Goal: Task Accomplishment & Management: Use online tool/utility

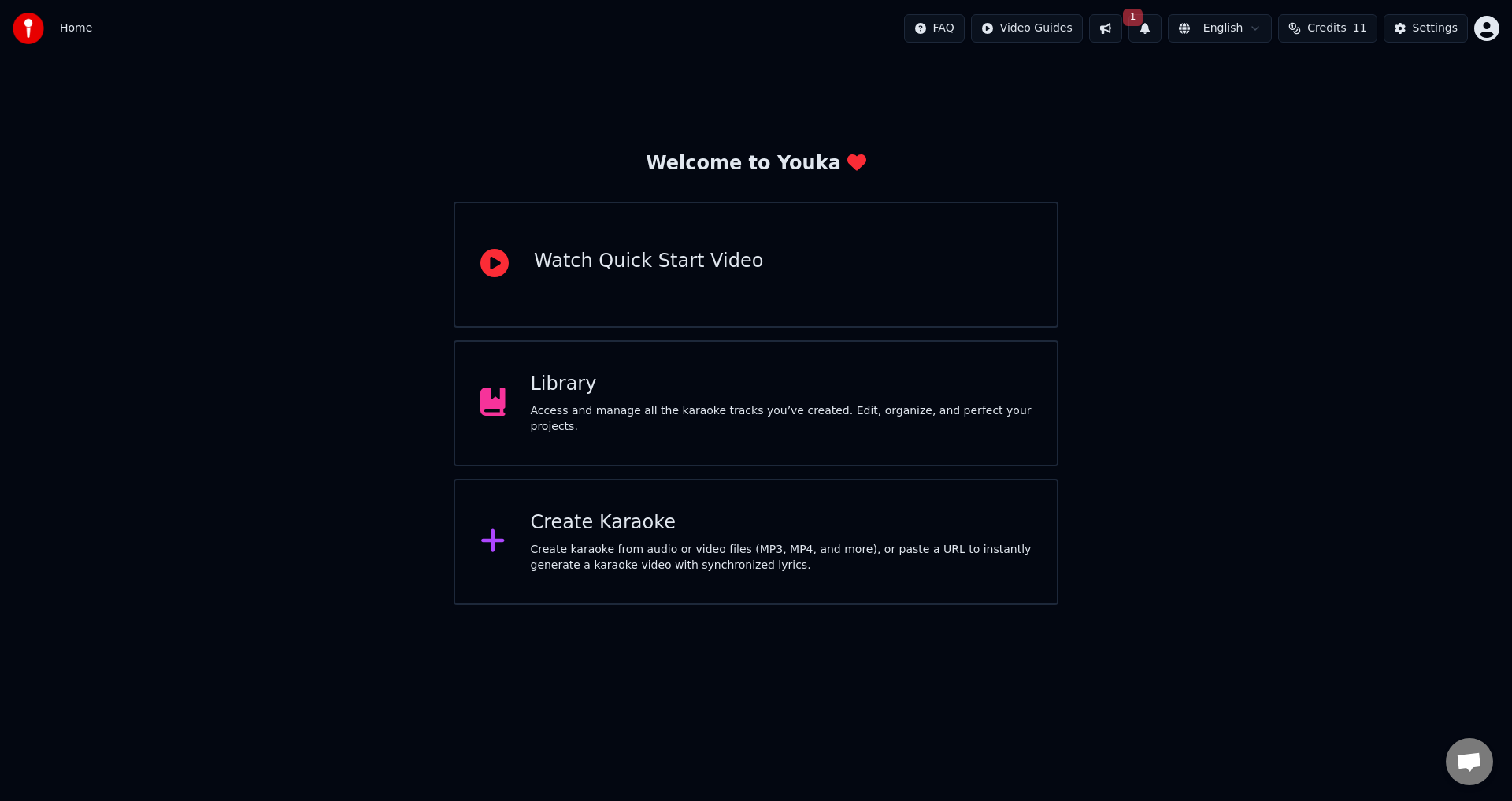
click at [1156, 28] on button "1" at bounding box center [1145, 28] width 33 height 28
click at [1157, 28] on button "1" at bounding box center [1145, 28] width 33 height 28
click at [1154, 26] on button "1" at bounding box center [1145, 28] width 33 height 28
click at [1197, 354] on div "Welcome to Youka Watch Quick Start Video Library Access and manage all the kara…" at bounding box center [756, 331] width 1512 height 548
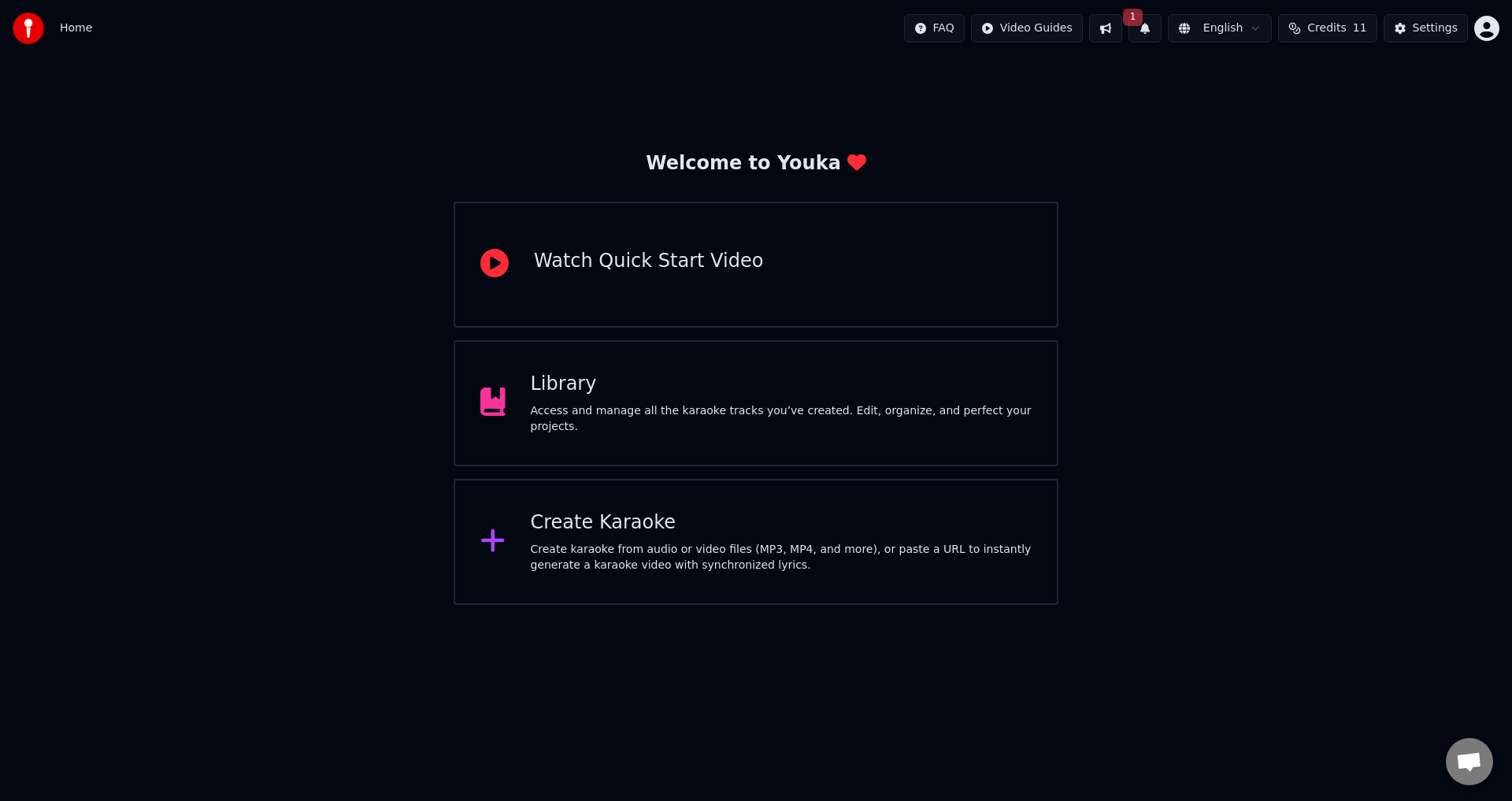
drag, startPoint x: 1247, startPoint y: 390, endPoint x: 1273, endPoint y: 440, distance: 56.4
drag, startPoint x: 1272, startPoint y: 359, endPoint x: 1209, endPoint y: 307, distance: 81.7
click at [826, 376] on div "Library Access and manage all the karaoke tracks you’ve created. Edit, organize…" at bounding box center [756, 403] width 605 height 126
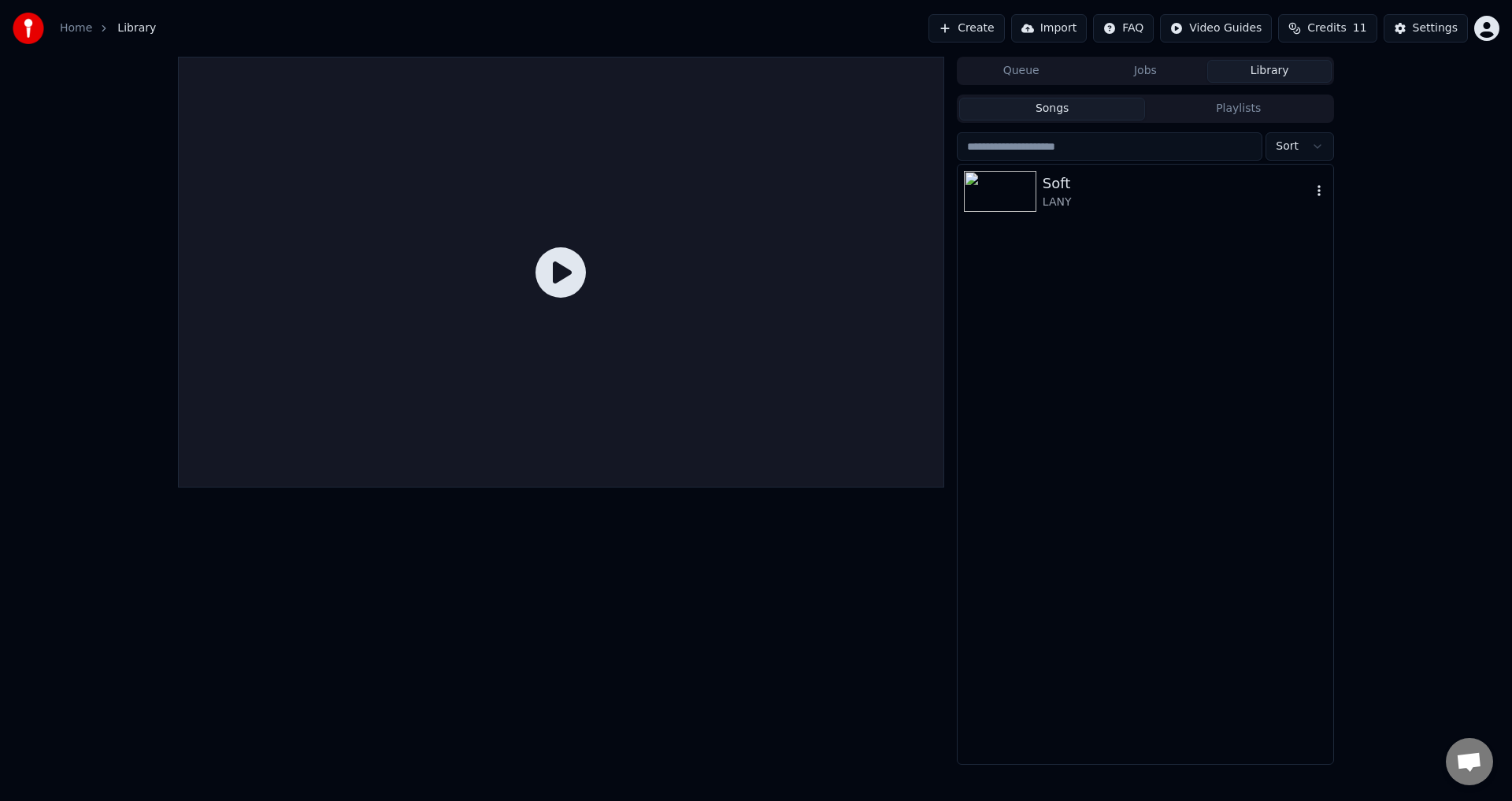
click at [1079, 210] on div "Soft LANY" at bounding box center [1145, 192] width 375 height 54
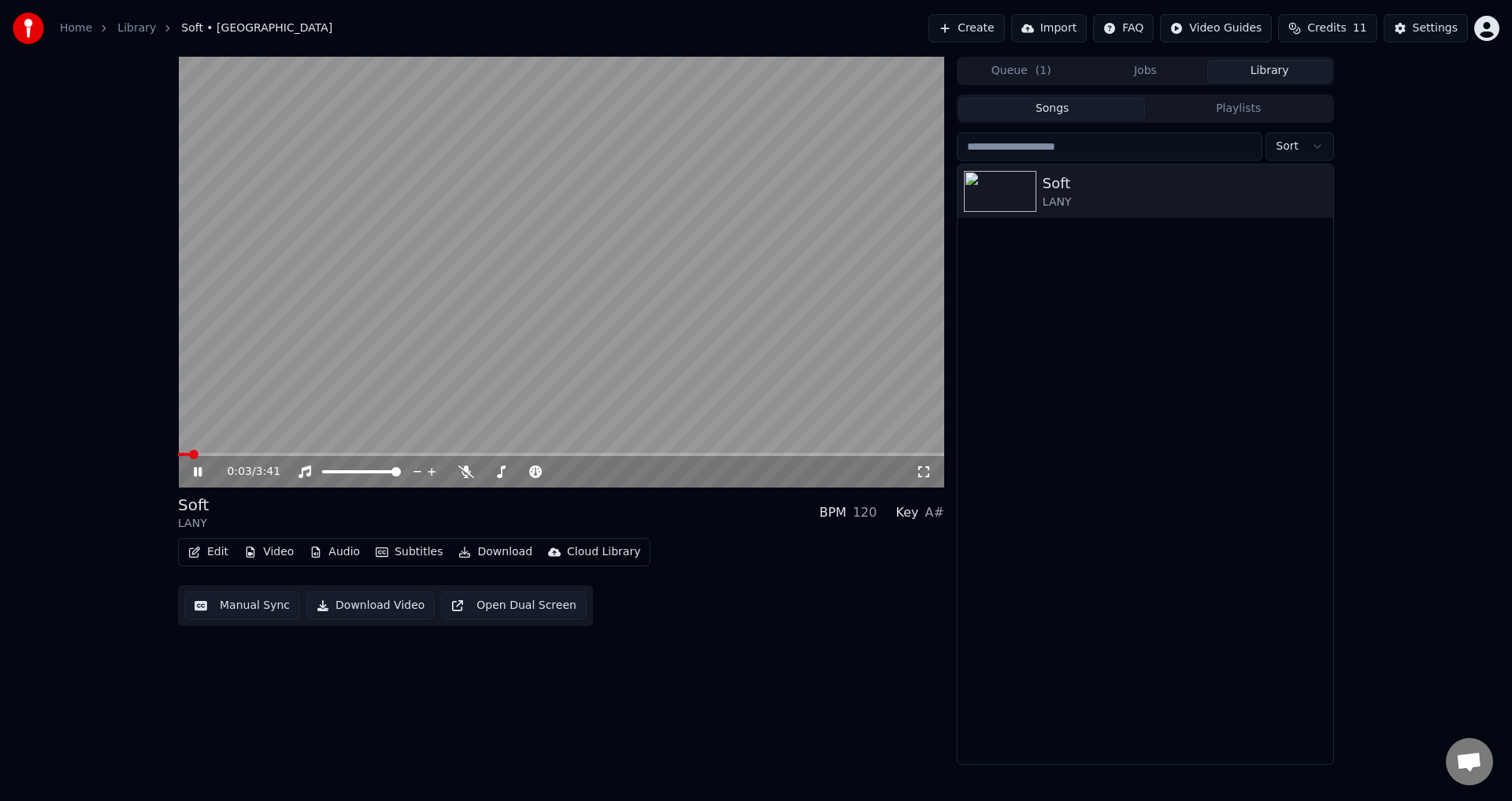
click at [923, 478] on icon at bounding box center [923, 471] width 15 height 13
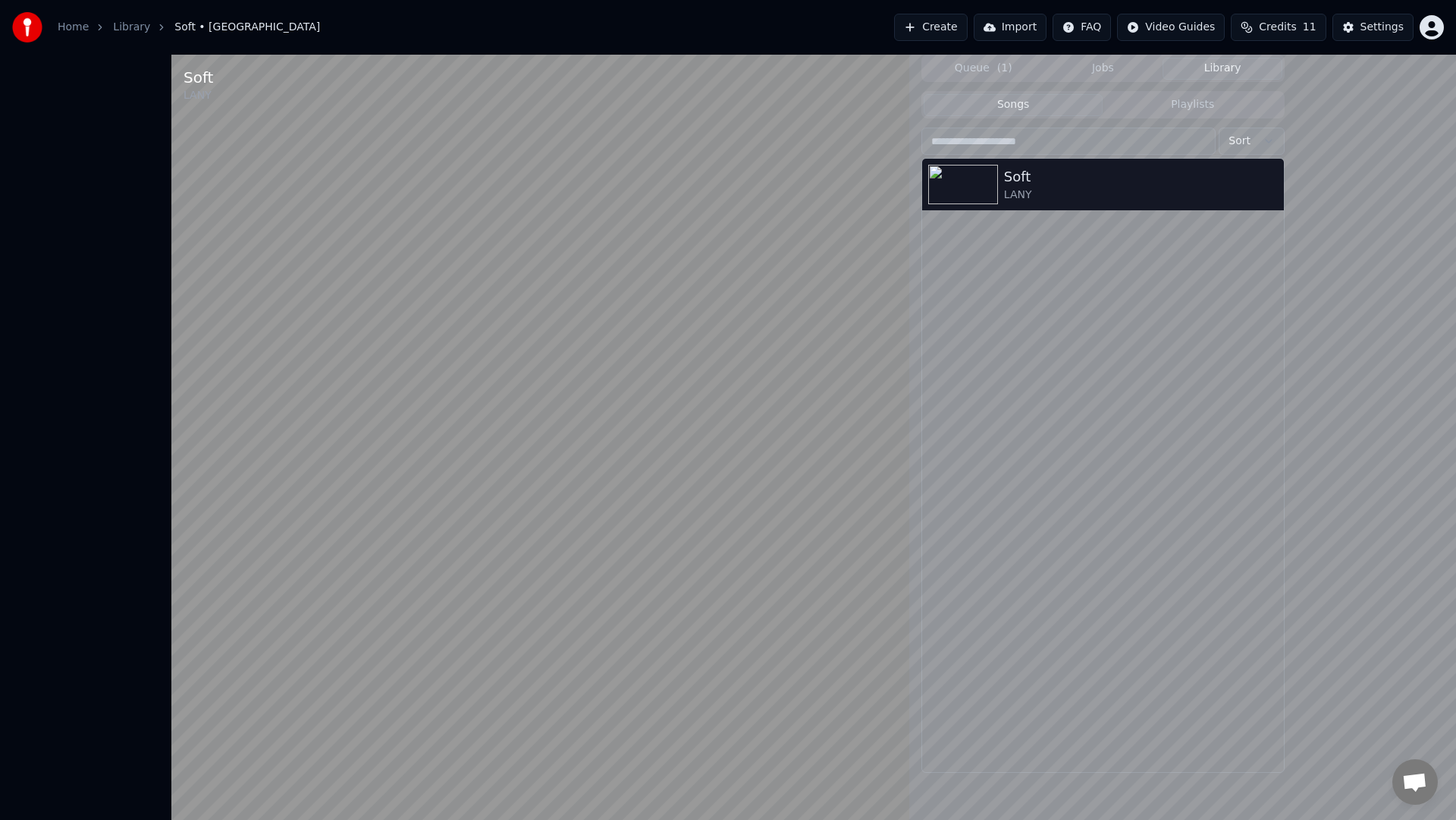
click at [889, 477] on video at bounding box center [540, 465] width 738 height 820
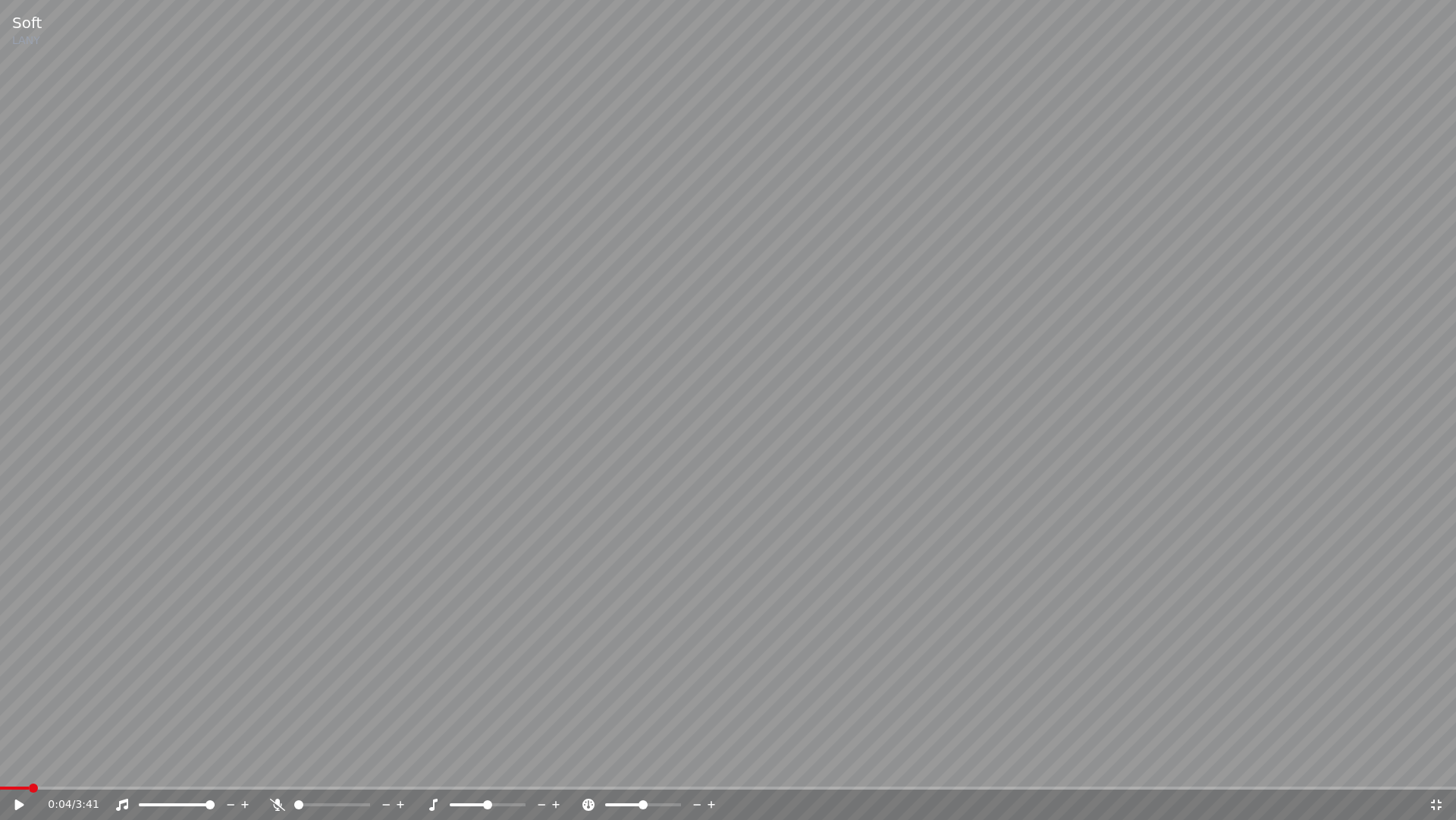
click at [278, 771] on icon at bounding box center [278, 804] width 15 height 12
click at [150, 732] on video at bounding box center [728, 410] width 1456 height 820
click at [55, 771] on span at bounding box center [728, 787] width 1456 height 3
click at [81, 771] on span at bounding box center [728, 787] width 1456 height 3
click at [1445, 771] on div "0:12 / 3:41" at bounding box center [728, 804] width 1444 height 15
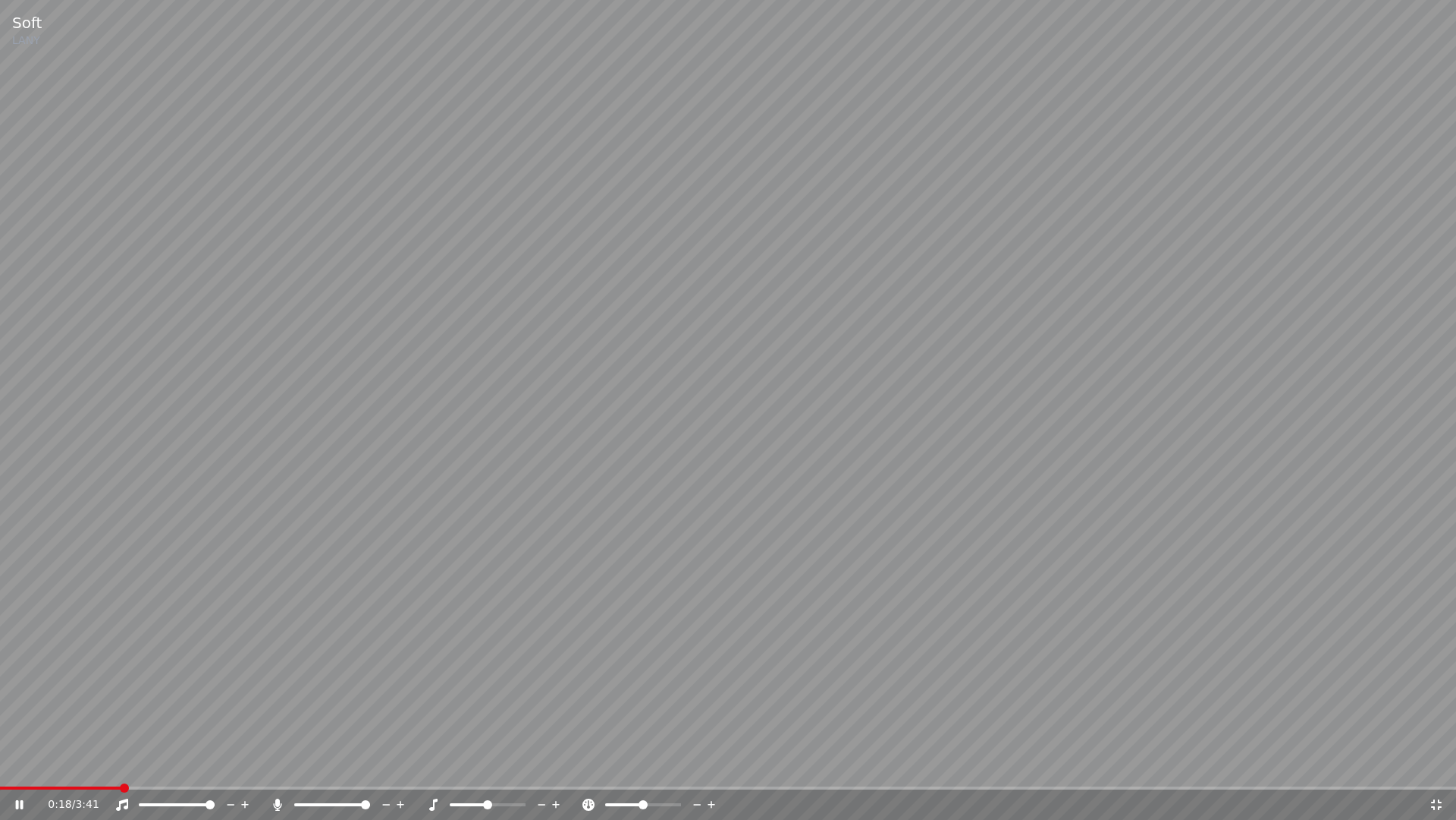
click at [845, 422] on video at bounding box center [728, 410] width 1456 height 820
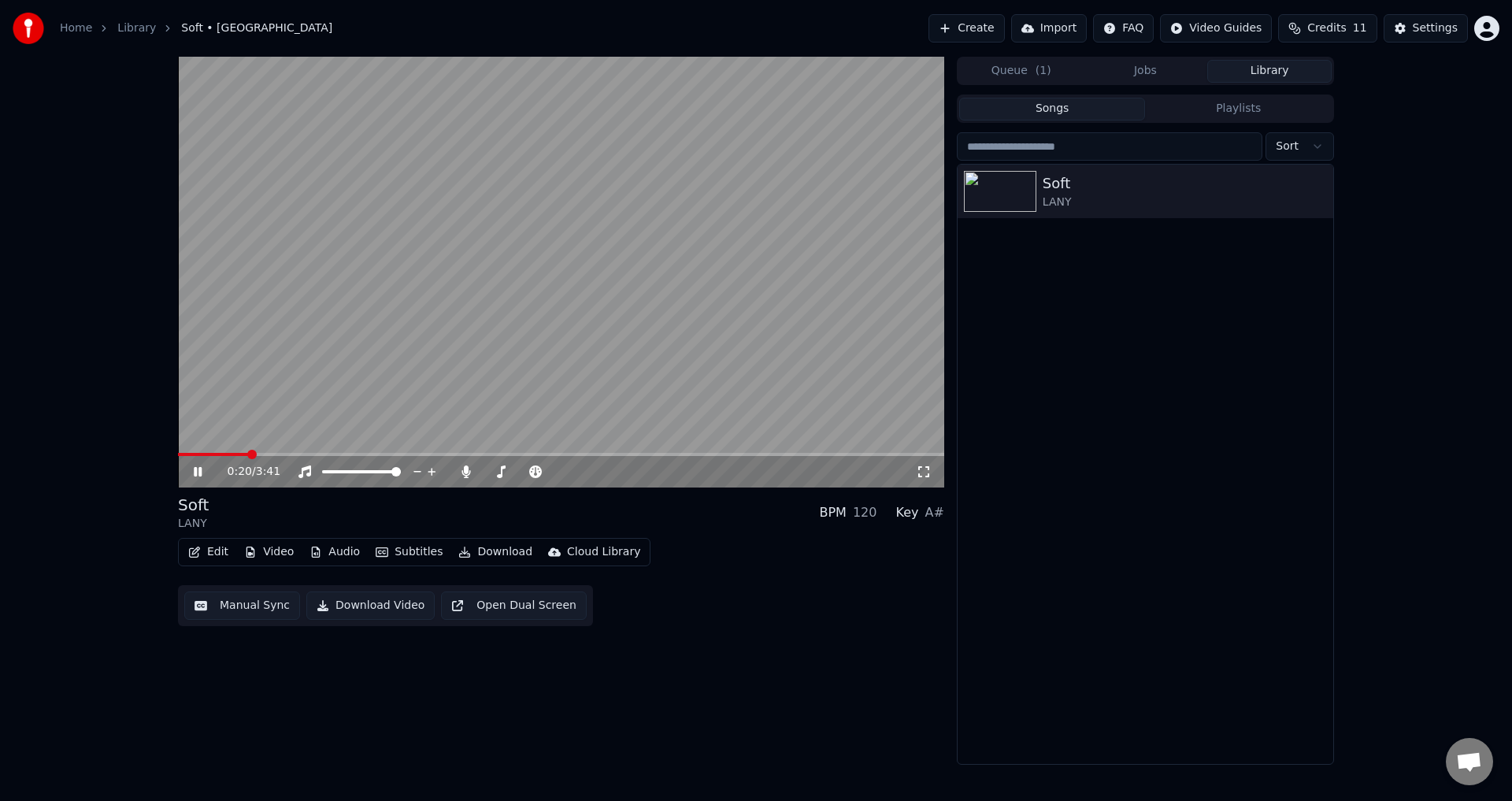
click at [927, 474] on icon at bounding box center [923, 471] width 15 height 13
click at [215, 609] on button "Manual Sync" at bounding box center [242, 605] width 116 height 28
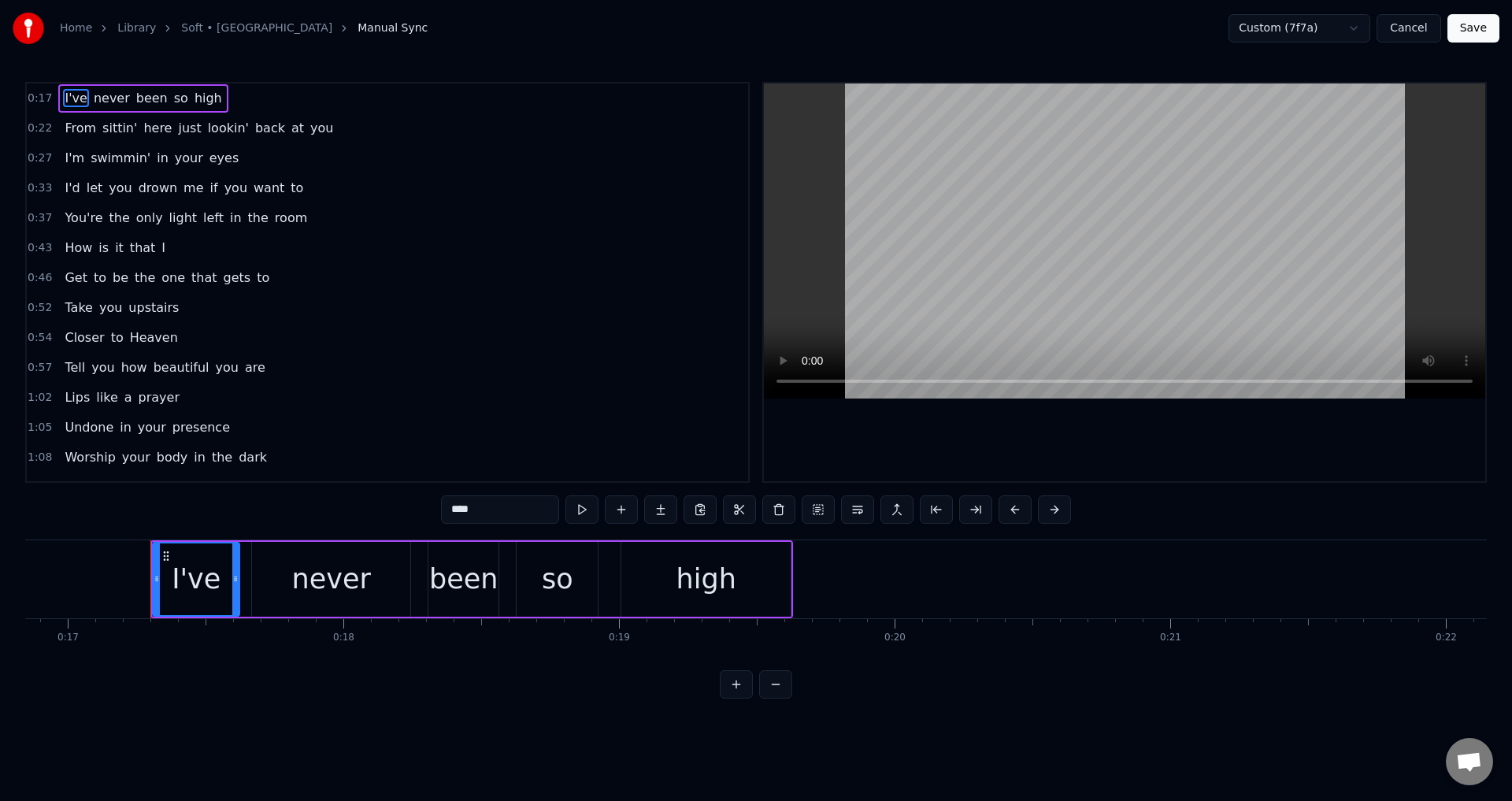
scroll to position [0, 4690]
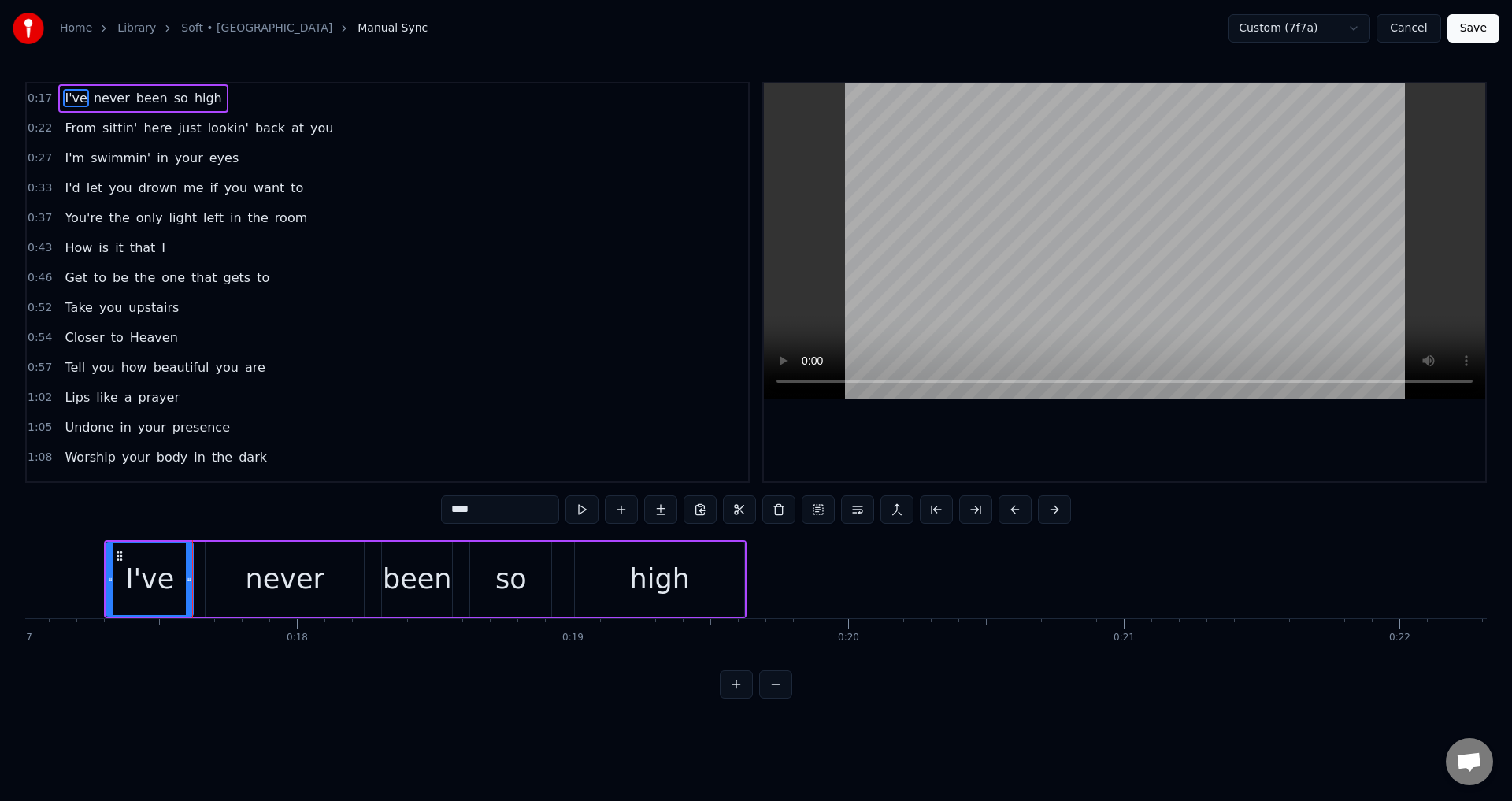
click at [200, 584] on div "I've never been so high" at bounding box center [426, 579] width 643 height 78
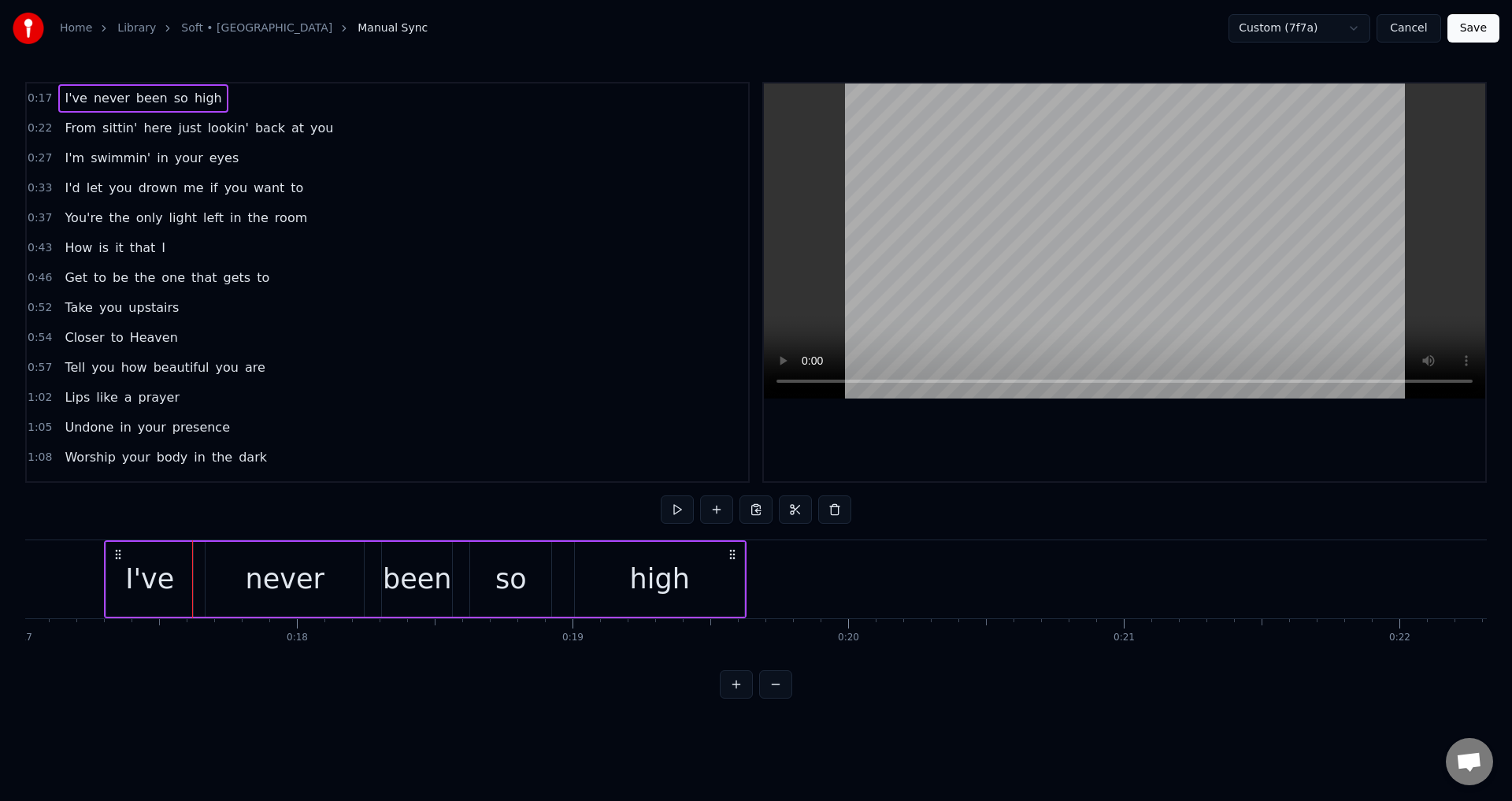
click at [200, 573] on div "I've never been so high" at bounding box center [426, 579] width 643 height 78
click at [212, 572] on div "never" at bounding box center [285, 580] width 158 height 75
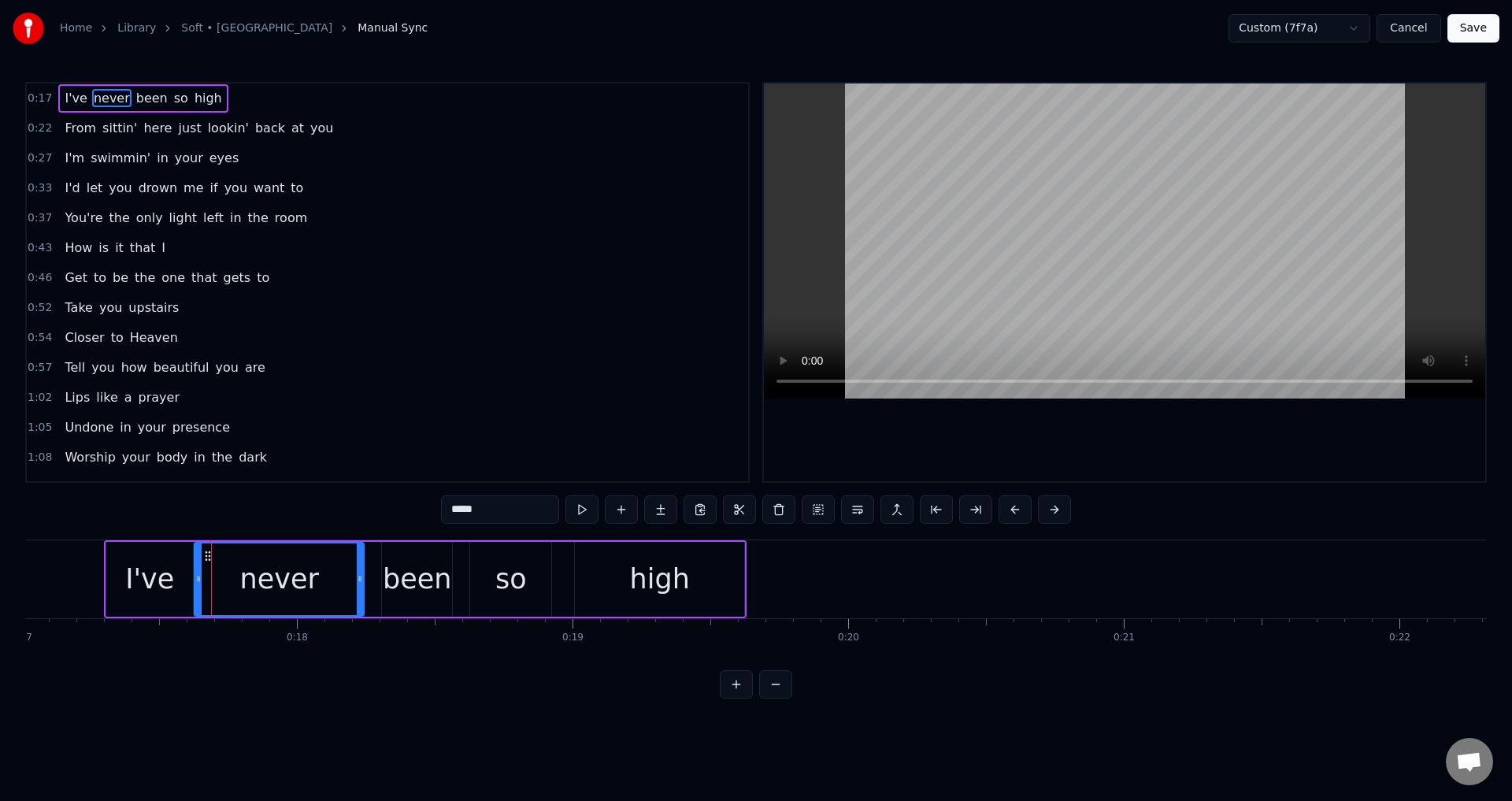
drag, startPoint x: 208, startPoint y: 572, endPoint x: 197, endPoint y: 572, distance: 11.0
click at [197, 572] on icon at bounding box center [198, 578] width 7 height 13
click at [383, 577] on div "been" at bounding box center [417, 580] width 70 height 75
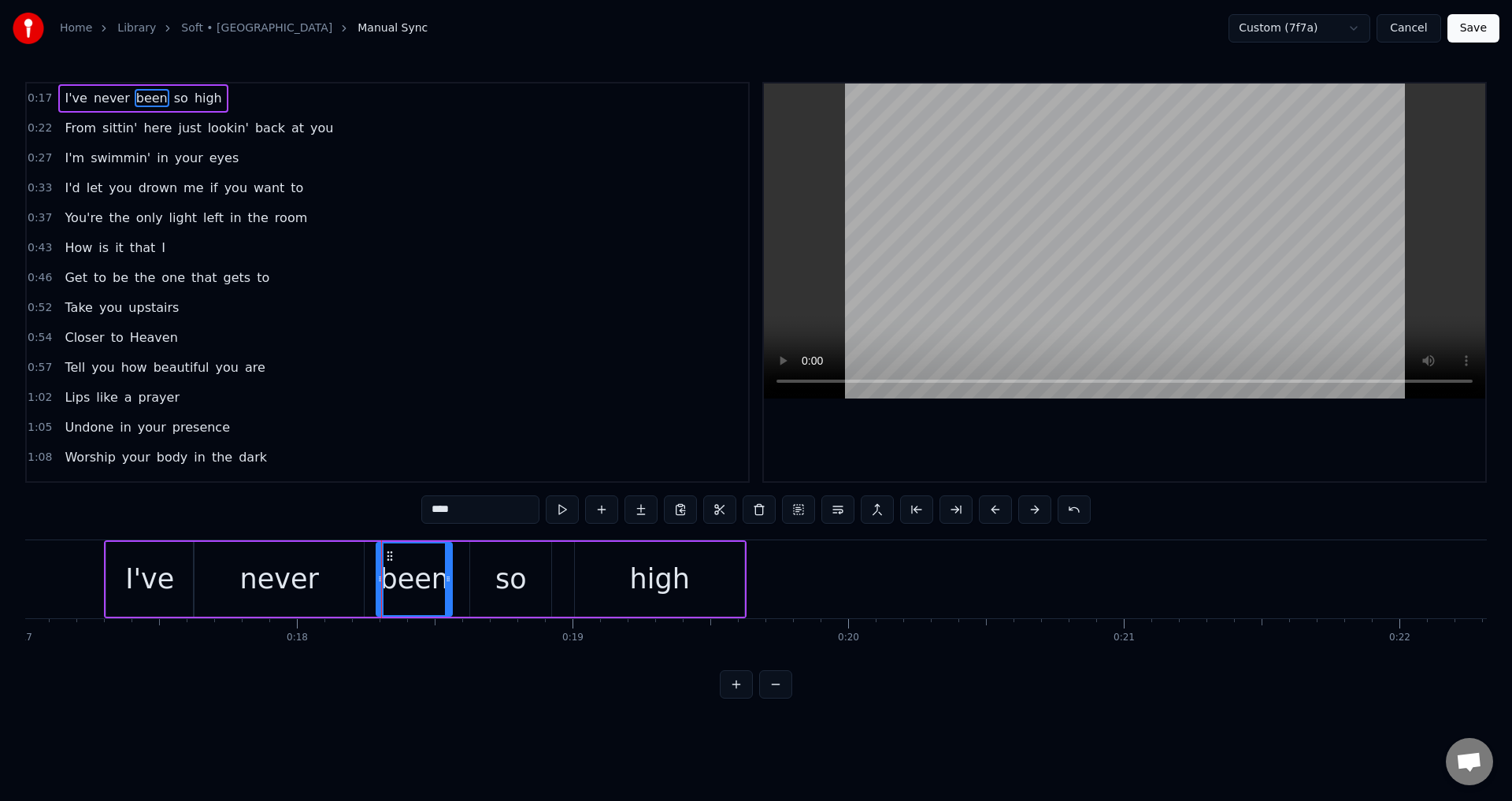
click at [380, 577] on icon at bounding box center [380, 578] width 7 height 13
click at [507, 573] on div "so" at bounding box center [510, 579] width 32 height 41
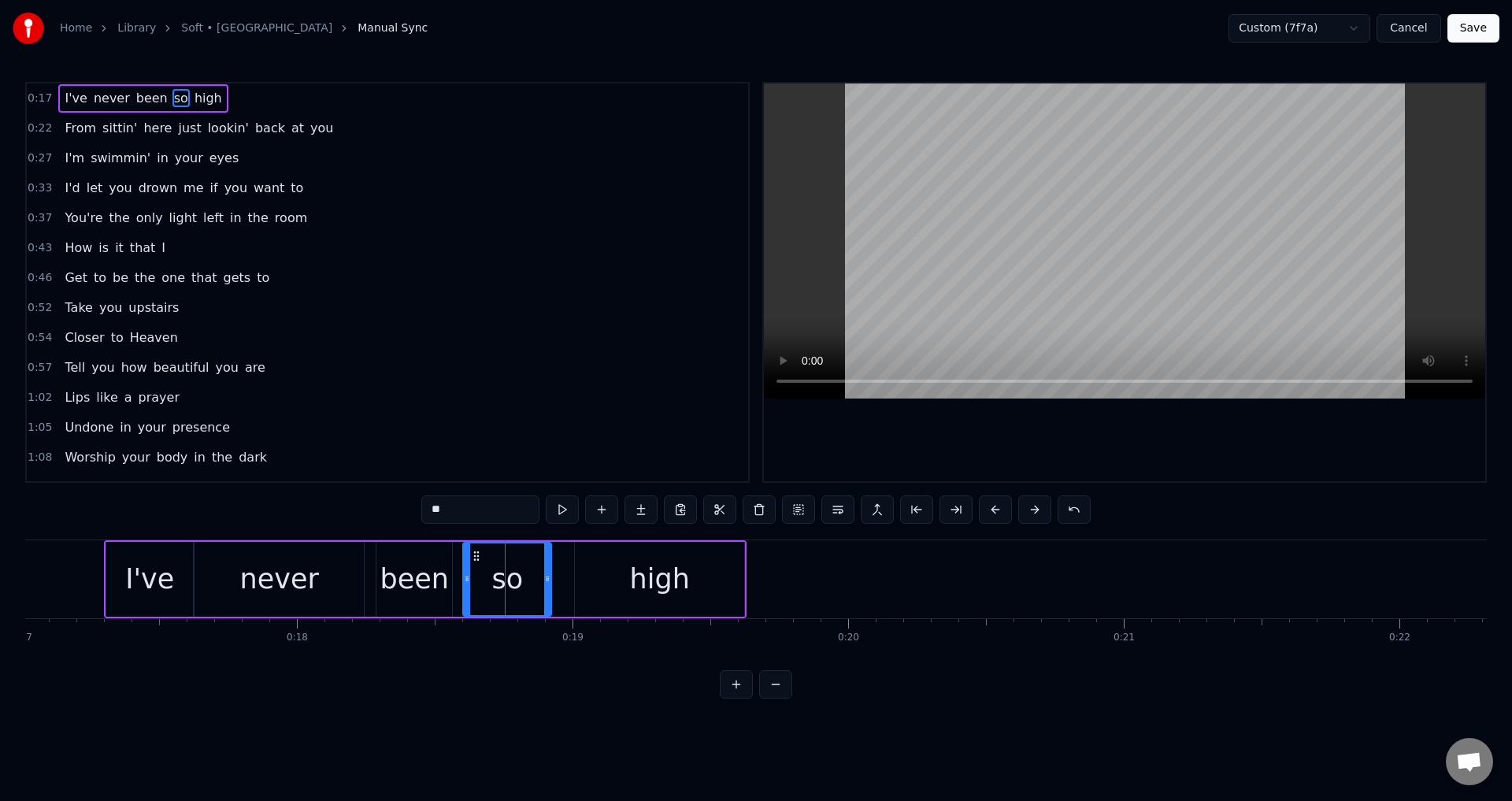
drag, startPoint x: 475, startPoint y: 575, endPoint x: 465, endPoint y: 575, distance: 10.0
click at [465, 575] on icon at bounding box center [467, 578] width 7 height 13
click at [612, 575] on div "high" at bounding box center [660, 580] width 170 height 75
type input "****"
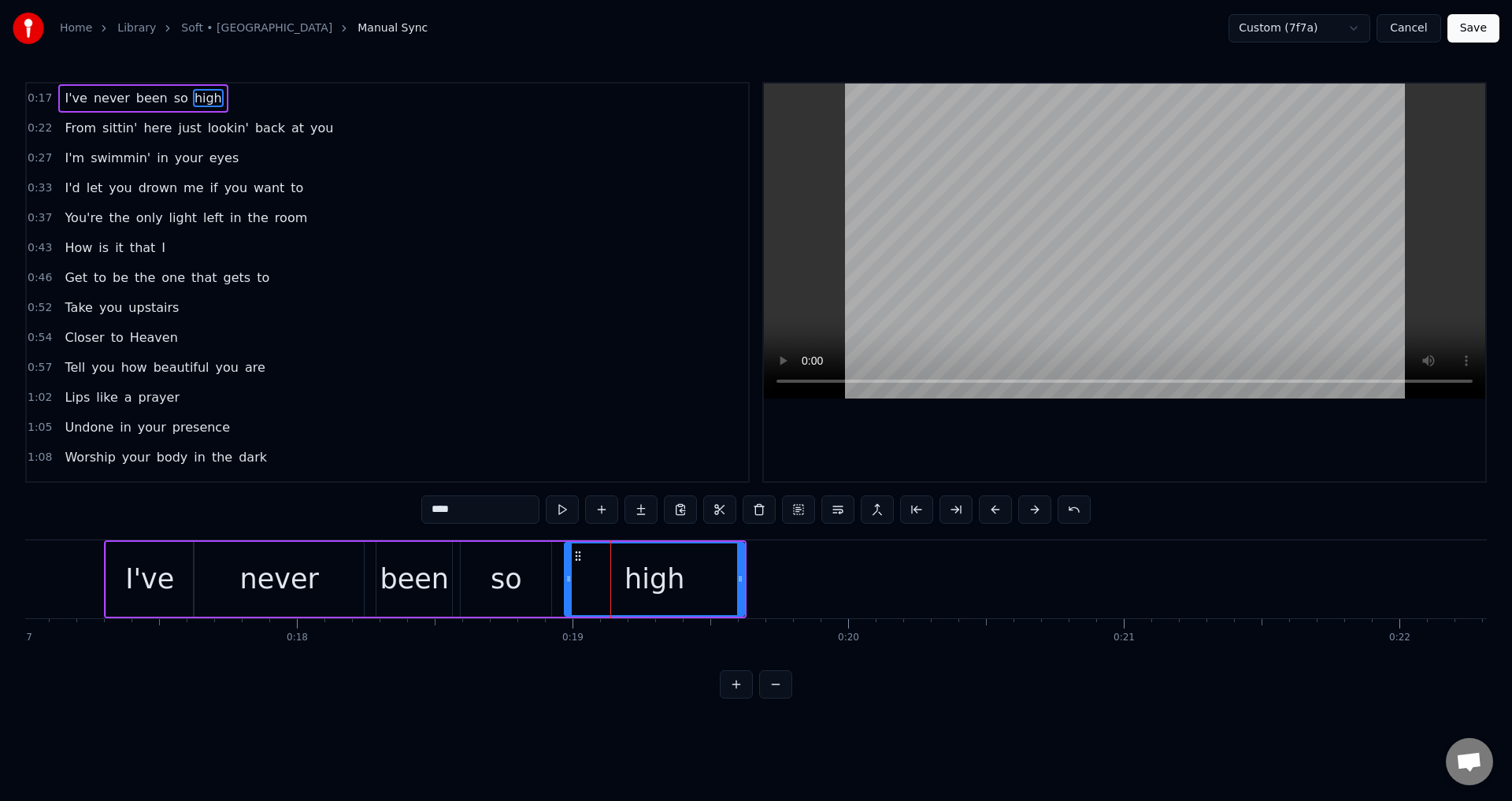
drag, startPoint x: 577, startPoint y: 572, endPoint x: 567, endPoint y: 574, distance: 10.2
click at [567, 574] on icon at bounding box center [568, 578] width 7 height 13
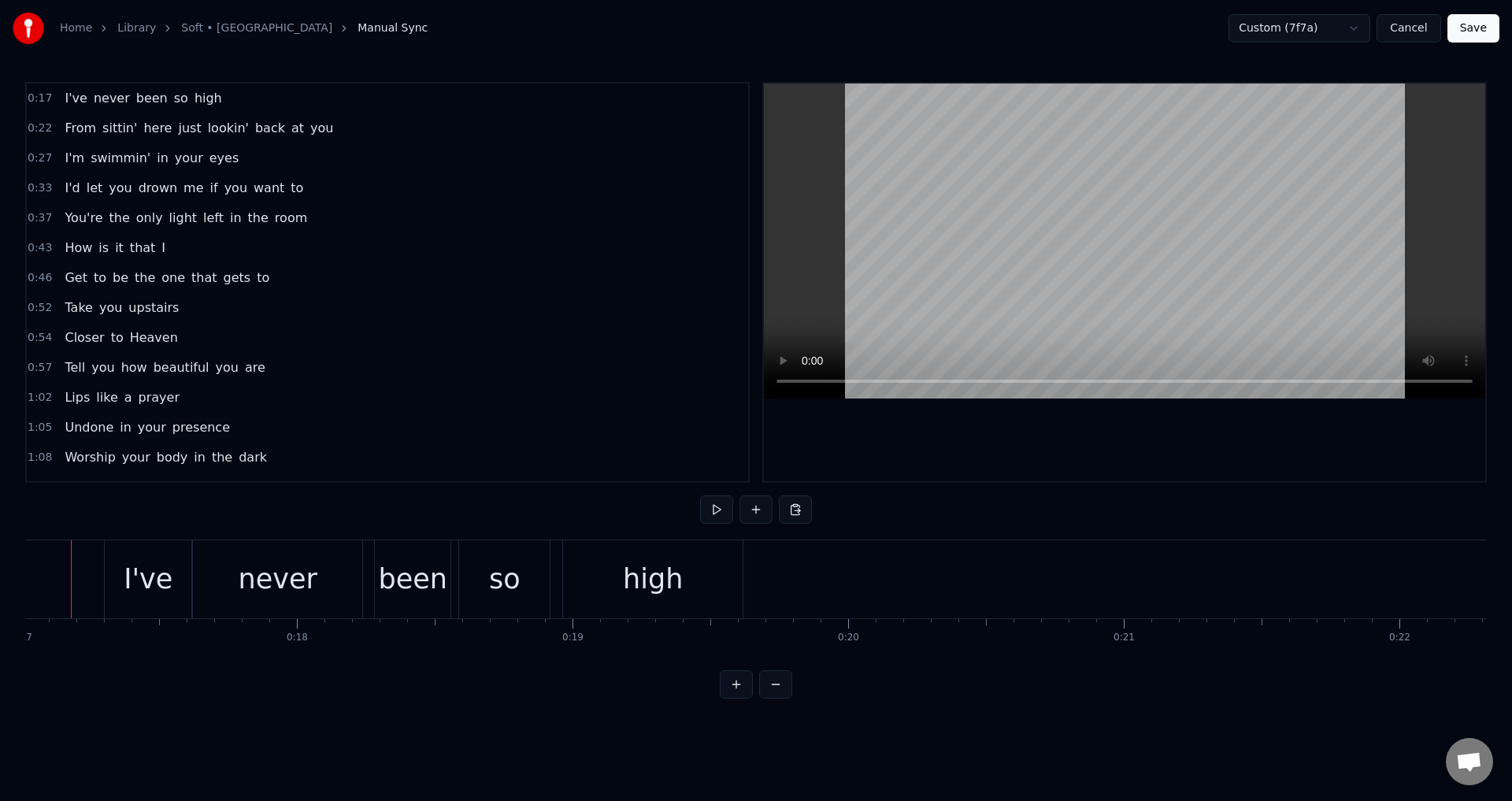
scroll to position [0, 4658]
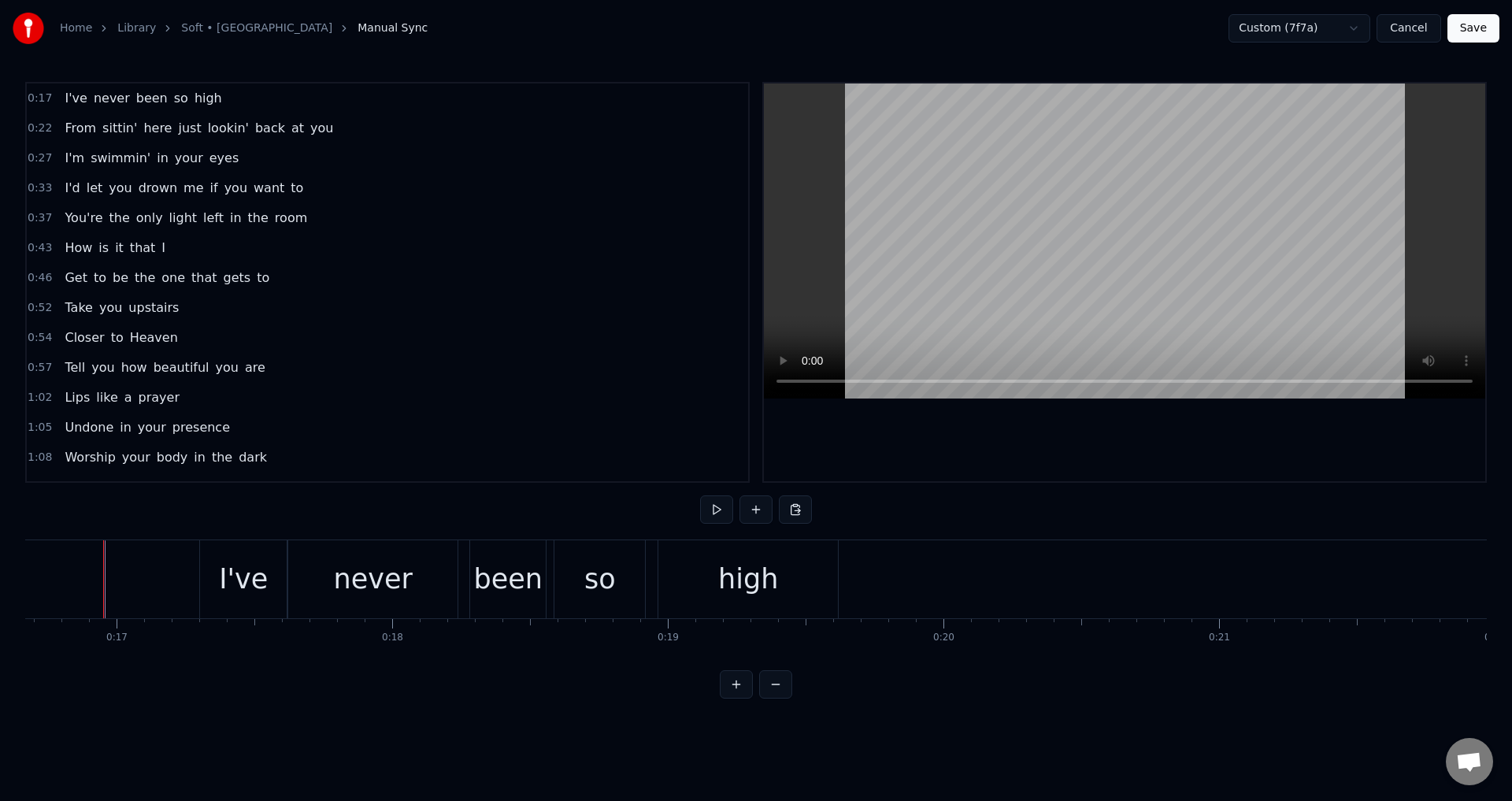
scroll to position [0, 4595]
click at [234, 568] on div "I've" at bounding box center [244, 579] width 49 height 41
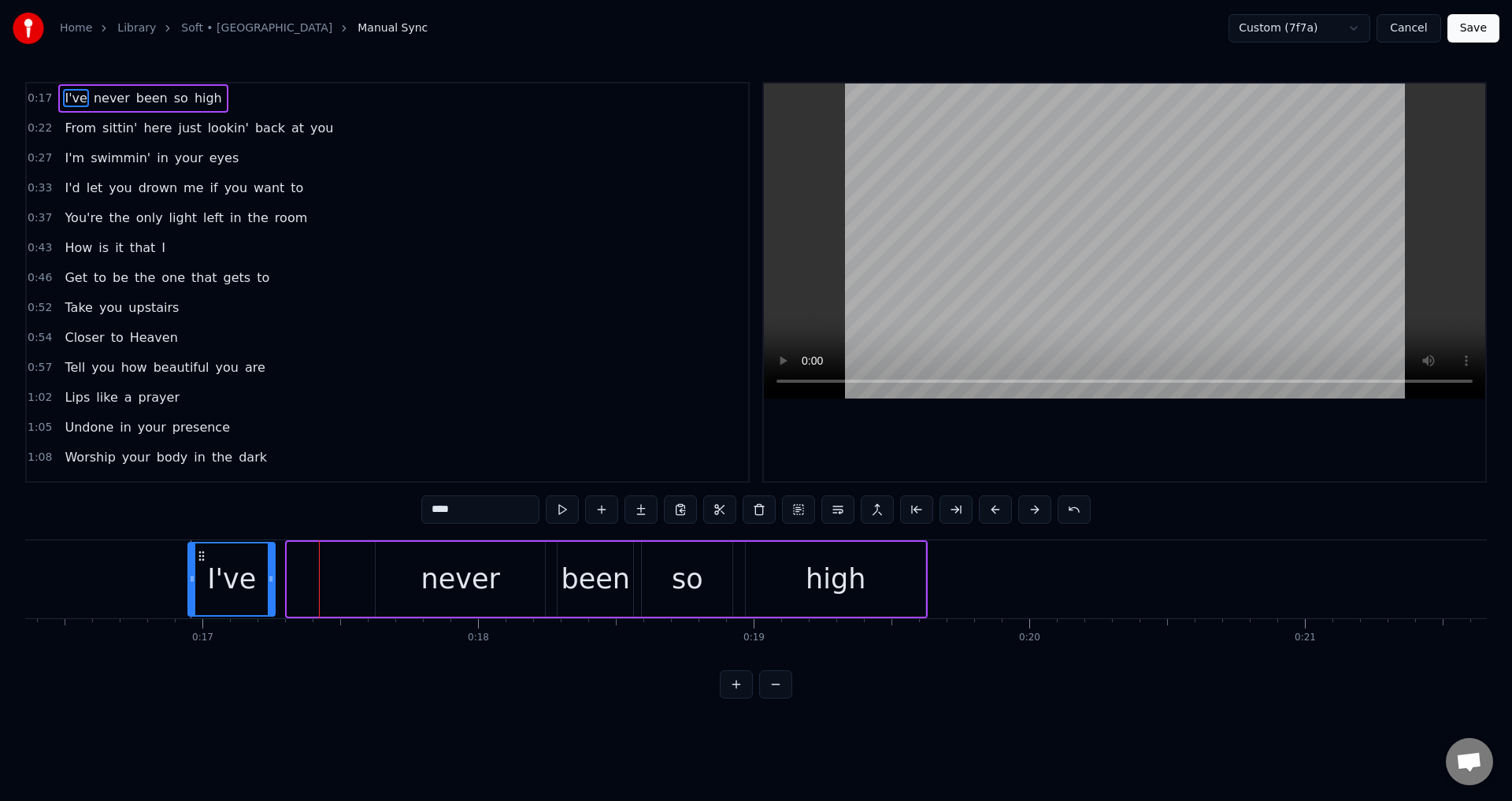
scroll to position [0, 4415]
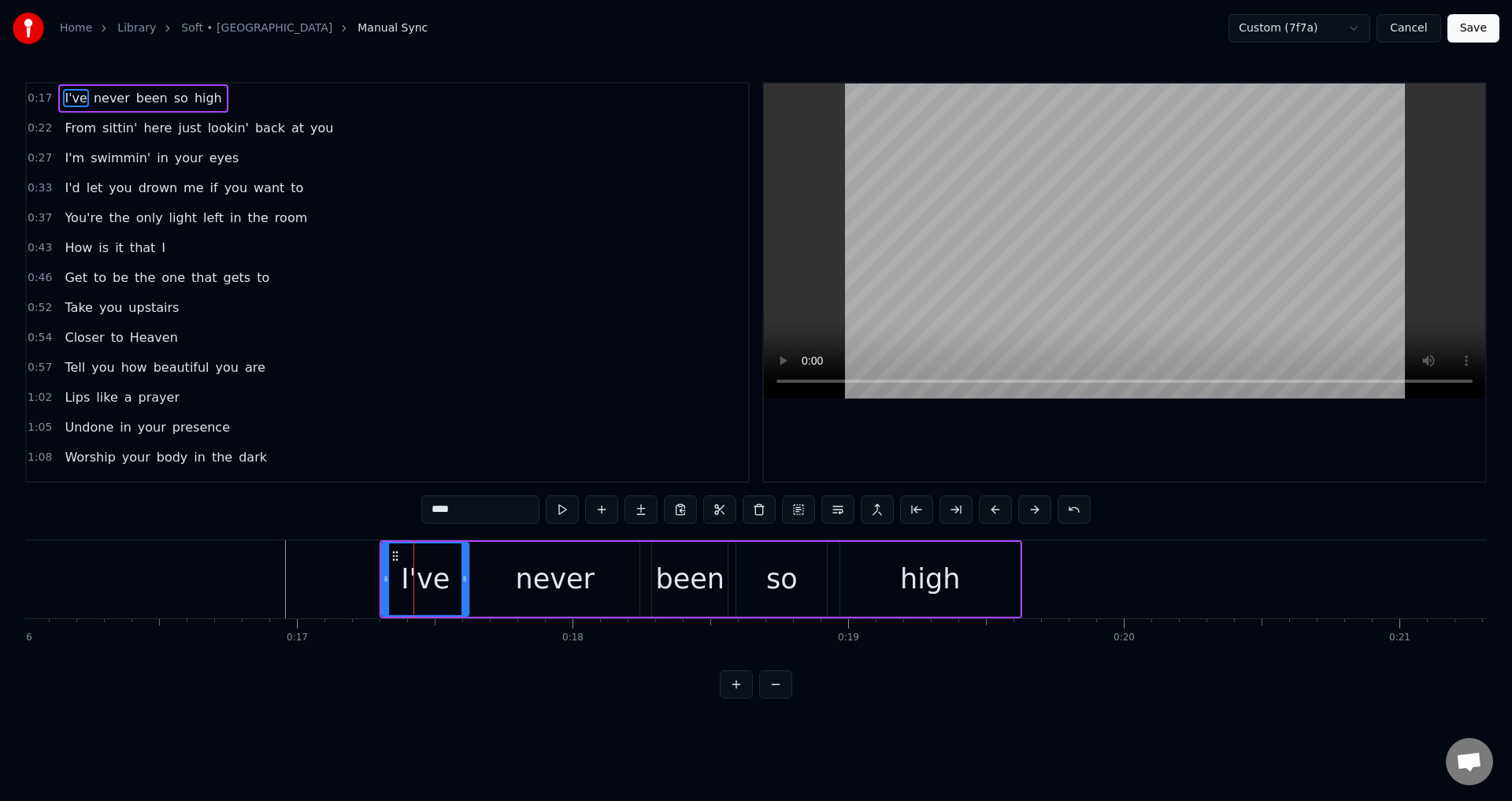
drag, startPoint x: 218, startPoint y: 555, endPoint x: 398, endPoint y: 561, distance: 180.1
click at [398, 561] on icon at bounding box center [395, 556] width 13 height 13
drag, startPoint x: 387, startPoint y: 577, endPoint x: 366, endPoint y: 577, distance: 21.0
click at [366, 577] on icon at bounding box center [367, 578] width 7 height 13
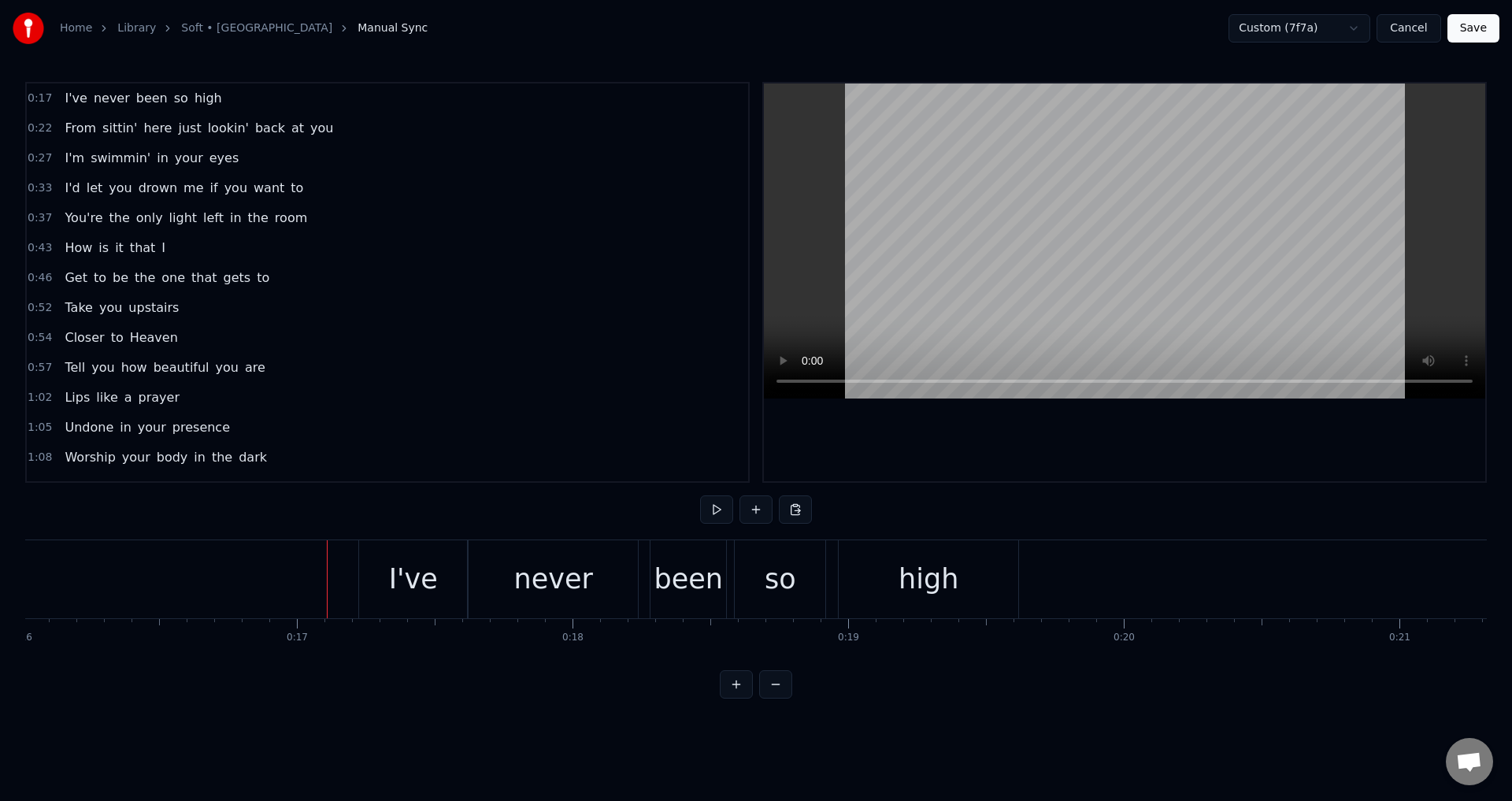
click at [383, 576] on div "I've" at bounding box center [413, 579] width 108 height 78
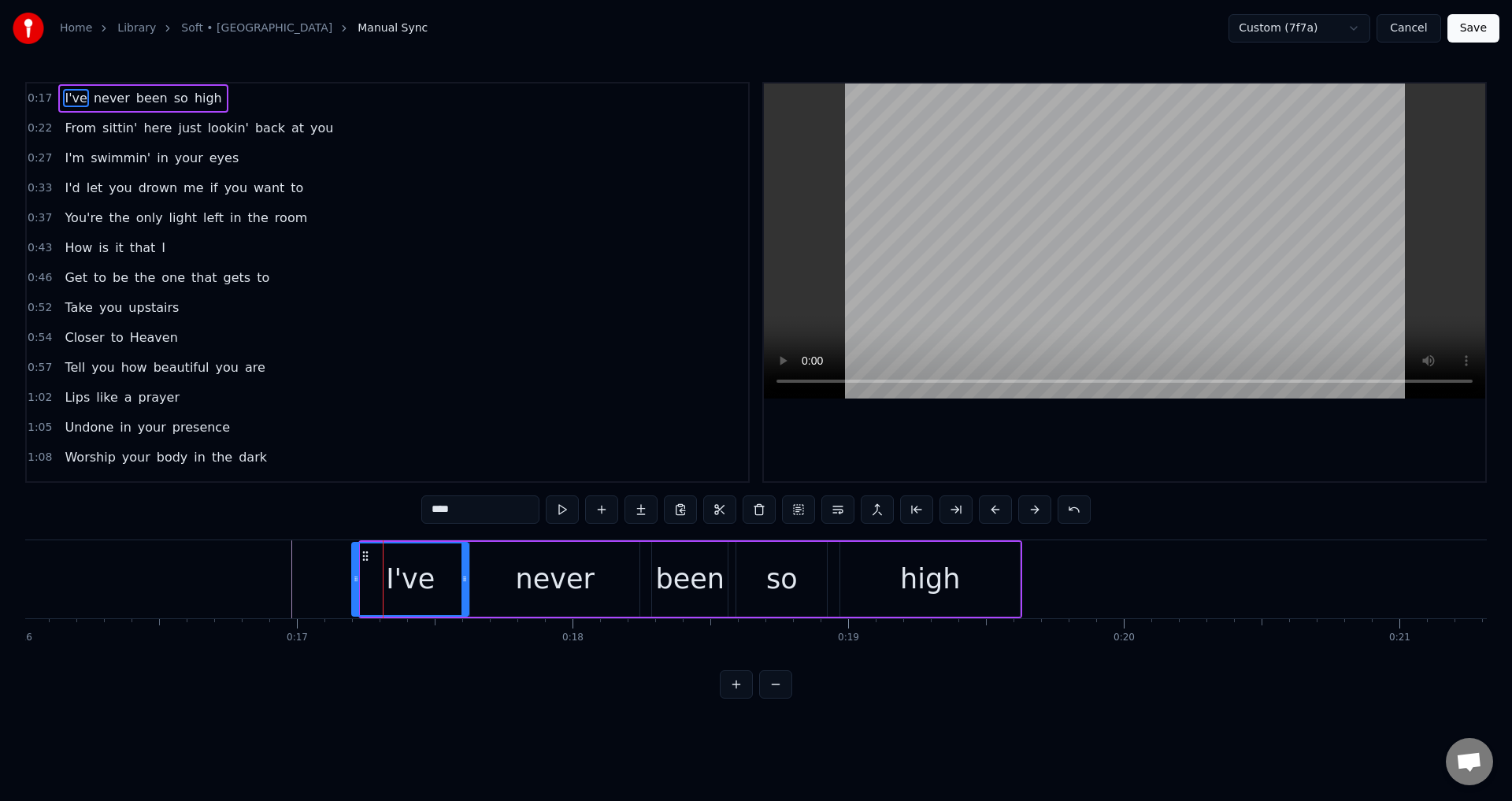
drag, startPoint x: 367, startPoint y: 575, endPoint x: 358, endPoint y: 575, distance: 9.0
click at [358, 575] on icon at bounding box center [356, 578] width 7 height 13
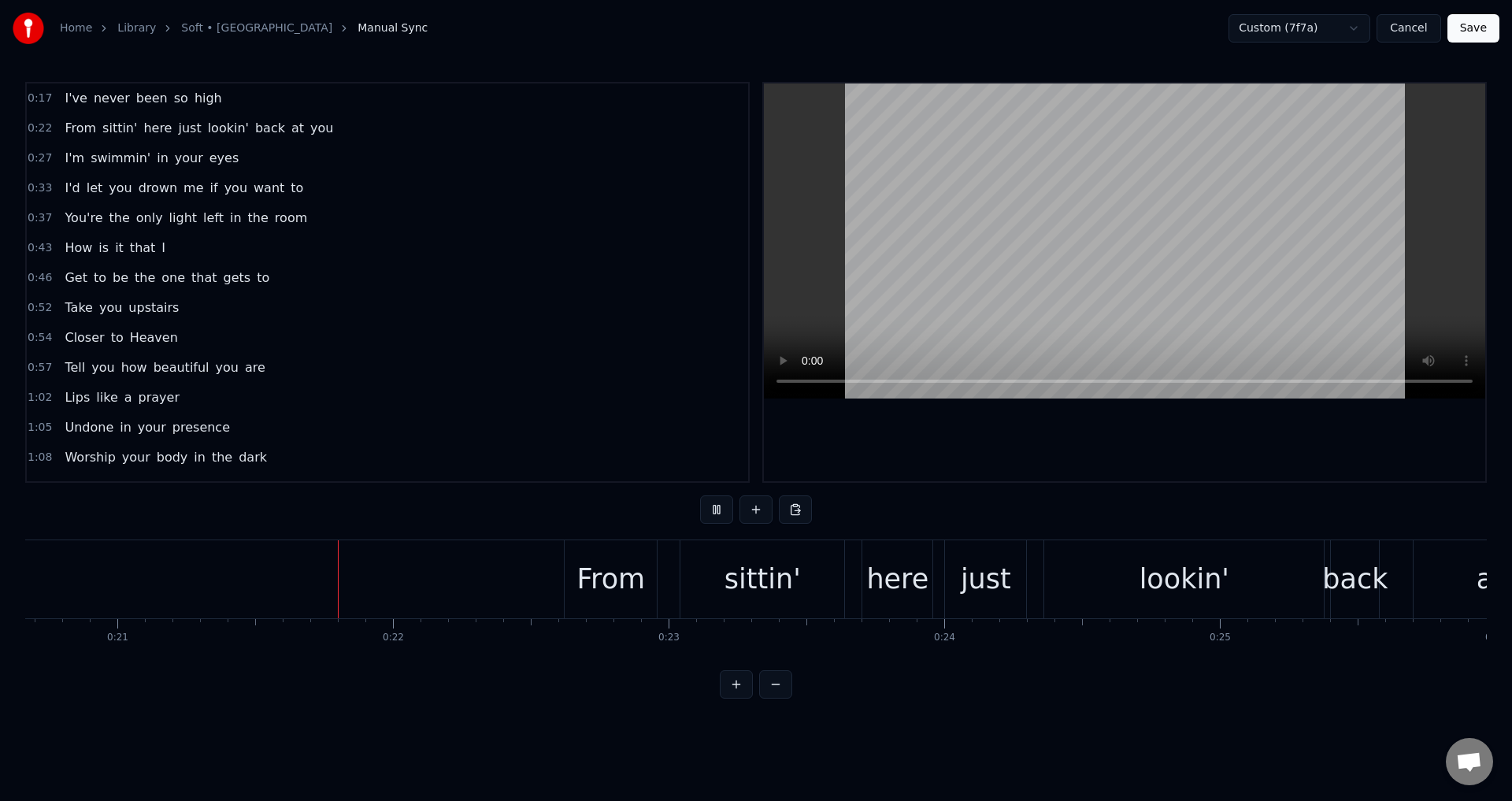
scroll to position [0, 5760]
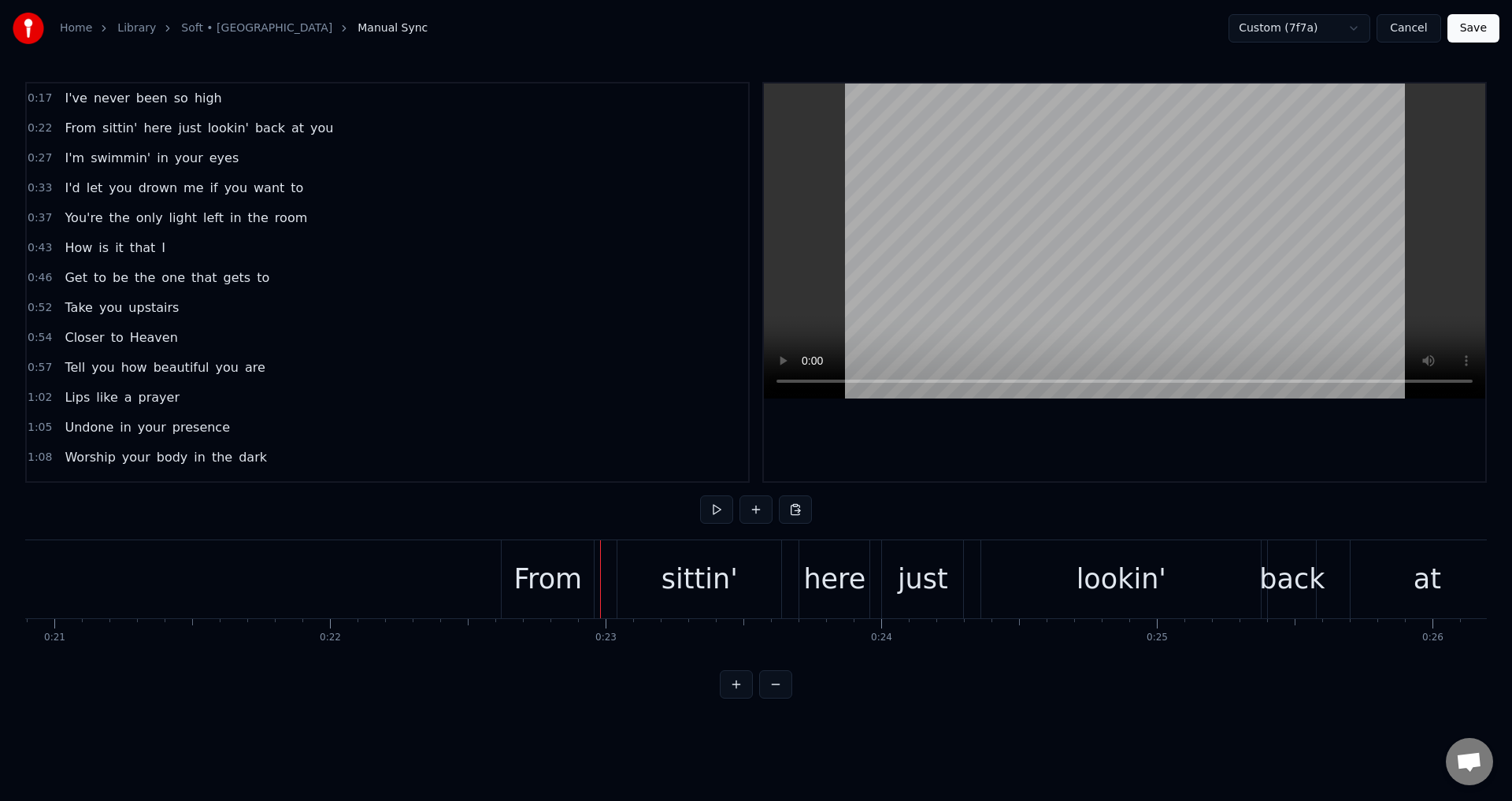
click at [501, 575] on div "From" at bounding box center [547, 579] width 94 height 78
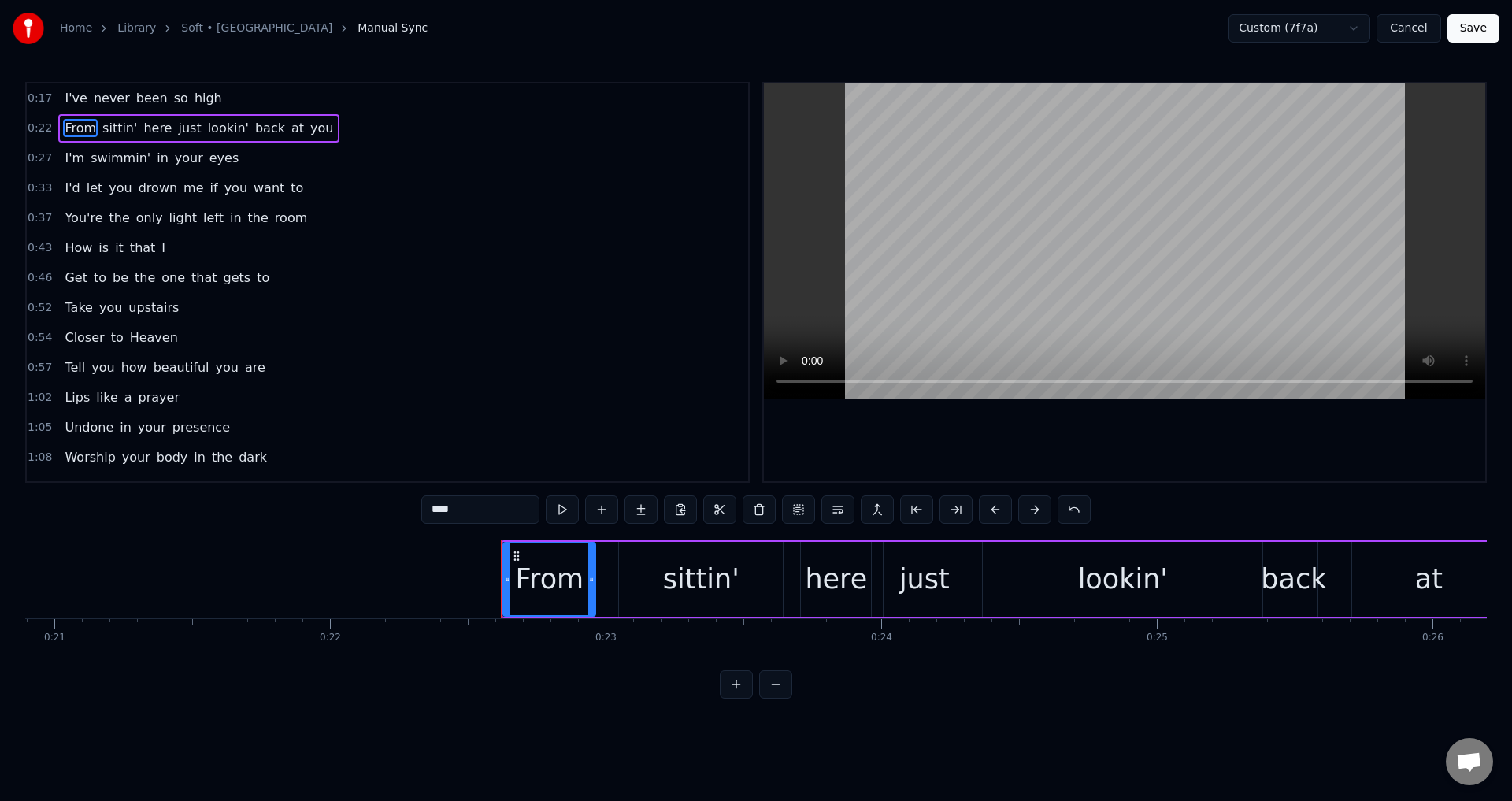
click at [605, 579] on div "From sittin' here just lookin' back at you" at bounding box center [1076, 579] width 1150 height 78
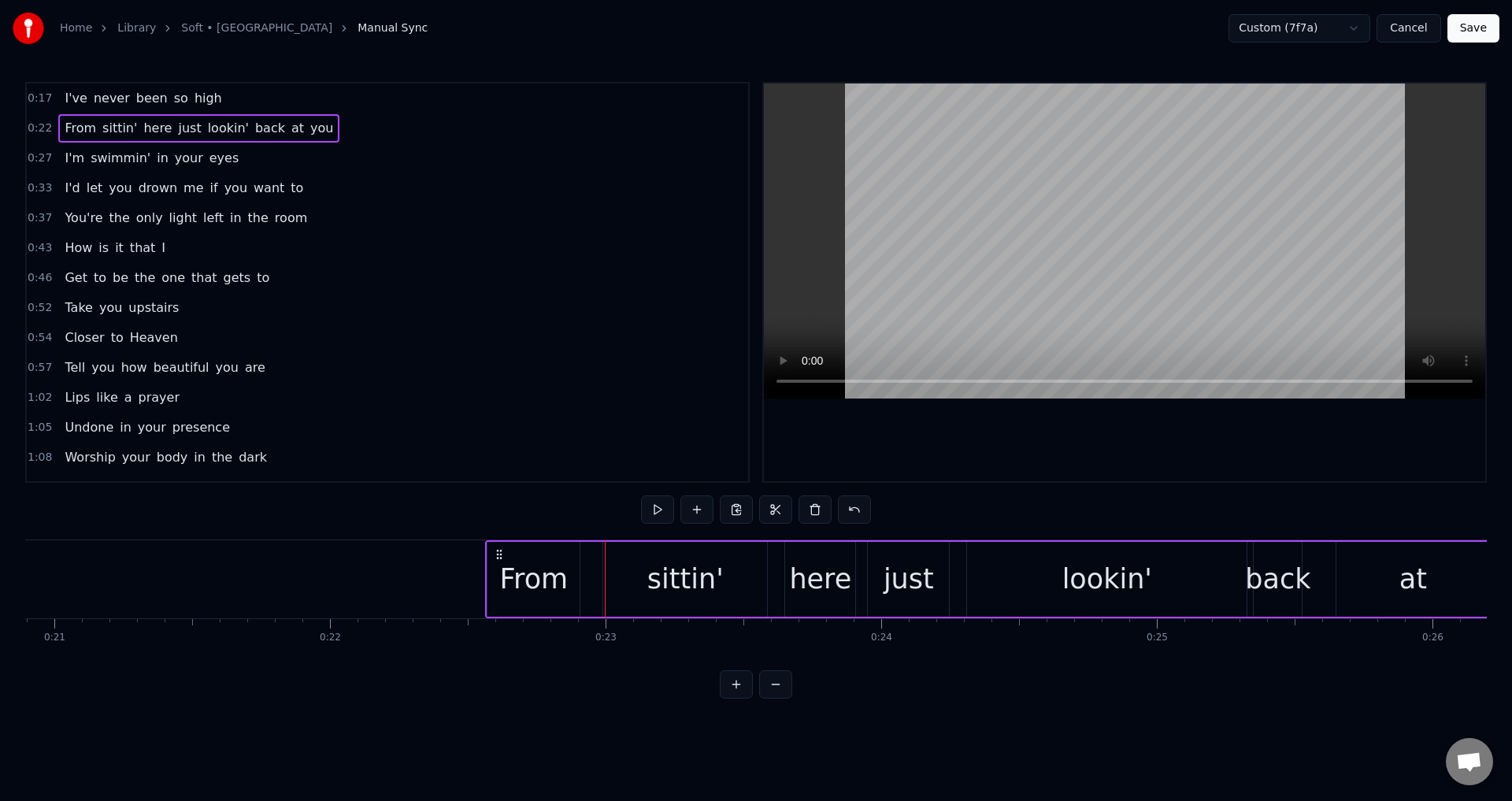
drag, startPoint x: 516, startPoint y: 552, endPoint x: 500, endPoint y: 552, distance: 16.0
click at [500, 552] on icon at bounding box center [499, 554] width 13 height 13
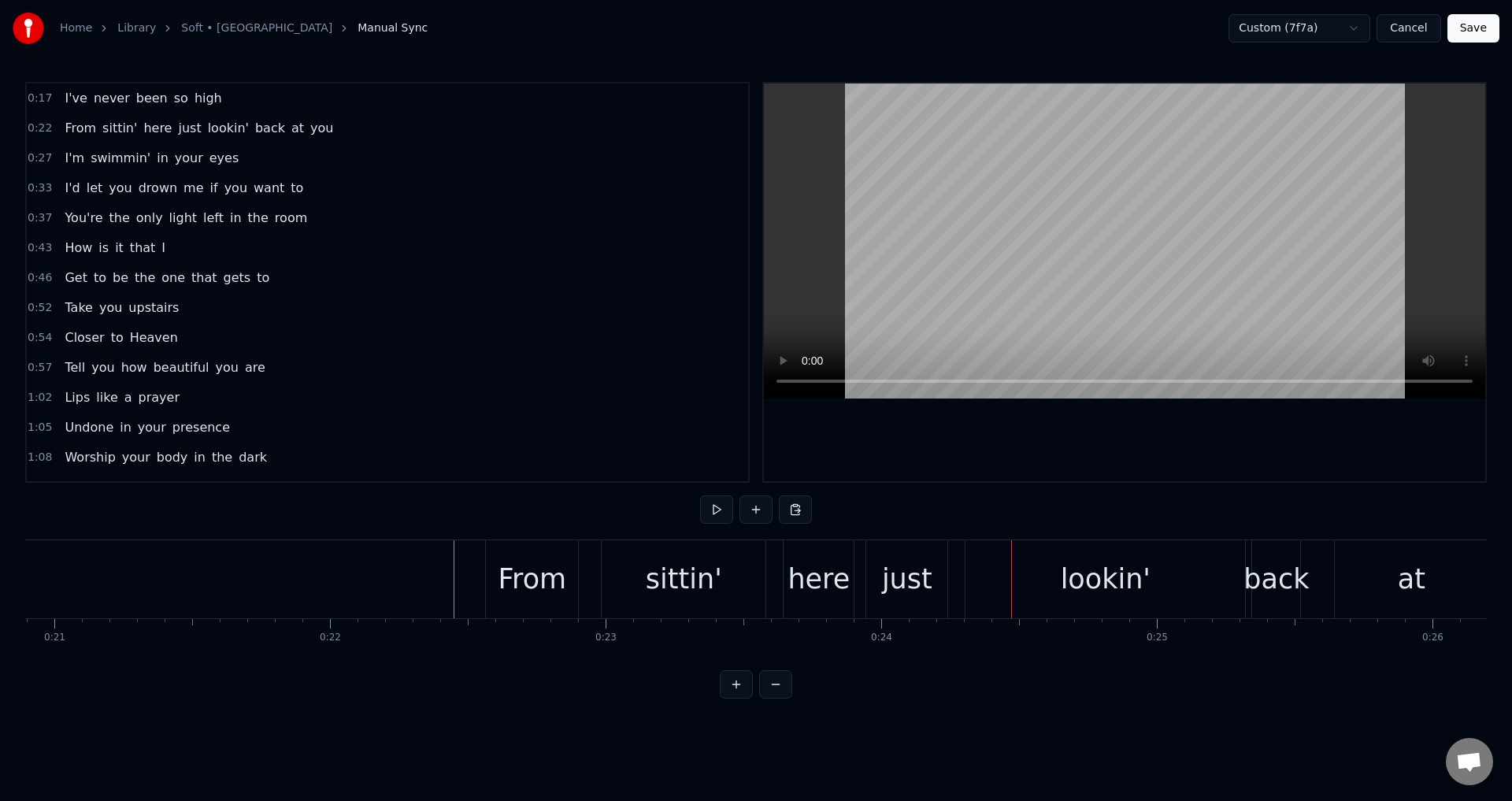
click at [662, 588] on div "sittin'" at bounding box center [683, 579] width 76 height 41
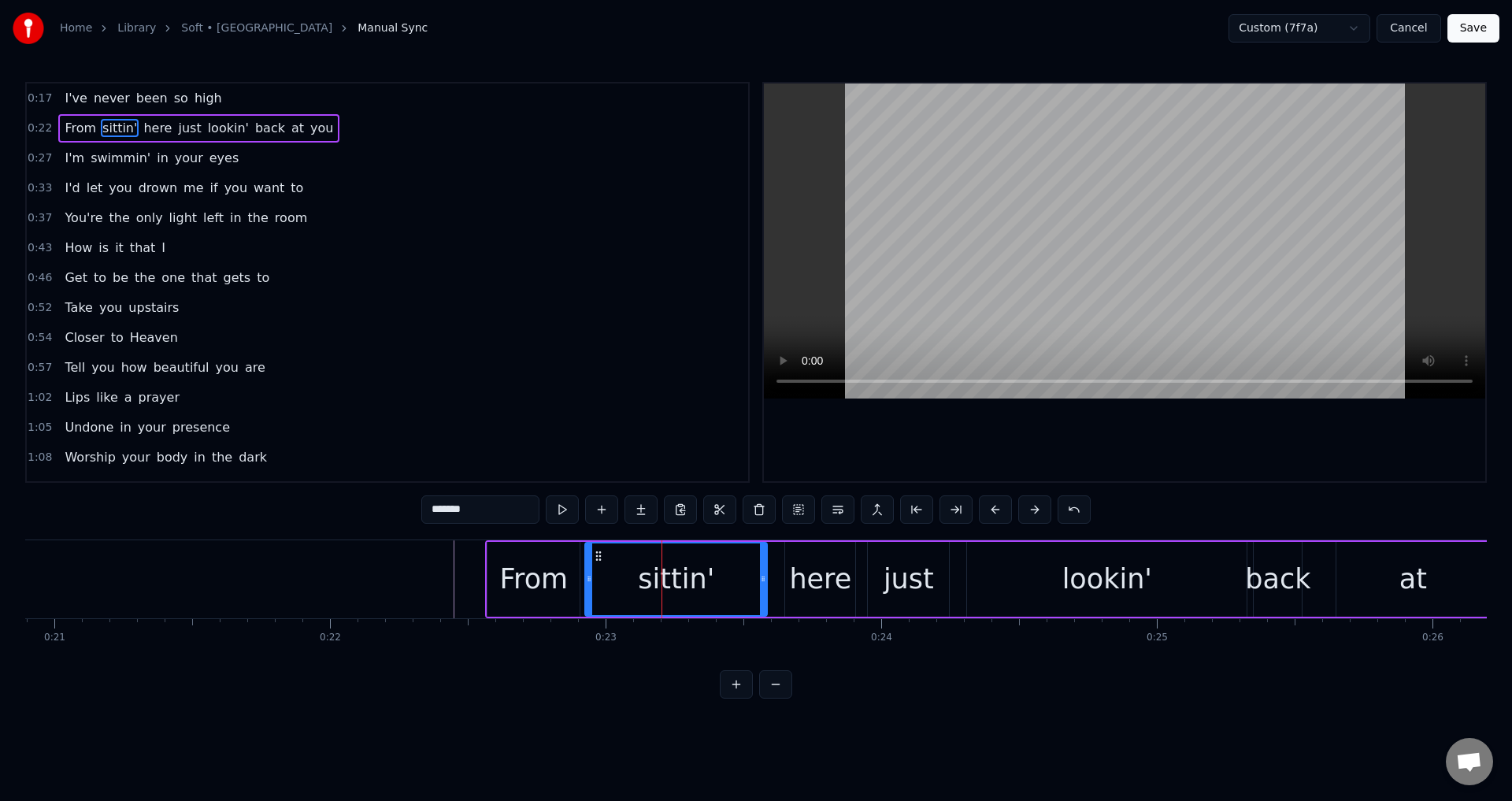
drag, startPoint x: 606, startPoint y: 583, endPoint x: 588, endPoint y: 583, distance: 18.0
click at [588, 583] on icon at bounding box center [589, 578] width 7 height 13
click at [809, 593] on div "here" at bounding box center [820, 579] width 62 height 41
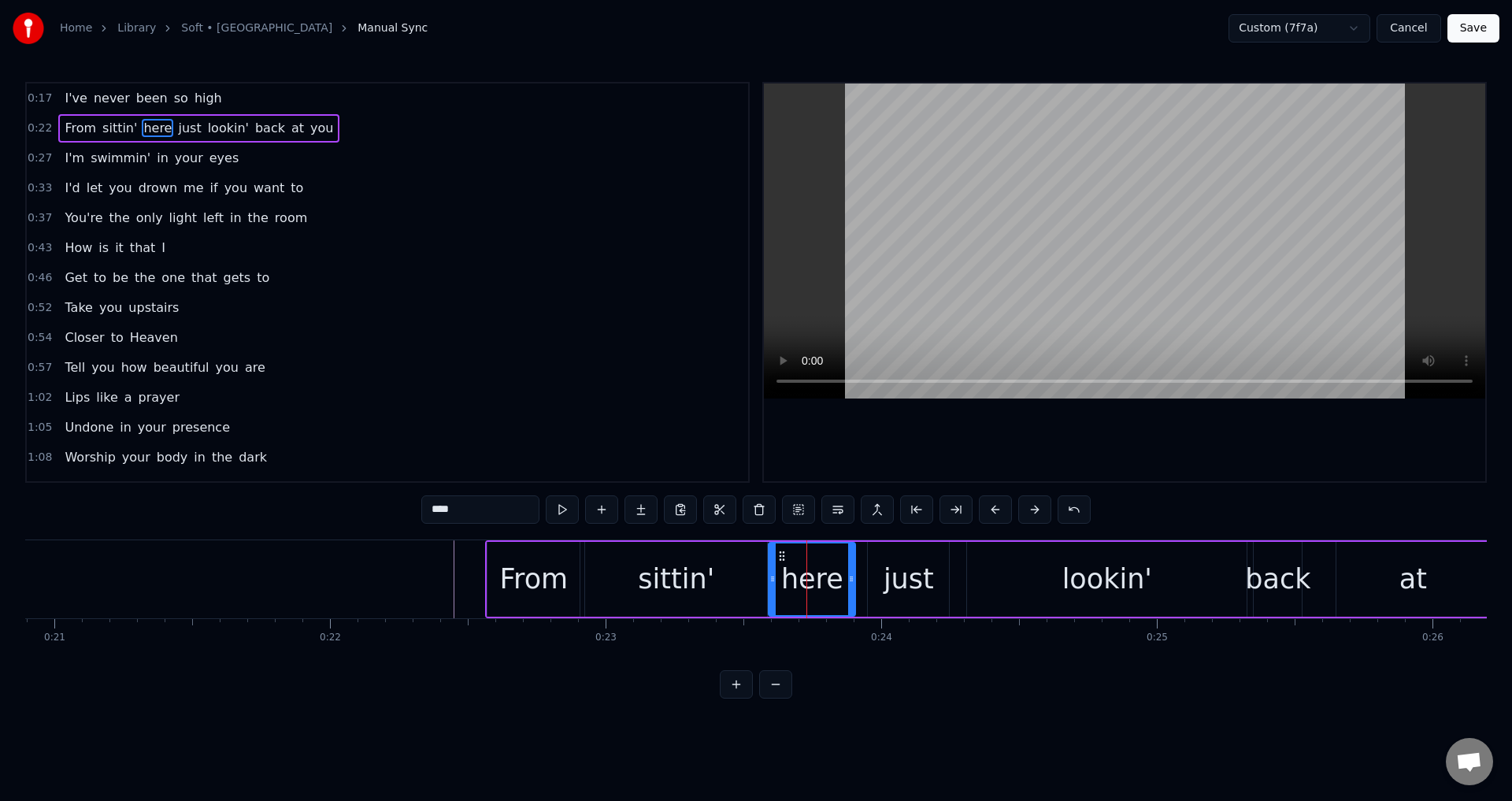
drag, startPoint x: 788, startPoint y: 577, endPoint x: 831, endPoint y: 577, distance: 43.0
click at [774, 576] on icon at bounding box center [773, 578] width 7 height 13
click at [882, 585] on div "just" at bounding box center [909, 580] width 81 height 75
drag, startPoint x: 872, startPoint y: 581, endPoint x: 861, endPoint y: 580, distance: 11.0
click at [861, 580] on icon at bounding box center [862, 578] width 7 height 13
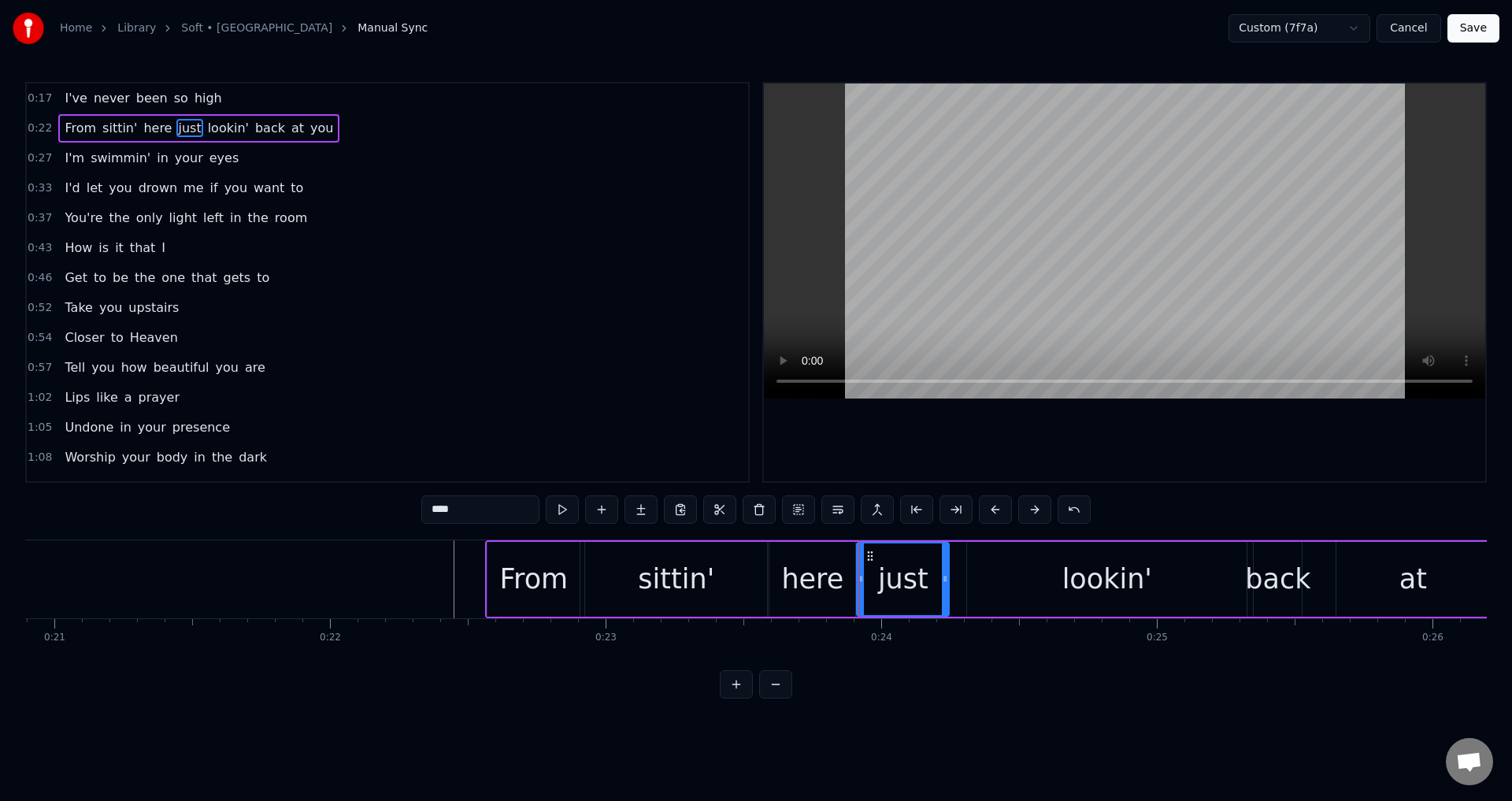
click at [987, 579] on div "lookin'" at bounding box center [1107, 580] width 280 height 75
type input "*******"
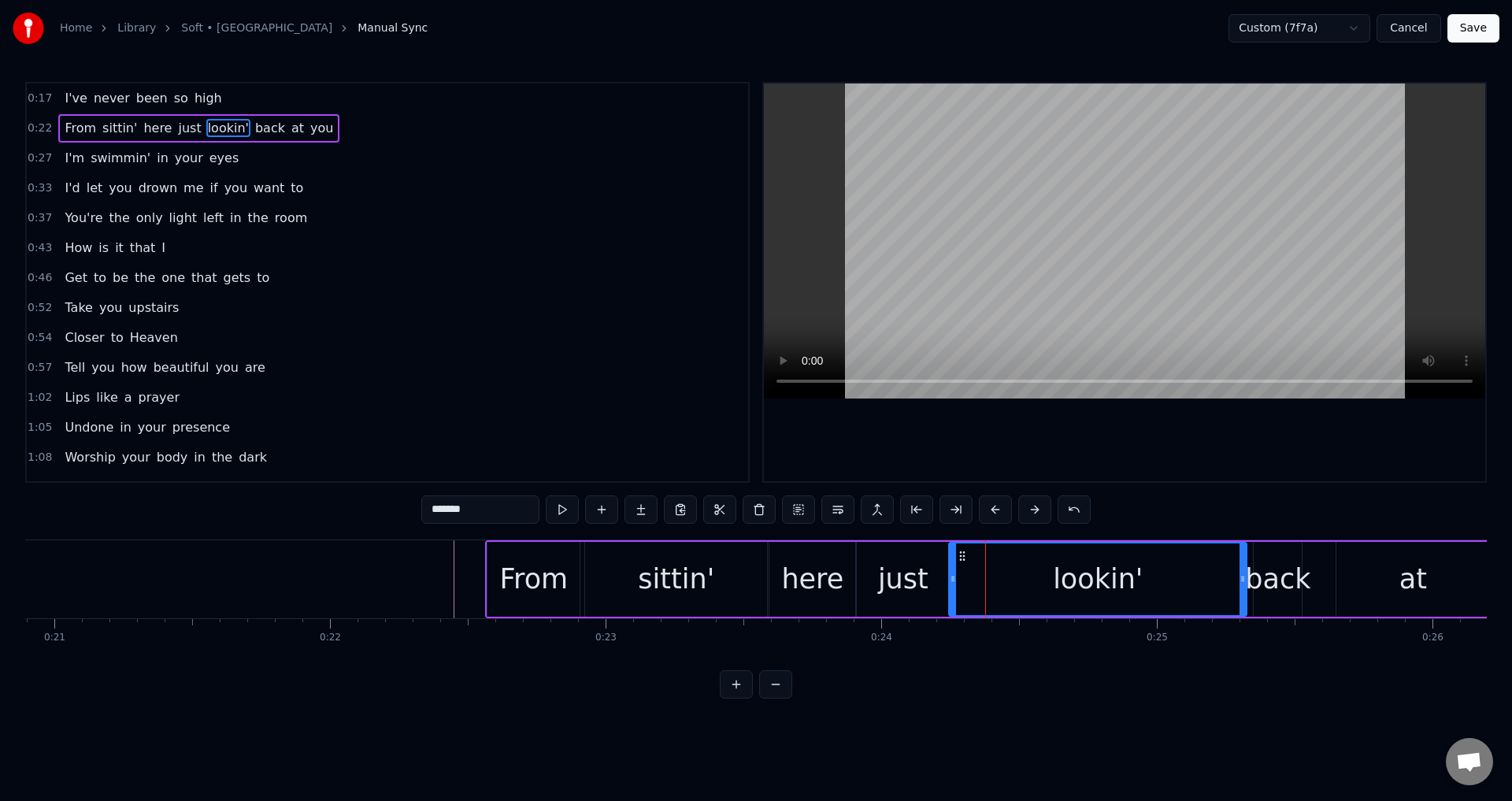
drag, startPoint x: 969, startPoint y: 574, endPoint x: 950, endPoint y: 574, distance: 19.0
click at [950, 574] on icon at bounding box center [953, 578] width 7 height 13
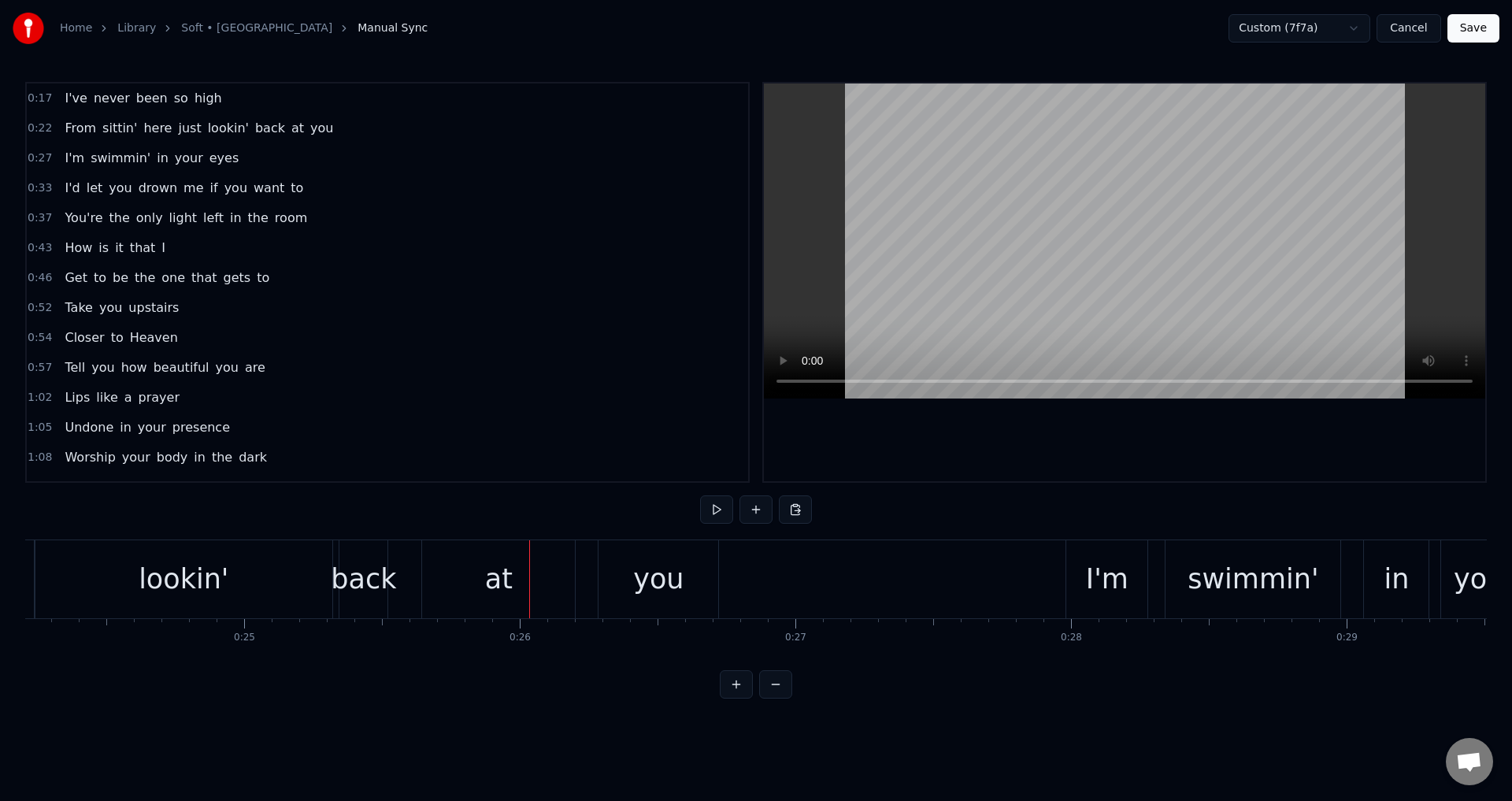
scroll to position [0, 6657]
click at [394, 566] on div "back" at bounding box center [380, 579] width 66 height 41
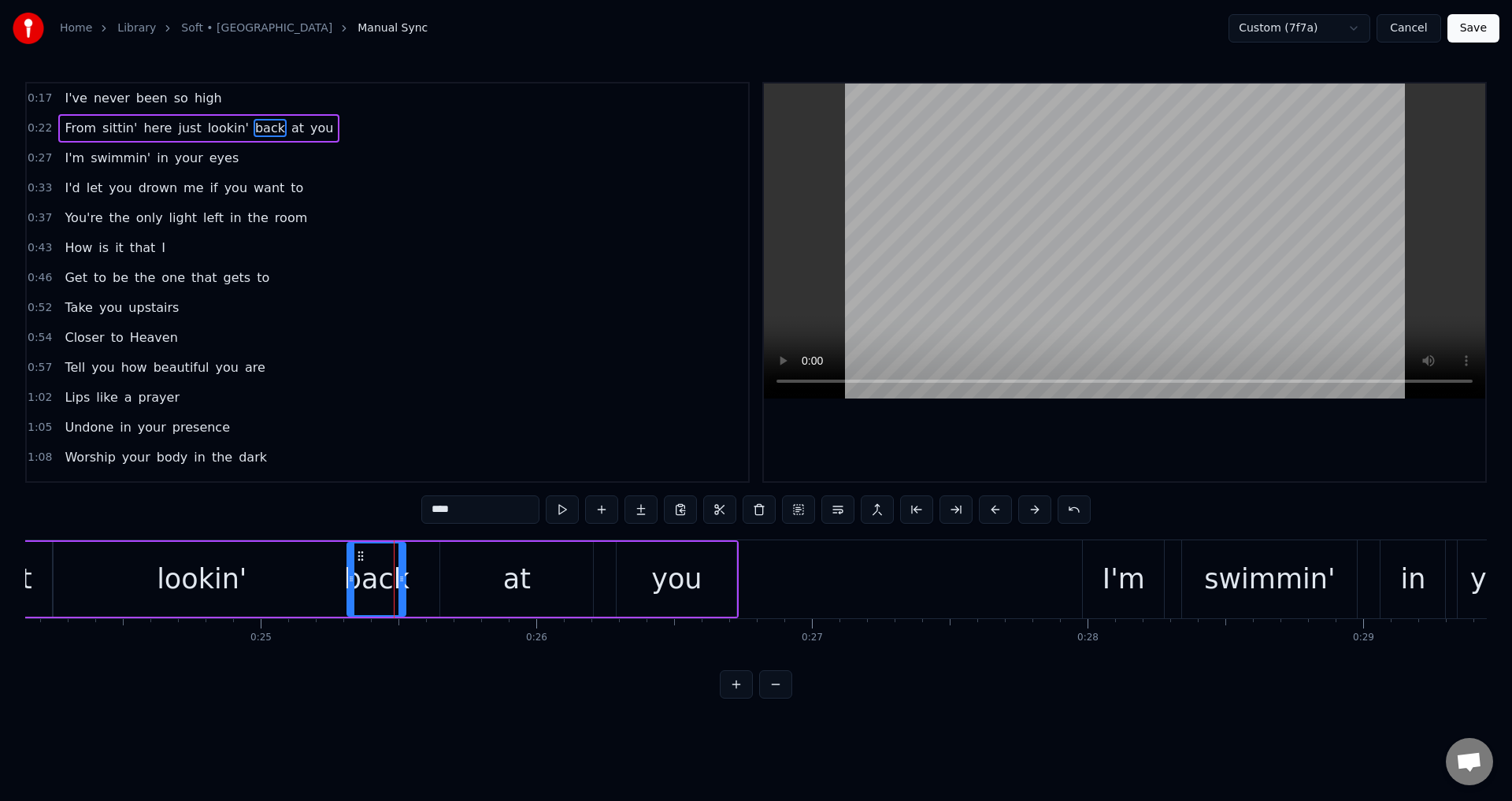
drag, startPoint x: 361, startPoint y: 575, endPoint x: 350, endPoint y: 575, distance: 11.0
click at [350, 575] on icon at bounding box center [351, 578] width 7 height 13
drag, startPoint x: 401, startPoint y: 579, endPoint x: 432, endPoint y: 580, distance: 31.0
click at [432, 580] on icon at bounding box center [433, 578] width 7 height 13
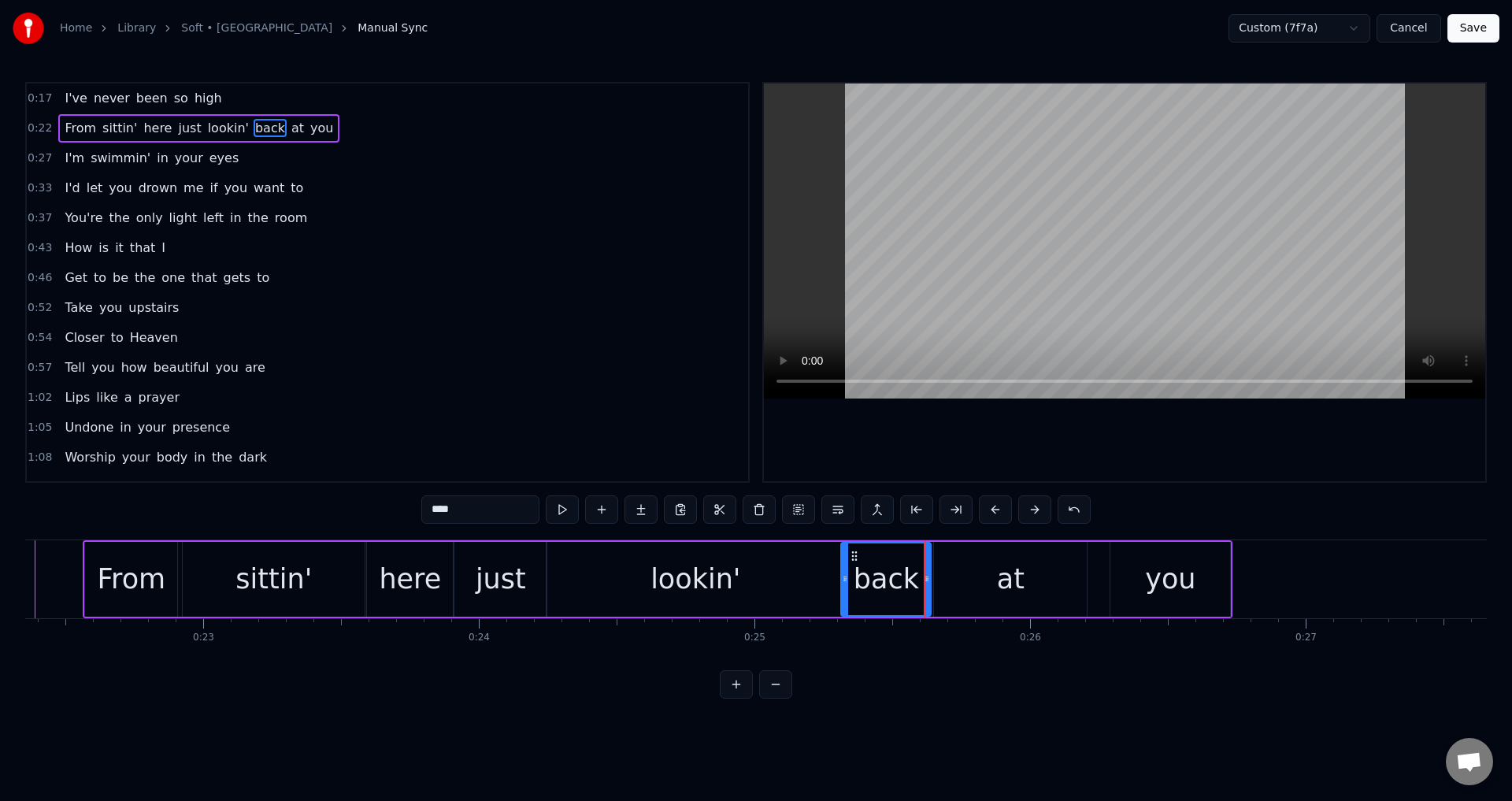
scroll to position [0, 5996]
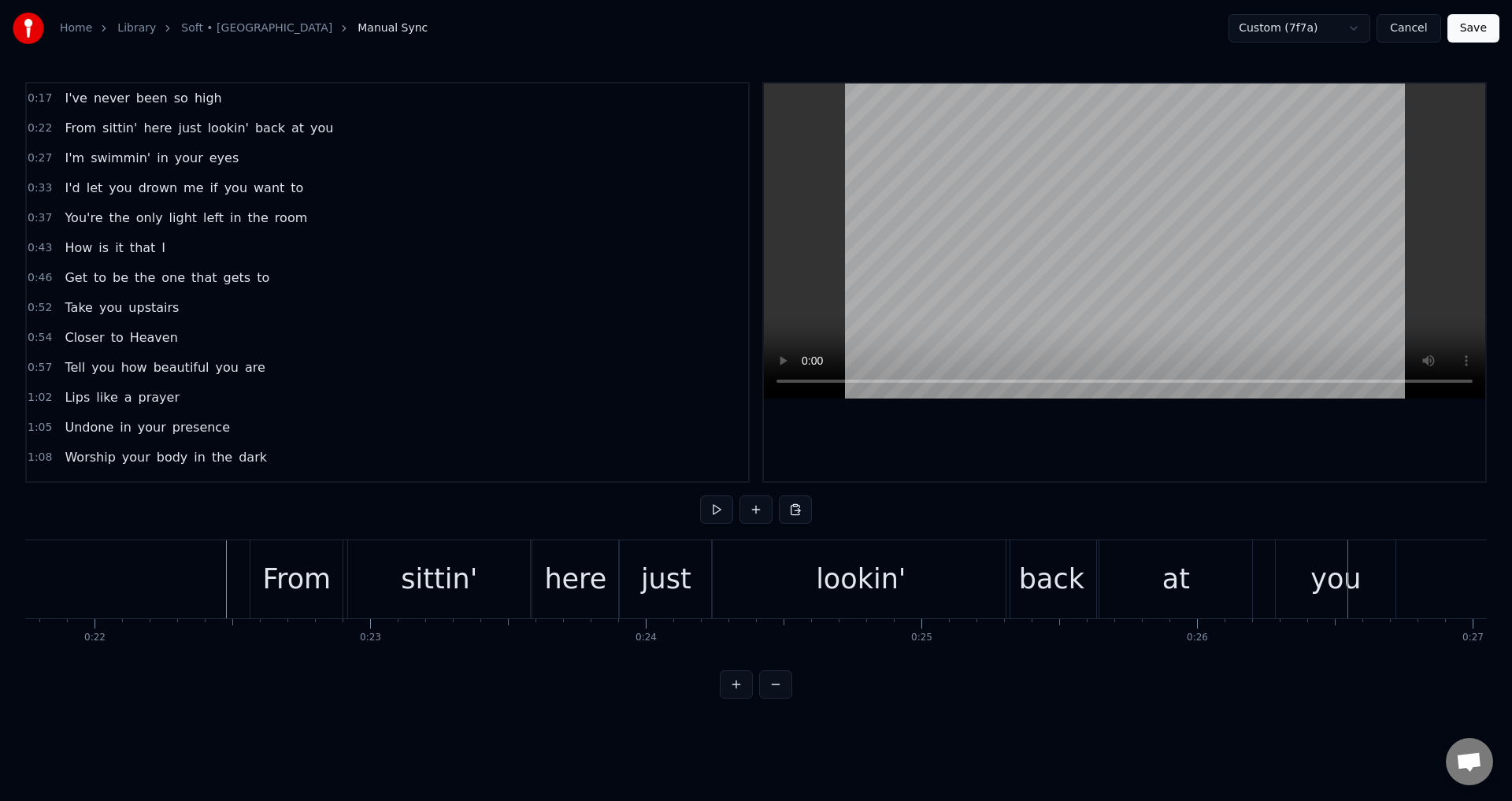
click at [1182, 580] on div "at" at bounding box center [1176, 579] width 28 height 41
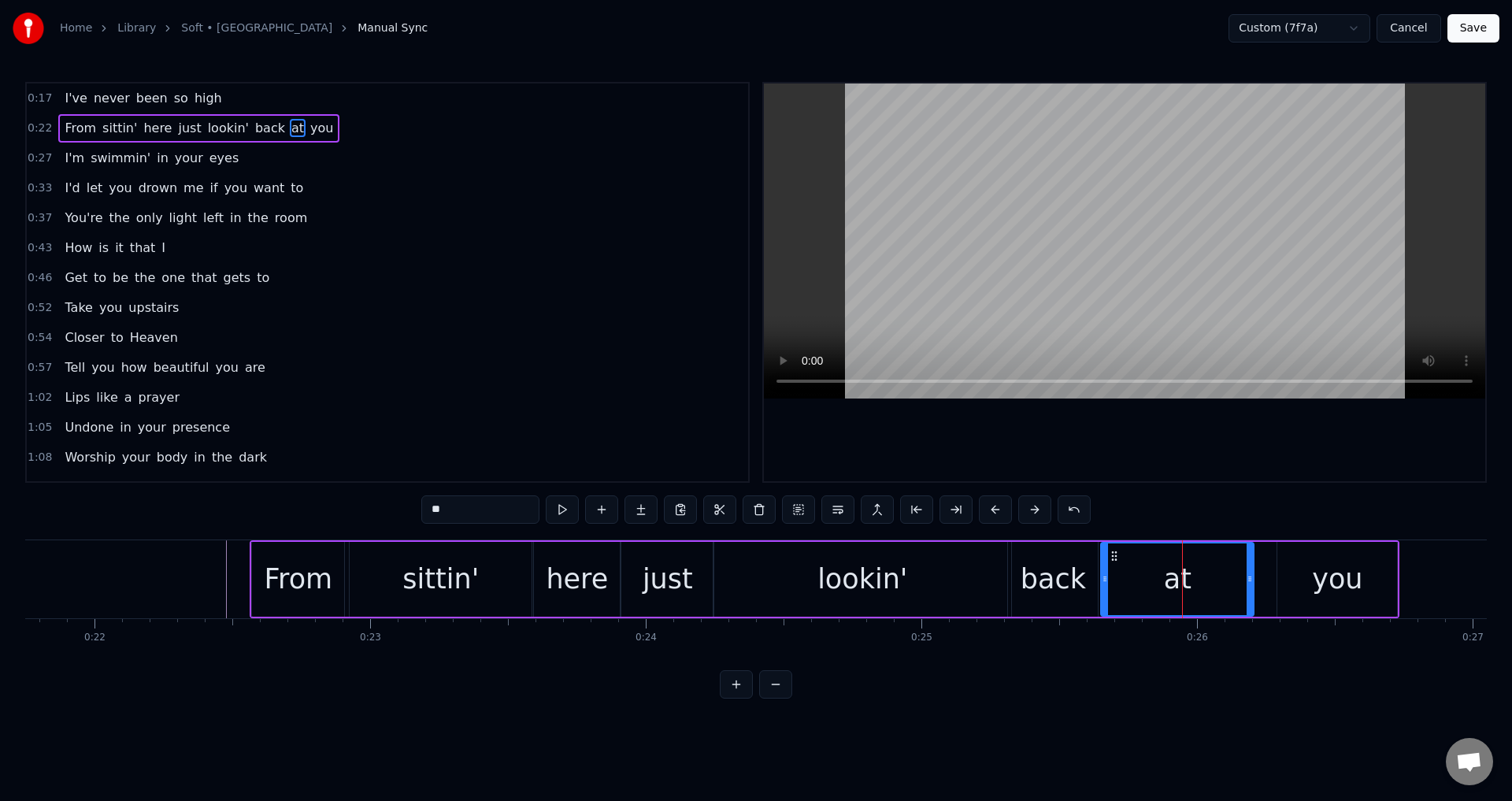
click at [1280, 578] on div "you" at bounding box center [1337, 580] width 120 height 75
type input "***"
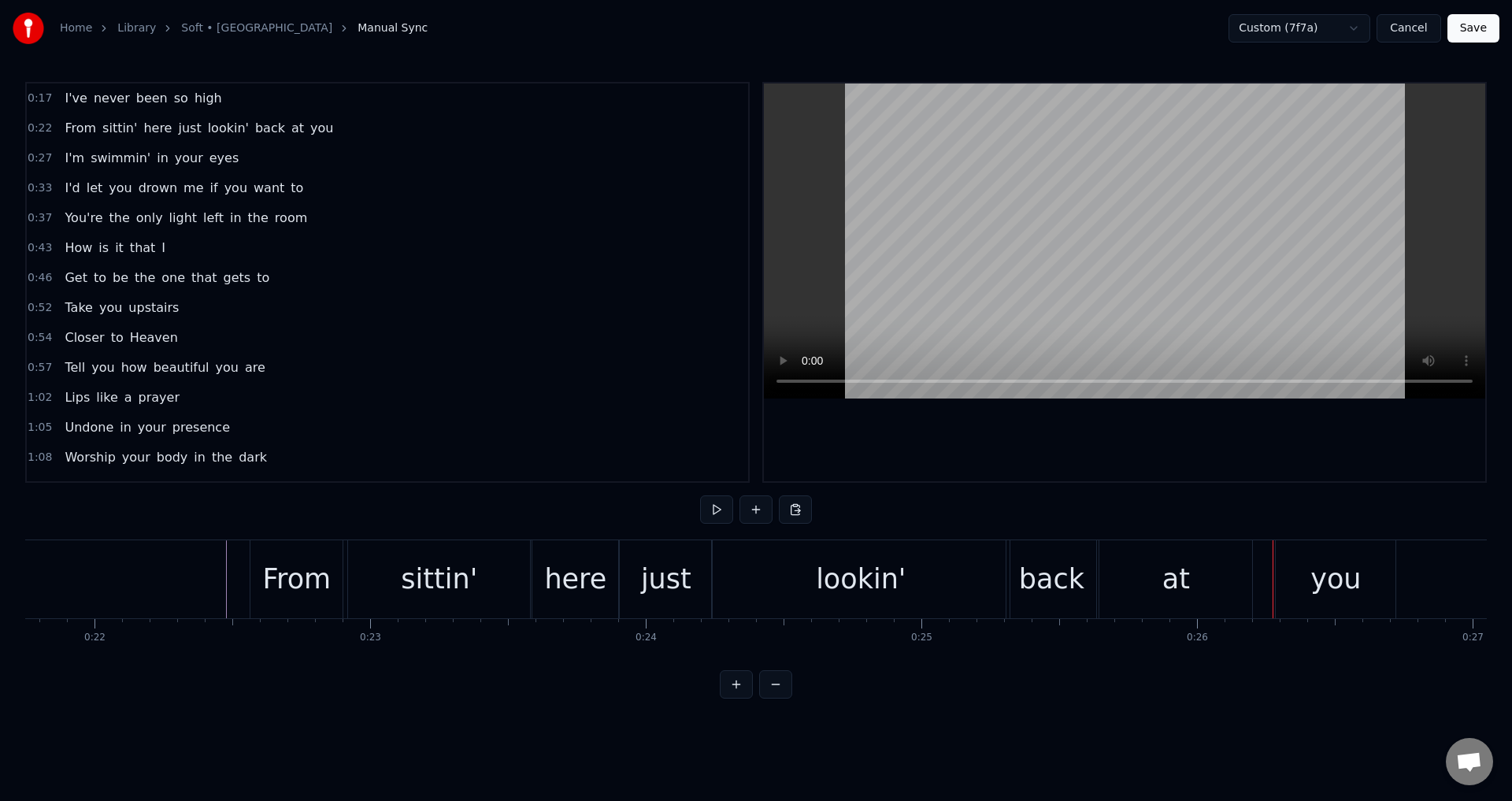
click at [1280, 579] on div "you" at bounding box center [1335, 579] width 120 height 78
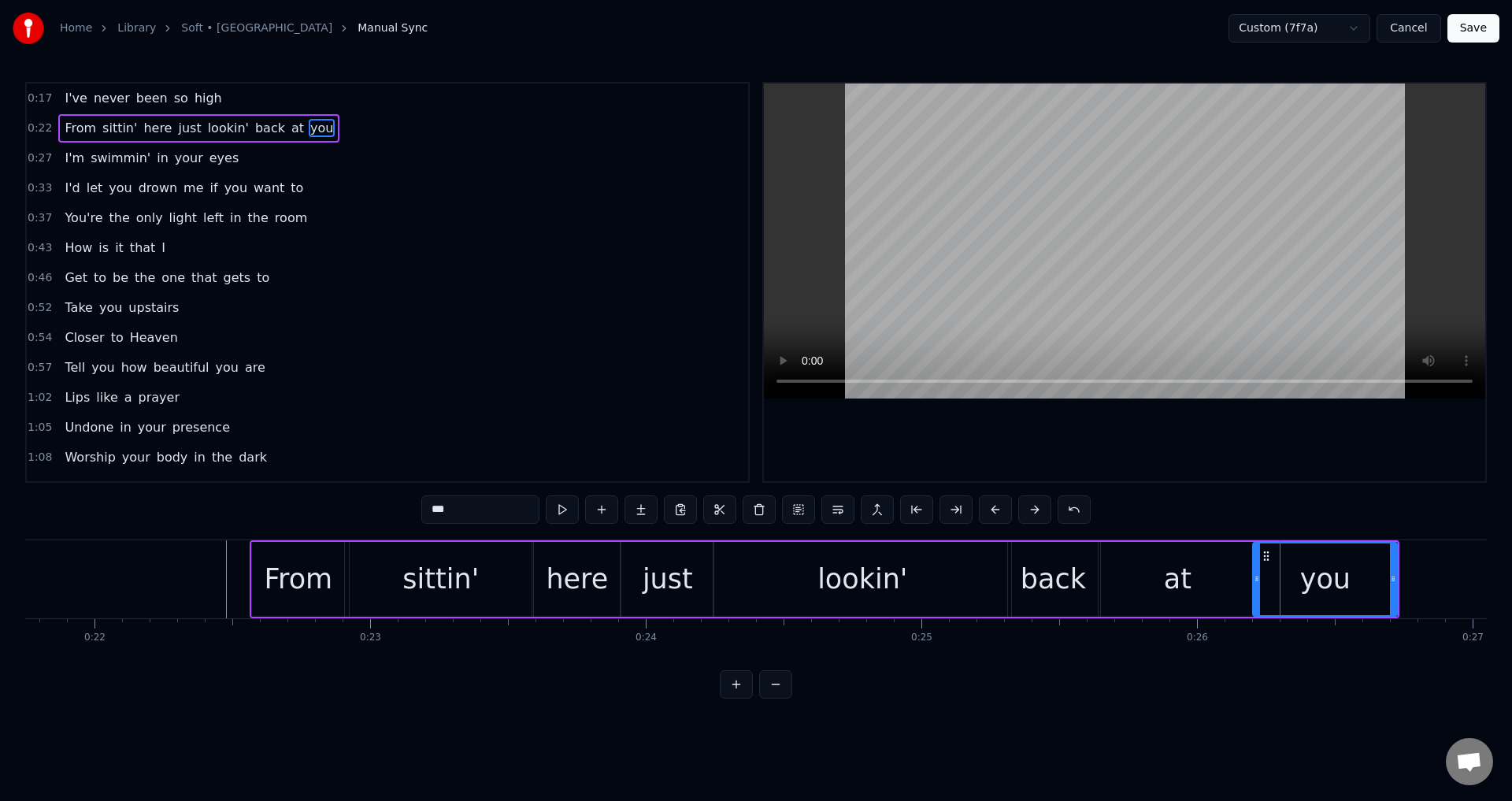
drag, startPoint x: 1283, startPoint y: 578, endPoint x: 1258, endPoint y: 577, distance: 25.0
click at [1258, 577] on icon at bounding box center [1257, 578] width 7 height 13
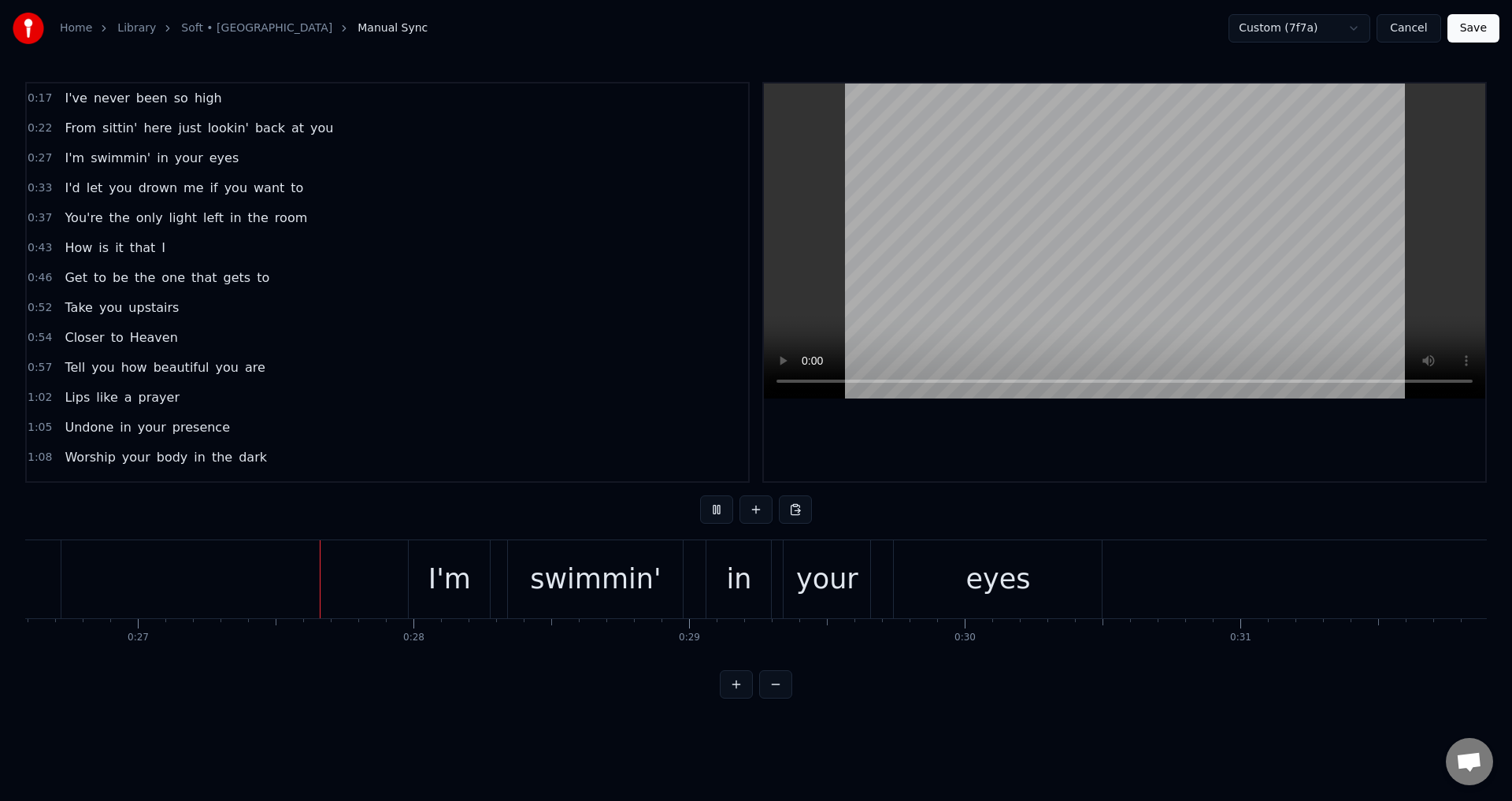
scroll to position [0, 7333]
click at [700, 577] on div "I'm swimmin' in your eyes" at bounding box center [754, 579] width 698 height 78
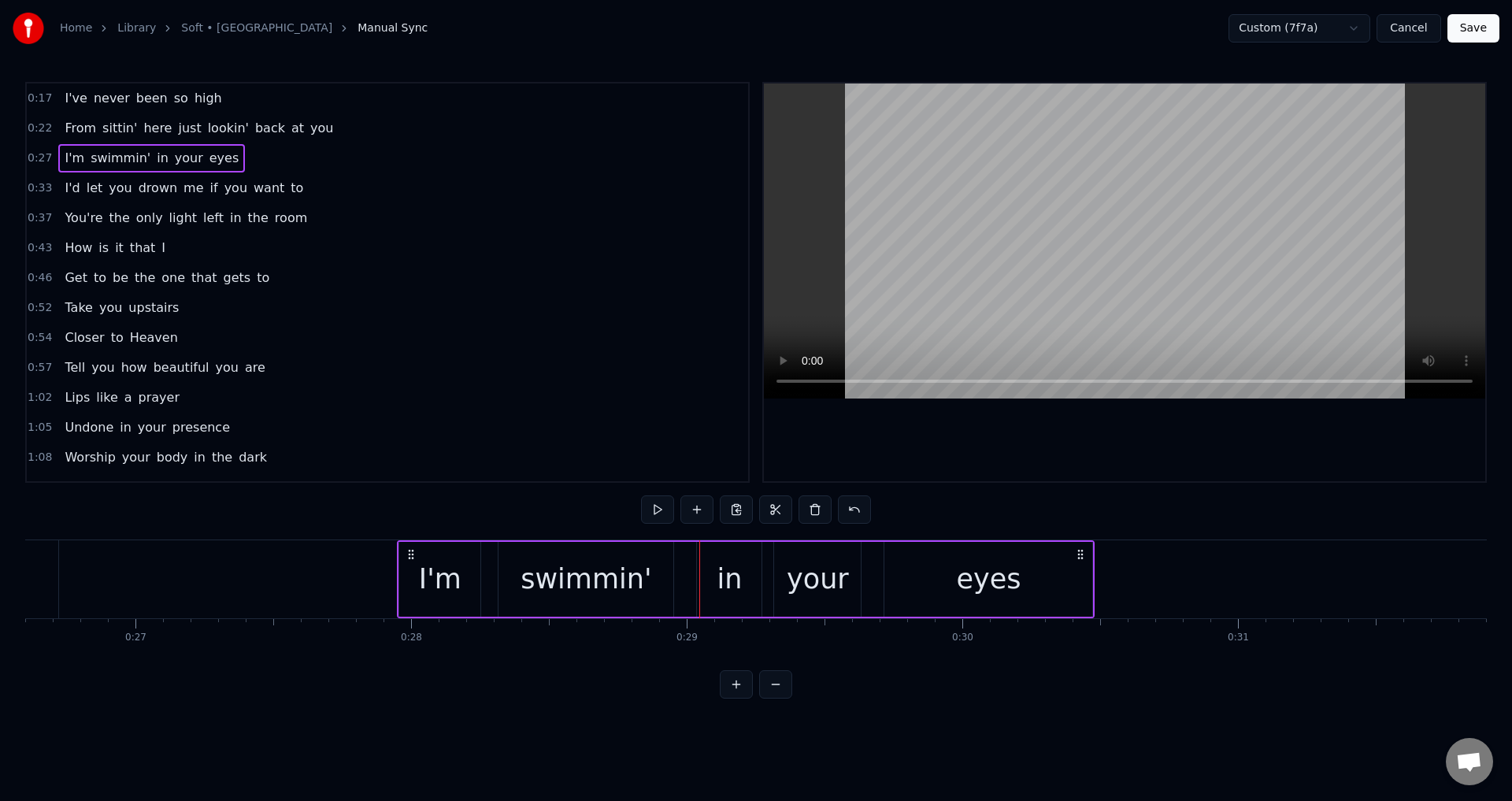
drag, startPoint x: 418, startPoint y: 550, endPoint x: 410, endPoint y: 547, distance: 8.5
click at [410, 547] on div "I'm swimmin' in your eyes" at bounding box center [745, 579] width 698 height 78
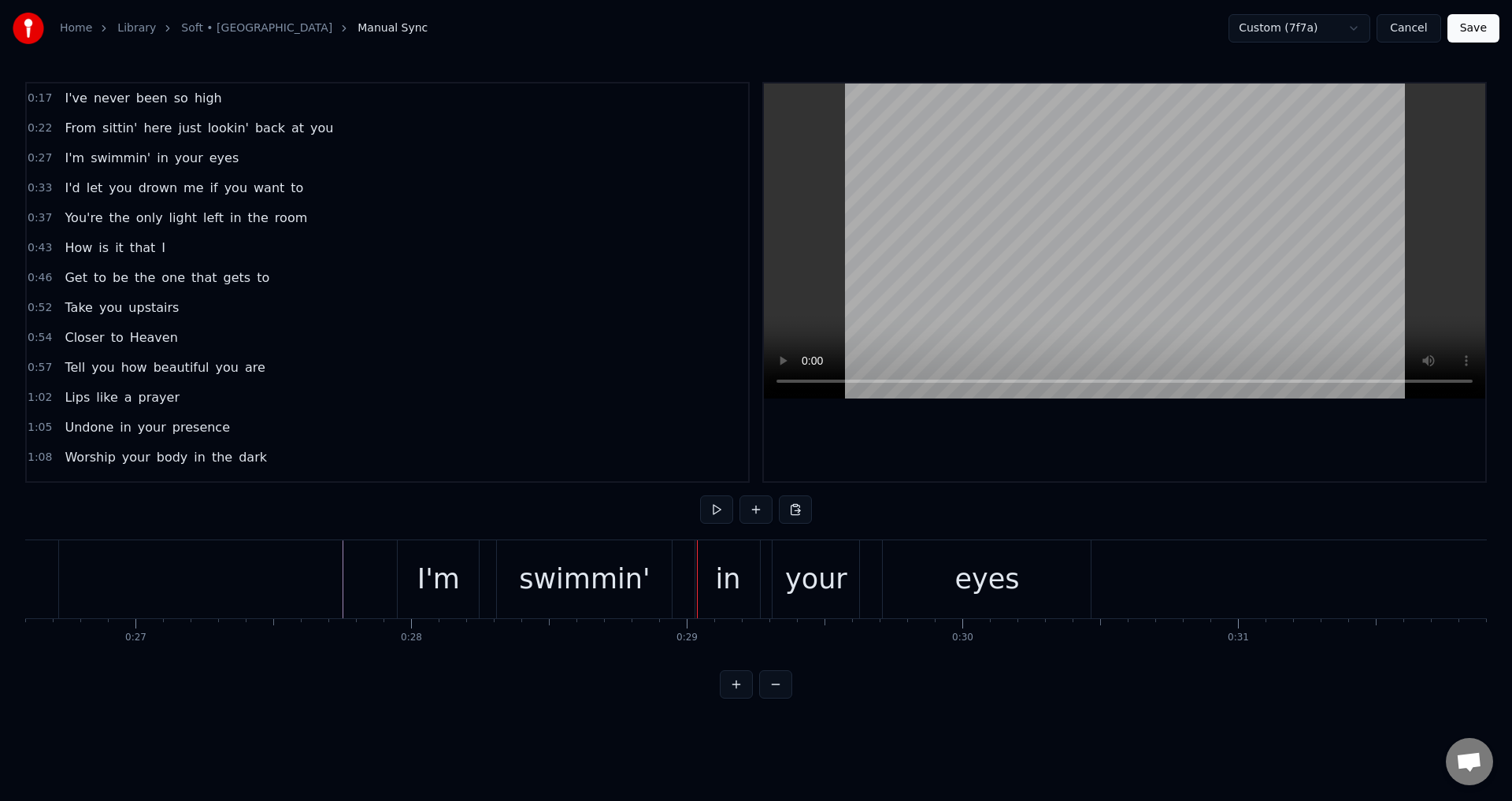
click at [468, 585] on div "I'm" at bounding box center [438, 579] width 81 height 78
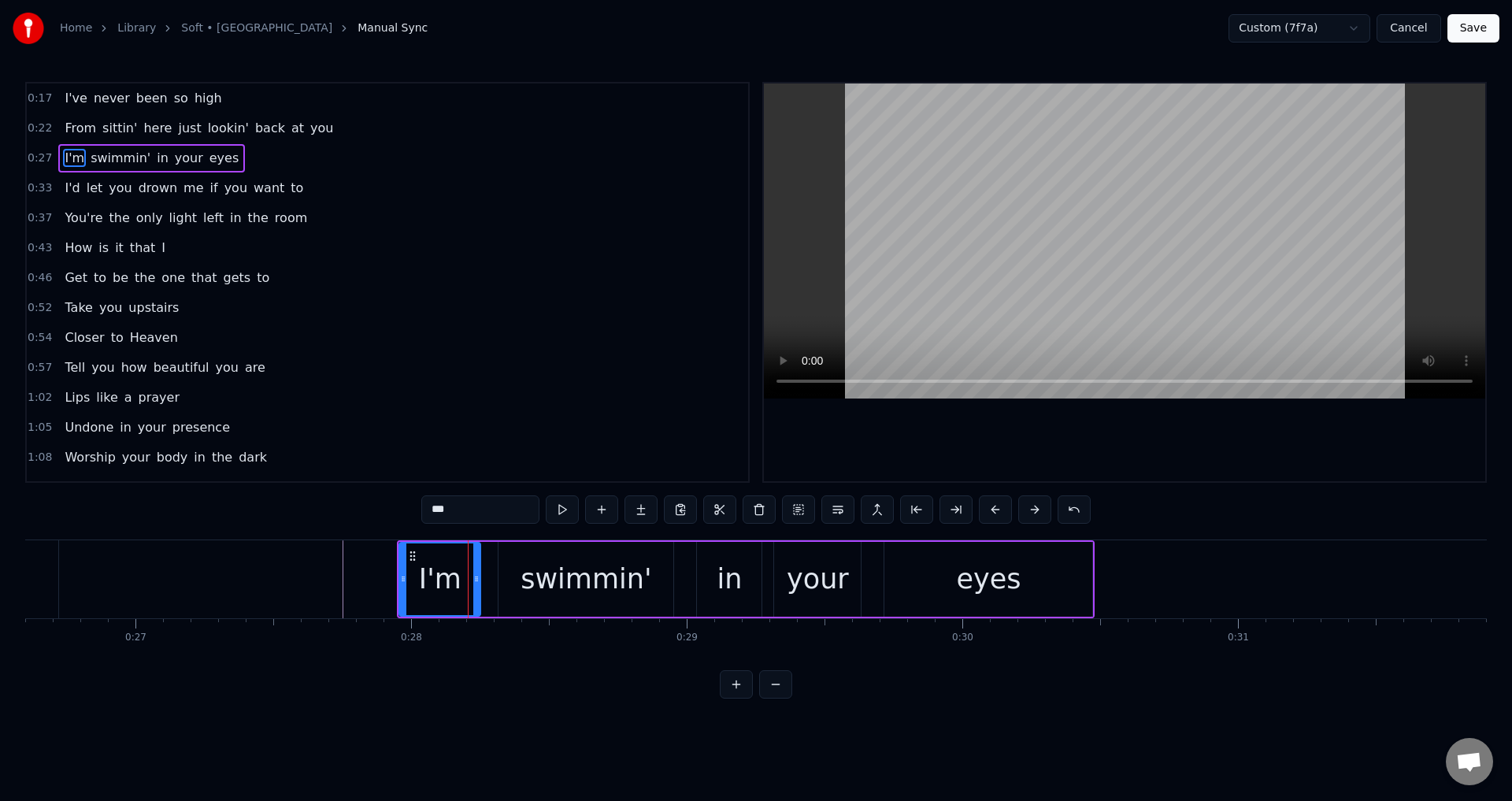
click at [502, 574] on div "swimmin'" at bounding box center [586, 580] width 175 height 75
type input "********"
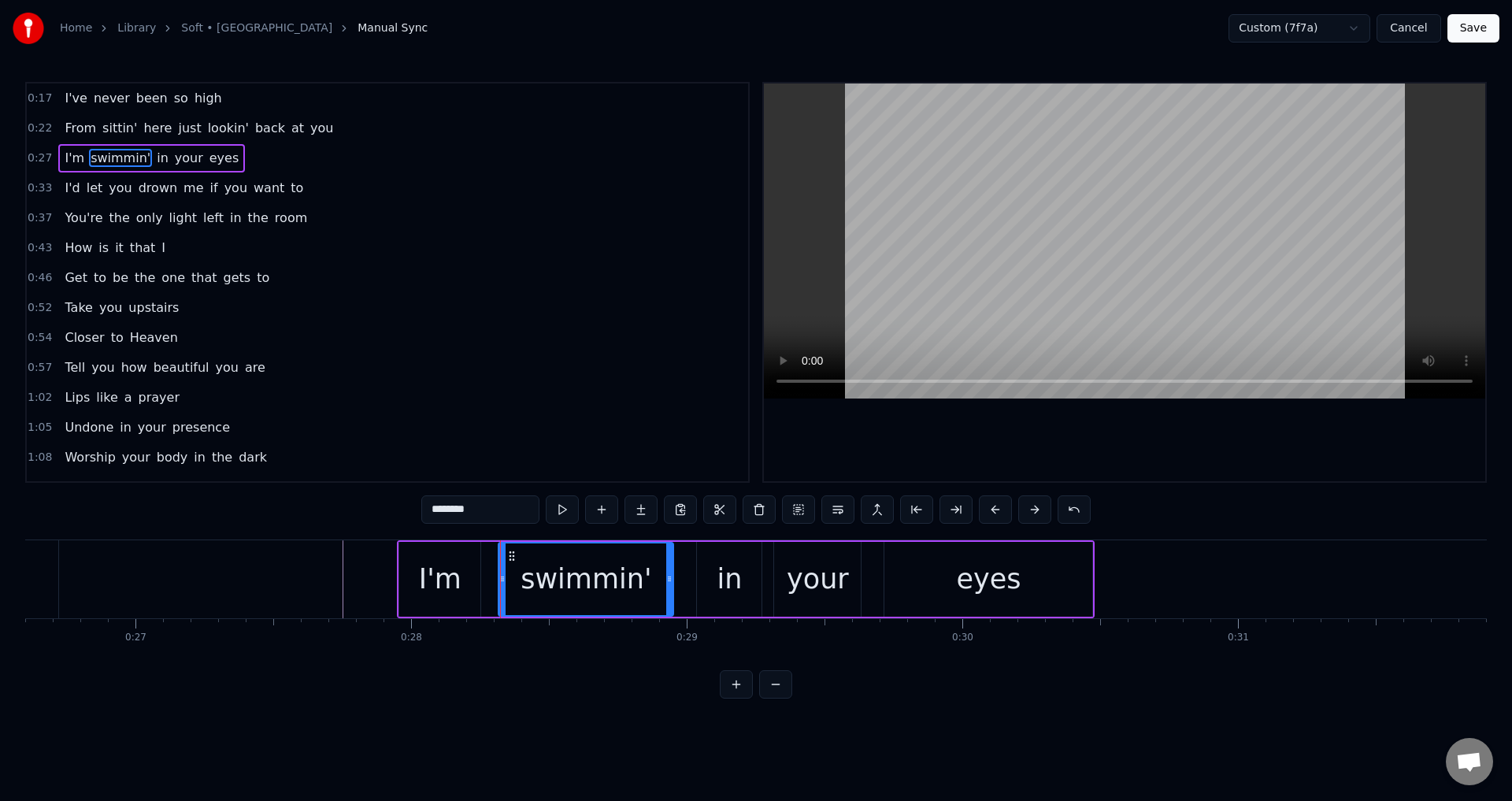
click at [495, 574] on div "I'm swimmin' in your eyes" at bounding box center [745, 579] width 698 height 78
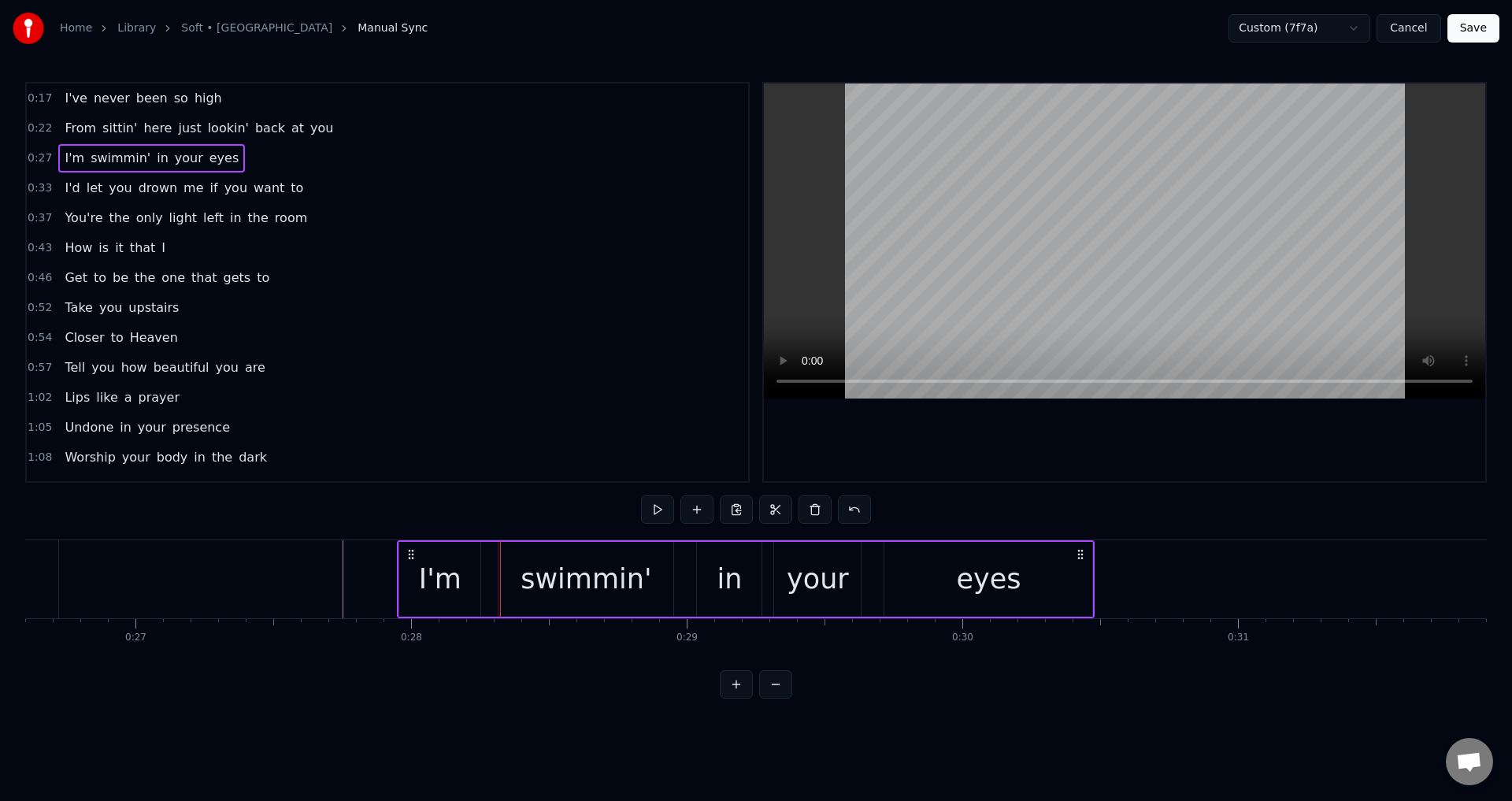
click at [504, 581] on div "swimmin'" at bounding box center [586, 580] width 175 height 75
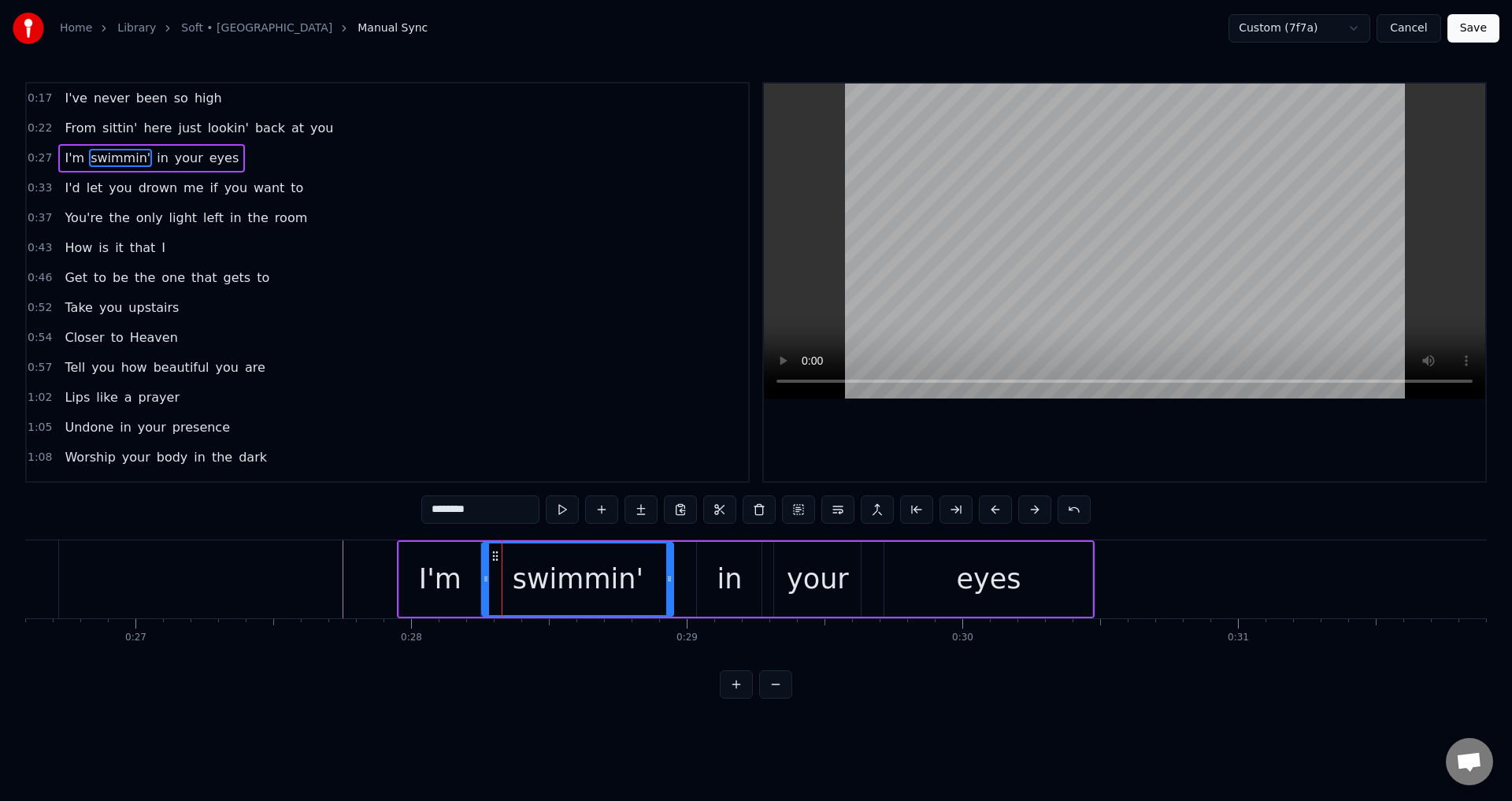
drag, startPoint x: 500, startPoint y: 577, endPoint x: 483, endPoint y: 575, distance: 17.1
click at [483, 575] on icon at bounding box center [485, 578] width 7 height 13
click at [723, 572] on div "in" at bounding box center [729, 579] width 25 height 41
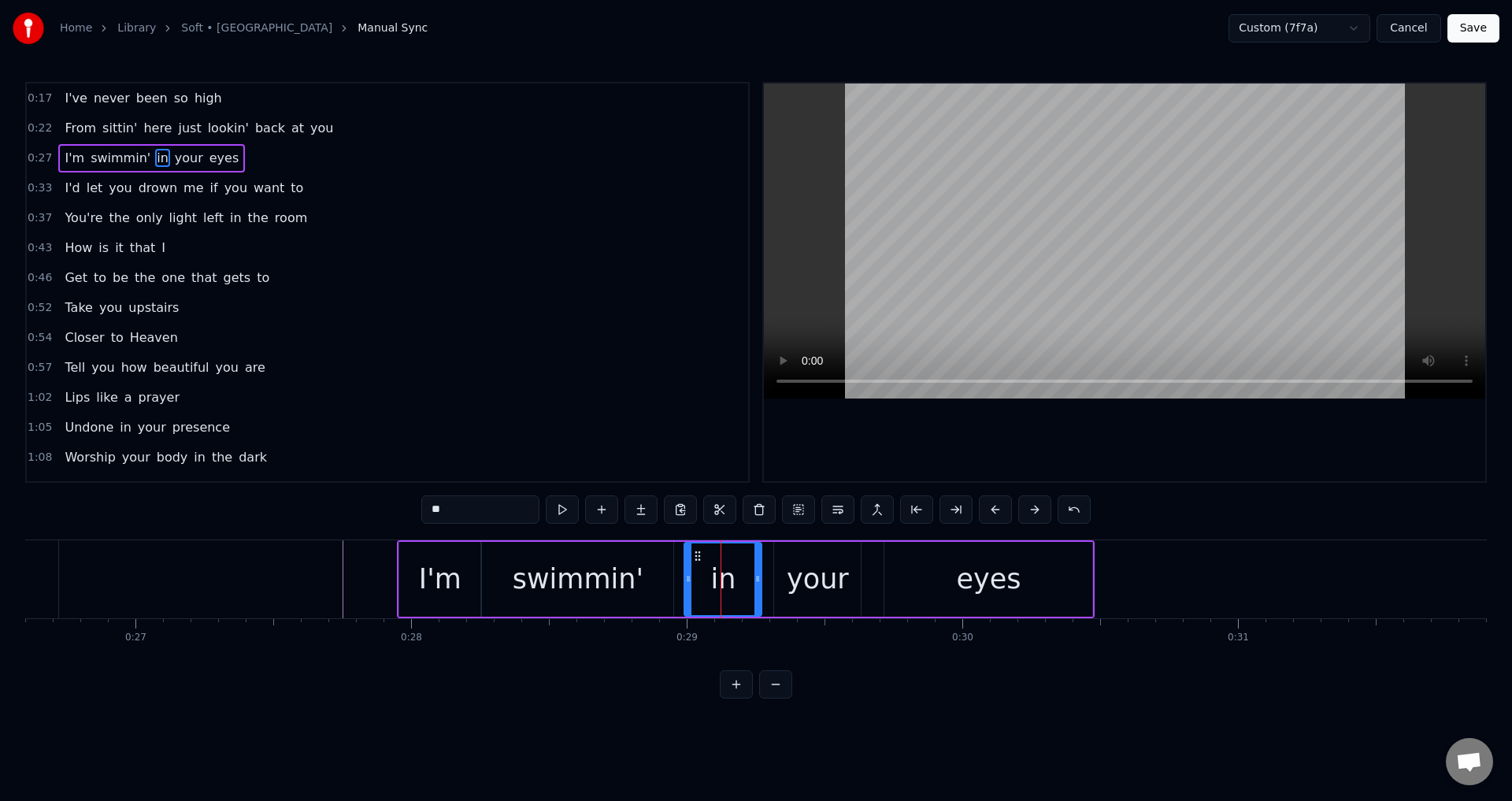
drag, startPoint x: 701, startPoint y: 578, endPoint x: 688, endPoint y: 581, distance: 13.3
click at [688, 581] on icon at bounding box center [688, 578] width 7 height 13
click at [811, 579] on div "your" at bounding box center [818, 579] width 62 height 41
drag, startPoint x: 779, startPoint y: 577, endPoint x: 765, endPoint y: 576, distance: 14.0
click at [765, 576] on icon at bounding box center [764, 578] width 7 height 13
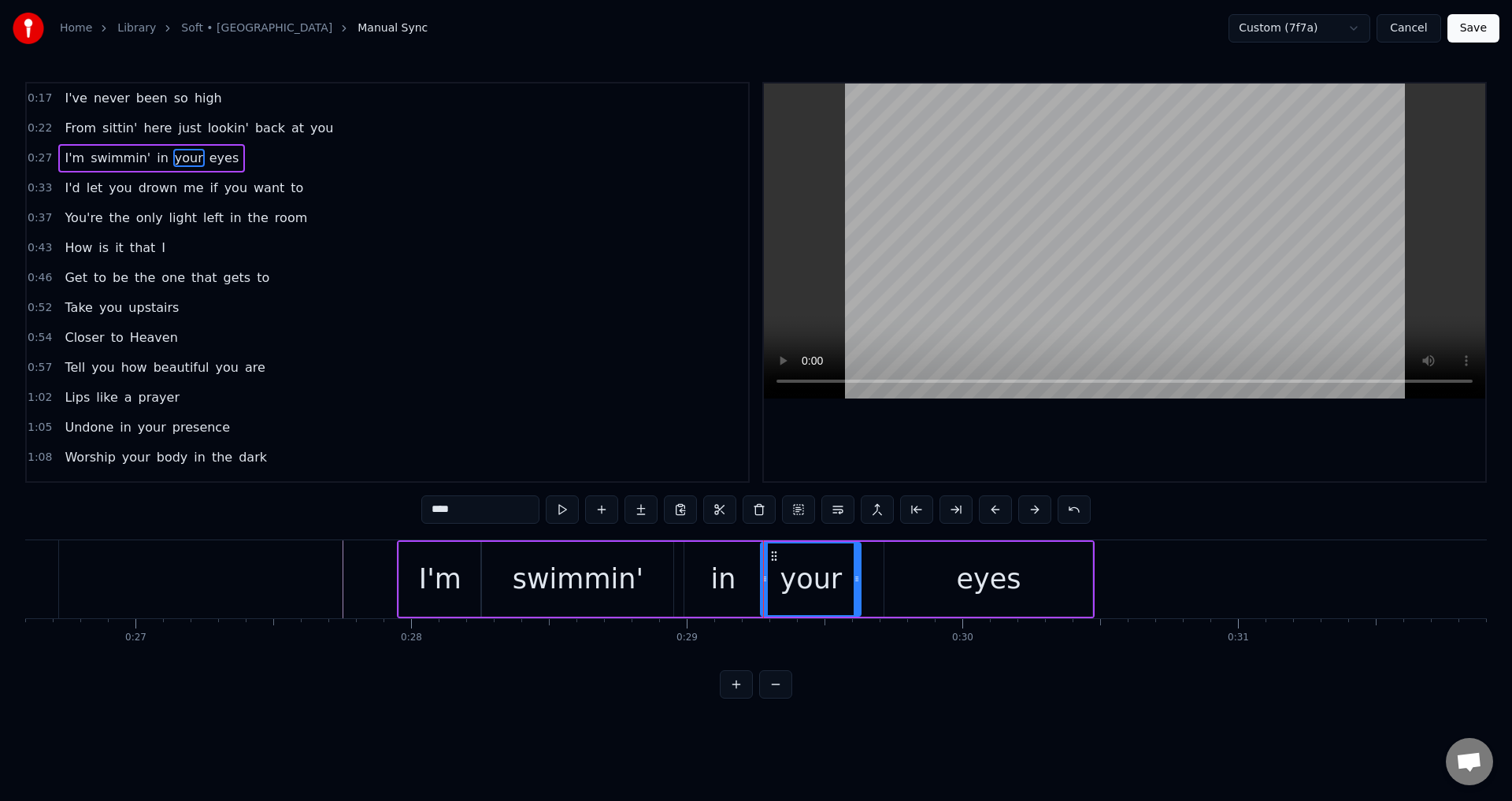
click at [891, 576] on div "eyes" at bounding box center [989, 580] width 208 height 75
type input "****"
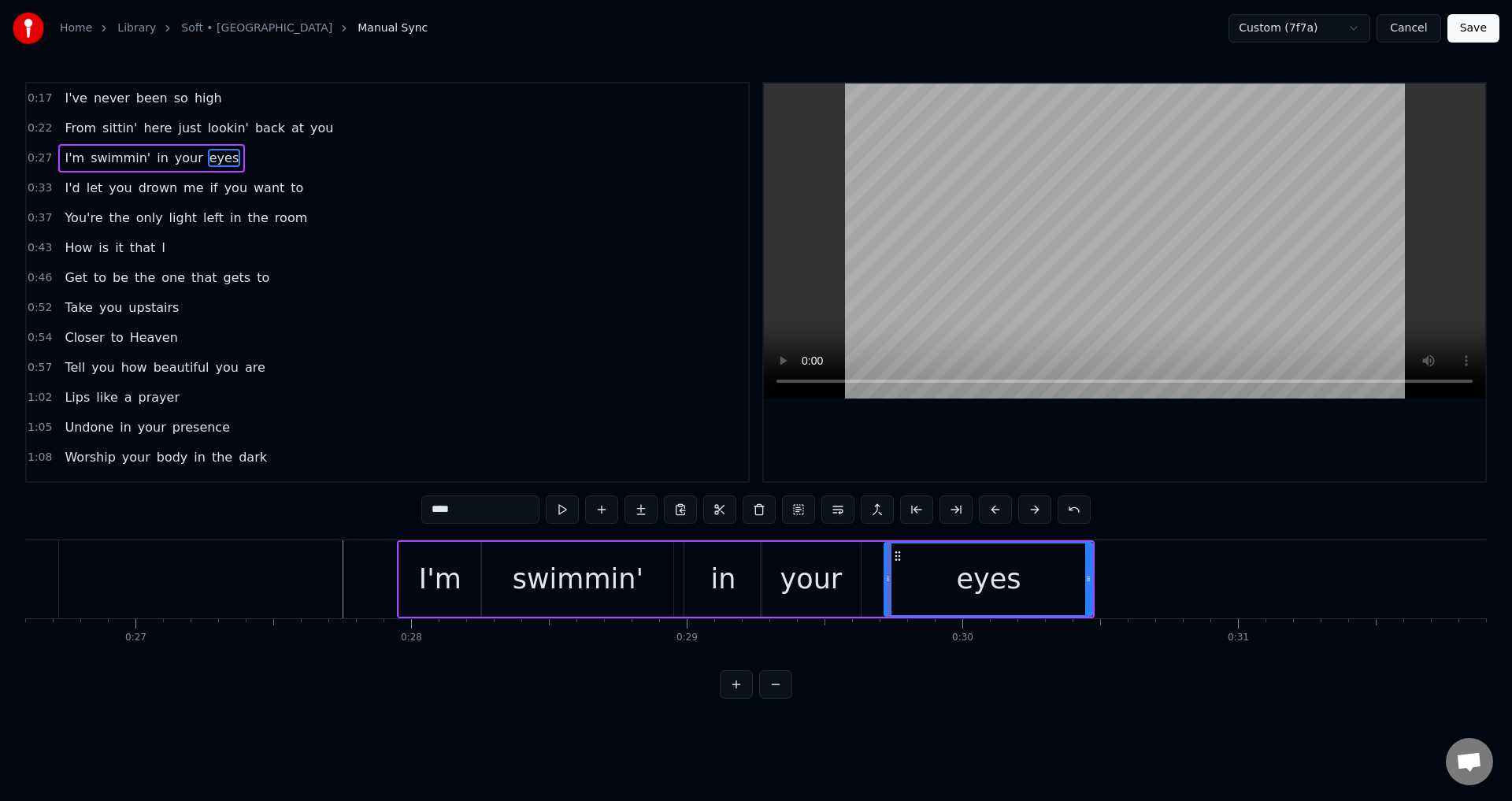
click at [877, 576] on div "I'm swimmin' in your eyes" at bounding box center [745, 579] width 698 height 78
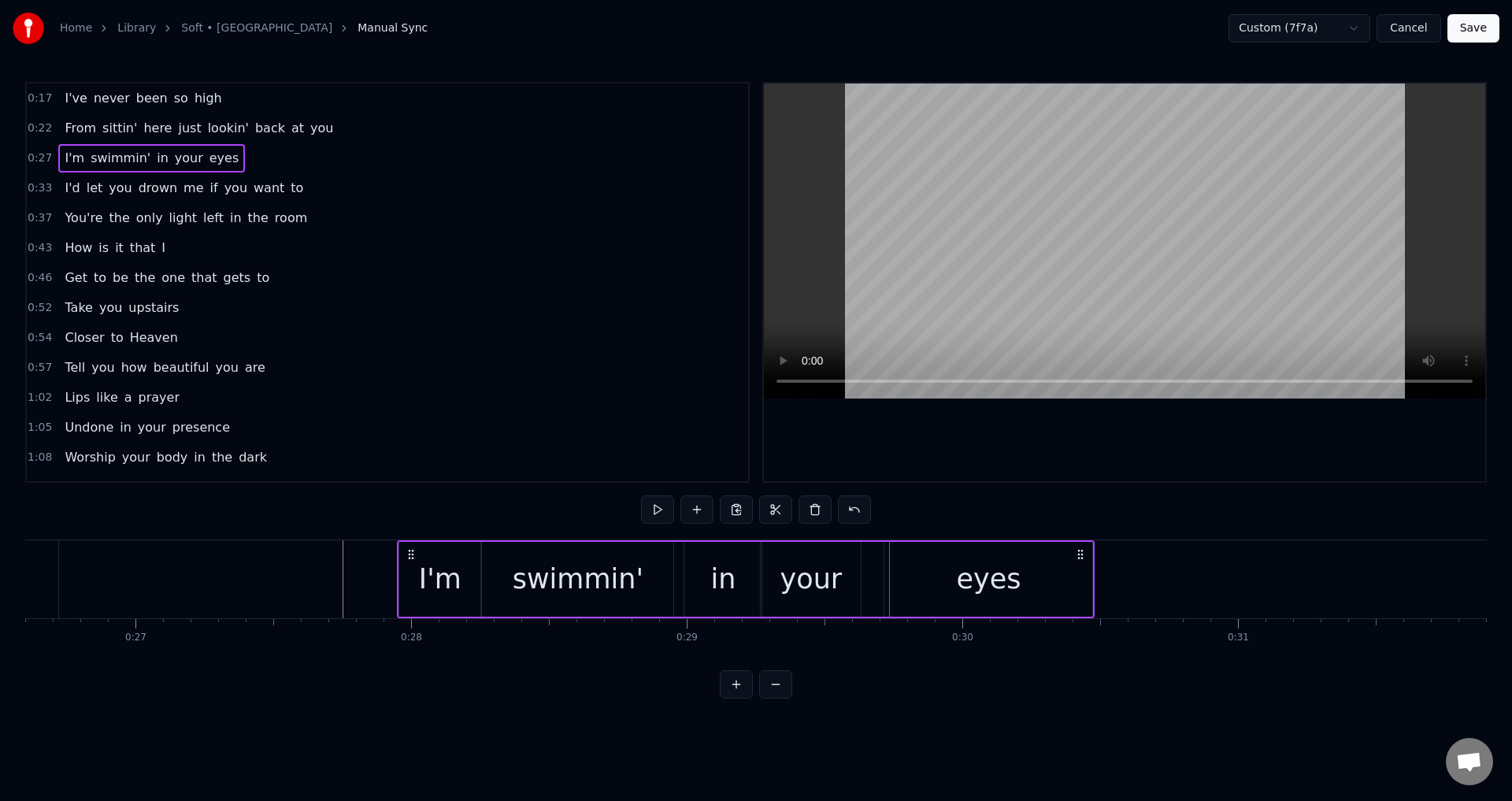
click at [894, 578] on div "eyes" at bounding box center [989, 580] width 208 height 75
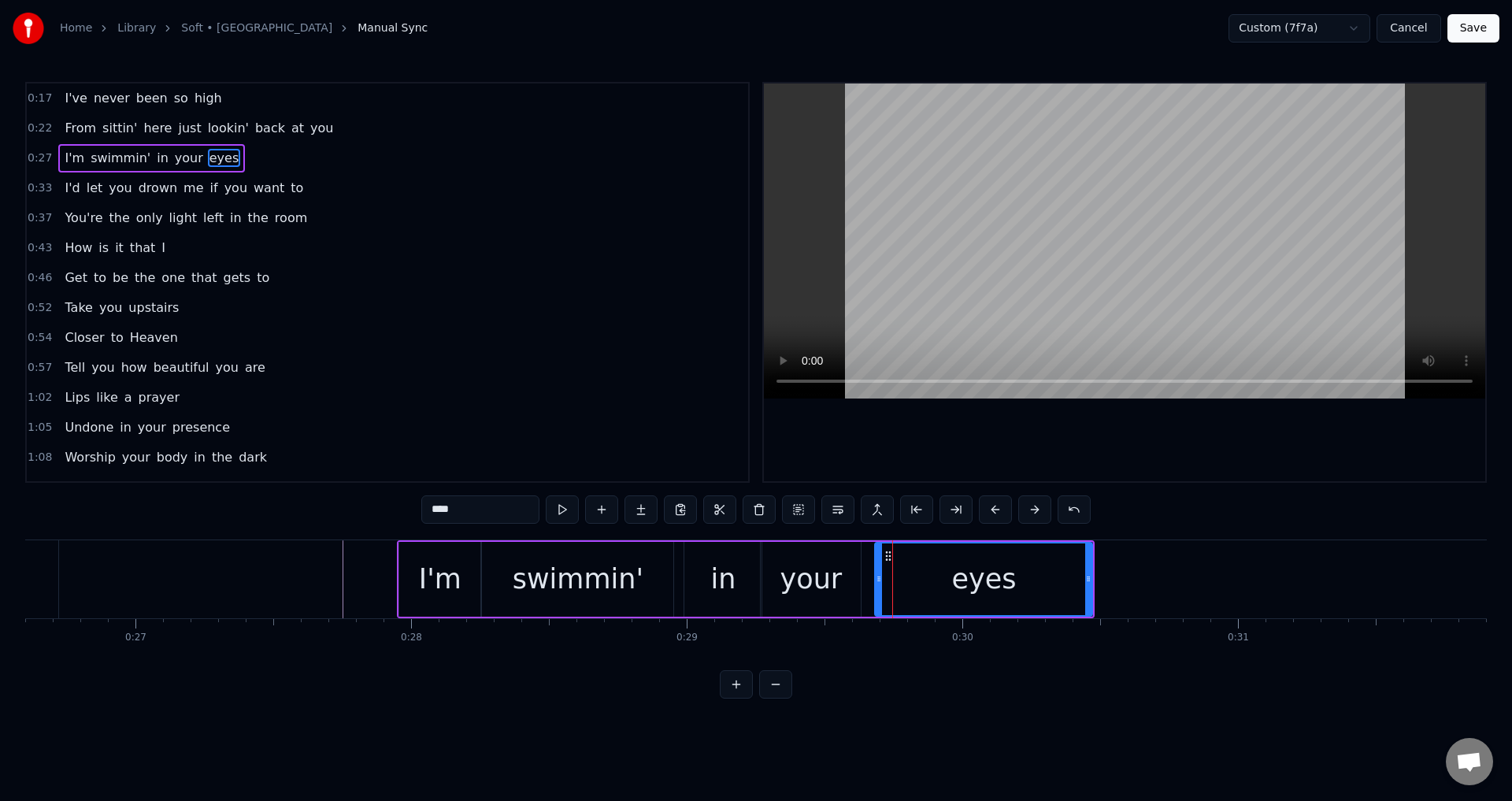
drag, startPoint x: 887, startPoint y: 578, endPoint x: 877, endPoint y: 578, distance: 10.0
click at [877, 578] on icon at bounding box center [879, 578] width 7 height 13
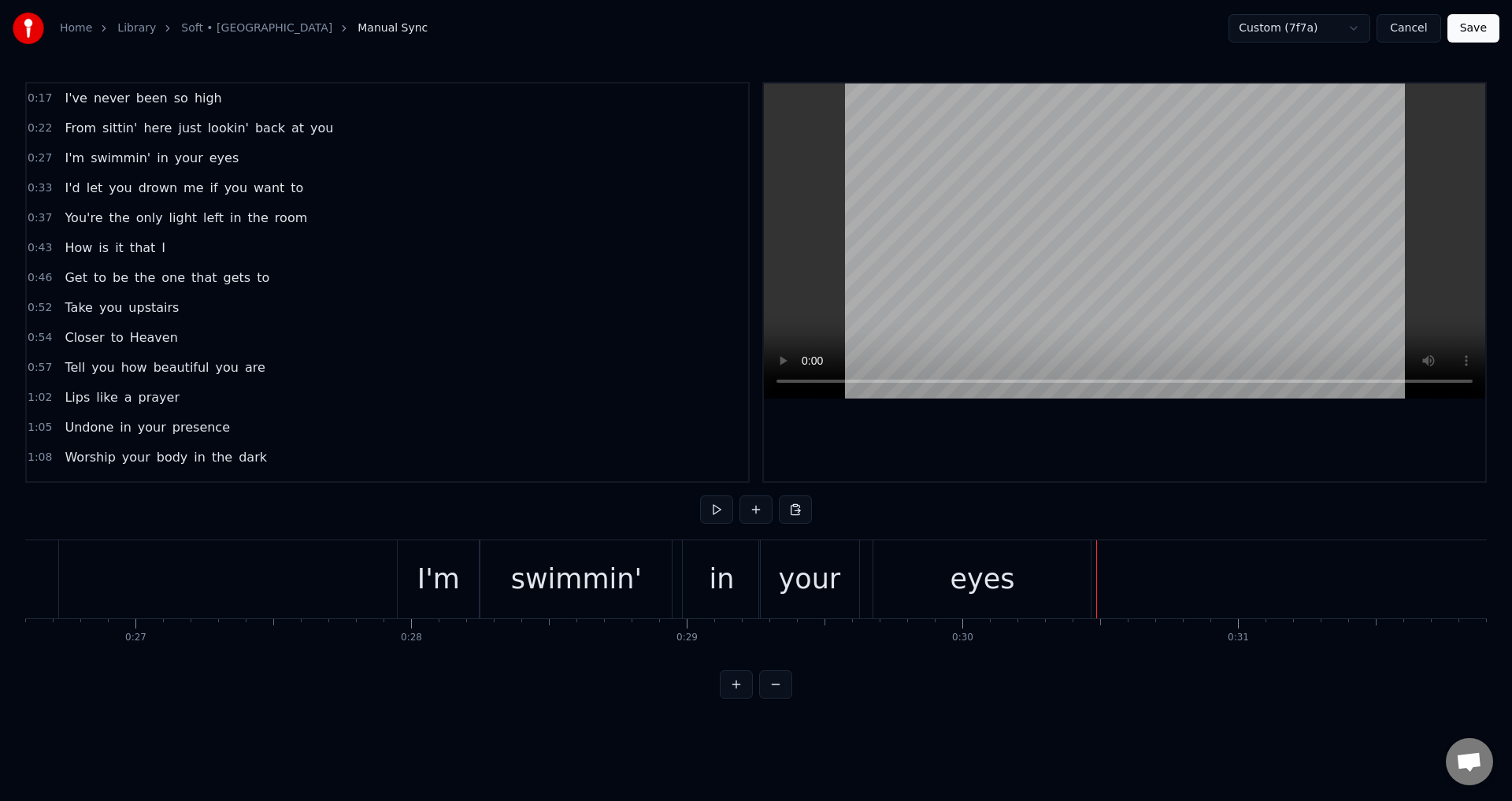
click at [1085, 578] on div "eyes" at bounding box center [981, 579] width 217 height 78
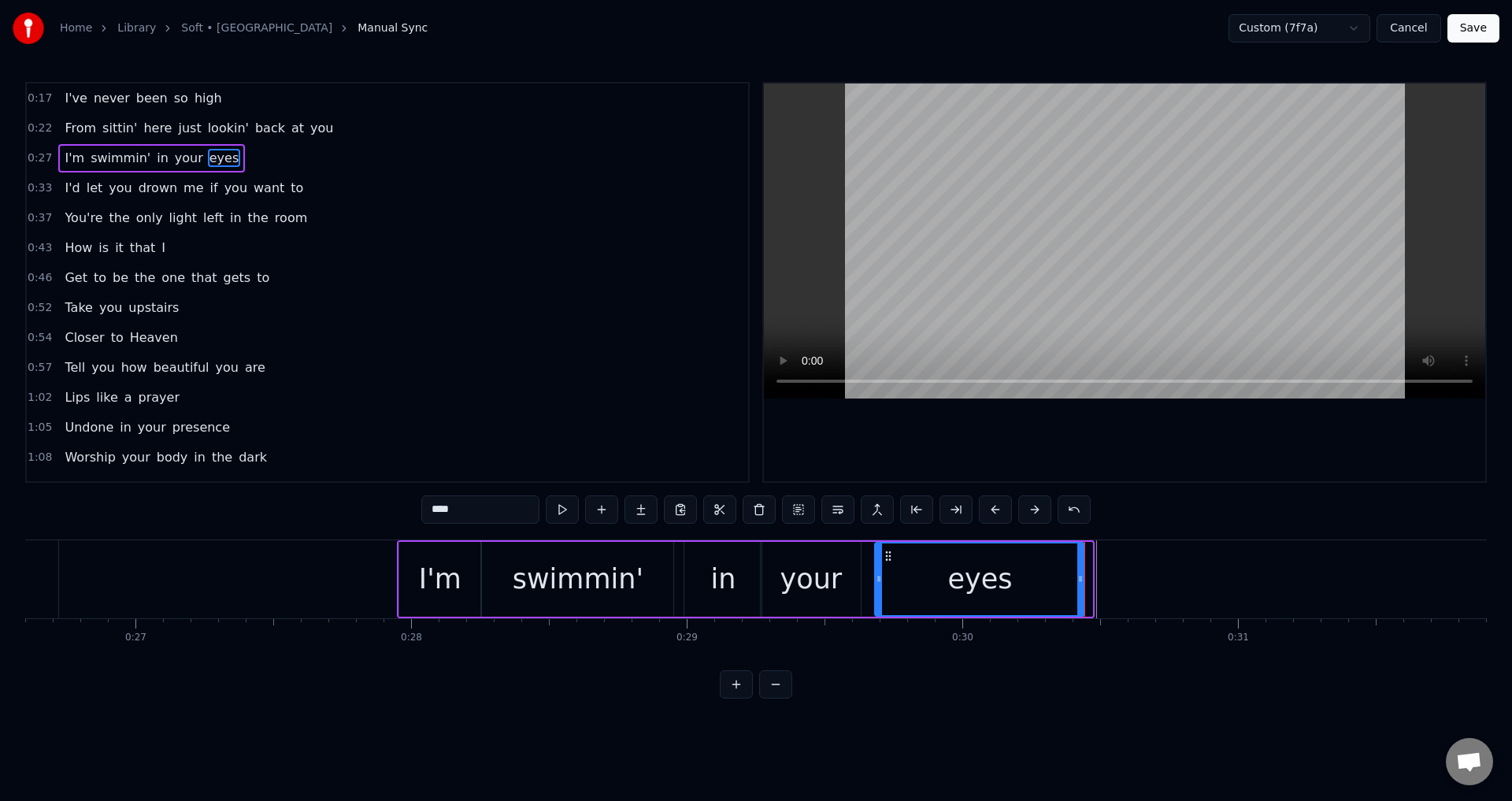
drag, startPoint x: 1090, startPoint y: 577, endPoint x: 1083, endPoint y: 574, distance: 7.6
click at [1083, 574] on icon at bounding box center [1081, 578] width 7 height 13
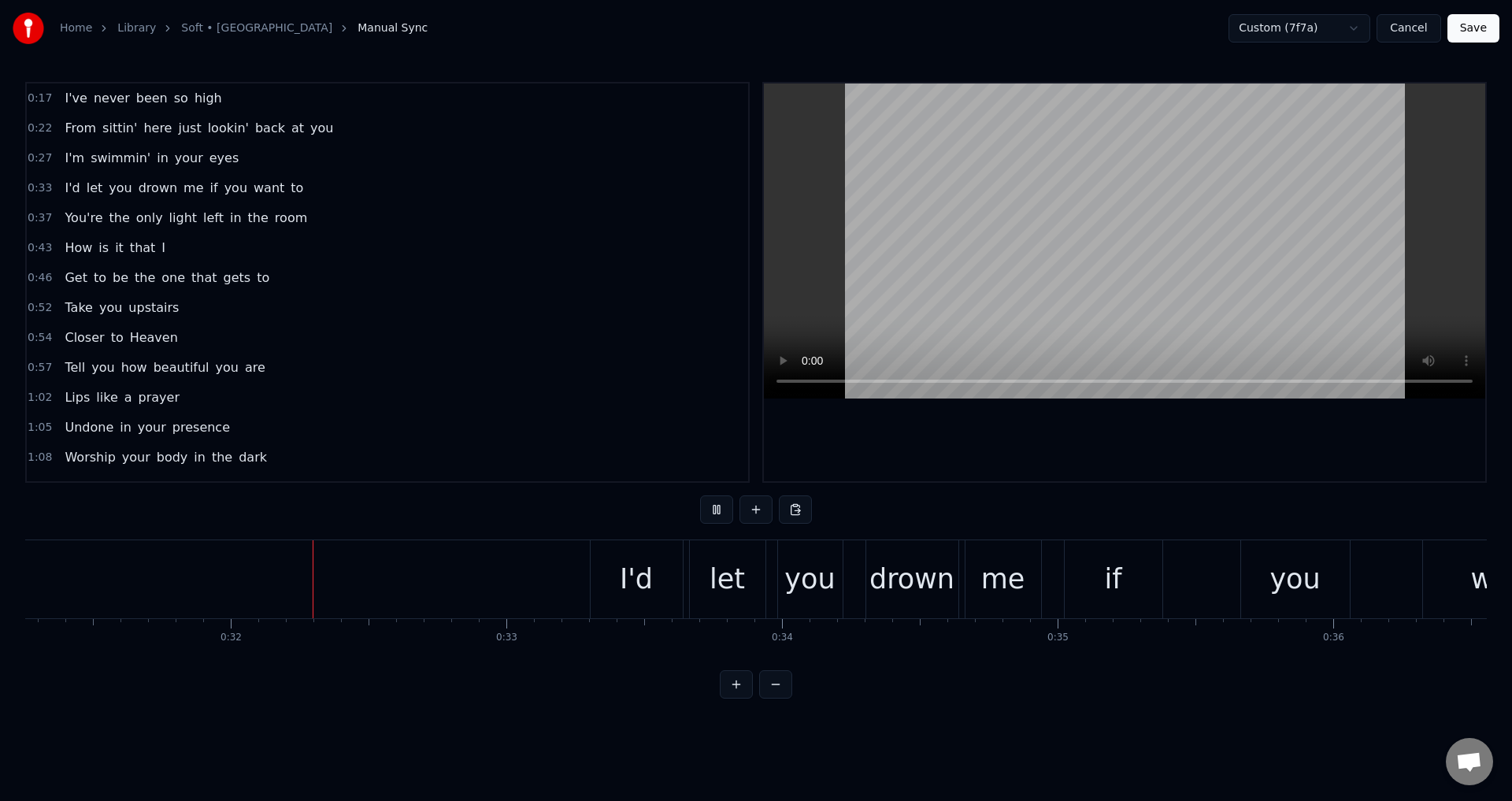
scroll to position [0, 8681]
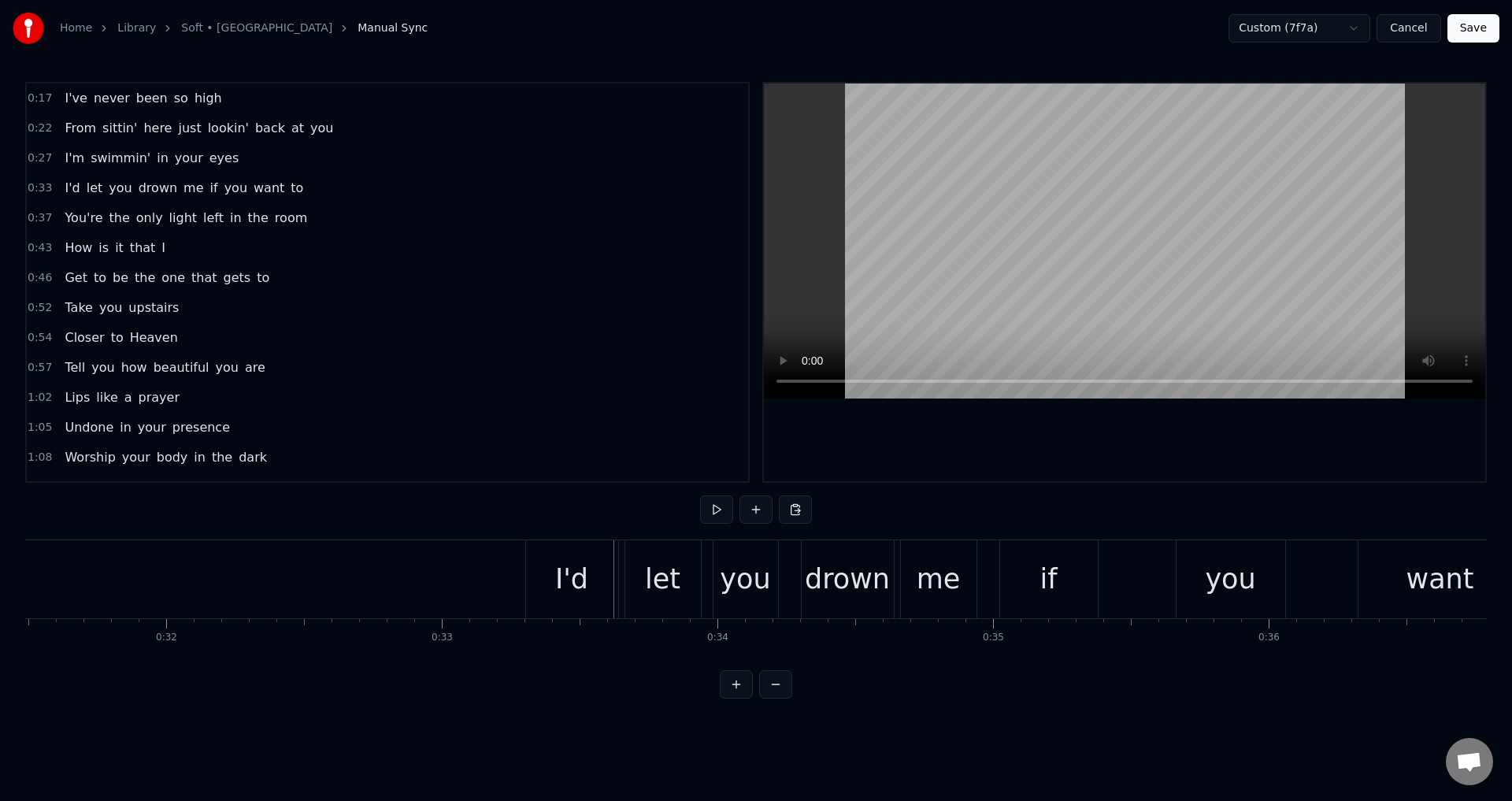
click at [988, 581] on div "I'd let you drown me if you want to" at bounding box center [1085, 579] width 1117 height 78
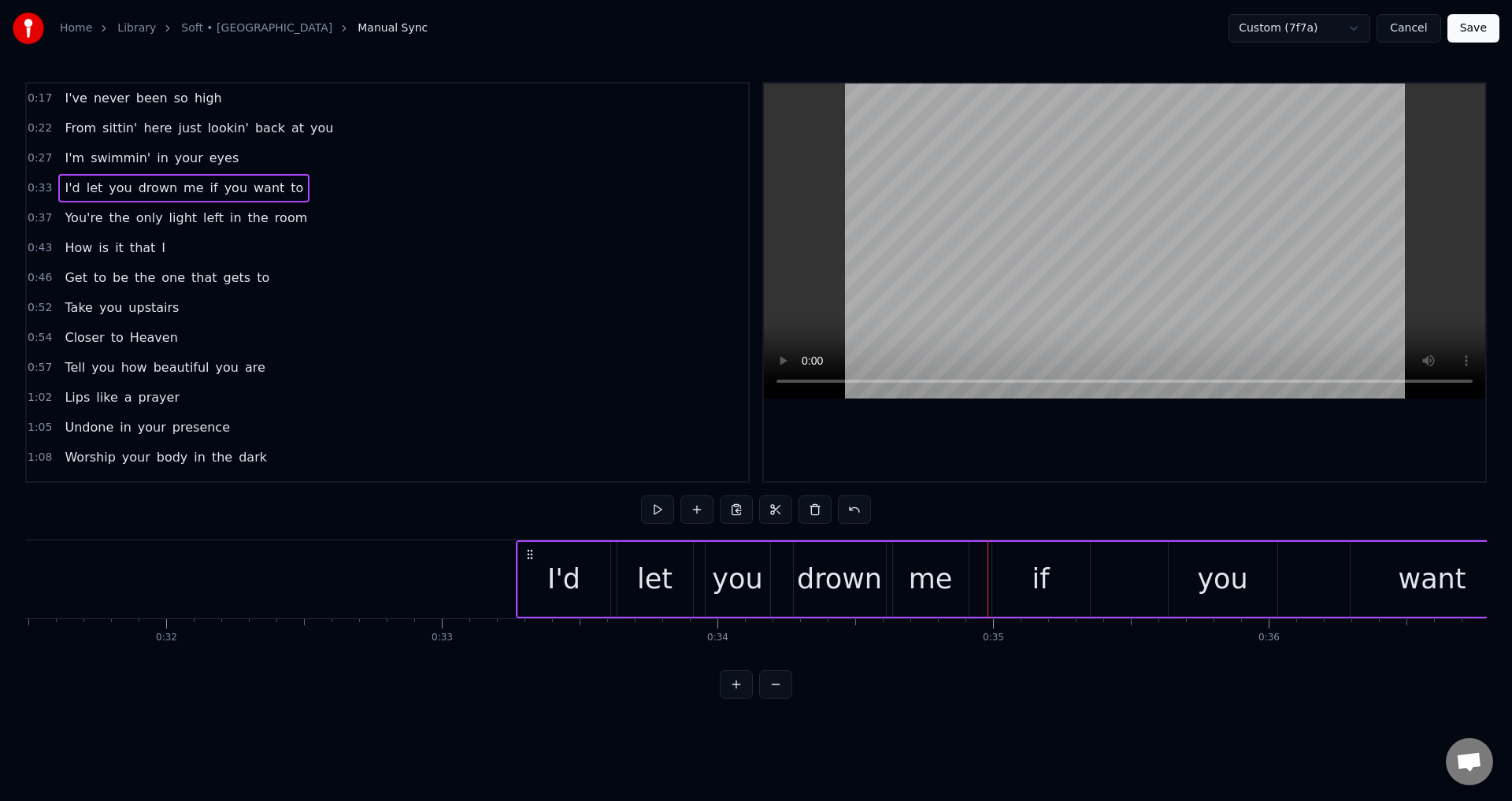
drag, startPoint x: 542, startPoint y: 550, endPoint x: 556, endPoint y: 556, distance: 15.2
click at [533, 549] on icon at bounding box center [530, 554] width 13 height 13
click at [628, 584] on div "let" at bounding box center [655, 580] width 75 height 75
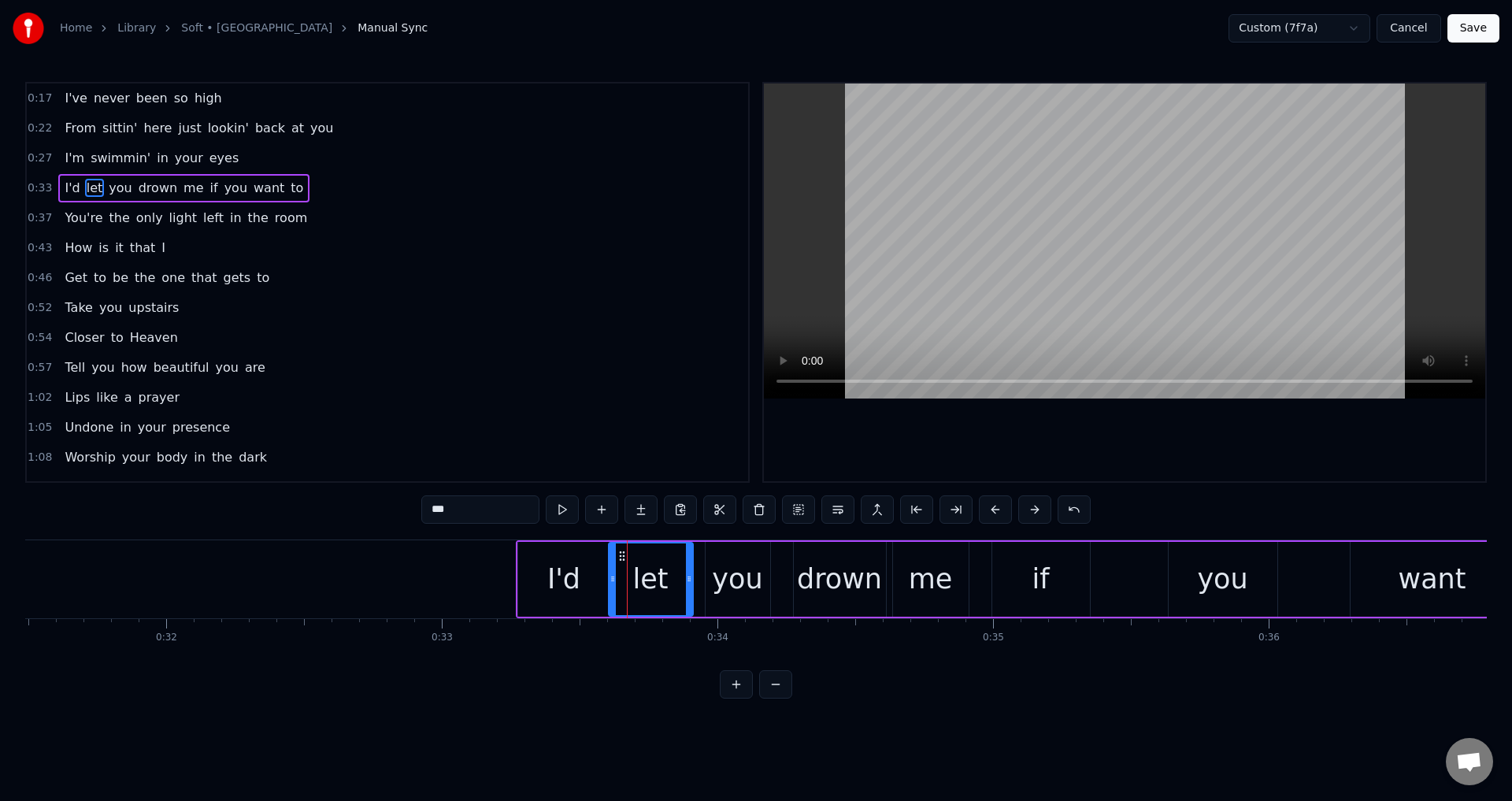
drag, startPoint x: 619, startPoint y: 581, endPoint x: 611, endPoint y: 581, distance: 8.0
click at [611, 581] on circle at bounding box center [611, 581] width 1 height 1
click at [742, 590] on div "you" at bounding box center [737, 579] width 50 height 41
drag, startPoint x: 707, startPoint y: 577, endPoint x: 695, endPoint y: 577, distance: 12.0
click at [695, 577] on icon at bounding box center [697, 578] width 7 height 13
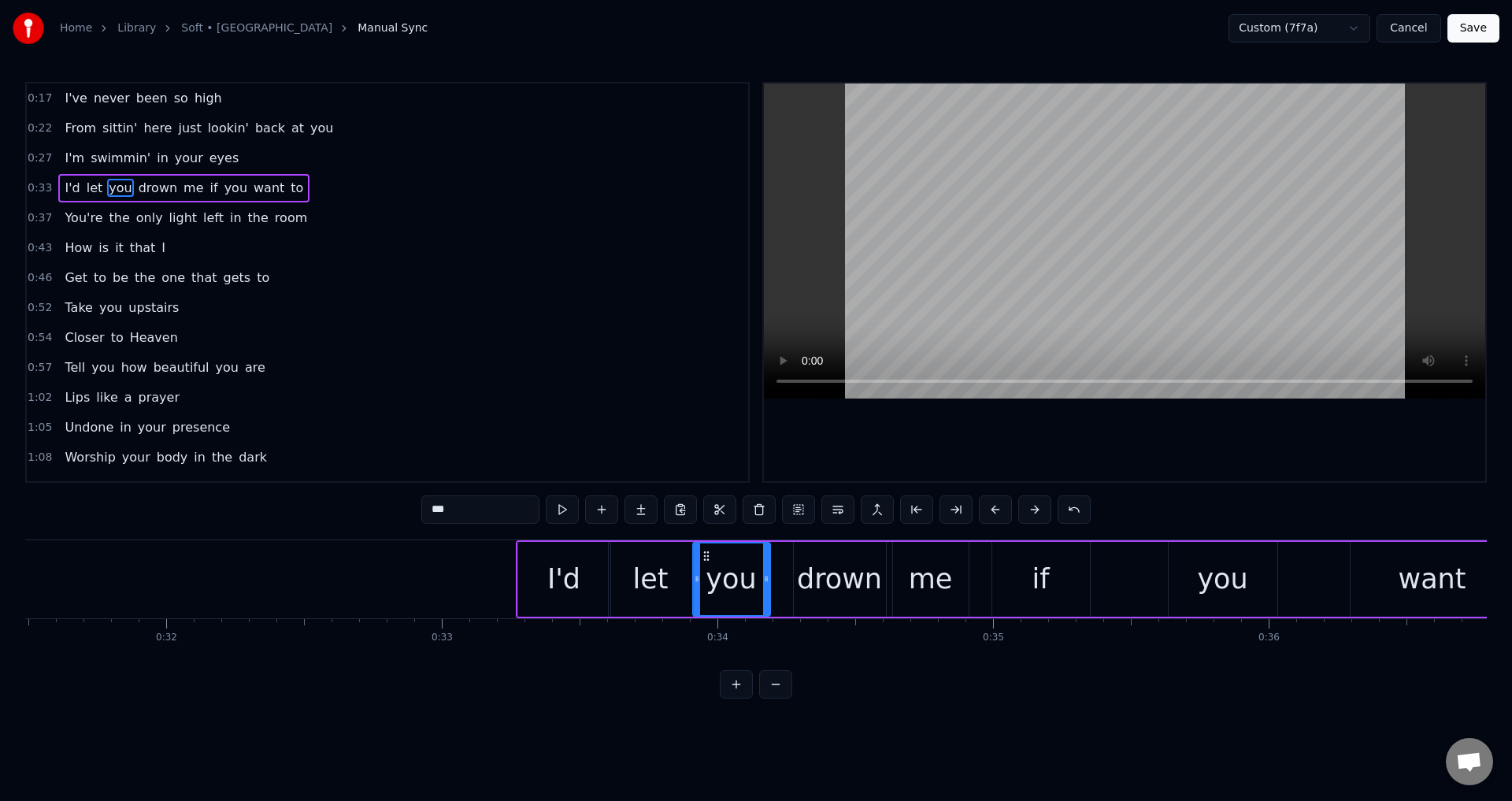
click at [812, 586] on div "drown" at bounding box center [839, 579] width 85 height 41
drag, startPoint x: 796, startPoint y: 580, endPoint x: 773, endPoint y: 581, distance: 23.0
click at [773, 581] on icon at bounding box center [775, 578] width 7 height 13
click at [913, 581] on div "me" at bounding box center [931, 579] width 44 height 41
type input "**"
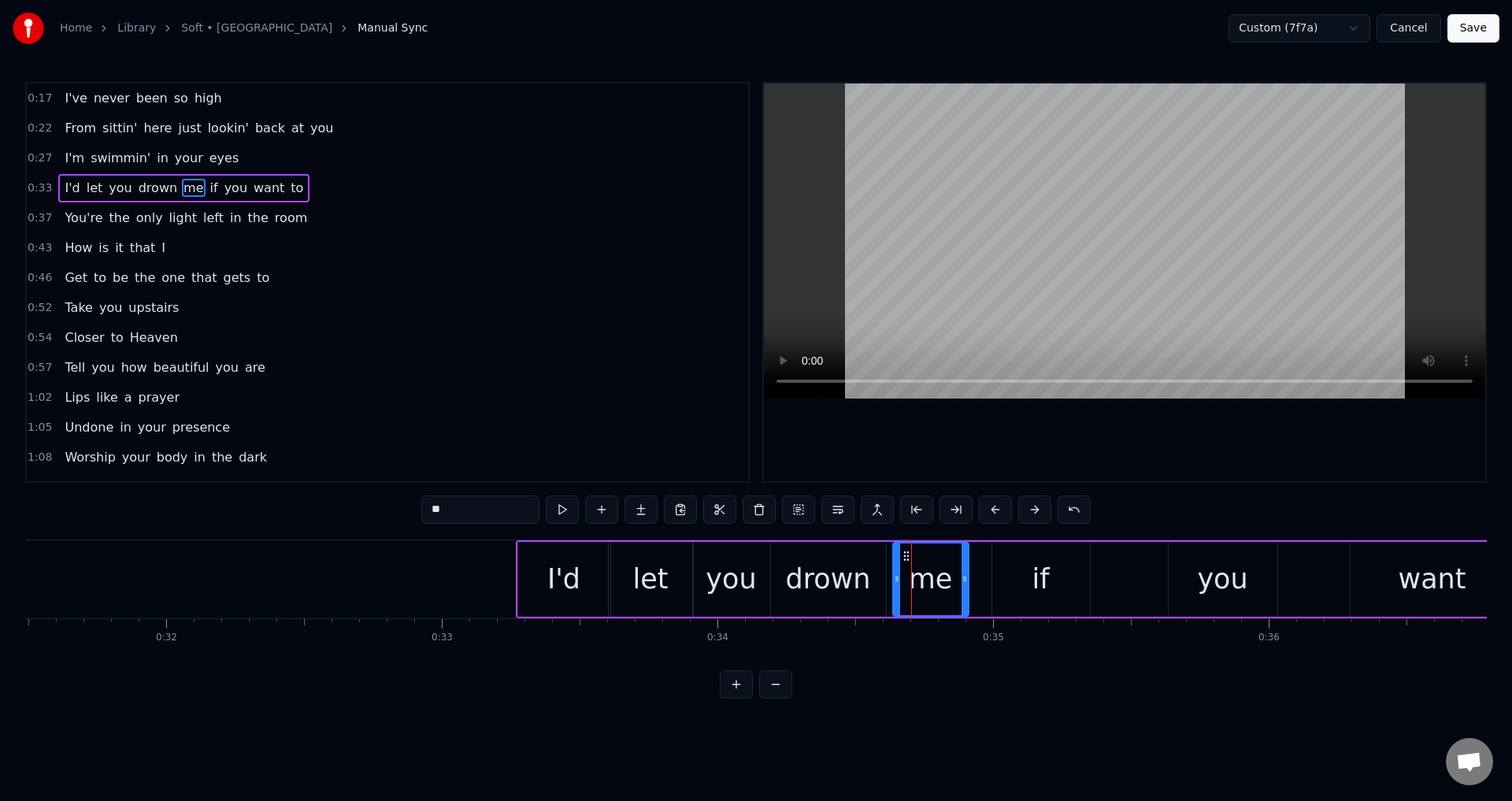
click at [886, 572] on div "I'd let you drown me if you want to" at bounding box center [1075, 579] width 1117 height 78
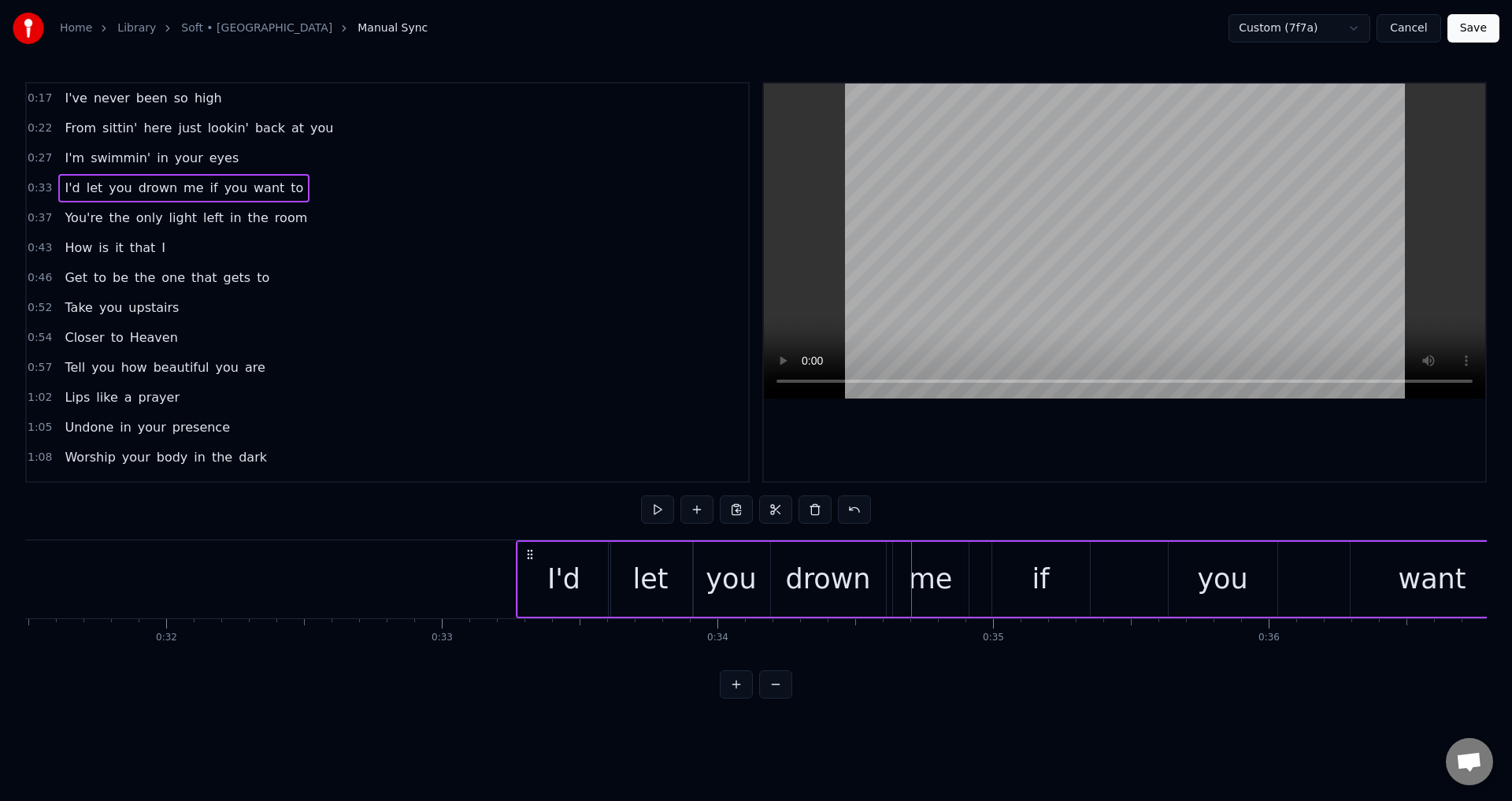
click at [898, 572] on div "me" at bounding box center [931, 580] width 75 height 75
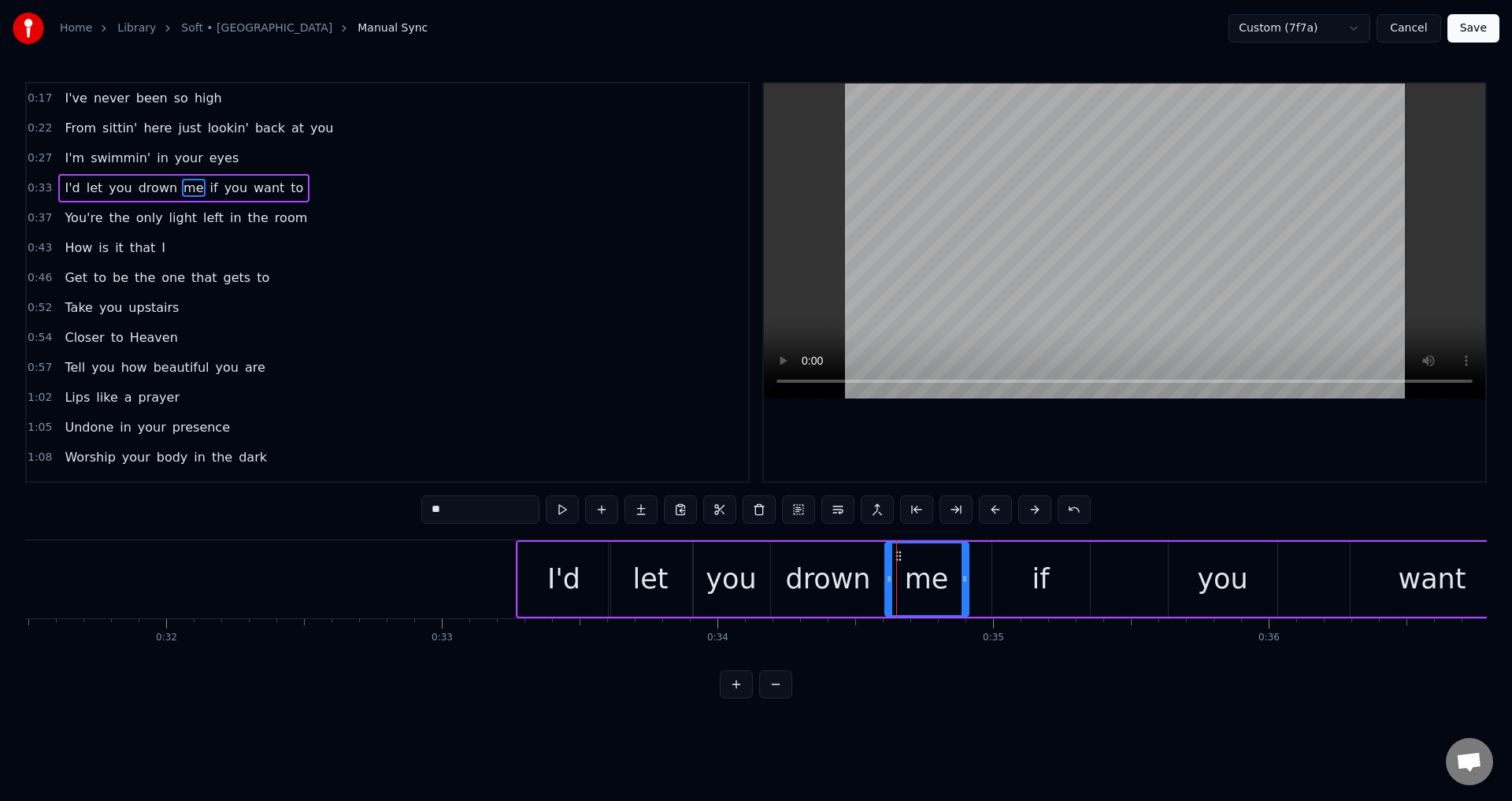
drag, startPoint x: 897, startPoint y: 581, endPoint x: 890, endPoint y: 580, distance: 7.1
click at [890, 580] on icon at bounding box center [889, 578] width 7 height 13
click at [999, 577] on div "if" at bounding box center [1041, 580] width 97 height 75
type input "**"
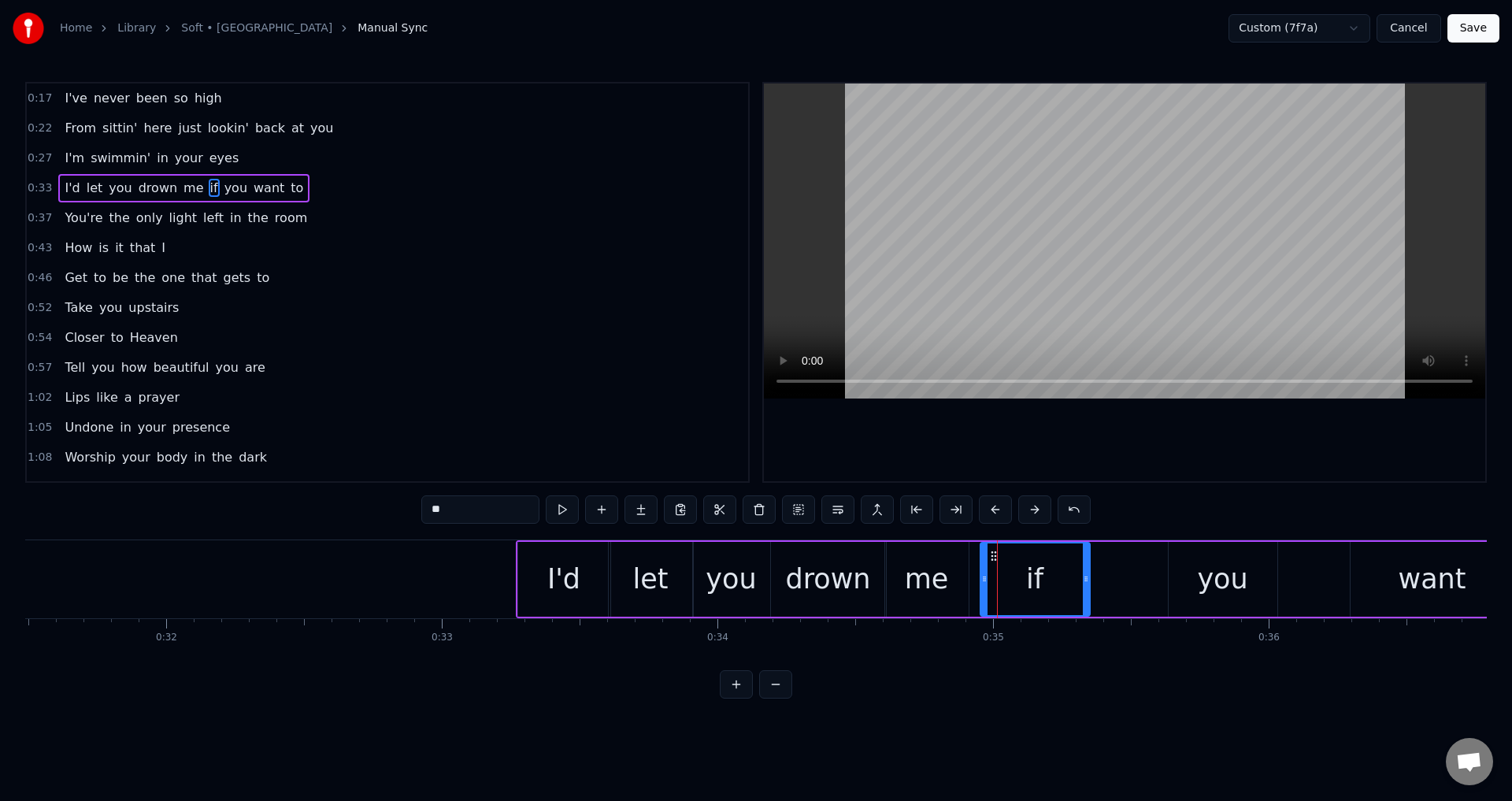
drag, startPoint x: 995, startPoint y: 577, endPoint x: 983, endPoint y: 576, distance: 12.0
click at [983, 576] on icon at bounding box center [984, 578] width 7 height 13
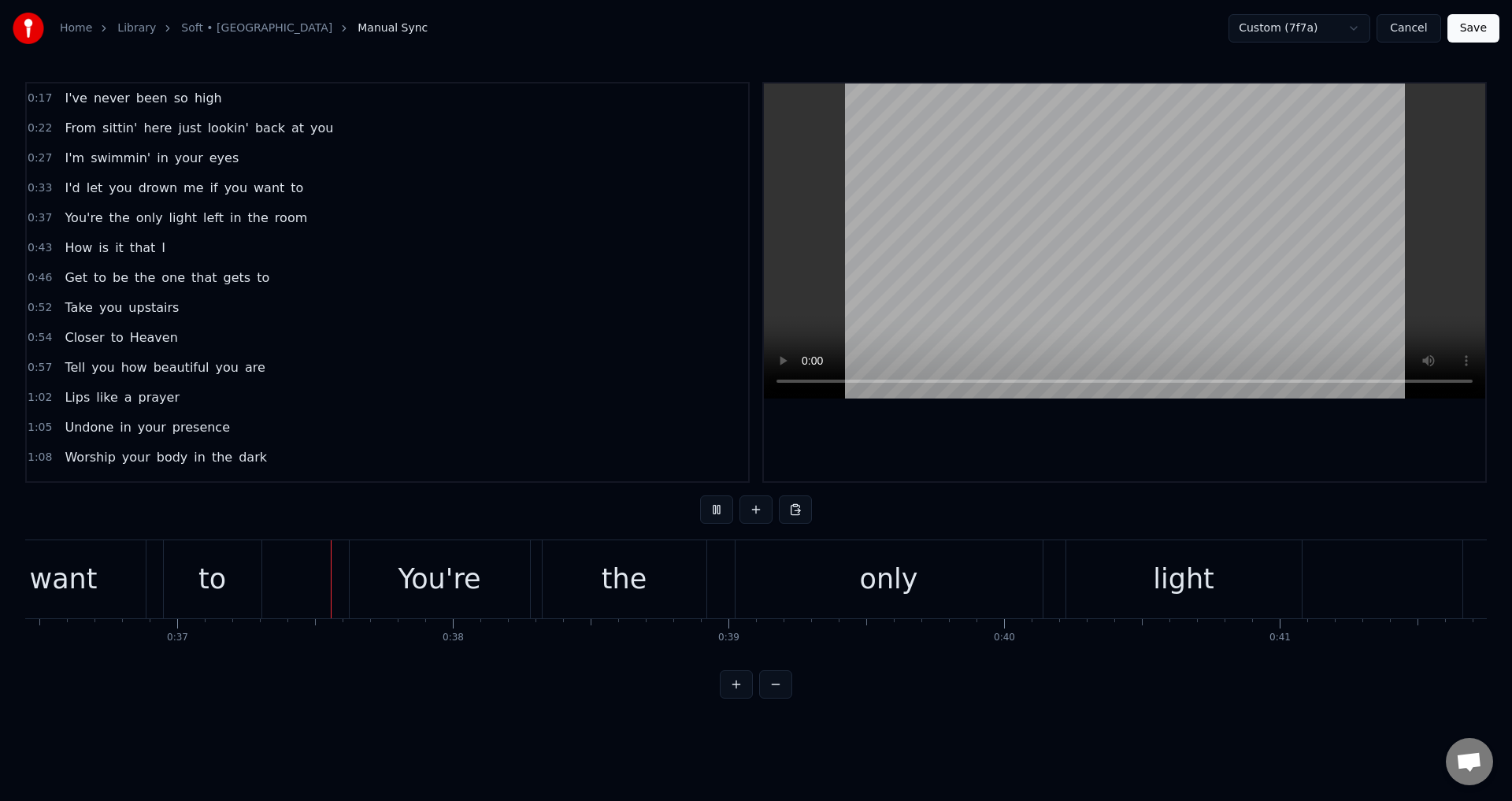
scroll to position [0, 10049]
click at [536, 572] on div "You're the only light left in the room" at bounding box center [1116, 579] width 1536 height 78
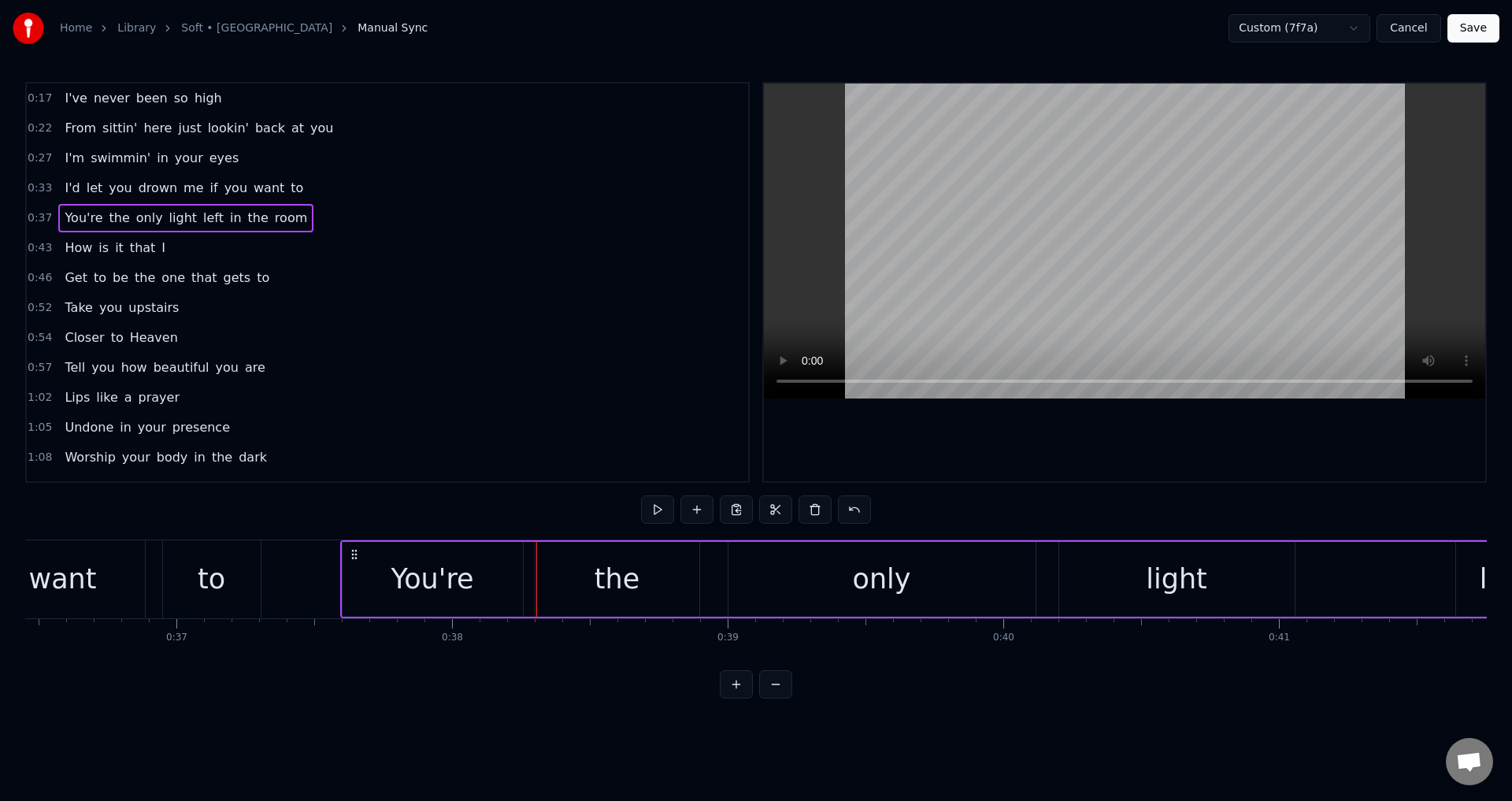
drag, startPoint x: 364, startPoint y: 547, endPoint x: 356, endPoint y: 546, distance: 8.1
click at [356, 546] on div "You're the only light left in the room" at bounding box center [1109, 579] width 1536 height 78
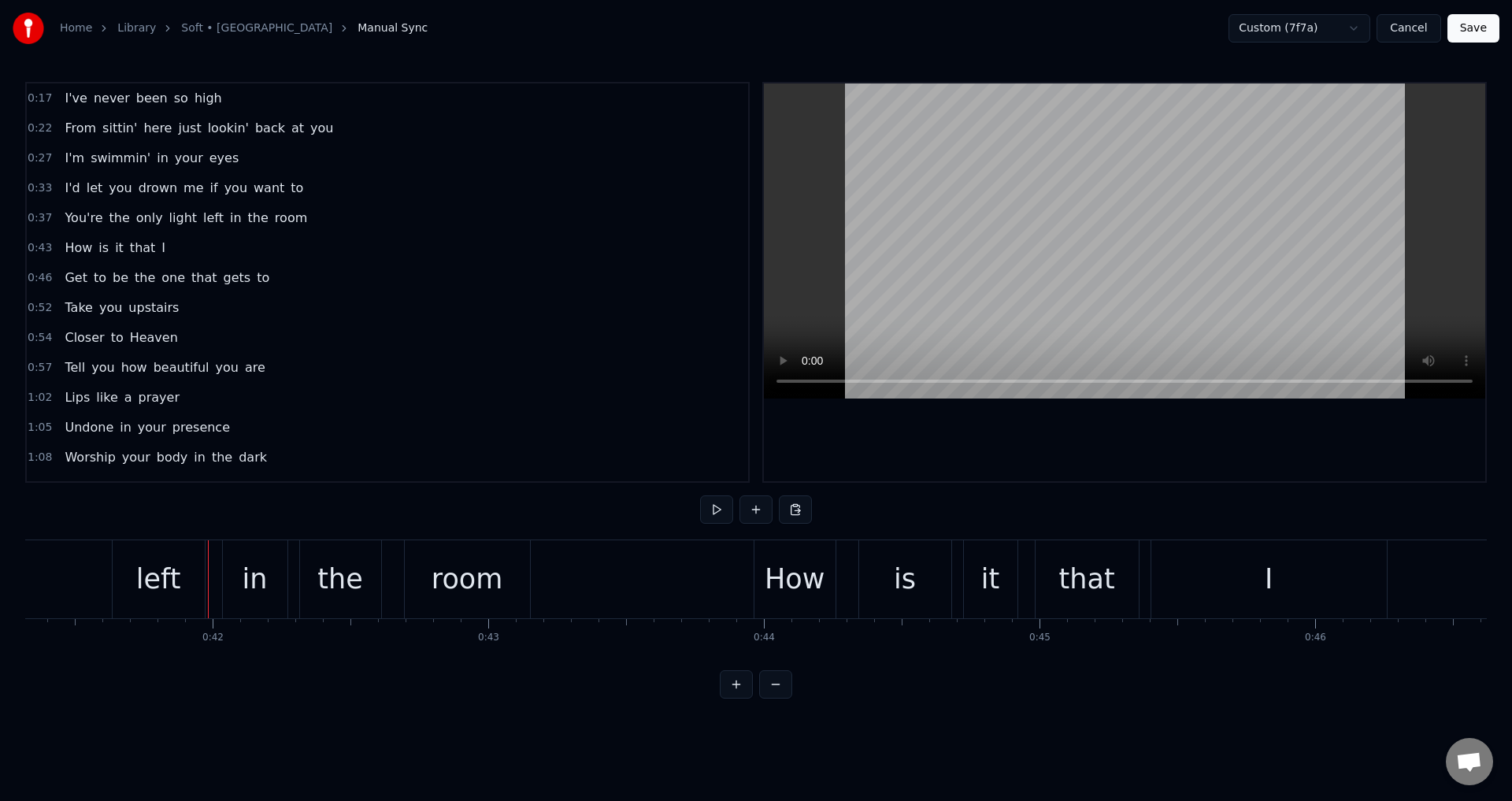
scroll to position [0, 11395]
click at [135, 602] on div "left" at bounding box center [155, 579] width 93 height 78
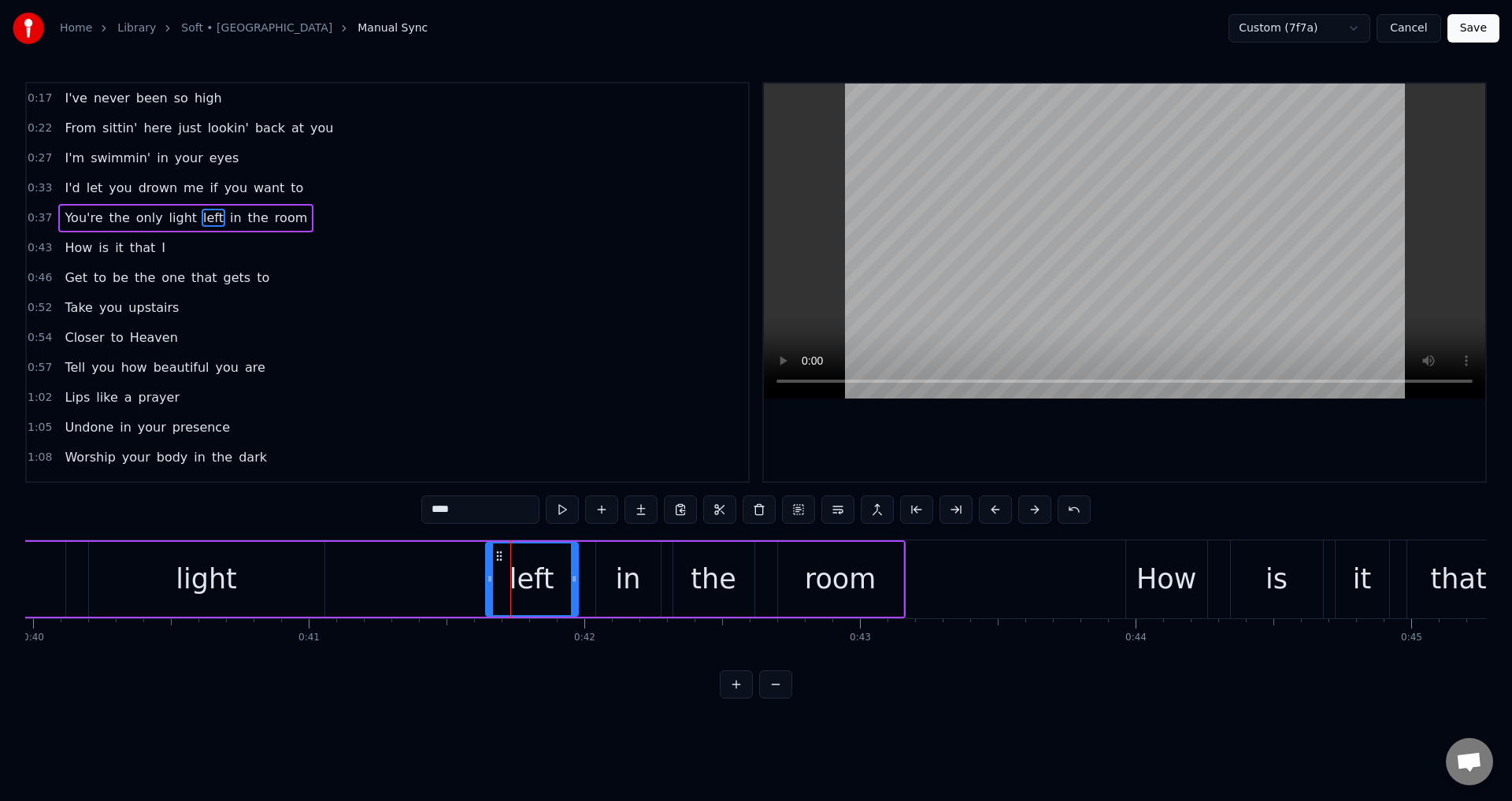
scroll to position [0, 11016]
drag, startPoint x: 491, startPoint y: 575, endPoint x: 466, endPoint y: 573, distance: 25.1
click at [466, 573] on icon at bounding box center [468, 578] width 7 height 13
click at [336, 577] on div "You're the only light left in the room" at bounding box center [141, 579] width 1536 height 78
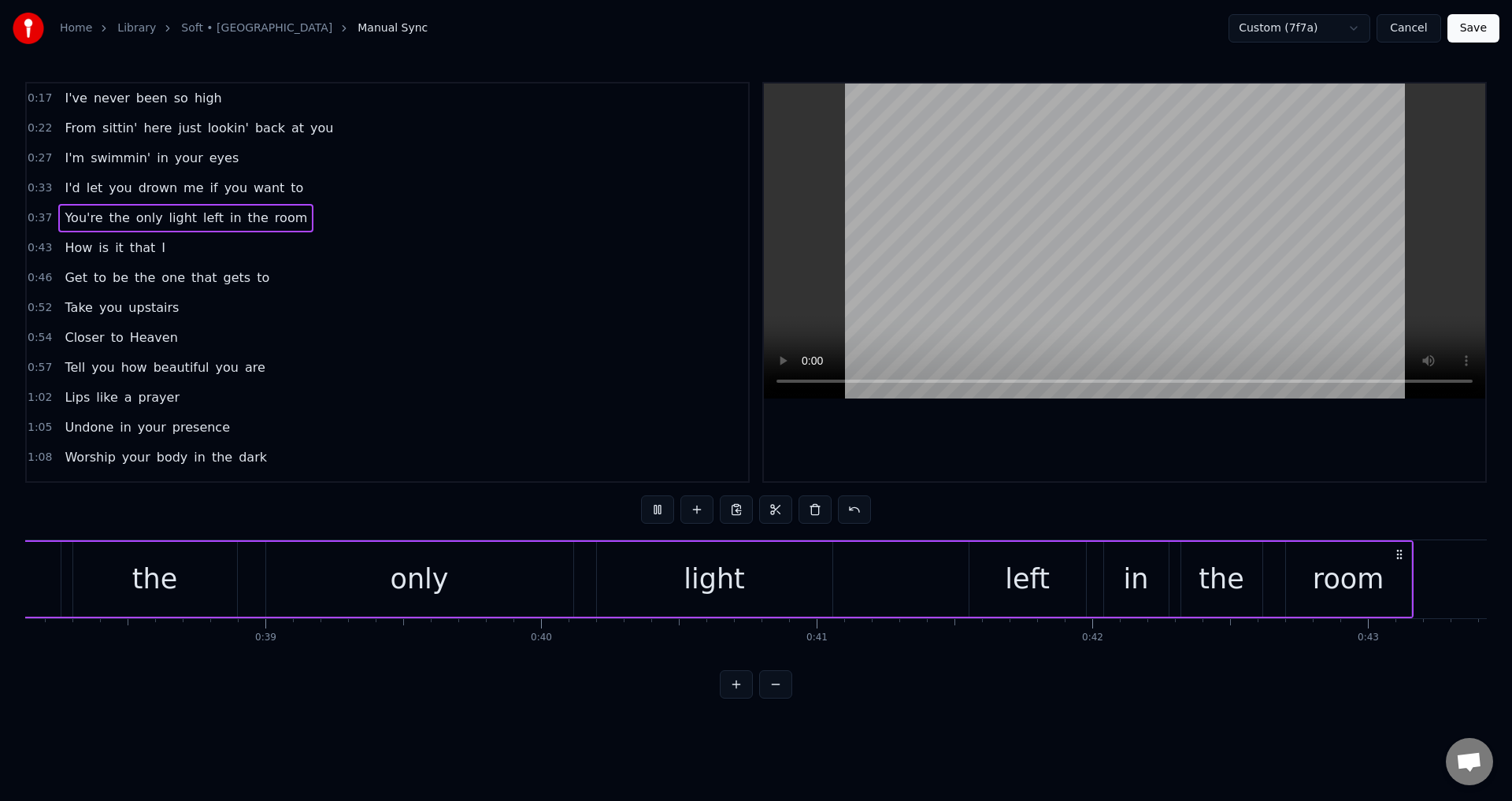
scroll to position [0, 10415]
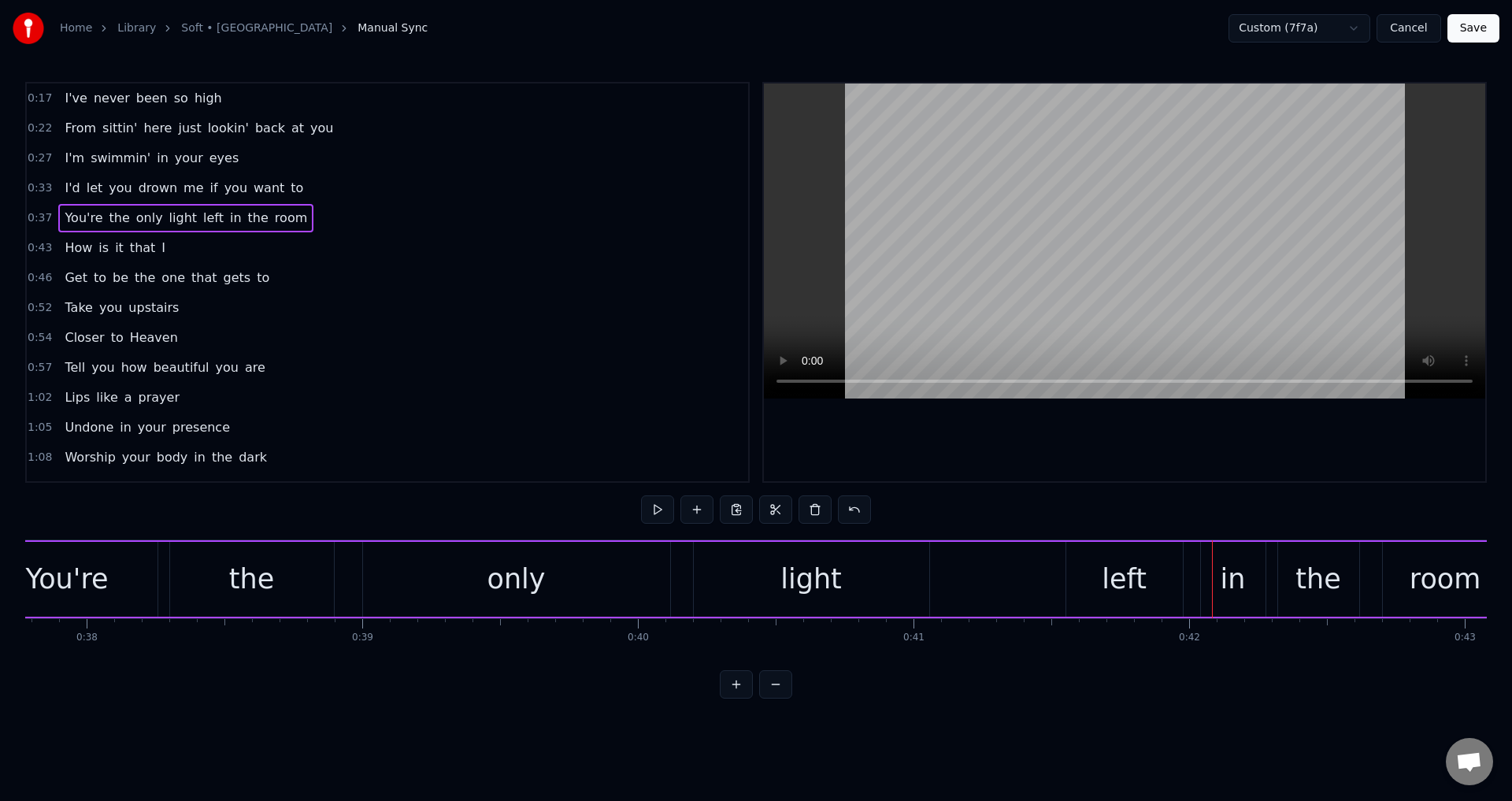
click at [1217, 568] on div "in" at bounding box center [1233, 580] width 65 height 75
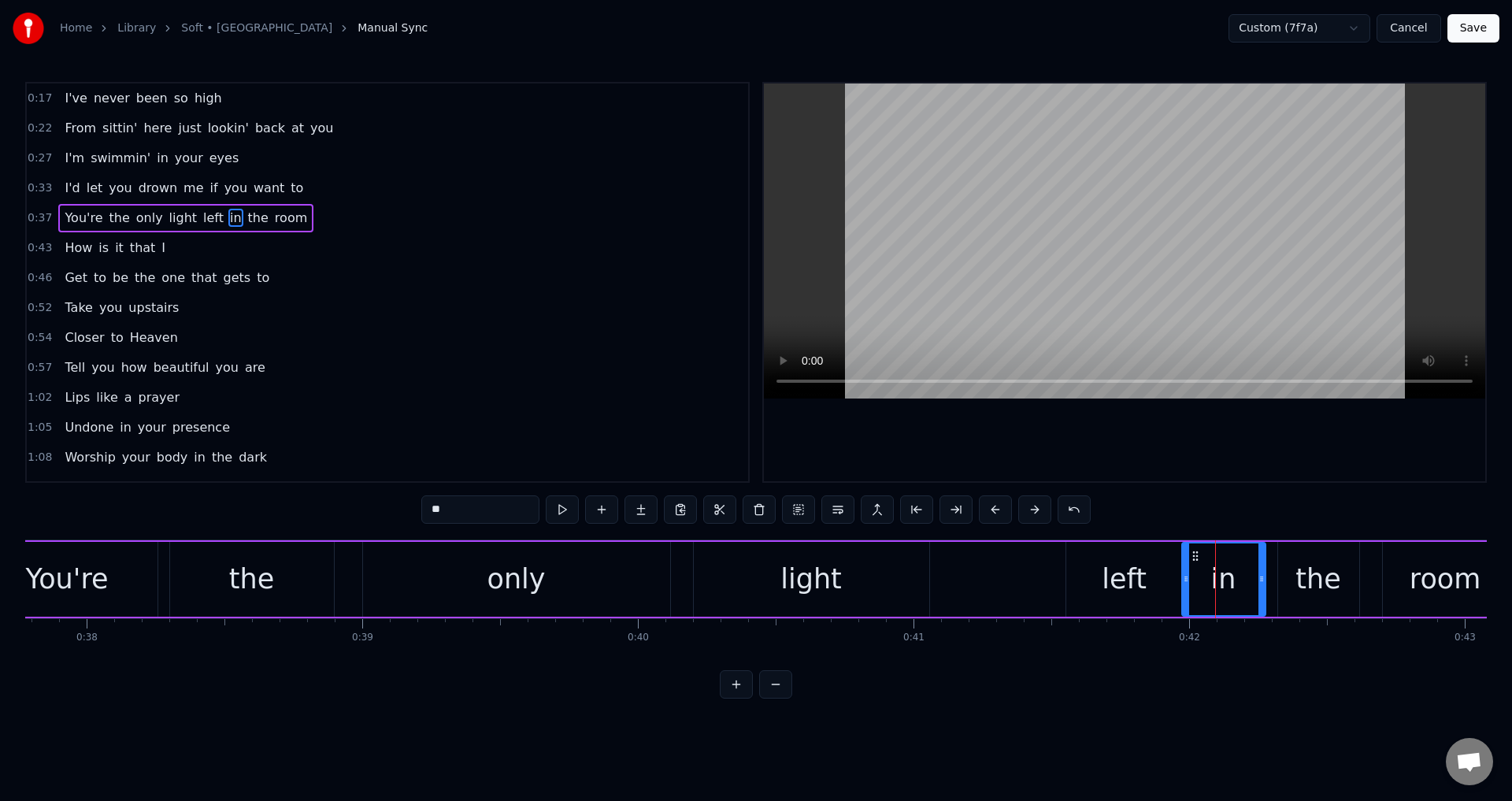
drag, startPoint x: 1203, startPoint y: 568, endPoint x: 1215, endPoint y: 566, distance: 12.2
click at [1183, 568] on div at bounding box center [1186, 579] width 7 height 71
click at [1301, 566] on div "the" at bounding box center [1318, 579] width 45 height 41
click at [1272, 570] on div at bounding box center [1271, 579] width 7 height 71
click at [1410, 568] on div "room" at bounding box center [1446, 580] width 125 height 75
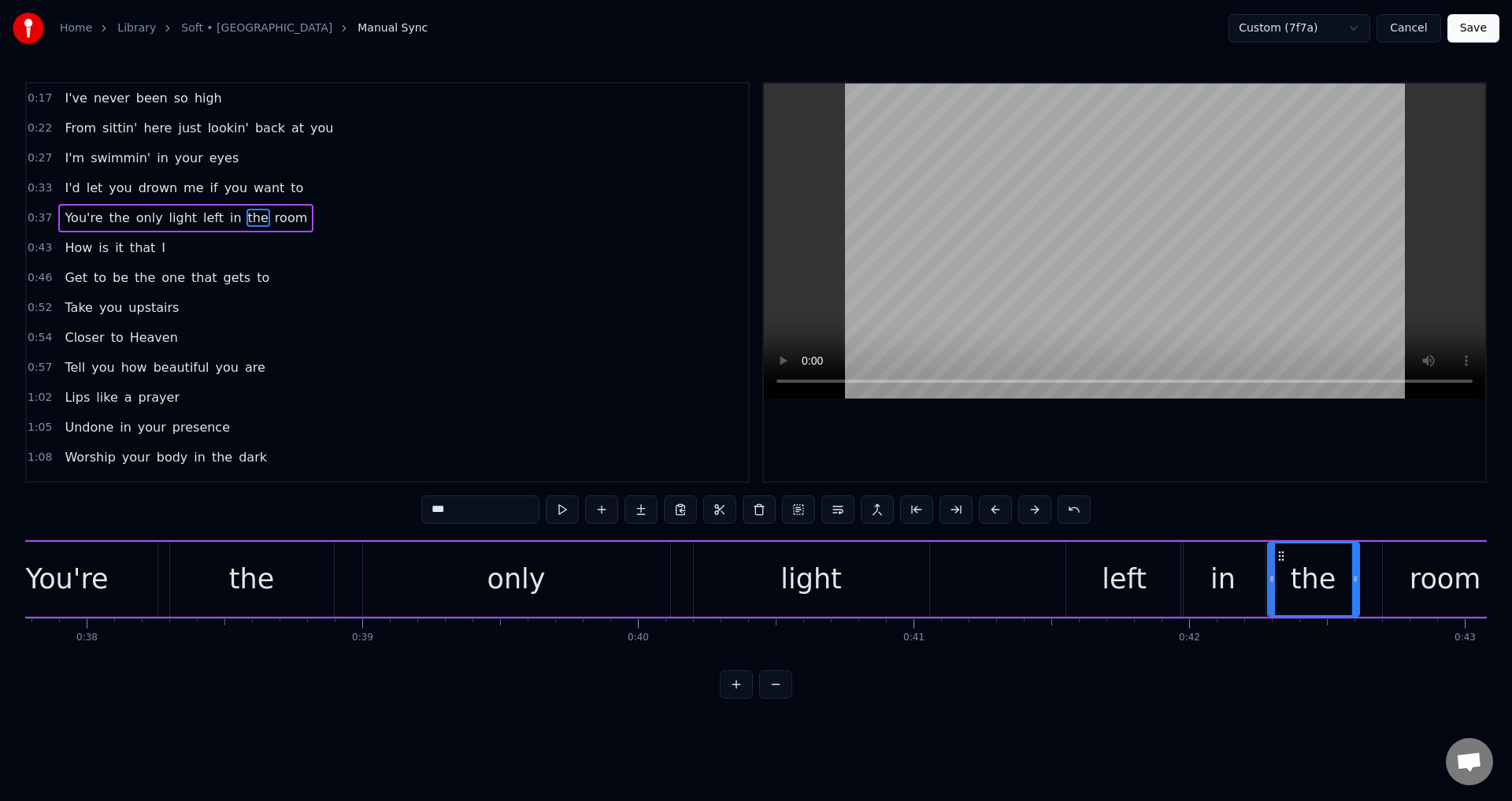
type input "****"
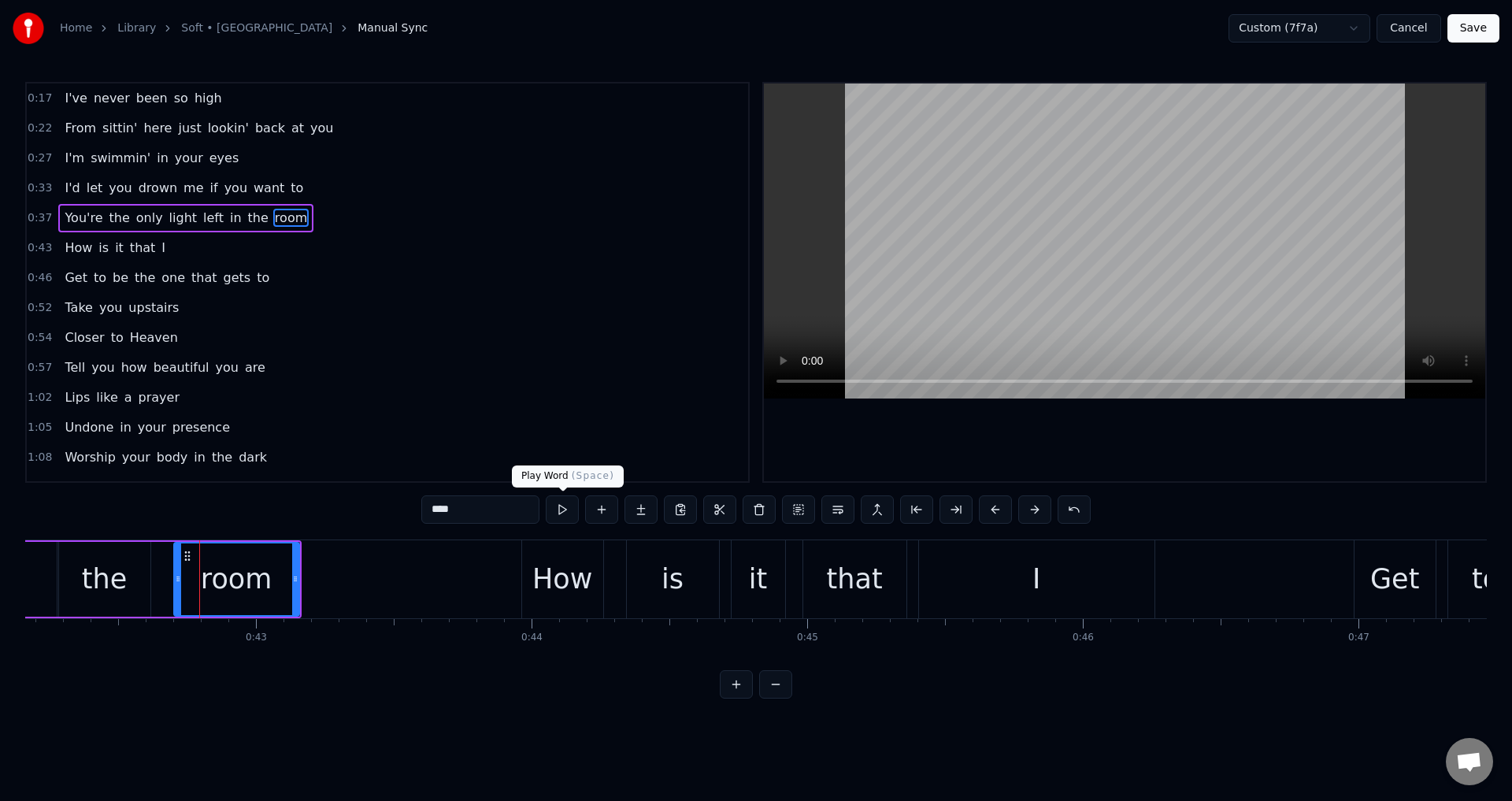
scroll to position [0, 11720]
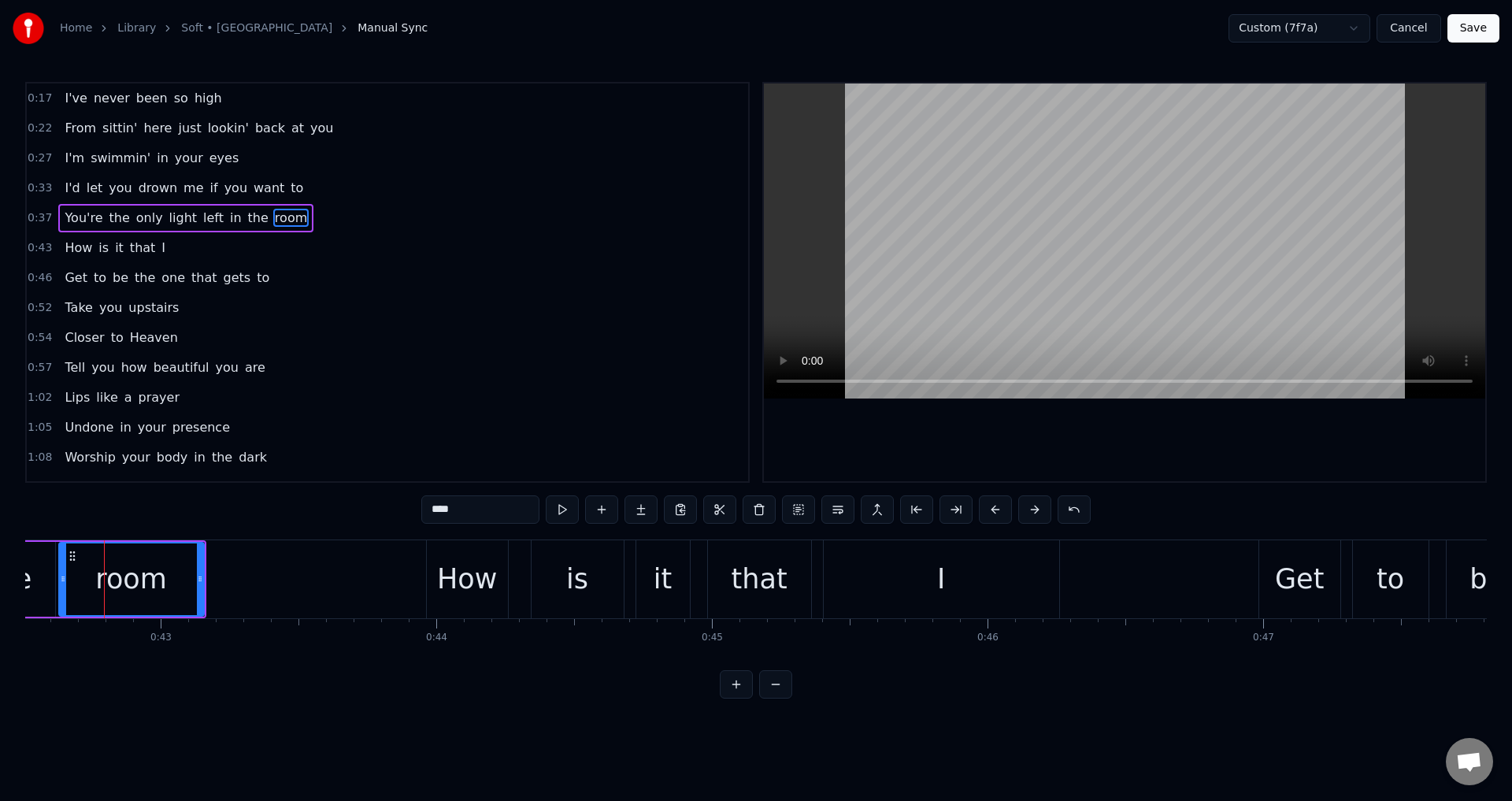
drag, startPoint x: 84, startPoint y: 581, endPoint x: 65, endPoint y: 572, distance: 21.0
click at [65, 572] on icon at bounding box center [63, 578] width 7 height 13
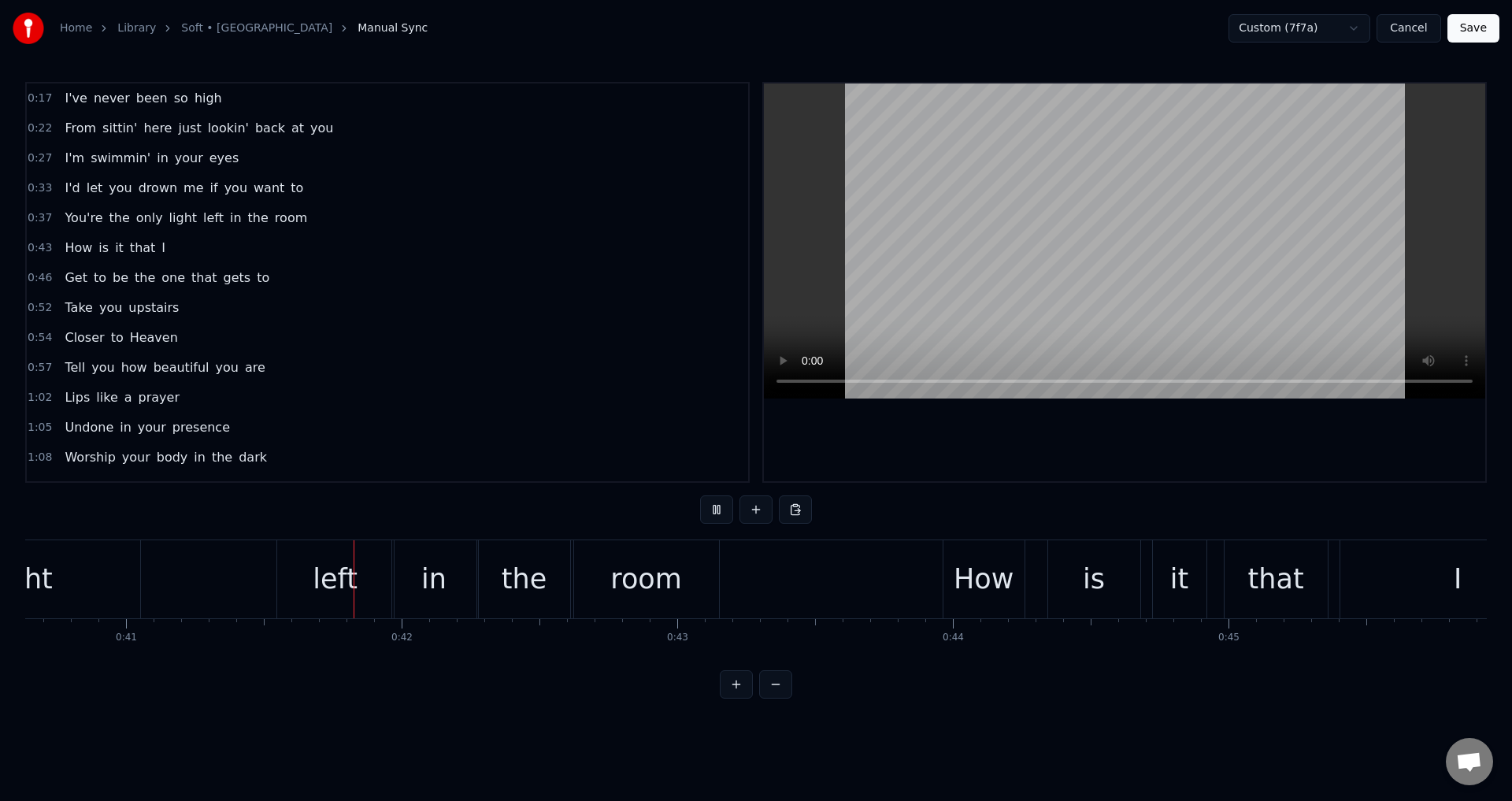
scroll to position [0, 11256]
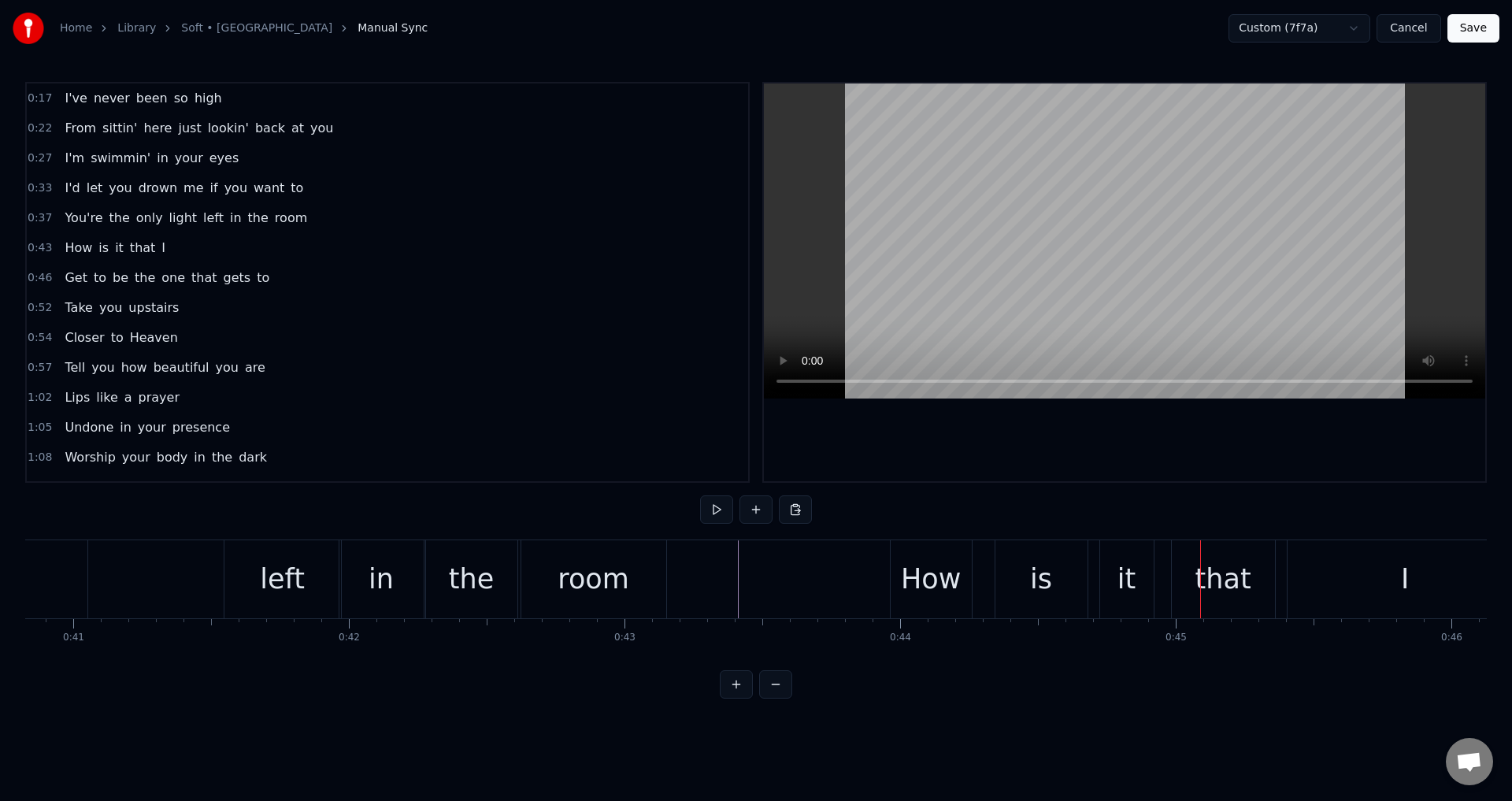
click at [931, 560] on div "How" at bounding box center [931, 579] width 60 height 41
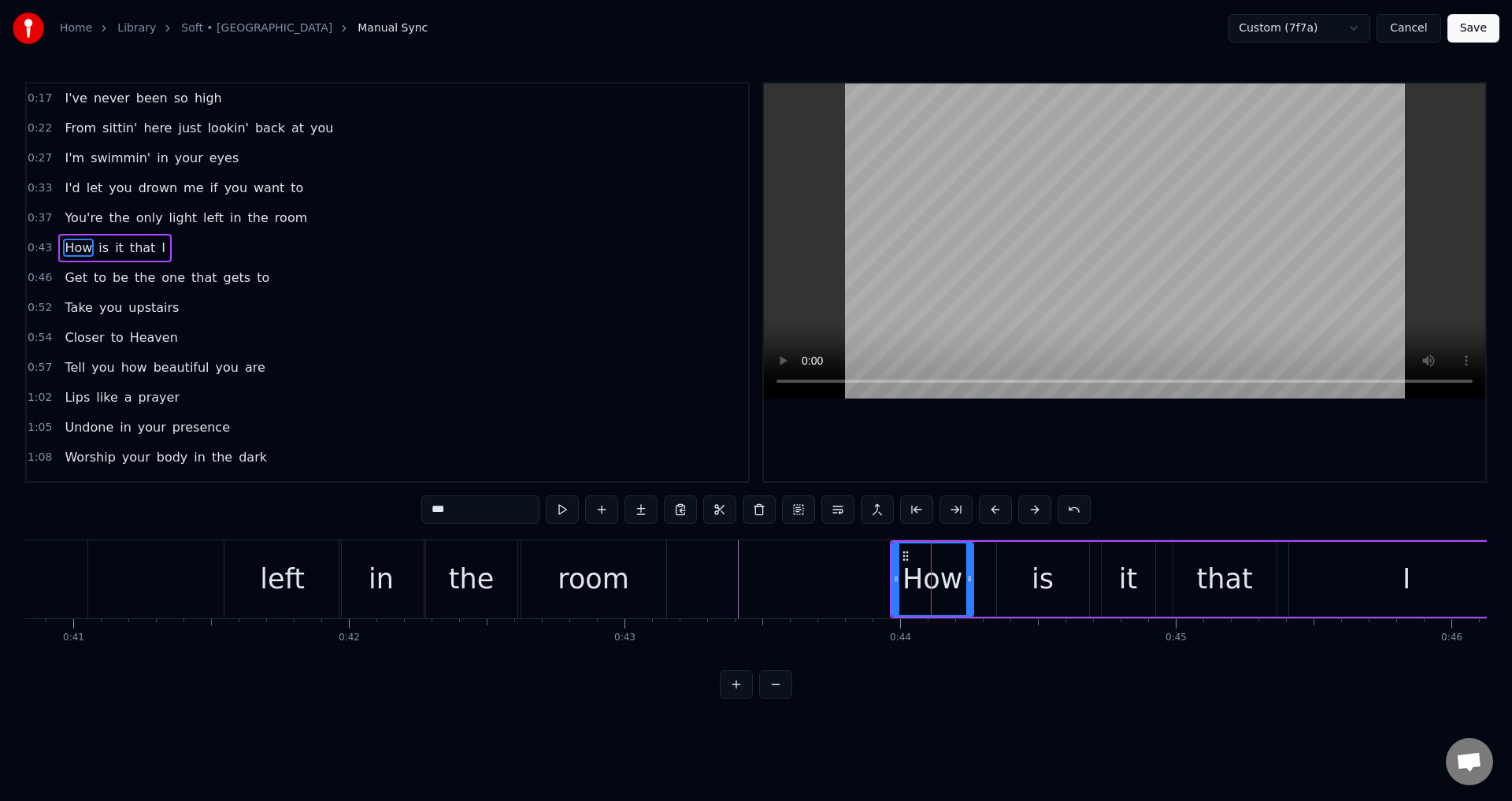
click at [989, 579] on div "How is it that I" at bounding box center [1208, 579] width 637 height 78
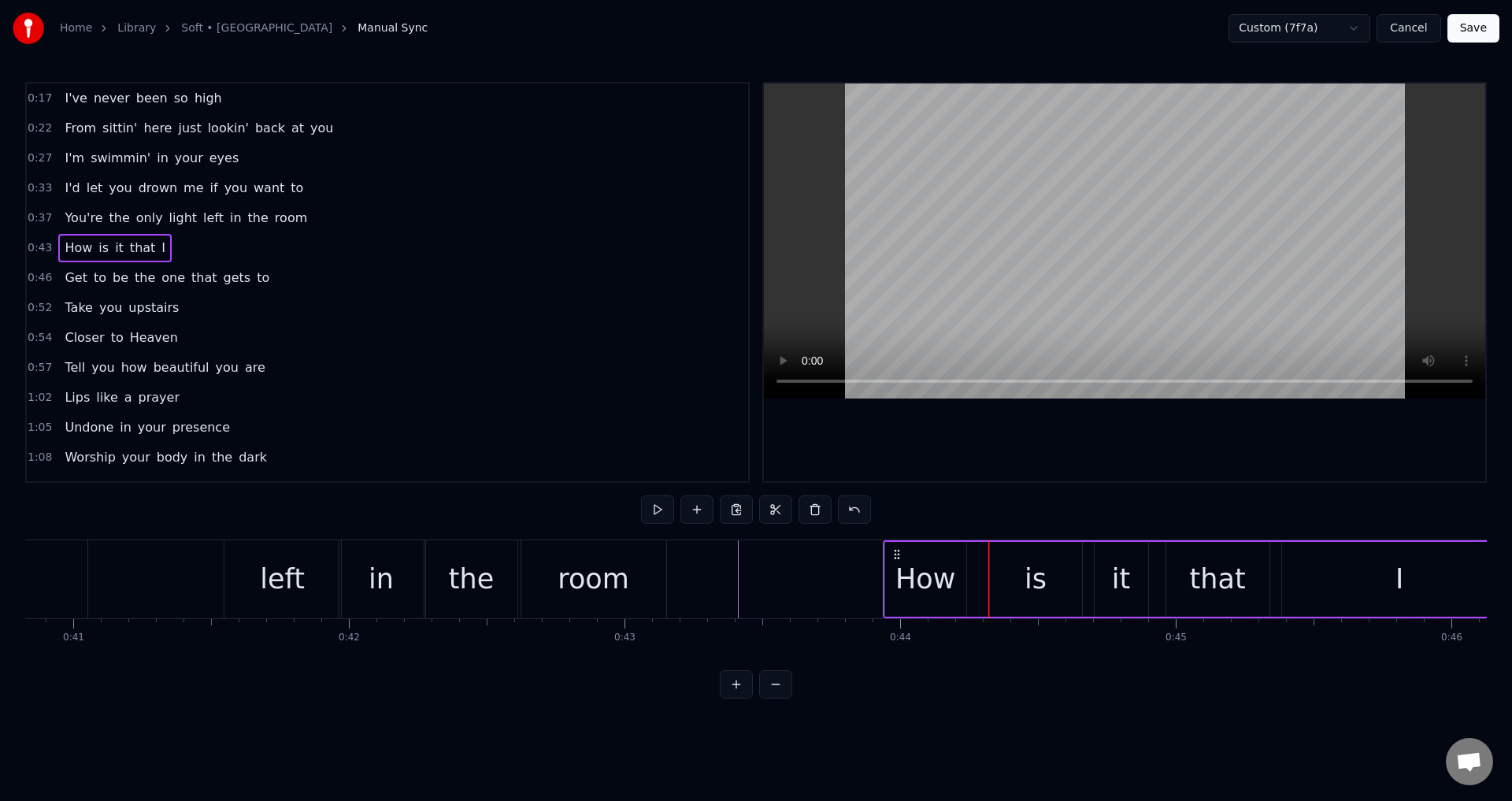
click at [896, 549] on icon at bounding box center [896, 554] width 13 height 13
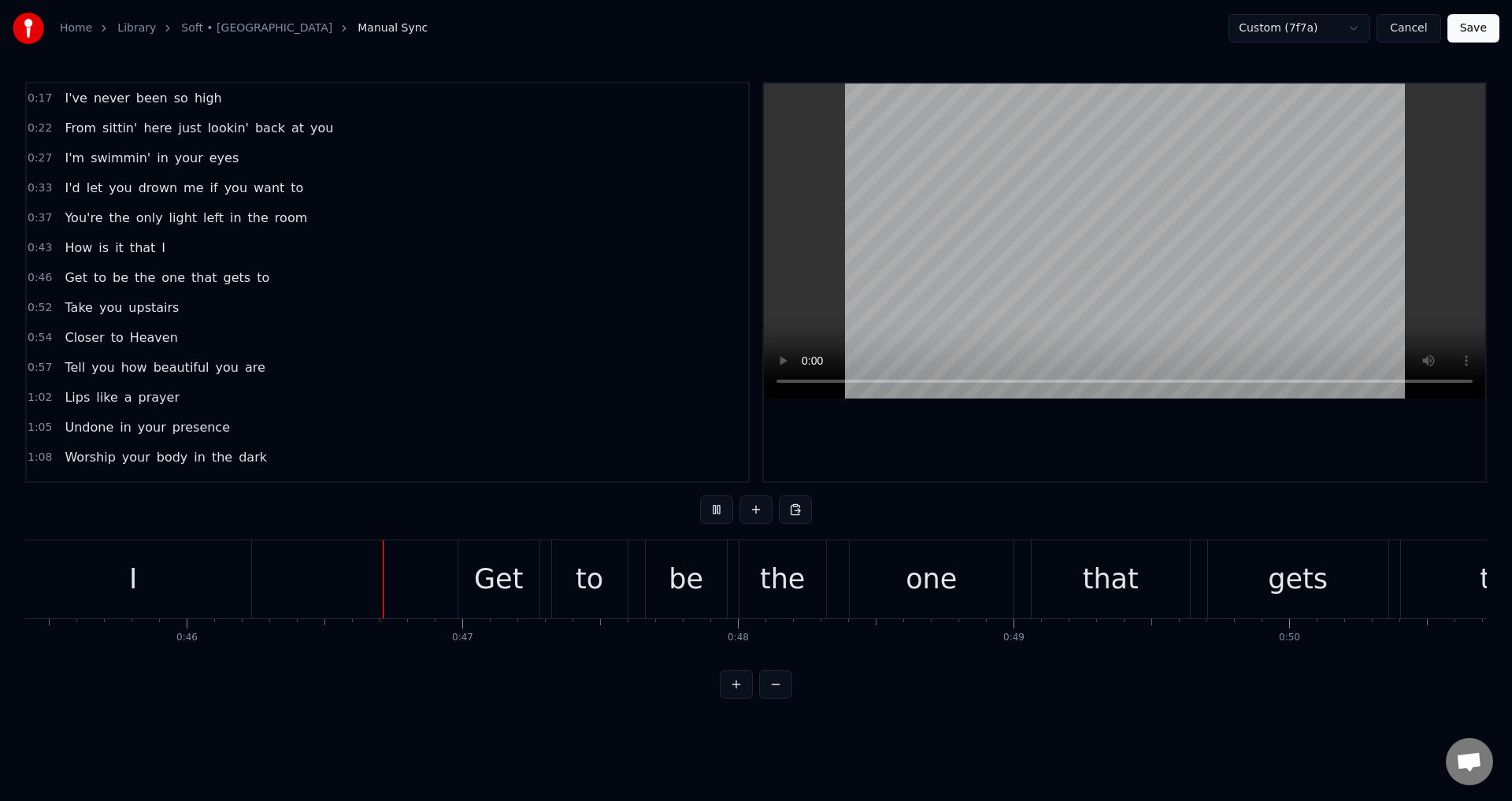
scroll to position [0, 12608]
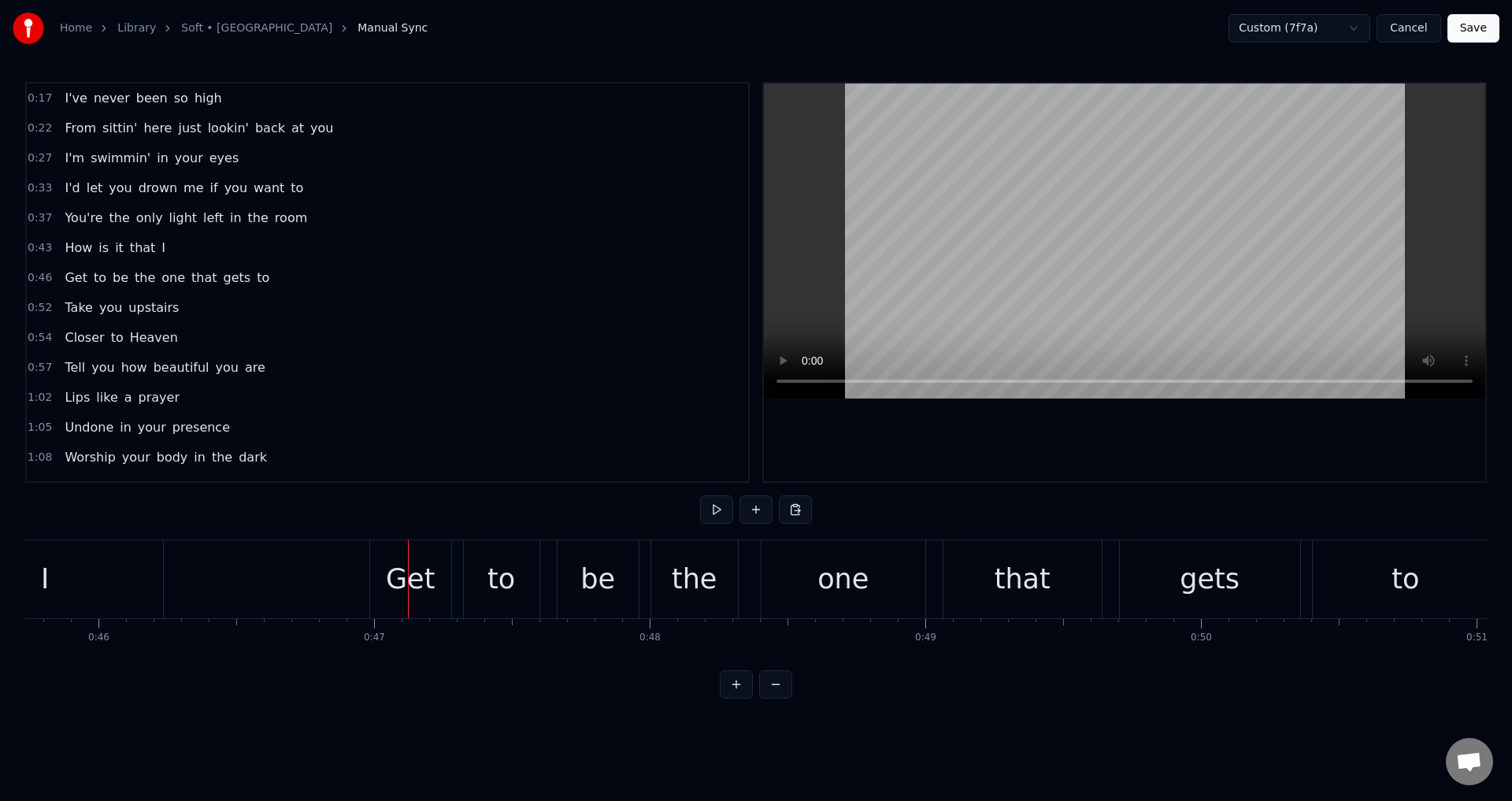
click at [460, 577] on div "Get to be the one that gets to" at bounding box center [936, 579] width 1134 height 78
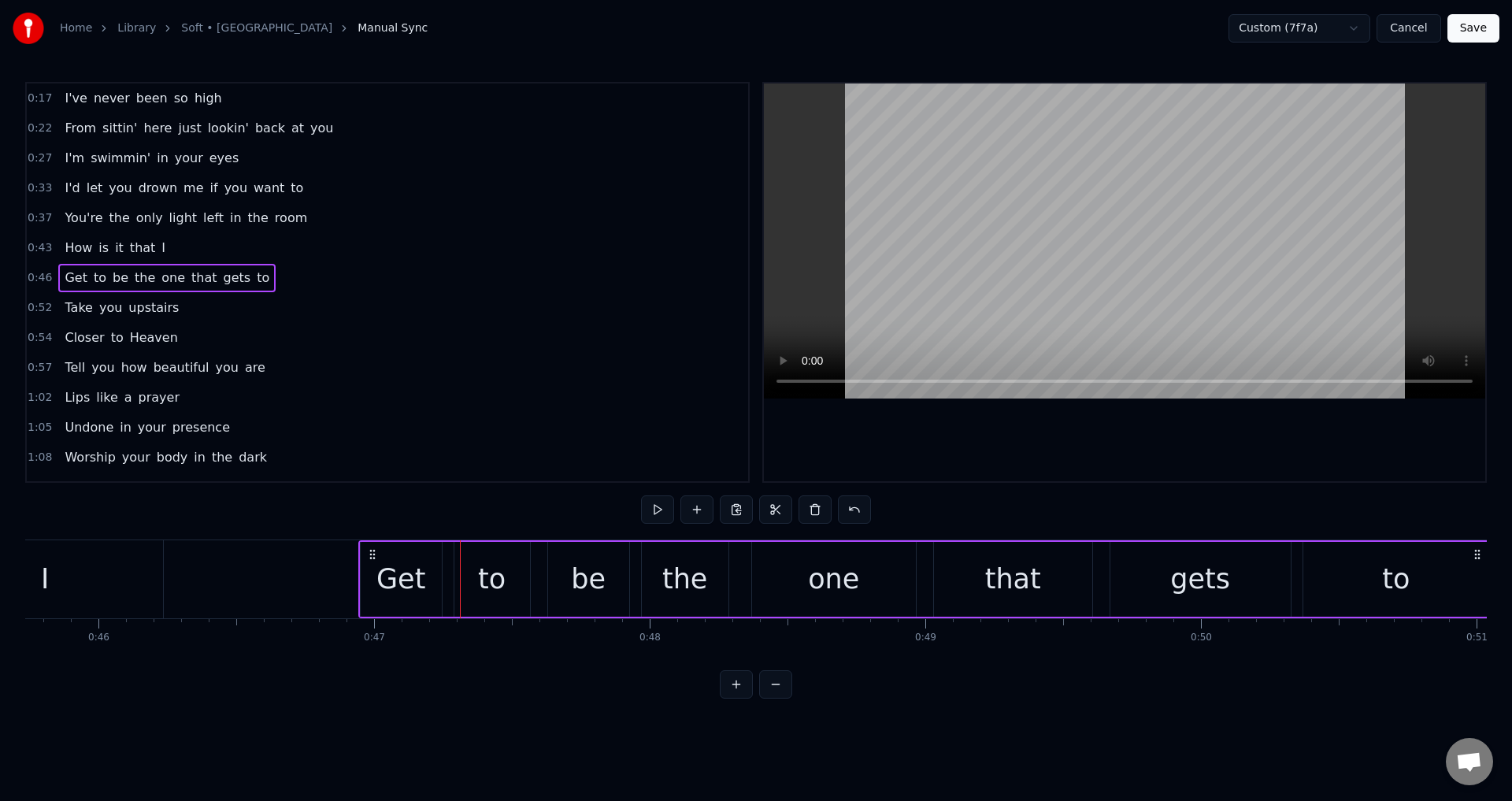
drag, startPoint x: 388, startPoint y: 551, endPoint x: 379, endPoint y: 549, distance: 9.2
click at [375, 549] on icon at bounding box center [372, 554] width 13 height 13
click at [455, 591] on div "to" at bounding box center [491, 580] width 75 height 75
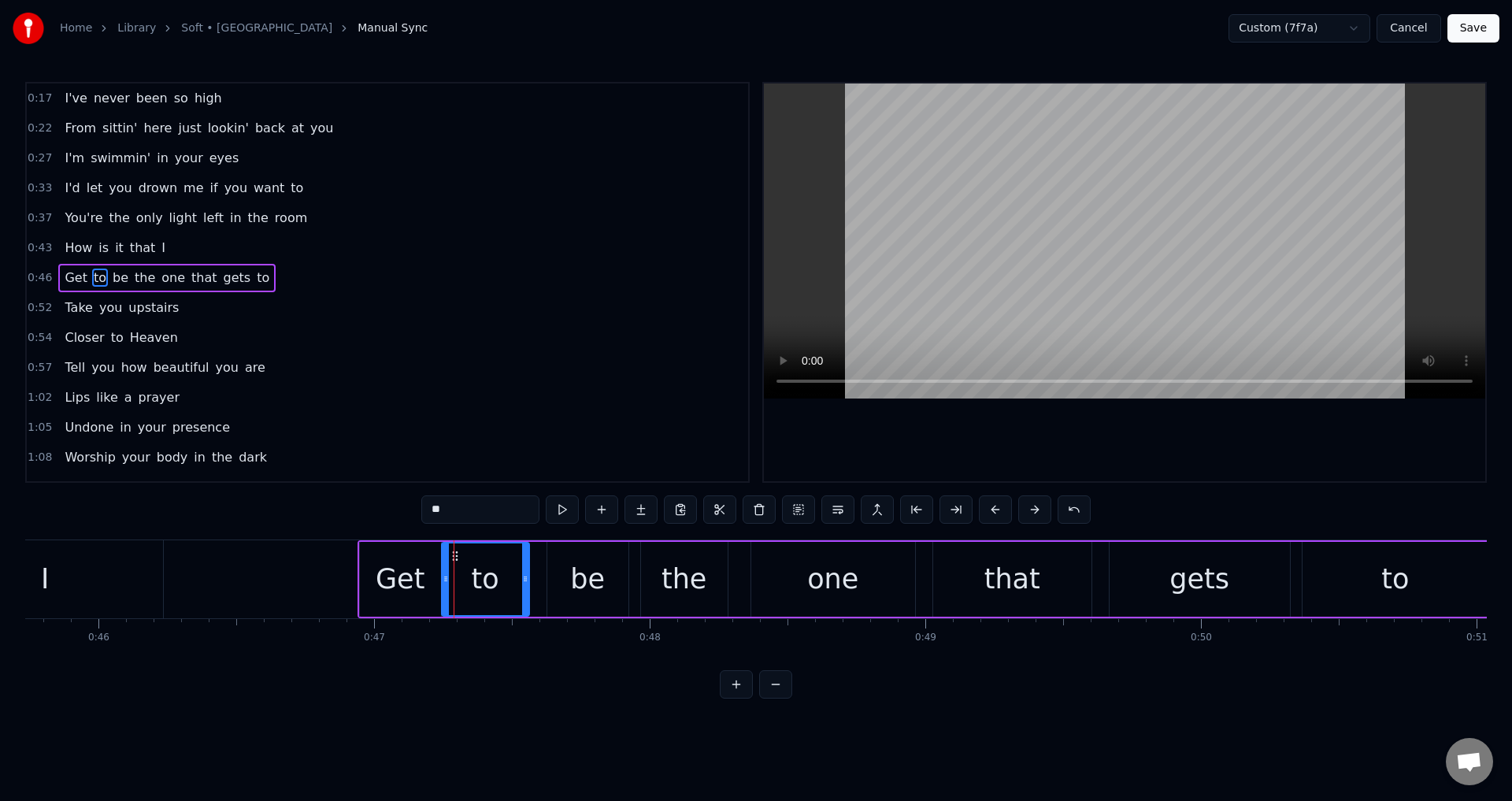
click at [444, 587] on div at bounding box center [446, 579] width 7 height 71
click at [549, 575] on div "be" at bounding box center [588, 580] width 81 height 75
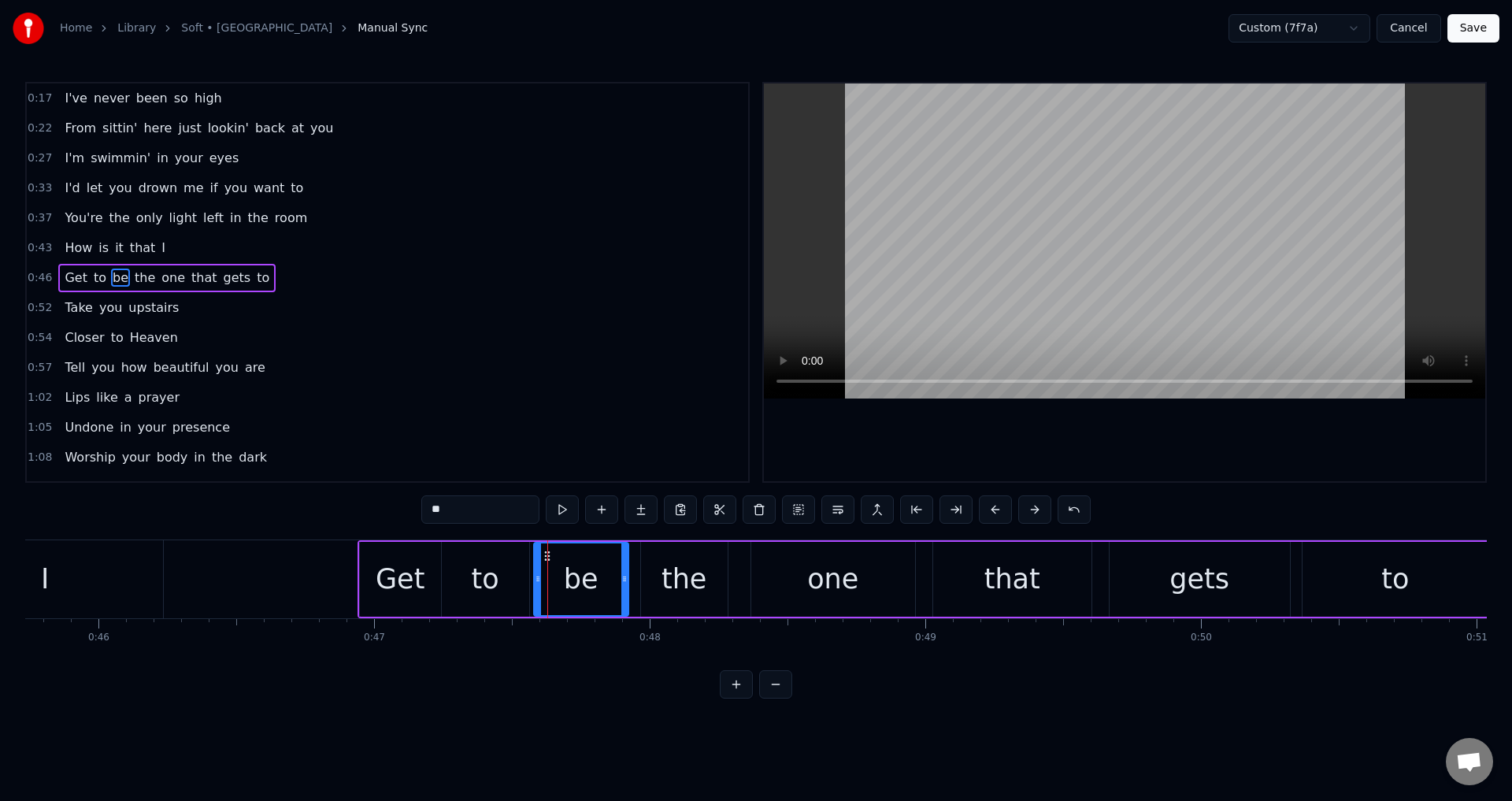
drag, startPoint x: 550, startPoint y: 574, endPoint x: 536, endPoint y: 573, distance: 14.0
click at [536, 573] on icon at bounding box center [537, 578] width 7 height 13
click at [694, 573] on div "the" at bounding box center [684, 579] width 45 height 41
drag, startPoint x: 646, startPoint y: 572, endPoint x: 633, endPoint y: 569, distance: 13.3
click at [633, 569] on div at bounding box center [633, 579] width 7 height 71
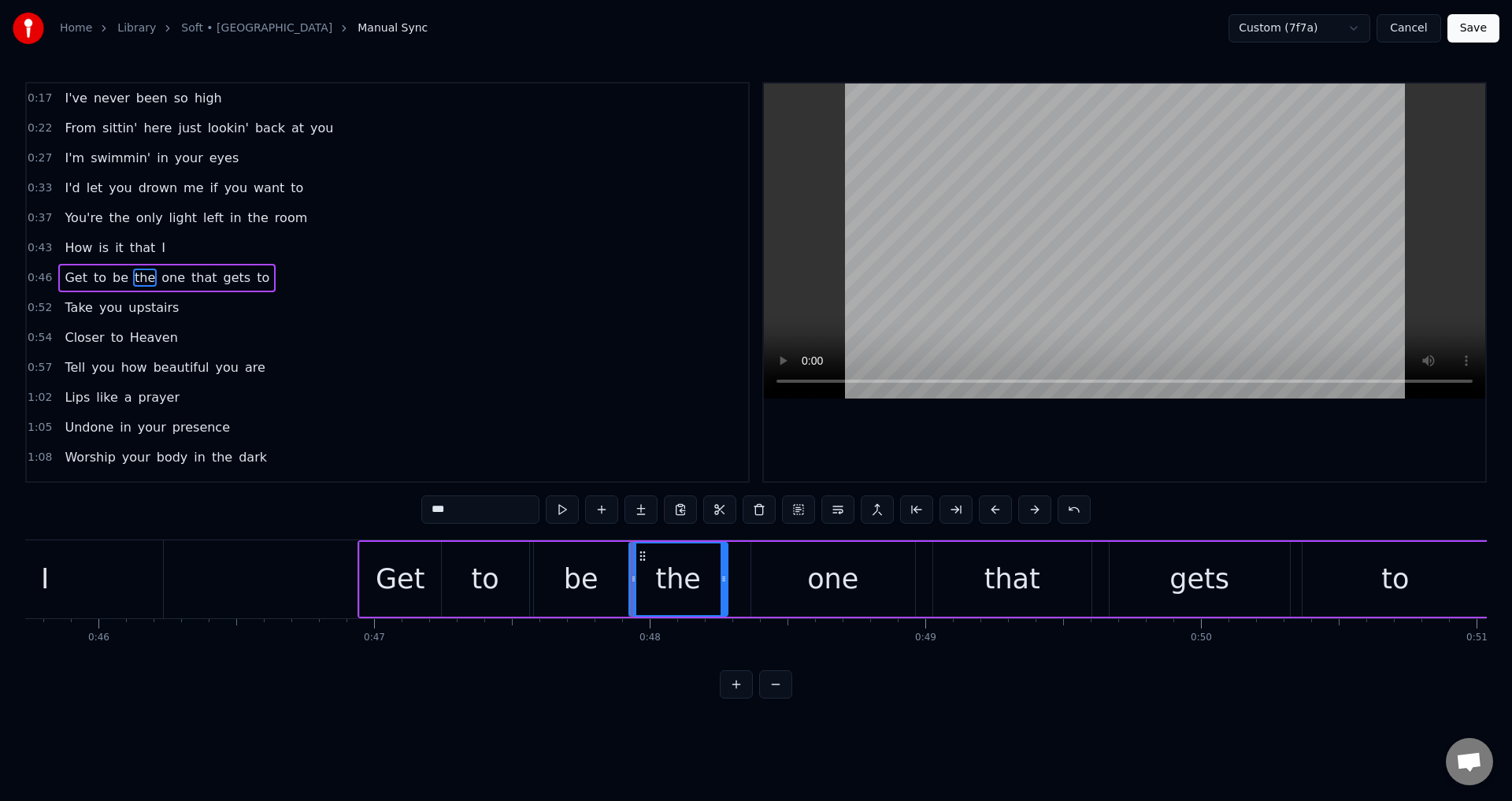
click at [773, 569] on div "one" at bounding box center [834, 580] width 164 height 75
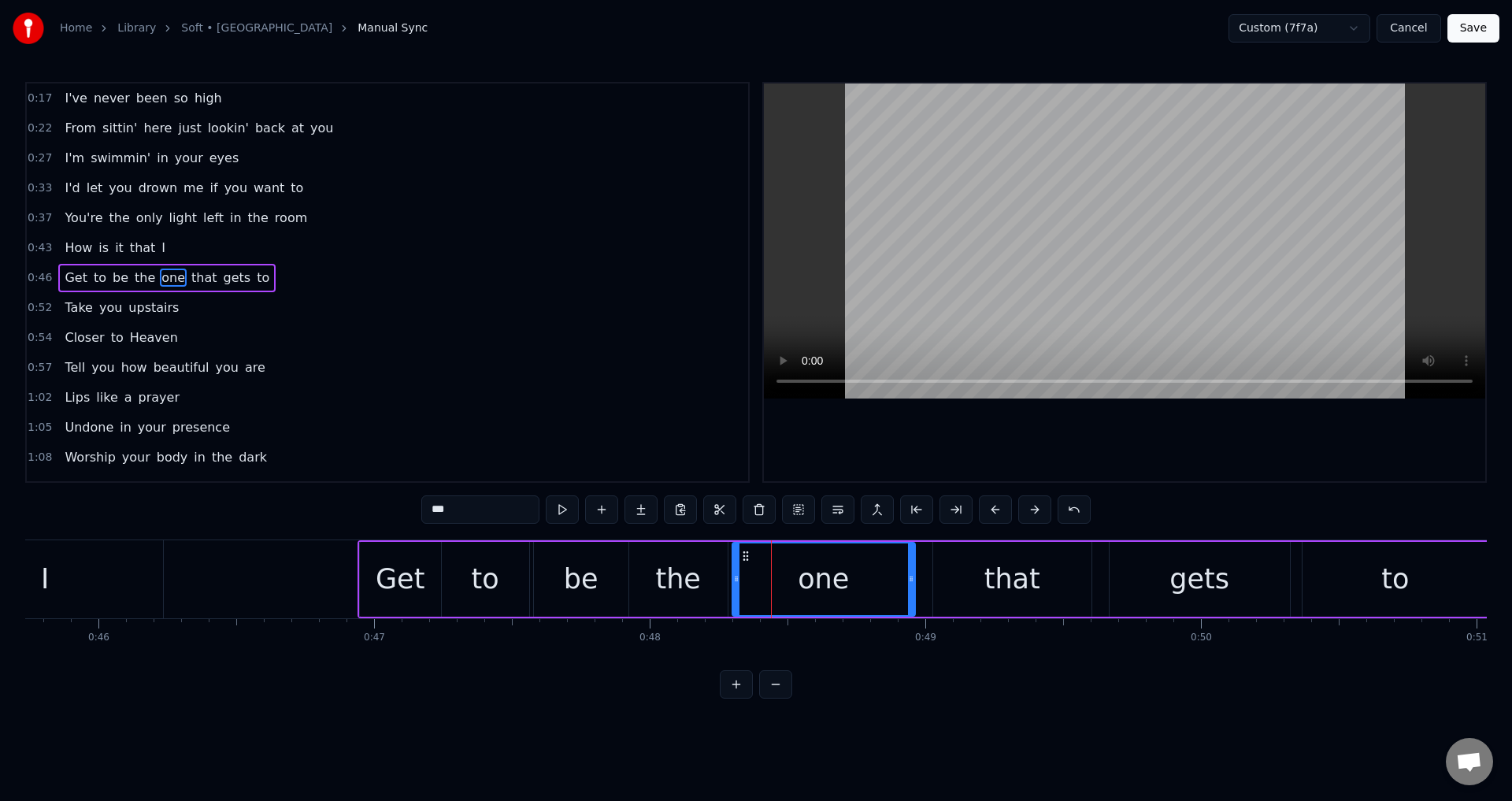
drag, startPoint x: 753, startPoint y: 576, endPoint x: 735, endPoint y: 576, distance: 18.0
click at [735, 576] on icon at bounding box center [736, 578] width 7 height 13
click at [934, 569] on div "that" at bounding box center [1012, 580] width 158 height 75
type input "****"
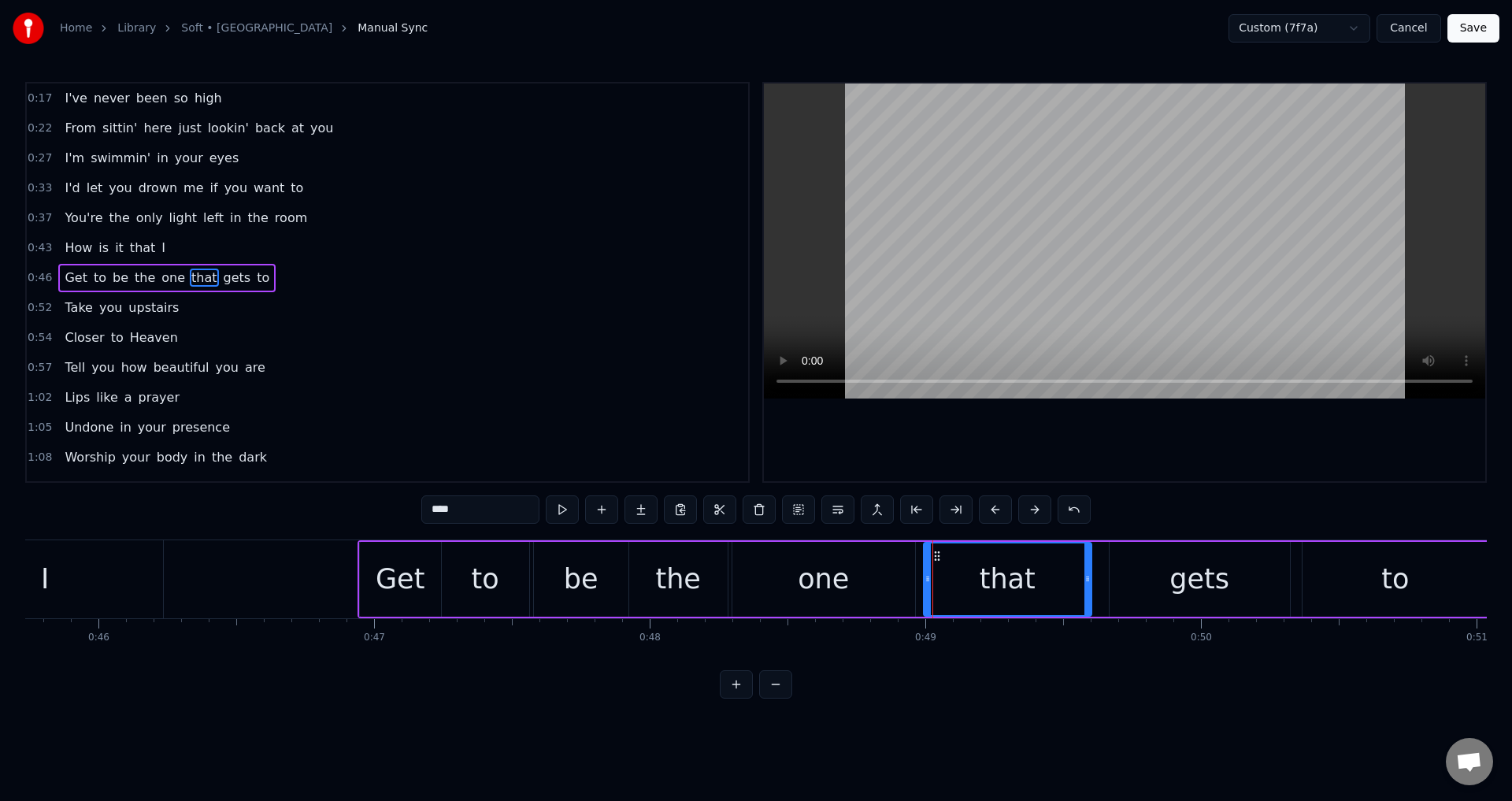
drag, startPoint x: 937, startPoint y: 580, endPoint x: 927, endPoint y: 580, distance: 10.0
click at [927, 580] on icon at bounding box center [927, 578] width 7 height 13
click at [1106, 581] on div "Get to be the one that gets to" at bounding box center [924, 579] width 1134 height 78
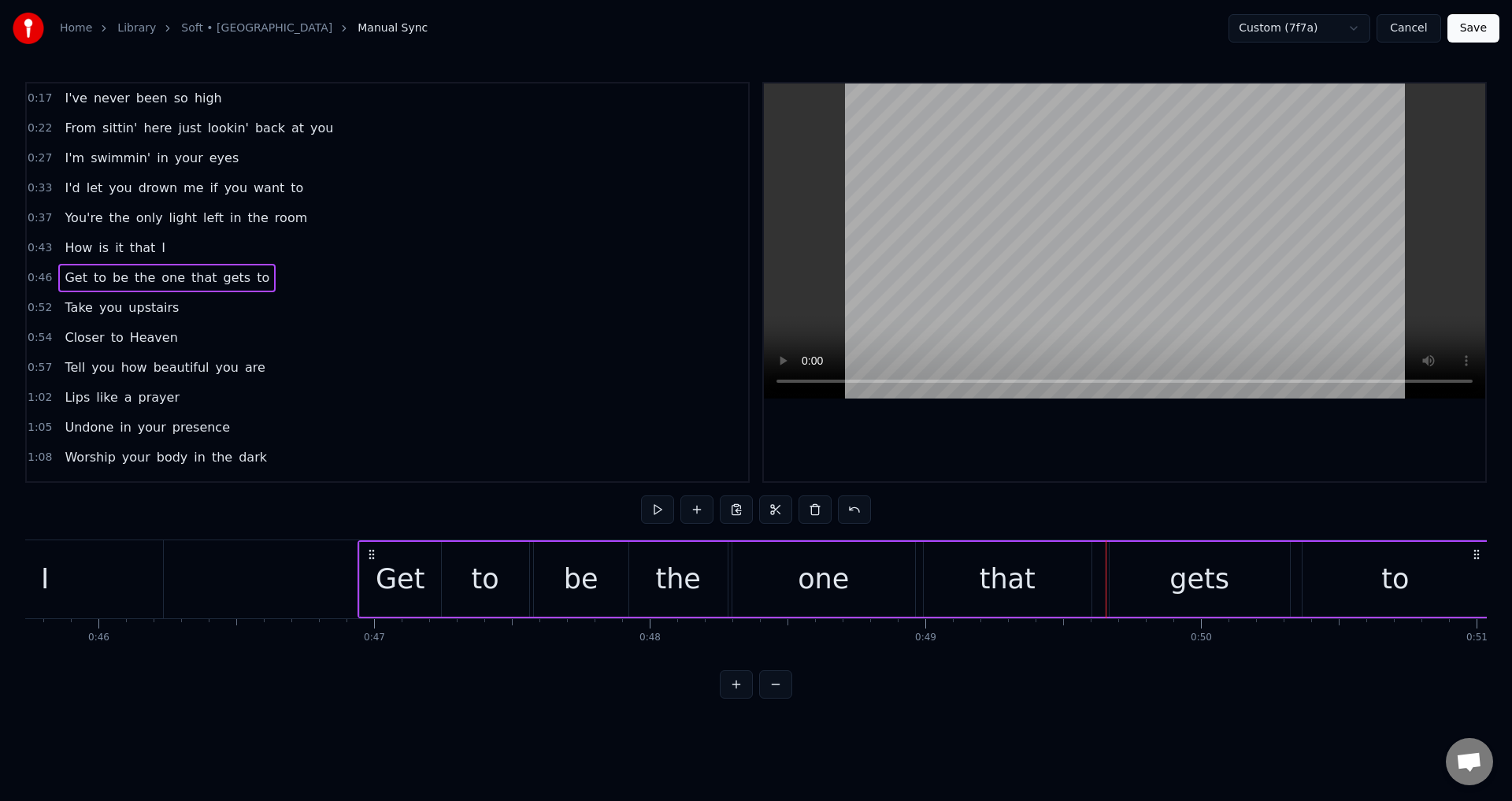
click at [1116, 579] on div "gets" at bounding box center [1199, 580] width 180 height 75
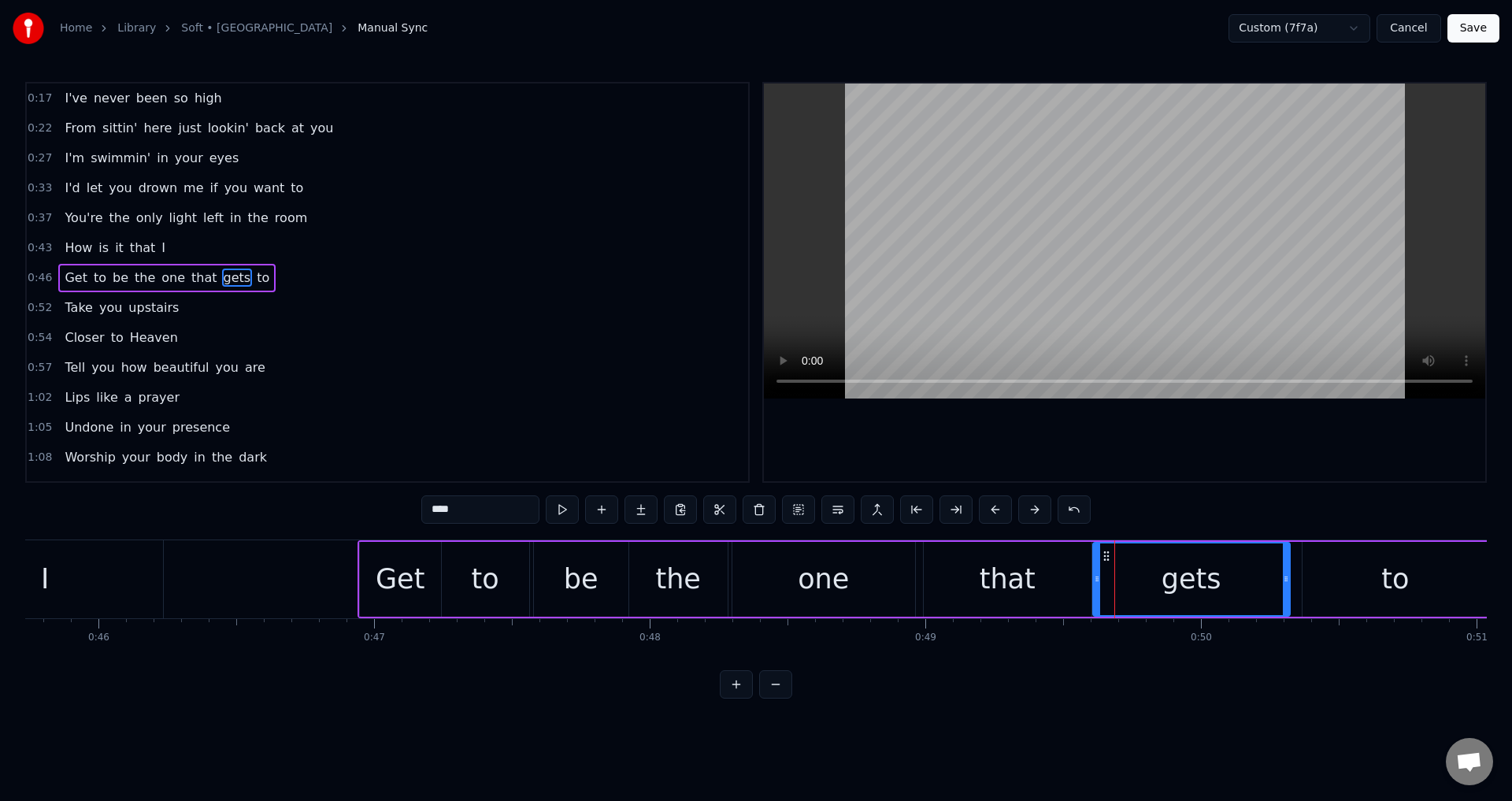
drag, startPoint x: 1111, startPoint y: 581, endPoint x: 1094, endPoint y: 581, distance: 17.0
click at [1094, 581] on icon at bounding box center [1097, 578] width 7 height 13
drag, startPoint x: 1347, startPoint y: 574, endPoint x: 1335, endPoint y: 576, distance: 12.2
click at [1346, 573] on div "to" at bounding box center [1395, 580] width 186 height 75
type input "**"
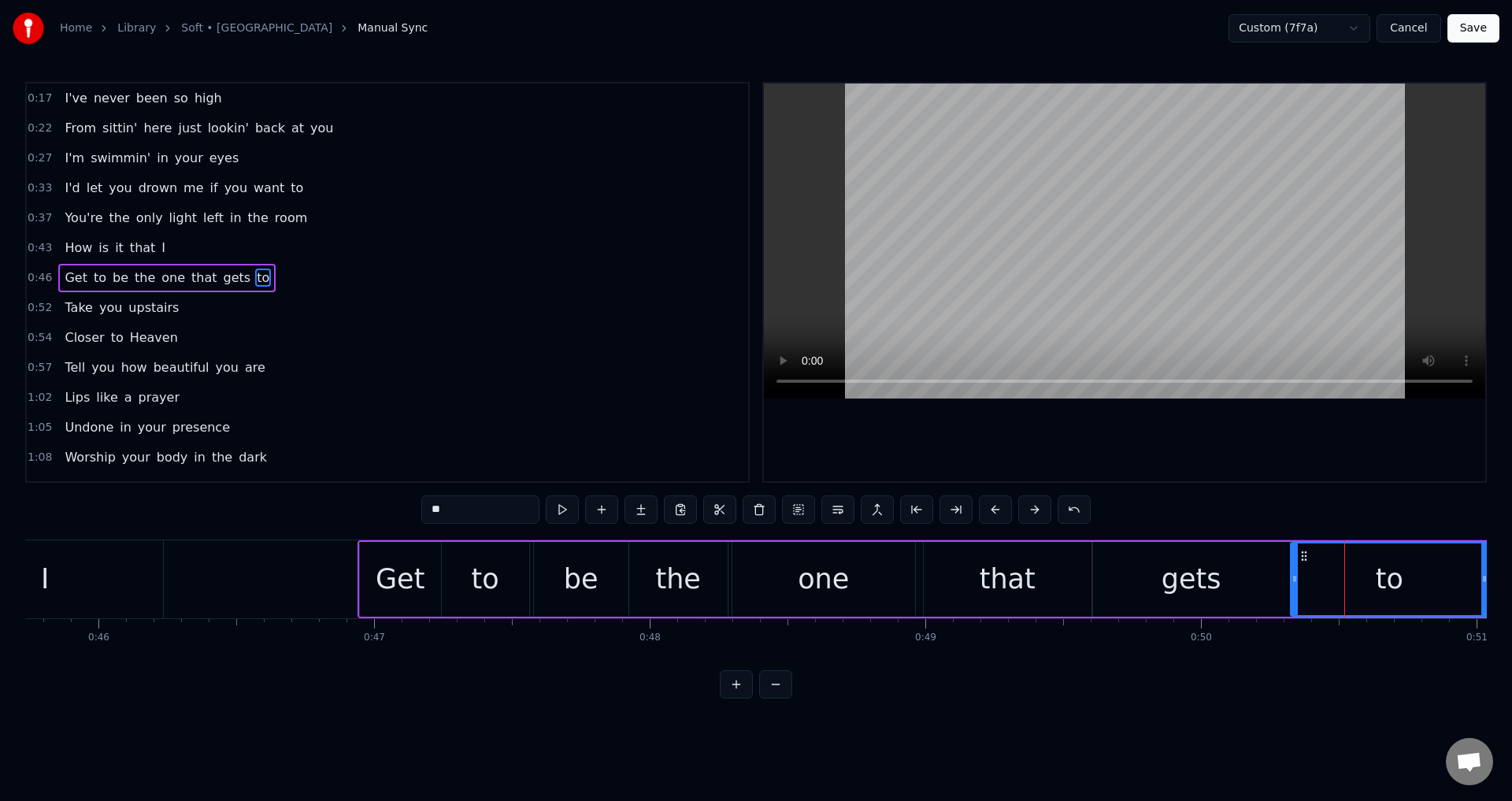
drag, startPoint x: 1306, startPoint y: 581, endPoint x: 1295, endPoint y: 581, distance: 11.0
click at [1295, 581] on icon at bounding box center [1295, 578] width 7 height 13
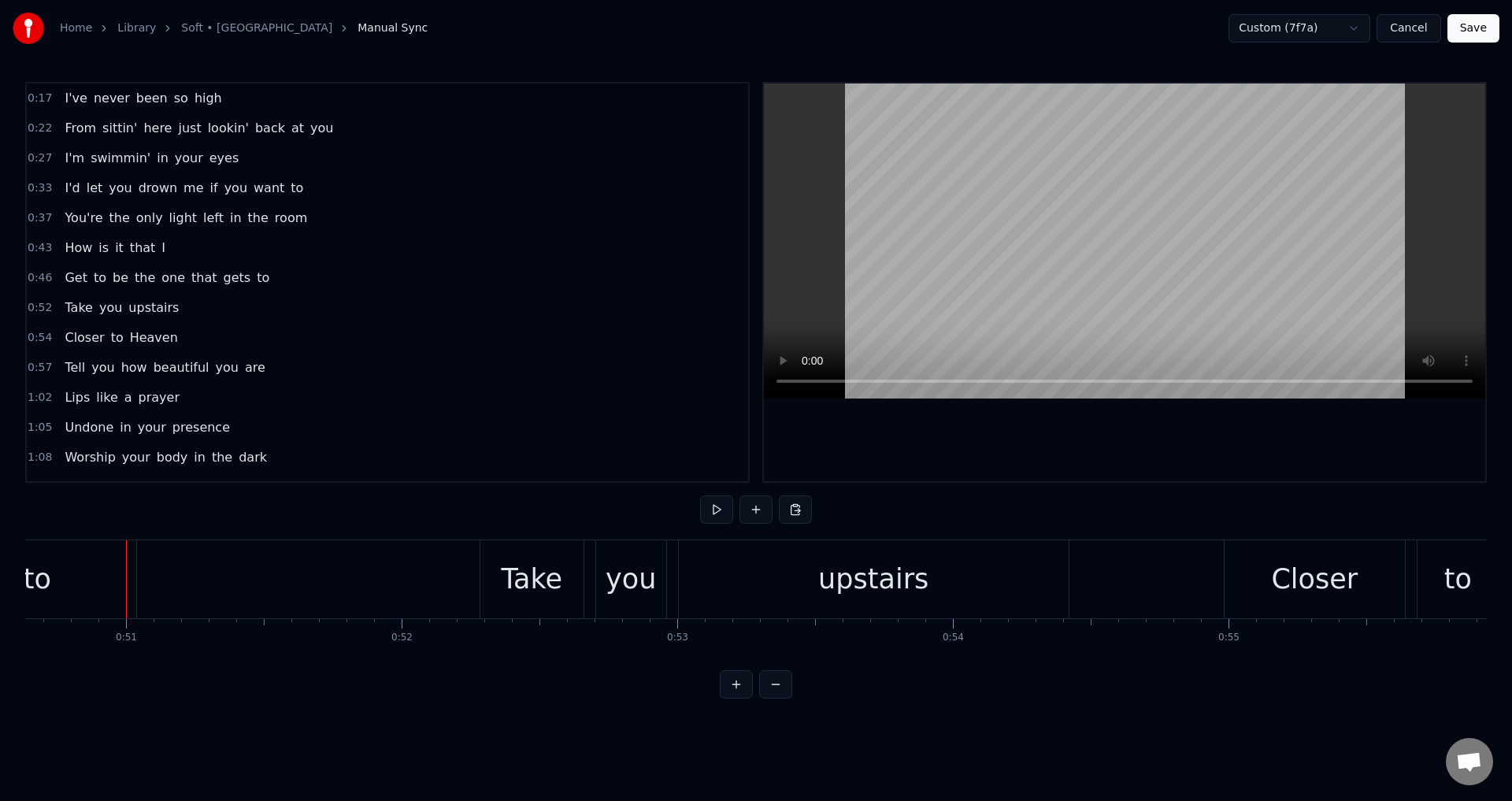
scroll to position [0, 13980]
click at [649, 582] on div "Take you upstairs" at bounding box center [755, 579] width 593 height 78
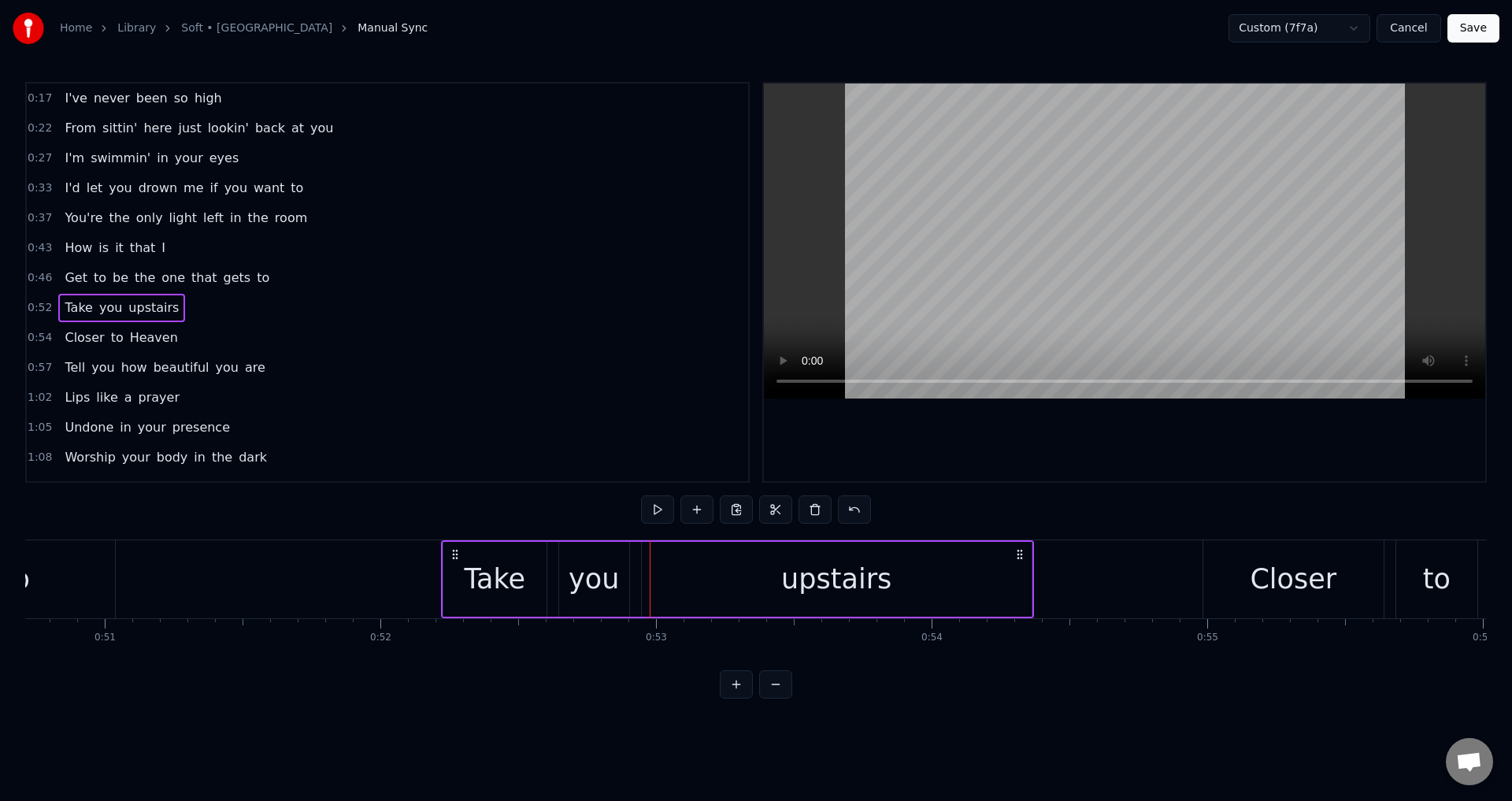
drag, startPoint x: 475, startPoint y: 550, endPoint x: 459, endPoint y: 549, distance: 16.0
click at [459, 549] on icon at bounding box center [454, 554] width 13 height 13
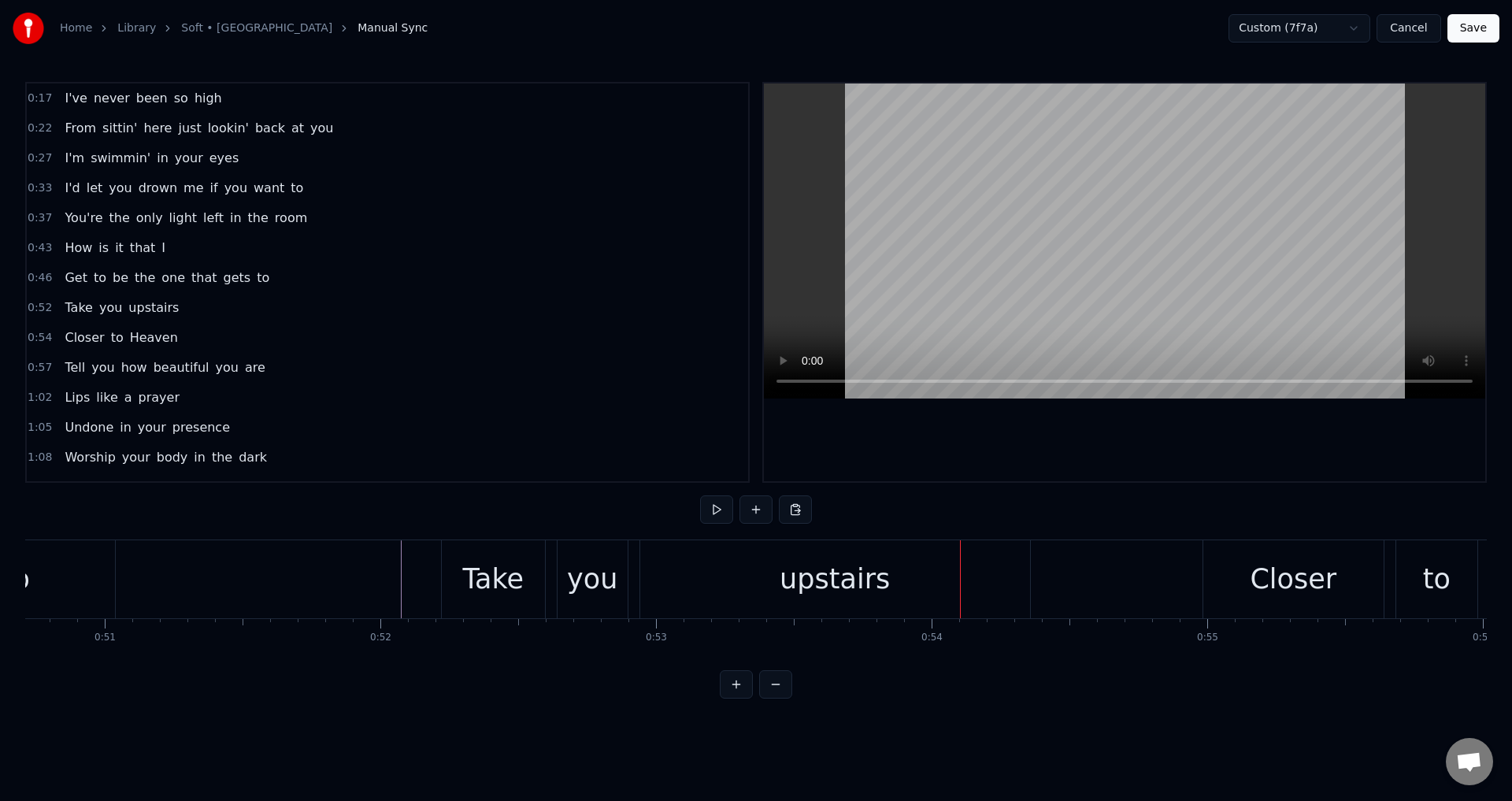
click at [659, 582] on div "upstairs" at bounding box center [836, 579] width 390 height 78
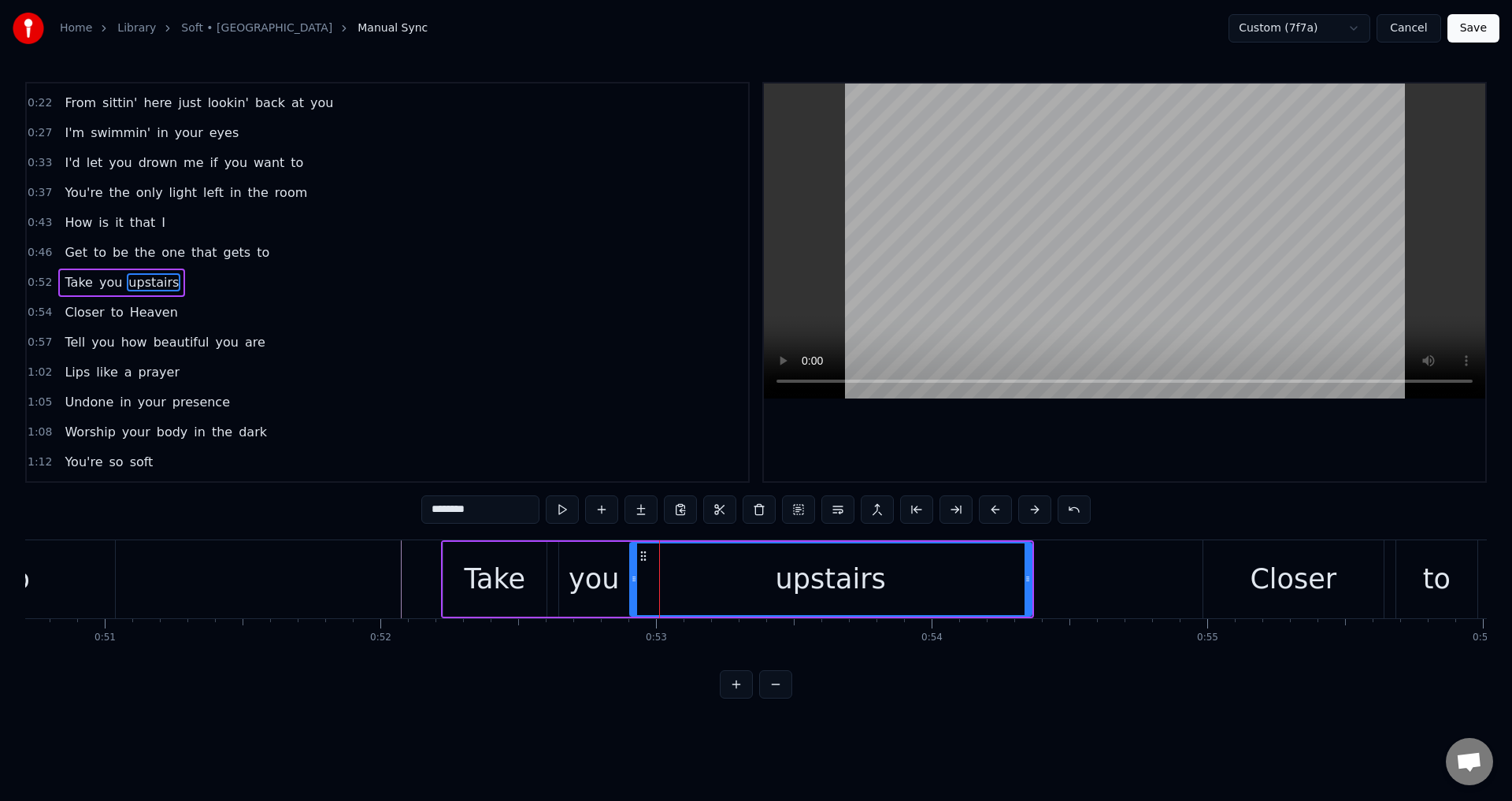
drag, startPoint x: 644, startPoint y: 581, endPoint x: 632, endPoint y: 580, distance: 12.0
click at [632, 580] on icon at bounding box center [634, 578] width 7 height 13
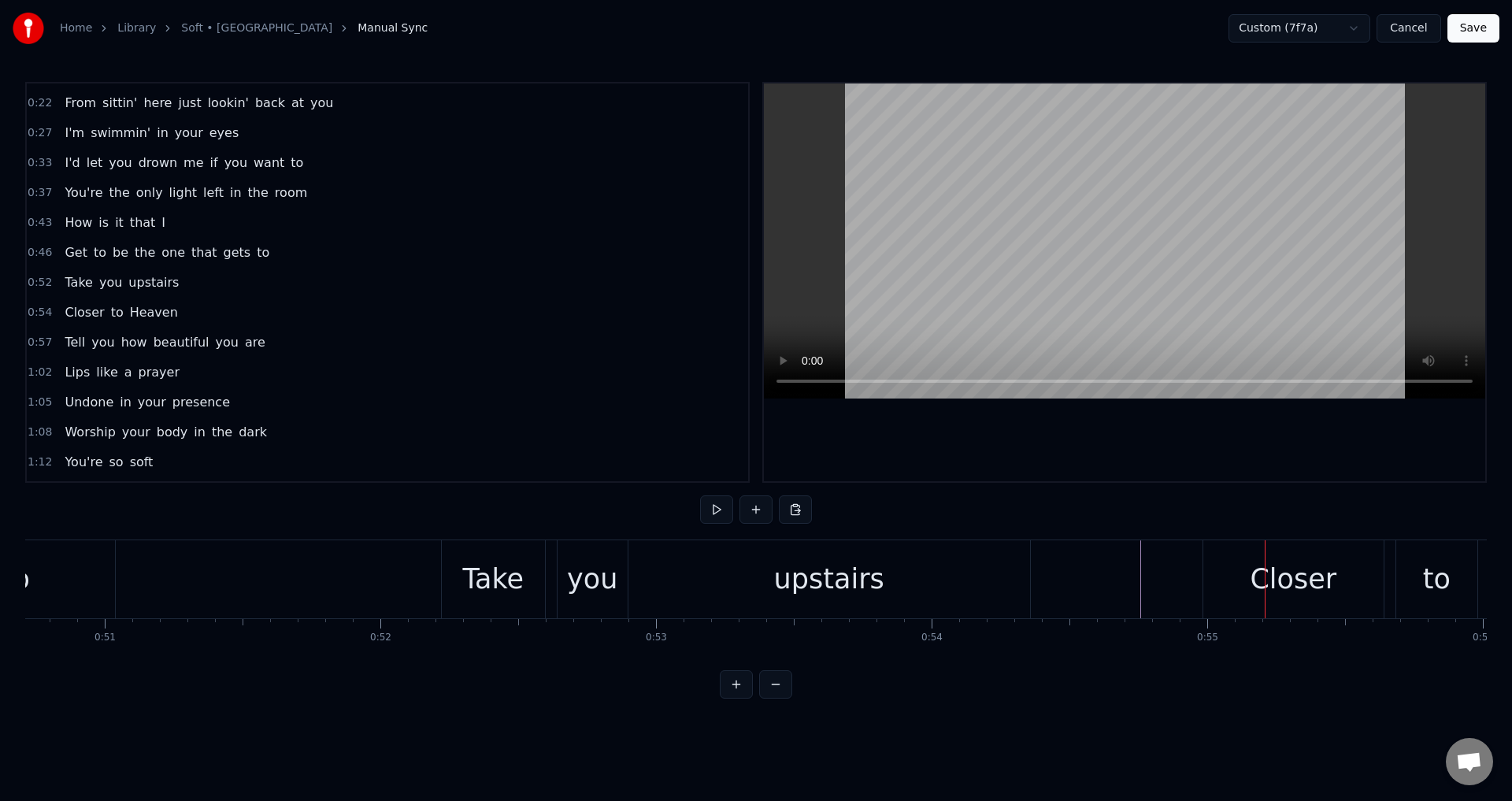
click at [1229, 572] on div "Closer" at bounding box center [1293, 579] width 180 height 78
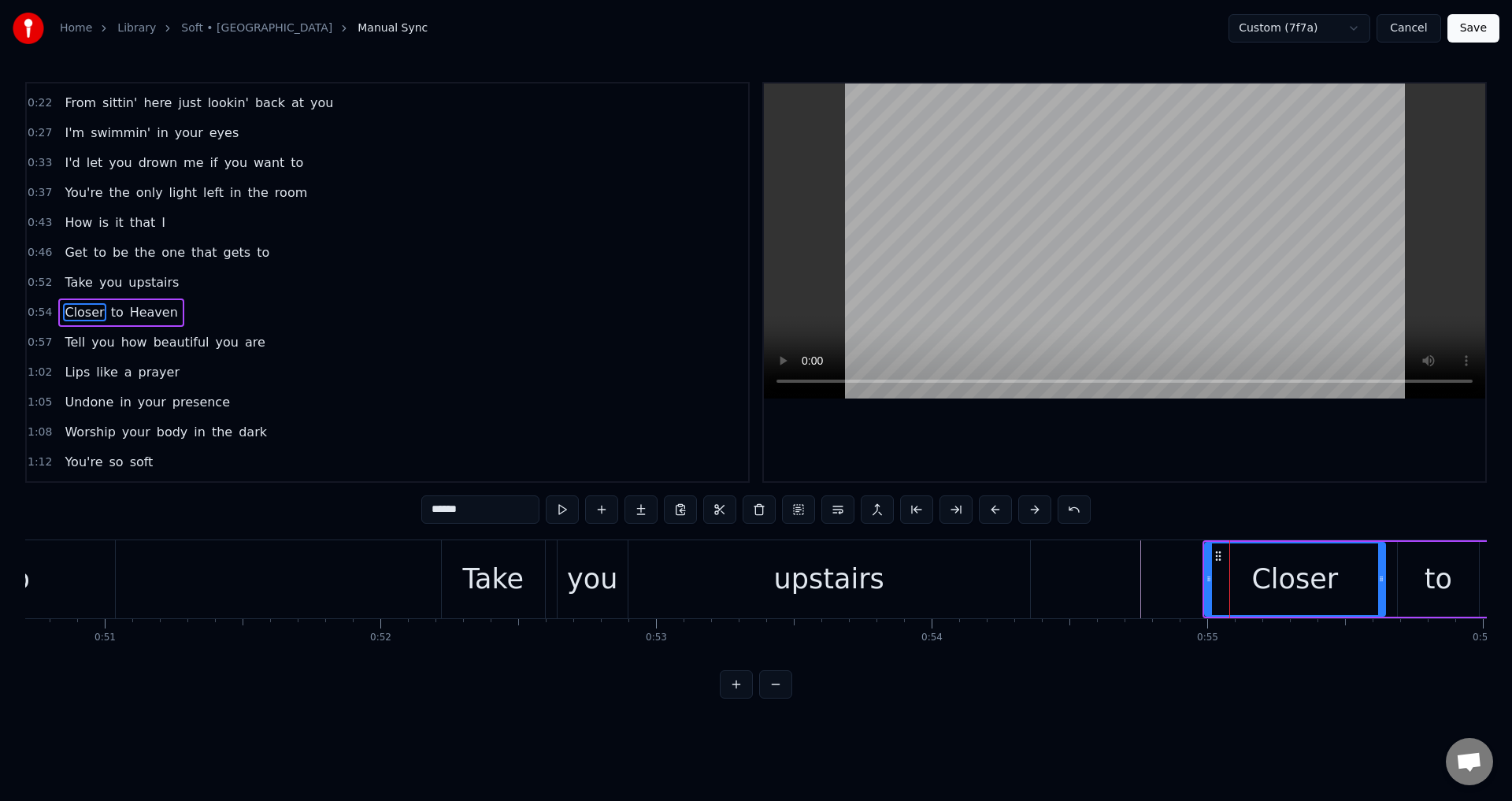
scroll to position [55, 0]
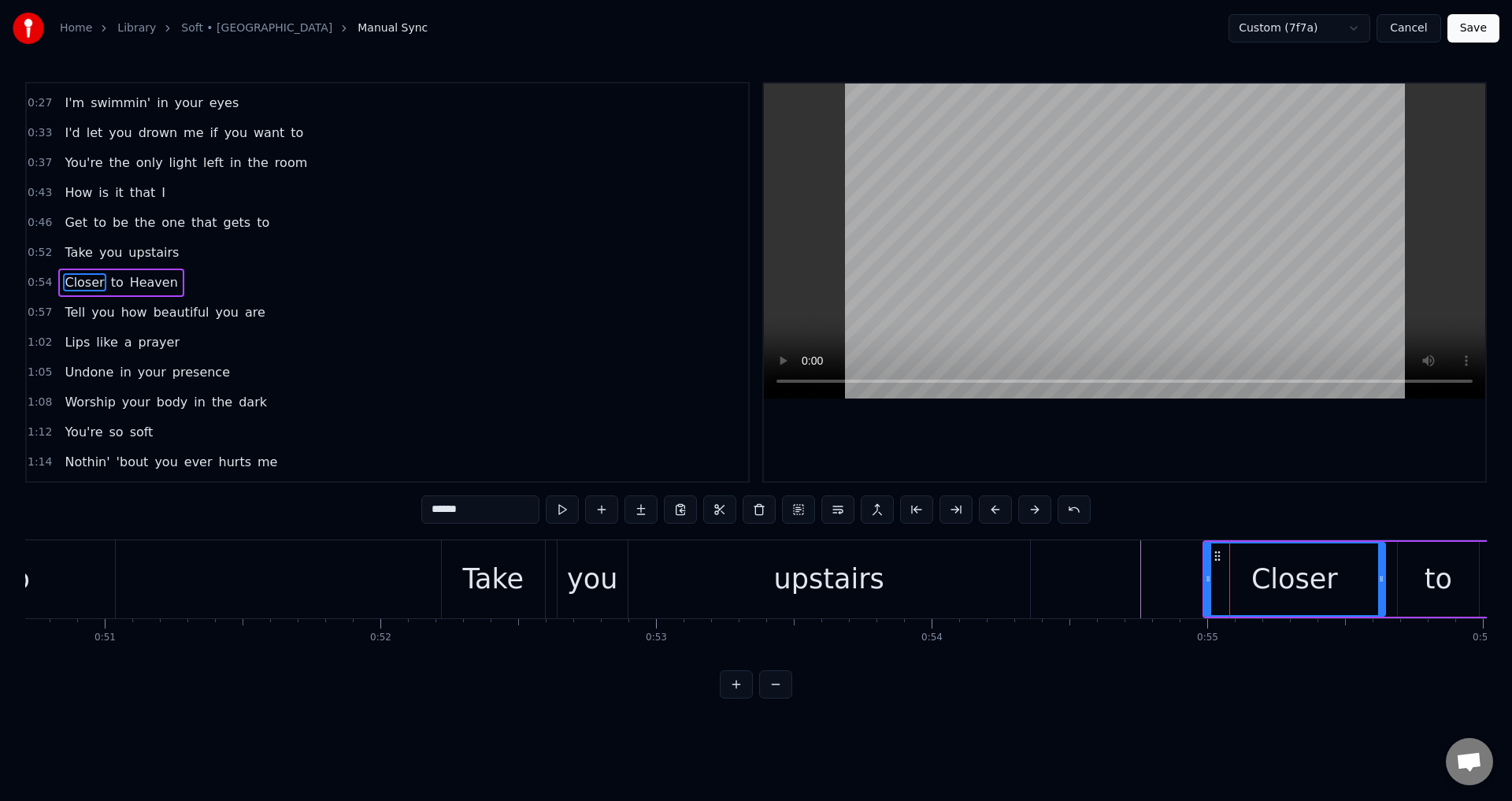
click at [1205, 572] on icon at bounding box center [1208, 578] width 7 height 13
click at [1397, 568] on div "to" at bounding box center [1439, 580] width 83 height 75
type input "**"
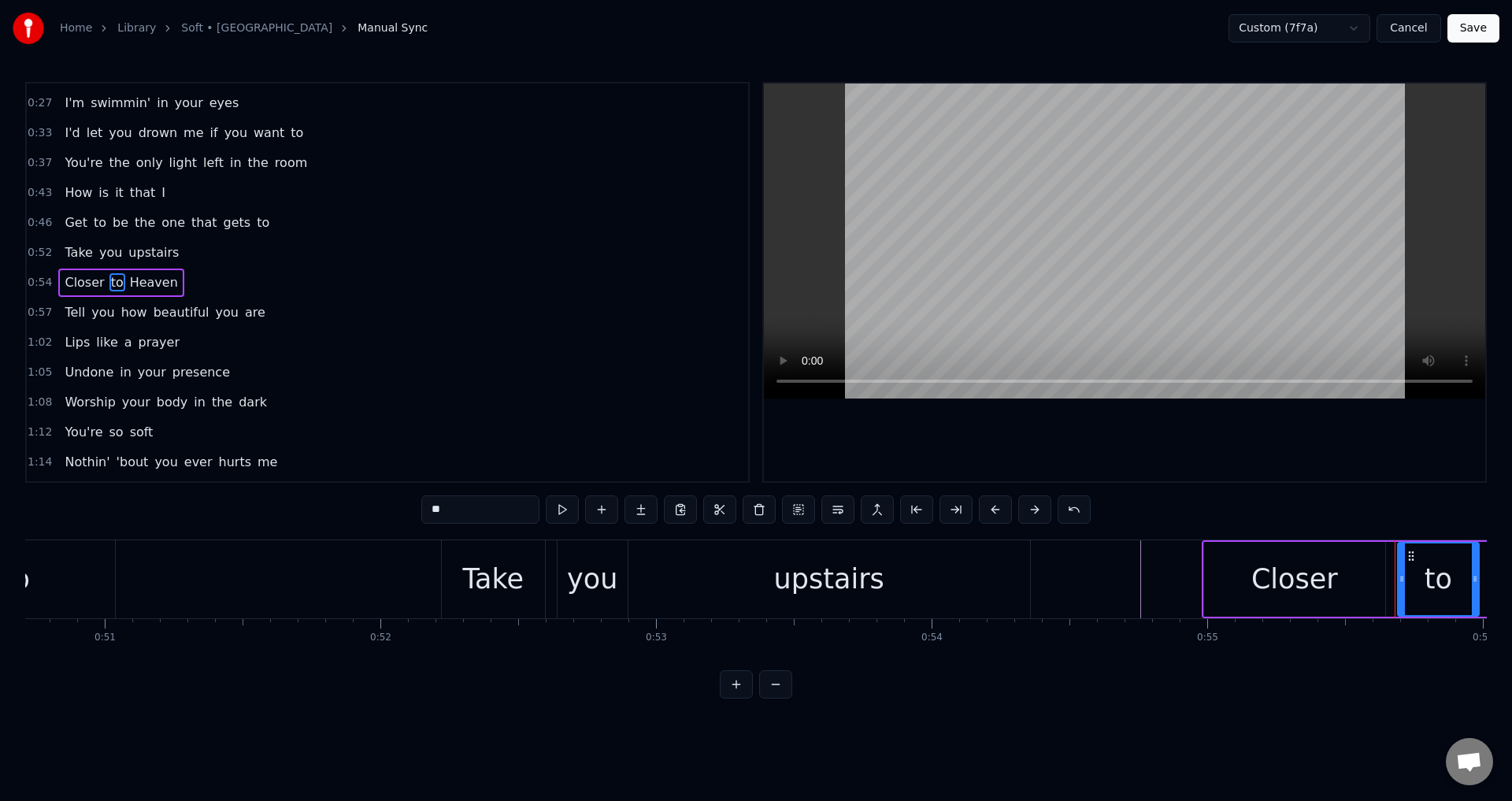
click at [1389, 568] on div "Closer to Heaven" at bounding box center [1519, 579] width 633 height 78
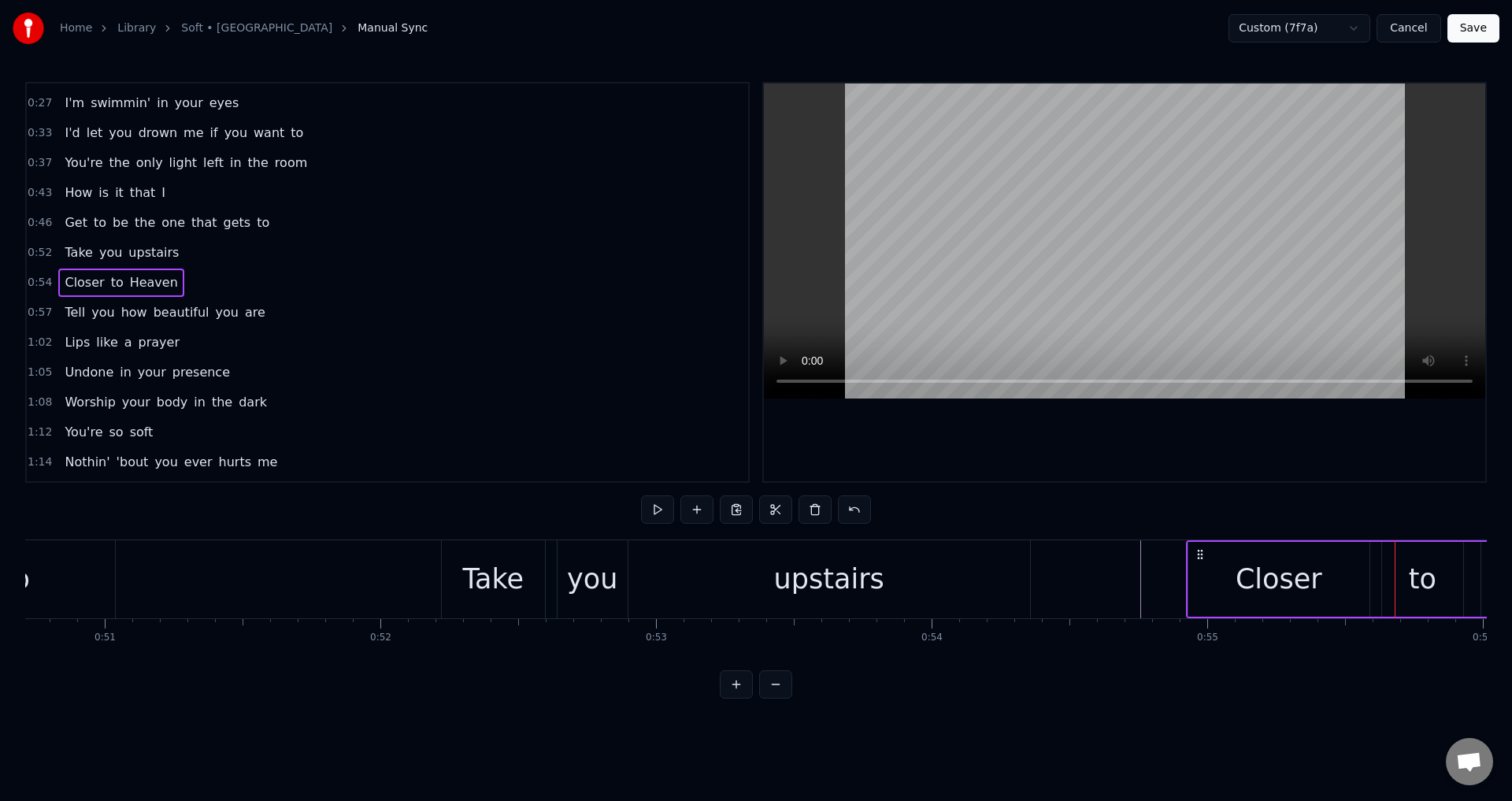
drag, startPoint x: 1215, startPoint y: 551, endPoint x: 1203, endPoint y: 551, distance: 12.0
click at [1203, 551] on icon at bounding box center [1200, 554] width 13 height 13
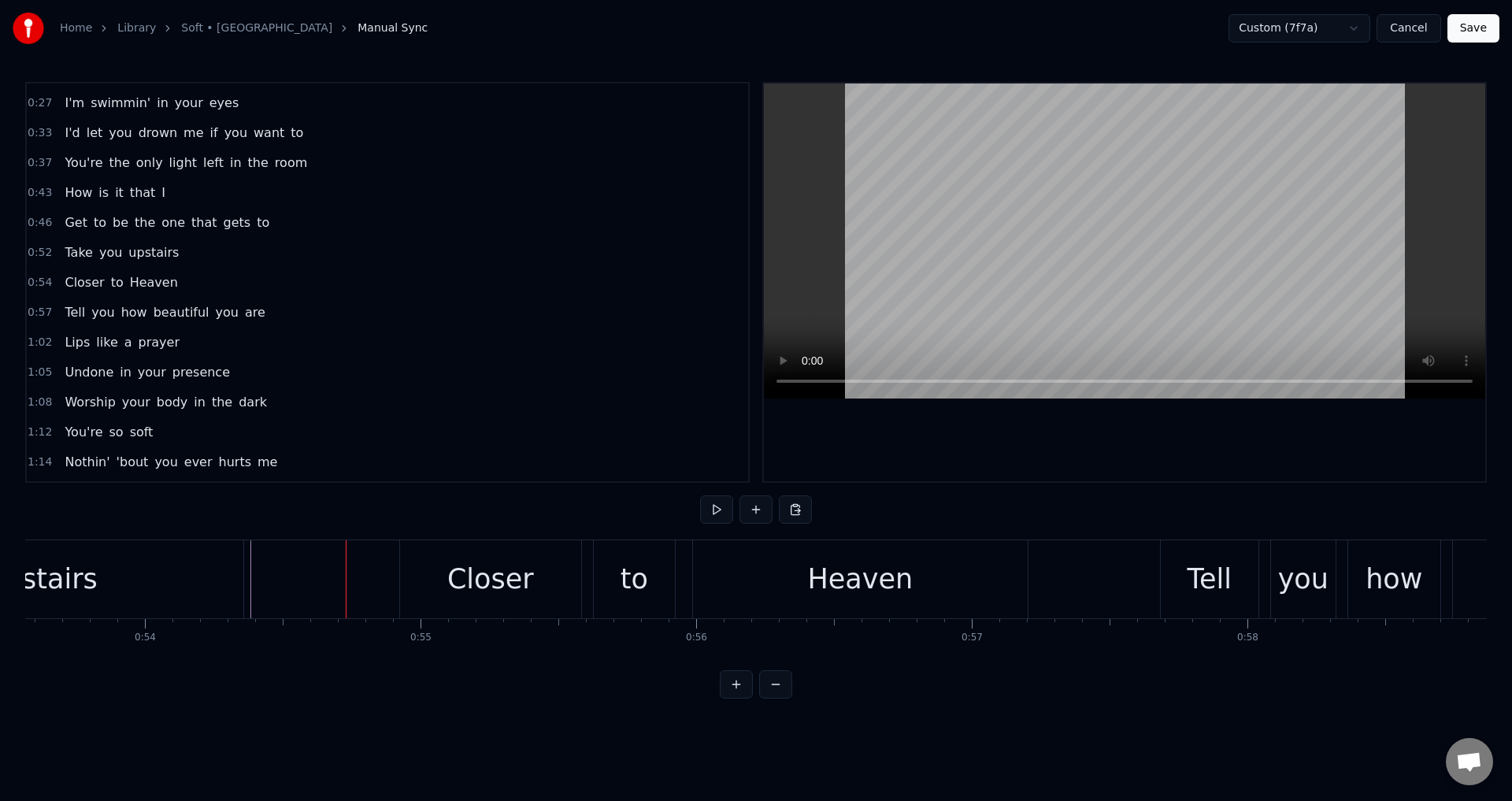
scroll to position [0, 14769]
click at [594, 581] on div "to" at bounding box center [634, 579] width 81 height 78
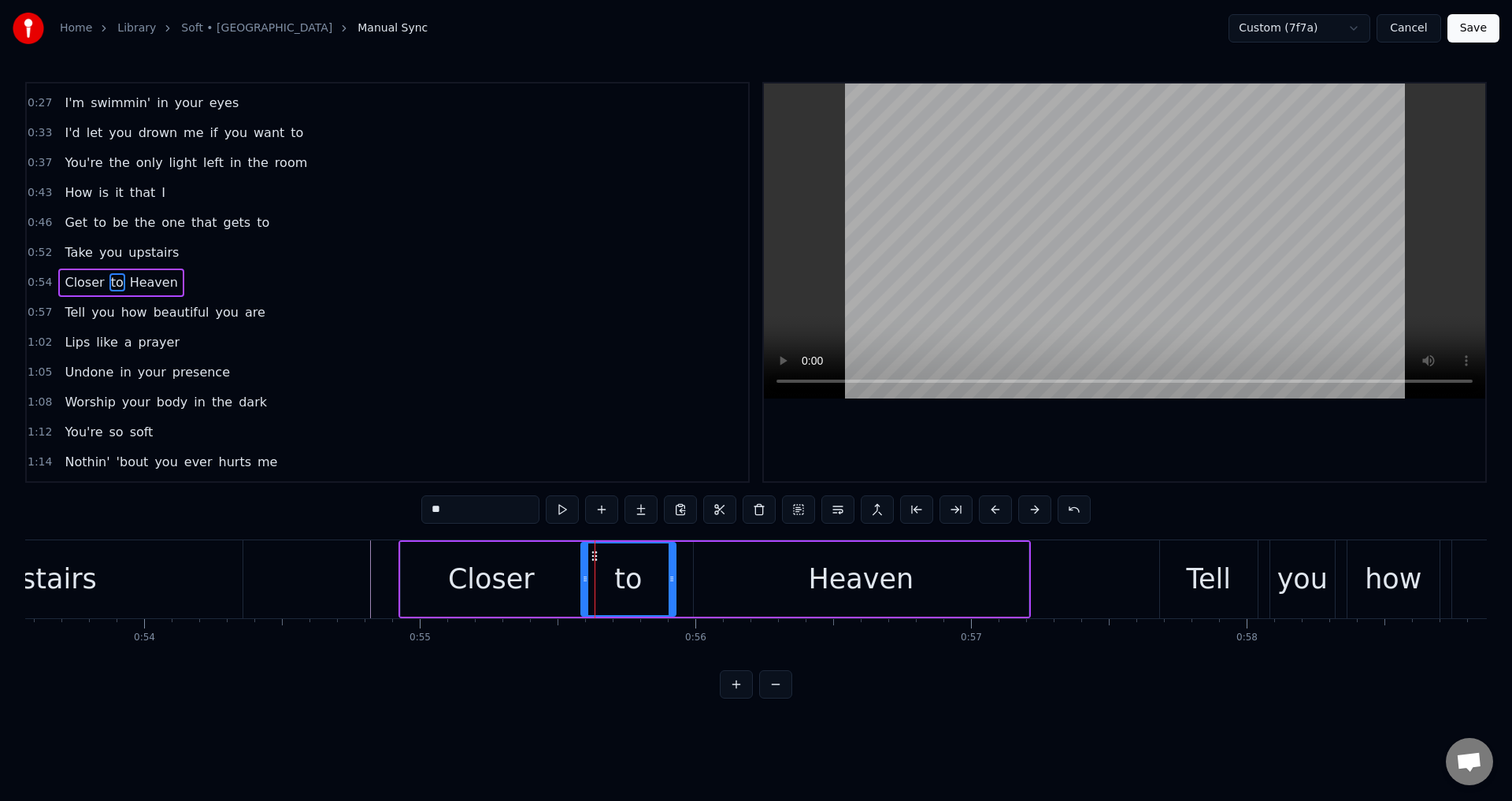
drag, startPoint x: 597, startPoint y: 575, endPoint x: 584, endPoint y: 574, distance: 13.0
click at [584, 574] on icon at bounding box center [585, 578] width 7 height 13
click at [707, 572] on div "Heaven" at bounding box center [861, 580] width 335 height 75
type input "******"
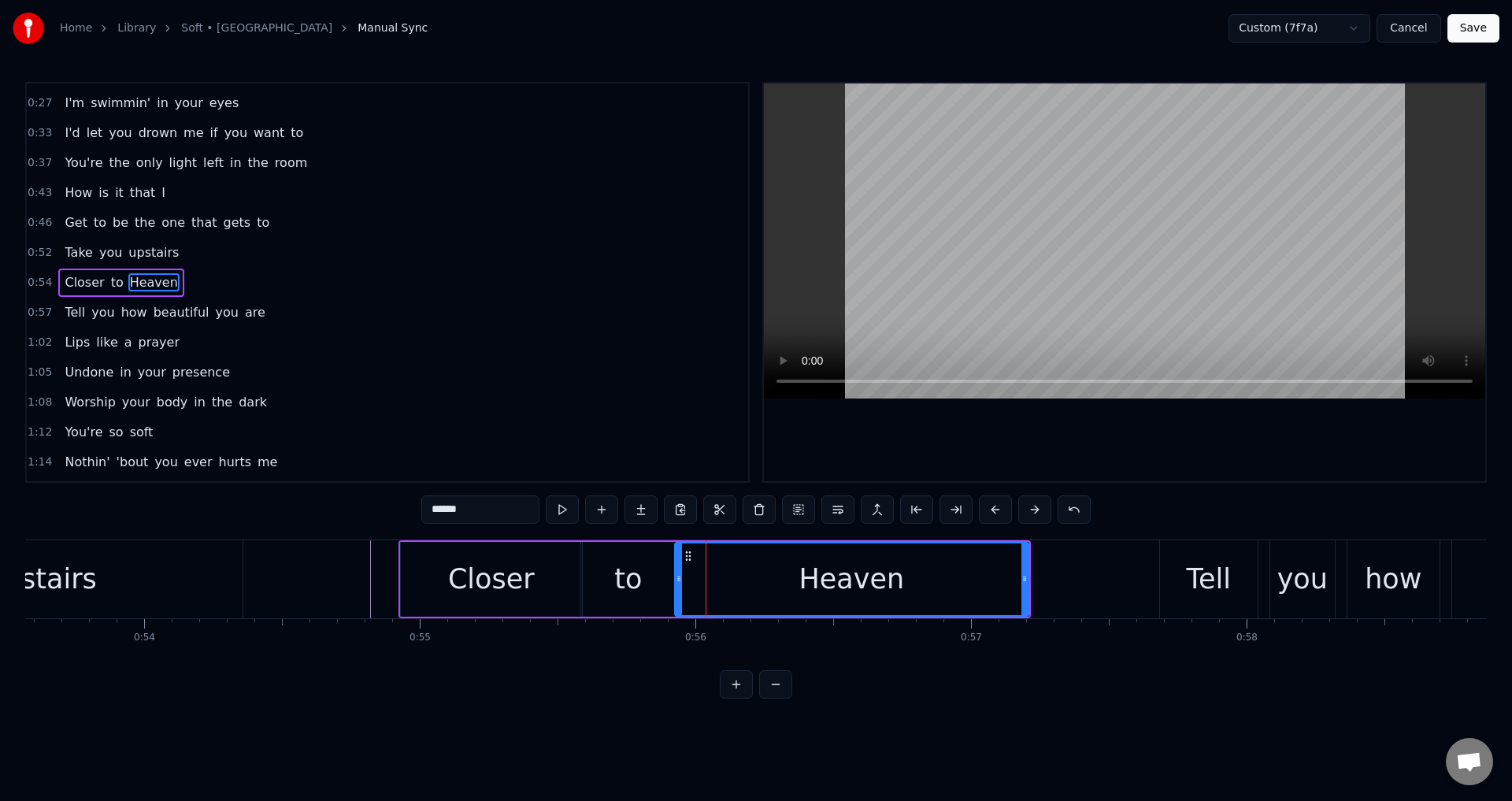
drag, startPoint x: 697, startPoint y: 575, endPoint x: 678, endPoint y: 574, distance: 19.0
click at [678, 574] on icon at bounding box center [678, 578] width 7 height 13
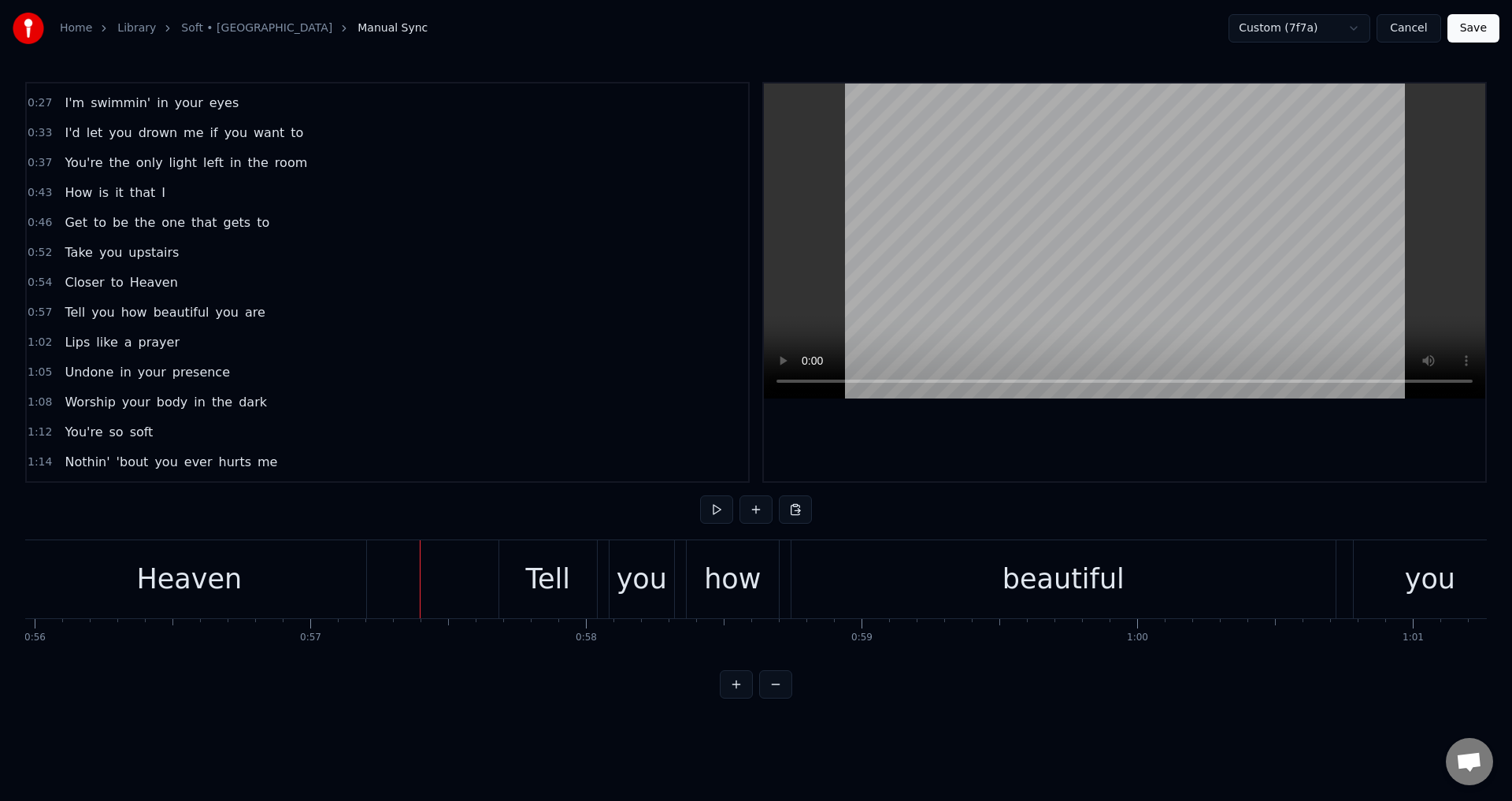
scroll to position [0, 15430]
click at [599, 566] on div "Tell you how beautiful you are" at bounding box center [1224, 579] width 1453 height 78
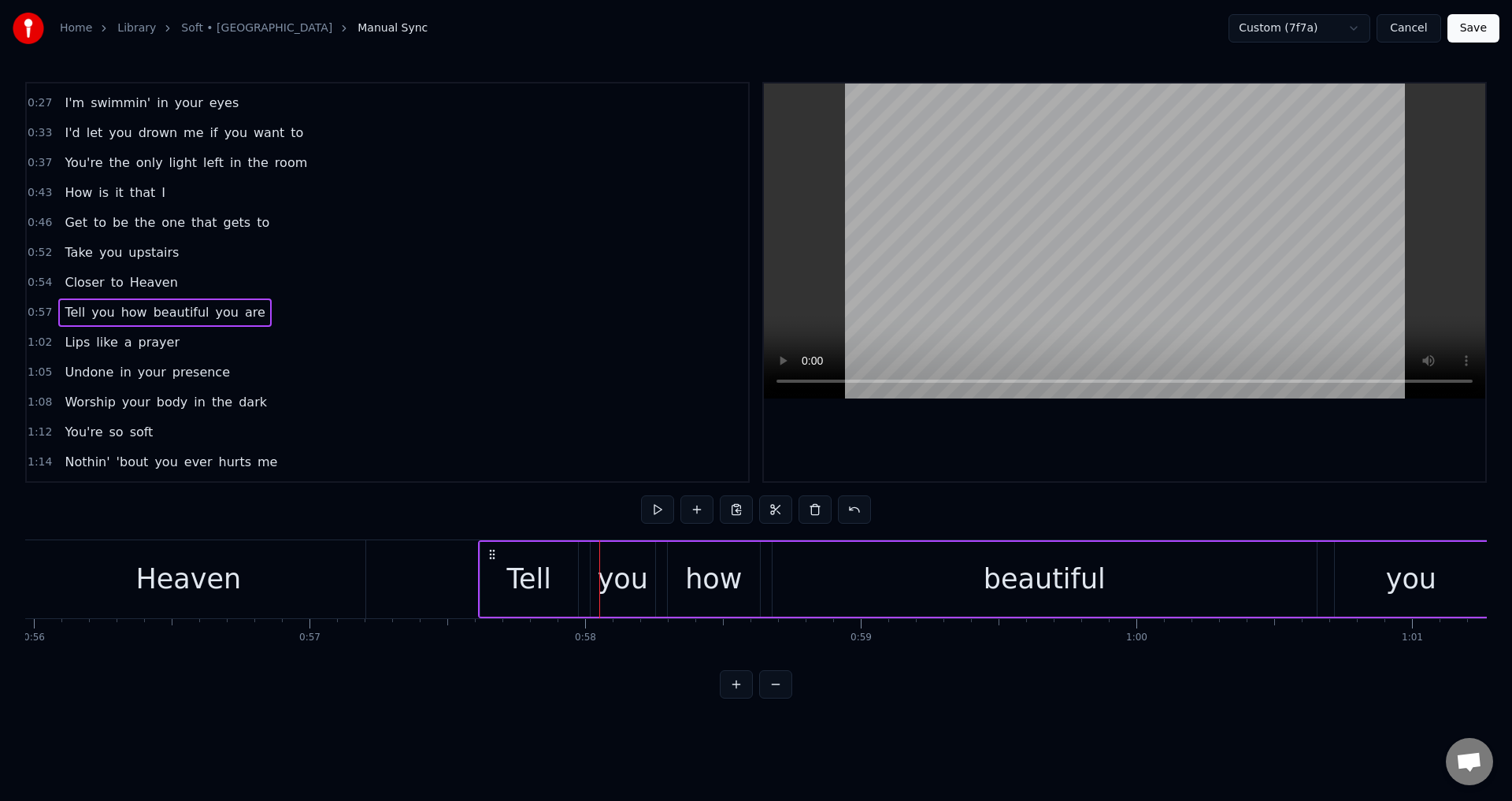
drag, startPoint x: 509, startPoint y: 553, endPoint x: 493, endPoint y: 551, distance: 16.1
click at [493, 551] on icon at bounding box center [492, 554] width 13 height 13
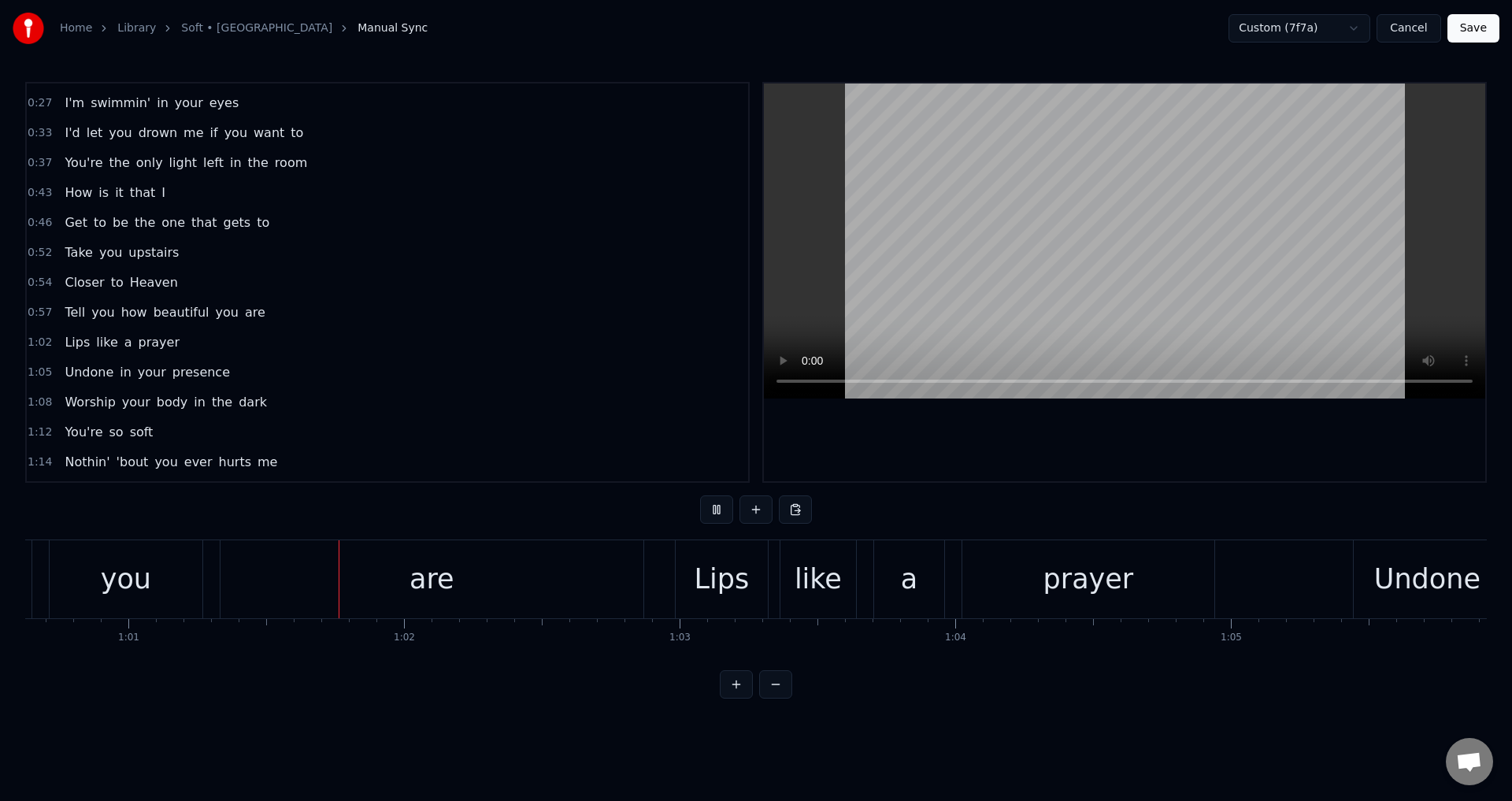
scroll to position [0, 16779]
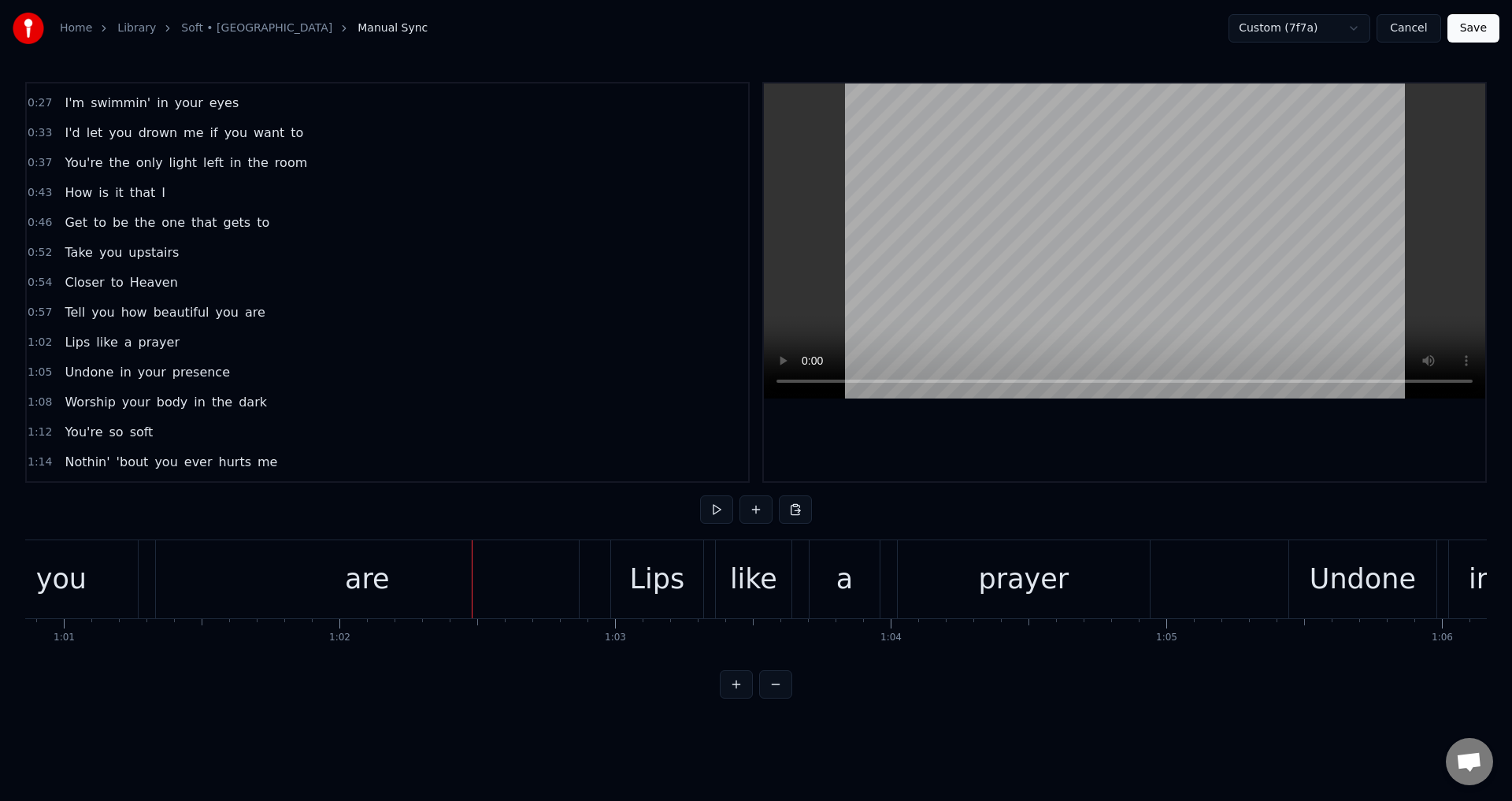
click at [370, 565] on div "are" at bounding box center [368, 579] width 45 height 41
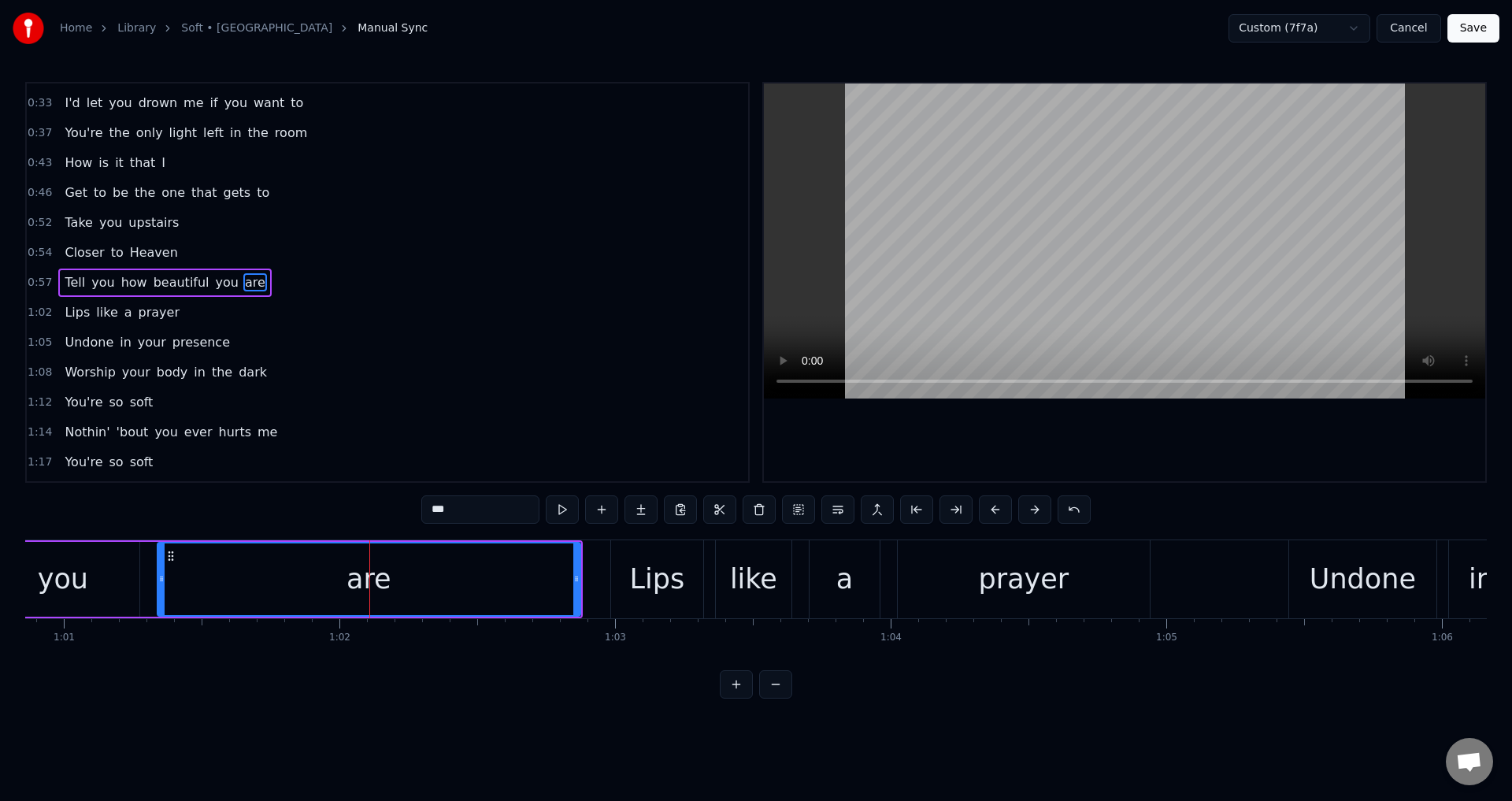
click at [577, 587] on div "are" at bounding box center [369, 580] width 425 height 75
drag, startPoint x: 578, startPoint y: 584, endPoint x: 456, endPoint y: 578, distance: 122.1
click at [456, 578] on icon at bounding box center [455, 578] width 7 height 13
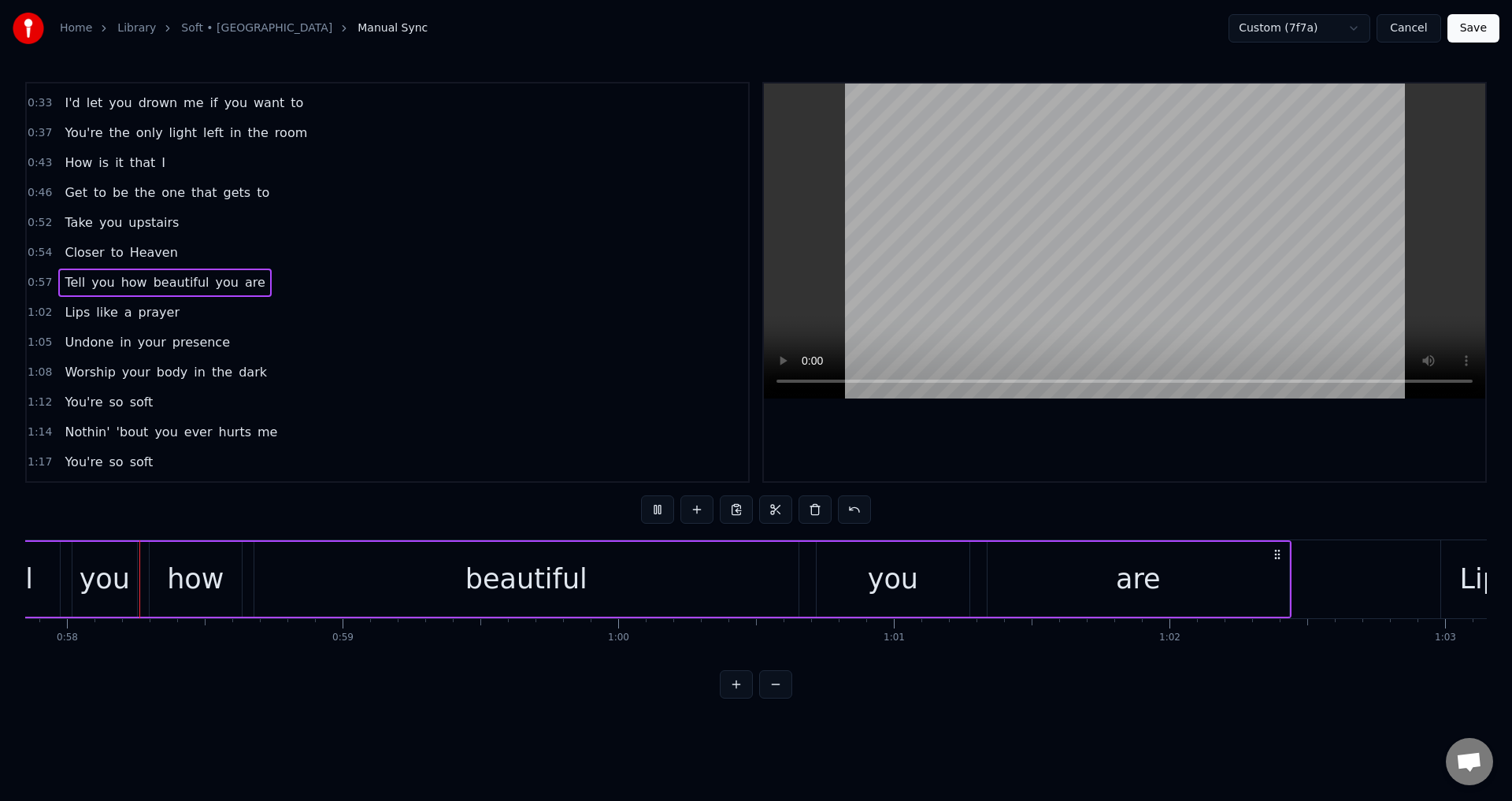
scroll to position [0, 15932]
click at [1299, 569] on div "are" at bounding box center [1154, 580] width 302 height 75
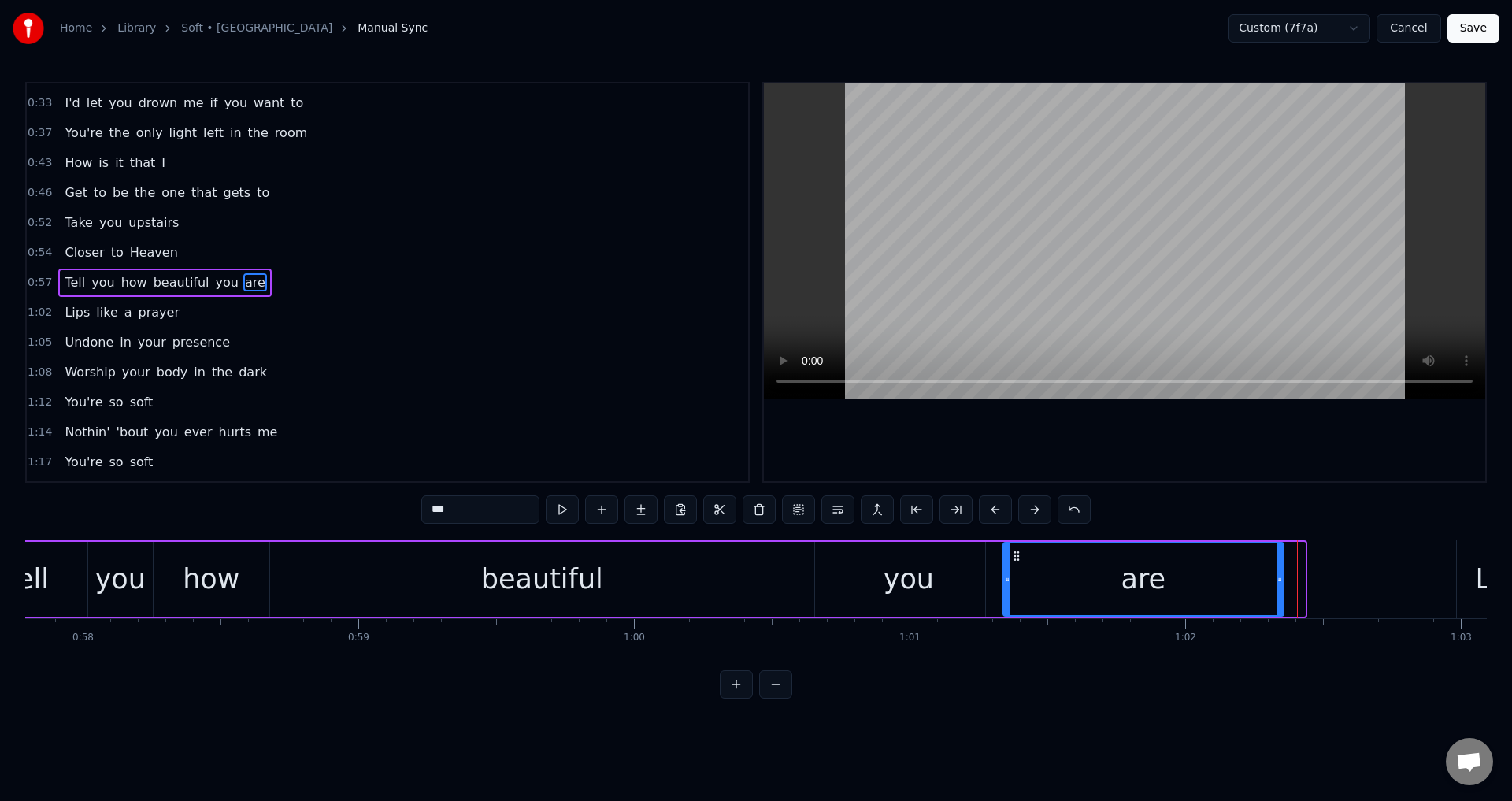
drag, startPoint x: 1302, startPoint y: 577, endPoint x: 1278, endPoint y: 574, distance: 24.2
click at [1278, 574] on icon at bounding box center [1279, 578] width 7 height 13
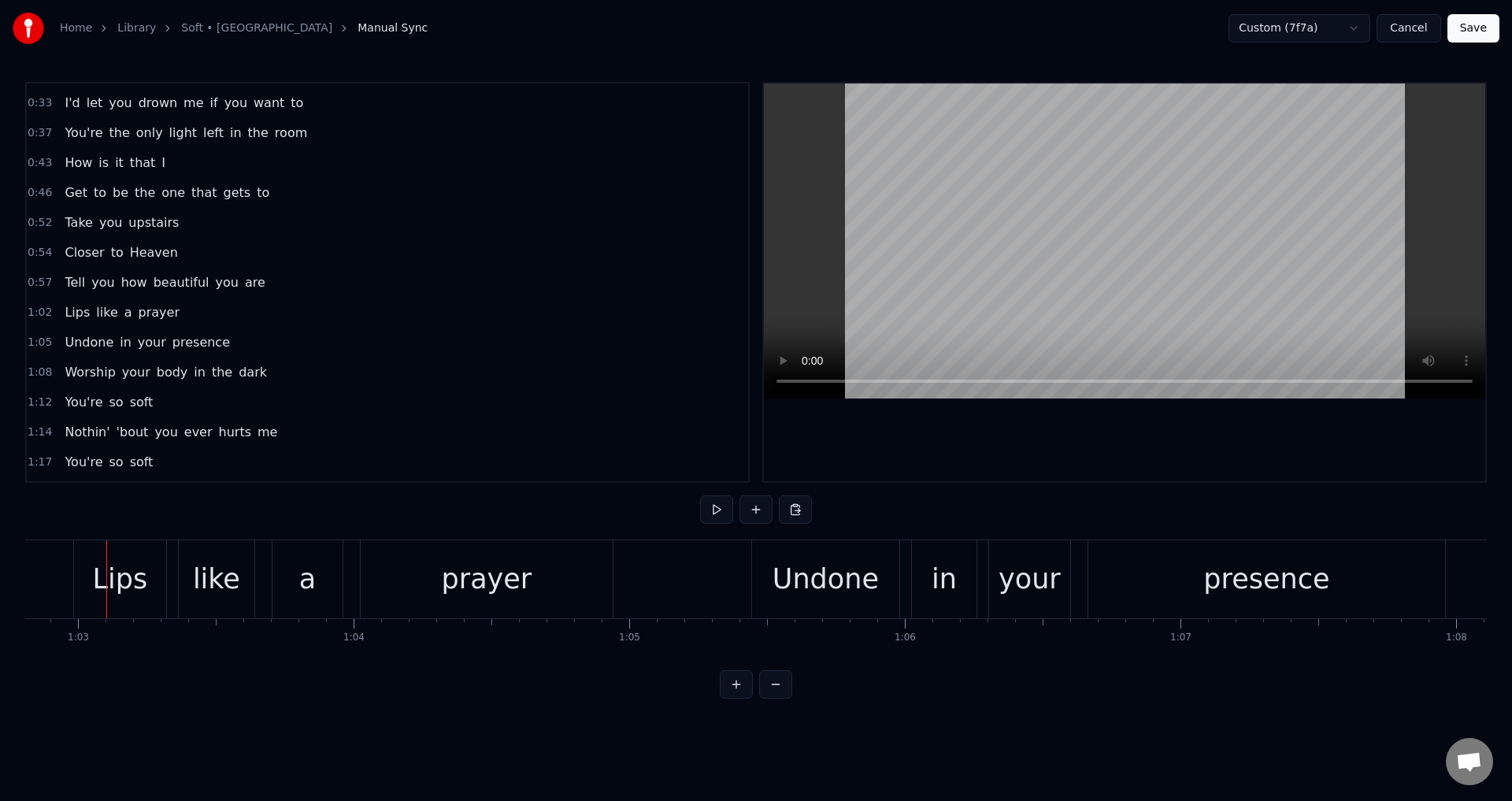
scroll to position [0, 17317]
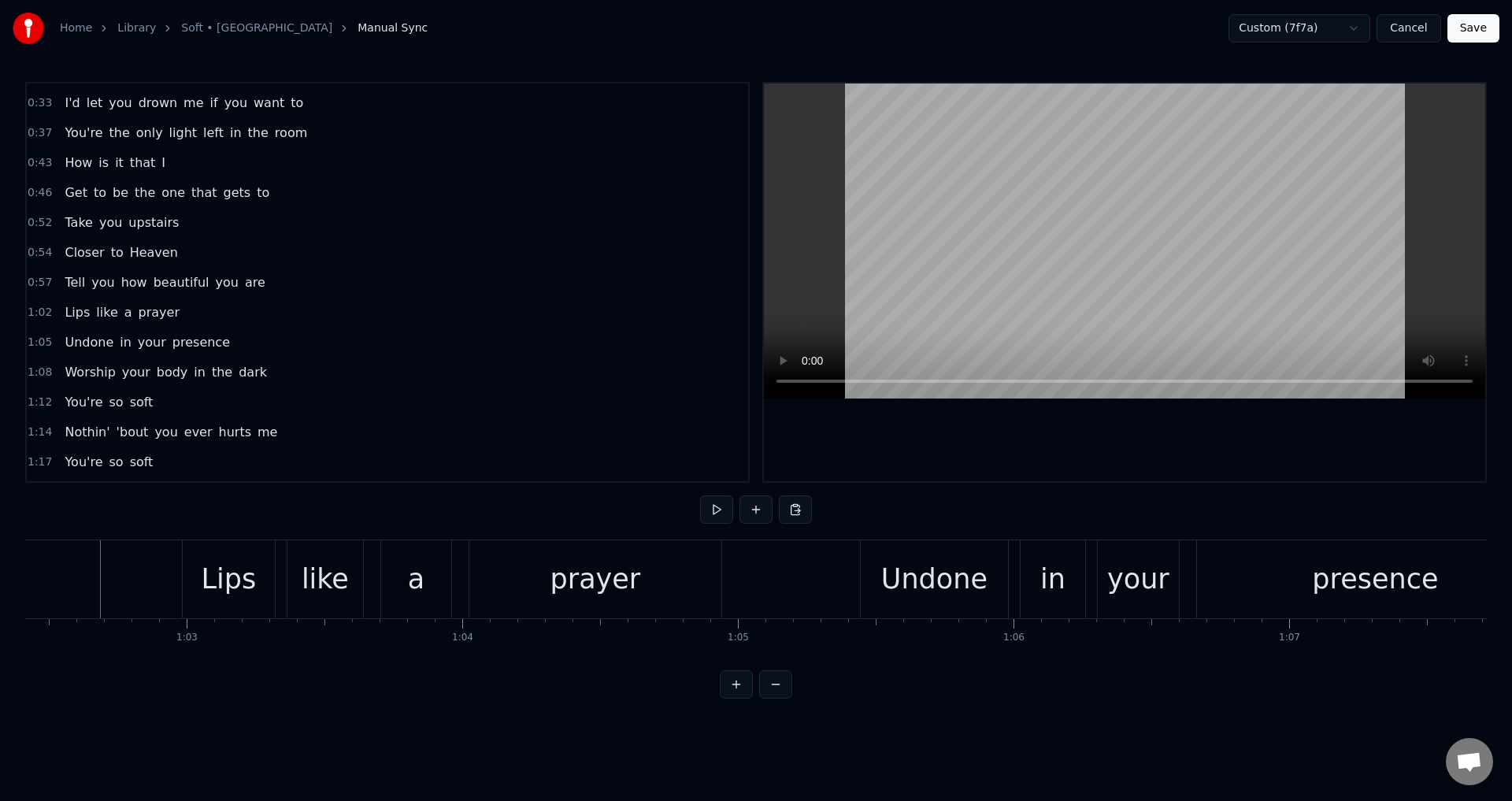
scroll to position [0, 17203]
click at [286, 569] on div "Lips like a prayer" at bounding box center [457, 579] width 543 height 78
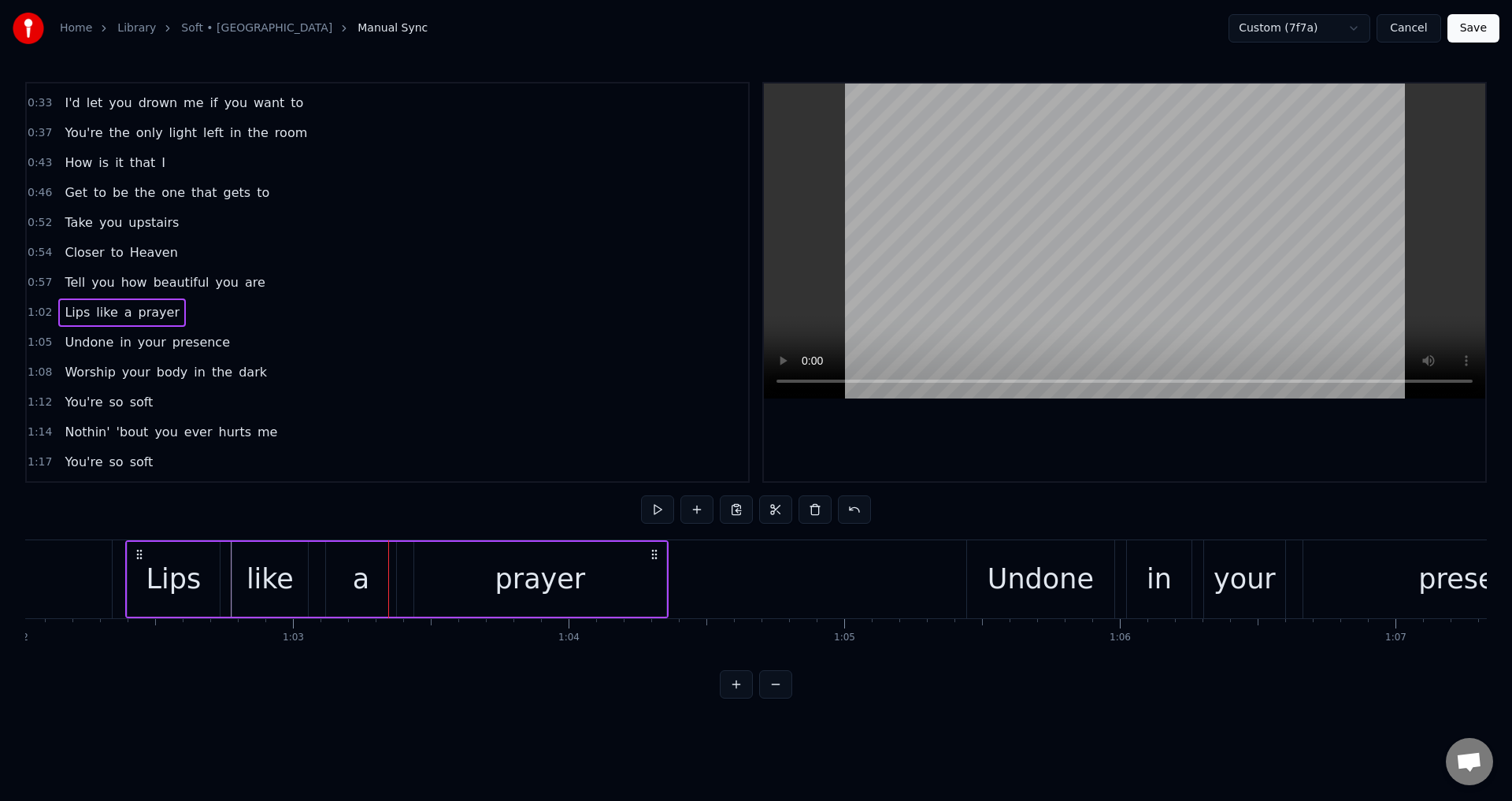
scroll to position [0, 17007]
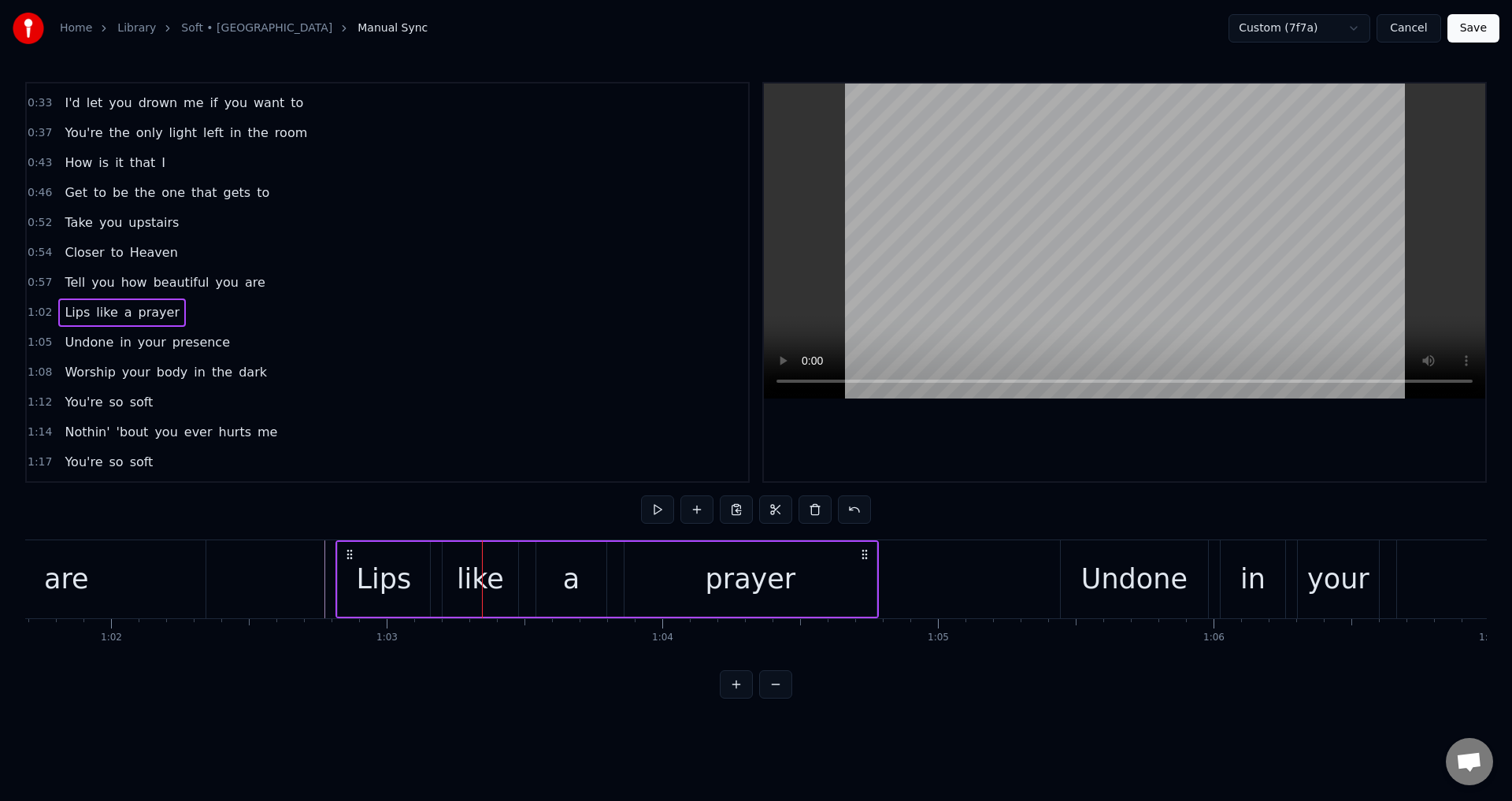
drag, startPoint x: 200, startPoint y: 552, endPoint x: 349, endPoint y: 551, distance: 149.0
click at [349, 551] on icon at bounding box center [349, 554] width 13 height 13
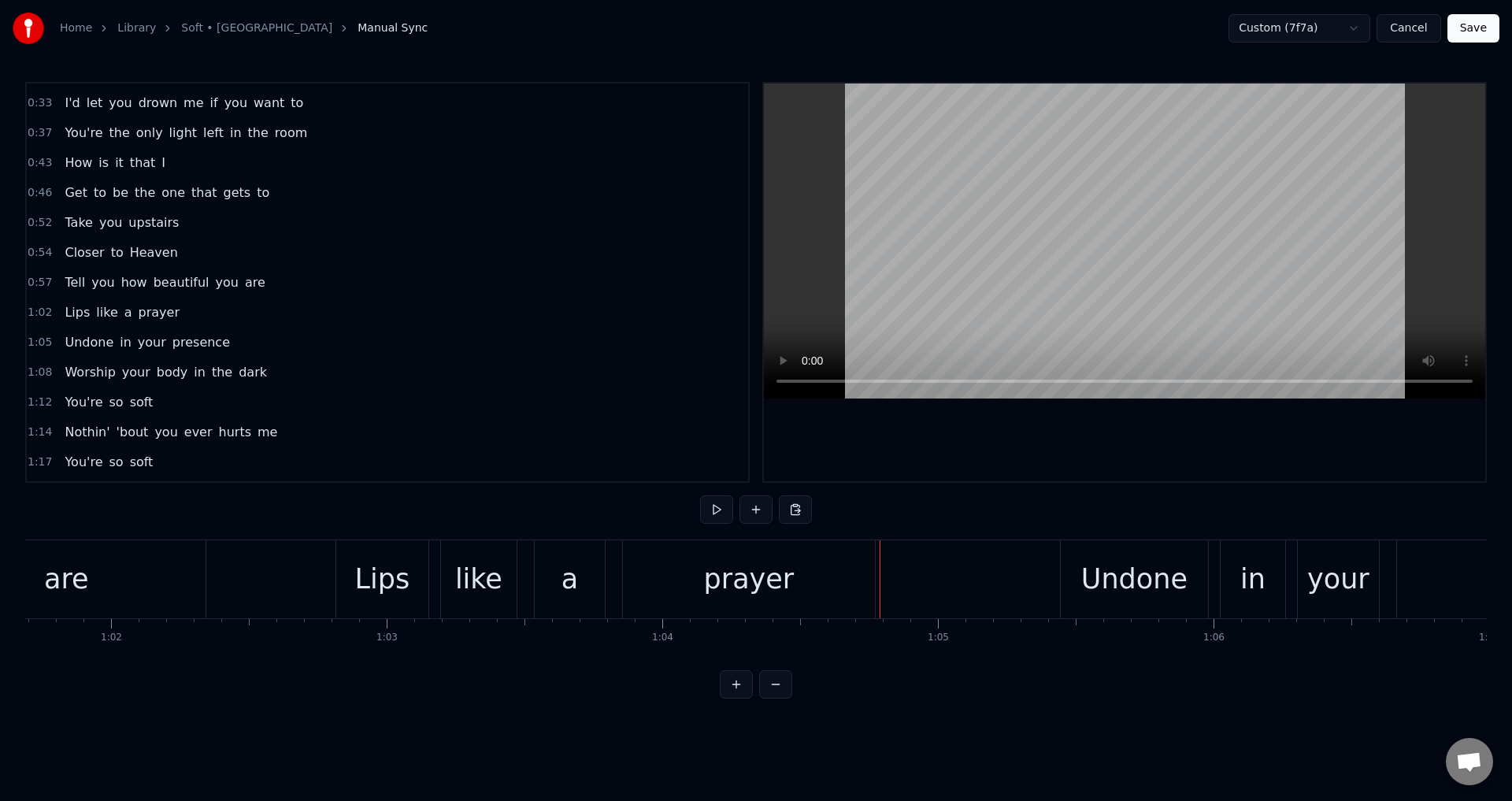
click at [866, 572] on div "prayer" at bounding box center [749, 579] width 252 height 78
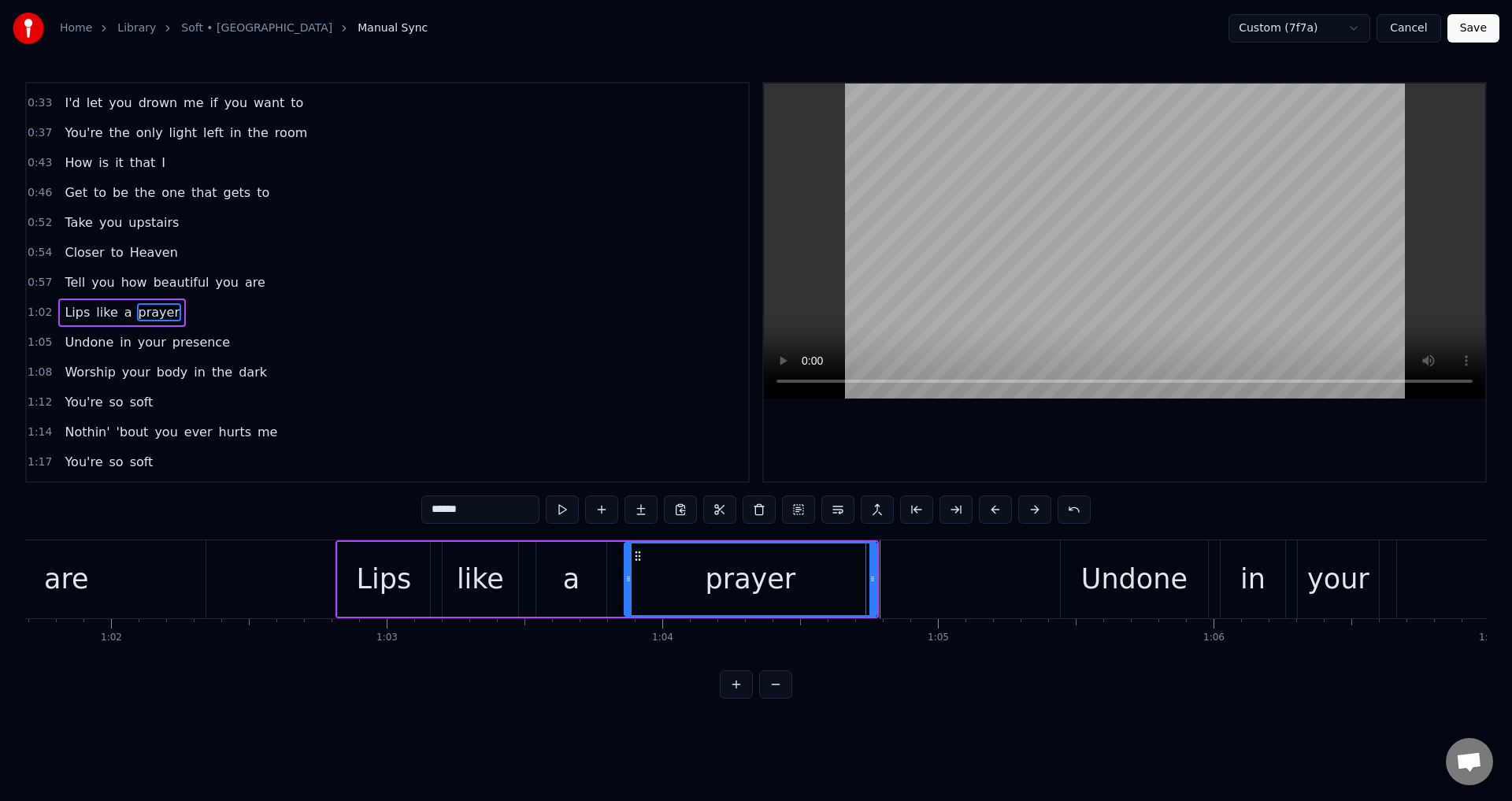
scroll to position [115, 0]
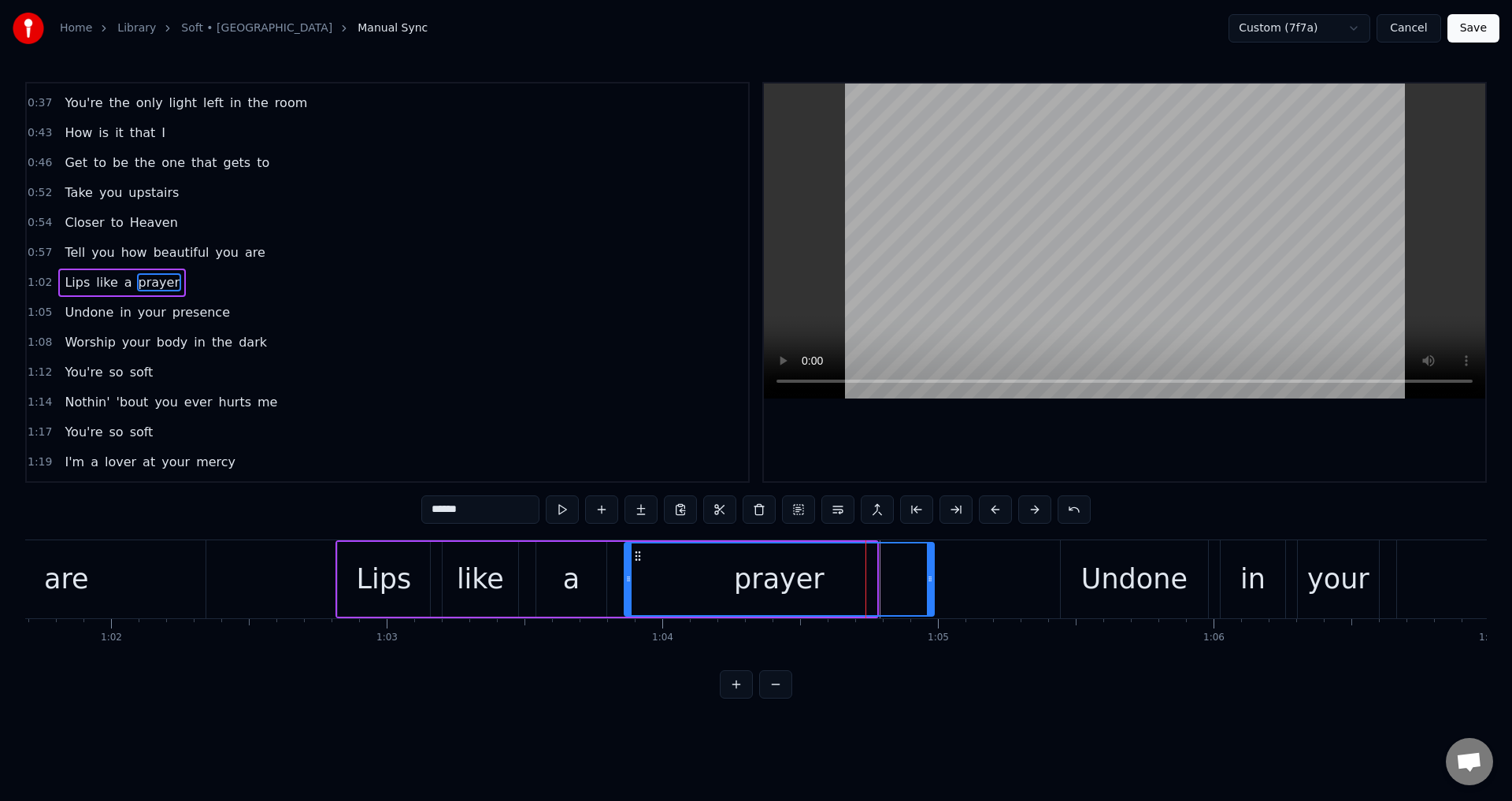
drag, startPoint x: 873, startPoint y: 574, endPoint x: 930, endPoint y: 581, distance: 57.4
click at [930, 581] on icon at bounding box center [930, 578] width 7 height 13
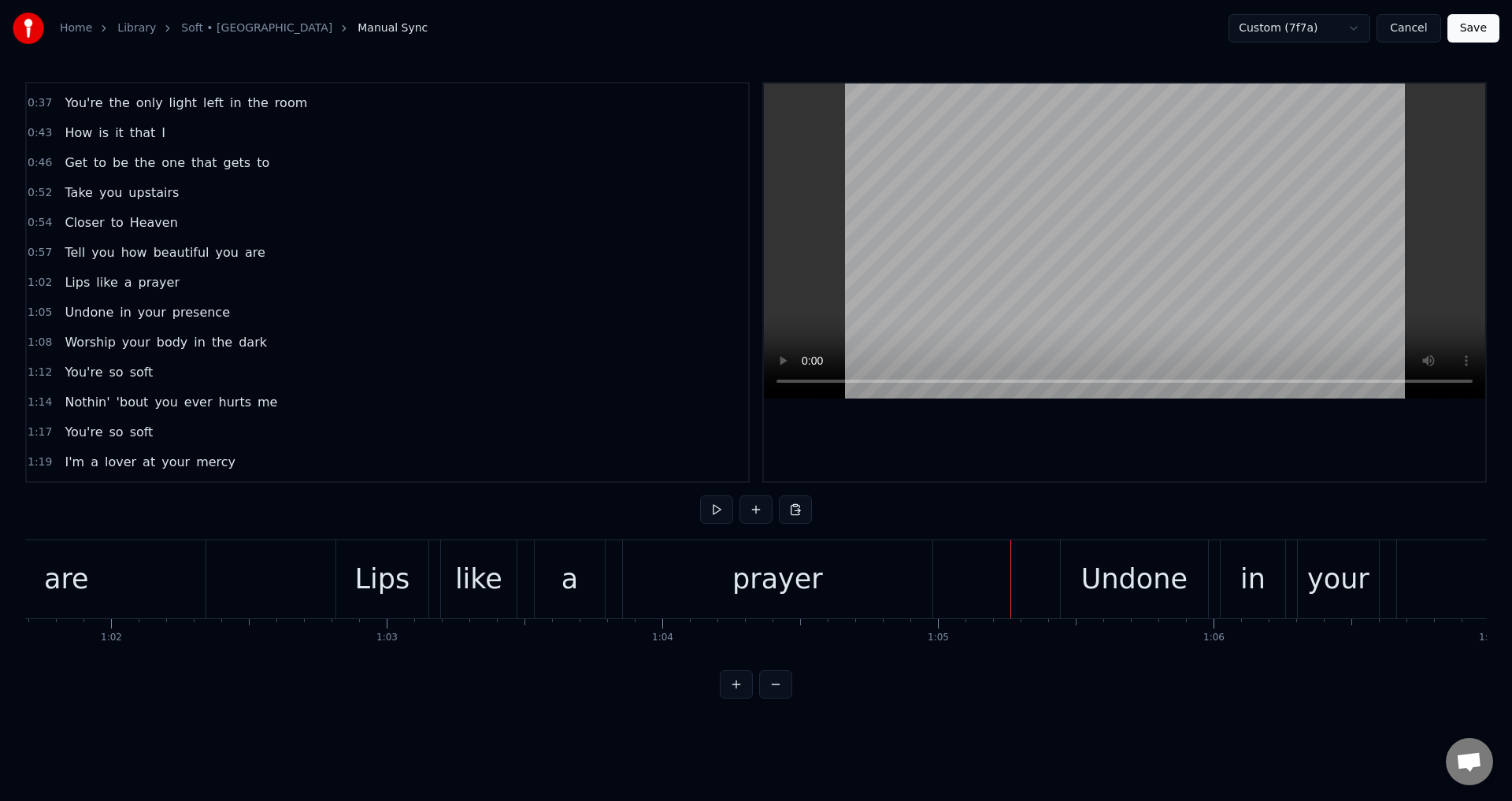
click at [1216, 580] on div "Undone in your presence" at bounding box center [1409, 579] width 698 height 78
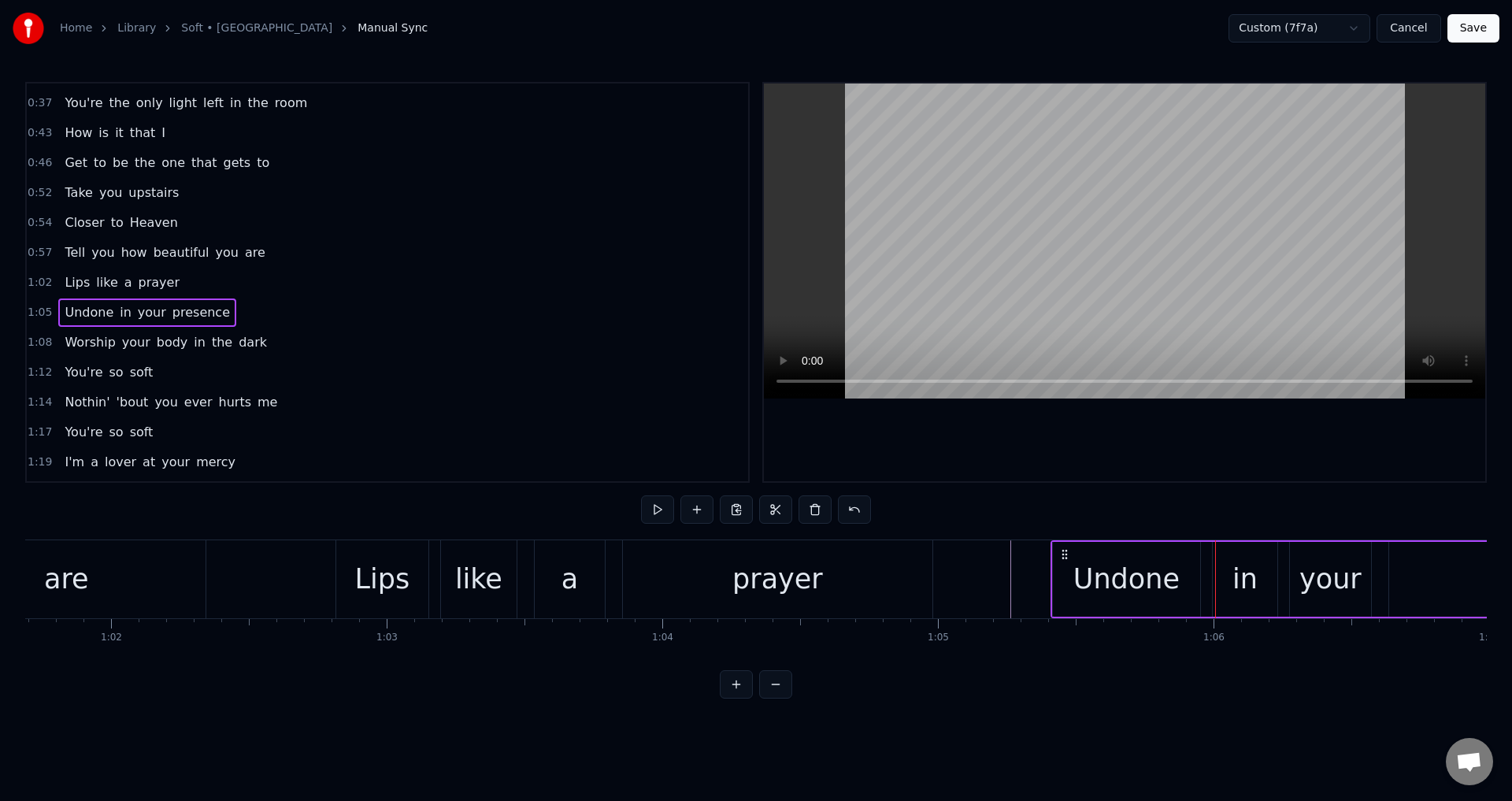
drag, startPoint x: 1074, startPoint y: 551, endPoint x: 1065, endPoint y: 550, distance: 9.1
click at [1065, 550] on icon at bounding box center [1064, 554] width 13 height 13
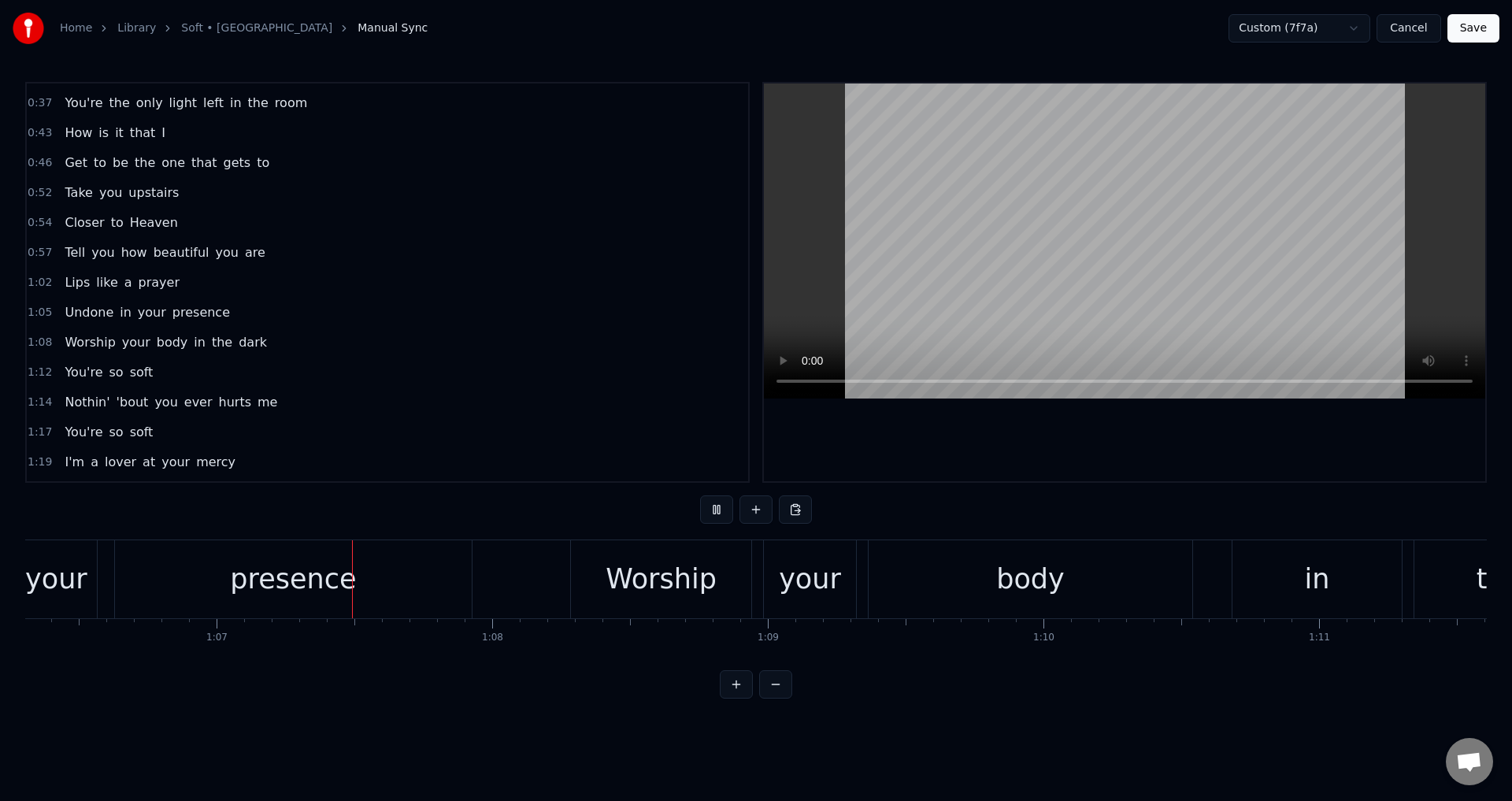
scroll to position [0, 18374]
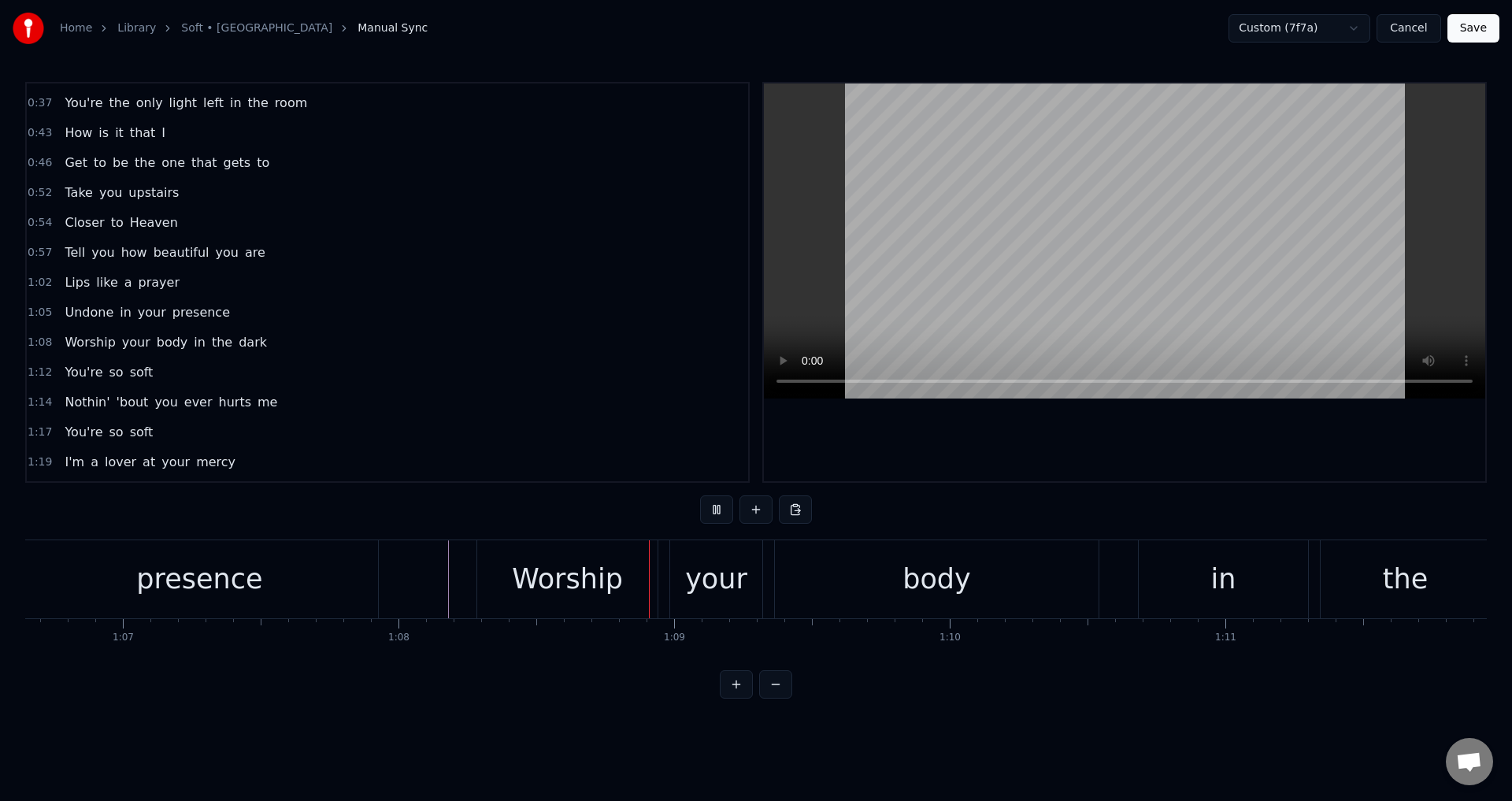
click at [668, 575] on div "Worship your body in the dark" at bounding box center [1079, 579] width 1205 height 78
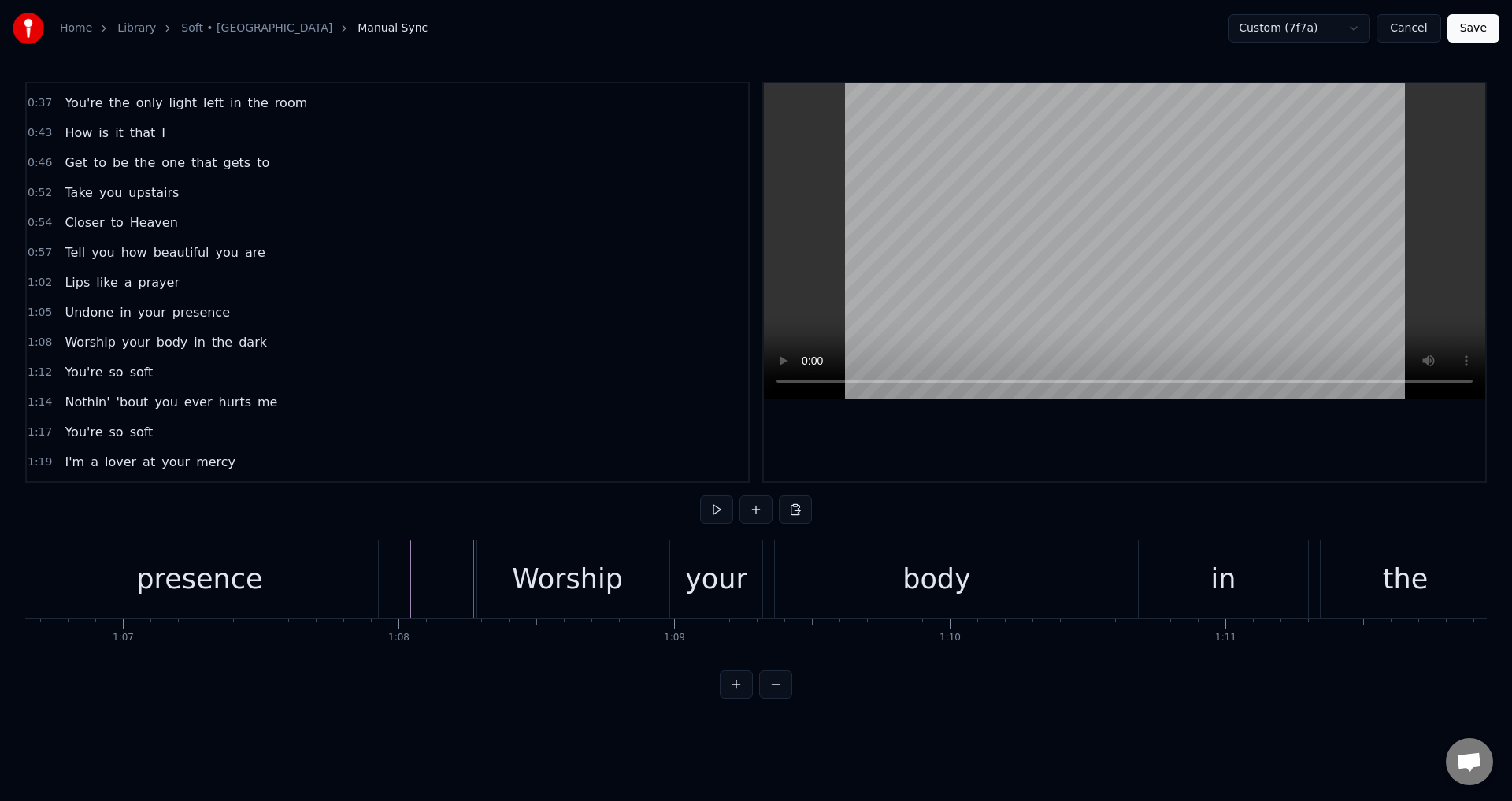
click at [668, 581] on div "Worship your body in the dark" at bounding box center [1079, 579] width 1205 height 78
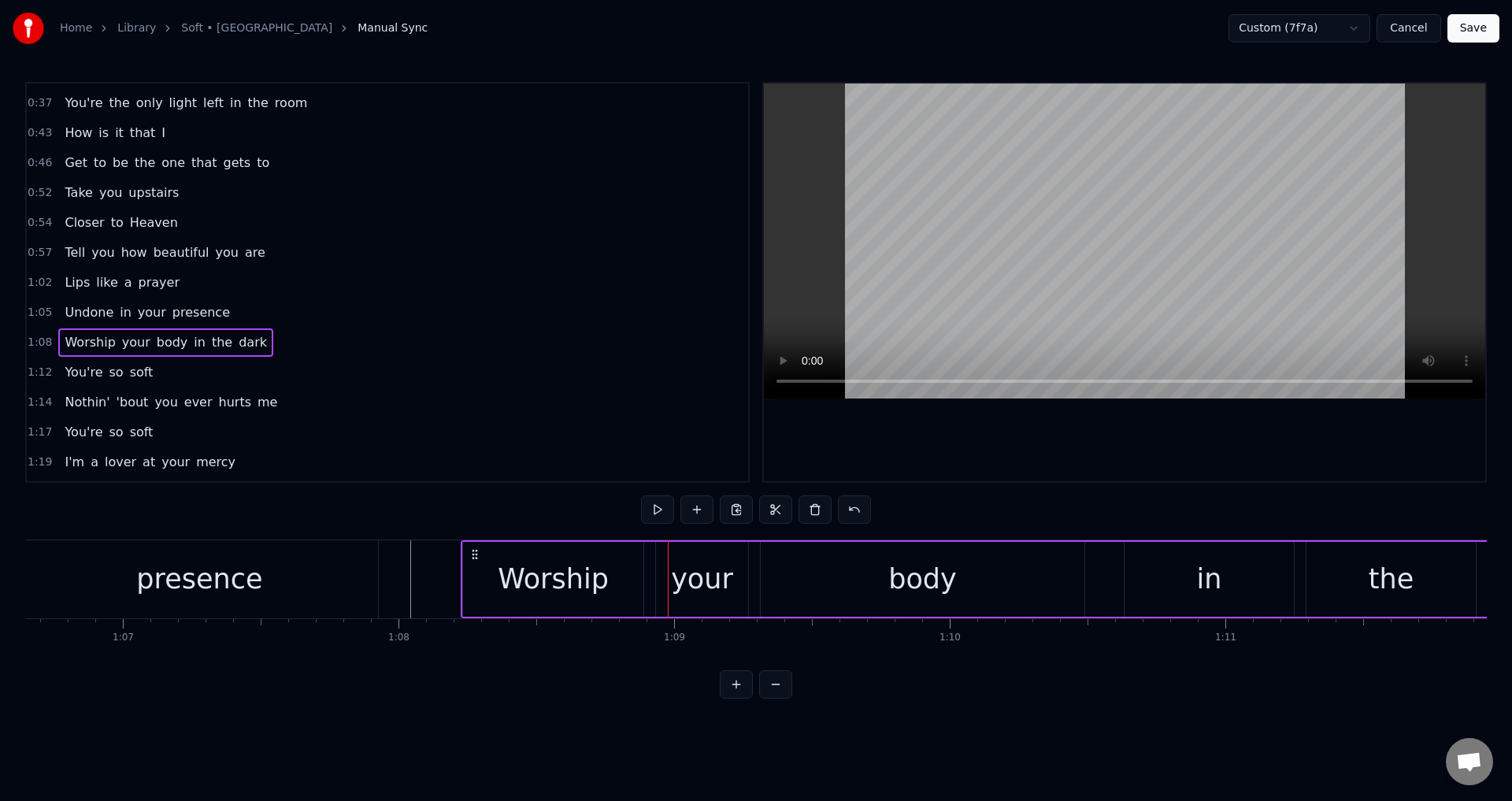
drag, startPoint x: 489, startPoint y: 553, endPoint x: 474, endPoint y: 553, distance: 15.0
click at [474, 553] on icon at bounding box center [475, 554] width 13 height 13
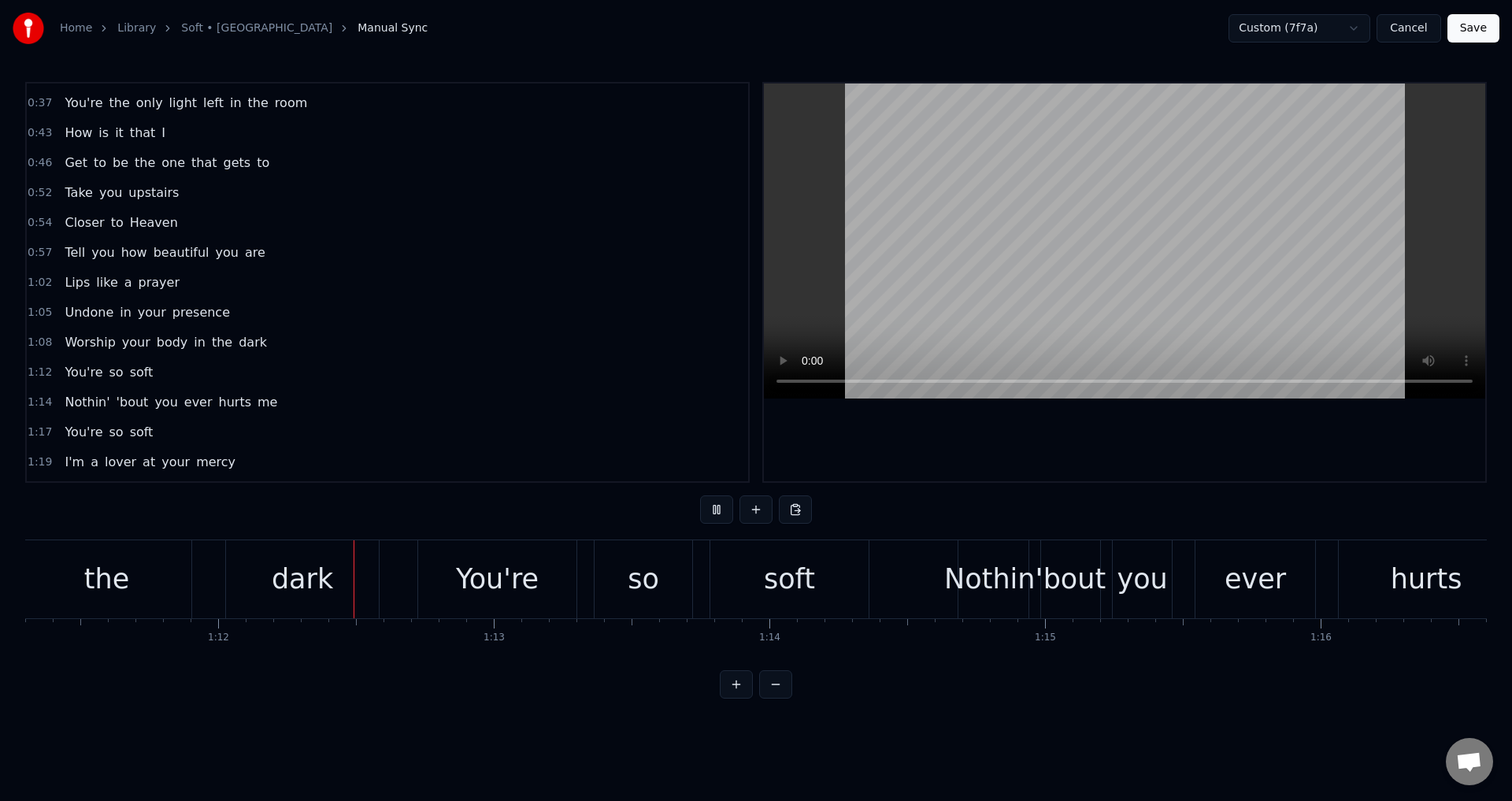
scroll to position [0, 19722]
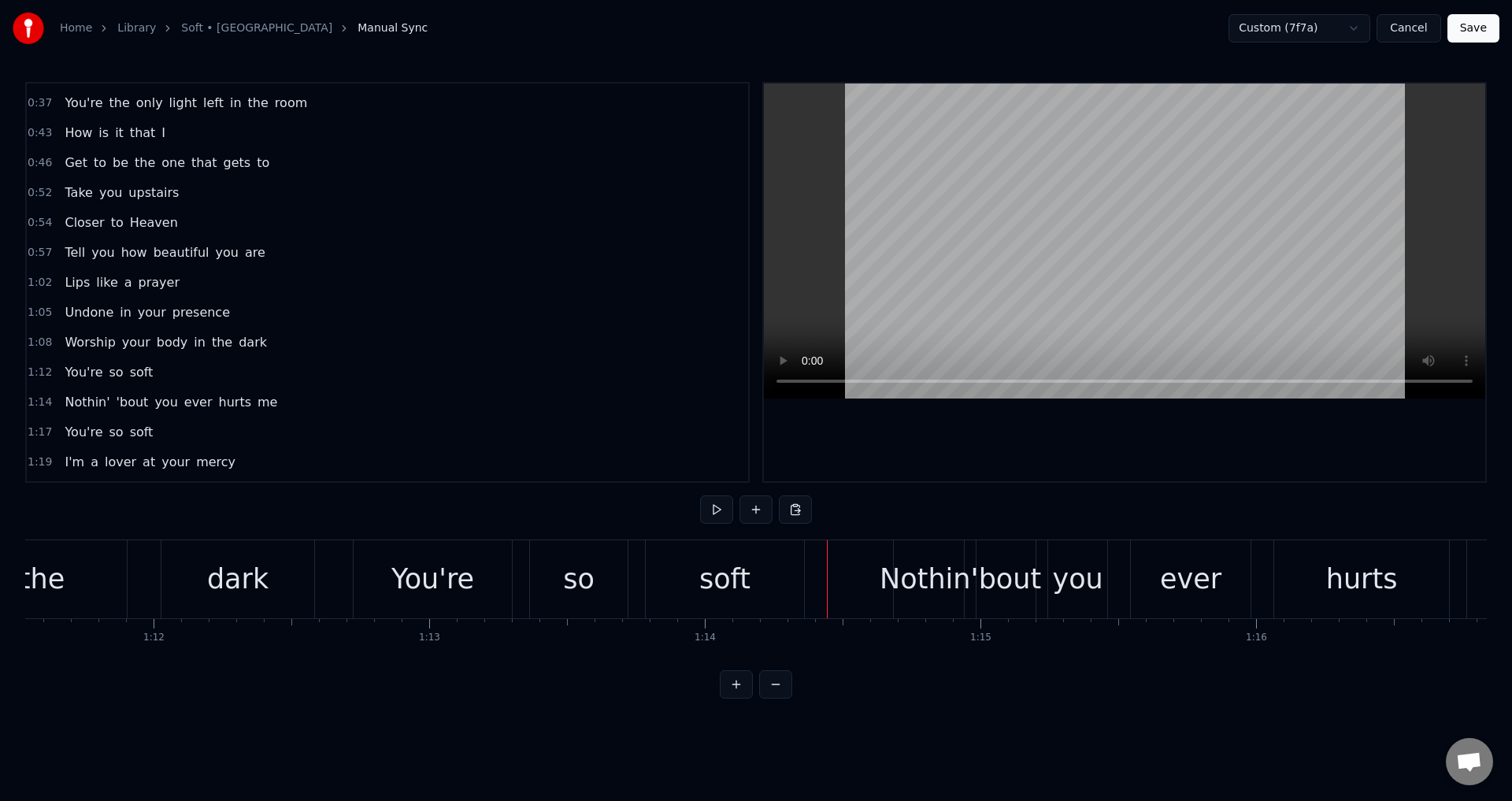
click at [525, 583] on div "You're so soft" at bounding box center [581, 579] width 455 height 78
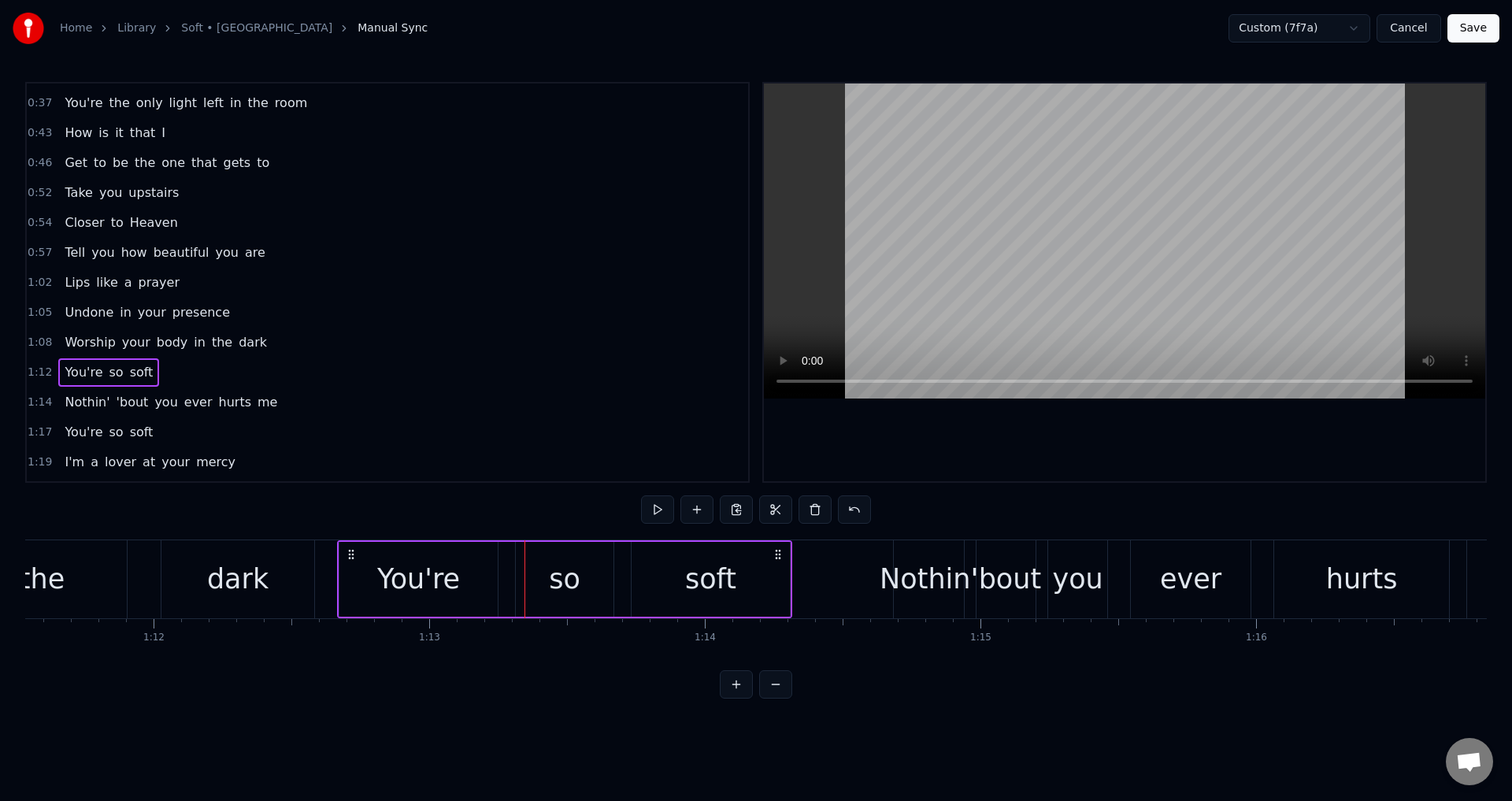
drag, startPoint x: 367, startPoint y: 549, endPoint x: 352, endPoint y: 548, distance: 15.0
click at [352, 548] on icon at bounding box center [351, 554] width 13 height 13
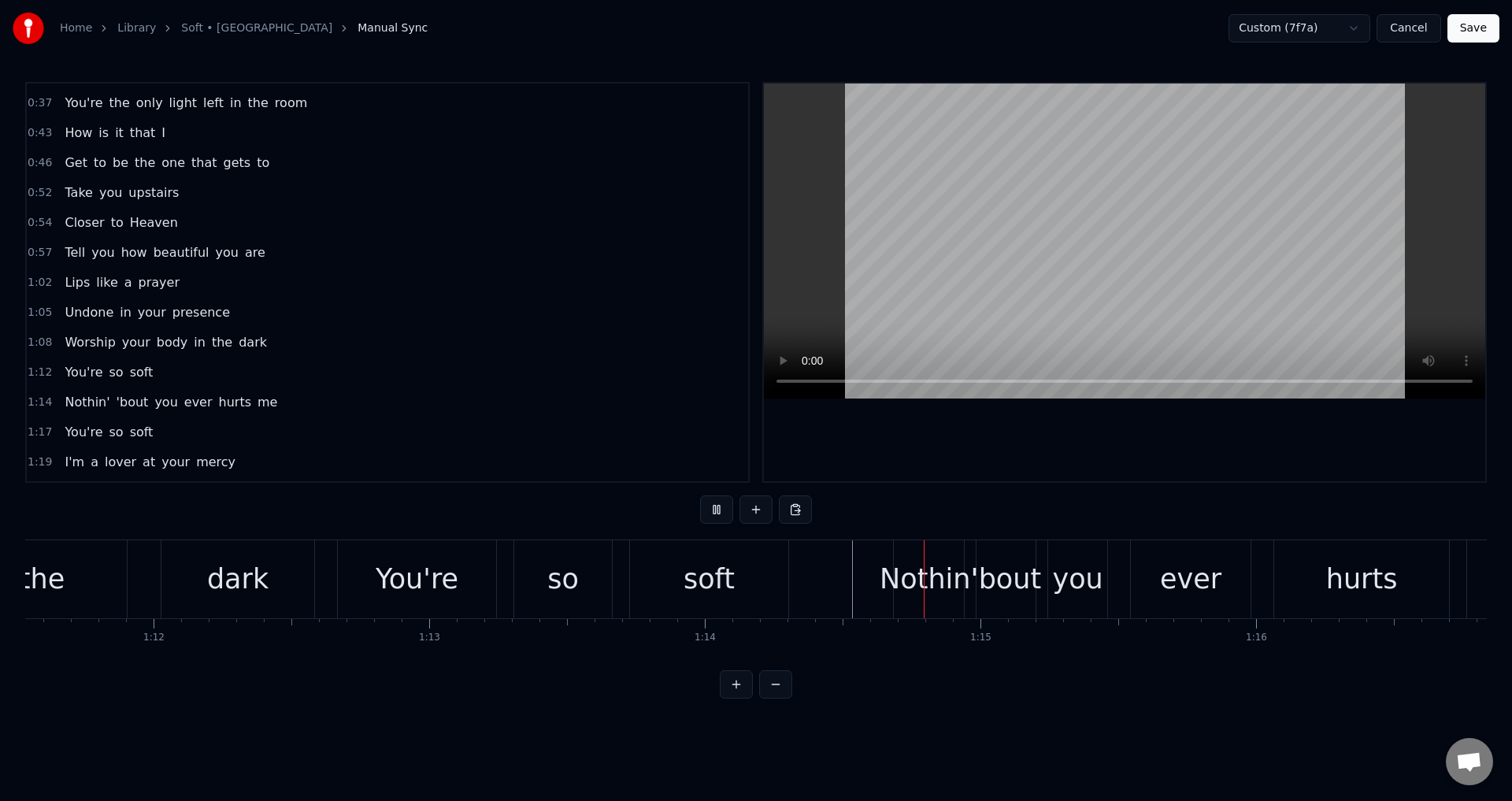
click at [822, 574] on div at bounding box center [822, 579] width 1 height 78
click at [1043, 581] on div "Nothin' 'bout you ever hurts me" at bounding box center [1256, 579] width 726 height 78
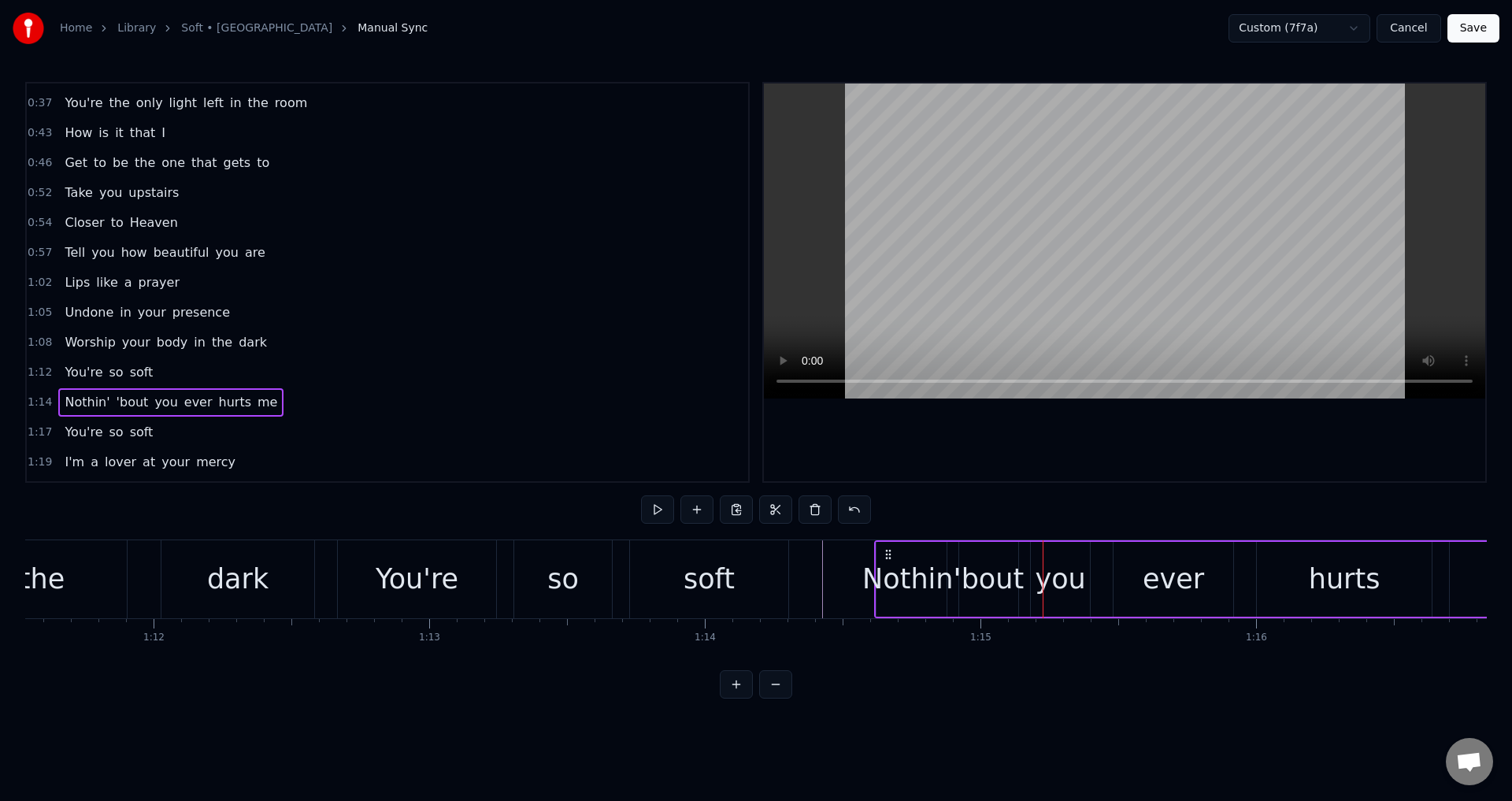
drag, startPoint x: 907, startPoint y: 547, endPoint x: 890, endPoint y: 547, distance: 17.0
click at [890, 548] on icon at bounding box center [888, 554] width 13 height 13
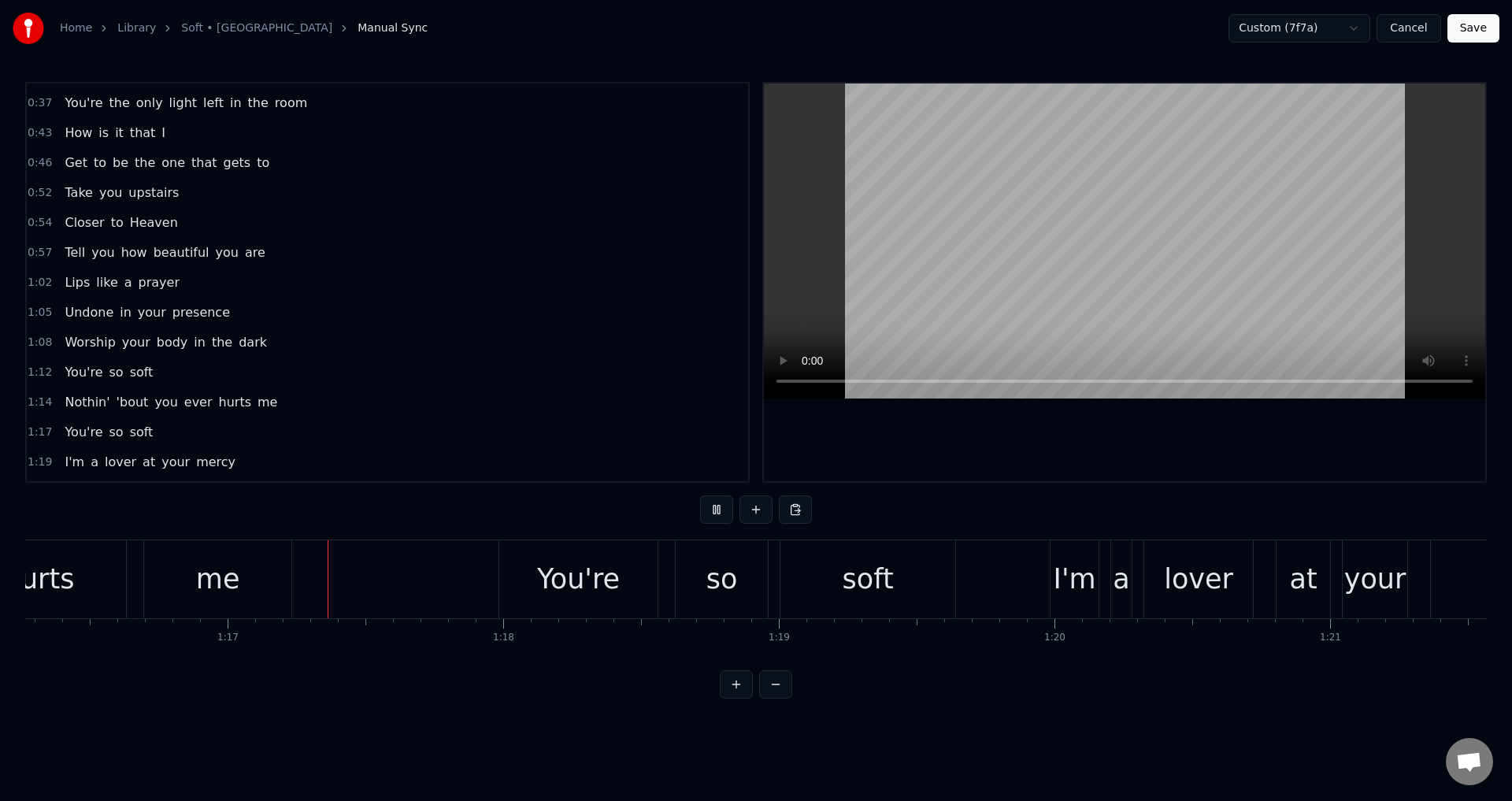
scroll to position [0, 21027]
click at [664, 578] on div "You're so soft" at bounding box center [729, 579] width 461 height 78
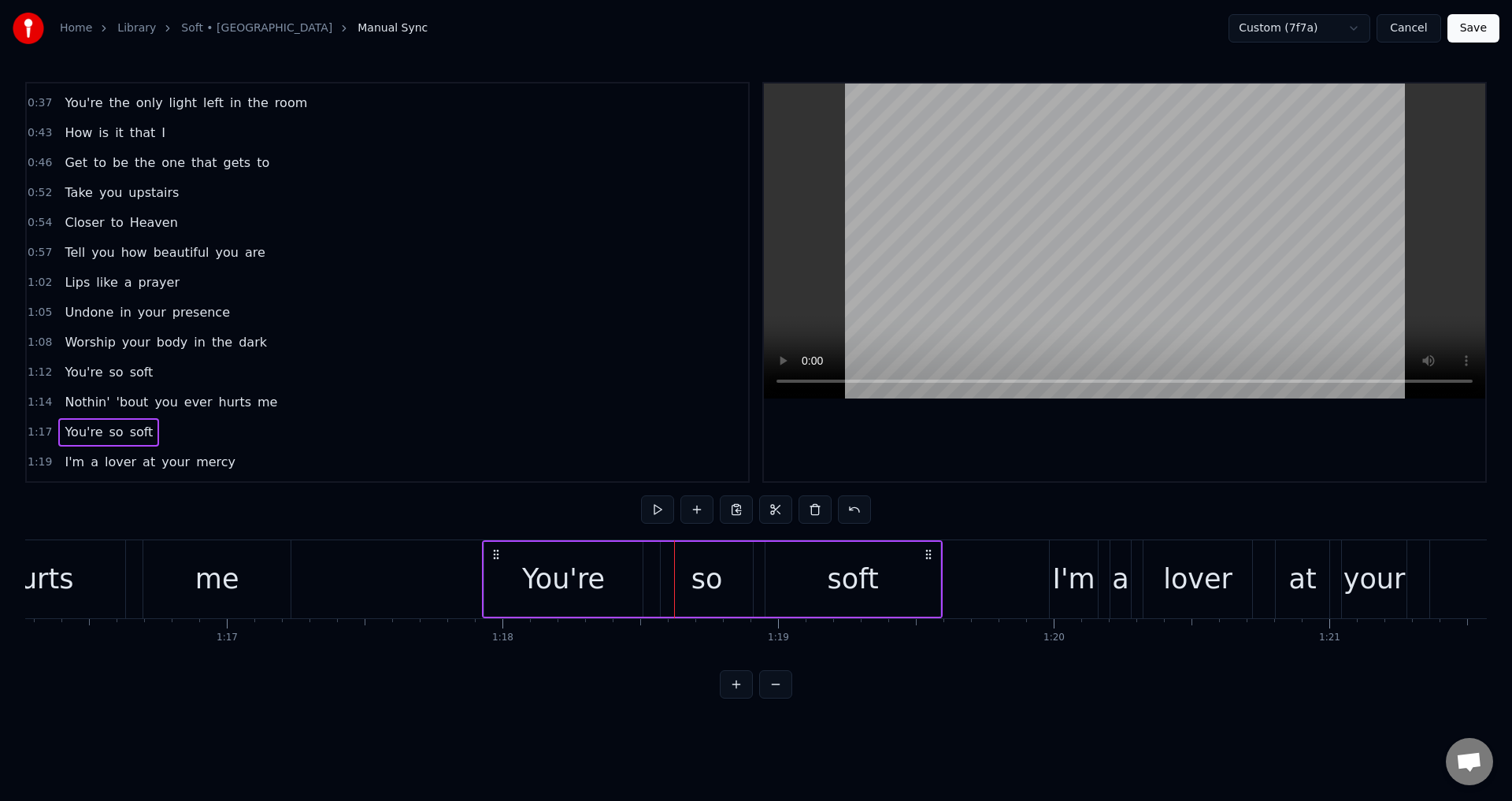
drag, startPoint x: 512, startPoint y: 548, endPoint x: 497, endPoint y: 548, distance: 15.0
click at [497, 548] on icon at bounding box center [496, 554] width 13 height 13
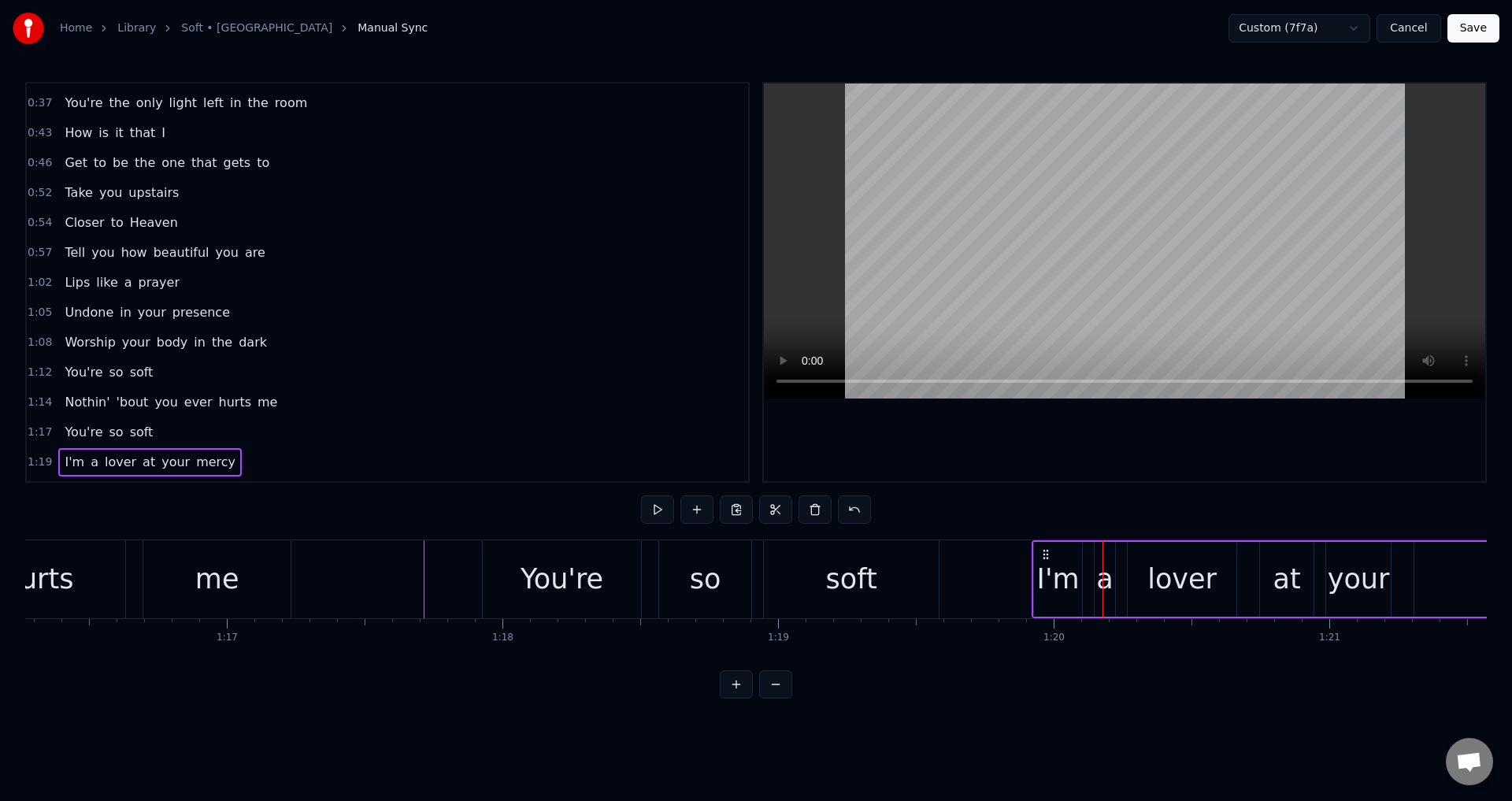
drag, startPoint x: 1059, startPoint y: 551, endPoint x: 1042, endPoint y: 551, distance: 17.0
click at [1042, 551] on icon at bounding box center [1046, 554] width 13 height 13
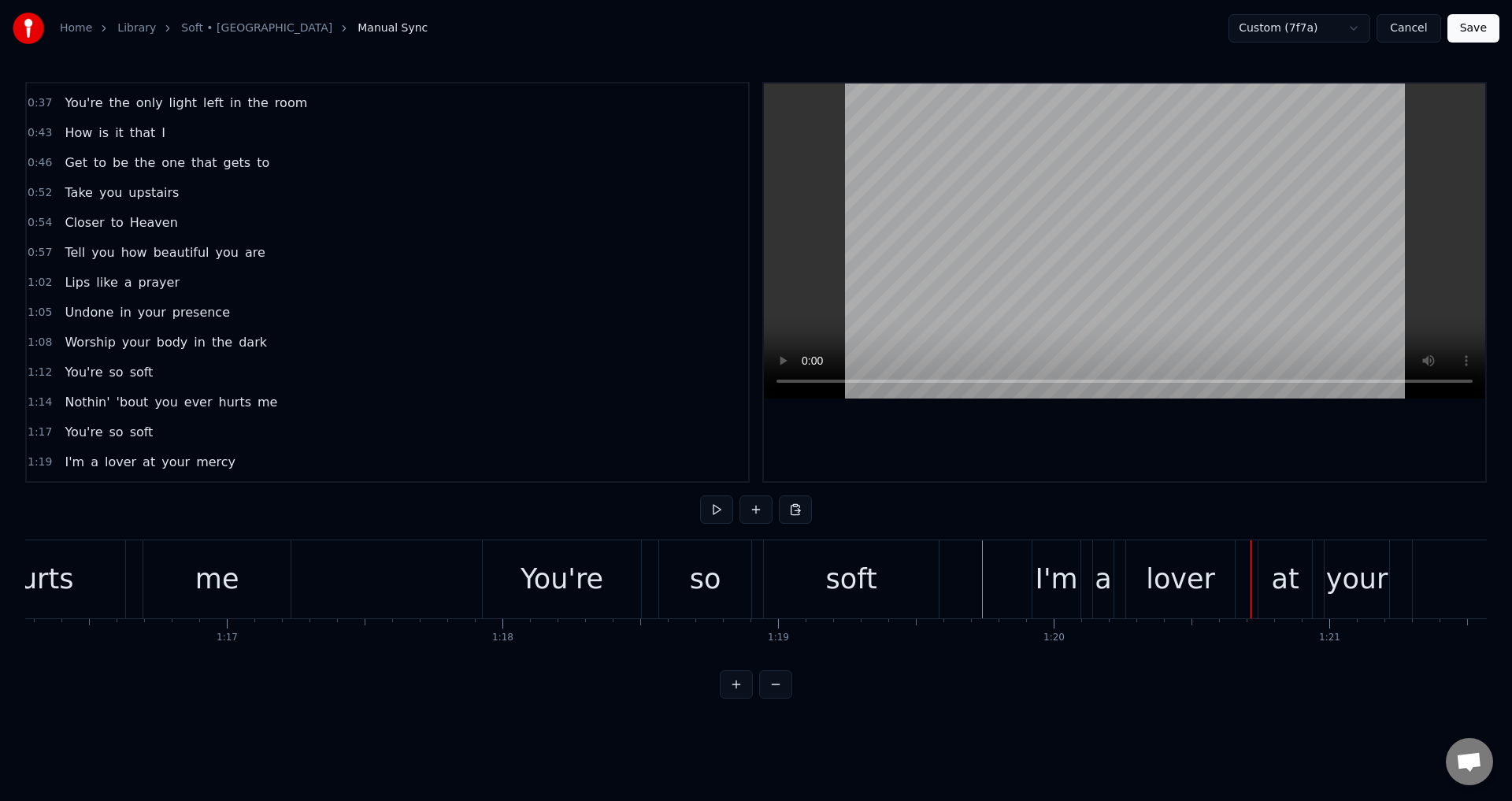
click at [1104, 594] on div "a" at bounding box center [1103, 579] width 16 height 41
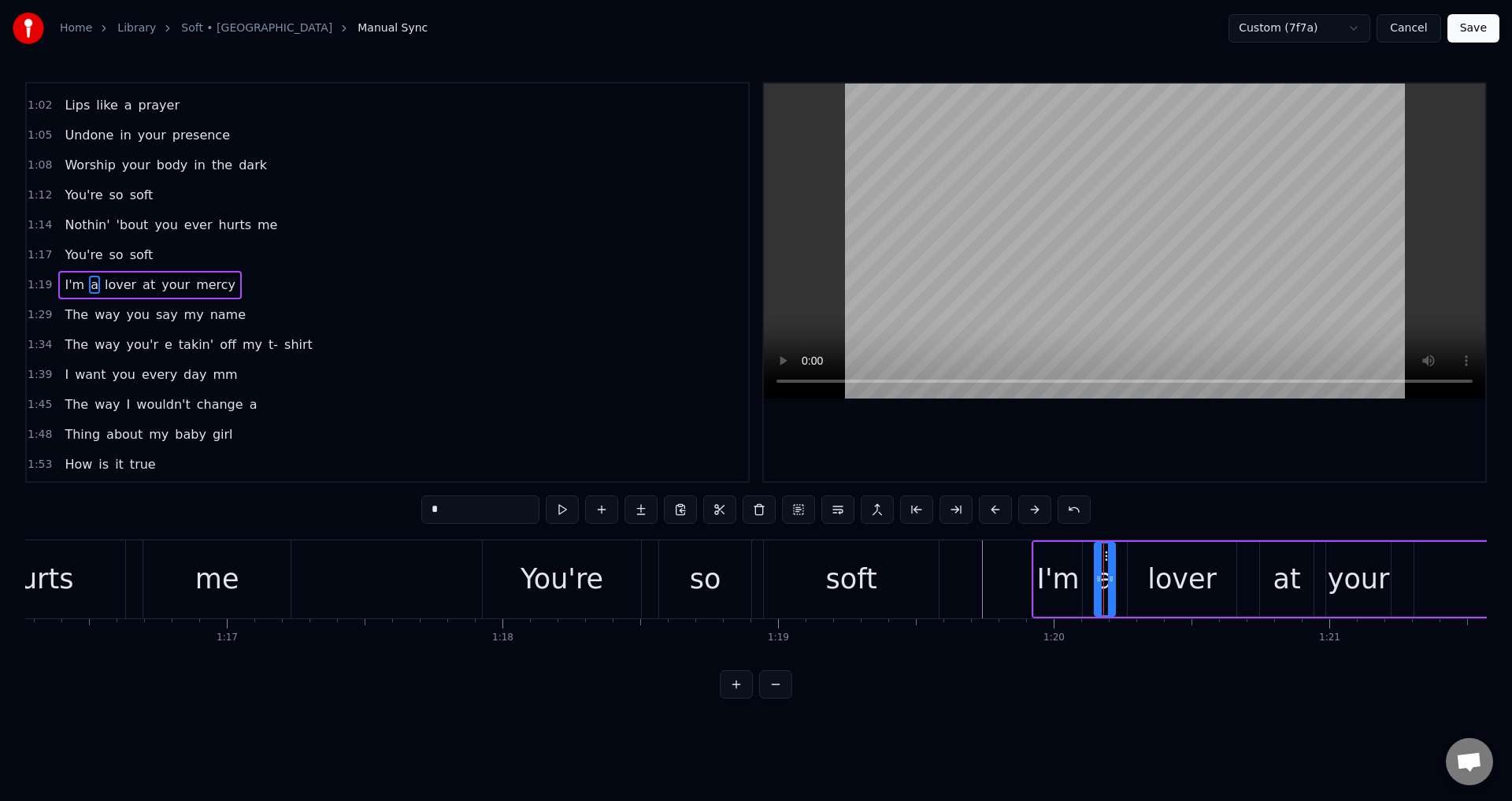
scroll to position [294, 0]
drag, startPoint x: 1096, startPoint y: 577, endPoint x: 1086, endPoint y: 576, distance: 10.0
click at [1086, 576] on icon at bounding box center [1087, 578] width 7 height 13
click at [1141, 577] on div "lover" at bounding box center [1182, 580] width 109 height 75
drag, startPoint x: 1130, startPoint y: 574, endPoint x: 1118, endPoint y: 574, distance: 12.0
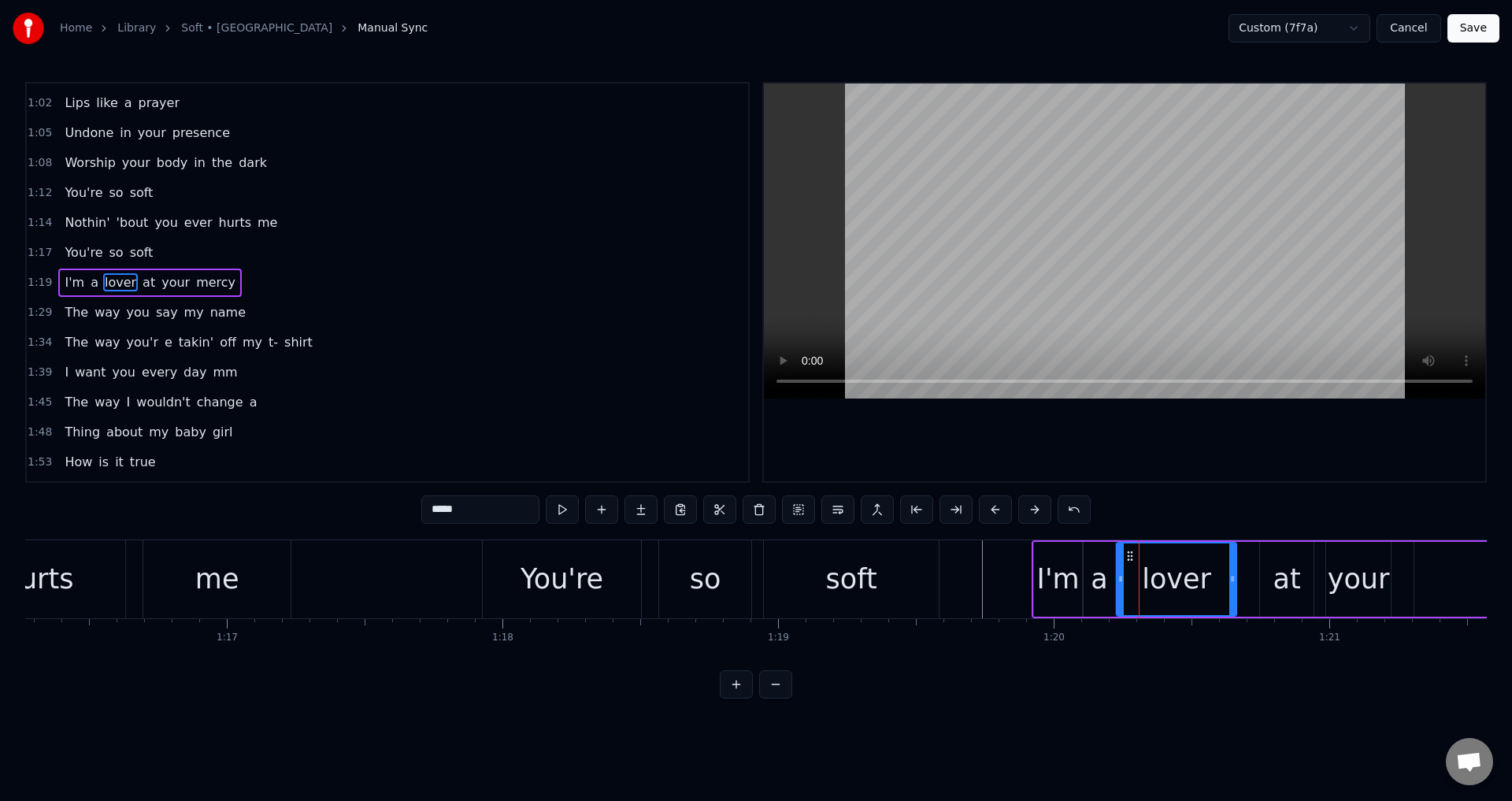
click at [1118, 574] on icon at bounding box center [1120, 578] width 7 height 13
click at [1294, 583] on div "at" at bounding box center [1287, 579] width 28 height 41
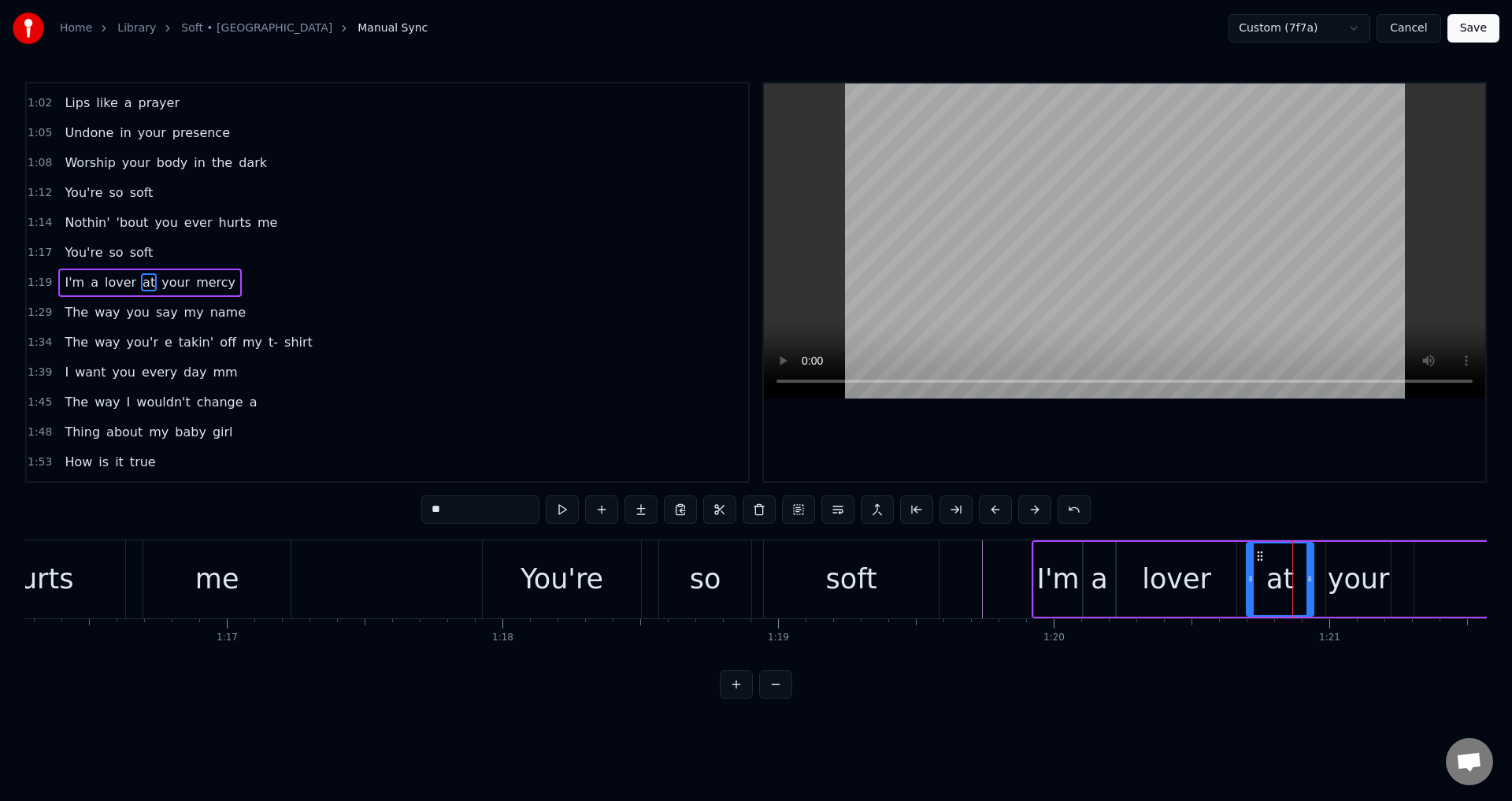
drag, startPoint x: 1263, startPoint y: 573, endPoint x: 1250, endPoint y: 573, distance: 13.0
click at [1250, 573] on icon at bounding box center [1251, 578] width 7 height 13
click at [1376, 591] on div "your" at bounding box center [1359, 579] width 62 height 41
type input "****"
drag, startPoint x: 1330, startPoint y: 577, endPoint x: 1319, endPoint y: 577, distance: 11.0
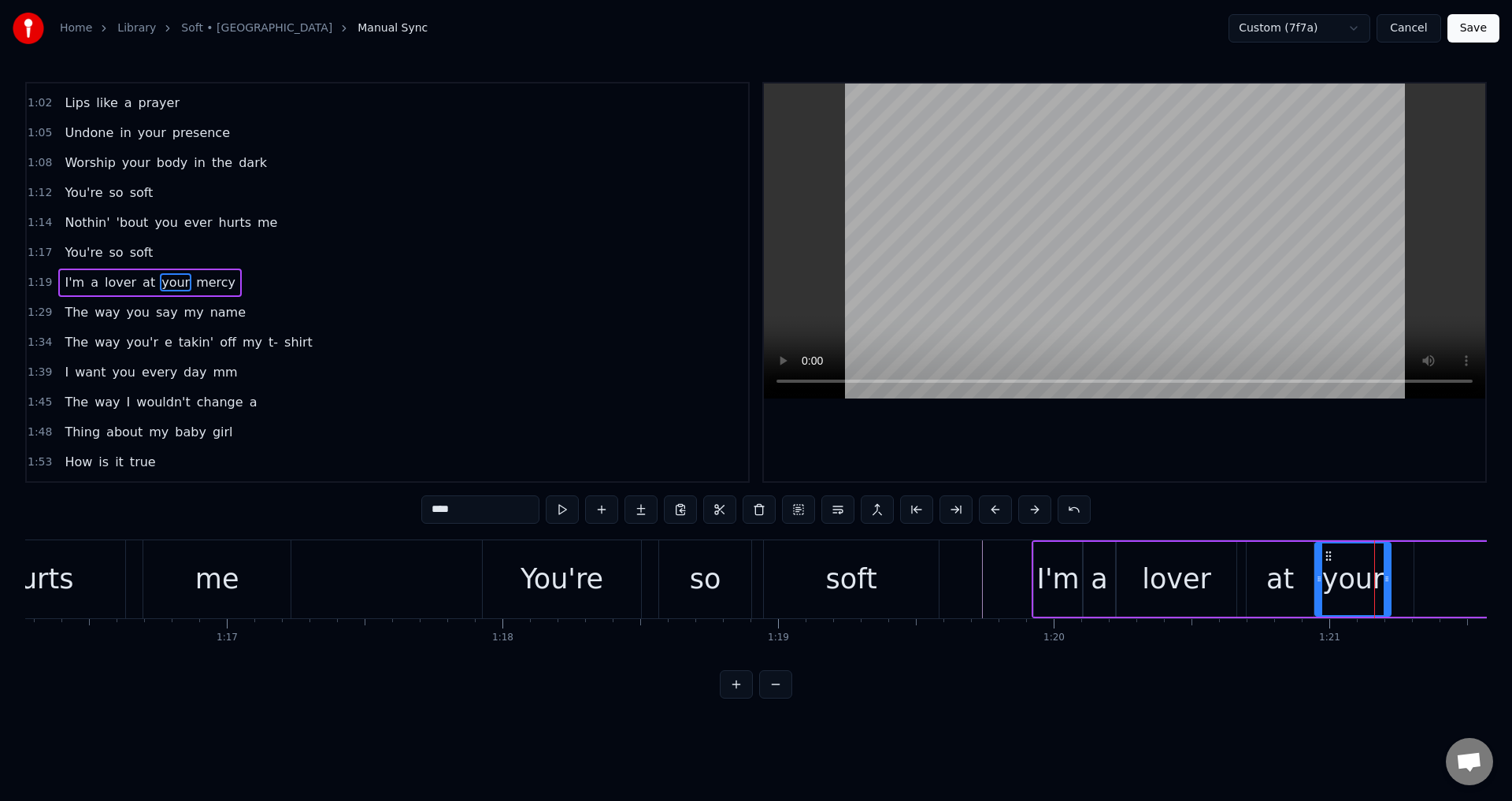
click at [1319, 577] on icon at bounding box center [1319, 578] width 7 height 13
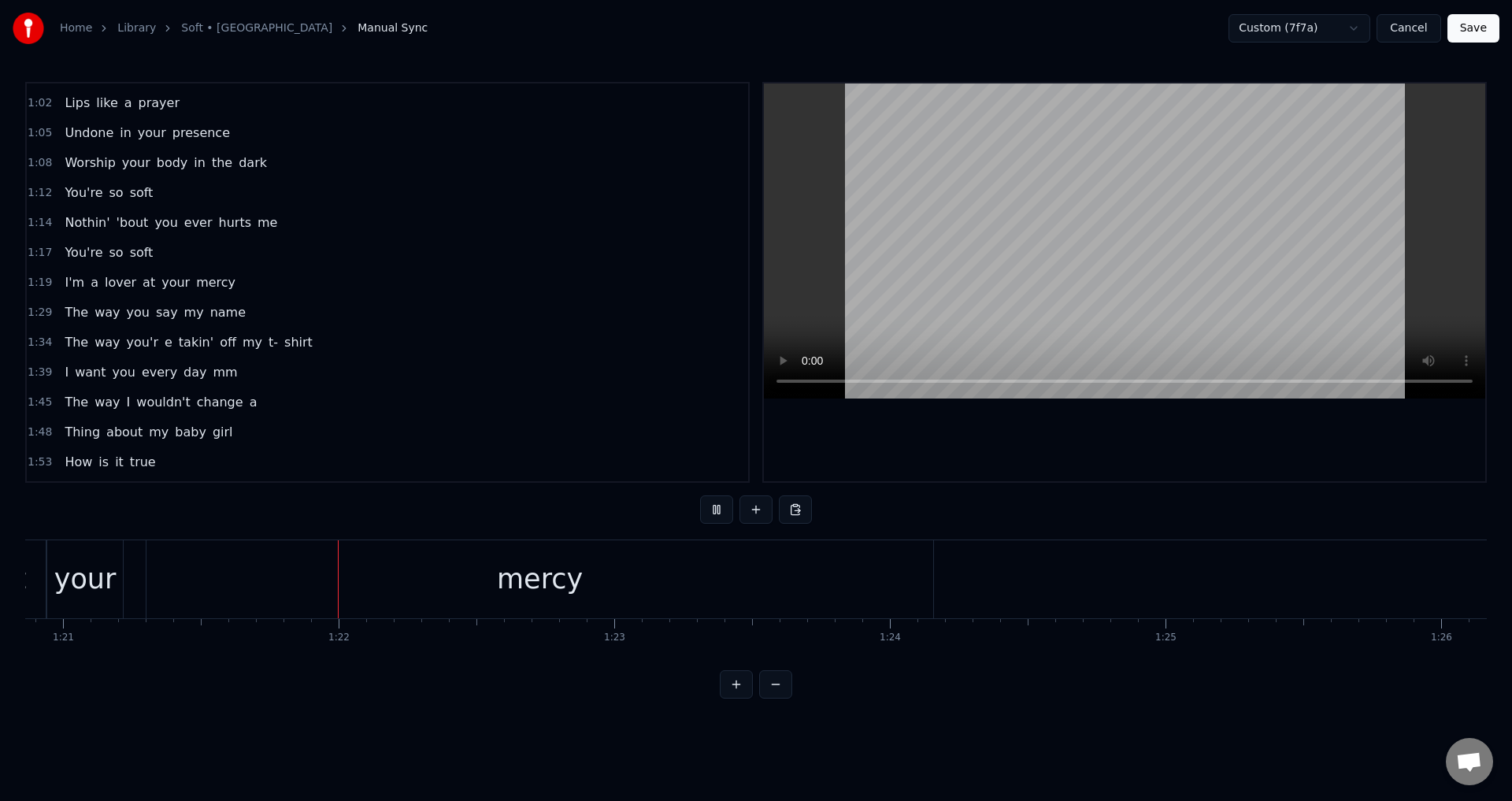
scroll to position [0, 22350]
click at [175, 568] on div "mercy" at bounding box center [483, 579] width 787 height 78
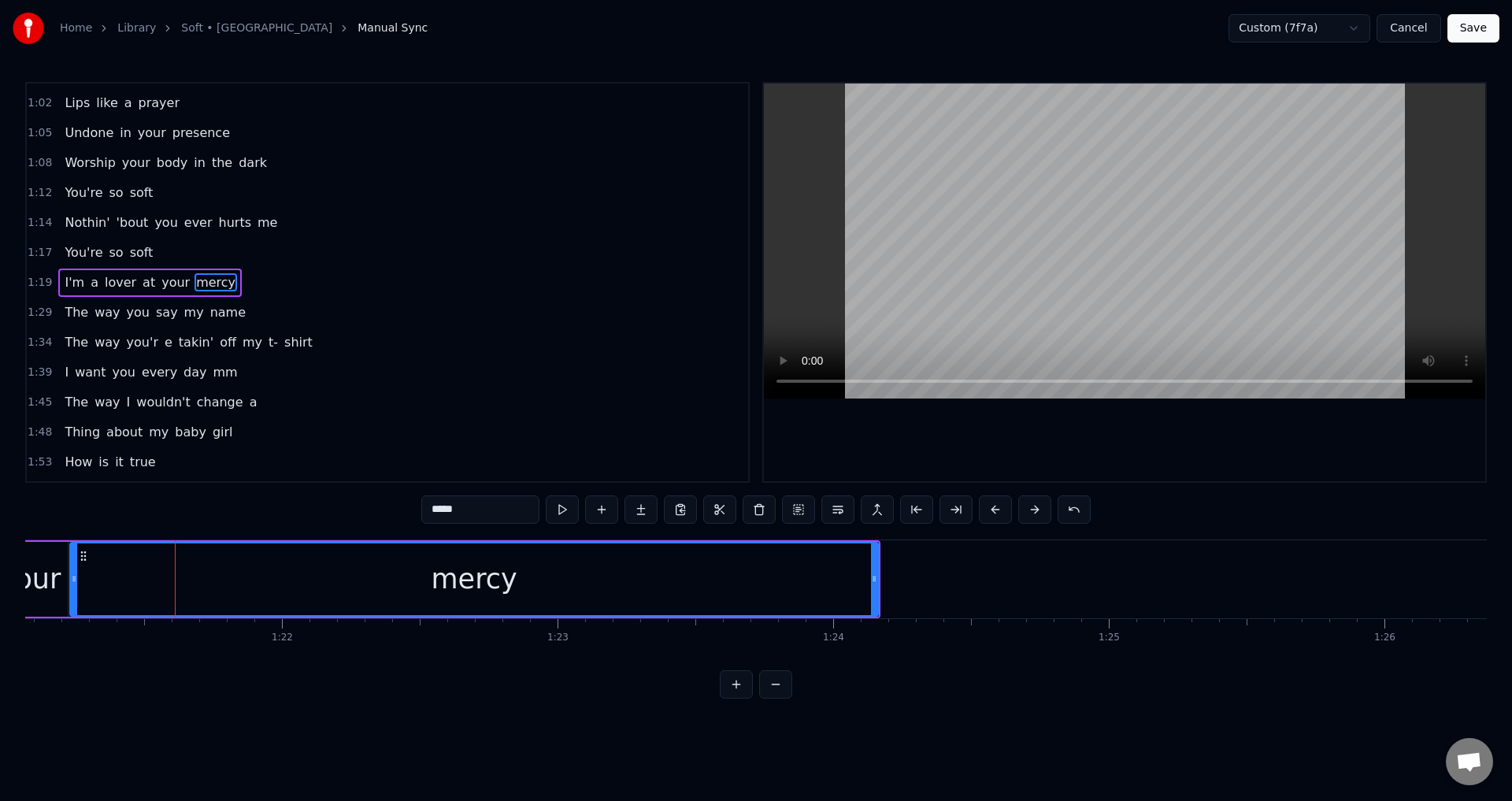
drag, startPoint x: 96, startPoint y: 569, endPoint x: 74, endPoint y: 568, distance: 22.0
click at [74, 568] on div at bounding box center [73, 579] width 7 height 71
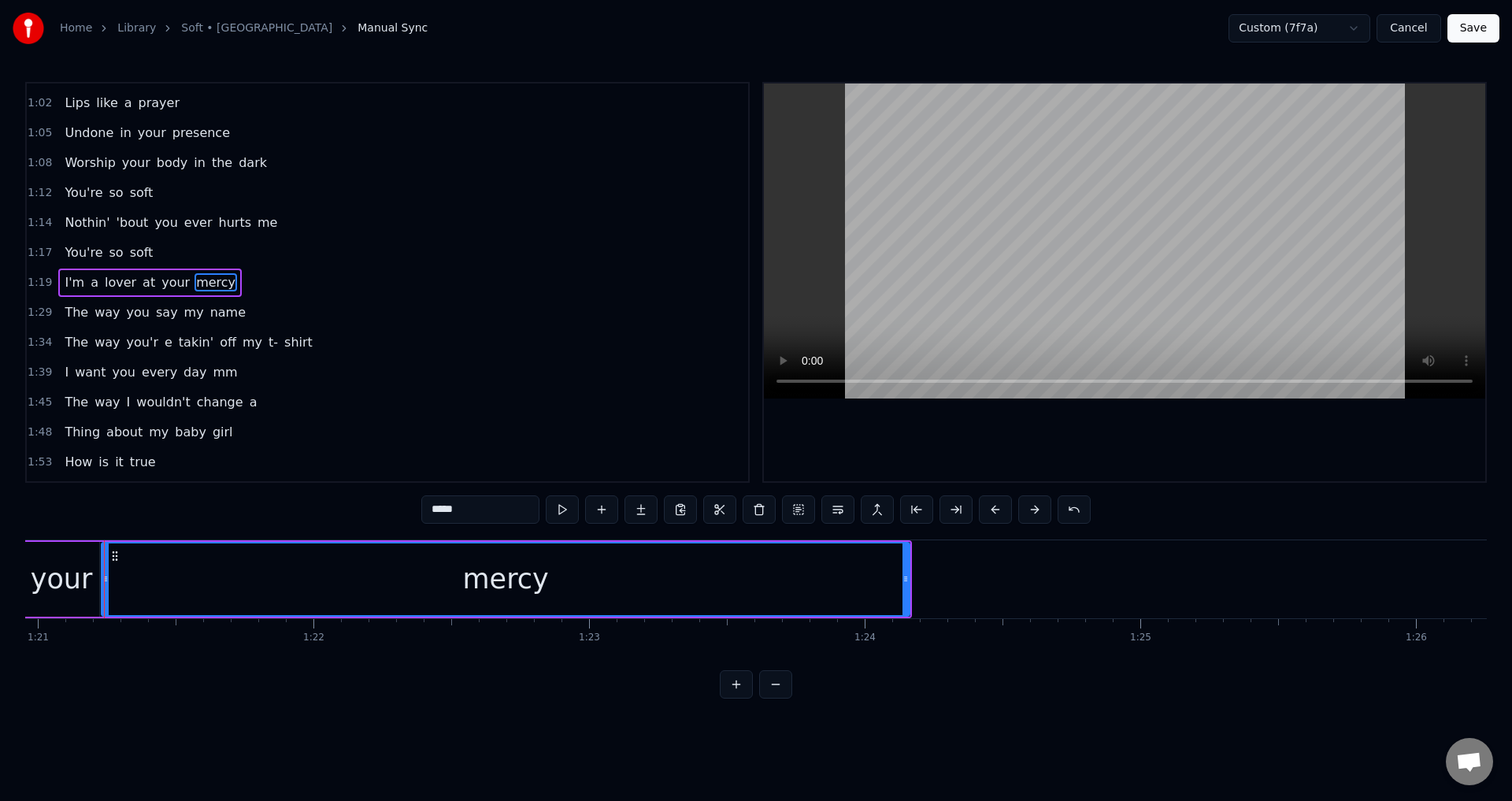
scroll to position [0, 22314]
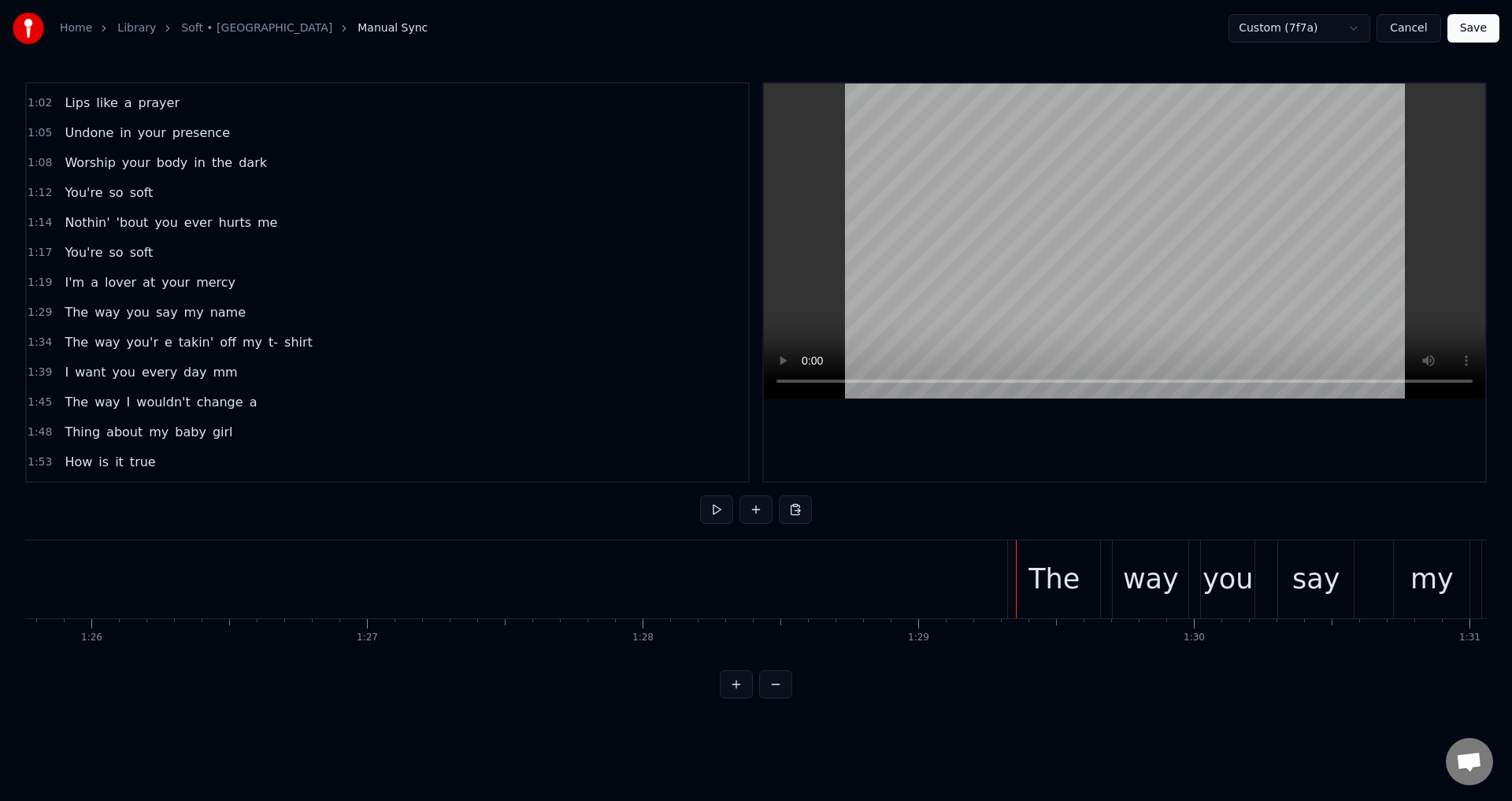
click at [1107, 582] on div "The way you say my name" at bounding box center [1345, 579] width 675 height 78
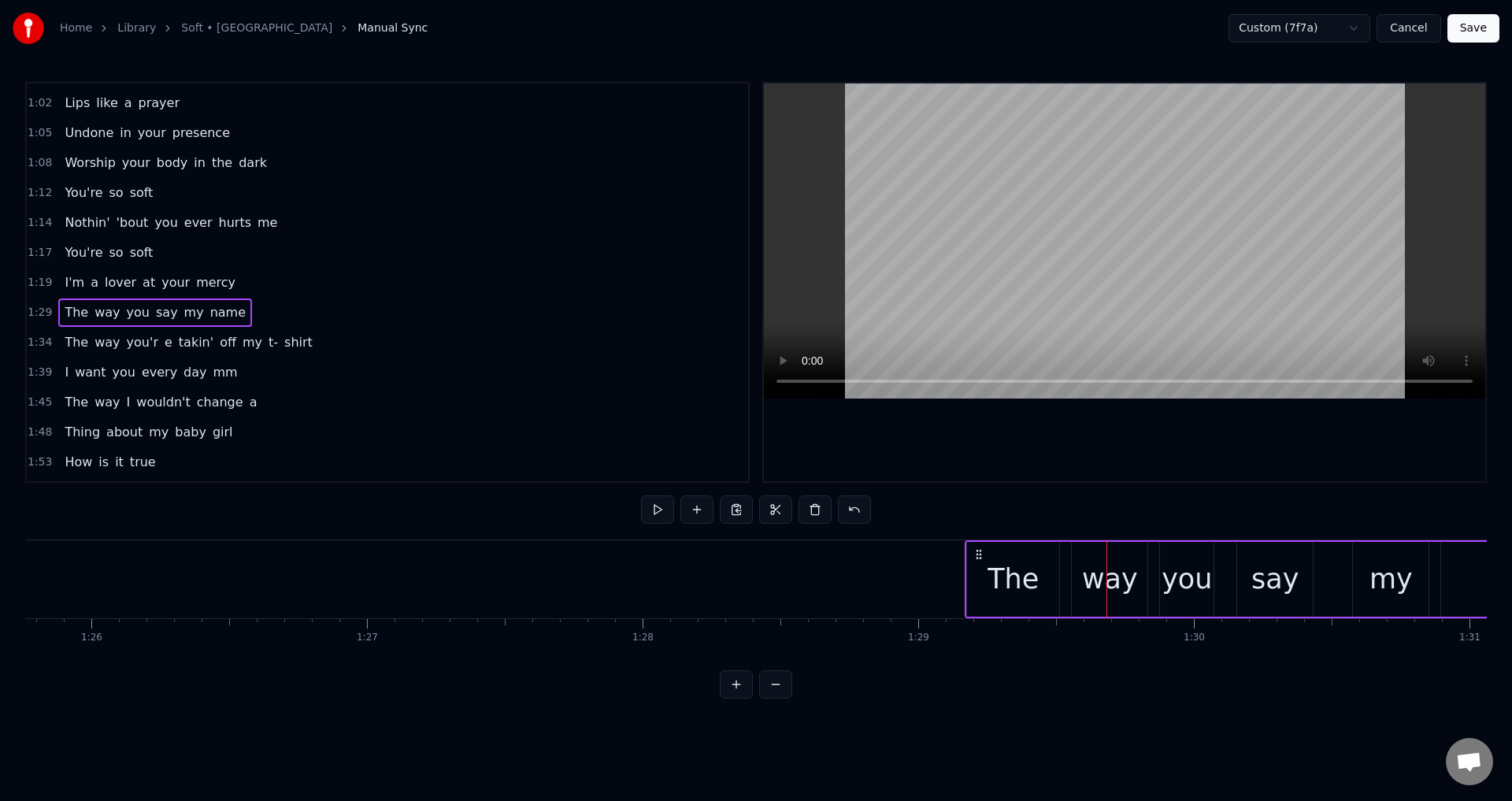
drag, startPoint x: 1020, startPoint y: 550, endPoint x: 980, endPoint y: 545, distance: 40.3
click at [980, 545] on div "The way you say my name" at bounding box center [1303, 579] width 675 height 78
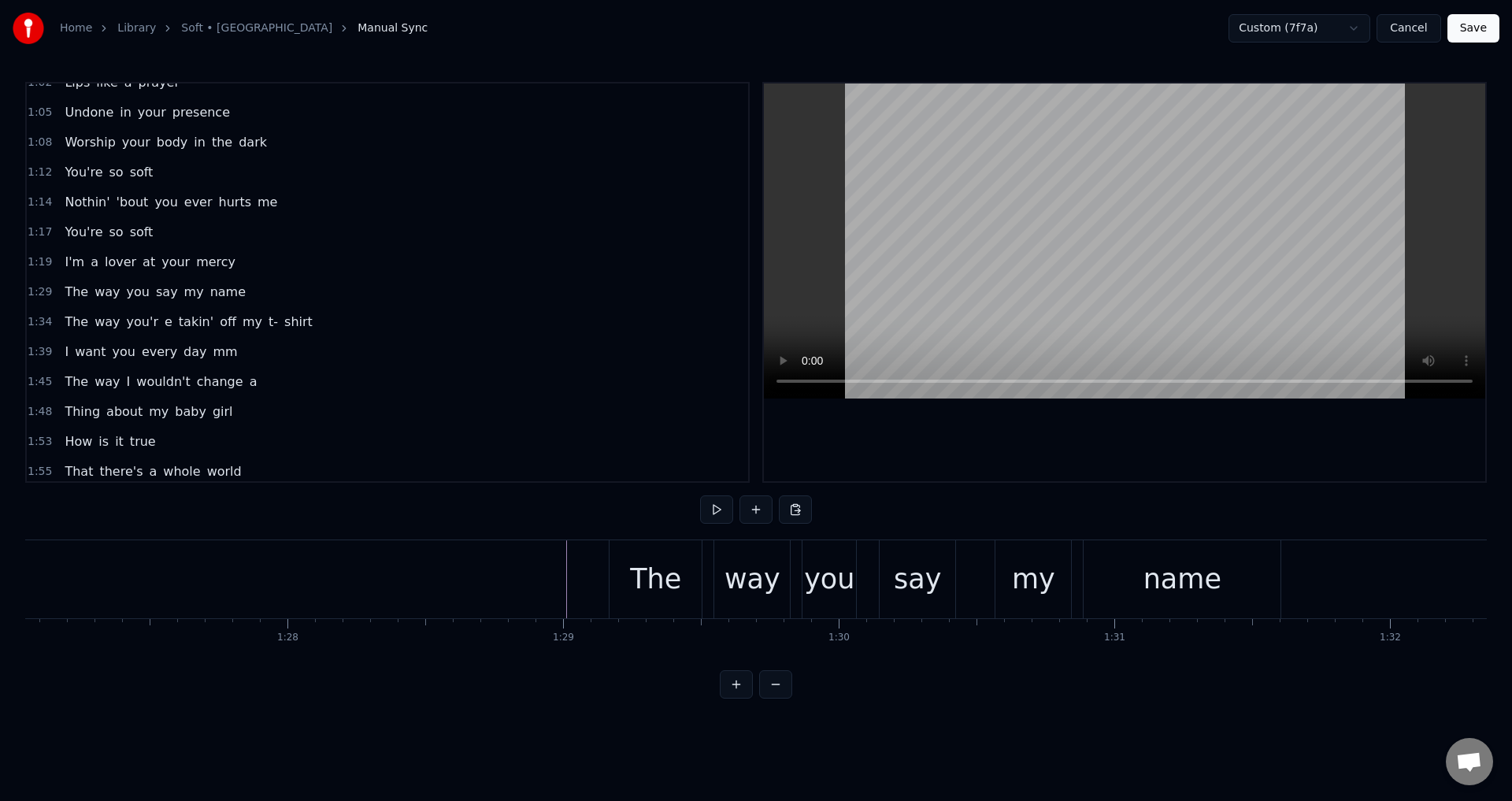
scroll to position [0, 23965]
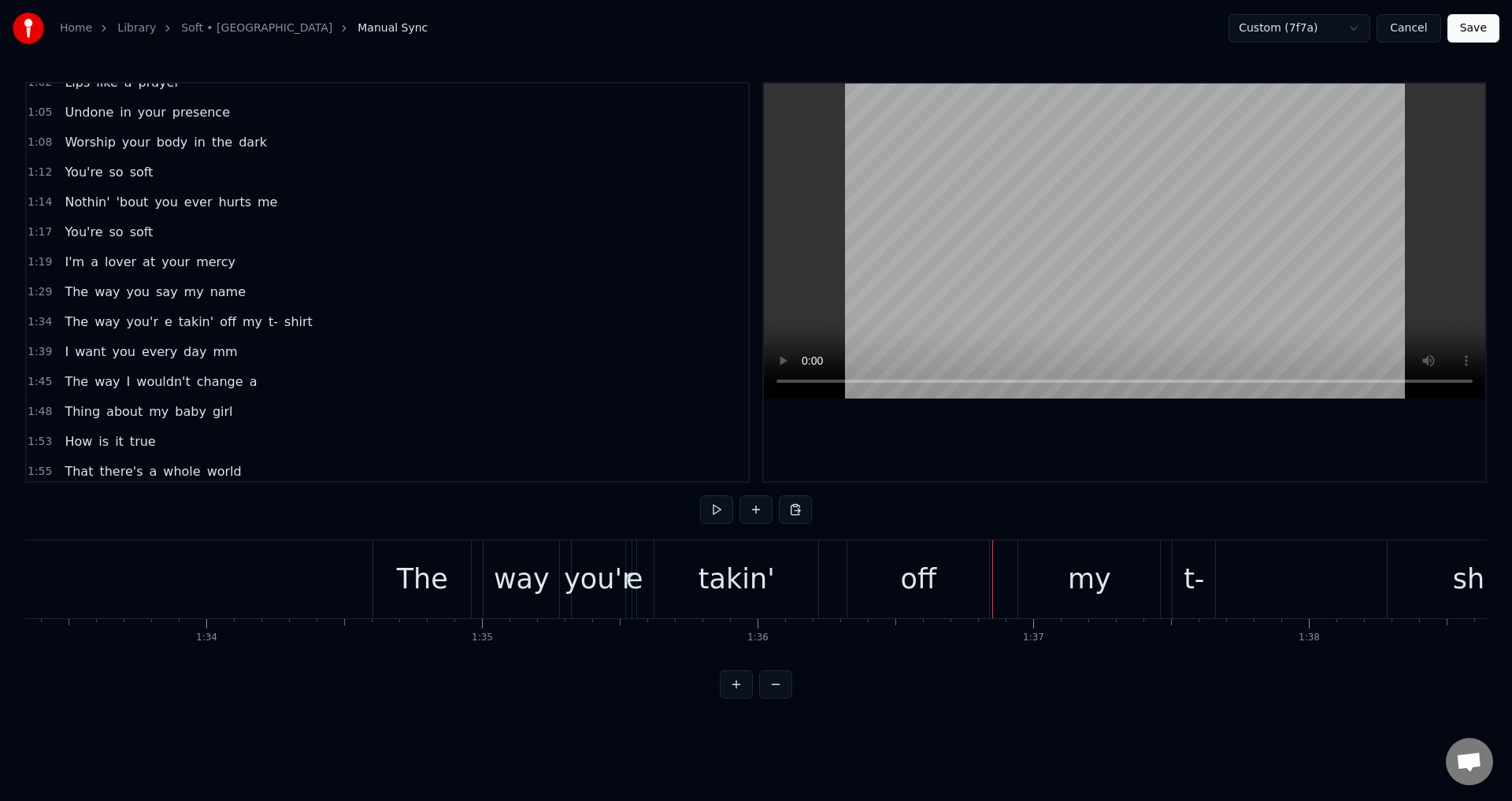
scroll to position [0, 25708]
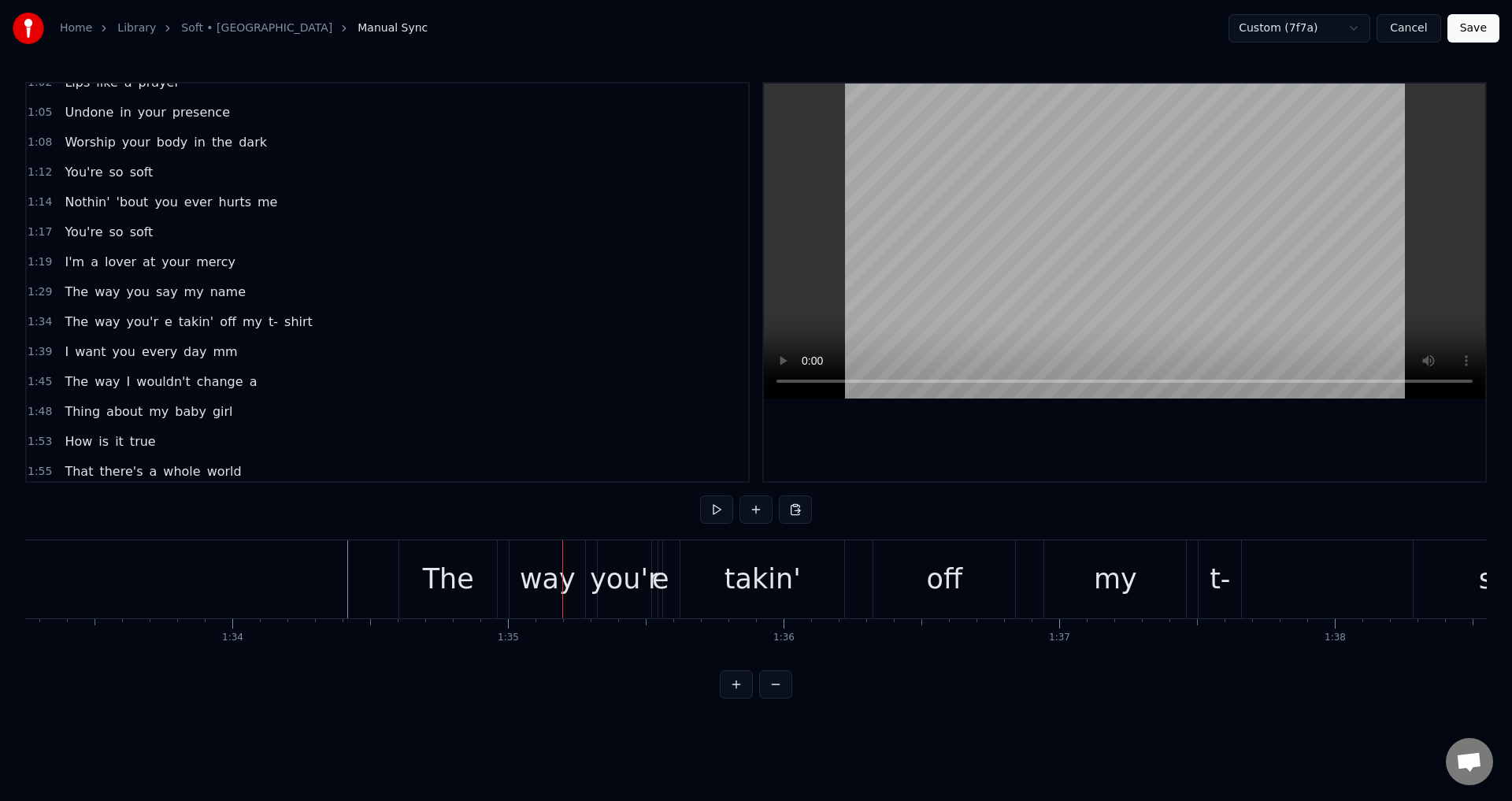
click at [505, 578] on div "The way you'r е takin' off my t- shirt" at bounding box center [1003, 579] width 1211 height 78
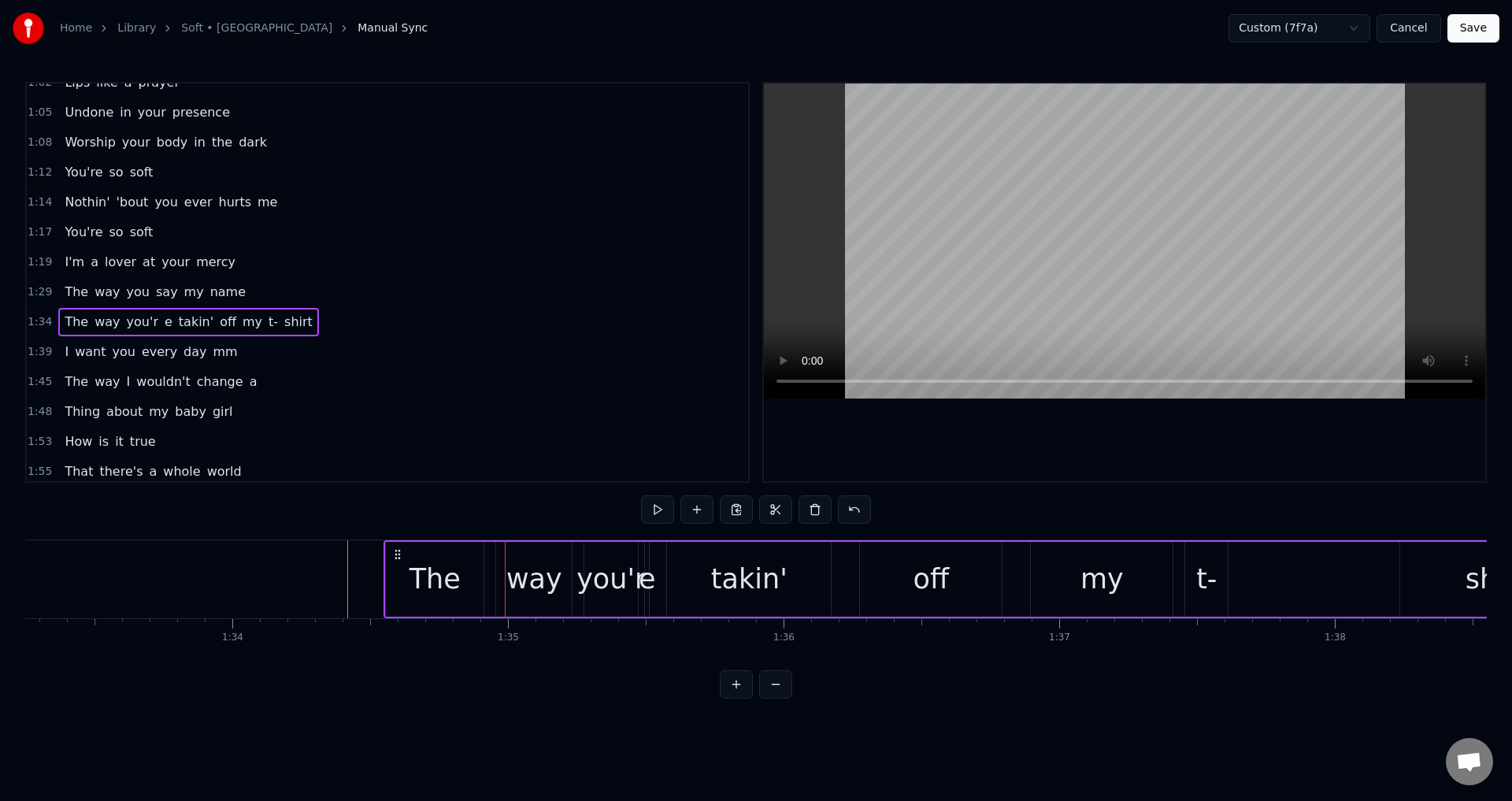
drag, startPoint x: 412, startPoint y: 552, endPoint x: 395, endPoint y: 551, distance: 17.0
click at [395, 551] on icon at bounding box center [398, 554] width 13 height 13
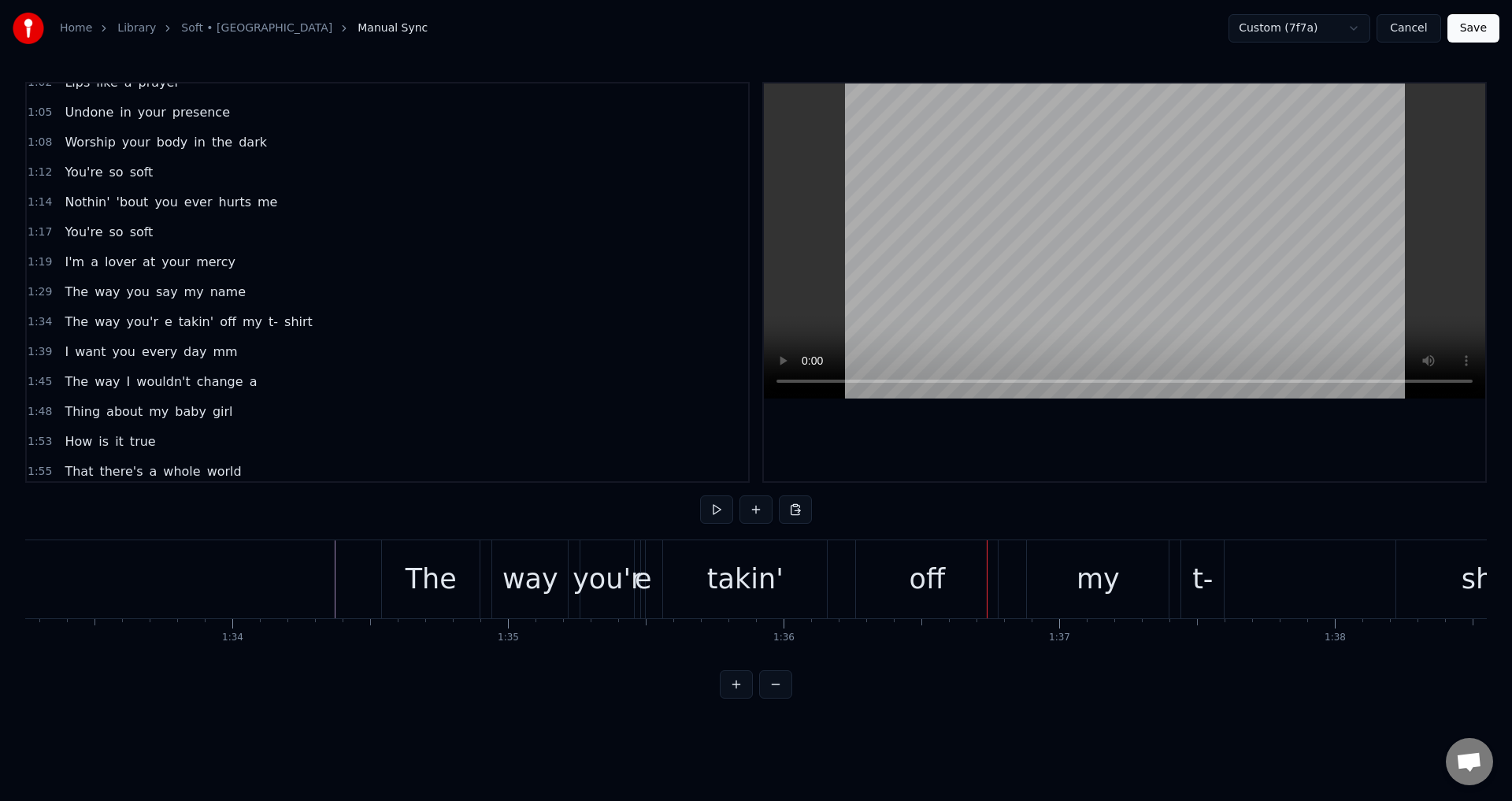
click at [645, 592] on div "е" at bounding box center [644, 579] width 17 height 41
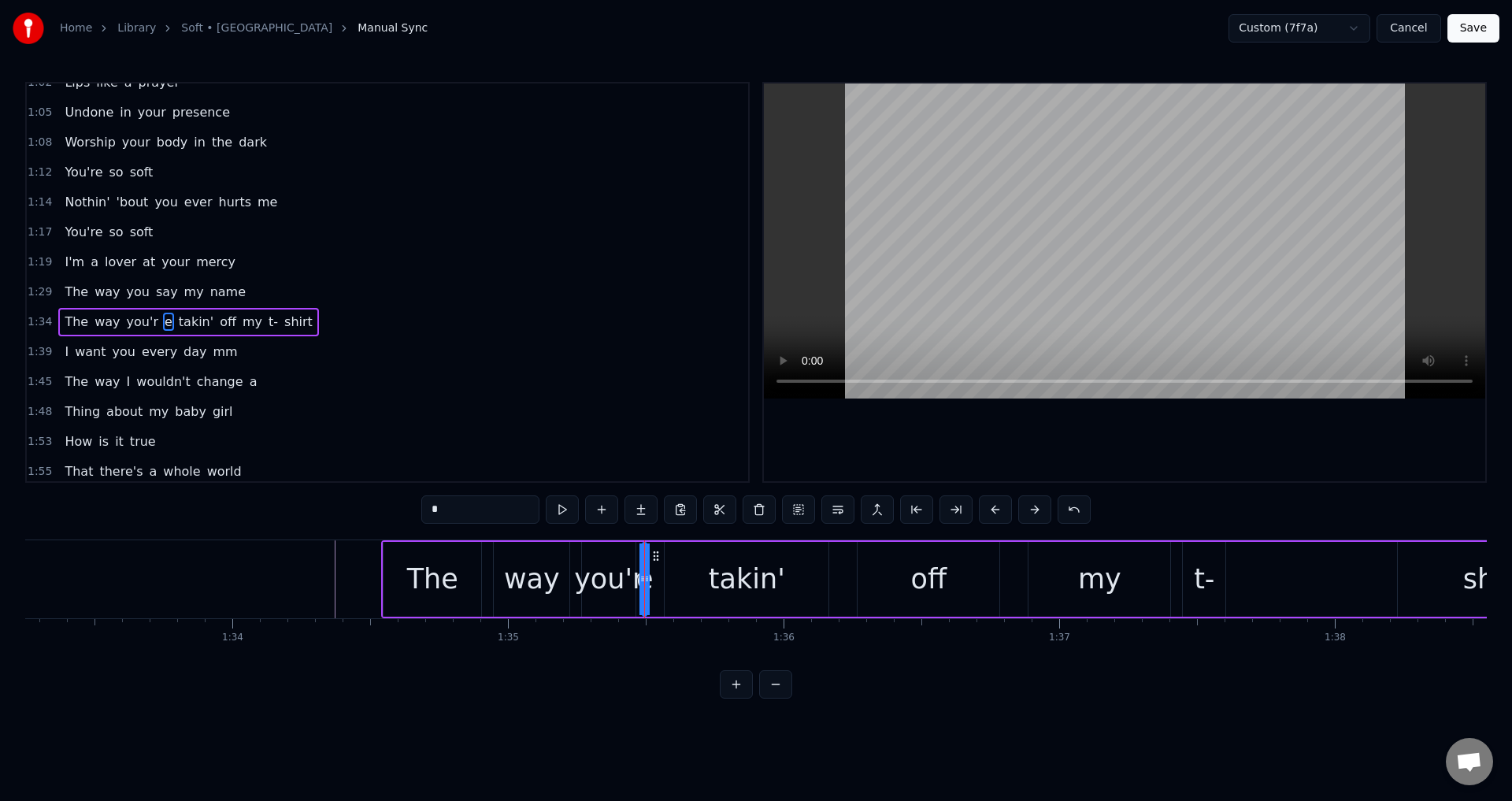
scroll to position [354, 0]
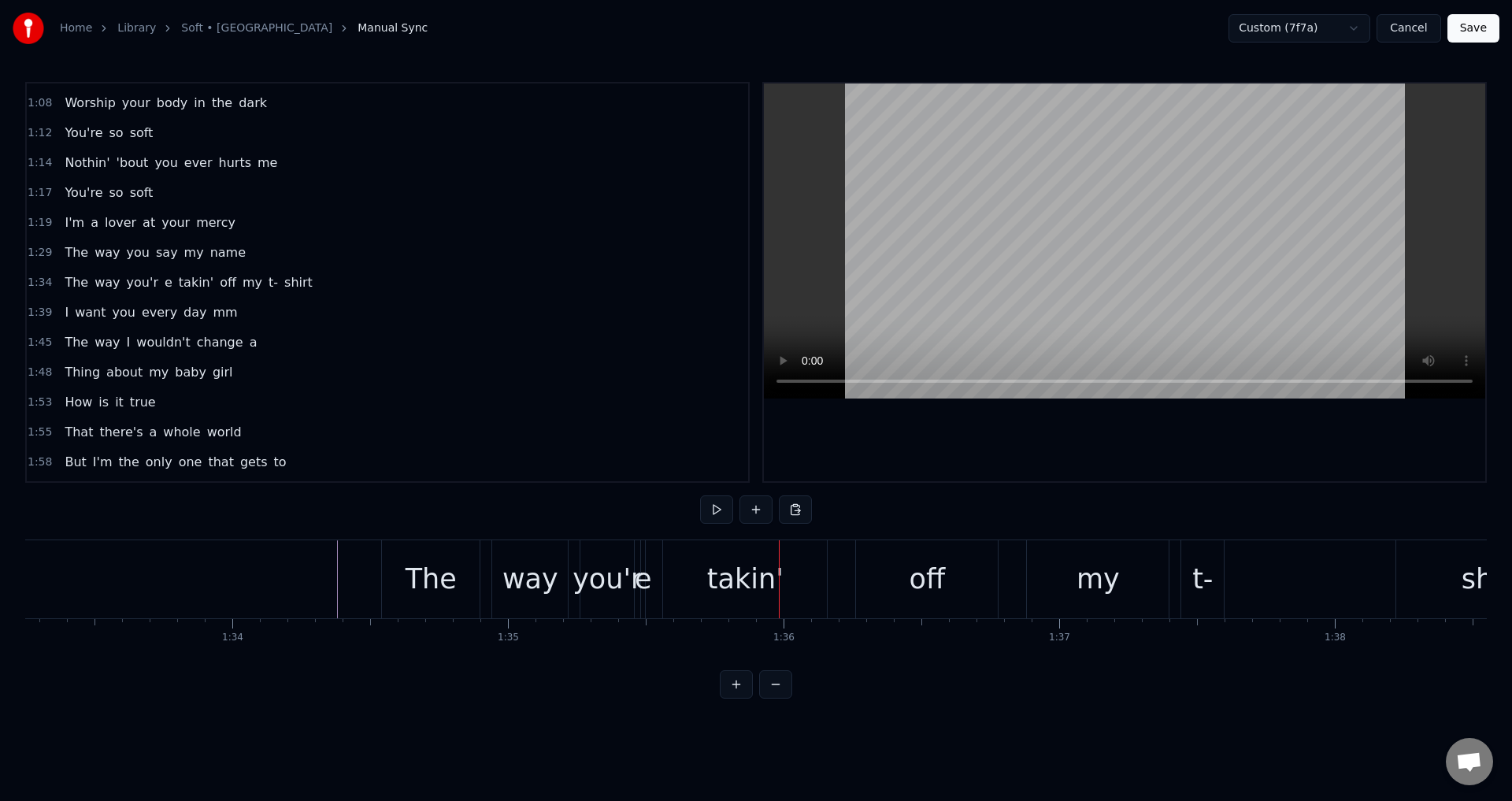
click at [644, 591] on div "е" at bounding box center [644, 579] width 17 height 41
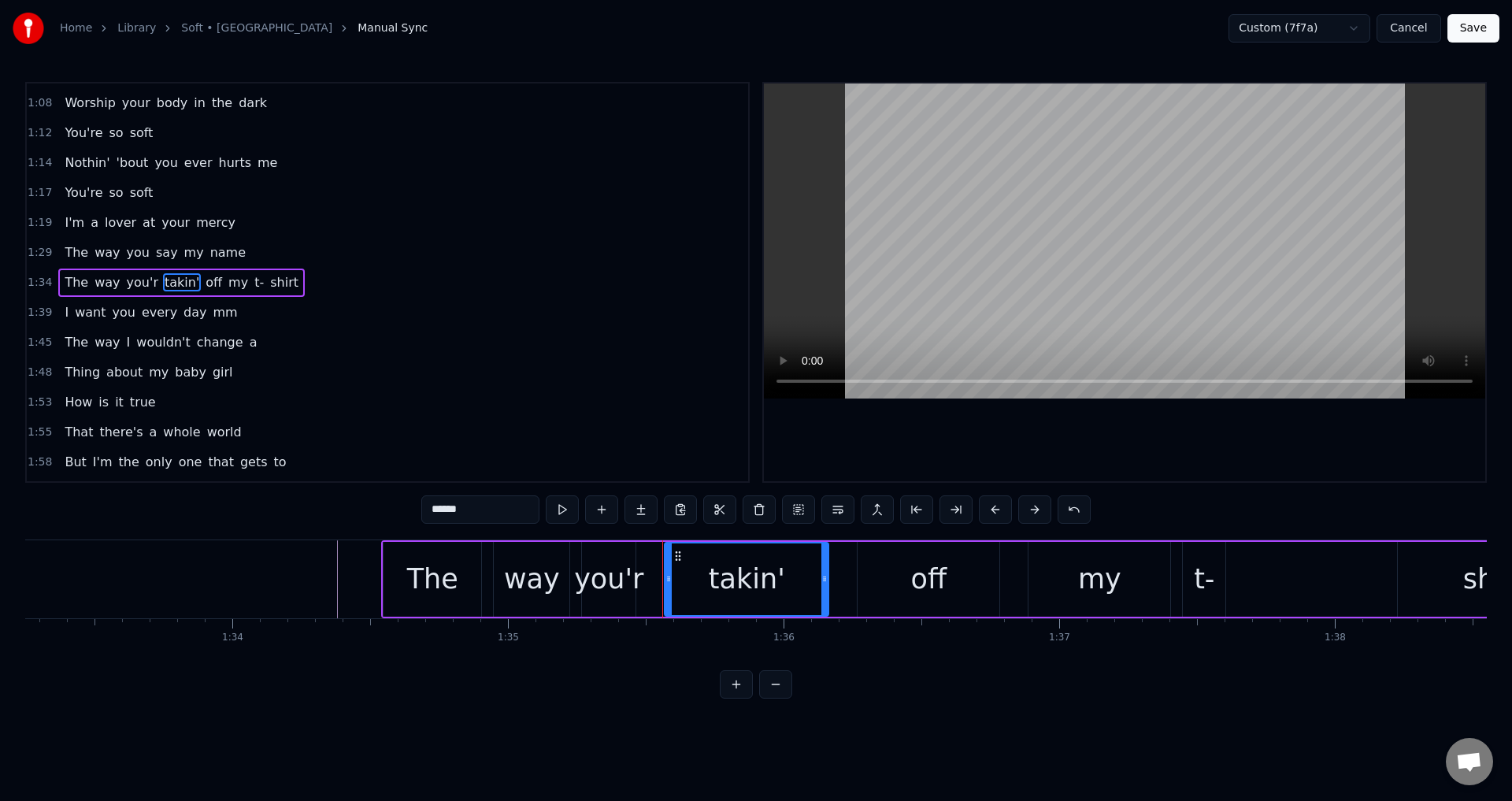
click at [132, 286] on span "you'r" at bounding box center [143, 282] width 35 height 18
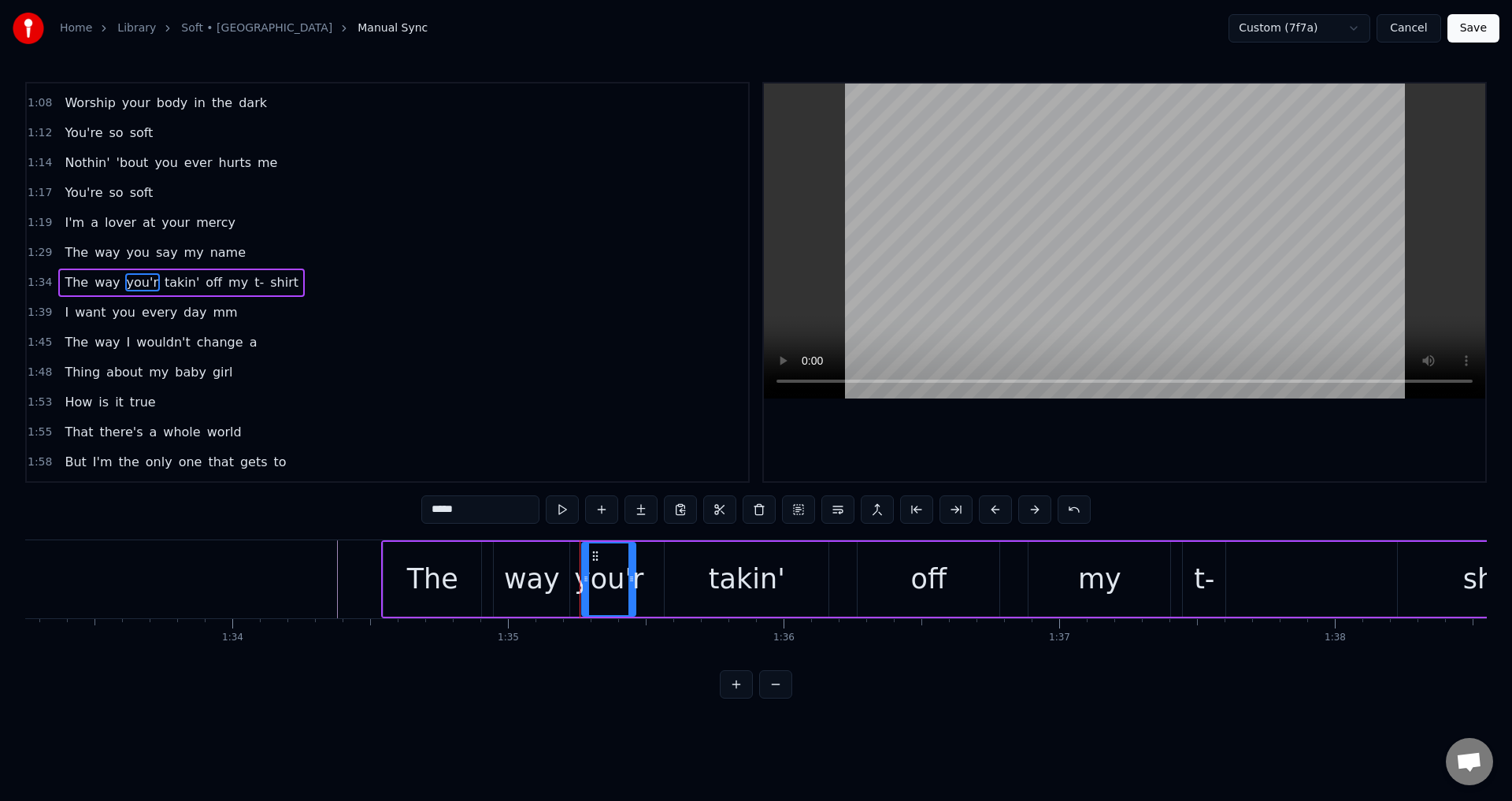
click at [491, 500] on input "*****" at bounding box center [481, 509] width 118 height 28
type input "******"
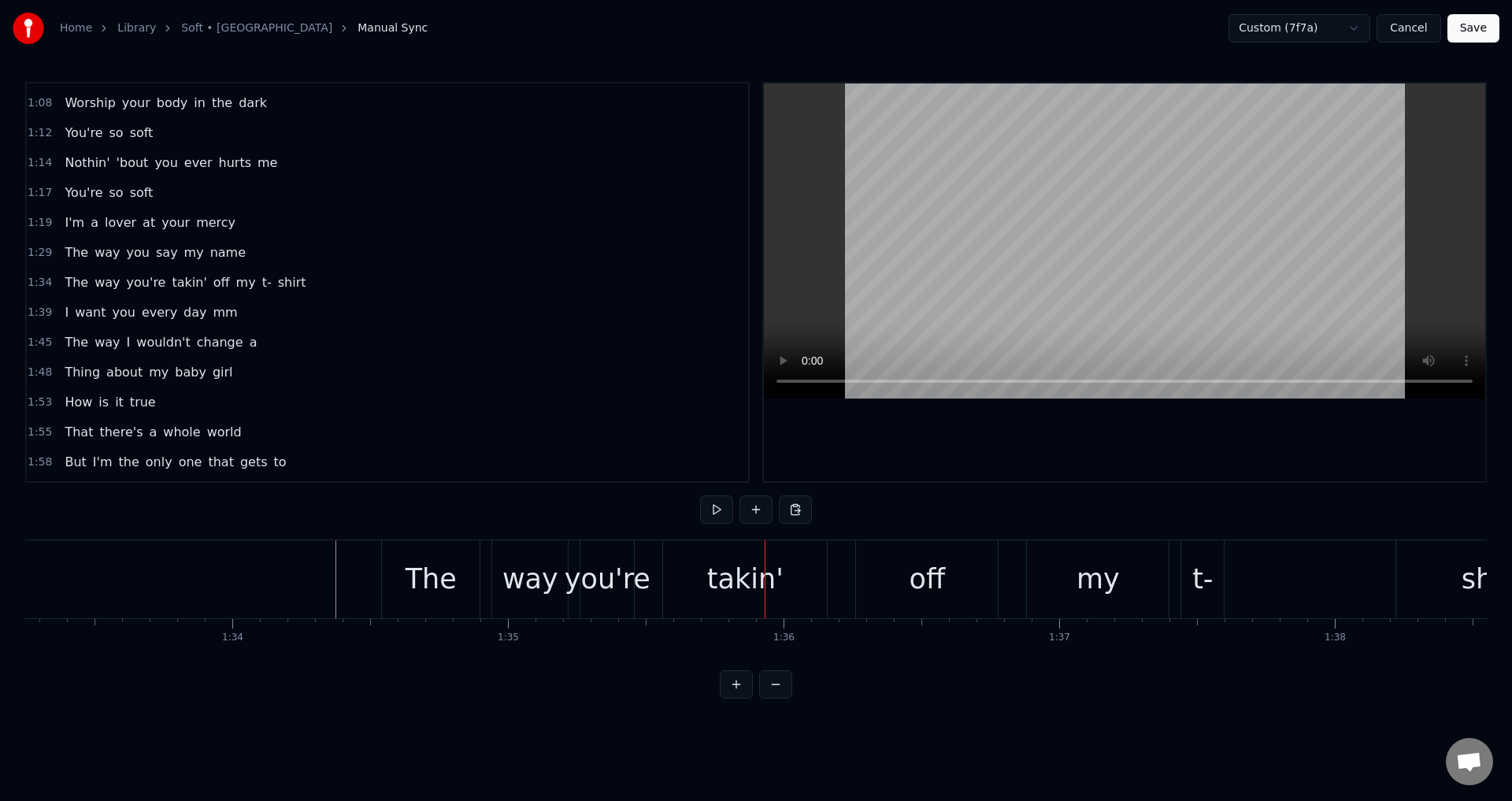
click at [619, 598] on div "you're" at bounding box center [607, 579] width 86 height 41
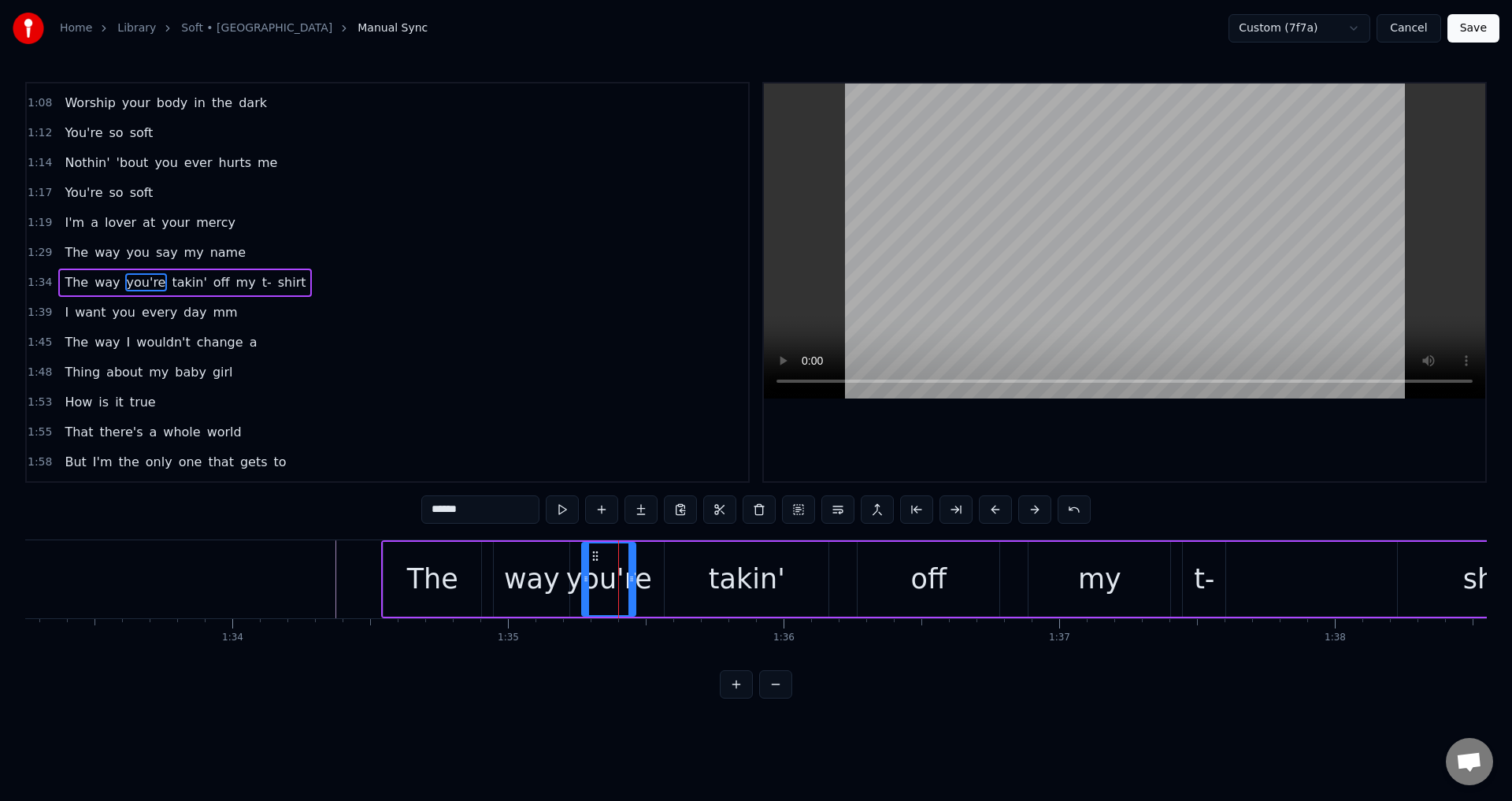
click at [507, 580] on div "way" at bounding box center [532, 580] width 75 height 75
type input "***"
click at [485, 570] on div at bounding box center [488, 579] width 7 height 71
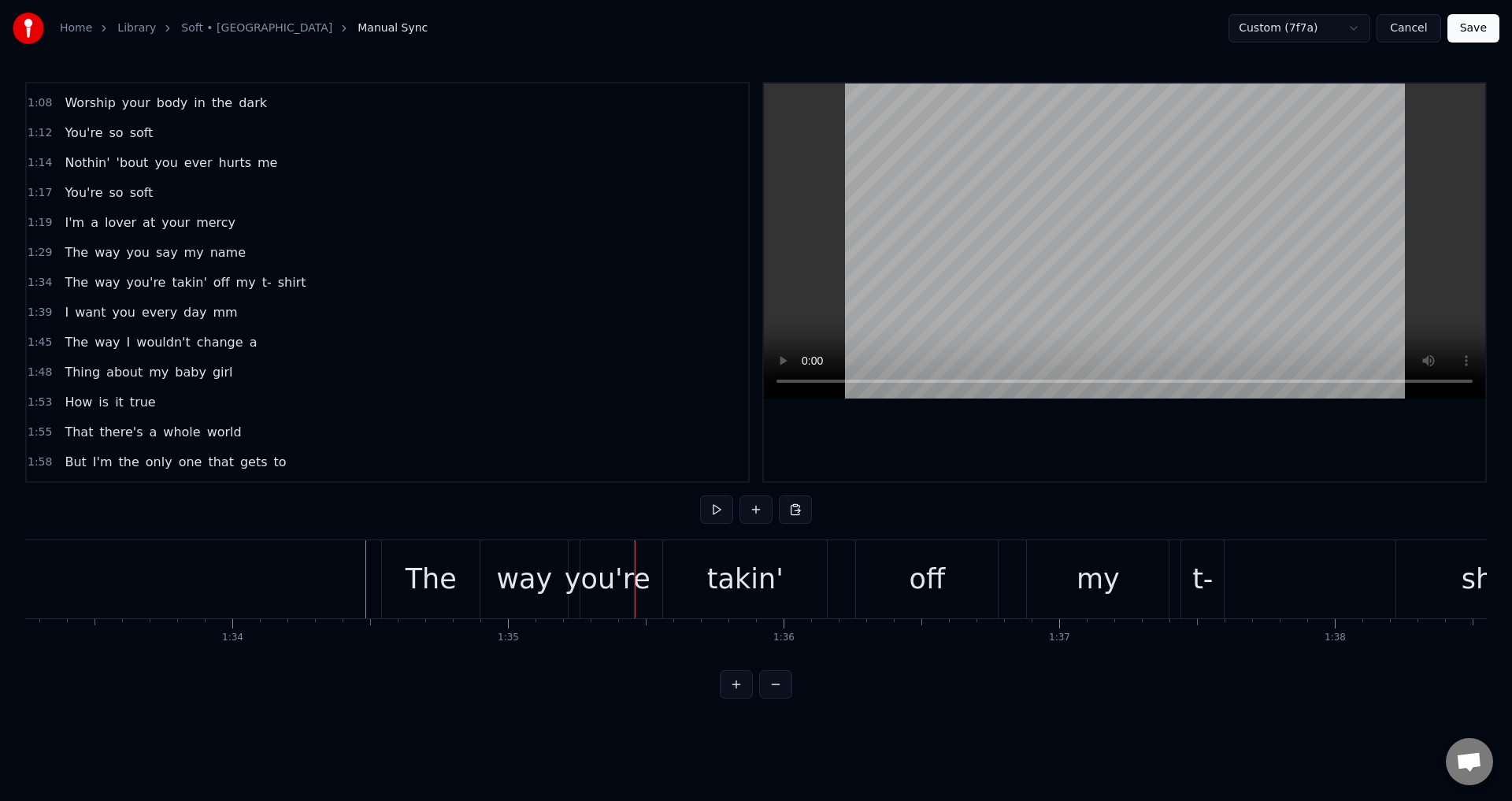
click at [599, 579] on div "you're" at bounding box center [607, 579] width 86 height 41
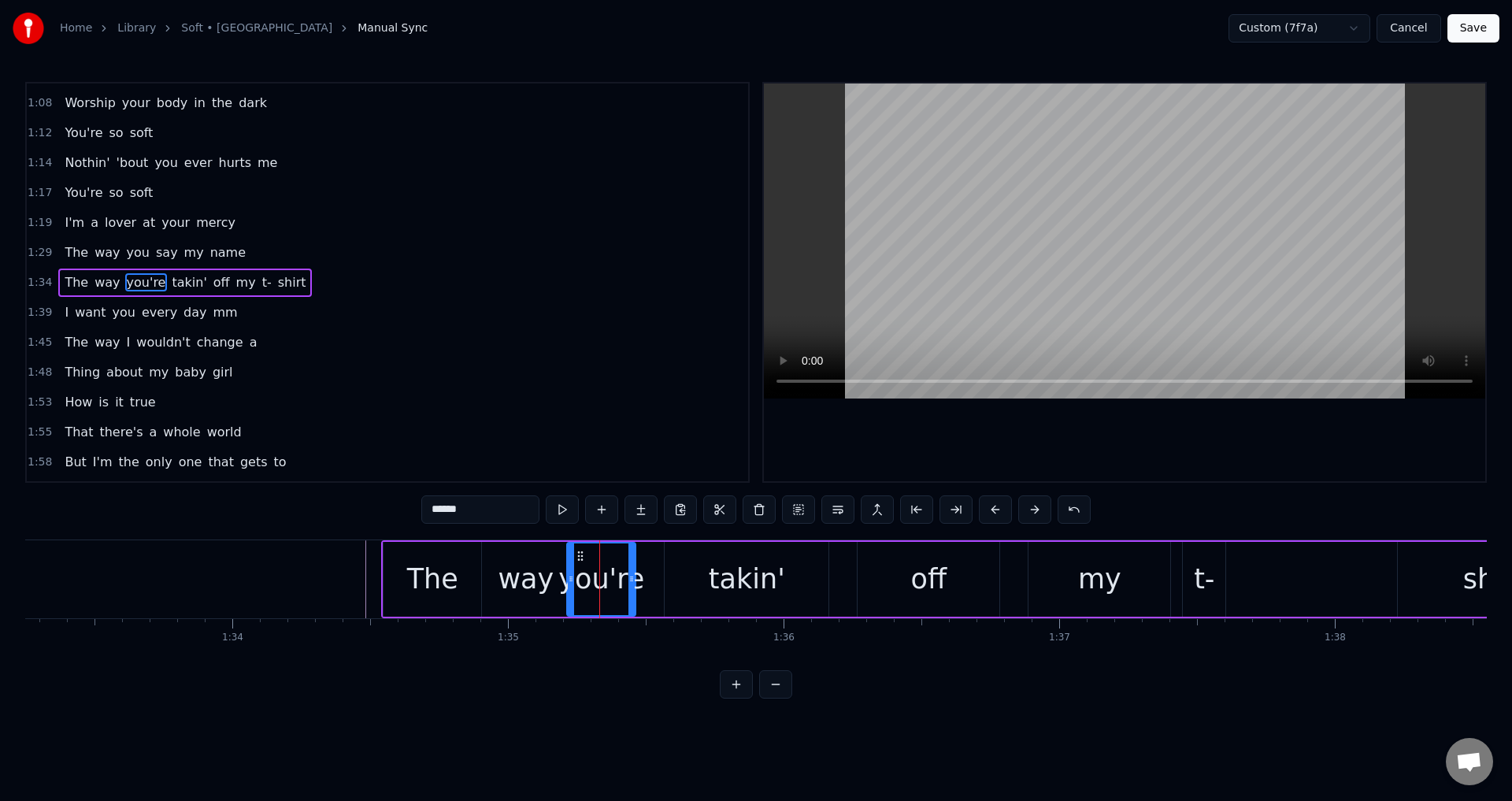
drag, startPoint x: 584, startPoint y: 572, endPoint x: 568, endPoint y: 569, distance: 16.3
click at [568, 569] on div at bounding box center [571, 579] width 7 height 71
click at [633, 572] on div at bounding box center [633, 579] width 7 height 71
click at [646, 578] on div "The way you're takin' off my t- shirt" at bounding box center [986, 579] width 1211 height 78
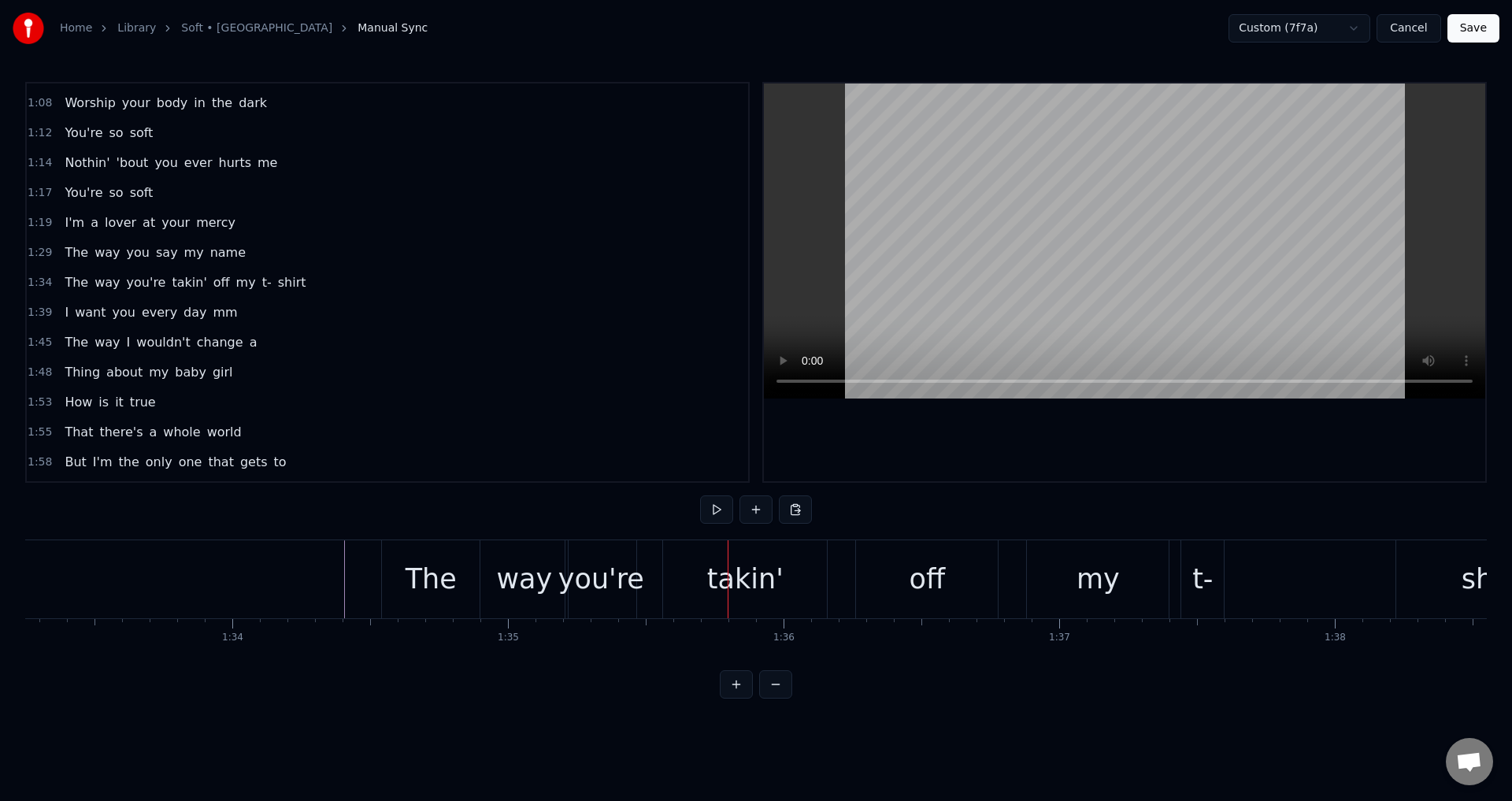
click at [670, 584] on div "takin'" at bounding box center [745, 579] width 164 height 78
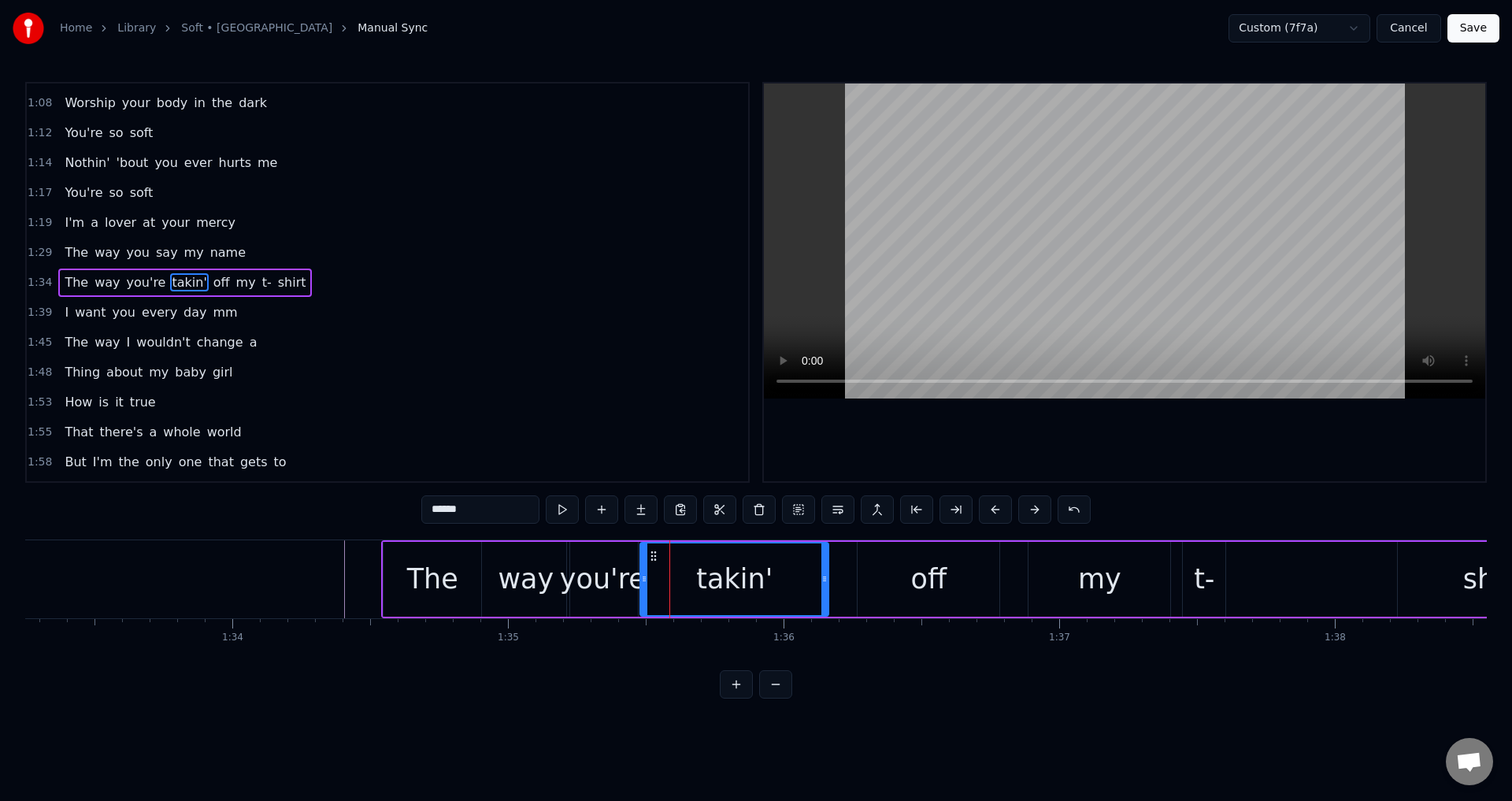
drag, startPoint x: 667, startPoint y: 578, endPoint x: 642, endPoint y: 575, distance: 25.2
click at [642, 575] on icon at bounding box center [645, 578] width 7 height 13
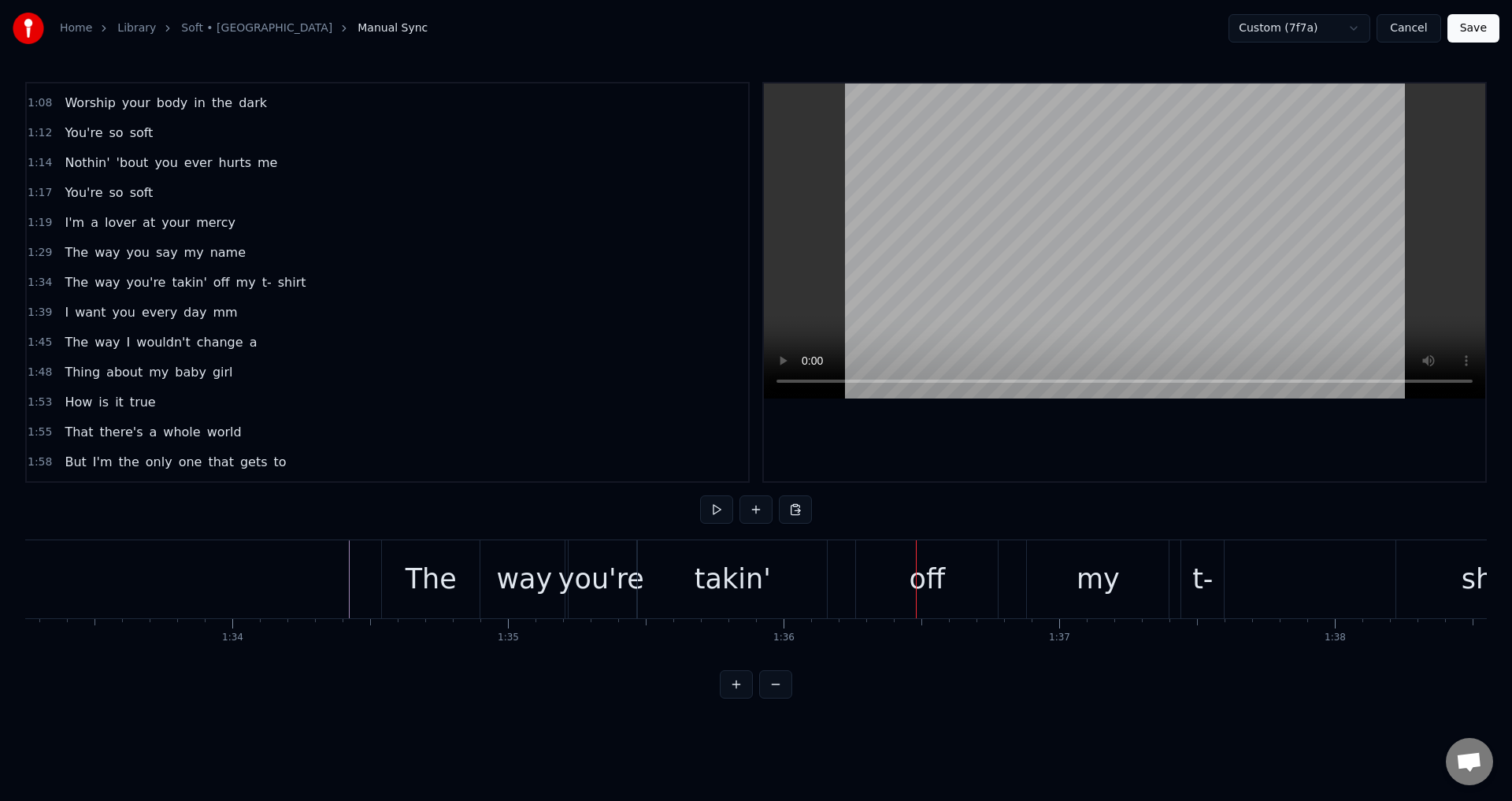
click at [863, 588] on div "off" at bounding box center [926, 579] width 142 height 78
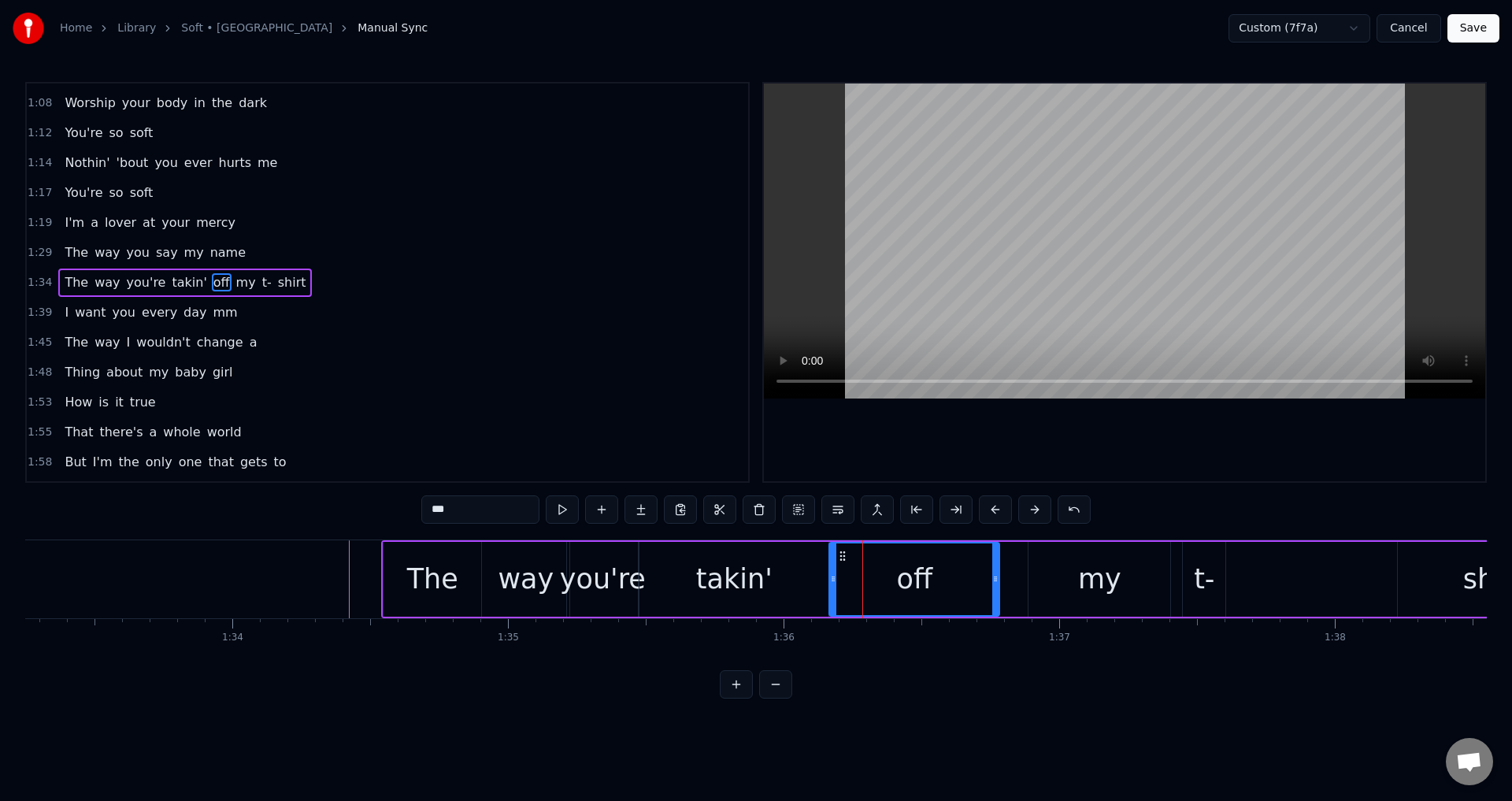
drag, startPoint x: 861, startPoint y: 580, endPoint x: 833, endPoint y: 579, distance: 28.0
click at [833, 579] on icon at bounding box center [833, 578] width 7 height 13
click at [1026, 571] on div "The way you're takin' off my t- shirt" at bounding box center [986, 579] width 1211 height 78
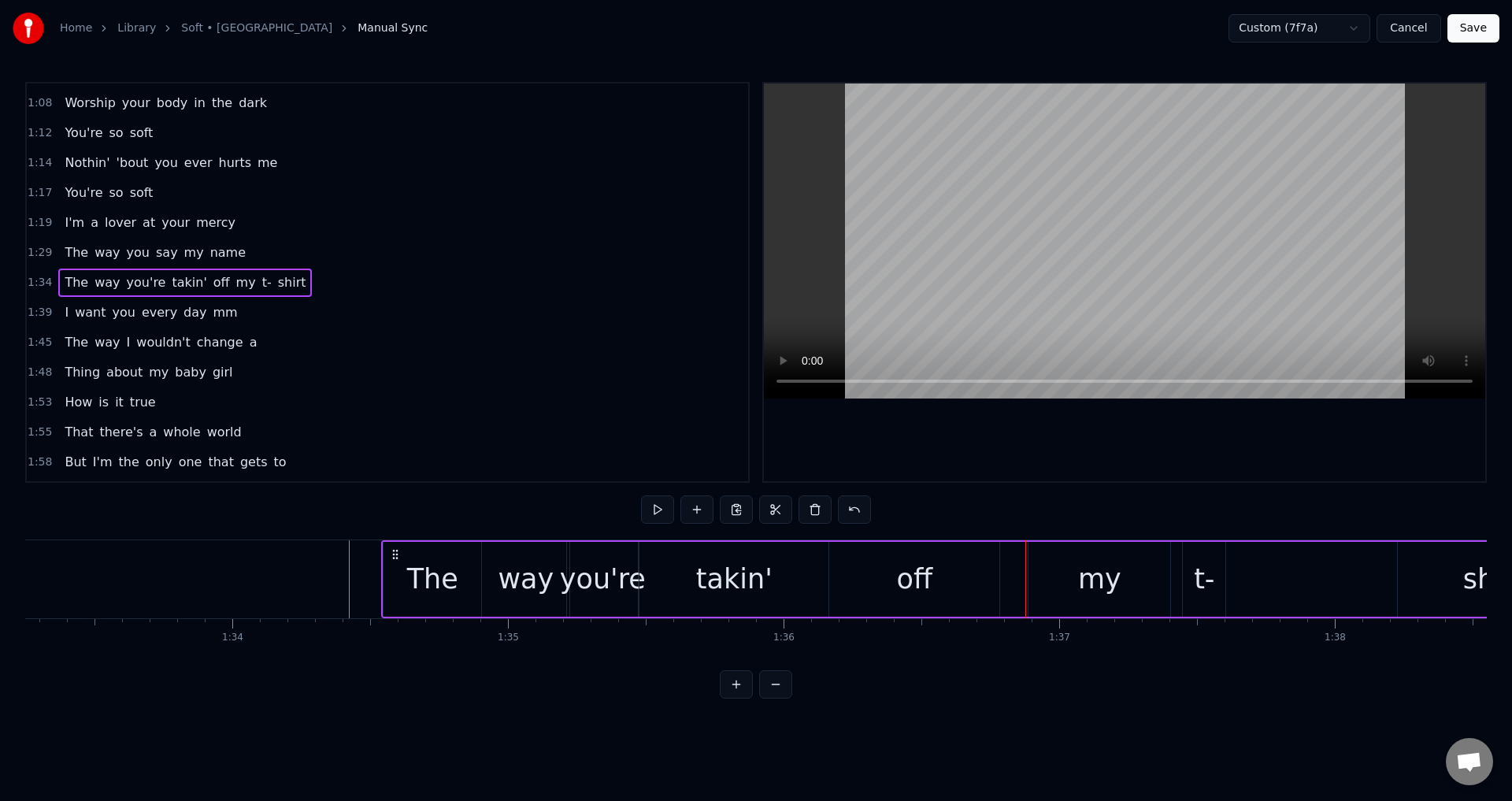
click at [1025, 578] on div "The way you're takin' off my t- shirt" at bounding box center [986, 579] width 1211 height 78
click at [1048, 578] on div "my" at bounding box center [1099, 580] width 142 height 75
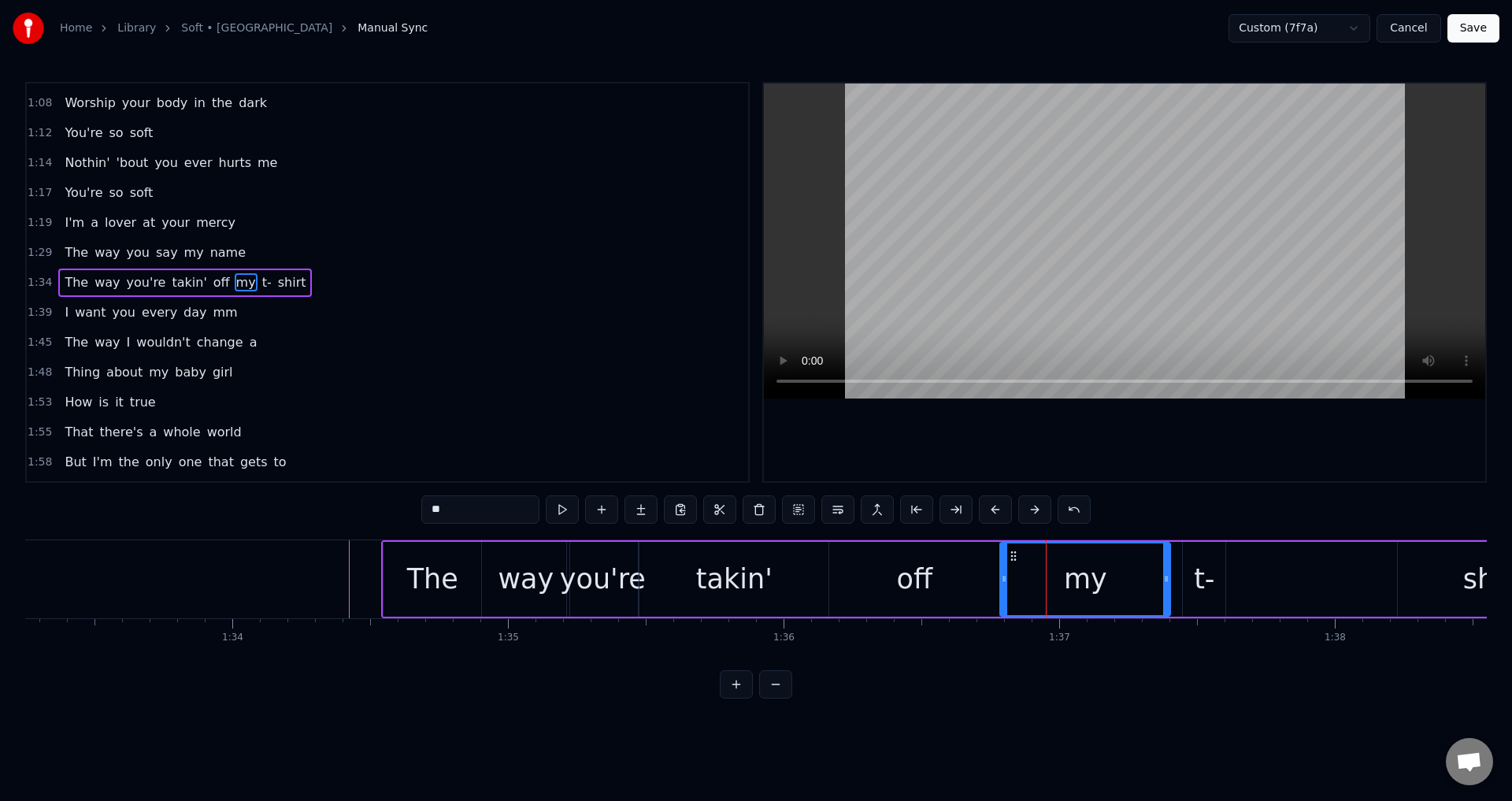
drag, startPoint x: 1039, startPoint y: 580, endPoint x: 1003, endPoint y: 583, distance: 36.1
click at [1003, 583] on icon at bounding box center [1004, 578] width 7 height 13
click at [1195, 583] on div "t-" at bounding box center [1204, 579] width 20 height 41
type input "**"
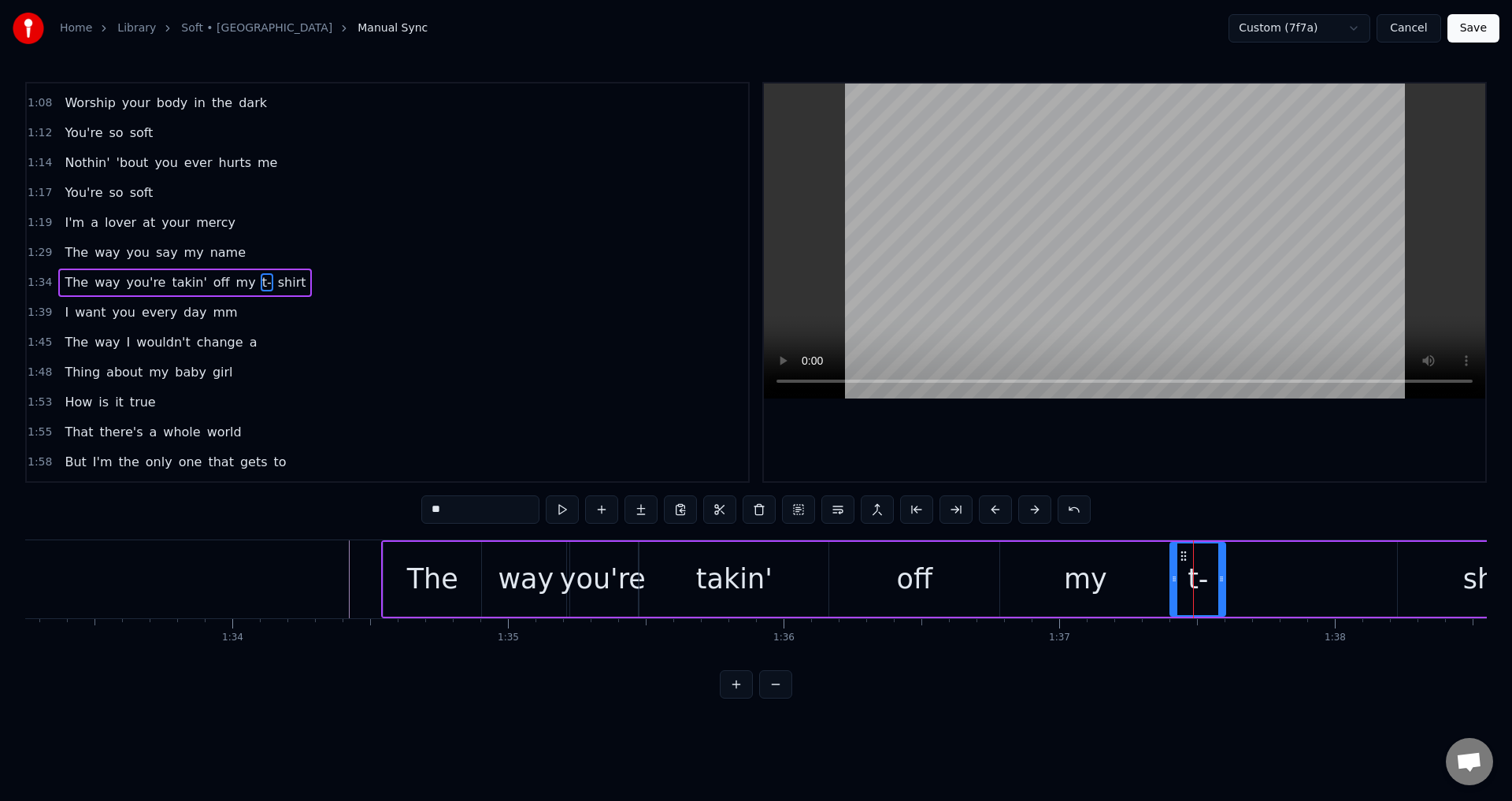
drag, startPoint x: 1185, startPoint y: 581, endPoint x: 1172, endPoint y: 581, distance: 13.0
click at [1172, 581] on icon at bounding box center [1174, 578] width 7 height 13
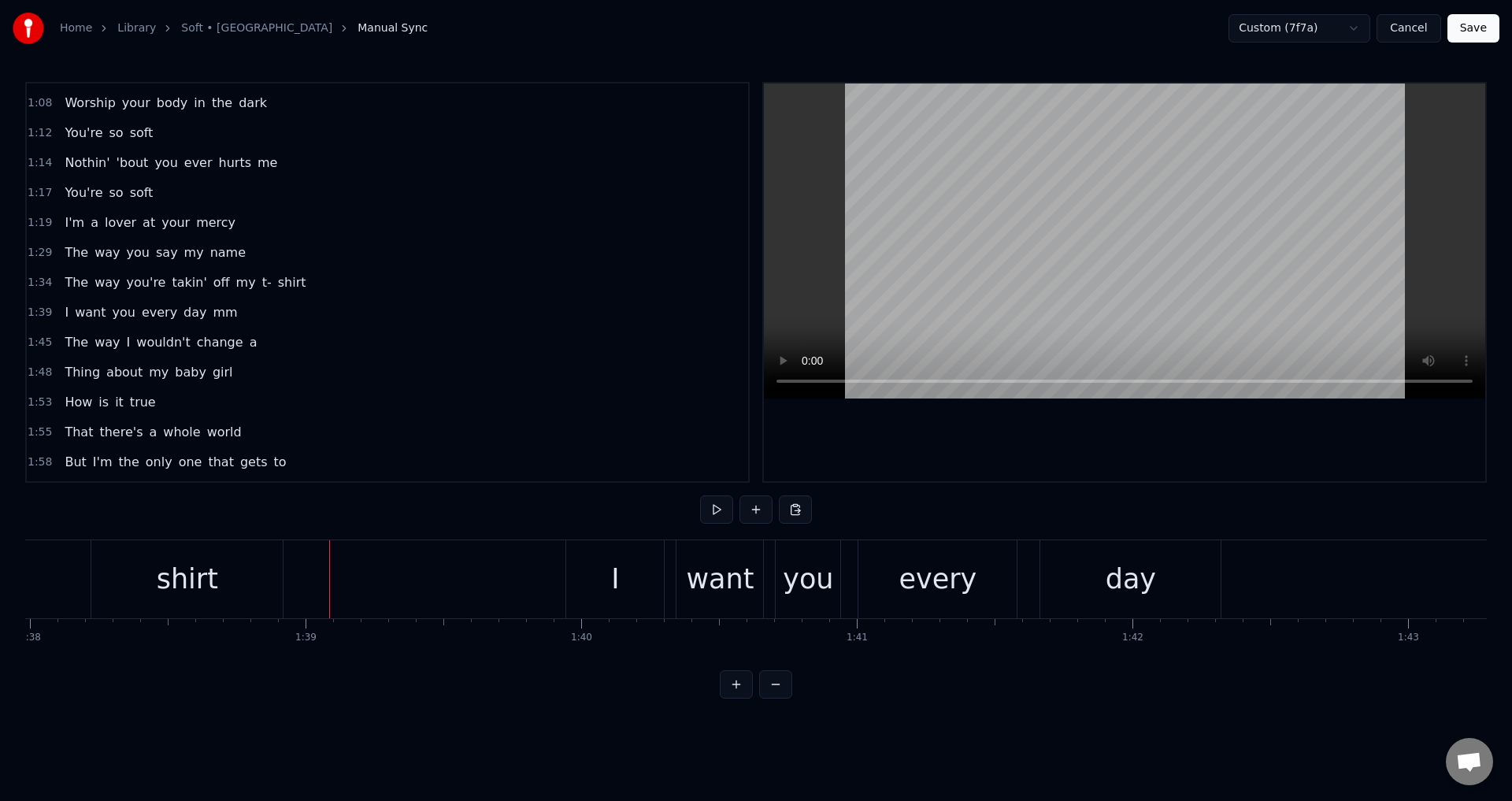
scroll to position [0, 27059]
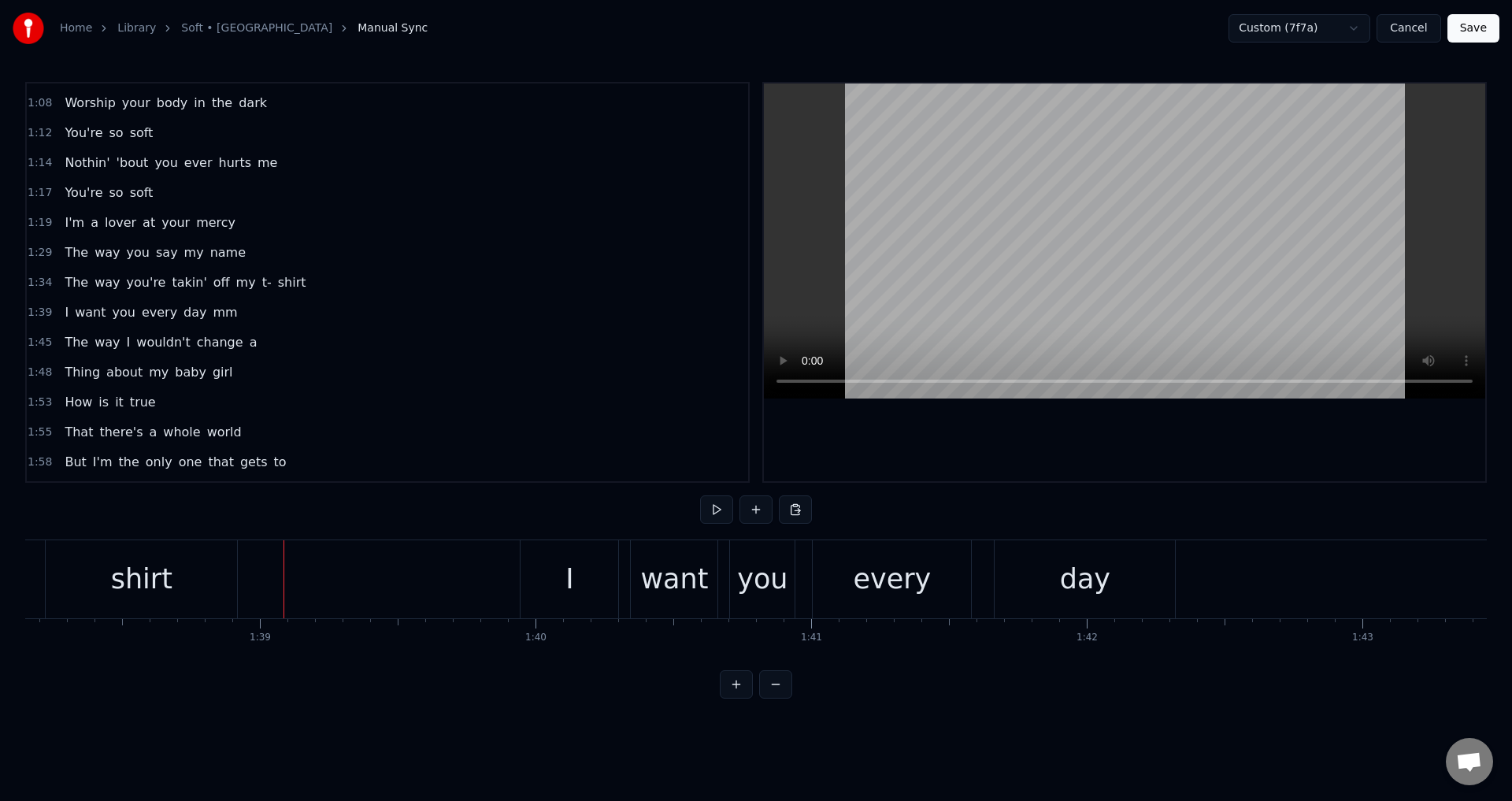
click at [23, 666] on div "Home Library Soft • LANY Manual Sync Custom (7f7a) Cancel Save 0:17 I've never …" at bounding box center [756, 349] width 1512 height 699
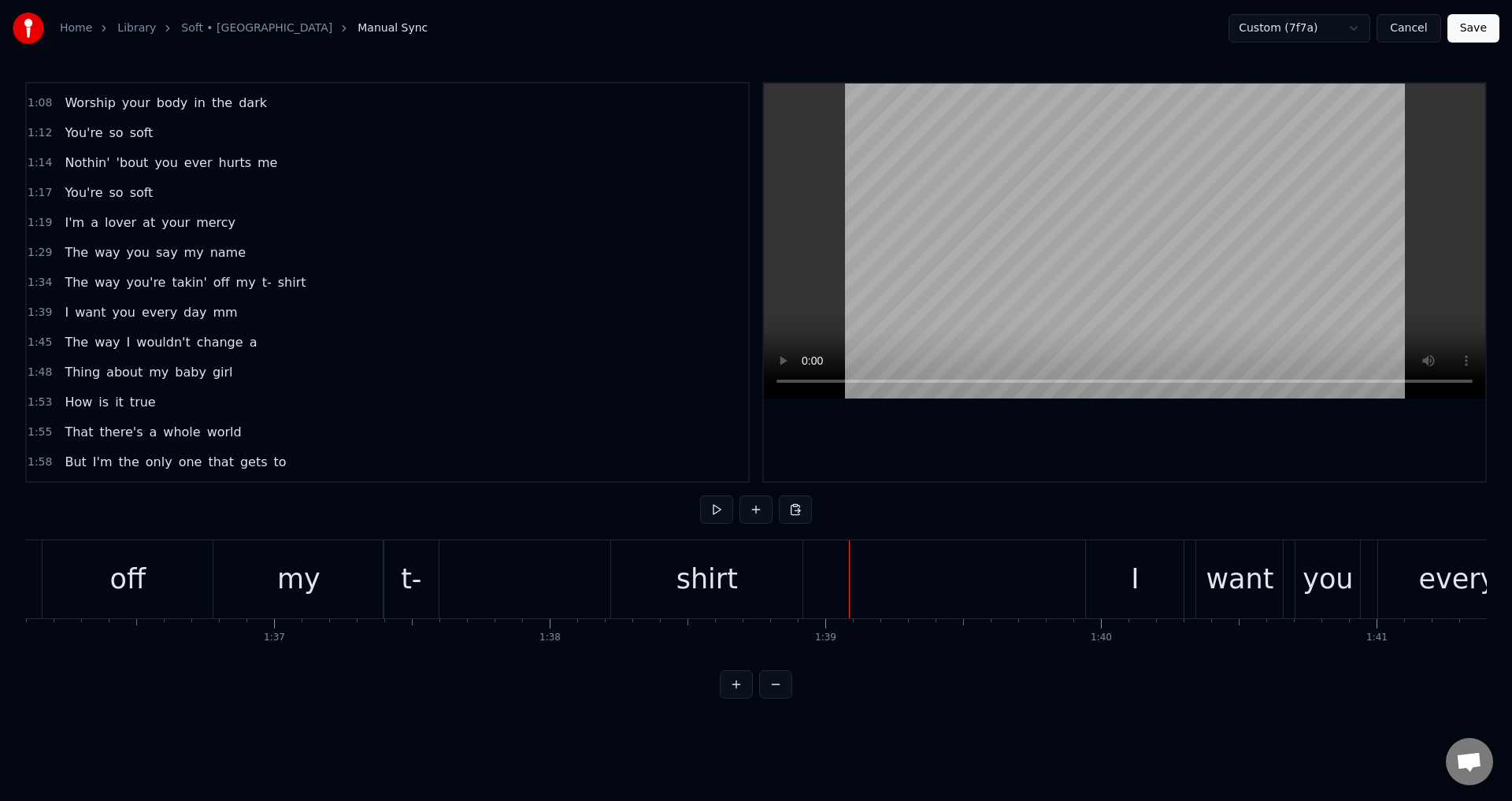
scroll to position [0, 26491]
click at [23, 663] on div "Home Library Soft • LANY Manual Sync Custom (7f7a) Cancel Save 0:17 I've never …" at bounding box center [756, 349] width 1512 height 699
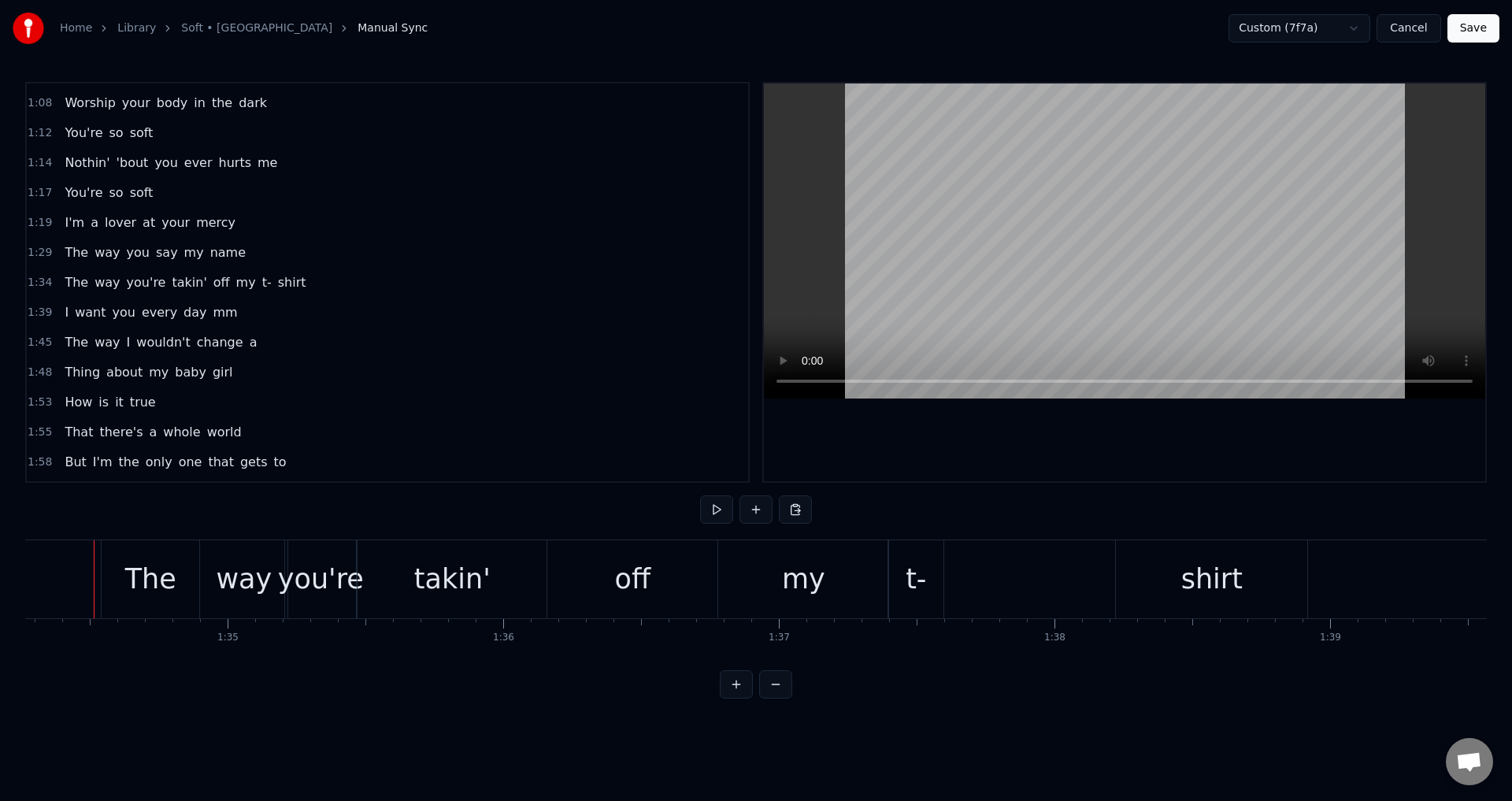
scroll to position [0, 25978]
click at [697, 568] on div "off" at bounding box center [643, 579] width 170 height 78
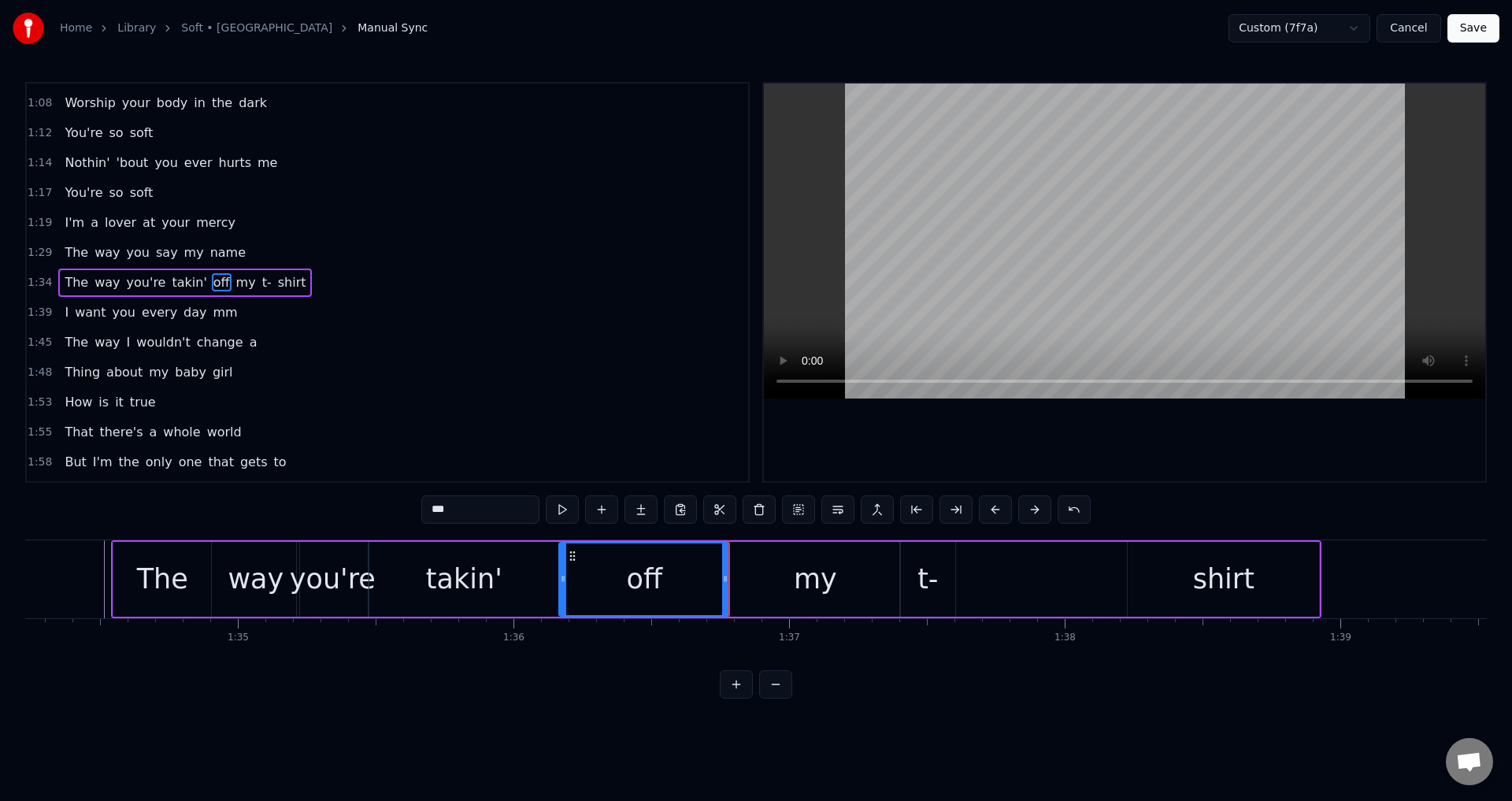
click at [750, 584] on div "my" at bounding box center [815, 580] width 170 height 75
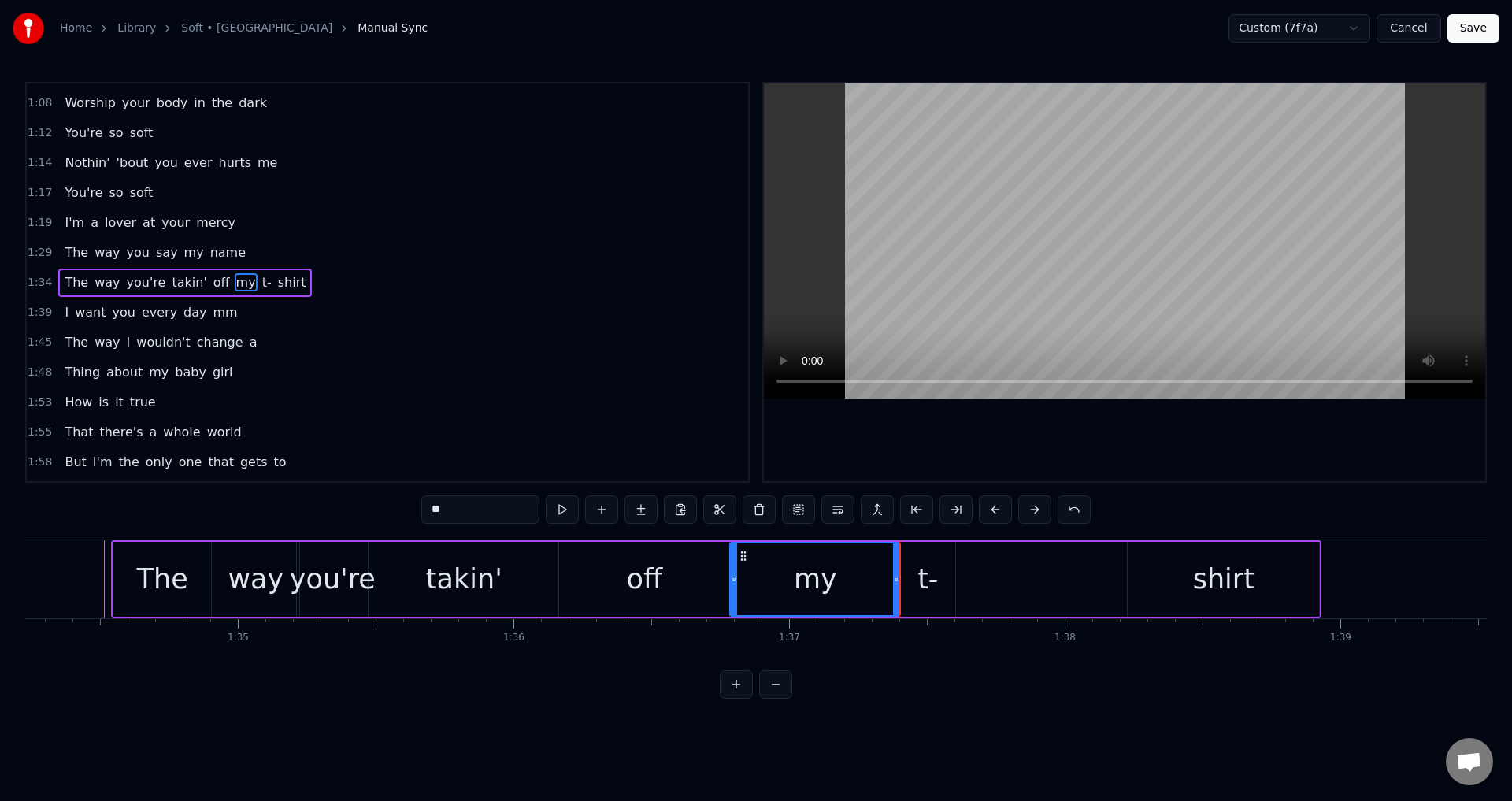
click at [908, 583] on div "t-" at bounding box center [927, 580] width 55 height 75
type input "**"
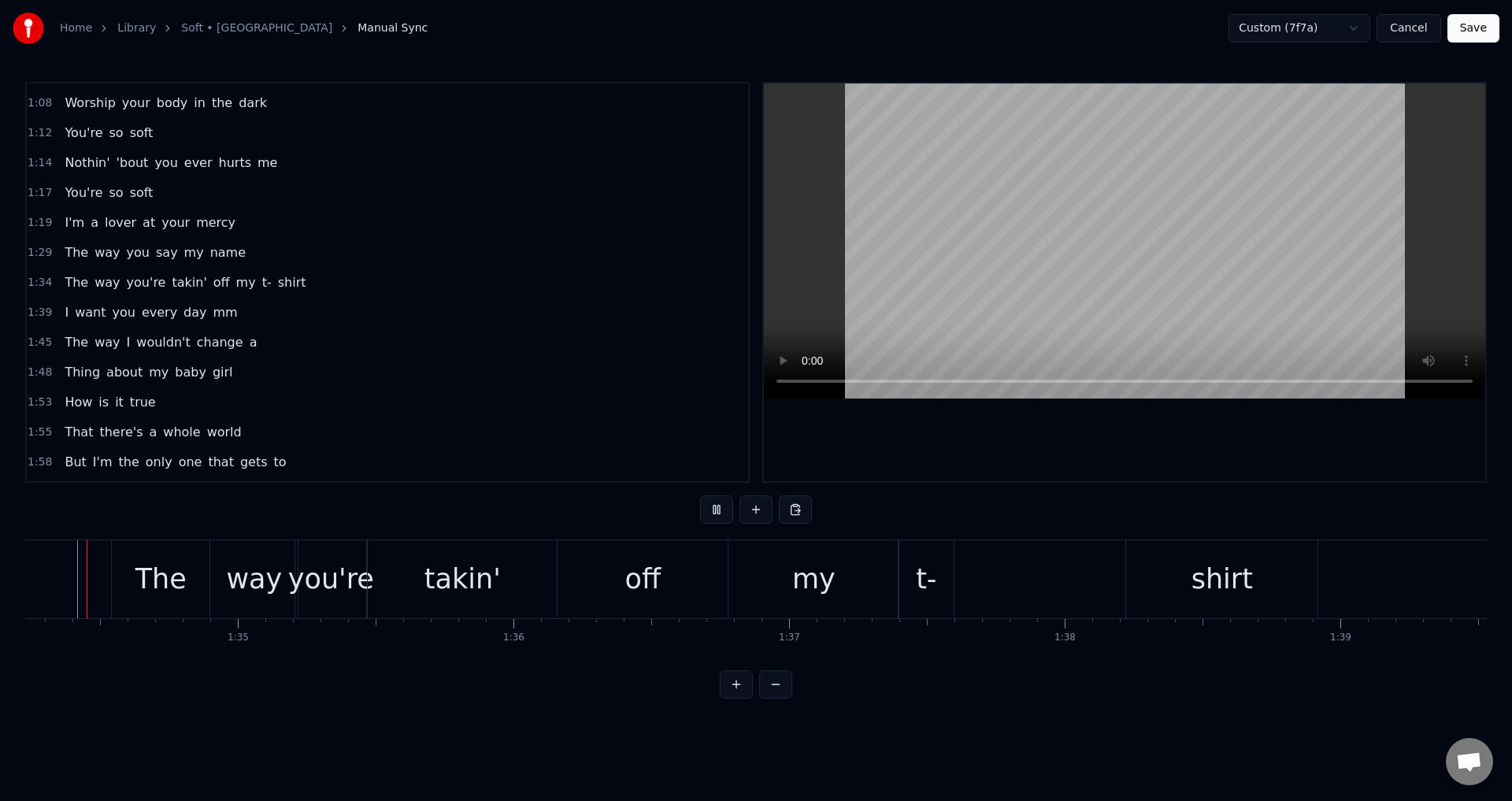
scroll to position [0, 25951]
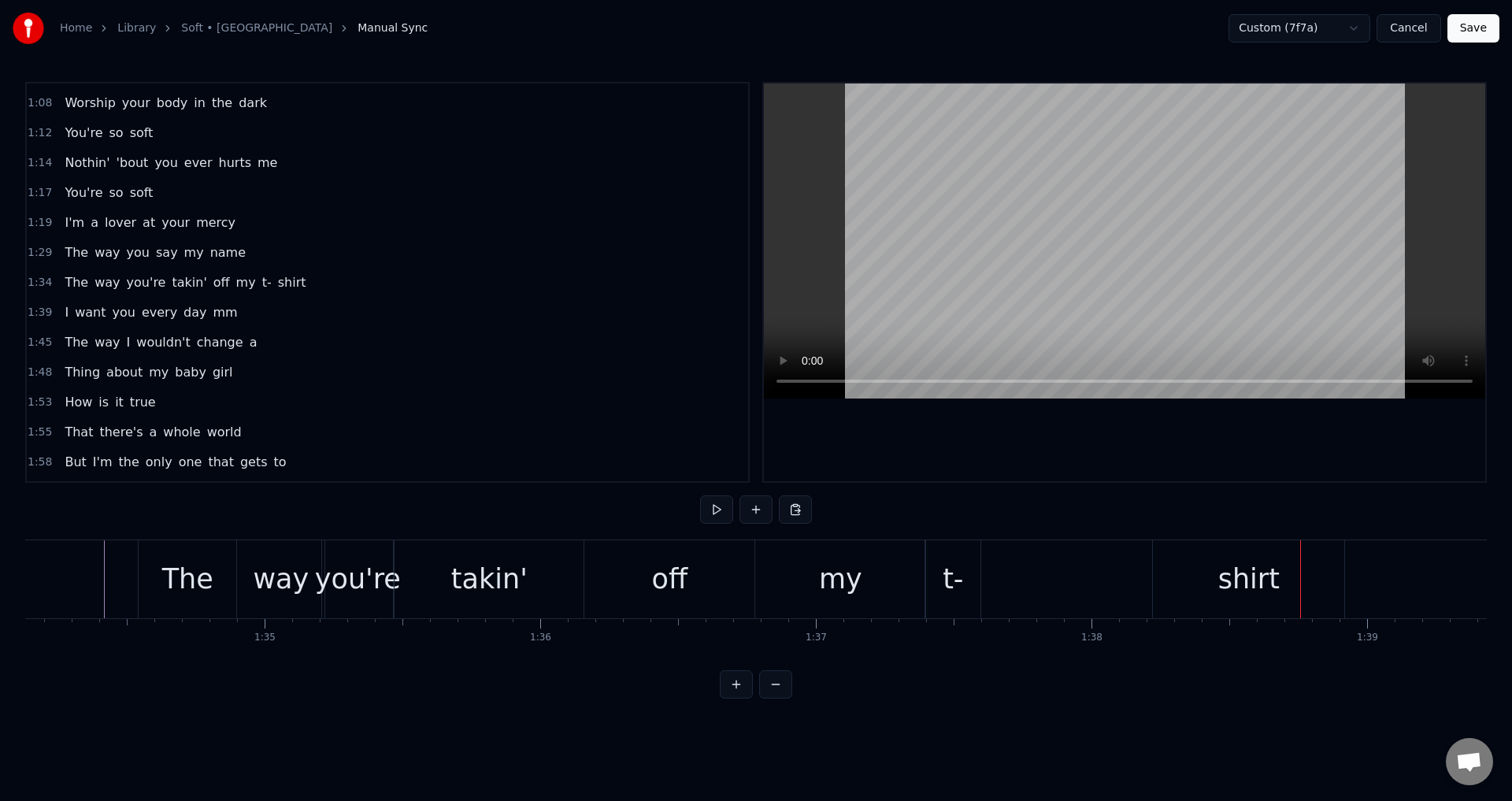
click at [1080, 586] on div "The way you're takin' off my t- shirt" at bounding box center [743, 579] width 1211 height 78
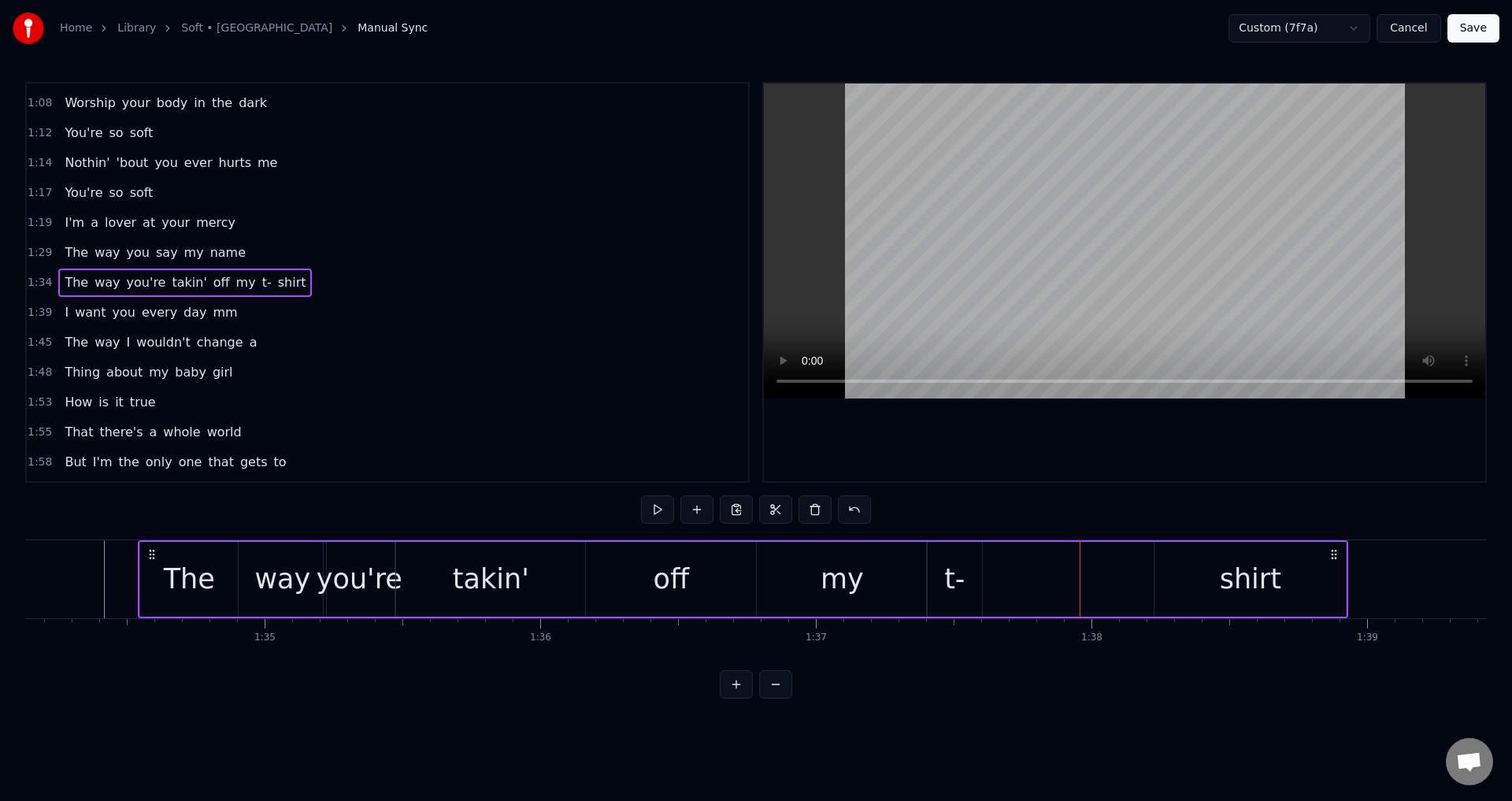
click at [984, 577] on div "The way you're takin' off my t- shirt" at bounding box center [743, 579] width 1211 height 78
click at [976, 577] on div "t-" at bounding box center [954, 580] width 55 height 75
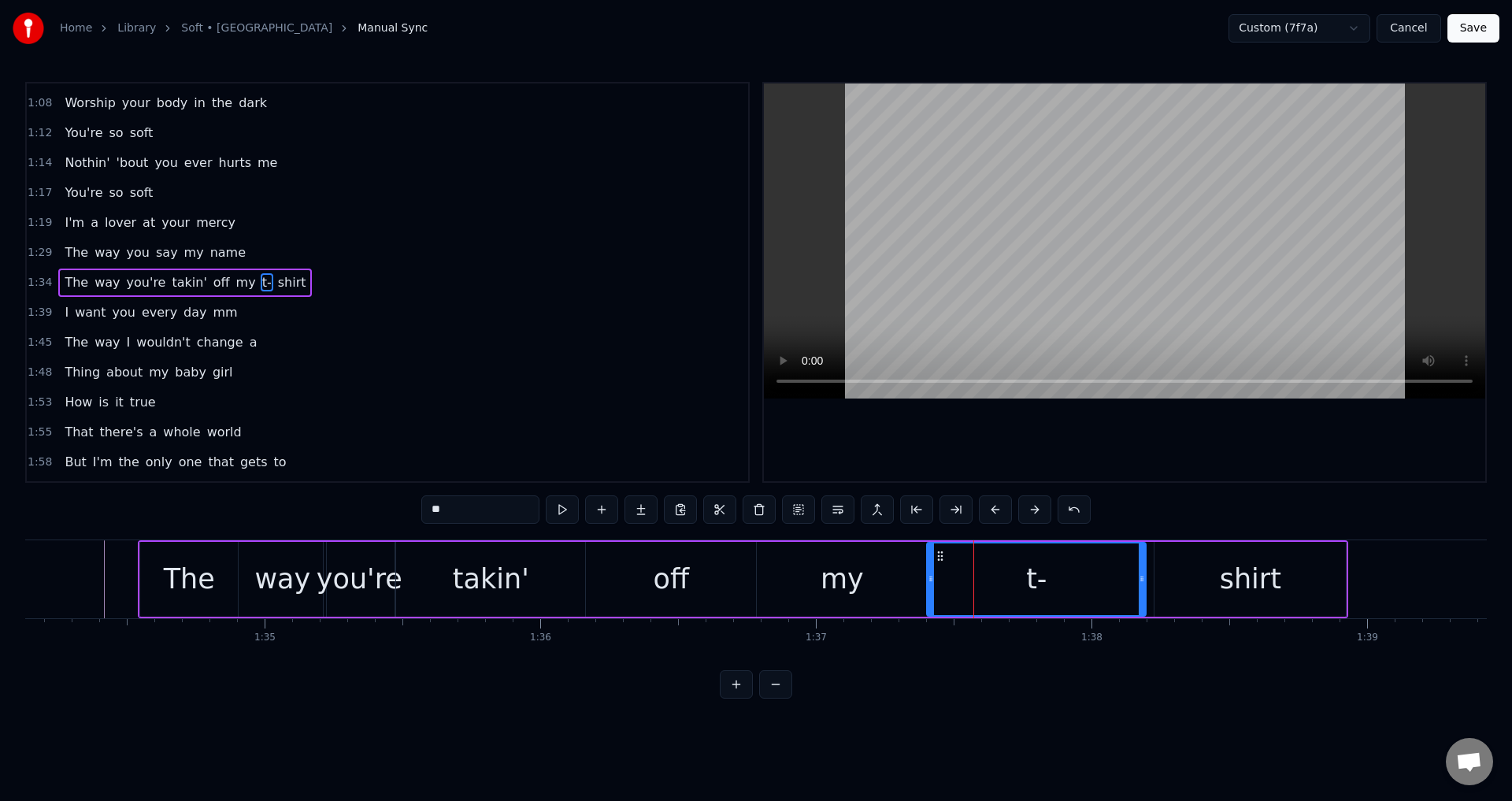
drag, startPoint x: 981, startPoint y: 578, endPoint x: 1145, endPoint y: 581, distance: 164.0
click at [1145, 581] on icon at bounding box center [1141, 578] width 7 height 13
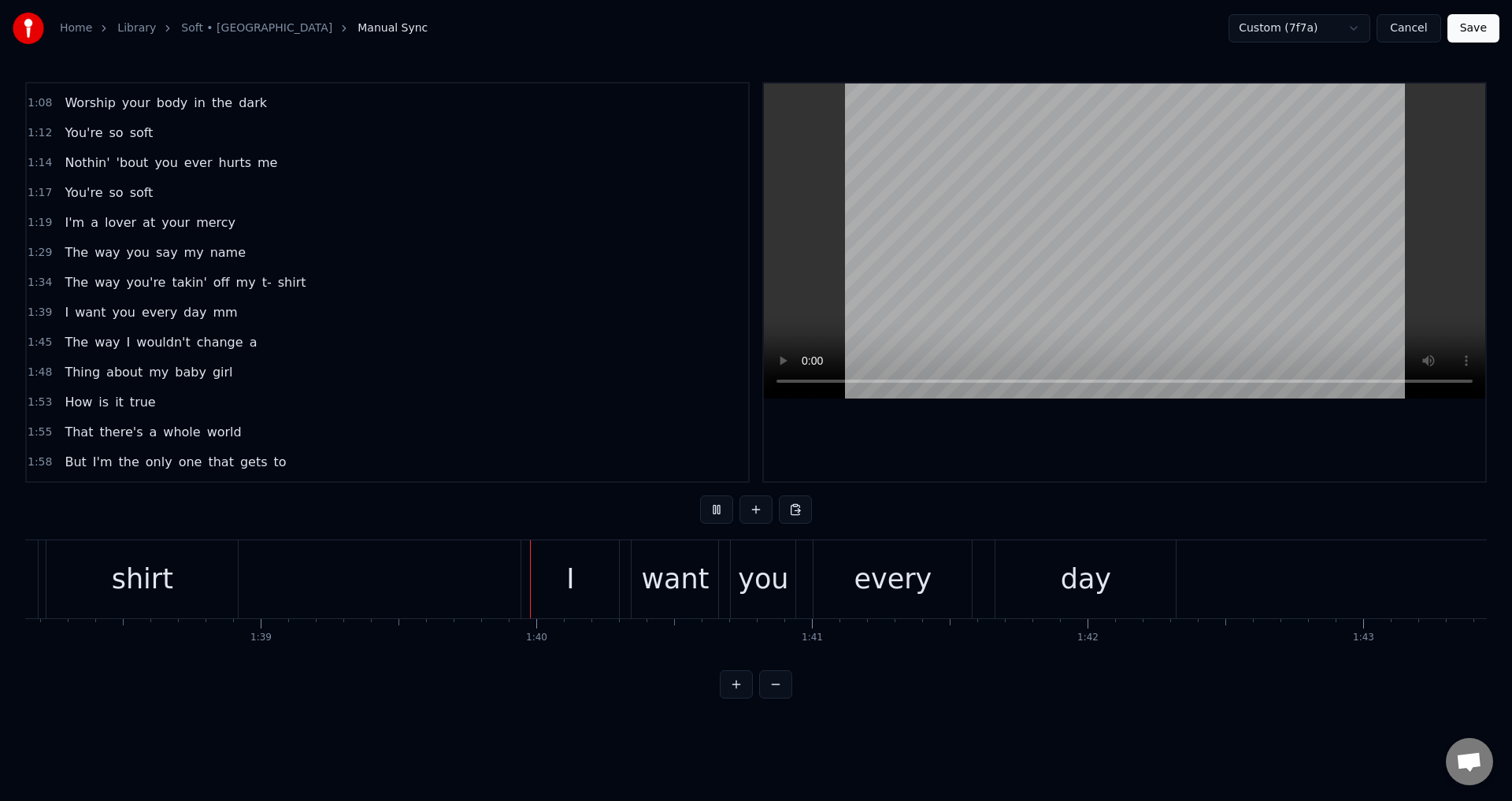
scroll to position [0, 27328]
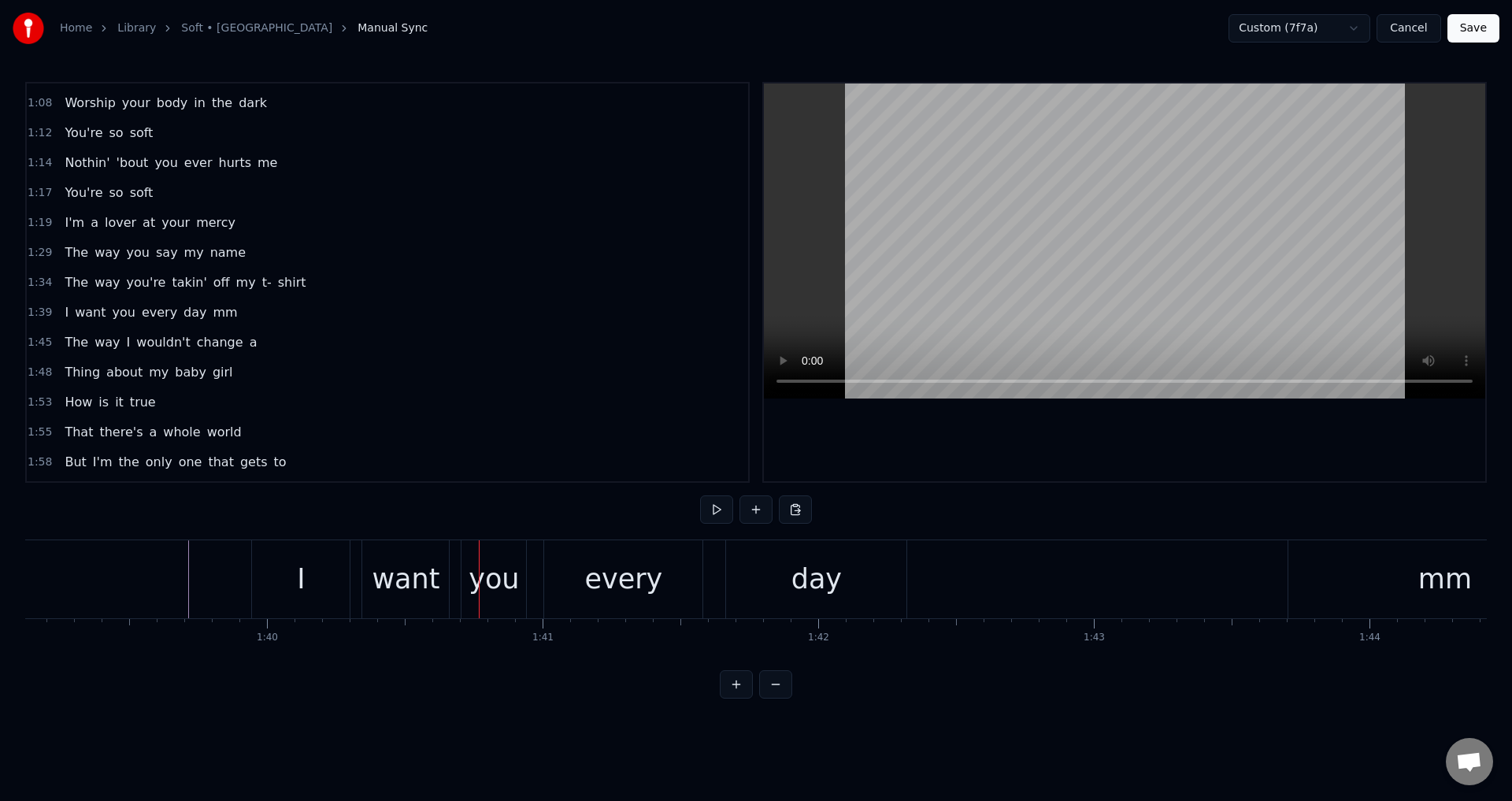
click at [354, 586] on div "I want you every day mm" at bounding box center [927, 579] width 1354 height 78
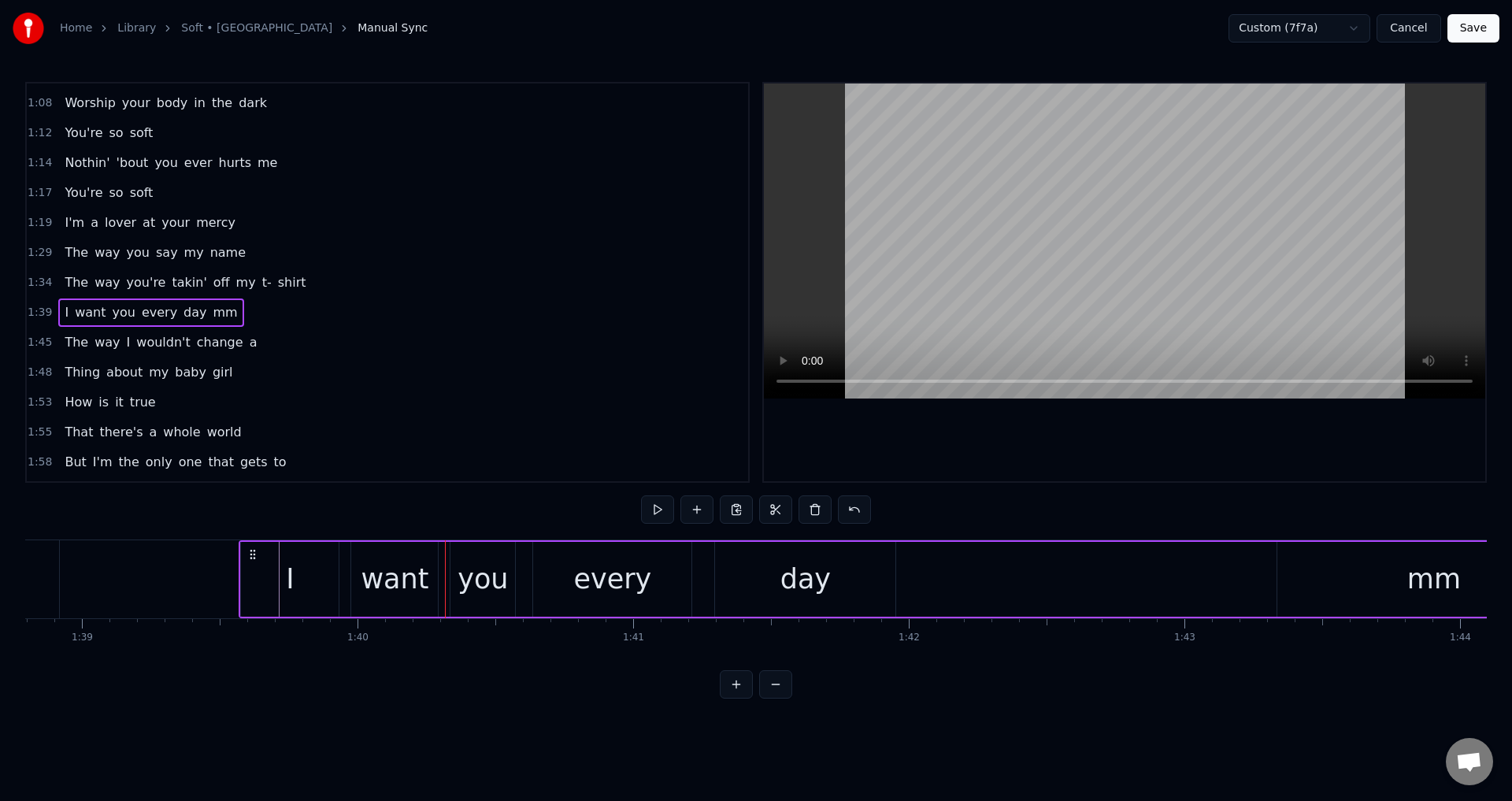
scroll to position [0, 27203]
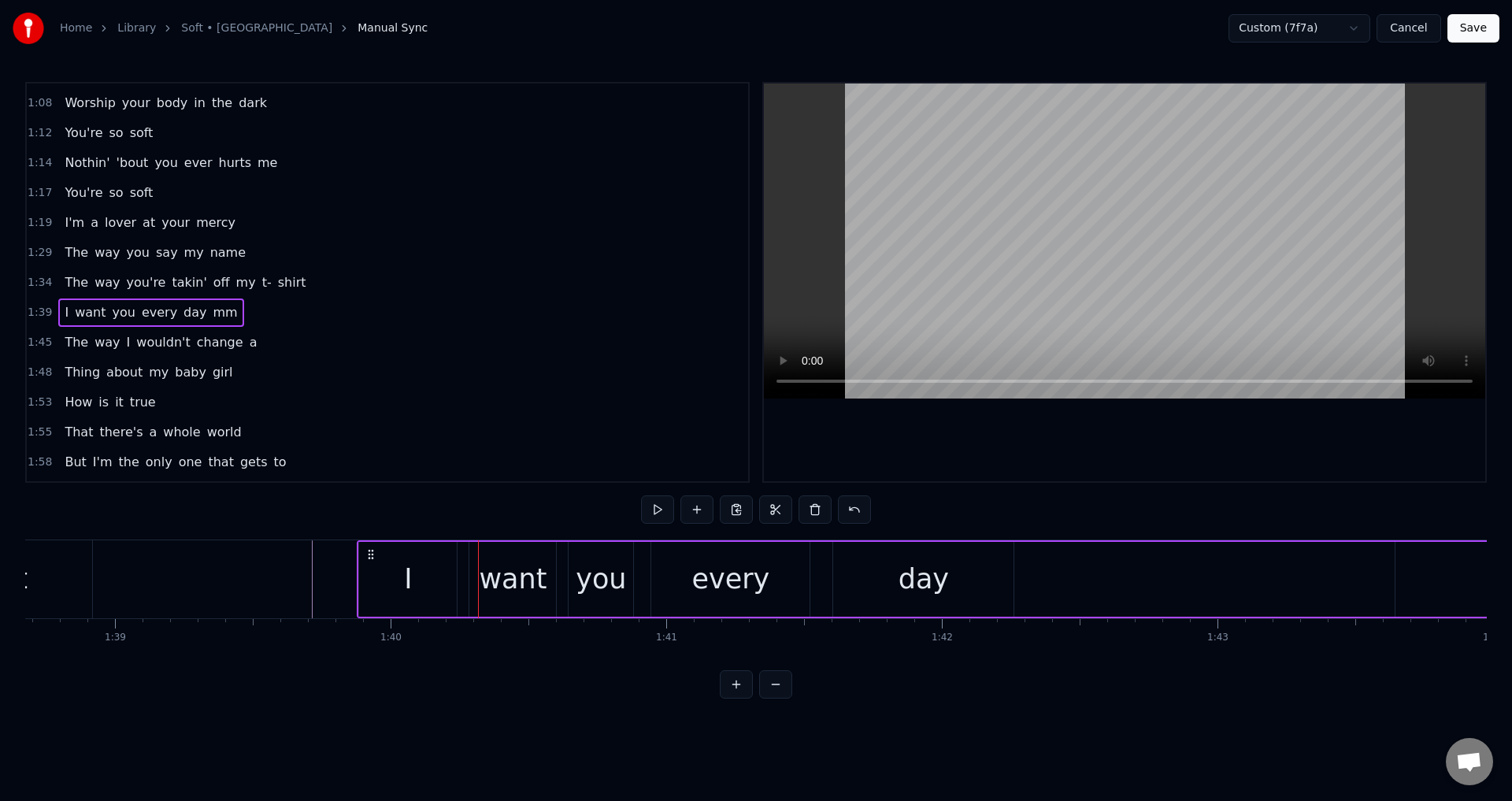
drag, startPoint x: 263, startPoint y: 551, endPoint x: 374, endPoint y: 559, distance: 111.3
click at [374, 559] on icon at bounding box center [371, 554] width 13 height 13
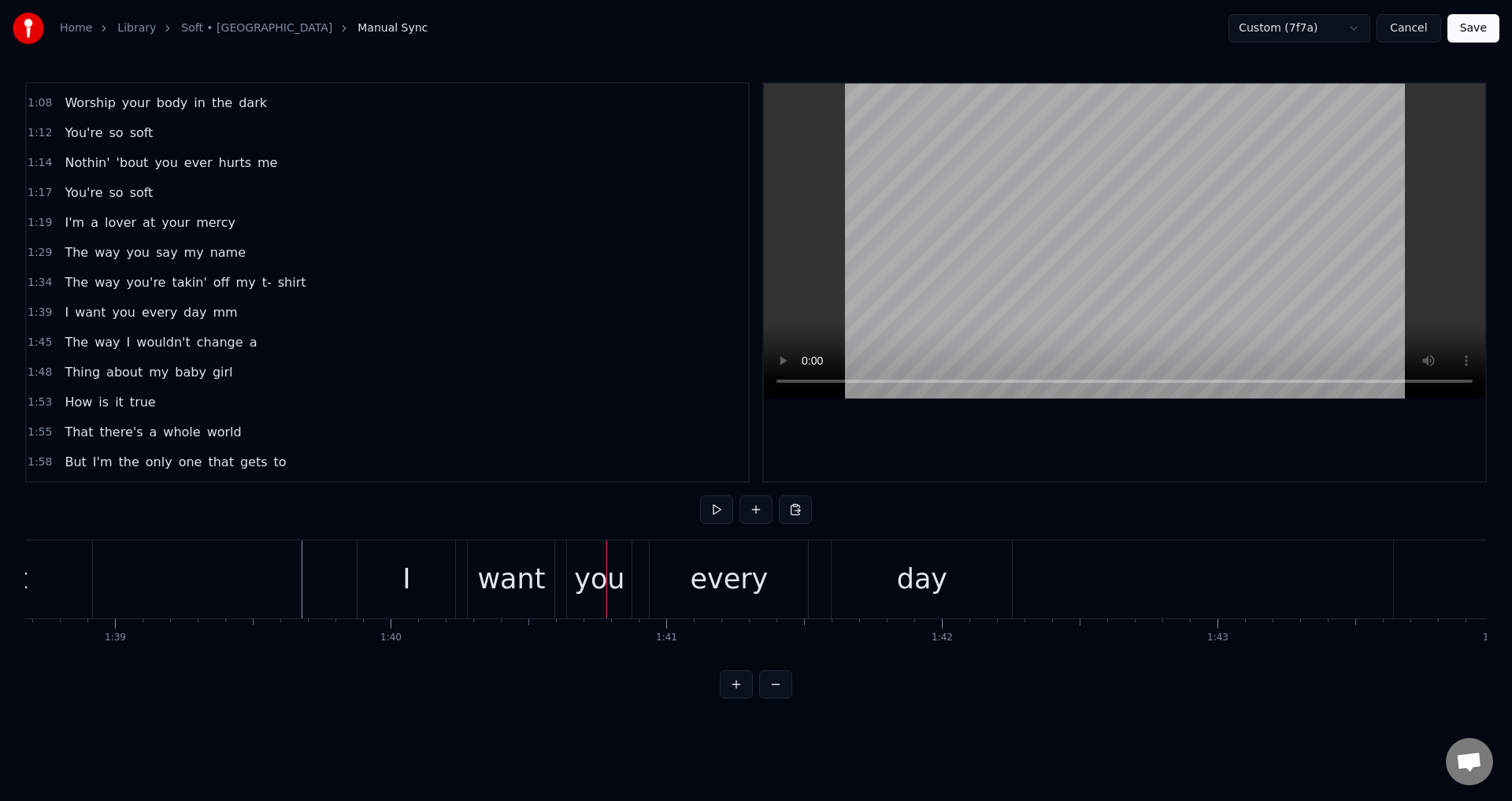
click at [495, 571] on div "want" at bounding box center [511, 579] width 68 height 41
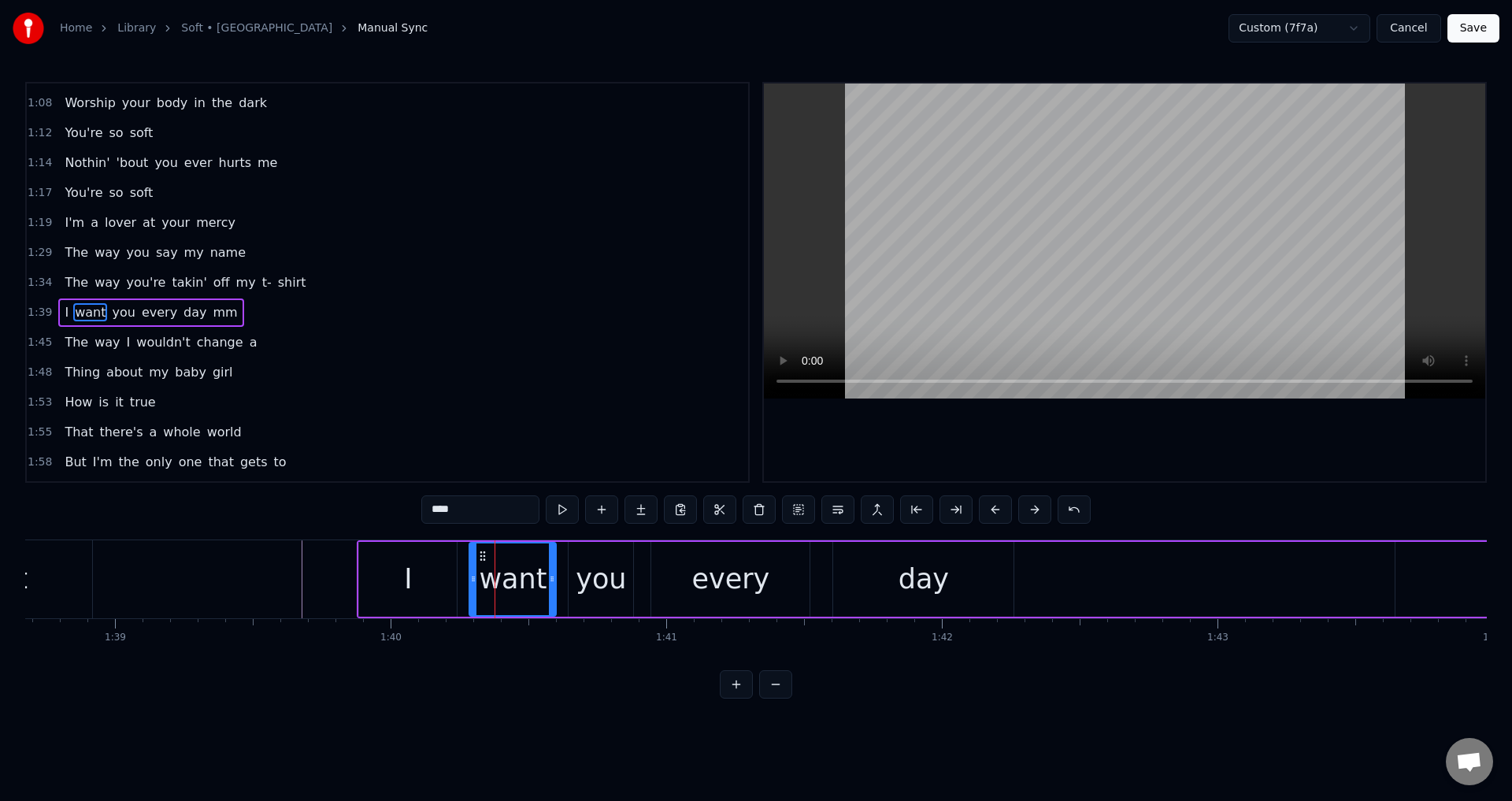
scroll to position [384, 0]
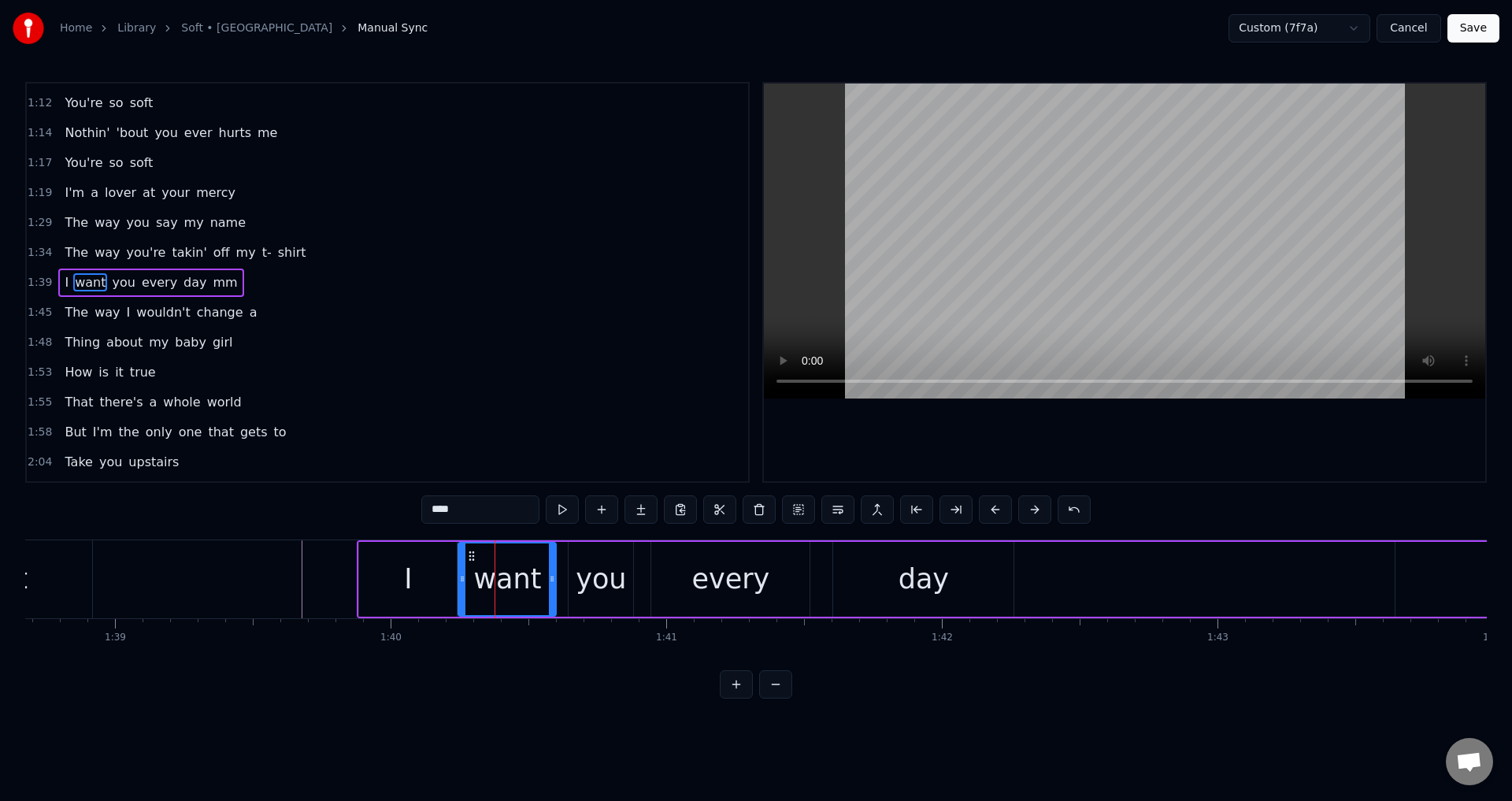
drag, startPoint x: 472, startPoint y: 568, endPoint x: 461, endPoint y: 568, distance: 11.0
click at [461, 568] on div at bounding box center [462, 579] width 7 height 71
click at [586, 566] on div "you" at bounding box center [601, 579] width 50 height 41
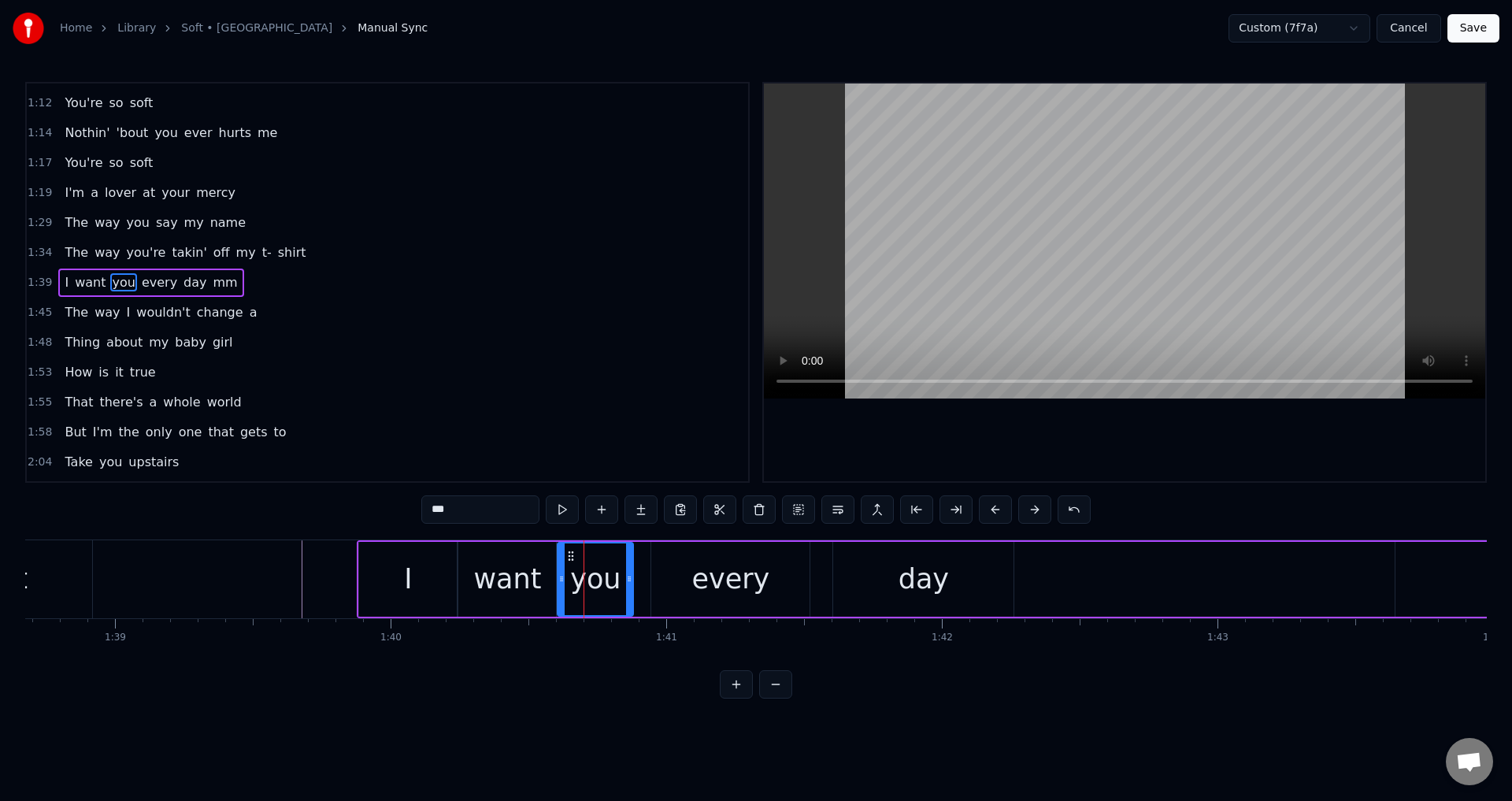
drag, startPoint x: 569, startPoint y: 576, endPoint x: 560, endPoint y: 575, distance: 9.1
click at [560, 575] on icon at bounding box center [562, 578] width 7 height 13
click at [652, 573] on div "every" at bounding box center [730, 580] width 158 height 75
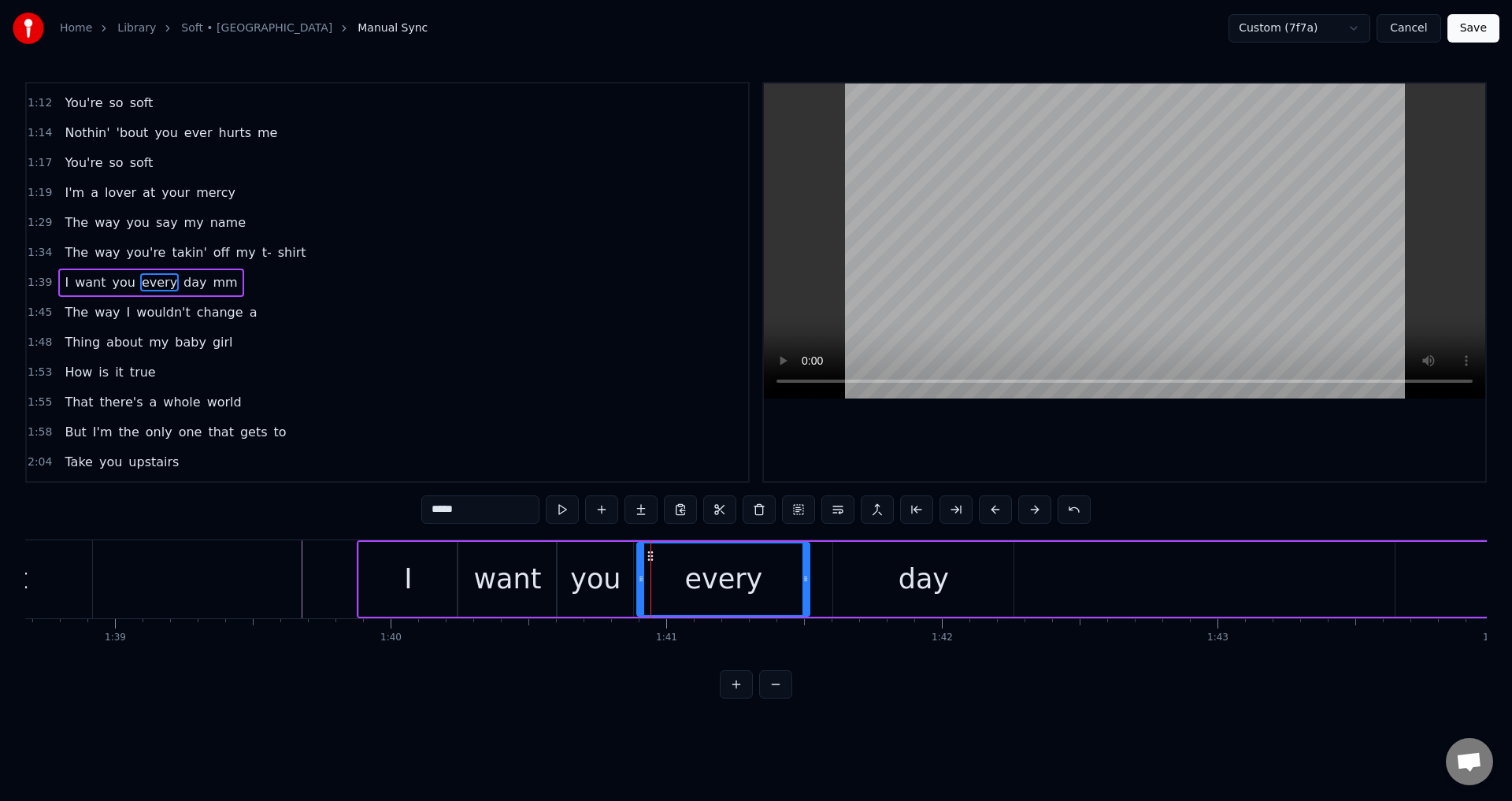
drag, startPoint x: 652, startPoint y: 577, endPoint x: 638, endPoint y: 577, distance: 14.0
click at [638, 577] on icon at bounding box center [641, 578] width 7 height 13
click at [834, 570] on div "day" at bounding box center [923, 580] width 182 height 75
type input "***"
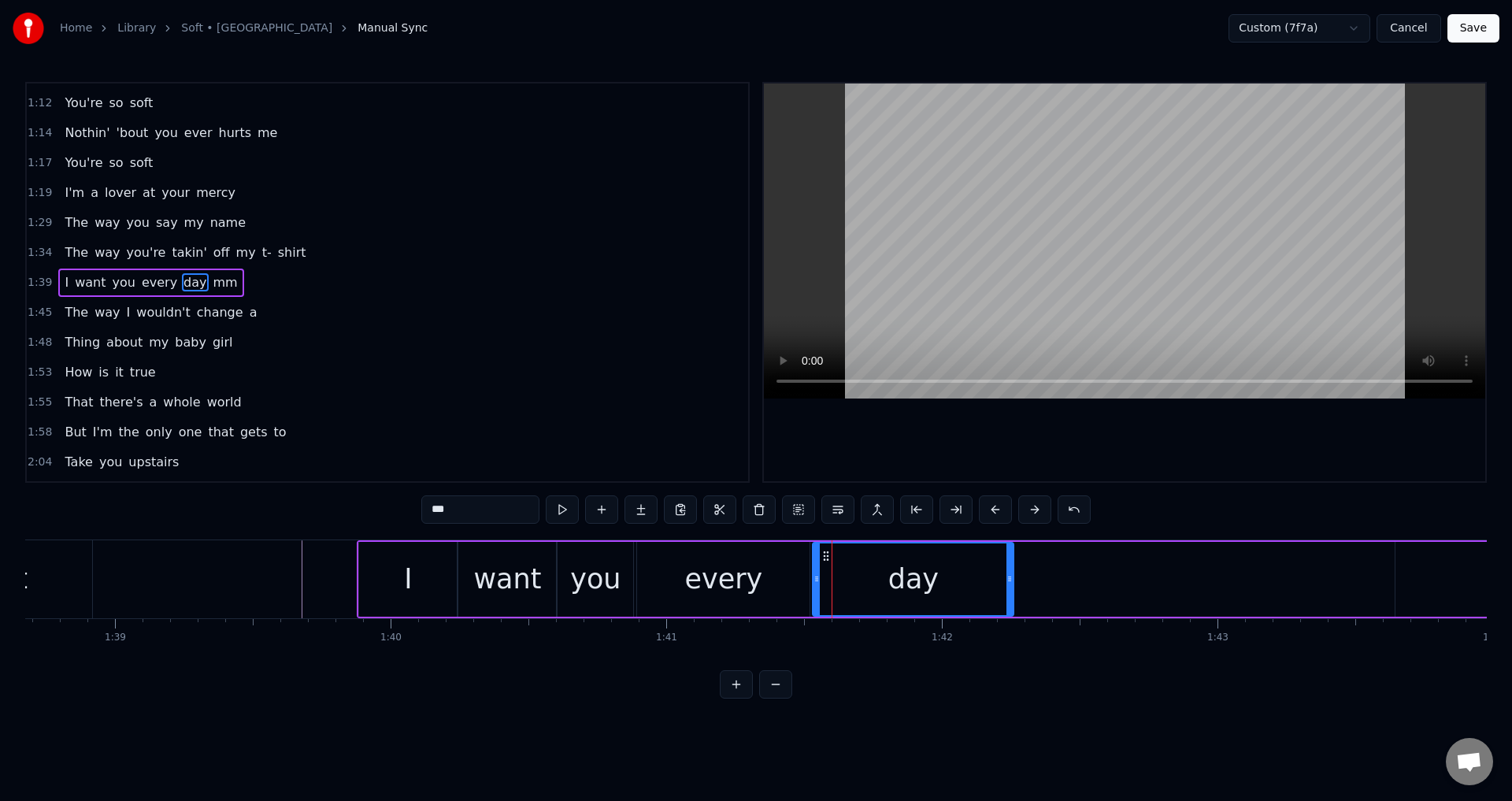
drag, startPoint x: 838, startPoint y: 577, endPoint x: 817, endPoint y: 577, distance: 21.0
click at [817, 577] on icon at bounding box center [816, 578] width 7 height 13
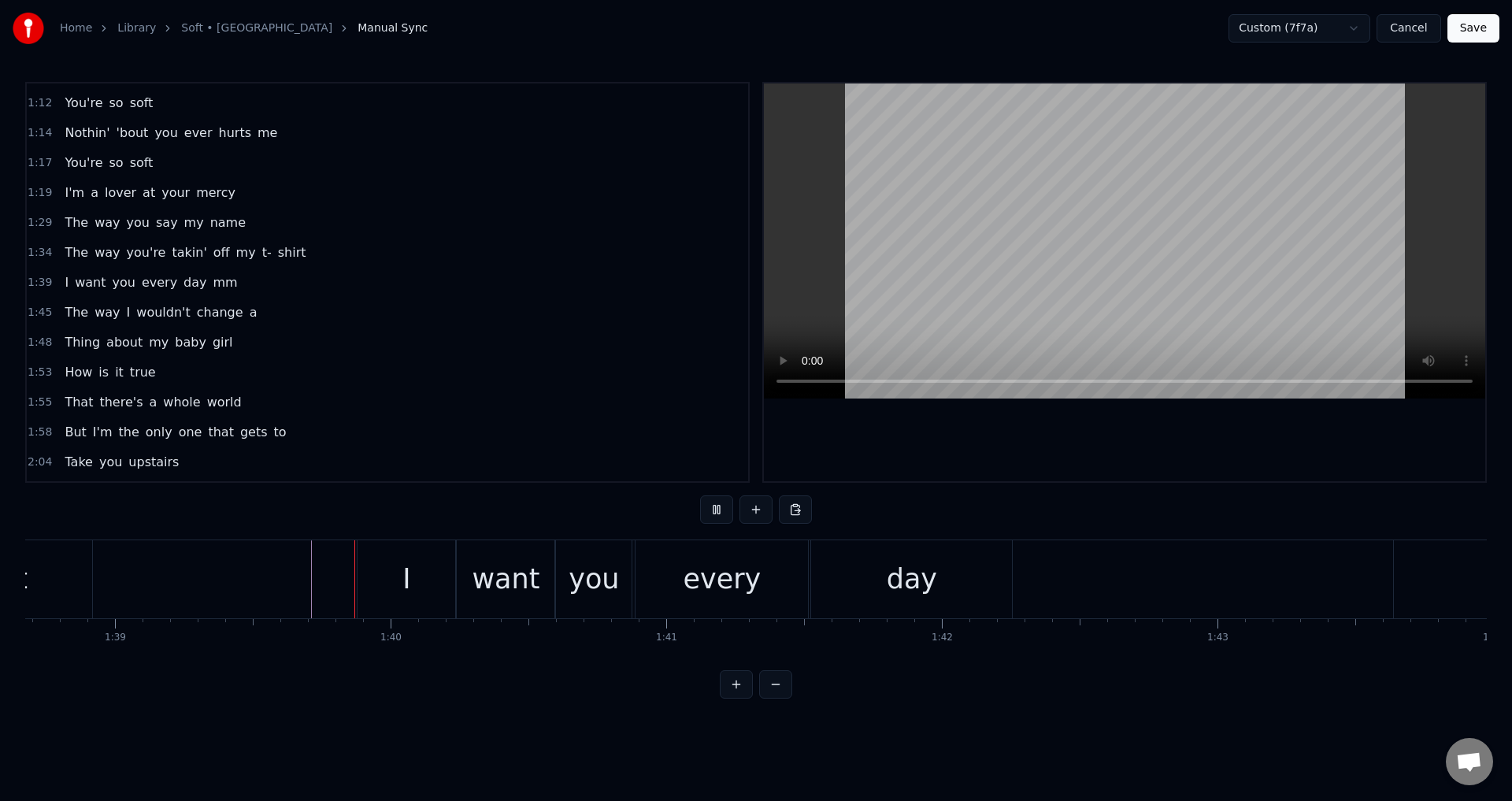
click at [363, 577] on div "I" at bounding box center [406, 579] width 97 height 78
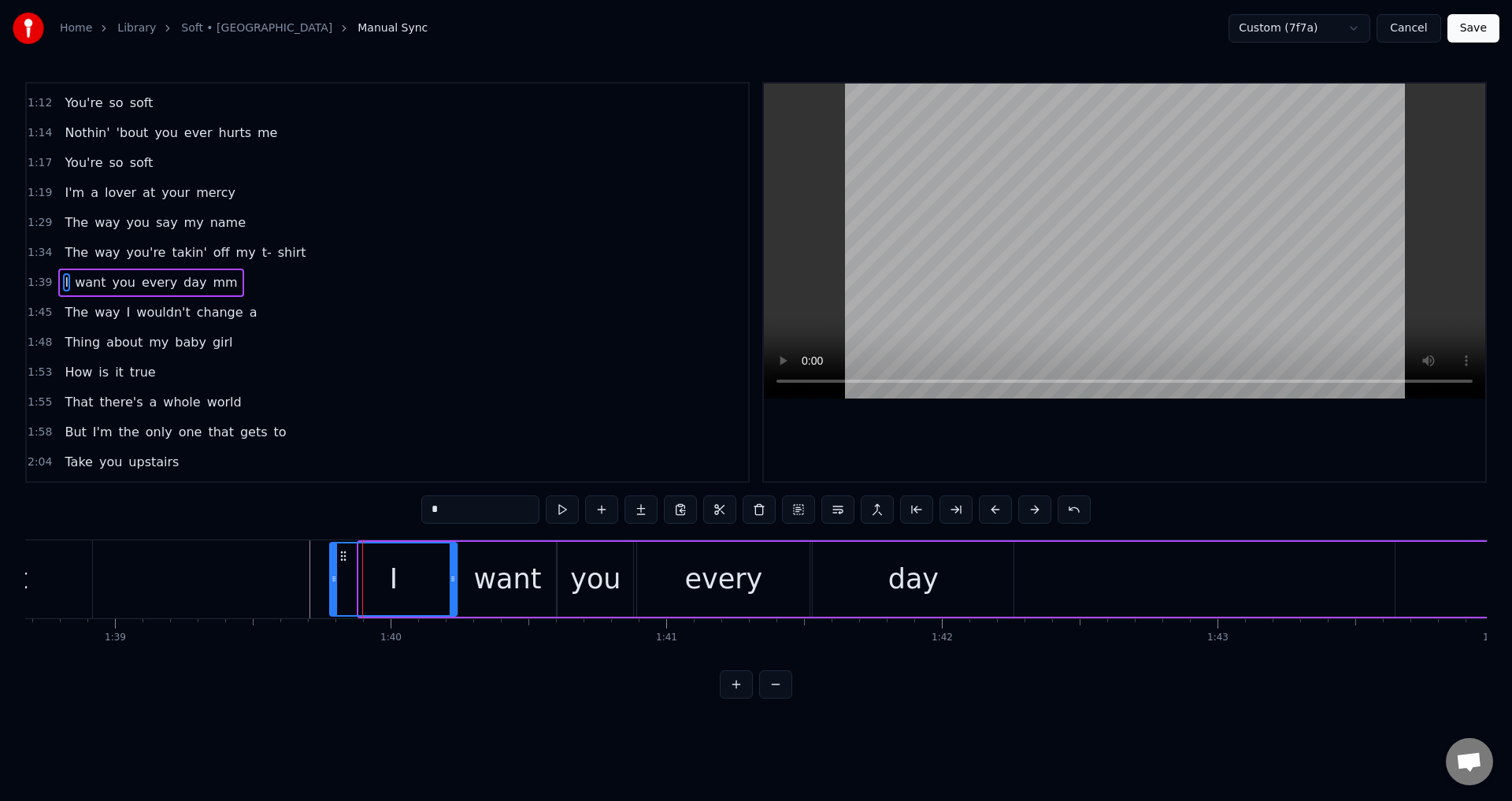
drag, startPoint x: 354, startPoint y: 580, endPoint x: 330, endPoint y: 576, distance: 24.3
click at [331, 576] on icon at bounding box center [334, 578] width 7 height 13
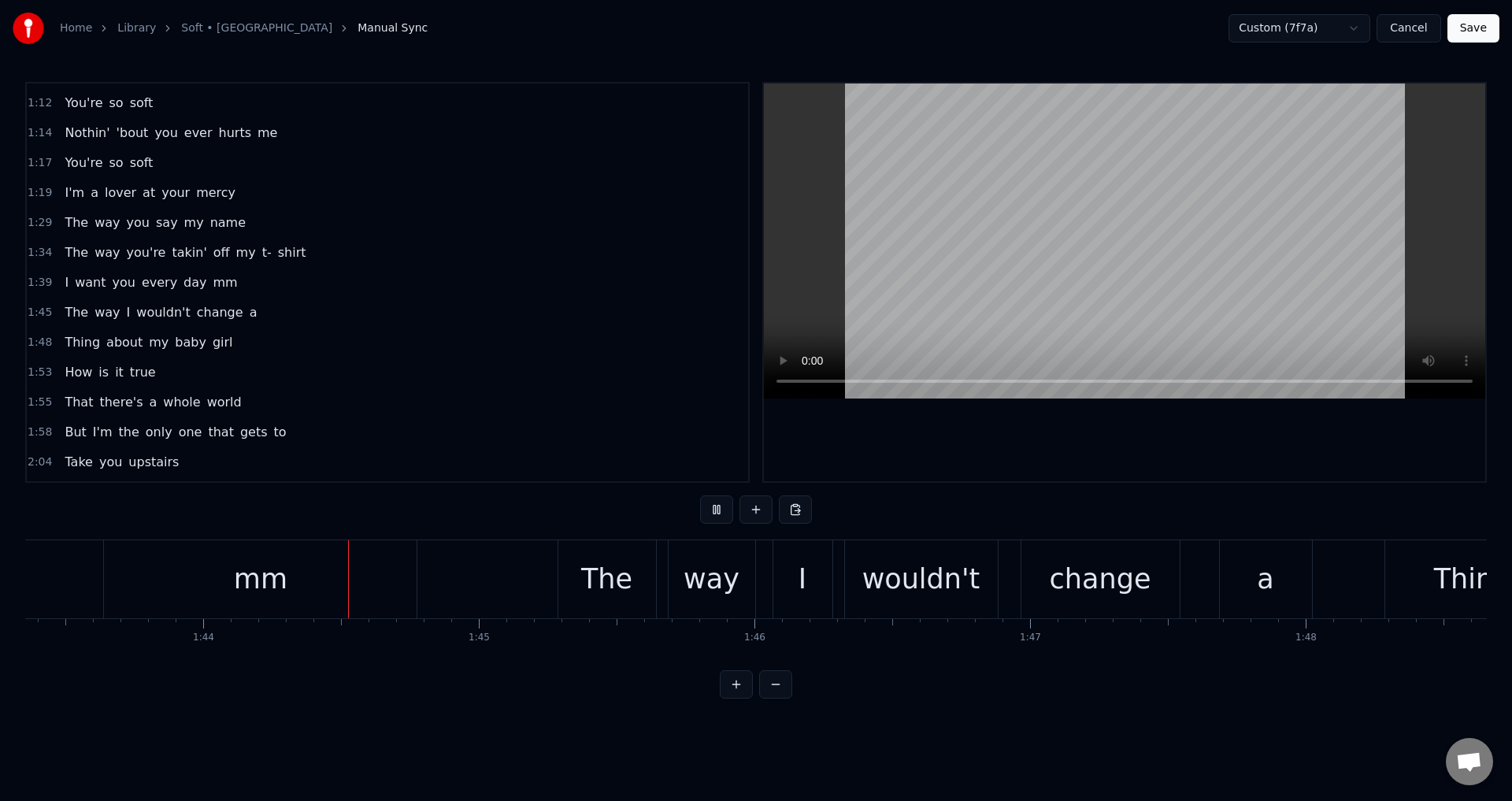
scroll to position [0, 28562]
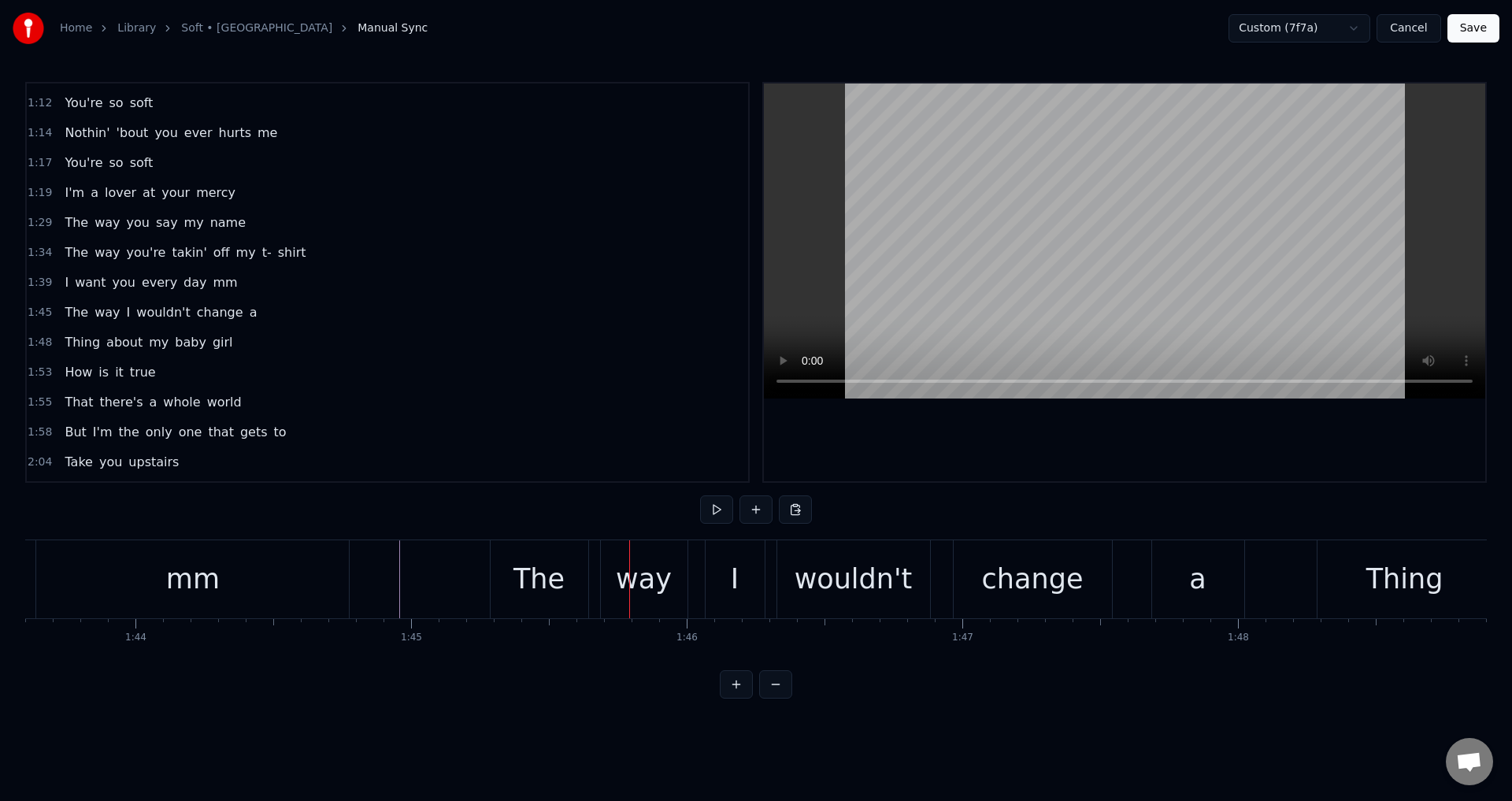
click at [696, 576] on div "The way I wouldn't change a" at bounding box center [869, 579] width 758 height 78
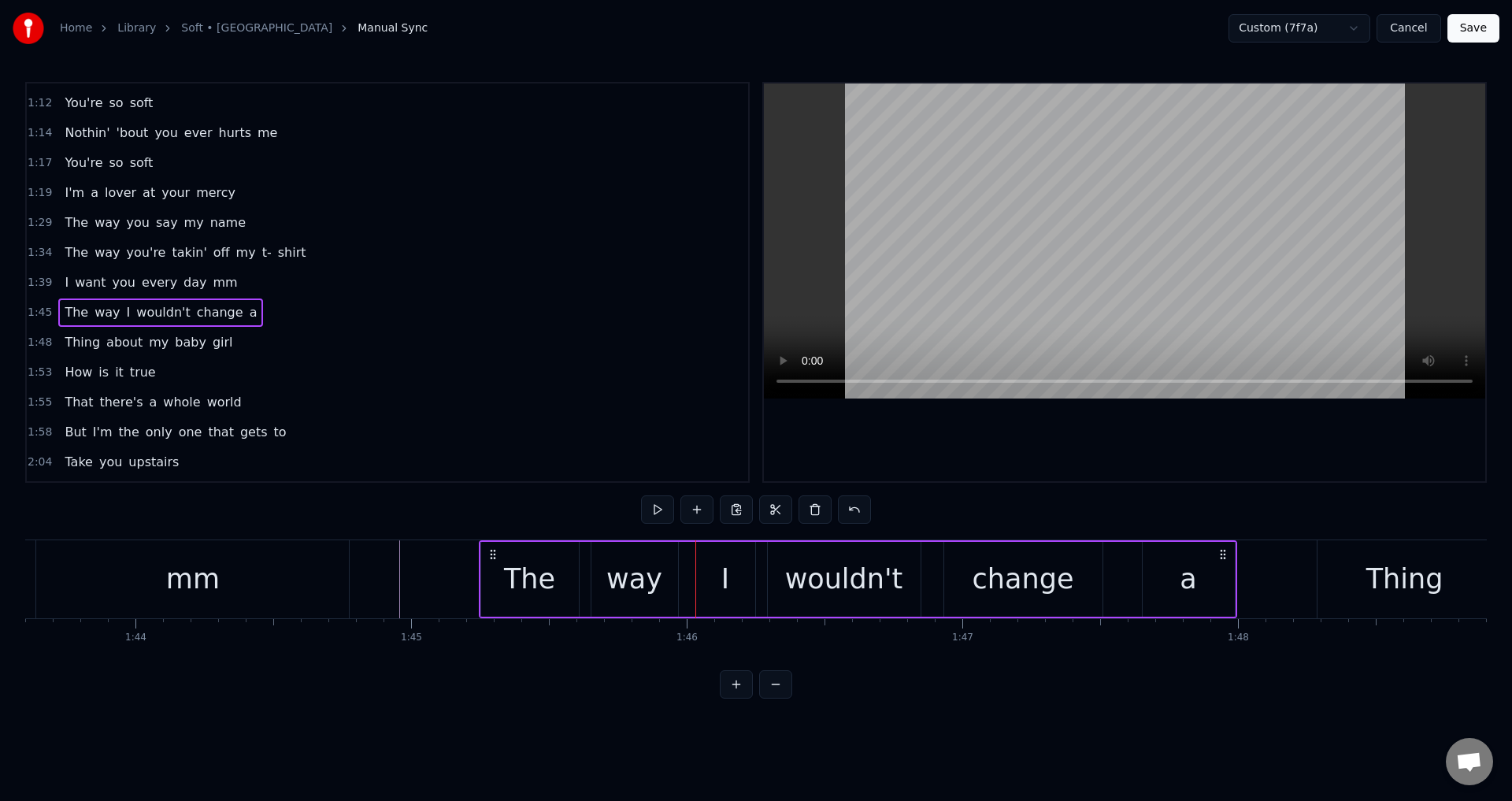
drag, startPoint x: 504, startPoint y: 549, endPoint x: 491, endPoint y: 548, distance: 13.0
click at [491, 548] on icon at bounding box center [493, 554] width 13 height 13
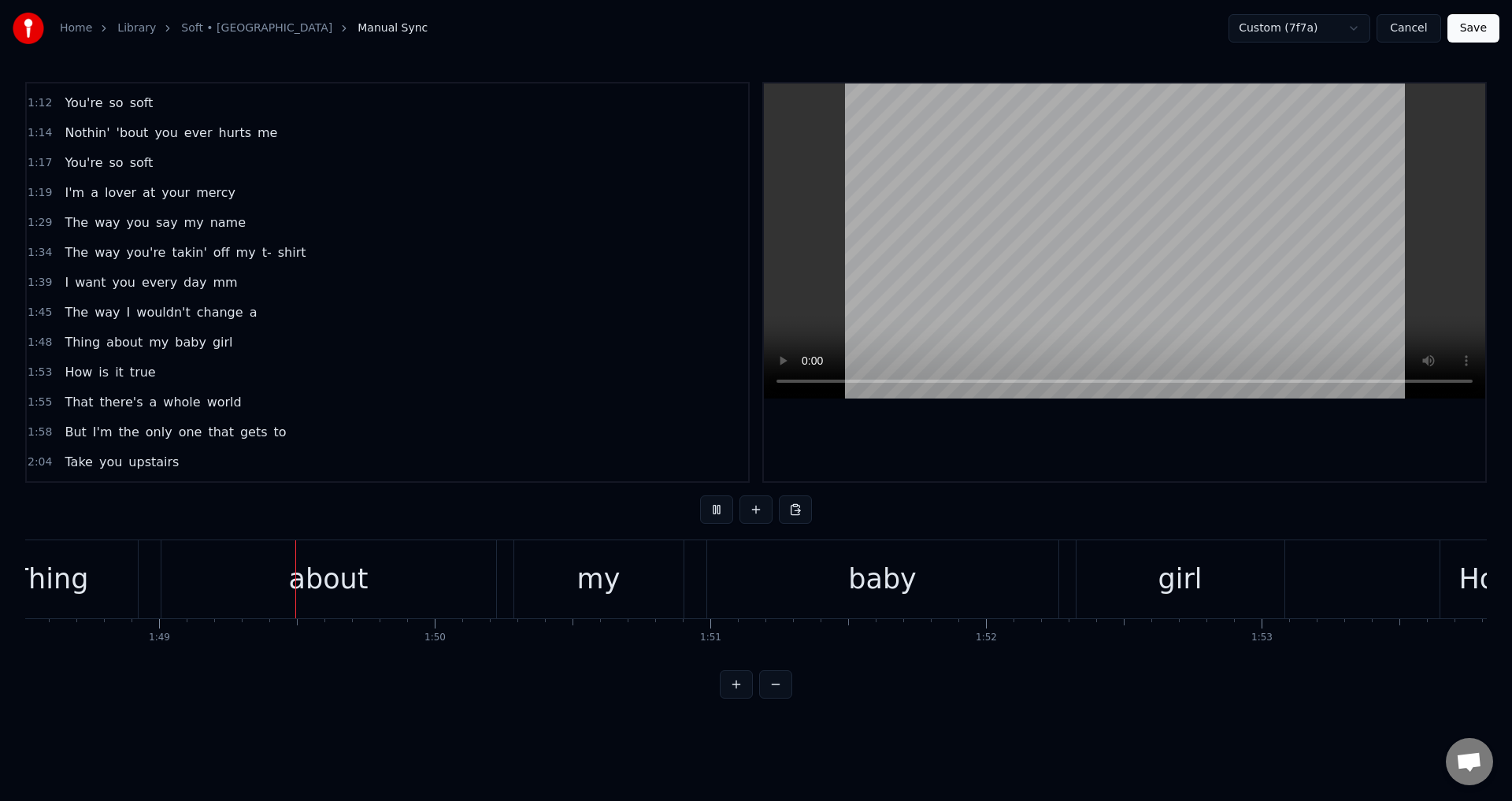
scroll to position [0, 29918]
click at [508, 582] on div "Thing about my baby girl" at bounding box center [624, 579] width 1327 height 78
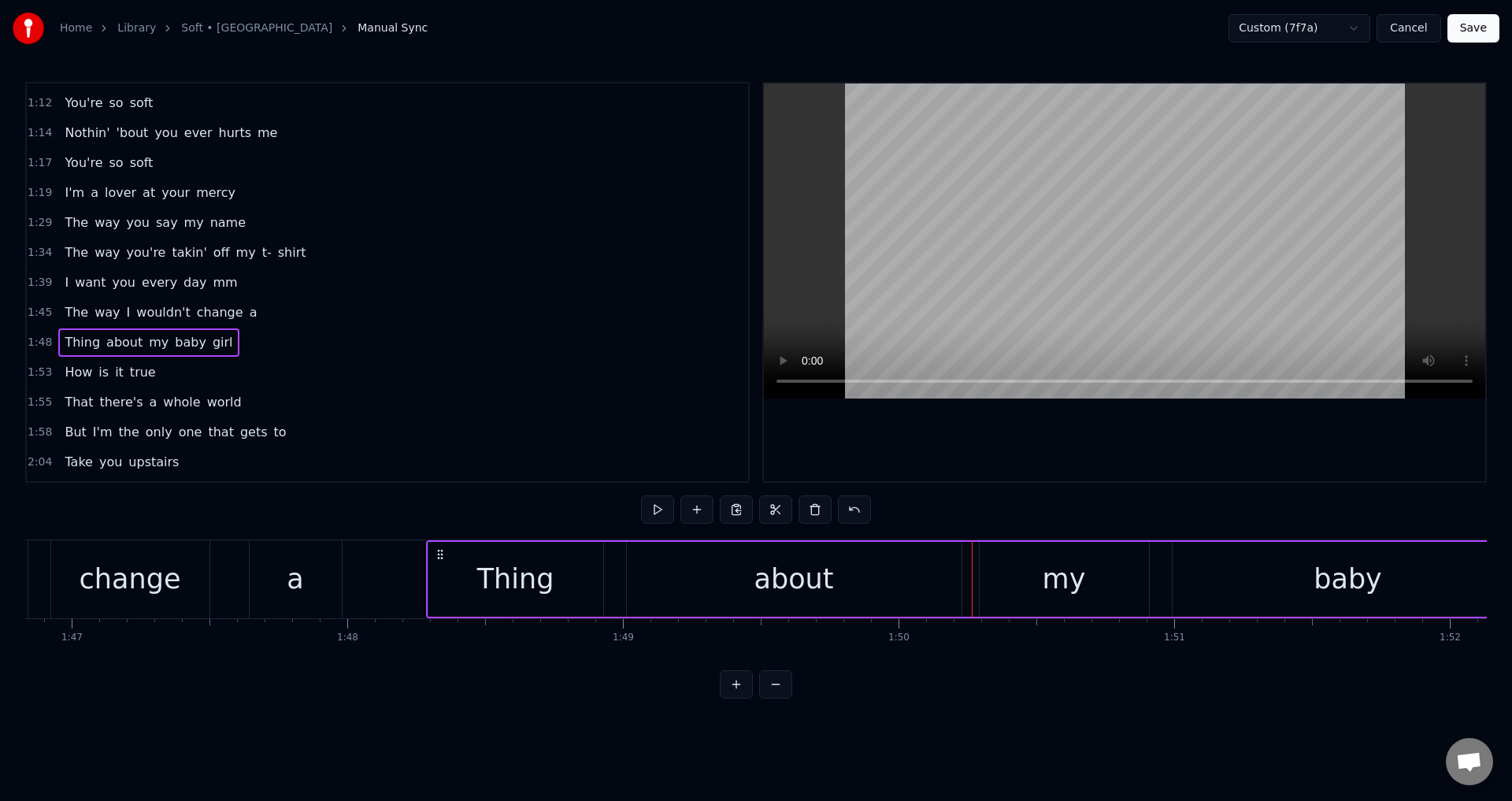
scroll to position [0, 29445]
drag, startPoint x: 448, startPoint y: 551, endPoint x: 436, endPoint y: 551, distance: 12.0
click at [436, 551] on icon at bounding box center [437, 554] width 13 height 13
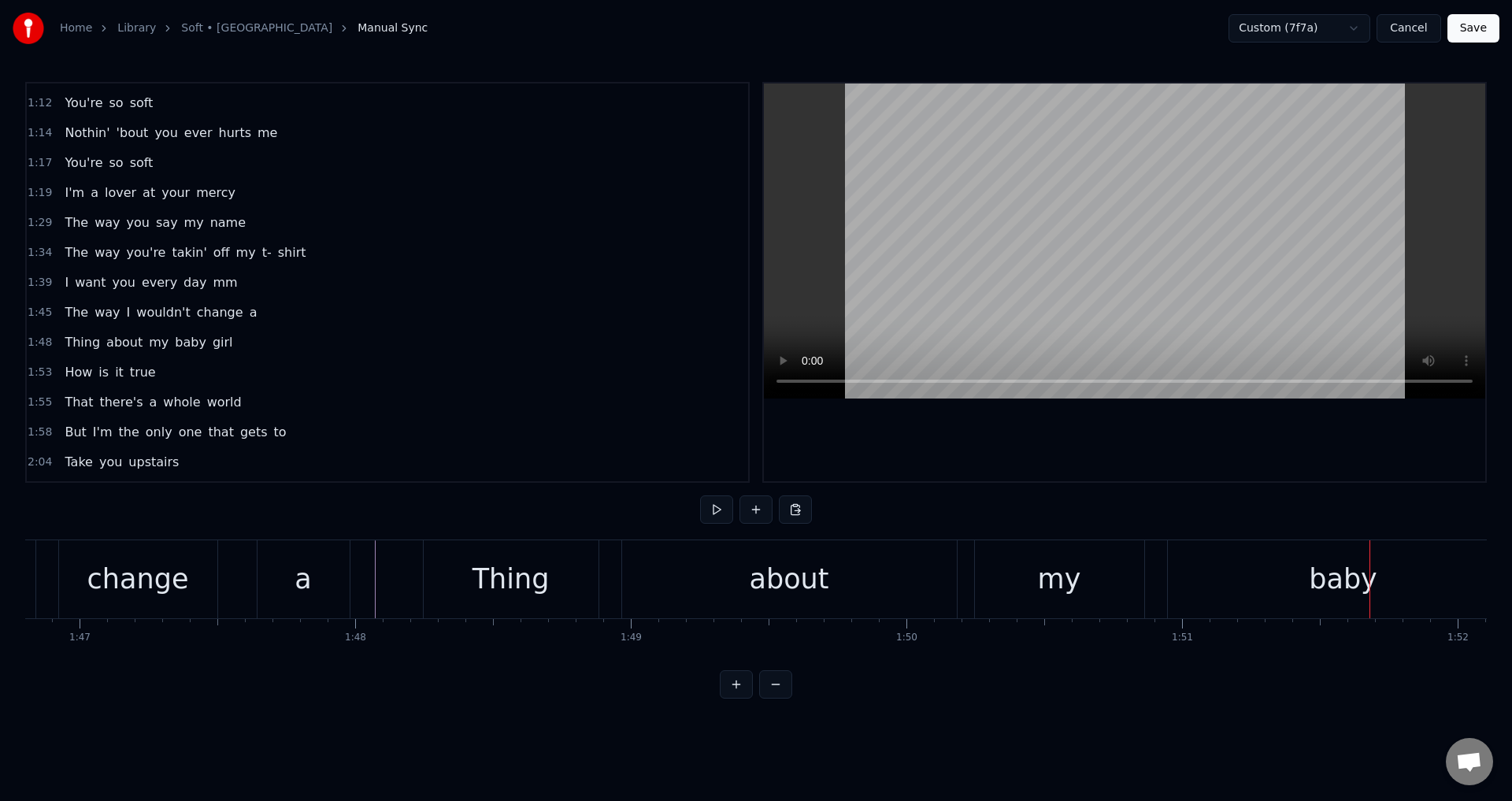
click at [646, 577] on div "about" at bounding box center [789, 579] width 335 height 78
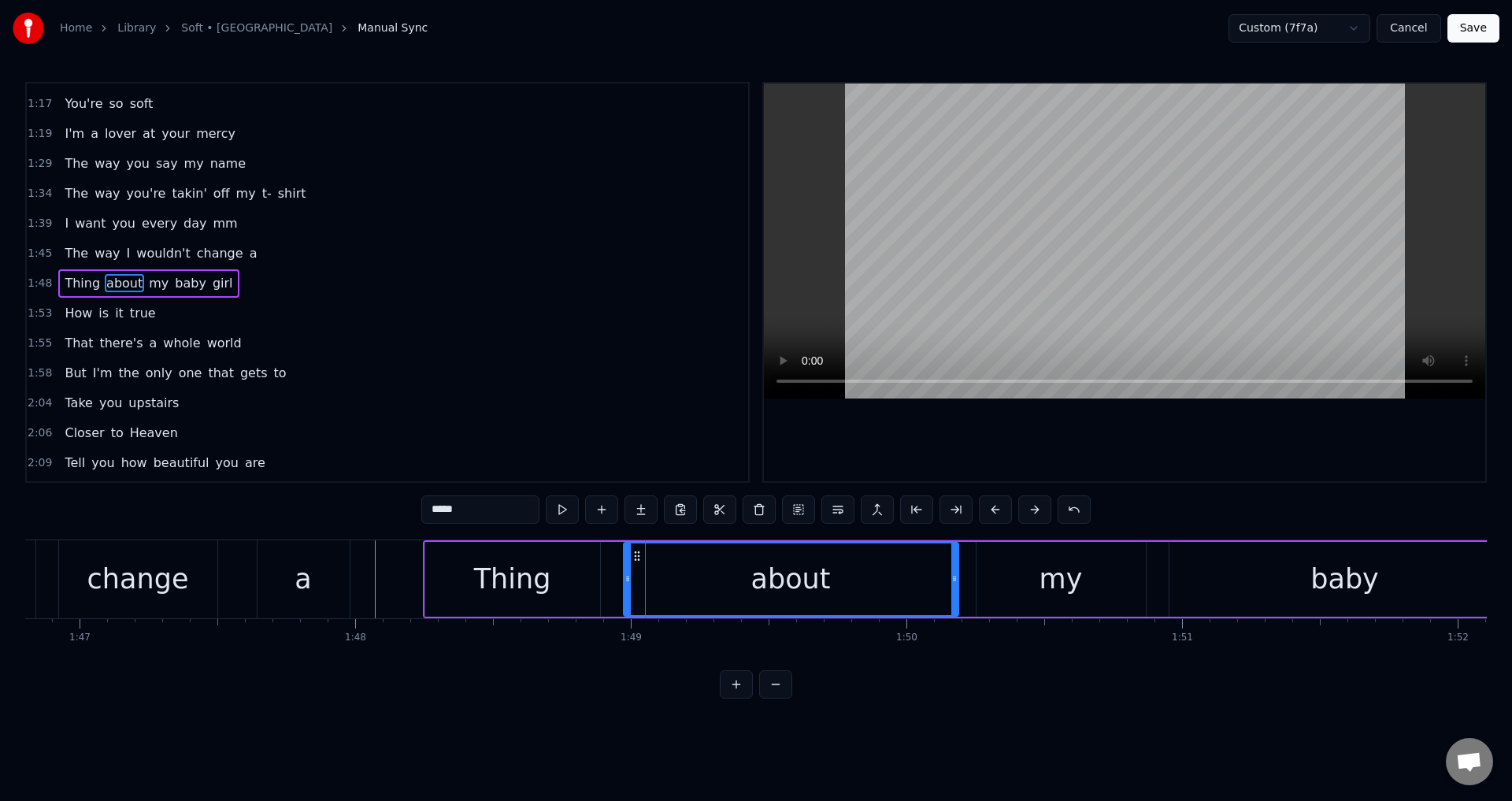
scroll to position [444, 0]
drag, startPoint x: 625, startPoint y: 578, endPoint x: 602, endPoint y: 573, distance: 23.5
click at [602, 573] on icon at bounding box center [604, 578] width 7 height 13
click at [1023, 573] on div "my" at bounding box center [1061, 580] width 170 height 75
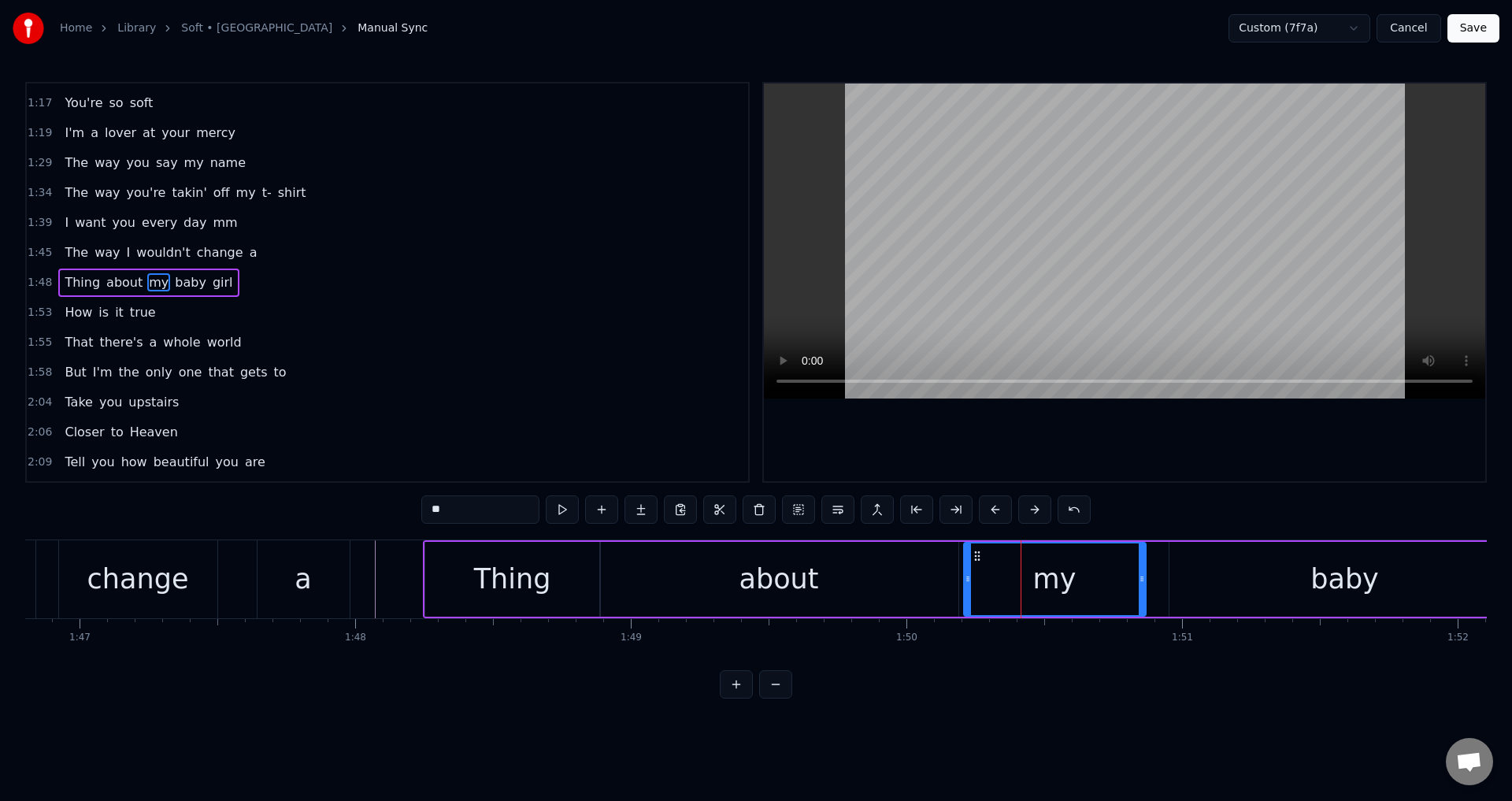
drag, startPoint x: 977, startPoint y: 577, endPoint x: 964, endPoint y: 577, distance: 13.0
click at [965, 577] on icon at bounding box center [968, 578] width 7 height 13
click at [1237, 576] on div "baby" at bounding box center [1345, 580] width 351 height 75
type input "****"
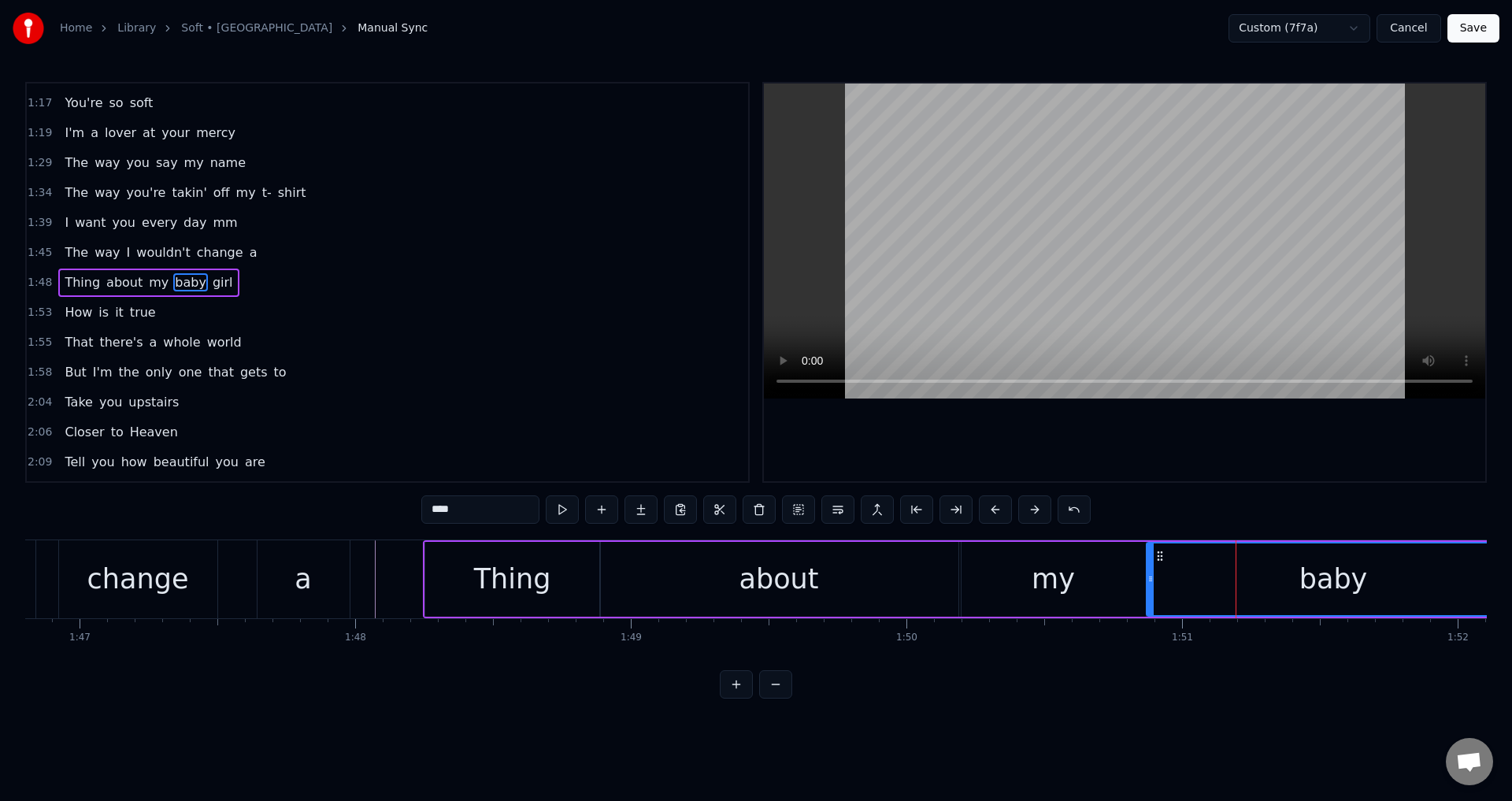
drag, startPoint x: 1175, startPoint y: 579, endPoint x: 1152, endPoint y: 579, distance: 23.0
click at [1152, 579] on icon at bounding box center [1150, 578] width 7 height 13
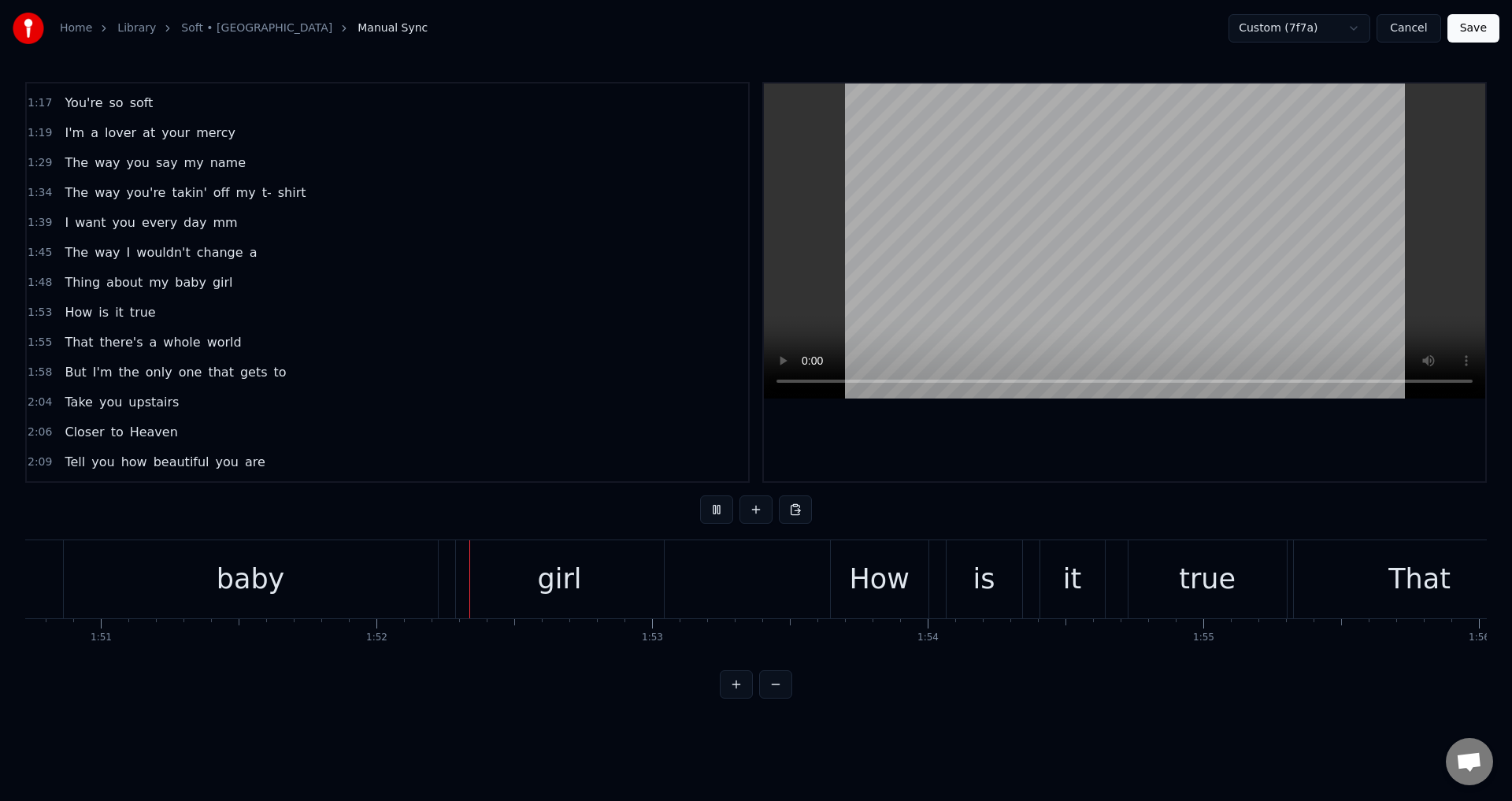
scroll to position [0, 30750]
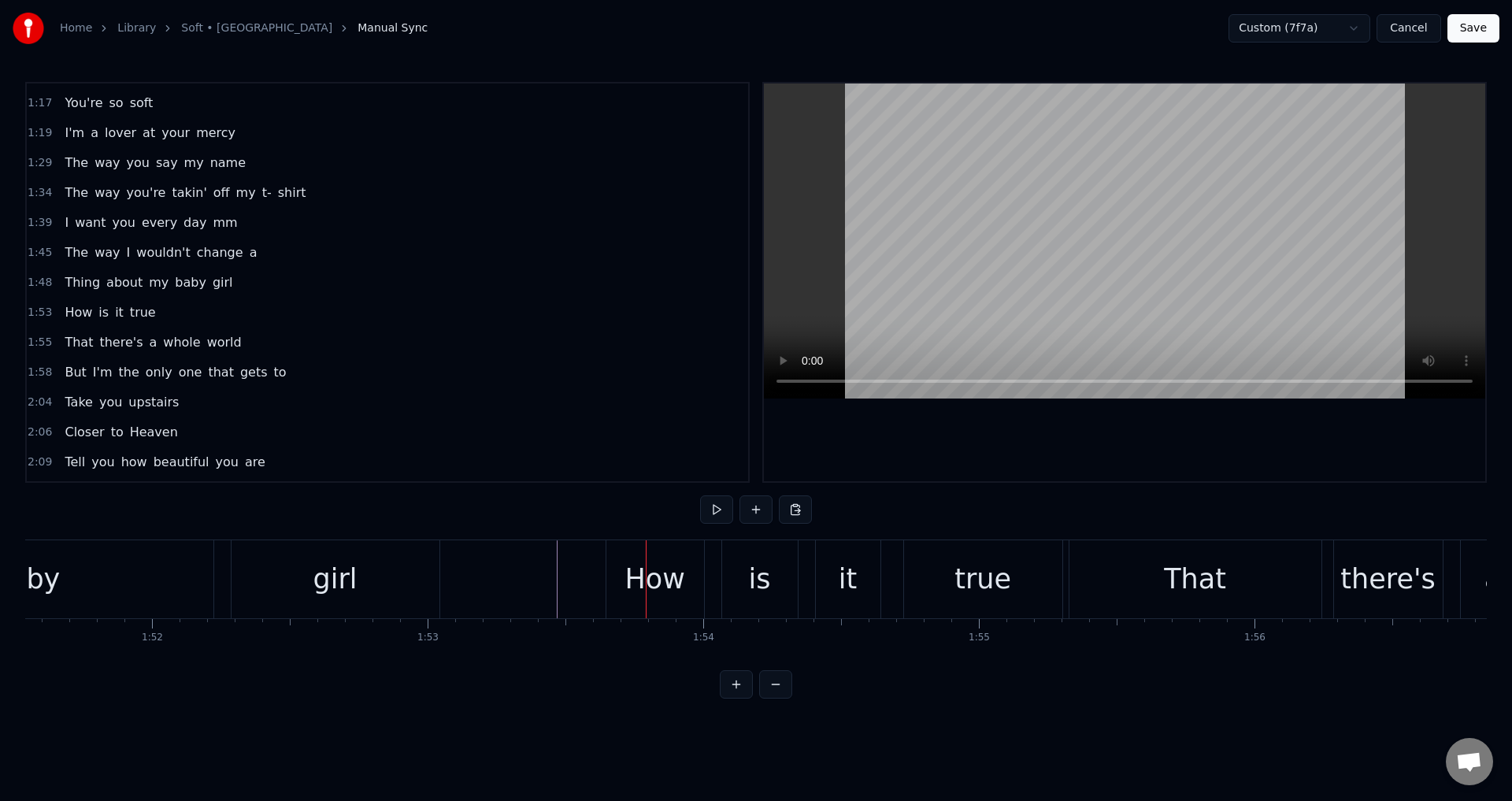
click at [713, 577] on div "How is it true" at bounding box center [837, 579] width 461 height 78
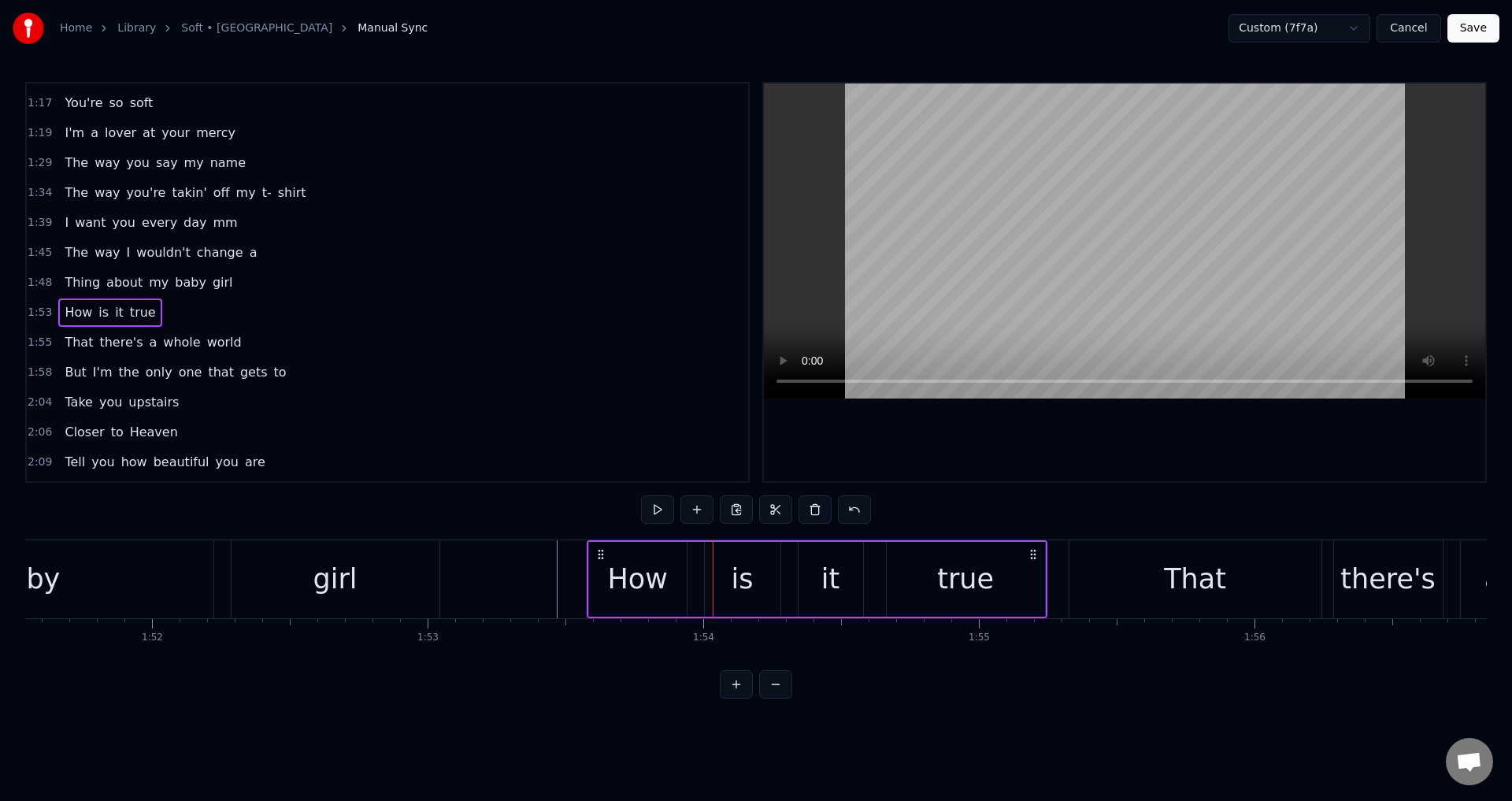
drag, startPoint x: 623, startPoint y: 550, endPoint x: 586, endPoint y: 555, distance: 37.3
click at [603, 551] on icon at bounding box center [600, 554] width 13 height 13
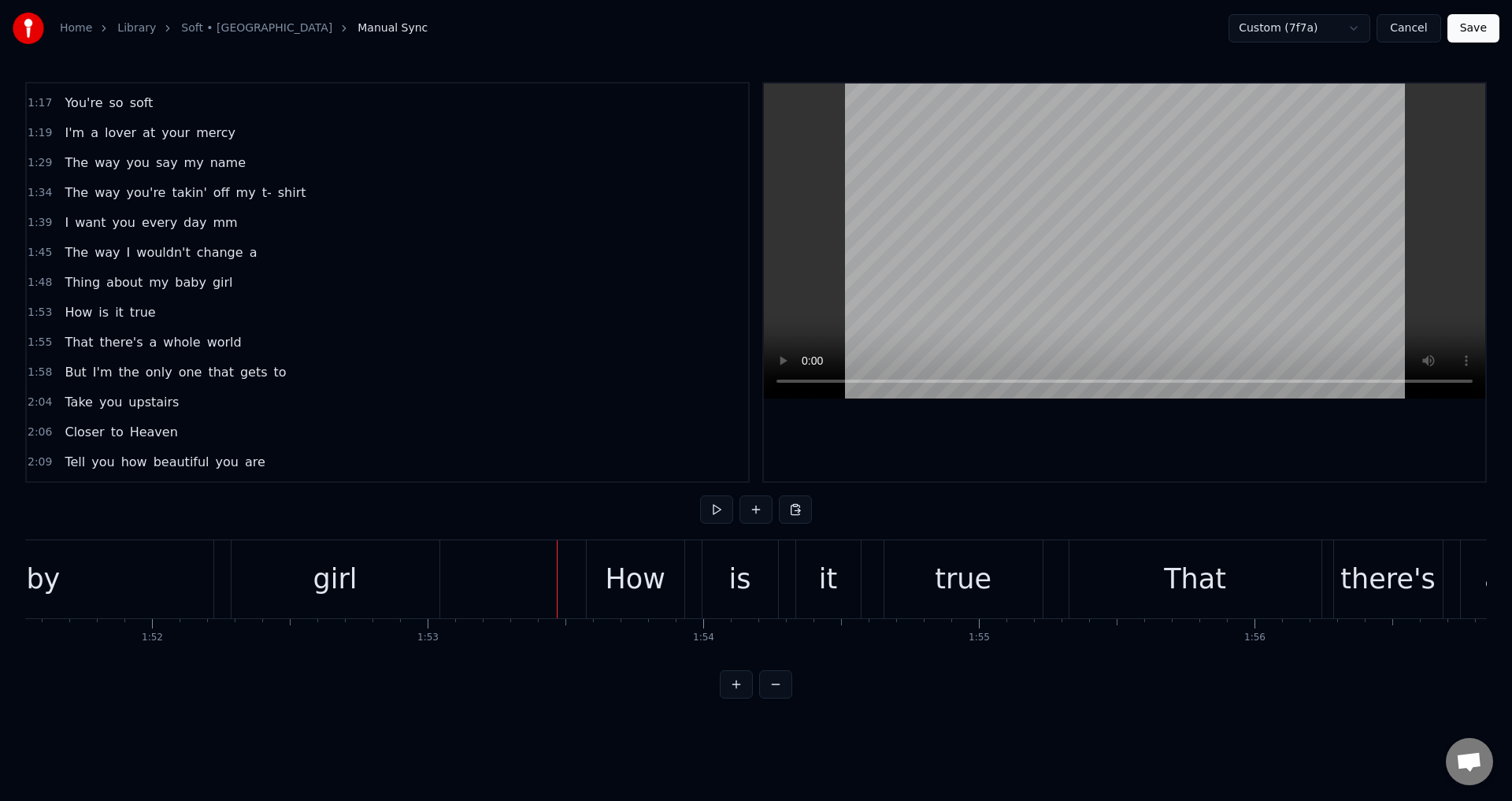
click at [609, 560] on div "How" at bounding box center [635, 579] width 60 height 41
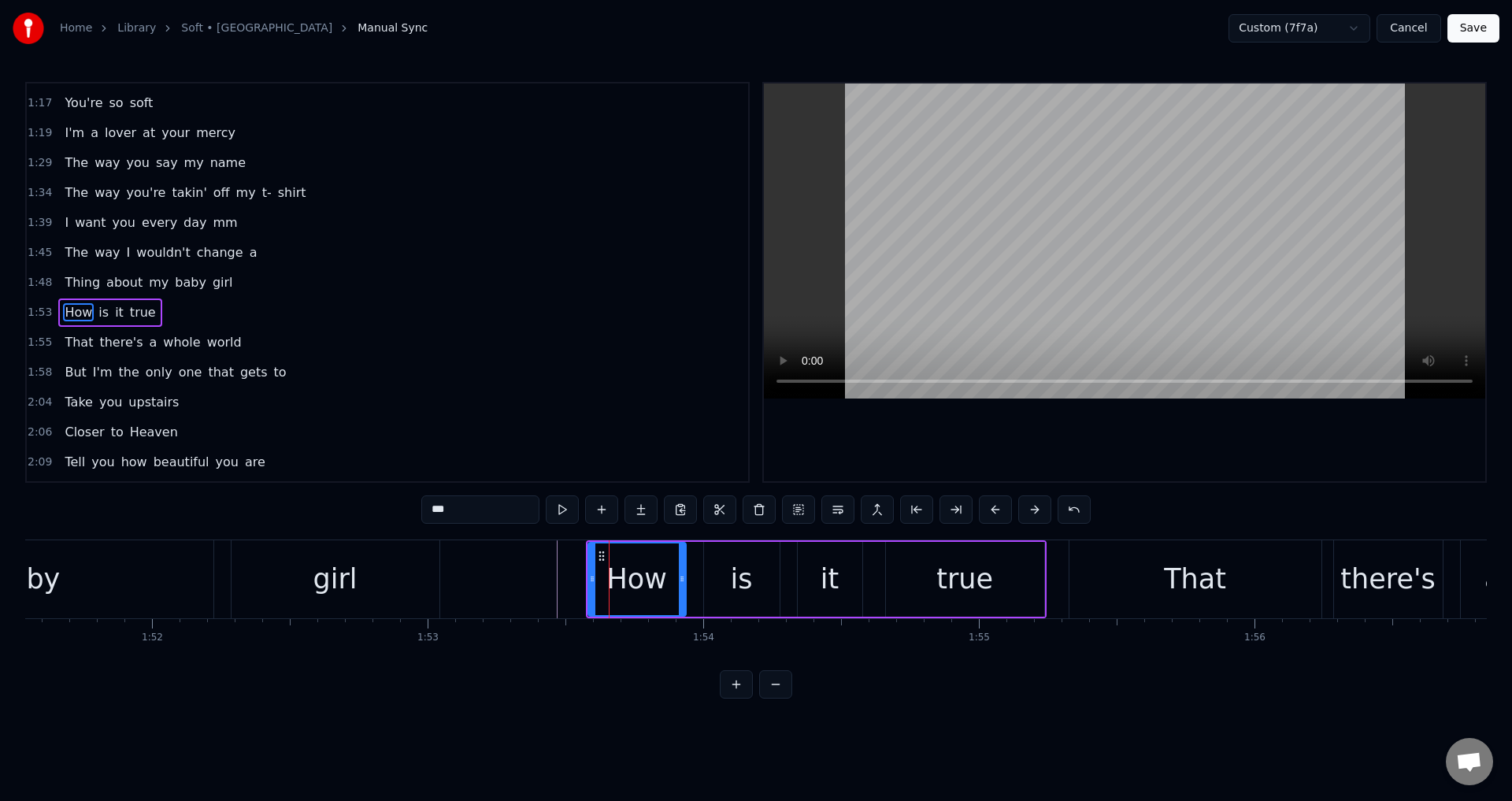
scroll to position [474, 0]
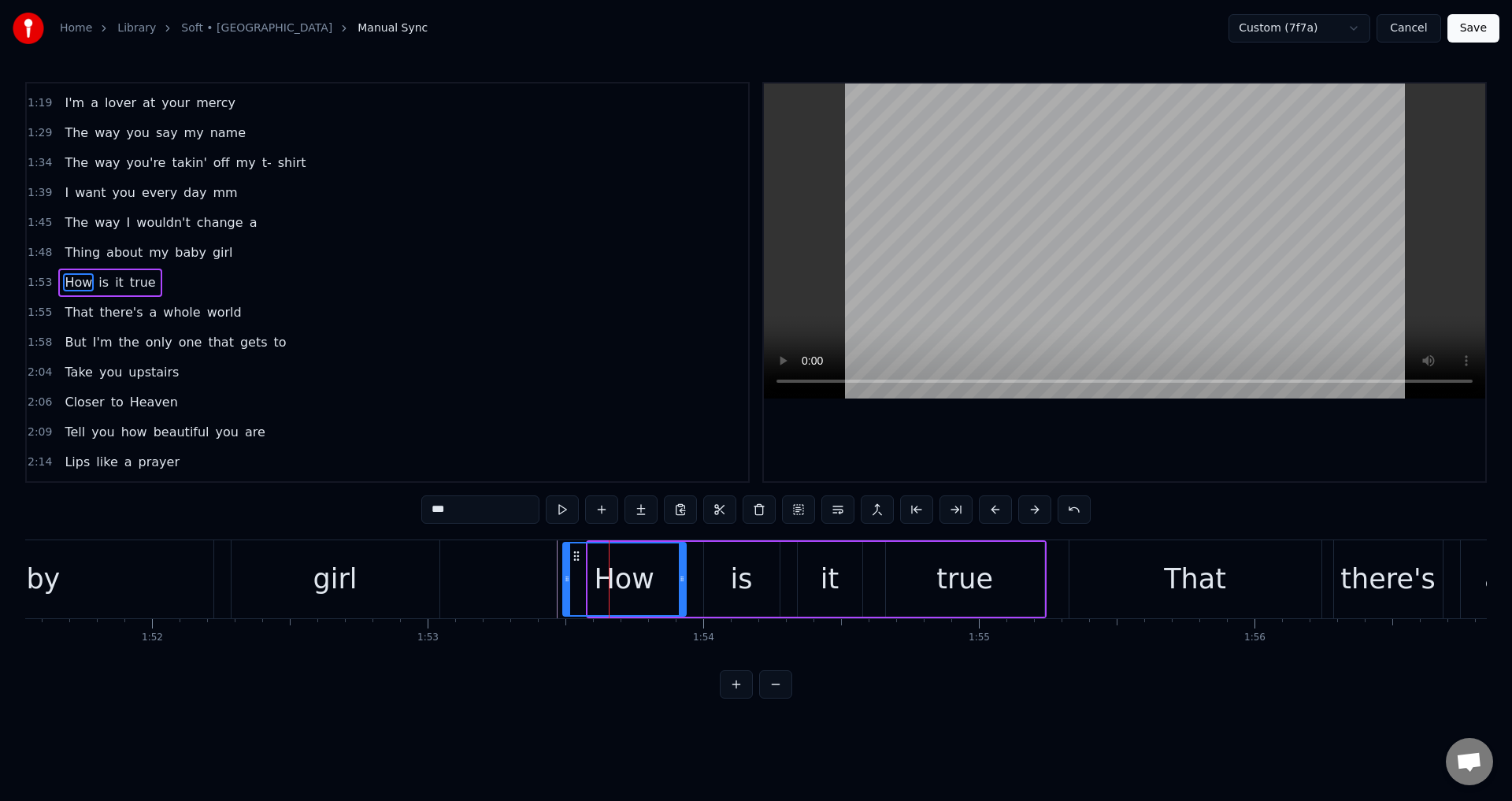
drag, startPoint x: 590, startPoint y: 577, endPoint x: 560, endPoint y: 576, distance: 30.0
click at [564, 576] on icon at bounding box center [567, 578] width 7 height 13
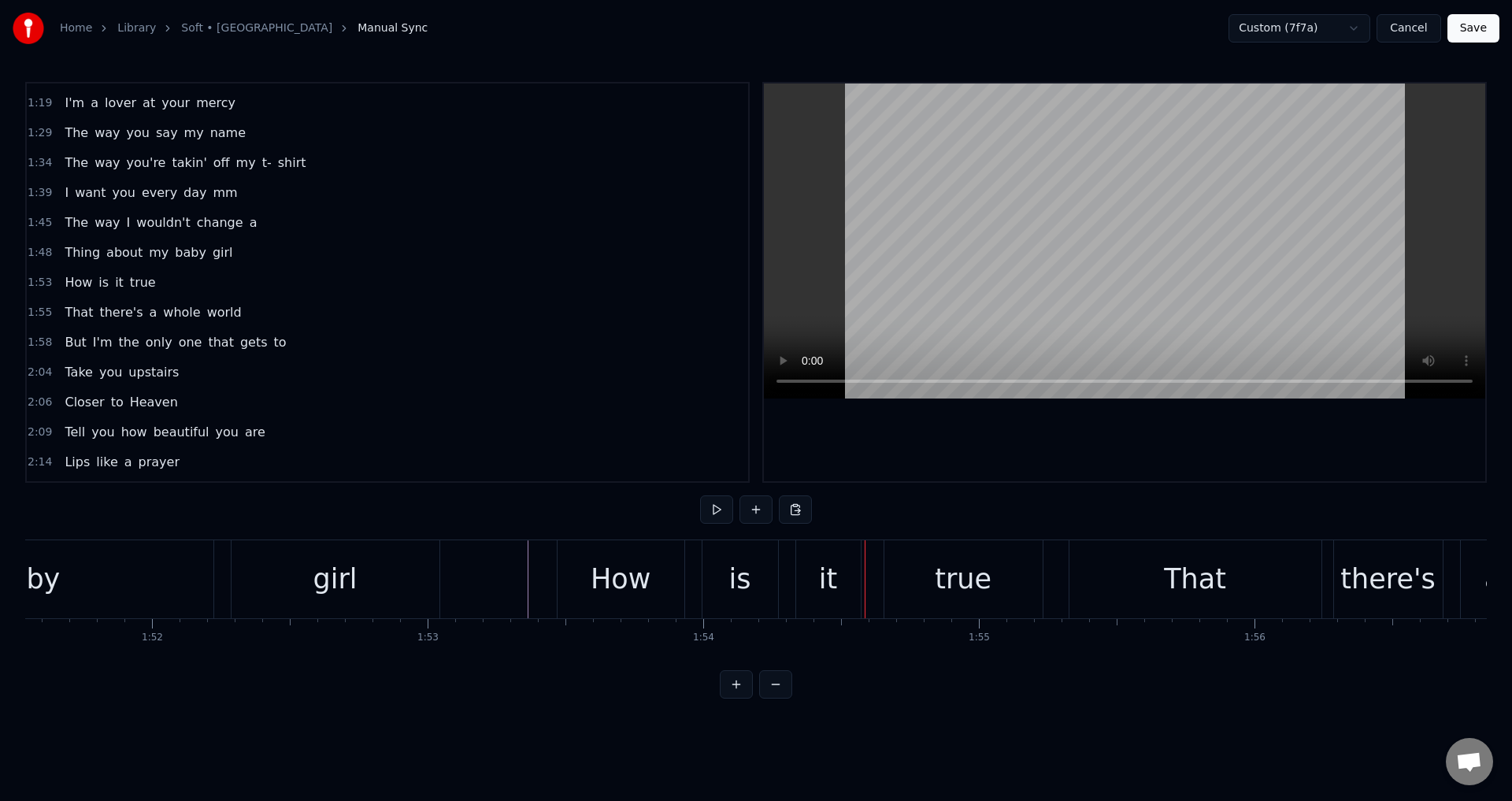
click at [718, 581] on div "is" at bounding box center [740, 579] width 75 height 78
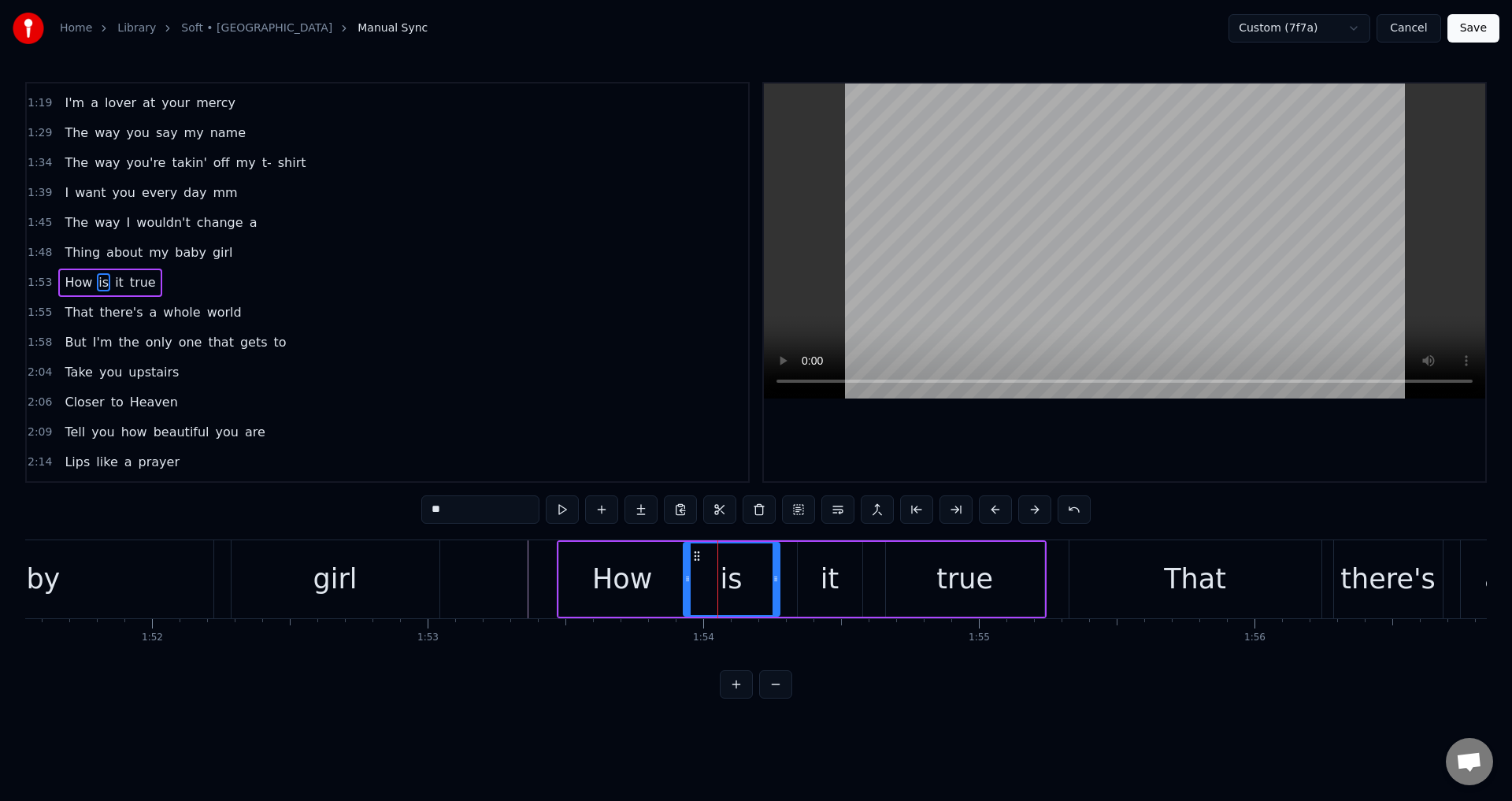
drag, startPoint x: 707, startPoint y: 578, endPoint x: 687, endPoint y: 578, distance: 20.0
click at [687, 578] on icon at bounding box center [687, 578] width 7 height 13
click at [817, 577] on div "it" at bounding box center [830, 580] width 65 height 75
drag, startPoint x: 801, startPoint y: 577, endPoint x: 785, endPoint y: 576, distance: 16.0
click at [785, 576] on icon at bounding box center [785, 578] width 7 height 13
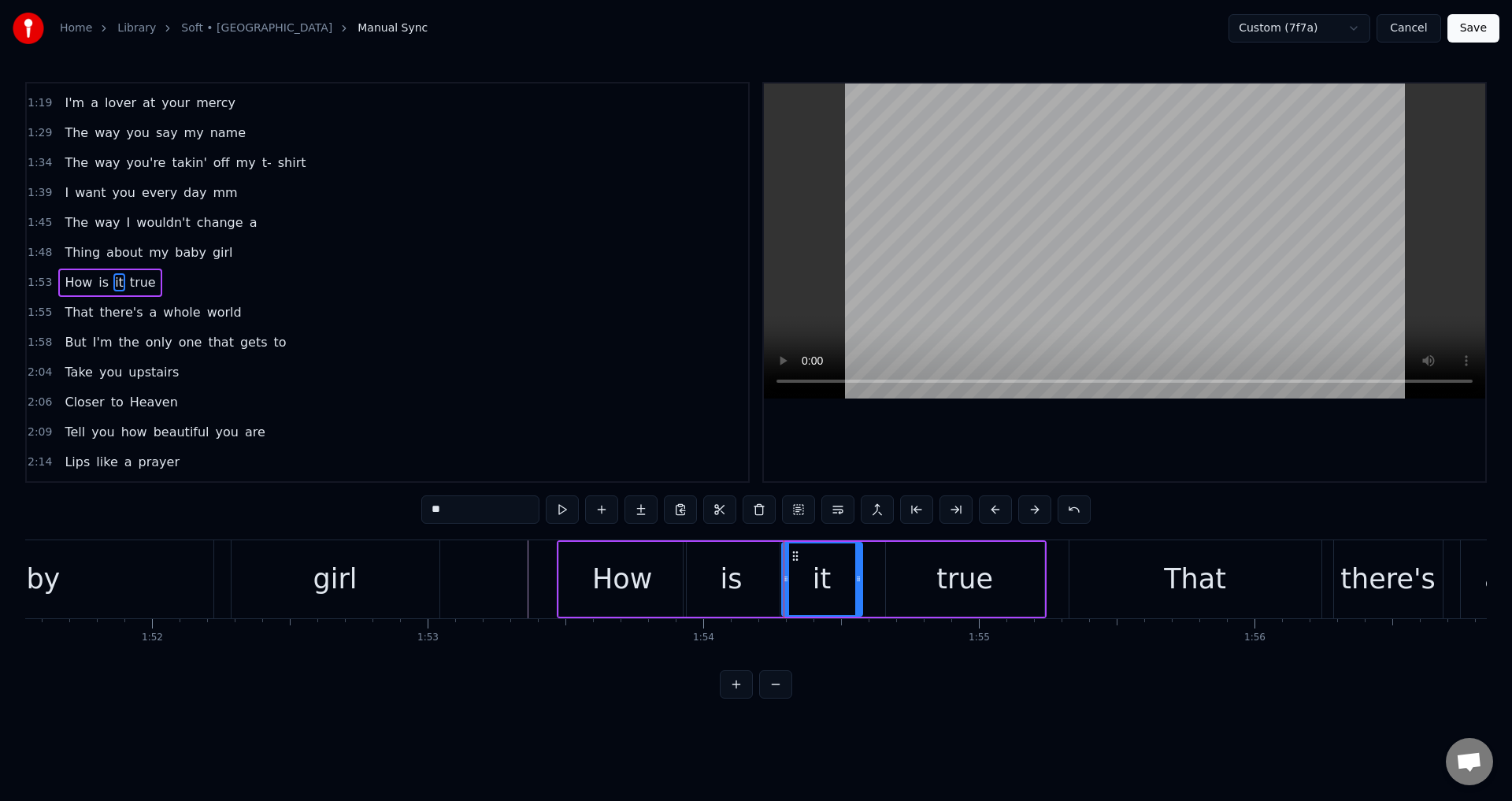
click at [894, 573] on div "true" at bounding box center [965, 580] width 158 height 75
type input "****"
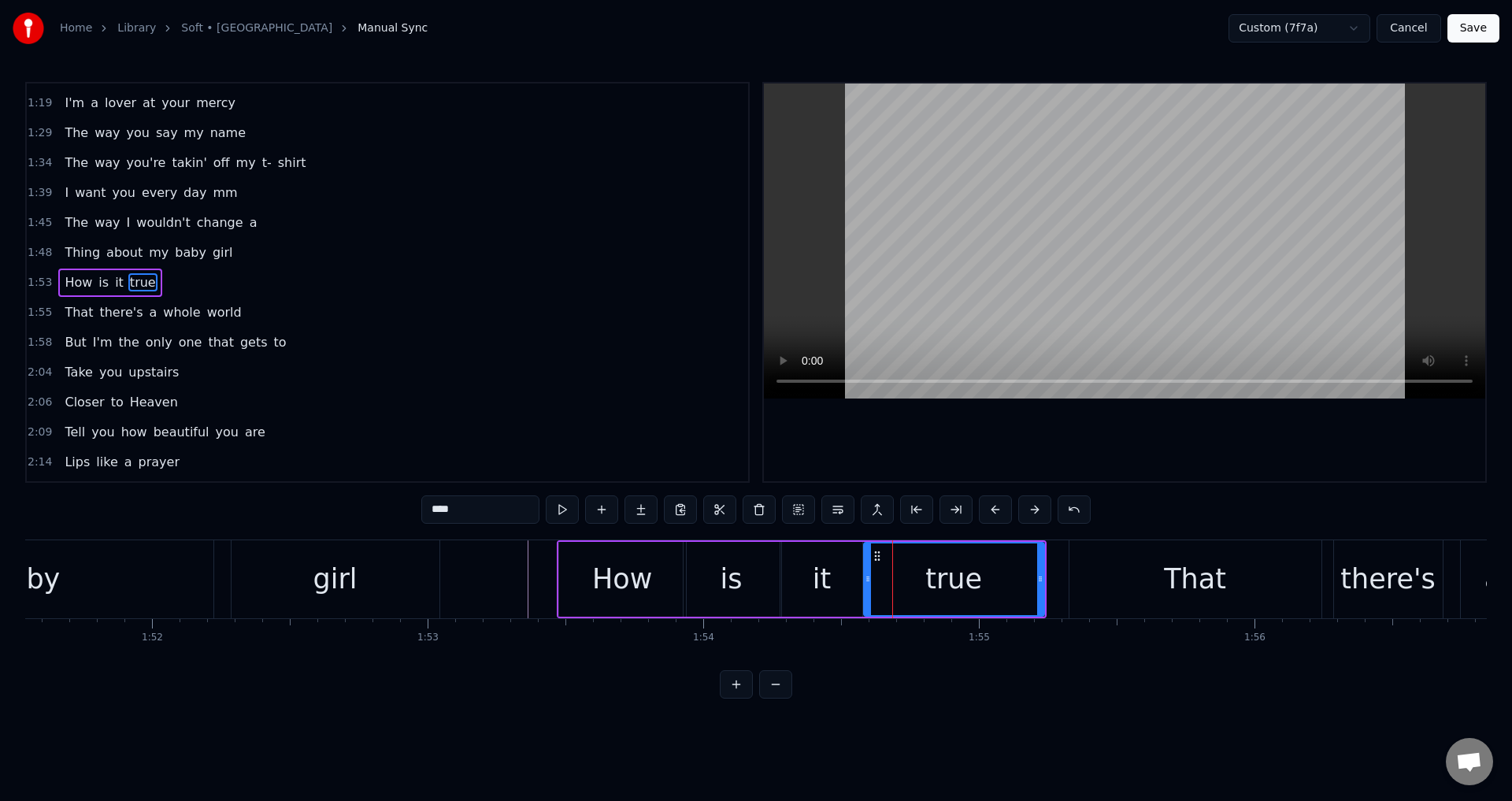
drag, startPoint x: 890, startPoint y: 580, endPoint x: 867, endPoint y: 577, distance: 23.2
click at [867, 577] on icon at bounding box center [867, 578] width 7 height 13
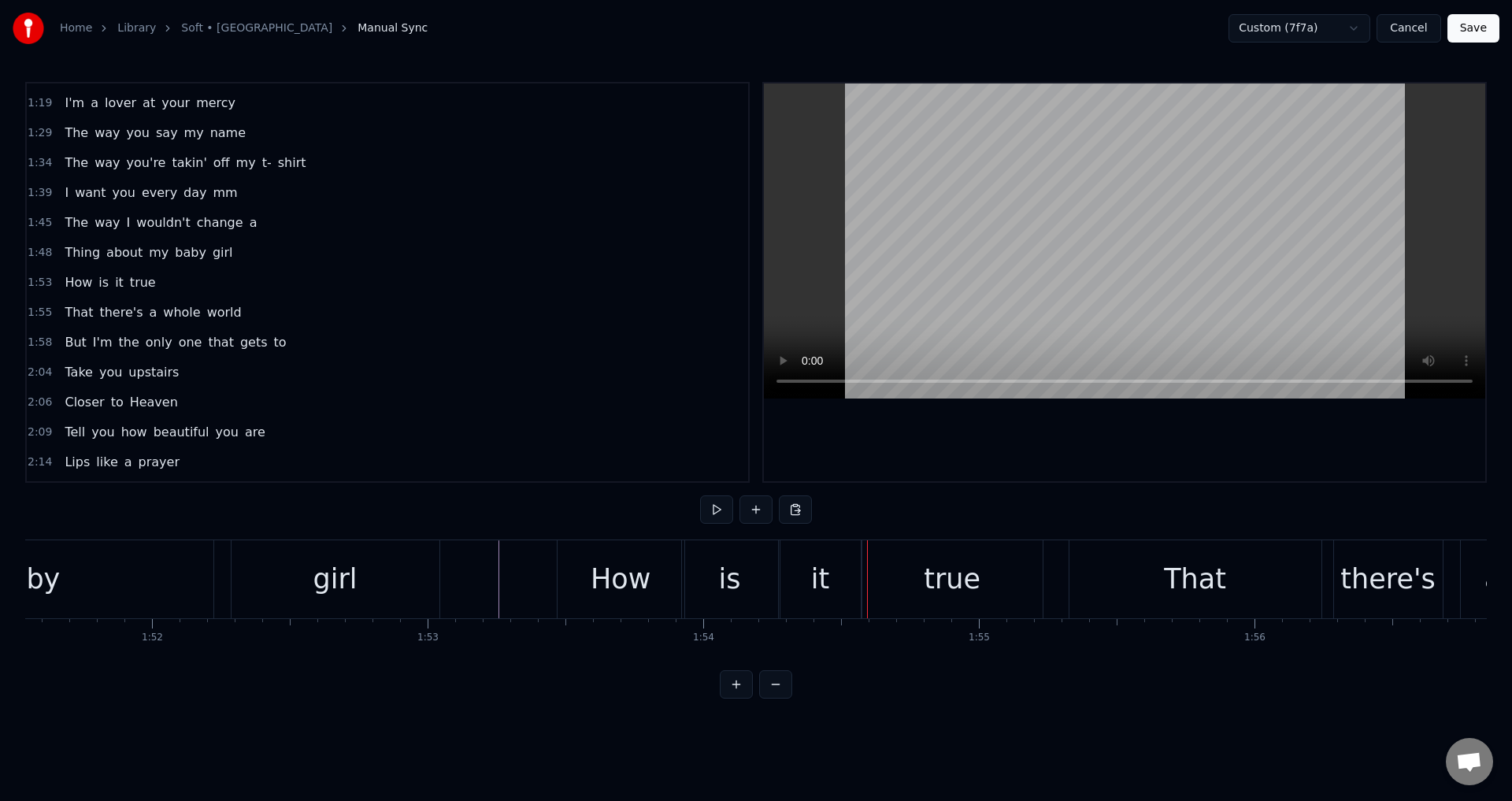
click at [723, 581] on div "is" at bounding box center [729, 579] width 22 height 41
click at [658, 585] on div "How" at bounding box center [620, 579] width 126 height 78
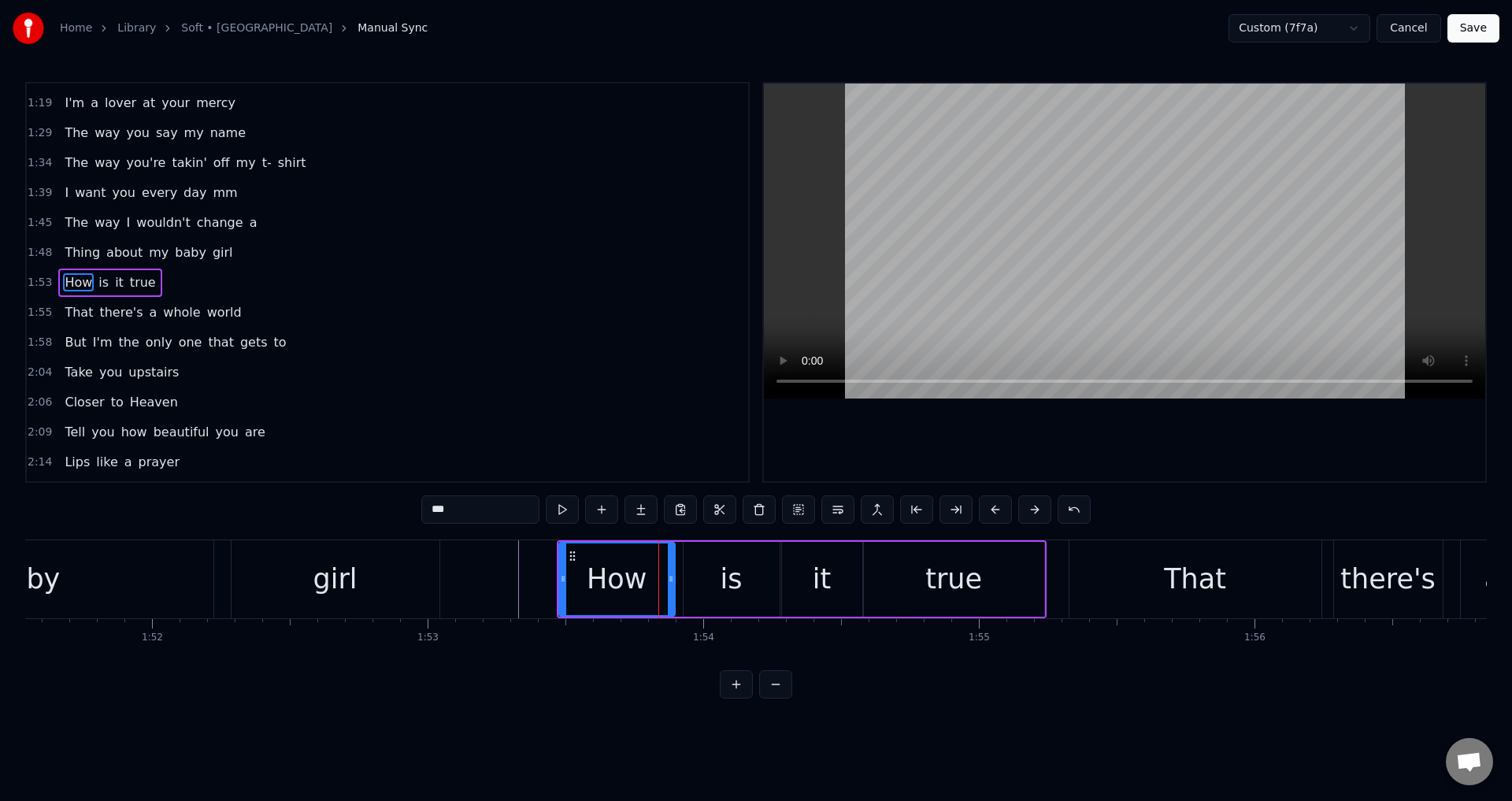
drag, startPoint x: 684, startPoint y: 582, endPoint x: 674, endPoint y: 582, distance: 10.0
click at [674, 582] on icon at bounding box center [671, 578] width 7 height 13
click at [706, 578] on div "is" at bounding box center [732, 580] width 96 height 75
type input "**"
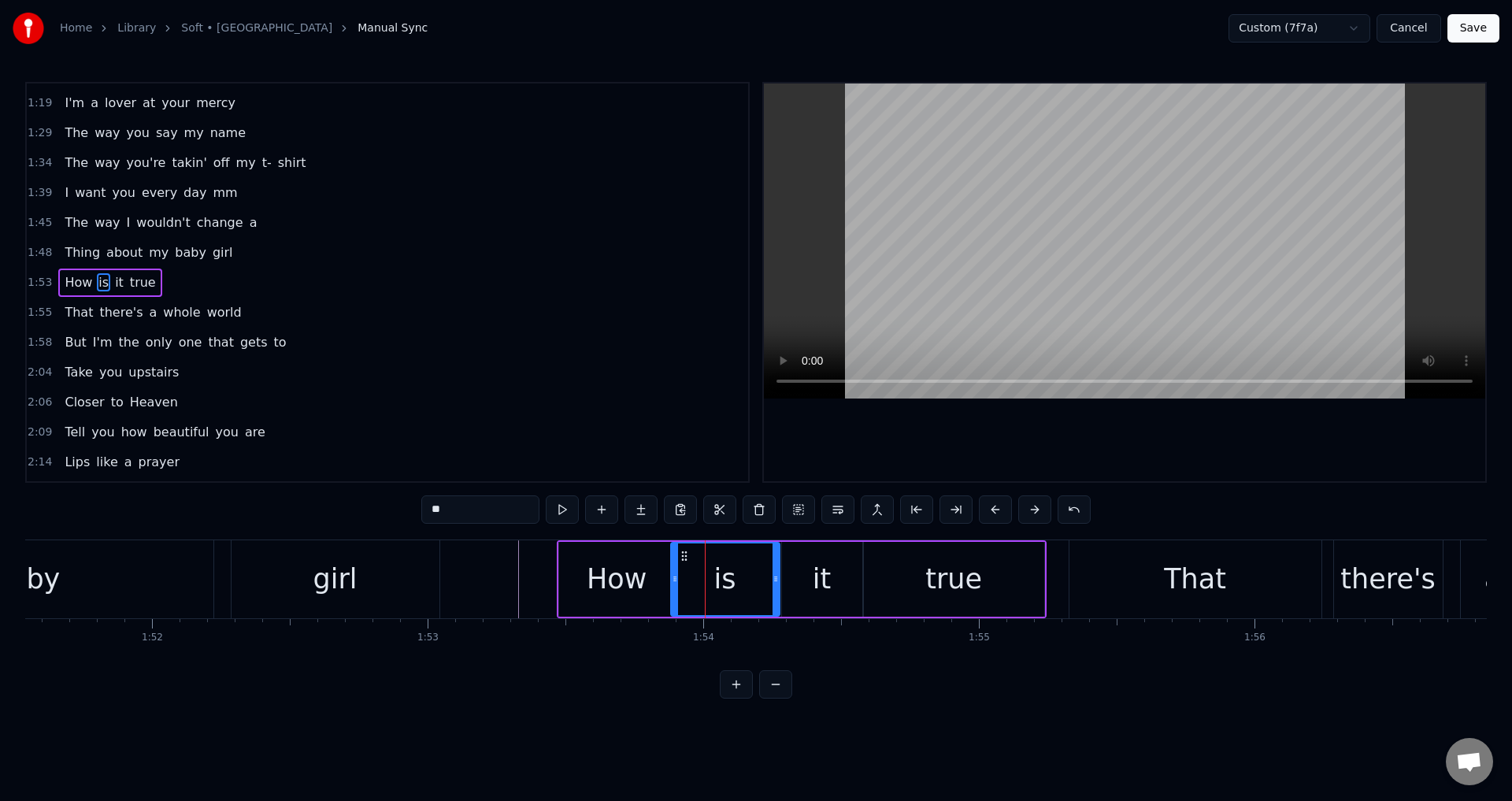
drag, startPoint x: 688, startPoint y: 581, endPoint x: 675, endPoint y: 581, distance: 13.0
click at [675, 581] on circle at bounding box center [675, 581] width 1 height 1
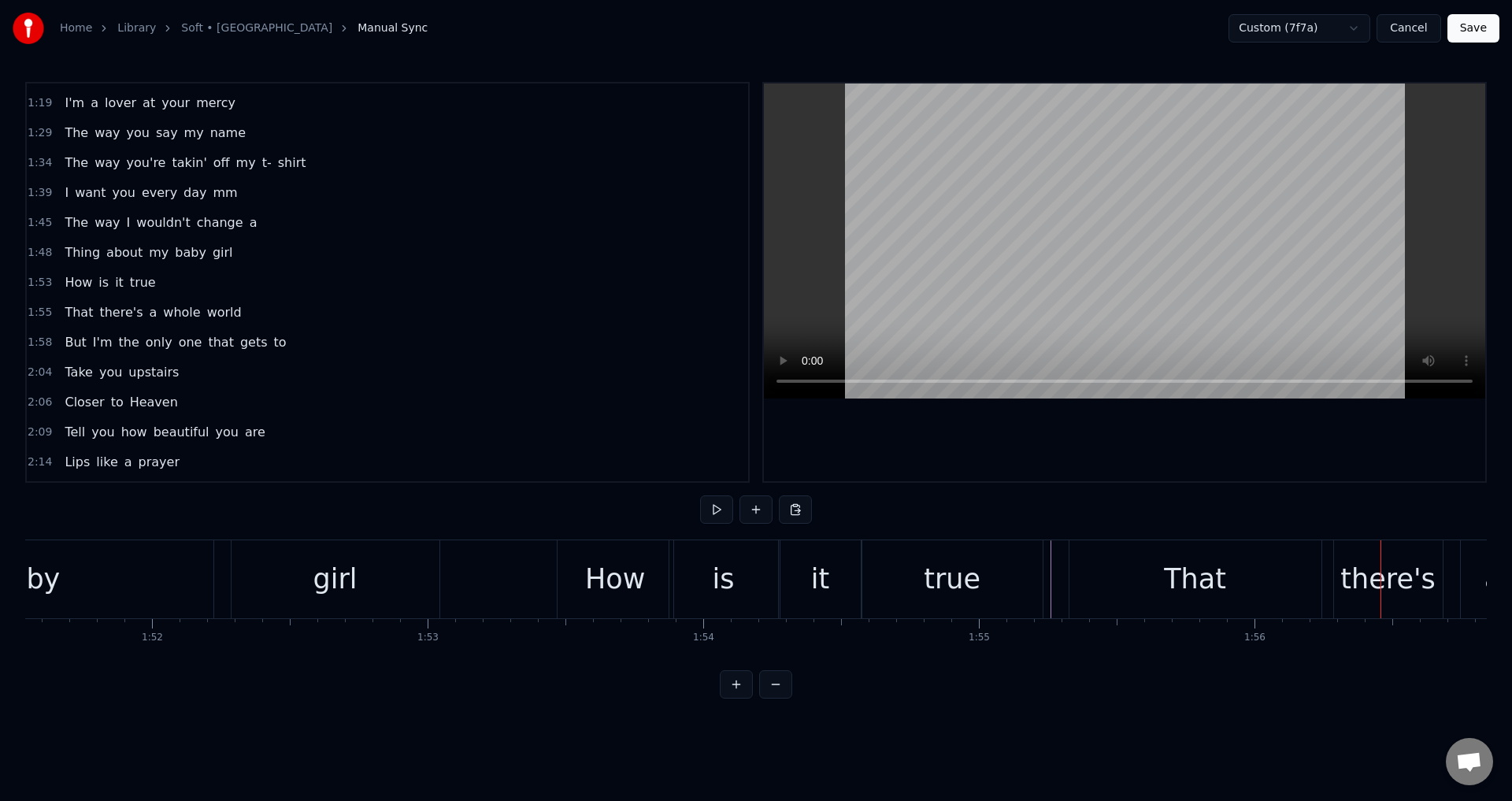
click at [1188, 579] on div "That" at bounding box center [1196, 579] width 62 height 41
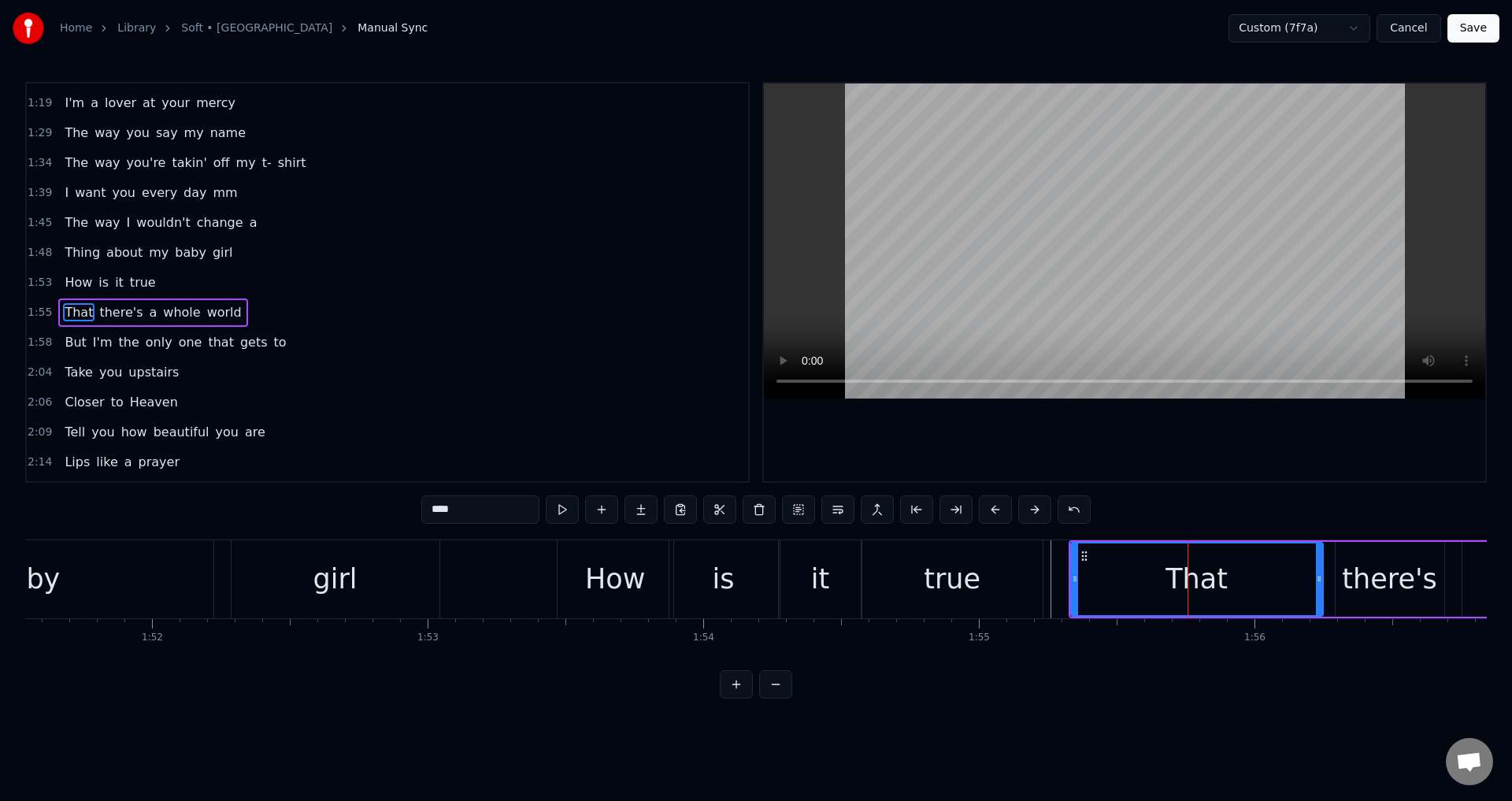
scroll to position [504, 0]
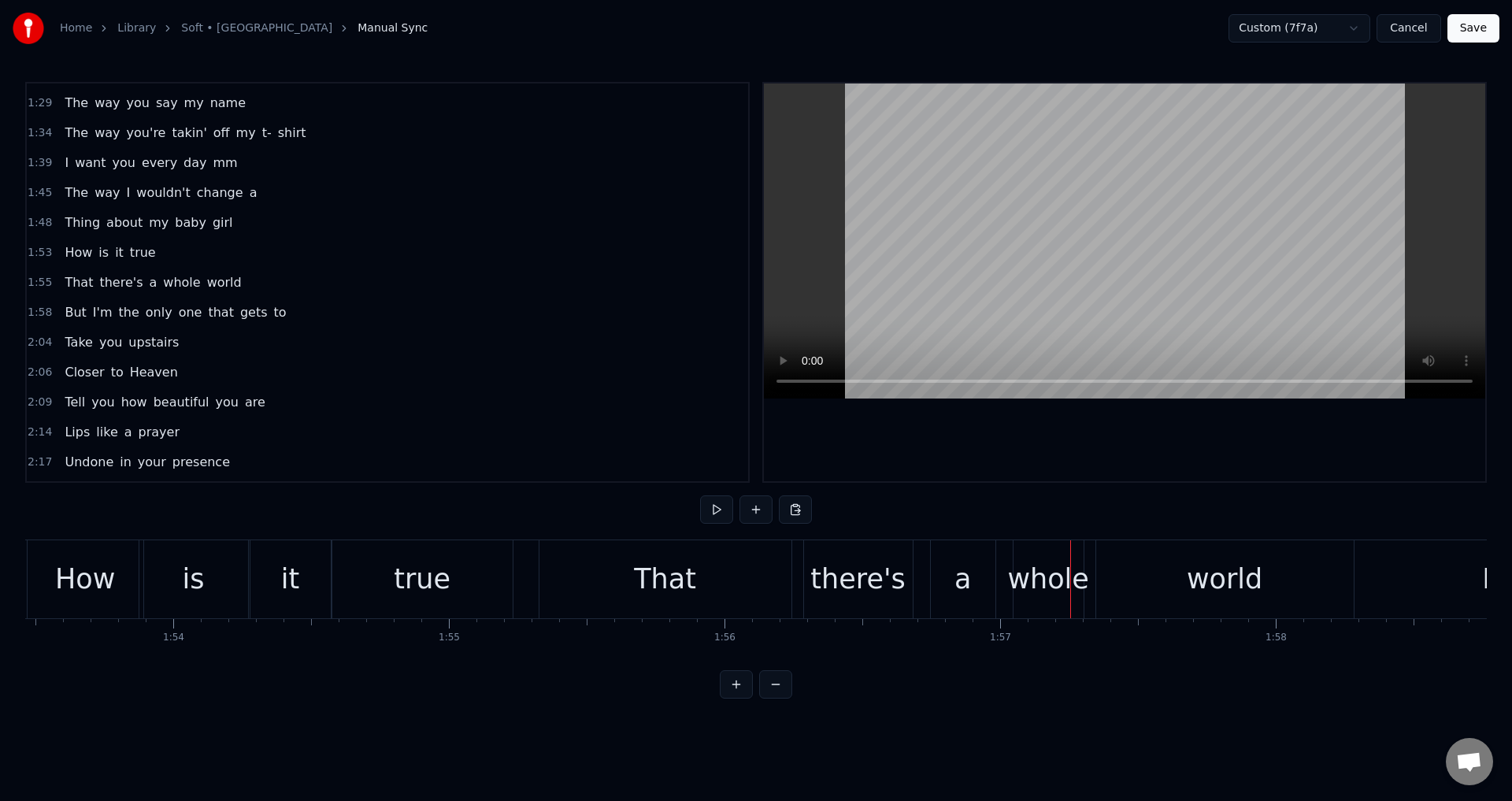
scroll to position [0, 31244]
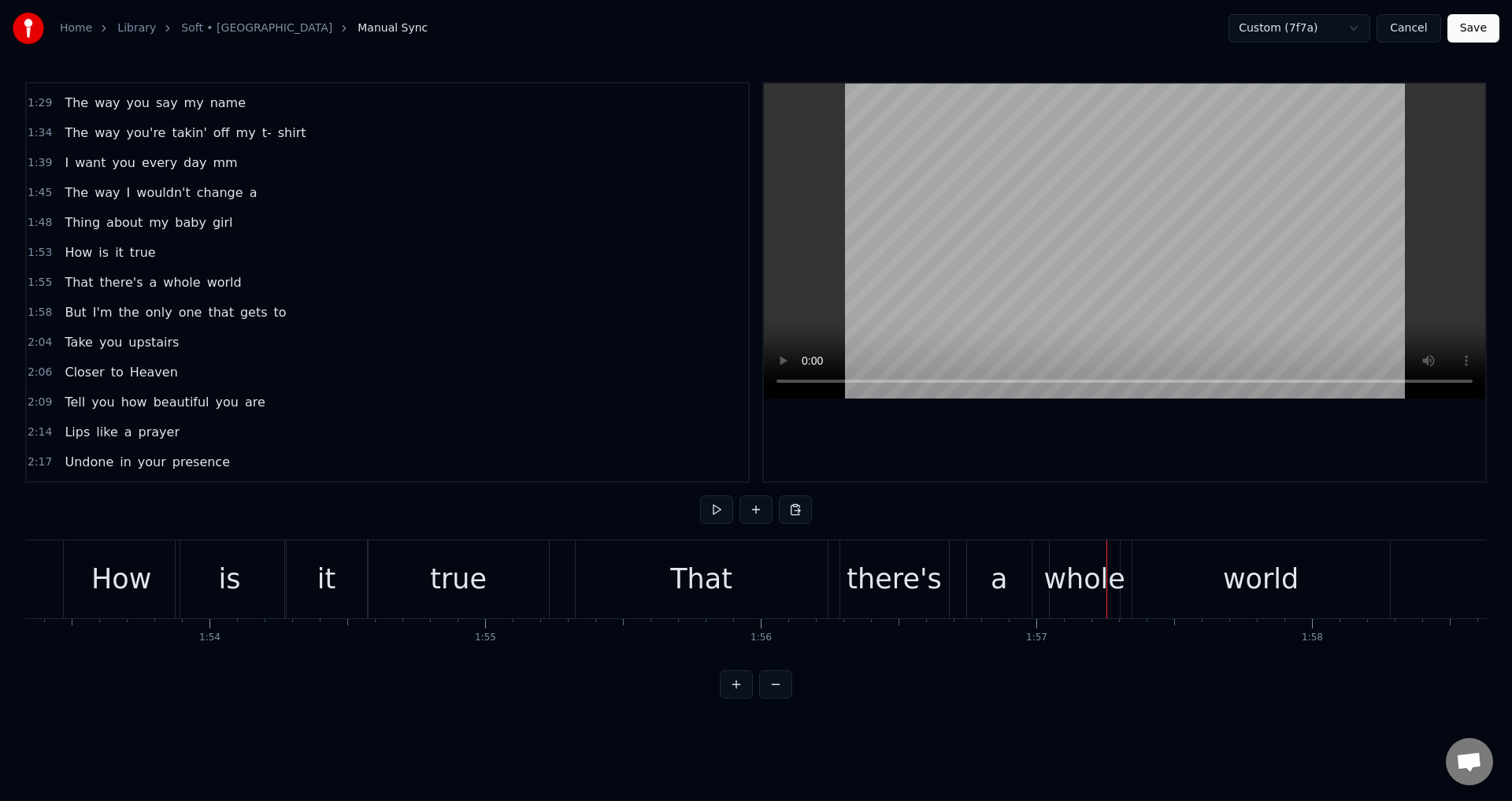
click at [607, 587] on div "That" at bounding box center [701, 579] width 252 height 78
click at [586, 574] on div "That" at bounding box center [701, 579] width 252 height 78
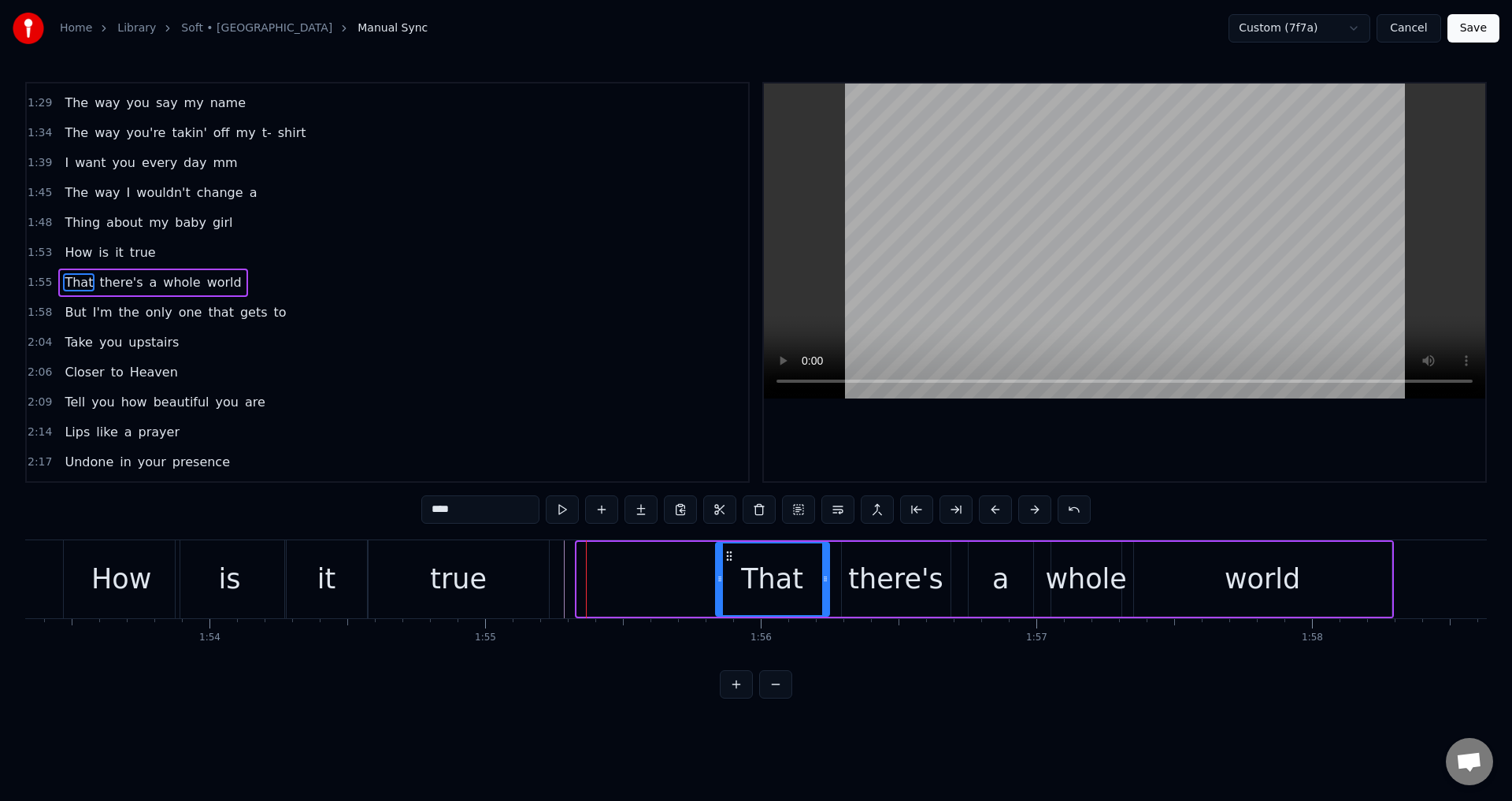
drag, startPoint x: 579, startPoint y: 577, endPoint x: 718, endPoint y: 579, distance: 139.0
click at [718, 579] on icon at bounding box center [720, 578] width 7 height 13
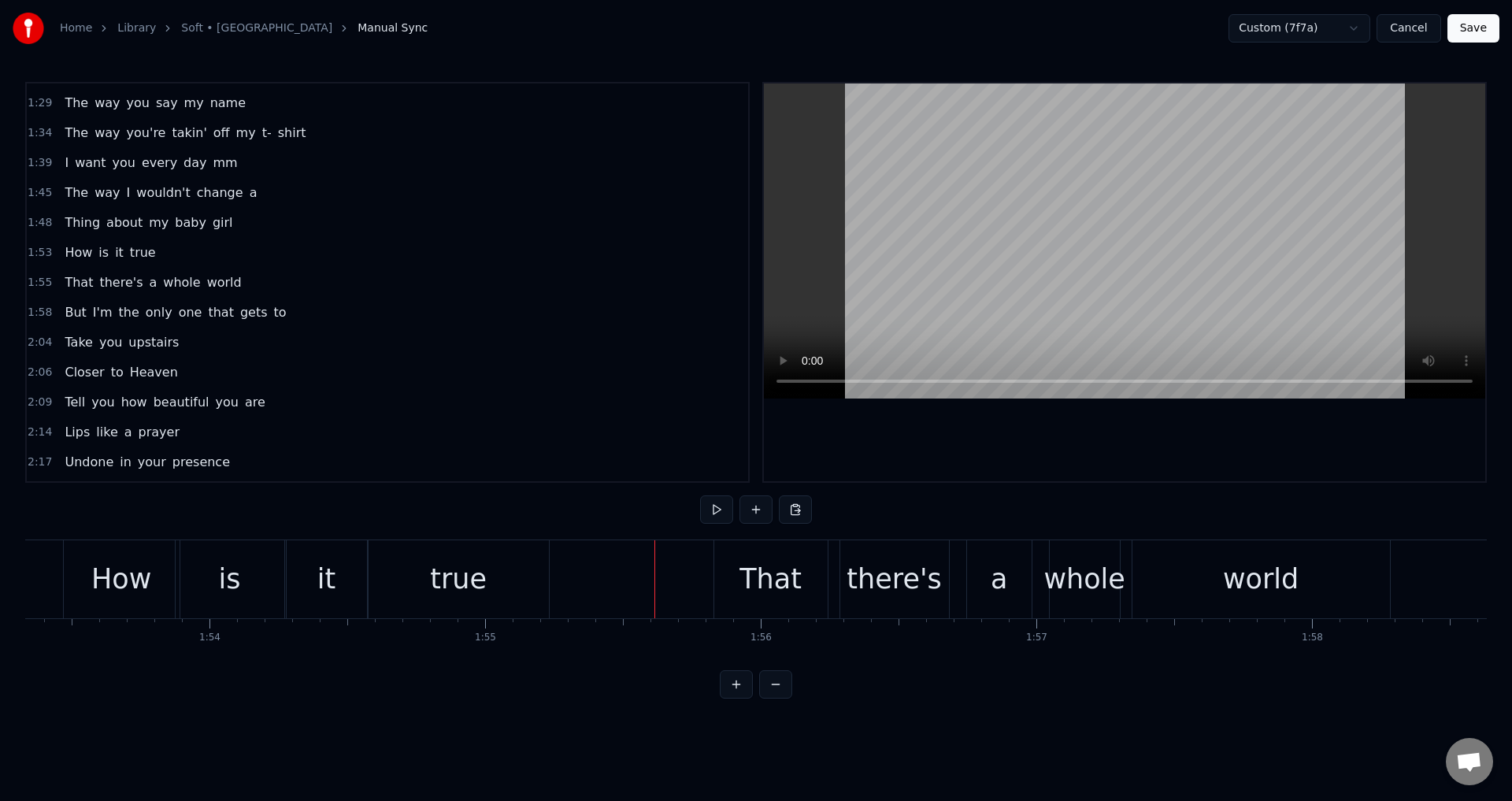
click at [722, 575] on div "That" at bounding box center [771, 579] width 114 height 78
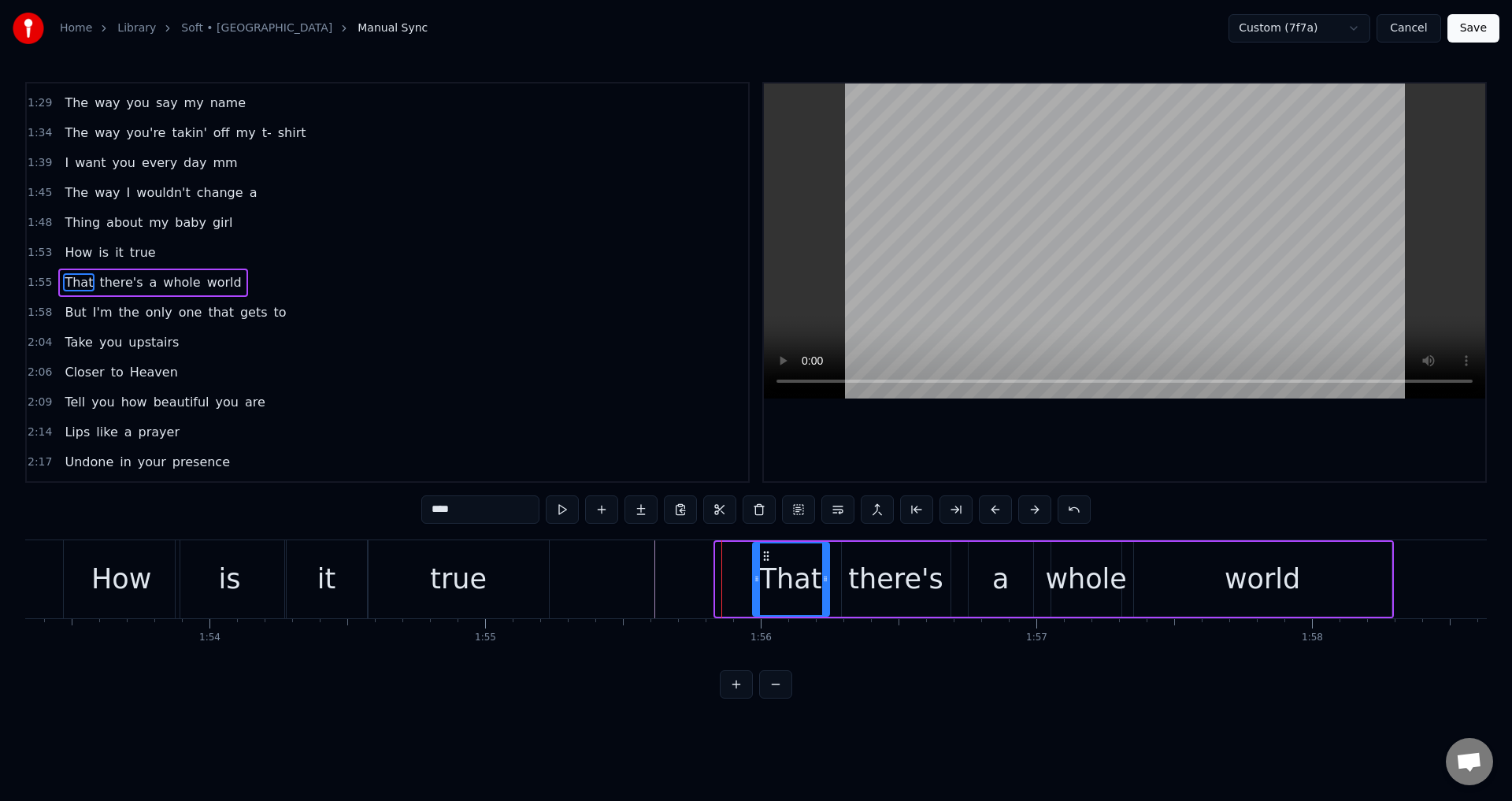
drag, startPoint x: 718, startPoint y: 572, endPoint x: 754, endPoint y: 578, distance: 36.5
click at [756, 577] on icon at bounding box center [756, 578] width 7 height 13
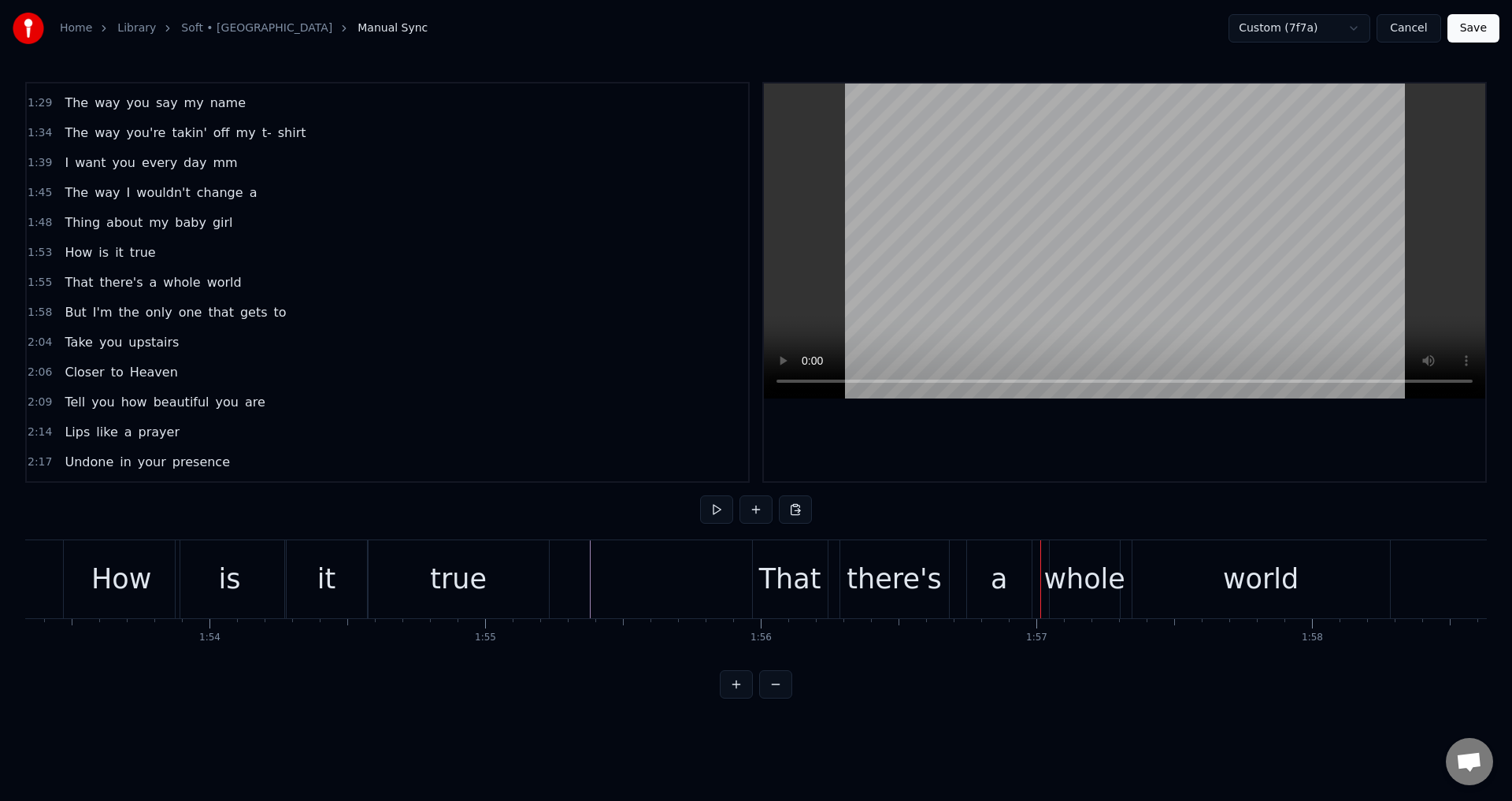
click at [845, 583] on div "there's" at bounding box center [894, 579] width 109 height 78
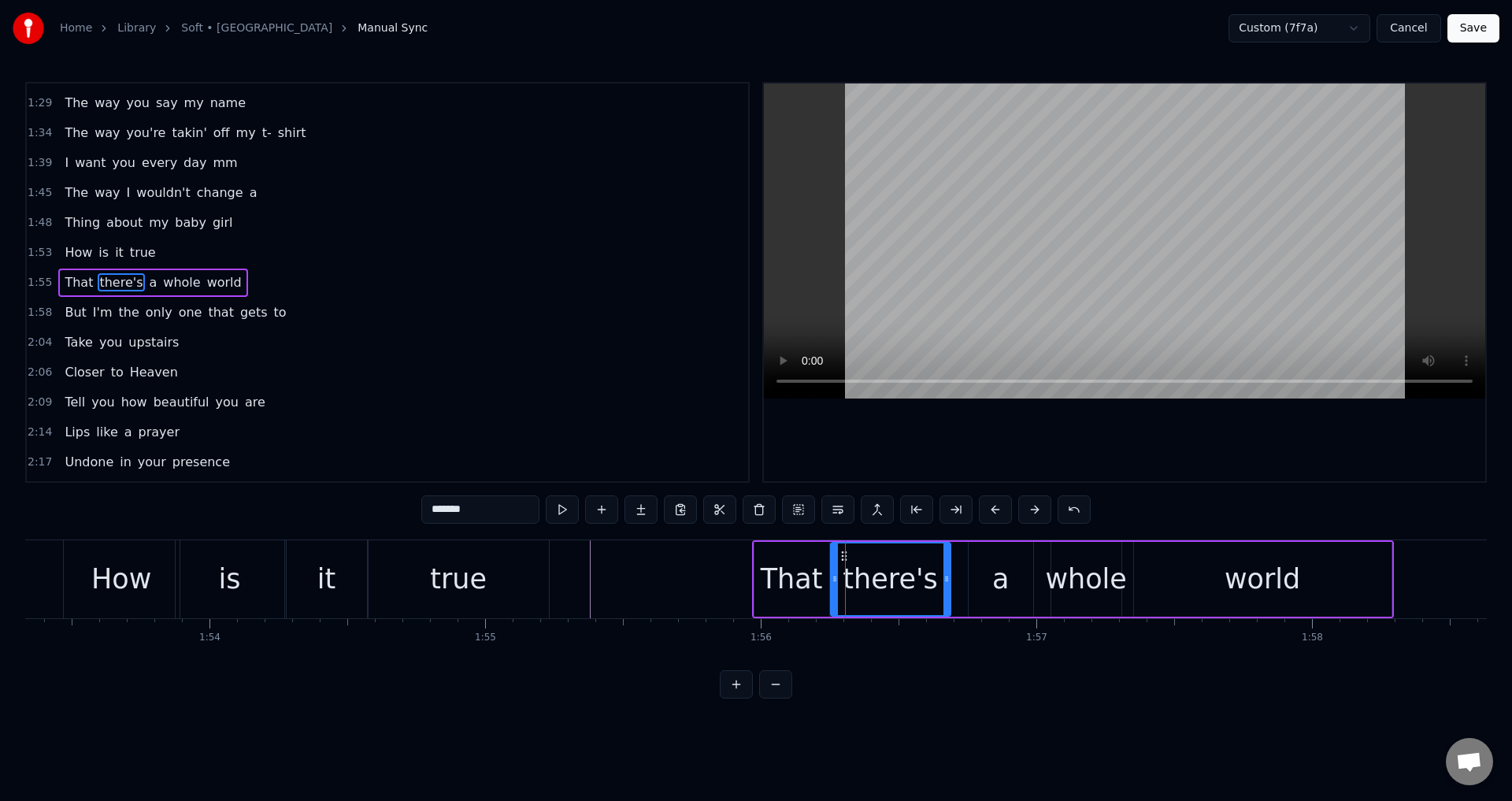
drag, startPoint x: 844, startPoint y: 579, endPoint x: 834, endPoint y: 578, distance: 10.0
click at [834, 578] on icon at bounding box center [835, 578] width 7 height 13
drag, startPoint x: 946, startPoint y: 577, endPoint x: 937, endPoint y: 574, distance: 9.5
click at [935, 575] on icon at bounding box center [936, 578] width 7 height 13
click at [954, 573] on div "That there's a whole world" at bounding box center [1073, 579] width 642 height 78
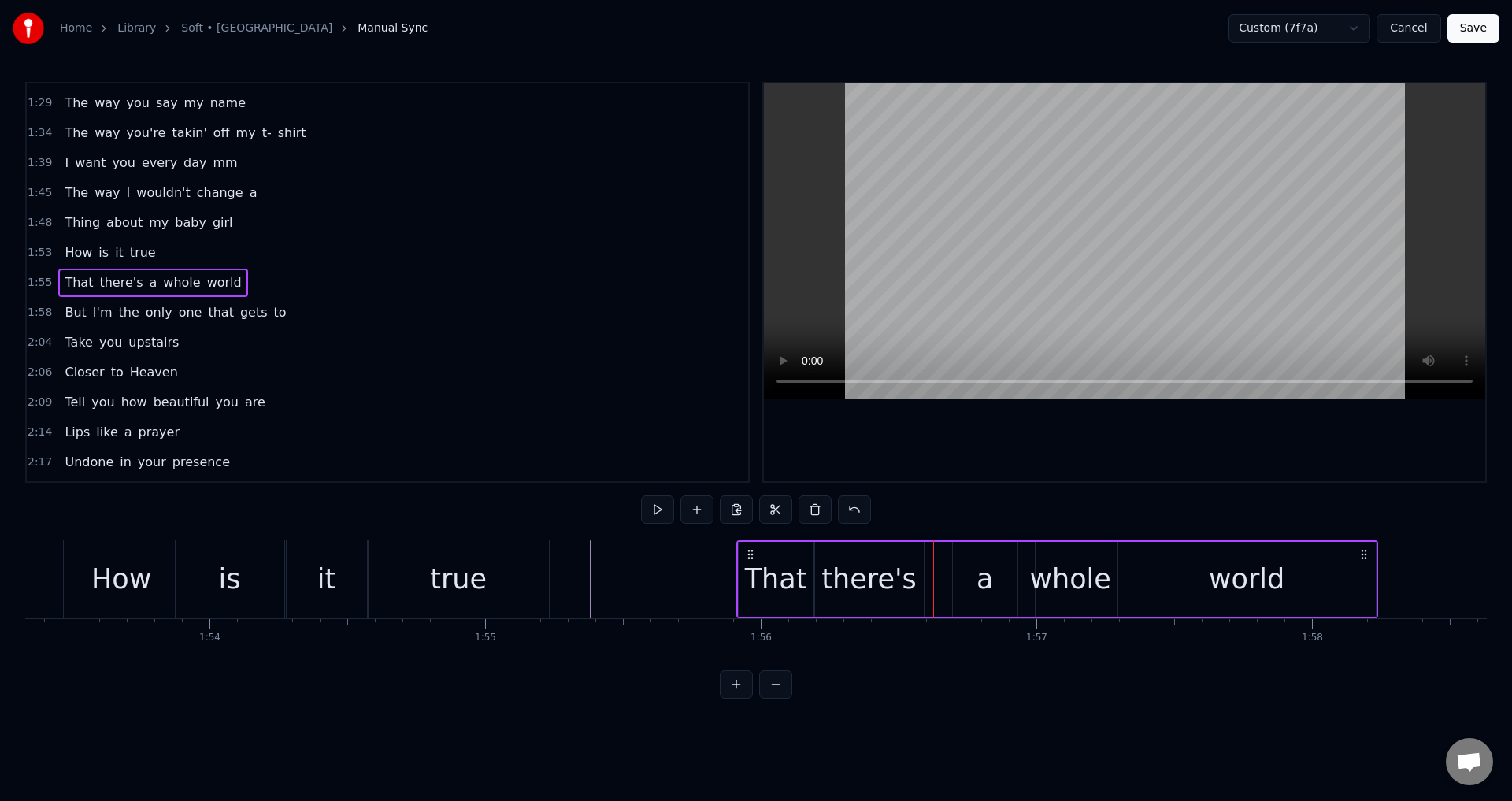
drag, startPoint x: 765, startPoint y: 550, endPoint x: 750, endPoint y: 550, distance: 15.0
click at [750, 550] on icon at bounding box center [750, 554] width 13 height 13
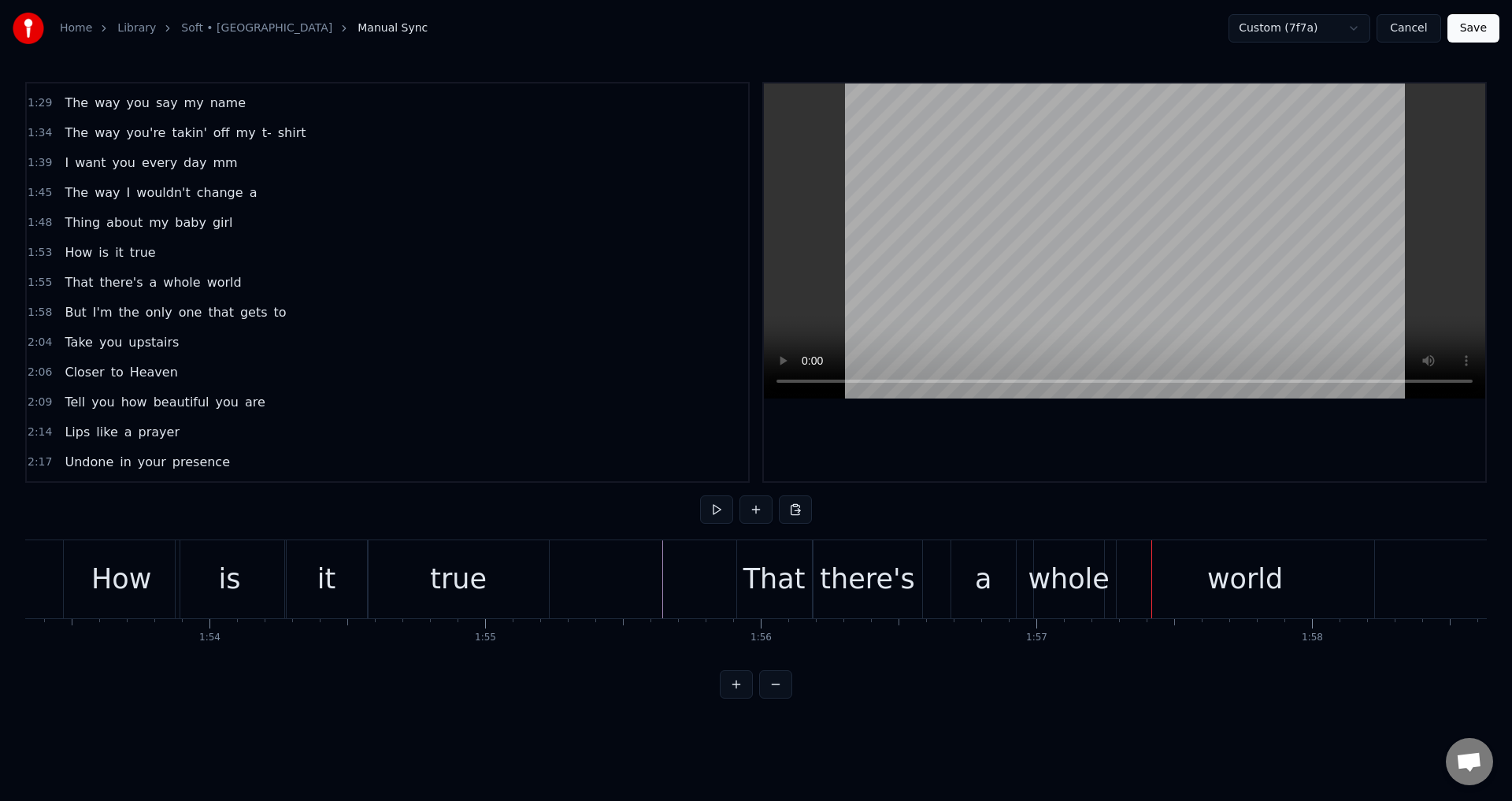
click at [959, 591] on div "a" at bounding box center [983, 579] width 65 height 78
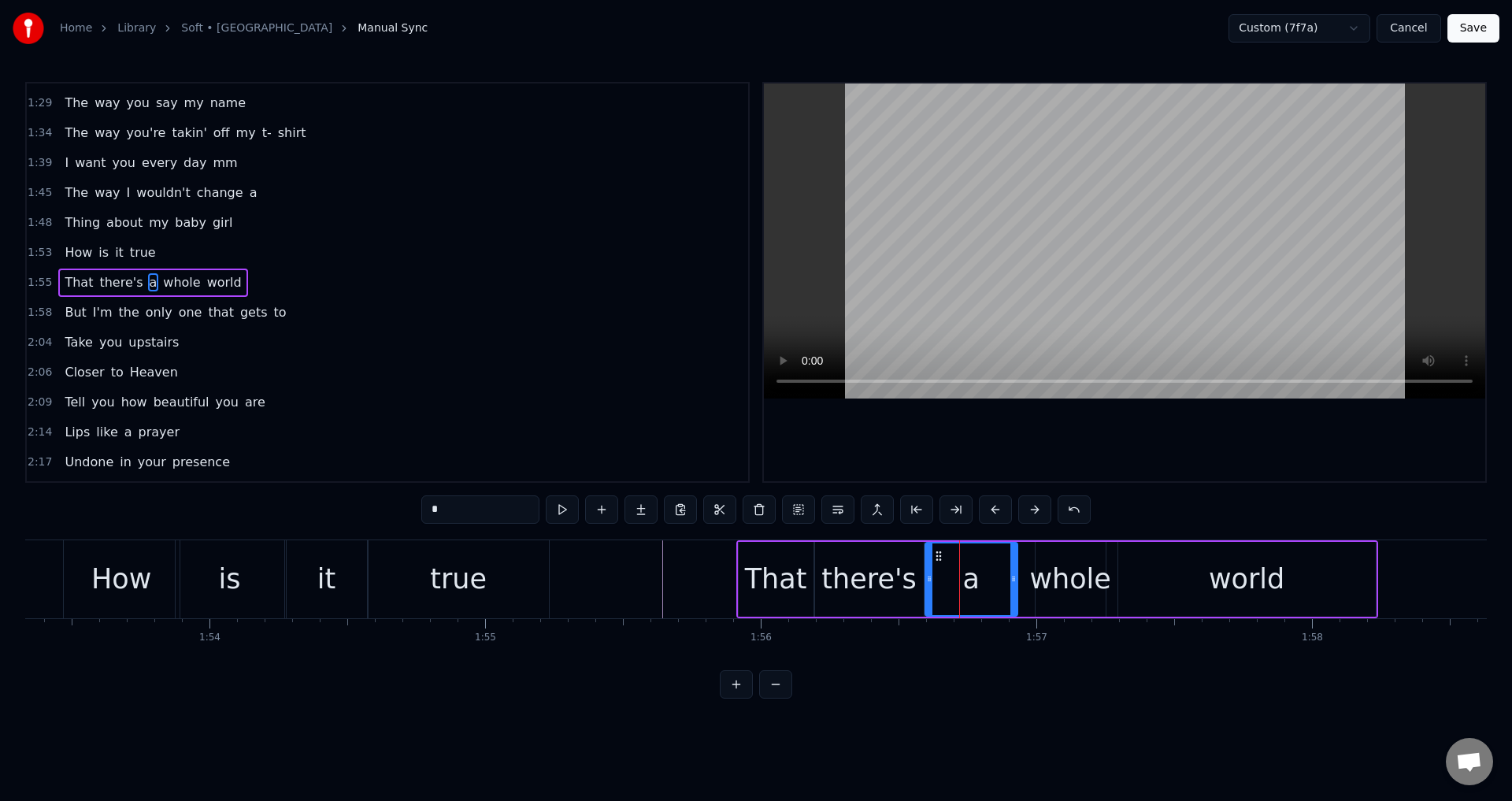
drag, startPoint x: 958, startPoint y: 581, endPoint x: 927, endPoint y: 573, distance: 32.0
click at [927, 573] on icon at bounding box center [929, 578] width 7 height 13
click at [1013, 576] on div "a" at bounding box center [970, 580] width 96 height 75
drag, startPoint x: 1013, startPoint y: 576, endPoint x: 1004, endPoint y: 576, distance: 9.0
click at [1004, 576] on icon at bounding box center [1006, 578] width 7 height 13
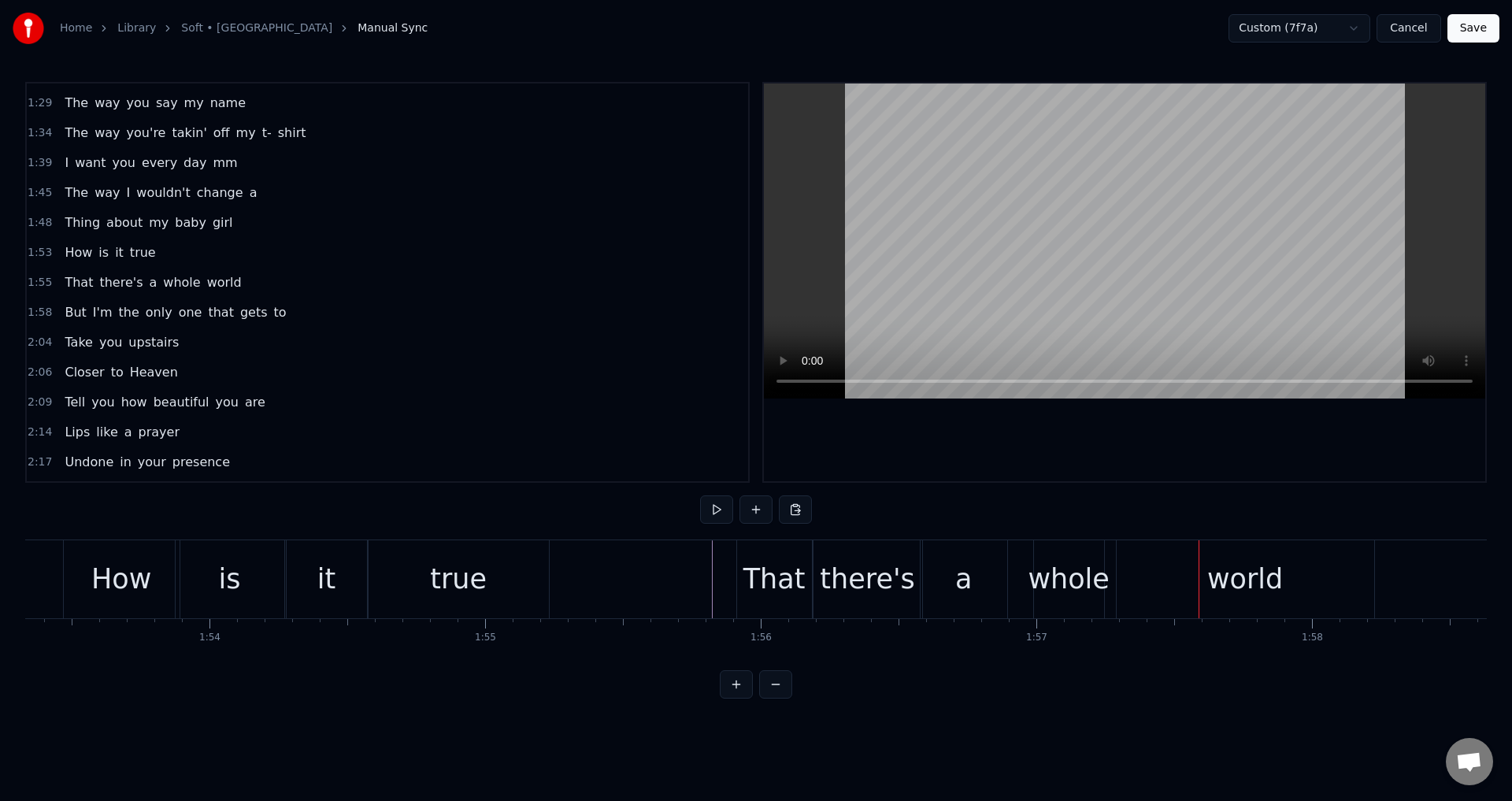
click at [1040, 598] on div "whole" at bounding box center [1068, 579] width 81 height 41
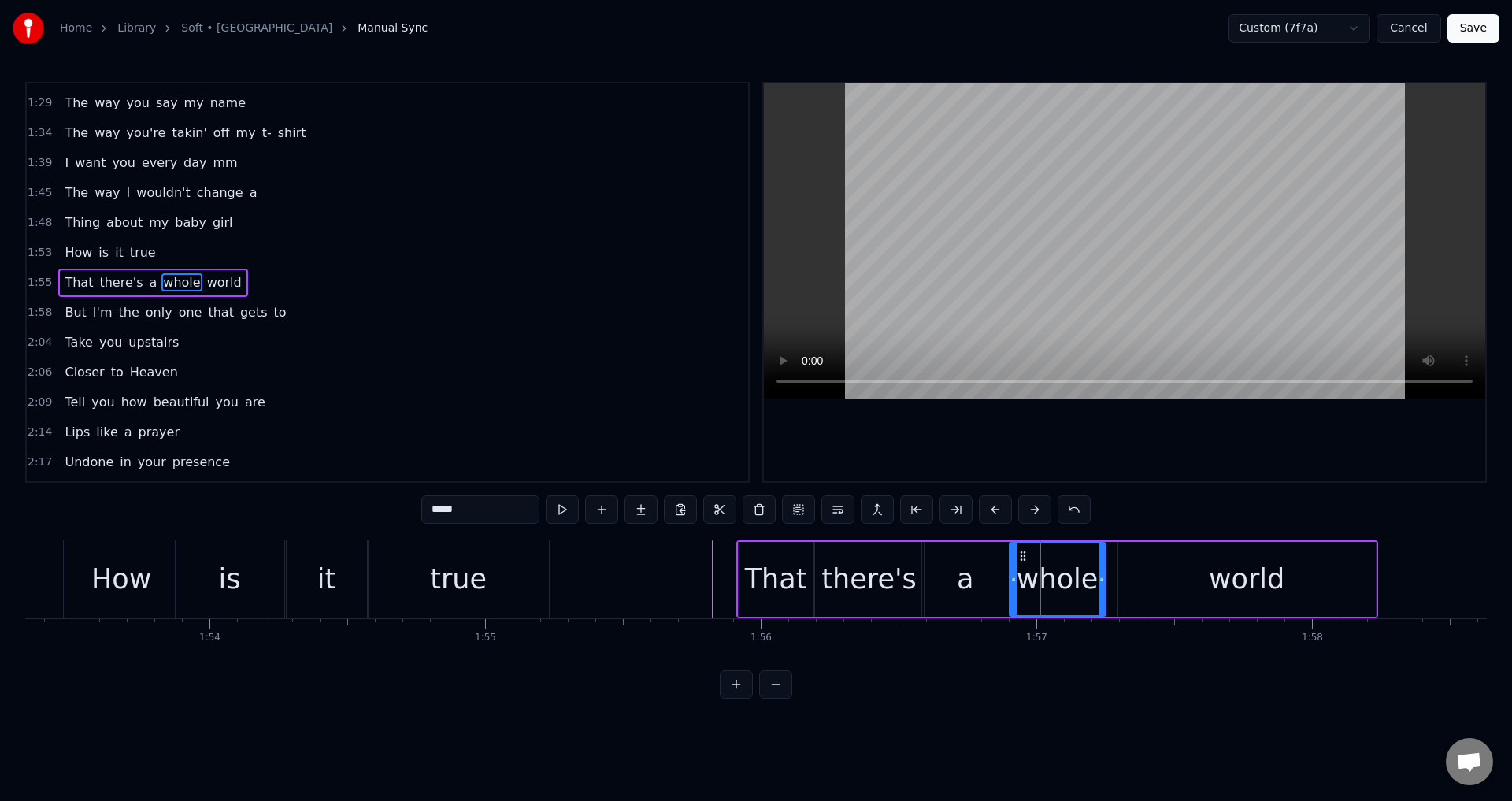
drag, startPoint x: 1038, startPoint y: 573, endPoint x: 1012, endPoint y: 568, distance: 26.5
click at [1012, 568] on div at bounding box center [1013, 579] width 7 height 71
click at [1108, 582] on div "That there's a whole world" at bounding box center [1057, 579] width 642 height 78
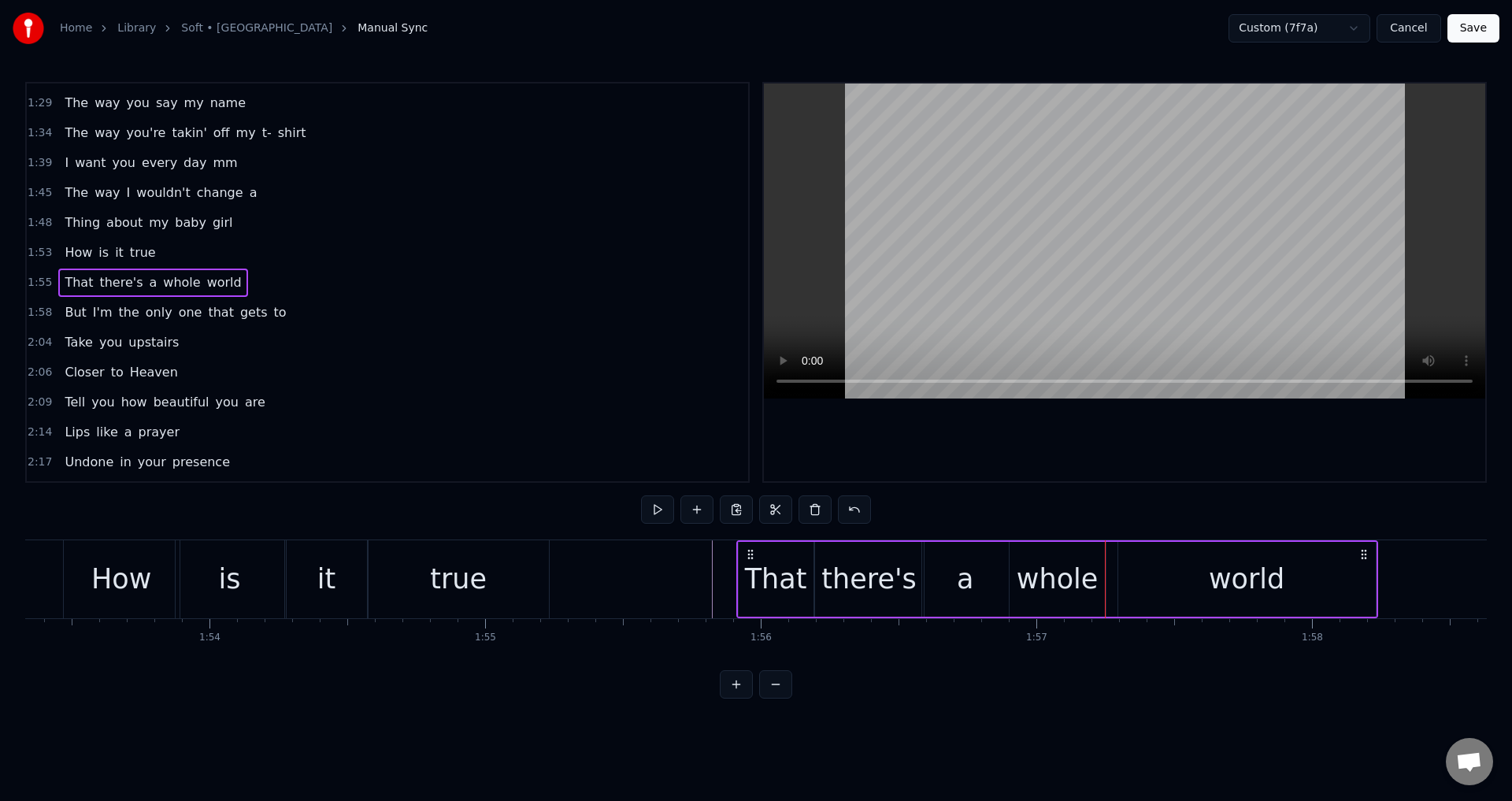
click at [1116, 574] on div "That there's a whole world" at bounding box center [1057, 579] width 642 height 78
click at [1118, 574] on div "world" at bounding box center [1247, 580] width 260 height 75
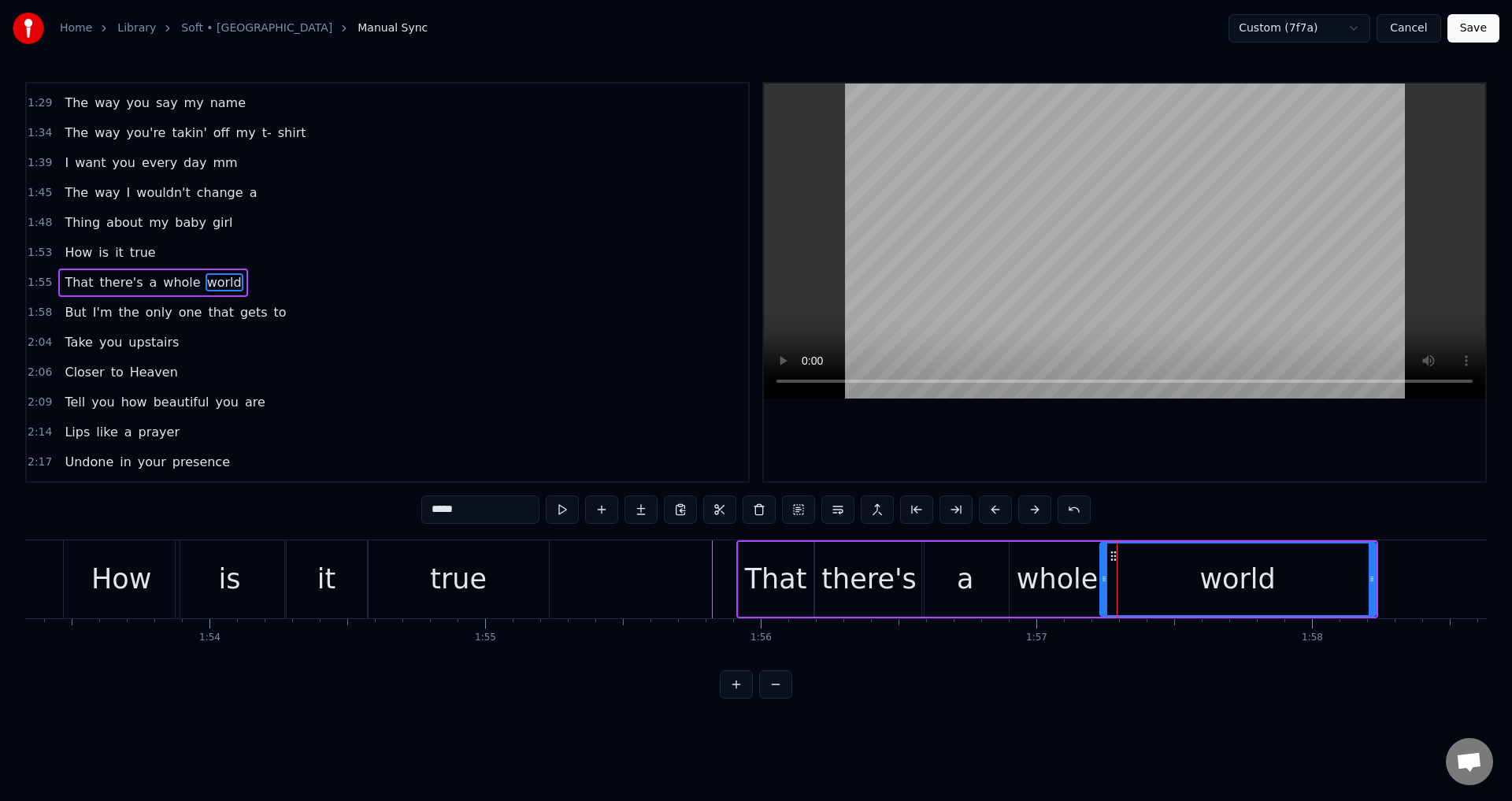
drag, startPoint x: 1118, startPoint y: 574, endPoint x: 1101, endPoint y: 576, distance: 17.1
click at [1101, 576] on icon at bounding box center [1104, 578] width 7 height 13
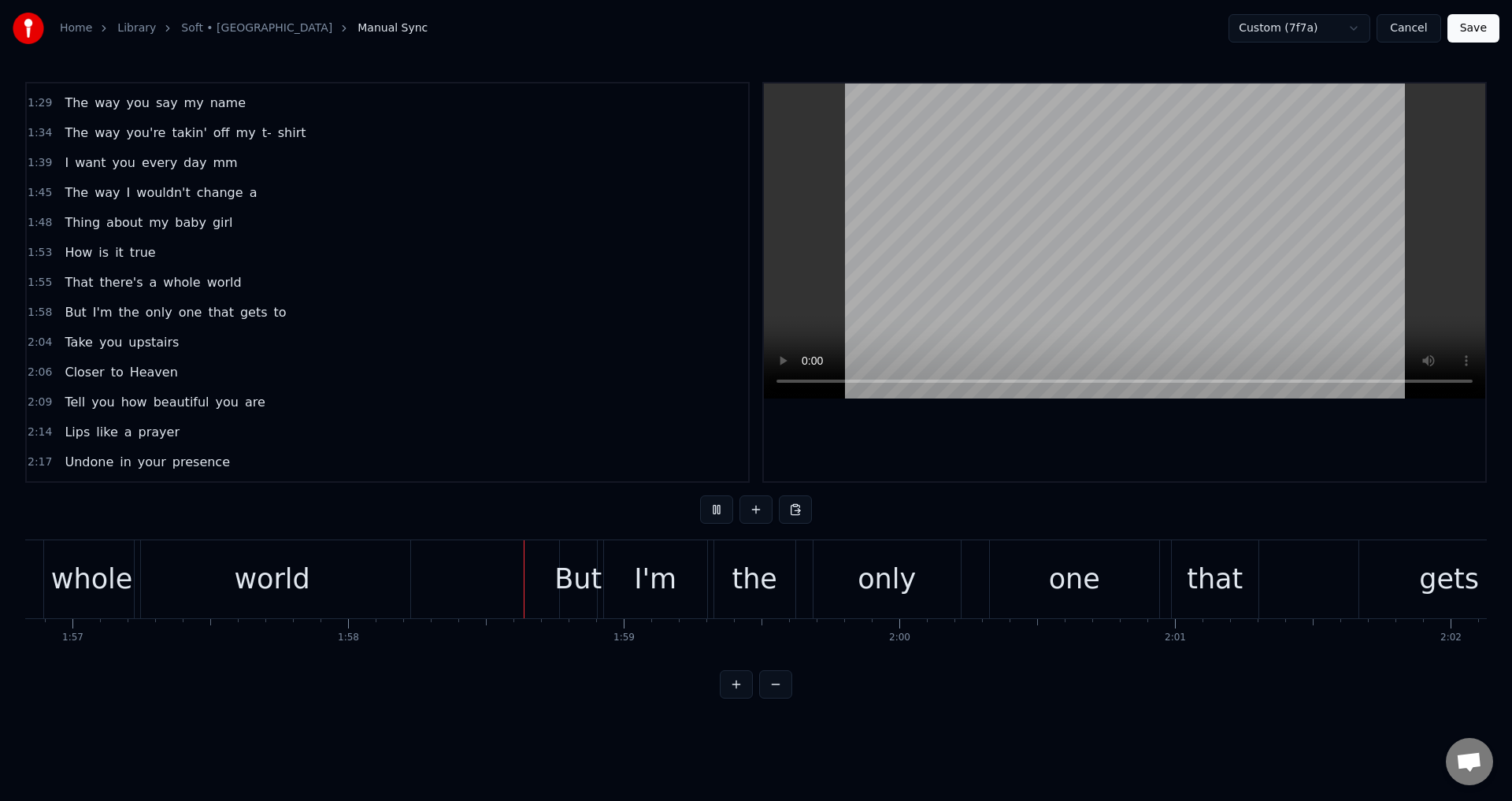
scroll to position [0, 32607]
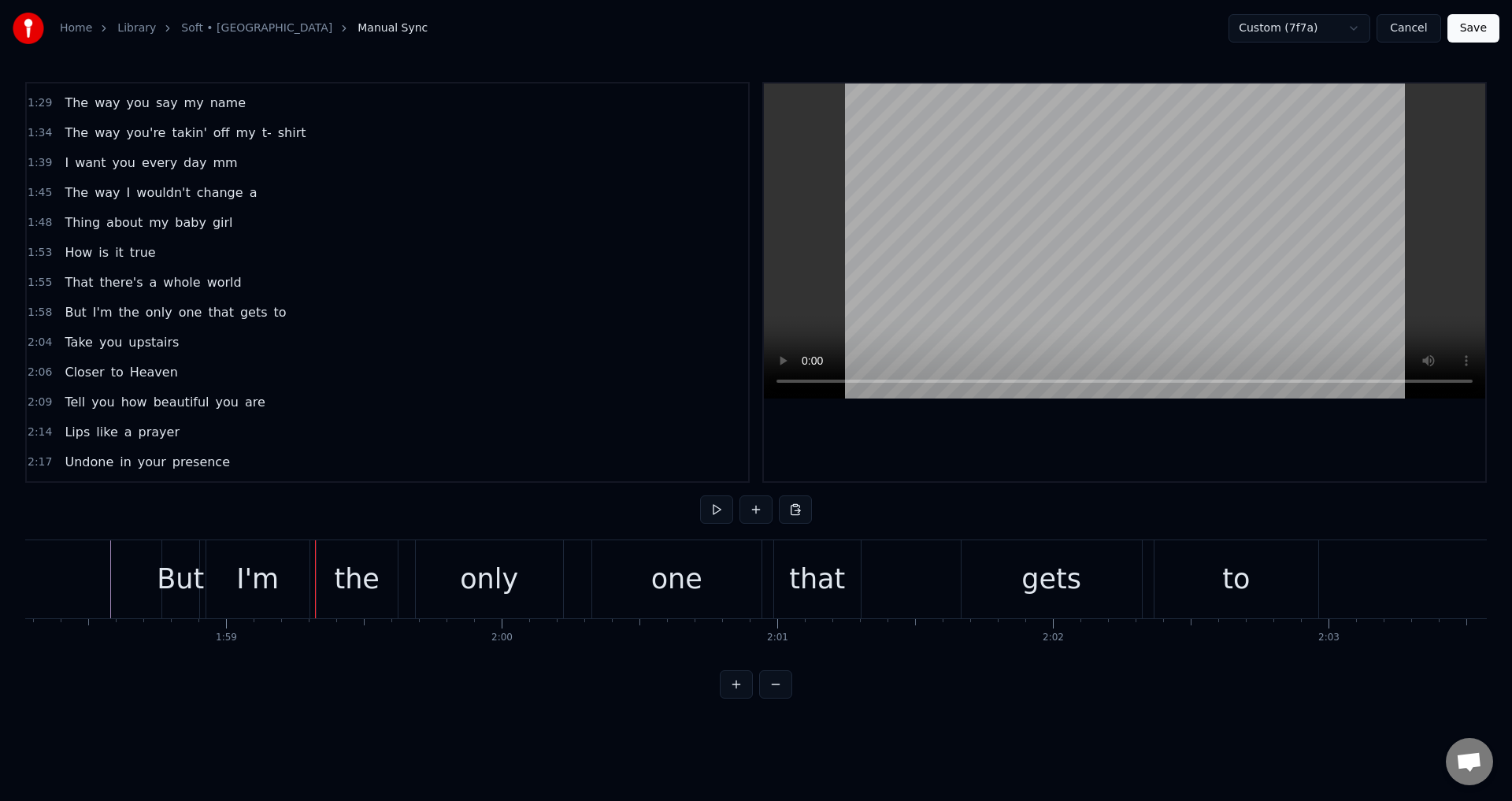
click at [206, 578] on div "I'm" at bounding box center [258, 579] width 105 height 78
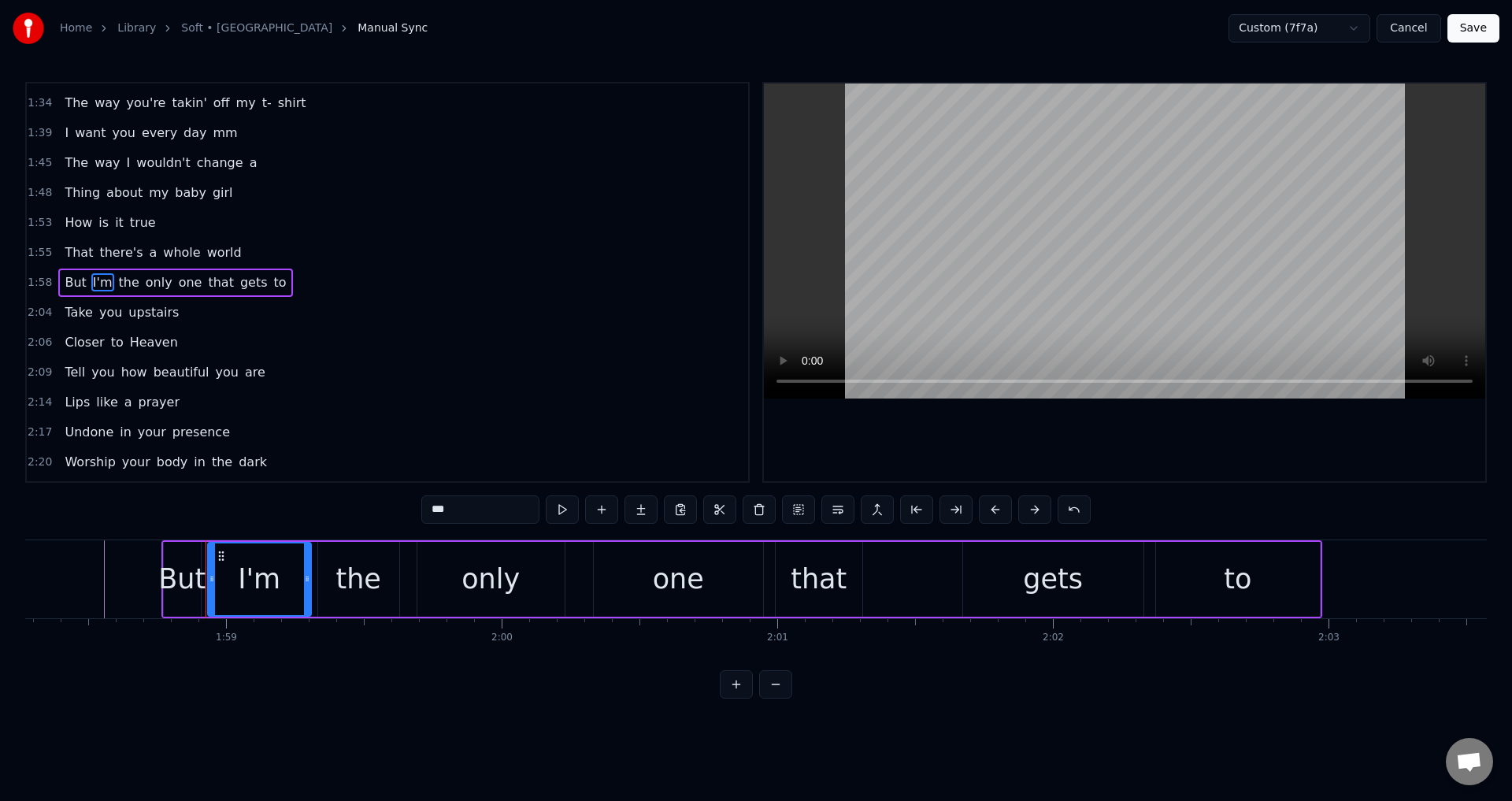
click at [413, 572] on div "But I'm the only one that gets to" at bounding box center [741, 579] width 1161 height 78
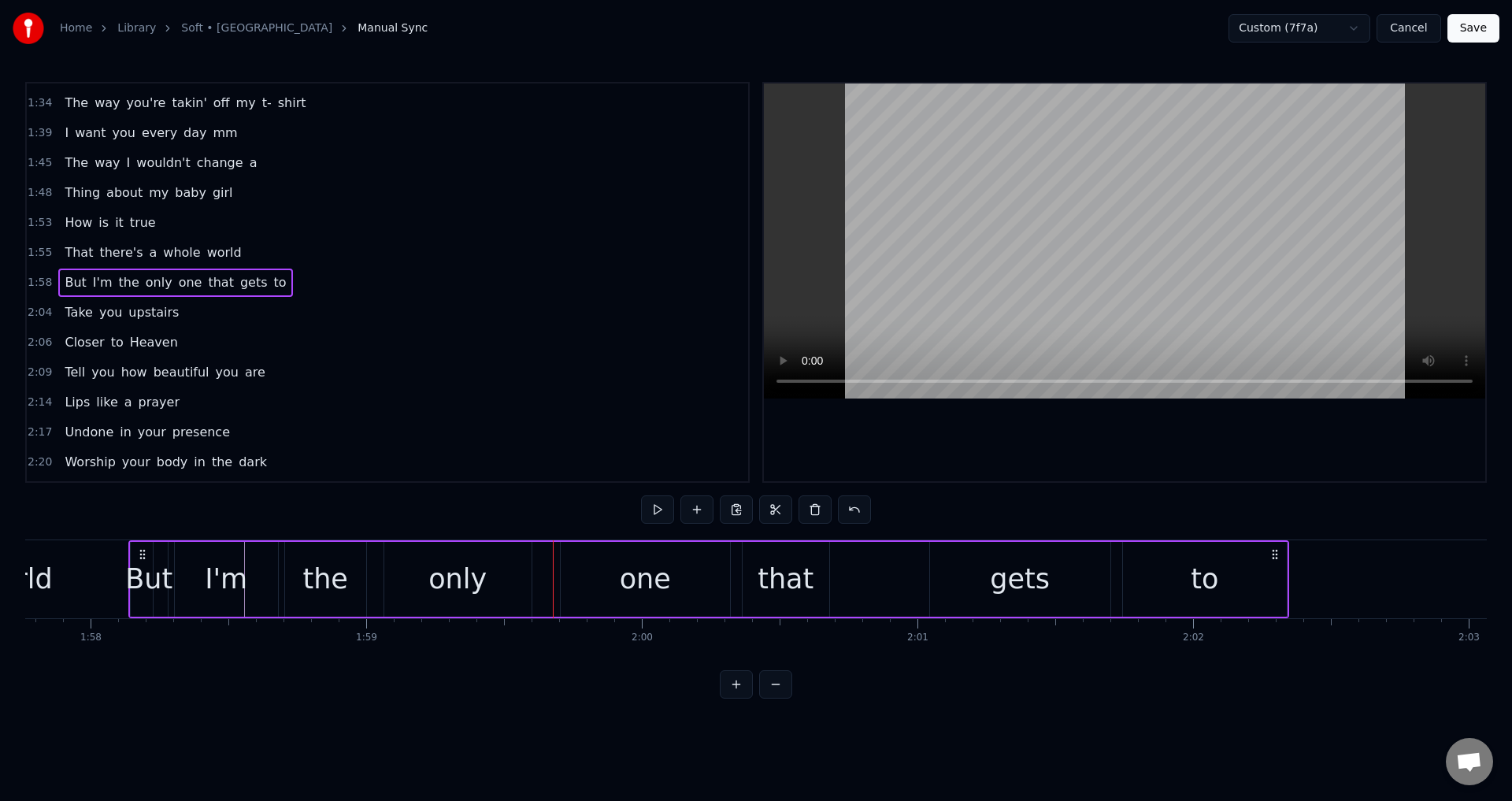
scroll to position [0, 32393]
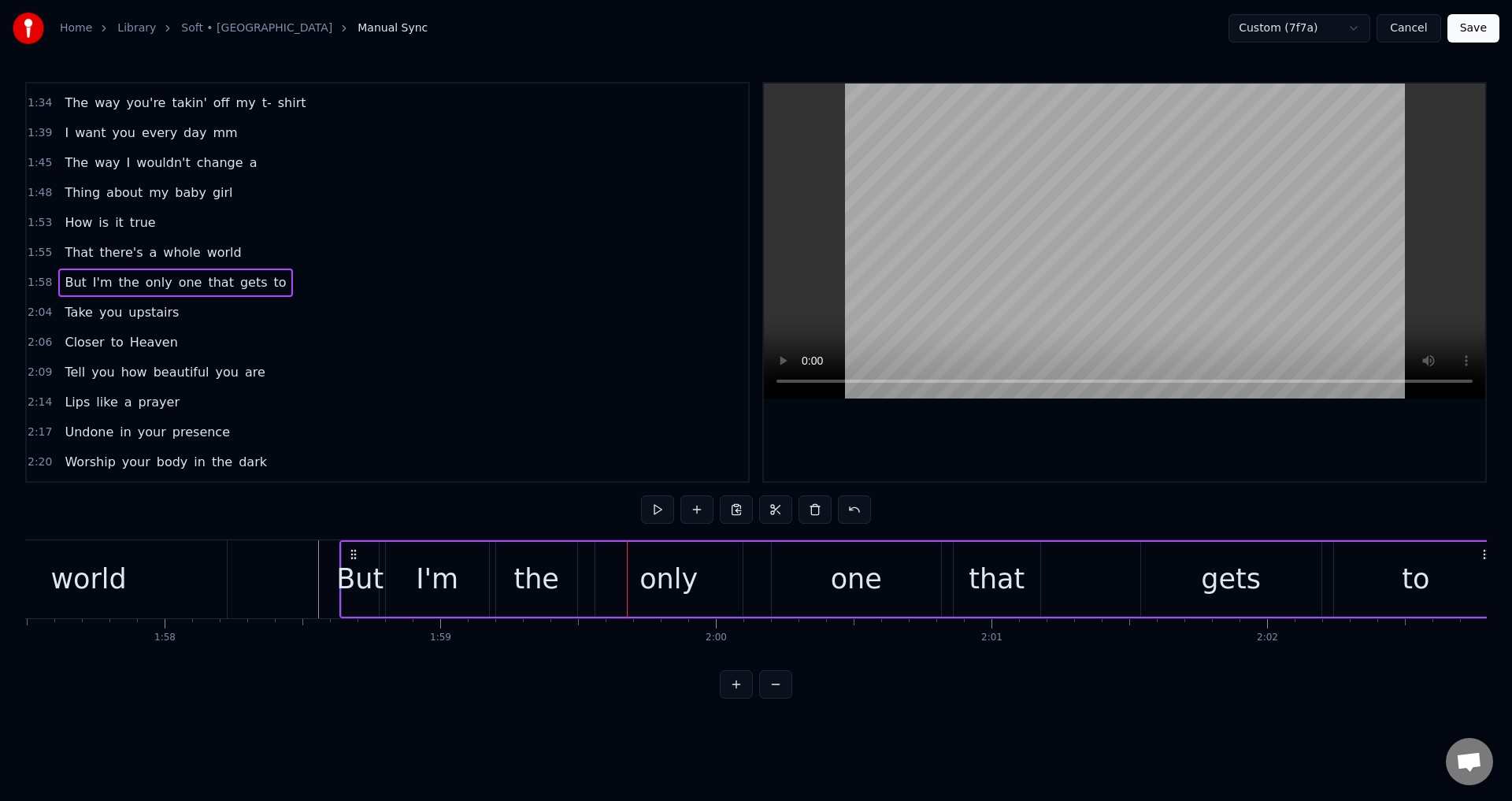
drag, startPoint x: 174, startPoint y: 550, endPoint x: 353, endPoint y: 567, distance: 179.8
click at [353, 567] on div "But I'm the only one that gets to" at bounding box center [920, 579] width 1161 height 78
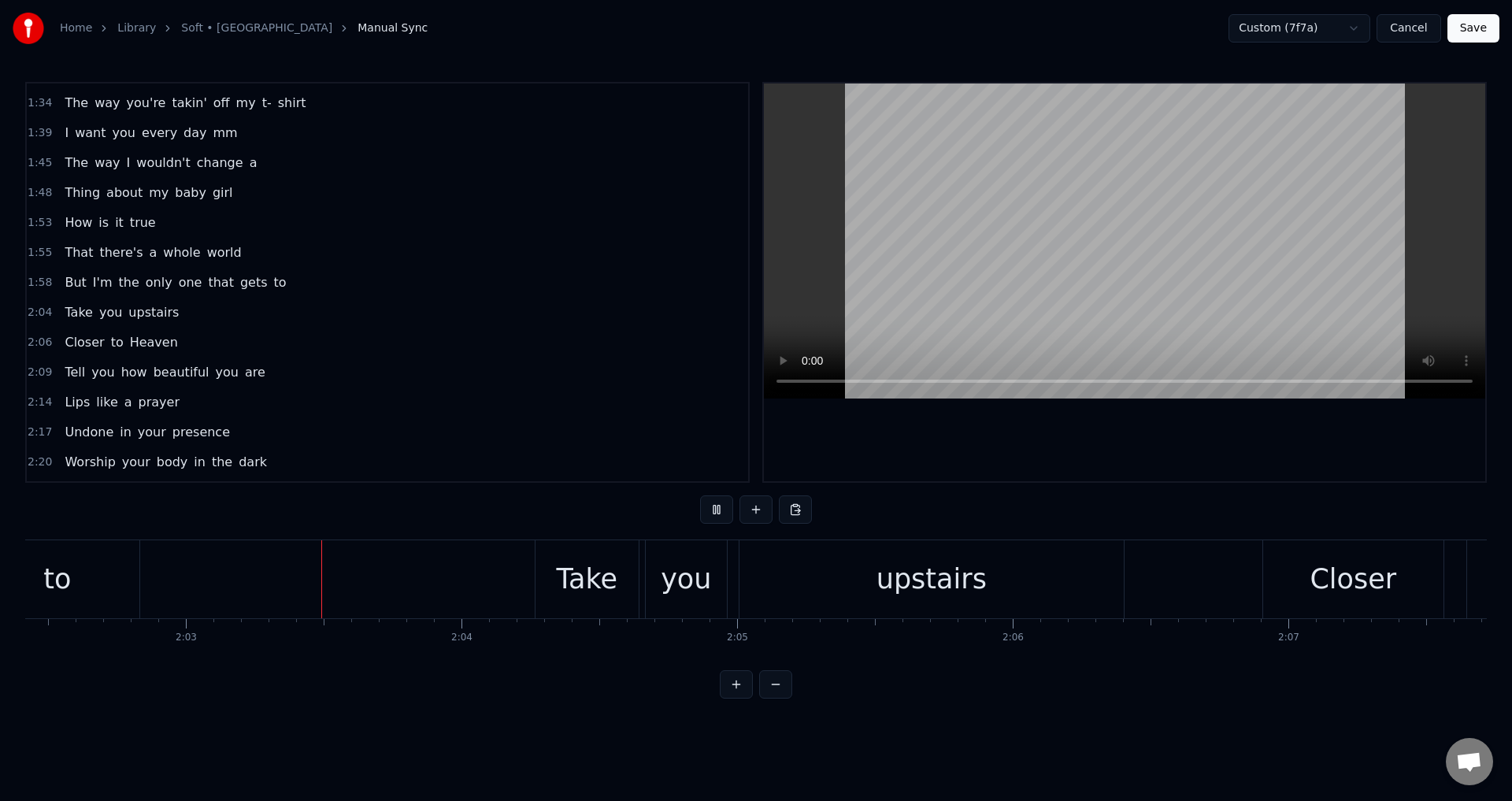
scroll to position [0, 33753]
click at [731, 568] on div "Take you upstairs" at bounding box center [827, 579] width 593 height 78
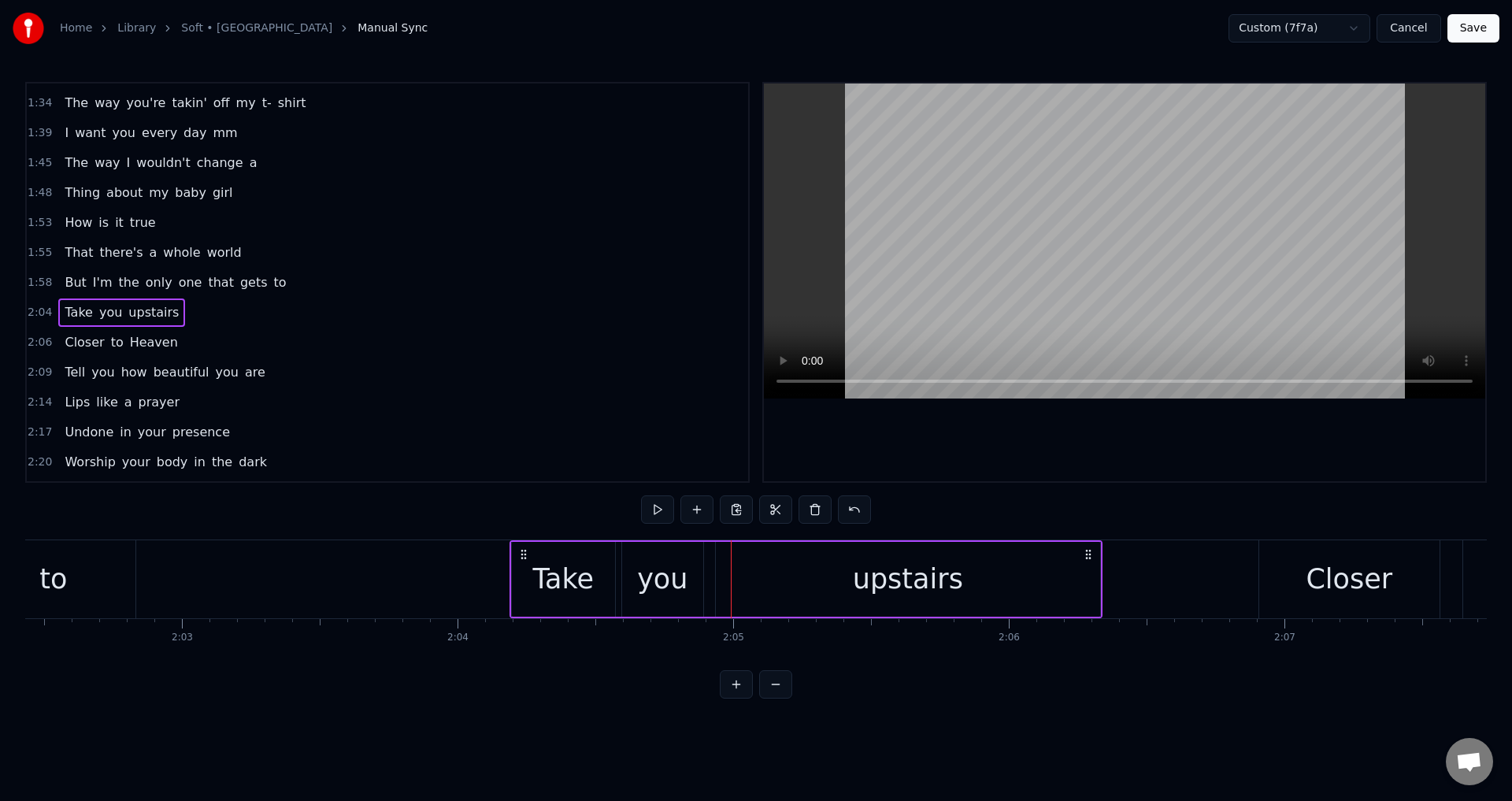
drag, startPoint x: 549, startPoint y: 551, endPoint x: 530, endPoint y: 549, distance: 19.1
click at [530, 549] on icon at bounding box center [523, 554] width 13 height 13
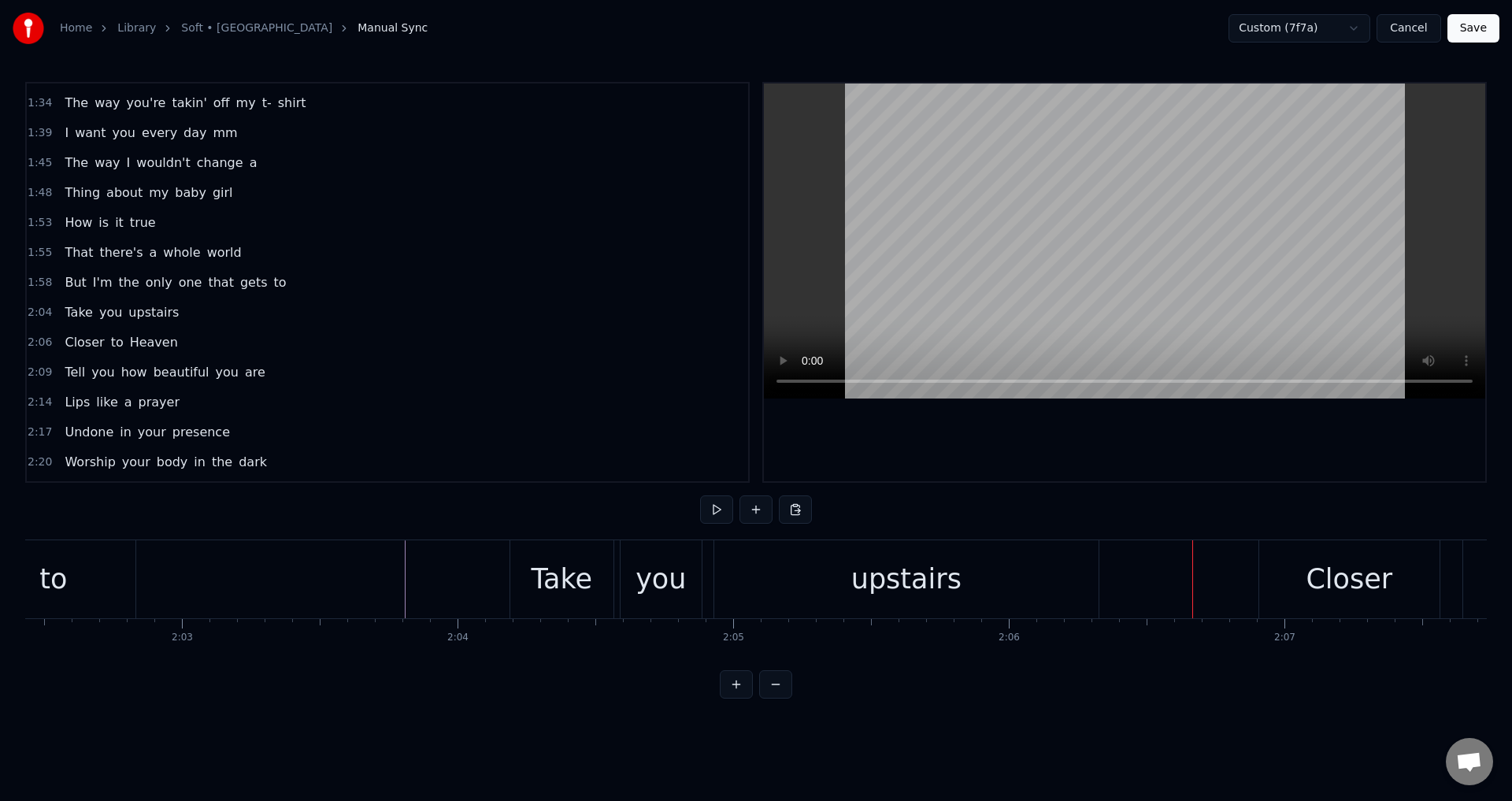
click at [555, 591] on div "Take" at bounding box center [563, 579] width 62 height 41
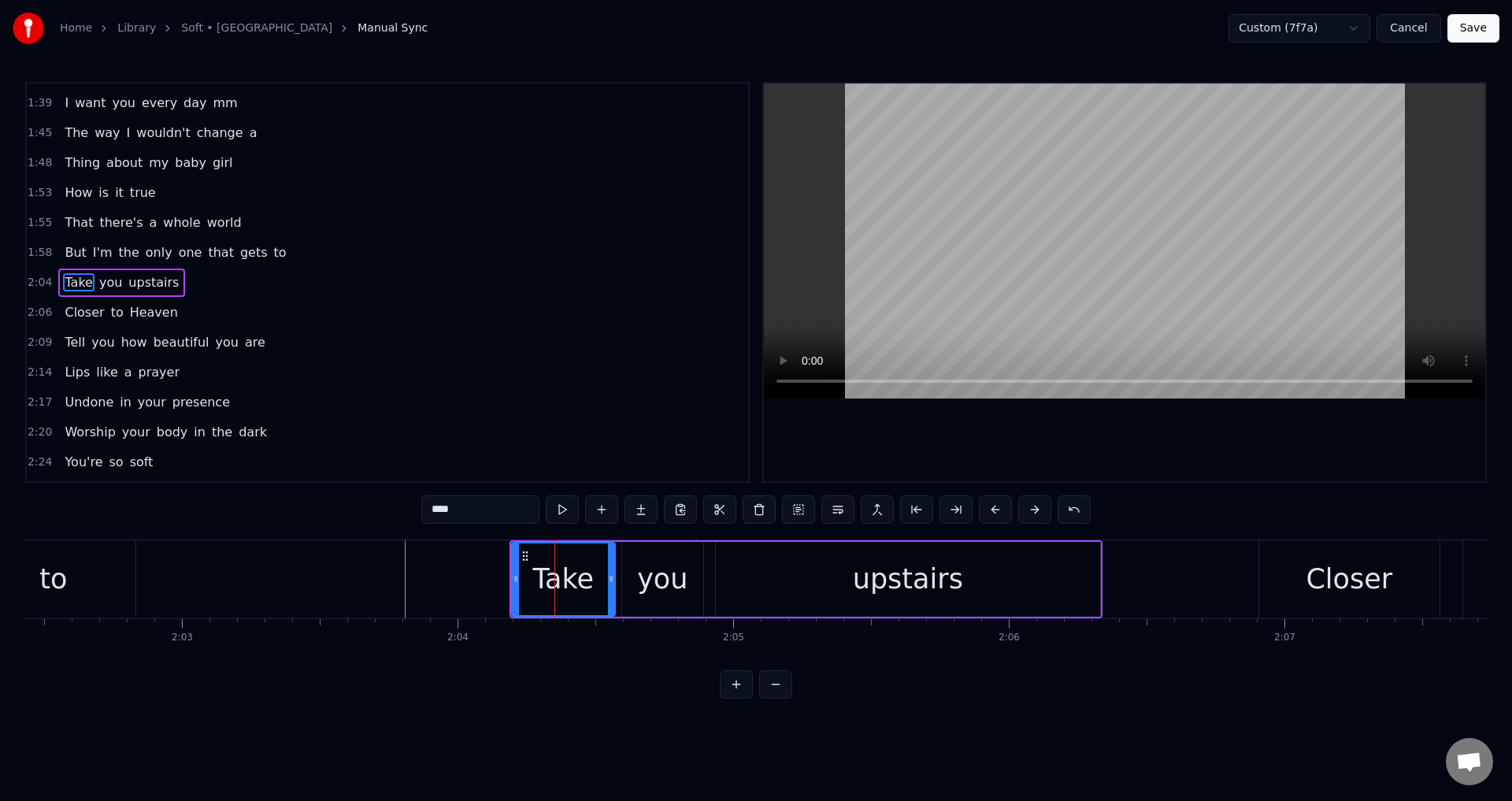
click at [639, 589] on div "you" at bounding box center [663, 580] width 81 height 75
type input "***"
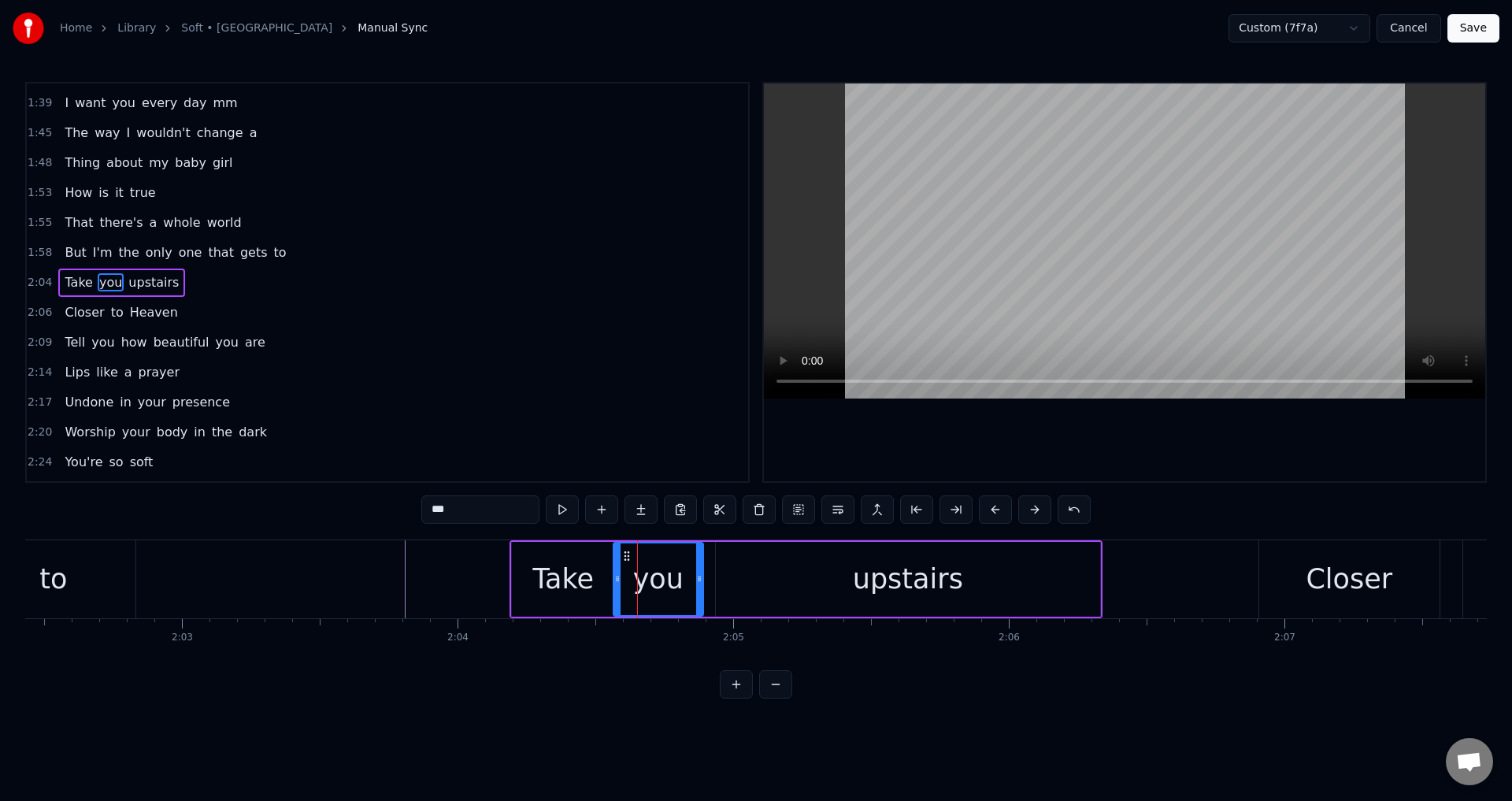
drag, startPoint x: 625, startPoint y: 581, endPoint x: 617, endPoint y: 580, distance: 8.1
click at [617, 580] on icon at bounding box center [618, 578] width 7 height 13
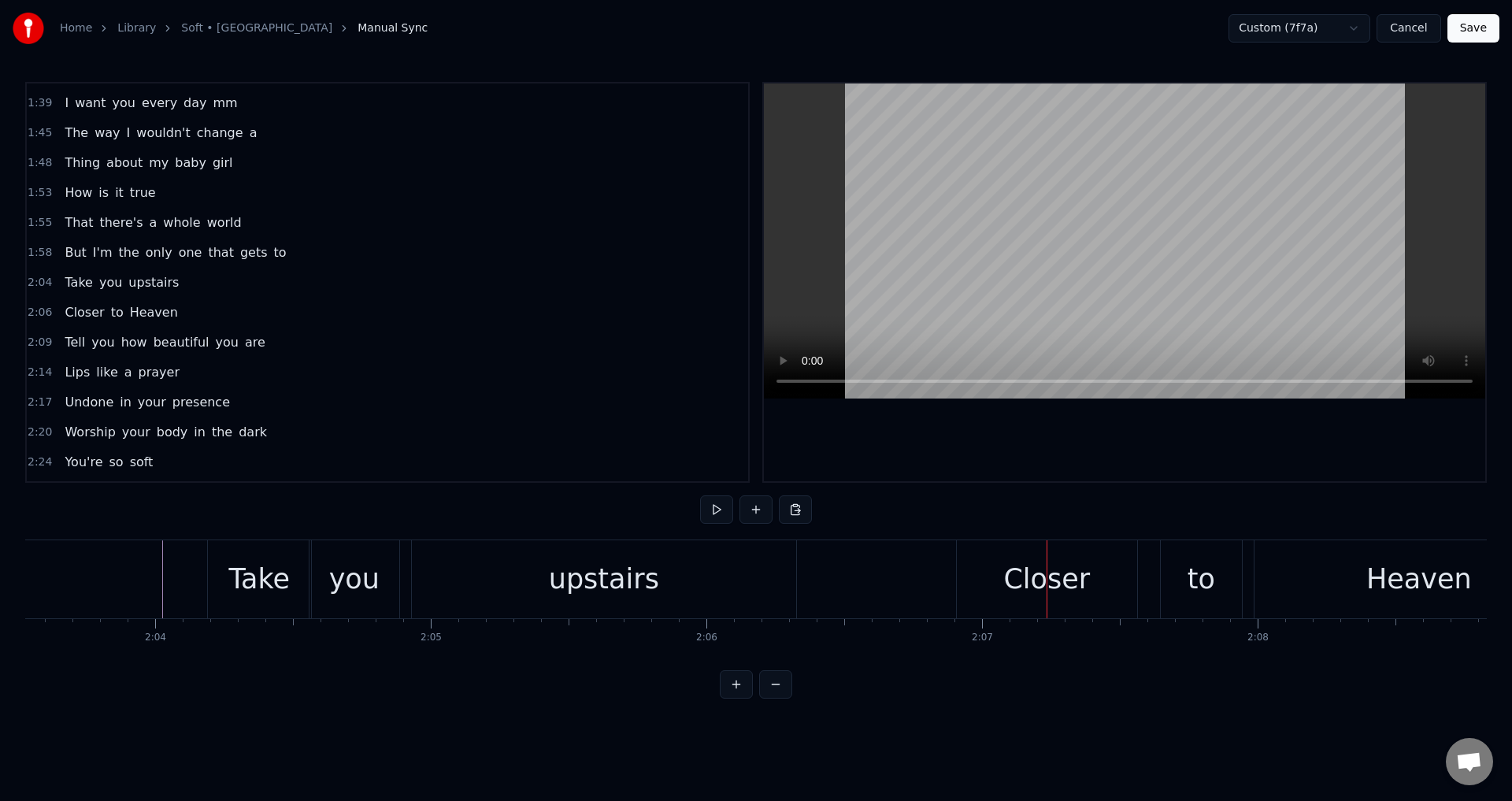
scroll to position [0, 34069]
click at [1130, 581] on div "Closer to Heaven" at bounding box center [1259, 579] width 632 height 78
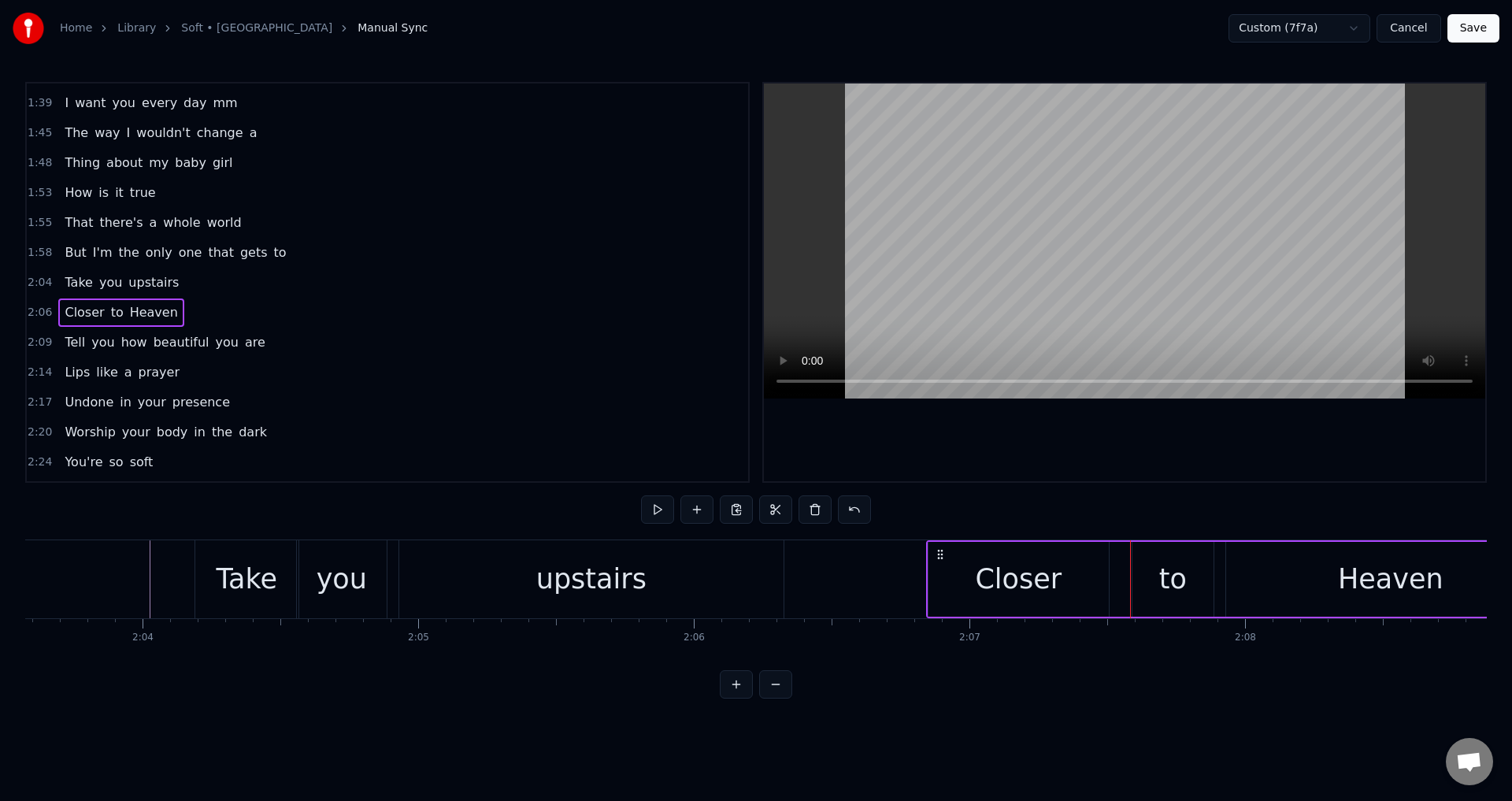
drag, startPoint x: 954, startPoint y: 549, endPoint x: 937, endPoint y: 551, distance: 17.1
click at [937, 551] on icon at bounding box center [940, 554] width 13 height 13
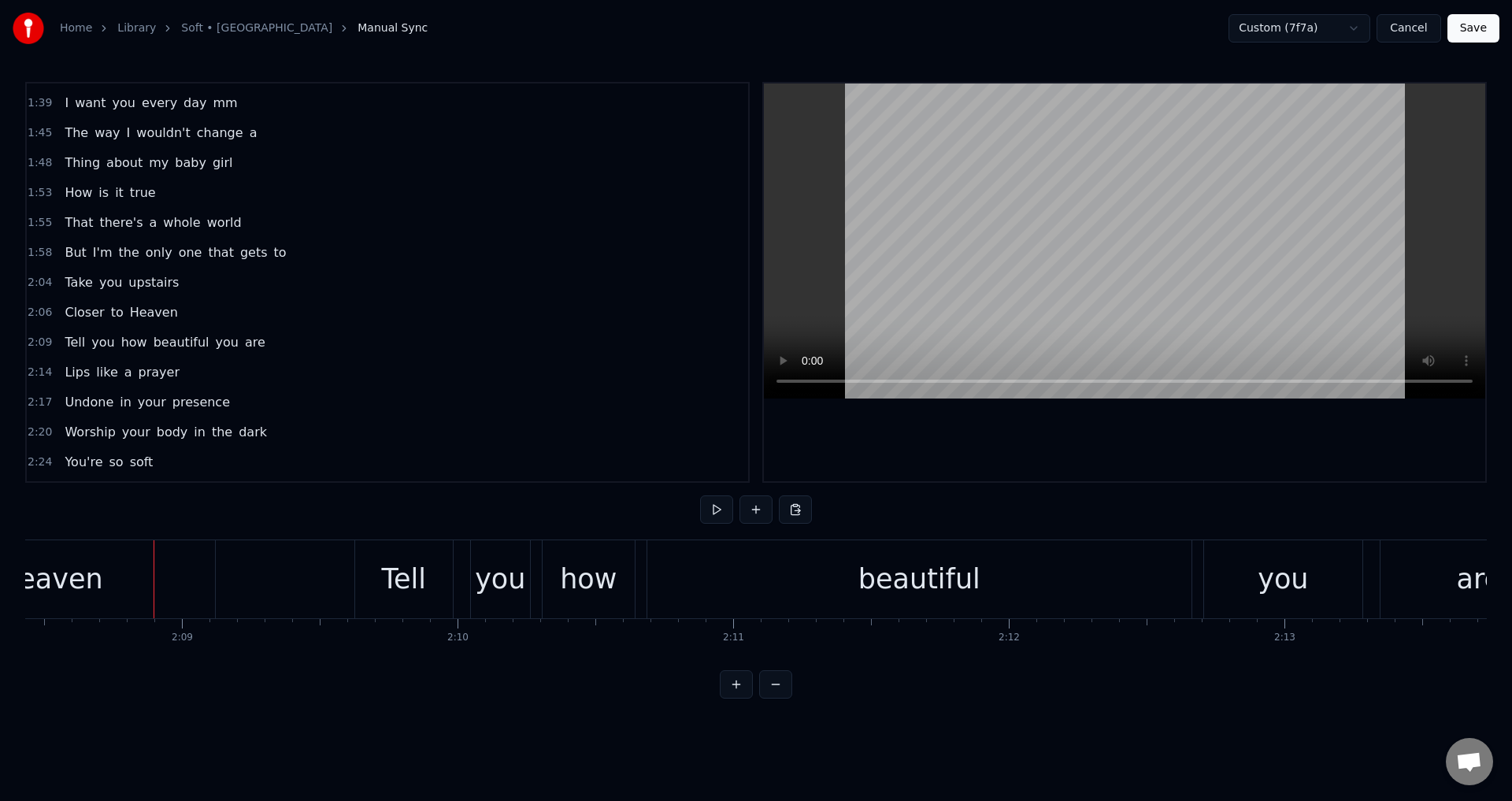
scroll to position [0, 35410]
click at [461, 565] on div "Tell you how beautiful you are" at bounding box center [966, 579] width 1227 height 78
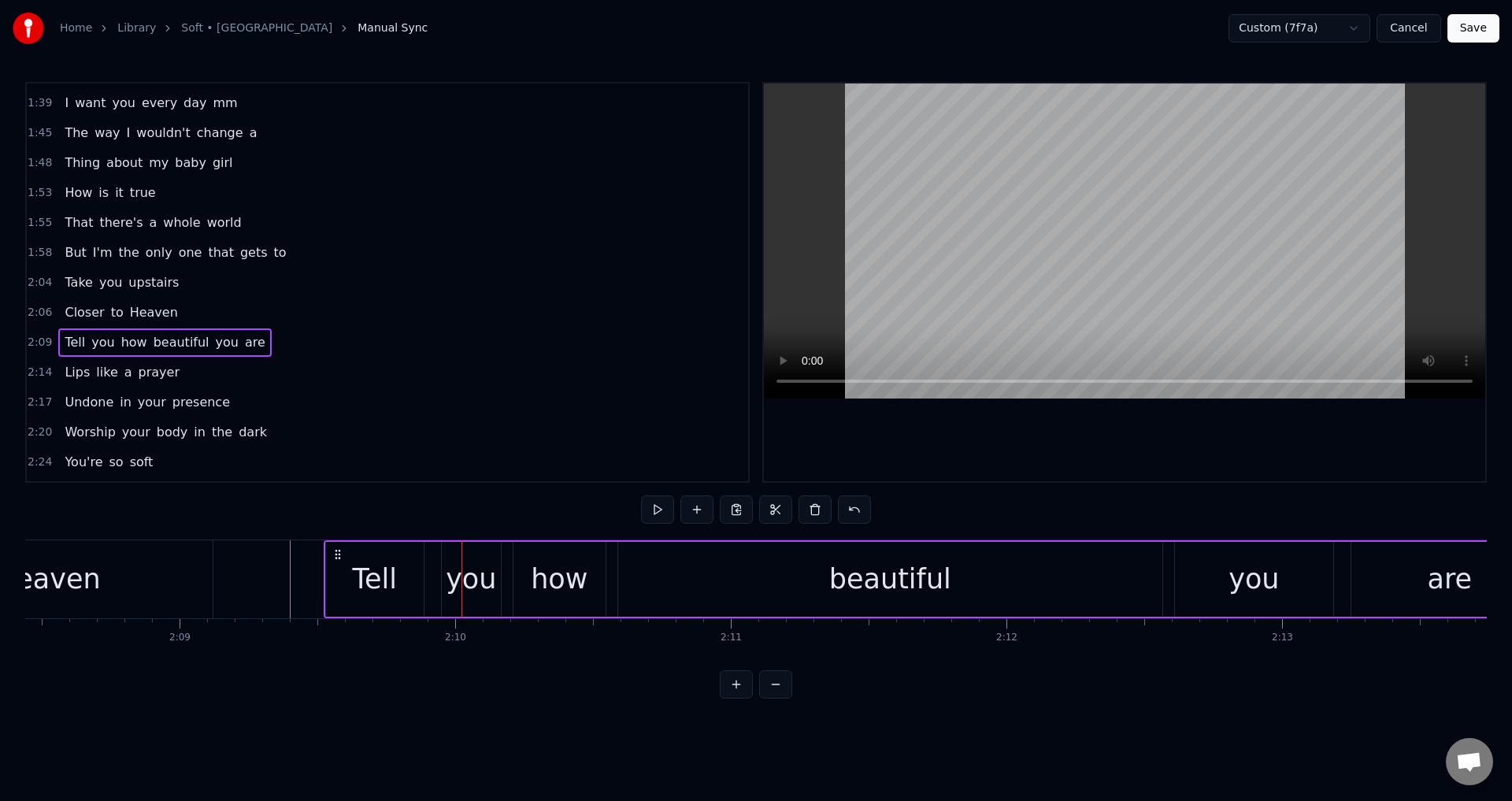
drag, startPoint x: 366, startPoint y: 550, endPoint x: 337, endPoint y: 550, distance: 29.0
click at [337, 550] on icon at bounding box center [338, 554] width 13 height 13
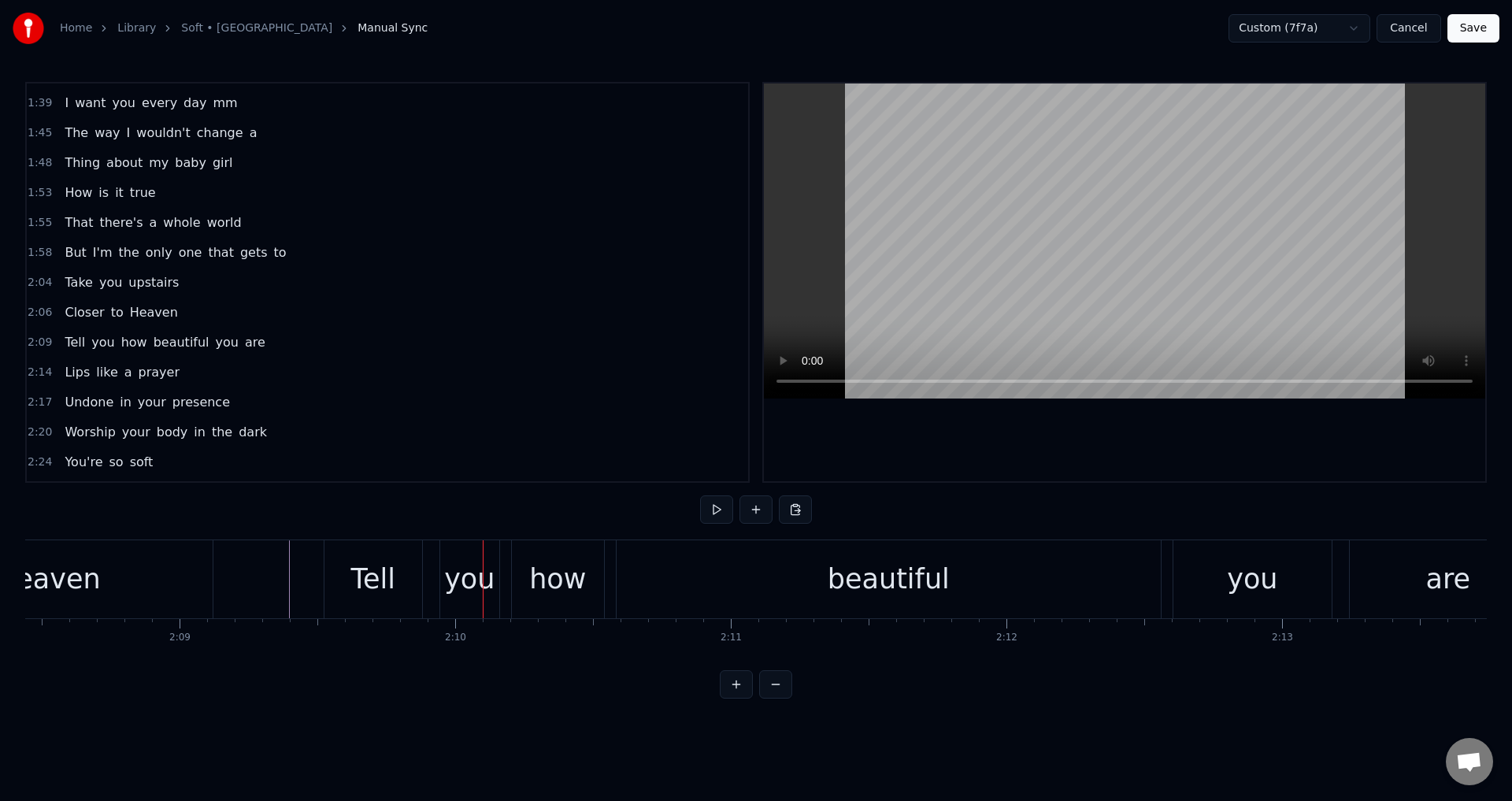
click at [412, 572] on div "Tell" at bounding box center [372, 579] width 97 height 78
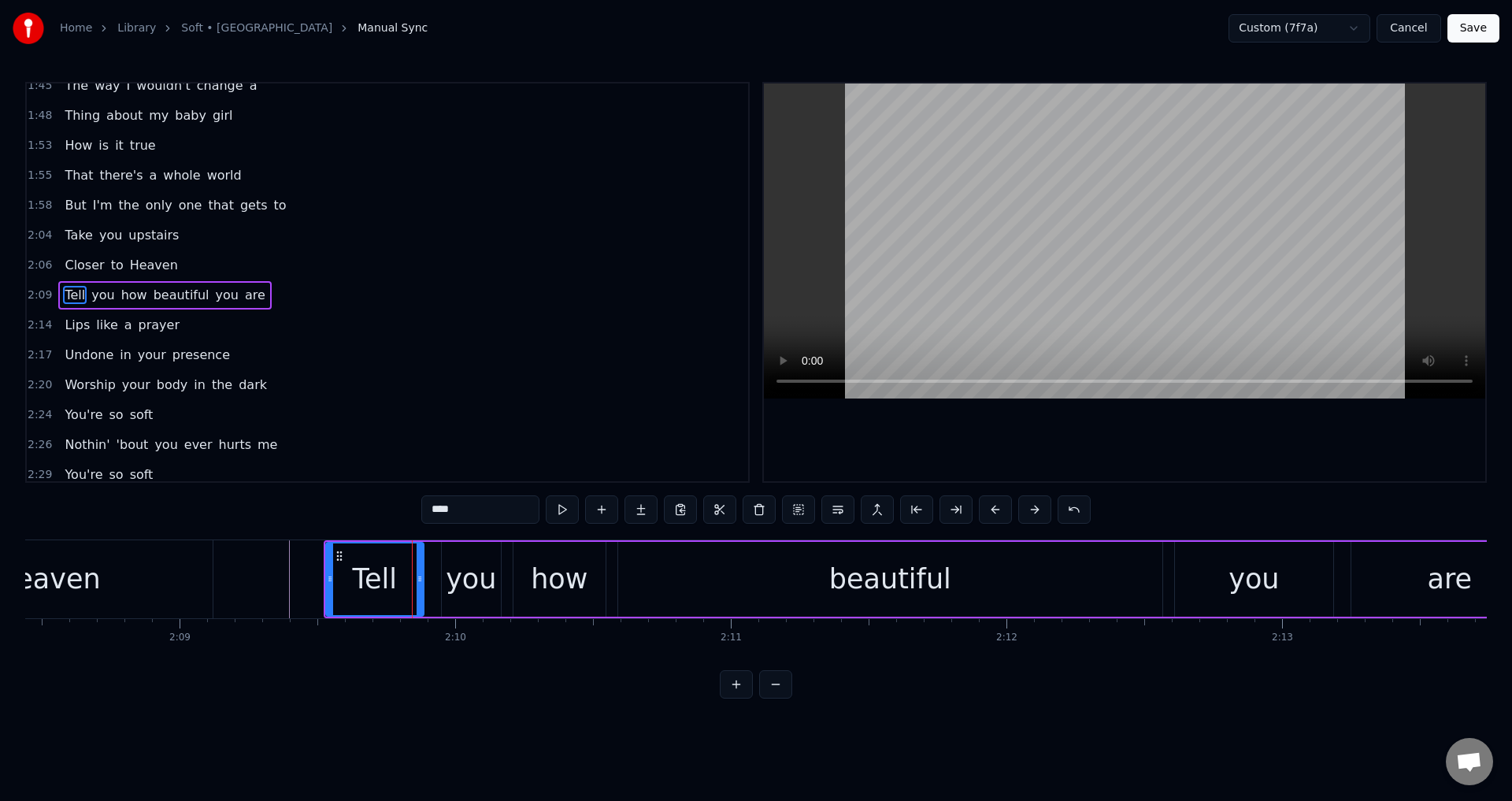
scroll to position [624, 0]
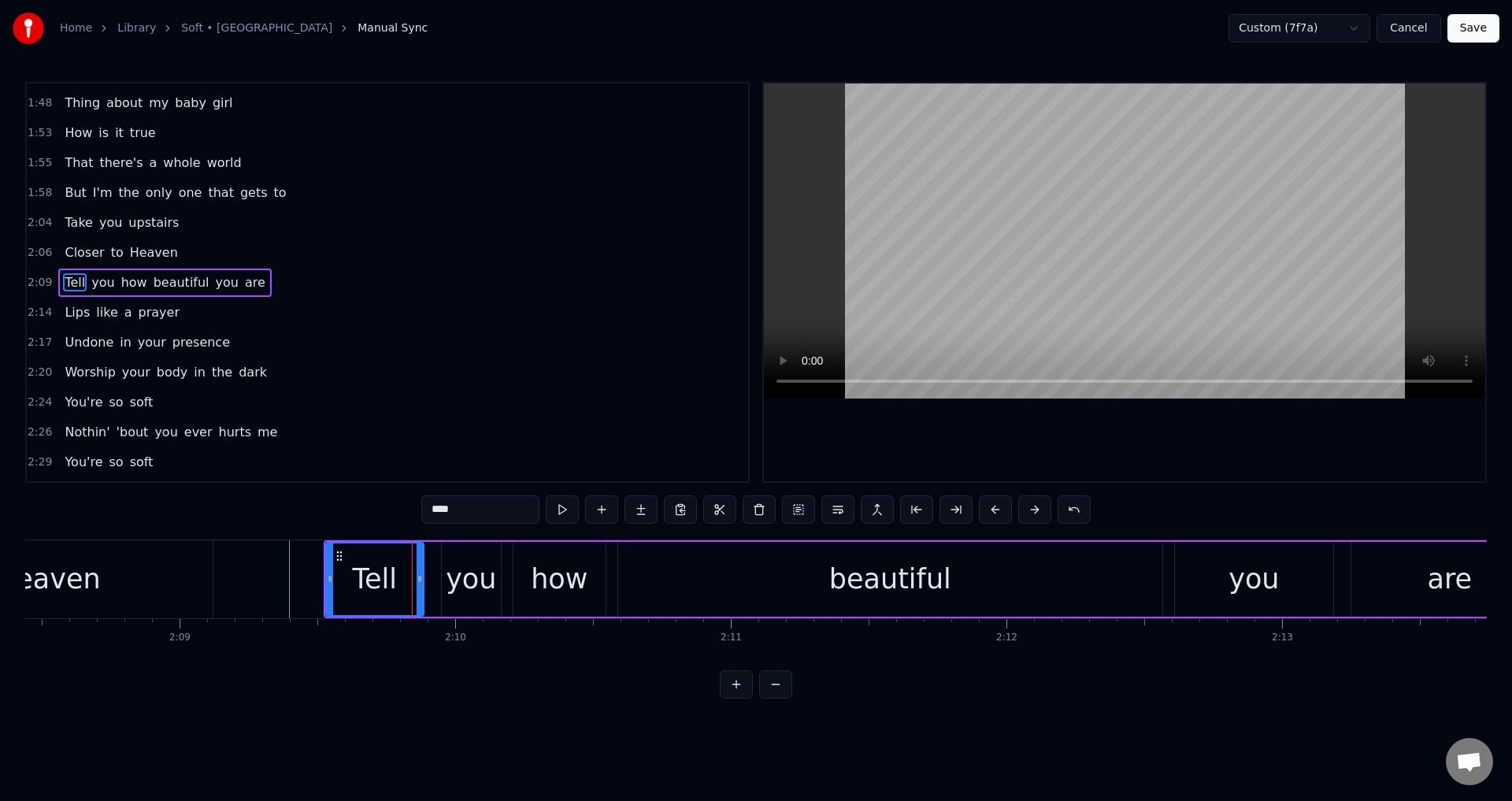
click at [450, 569] on div "you" at bounding box center [471, 579] width 50 height 41
type input "***"
drag, startPoint x: 442, startPoint y: 581, endPoint x: 425, endPoint y: 579, distance: 17.1
click at [427, 579] on icon at bounding box center [430, 578] width 7 height 13
click at [511, 576] on div "Tell you how beautiful you are" at bounding box center [938, 579] width 1227 height 78
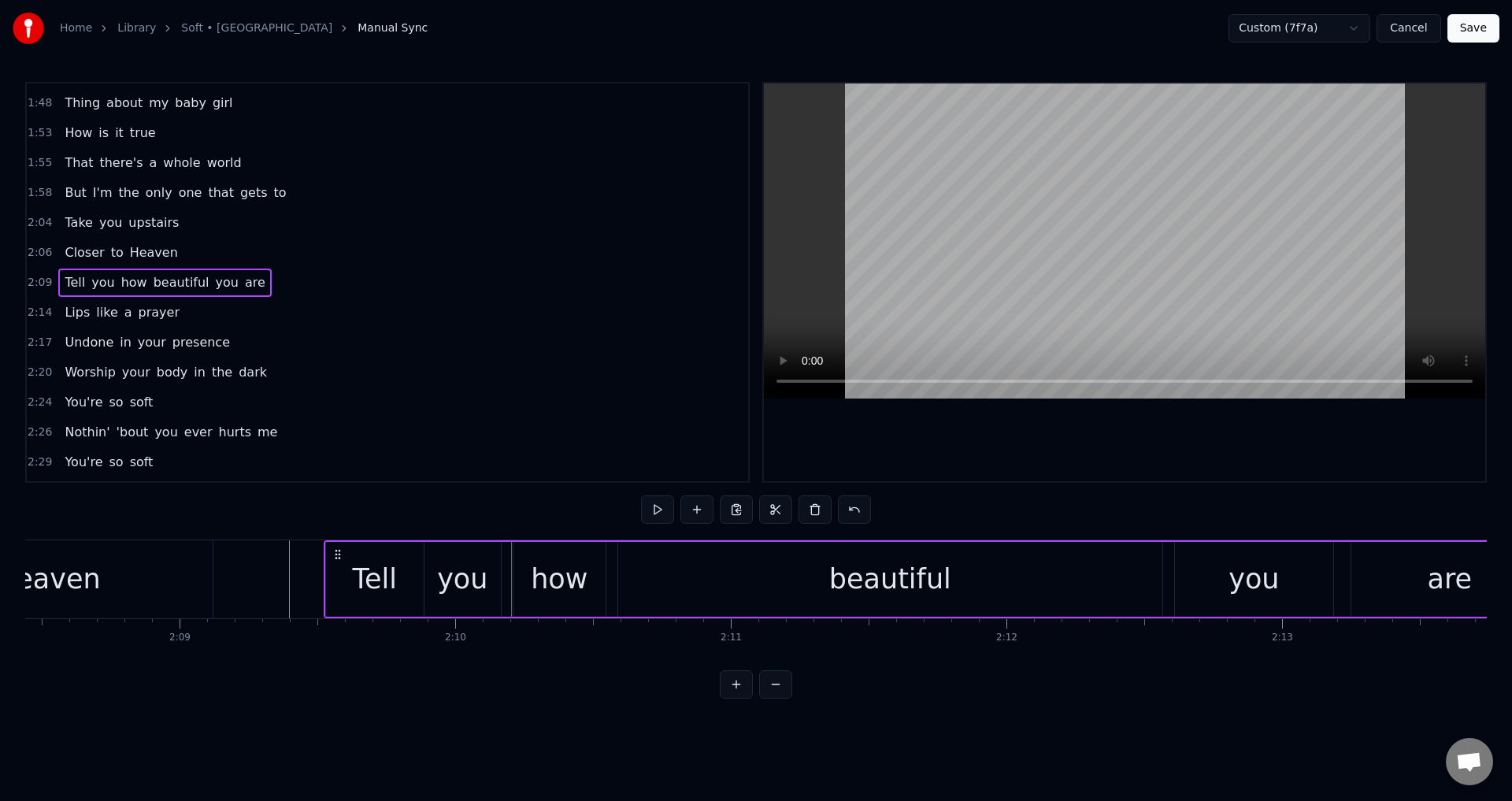
click at [522, 578] on div "how" at bounding box center [560, 580] width 93 height 75
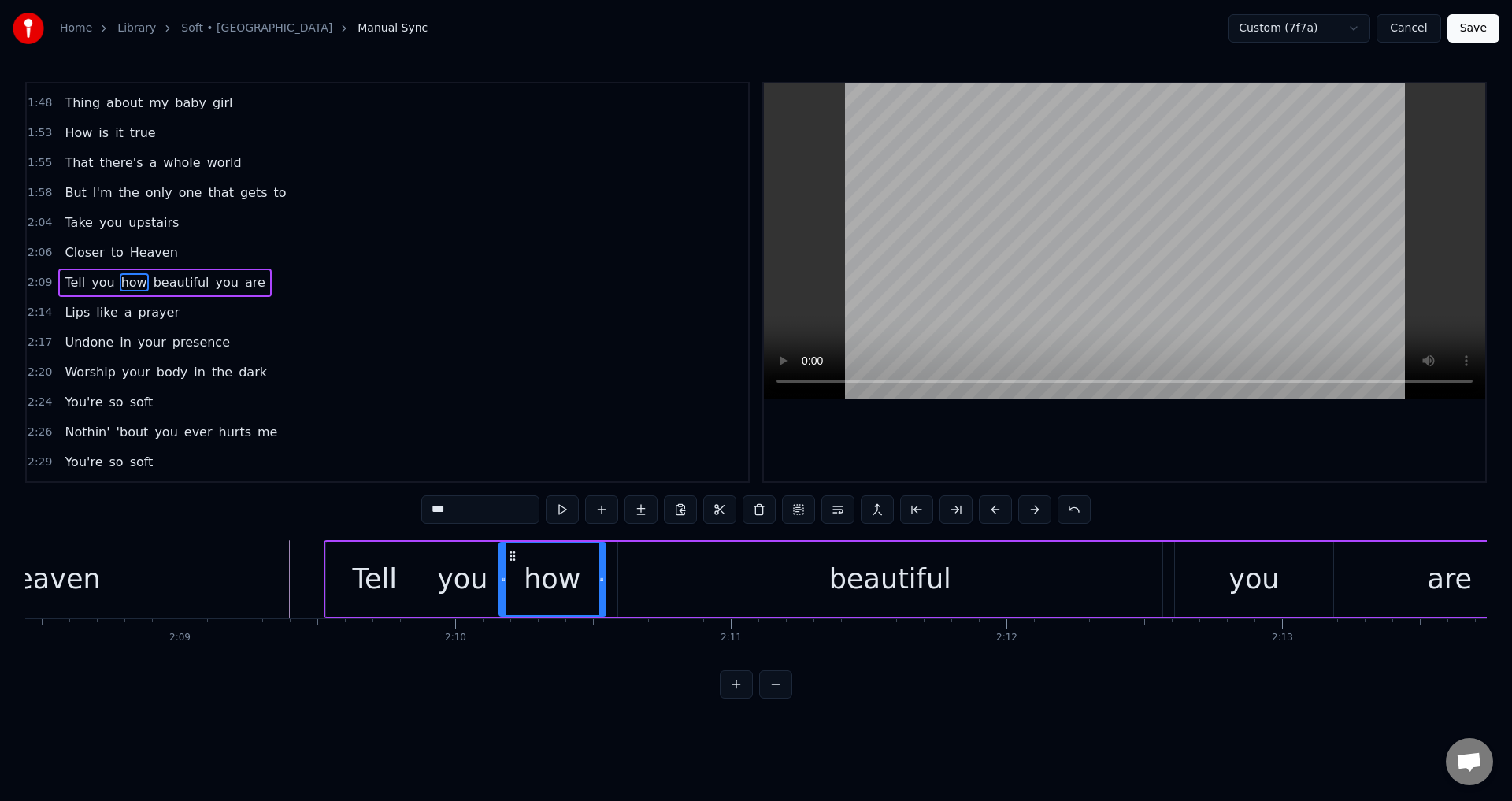
drag, startPoint x: 513, startPoint y: 577, endPoint x: 504, endPoint y: 577, distance: 9.0
click at [501, 577] on icon at bounding box center [503, 578] width 7 height 13
click at [618, 566] on div "beautiful" at bounding box center [891, 580] width 546 height 75
type input "*********"
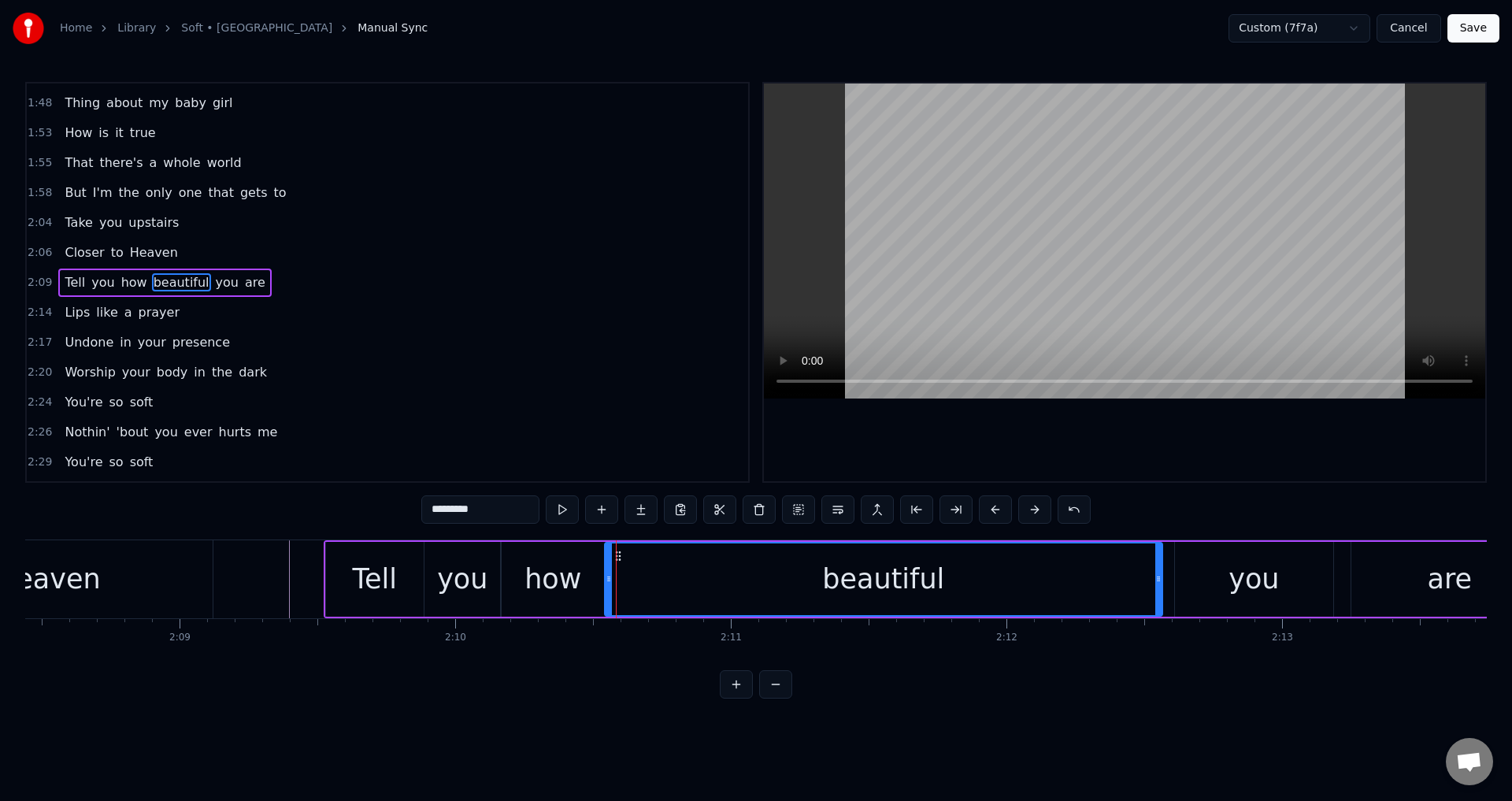
drag, startPoint x: 619, startPoint y: 570, endPoint x: 610, endPoint y: 586, distance: 18.4
click at [610, 586] on div at bounding box center [609, 579] width 7 height 71
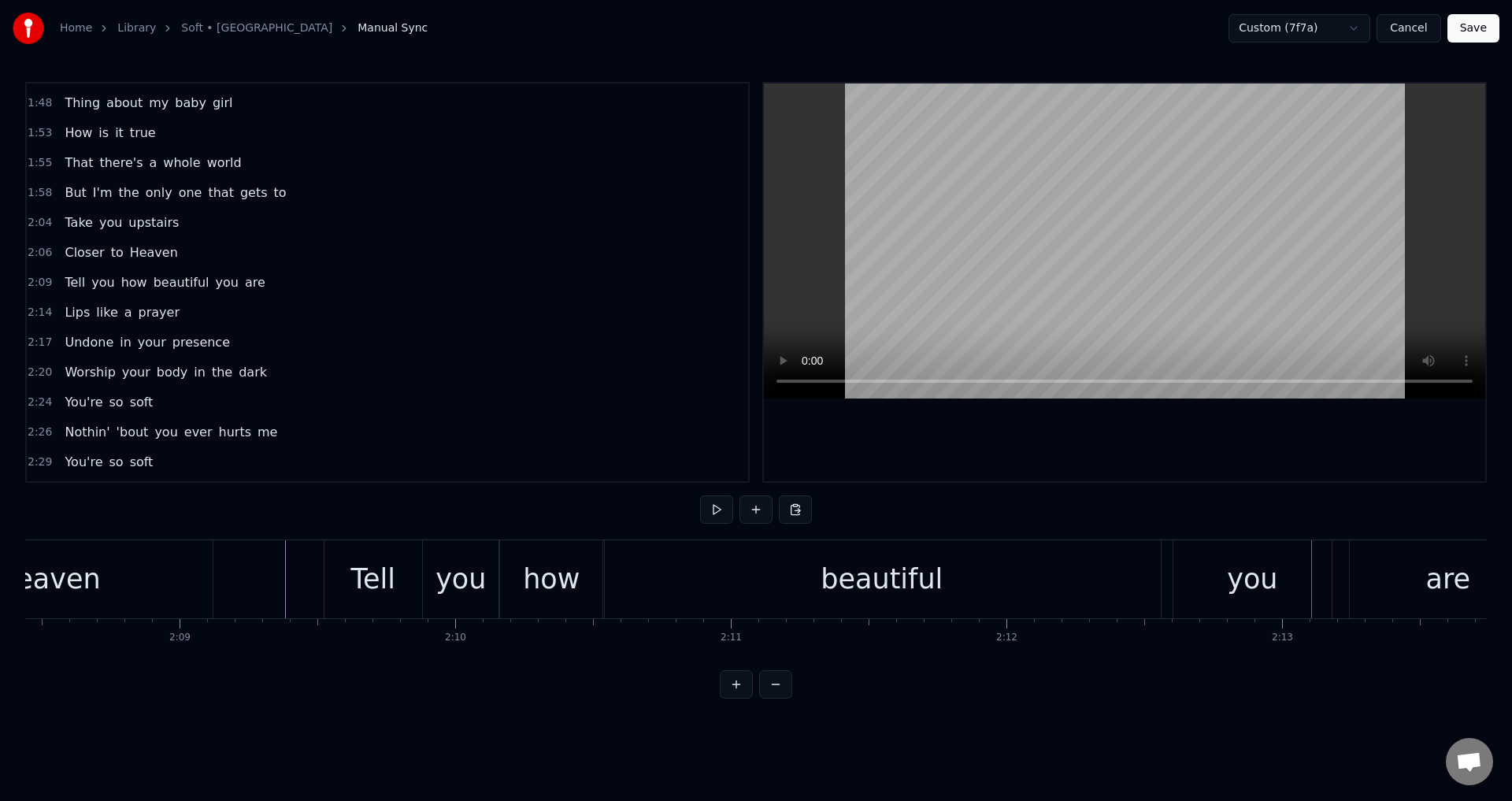
click at [1203, 588] on div "you" at bounding box center [1252, 579] width 158 height 78
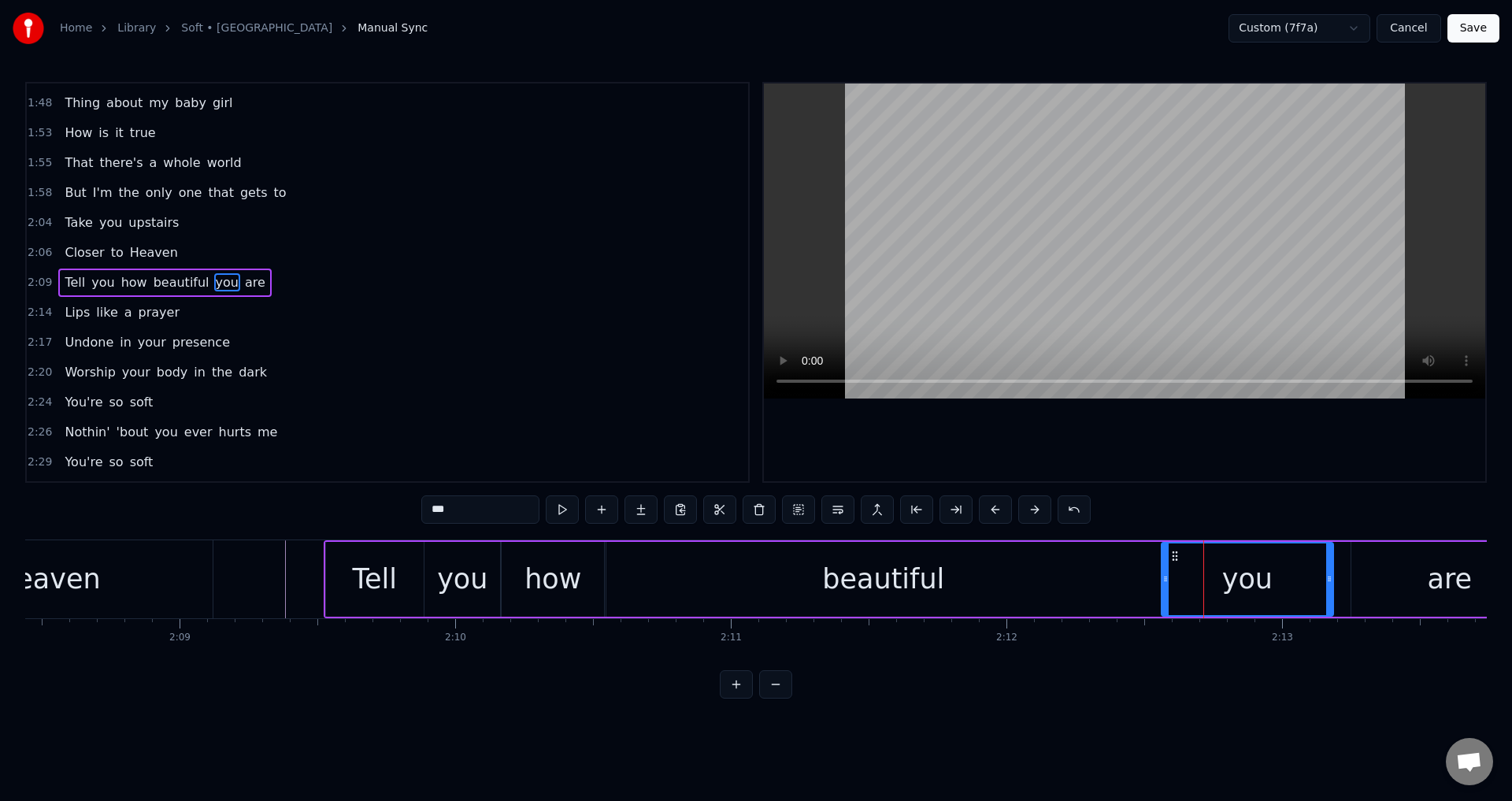
drag, startPoint x: 1179, startPoint y: 574, endPoint x: 1166, endPoint y: 573, distance: 13.0
click at [1166, 573] on icon at bounding box center [1166, 578] width 7 height 13
click at [1388, 583] on div "are" at bounding box center [1450, 580] width 197 height 75
type input "***"
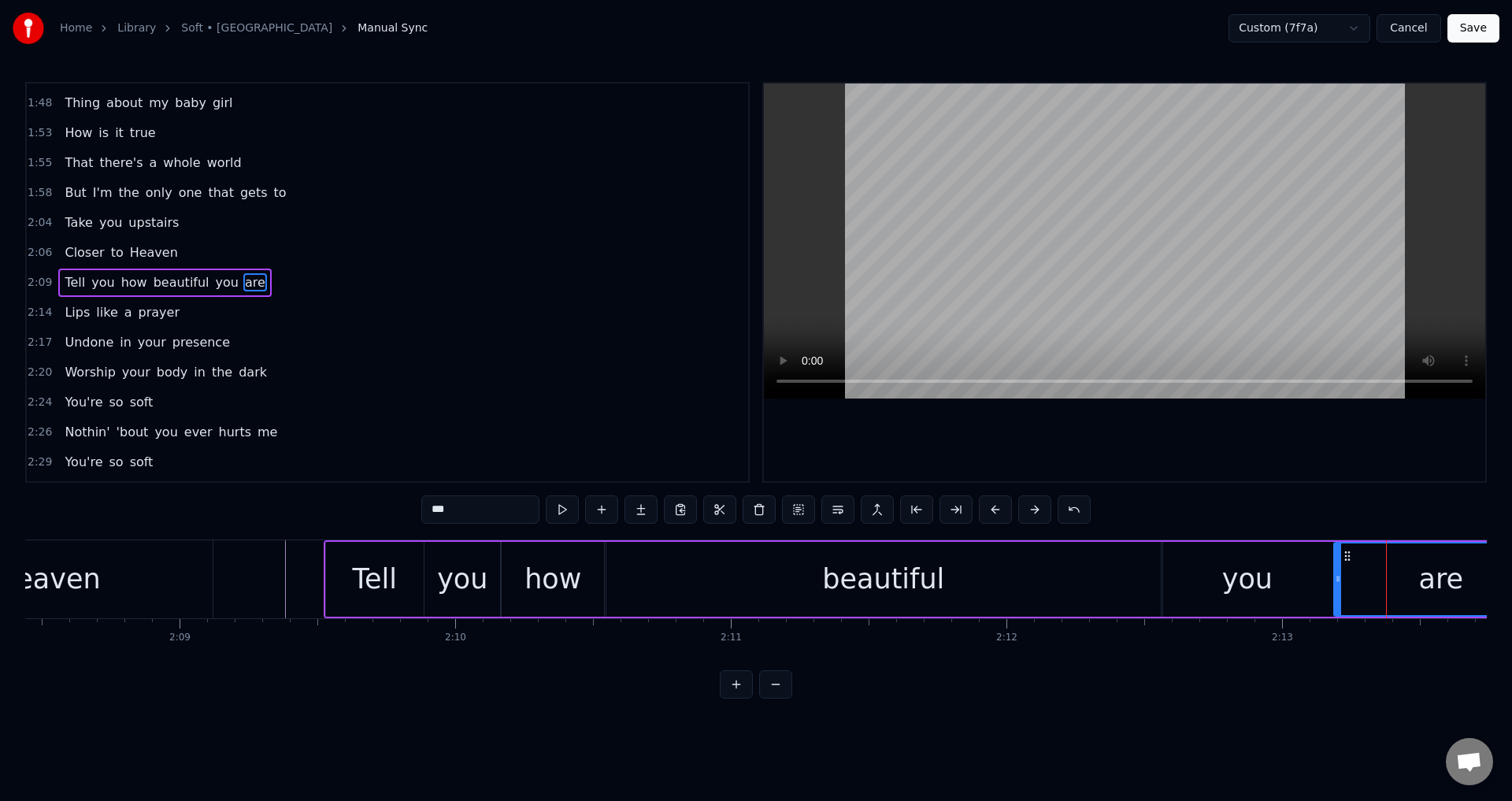
drag, startPoint x: 1358, startPoint y: 581, endPoint x: 1322, endPoint y: 582, distance: 36.0
click at [1339, 580] on icon at bounding box center [1338, 578] width 7 height 13
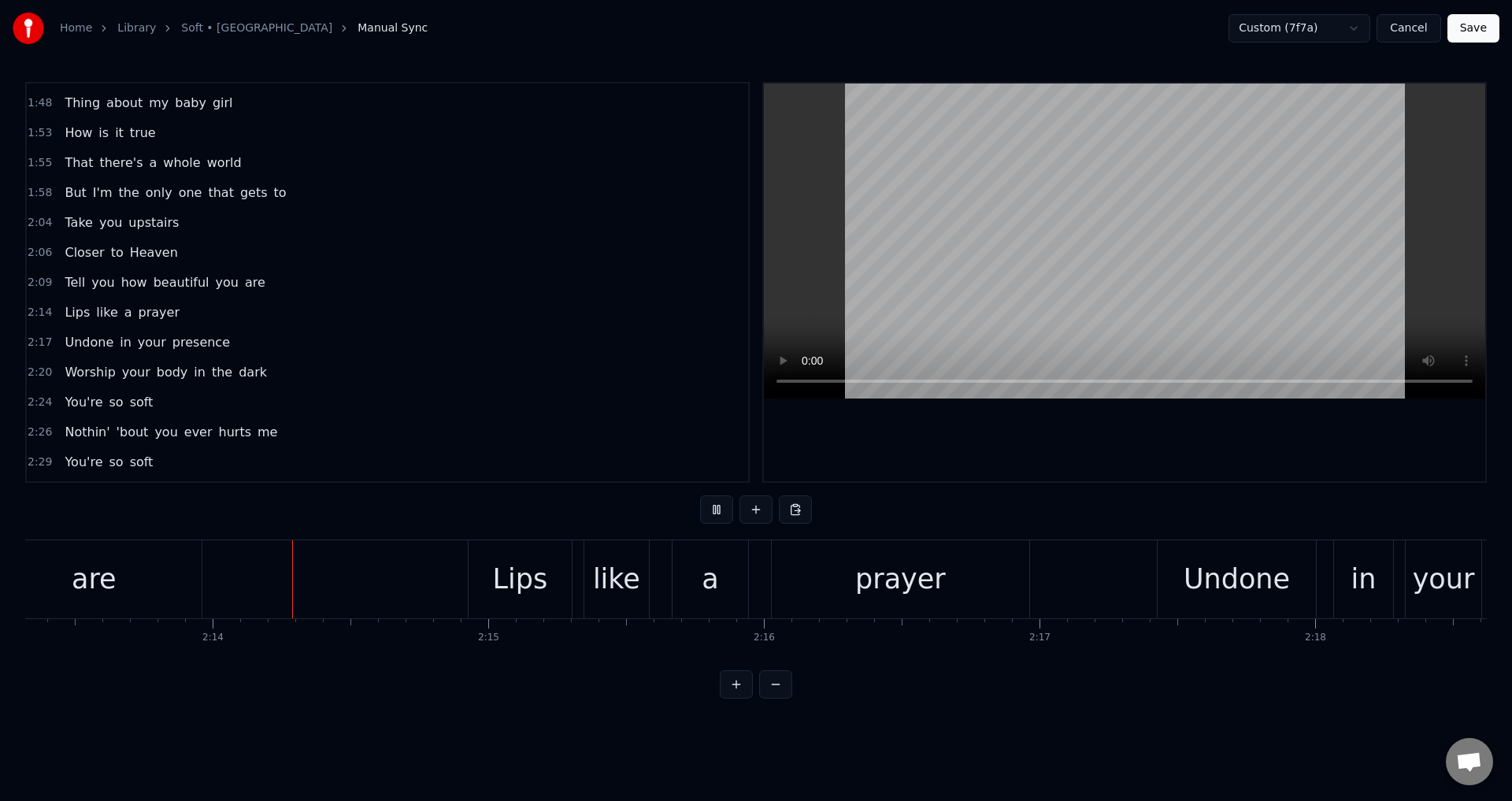
scroll to position [0, 36758]
click at [660, 587] on div "Lips like a prayer" at bounding box center [748, 579] width 565 height 78
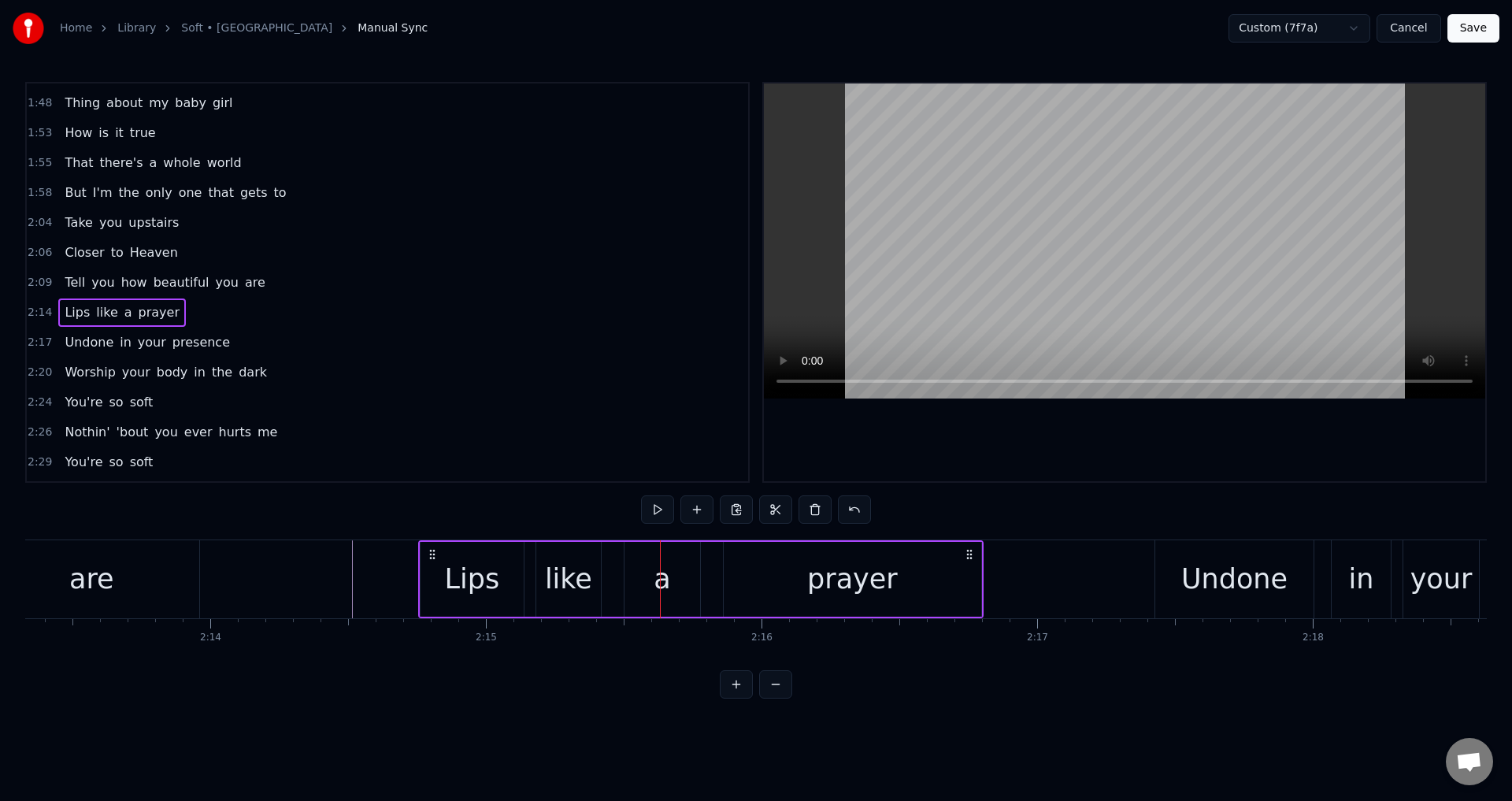
drag, startPoint x: 478, startPoint y: 551, endPoint x: 430, endPoint y: 551, distance: 48.0
click at [430, 551] on icon at bounding box center [432, 554] width 13 height 13
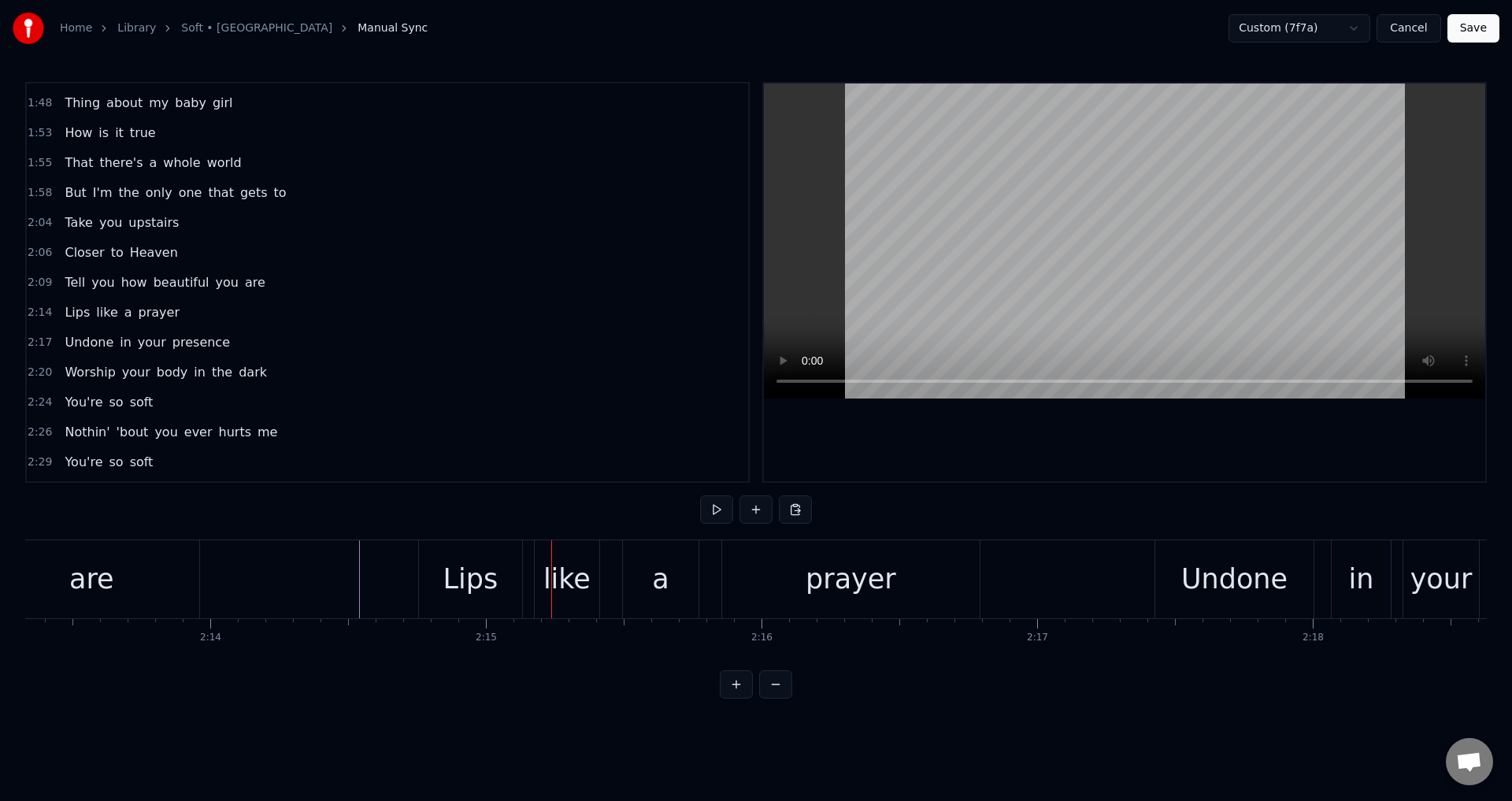
click at [551, 572] on div at bounding box center [551, 579] width 1 height 78
click at [541, 575] on div "like" at bounding box center [566, 579] width 65 height 78
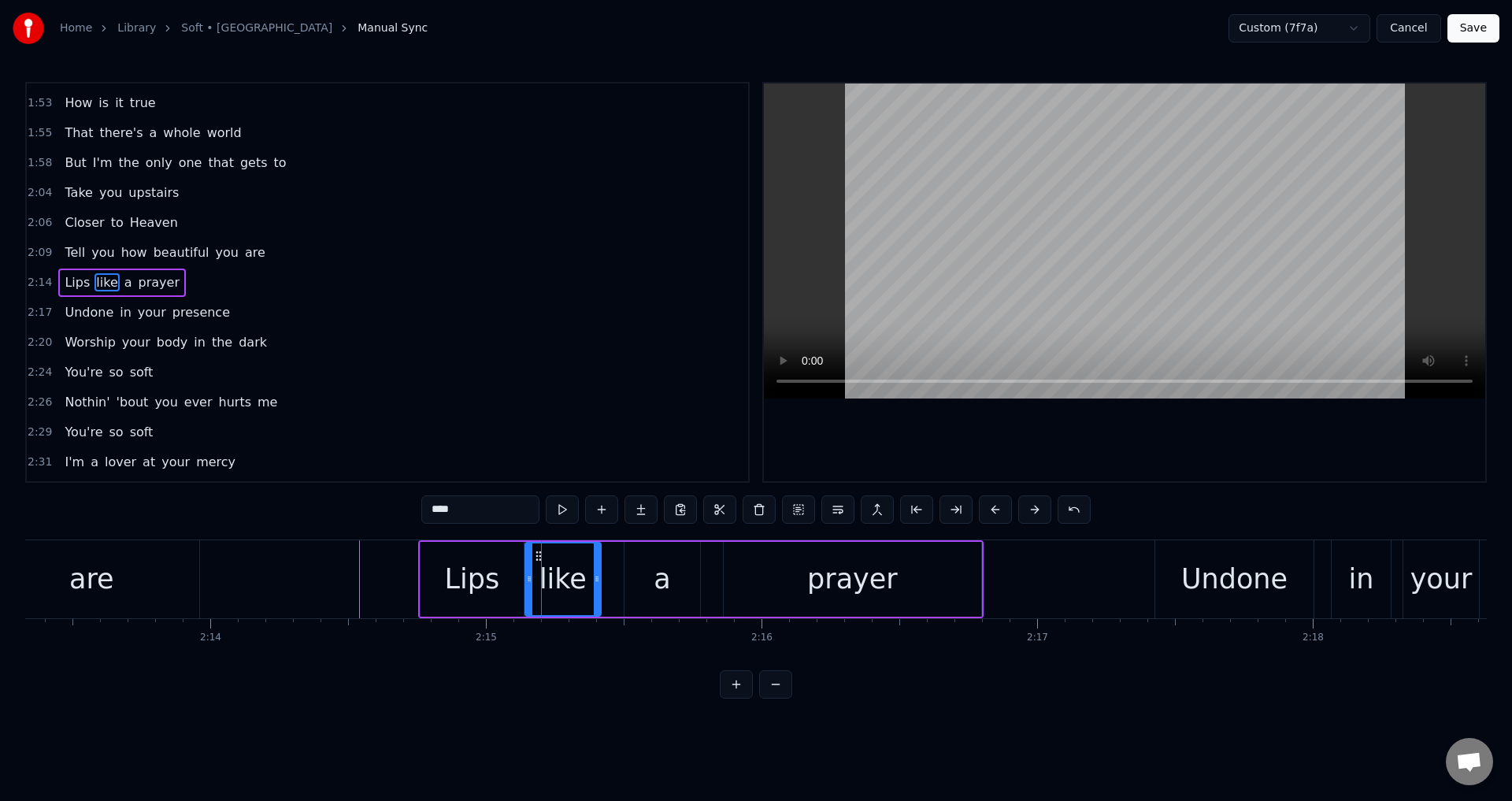
drag, startPoint x: 538, startPoint y: 576, endPoint x: 528, endPoint y: 576, distance: 10.0
click at [528, 576] on icon at bounding box center [529, 578] width 7 height 13
click at [620, 580] on div "Lips like a prayer" at bounding box center [701, 579] width 565 height 78
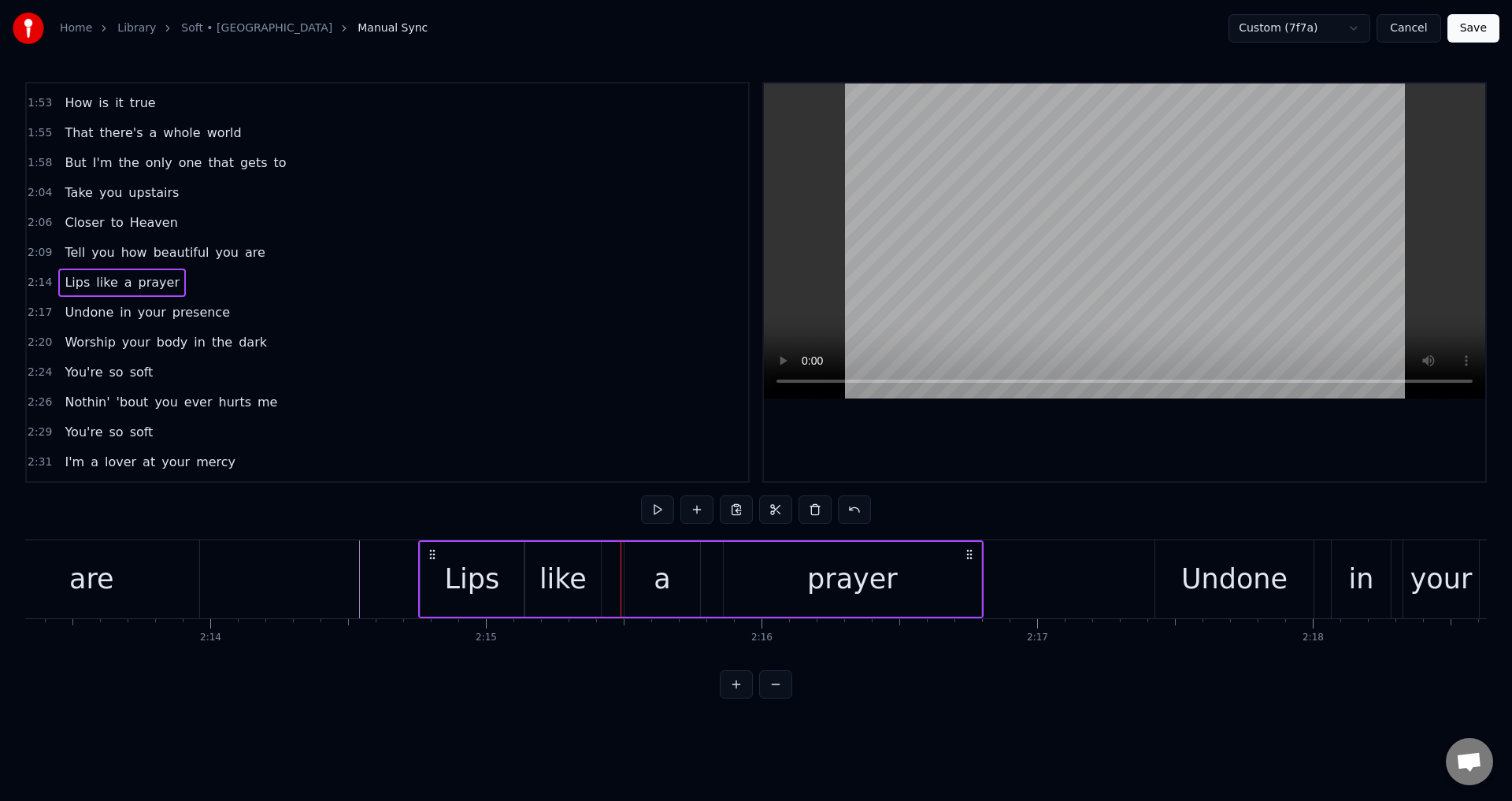
click at [632, 581] on div "a" at bounding box center [662, 580] width 75 height 75
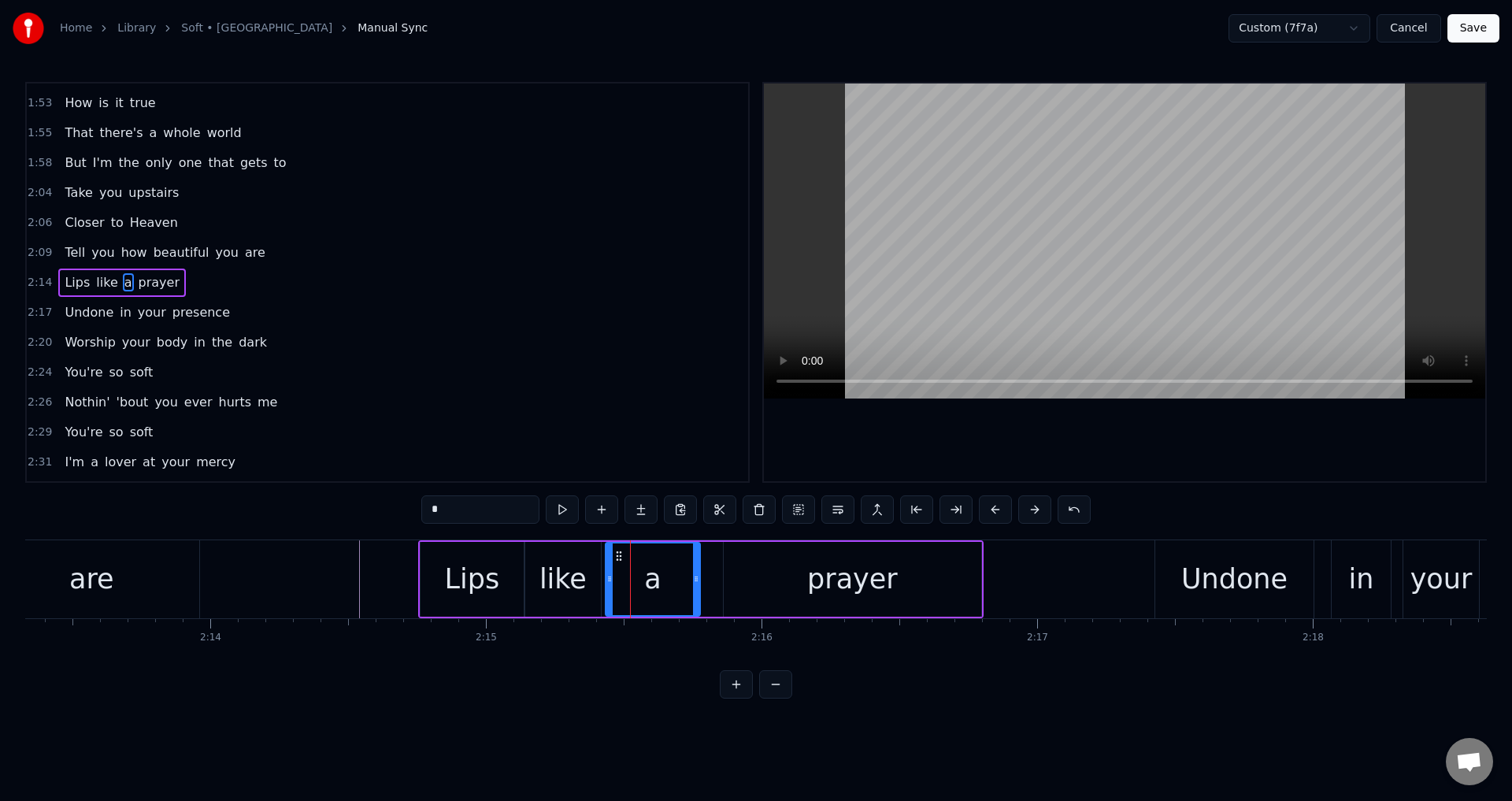
drag, startPoint x: 627, startPoint y: 580, endPoint x: 608, endPoint y: 580, distance: 19.0
click at [608, 580] on icon at bounding box center [610, 578] width 7 height 13
click at [818, 590] on div "prayer" at bounding box center [853, 579] width 91 height 41
type input "******"
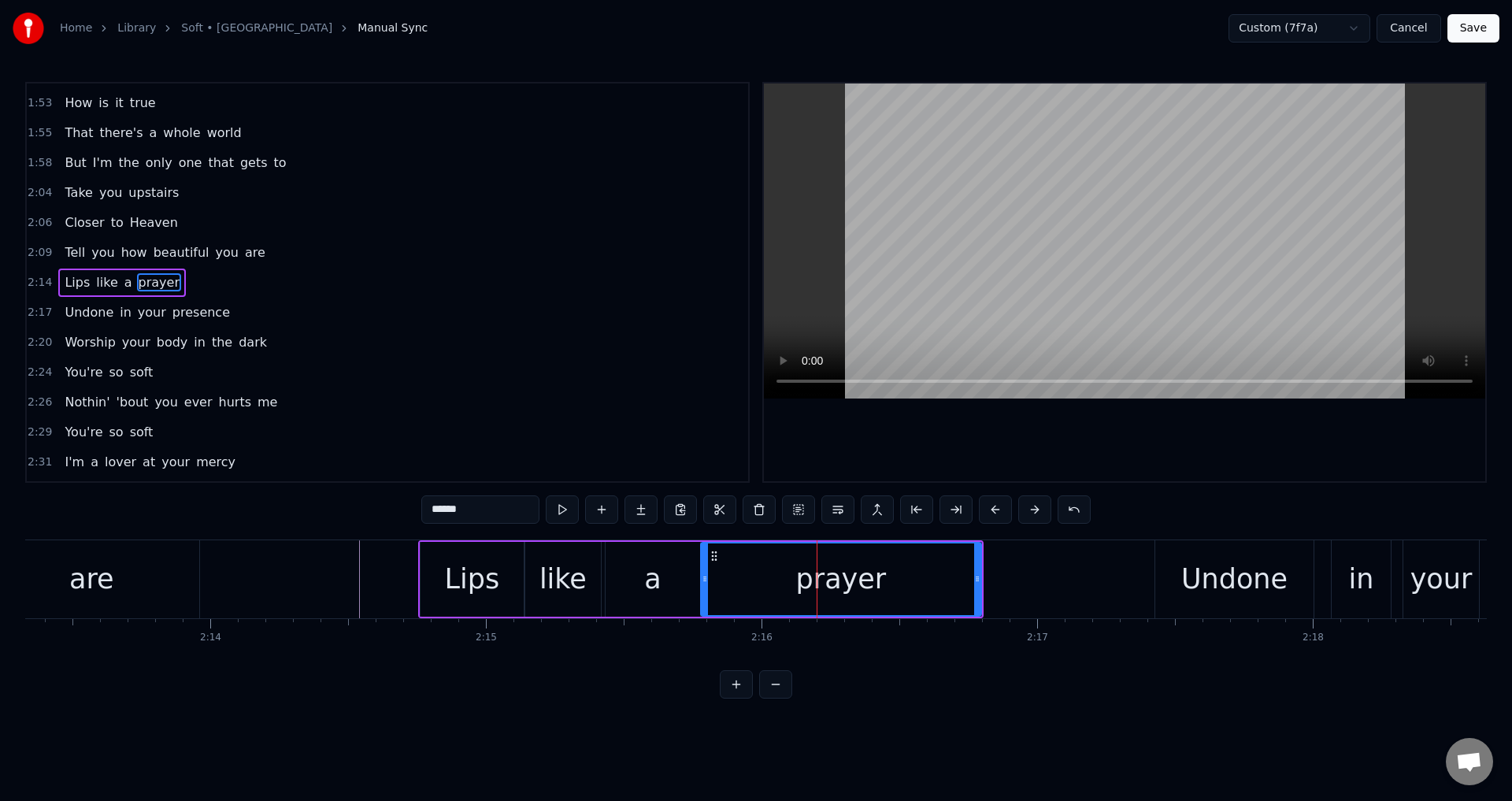
drag, startPoint x: 728, startPoint y: 575, endPoint x: 705, endPoint y: 575, distance: 23.0
click at [705, 575] on icon at bounding box center [704, 578] width 7 height 13
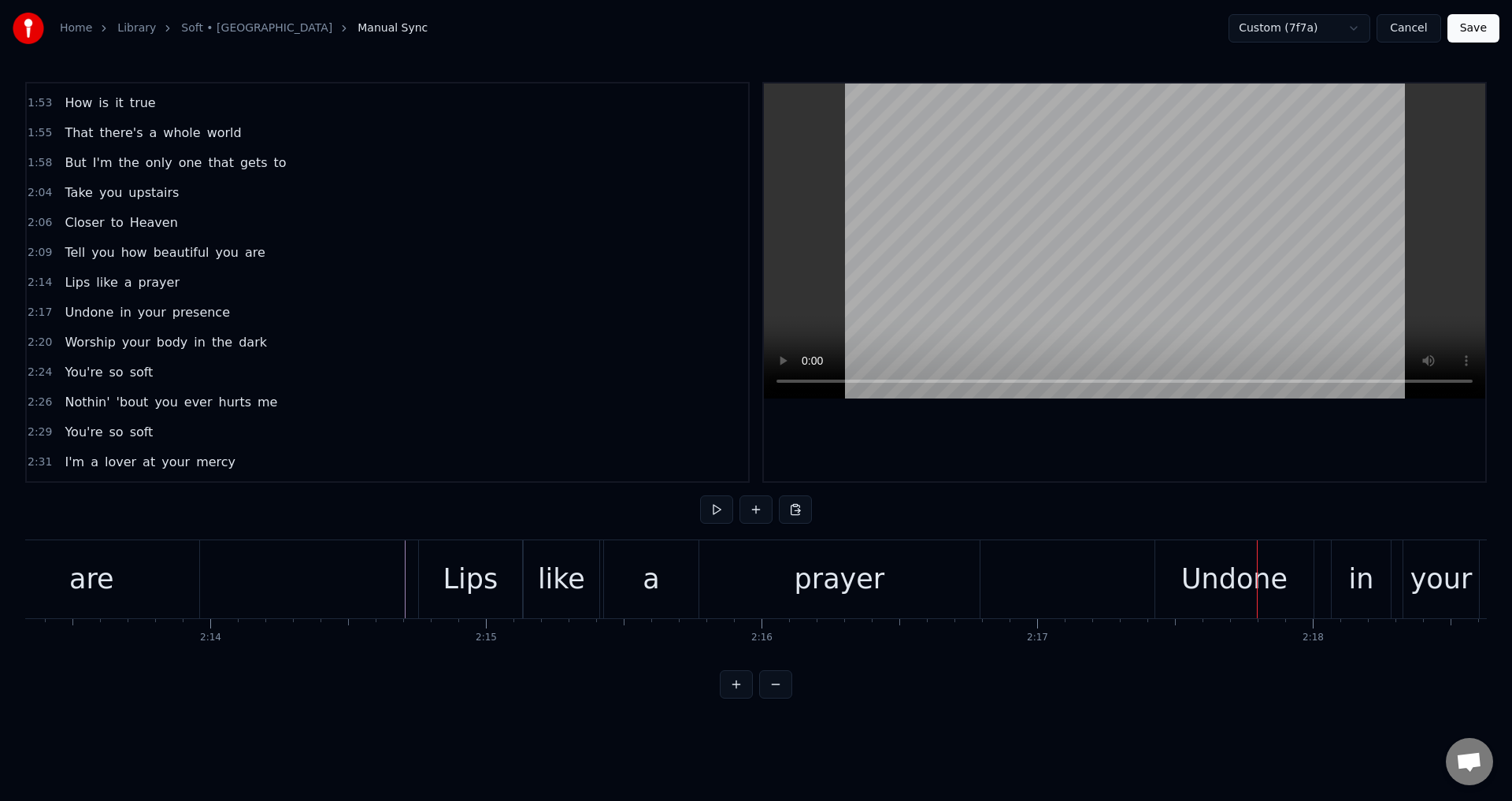
click at [1324, 575] on div "Undone in your presence" at bounding box center [1501, 579] width 693 height 78
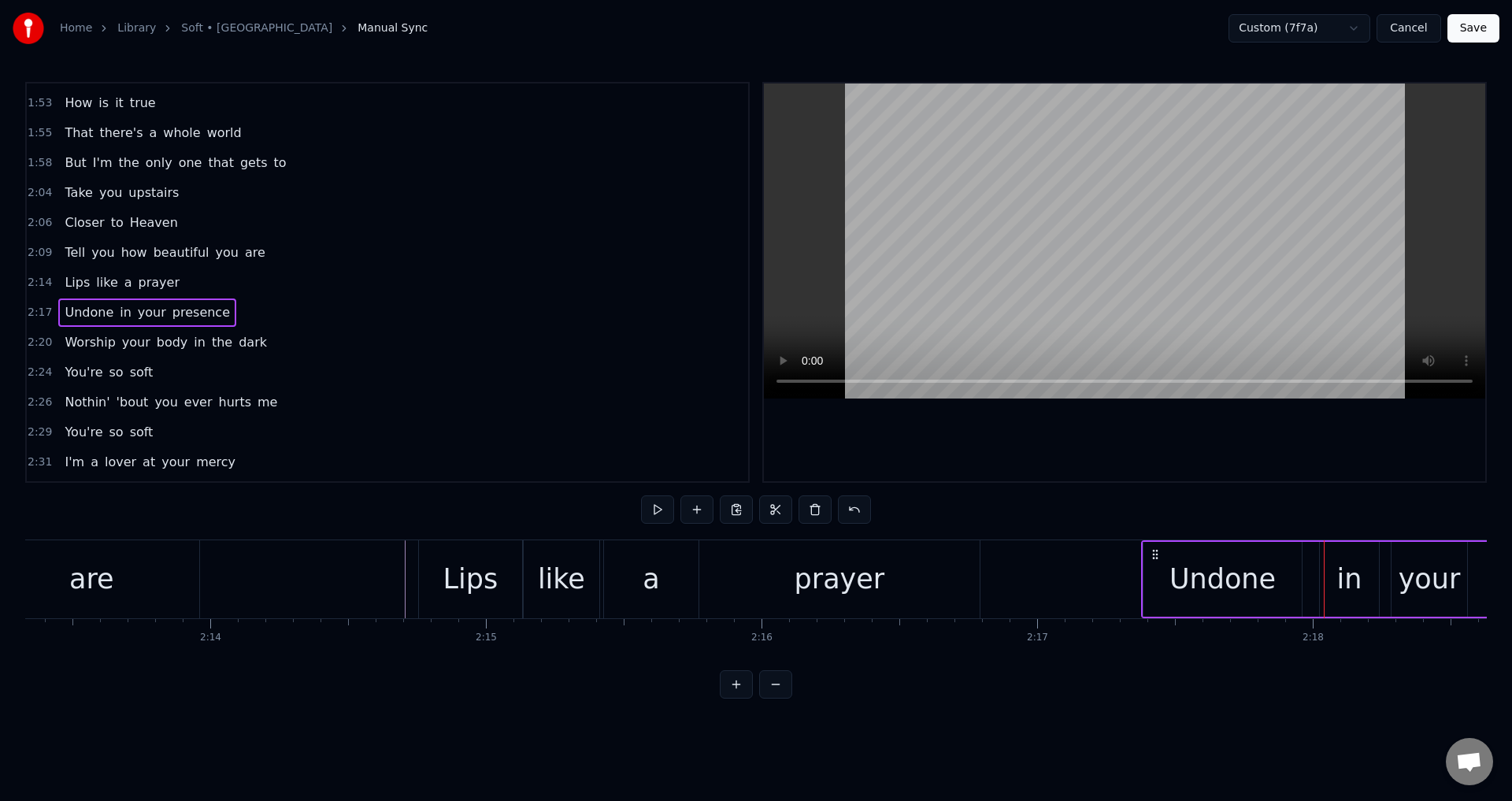
drag, startPoint x: 1166, startPoint y: 550, endPoint x: 1156, endPoint y: 551, distance: 10.0
click at [1156, 551] on icon at bounding box center [1155, 554] width 13 height 13
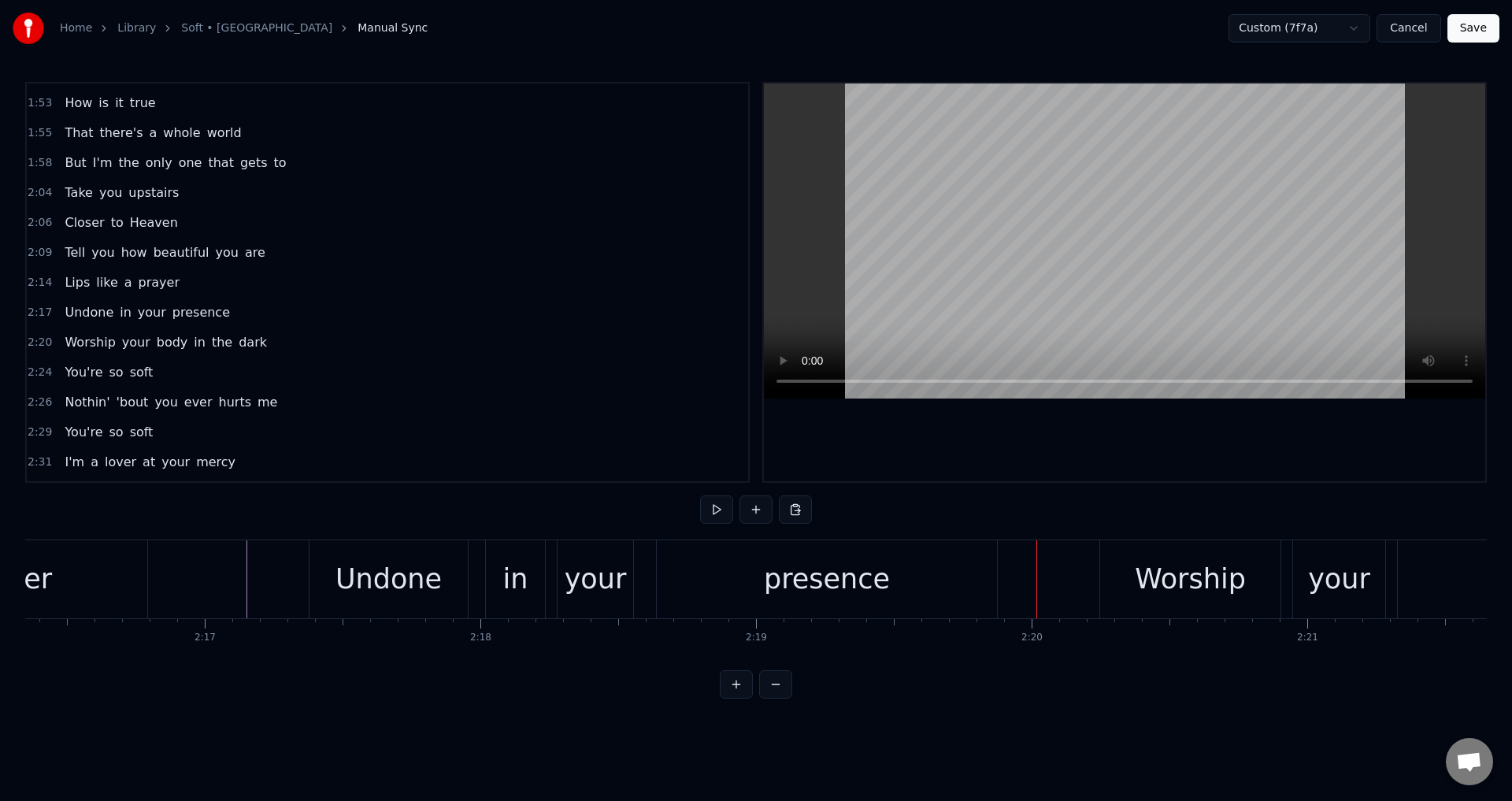
scroll to position [0, 37567]
click at [563, 586] on div "in" at bounding box center [537, 579] width 59 height 78
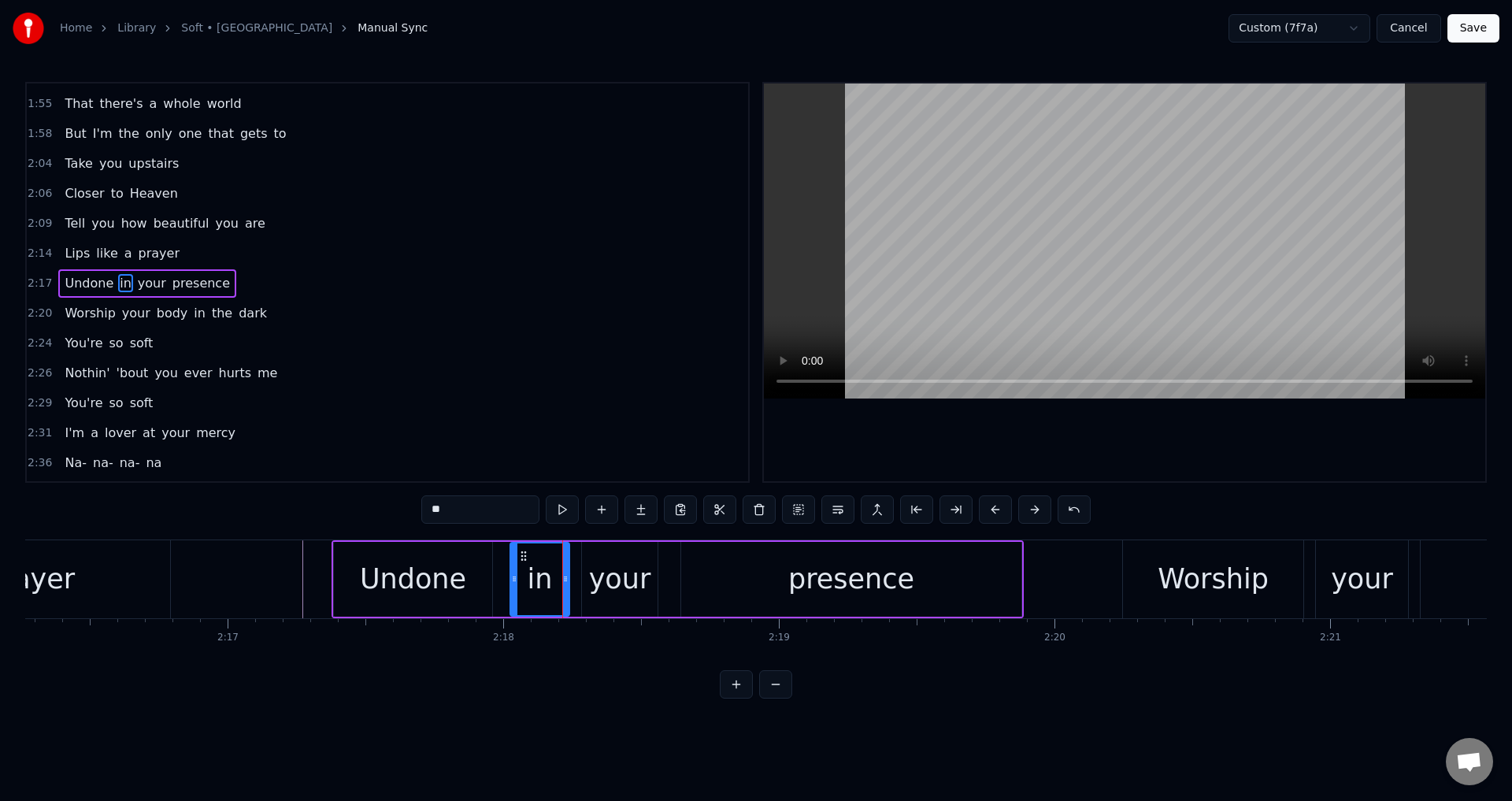
scroll to position [684, 0]
drag, startPoint x: 513, startPoint y: 576, endPoint x: 496, endPoint y: 572, distance: 17.5
click at [496, 572] on icon at bounding box center [498, 578] width 7 height 13
click at [607, 572] on div "your" at bounding box center [620, 579] width 62 height 41
drag, startPoint x: 585, startPoint y: 572, endPoint x: 567, endPoint y: 572, distance: 18.0
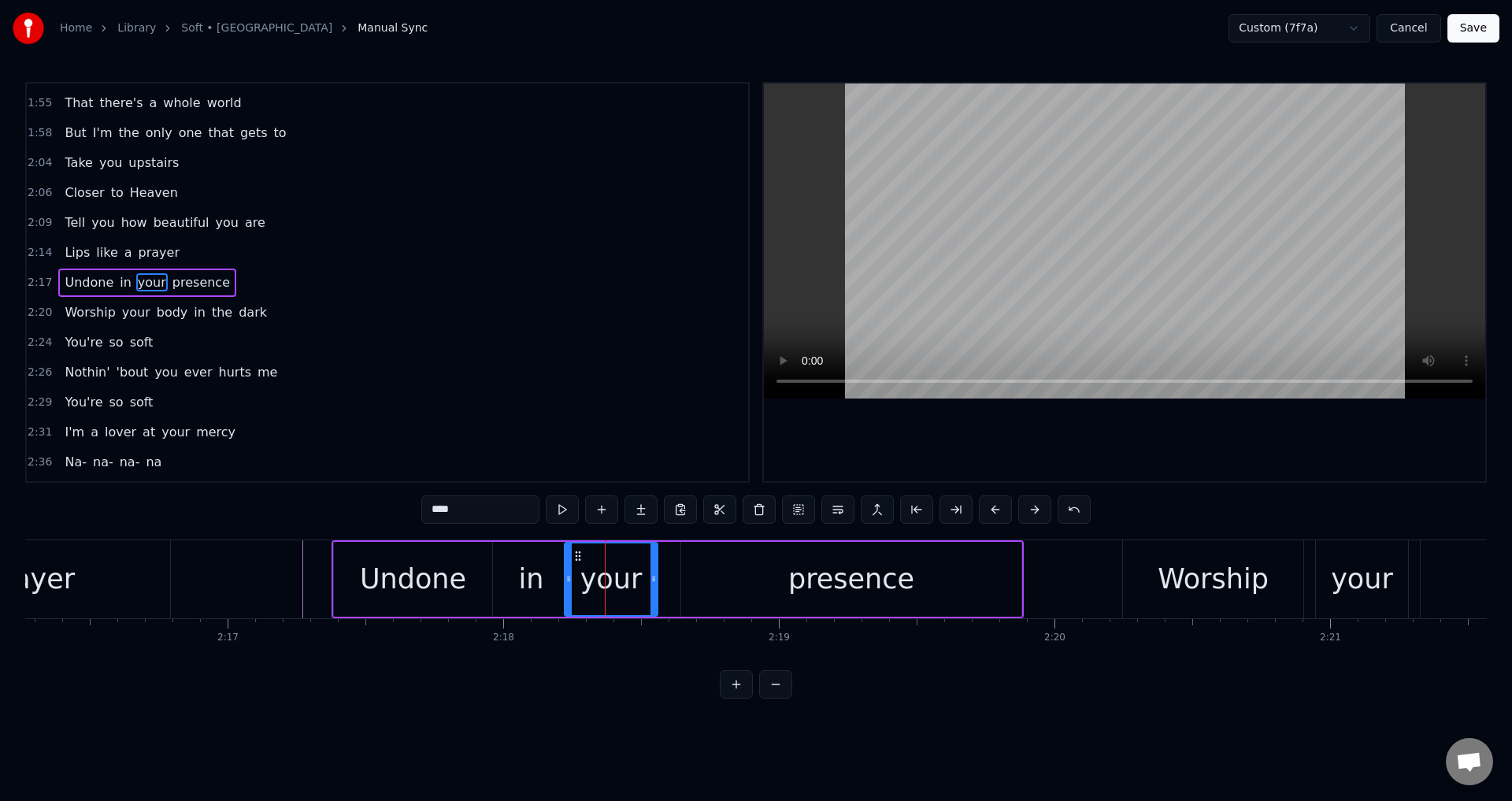
click at [567, 572] on div at bounding box center [568, 579] width 7 height 71
click at [727, 573] on div "presence" at bounding box center [851, 580] width 341 height 75
type input "********"
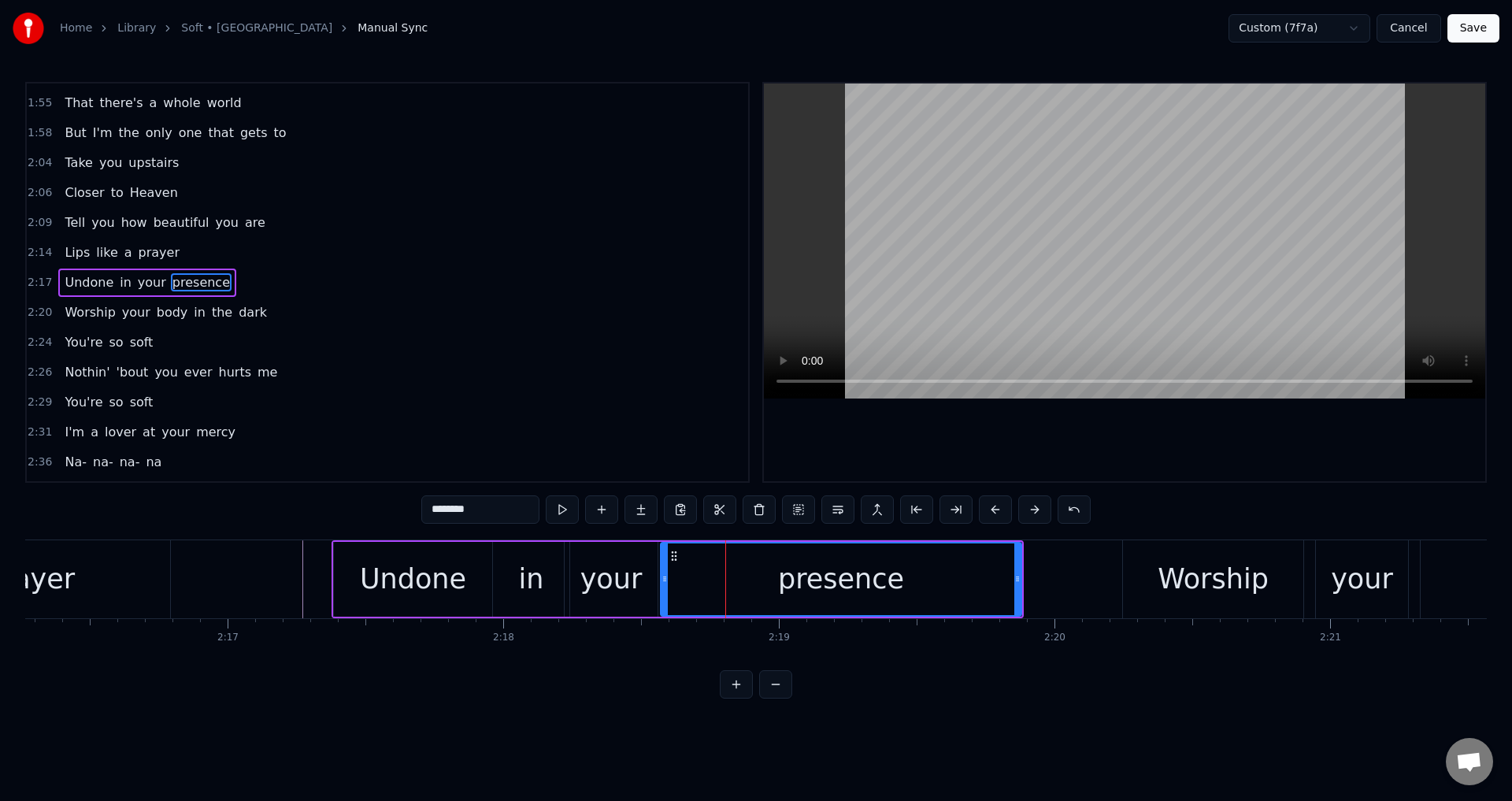
drag, startPoint x: 683, startPoint y: 571, endPoint x: 661, endPoint y: 570, distance: 22.0
click at [662, 570] on div at bounding box center [665, 579] width 7 height 71
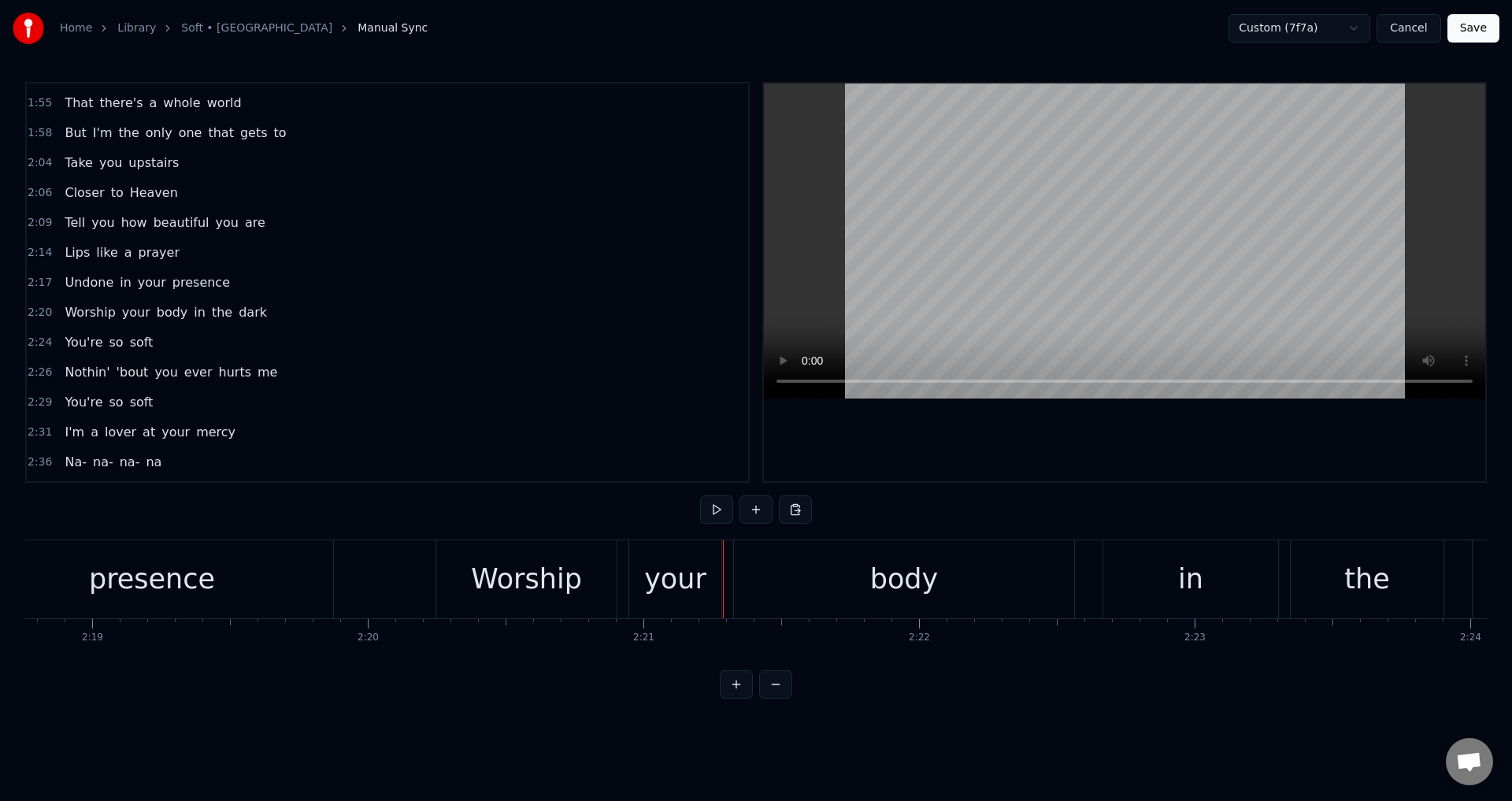
scroll to position [0, 38243]
click at [634, 577] on div "Worship your body in the dark" at bounding box center [1045, 579] width 1195 height 78
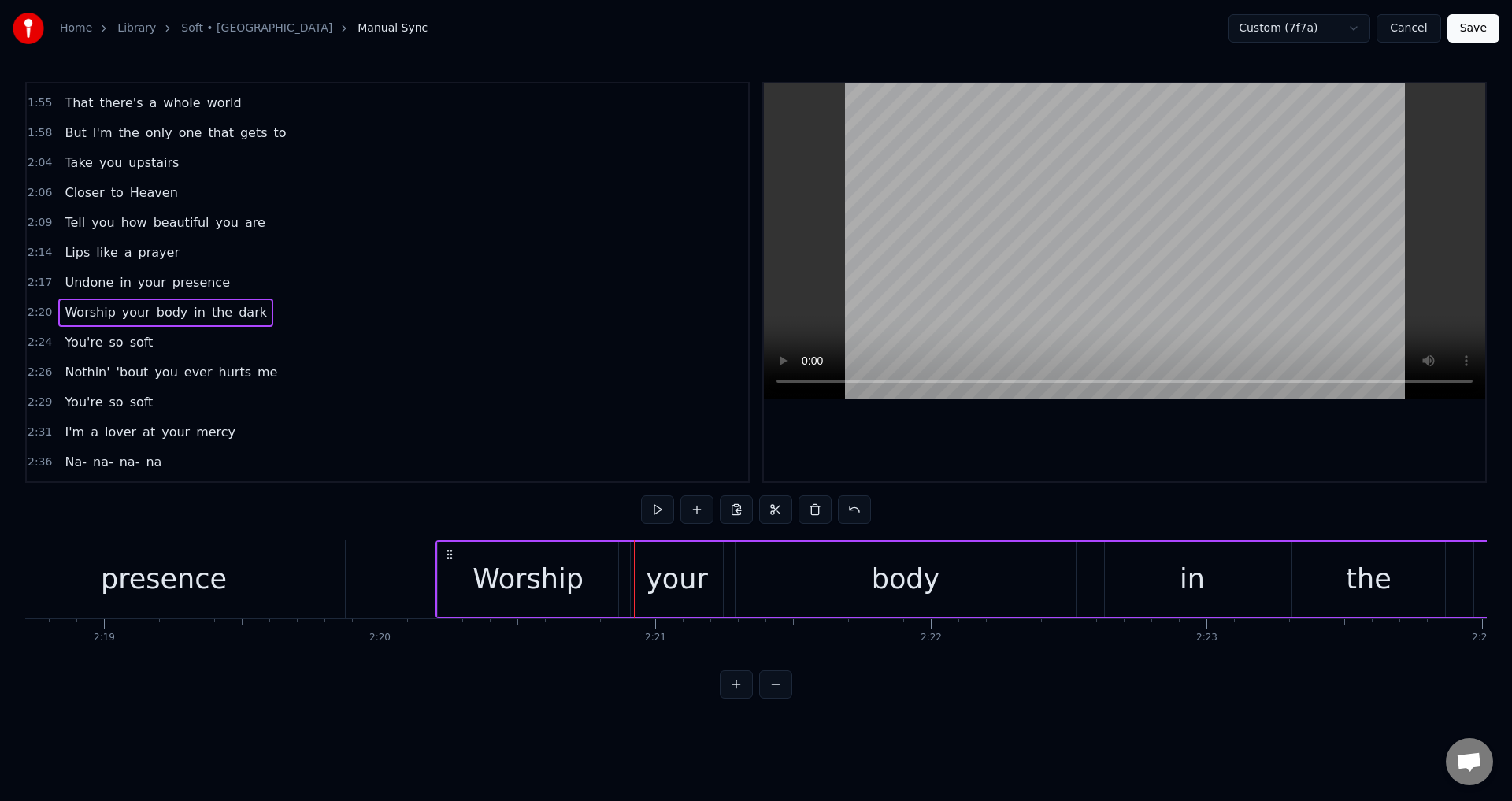
drag, startPoint x: 464, startPoint y: 550, endPoint x: 440, endPoint y: 550, distance: 24.0
click at [452, 550] on circle at bounding box center [451, 550] width 1 height 1
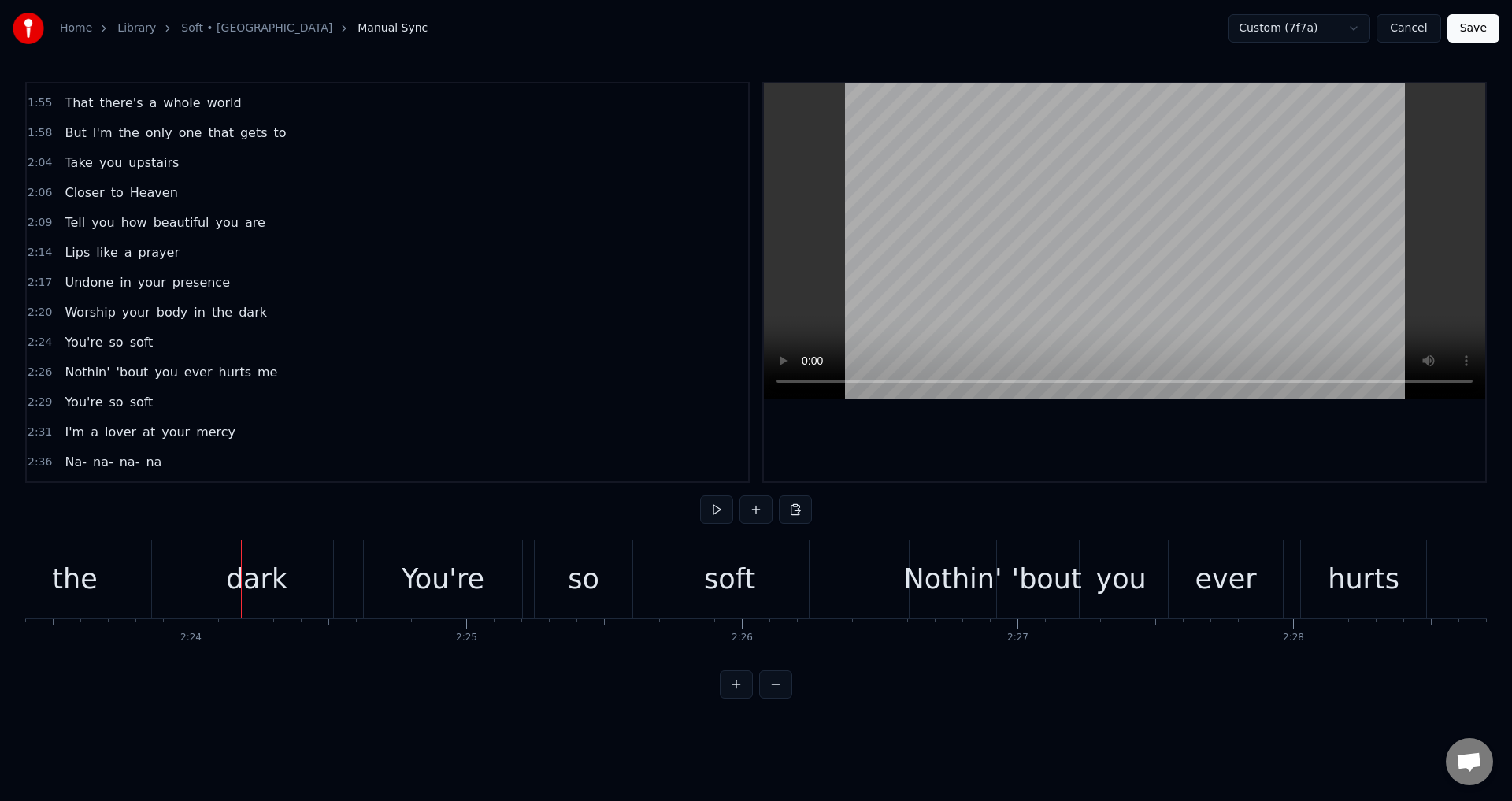
scroll to position [0, 39602]
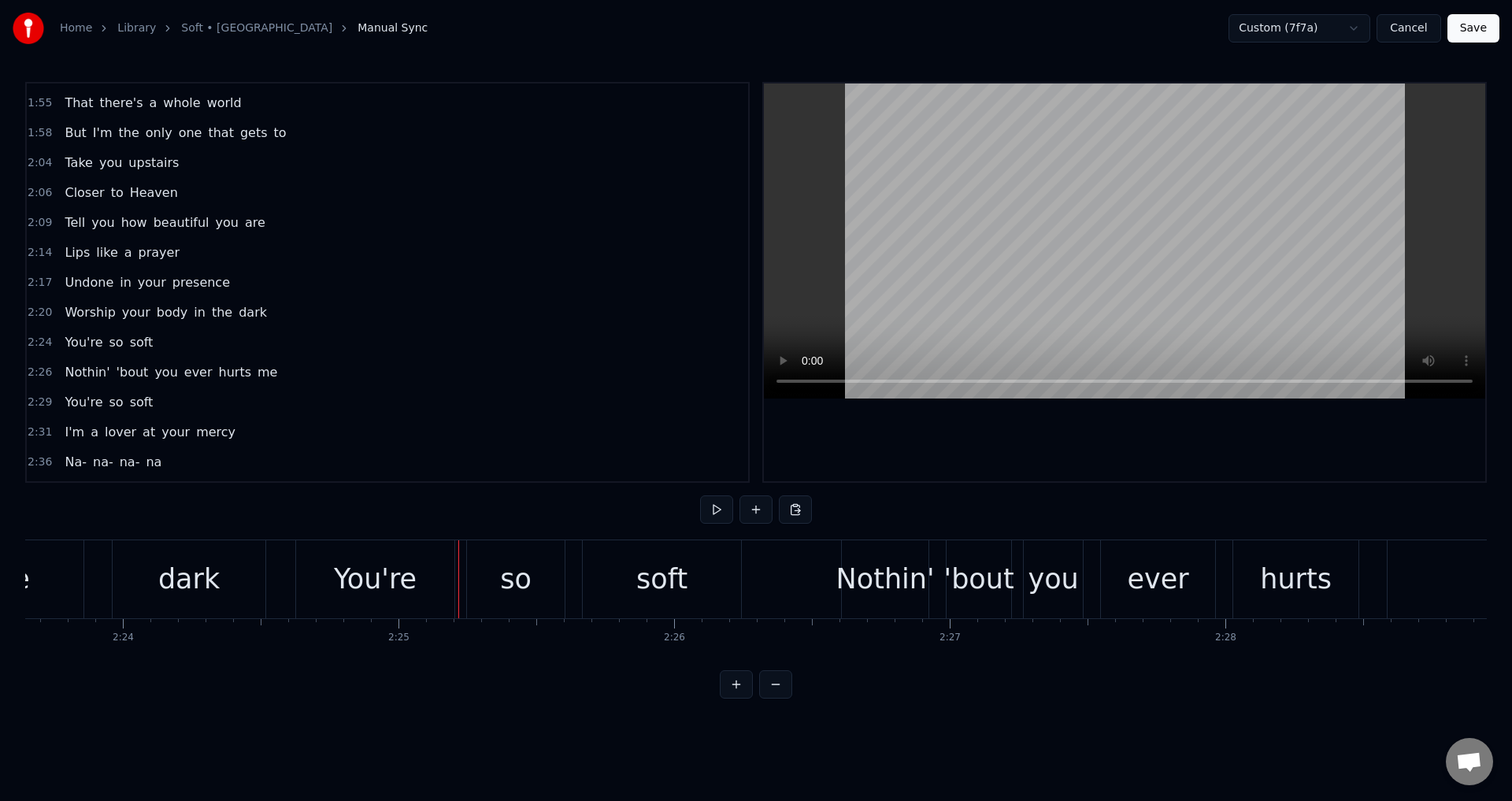
click at [464, 582] on div "You're so soft" at bounding box center [520, 579] width 450 height 78
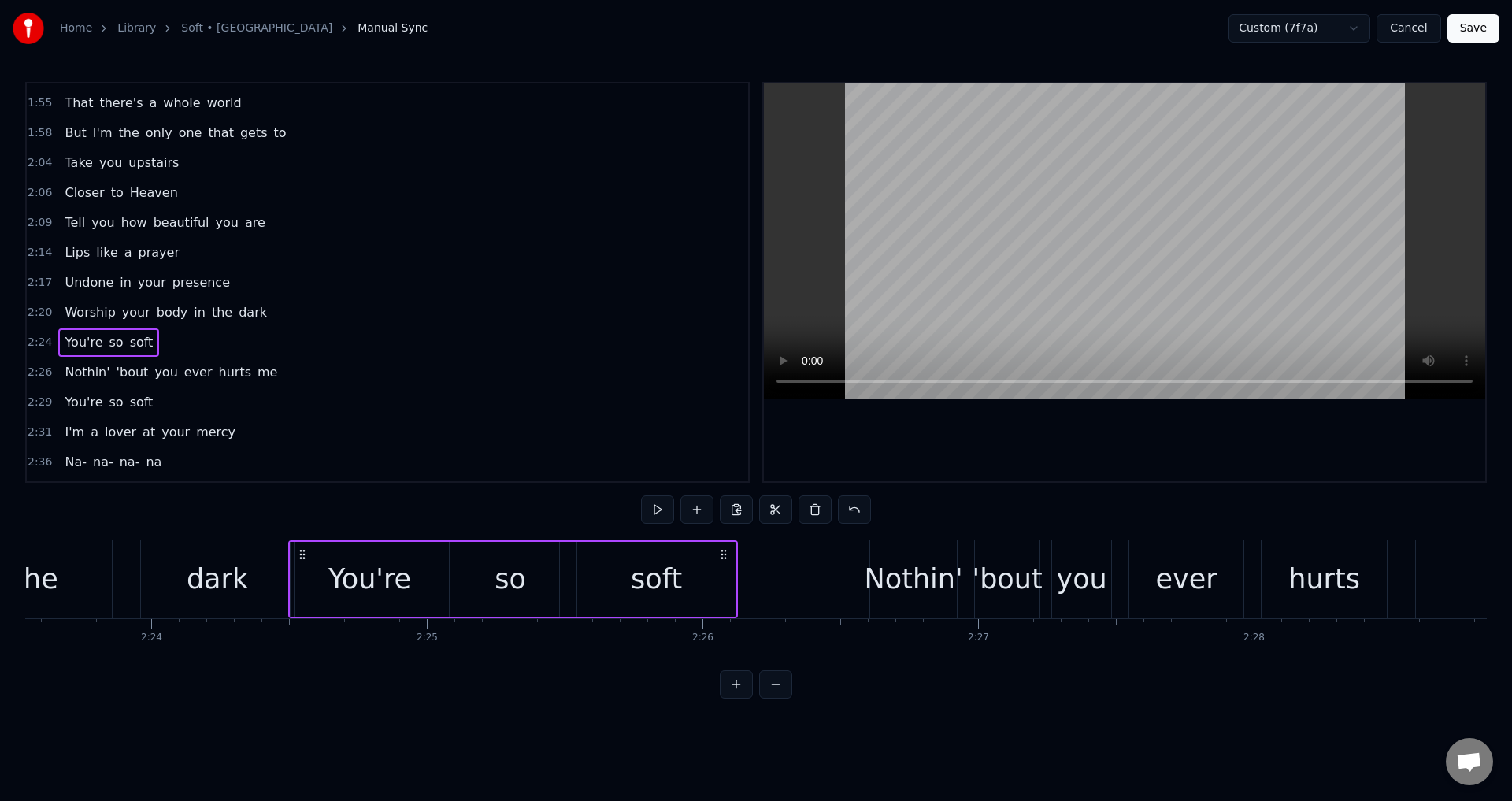
drag, startPoint x: 303, startPoint y: 551, endPoint x: 372, endPoint y: 565, distance: 70.4
click at [294, 550] on div "You're so soft" at bounding box center [513, 579] width 450 height 78
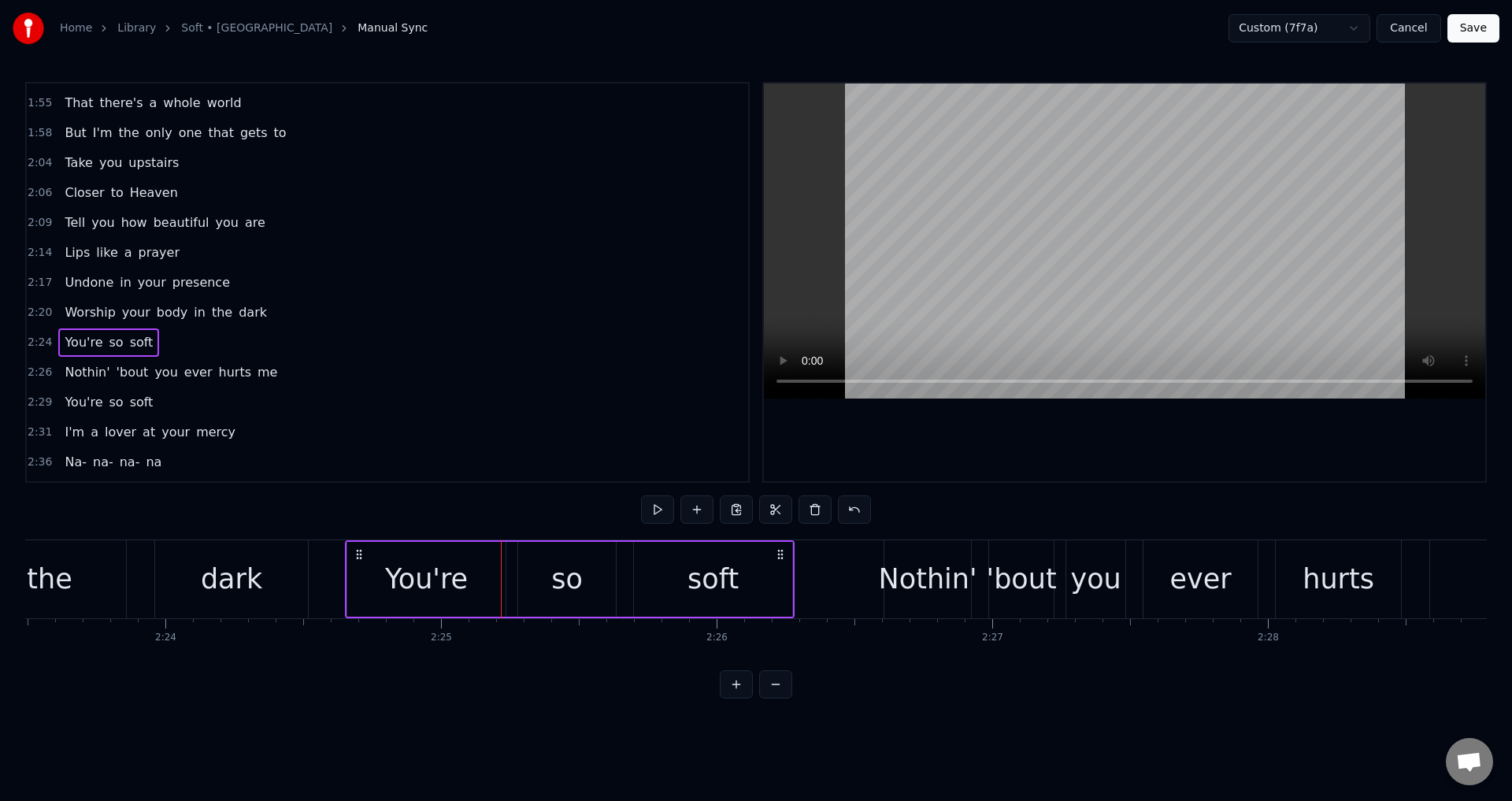
drag, startPoint x: 300, startPoint y: 551, endPoint x: 358, endPoint y: 554, distance: 58.1
click at [358, 554] on icon at bounding box center [359, 554] width 13 height 13
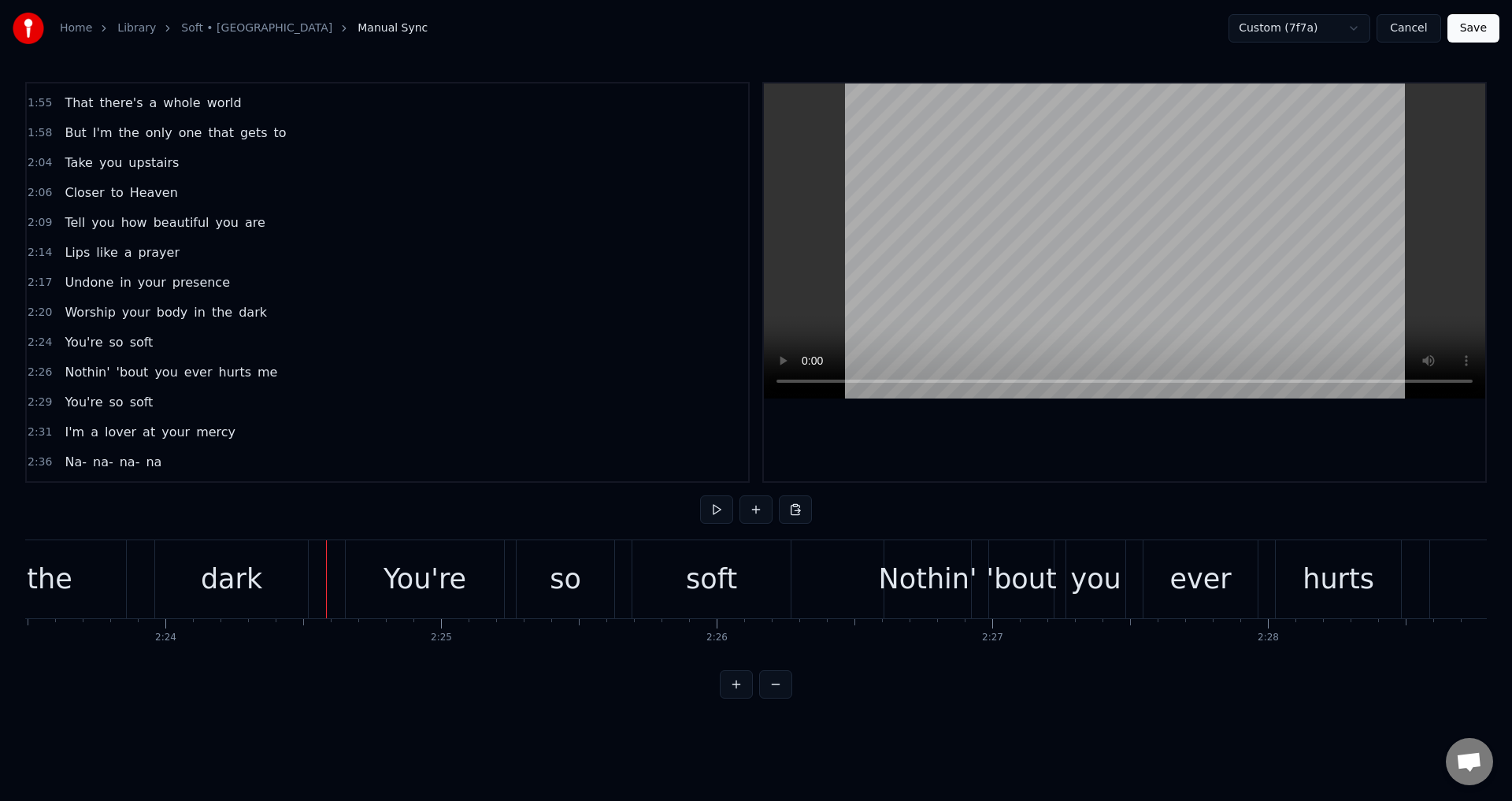
click at [512, 577] on div "You're so soft" at bounding box center [570, 579] width 450 height 78
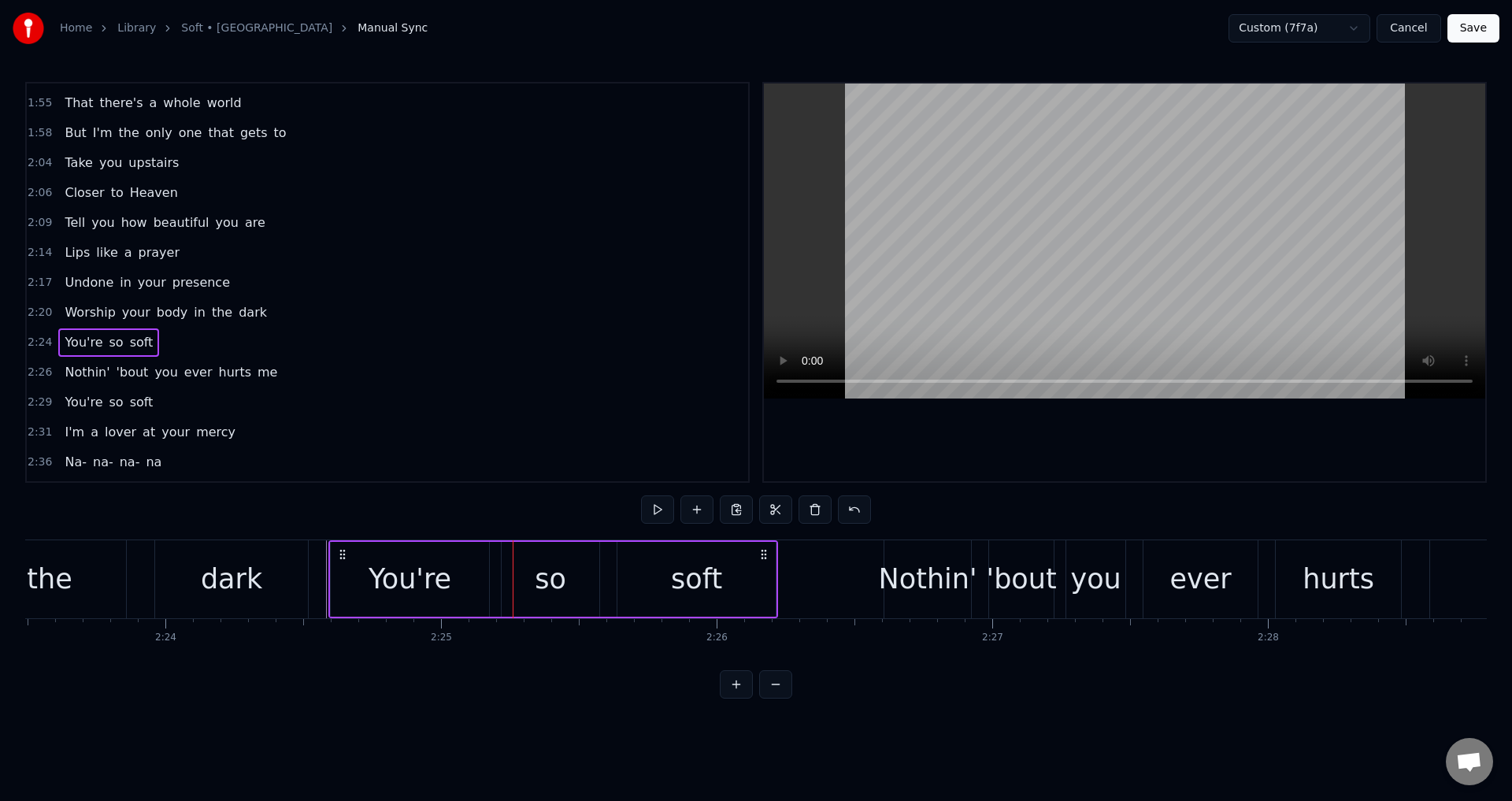
drag, startPoint x: 356, startPoint y: 554, endPoint x: 340, endPoint y: 552, distance: 16.1
click at [340, 552] on icon at bounding box center [343, 554] width 13 height 13
click at [509, 589] on div "so" at bounding box center [550, 580] width 97 height 75
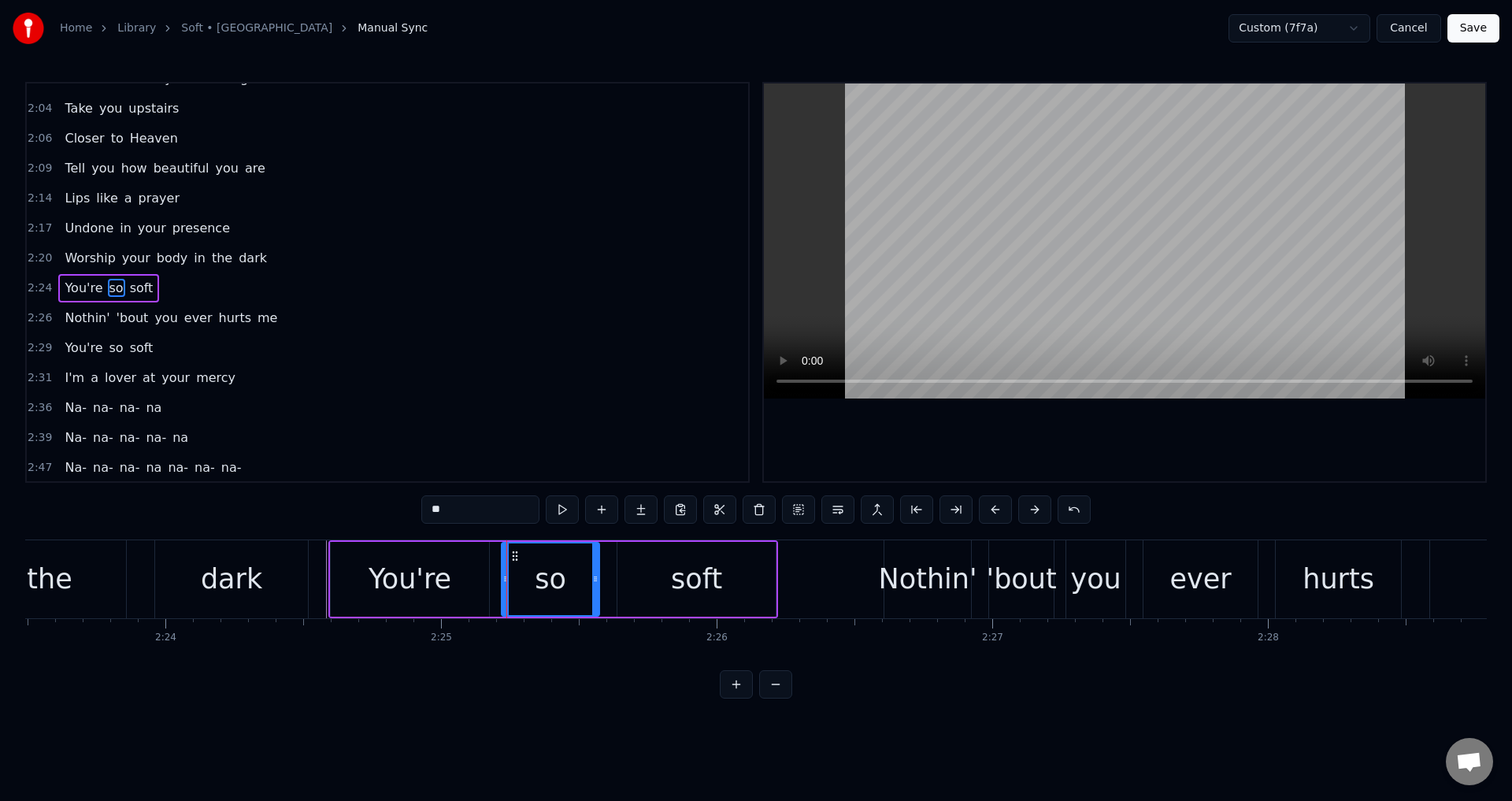
scroll to position [744, 0]
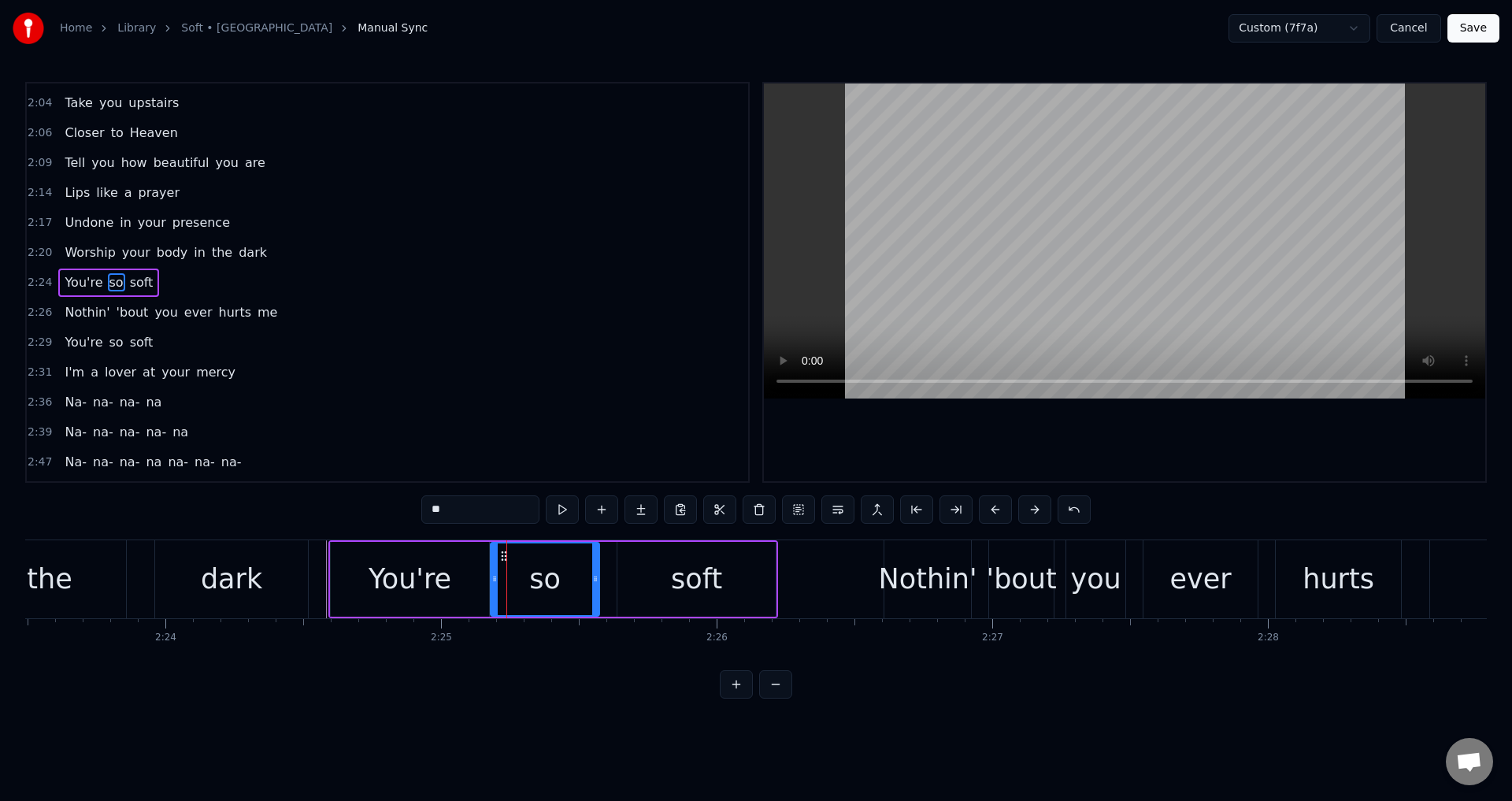
drag, startPoint x: 506, startPoint y: 586, endPoint x: 553, endPoint y: 584, distance: 47.0
click at [504, 584] on div "so" at bounding box center [544, 579] width 107 height 71
click at [614, 584] on div "You're so soft" at bounding box center [553, 579] width 450 height 78
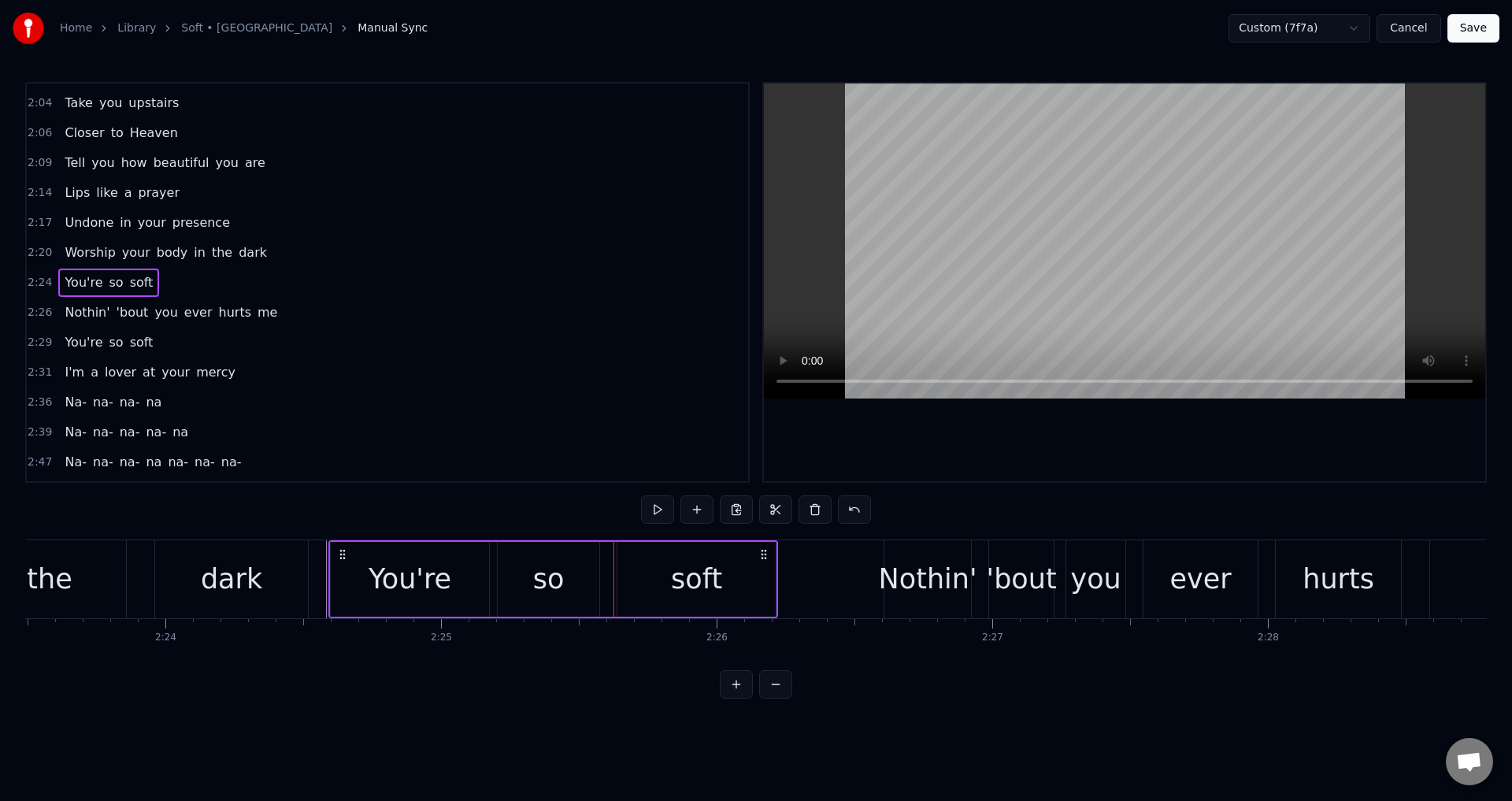
click at [620, 581] on div "soft" at bounding box center [697, 580] width 158 height 75
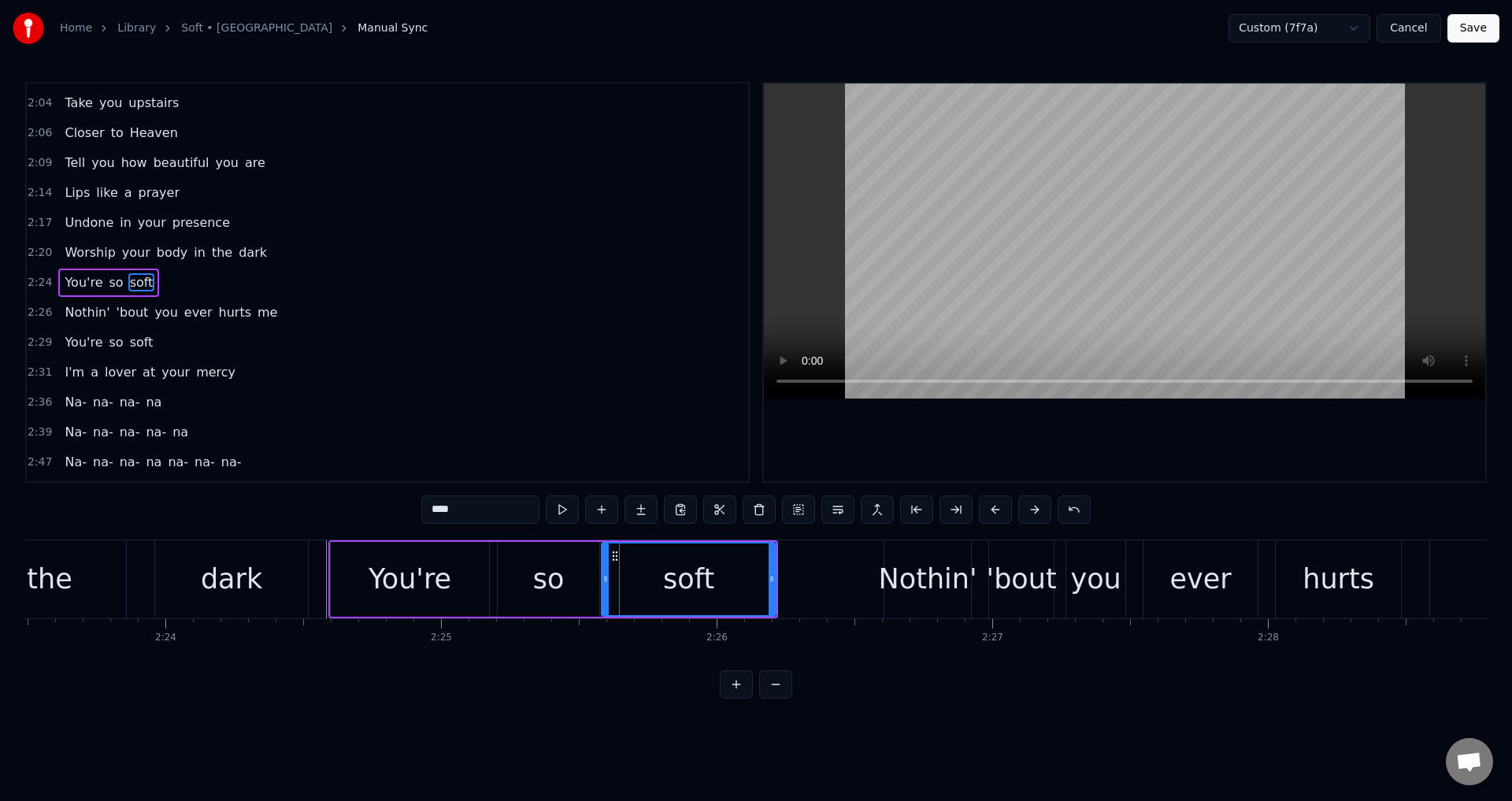
drag, startPoint x: 621, startPoint y: 584, endPoint x: 606, endPoint y: 584, distance: 15.0
click at [606, 584] on icon at bounding box center [606, 578] width 7 height 13
click at [511, 574] on div "so" at bounding box center [548, 580] width 101 height 75
type input "**"
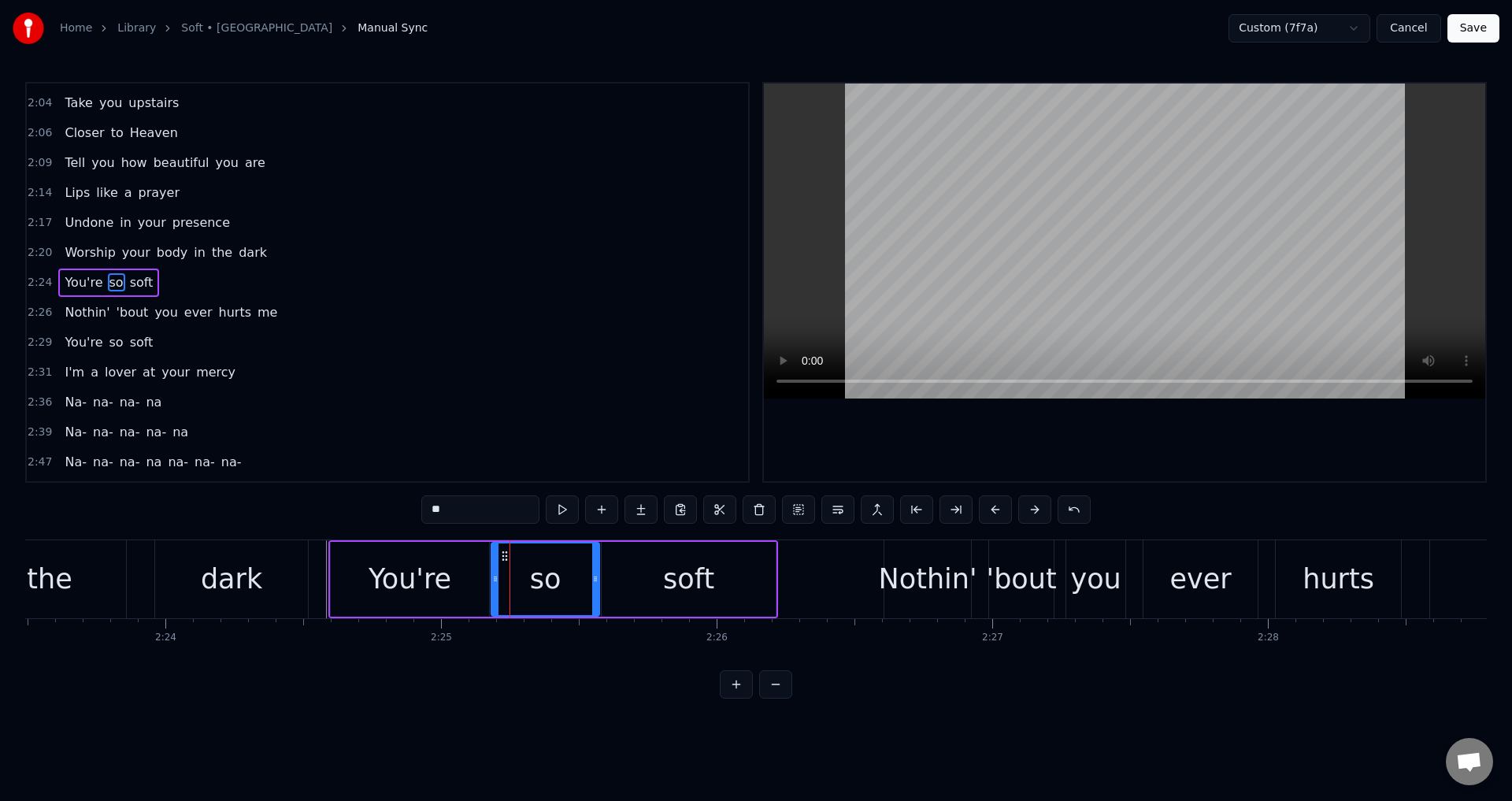
click at [494, 574] on icon at bounding box center [495, 578] width 7 height 13
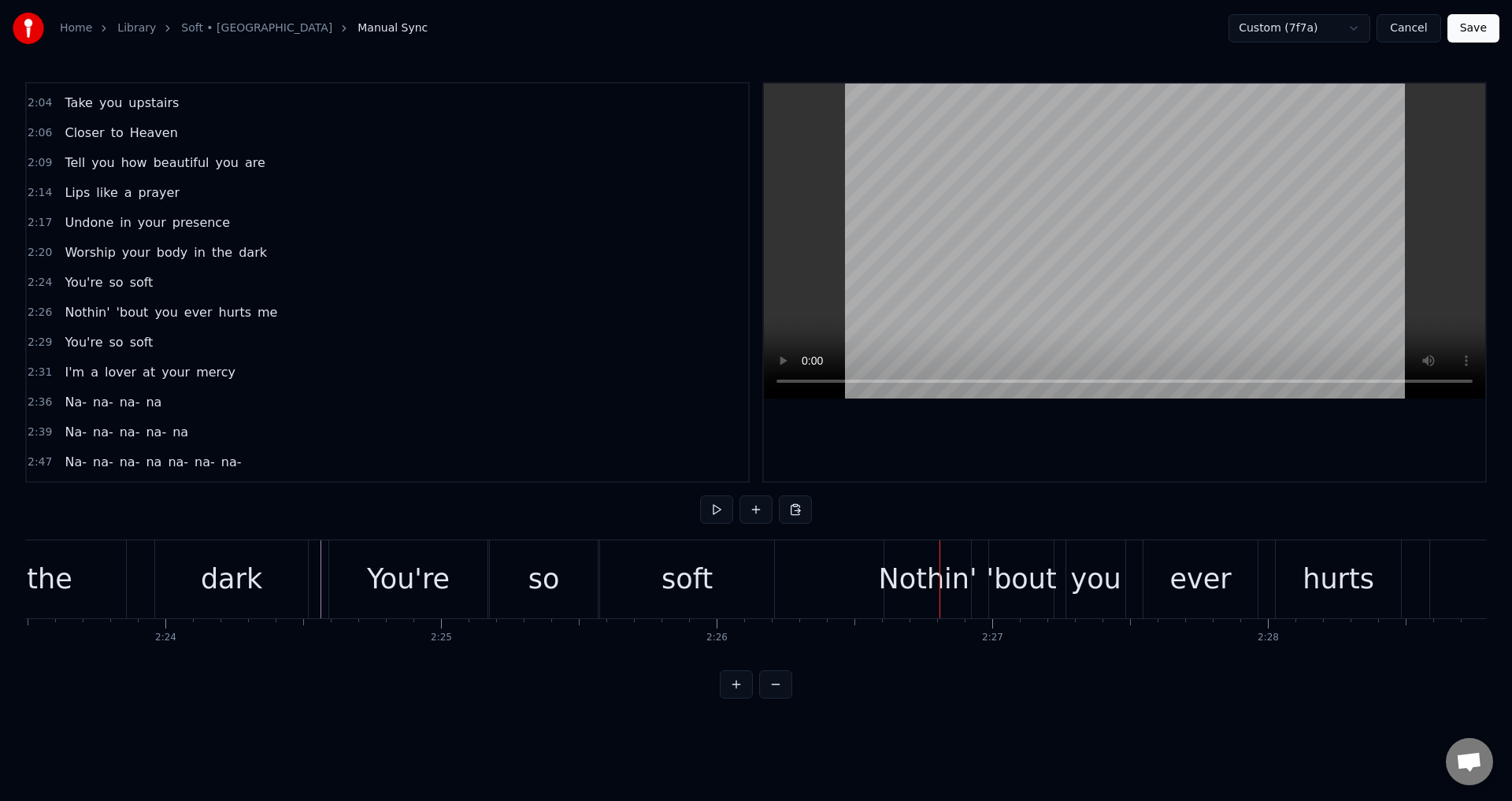
click at [977, 576] on div "Nothin' 'bout you ever hurts me" at bounding box center [1343, 579] width 919 height 78
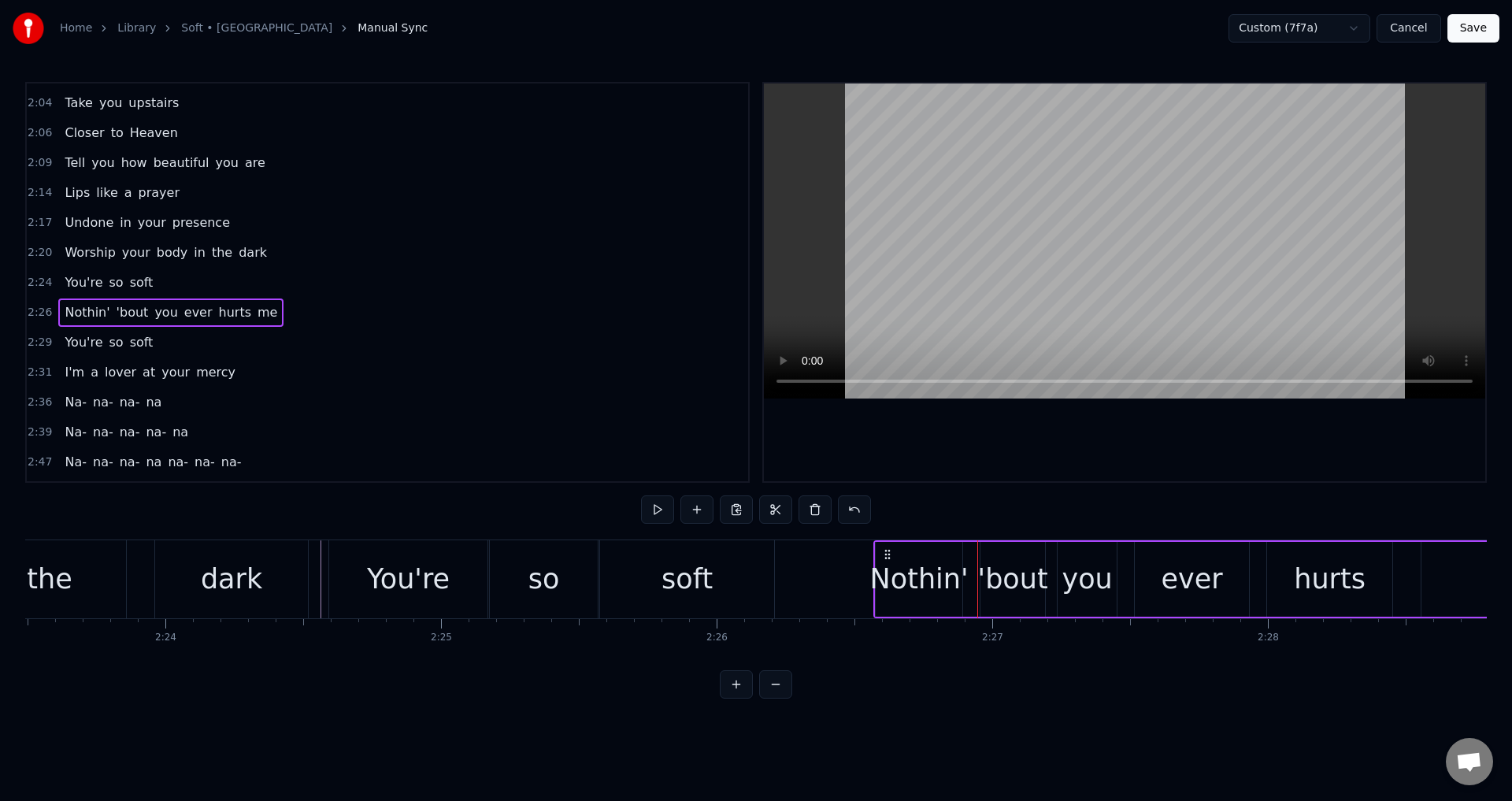
drag, startPoint x: 898, startPoint y: 552, endPoint x: 887, endPoint y: 551, distance: 11.0
click at [887, 551] on icon at bounding box center [887, 554] width 13 height 13
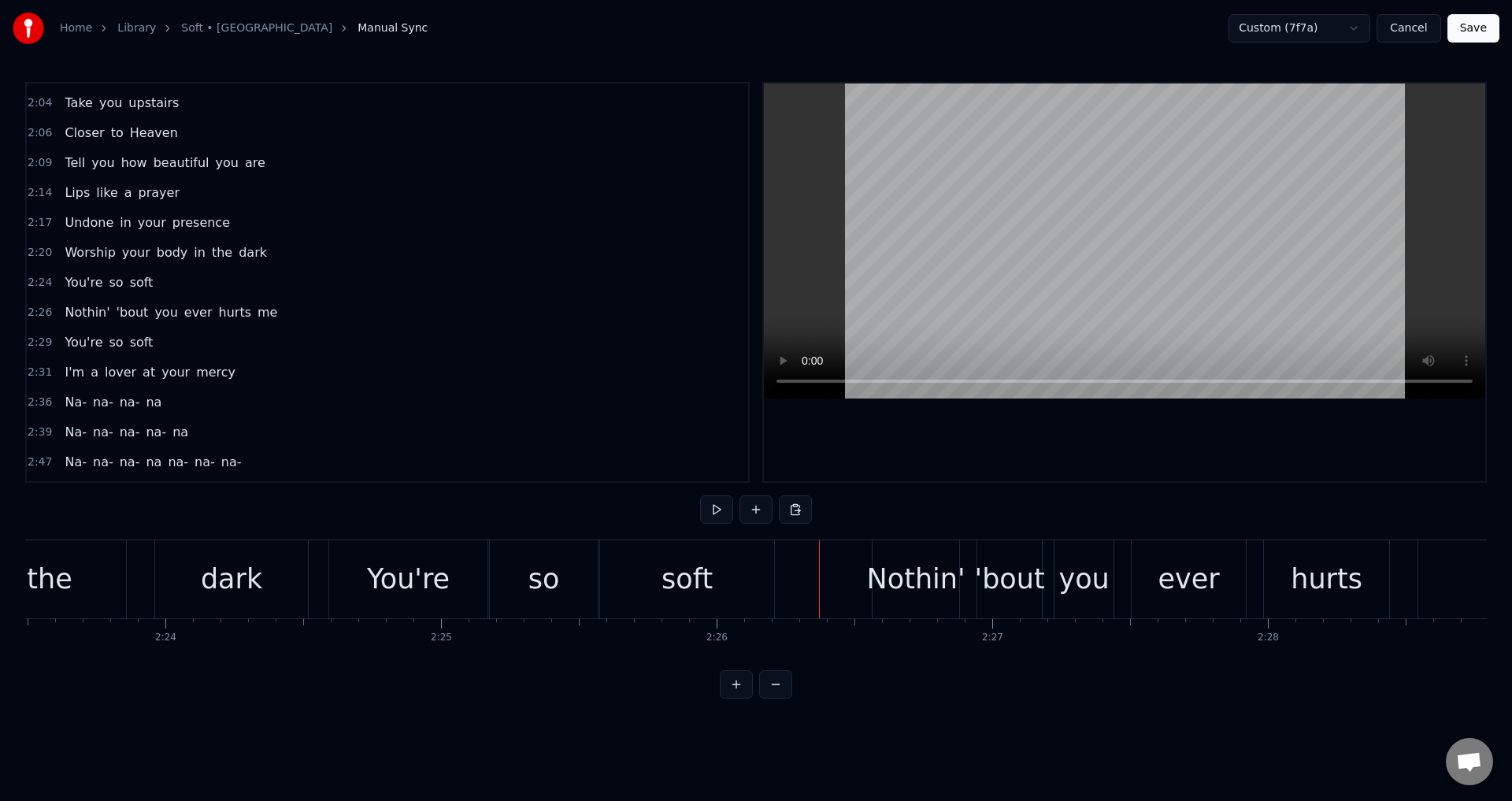
click at [969, 574] on div "Nothin' 'bout you ever hurts me" at bounding box center [1332, 579] width 919 height 78
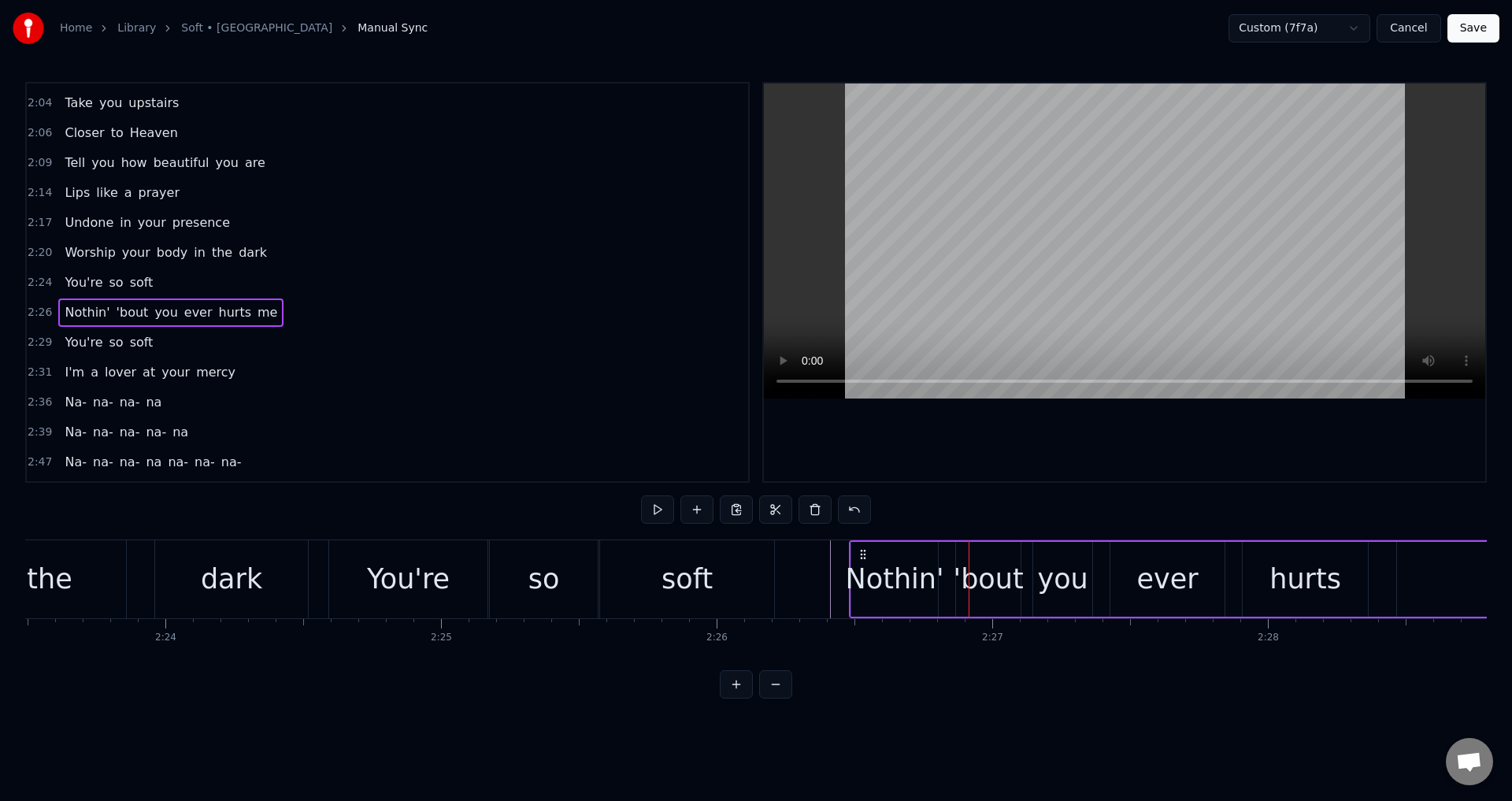
drag, startPoint x: 886, startPoint y: 548, endPoint x: 863, endPoint y: 553, distance: 23.5
click at [863, 553] on icon at bounding box center [863, 554] width 13 height 13
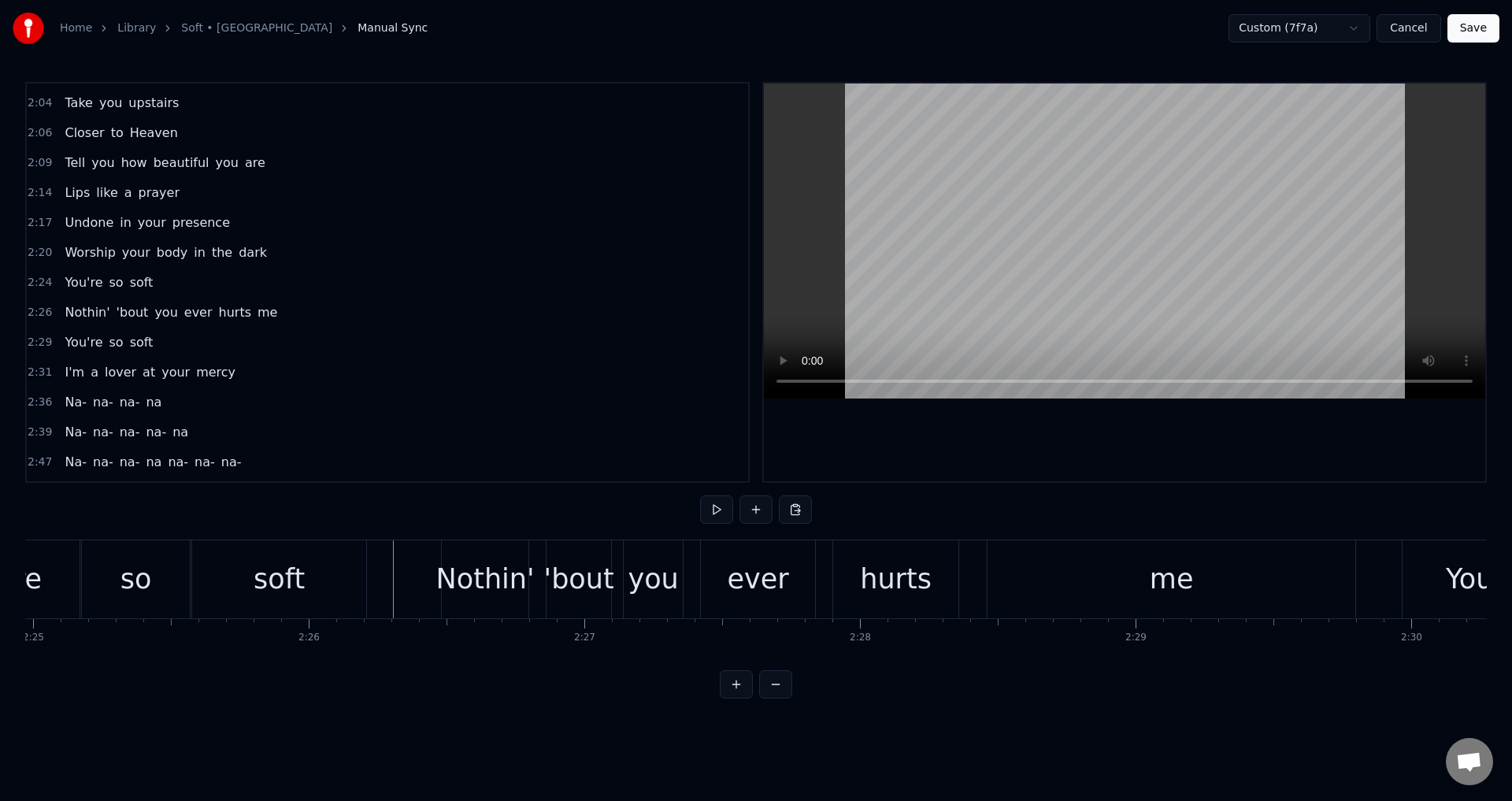
scroll to position [0, 39966]
click at [546, 574] on div "Nothin' 'bout you ever hurts me" at bounding box center [902, 579] width 919 height 78
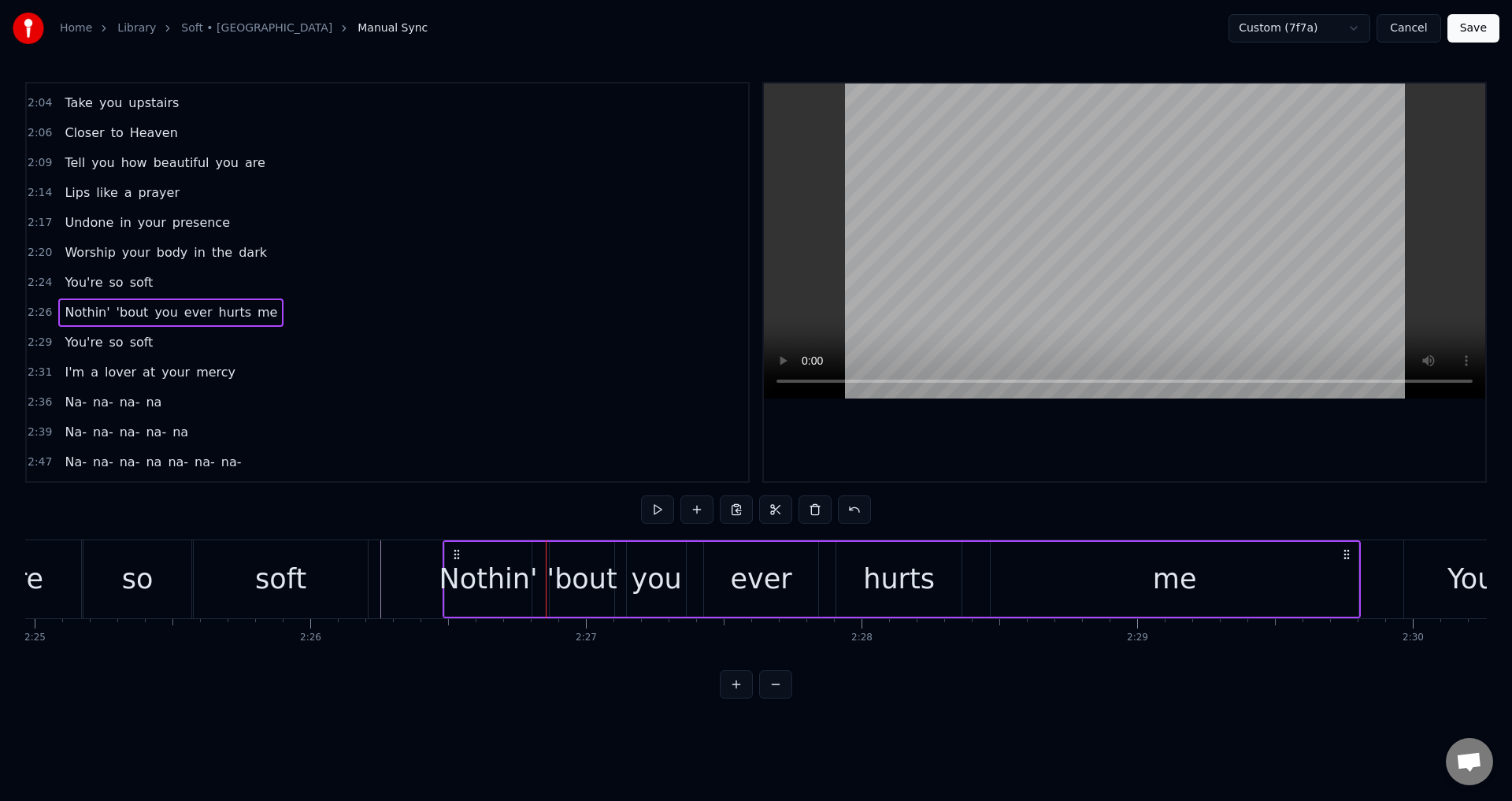
click at [549, 572] on div "'bout" at bounding box center [582, 580] width 67 height 75
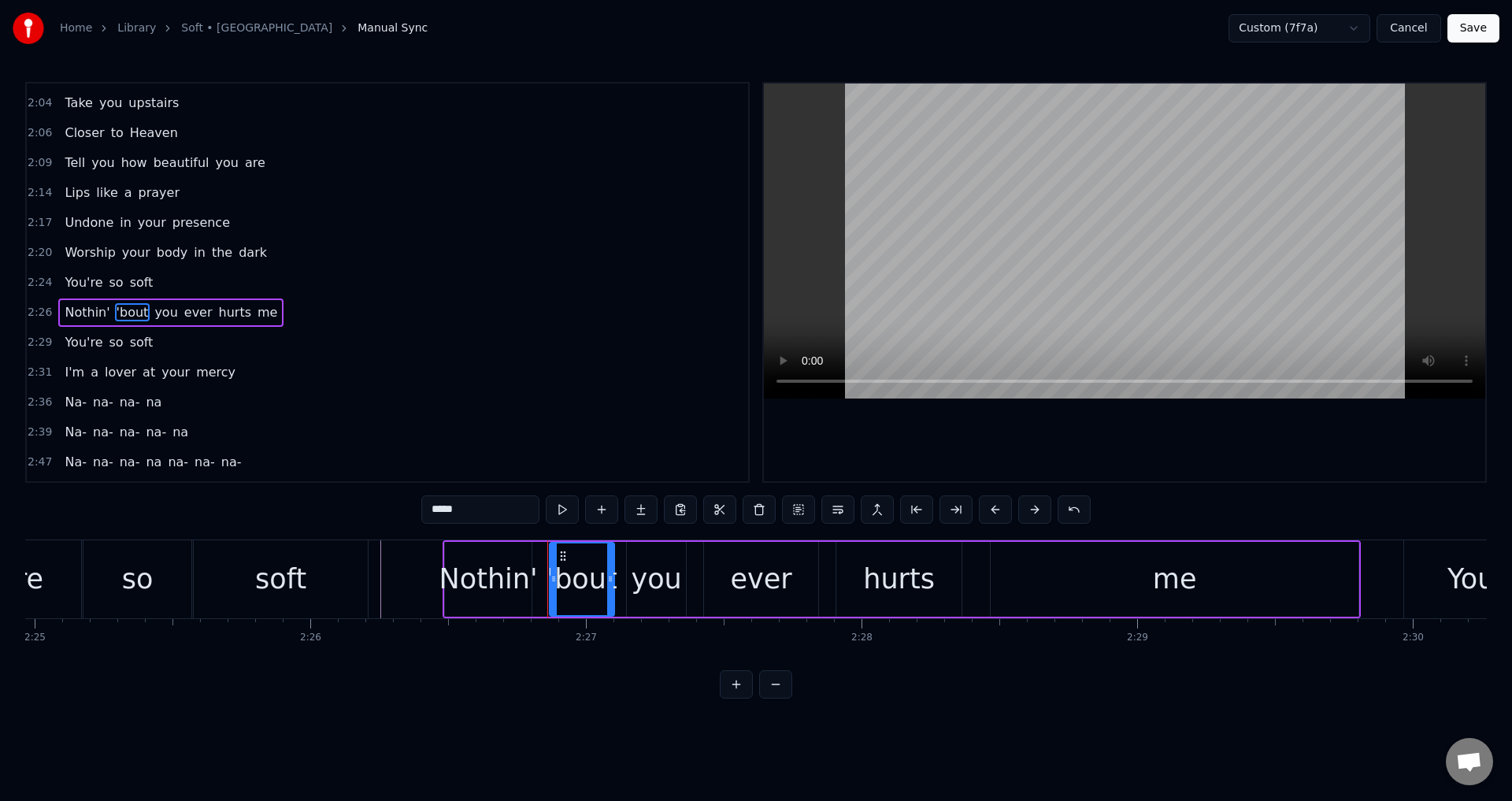
scroll to position [774, 0]
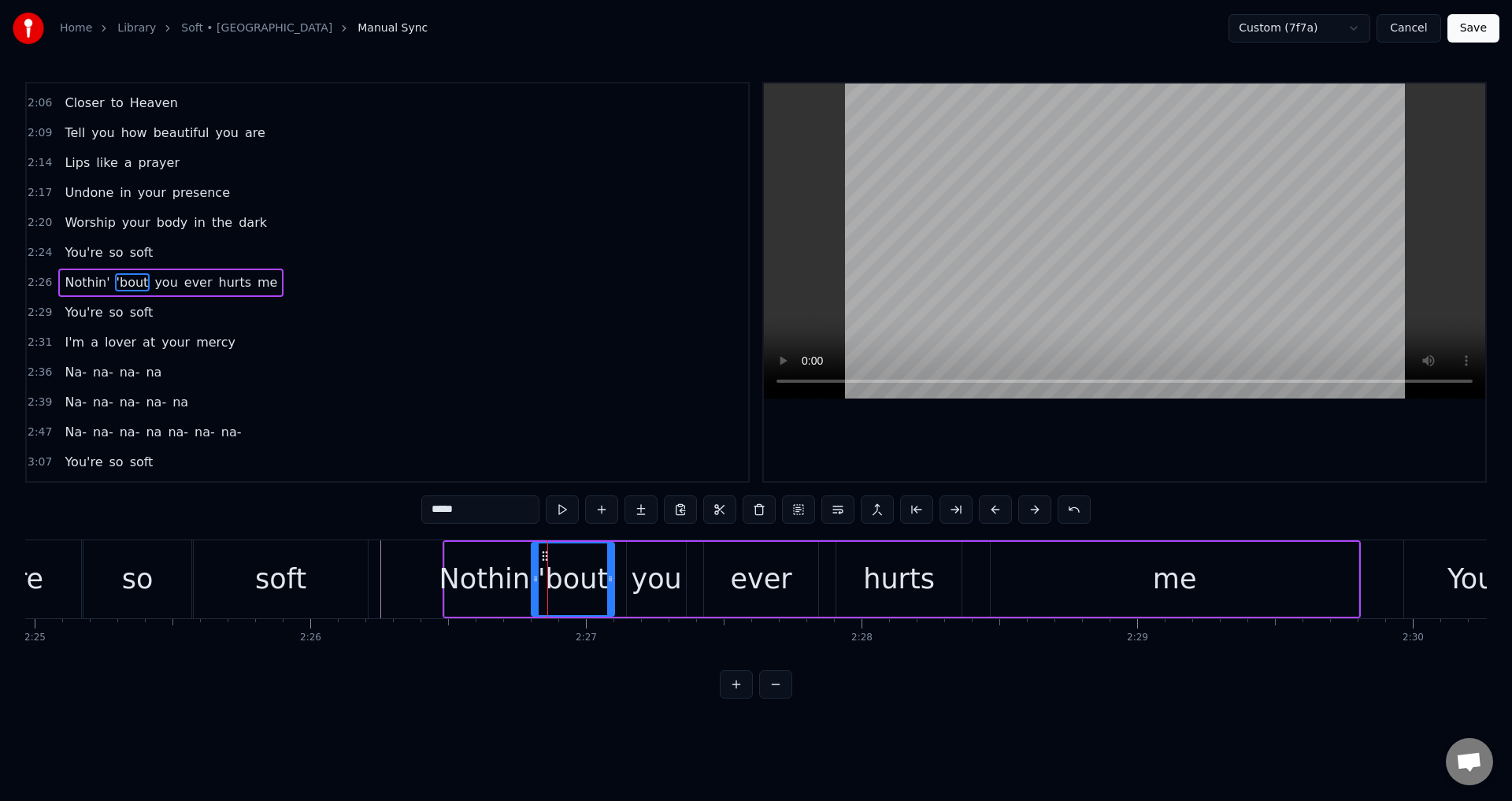
drag, startPoint x: 552, startPoint y: 572, endPoint x: 534, endPoint y: 569, distance: 18.2
click at [534, 569] on div at bounding box center [536, 579] width 7 height 71
click at [632, 573] on div "you" at bounding box center [656, 580] width 59 height 75
drag, startPoint x: 632, startPoint y: 577, endPoint x: 619, endPoint y: 577, distance: 13.0
click at [619, 577] on icon at bounding box center [619, 578] width 7 height 13
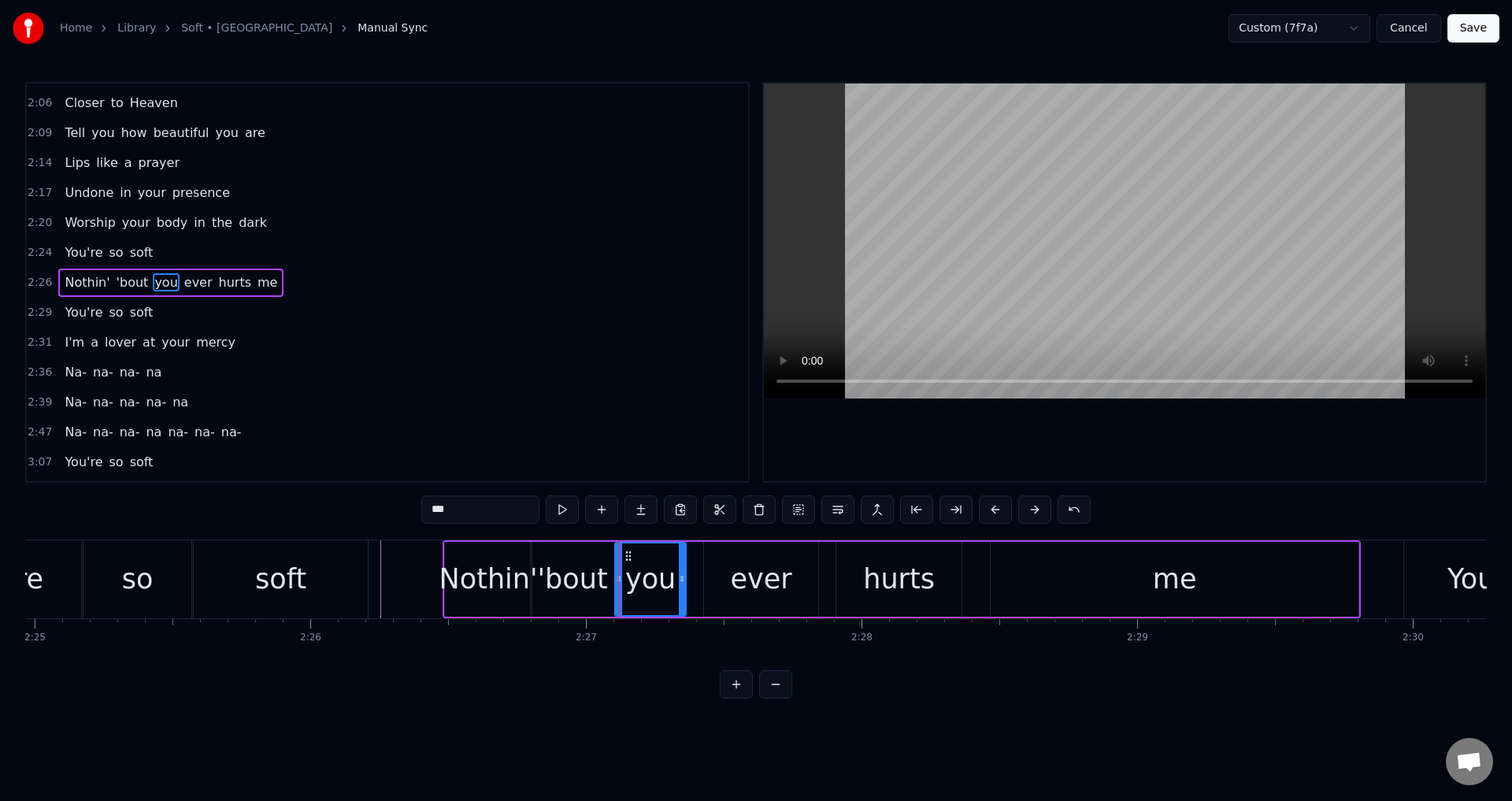
click at [740, 577] on div "ever" at bounding box center [762, 579] width 62 height 41
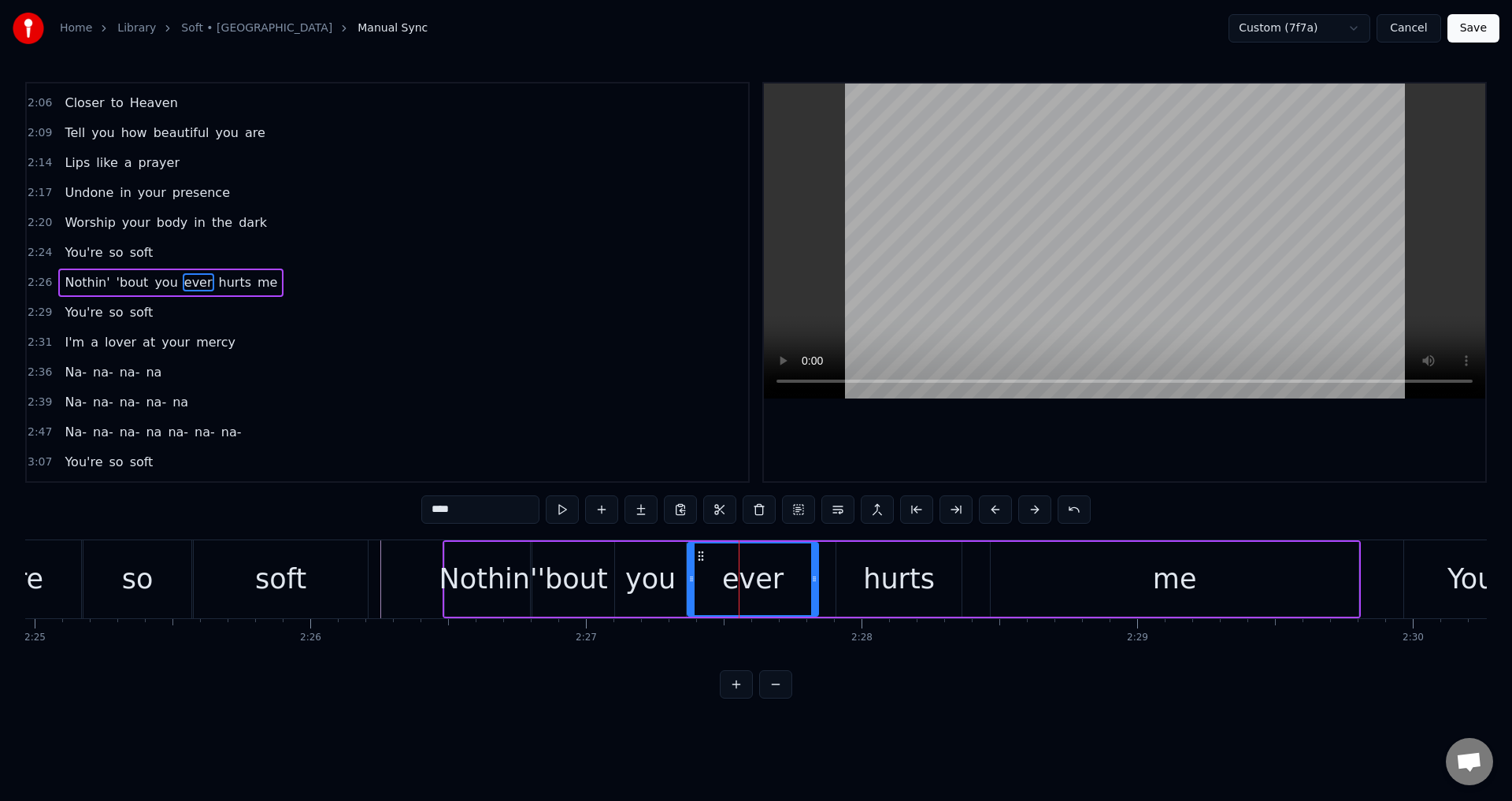
drag, startPoint x: 710, startPoint y: 578, endPoint x: 693, endPoint y: 578, distance: 17.0
click at [693, 578] on icon at bounding box center [691, 578] width 7 height 13
click at [893, 579] on div "hurts" at bounding box center [899, 579] width 71 height 41
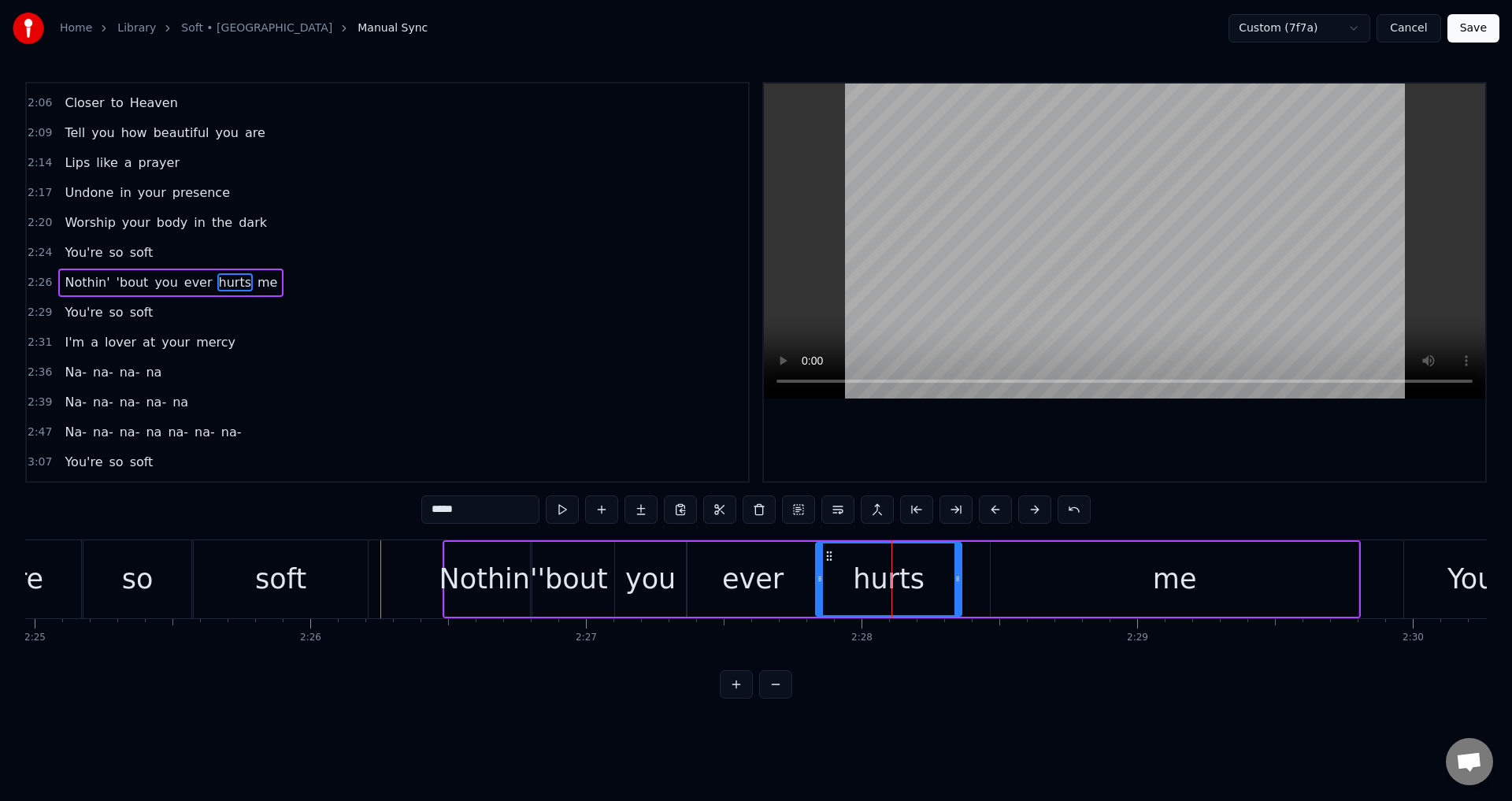
drag, startPoint x: 840, startPoint y: 570, endPoint x: 823, endPoint y: 570, distance: 17.0
click at [823, 570] on div at bounding box center [820, 579] width 7 height 71
click at [1030, 575] on div "me" at bounding box center [1174, 580] width 368 height 75
type input "**"
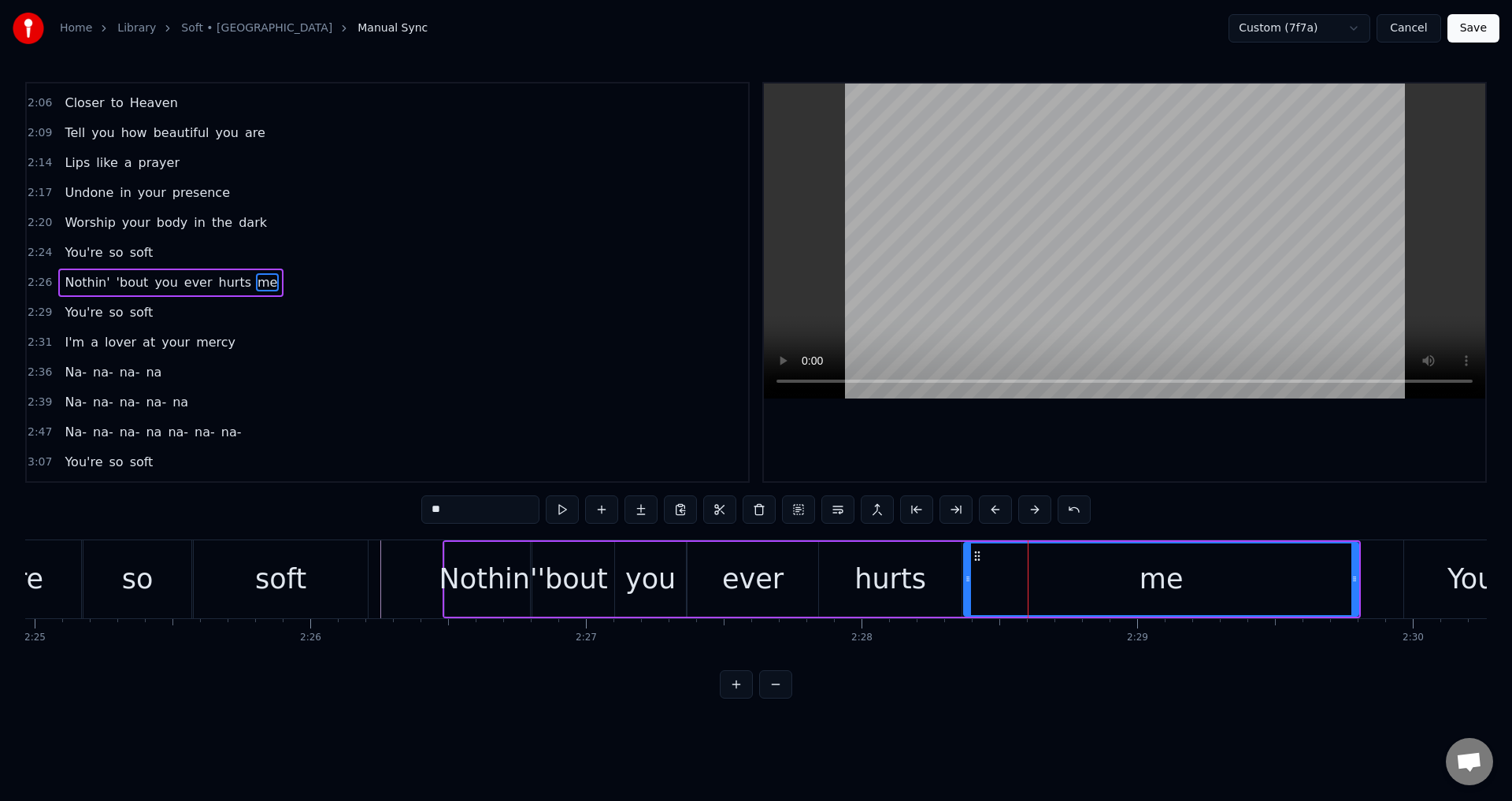
drag, startPoint x: 992, startPoint y: 577, endPoint x: 965, endPoint y: 575, distance: 27.1
click at [965, 575] on icon at bounding box center [968, 578] width 7 height 13
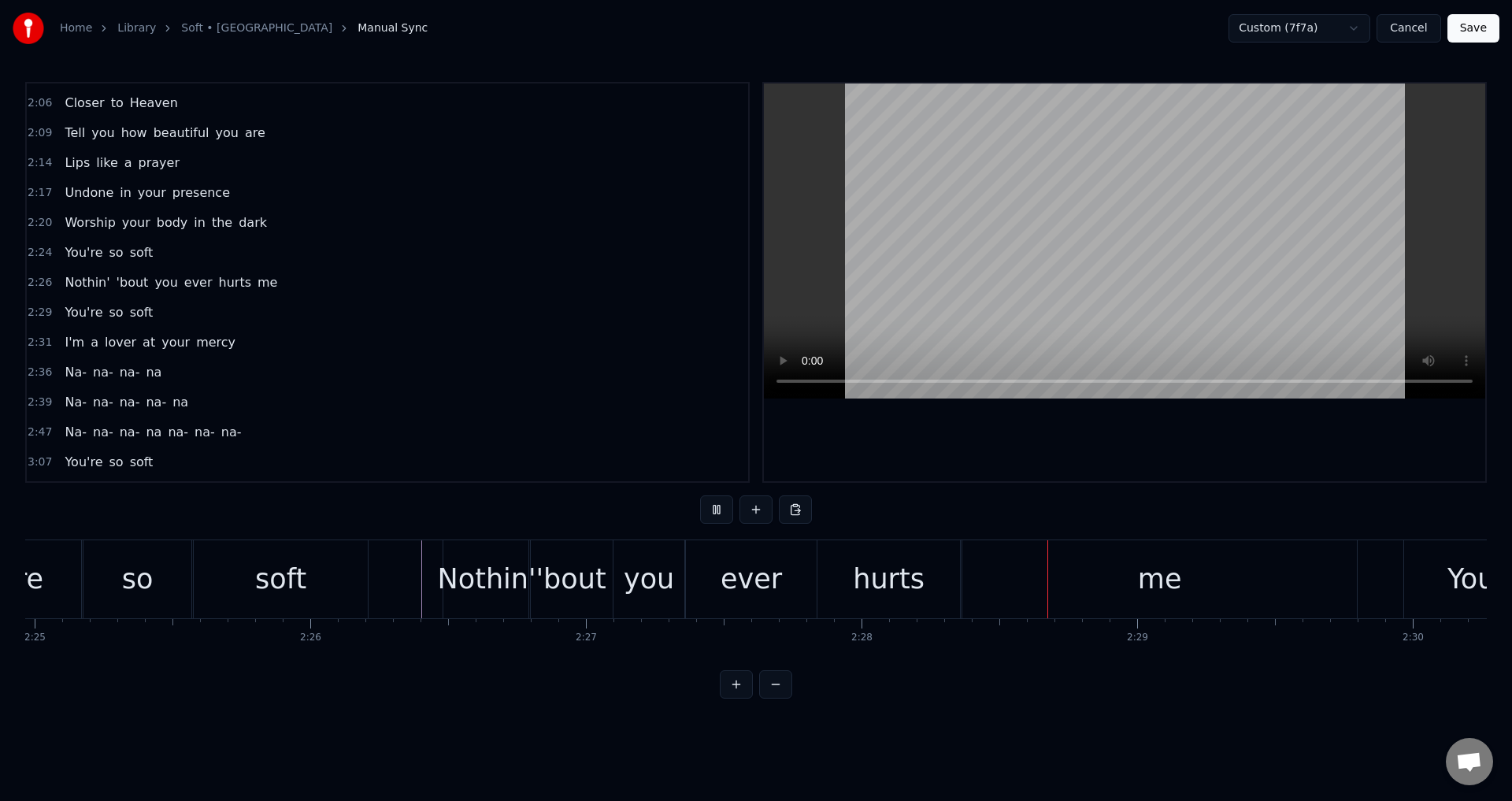
click at [371, 572] on div "You're so soft" at bounding box center [147, 579] width 450 height 78
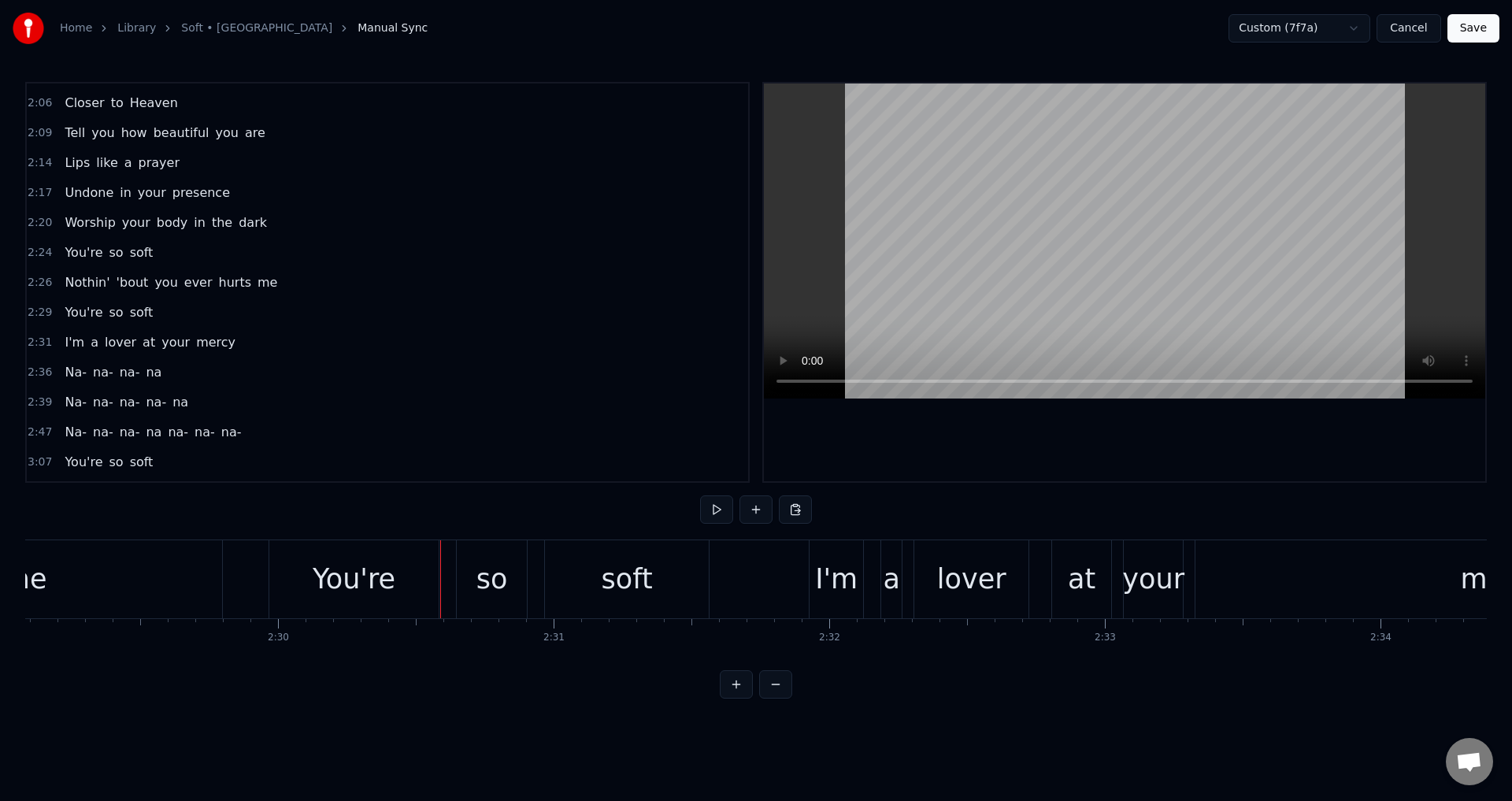
scroll to position [0, 41090]
click at [290, 573] on div "You're" at bounding box center [366, 579] width 170 height 78
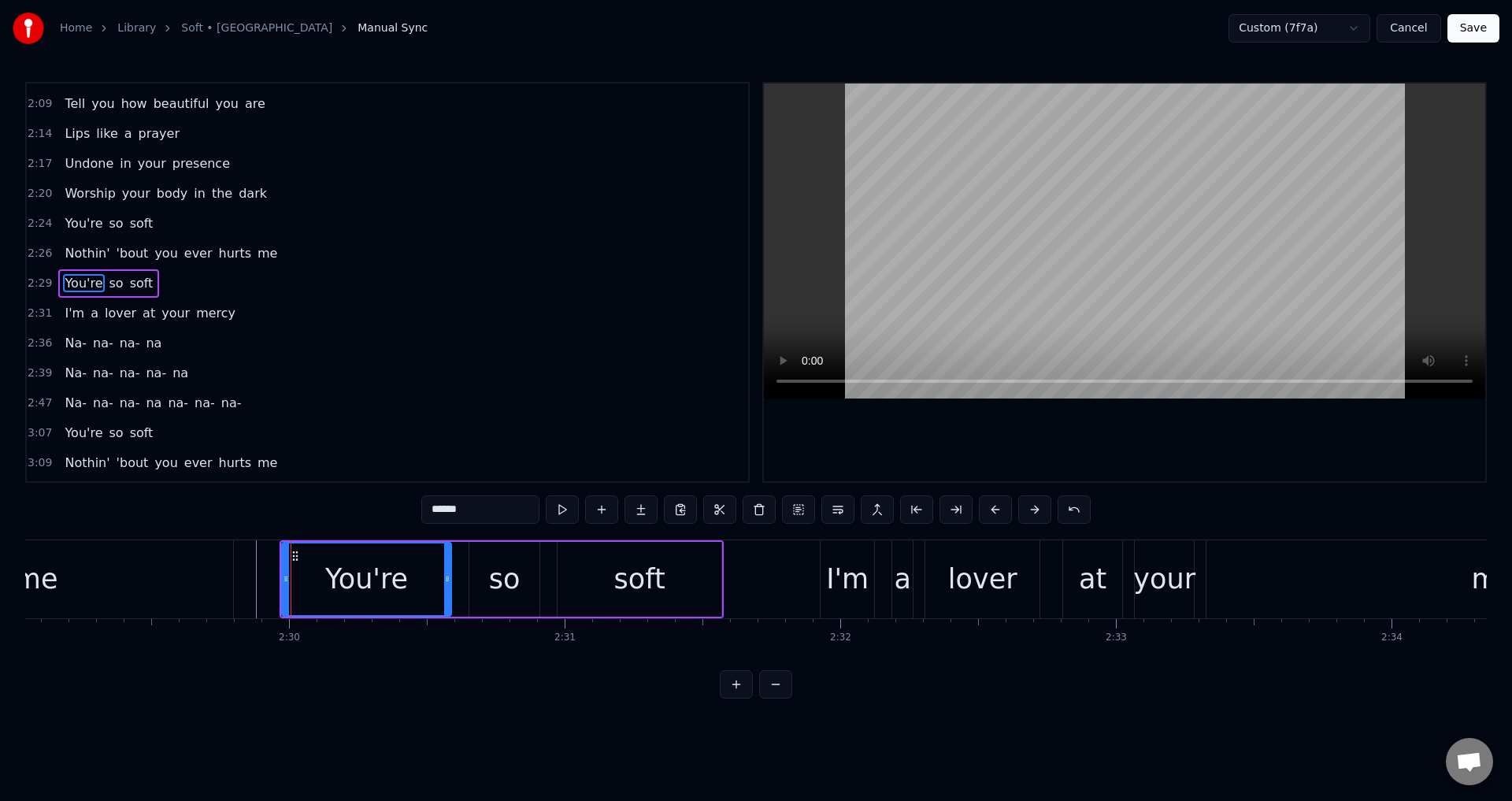
scroll to position [804, 0]
click at [550, 580] on div "You're so soft" at bounding box center [502, 579] width 444 height 78
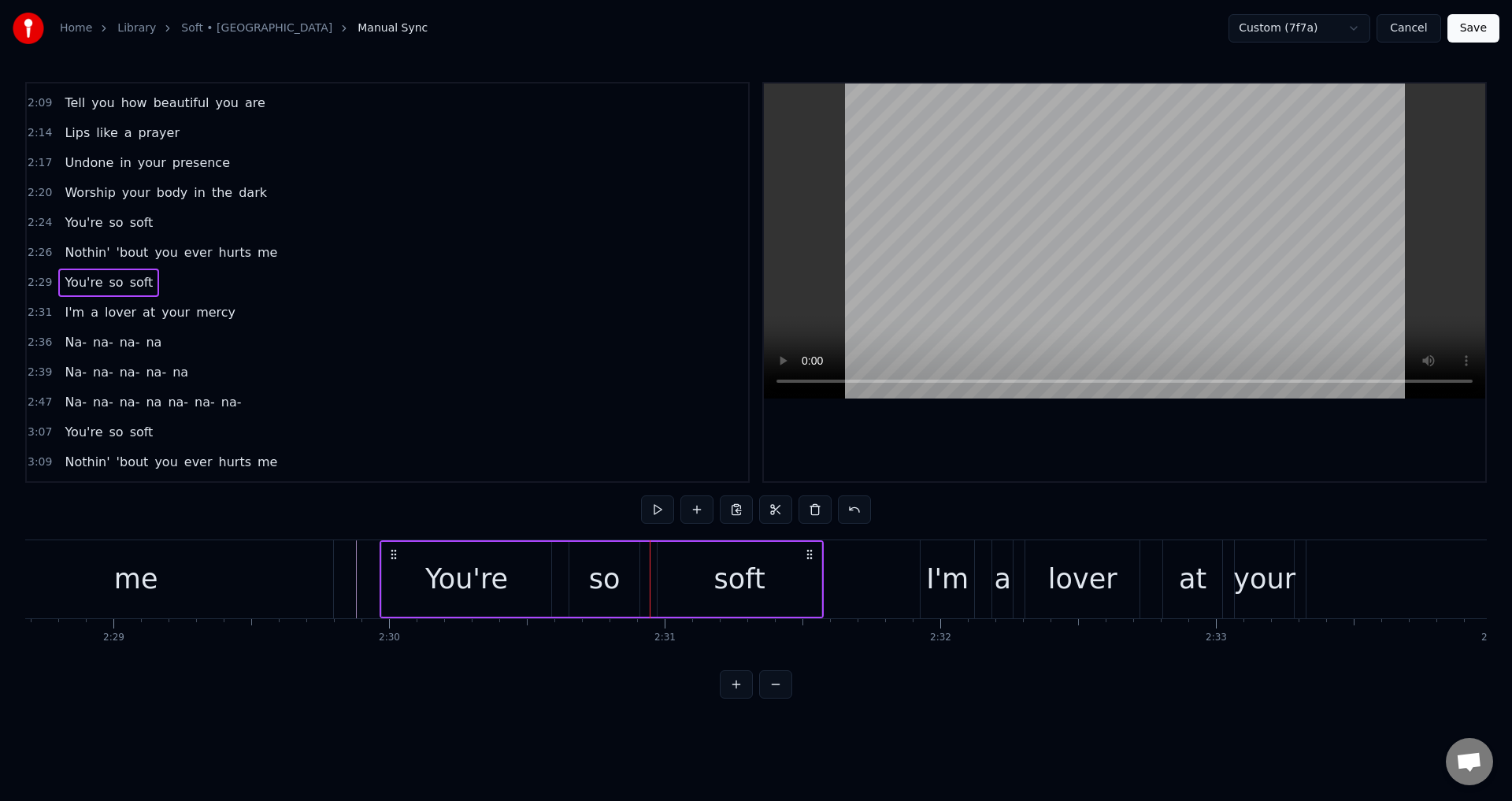
scroll to position [0, 40989]
drag, startPoint x: 290, startPoint y: 549, endPoint x: 368, endPoint y: 558, distance: 78.5
click at [368, 558] on icon at bounding box center [371, 554] width 13 height 13
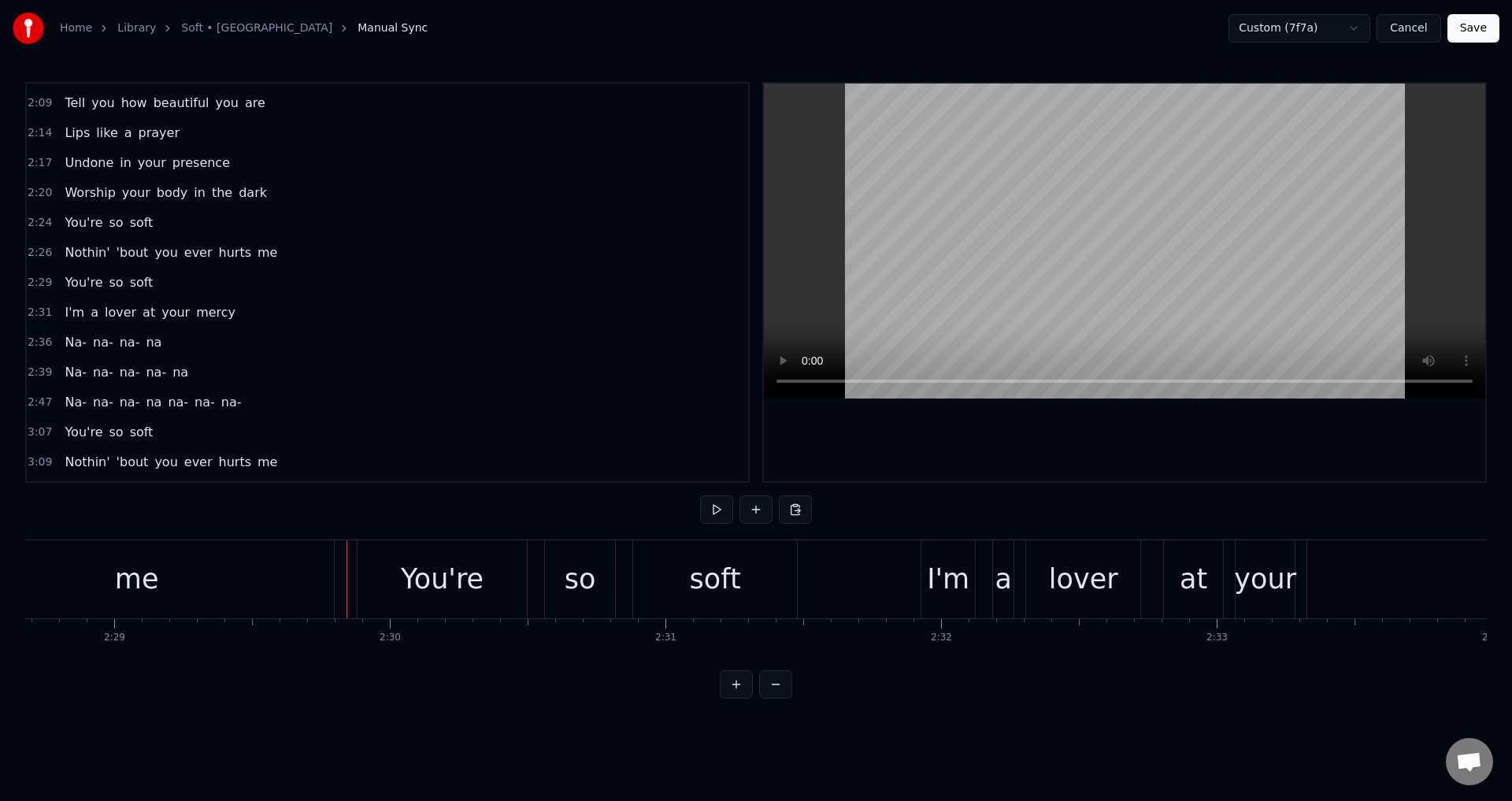
click at [571, 562] on div "so" at bounding box center [580, 579] width 32 height 41
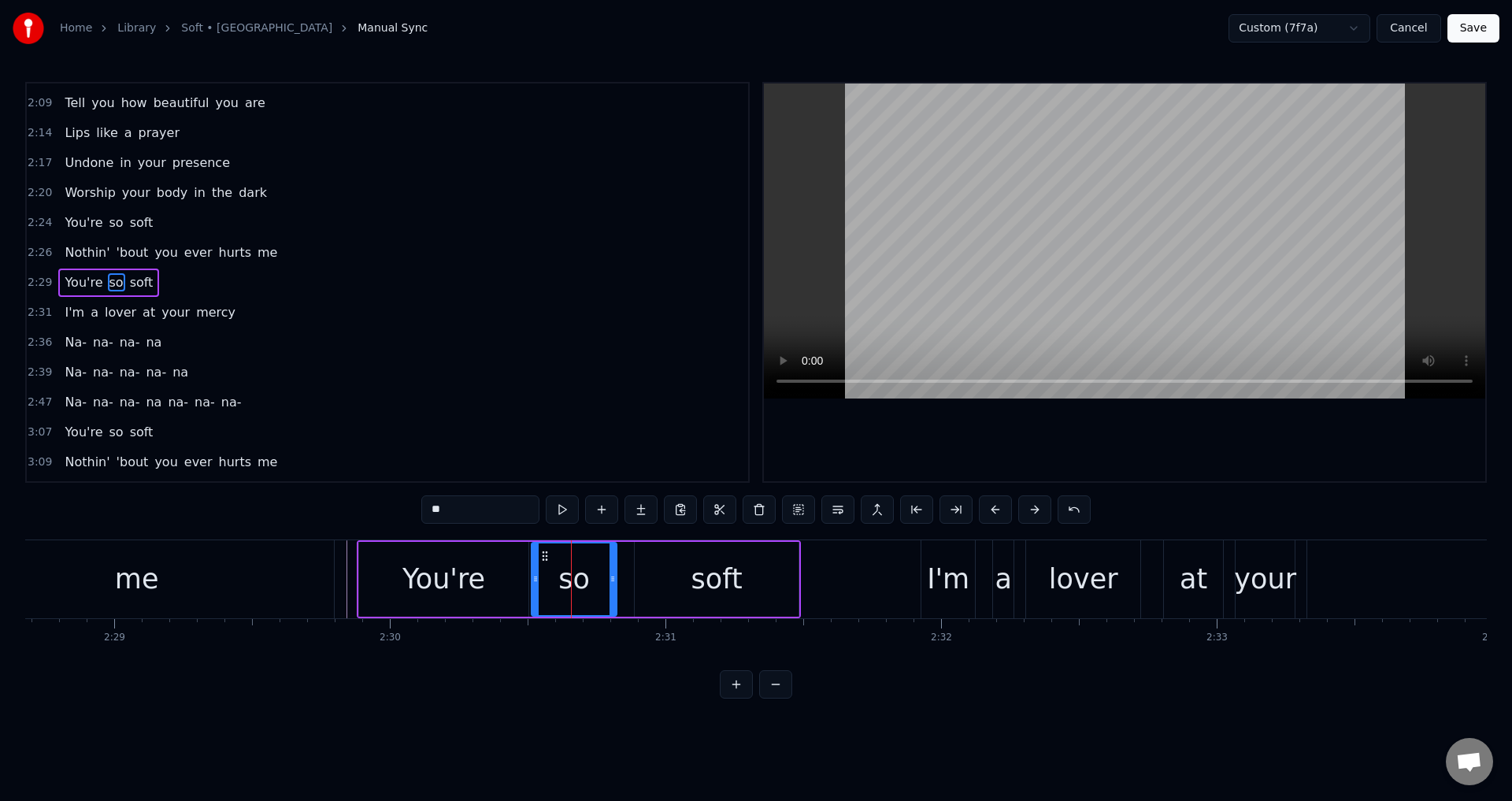
click at [538, 568] on div at bounding box center [536, 579] width 7 height 71
click at [646, 576] on div "soft" at bounding box center [717, 580] width 164 height 75
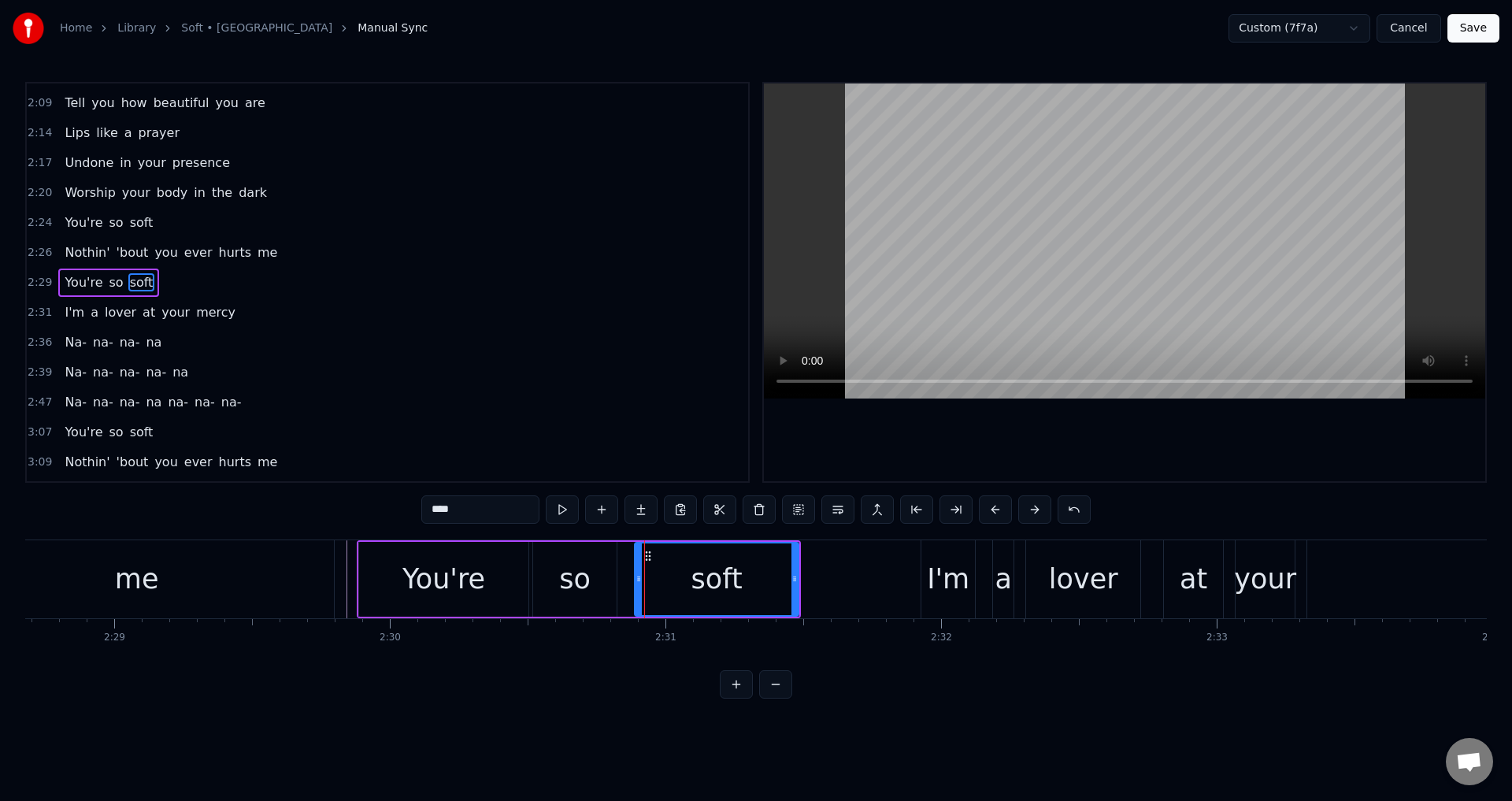
type input "****"
drag, startPoint x: 641, startPoint y: 579, endPoint x: 623, endPoint y: 577, distance: 18.1
click at [623, 577] on icon at bounding box center [621, 578] width 7 height 13
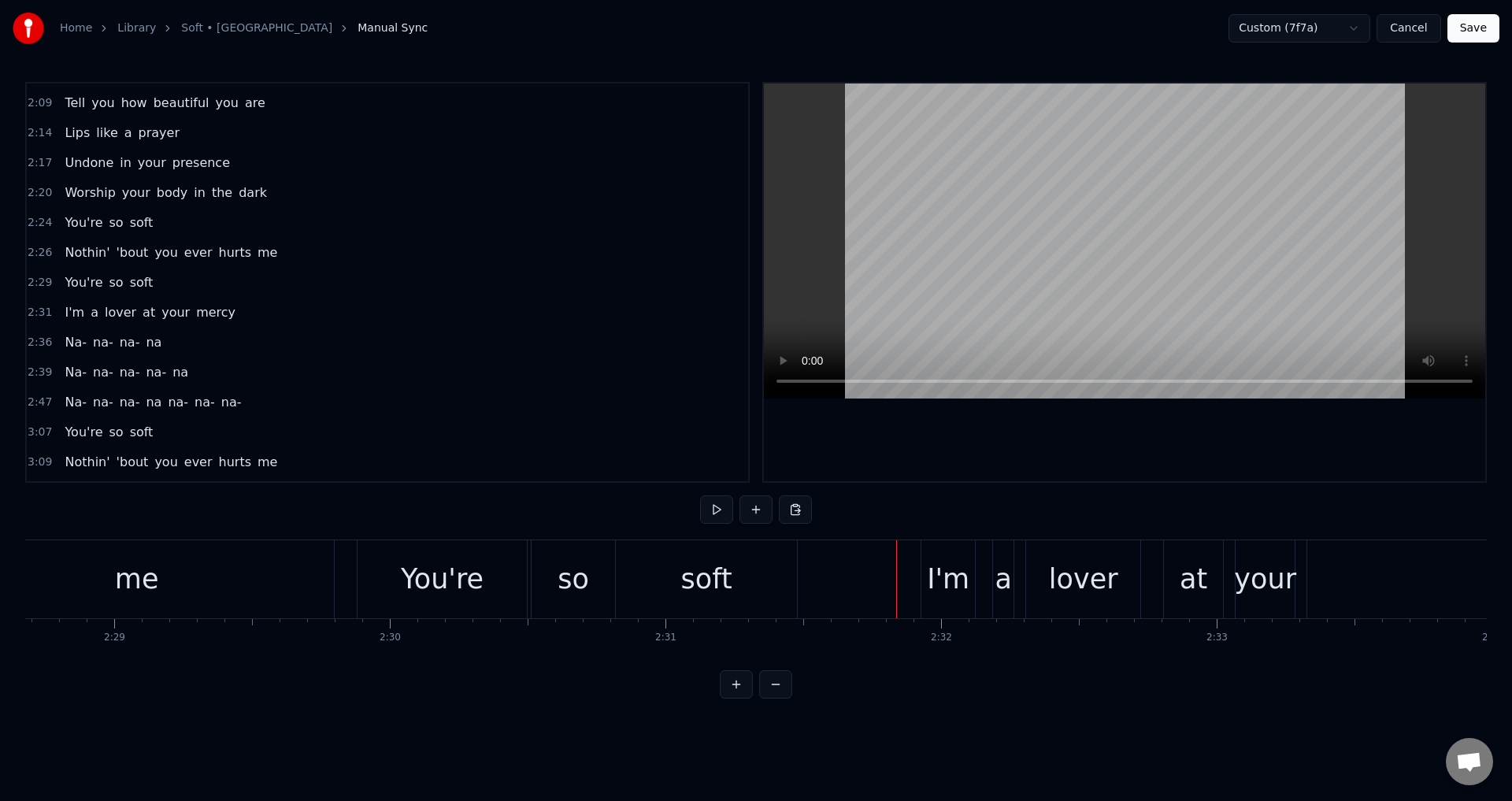
click at [986, 578] on div "I'm a lover at your mercy" at bounding box center [1423, 579] width 1006 height 78
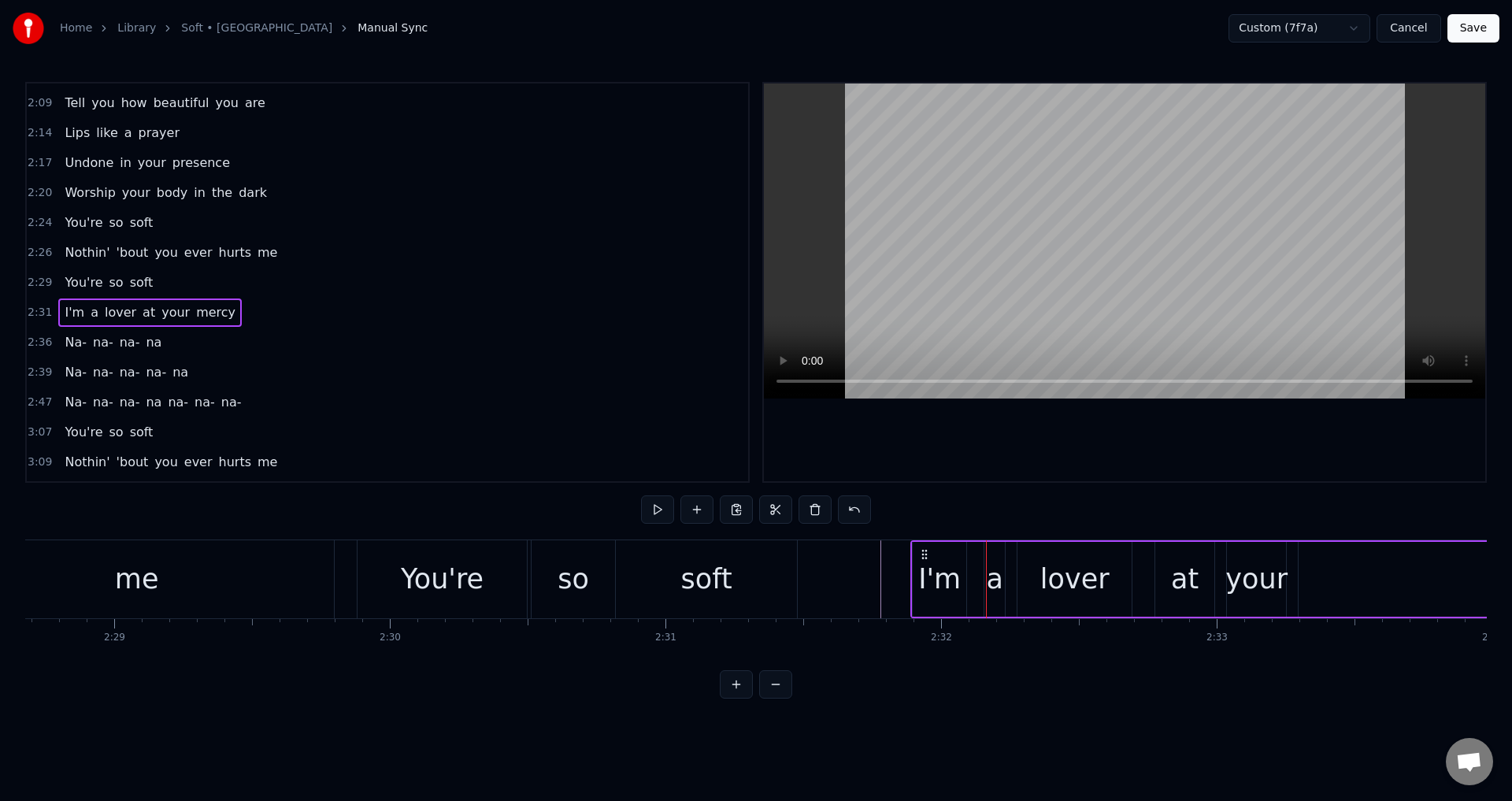
drag, startPoint x: 931, startPoint y: 551, endPoint x: 919, endPoint y: 551, distance: 12.0
click at [919, 551] on icon at bounding box center [924, 554] width 13 height 13
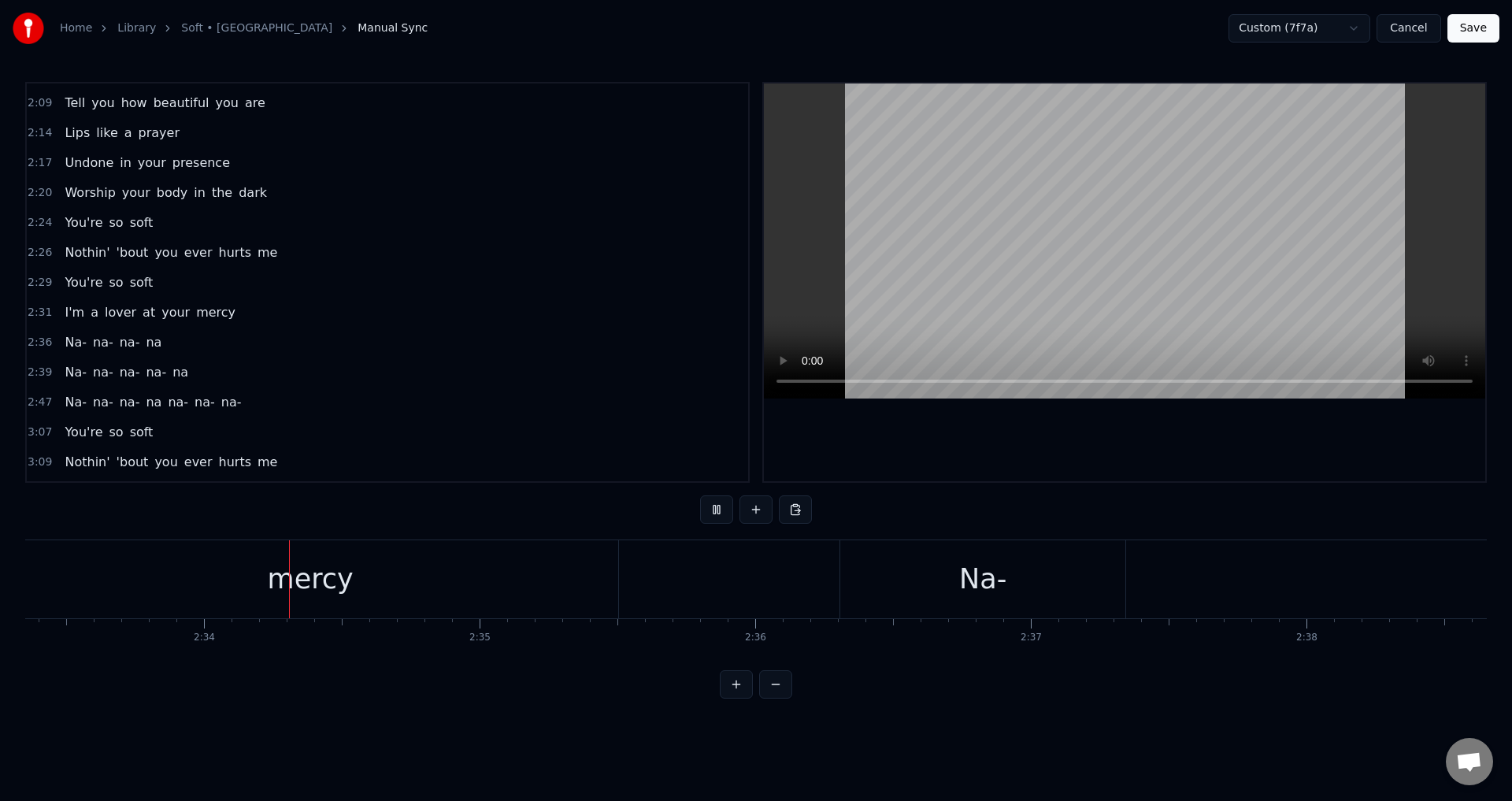
scroll to position [0, 42319]
click at [1009, 594] on div "Na-" at bounding box center [943, 579] width 286 height 78
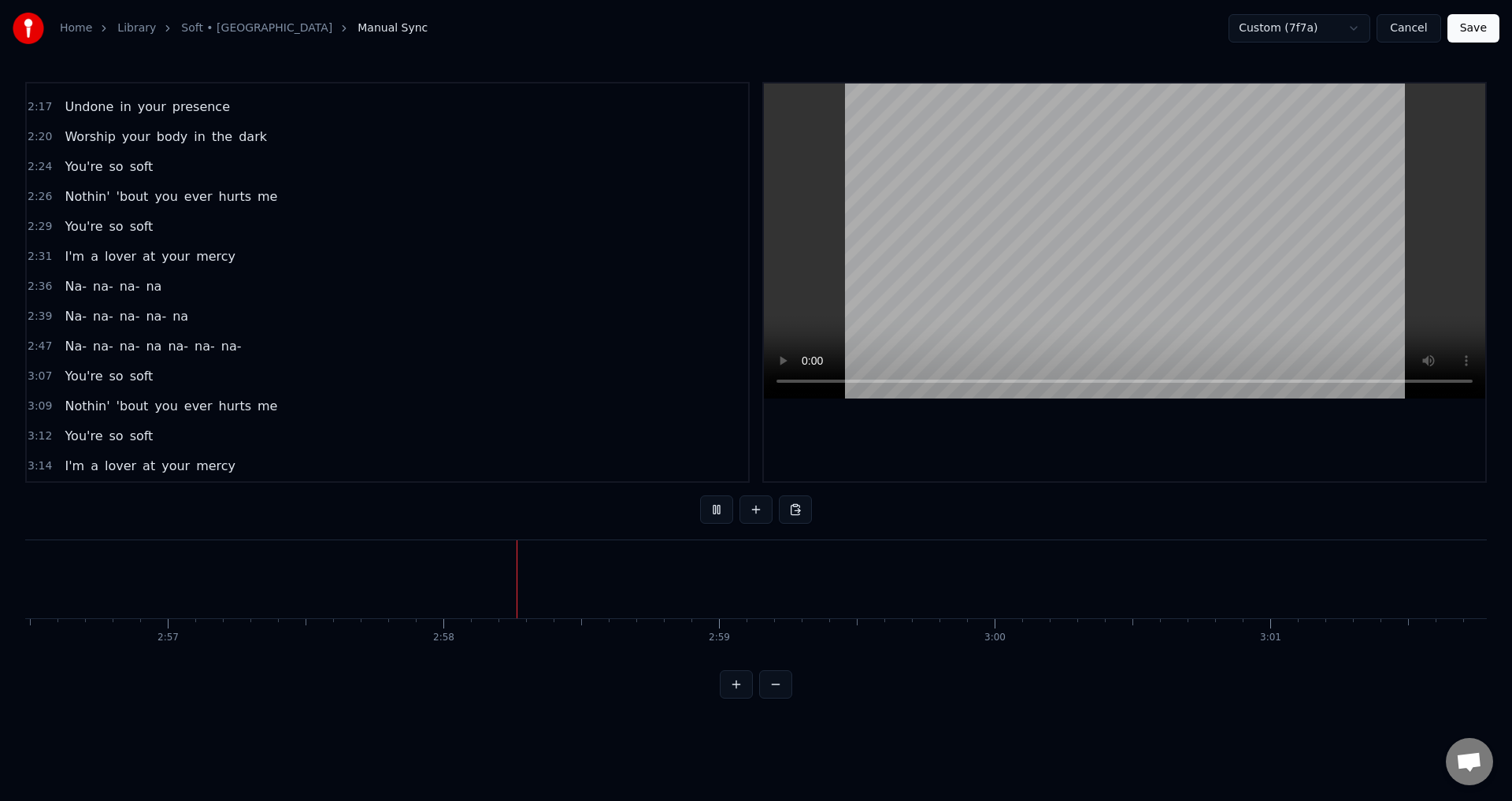
scroll to position [0, 48930]
click at [41, 287] on span "2:36" at bounding box center [40, 287] width 24 height 15
click at [249, 578] on div "Na-" at bounding box center [253, 579] width 47 height 41
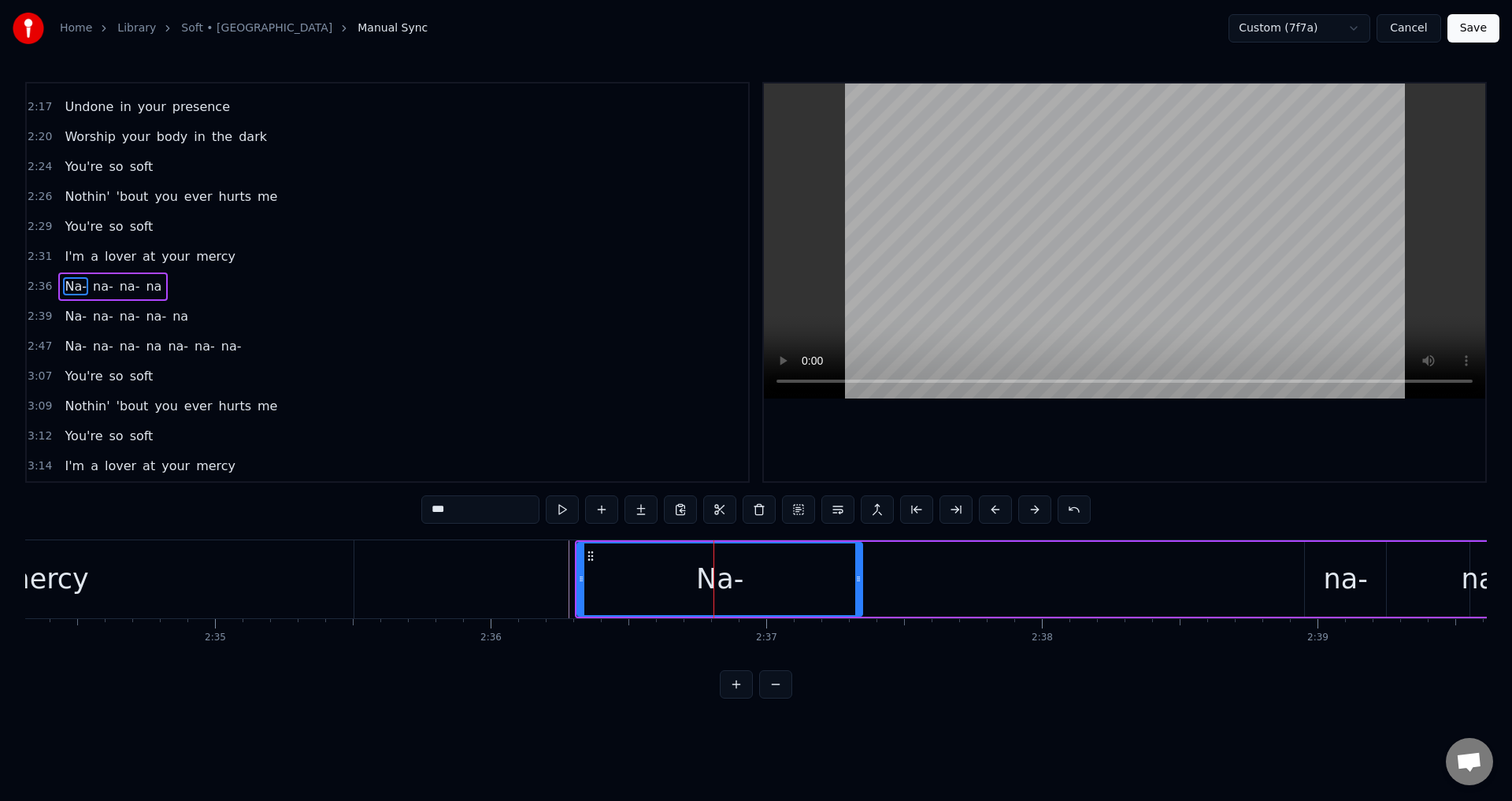
scroll to position [0, 42535]
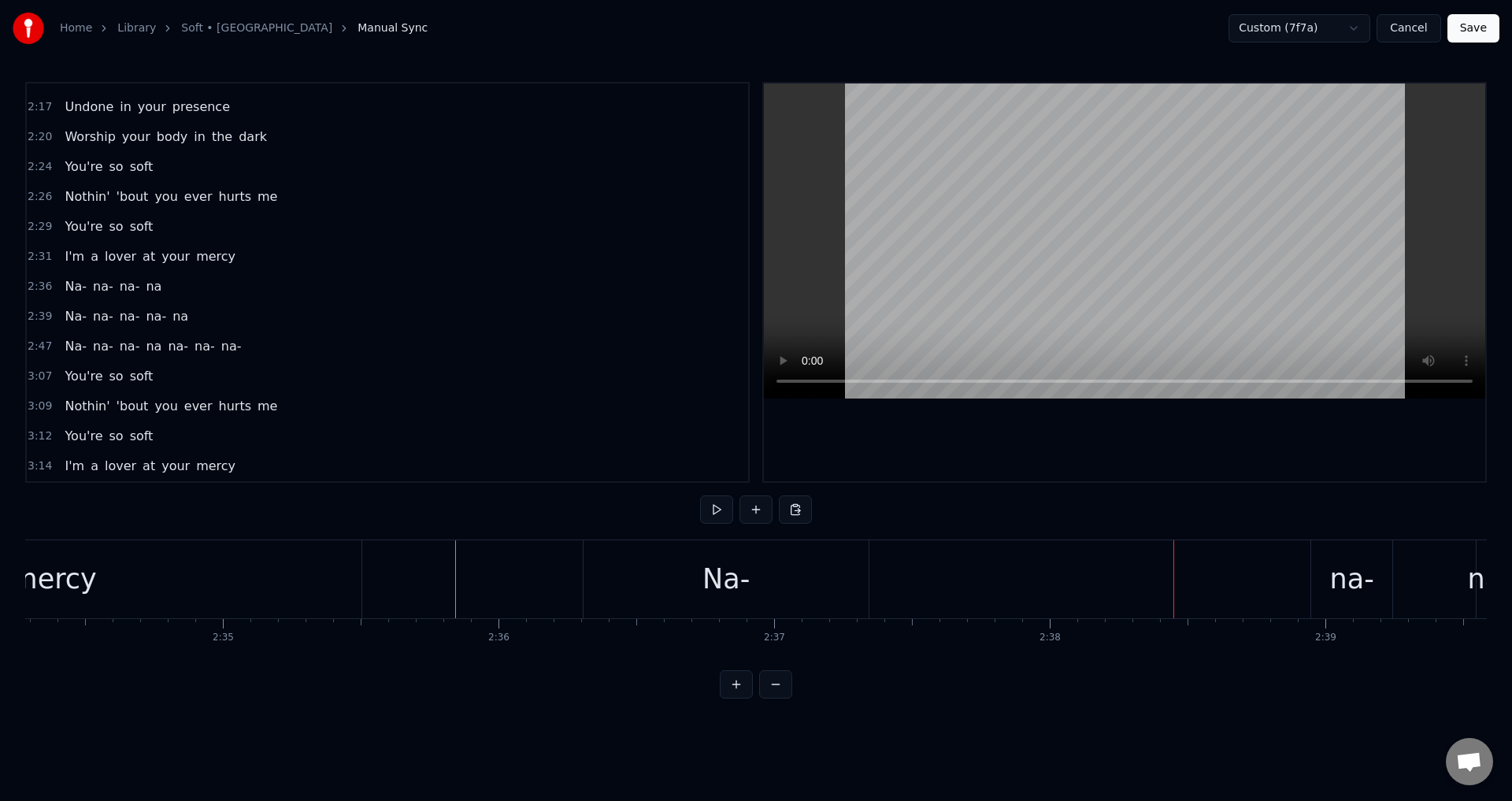
click at [865, 573] on div "Na-" at bounding box center [727, 579] width 286 height 78
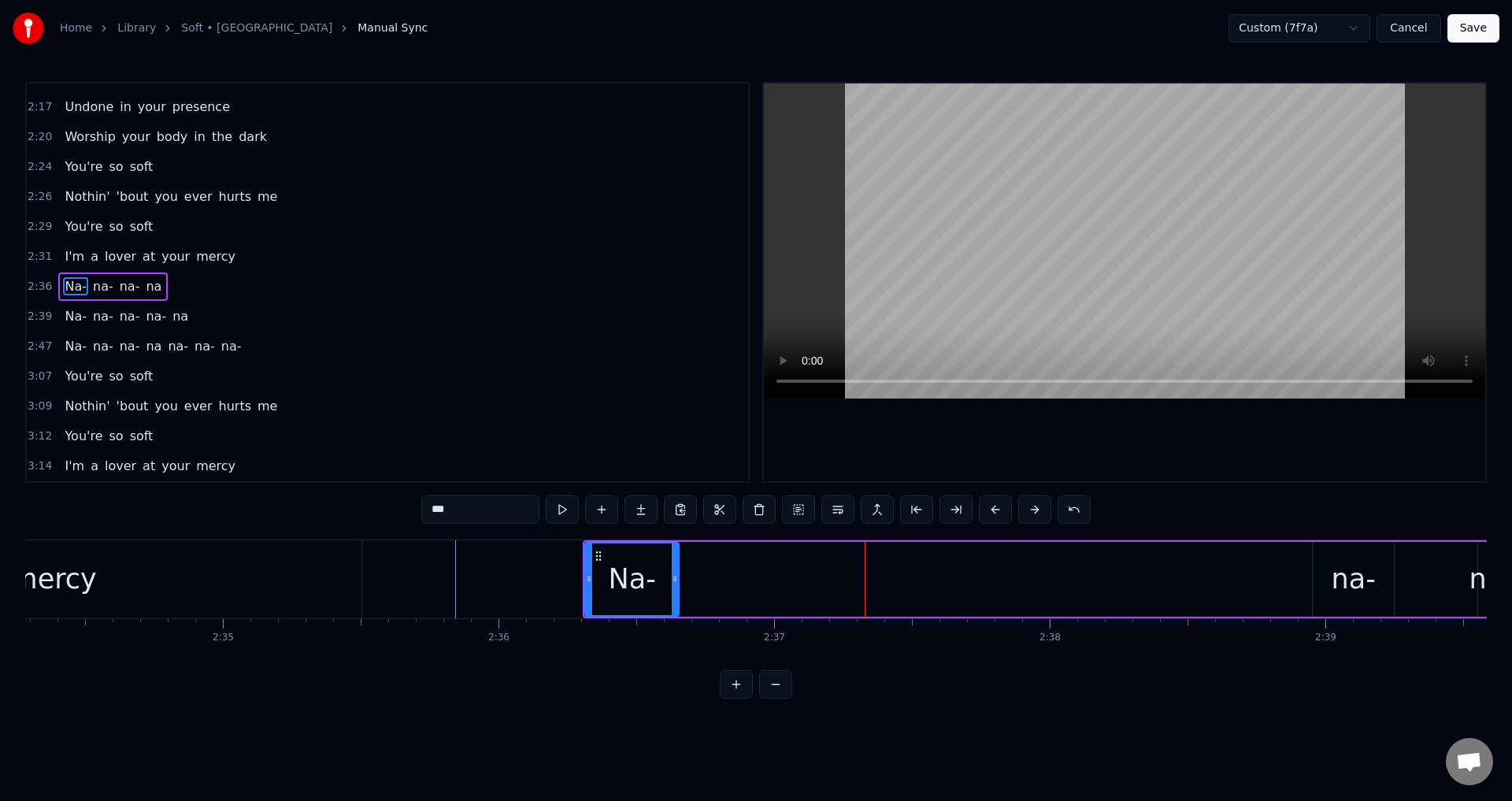
drag, startPoint x: 866, startPoint y: 577, endPoint x: 675, endPoint y: 560, distance: 191.8
click at [675, 560] on div at bounding box center [674, 579] width 7 height 71
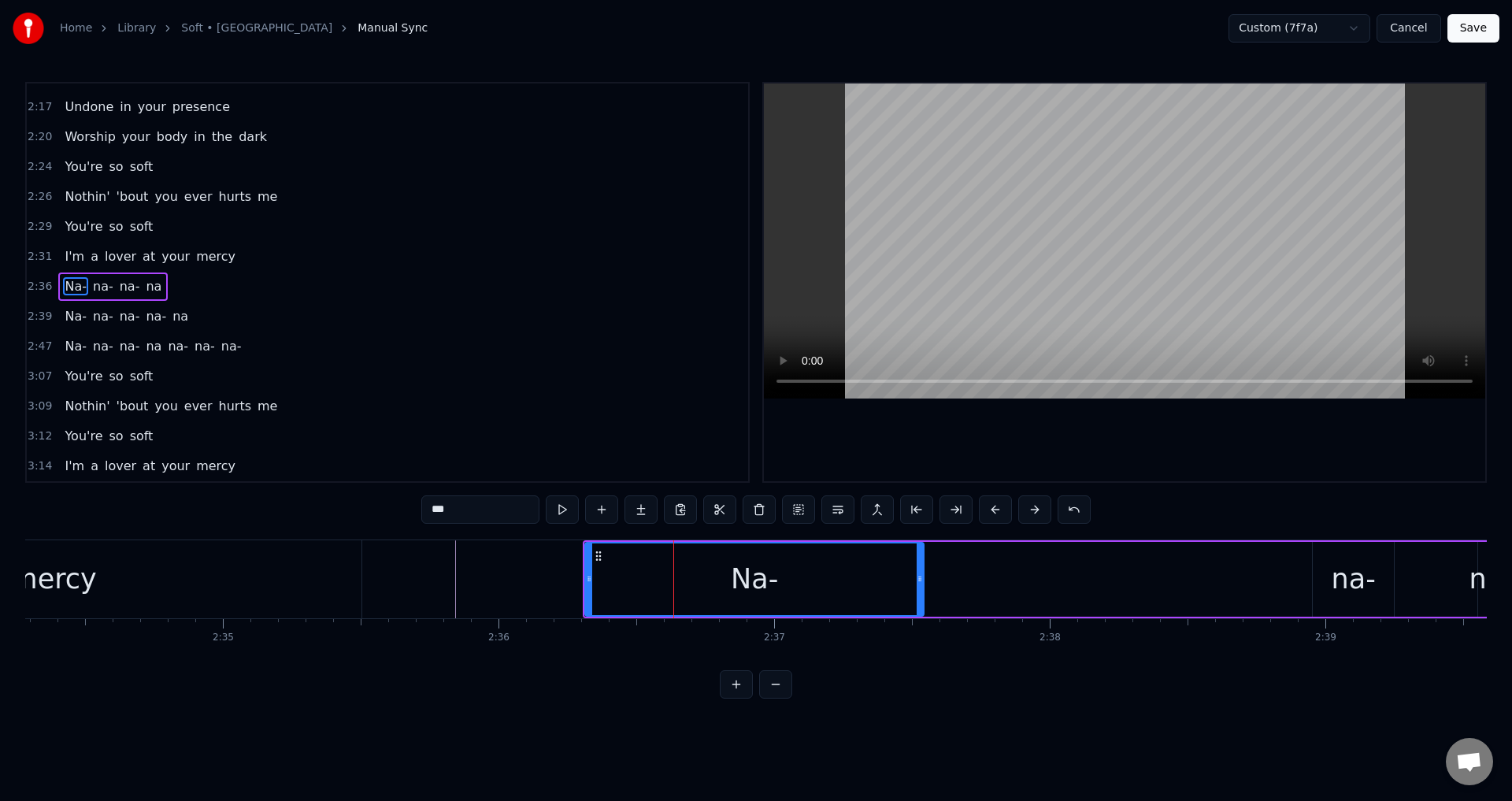
drag, startPoint x: 675, startPoint y: 560, endPoint x: 920, endPoint y: 570, distance: 245.2
click at [920, 570] on div at bounding box center [920, 579] width 7 height 71
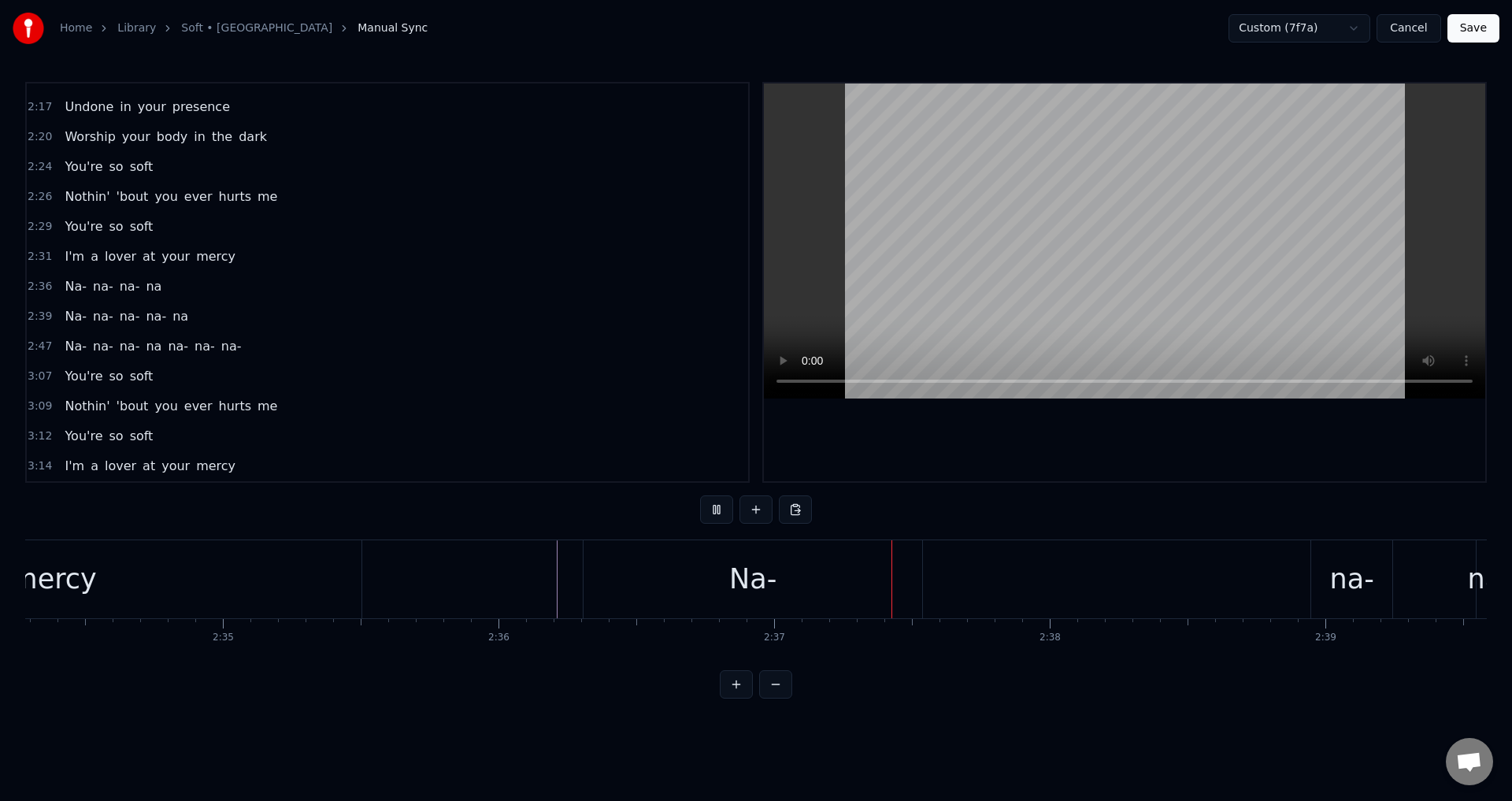
click at [526, 579] on div "Na-" at bounding box center [628, 579] width 339 height 78
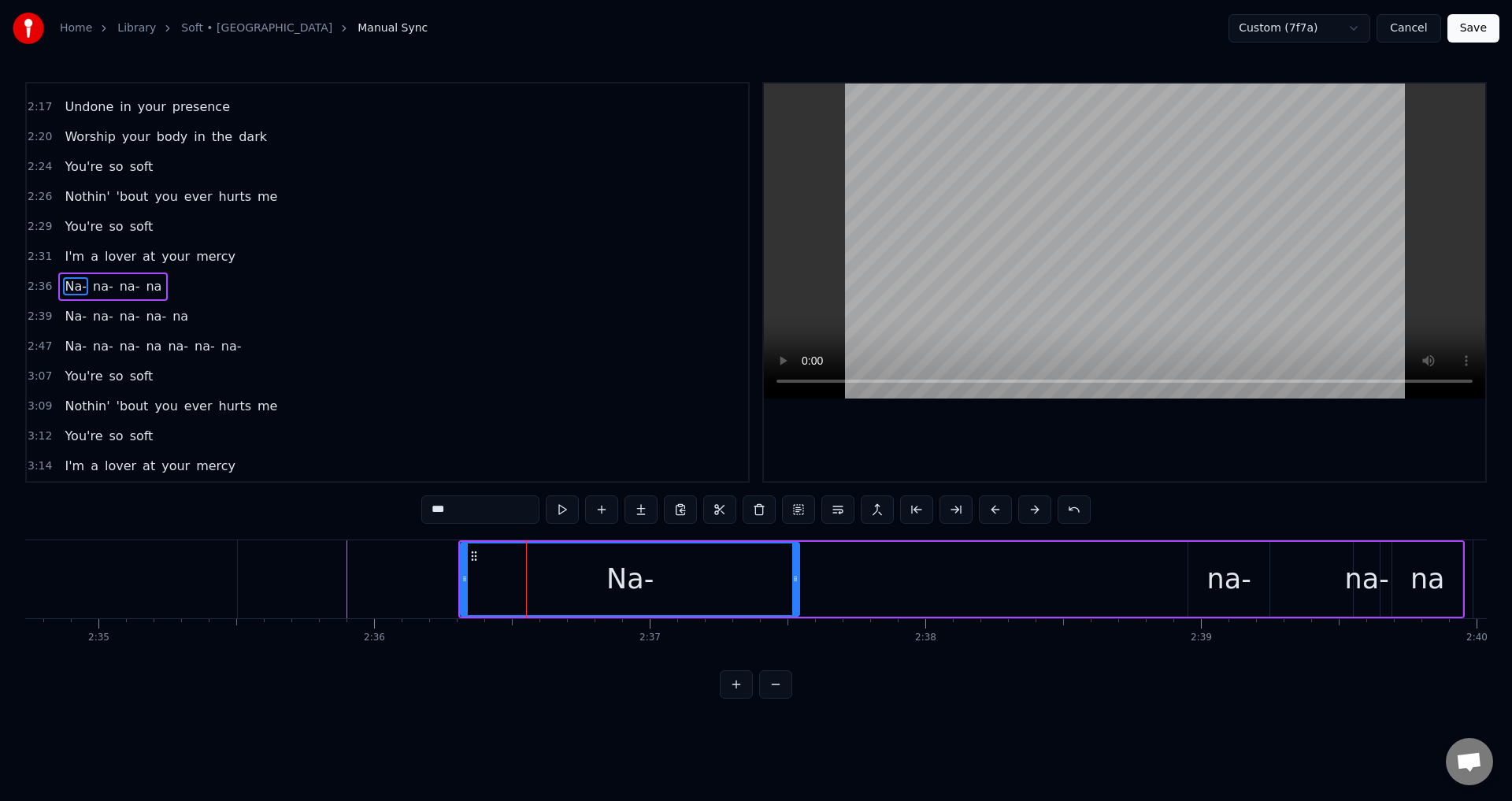
click at [479, 553] on icon at bounding box center [474, 556] width 13 height 13
click at [473, 552] on circle at bounding box center [473, 551] width 1 height 1
click at [877, 596] on div "Na- na- na- na" at bounding box center [961, 579] width 1006 height 78
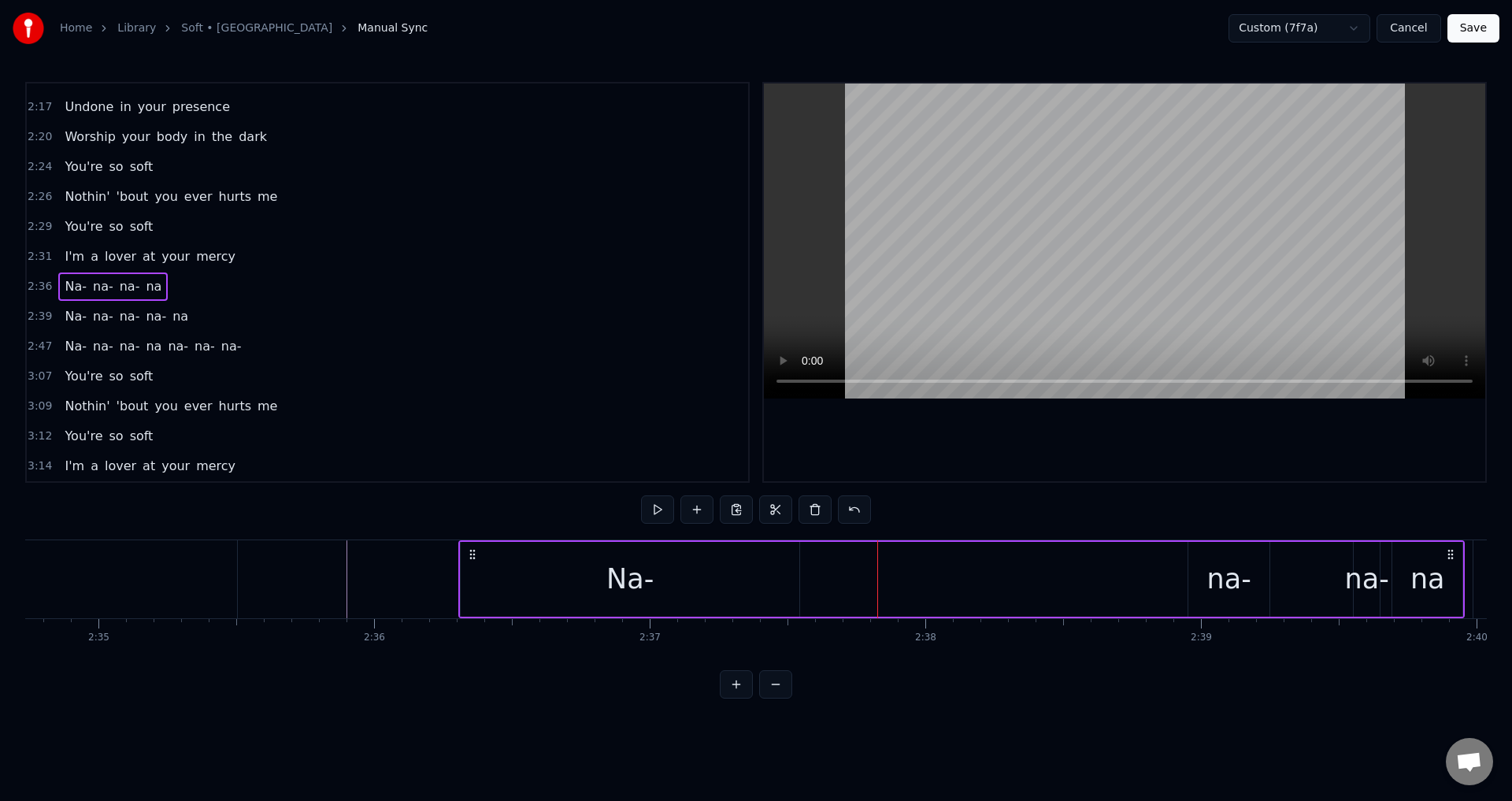
click at [847, 582] on div "Na- na- na- na" at bounding box center [961, 579] width 1006 height 78
click at [470, 548] on icon at bounding box center [472, 554] width 13 height 13
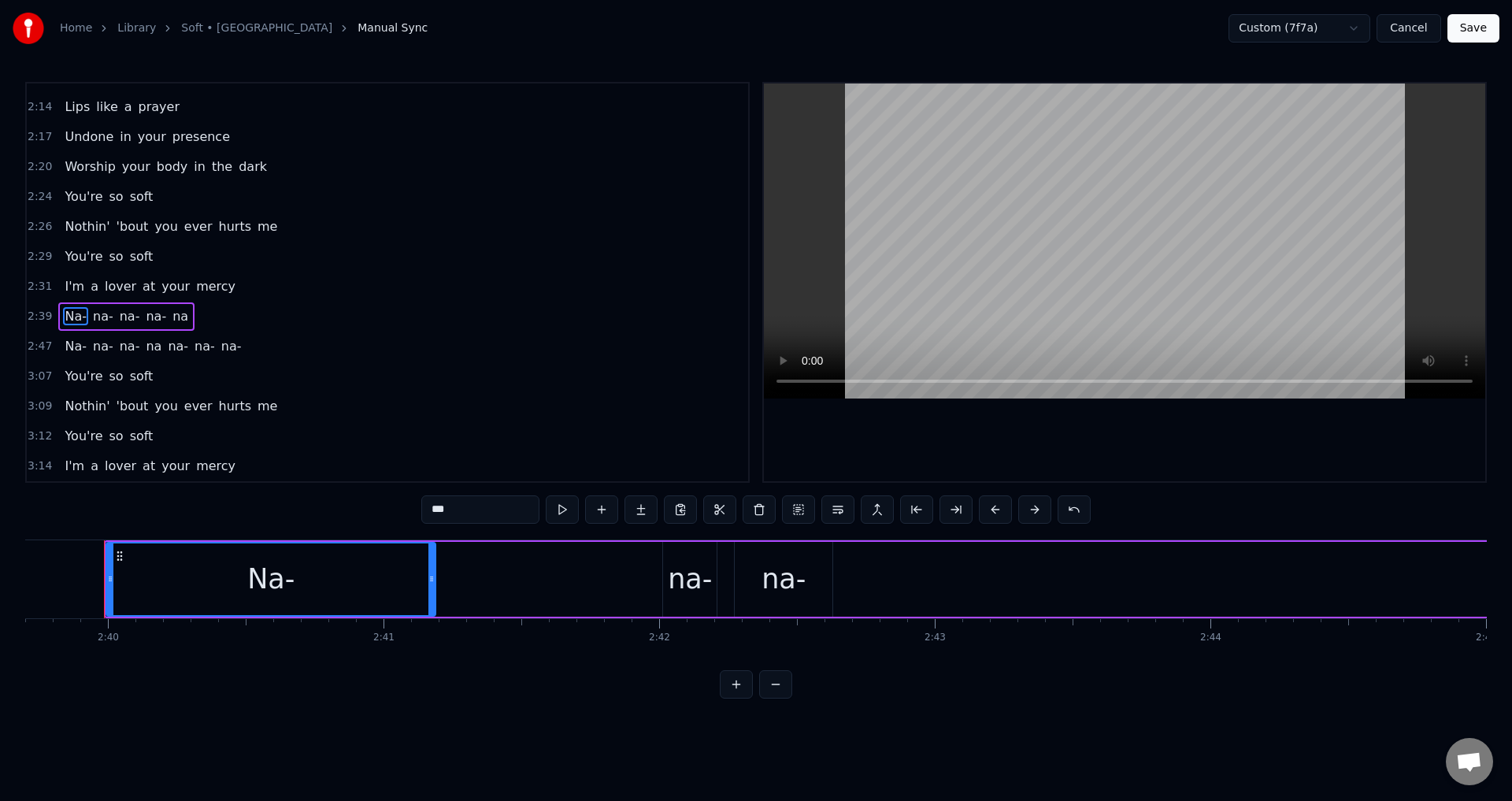
scroll to position [0, 43995]
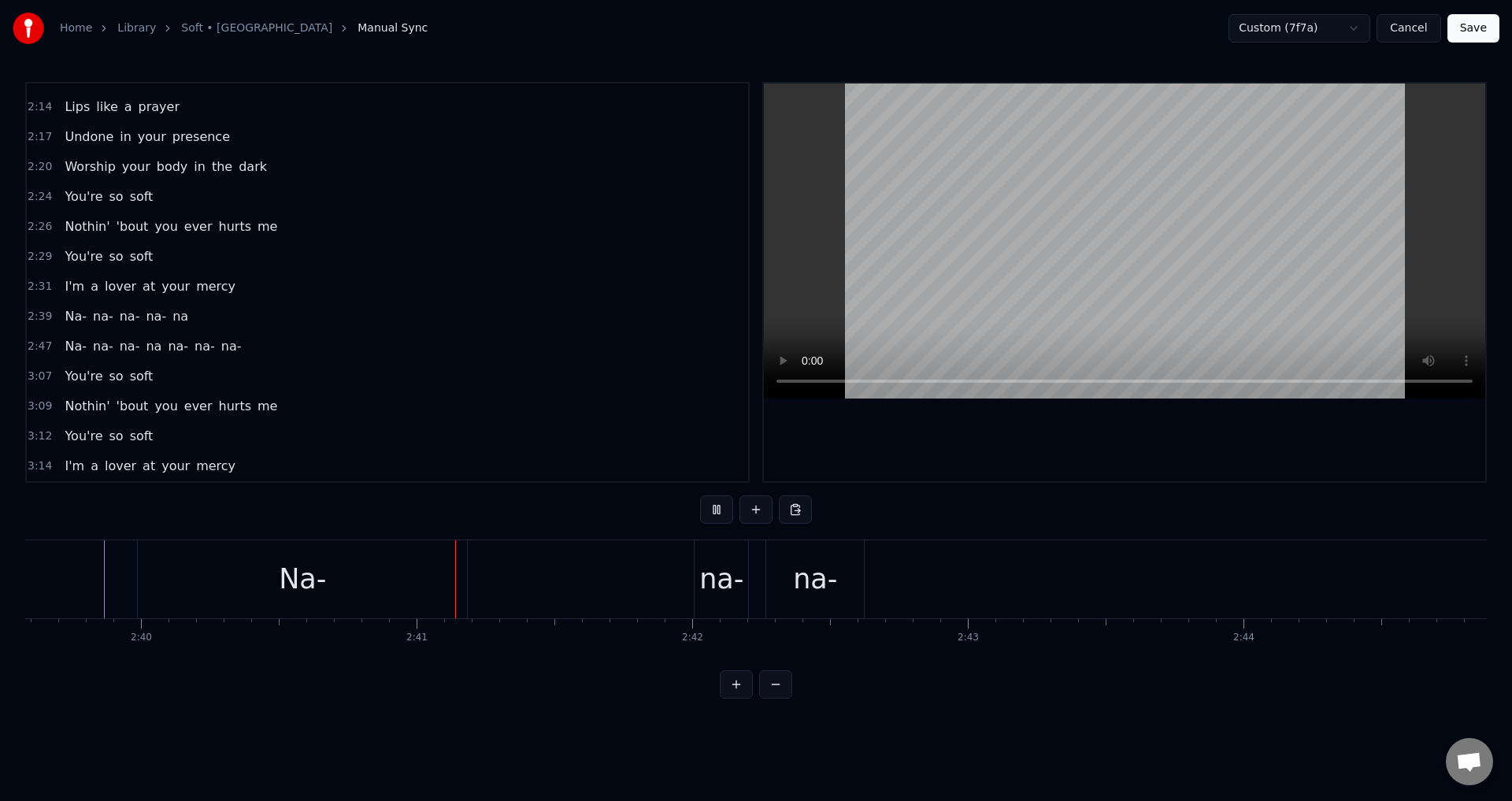
click at [523, 580] on div "Na- na- na- na- na" at bounding box center [1217, 579] width 2159 height 78
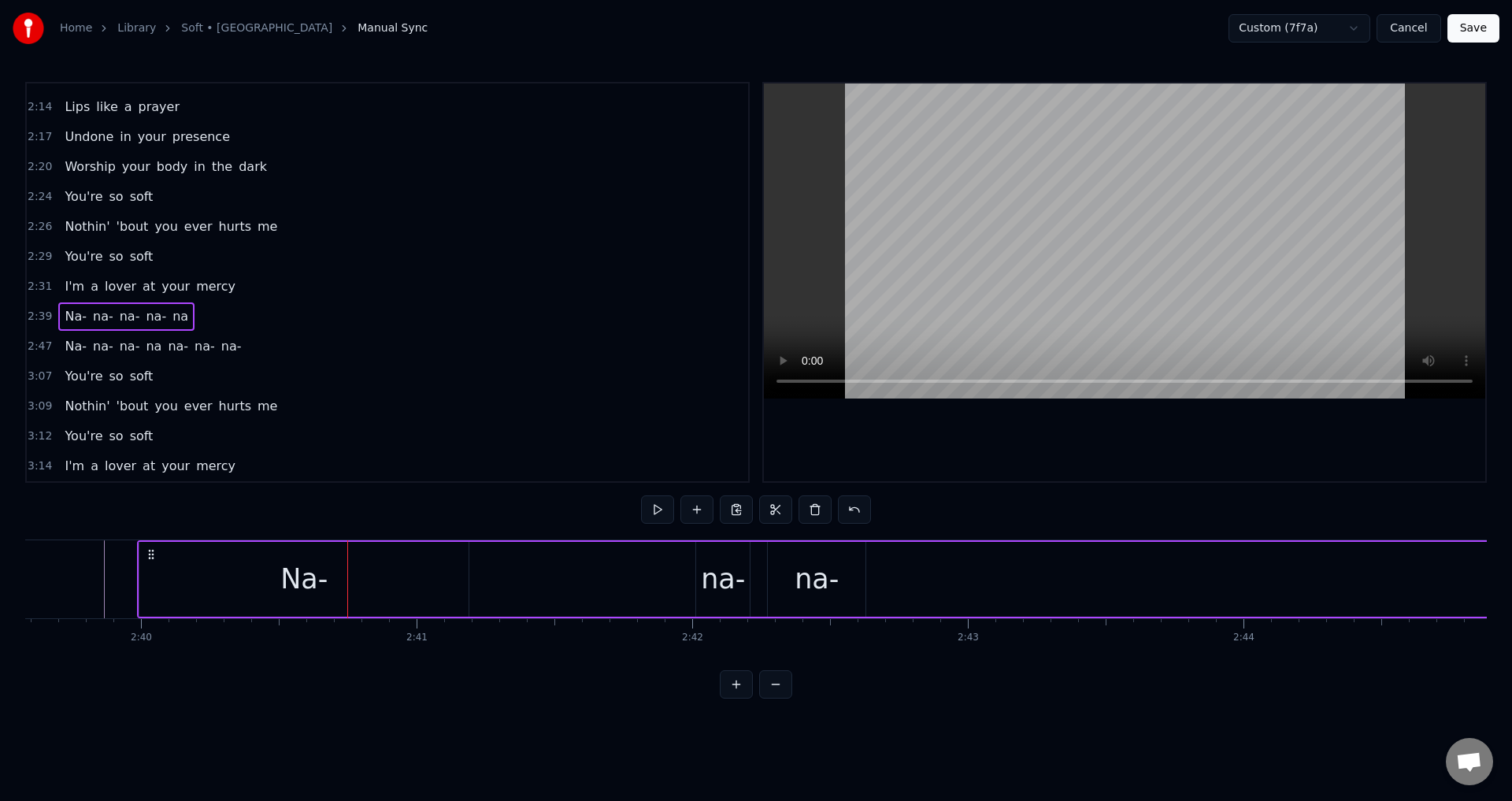
click at [151, 551] on icon at bounding box center [151, 554] width 13 height 13
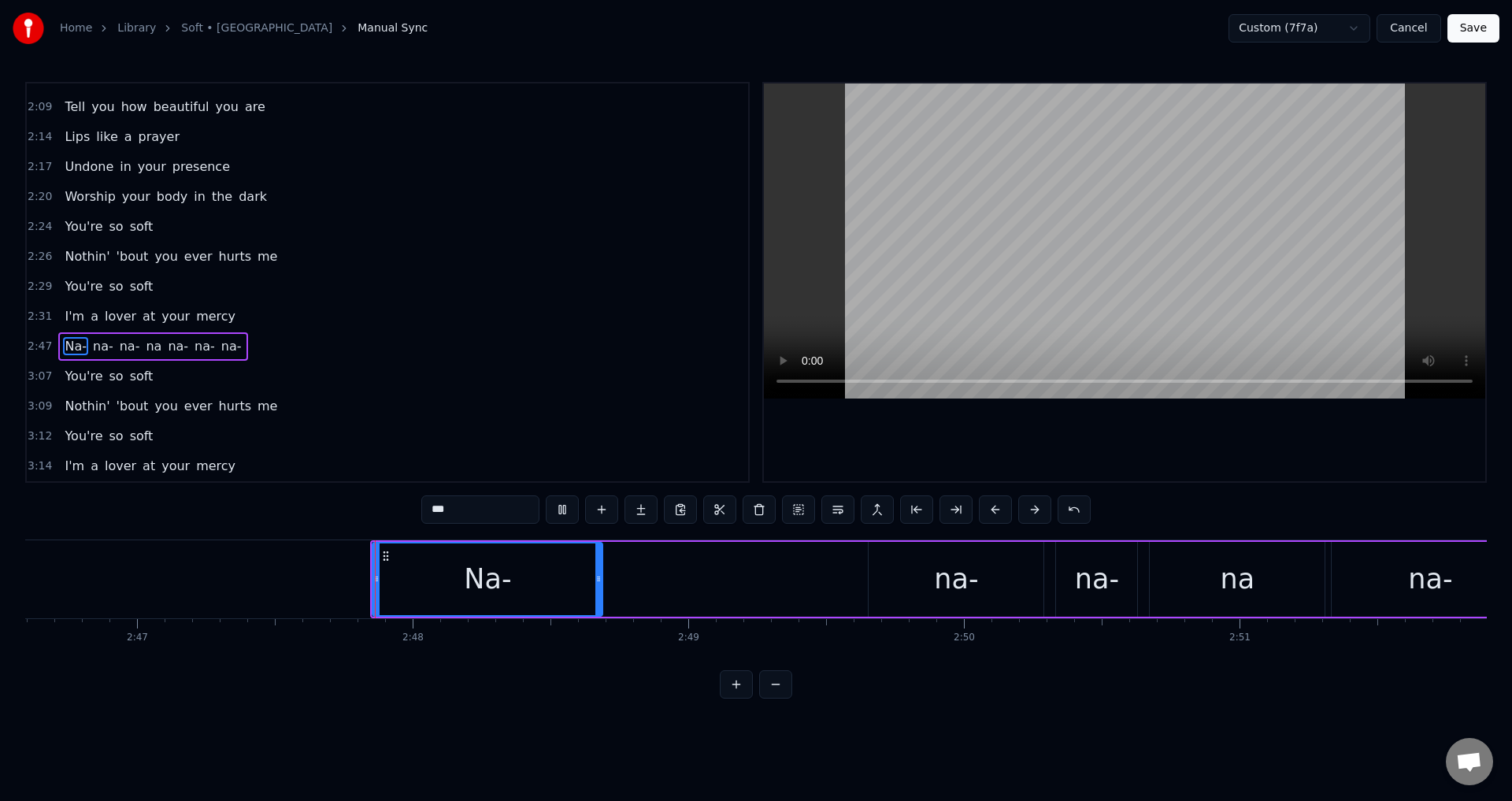
scroll to position [0, 46184]
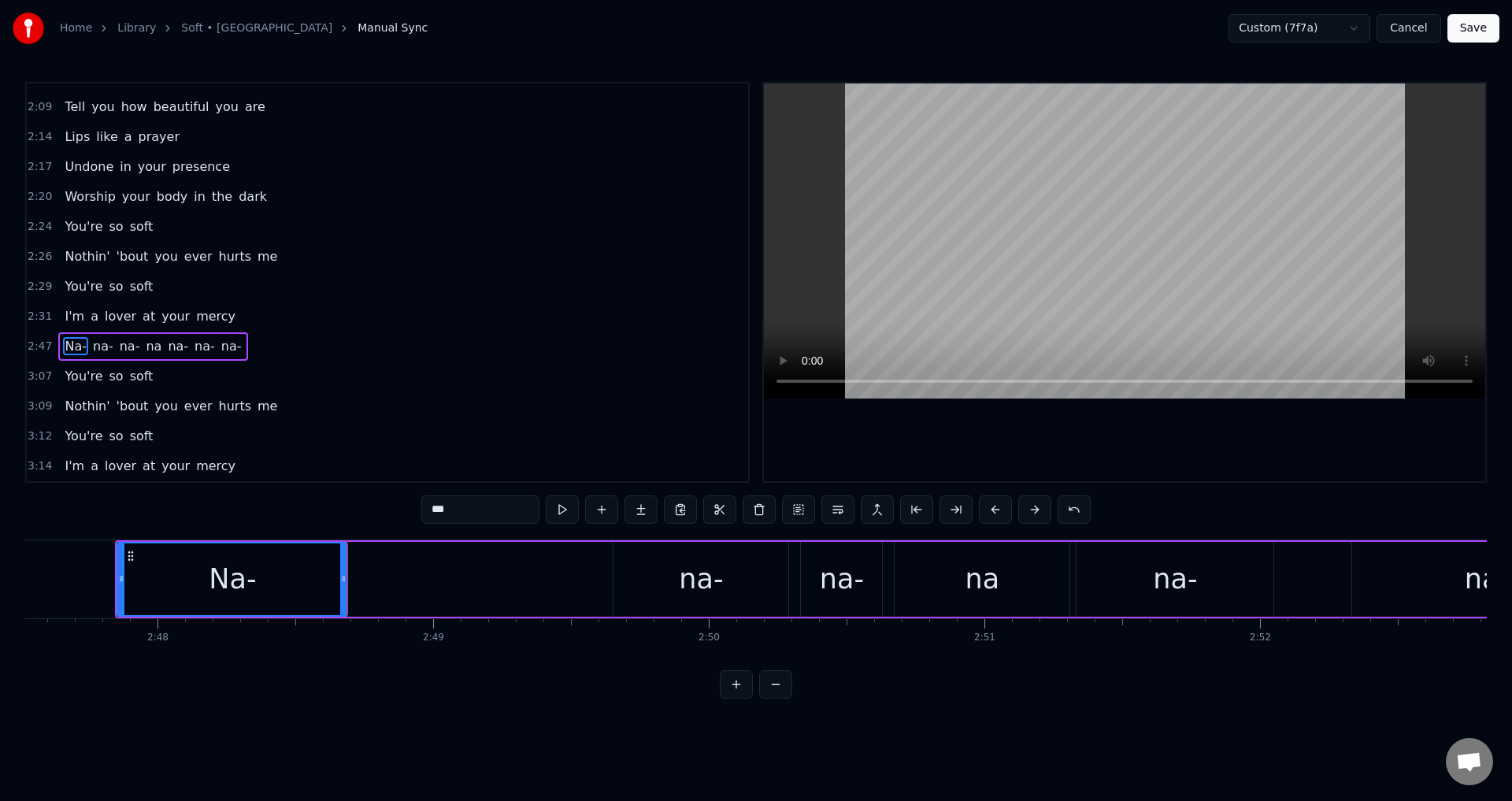
click at [388, 577] on div "Na- [GEOGRAPHIC_DATA]" at bounding box center [1070, 579] width 1911 height 78
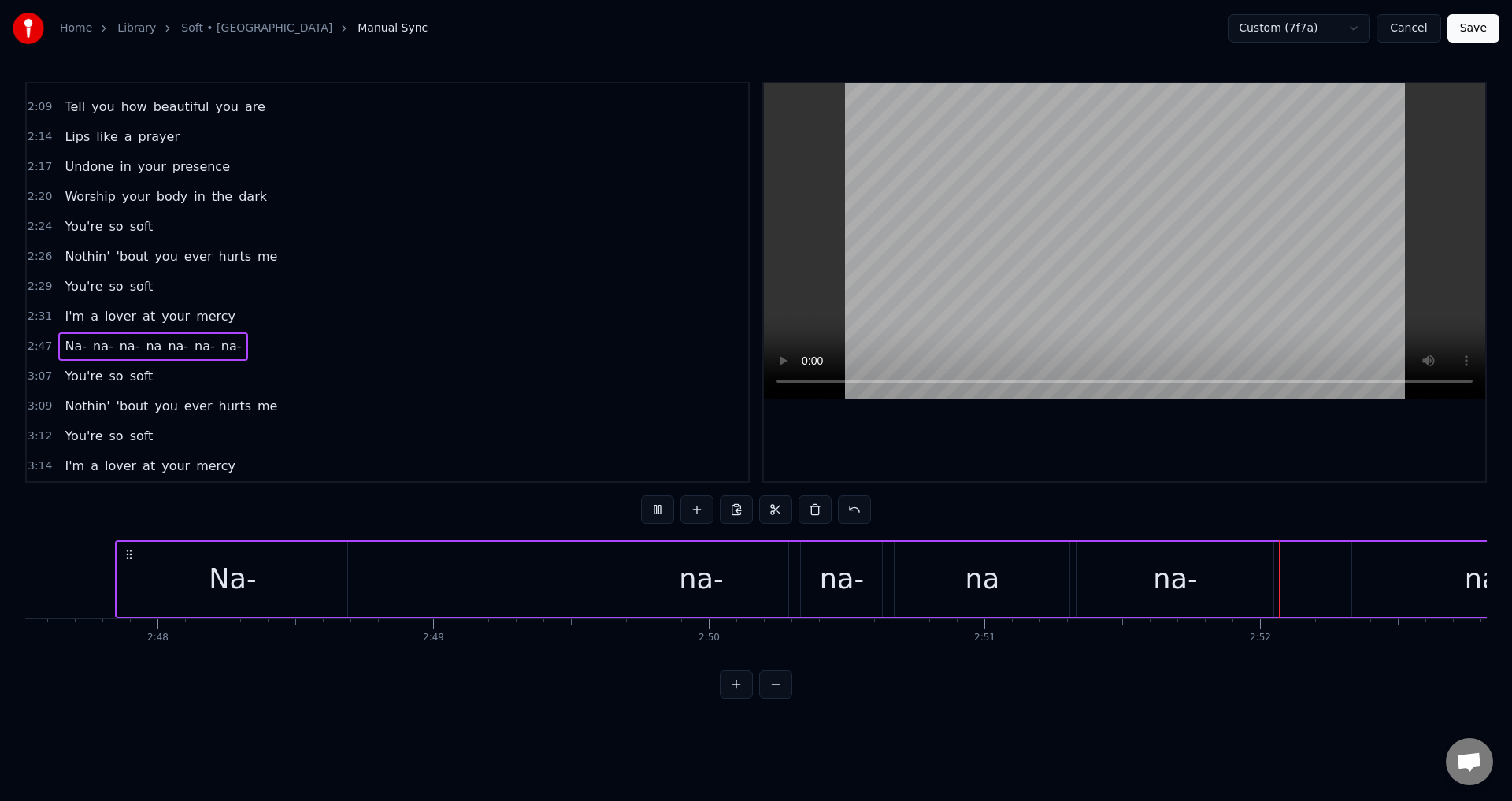
click at [131, 552] on icon at bounding box center [128, 554] width 13 height 13
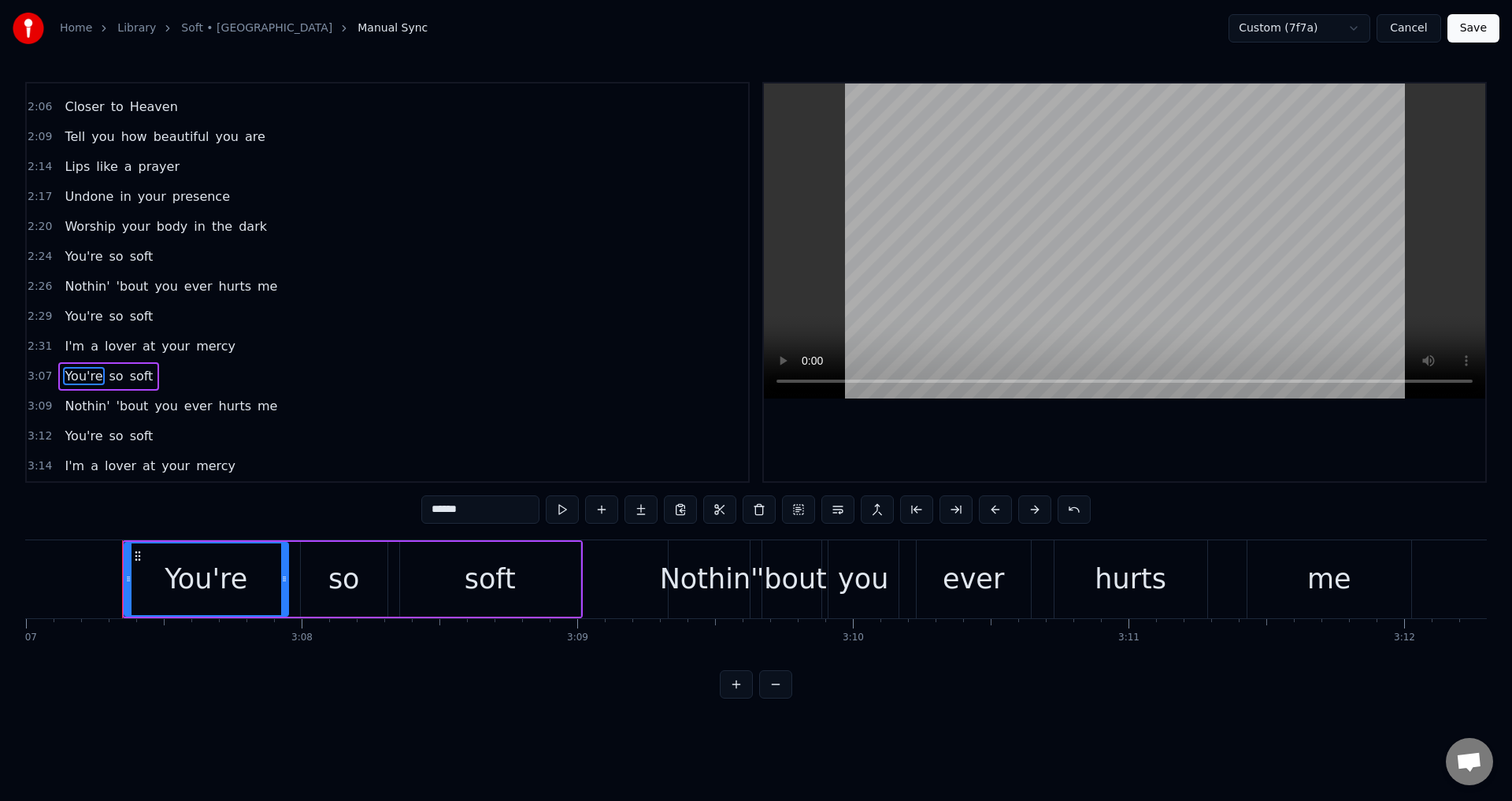
scroll to position [0, 51571]
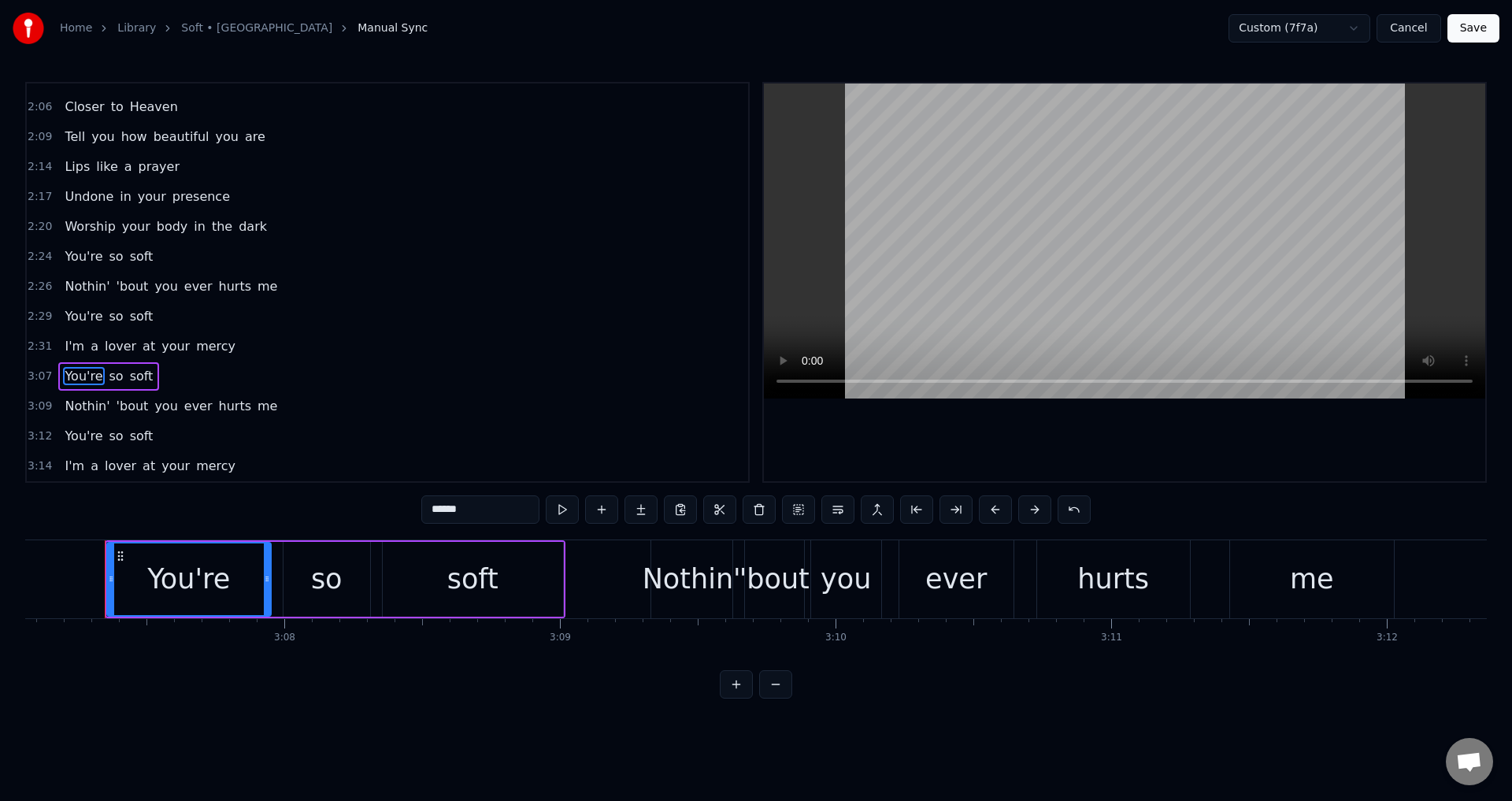
click at [43, 348] on span "2:31" at bounding box center [40, 346] width 24 height 15
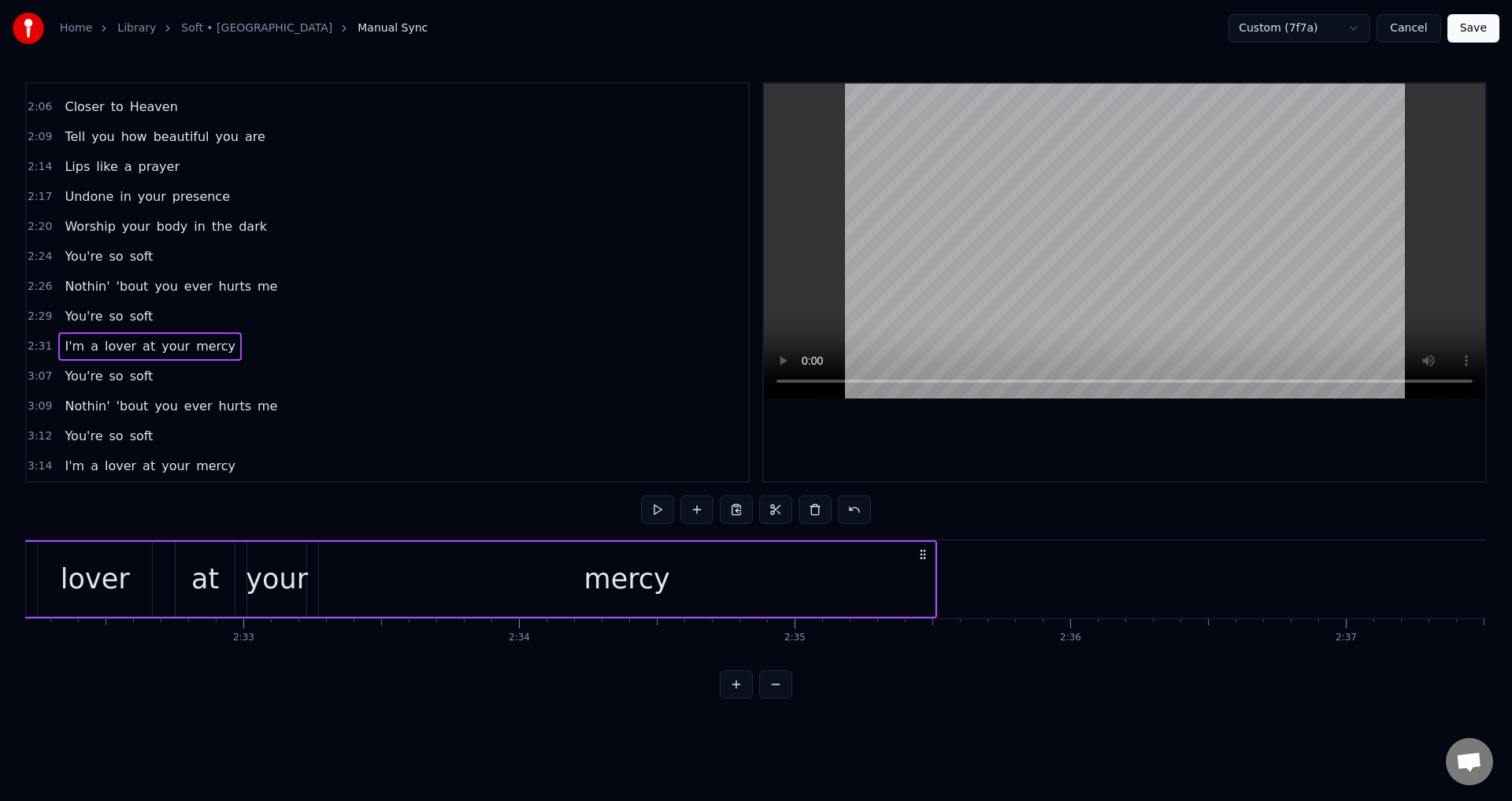
scroll to position [0, 41790]
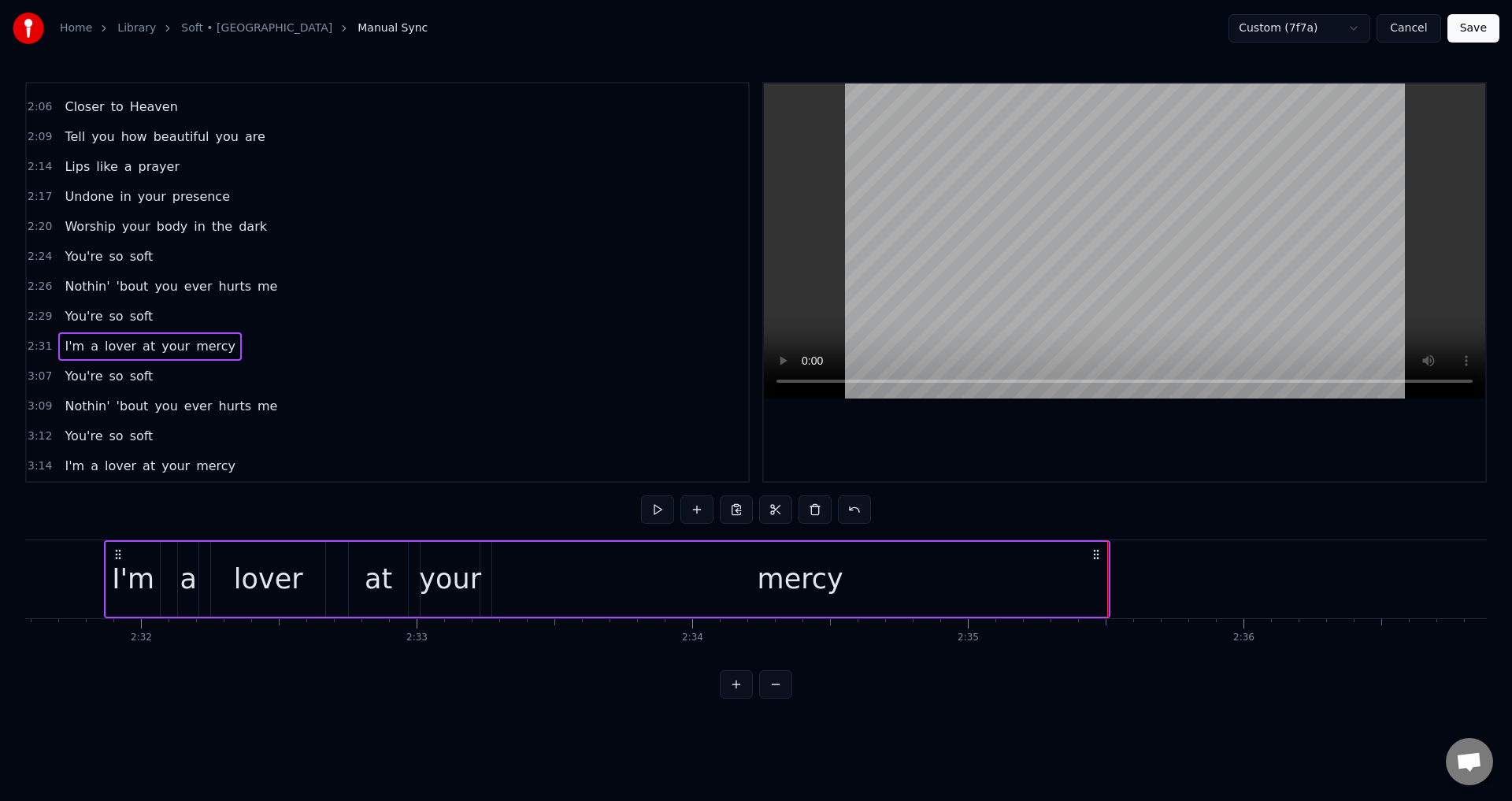
click at [1071, 488] on div "0:17 I've never been so high 0:22 From sittin' here just lookin' back at you 0:…" at bounding box center [756, 390] width 1462 height 617
click at [1070, 460] on div at bounding box center [1125, 283] width 722 height 398
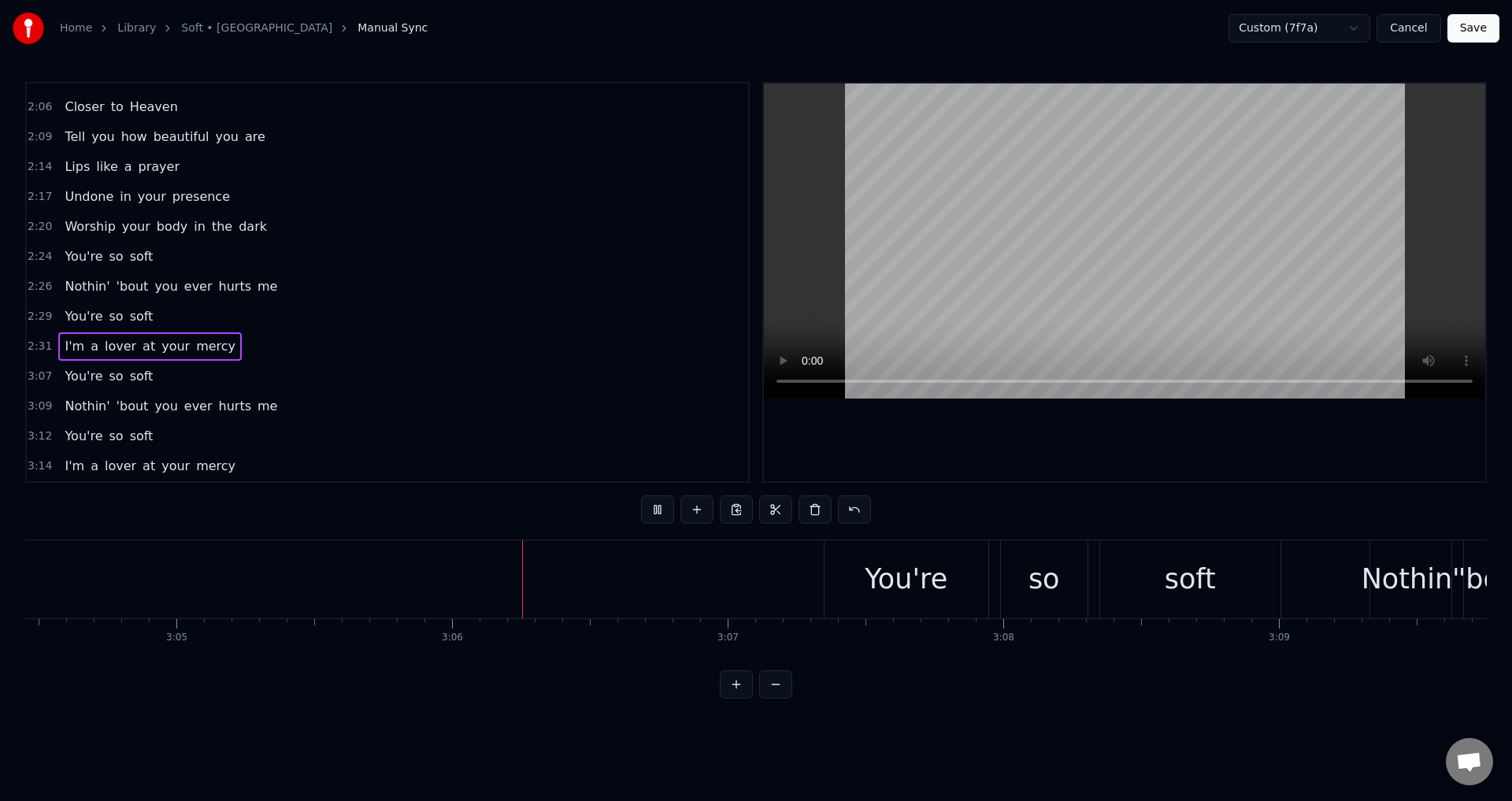
scroll to position [0, 51134]
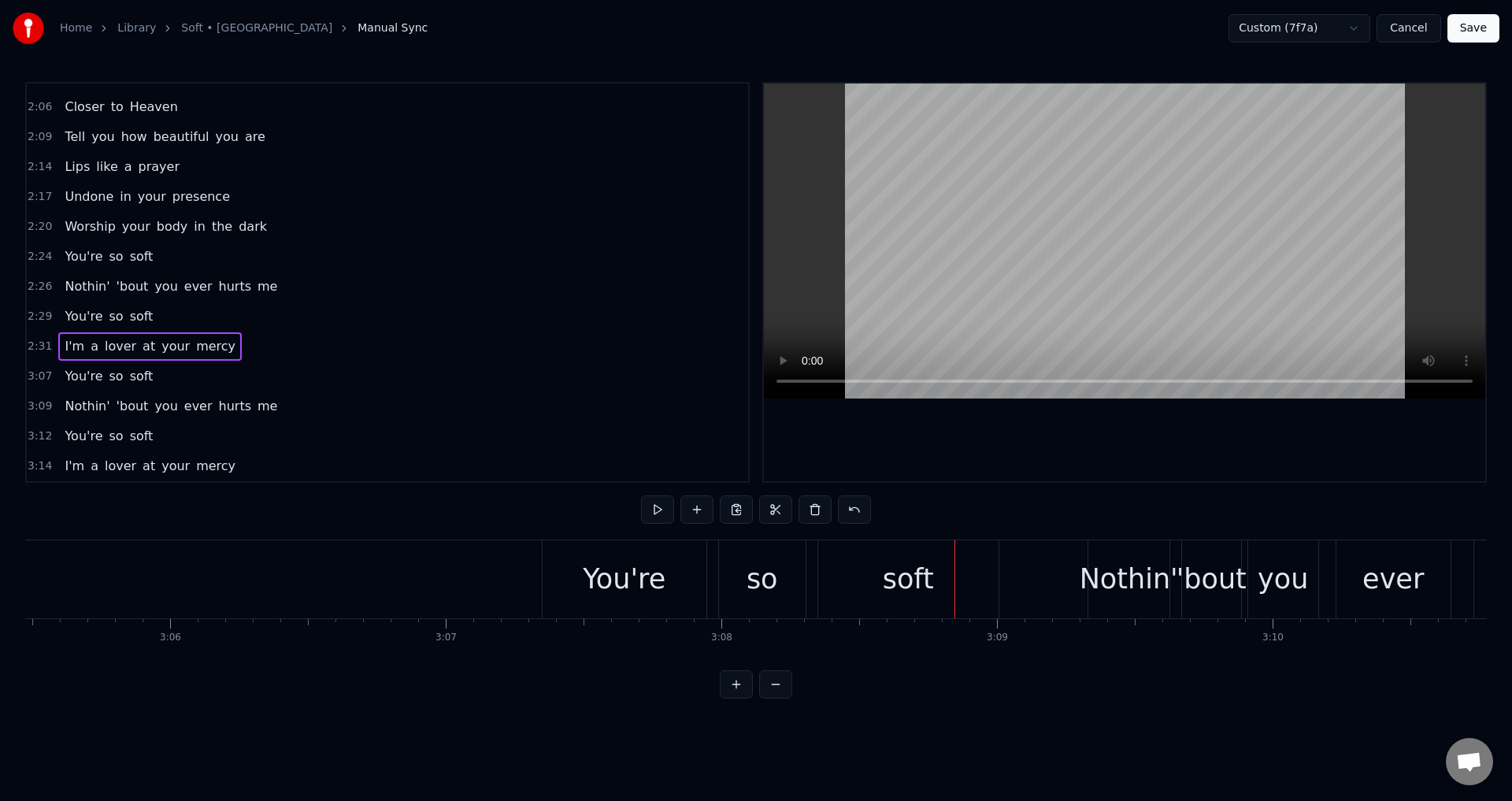
click at [810, 581] on div "You're so soft" at bounding box center [773, 579] width 461 height 78
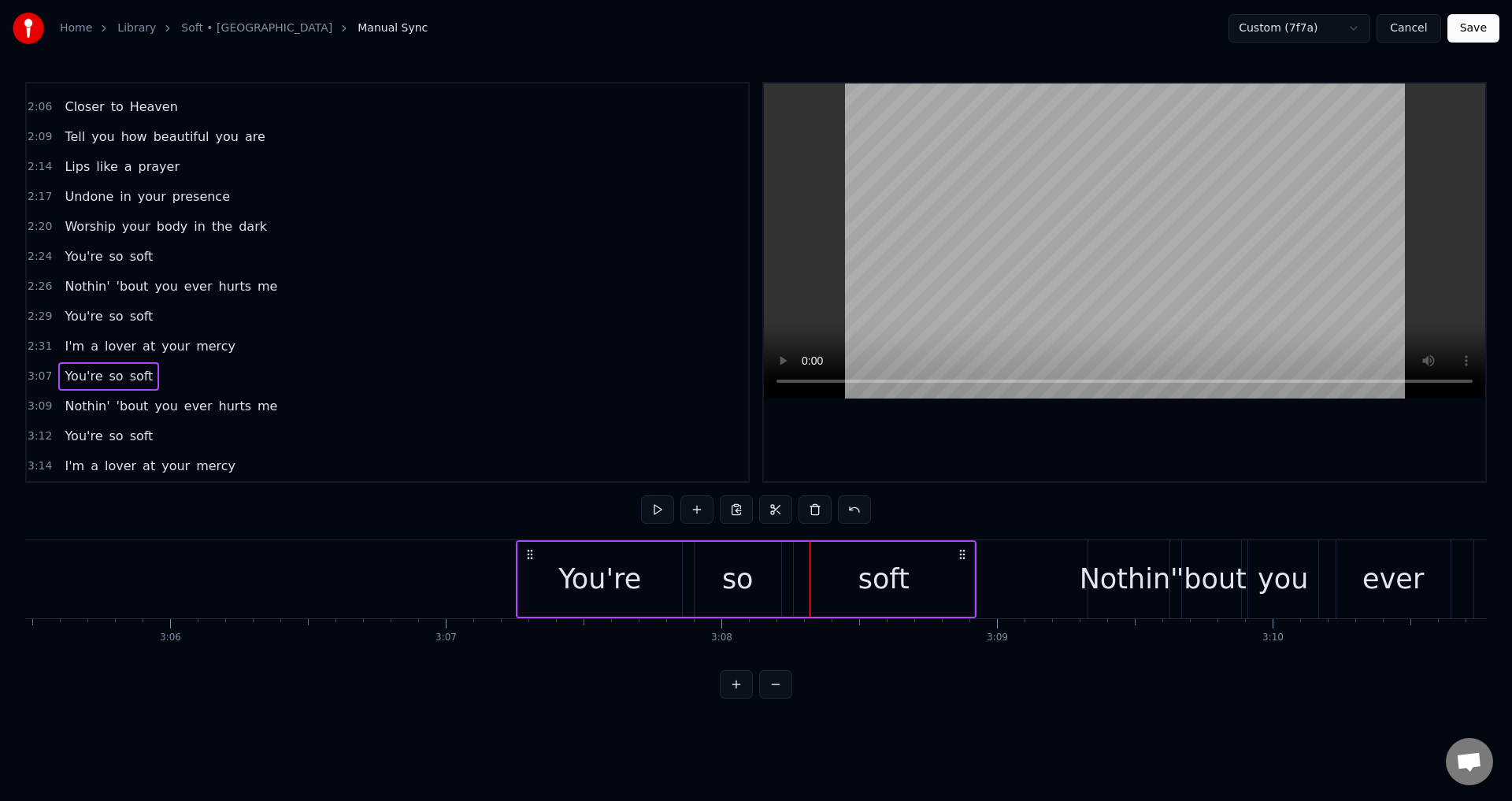
drag, startPoint x: 549, startPoint y: 550, endPoint x: 516, endPoint y: 555, distance: 33.4
click at [526, 550] on icon at bounding box center [530, 554] width 13 height 13
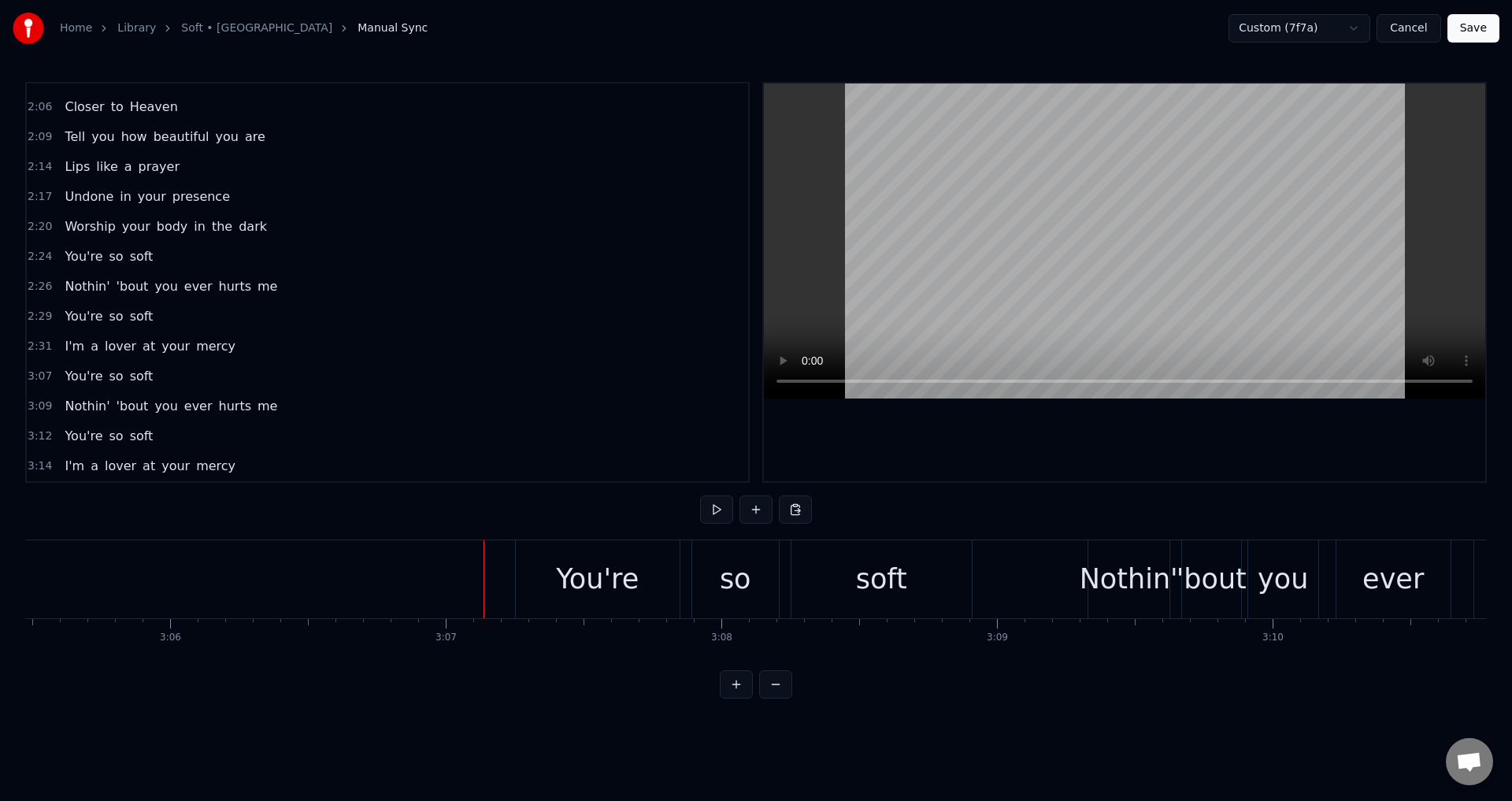
click at [685, 578] on div "You're so soft" at bounding box center [746, 579] width 461 height 78
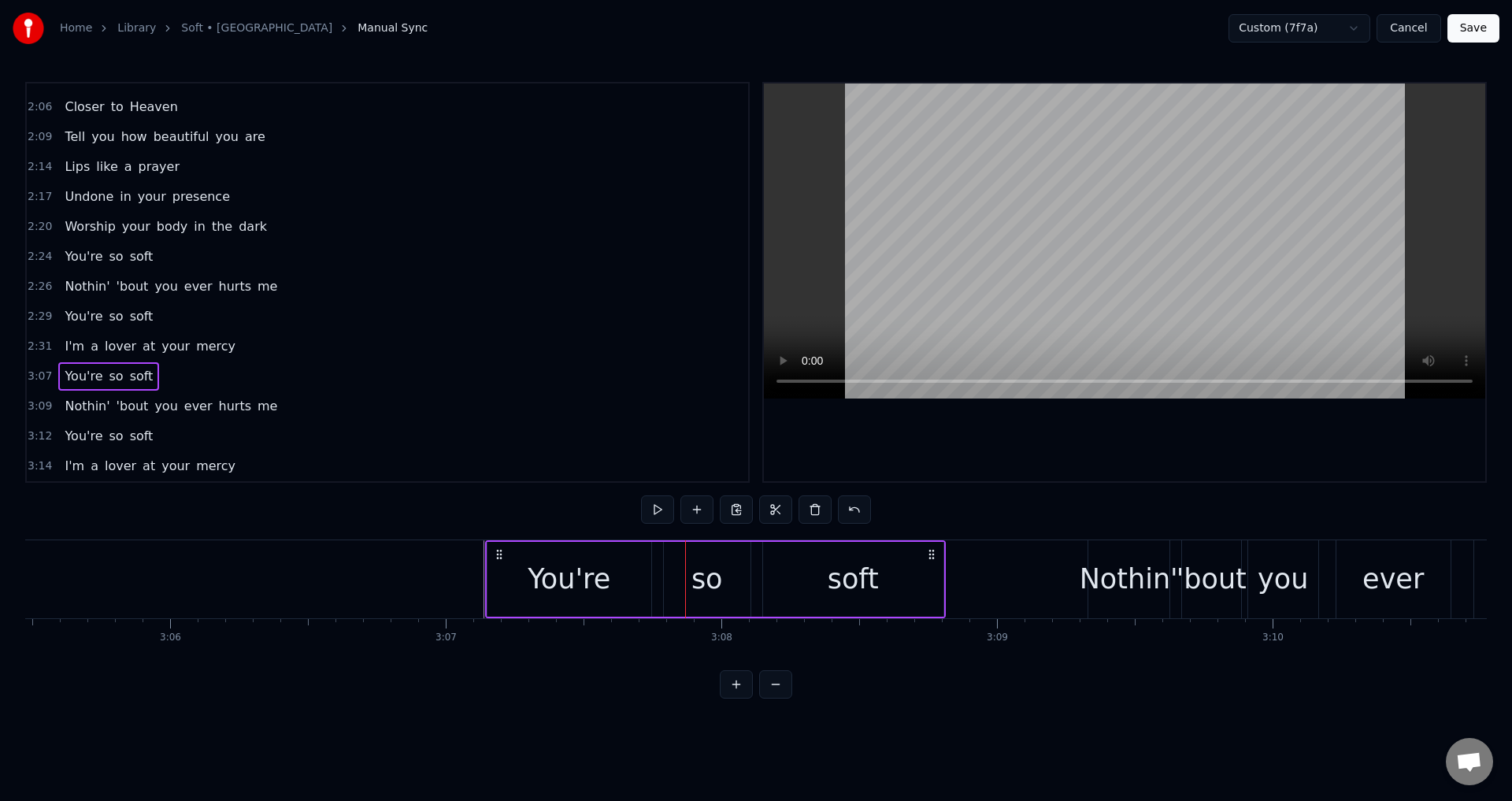
drag, startPoint x: 526, startPoint y: 552, endPoint x: 496, endPoint y: 556, distance: 30.3
click at [496, 556] on icon at bounding box center [499, 554] width 13 height 13
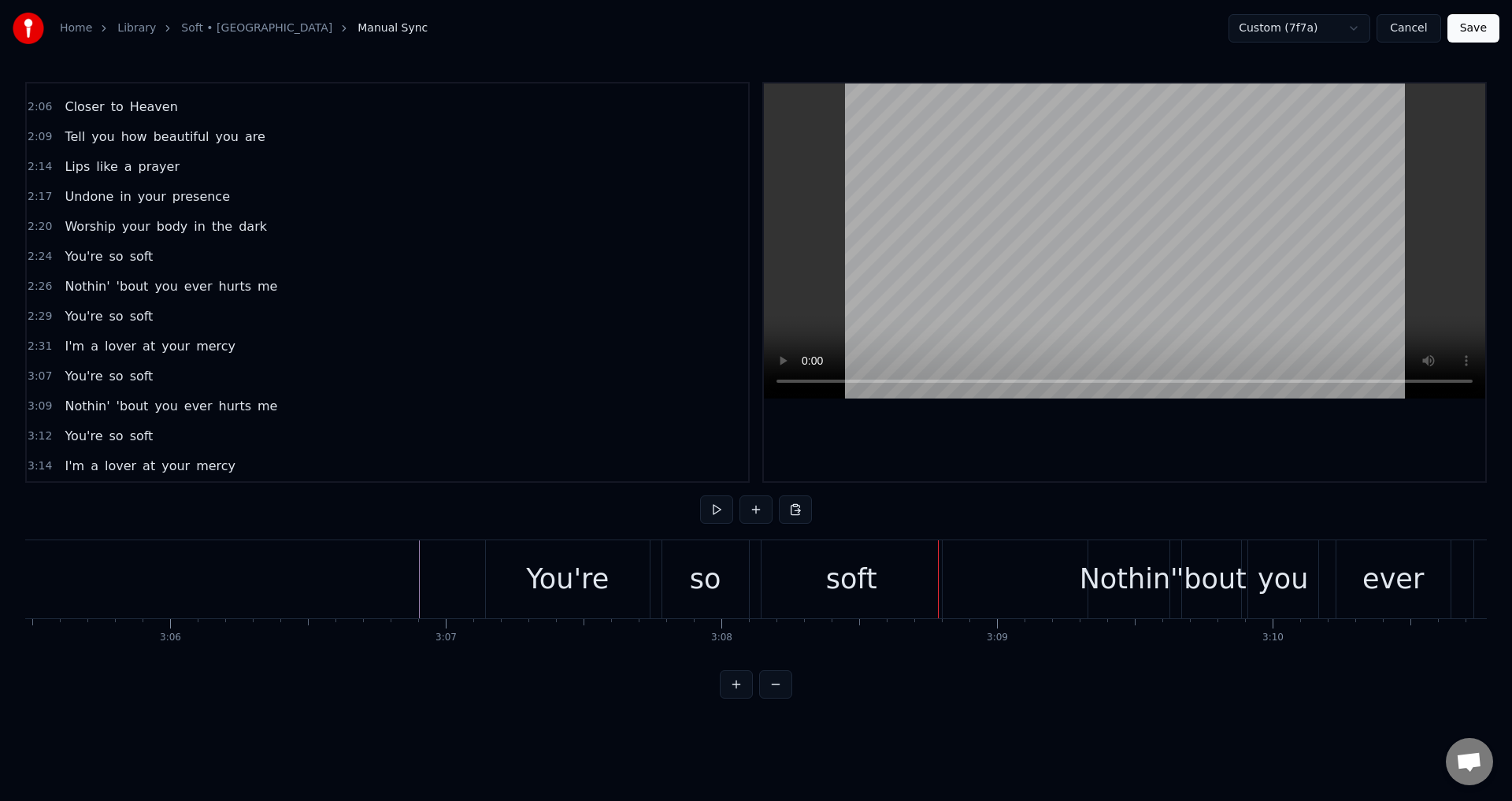
click at [664, 562] on div "so" at bounding box center [706, 579] width 87 height 78
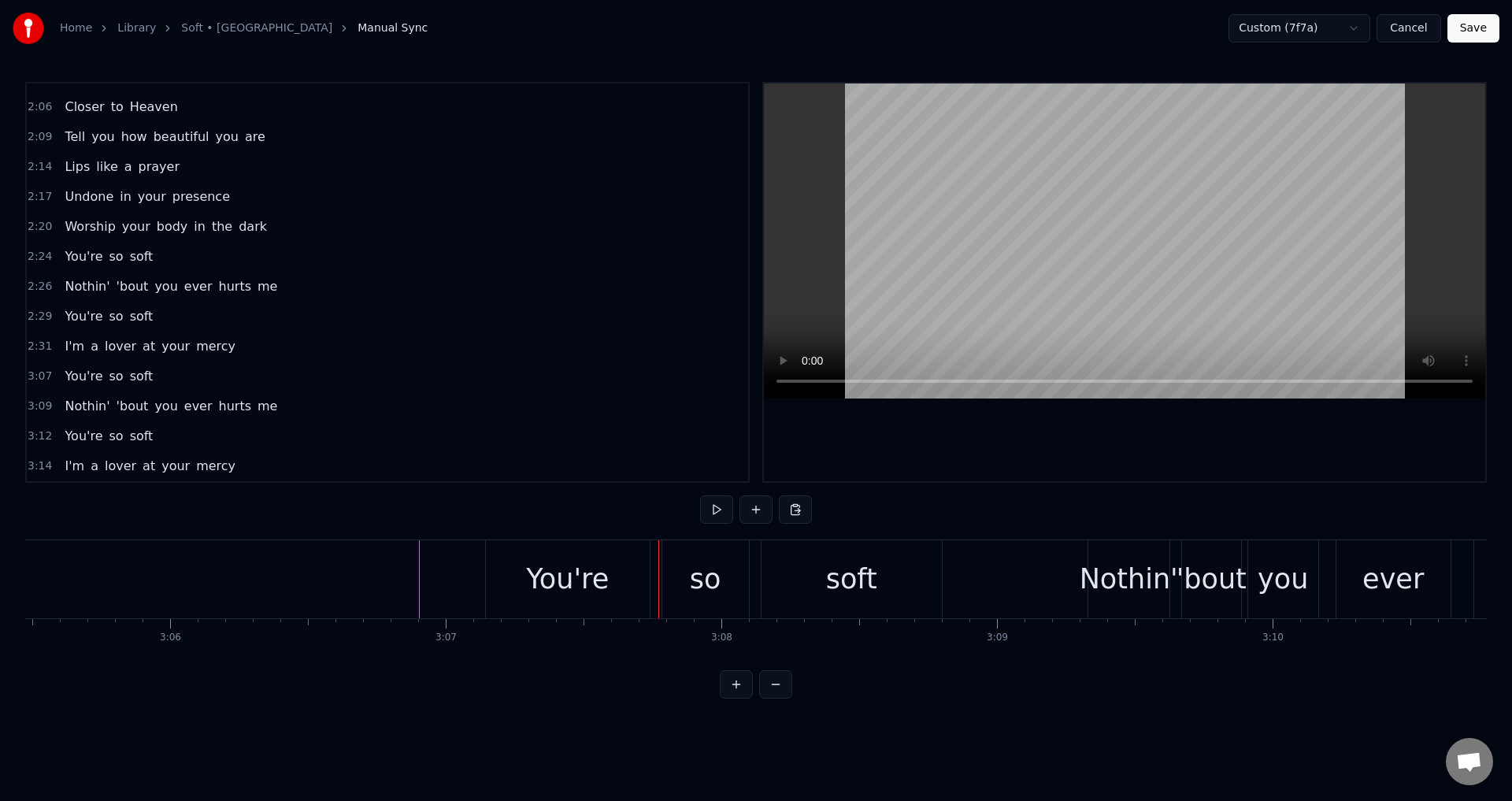
click at [665, 578] on div "so" at bounding box center [706, 579] width 87 height 78
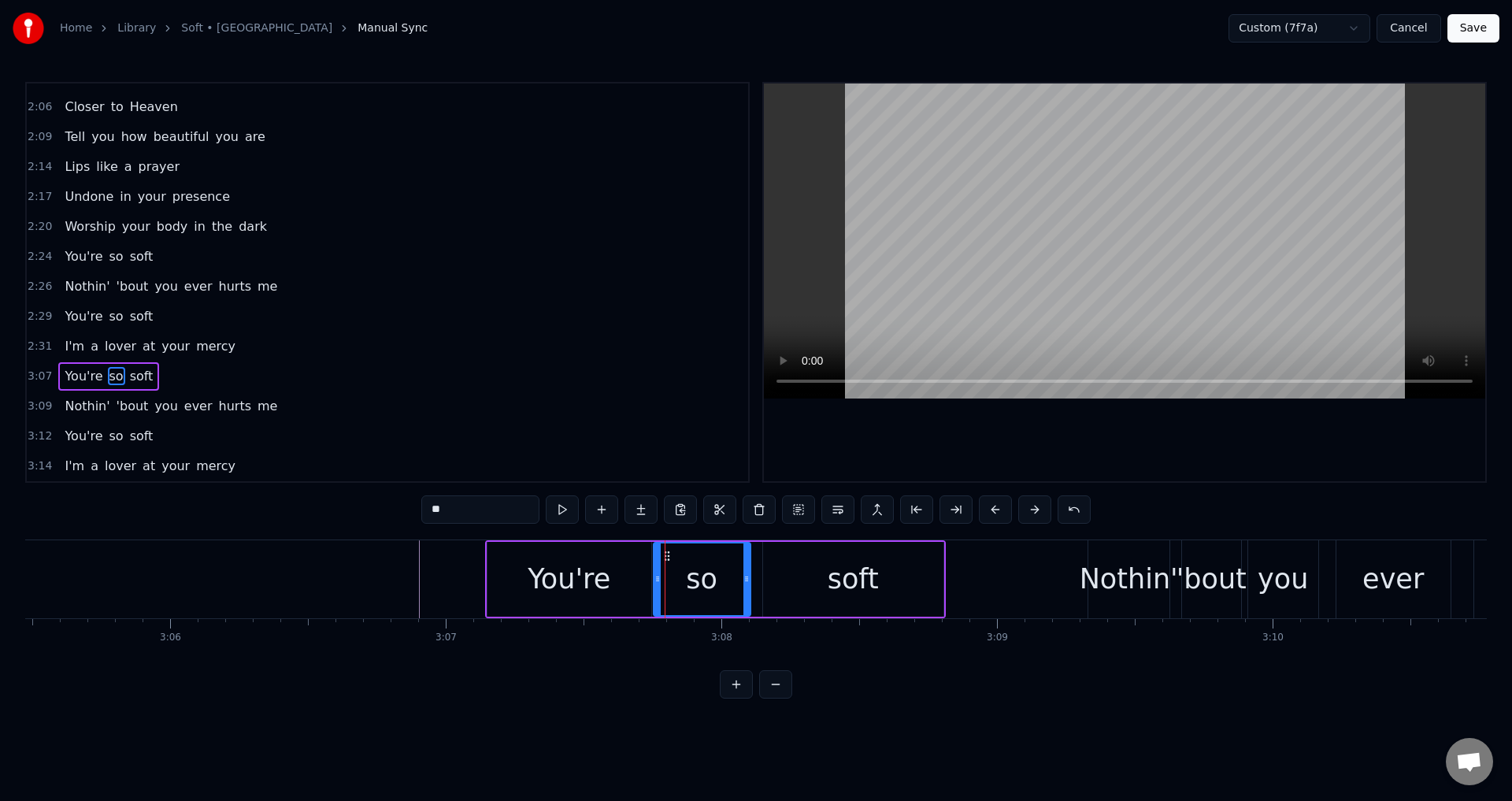
drag, startPoint x: 667, startPoint y: 580, endPoint x: 656, endPoint y: 579, distance: 11.0
click at [656, 579] on icon at bounding box center [657, 578] width 7 height 13
click at [801, 577] on div "soft" at bounding box center [853, 580] width 180 height 75
type input "****"
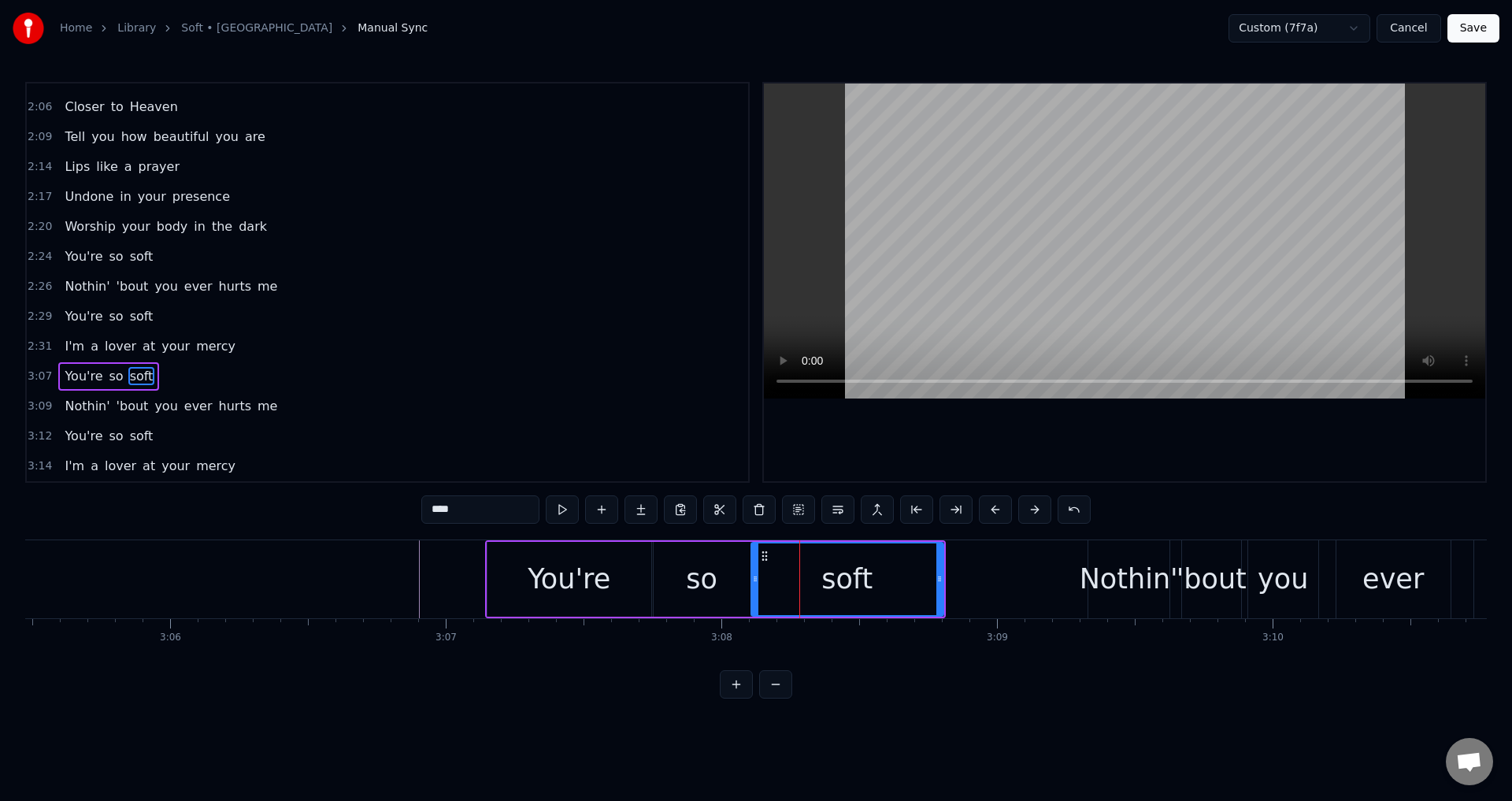
drag, startPoint x: 763, startPoint y: 580, endPoint x: 752, endPoint y: 576, distance: 11.7
click at [753, 576] on icon at bounding box center [756, 578] width 7 height 13
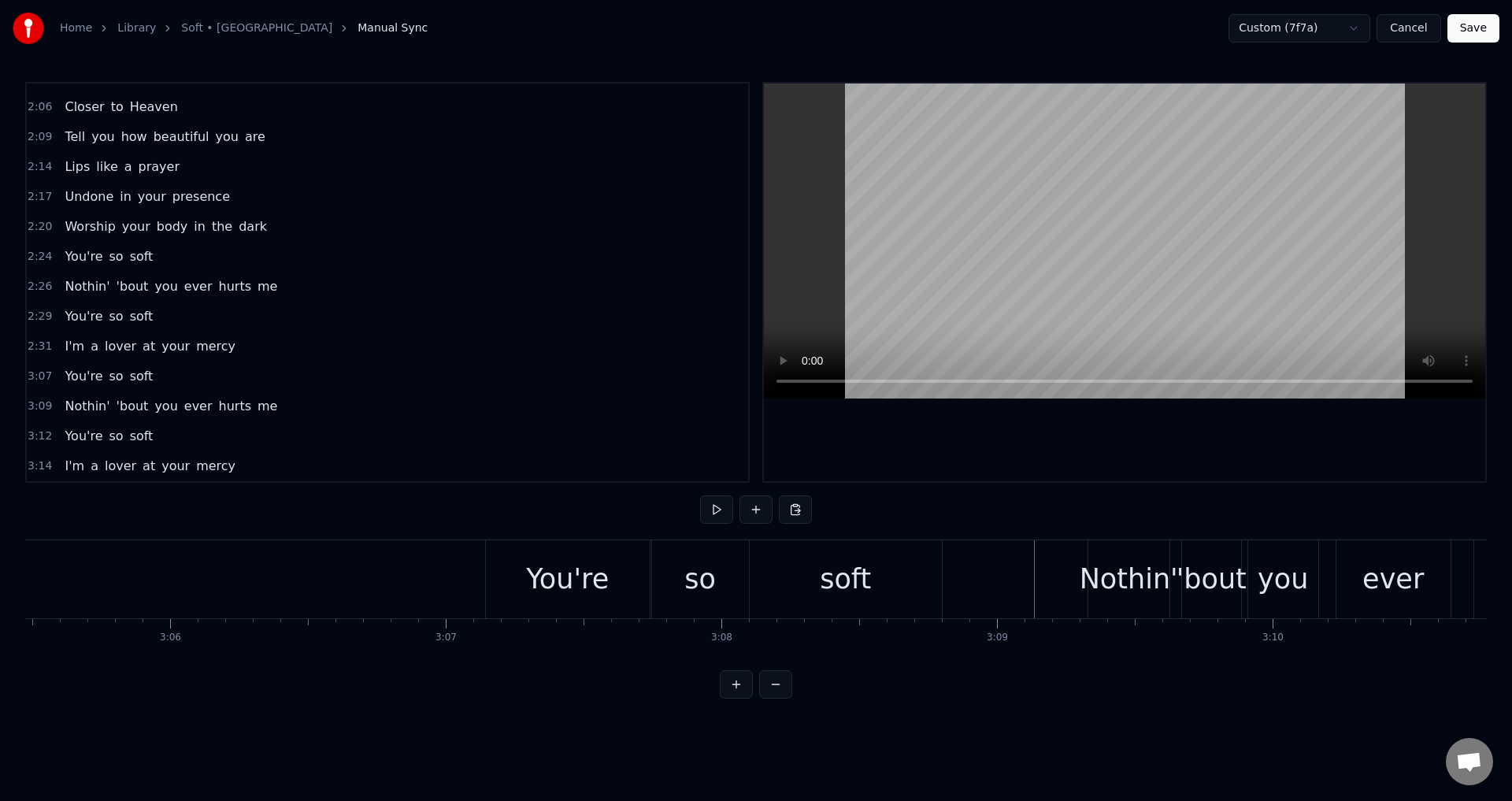
click at [1178, 581] on div "Nothin' 'bout you ever hurts me" at bounding box center [1461, 579] width 748 height 78
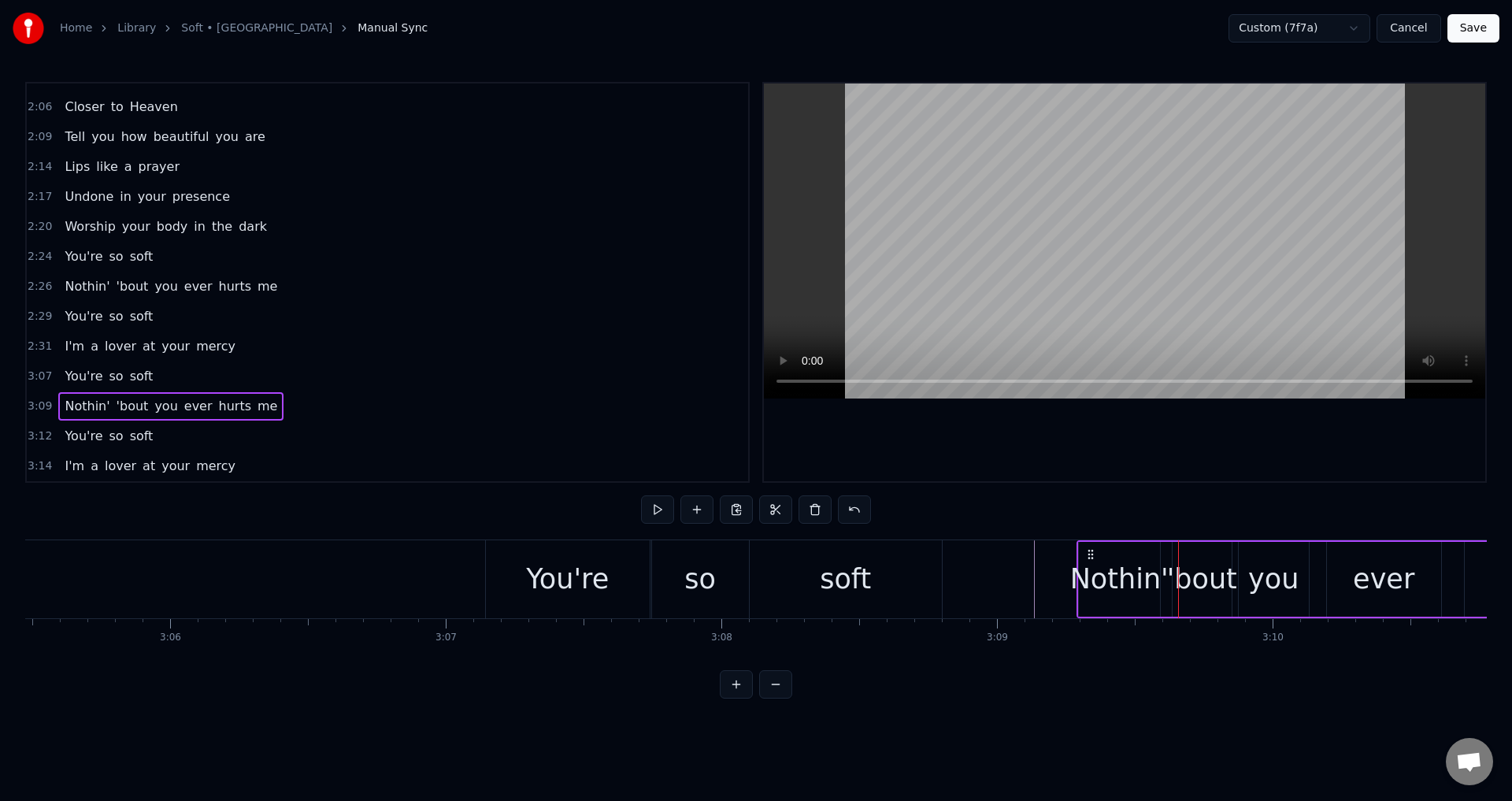
drag, startPoint x: 1101, startPoint y: 552, endPoint x: 1088, endPoint y: 551, distance: 13.0
click at [1088, 551] on icon at bounding box center [1090, 554] width 13 height 13
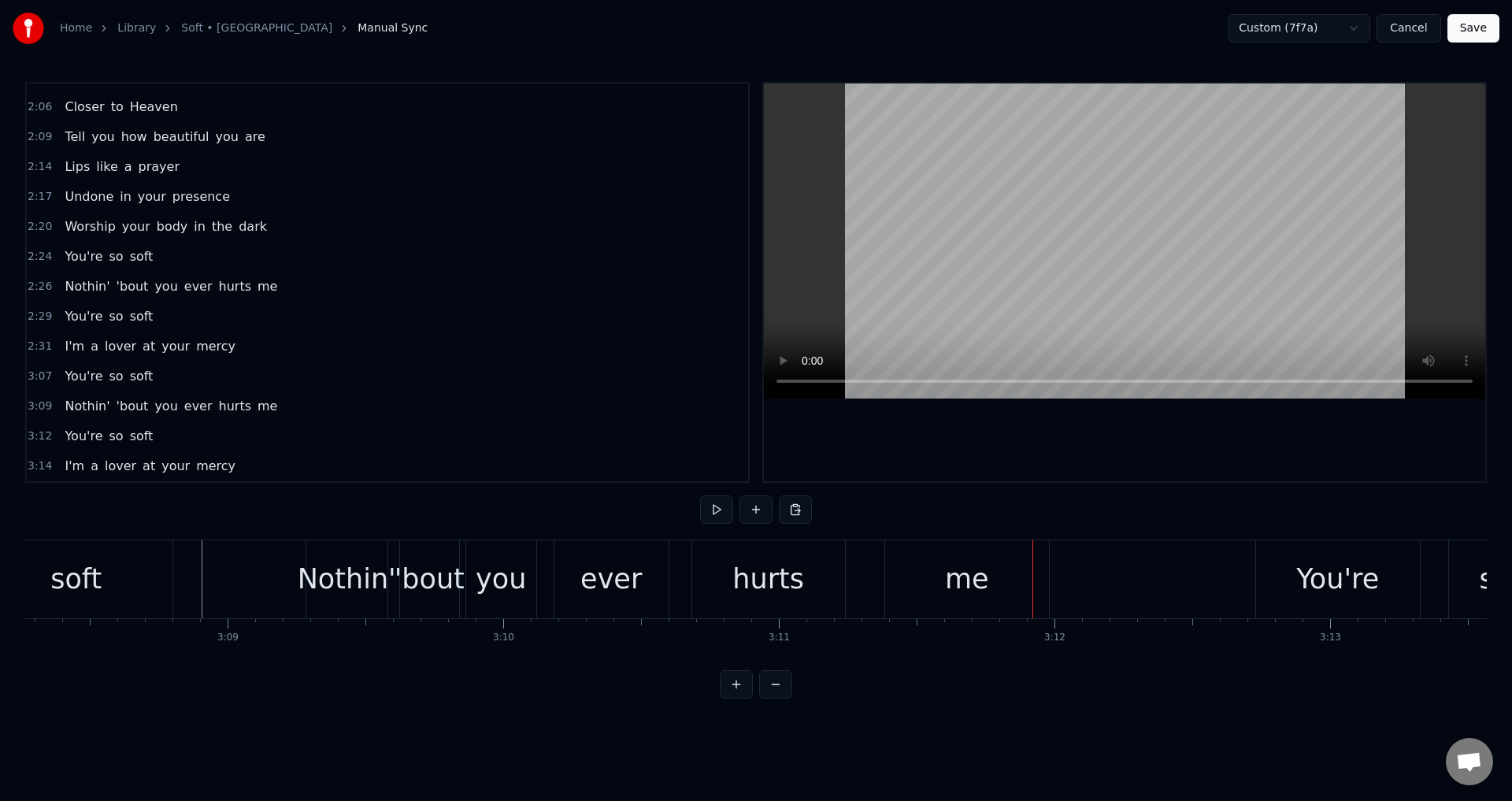
scroll to position [0, 51898]
click at [408, 587] on div "'bout" at bounding box center [435, 579] width 70 height 41
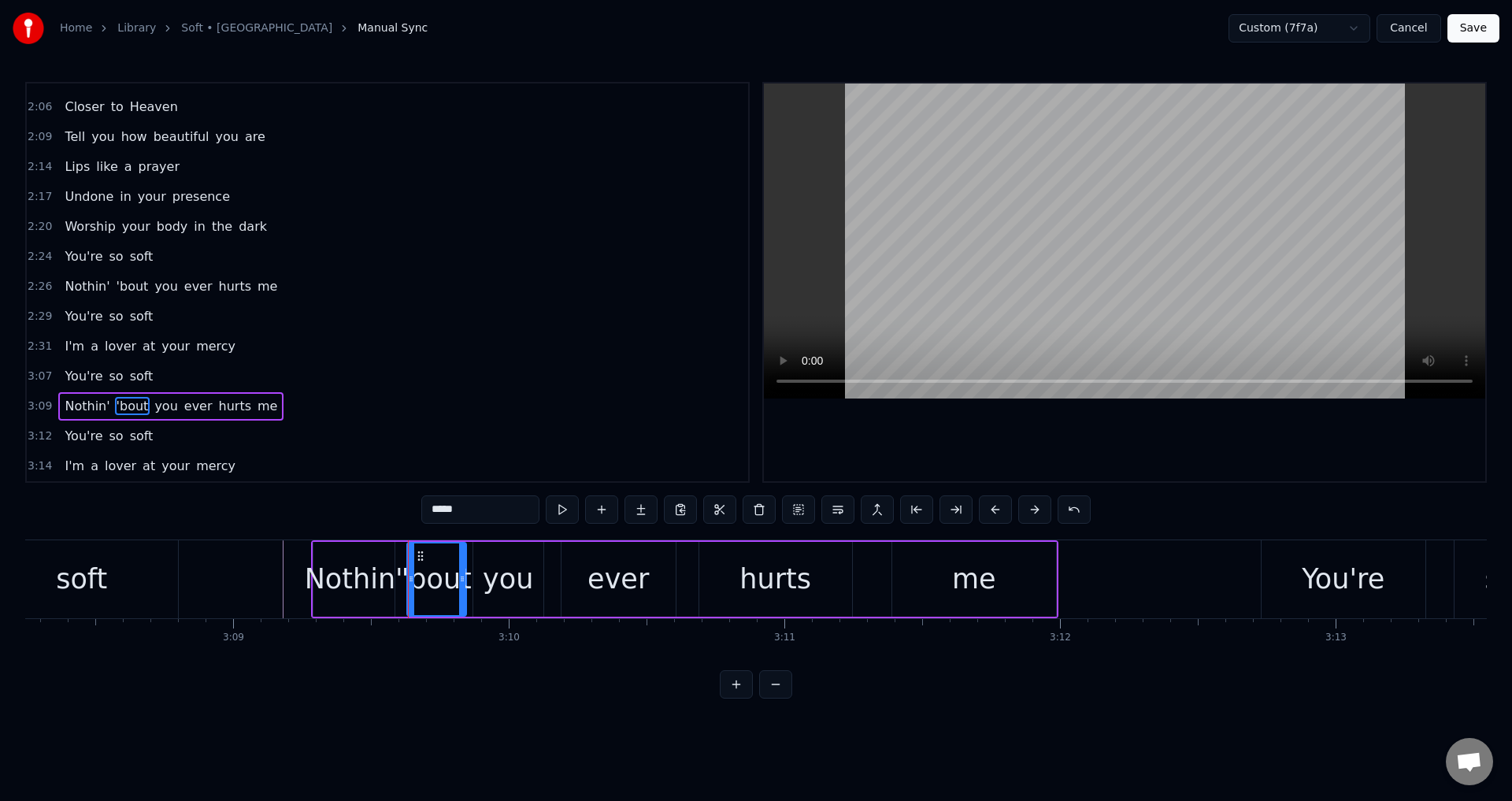
click at [409, 570] on div at bounding box center [408, 579] width 1 height 78
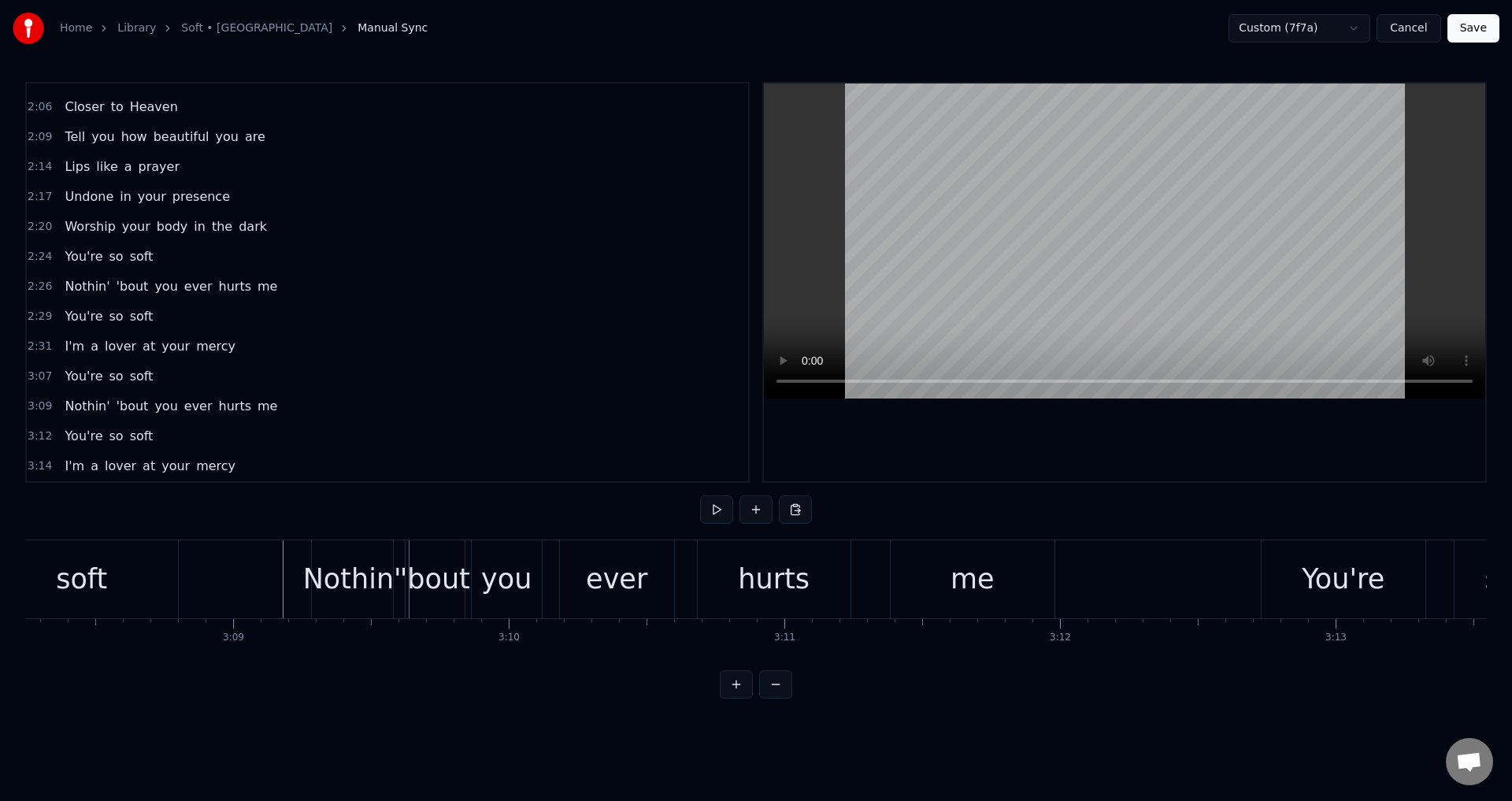
click at [410, 574] on div "'bout" at bounding box center [435, 579] width 70 height 41
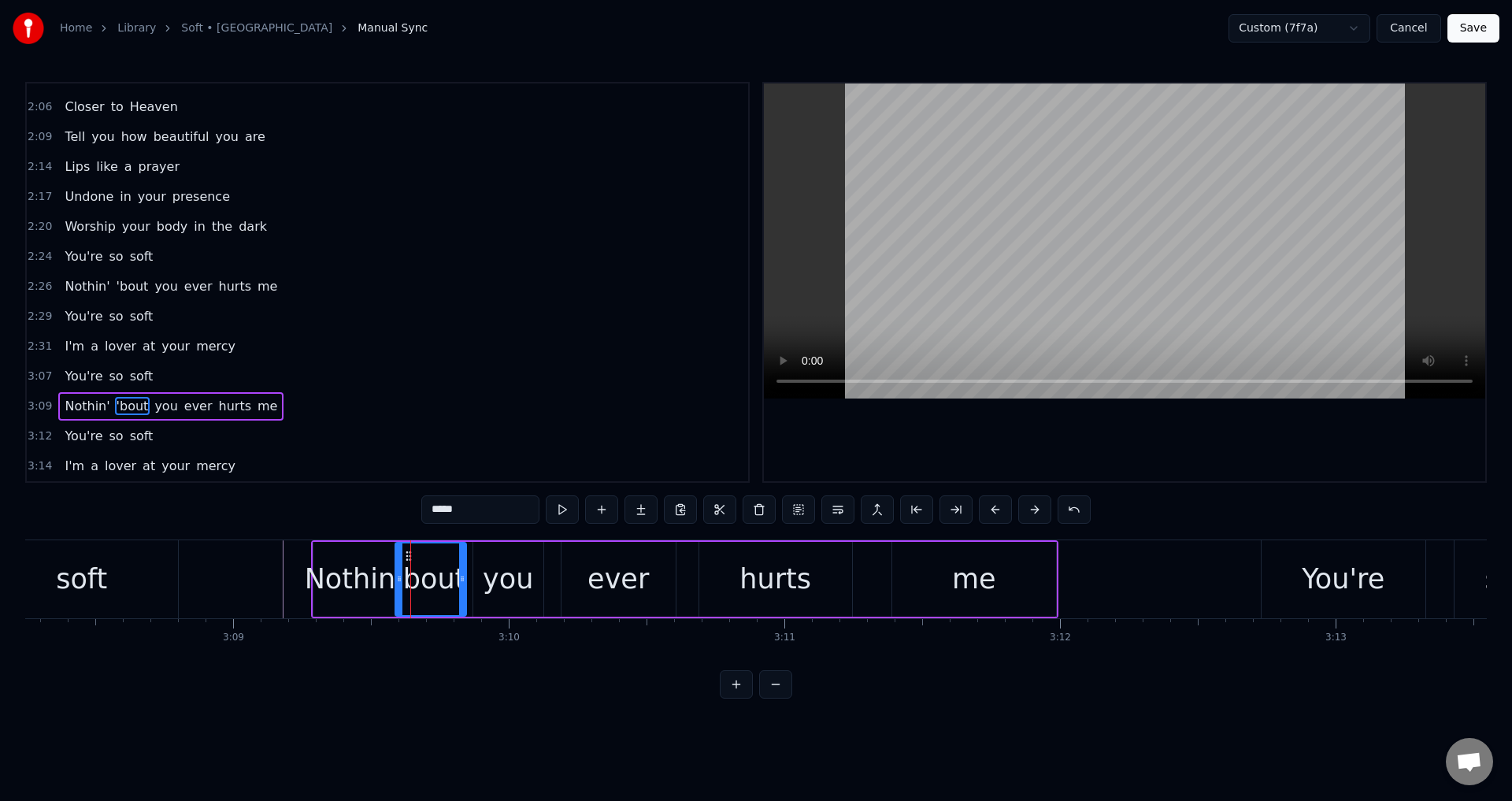
click at [401, 572] on div at bounding box center [399, 579] width 7 height 71
click at [491, 571] on div "you" at bounding box center [508, 579] width 50 height 41
drag, startPoint x: 475, startPoint y: 572, endPoint x: 518, endPoint y: 568, distance: 43.2
click at [468, 570] on div at bounding box center [469, 579] width 7 height 71
click at [581, 569] on div "ever" at bounding box center [619, 580] width 114 height 75
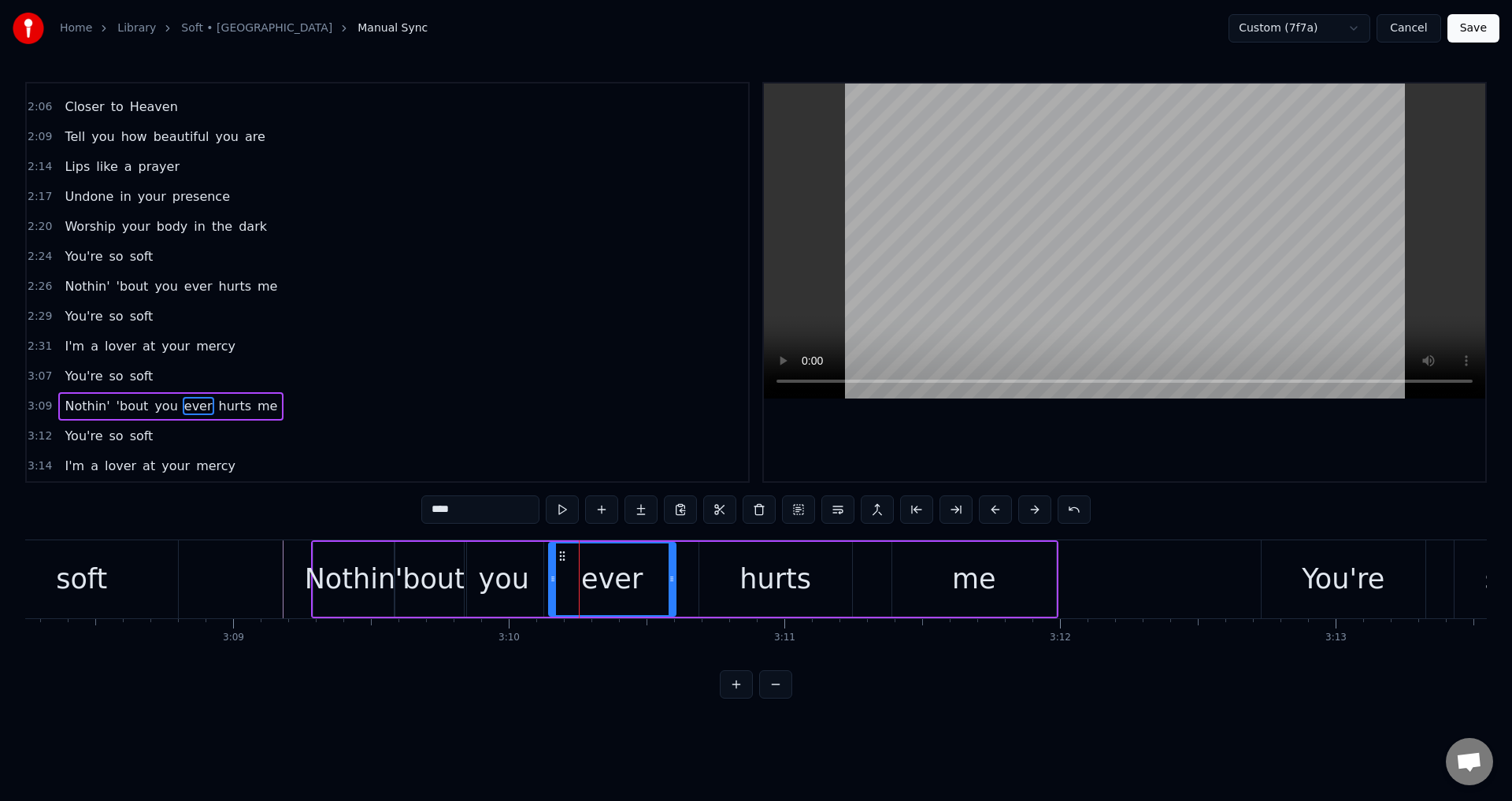
drag, startPoint x: 564, startPoint y: 582, endPoint x: 551, endPoint y: 580, distance: 13.2
click at [551, 580] on icon at bounding box center [553, 578] width 7 height 13
click at [710, 584] on div "hurts" at bounding box center [776, 580] width 152 height 75
type input "*****"
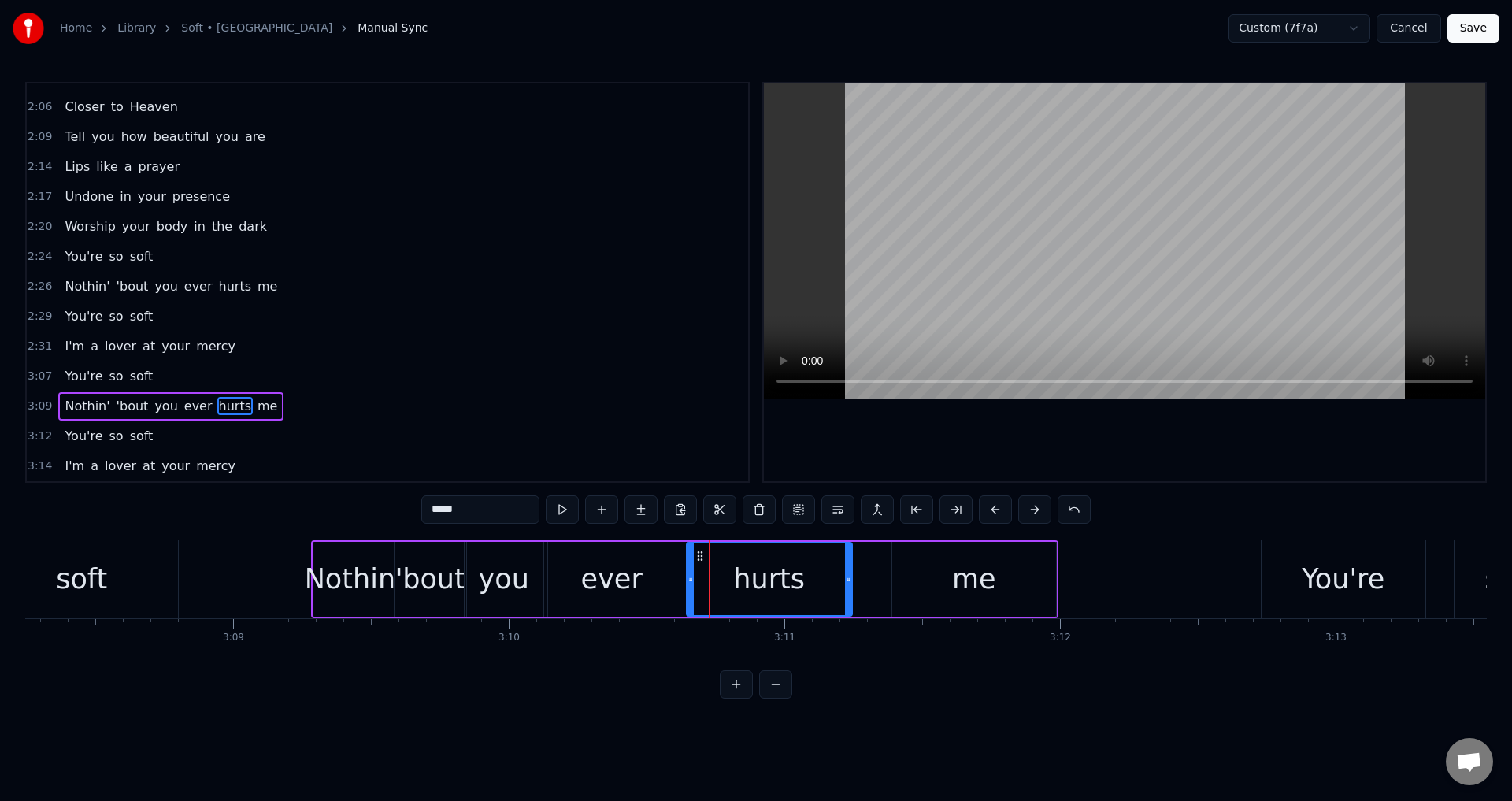
drag, startPoint x: 701, startPoint y: 585, endPoint x: 688, endPoint y: 583, distance: 13.2
click at [688, 583] on icon at bounding box center [691, 578] width 7 height 13
click at [887, 578] on div "Nothin' 'bout you ever hurts me" at bounding box center [684, 579] width 748 height 78
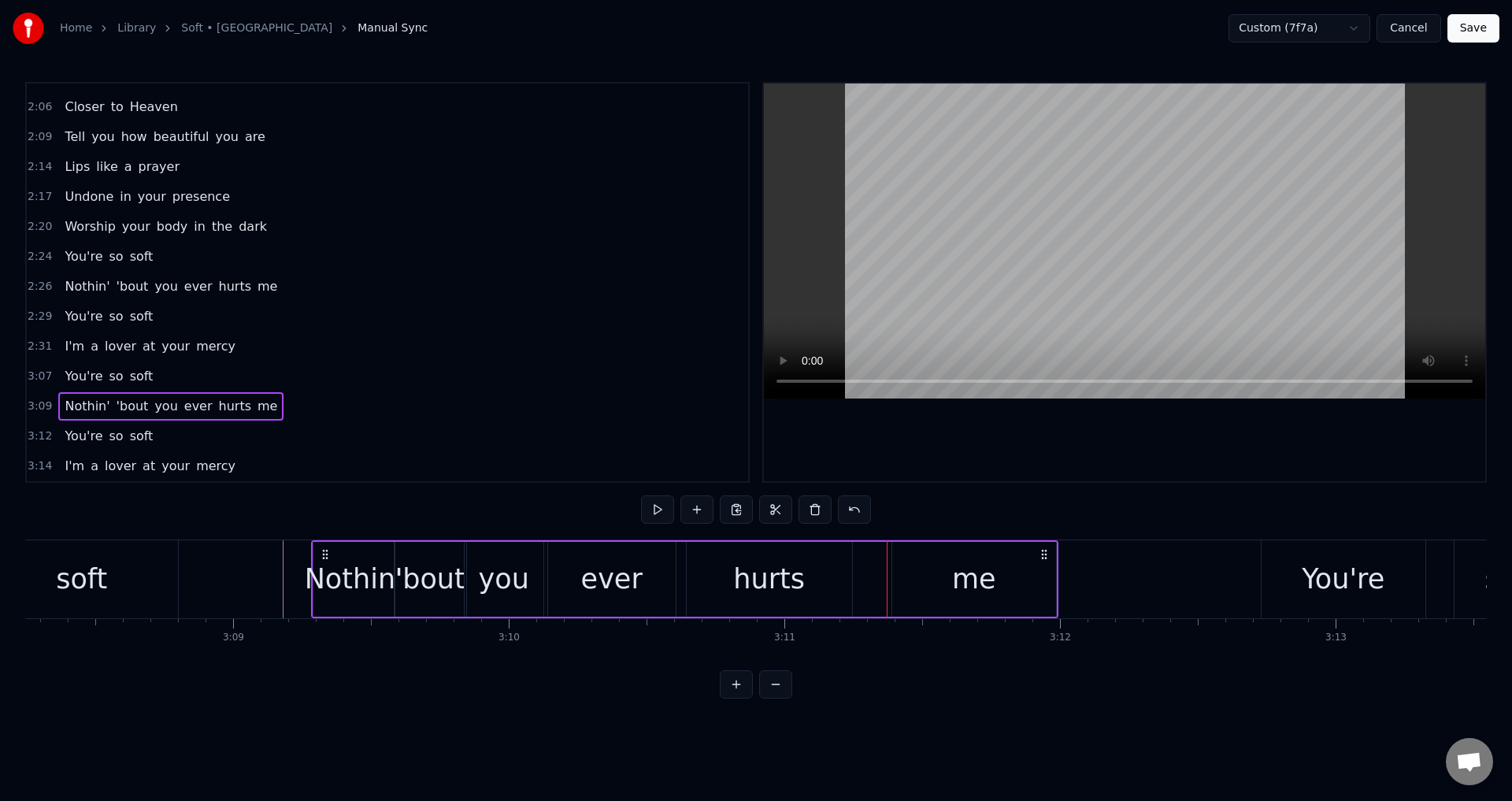
click at [895, 580] on div "me" at bounding box center [975, 580] width 164 height 75
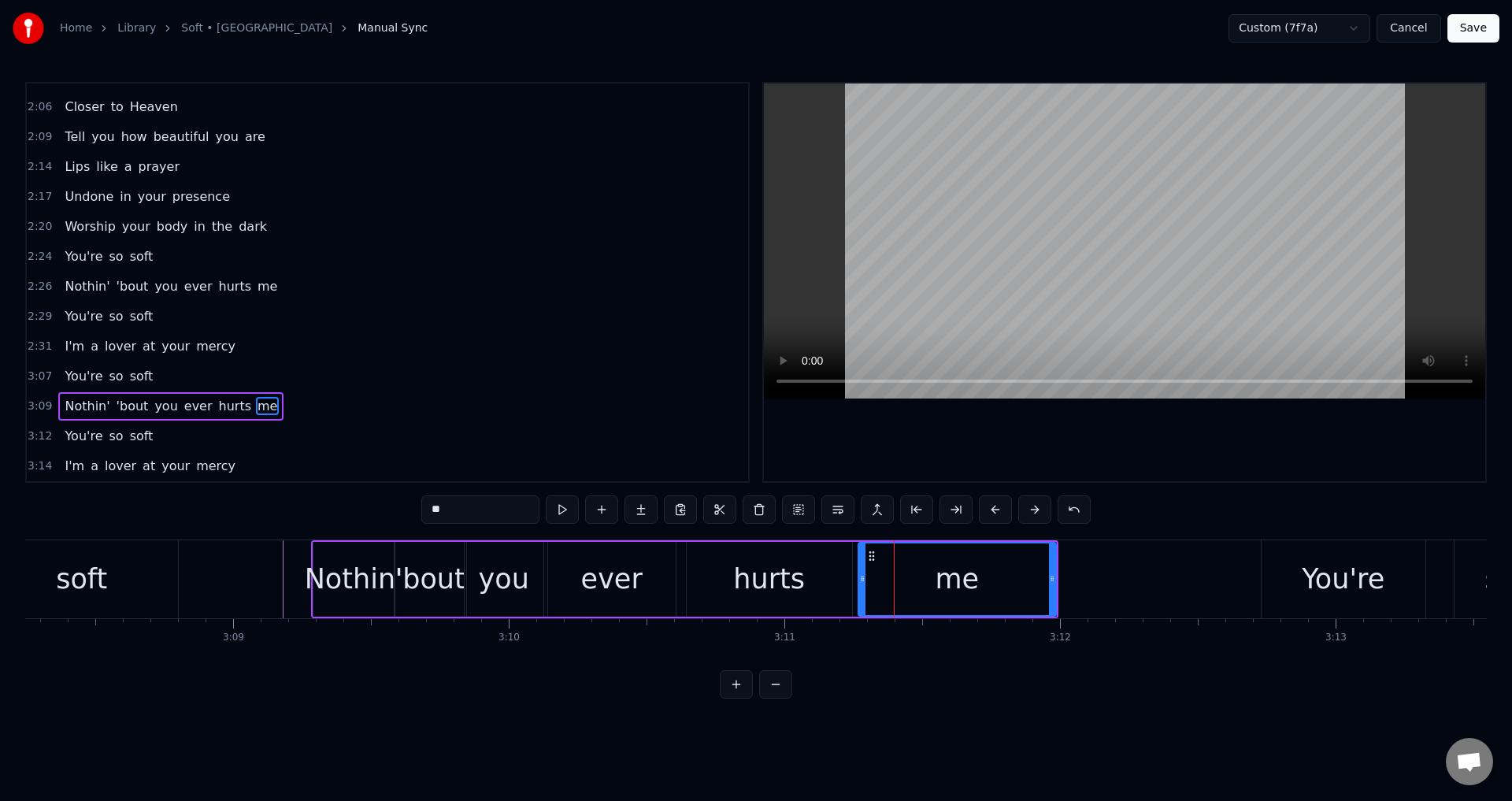
drag, startPoint x: 896, startPoint y: 584, endPoint x: 863, endPoint y: 581, distance: 33.1
click at [863, 581] on icon at bounding box center [863, 578] width 7 height 13
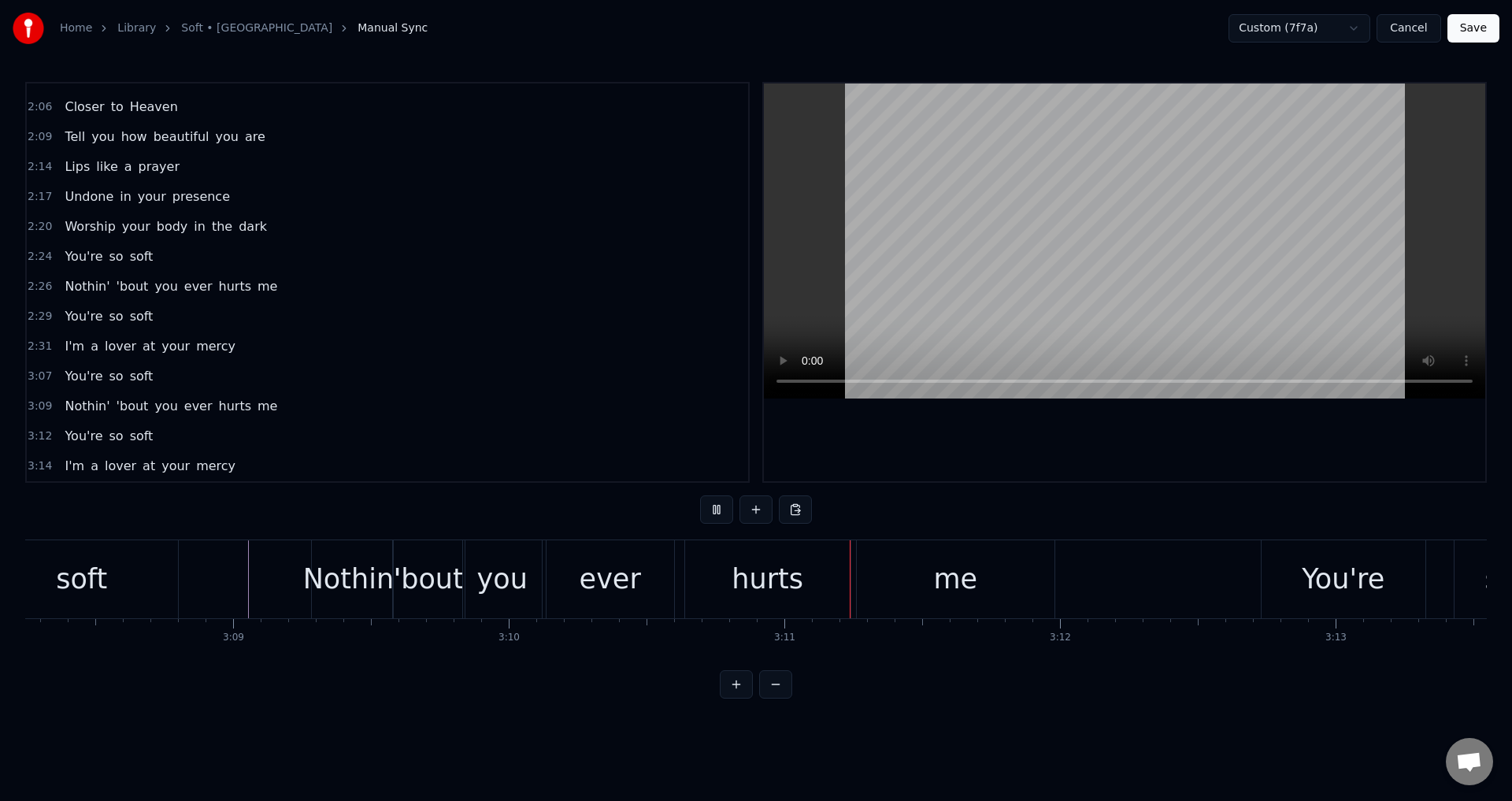
click at [1030, 566] on div "me" at bounding box center [955, 579] width 198 height 78
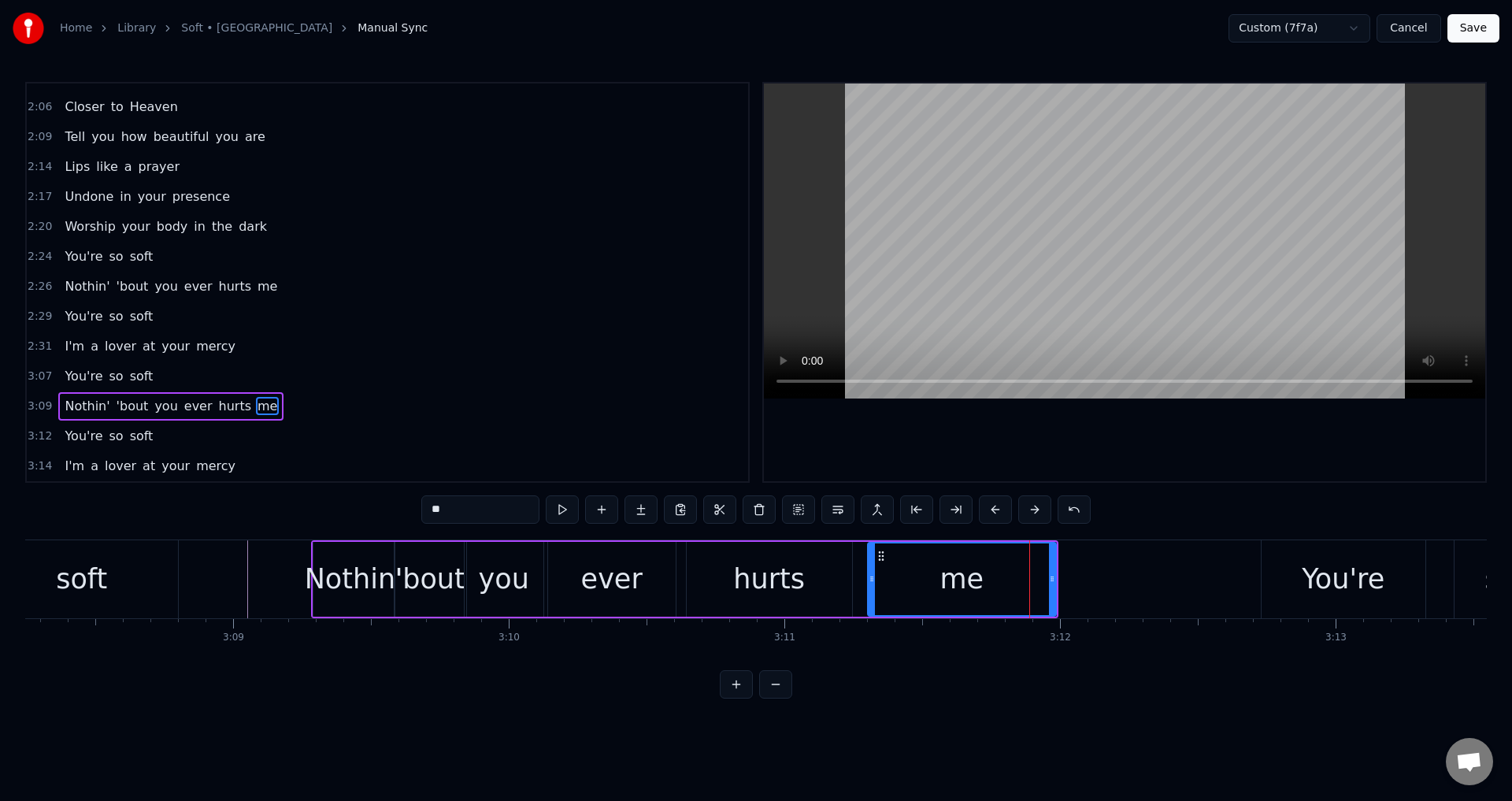
drag, startPoint x: 859, startPoint y: 574, endPoint x: 868, endPoint y: 574, distance: 9.0
click at [868, 574] on icon at bounding box center [871, 578] width 7 height 13
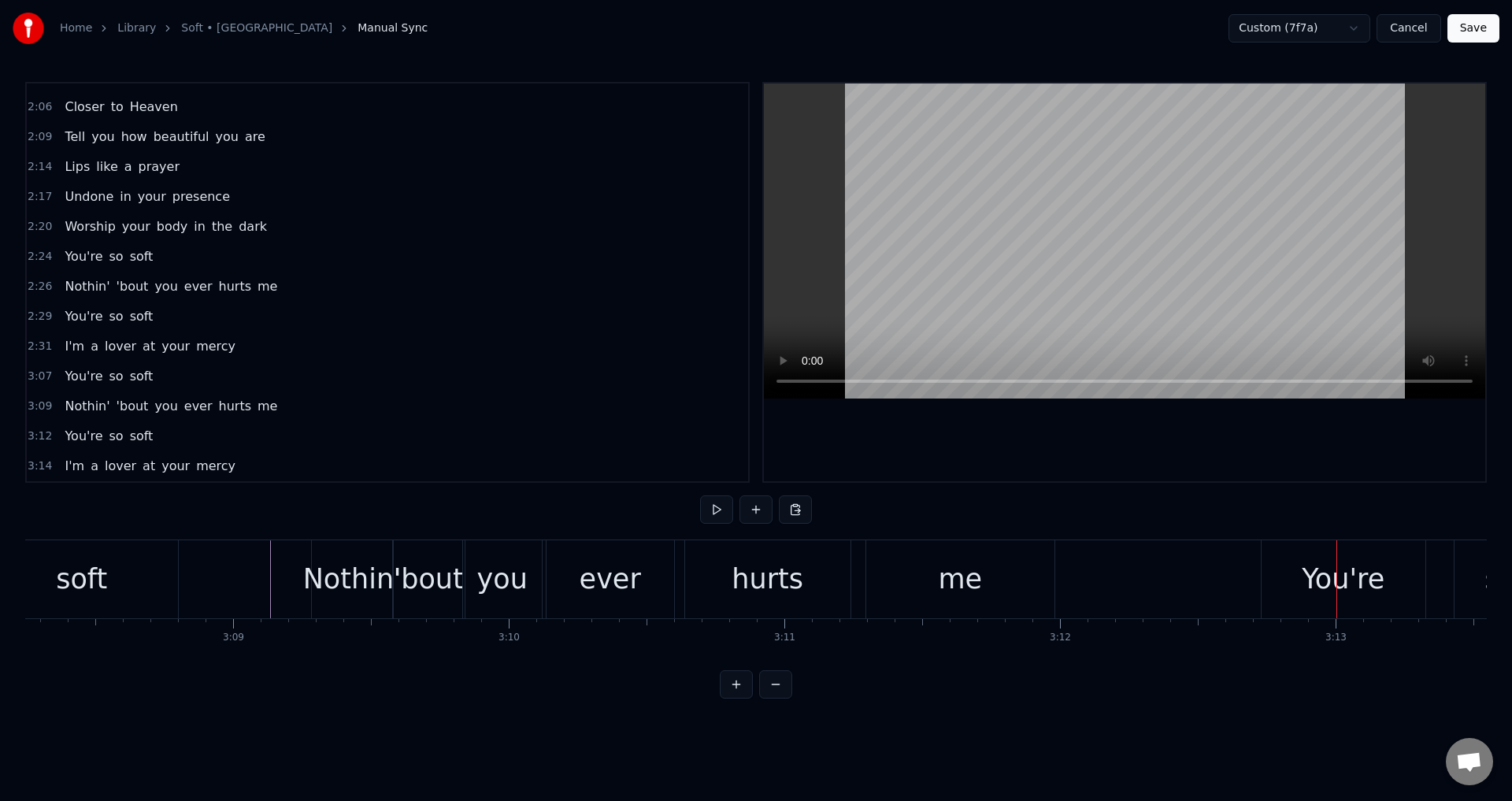
click at [1029, 563] on div "me" at bounding box center [960, 579] width 188 height 78
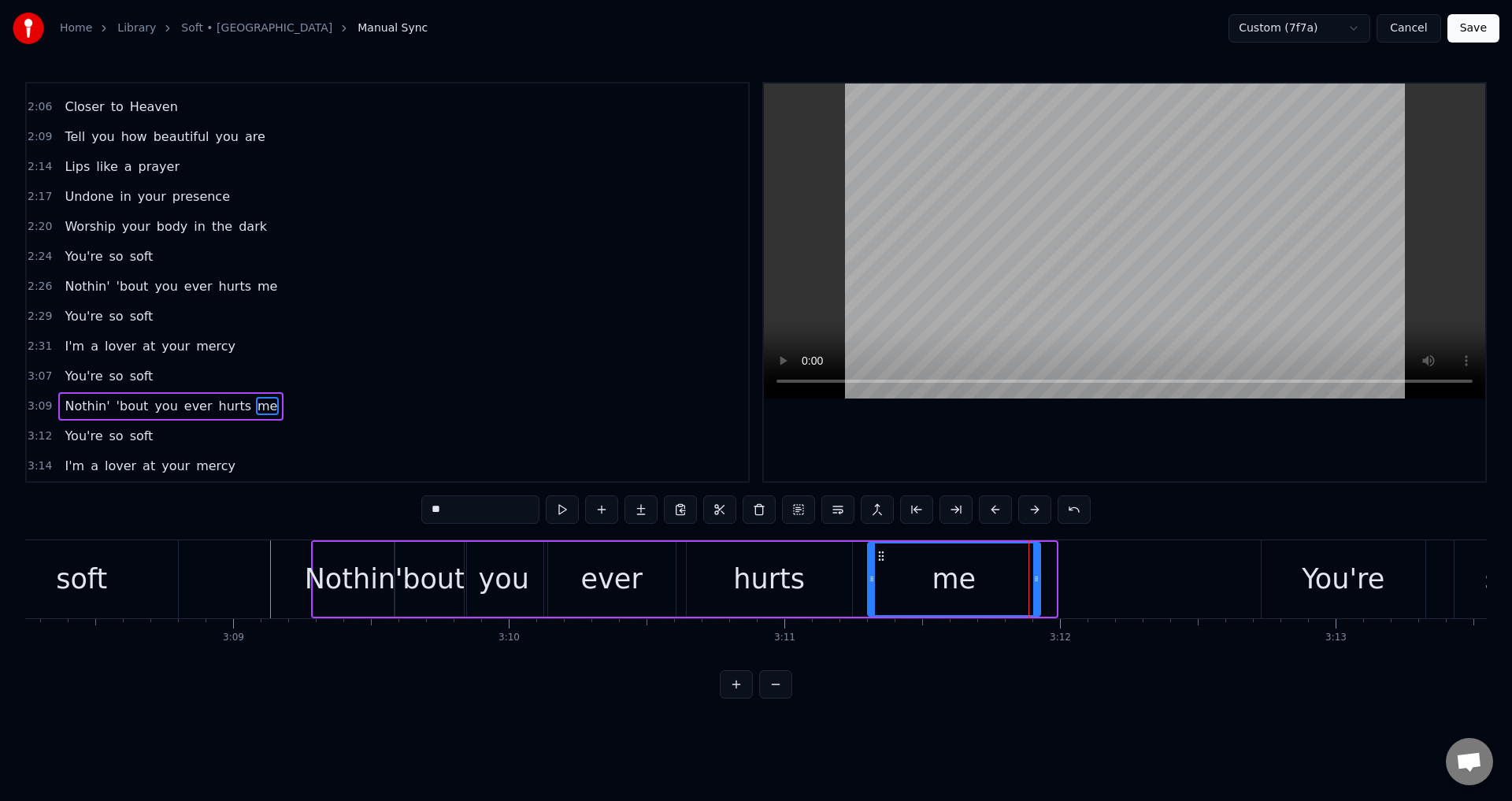
drag, startPoint x: 1053, startPoint y: 568, endPoint x: 1037, endPoint y: 572, distance: 16.5
click at [1037, 572] on div at bounding box center [1036, 579] width 7 height 71
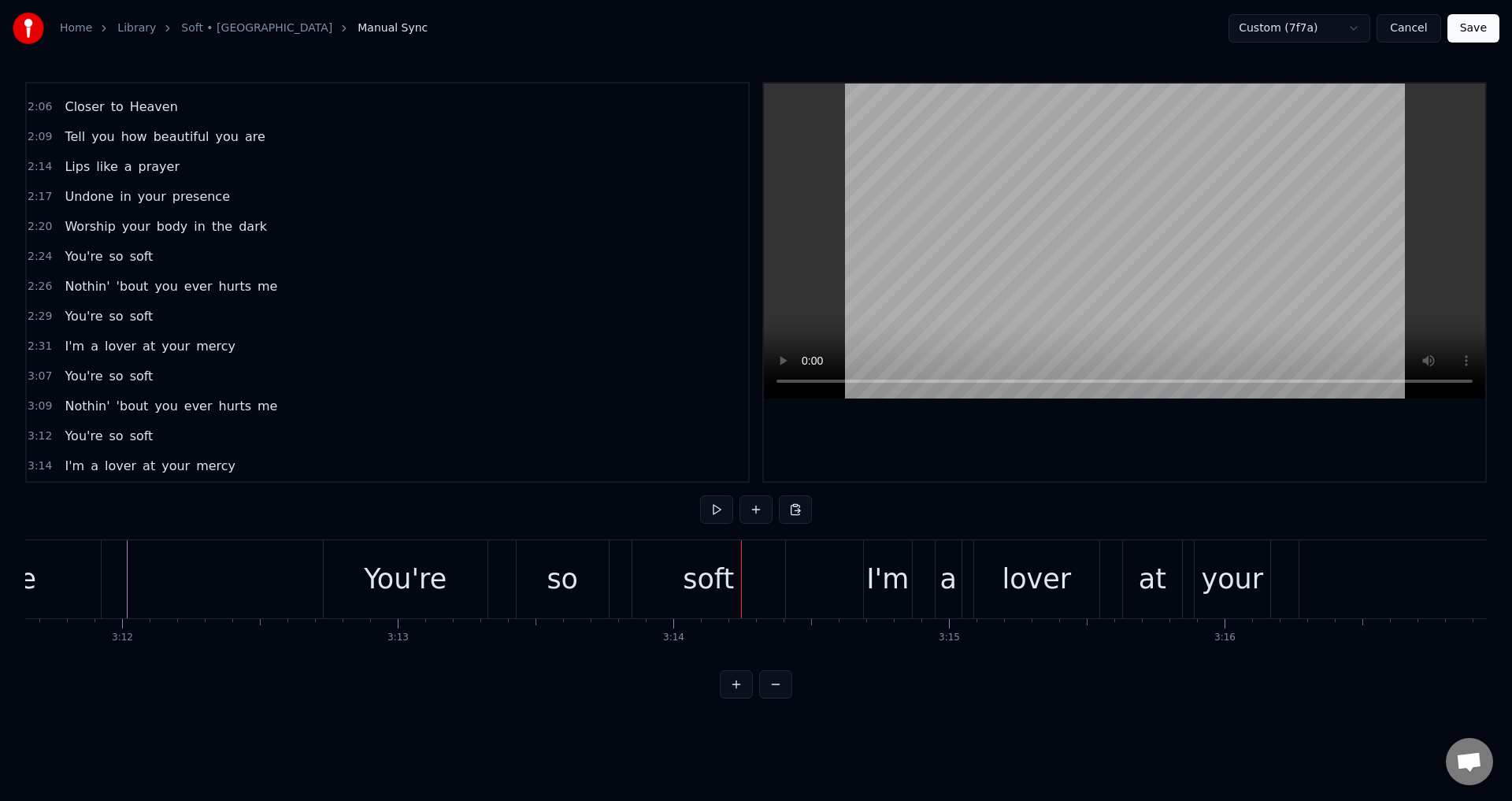
scroll to position [0, 52833]
click at [497, 575] on div "You're so soft" at bounding box center [559, 579] width 466 height 78
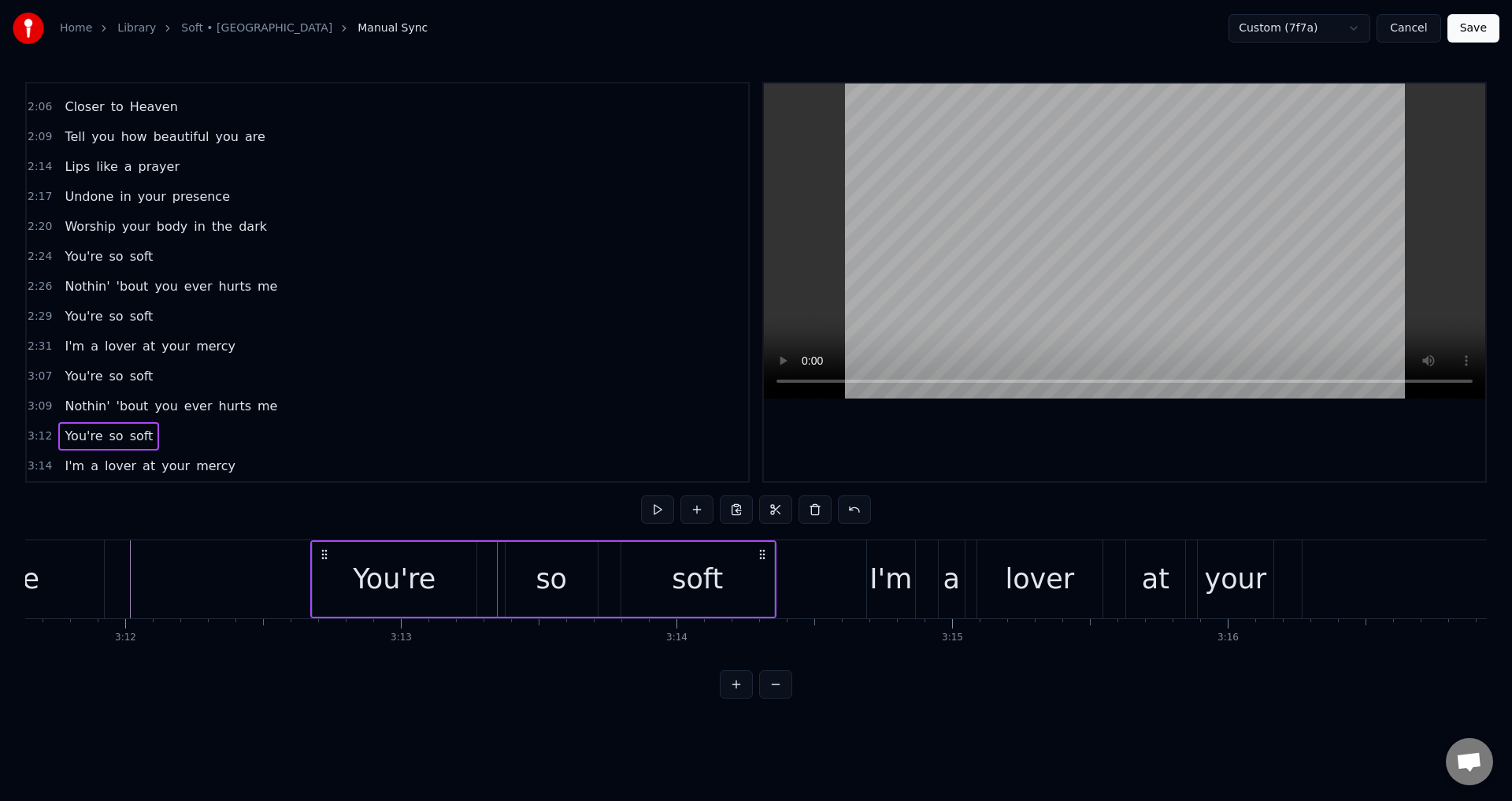
drag, startPoint x: 338, startPoint y: 551, endPoint x: 323, endPoint y: 552, distance: 15.0
click at [323, 552] on icon at bounding box center [324, 554] width 13 height 13
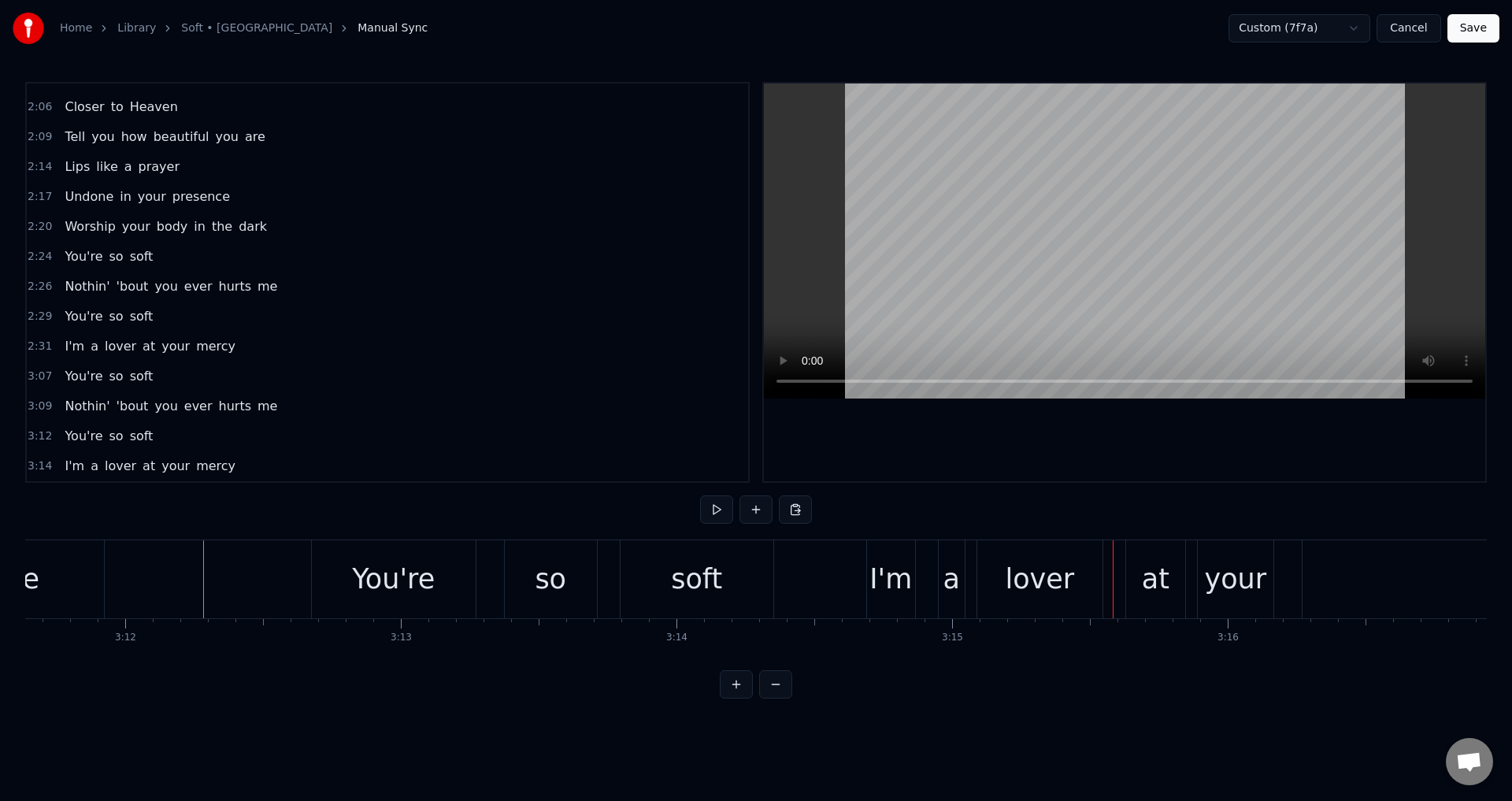
click at [969, 577] on div "I'm a lover at your mercy" at bounding box center [1331, 579] width 929 height 78
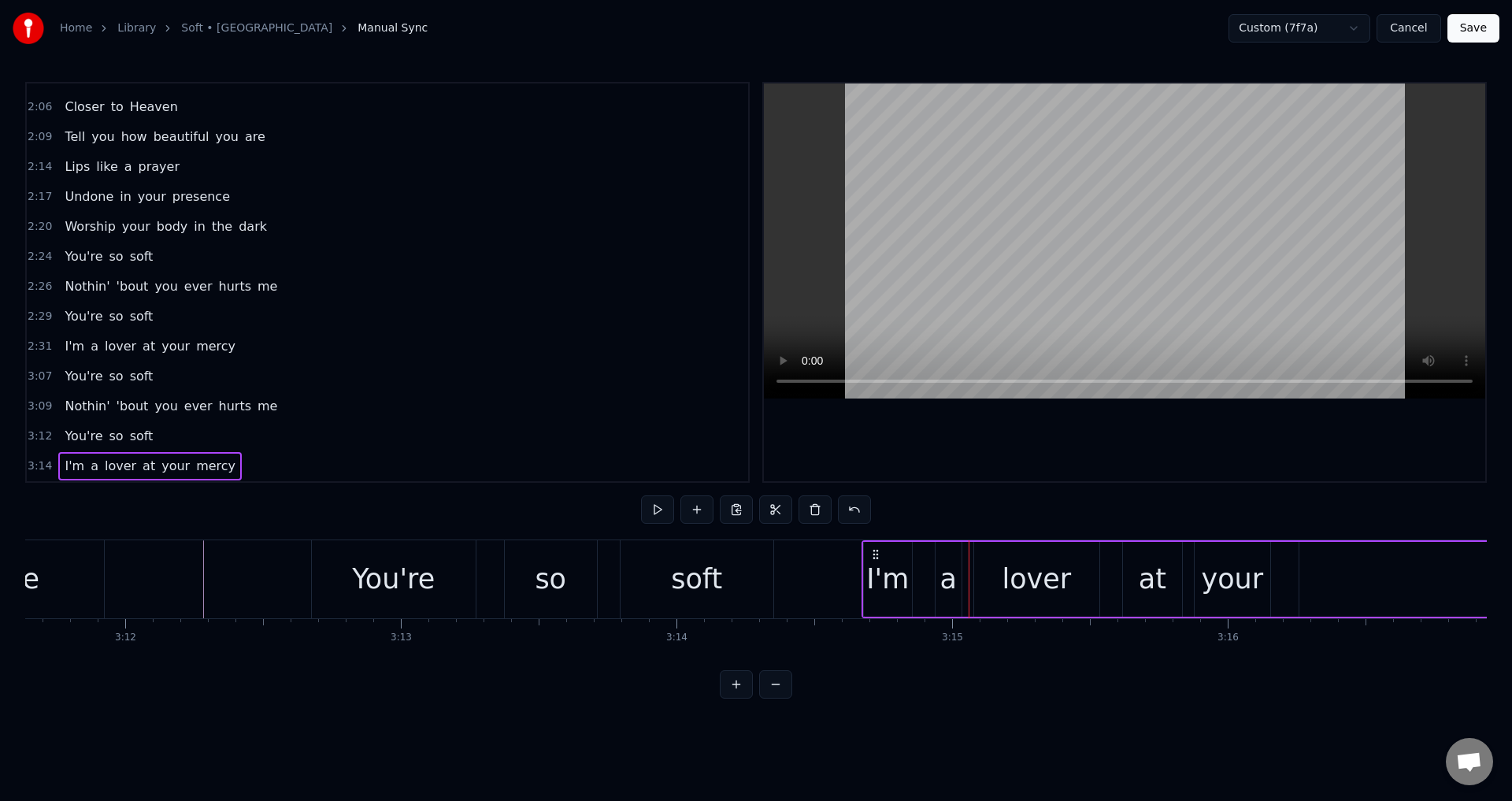
click at [875, 551] on icon at bounding box center [875, 554] width 13 height 13
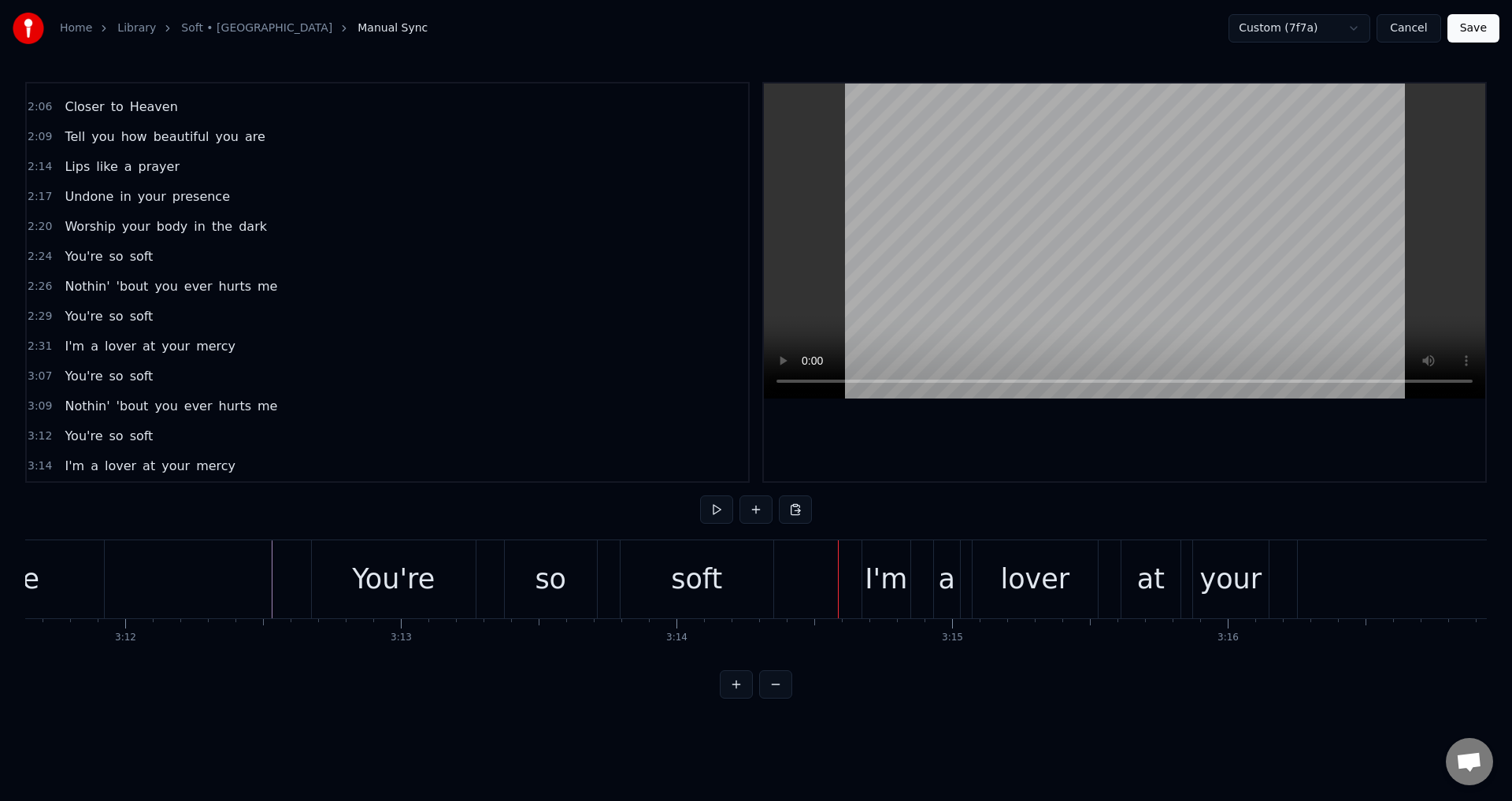
click at [559, 586] on div "so" at bounding box center [550, 579] width 32 height 41
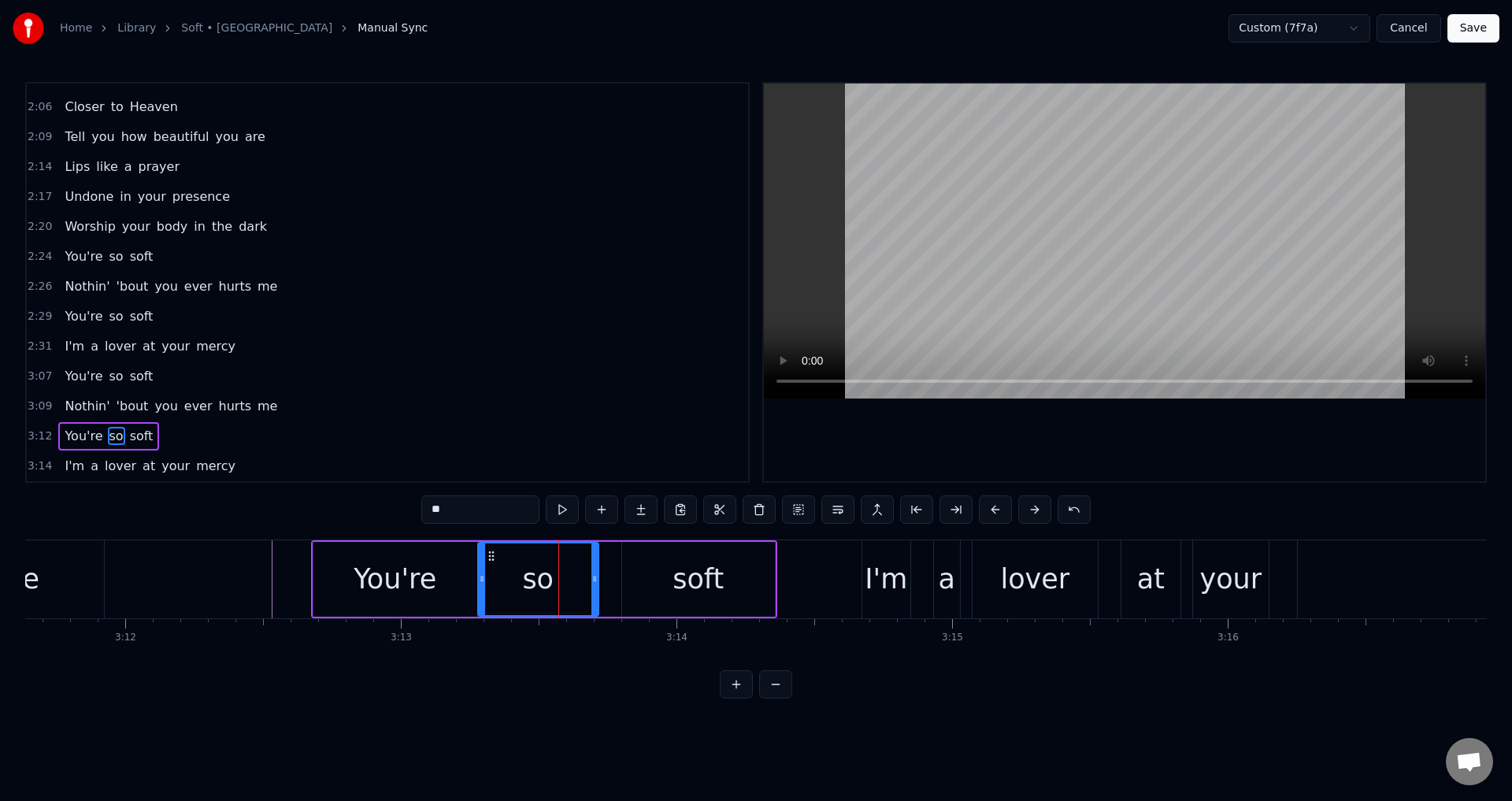
drag, startPoint x: 509, startPoint y: 574, endPoint x: 546, endPoint y: 560, distance: 39.6
click at [484, 565] on div at bounding box center [481, 579] width 7 height 71
click at [651, 569] on div "soft" at bounding box center [699, 580] width 152 height 75
type input "****"
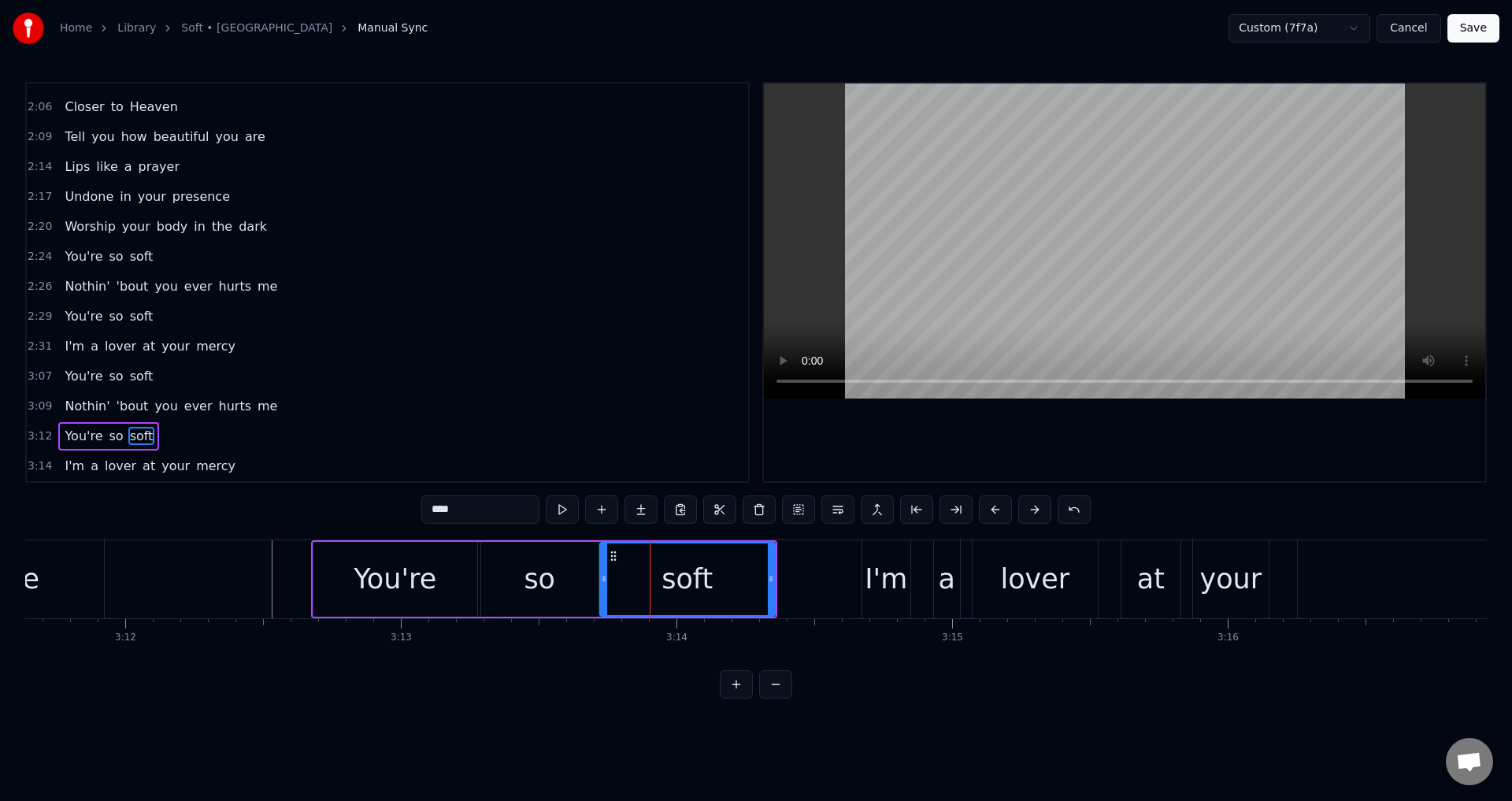
drag, startPoint x: 628, startPoint y: 580, endPoint x: 604, endPoint y: 577, distance: 24.2
click at [604, 577] on icon at bounding box center [604, 578] width 7 height 13
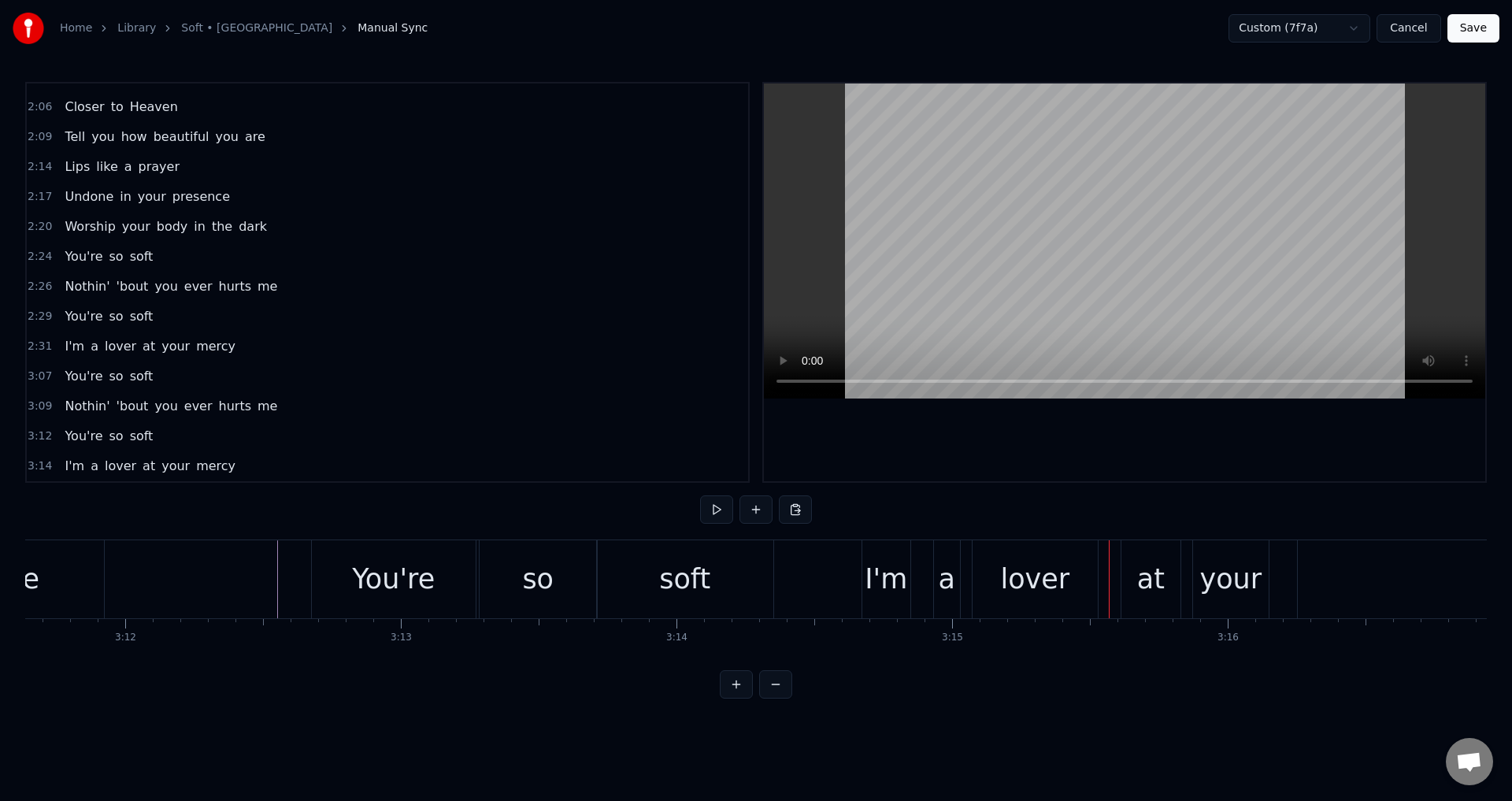
click at [903, 560] on div "I'm" at bounding box center [886, 579] width 42 height 41
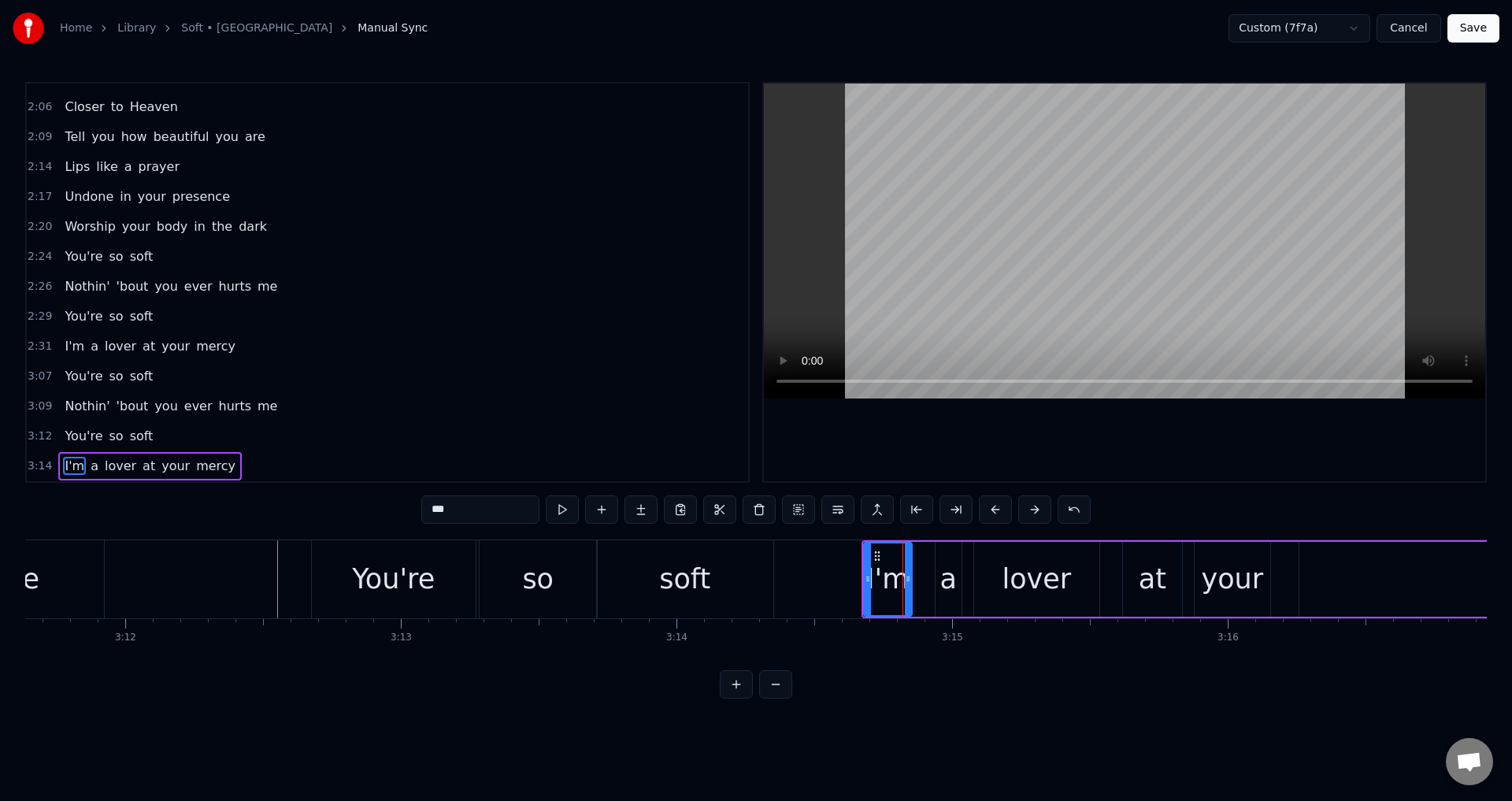
click at [936, 578] on div "a" at bounding box center [948, 580] width 26 height 75
type input "*"
drag, startPoint x: 937, startPoint y: 581, endPoint x: 914, endPoint y: 581, distance: 23.0
click at [914, 581] on icon at bounding box center [917, 578] width 7 height 13
click at [972, 581] on div "I'm a lover at your mercy" at bounding box center [1326, 579] width 929 height 78
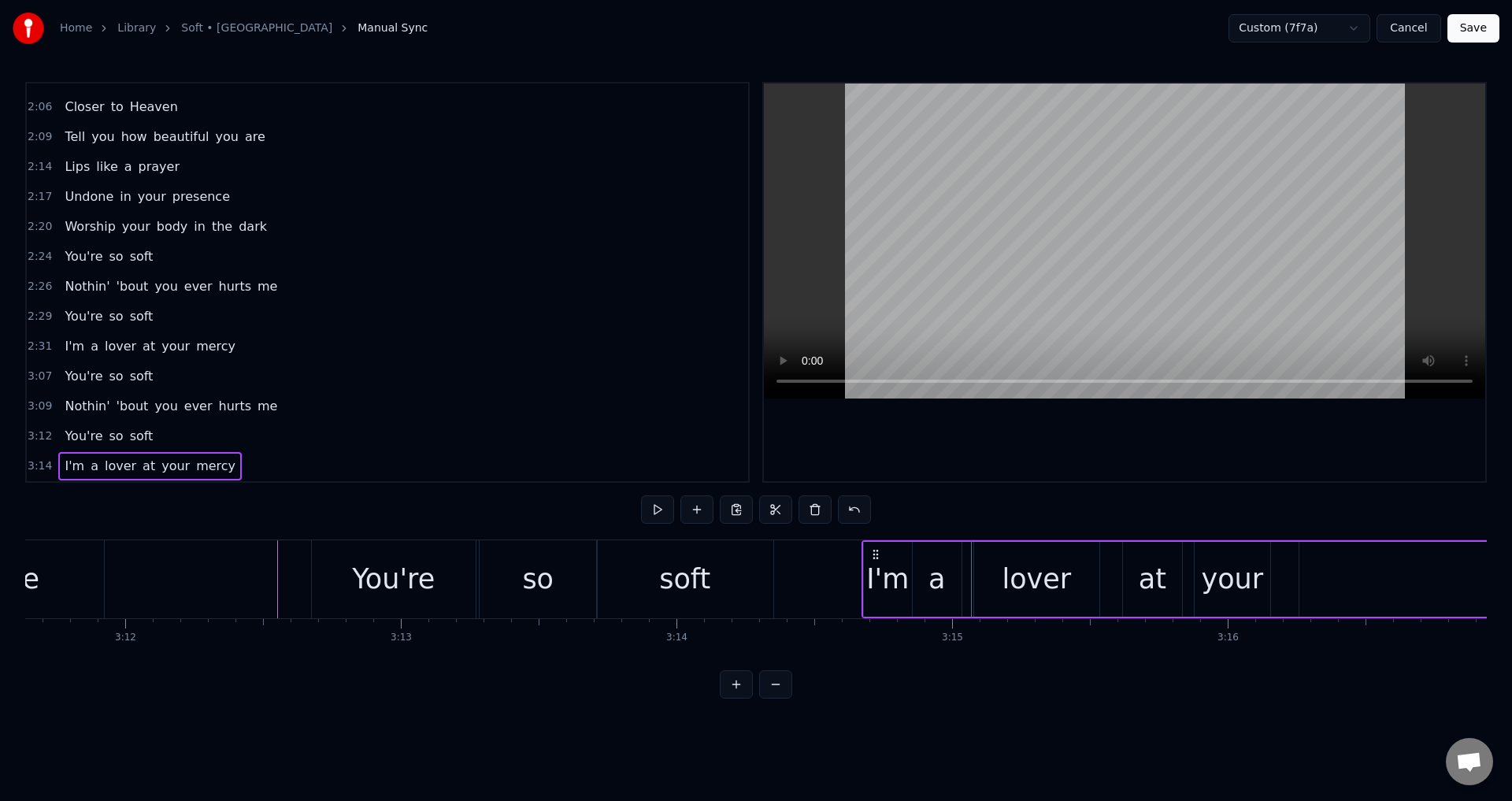
click at [976, 573] on div "lover" at bounding box center [1037, 580] width 125 height 75
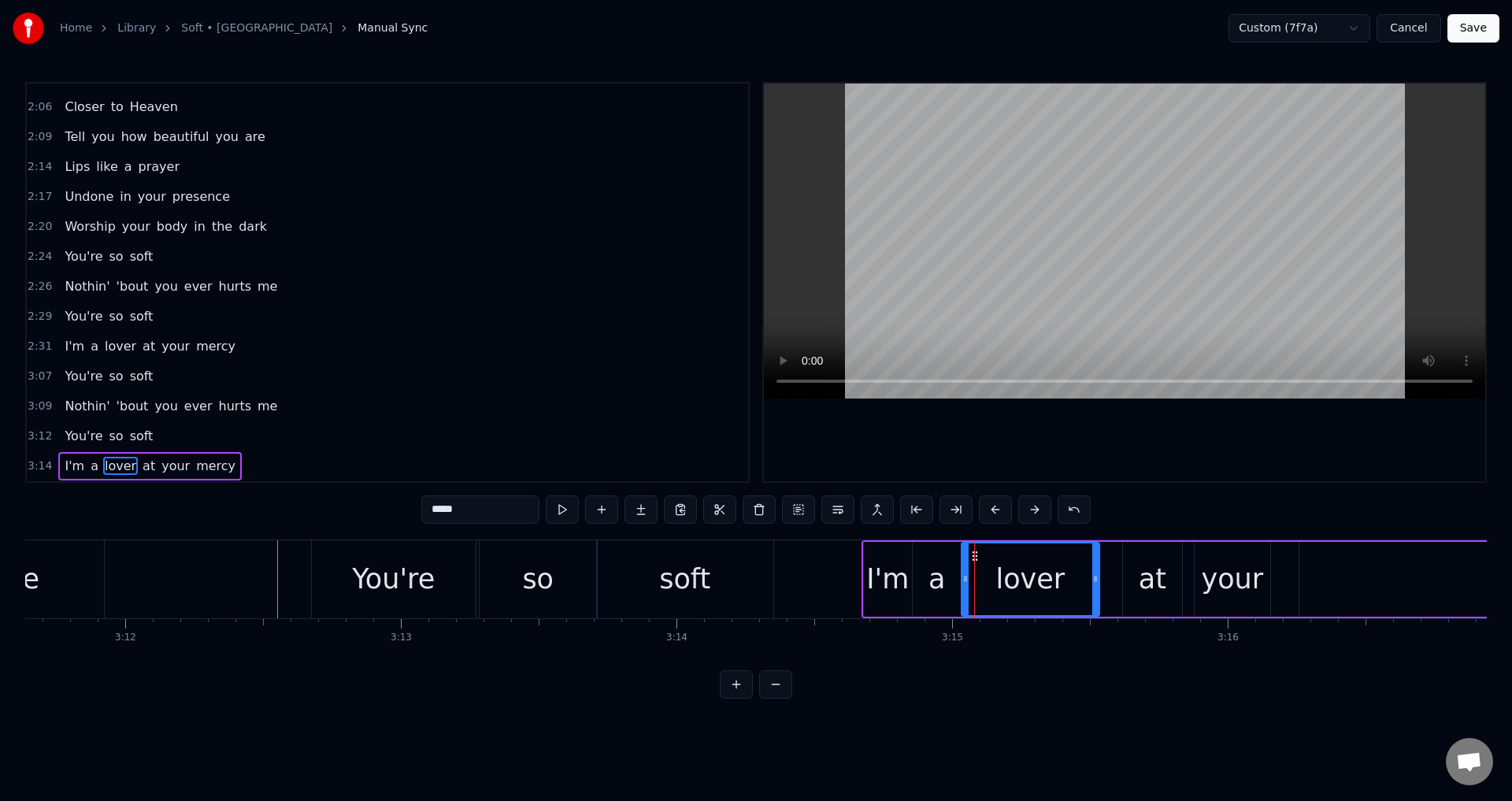
drag, startPoint x: 977, startPoint y: 576, endPoint x: 965, endPoint y: 573, distance: 12.4
click at [965, 573] on icon at bounding box center [966, 578] width 7 height 13
click at [1143, 573] on div "at" at bounding box center [1152, 579] width 28 height 41
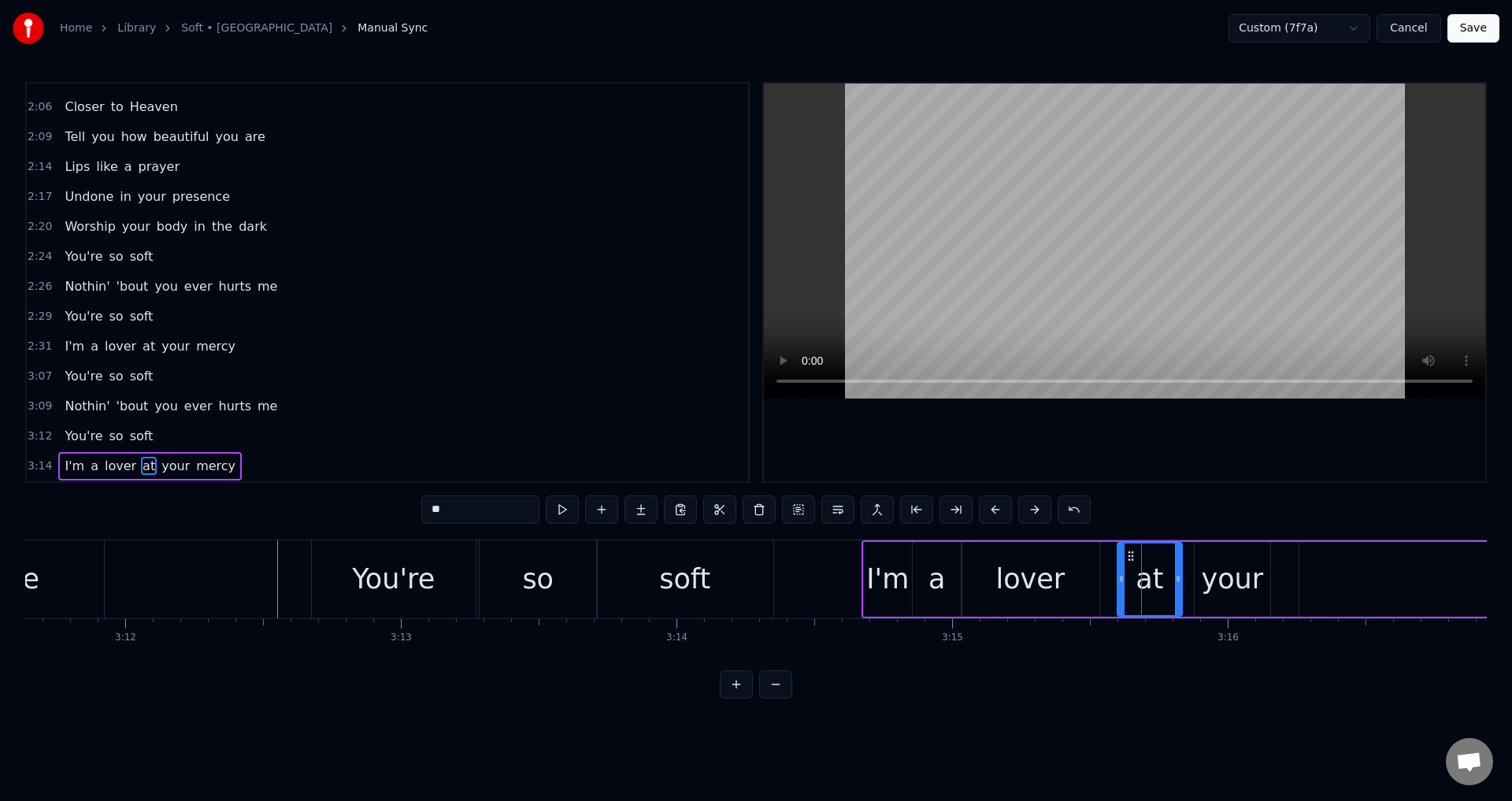
drag, startPoint x: 1126, startPoint y: 582, endPoint x: 1196, endPoint y: 582, distance: 70.0
click at [1120, 582] on icon at bounding box center [1121, 578] width 7 height 13
click at [1213, 583] on div "your" at bounding box center [1232, 579] width 62 height 41
type input "****"
drag, startPoint x: 1197, startPoint y: 572, endPoint x: 1184, endPoint y: 568, distance: 13.6
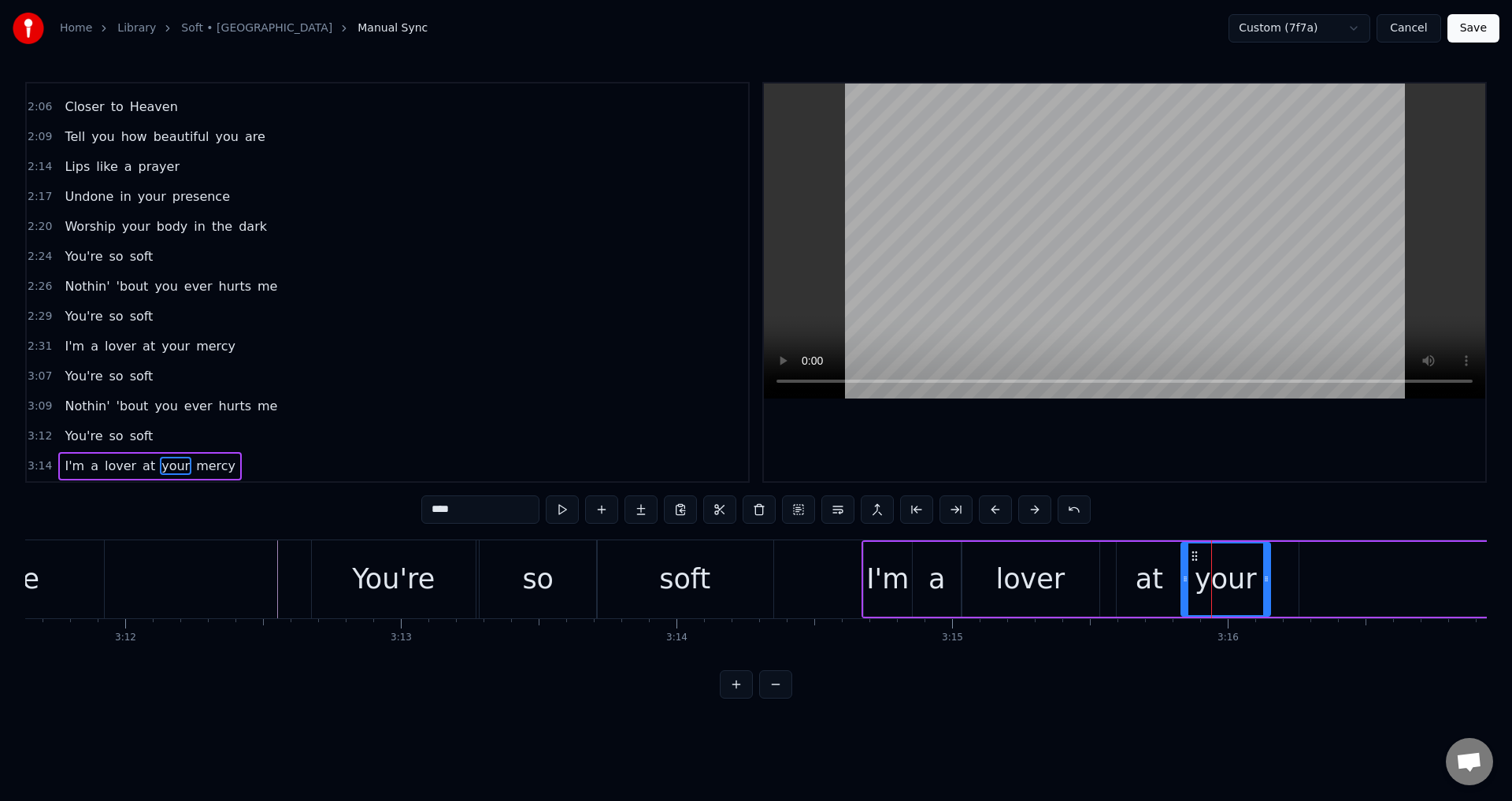
click at [1184, 568] on div at bounding box center [1185, 579] width 7 height 71
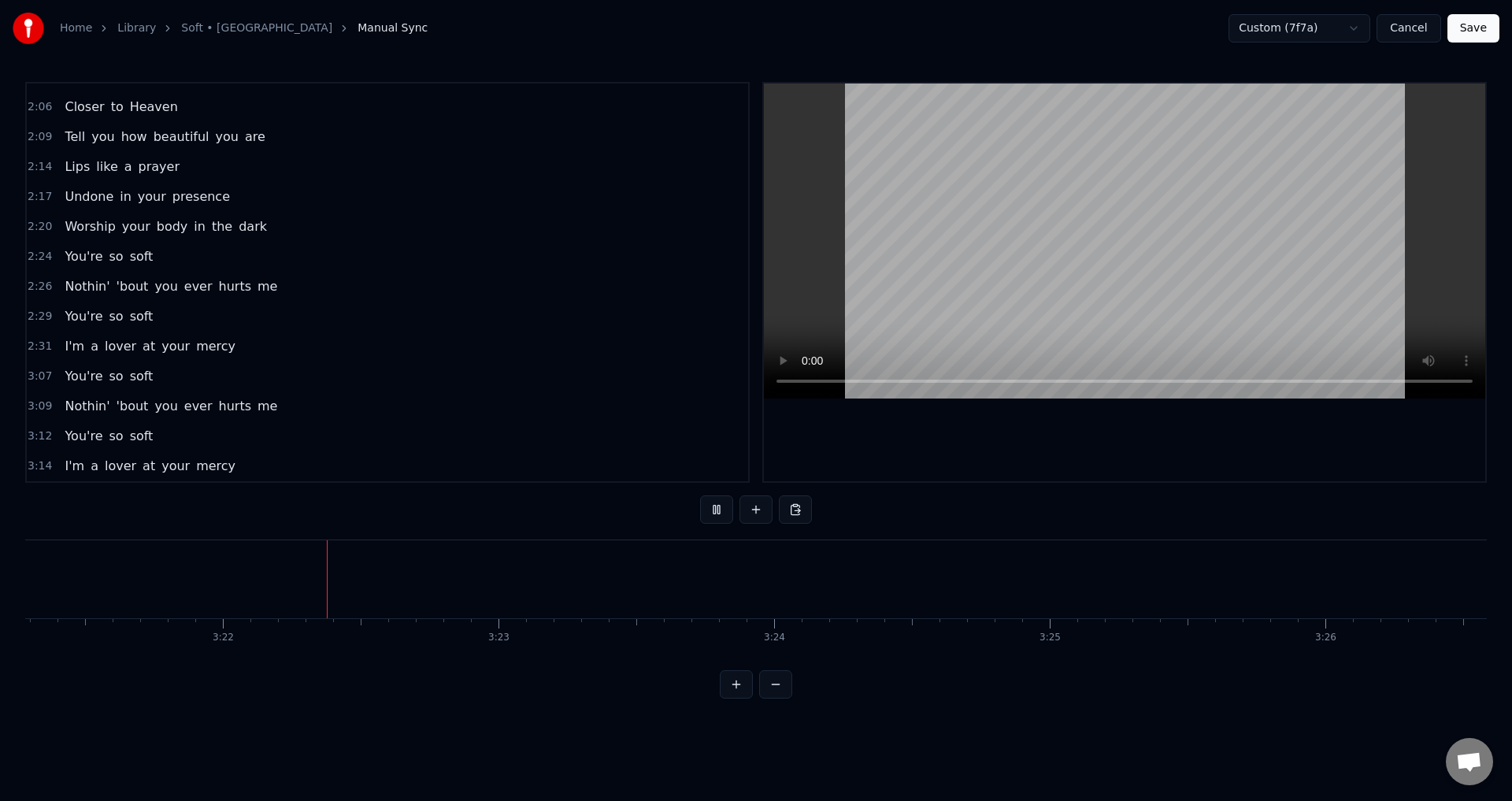
scroll to position [0, 55518]
click at [1477, 26] on button "Save" at bounding box center [1473, 28] width 52 height 28
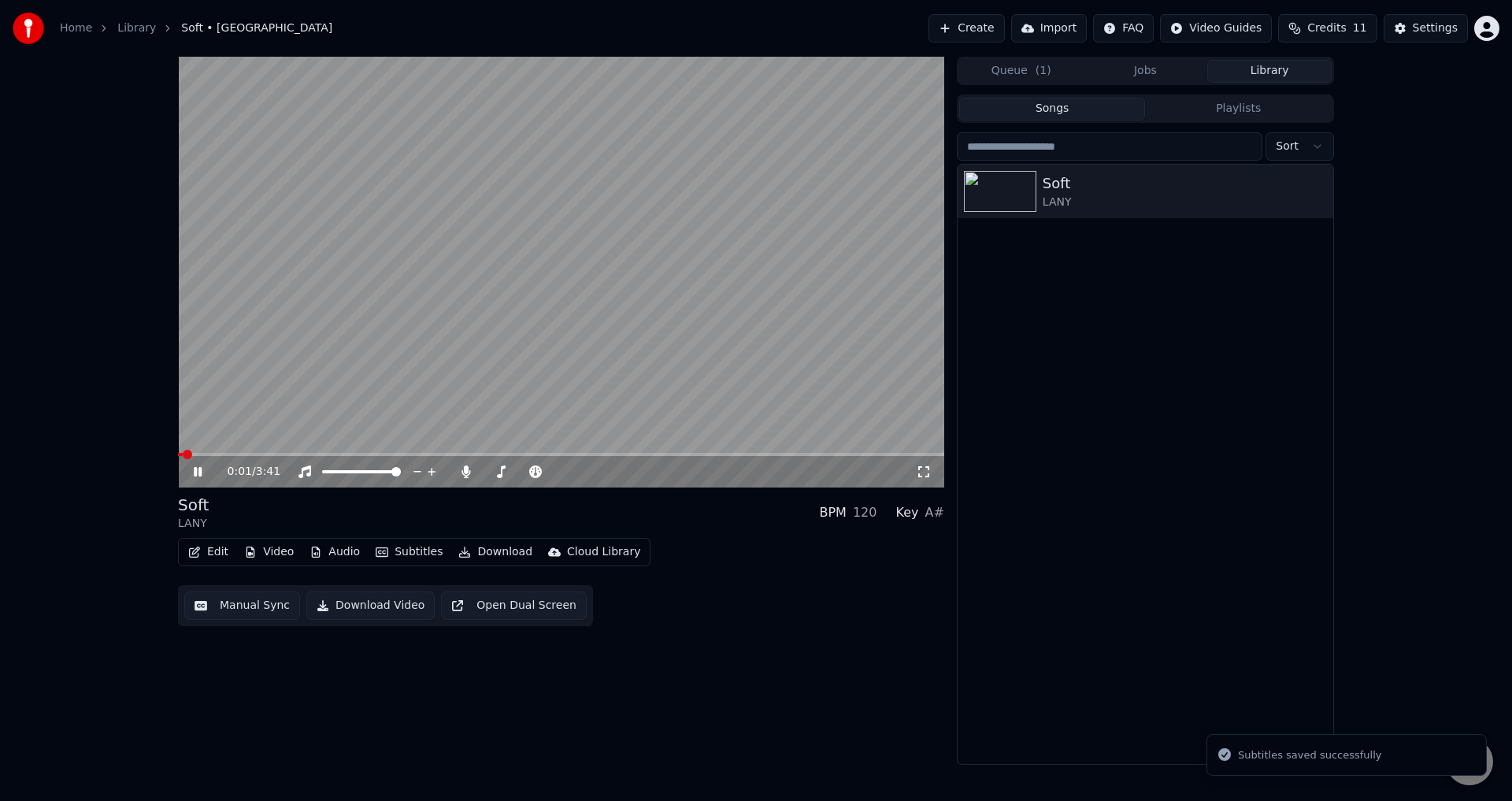
click at [932, 474] on div "0:01 / 3:41" at bounding box center [561, 472] width 754 height 15
click at [928, 474] on icon at bounding box center [923, 471] width 11 height 11
click at [931, 469] on icon at bounding box center [923, 471] width 15 height 13
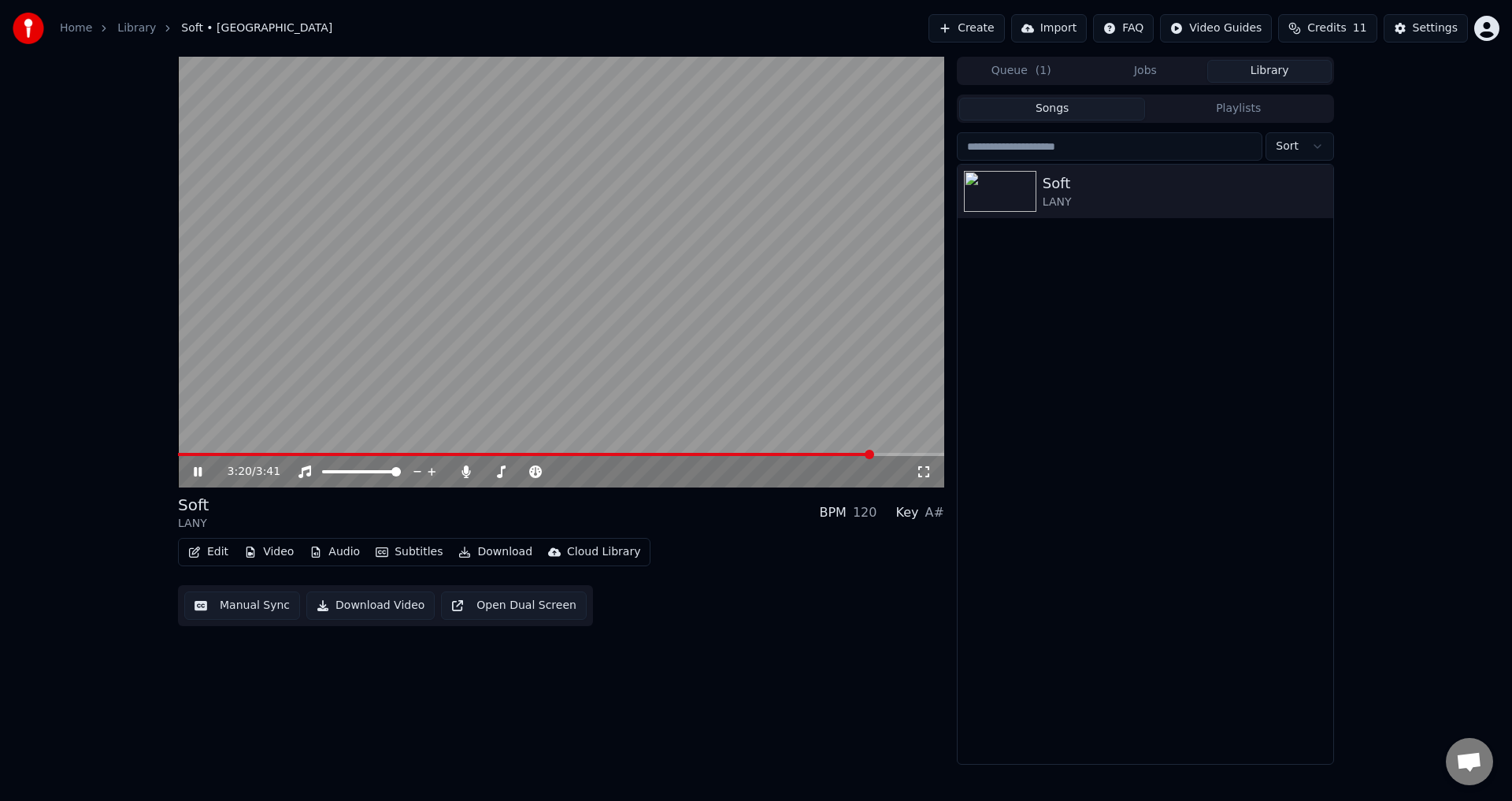
click at [893, 454] on span at bounding box center [561, 454] width 766 height 3
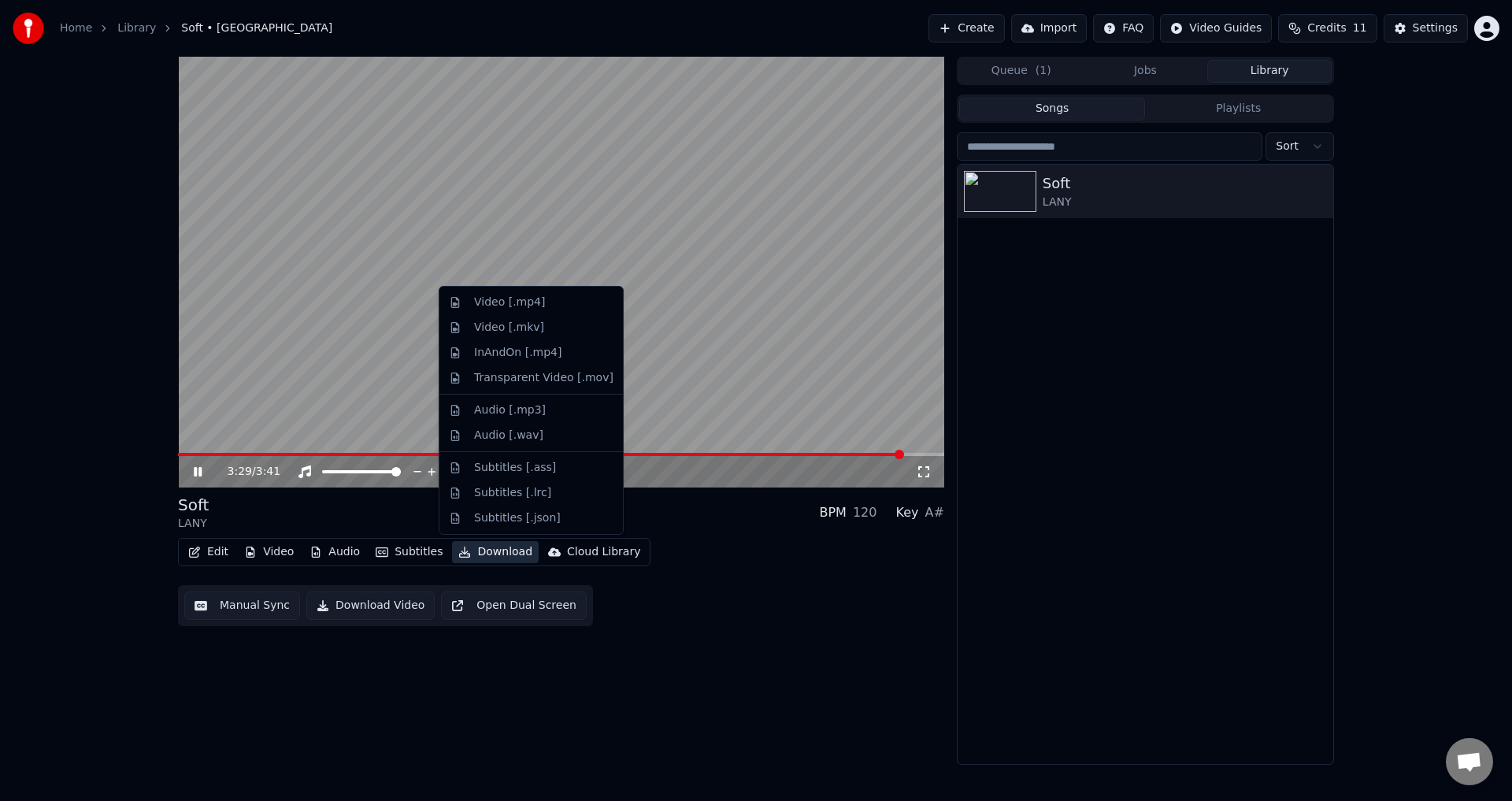
click at [487, 553] on button "Download" at bounding box center [496, 552] width 87 height 22
click at [533, 309] on div "Video [.mp4]" at bounding box center [509, 302] width 70 height 15
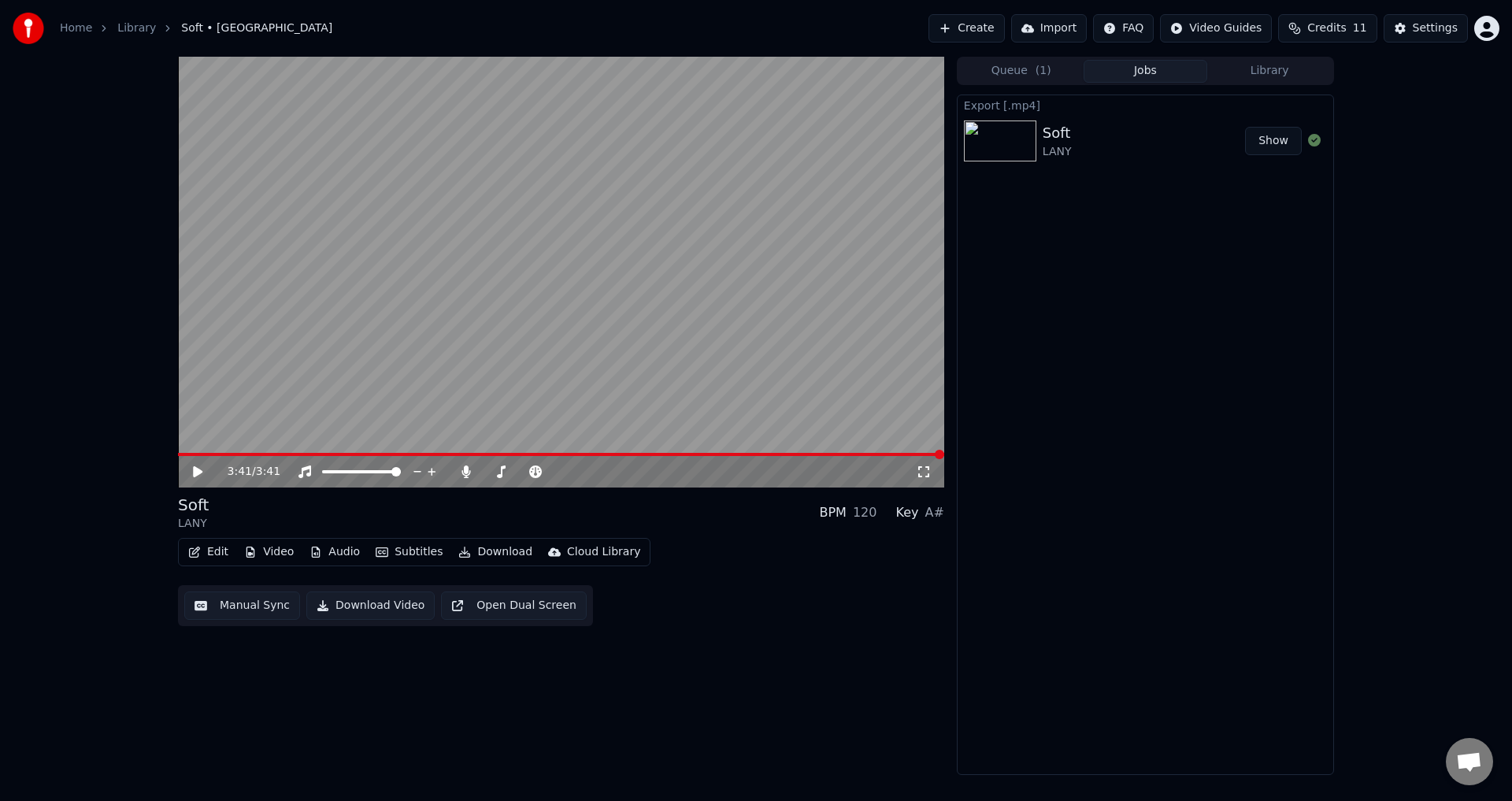
click at [349, 454] on span at bounding box center [561, 454] width 766 height 3
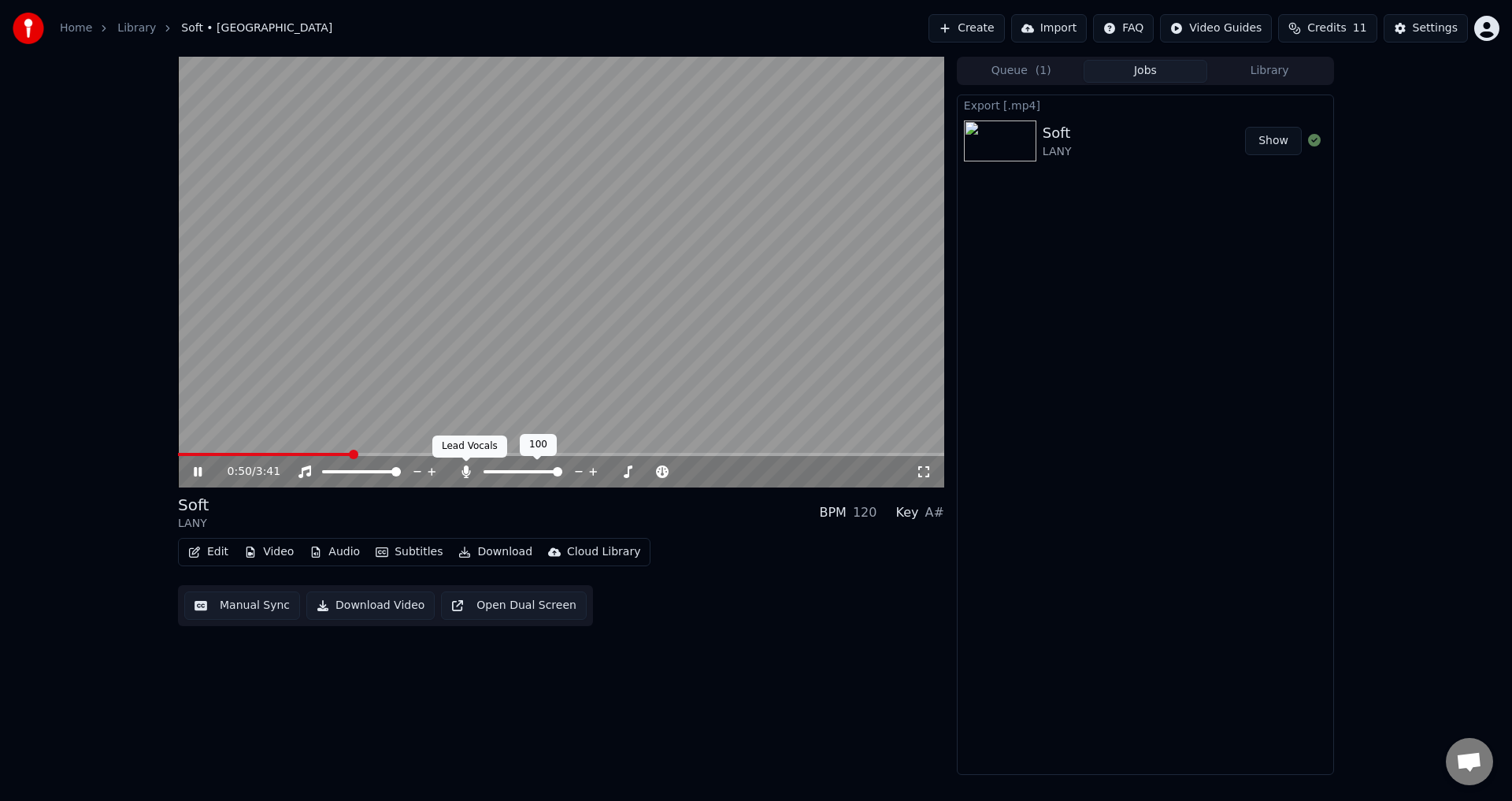
click at [468, 470] on icon at bounding box center [465, 471] width 9 height 13
click at [465, 453] on video at bounding box center [561, 272] width 766 height 431
click at [485, 454] on div "0:53 / 3:41" at bounding box center [561, 272] width 766 height 431
click at [485, 455] on span at bounding box center [561, 454] width 766 height 3
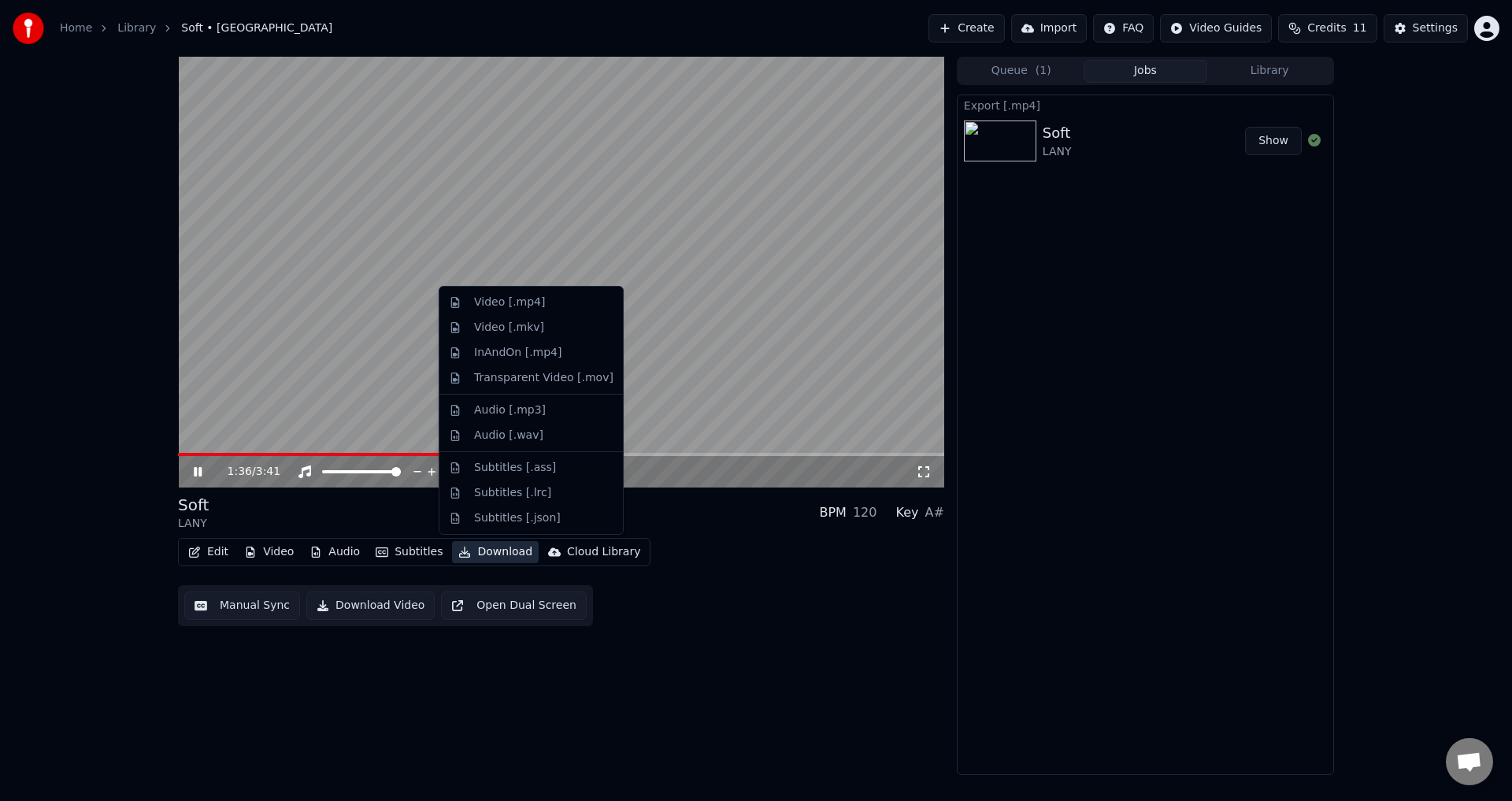
click at [473, 551] on button "Download" at bounding box center [496, 552] width 87 height 22
click at [526, 308] on div "Video [.mp4]" at bounding box center [509, 302] width 70 height 15
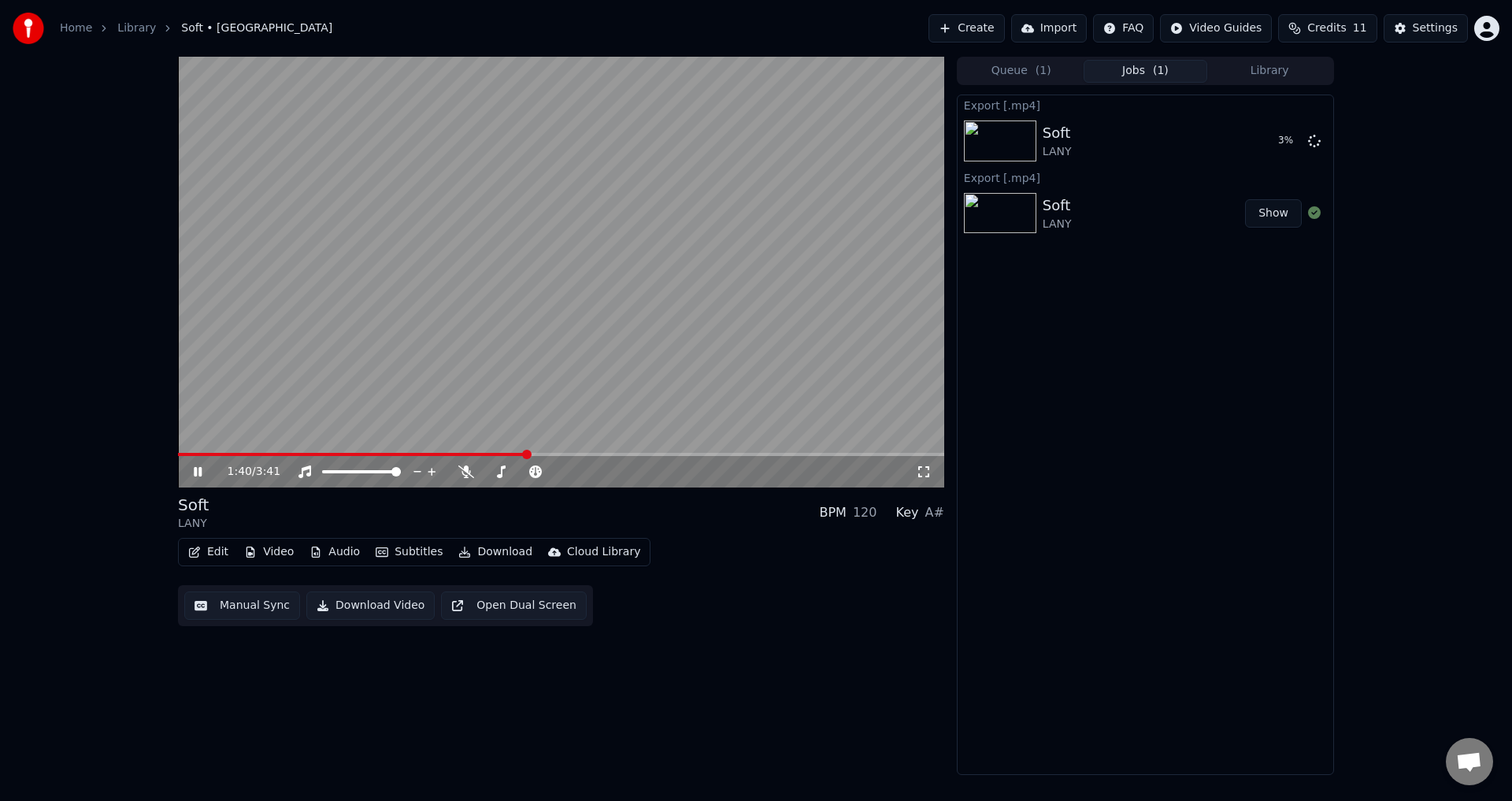
click at [653, 272] on video at bounding box center [561, 272] width 766 height 431
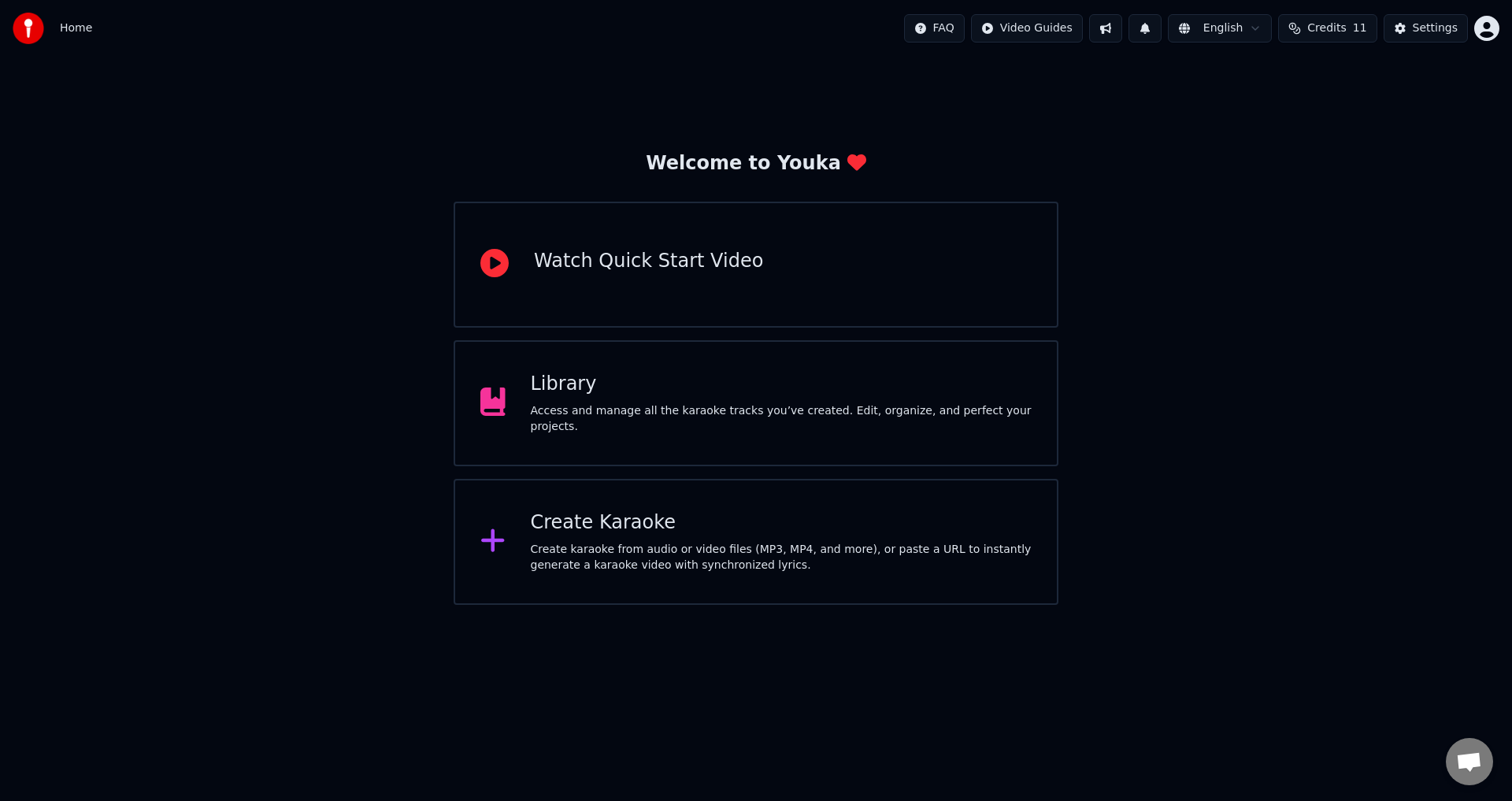
click at [819, 426] on div "Access and manage all the karaoke tracks you’ve created. Edit, organize, and pe…" at bounding box center [782, 419] width 502 height 32
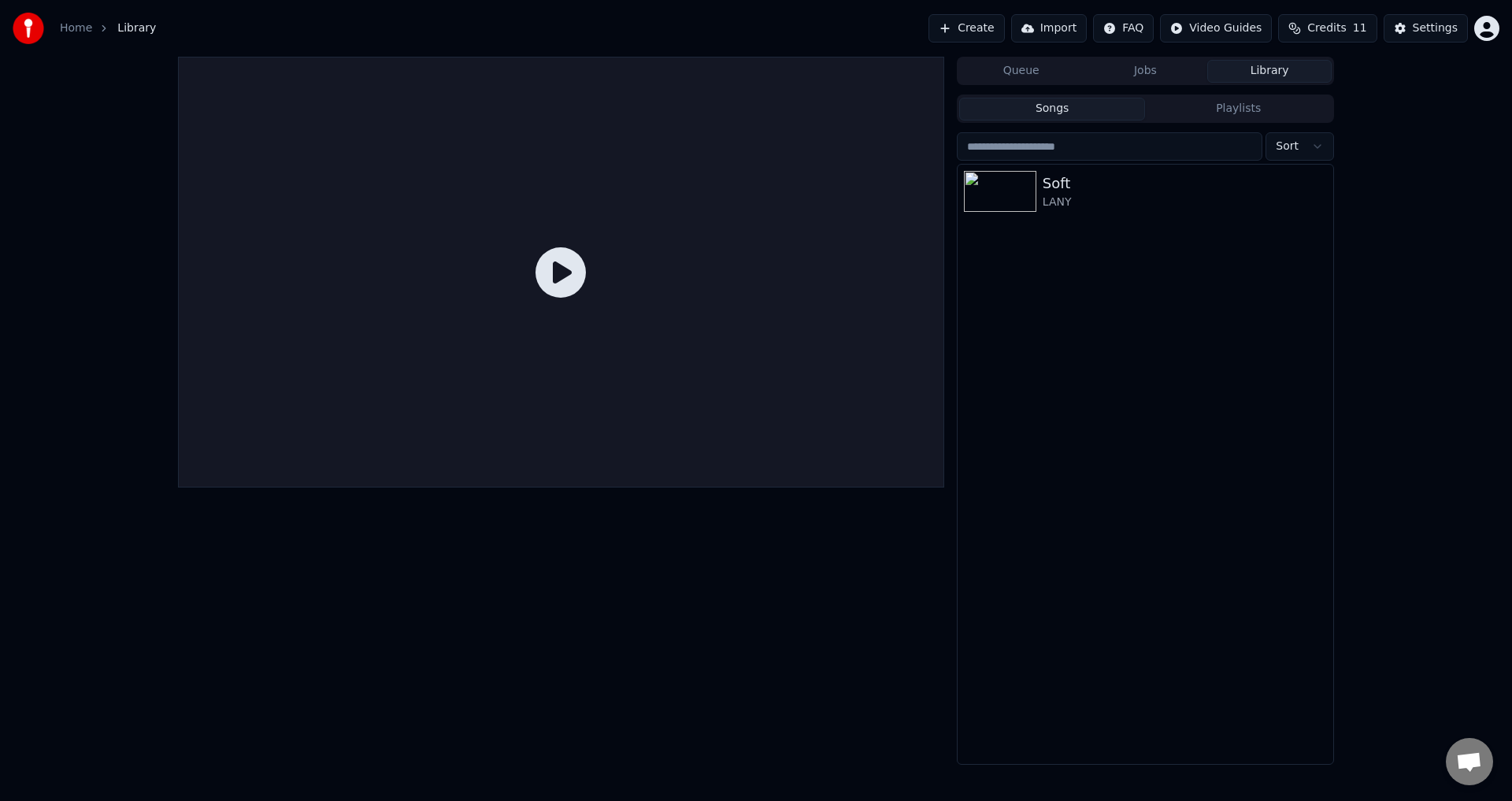
click at [997, 28] on button "Create" at bounding box center [966, 28] width 76 height 28
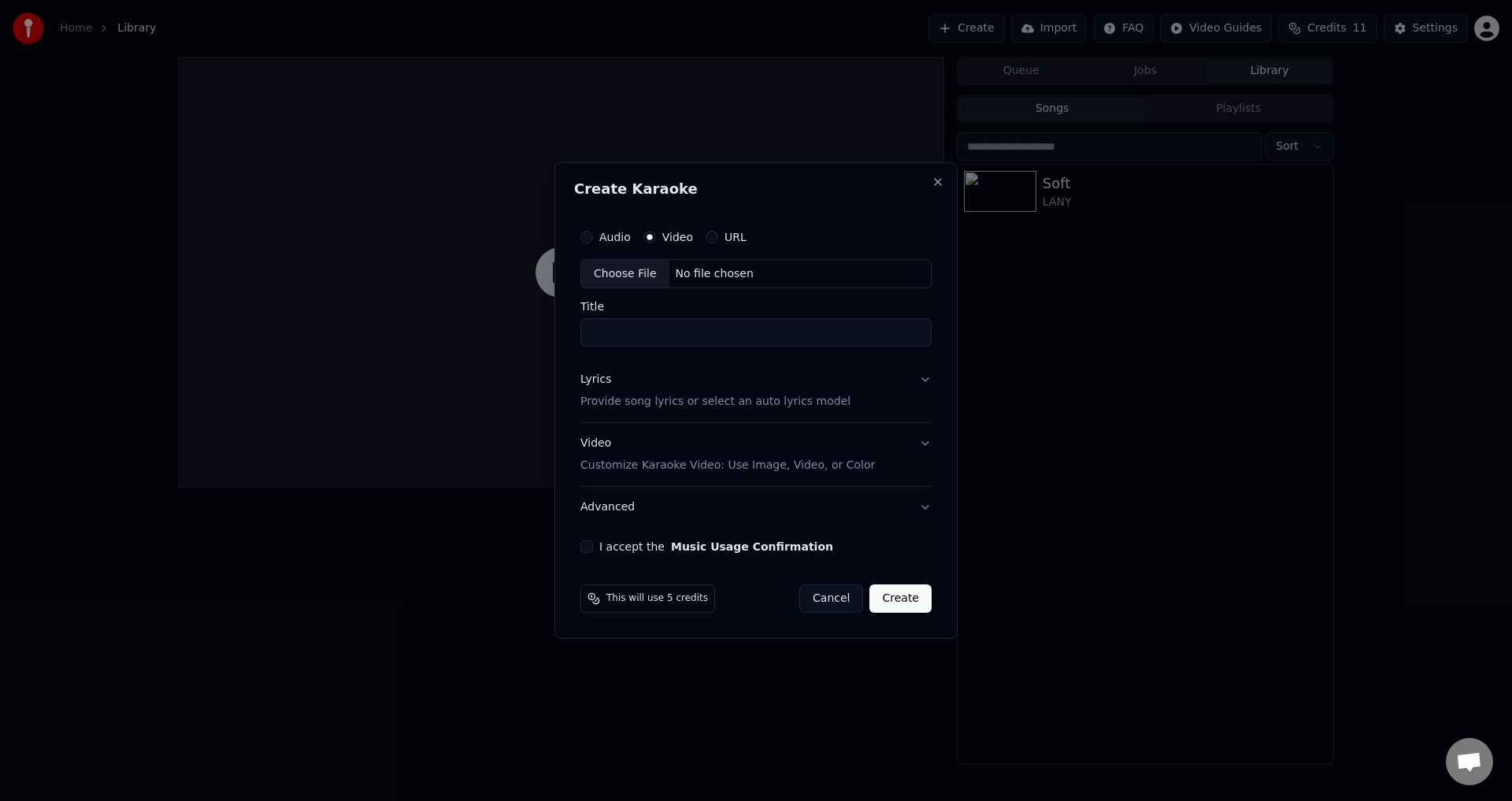
click at [642, 272] on div "Choose File" at bounding box center [624, 273] width 88 height 28
click at [809, 345] on input "**********" at bounding box center [756, 333] width 358 height 28
drag, startPoint x: 810, startPoint y: 340, endPoint x: 799, endPoint y: 340, distance: 11.0
click at [800, 340] on input "**********" at bounding box center [756, 333] width 358 height 28
drag, startPoint x: 804, startPoint y: 333, endPoint x: 675, endPoint y: 348, distance: 129.9
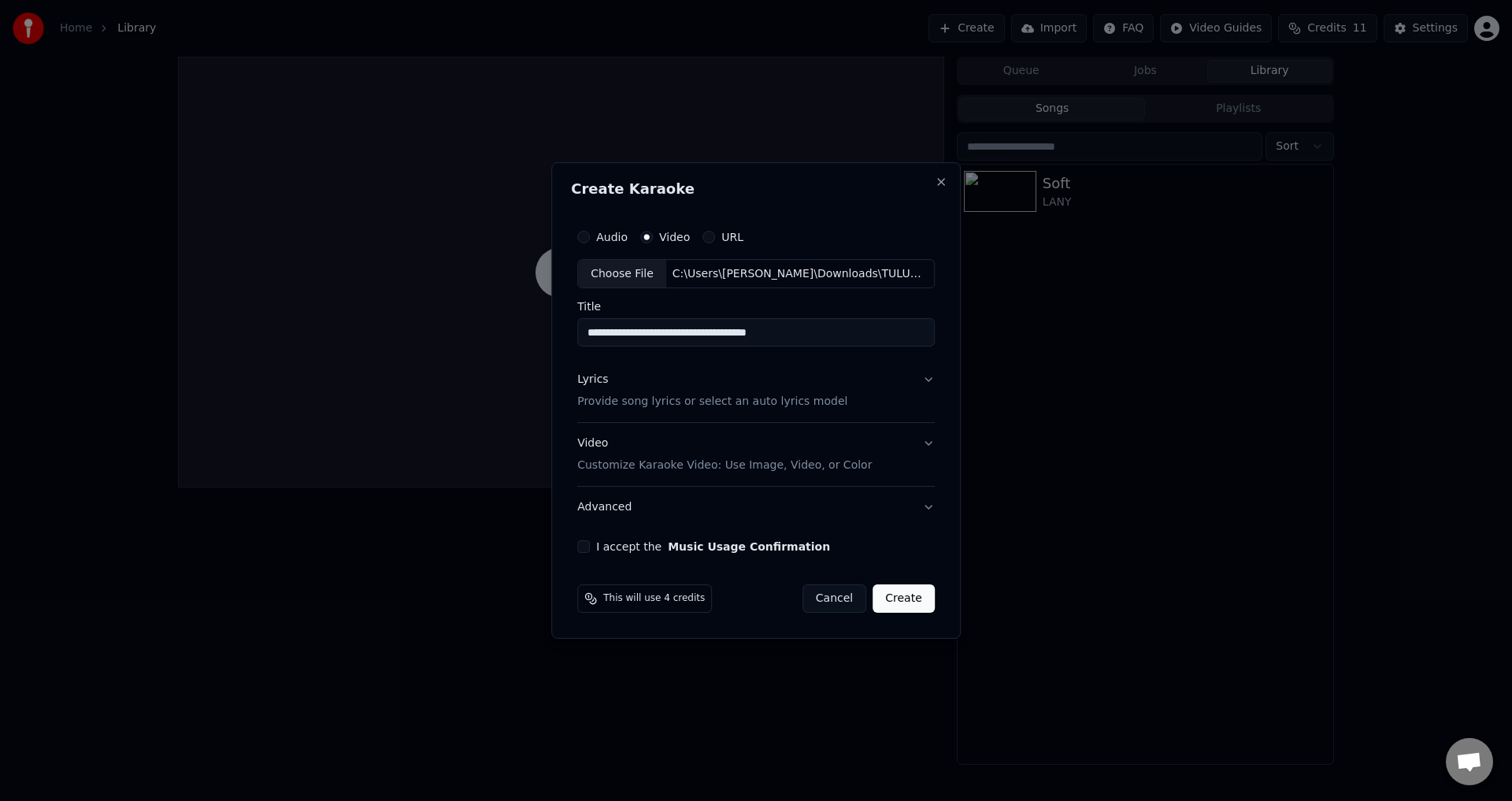
click at [675, 348] on div "**********" at bounding box center [756, 388] width 371 height 345
type input "**********"
click at [735, 398] on p "Provide song lyrics or select an auto lyrics model" at bounding box center [712, 402] width 270 height 15
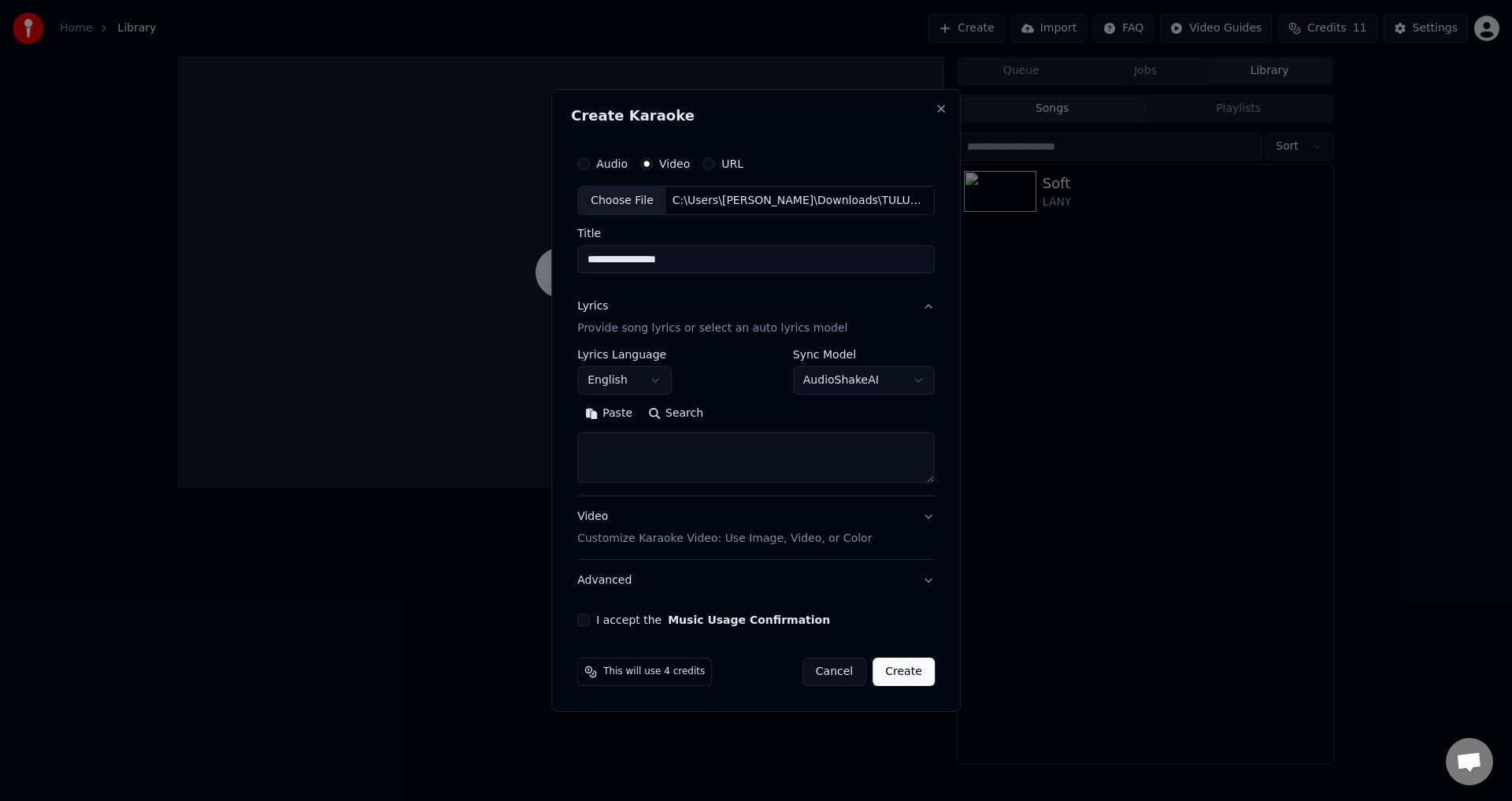
click at [661, 385] on button "English" at bounding box center [624, 380] width 95 height 28
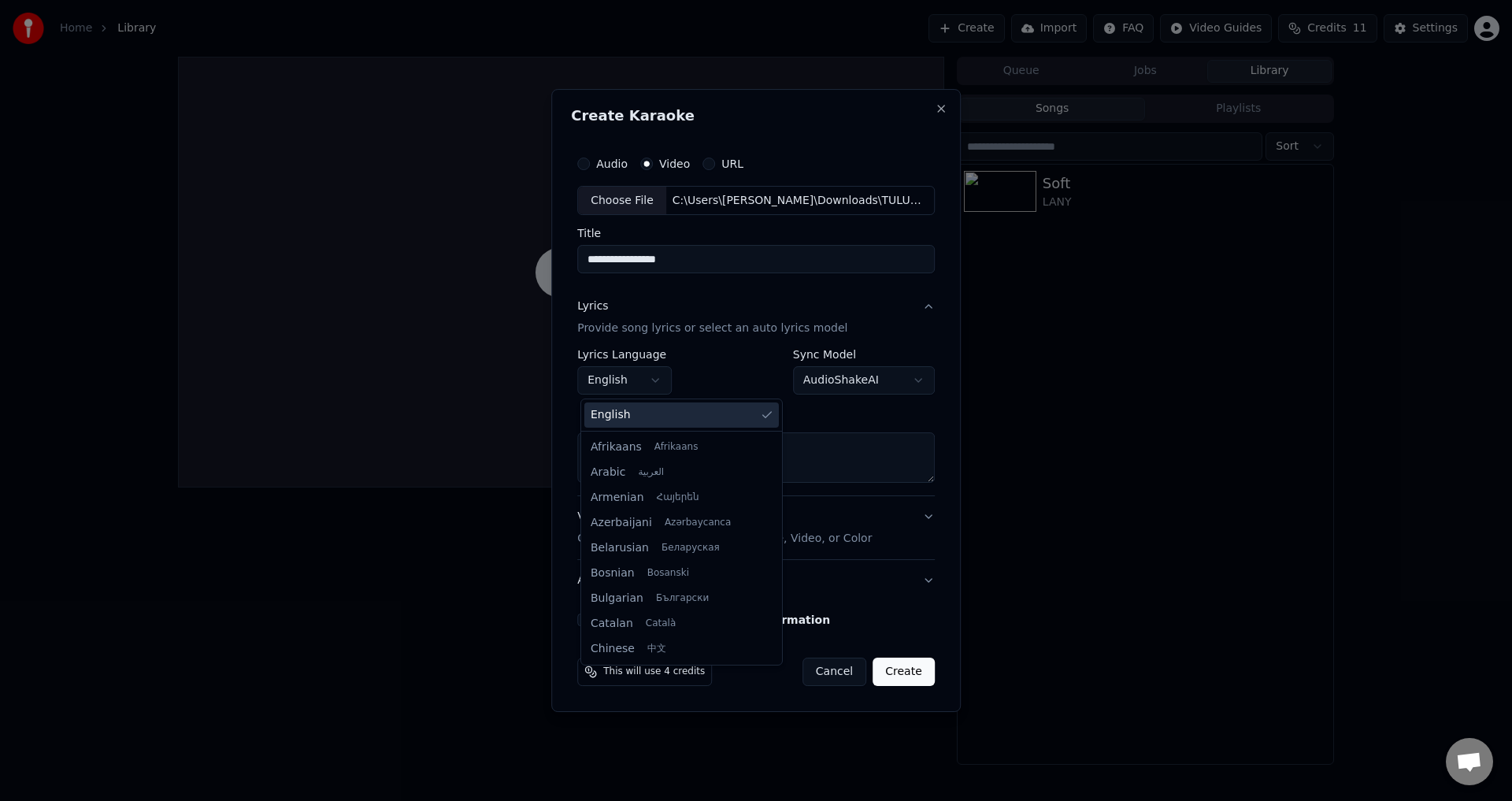
scroll to position [479, 0]
select select "**"
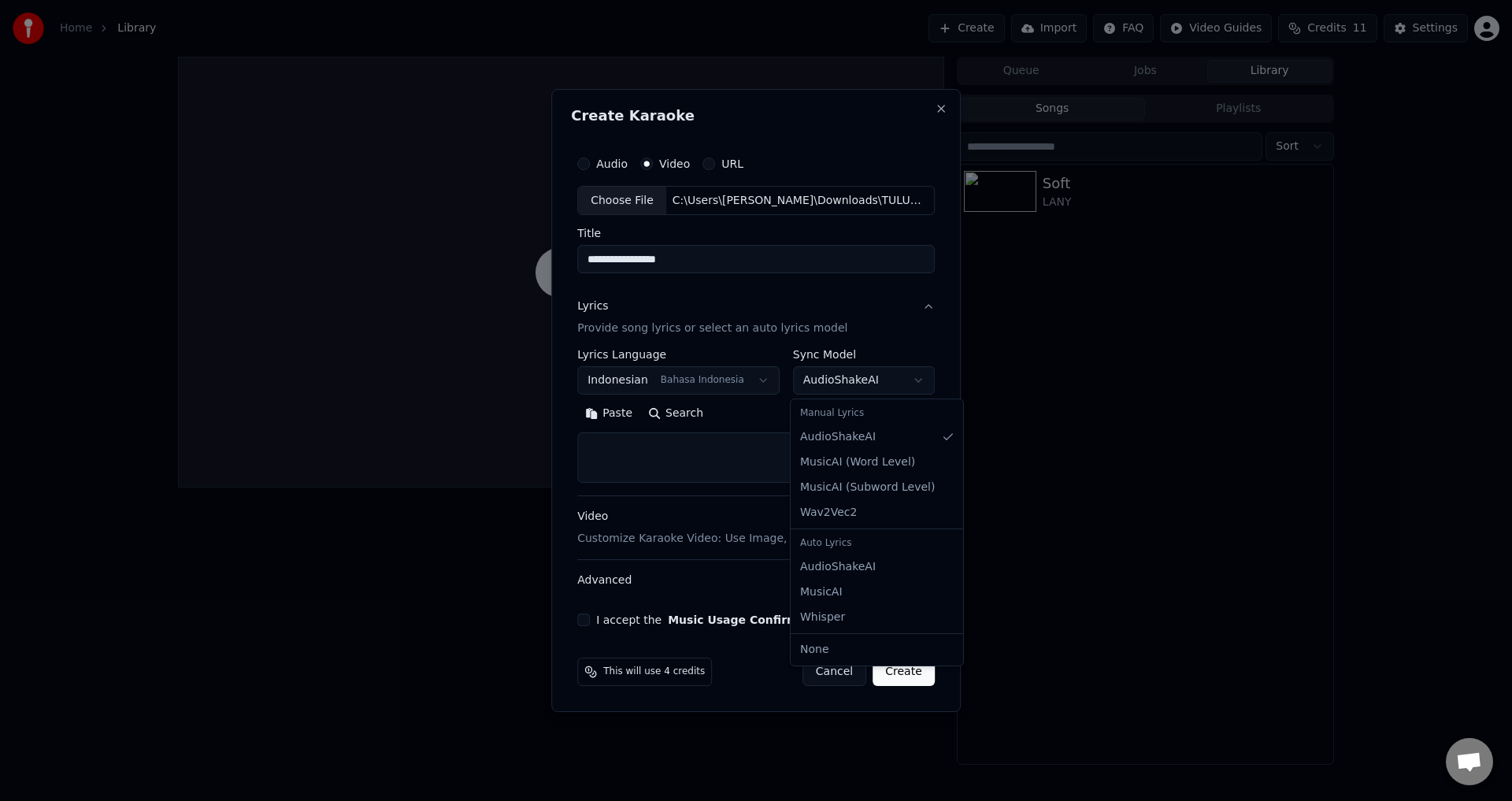
click at [833, 393] on body "**********" at bounding box center [756, 400] width 1512 height 801
click at [739, 475] on textarea at bounding box center [756, 458] width 358 height 50
click at [697, 461] on textarea at bounding box center [756, 458] width 358 height 50
paste textarea "**********"
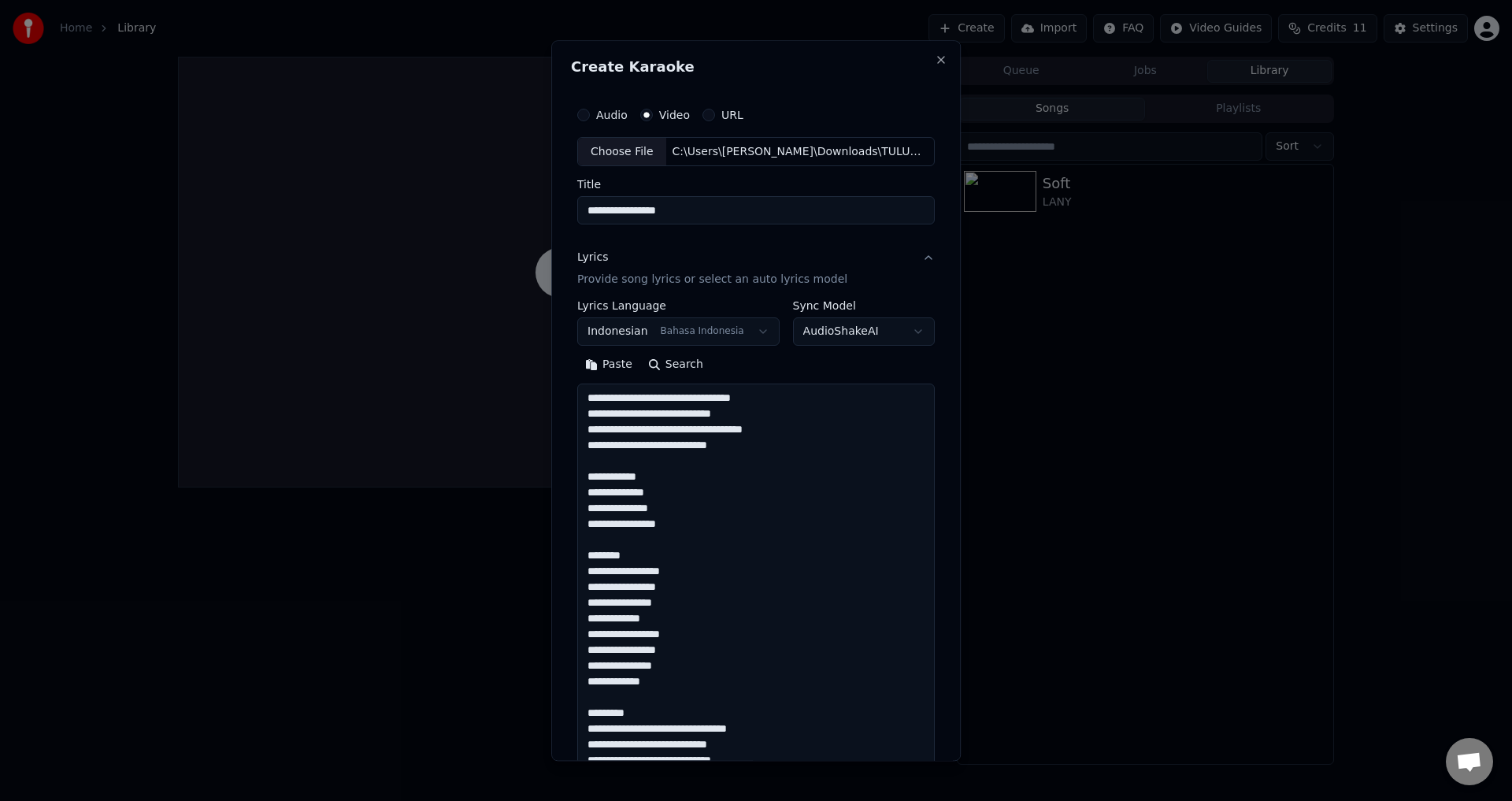
scroll to position [351, 0]
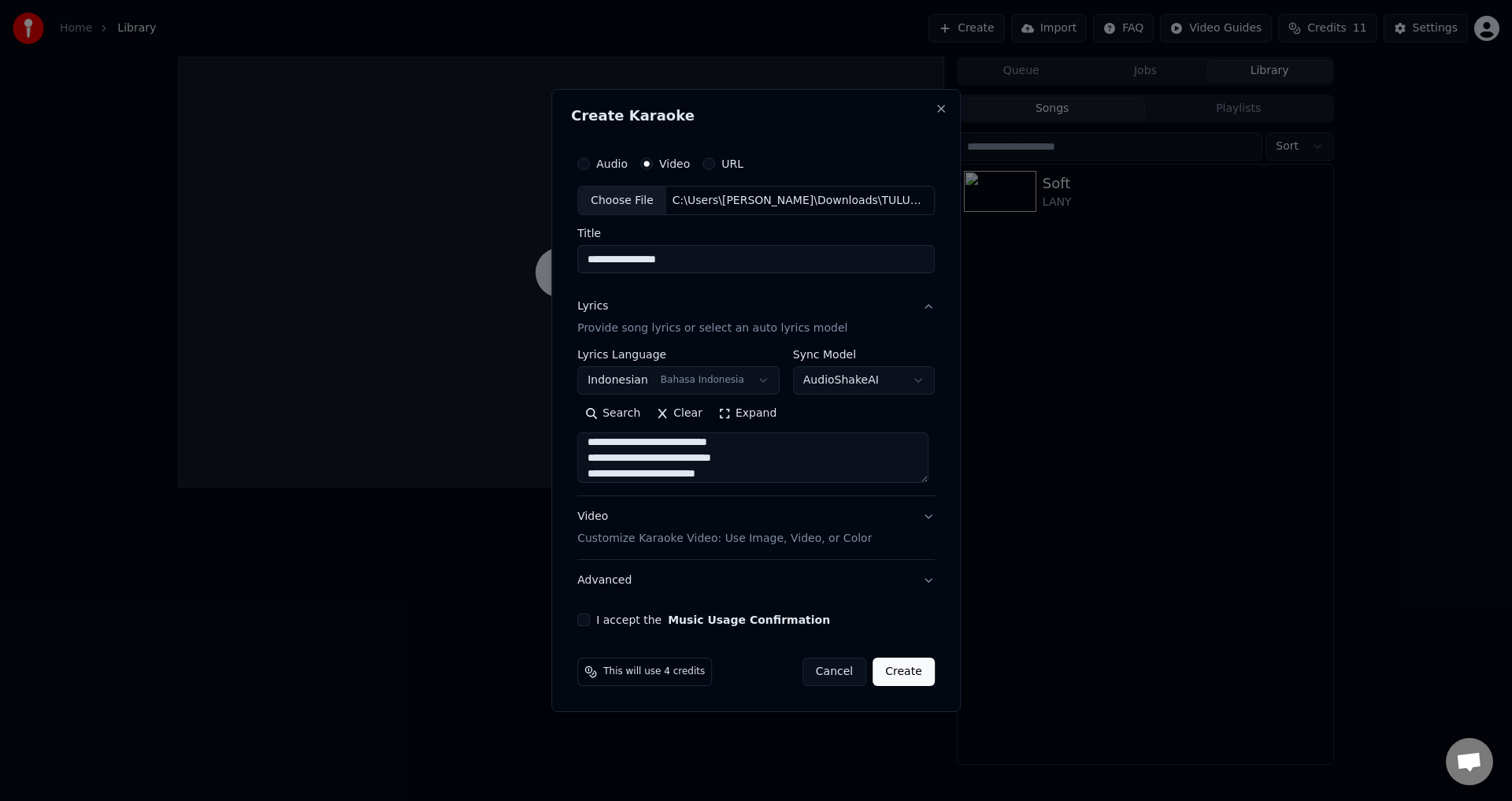
click at [732, 412] on button "Expand" at bounding box center [747, 414] width 74 height 25
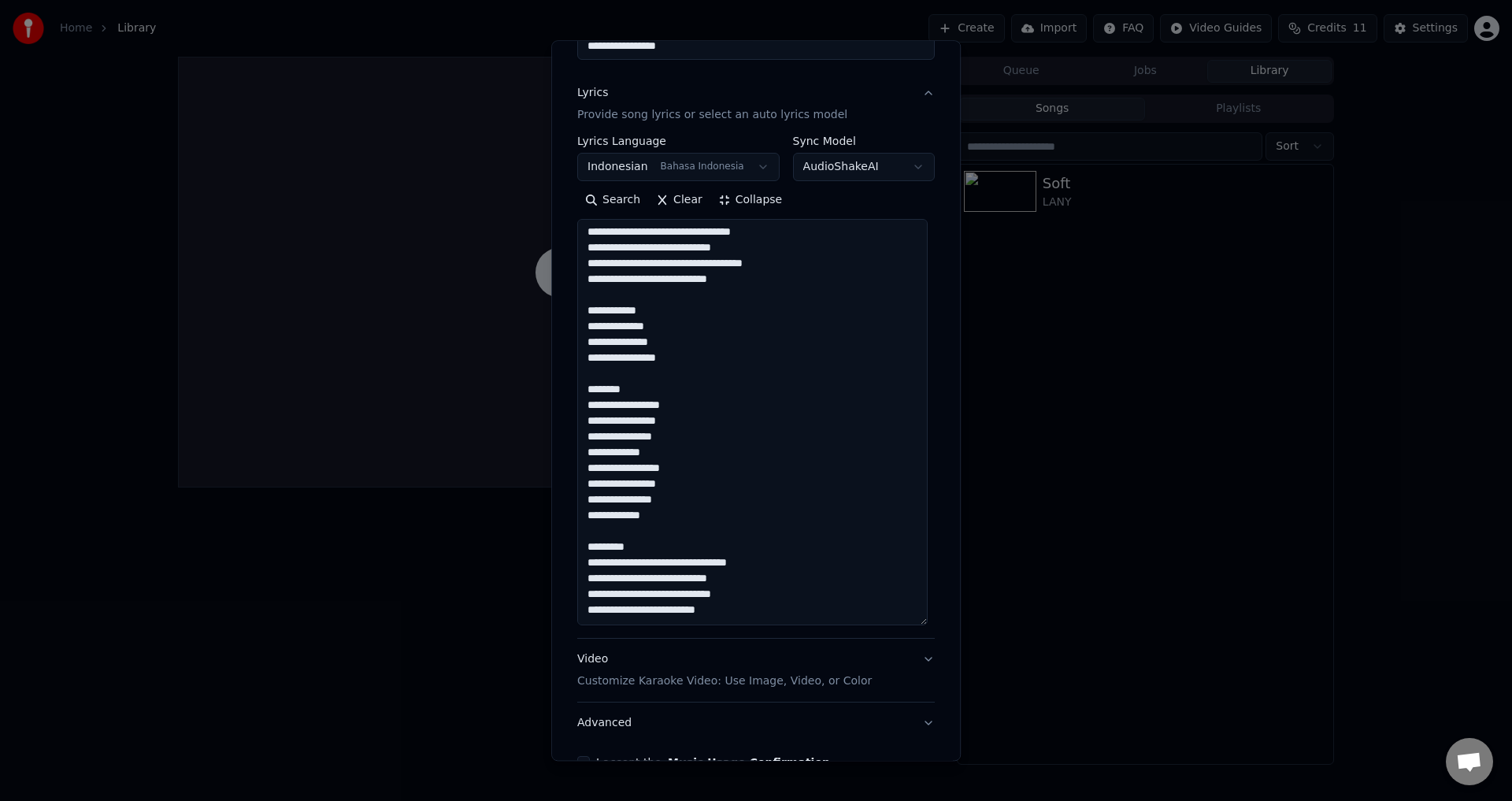
scroll to position [259, 0]
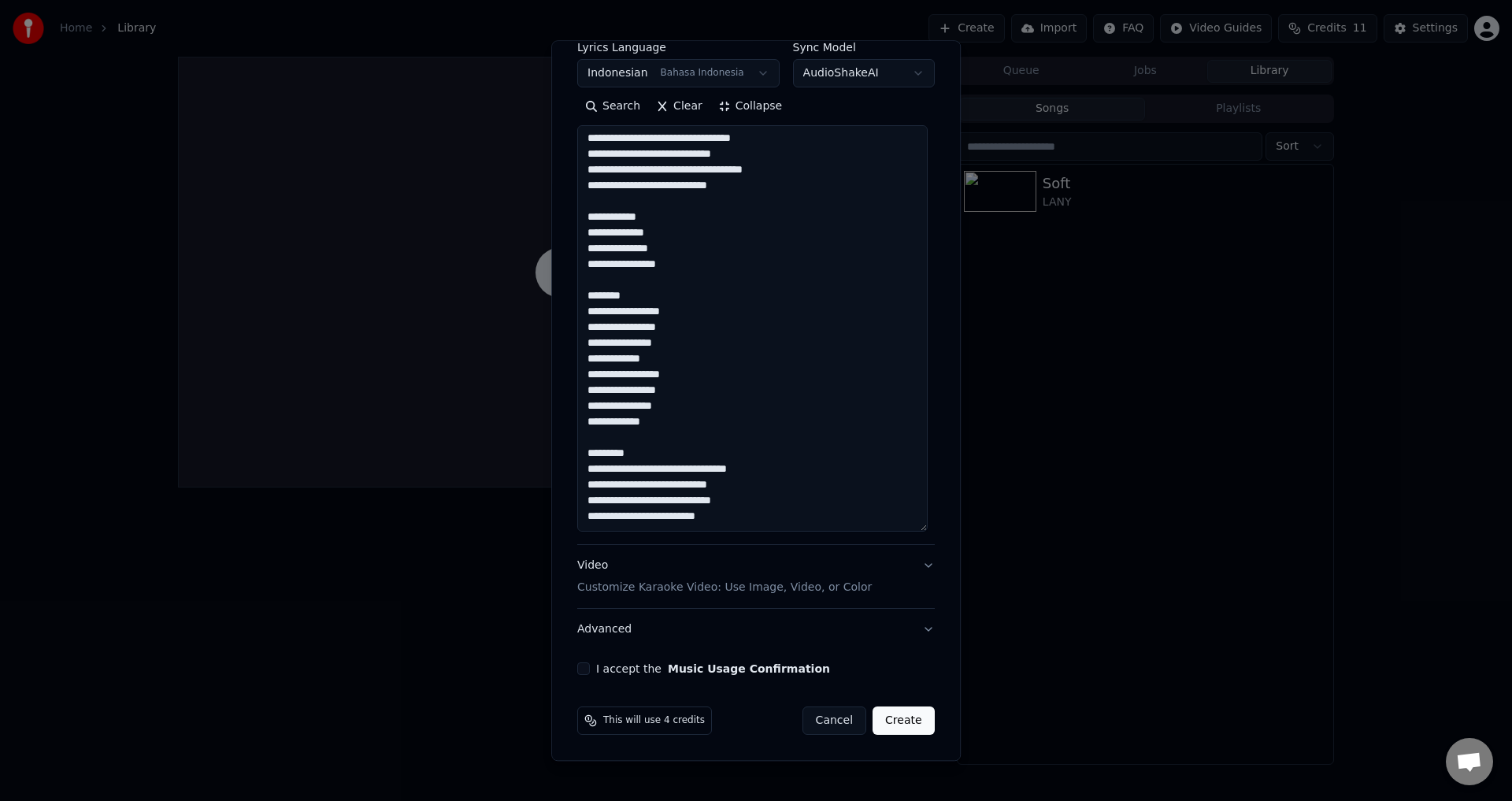
drag, startPoint x: 648, startPoint y: 447, endPoint x: 546, endPoint y: 447, distance: 102.0
click at [546, 447] on body "**********" at bounding box center [756, 400] width 1512 height 801
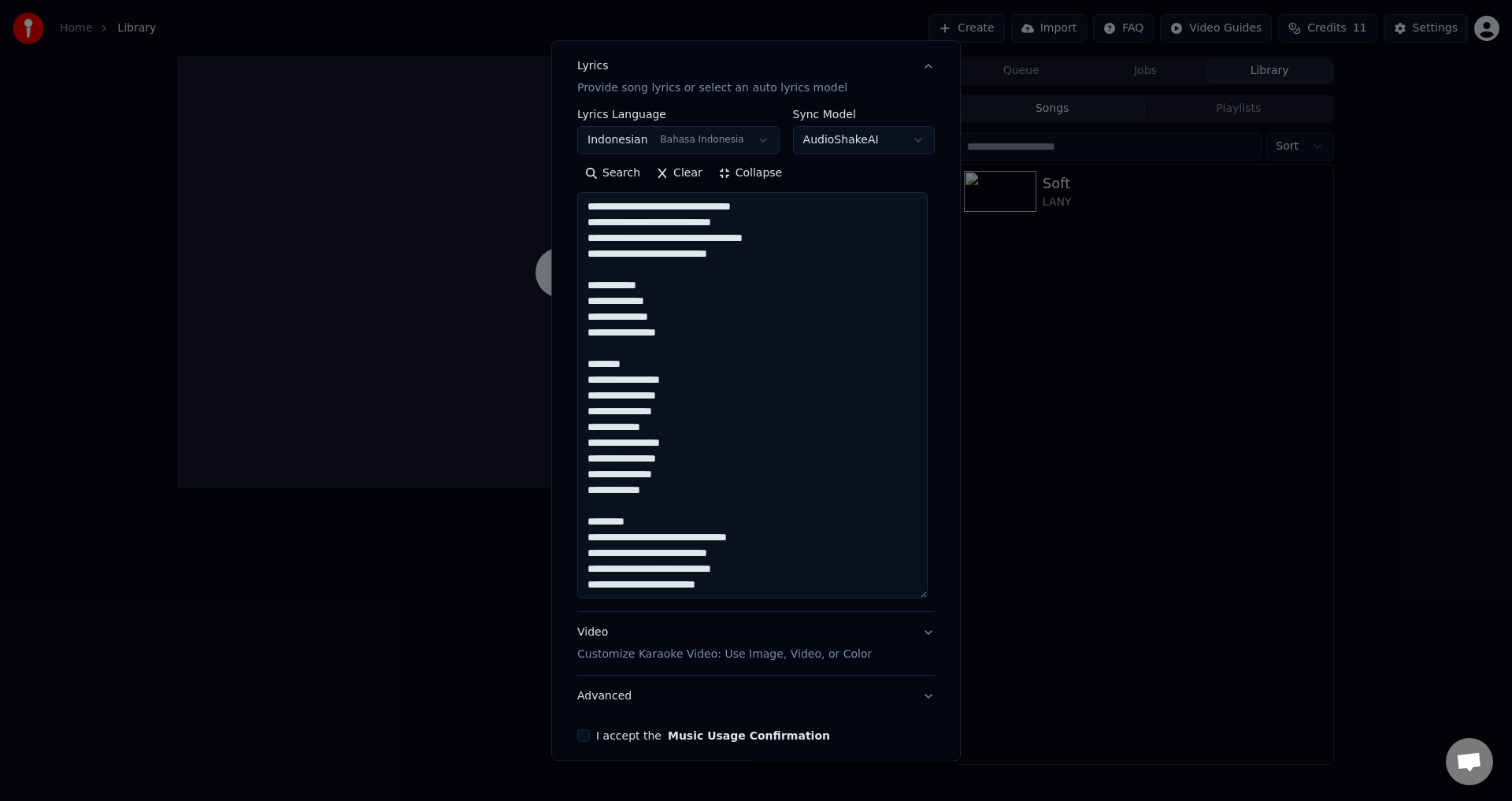
scroll to position [180, 0]
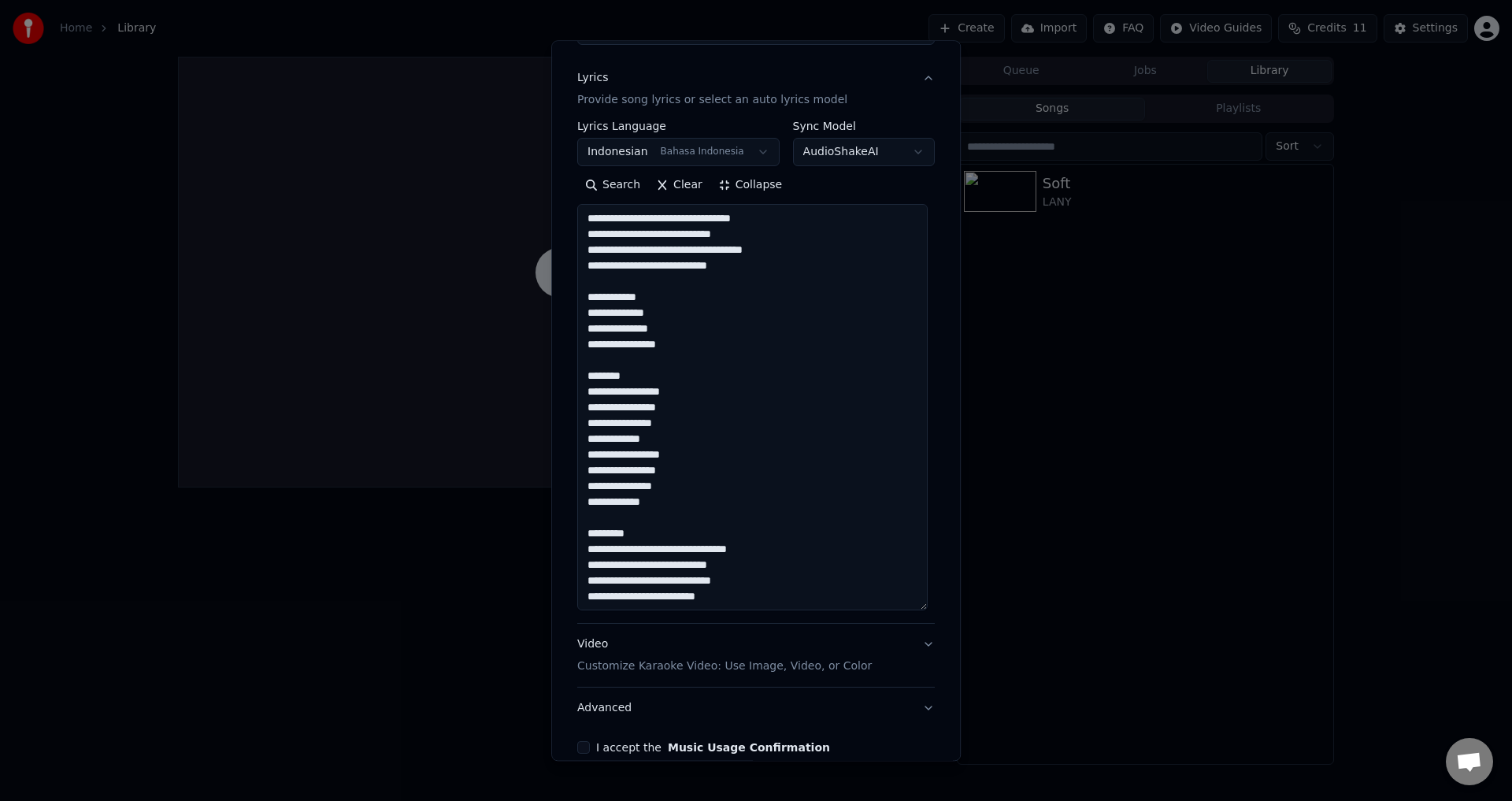
click at [654, 534] on textarea "**********" at bounding box center [752, 407] width 350 height 406
drag, startPoint x: 657, startPoint y: 533, endPoint x: 533, endPoint y: 531, distance: 124.0
click at [533, 531] on body "**********" at bounding box center [756, 400] width 1512 height 801
click at [663, 534] on textarea "**********" at bounding box center [752, 407] width 350 height 406
drag, startPoint x: 628, startPoint y: 539, endPoint x: 575, endPoint y: 537, distance: 53.0
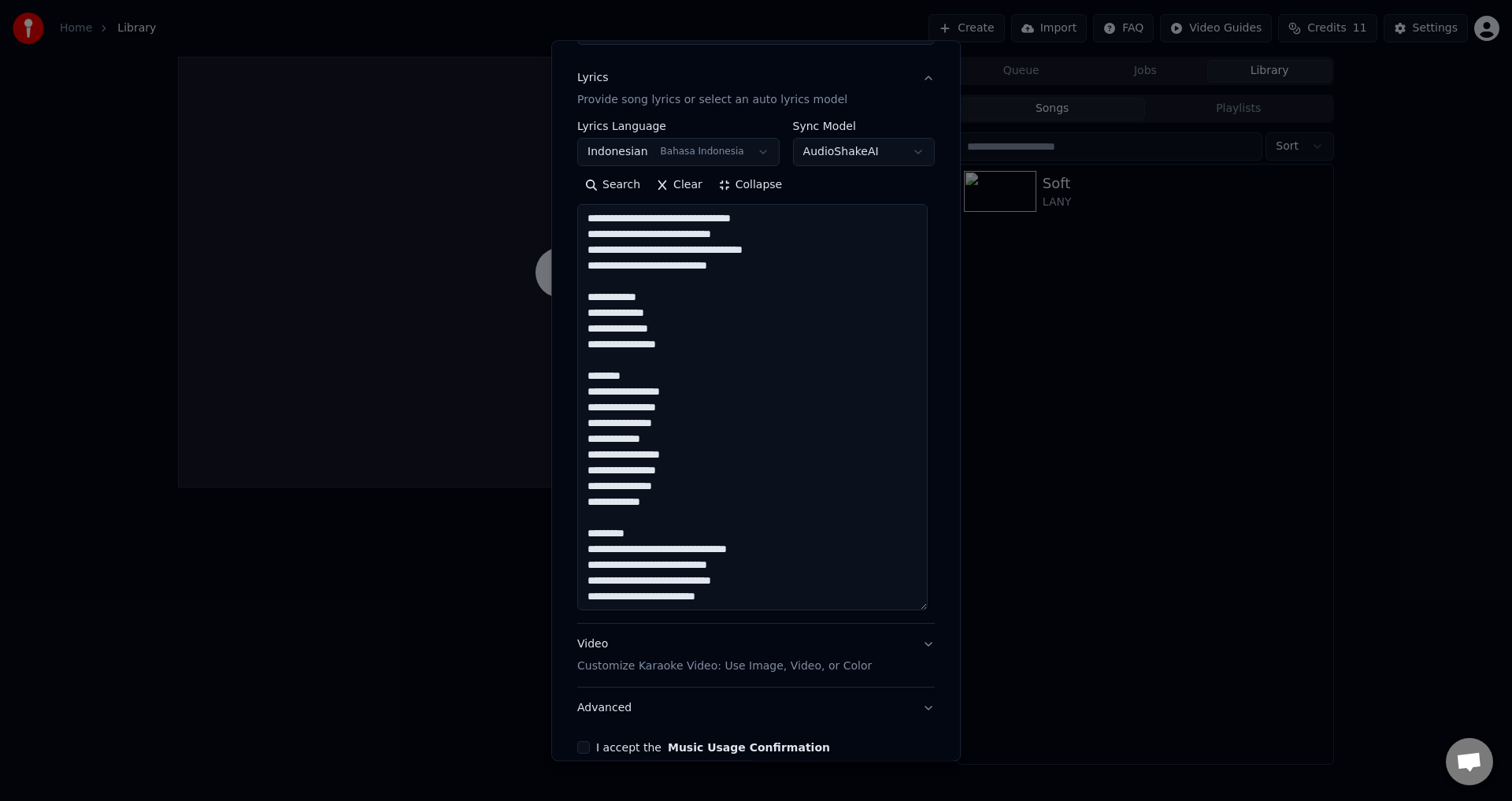
click at [577, 537] on textarea "**********" at bounding box center [752, 407] width 350 height 406
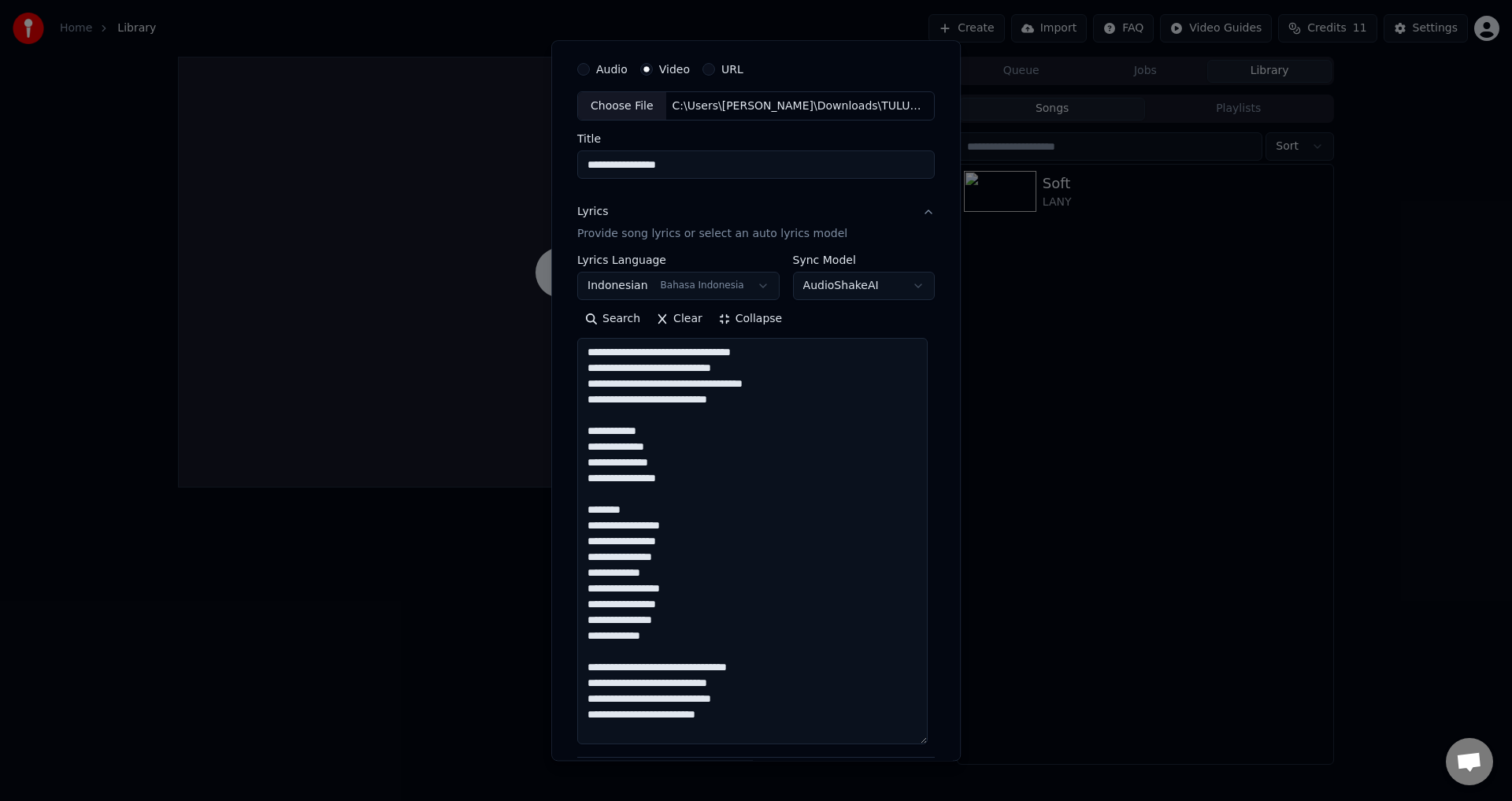
scroll to position [22, 0]
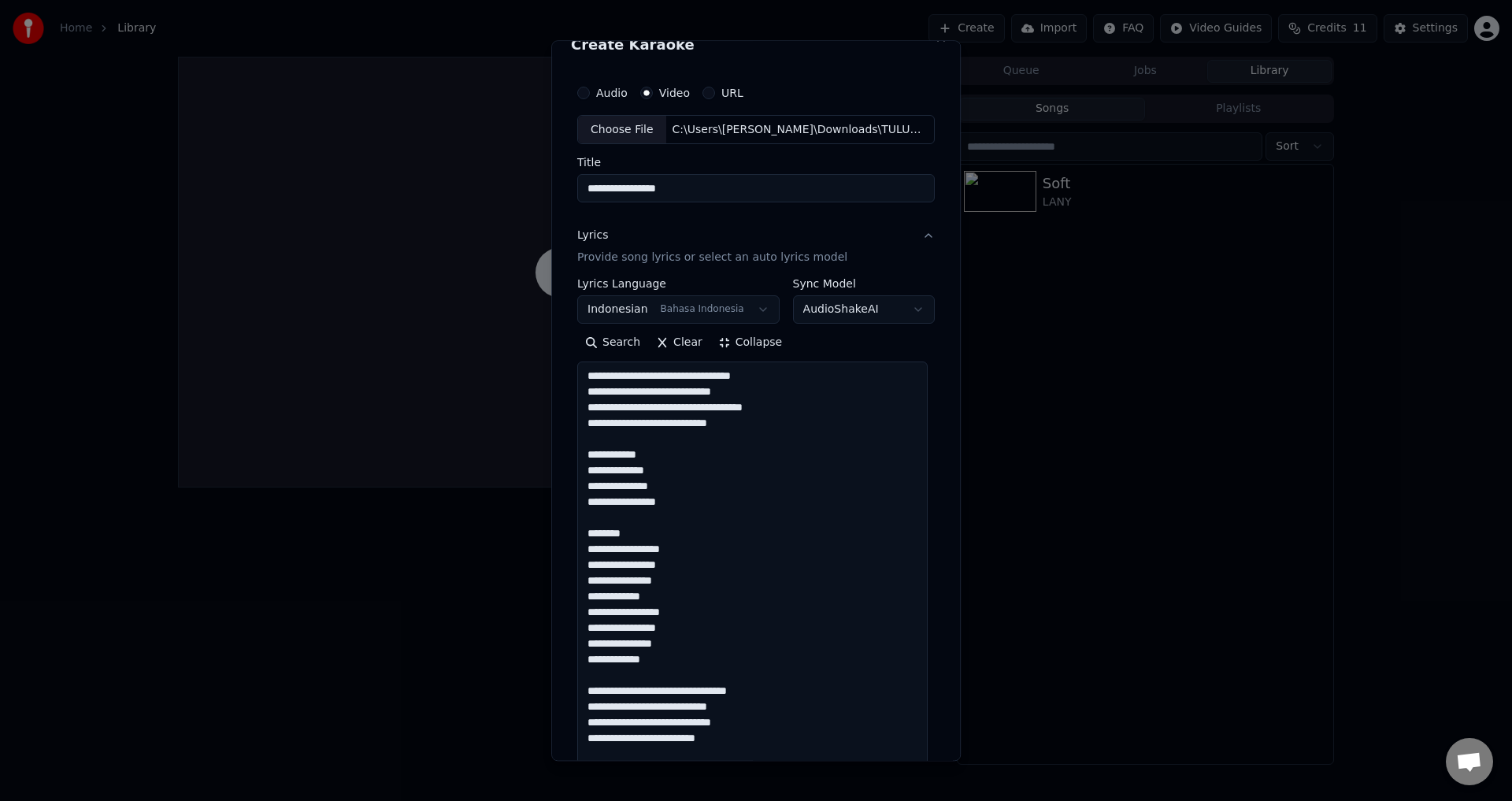
drag, startPoint x: 642, startPoint y: 527, endPoint x: 577, endPoint y: 525, distance: 65.0
click at [577, 525] on textarea "**********" at bounding box center [752, 566] width 350 height 406
drag, startPoint x: 653, startPoint y: 458, endPoint x: 558, endPoint y: 457, distance: 95.0
click at [558, 457] on div "**********" at bounding box center [756, 400] width 410 height 721
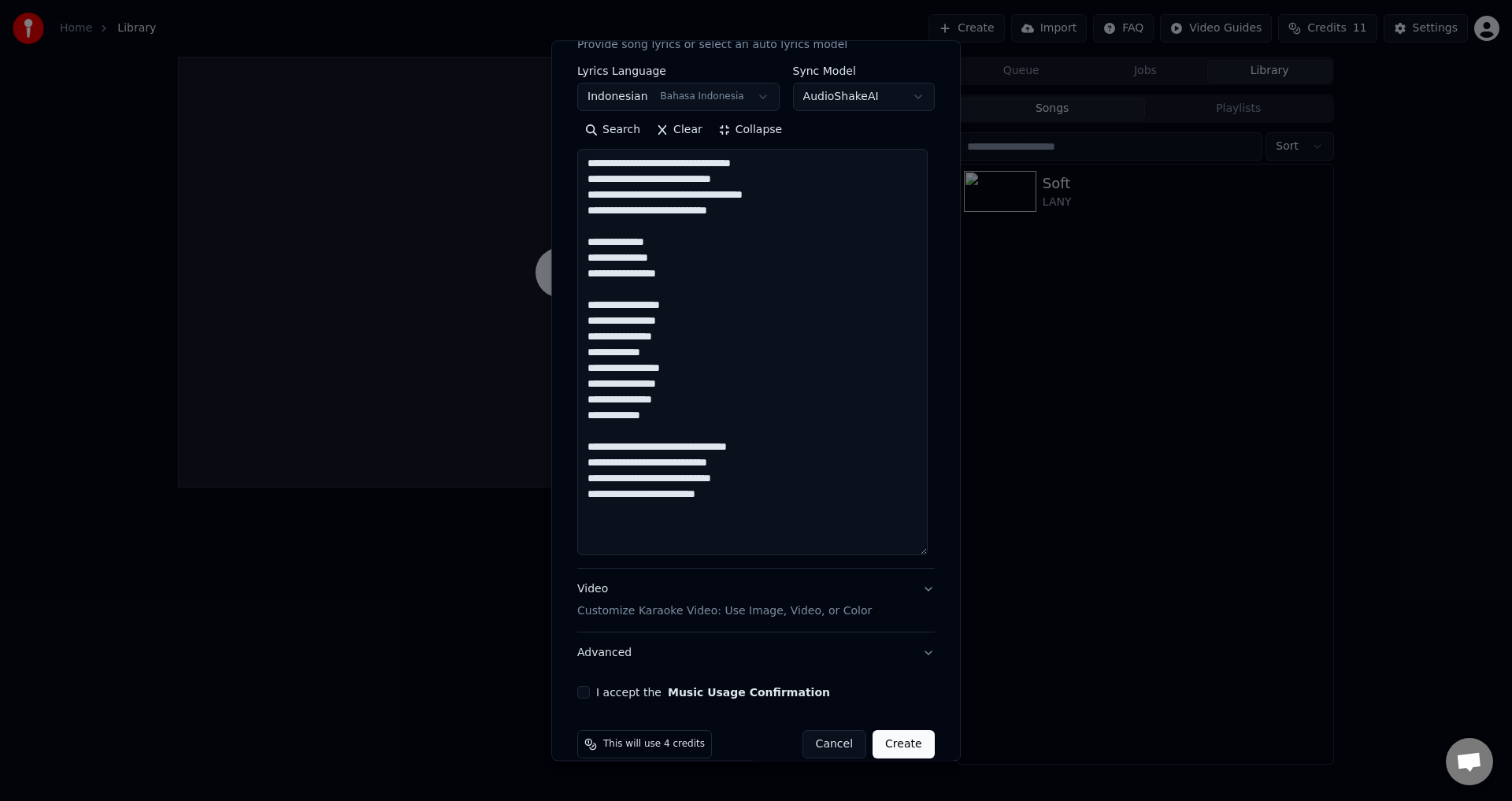
scroll to position [259, 0]
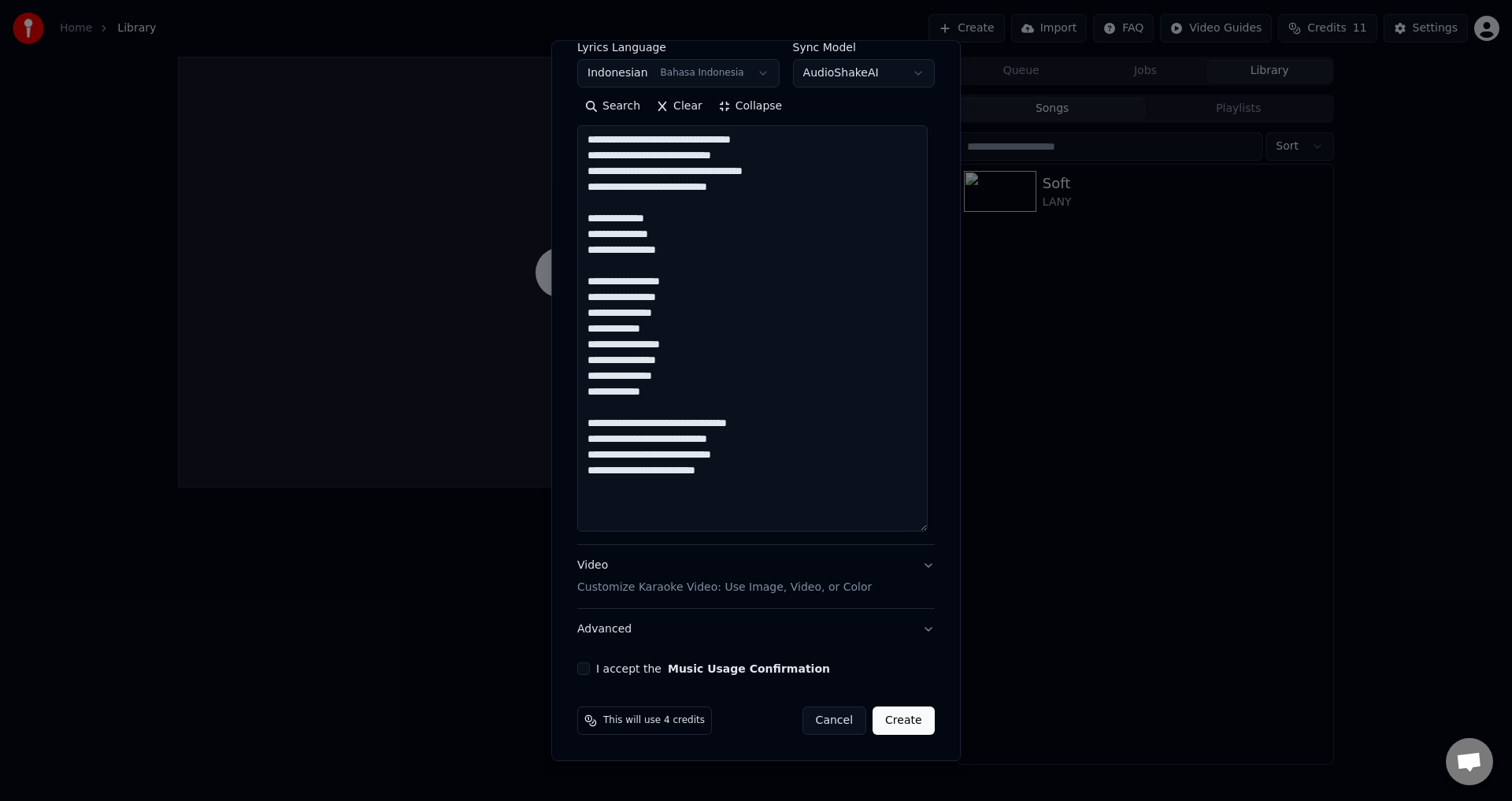
click at [752, 482] on textarea "**********" at bounding box center [752, 329] width 350 height 406
click at [739, 514] on textarea "**********" at bounding box center [752, 329] width 350 height 406
click at [737, 522] on textarea "**********" at bounding box center [752, 329] width 350 height 406
click at [715, 518] on textarea "**********" at bounding box center [752, 329] width 350 height 406
click at [738, 456] on textarea "**********" at bounding box center [752, 329] width 350 height 406
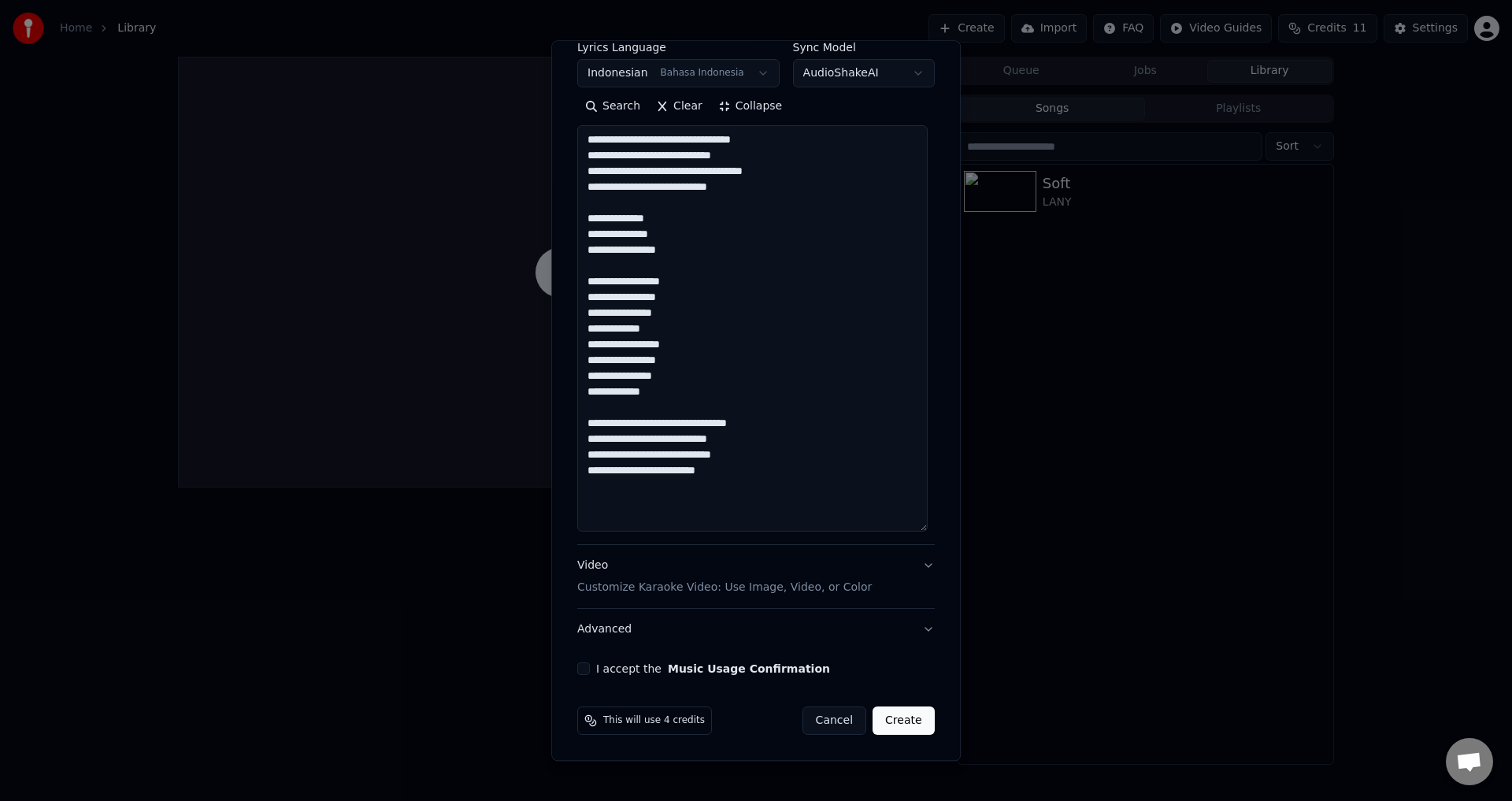
click at [765, 486] on textarea "**********" at bounding box center [752, 329] width 350 height 406
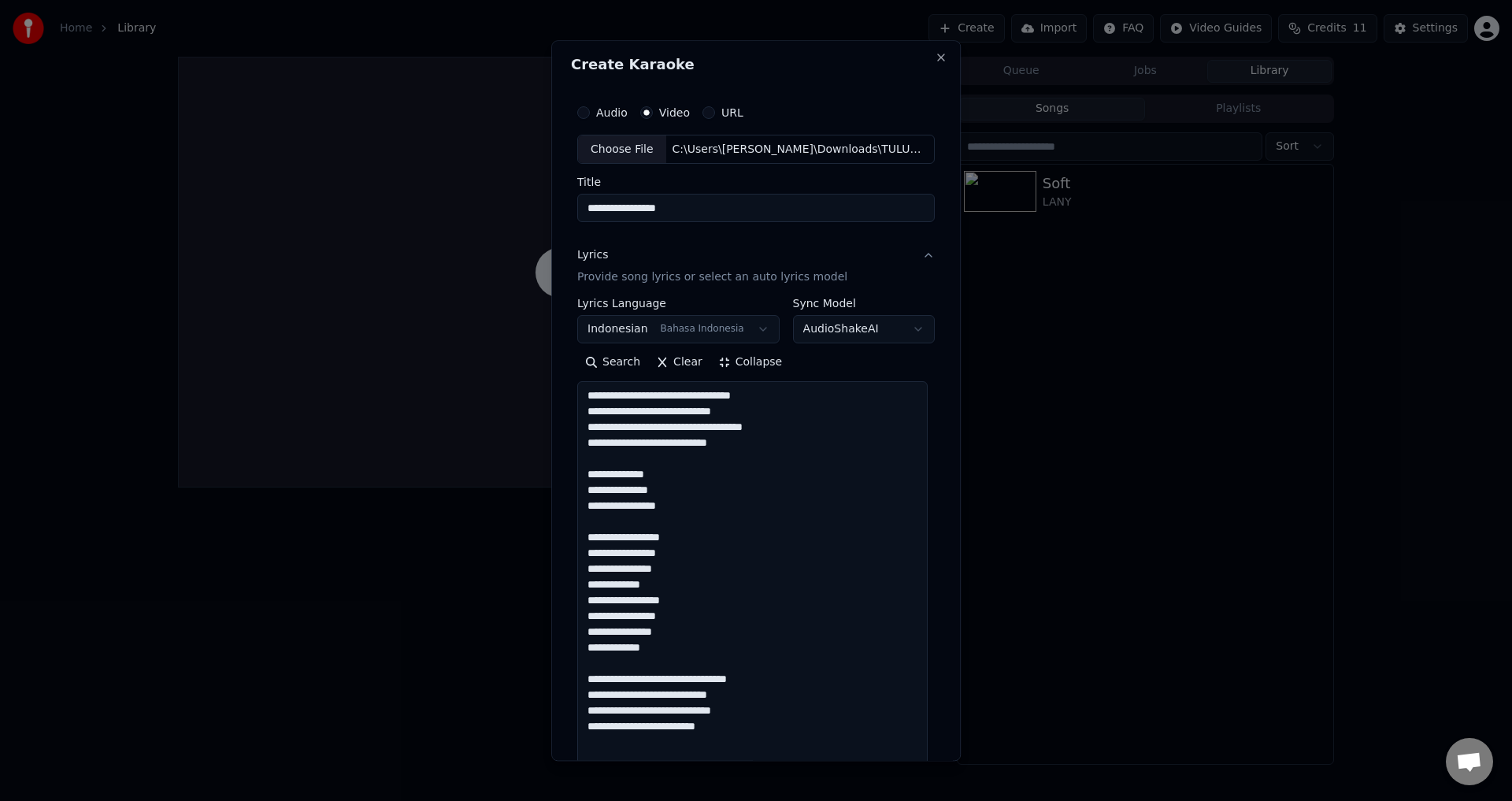
scroll to position [0, 0]
click at [653, 401] on textarea "**********" at bounding box center [752, 587] width 350 height 406
click at [663, 401] on textarea "**********" at bounding box center [752, 587] width 350 height 406
click at [742, 555] on textarea "**********" at bounding box center [752, 587] width 350 height 406
click at [728, 535] on textarea "**********" at bounding box center [752, 587] width 350 height 406
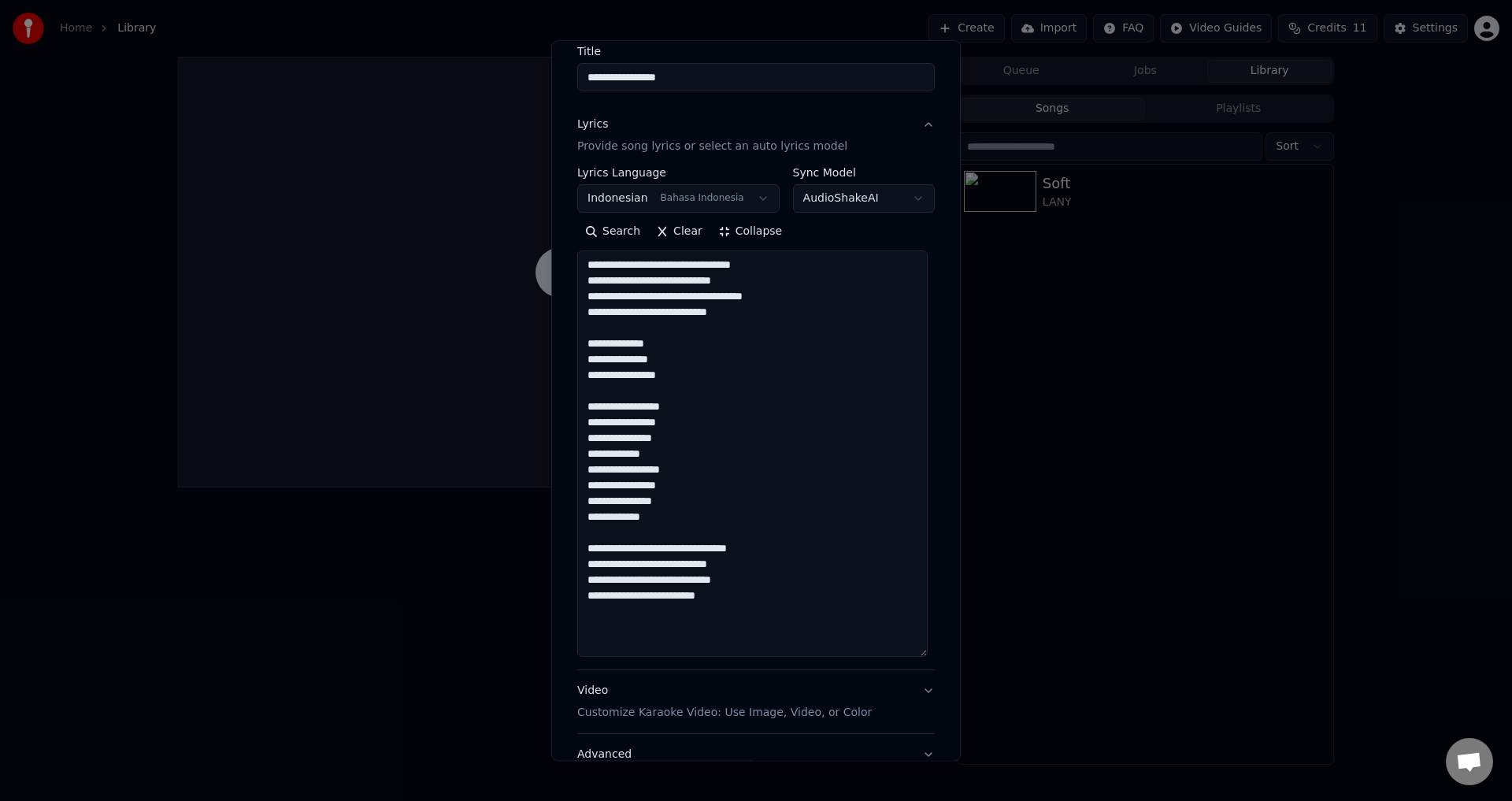
scroll to position [157, 0]
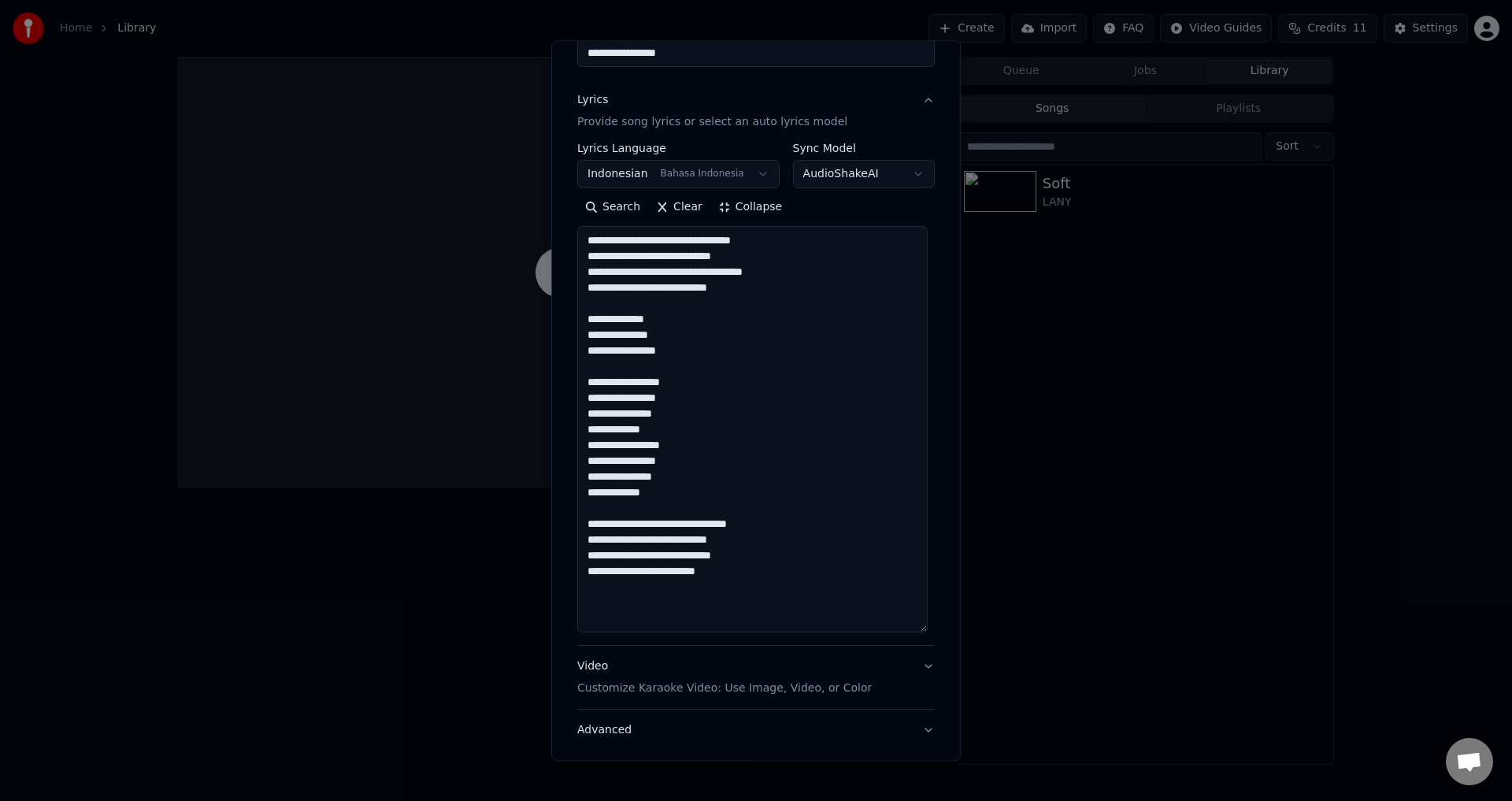
click at [630, 406] on textarea "**********" at bounding box center [752, 429] width 350 height 406
click at [637, 400] on textarea "**********" at bounding box center [752, 429] width 350 height 406
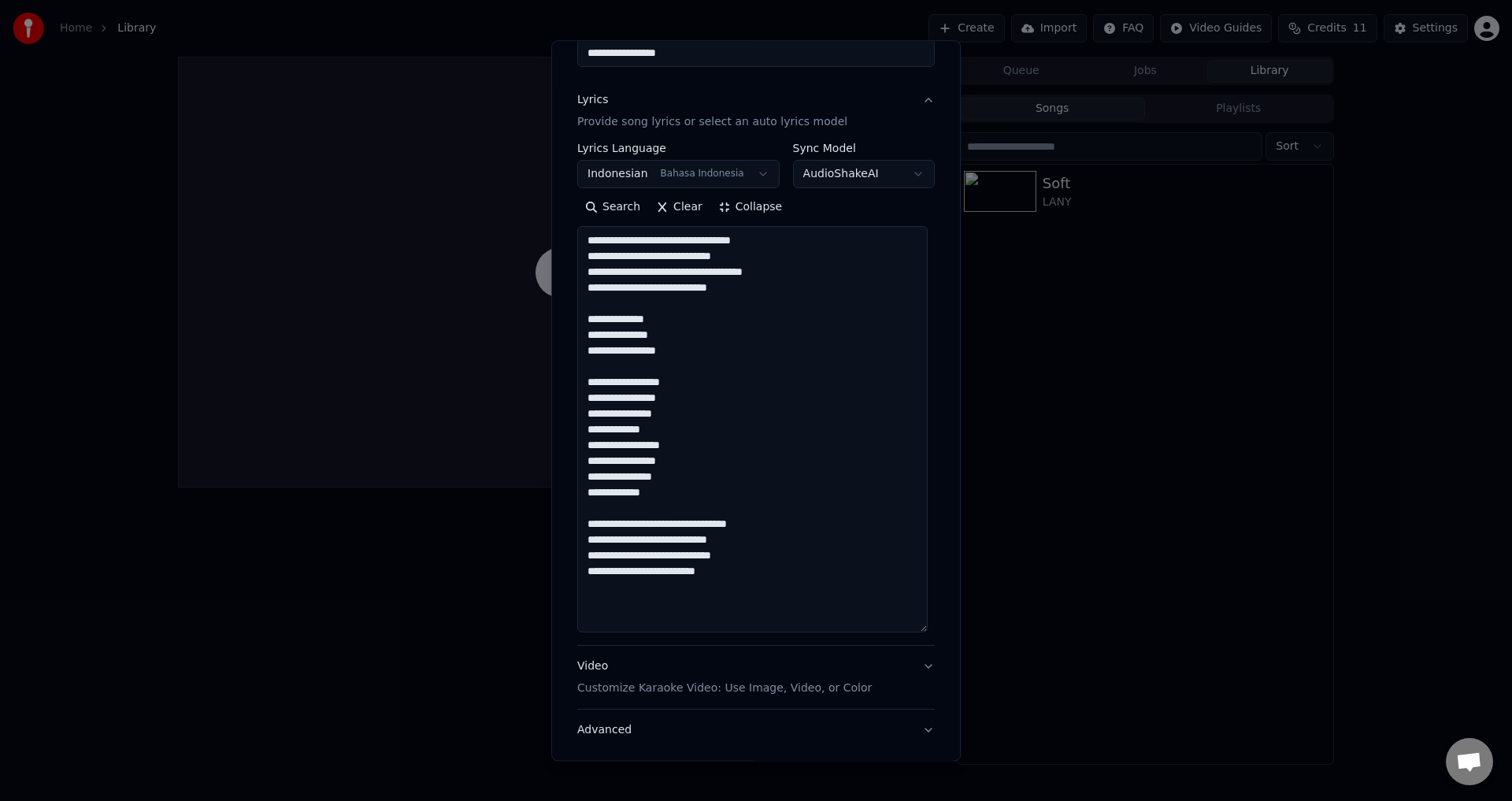
click at [637, 415] on textarea "**********" at bounding box center [752, 429] width 350 height 406
click at [638, 431] on textarea "**********" at bounding box center [752, 429] width 350 height 406
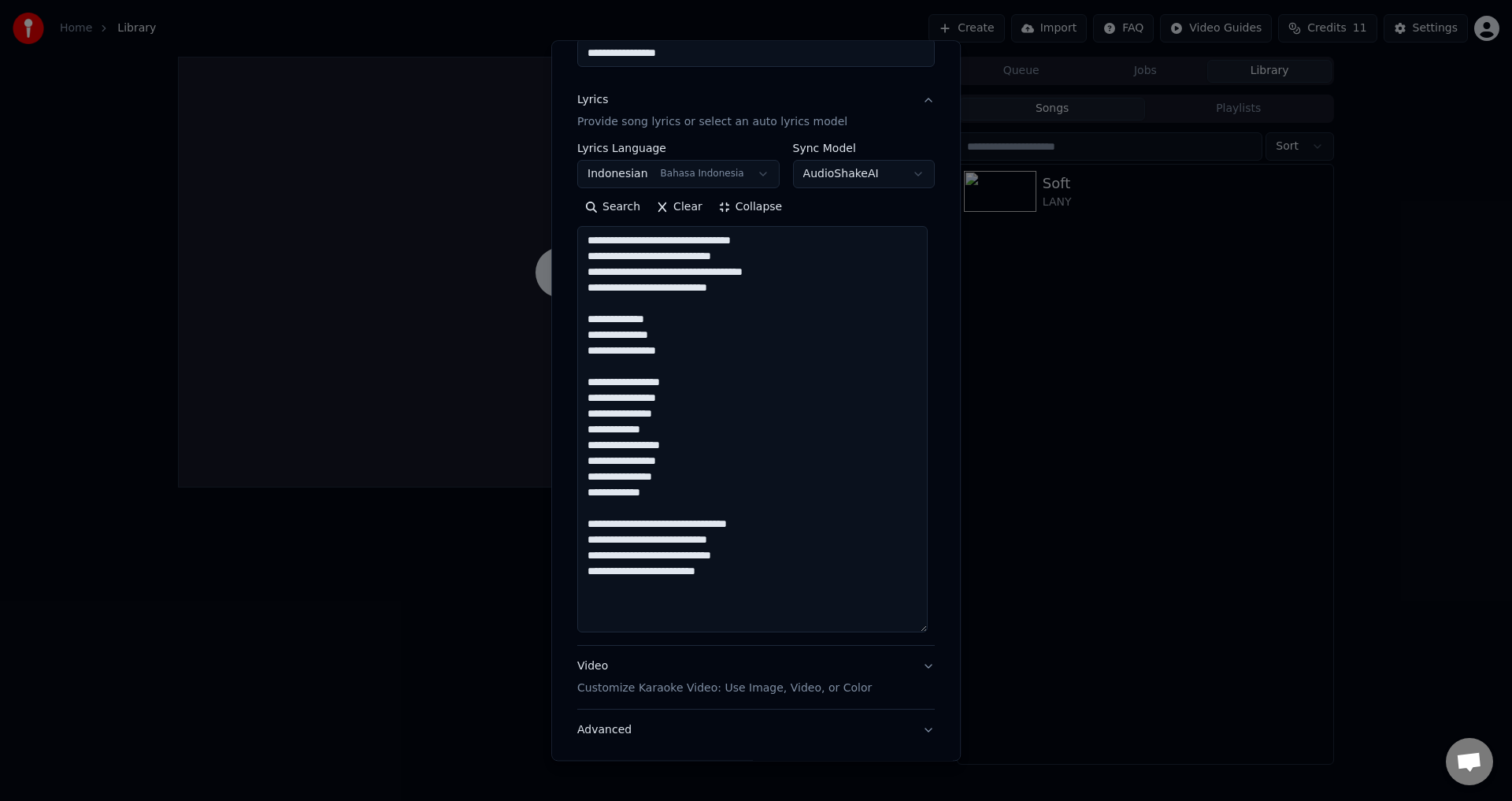
click at [638, 431] on textarea "**********" at bounding box center [752, 429] width 350 height 406
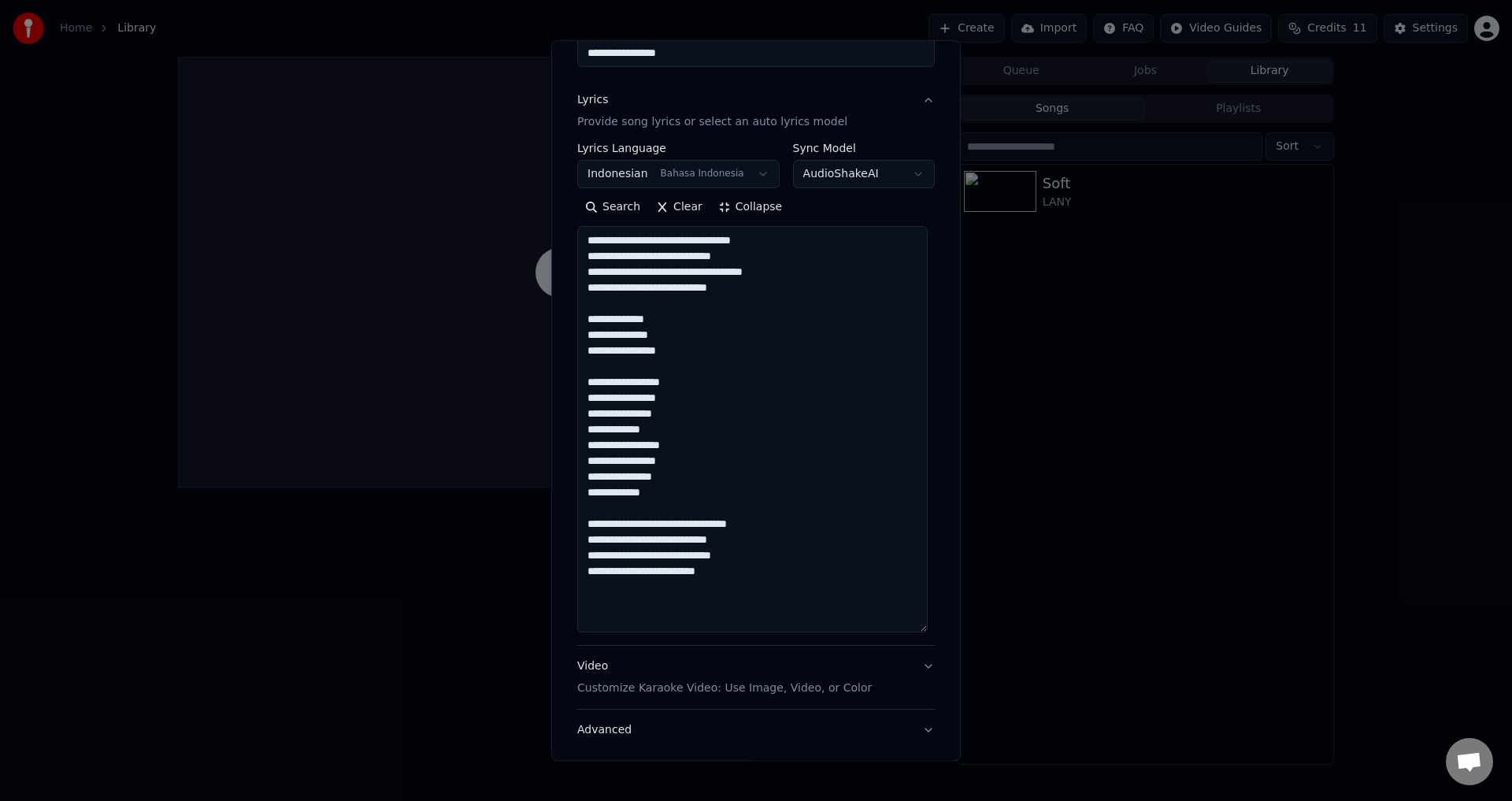
click at [638, 431] on textarea "**********" at bounding box center [752, 429] width 350 height 406
click at [649, 456] on textarea "**********" at bounding box center [752, 429] width 350 height 406
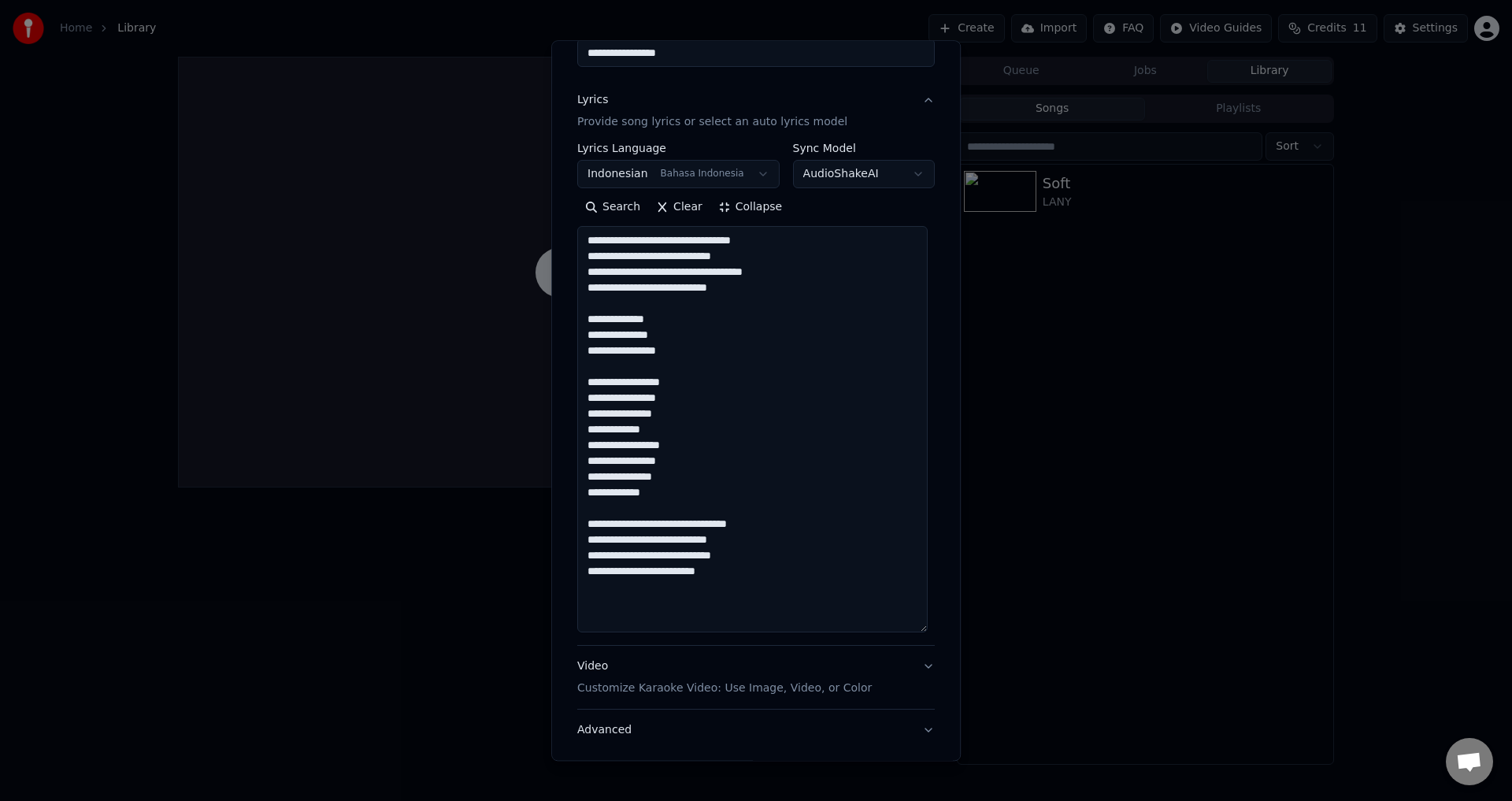
click at [647, 449] on textarea "**********" at bounding box center [752, 429] width 350 height 406
click at [646, 469] on textarea "**********" at bounding box center [752, 429] width 350 height 406
click at [645, 465] on textarea "**********" at bounding box center [752, 429] width 350 height 406
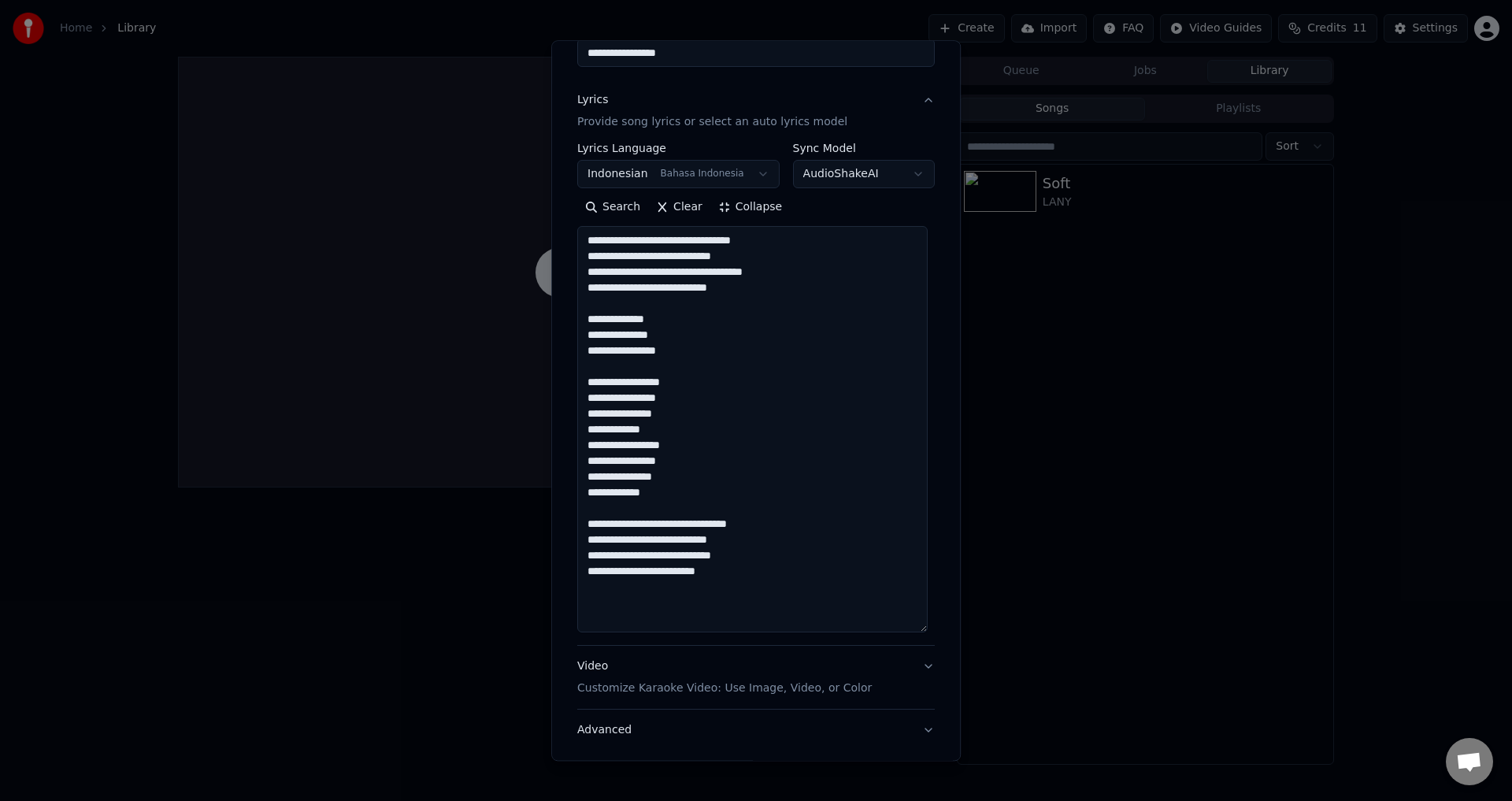
click at [645, 465] on textarea "**********" at bounding box center [752, 429] width 350 height 406
click at [641, 479] on textarea "**********" at bounding box center [752, 429] width 350 height 406
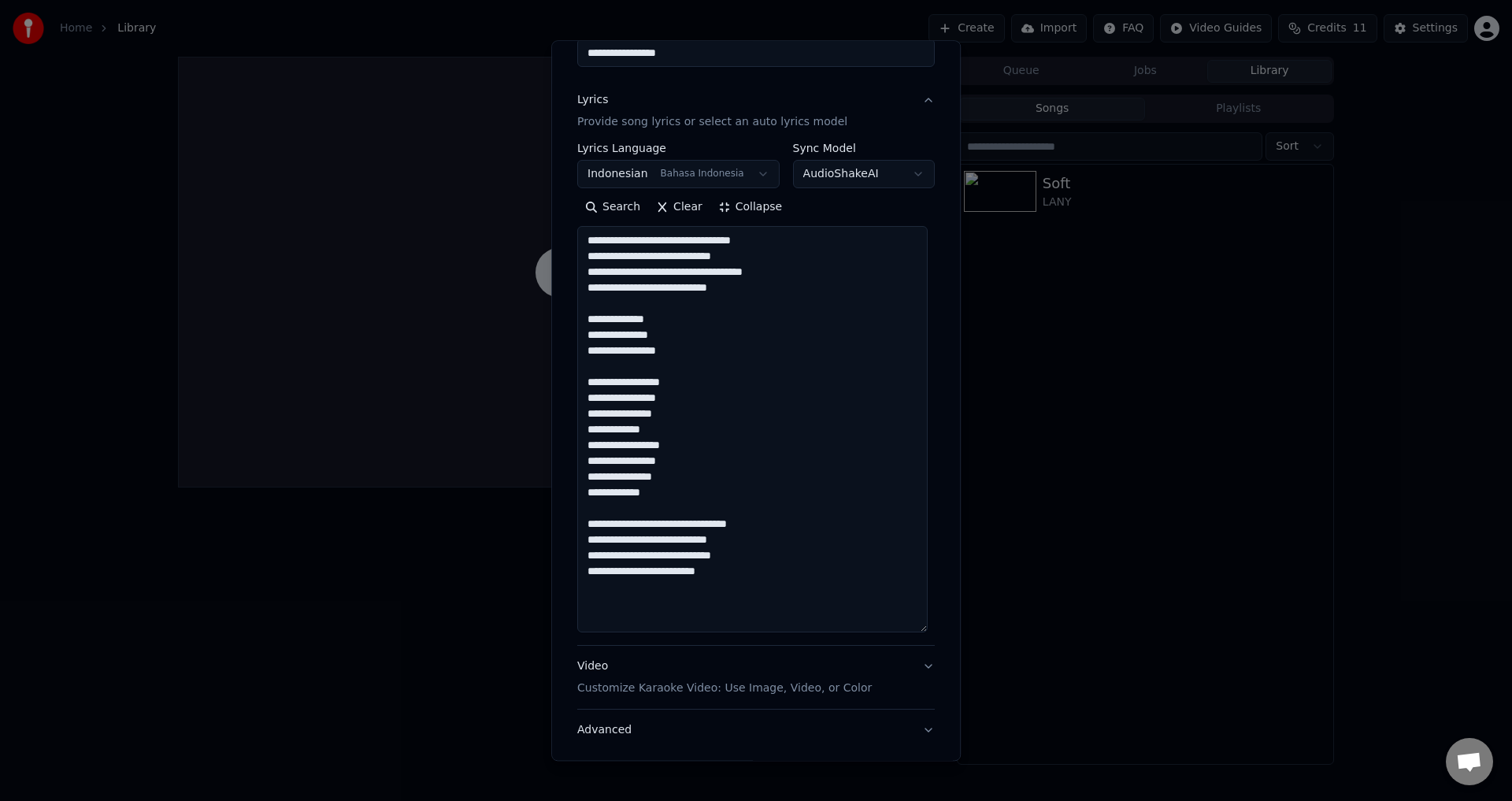
click at [641, 479] on textarea "**********" at bounding box center [752, 429] width 350 height 406
click at [646, 495] on textarea "**********" at bounding box center [752, 429] width 350 height 406
click at [662, 501] on textarea "**********" at bounding box center [752, 429] width 350 height 406
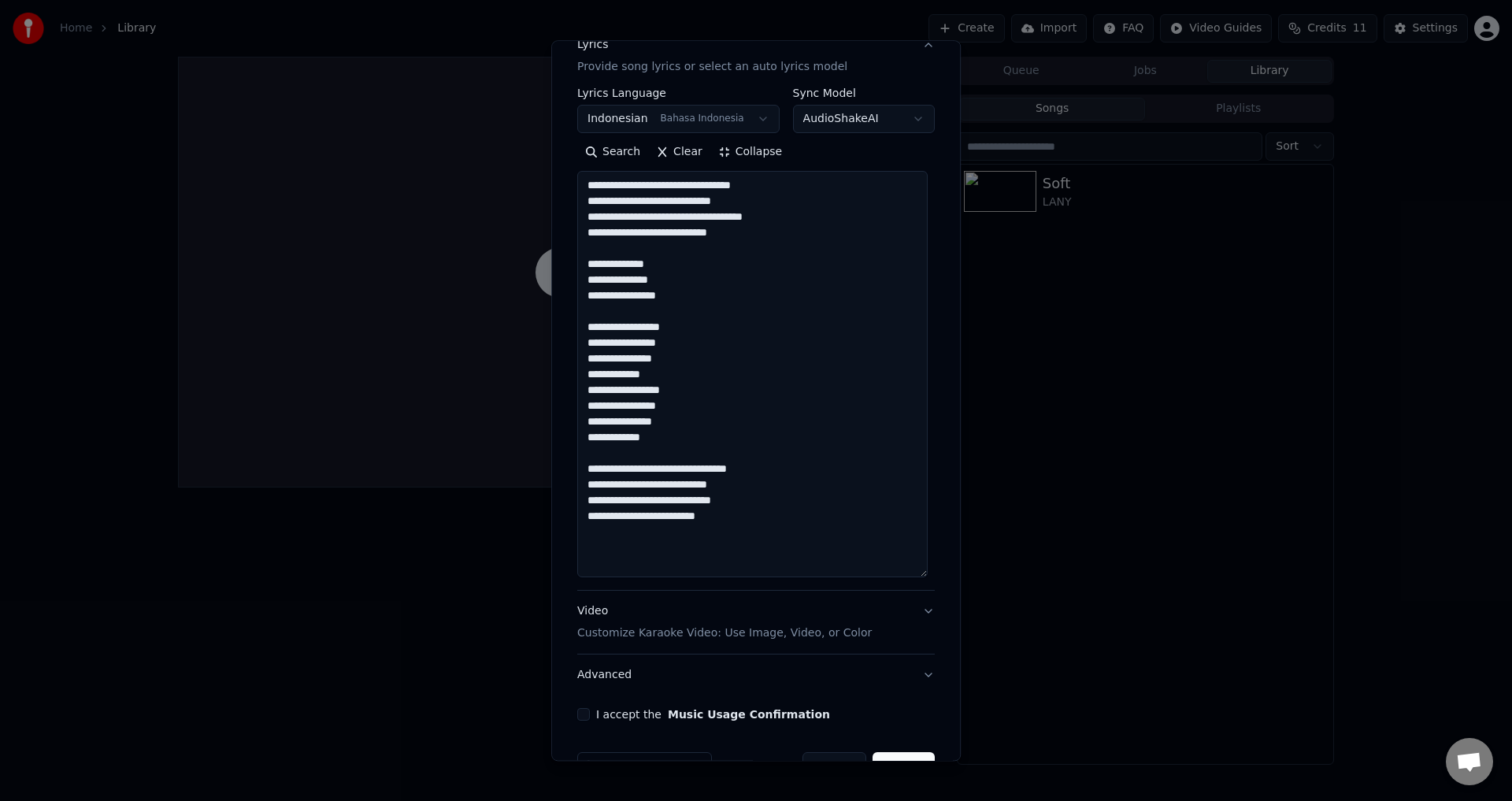
scroll to position [236, 0]
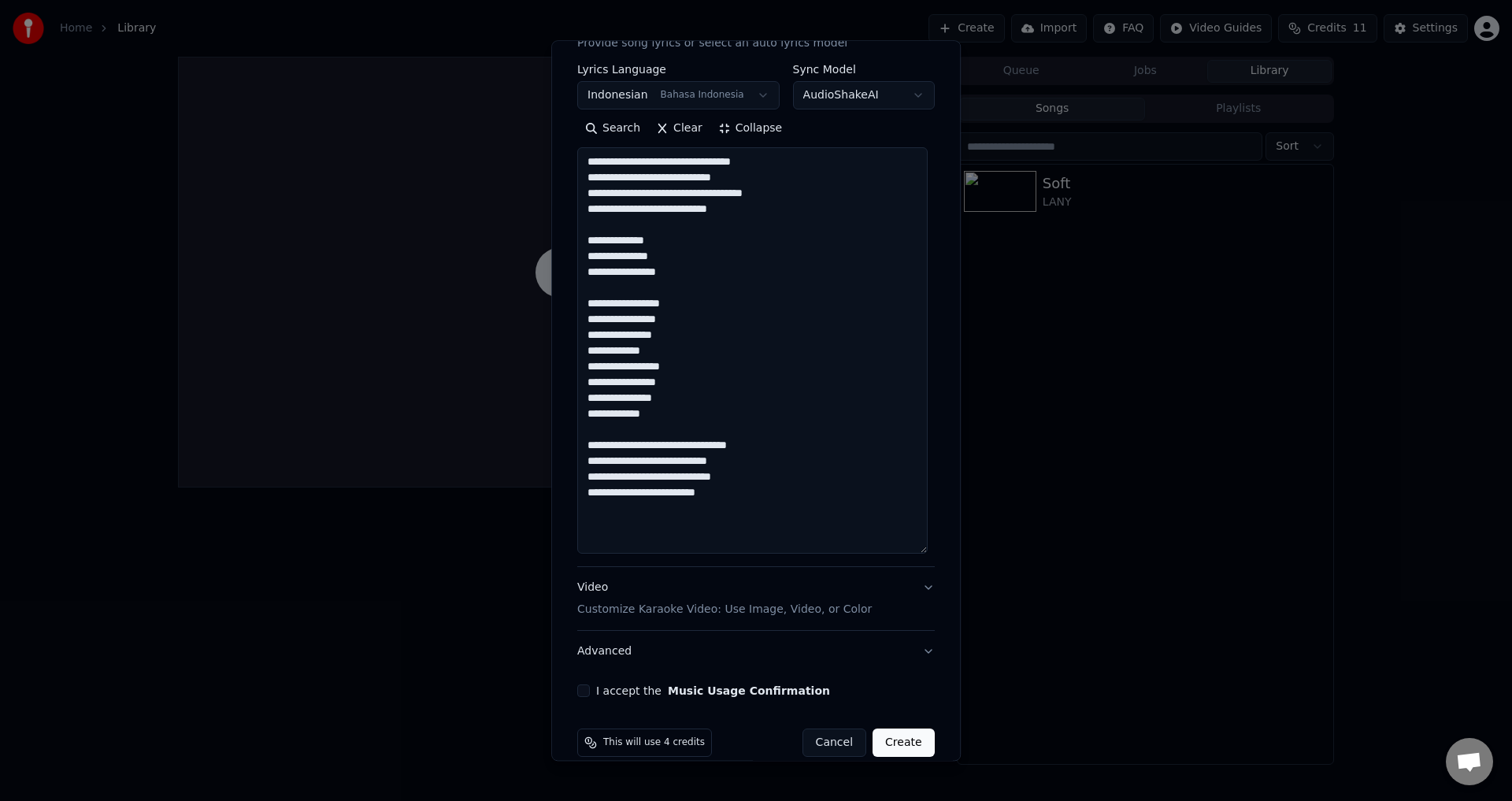
click at [661, 449] on textarea "**********" at bounding box center [752, 350] width 350 height 406
click at [668, 428] on textarea "**********" at bounding box center [752, 350] width 350 height 406
click at [726, 482] on textarea "**********" at bounding box center [752, 350] width 350 height 406
click at [729, 496] on textarea "**********" at bounding box center [752, 350] width 350 height 406
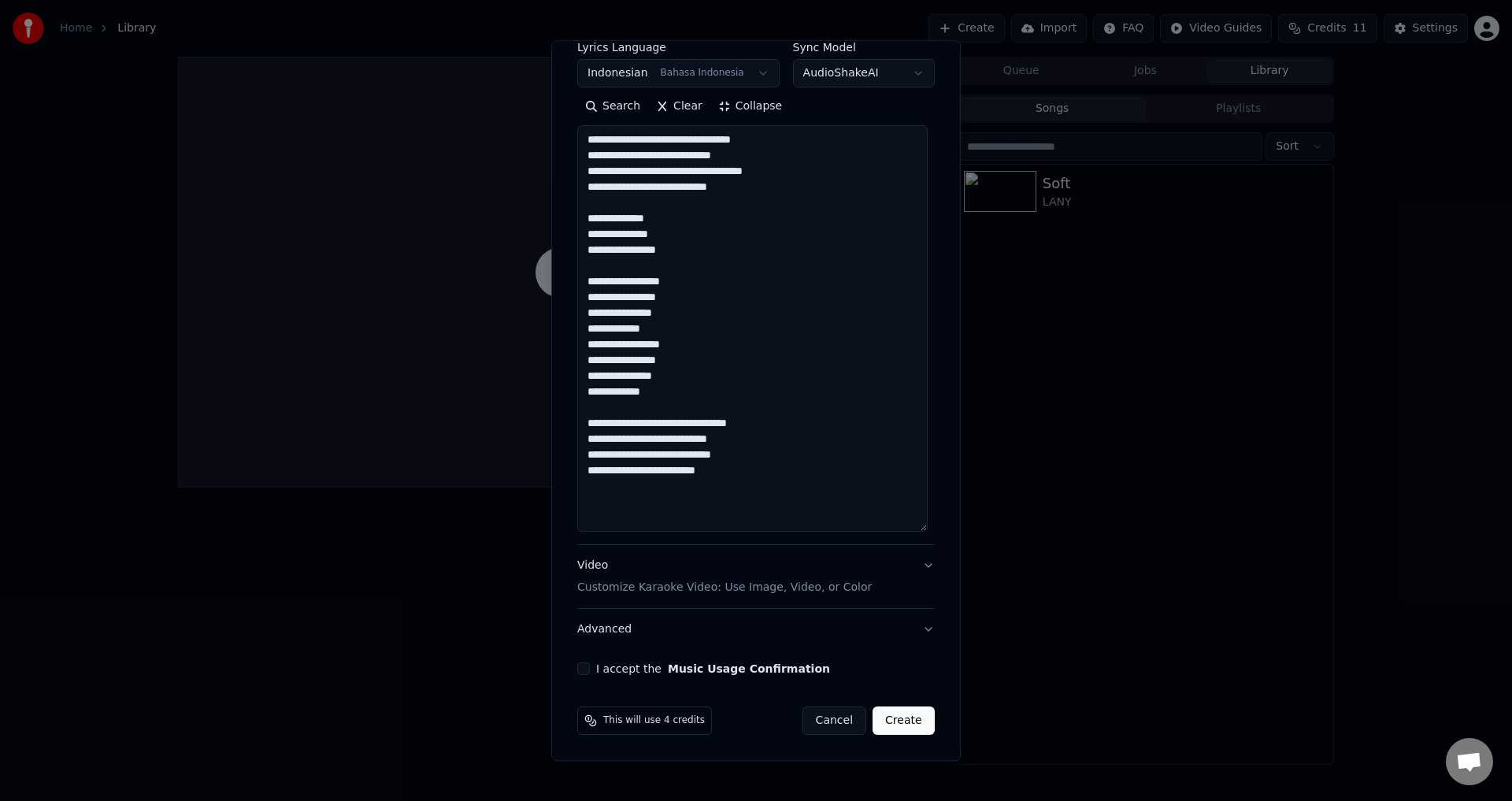
click at [701, 440] on textarea "**********" at bounding box center [752, 329] width 350 height 406
click at [779, 461] on textarea "**********" at bounding box center [752, 329] width 350 height 406
click at [775, 486] on textarea "**********" at bounding box center [752, 329] width 350 height 406
click at [741, 489] on textarea "**********" at bounding box center [752, 329] width 350 height 406
click at [741, 487] on textarea "**********" at bounding box center [752, 329] width 350 height 406
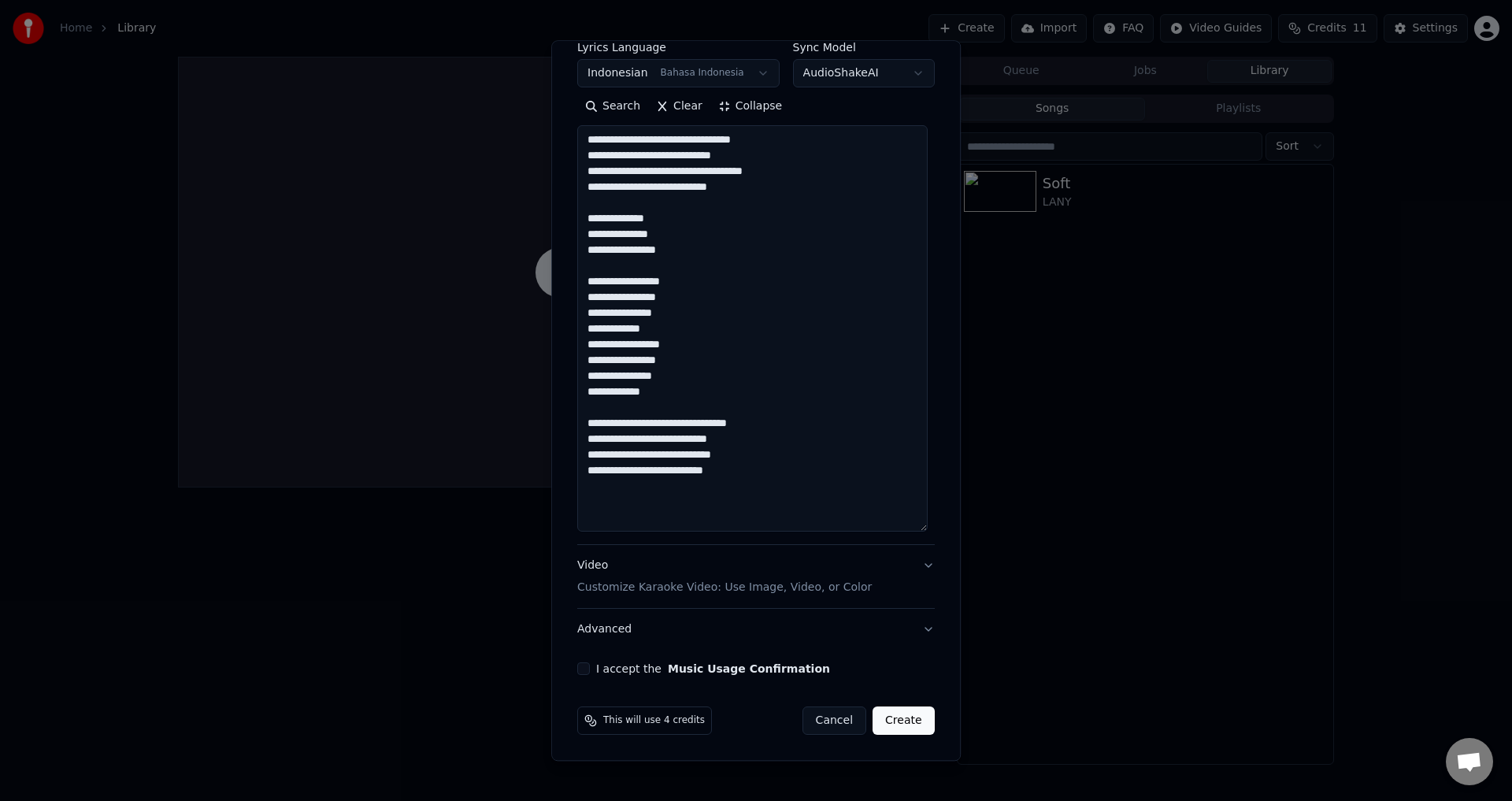
paste textarea "**********"
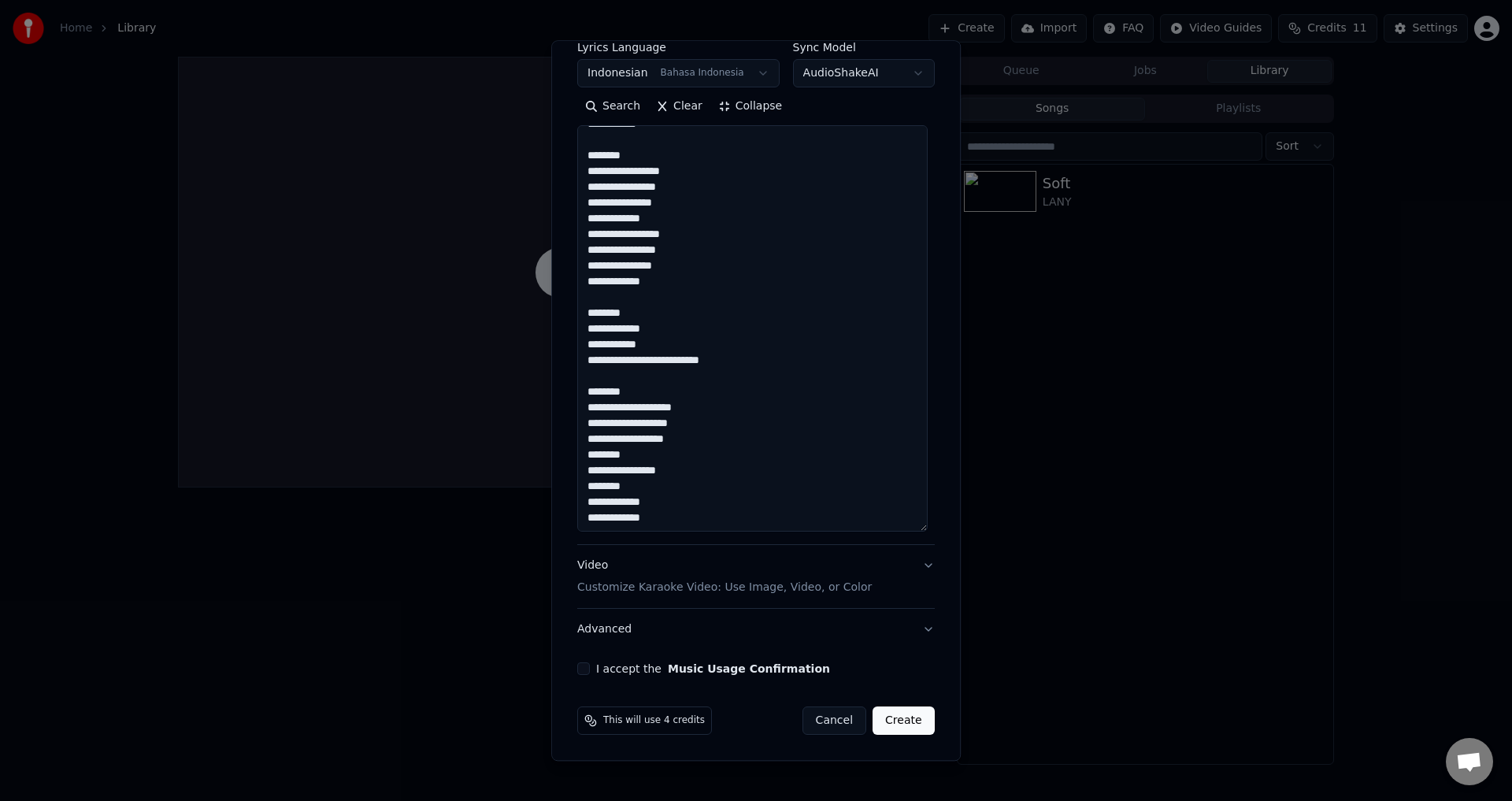
scroll to position [410, 0]
drag, startPoint x: 638, startPoint y: 395, endPoint x: 580, endPoint y: 394, distance: 58.0
click at [580, 394] on textarea "**********" at bounding box center [752, 329] width 350 height 406
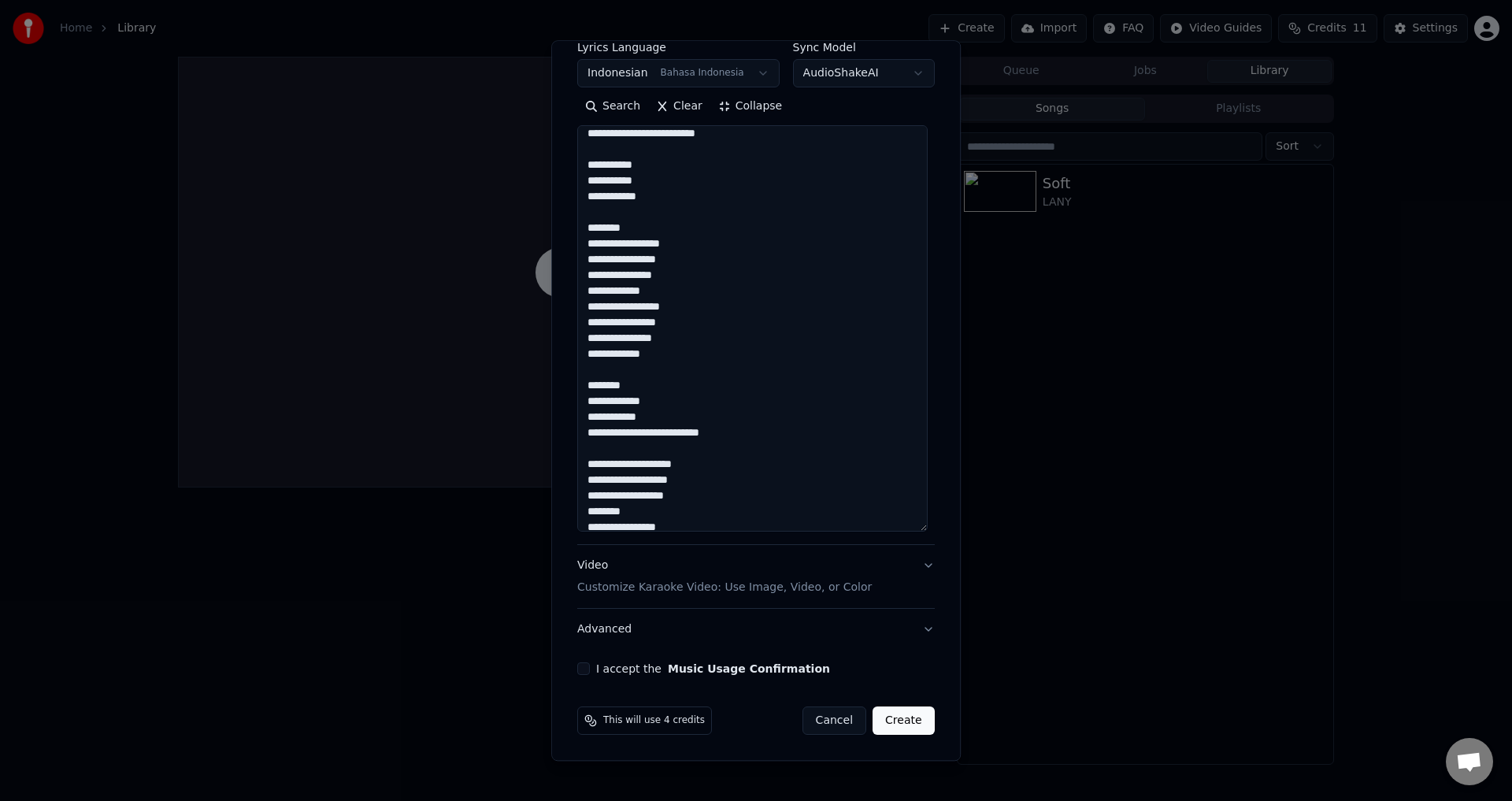
scroll to position [316, 0]
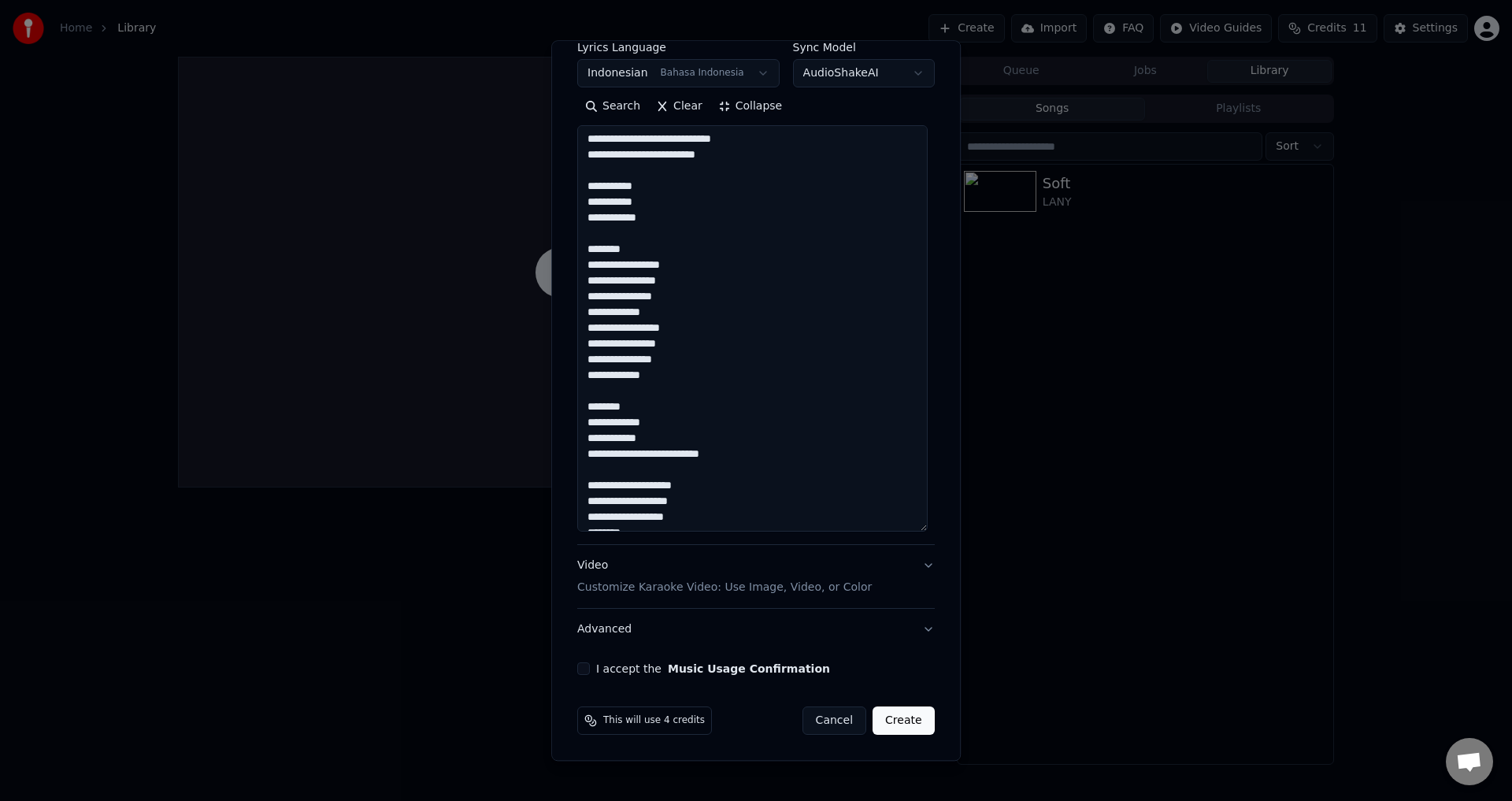
click at [539, 405] on body "**********" at bounding box center [756, 400] width 1512 height 801
click at [624, 406] on textarea "**********" at bounding box center [752, 329] width 350 height 406
drag, startPoint x: 628, startPoint y: 406, endPoint x: 568, endPoint y: 406, distance: 60.0
click at [571, 406] on div "**********" at bounding box center [756, 259] width 371 height 847
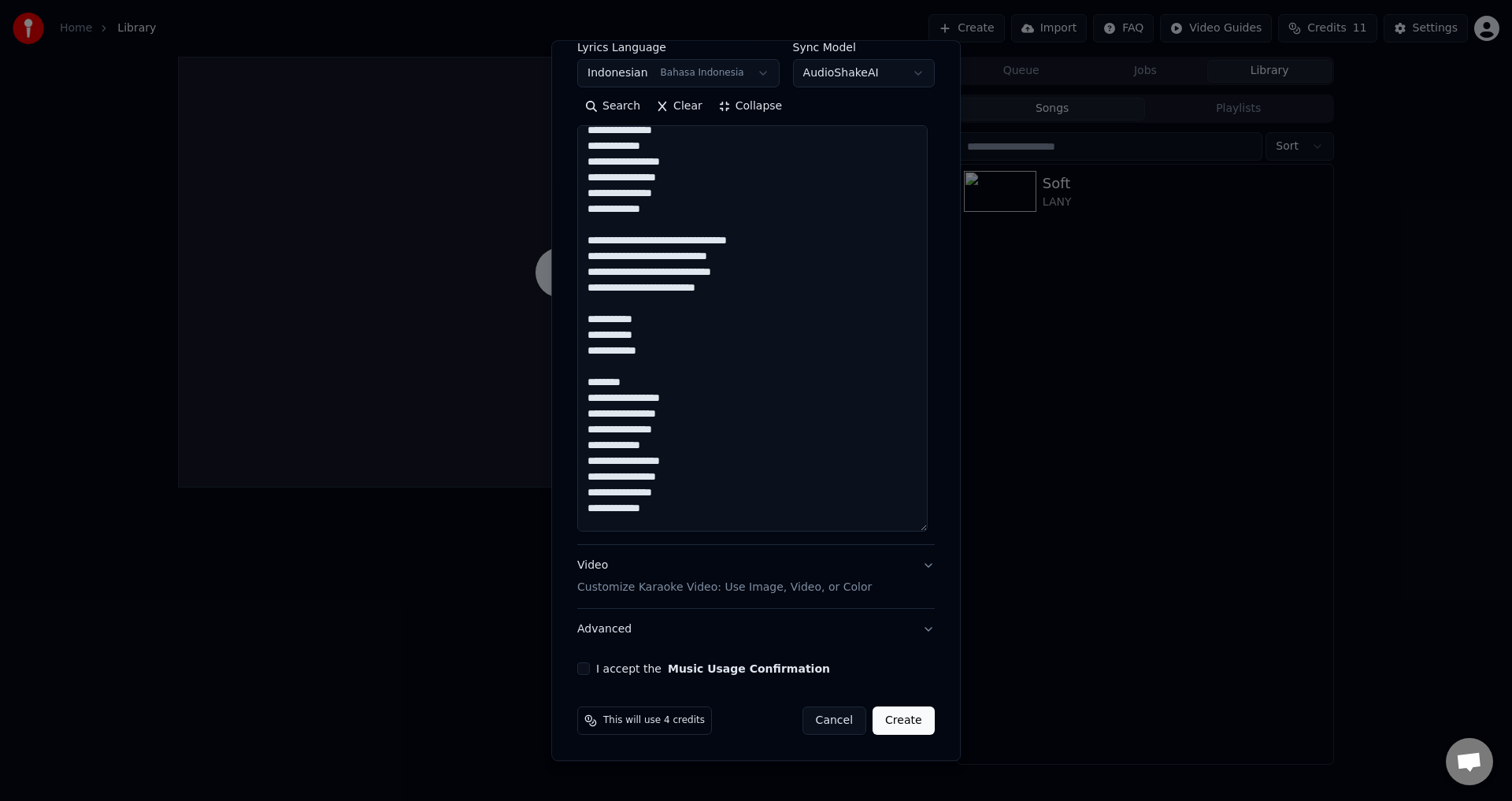
scroll to position [158, 0]
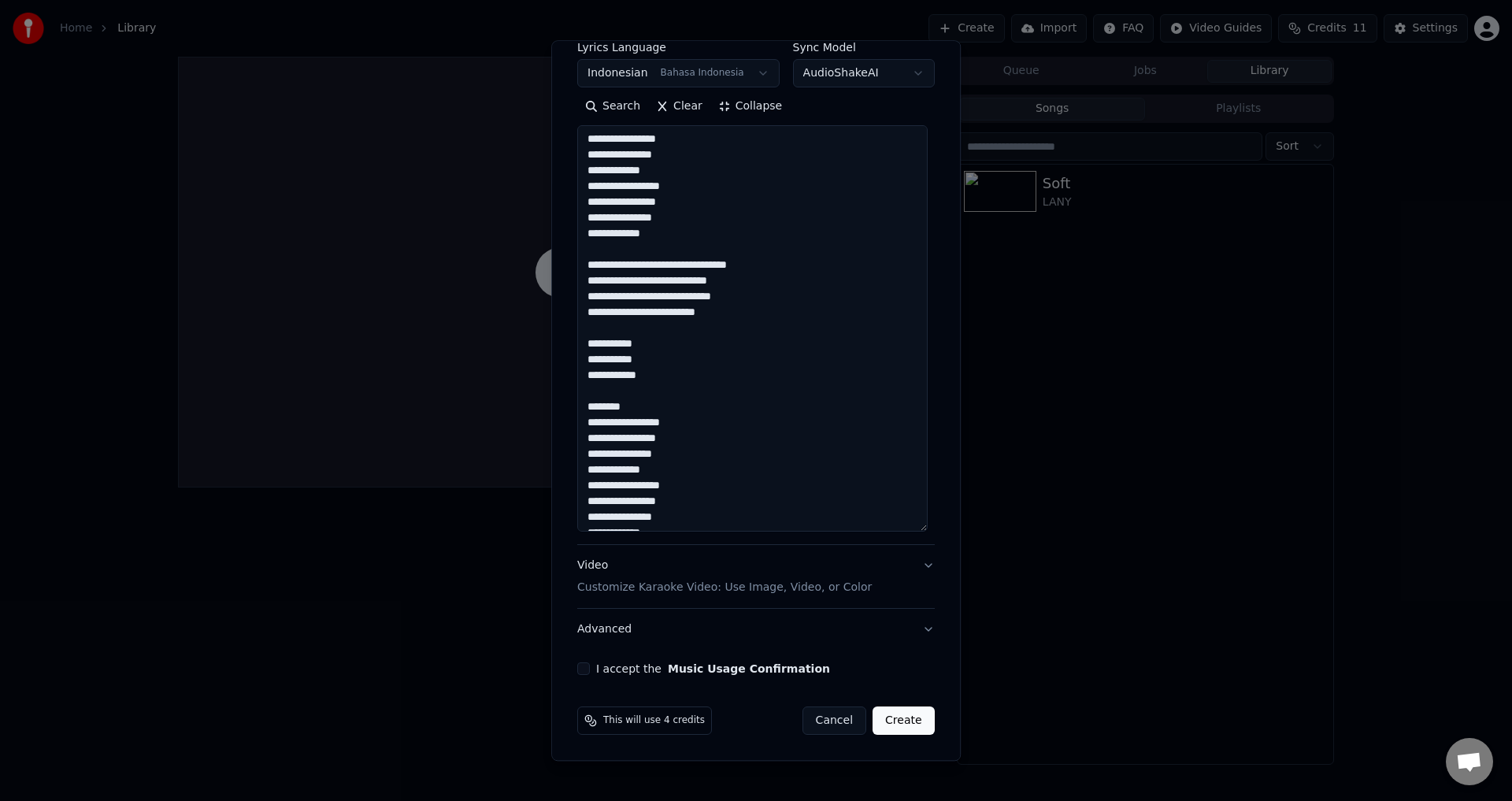
click at [637, 400] on textarea "**********" at bounding box center [752, 329] width 350 height 406
drag, startPoint x: 633, startPoint y: 404, endPoint x: 572, endPoint y: 404, distance: 61.0
click at [572, 404] on div "**********" at bounding box center [756, 259] width 371 height 847
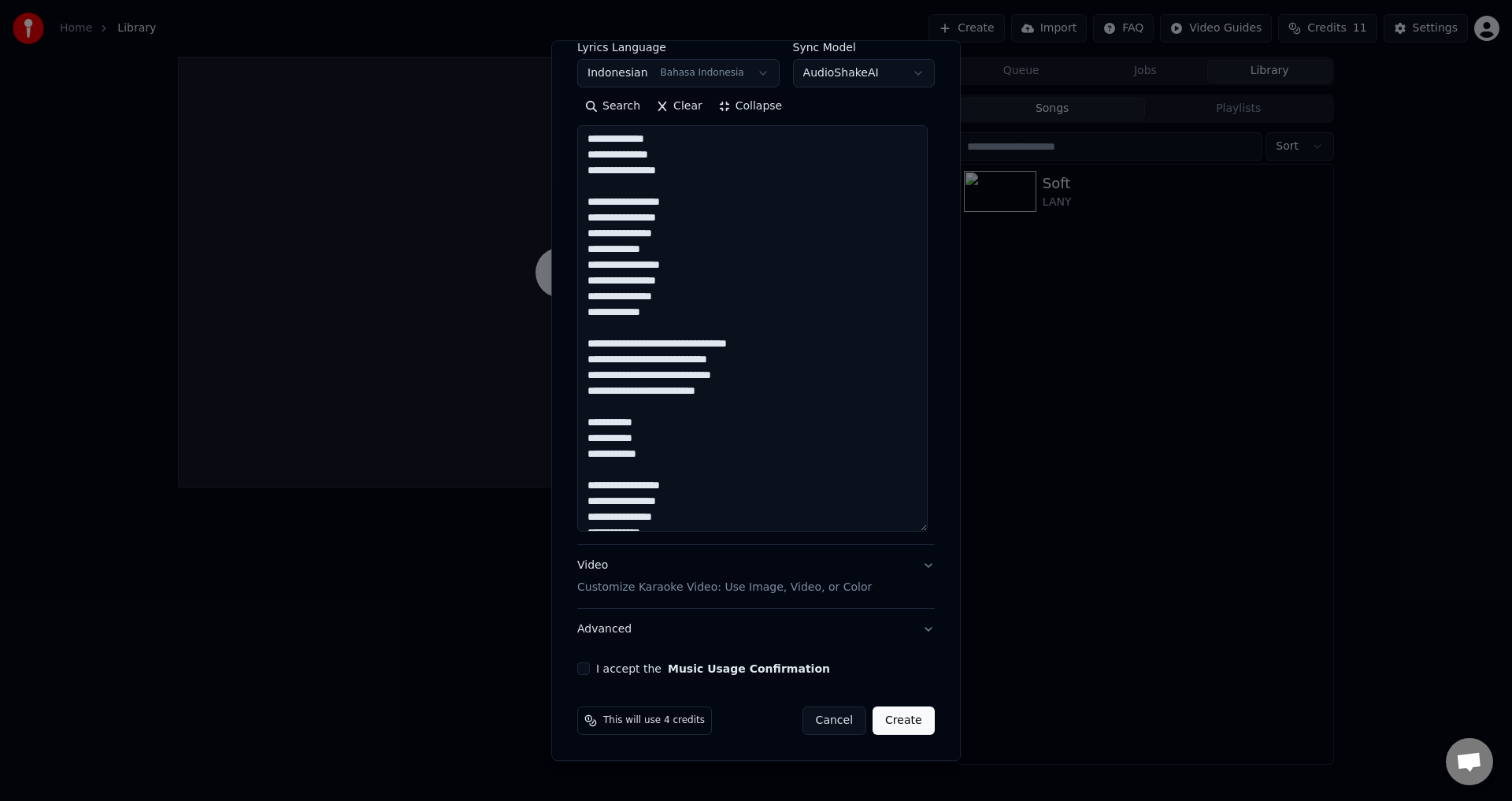
click at [713, 380] on textarea "**********" at bounding box center [752, 329] width 350 height 406
click at [710, 405] on textarea "**********" at bounding box center [752, 329] width 350 height 406
click at [702, 418] on textarea "**********" at bounding box center [752, 329] width 350 height 406
click at [697, 440] on textarea "**********" at bounding box center [752, 329] width 350 height 406
click at [697, 459] on textarea "**********" at bounding box center [752, 329] width 350 height 406
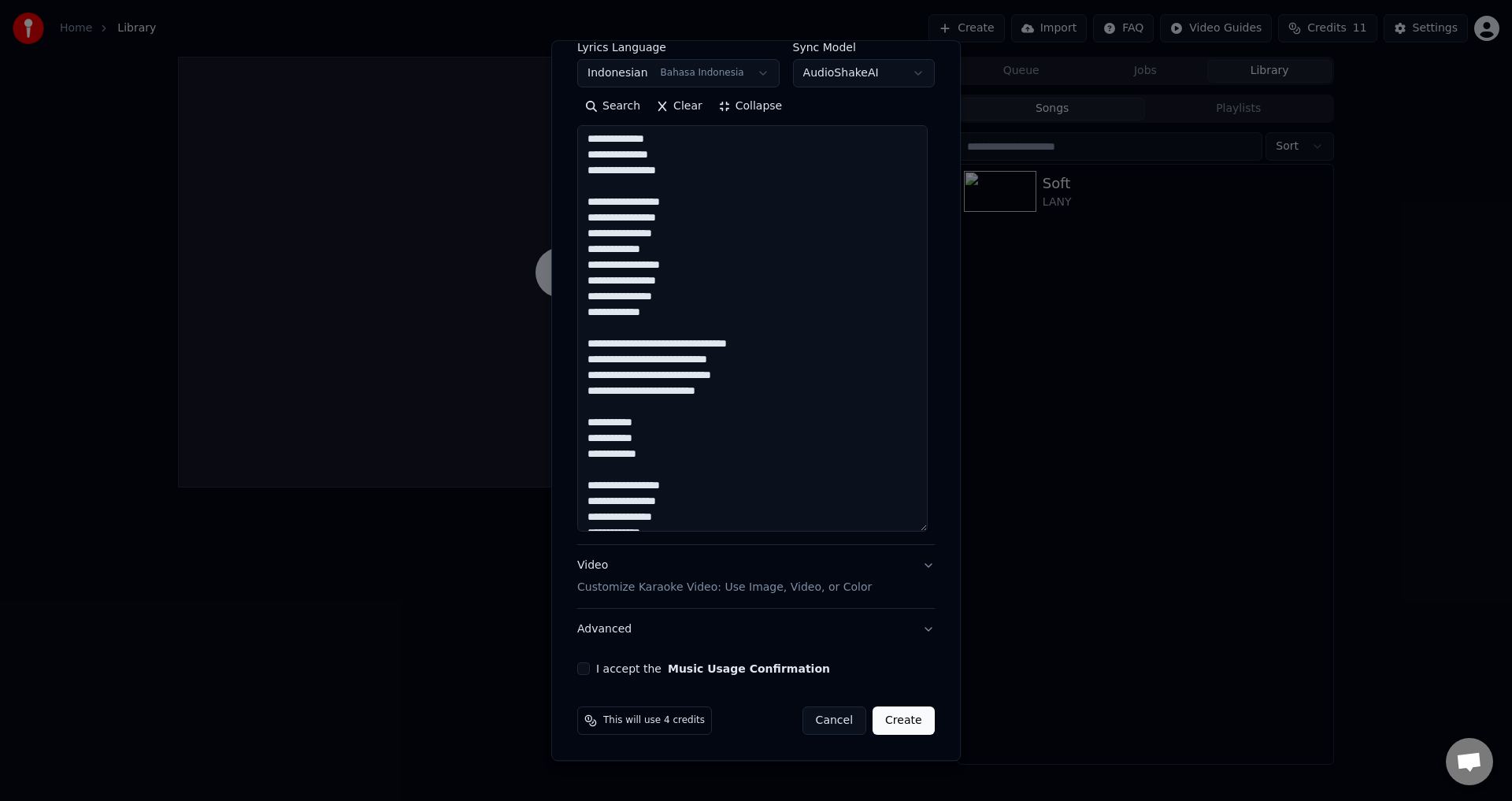
click at [708, 475] on textarea "**********" at bounding box center [752, 329] width 350 height 406
click at [706, 470] on textarea "**********" at bounding box center [752, 329] width 350 height 406
click at [701, 459] on textarea "**********" at bounding box center [752, 329] width 350 height 406
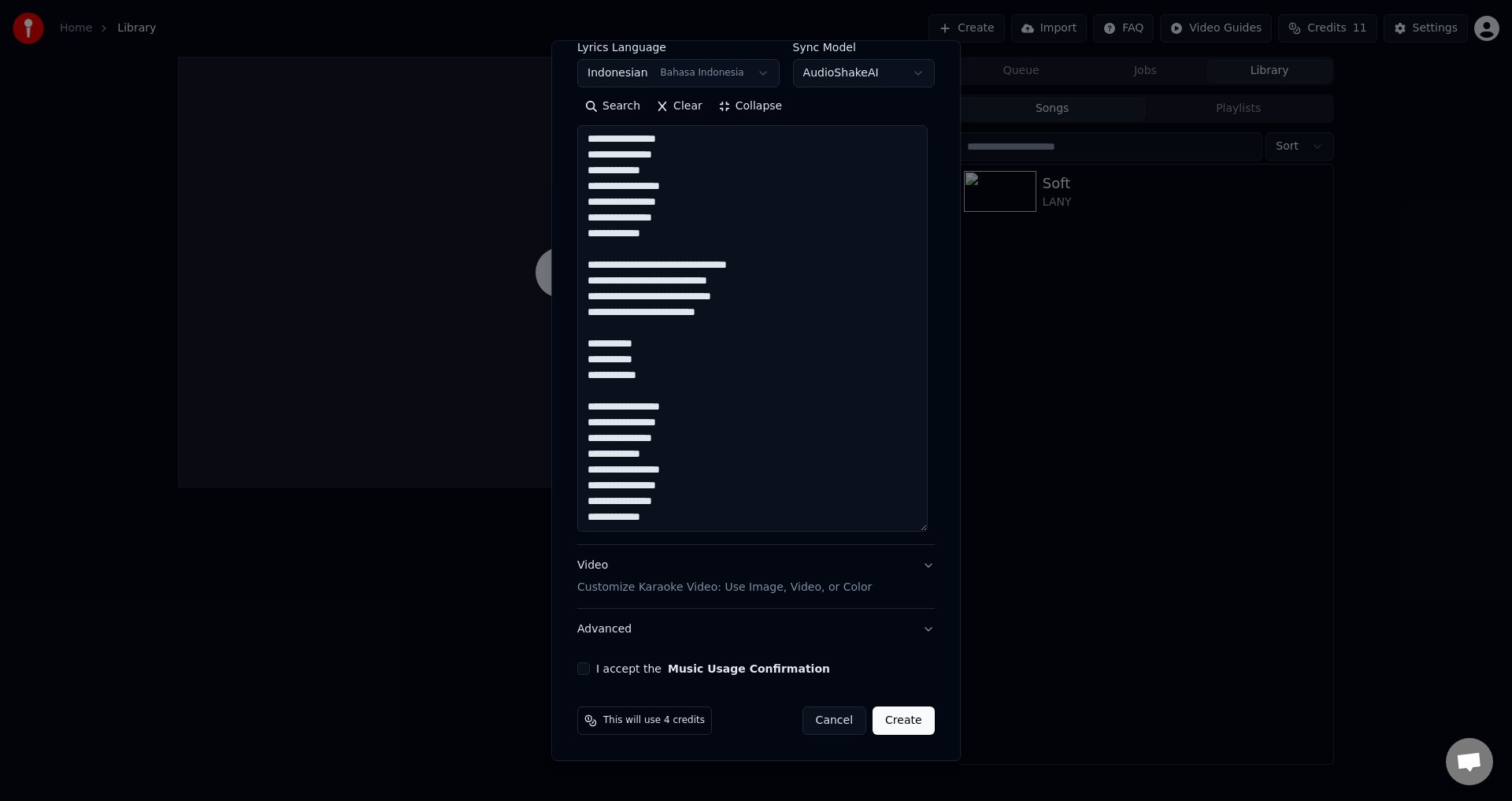
click at [687, 418] on textarea "**********" at bounding box center [752, 329] width 350 height 406
click at [680, 377] on textarea "**********" at bounding box center [752, 329] width 350 height 406
click at [688, 405] on textarea "**********" at bounding box center [752, 329] width 350 height 406
click at [679, 373] on textarea "**********" at bounding box center [752, 329] width 350 height 406
click at [690, 412] on textarea "**********" at bounding box center [752, 329] width 350 height 406
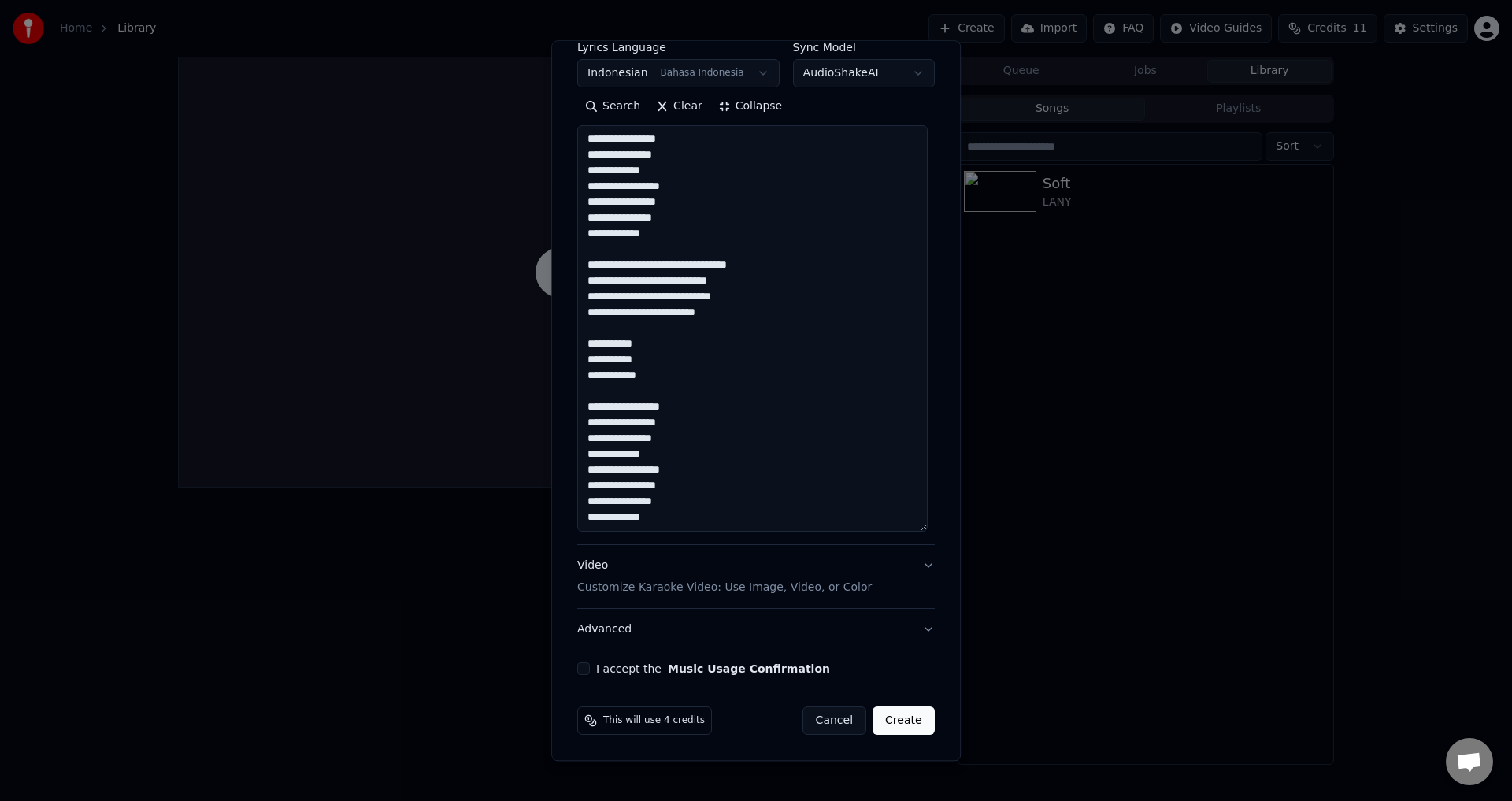
scroll to position [237, 0]
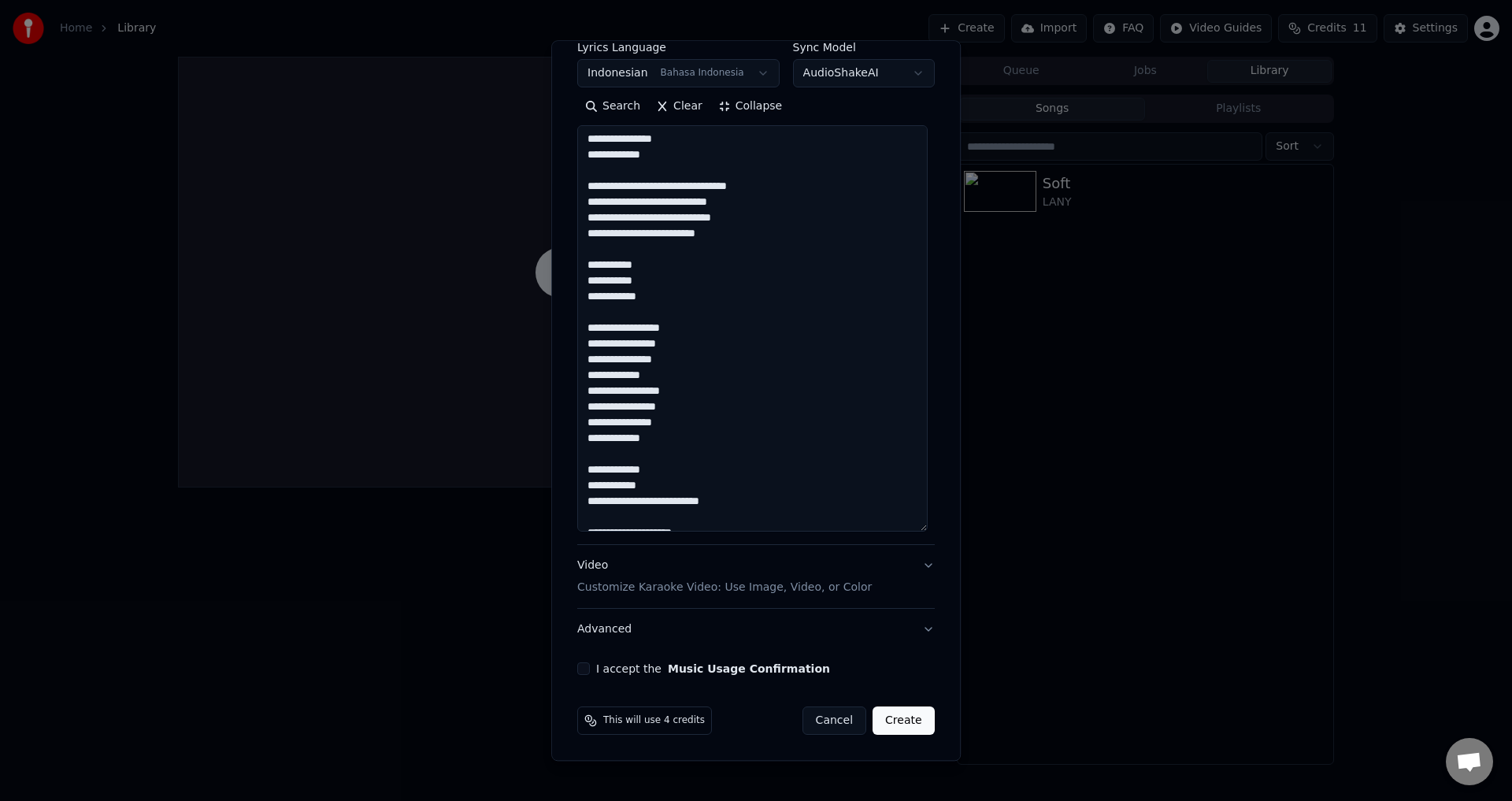
click at [688, 349] on textarea "**********" at bounding box center [752, 329] width 350 height 406
click at [684, 329] on textarea "**********" at bounding box center [752, 329] width 350 height 406
click at [693, 362] on textarea "**********" at bounding box center [752, 329] width 350 height 406
click at [695, 345] on textarea "**********" at bounding box center [752, 329] width 350 height 406
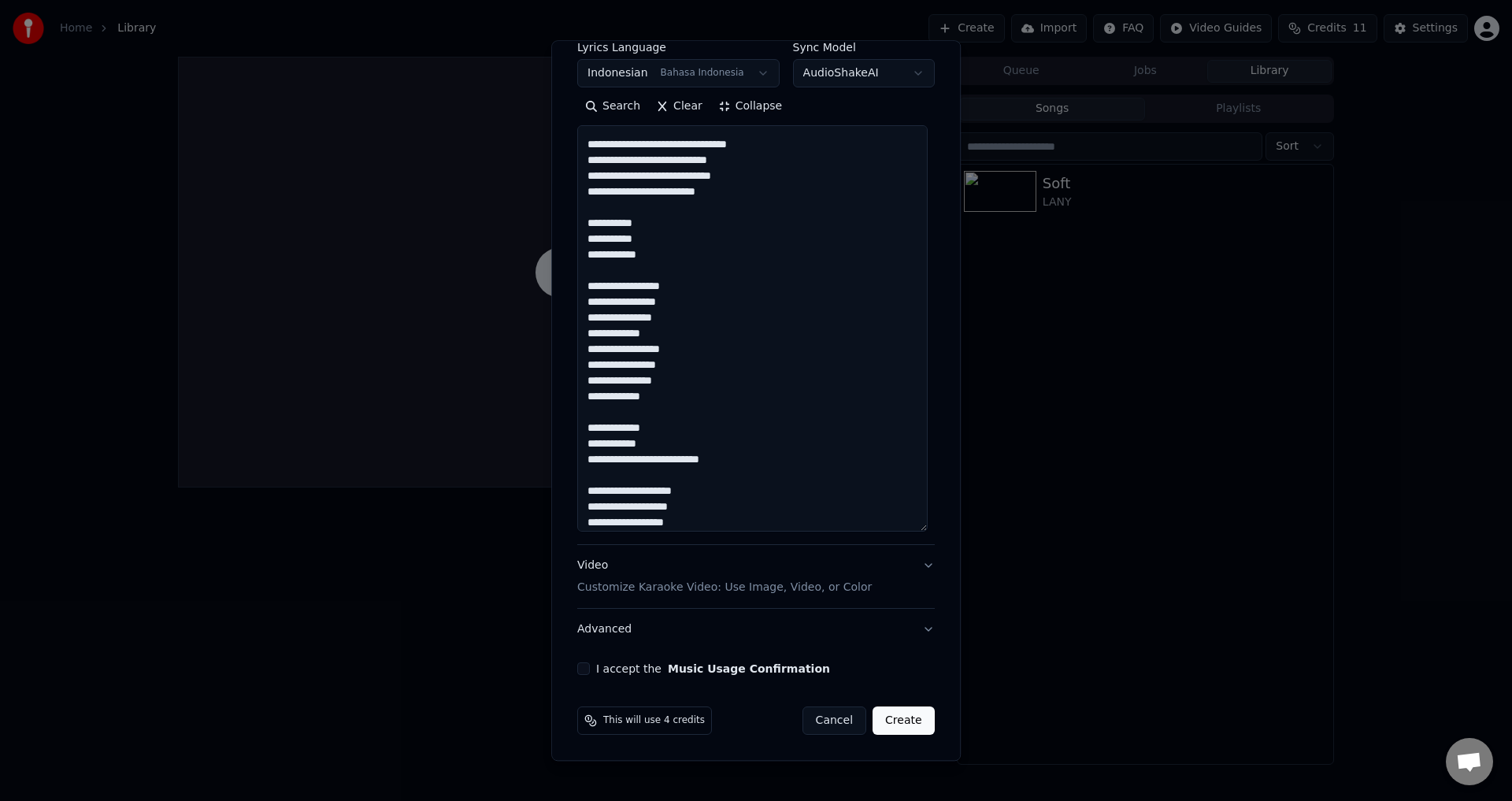
scroll to position [316, 0]
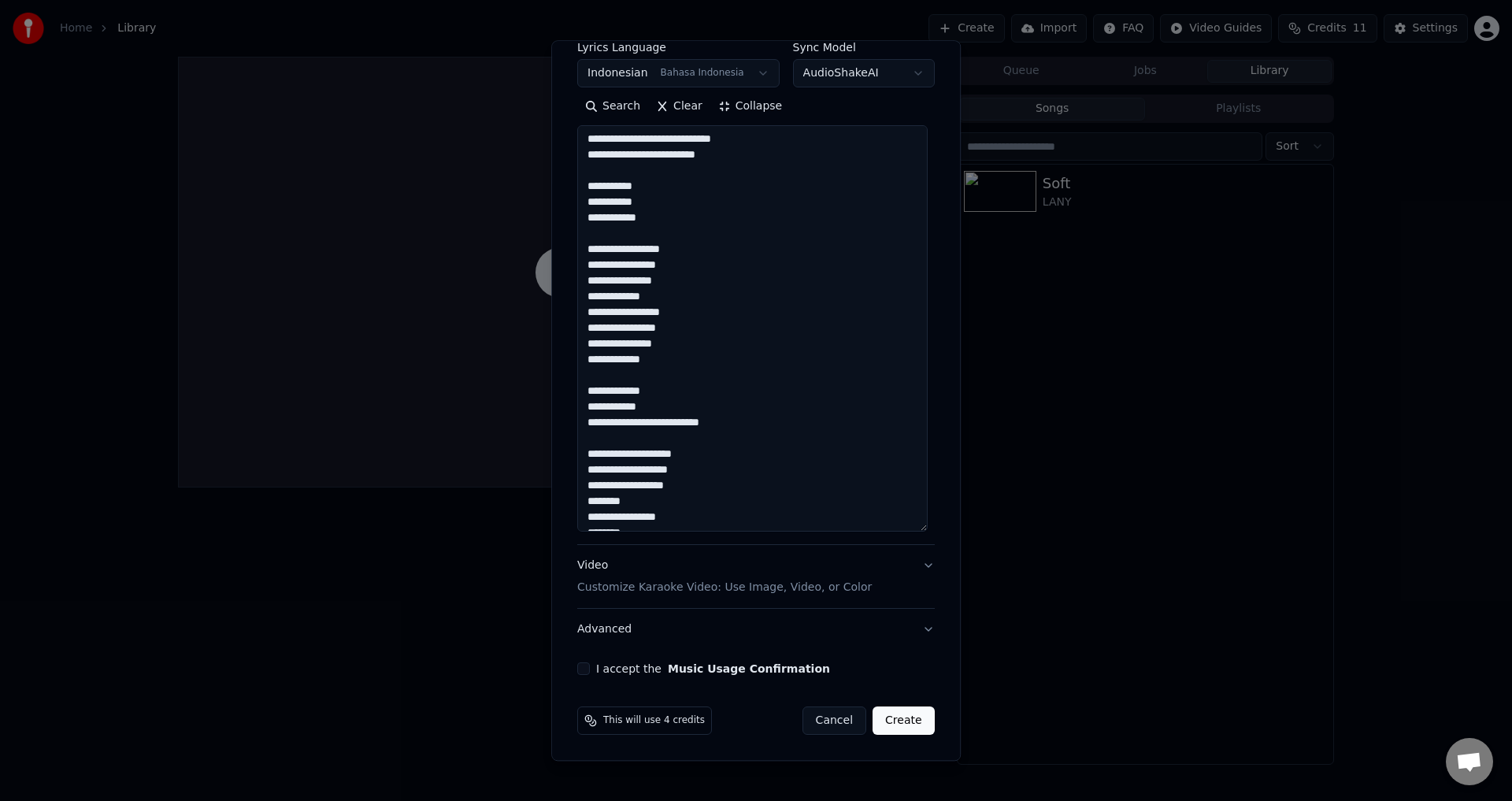
click at [693, 319] on textarea "**********" at bounding box center [752, 329] width 350 height 406
click at [673, 190] on textarea "**********" at bounding box center [752, 329] width 350 height 406
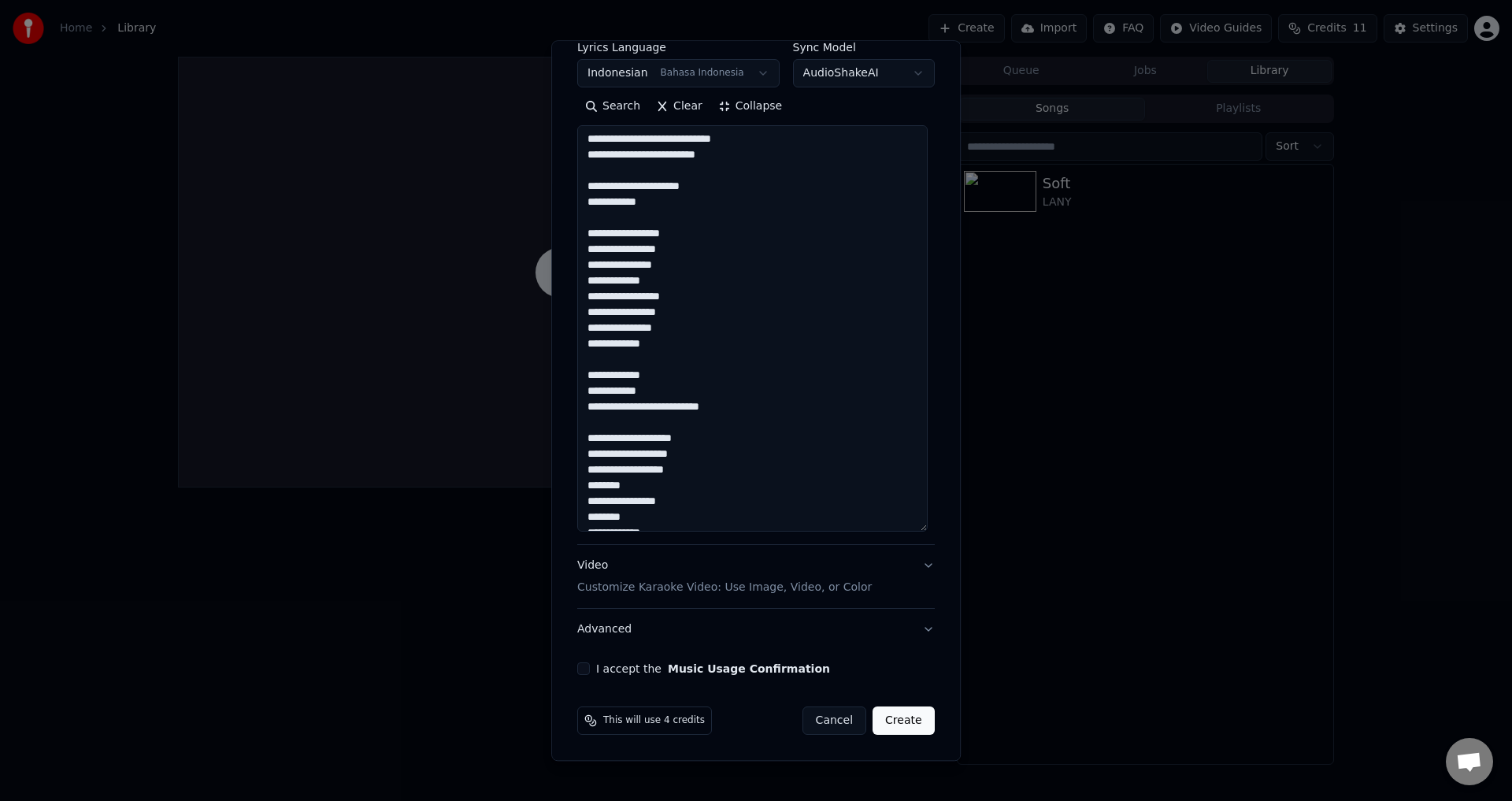
click at [701, 221] on textarea "**********" at bounding box center [752, 329] width 350 height 406
click at [648, 191] on textarea "**********" at bounding box center [752, 329] width 350 height 406
drag, startPoint x: 702, startPoint y: 331, endPoint x: 688, endPoint y: 317, distance: 19.8
click at [688, 317] on textarea "**********" at bounding box center [752, 329] width 350 height 406
click at [646, 195] on textarea "**********" at bounding box center [752, 329] width 350 height 406
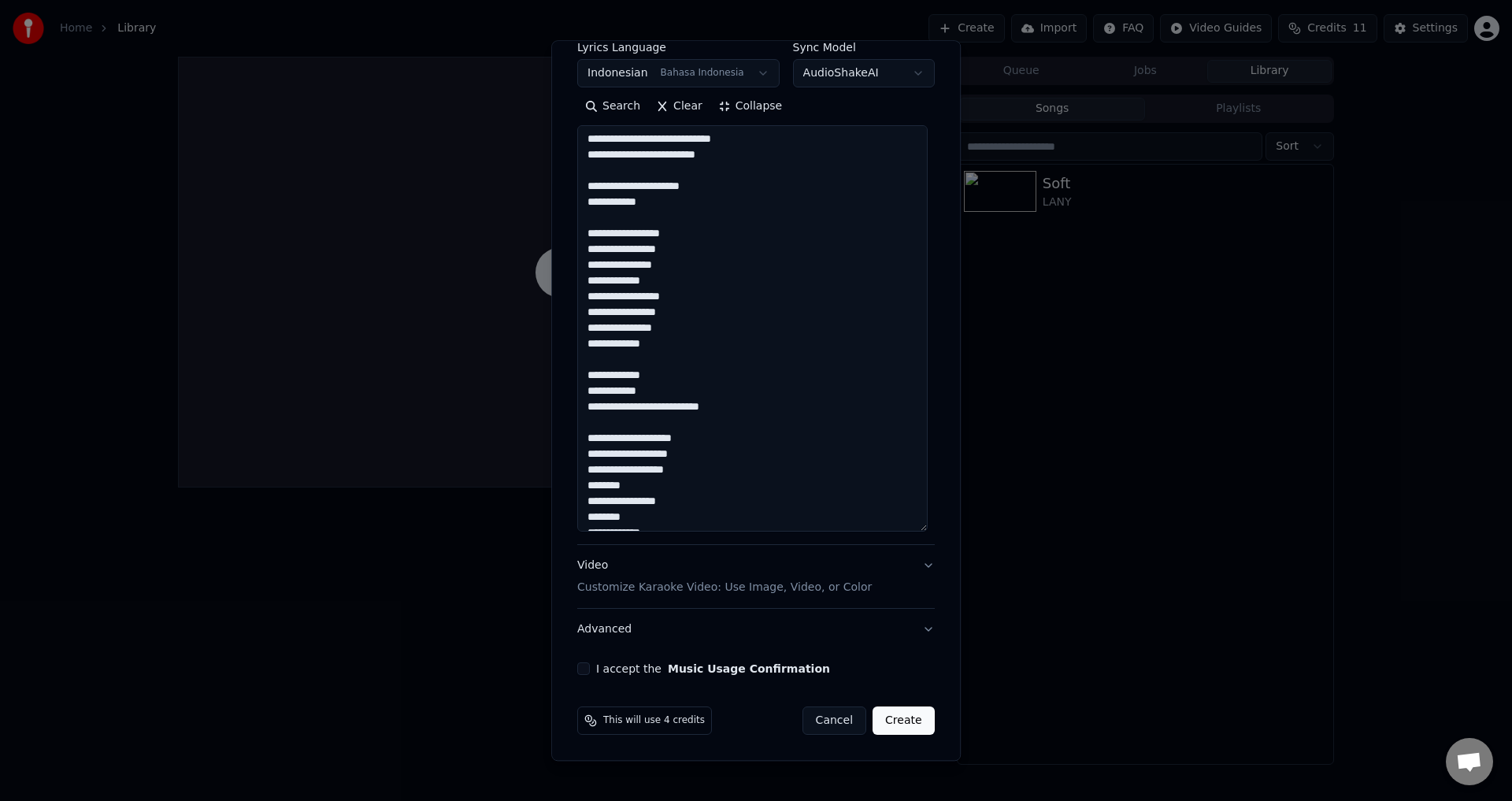
click at [647, 189] on textarea "**********" at bounding box center [752, 329] width 350 height 406
click at [708, 265] on textarea "**********" at bounding box center [752, 329] width 350 height 406
click at [706, 297] on textarea "**********" at bounding box center [752, 329] width 350 height 406
click at [697, 271] on textarea "**********" at bounding box center [752, 329] width 350 height 406
click at [697, 312] on textarea "**********" at bounding box center [752, 329] width 350 height 406
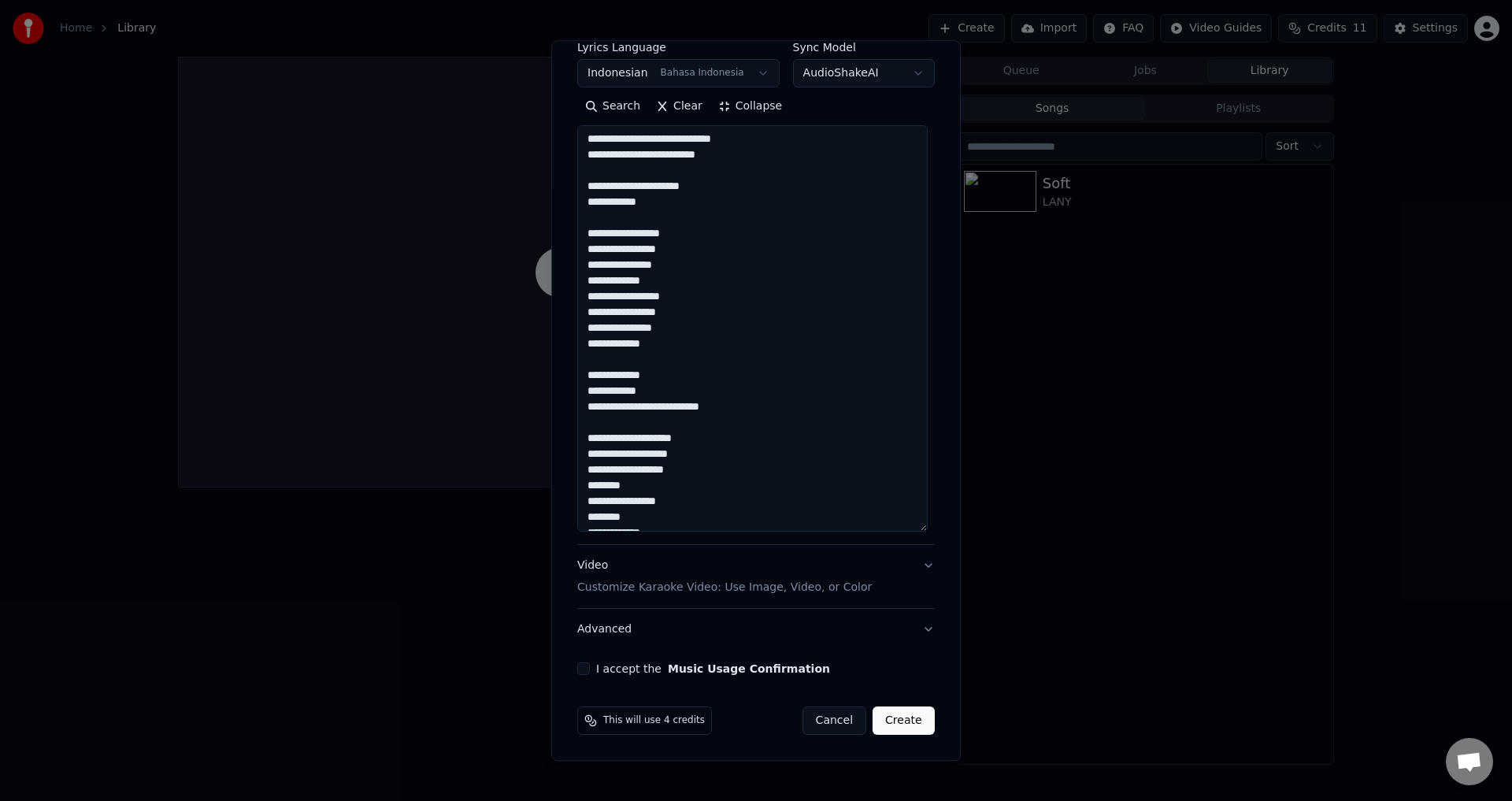
click at [693, 290] on textarea "**********" at bounding box center [752, 329] width 350 height 406
click at [693, 312] on textarea "**********" at bounding box center [752, 329] width 350 height 406
drag, startPoint x: 693, startPoint y: 329, endPoint x: 697, endPoint y: 351, distance: 22.4
click at [697, 351] on textarea "**********" at bounding box center [752, 329] width 350 height 406
click at [699, 395] on textarea "**********" at bounding box center [752, 329] width 350 height 406
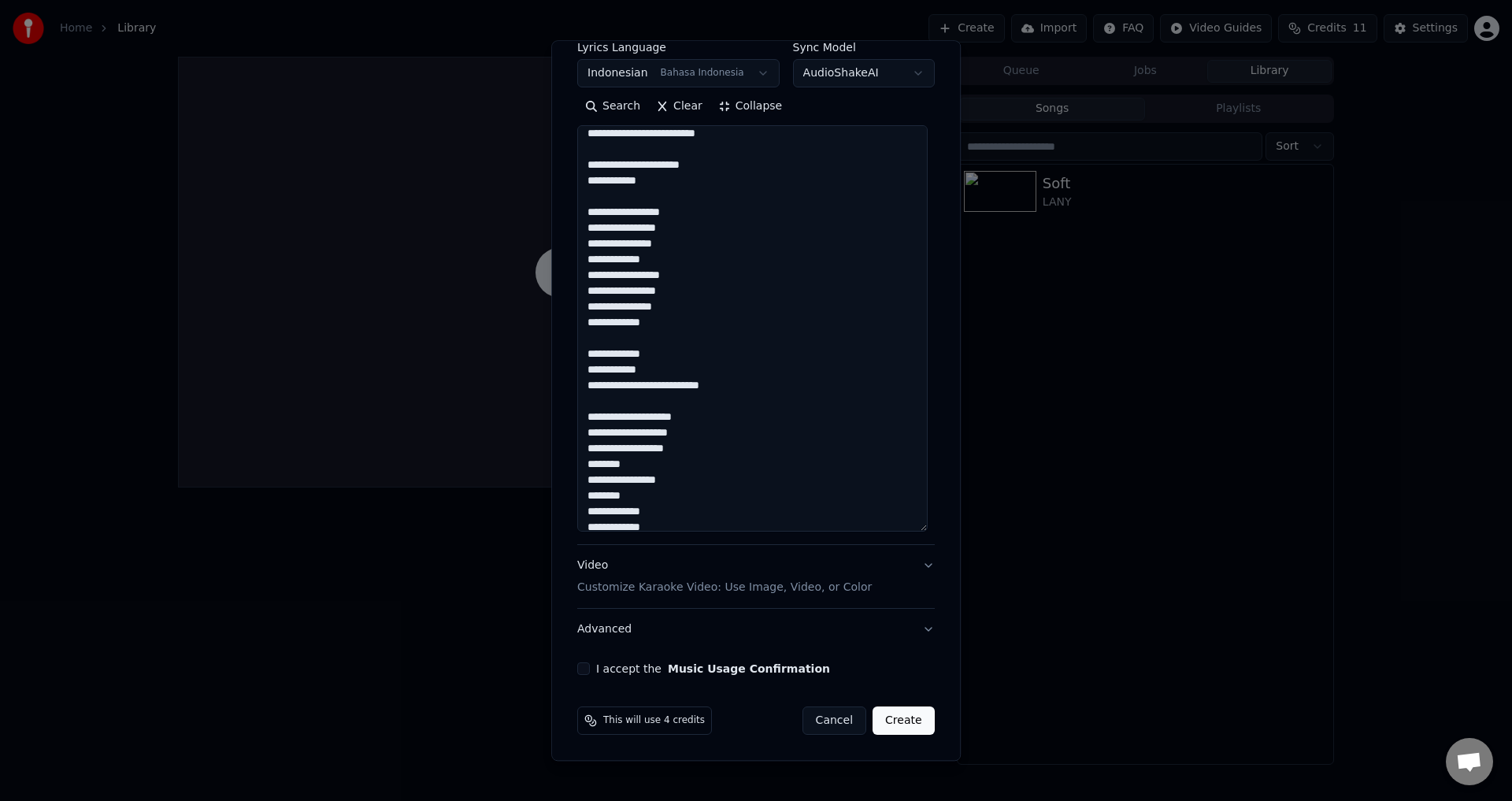
scroll to position [347, 0]
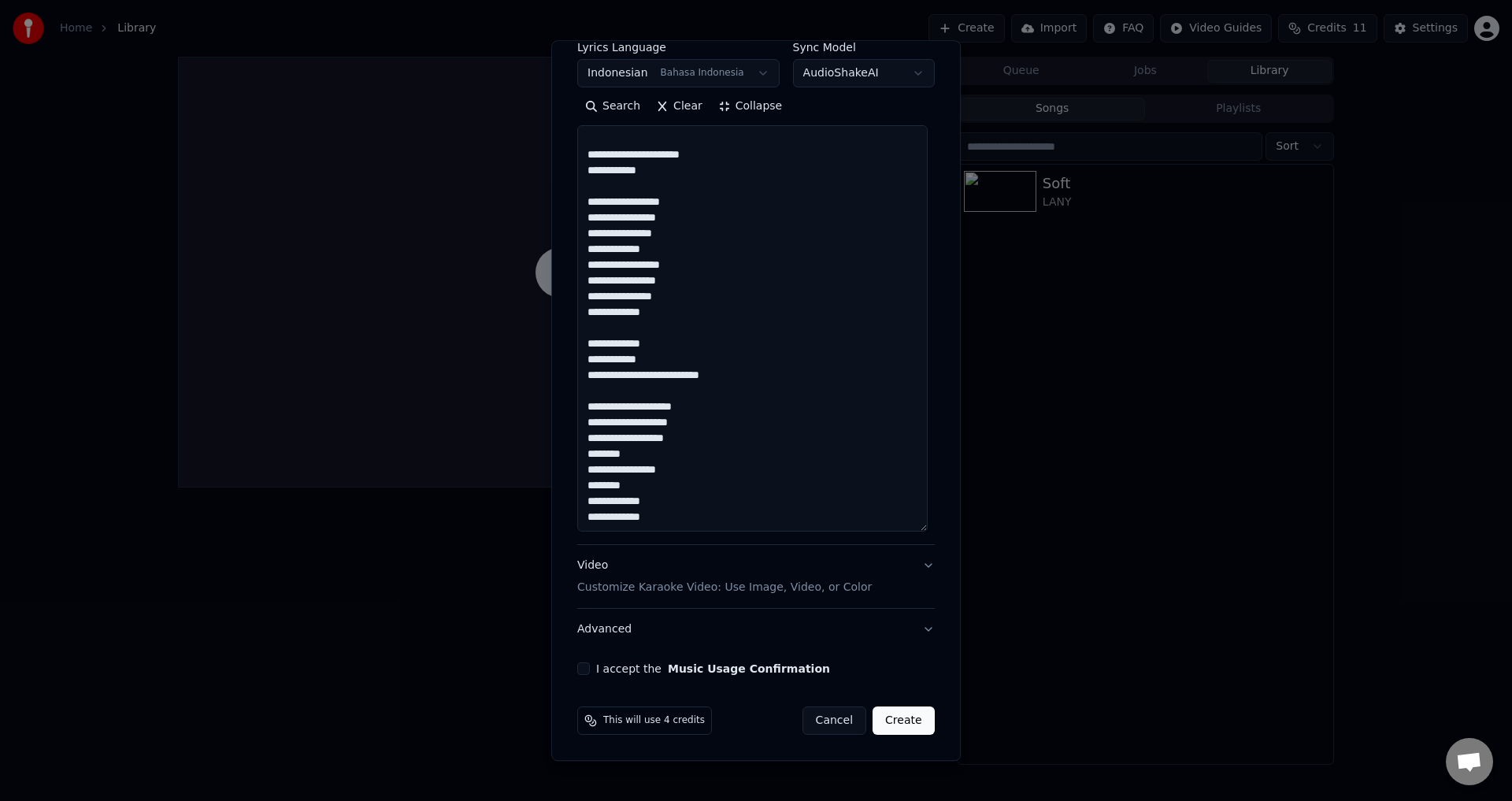
click at [695, 347] on textarea "**********" at bounding box center [752, 329] width 350 height 406
click at [719, 404] on textarea "**********" at bounding box center [752, 329] width 350 height 406
click at [721, 438] on textarea "**********" at bounding box center [752, 329] width 350 height 406
click at [719, 411] on textarea "**********" at bounding box center [752, 329] width 350 height 406
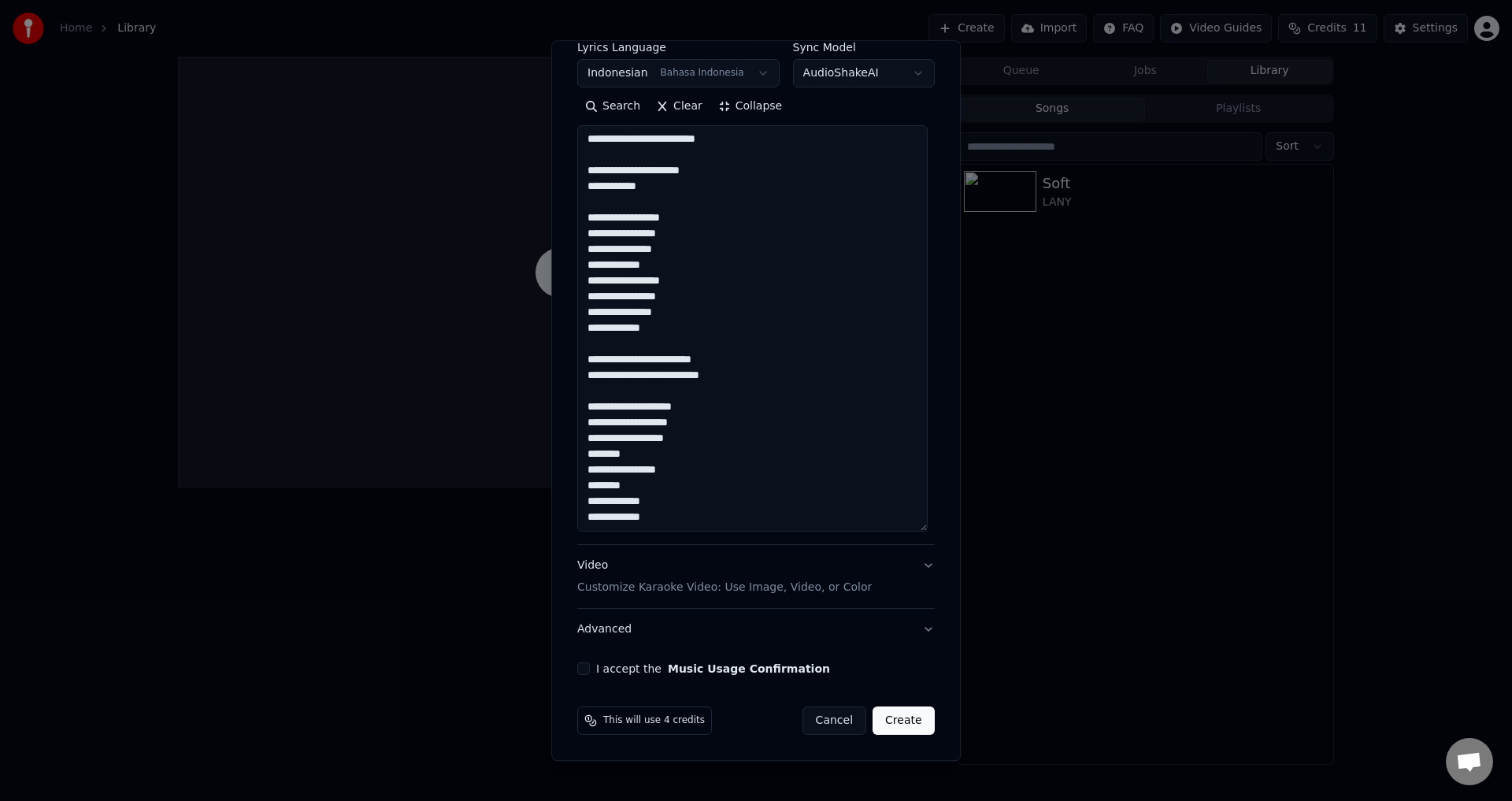
click at [736, 376] on textarea "**********" at bounding box center [752, 329] width 350 height 406
click at [739, 407] on textarea "**********" at bounding box center [752, 329] width 350 height 406
click at [733, 440] on textarea "**********" at bounding box center [752, 329] width 350 height 406
click at [727, 418] on textarea "**********" at bounding box center [752, 329] width 350 height 406
click at [724, 399] on textarea "**********" at bounding box center [752, 329] width 350 height 406
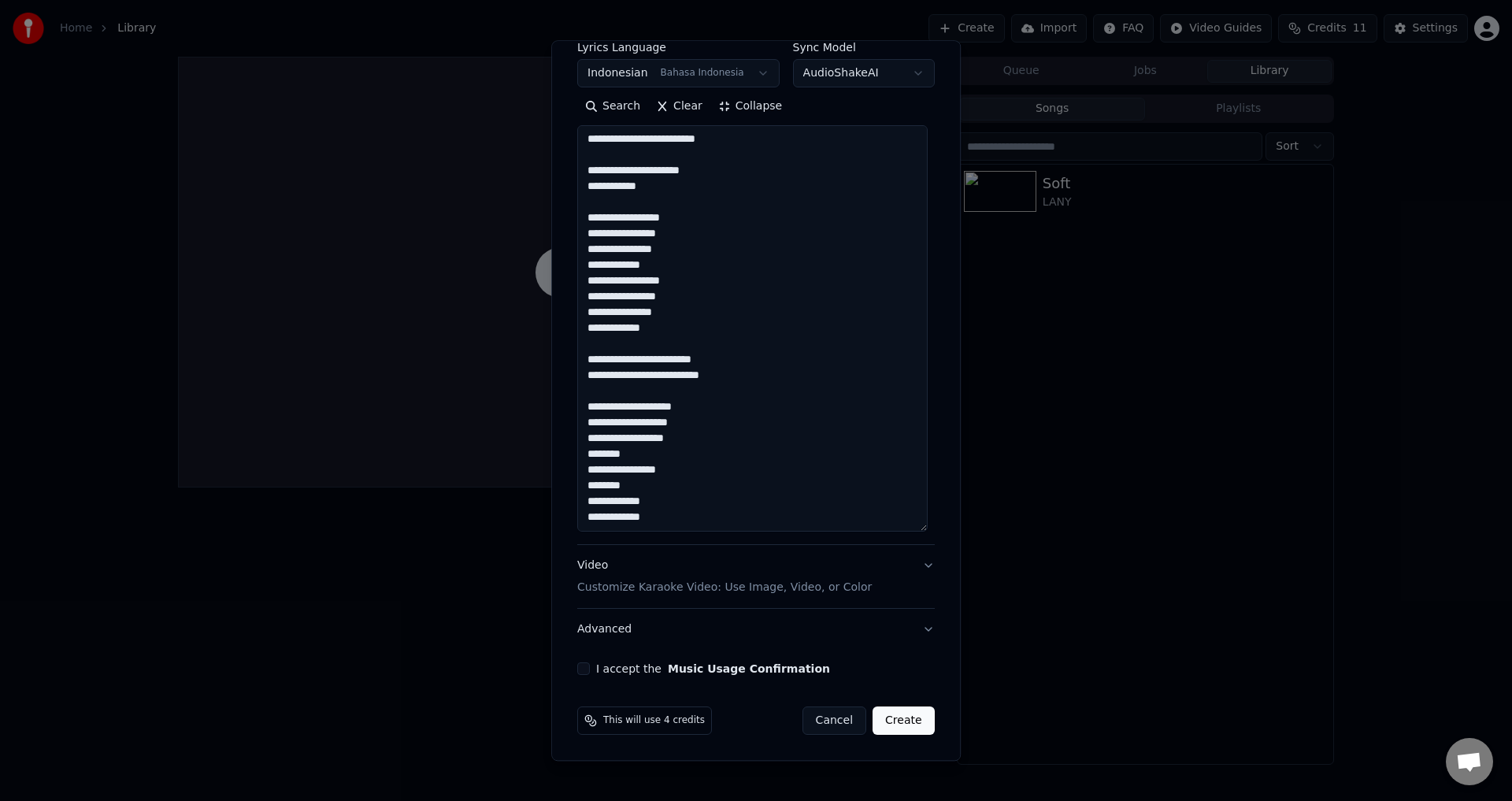
click at [721, 426] on textarea "**********" at bounding box center [752, 329] width 350 height 406
click at [720, 413] on textarea "**********" at bounding box center [752, 329] width 350 height 406
click at [723, 418] on textarea "**********" at bounding box center [752, 329] width 350 height 406
click at [716, 461] on textarea "**********" at bounding box center [752, 329] width 350 height 406
click at [714, 479] on textarea "**********" at bounding box center [752, 329] width 350 height 406
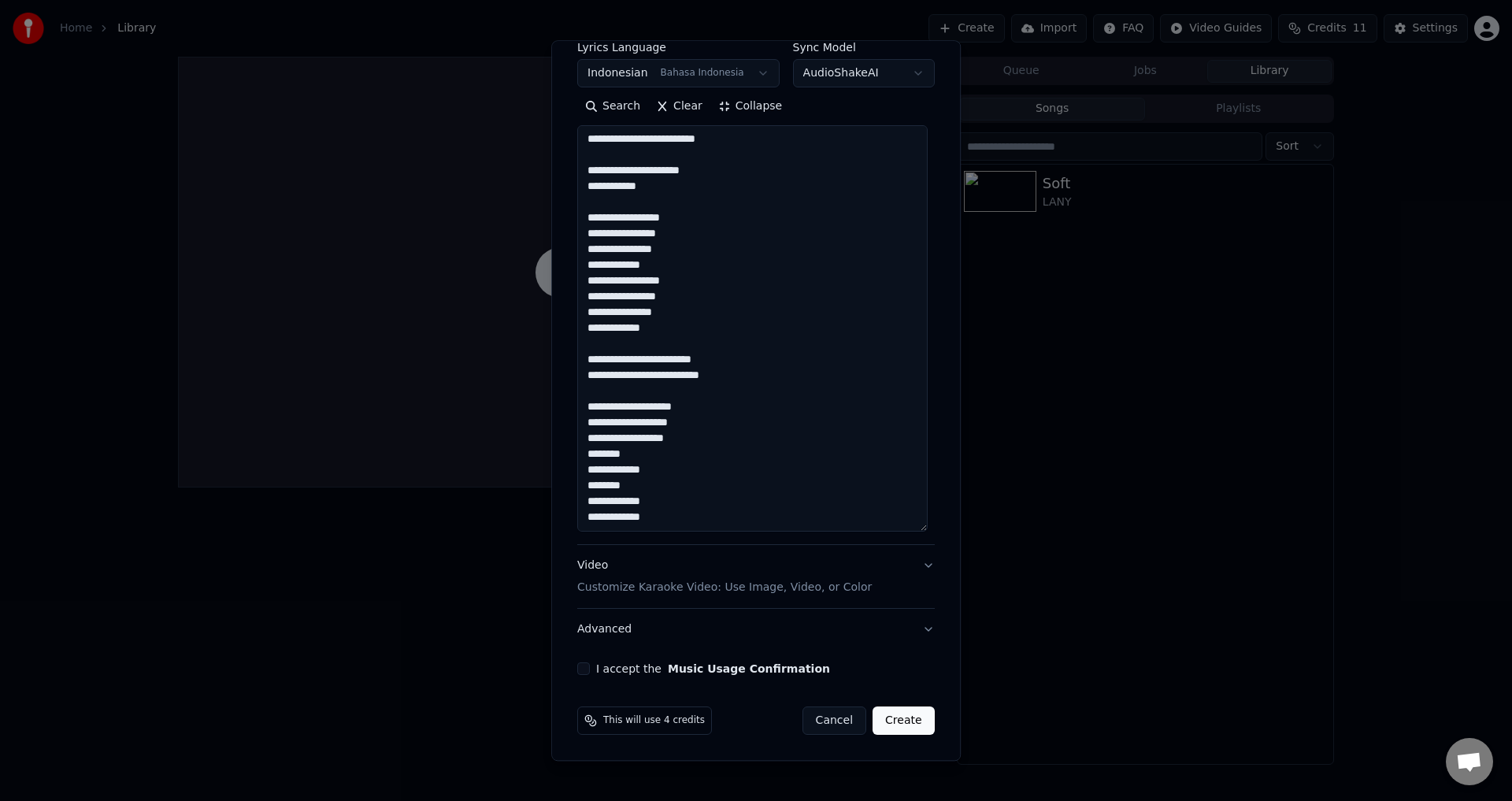
click at [687, 456] on textarea "**********" at bounding box center [752, 329] width 350 height 406
click at [689, 441] on textarea "**********" at bounding box center [752, 329] width 350 height 406
click at [687, 443] on textarea "**********" at bounding box center [752, 329] width 350 height 406
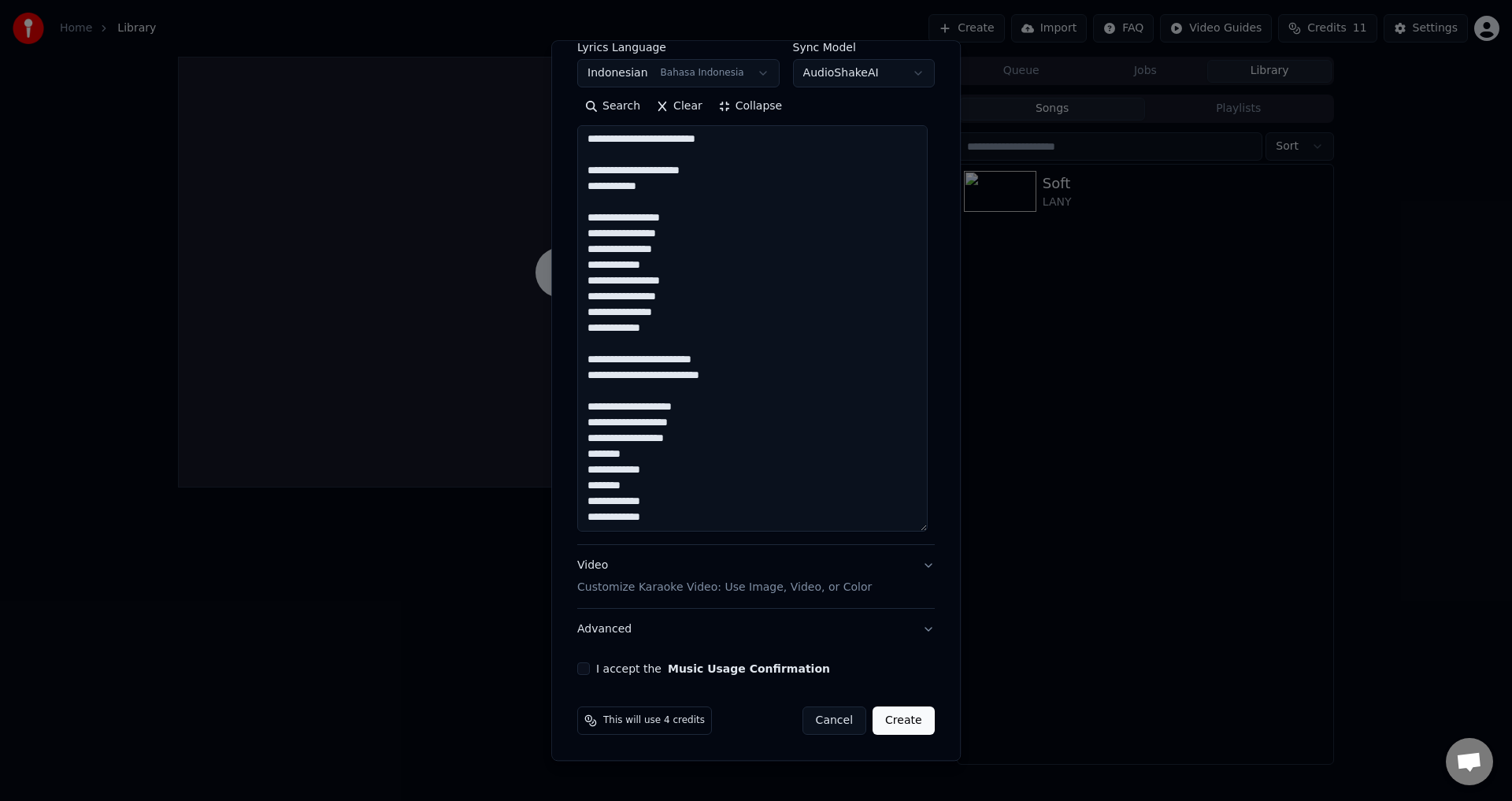
click at [687, 443] on textarea "**********" at bounding box center [752, 329] width 350 height 406
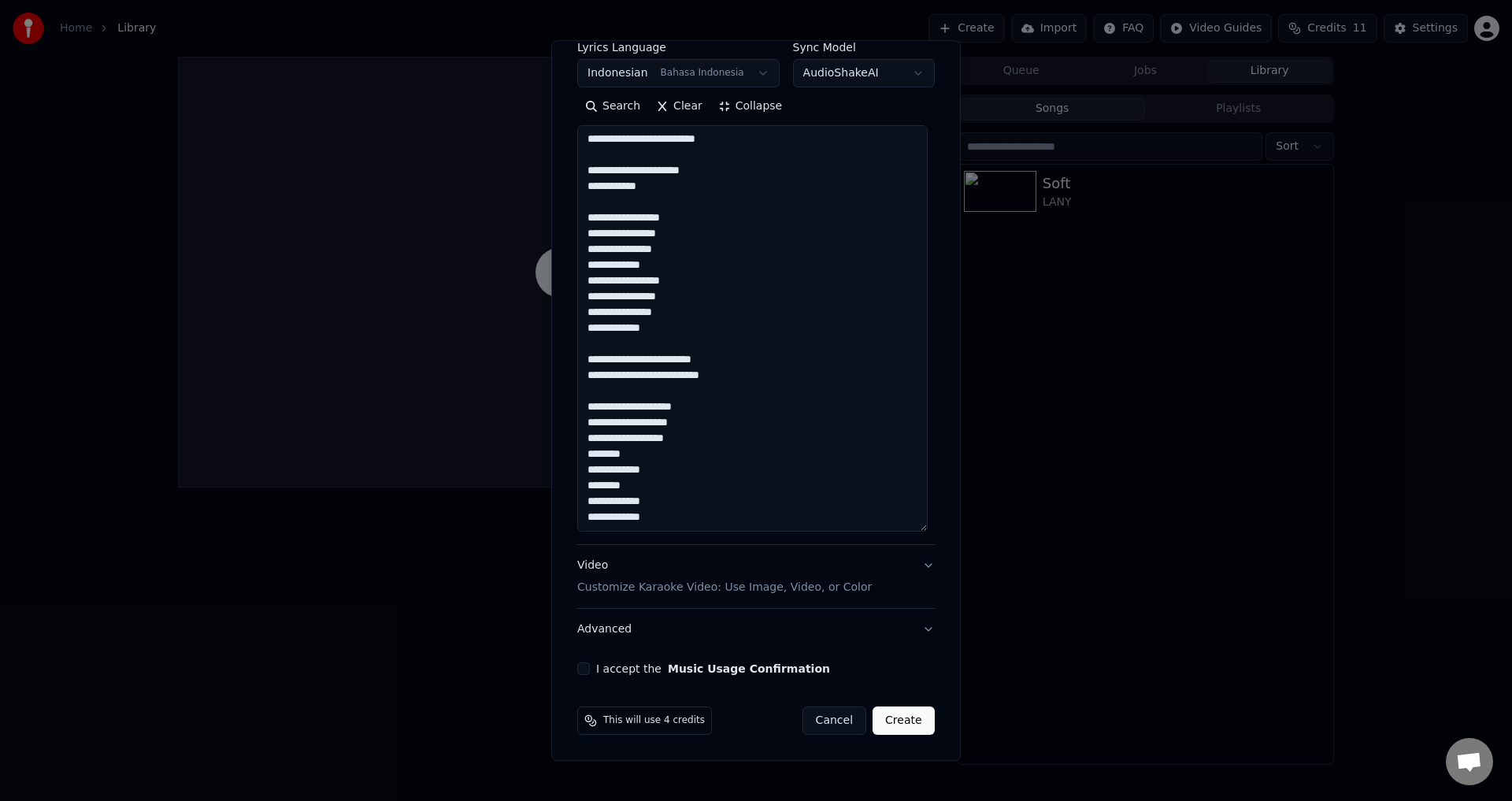
click at [687, 443] on textarea "**********" at bounding box center [752, 329] width 350 height 406
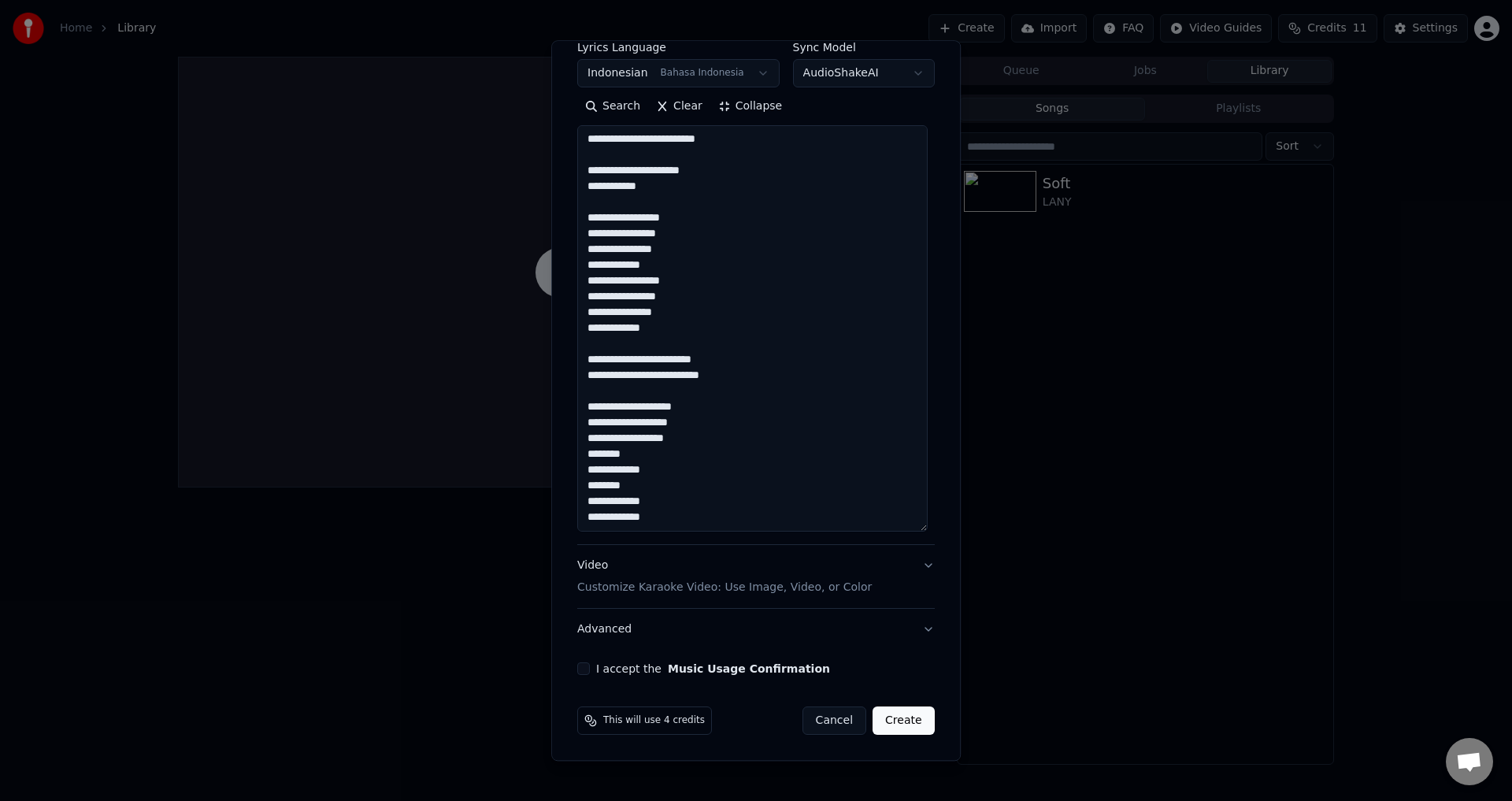
click at [688, 443] on textarea "**********" at bounding box center [752, 329] width 350 height 406
click at [696, 467] on textarea "**********" at bounding box center [752, 329] width 350 height 406
click at [687, 484] on textarea "**********" at bounding box center [752, 329] width 350 height 406
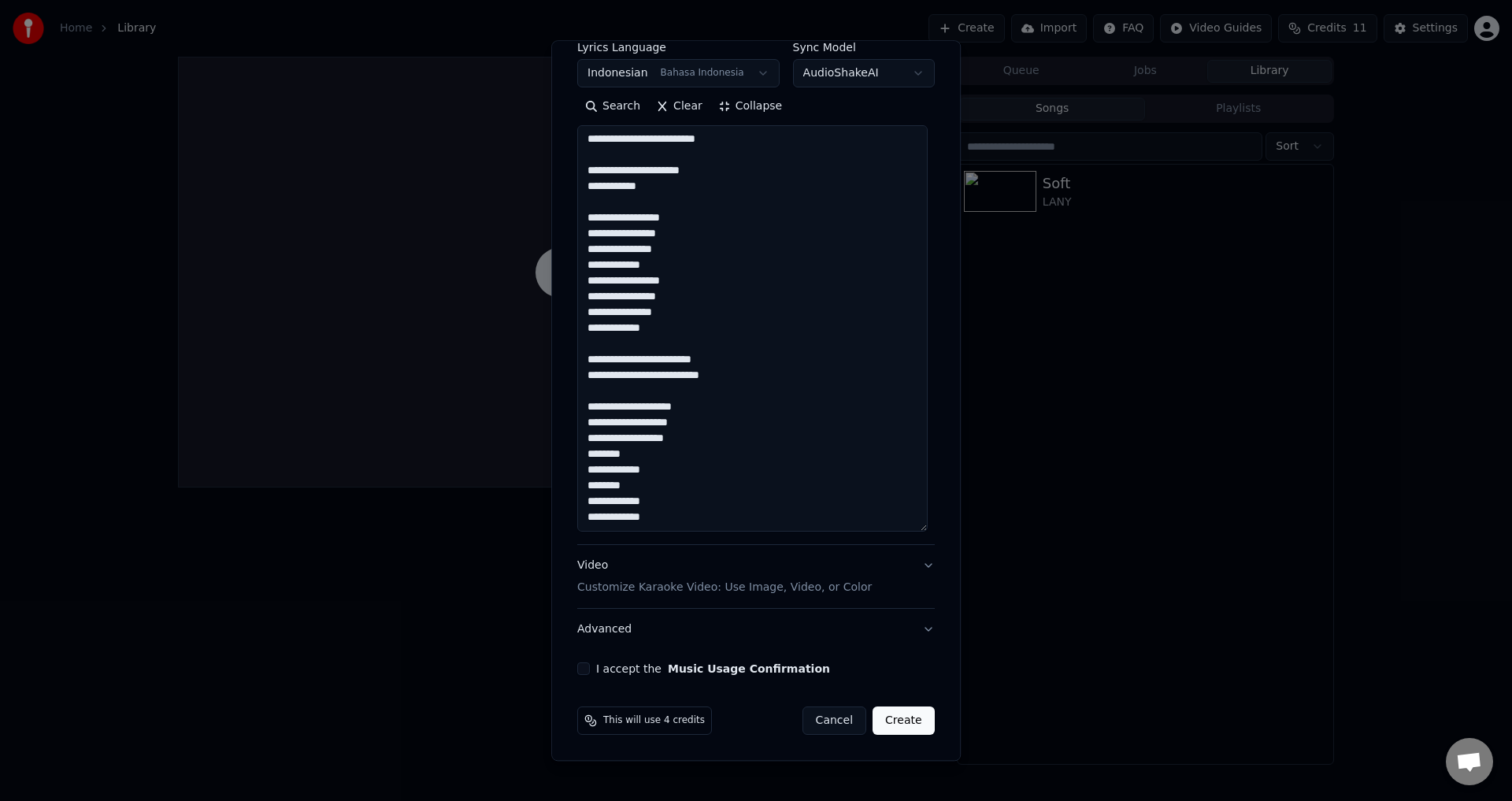
click at [687, 484] on textarea "**********" at bounding box center [752, 329] width 350 height 406
click at [687, 474] on textarea "**********" at bounding box center [752, 329] width 350 height 406
click at [686, 473] on textarea "**********" at bounding box center [752, 329] width 350 height 406
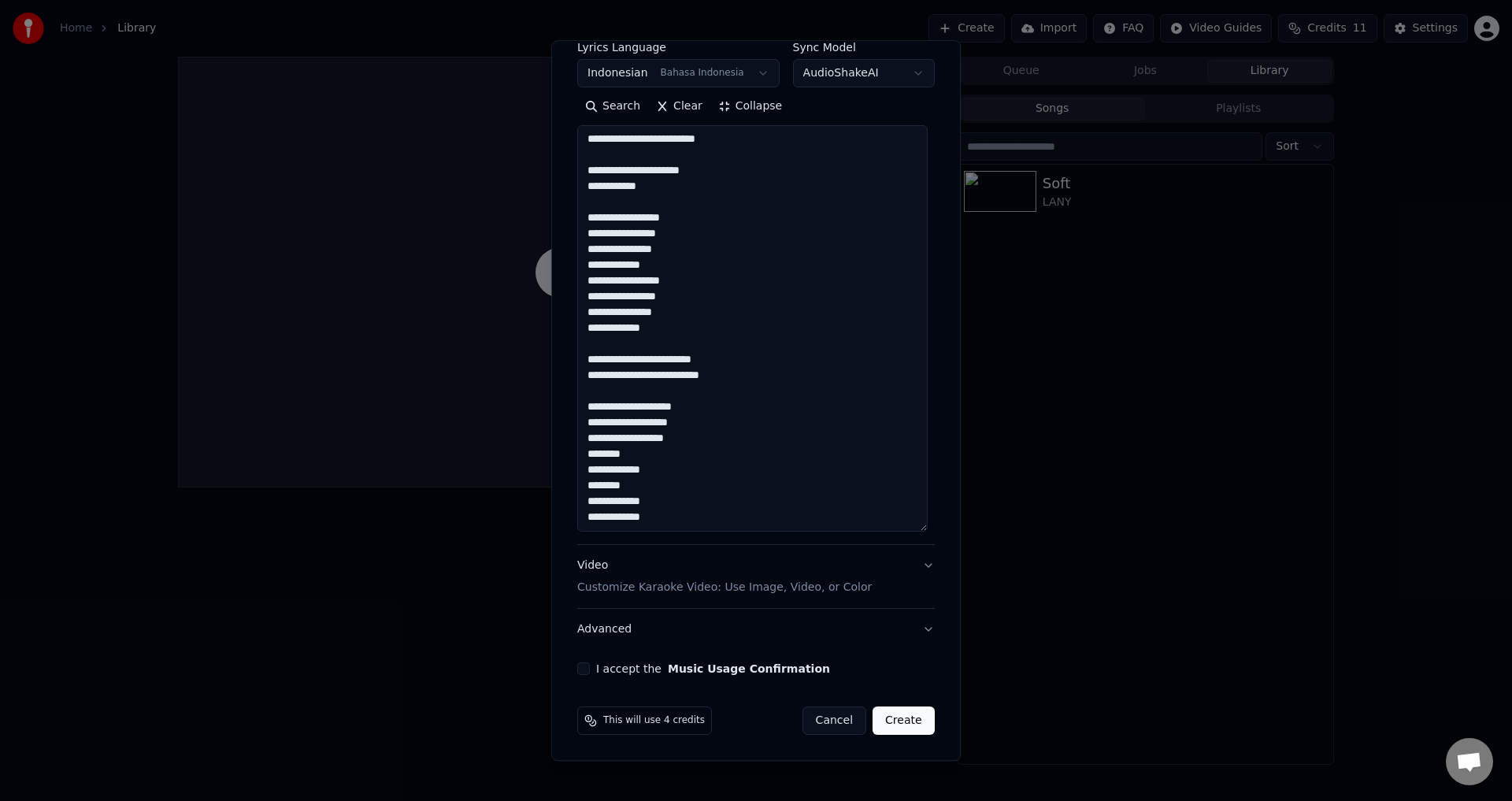
click at [684, 483] on textarea "**********" at bounding box center [752, 329] width 350 height 406
click at [668, 495] on textarea "**********" at bounding box center [752, 329] width 350 height 406
click at [667, 481] on textarea "**********" at bounding box center [752, 329] width 350 height 406
click at [667, 469] on textarea "**********" at bounding box center [752, 329] width 350 height 406
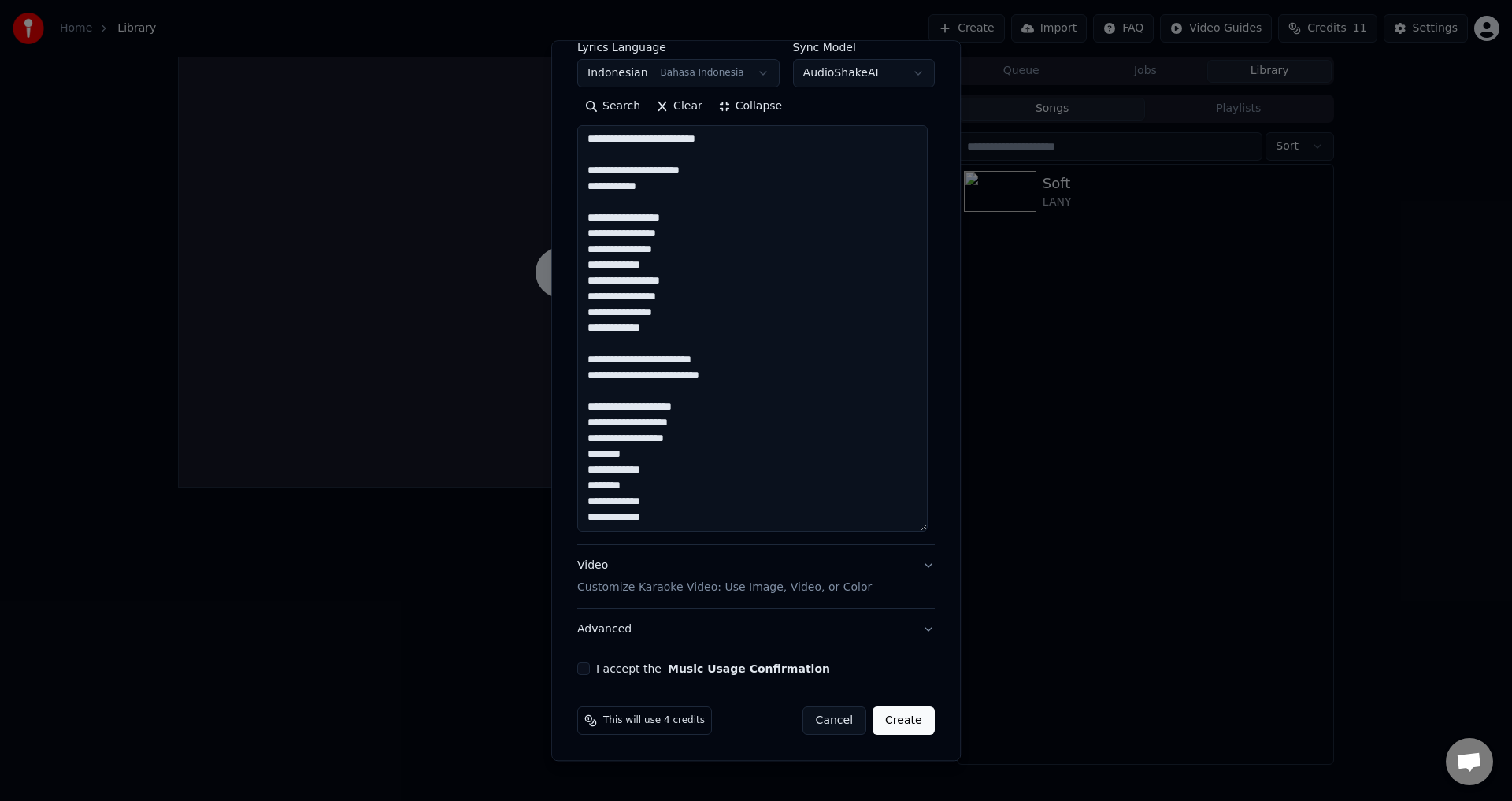
click at [664, 461] on textarea "**********" at bounding box center [752, 329] width 350 height 406
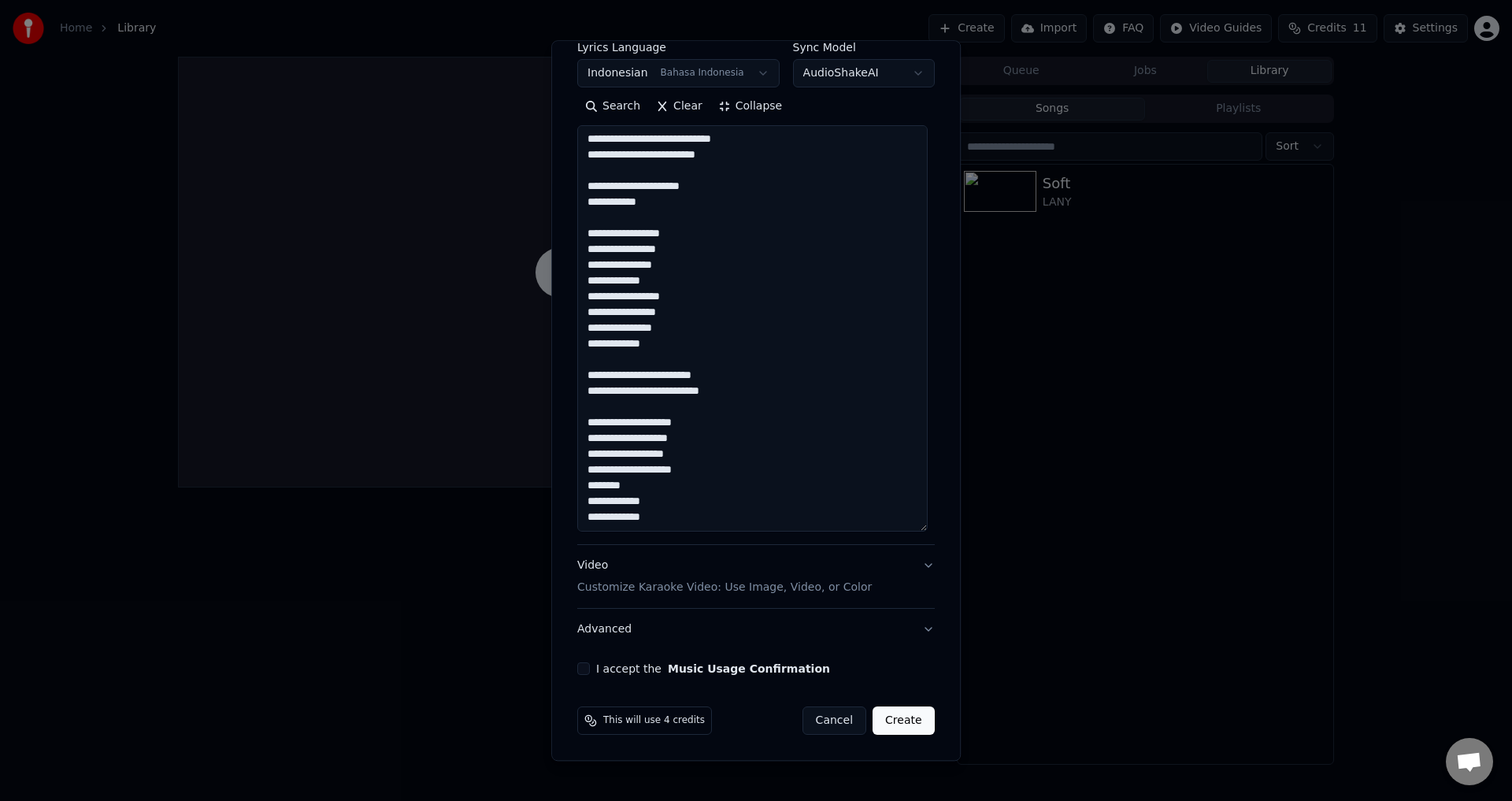
scroll to position [316, 0]
click at [665, 485] on textarea "**********" at bounding box center [752, 329] width 350 height 406
click at [666, 496] on textarea "**********" at bounding box center [752, 329] width 350 height 406
click at [661, 490] on textarea "**********" at bounding box center [752, 329] width 350 height 406
click at [658, 499] on textarea "**********" at bounding box center [752, 329] width 350 height 406
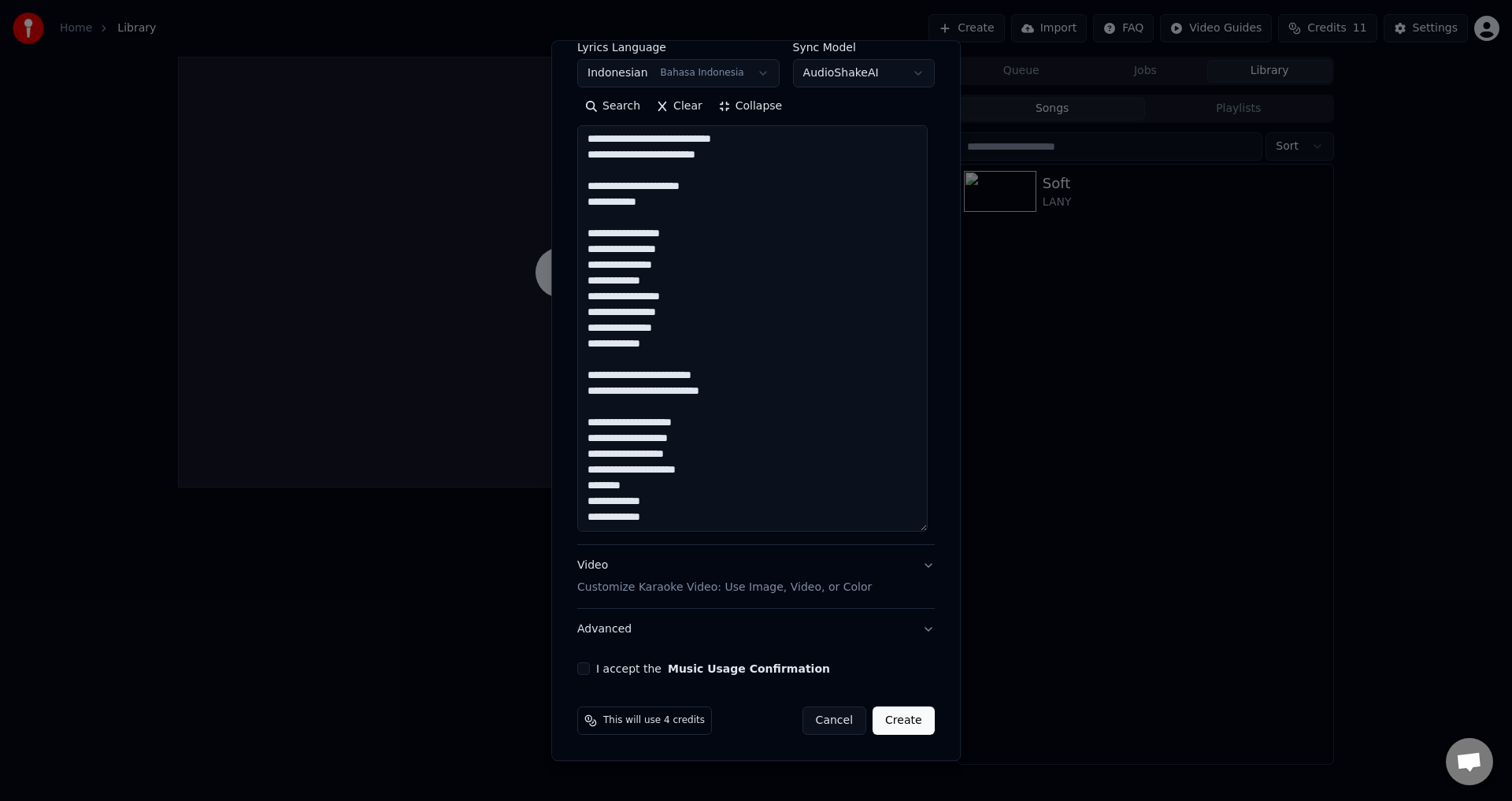
click at [658, 486] on textarea "**********" at bounding box center [752, 329] width 350 height 406
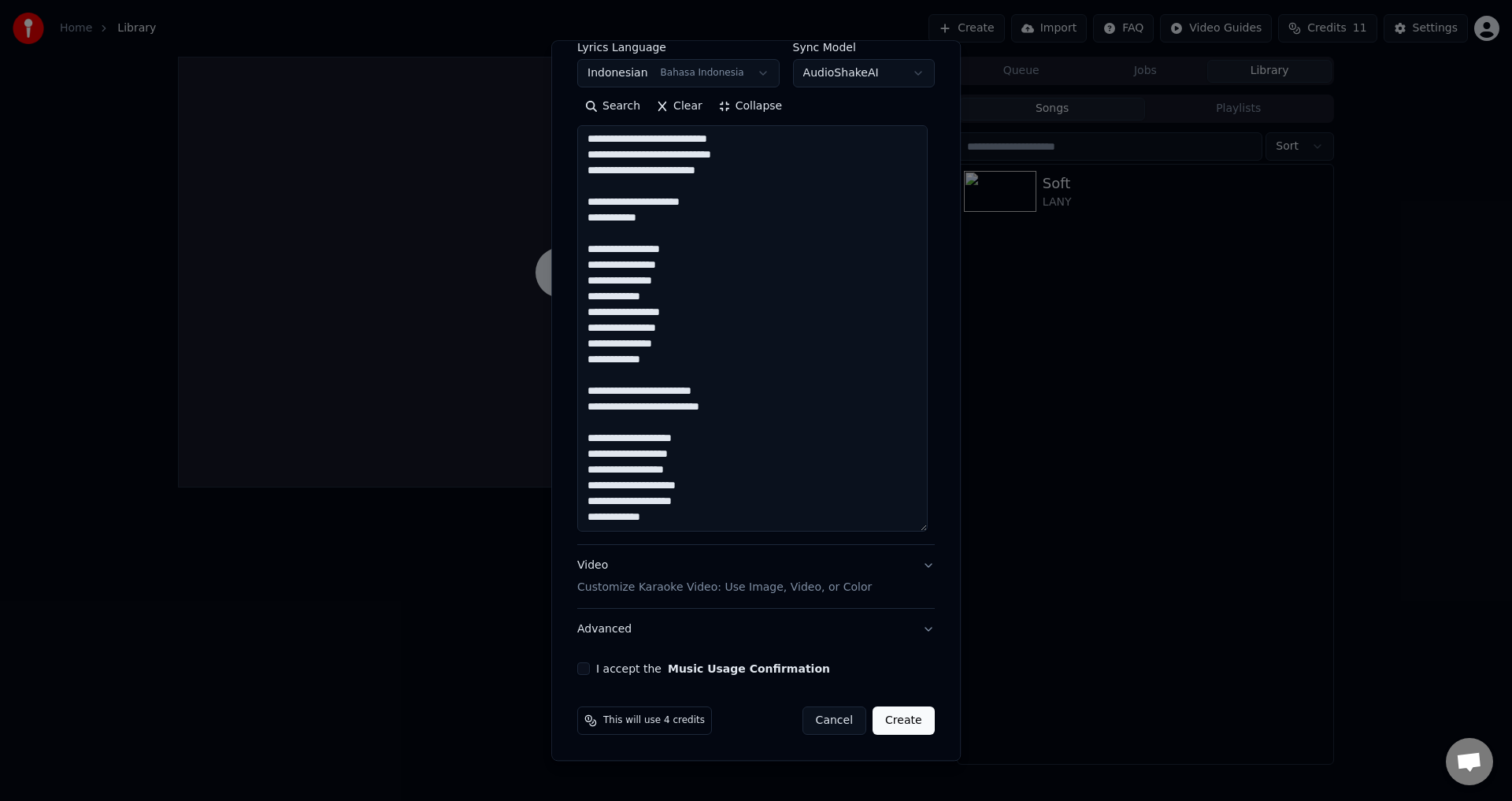
scroll to position [300, 0]
click at [673, 519] on textarea "**********" at bounding box center [752, 329] width 350 height 406
type textarea "**********"
click at [735, 592] on p "Customize Karaoke Video: Use Image, Video, or Color" at bounding box center [724, 589] width 294 height 15
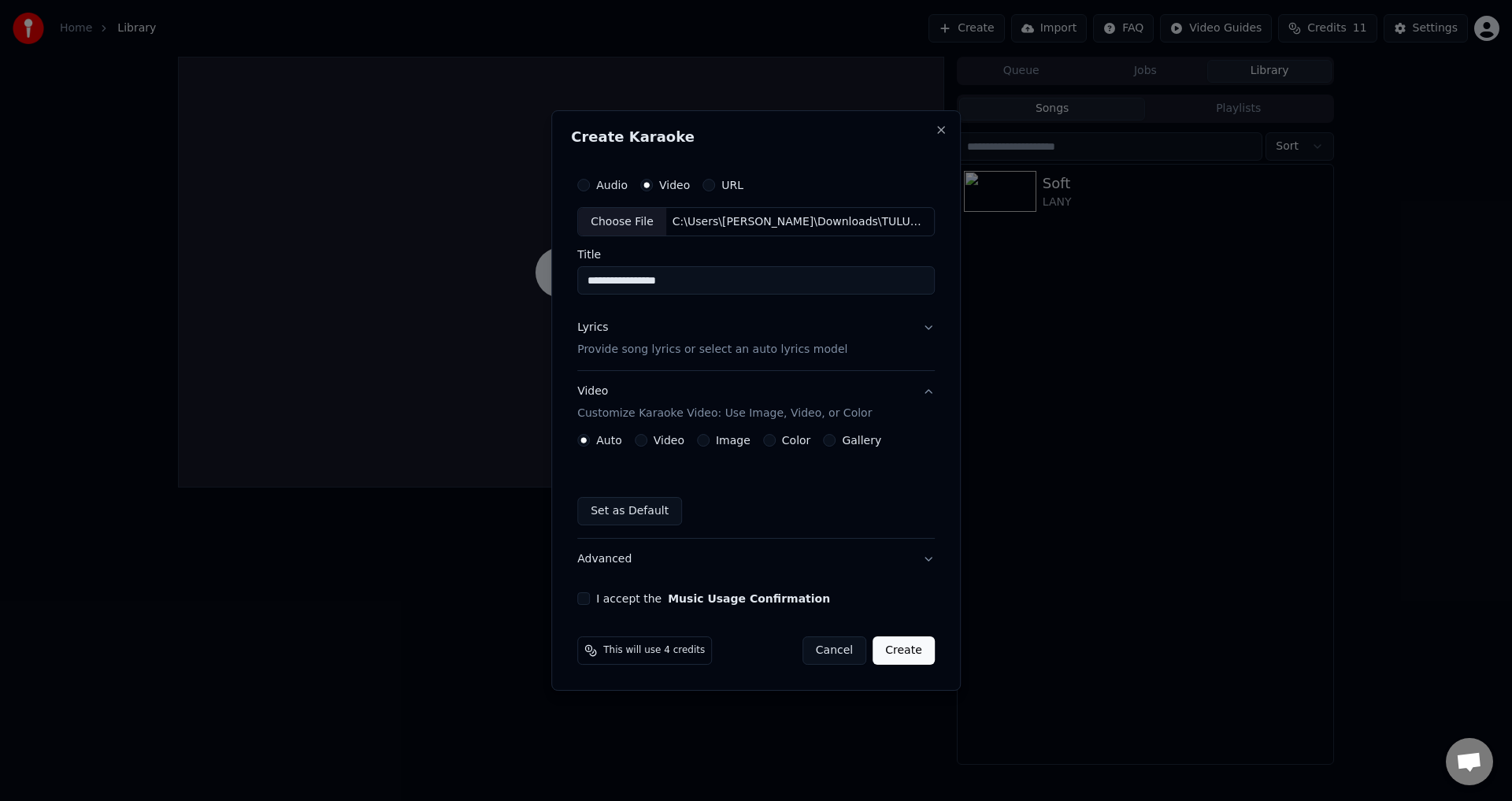
click at [654, 443] on div "Video" at bounding box center [659, 440] width 49 height 13
click at [645, 444] on button "Video" at bounding box center [641, 440] width 13 height 13
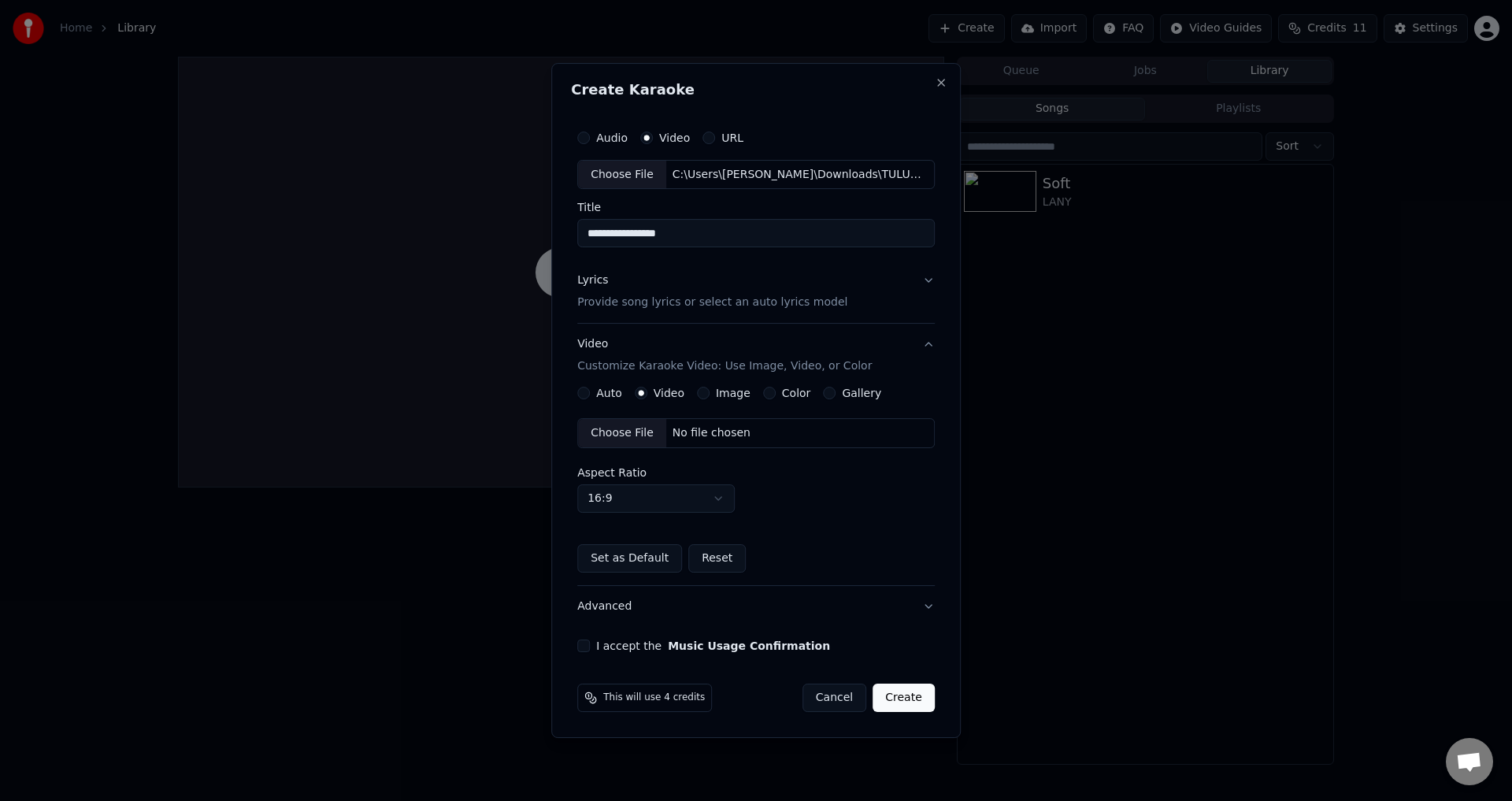
click at [644, 428] on div "Choose File" at bounding box center [621, 432] width 88 height 28
click at [715, 506] on body "**********" at bounding box center [756, 400] width 1512 height 801
click at [635, 648] on label "I accept the Music Usage Confirmation" at bounding box center [713, 646] width 234 height 11
click at [590, 648] on button "I accept the Music Usage Confirmation" at bounding box center [583, 646] width 13 height 13
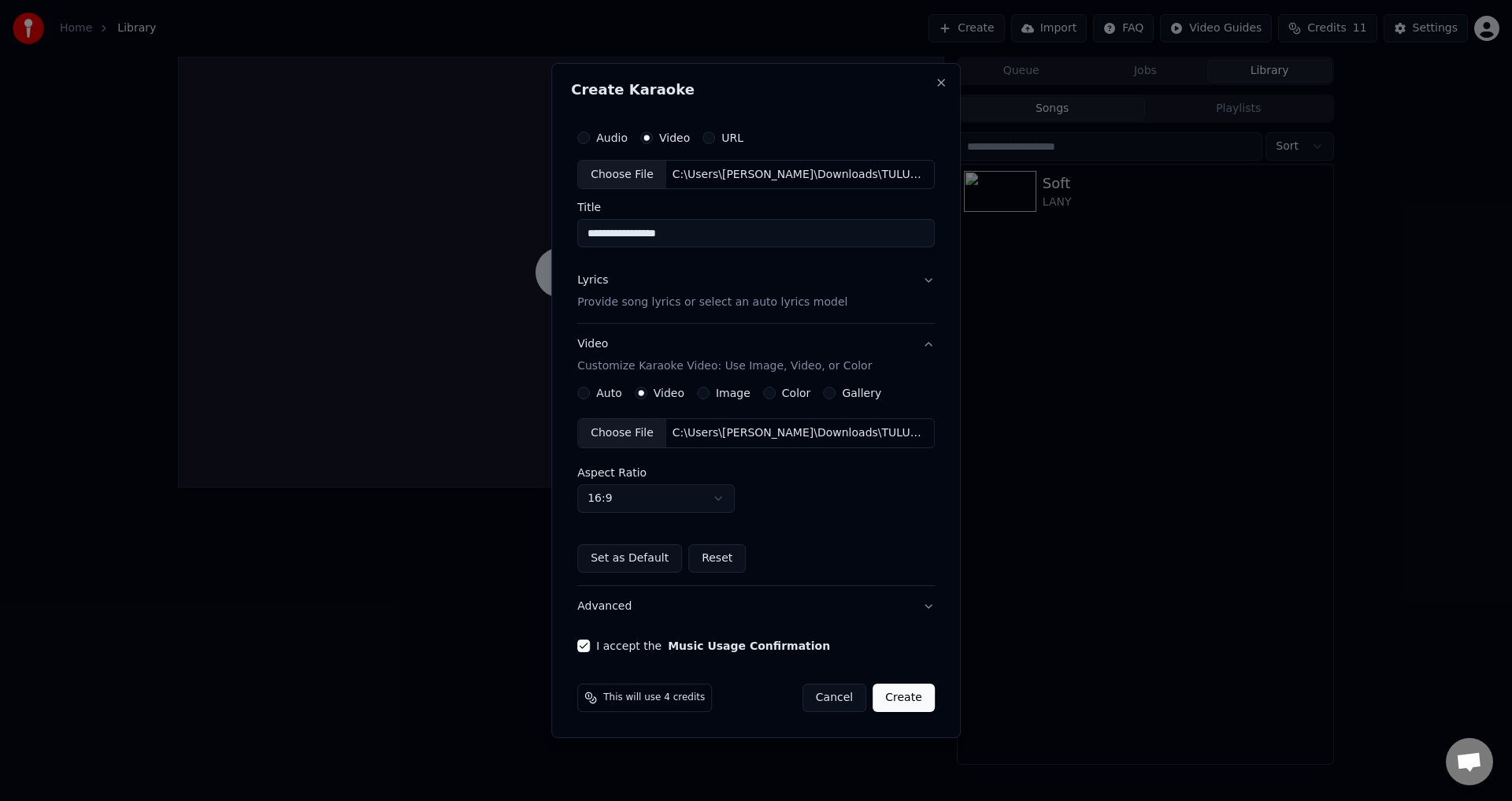
click at [923, 695] on button "Create" at bounding box center [904, 698] width 62 height 28
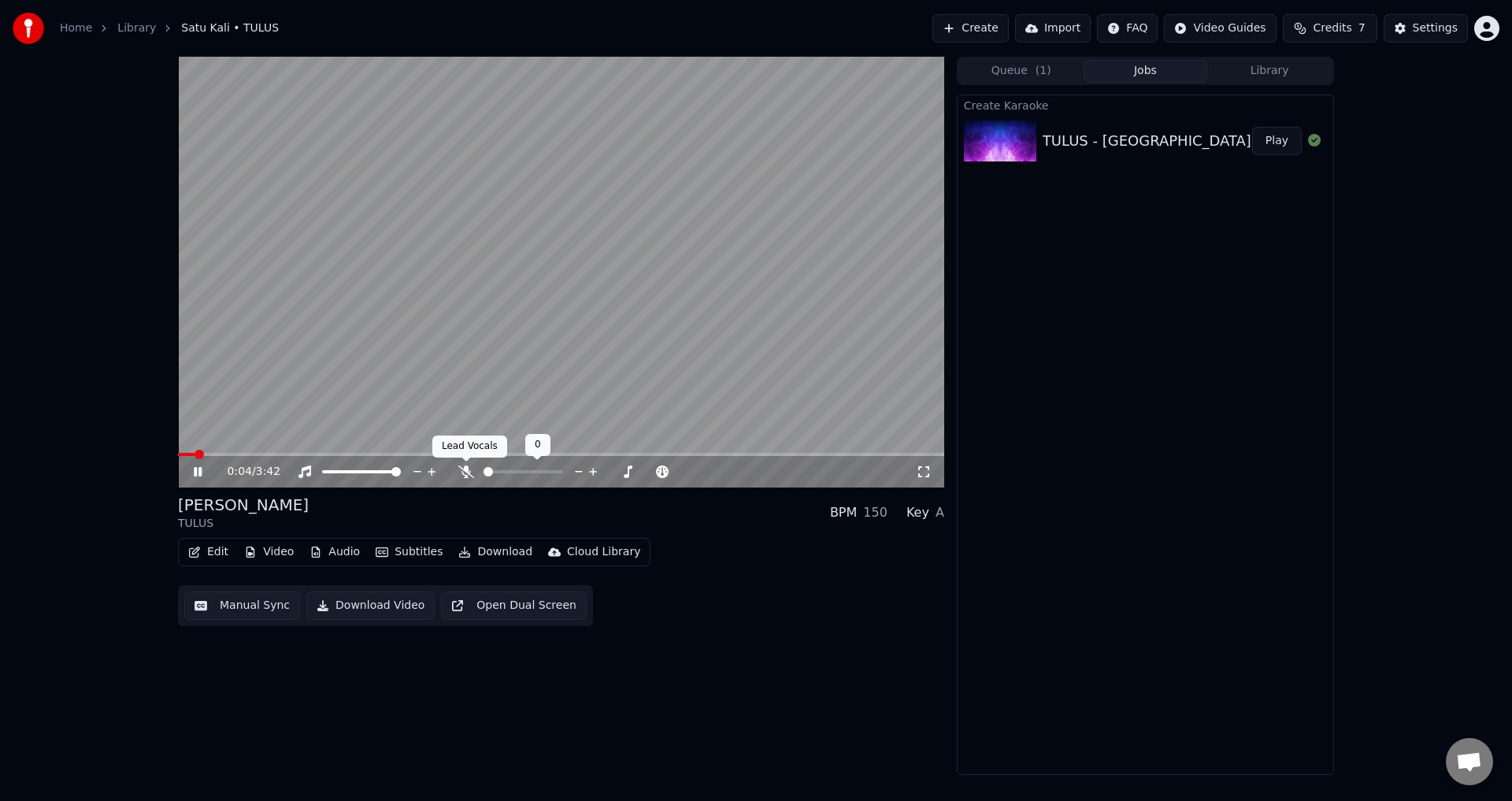
click at [463, 479] on icon at bounding box center [466, 471] width 15 height 13
click at [178, 455] on span at bounding box center [182, 454] width 11 height 3
click at [262, 603] on button "Manual Sync" at bounding box center [242, 605] width 116 height 28
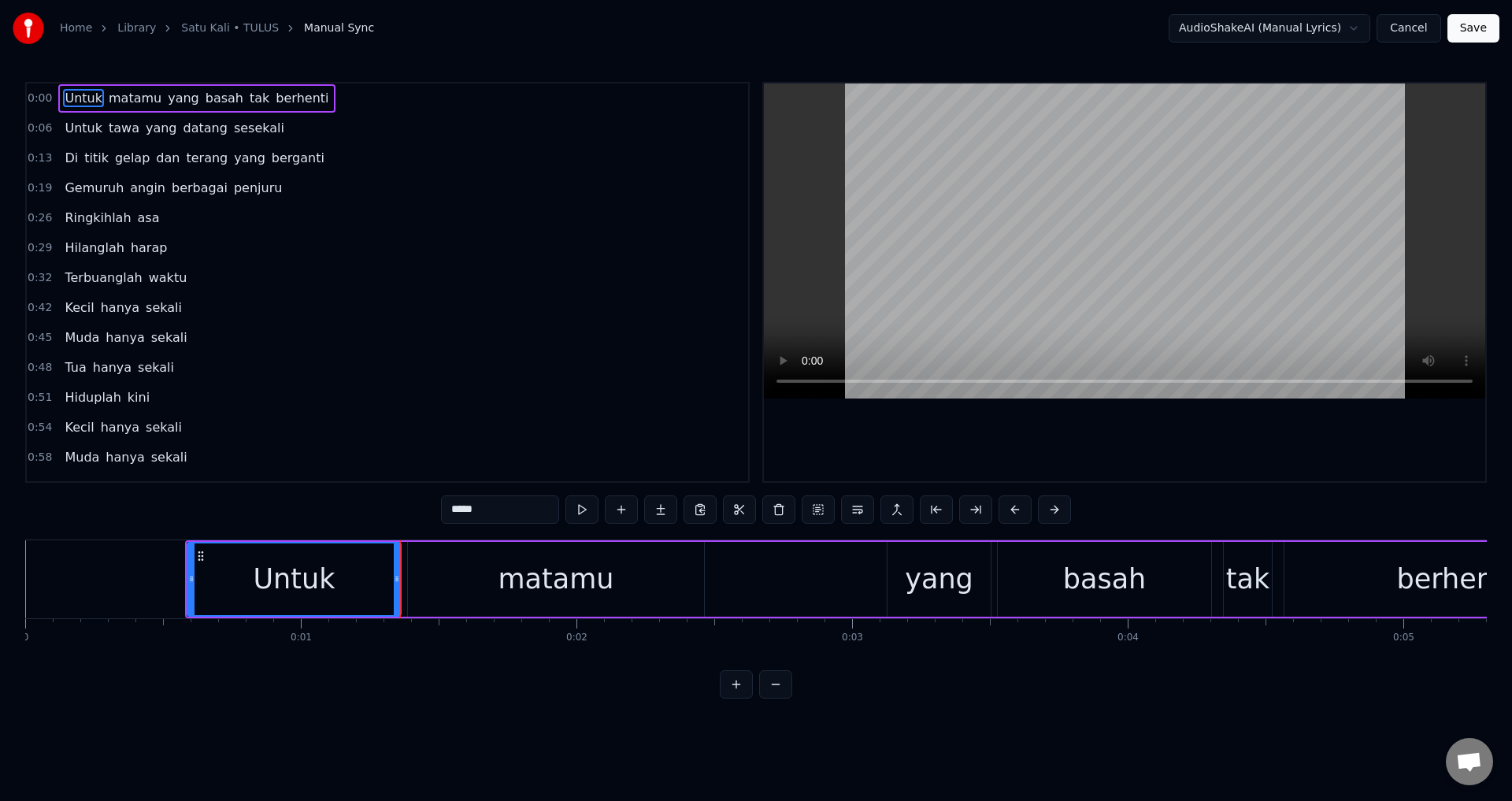
click at [739, 582] on div "Untuk matamu yang basah tak berhenti" at bounding box center [906, 579] width 1443 height 78
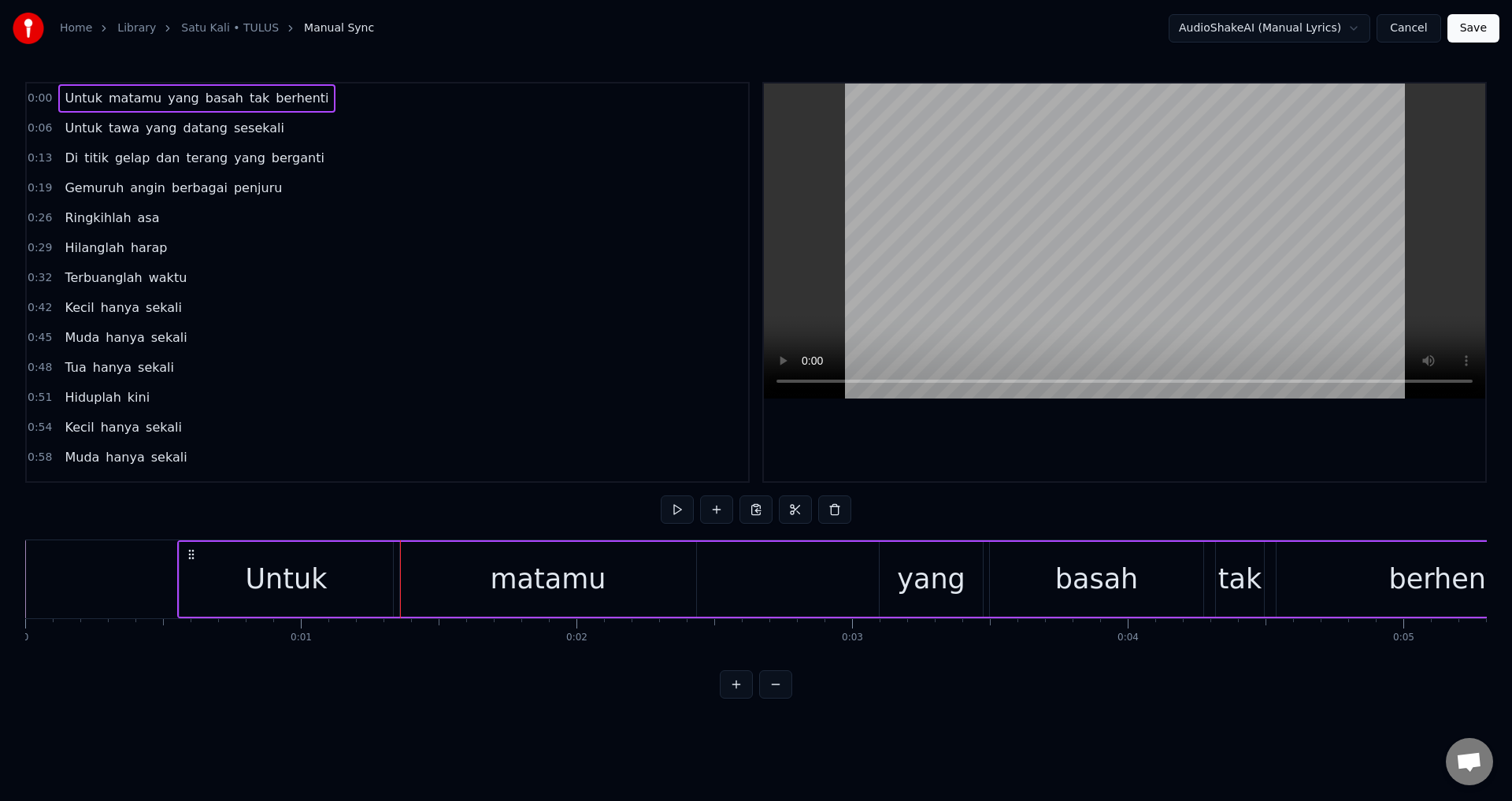
drag, startPoint x: 200, startPoint y: 551, endPoint x: 192, endPoint y: 550, distance: 8.1
click at [192, 550] on icon at bounding box center [191, 554] width 13 height 13
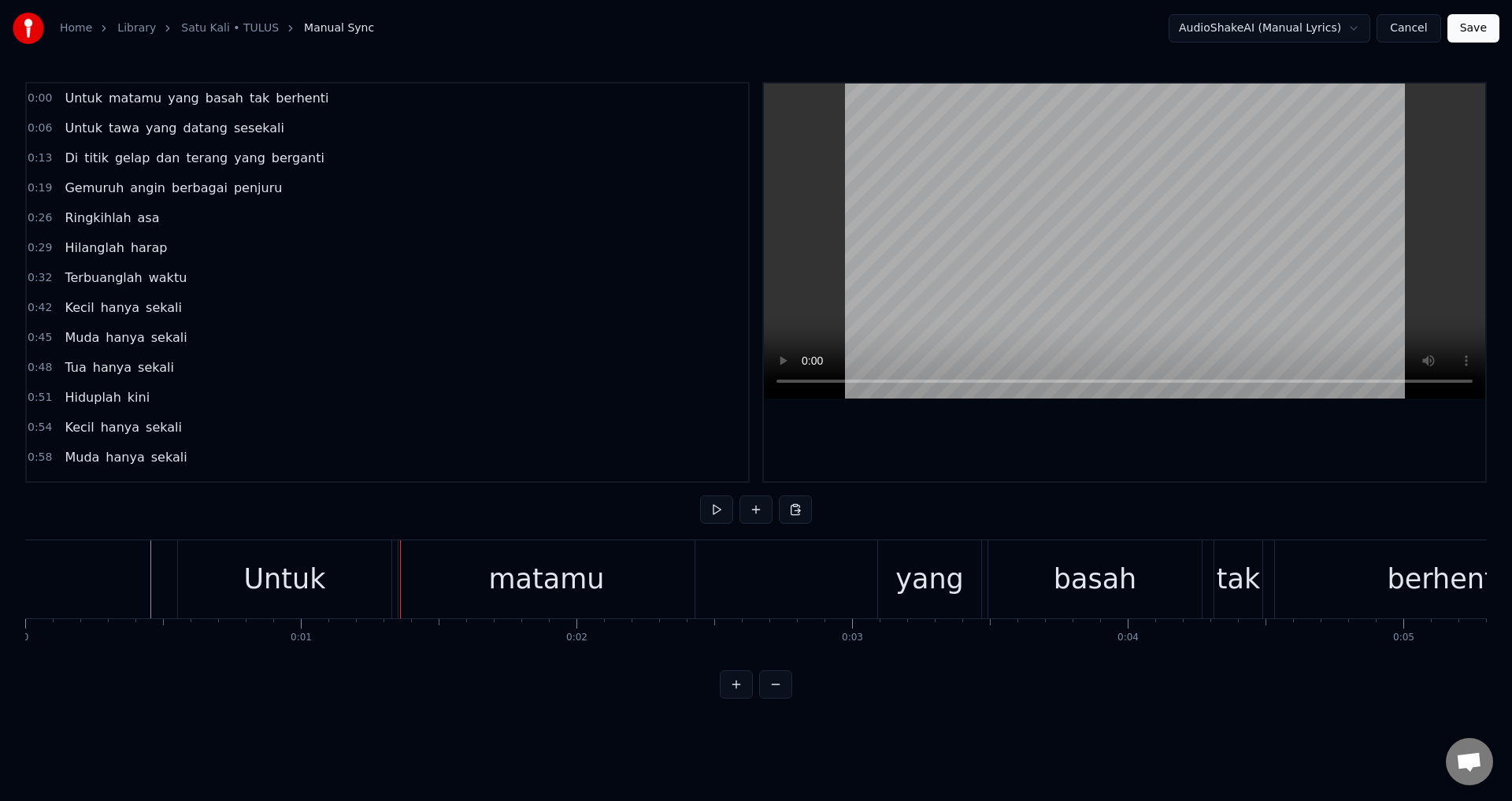
click at [894, 445] on div at bounding box center [1125, 283] width 722 height 398
click at [1030, 405] on div at bounding box center [1125, 283] width 722 height 398
click at [1062, 467] on div at bounding box center [1125, 283] width 722 height 398
click at [1050, 455] on div at bounding box center [1125, 283] width 722 height 398
click at [1050, 454] on div at bounding box center [1125, 283] width 722 height 398
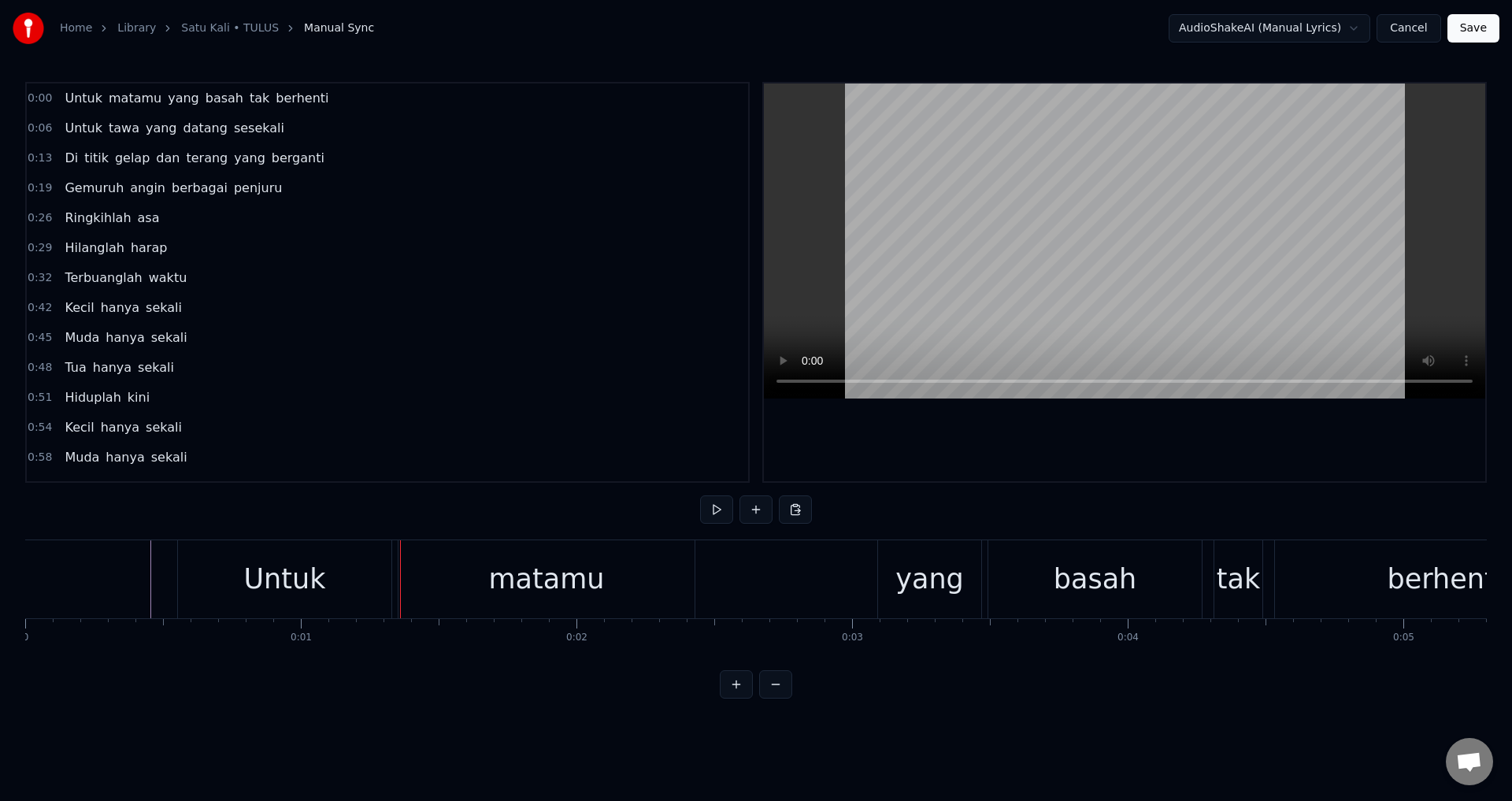
click at [1050, 453] on div at bounding box center [1125, 283] width 722 height 398
click at [857, 401] on div at bounding box center [1125, 283] width 722 height 398
click at [37, 99] on span "0:00" at bounding box center [40, 98] width 24 height 15
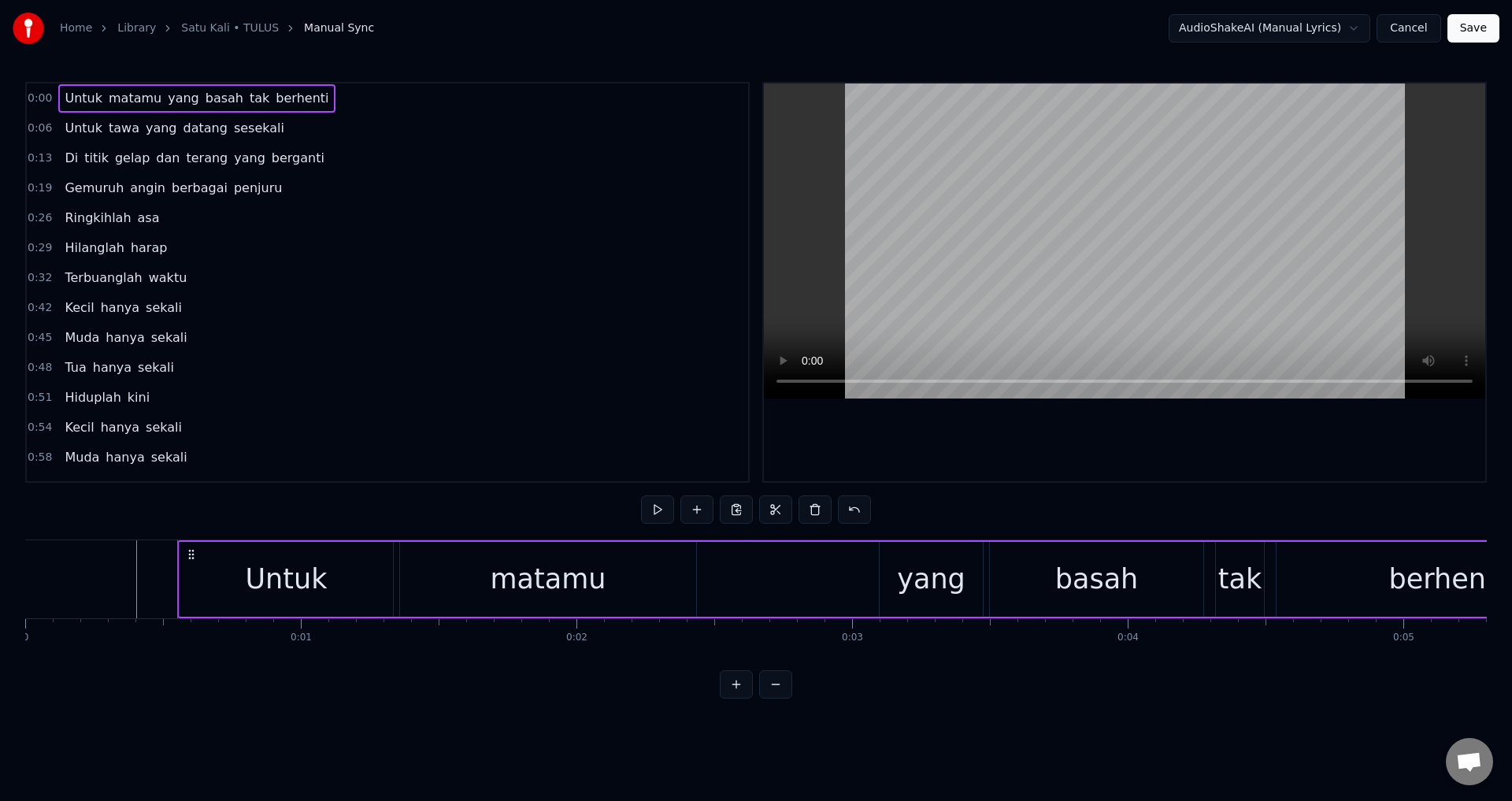
click at [1038, 464] on div at bounding box center [1125, 283] width 722 height 398
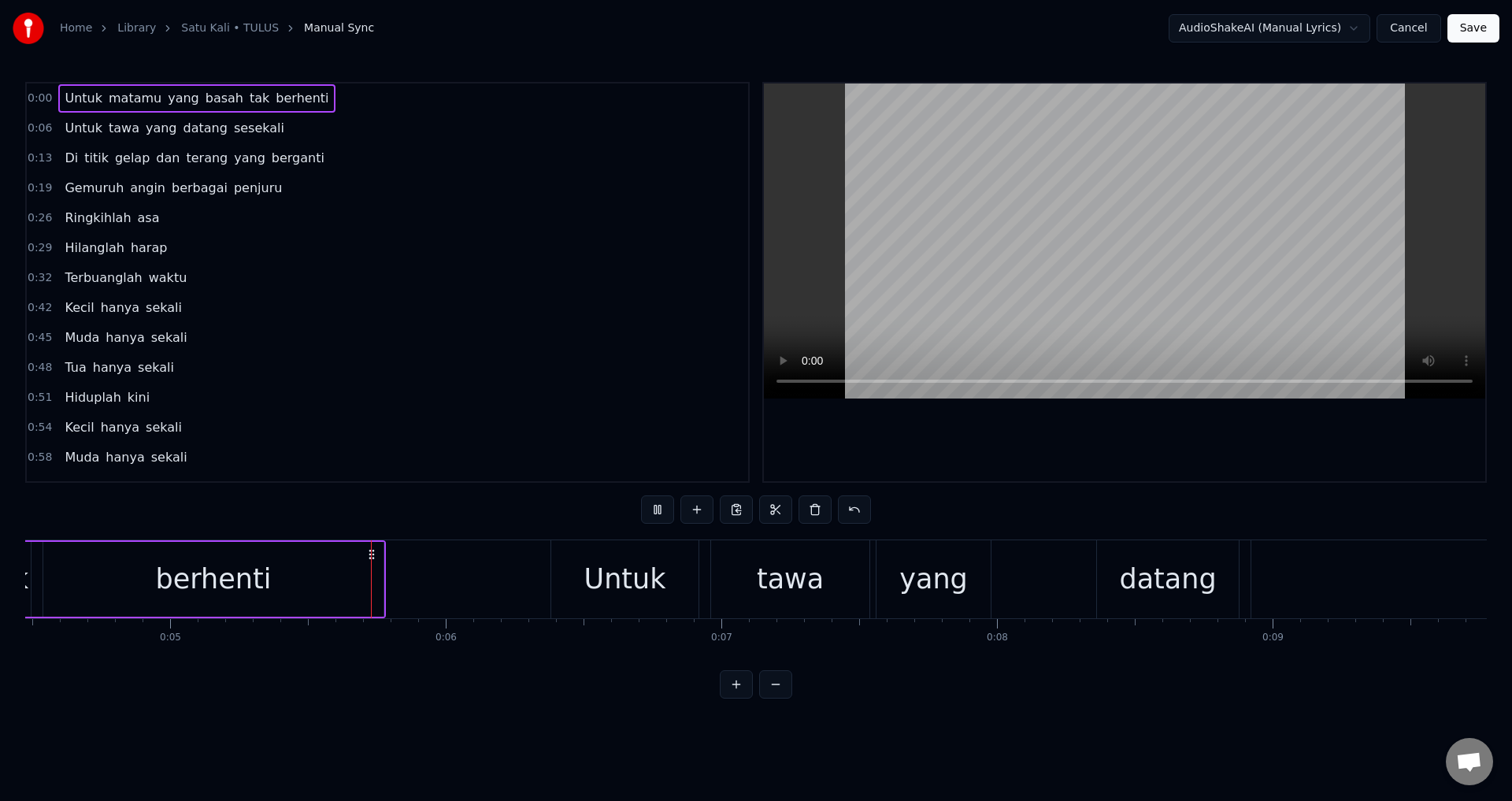
scroll to position [0, 1306]
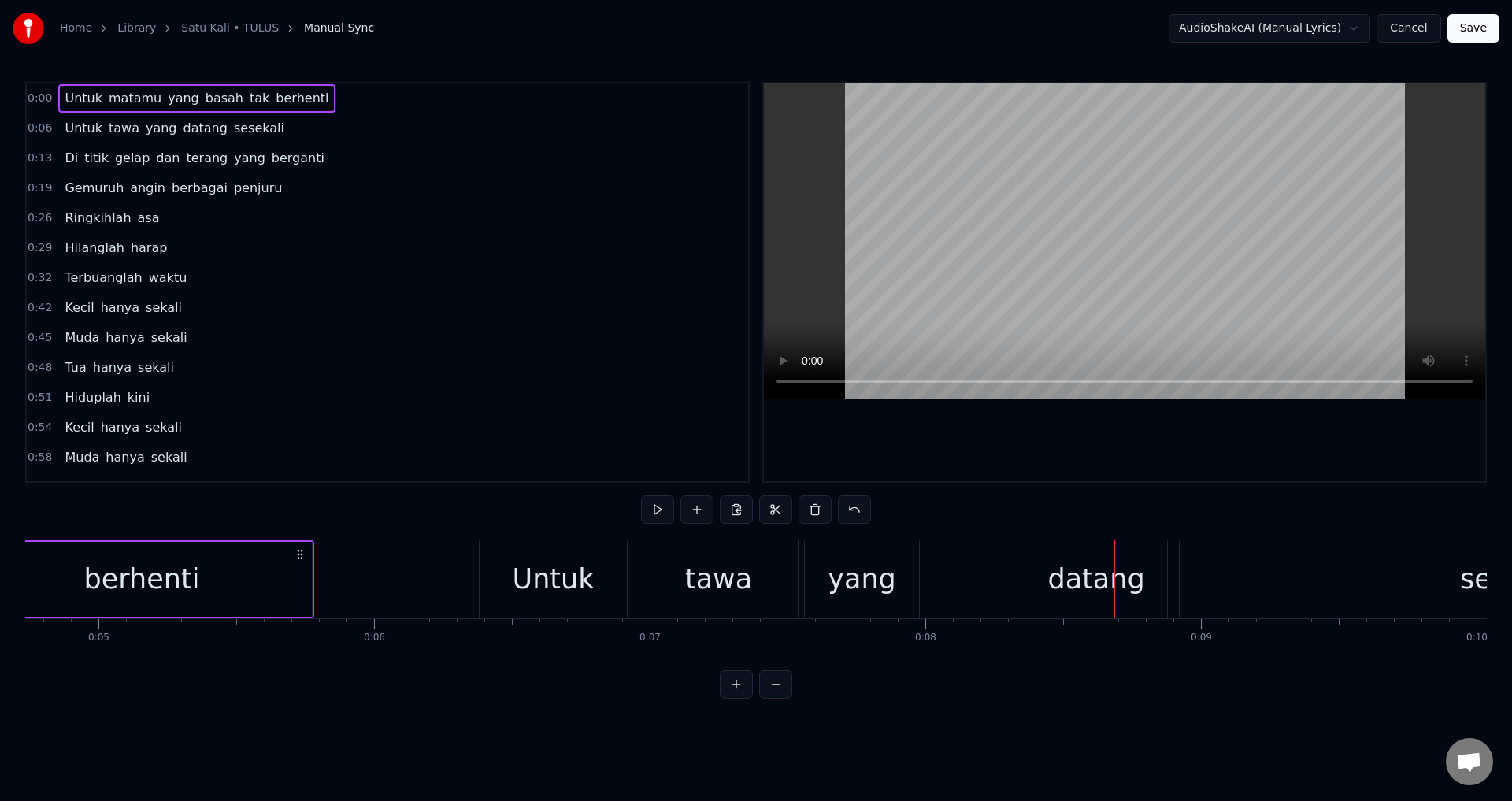
click at [944, 580] on div "Untuk tawa yang datang sesekali" at bounding box center [1167, 579] width 1376 height 78
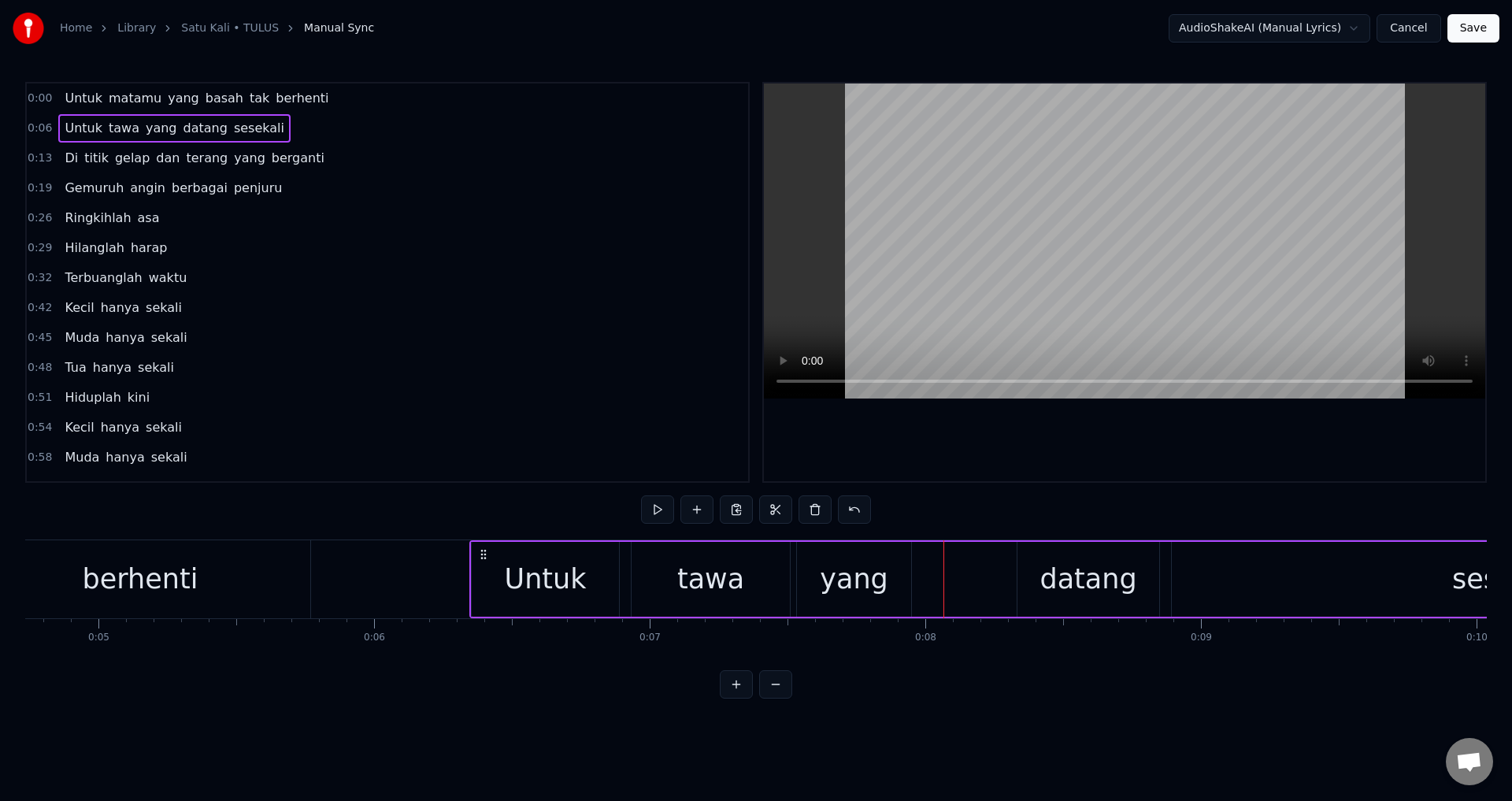
drag, startPoint x: 492, startPoint y: 553, endPoint x: 482, endPoint y: 550, distance: 10.4
click at [481, 551] on icon at bounding box center [483, 554] width 13 height 13
click at [946, 457] on div at bounding box center [1125, 283] width 722 height 398
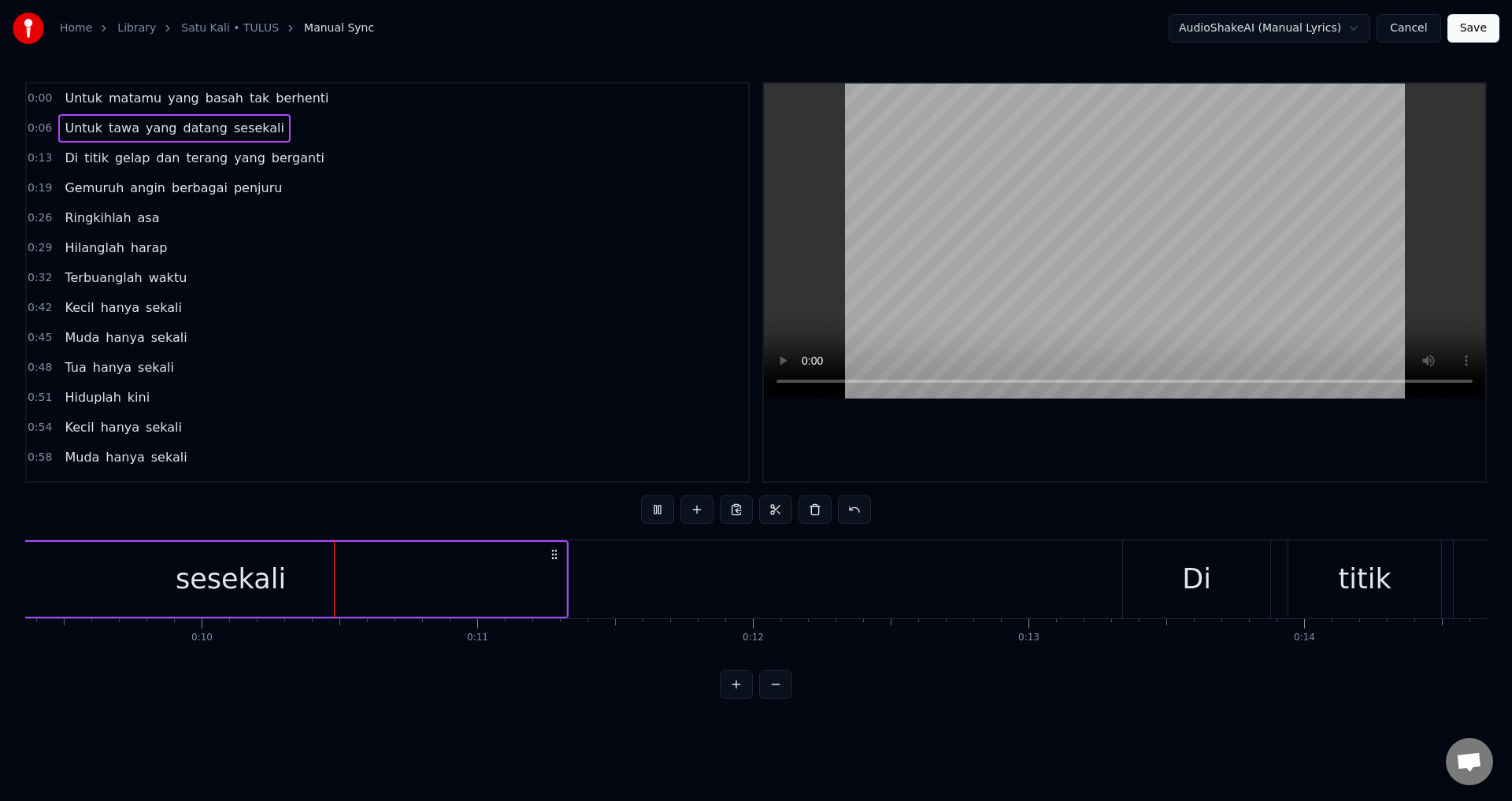
scroll to position [0, 2641]
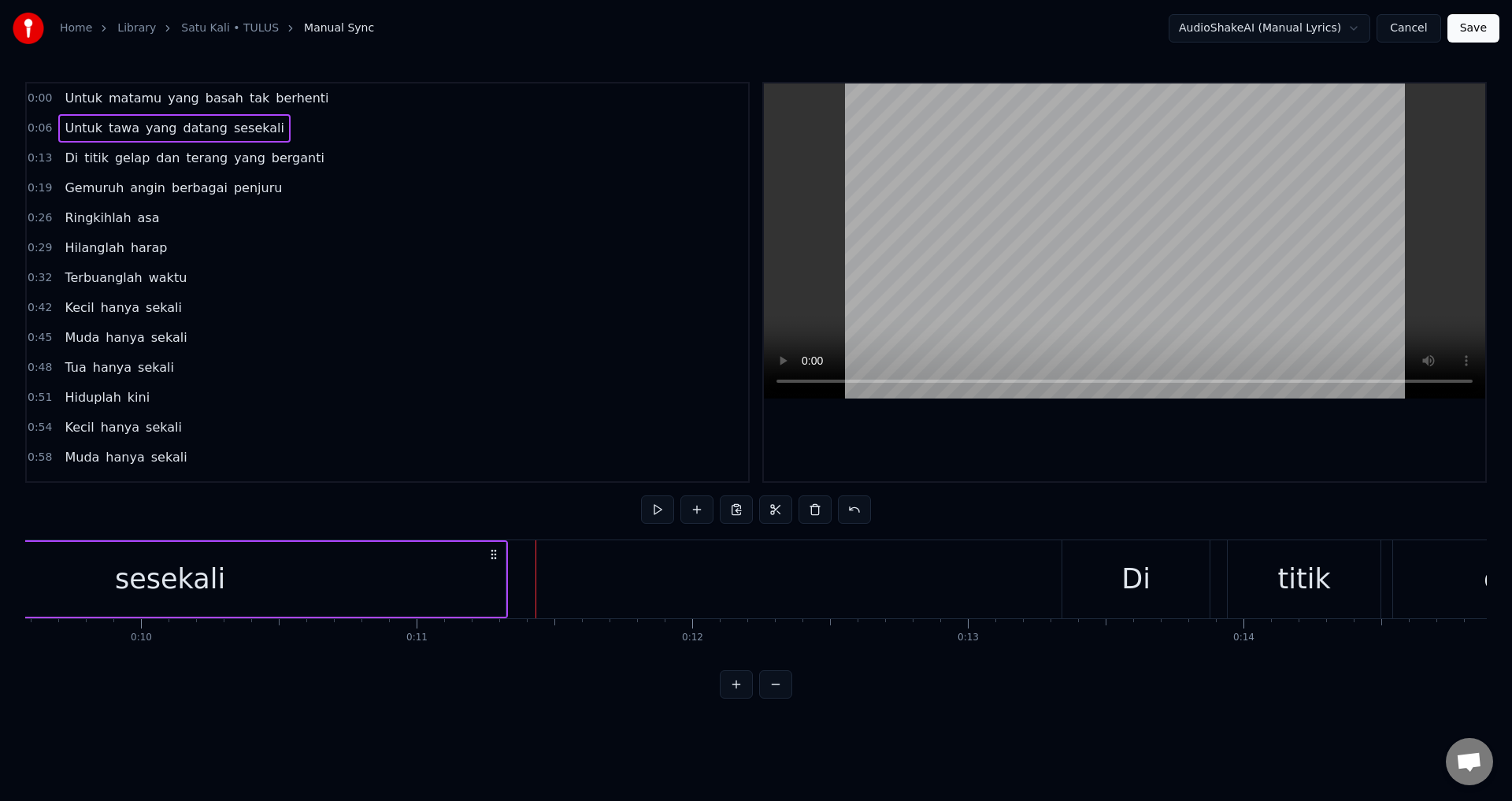
click at [488, 581] on div "sesekali" at bounding box center [171, 580] width 672 height 75
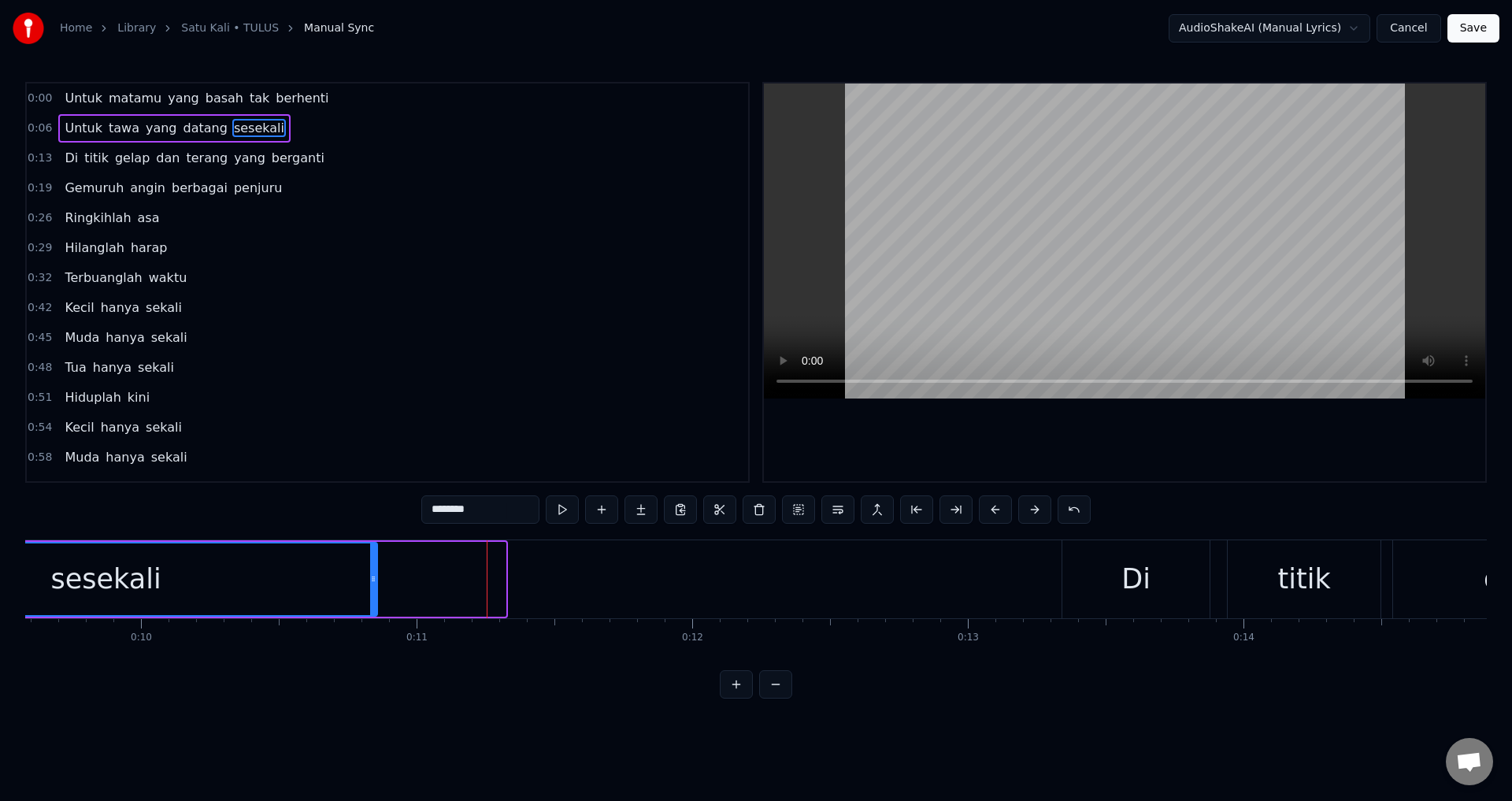
drag, startPoint x: 503, startPoint y: 577, endPoint x: 372, endPoint y: 591, distance: 131.7
click at [373, 592] on div at bounding box center [373, 579] width 7 height 71
click at [82, 557] on div "sesekali" at bounding box center [105, 579] width 540 height 71
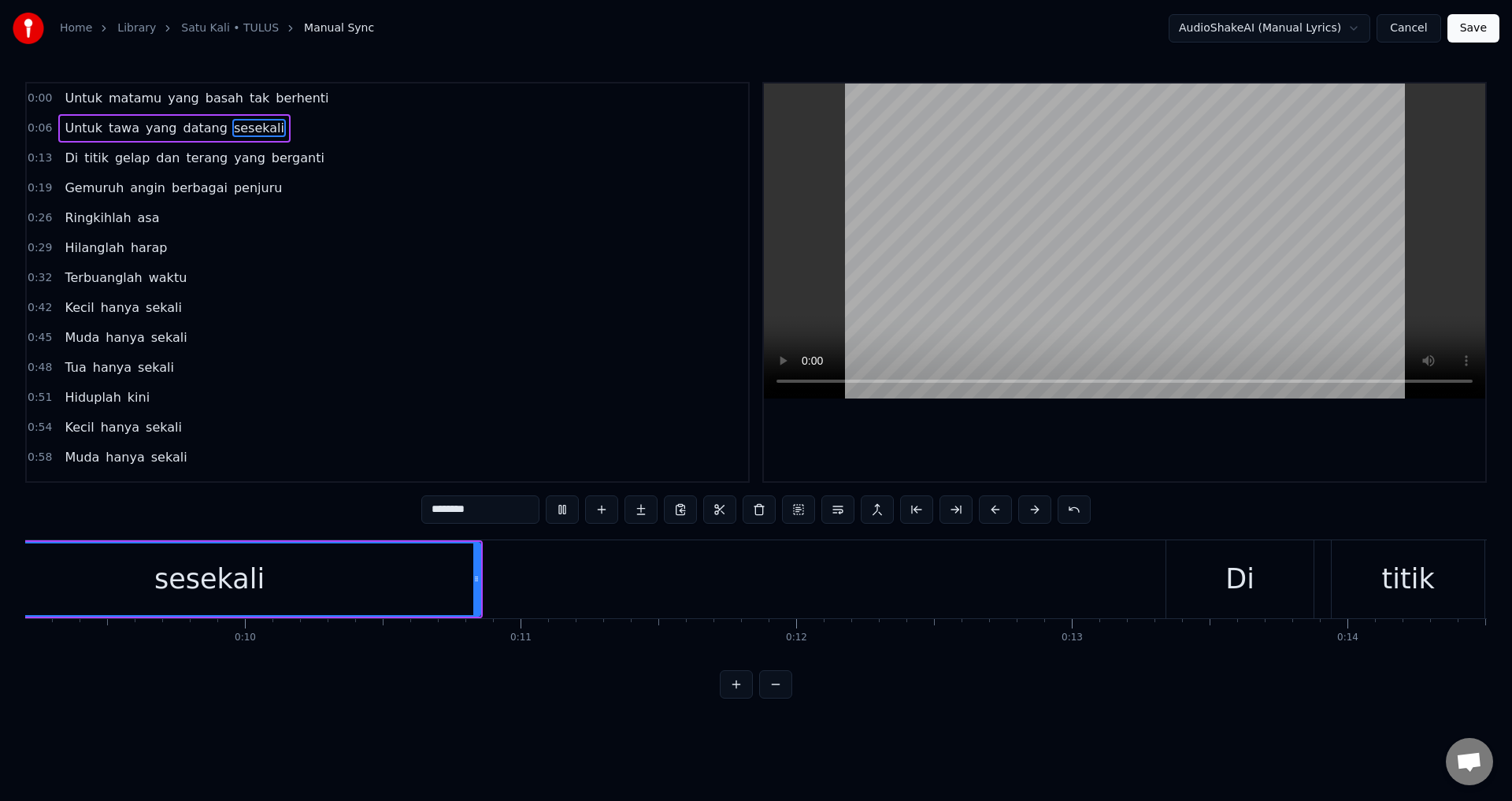
scroll to position [0, 2370]
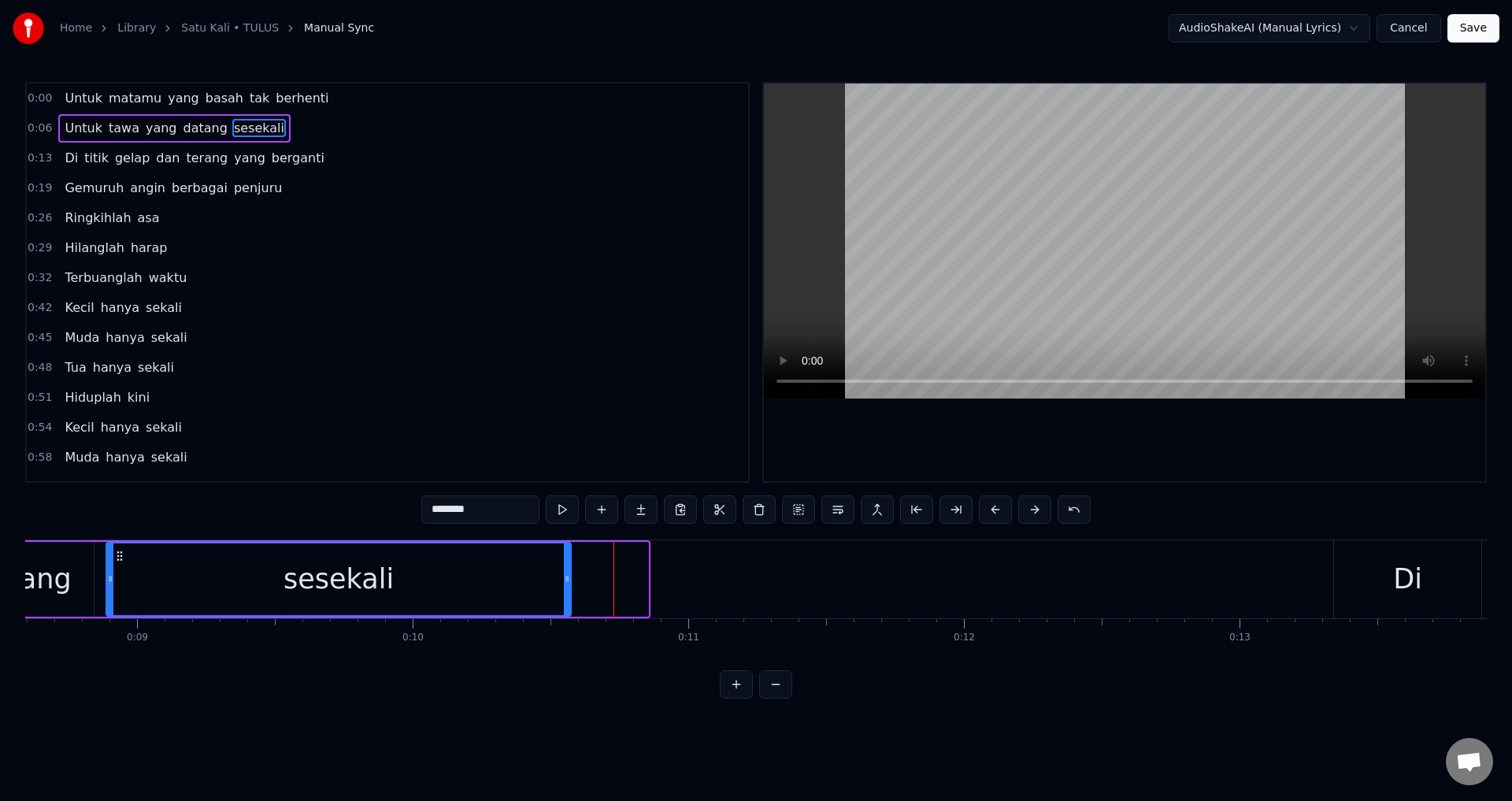
drag, startPoint x: 646, startPoint y: 581, endPoint x: 568, endPoint y: 580, distance: 78.0
click at [568, 580] on icon at bounding box center [567, 578] width 7 height 13
click at [117, 579] on div "sesekali" at bounding box center [339, 579] width 463 height 71
click at [954, 439] on div at bounding box center [1125, 283] width 722 height 398
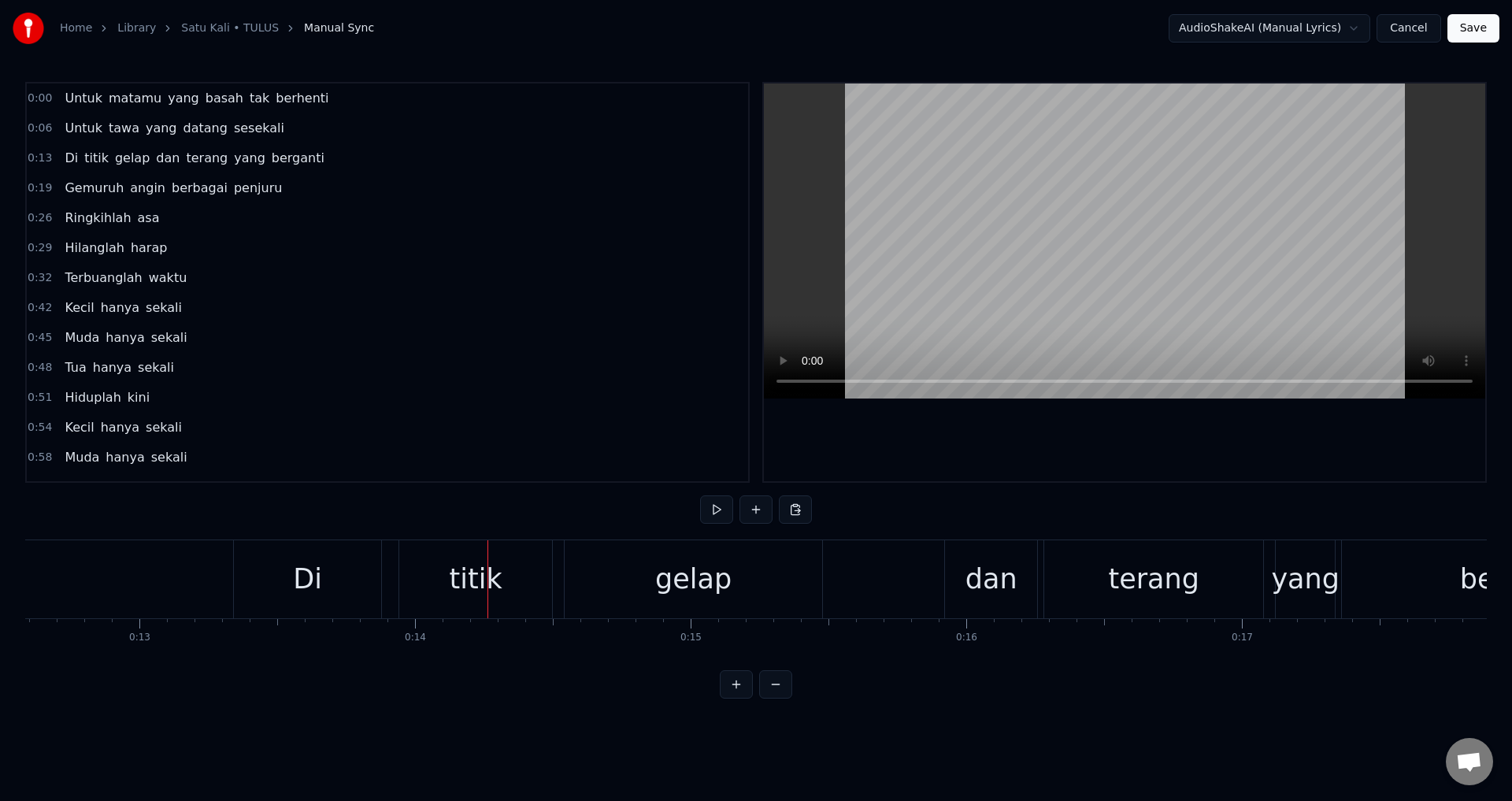
scroll to position [0, 3466]
click at [398, 581] on div "Di titik gelap dan terang yang berganti" at bounding box center [970, 579] width 1465 height 78
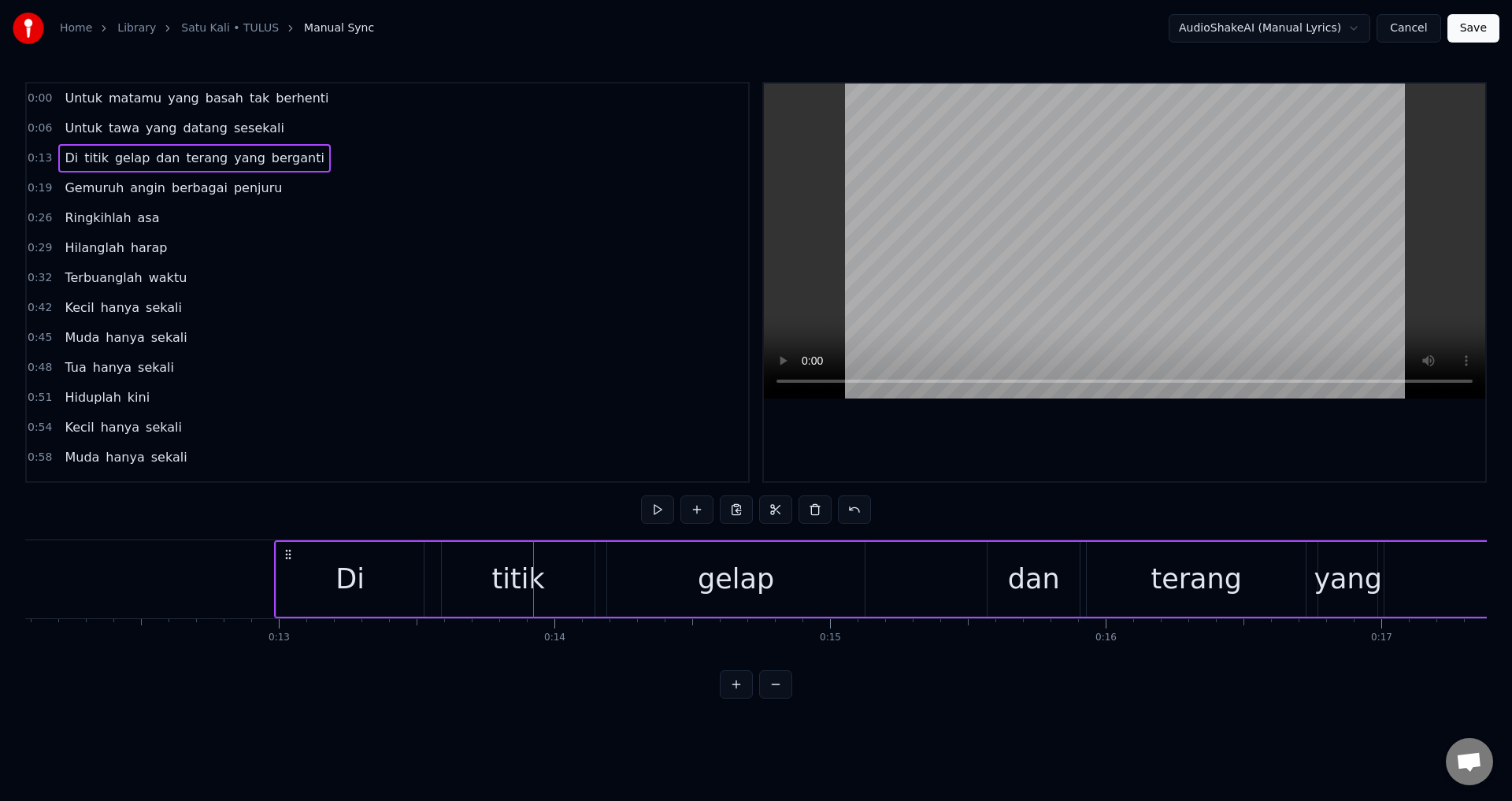
scroll to position [0, 3317]
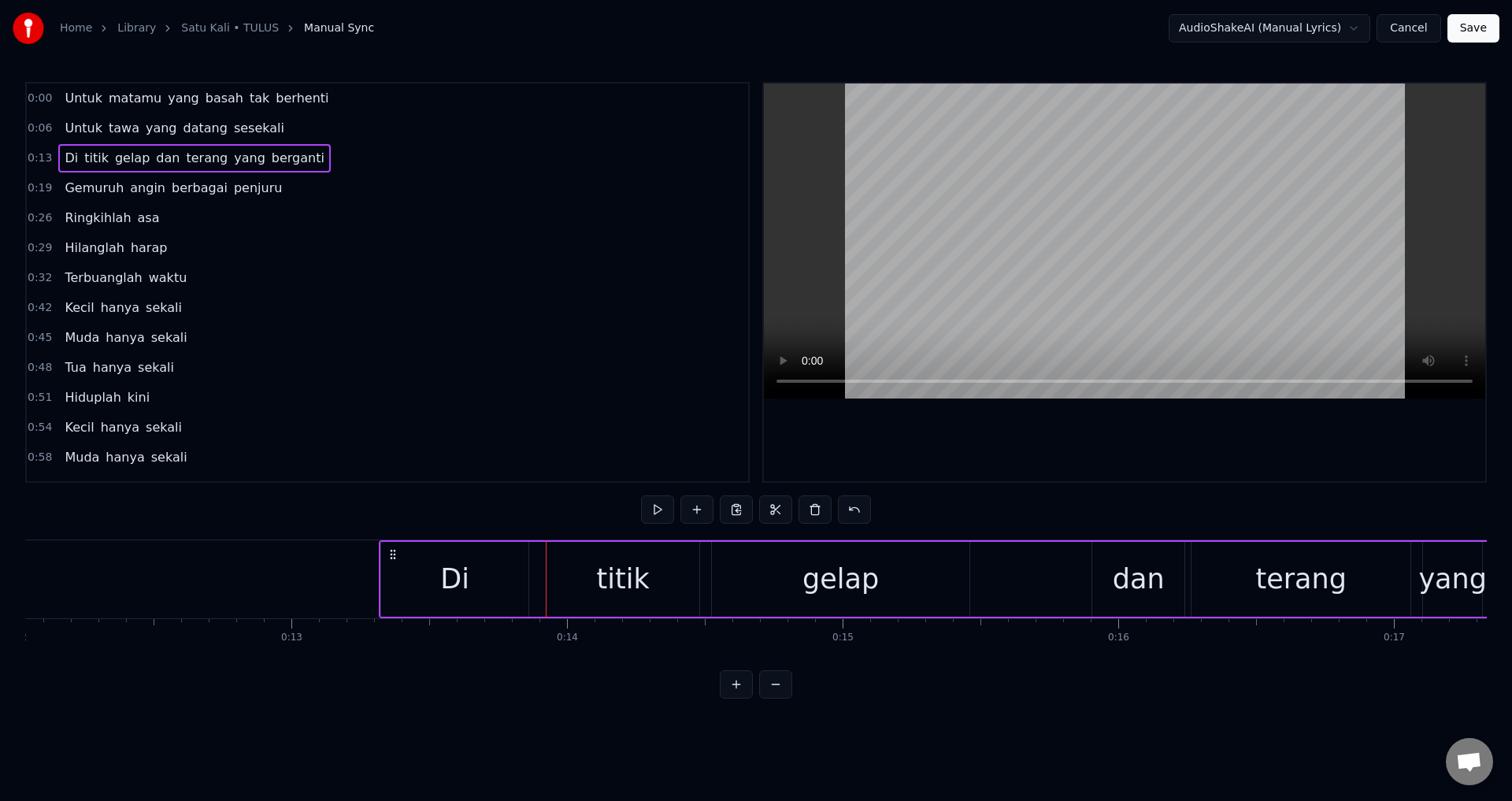
drag, startPoint x: 252, startPoint y: 547, endPoint x: 395, endPoint y: 557, distance: 143.3
click at [395, 557] on icon at bounding box center [393, 554] width 13 height 13
click at [281, 529] on div "0:00 Untuk matamu yang basah tak berhenti 0:06 Untuk tawa yang datang sesekali …" at bounding box center [756, 390] width 1462 height 617
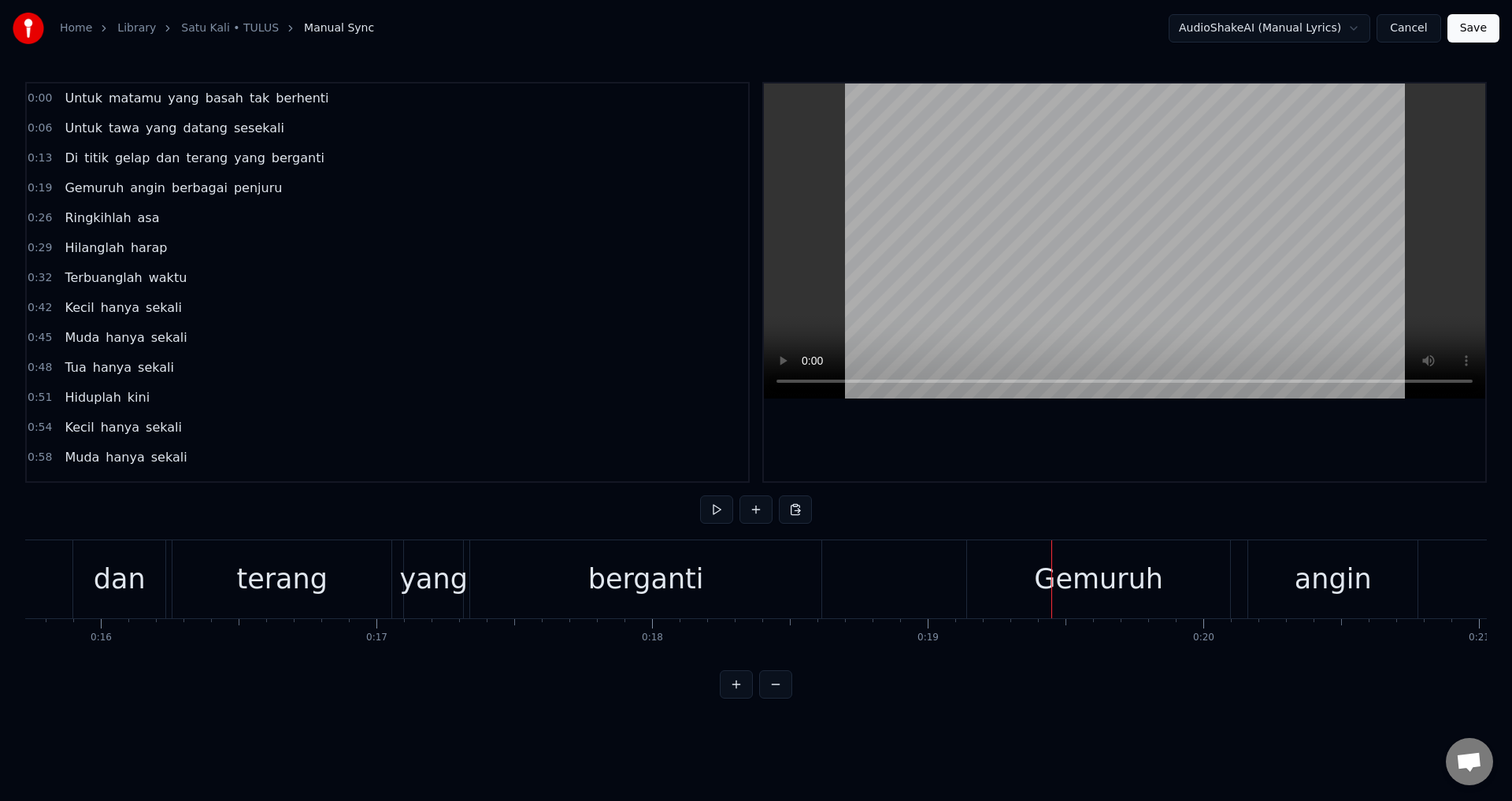
scroll to position [0, 4305]
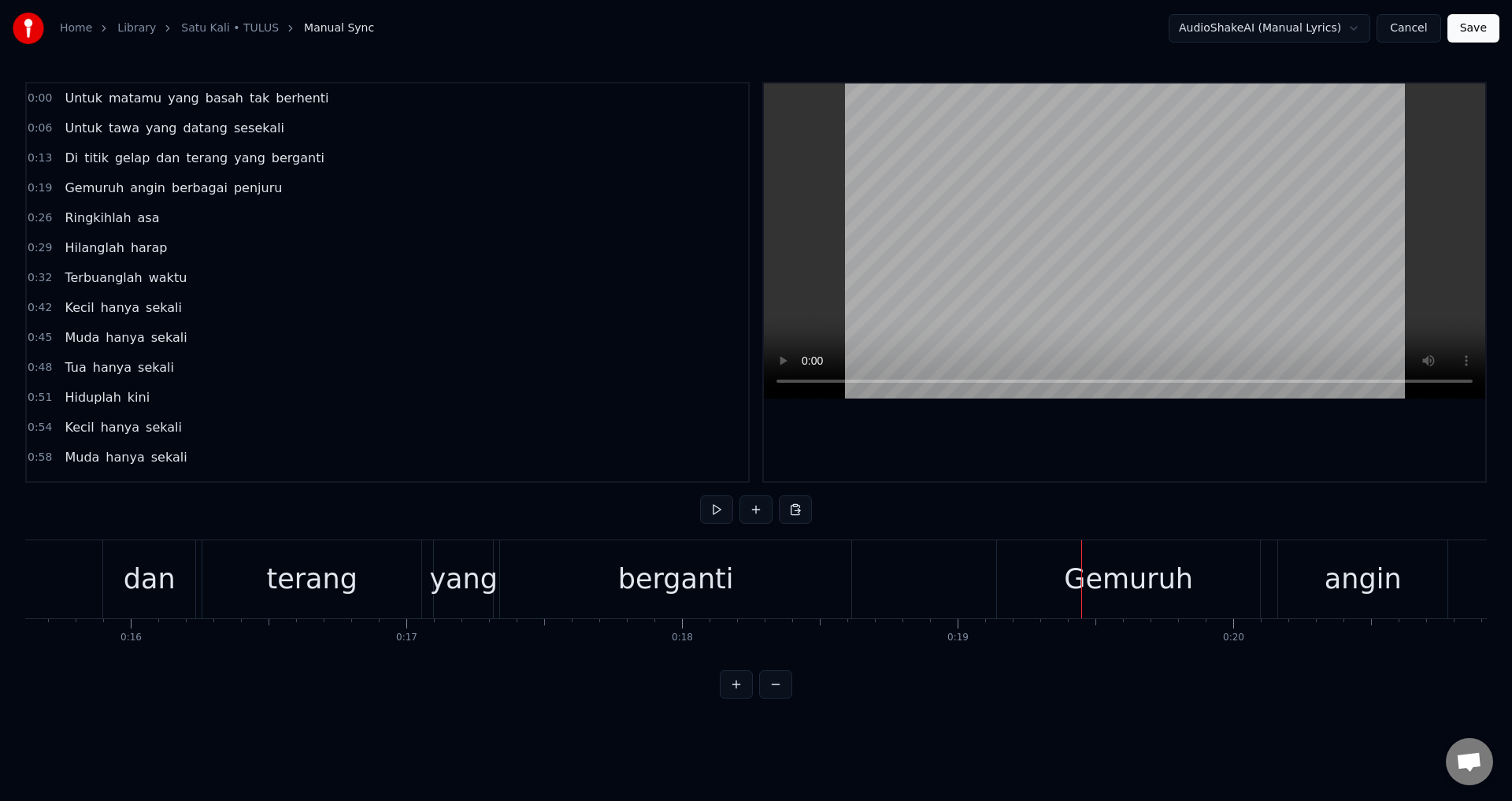
click at [471, 580] on div "yang" at bounding box center [463, 579] width 69 height 41
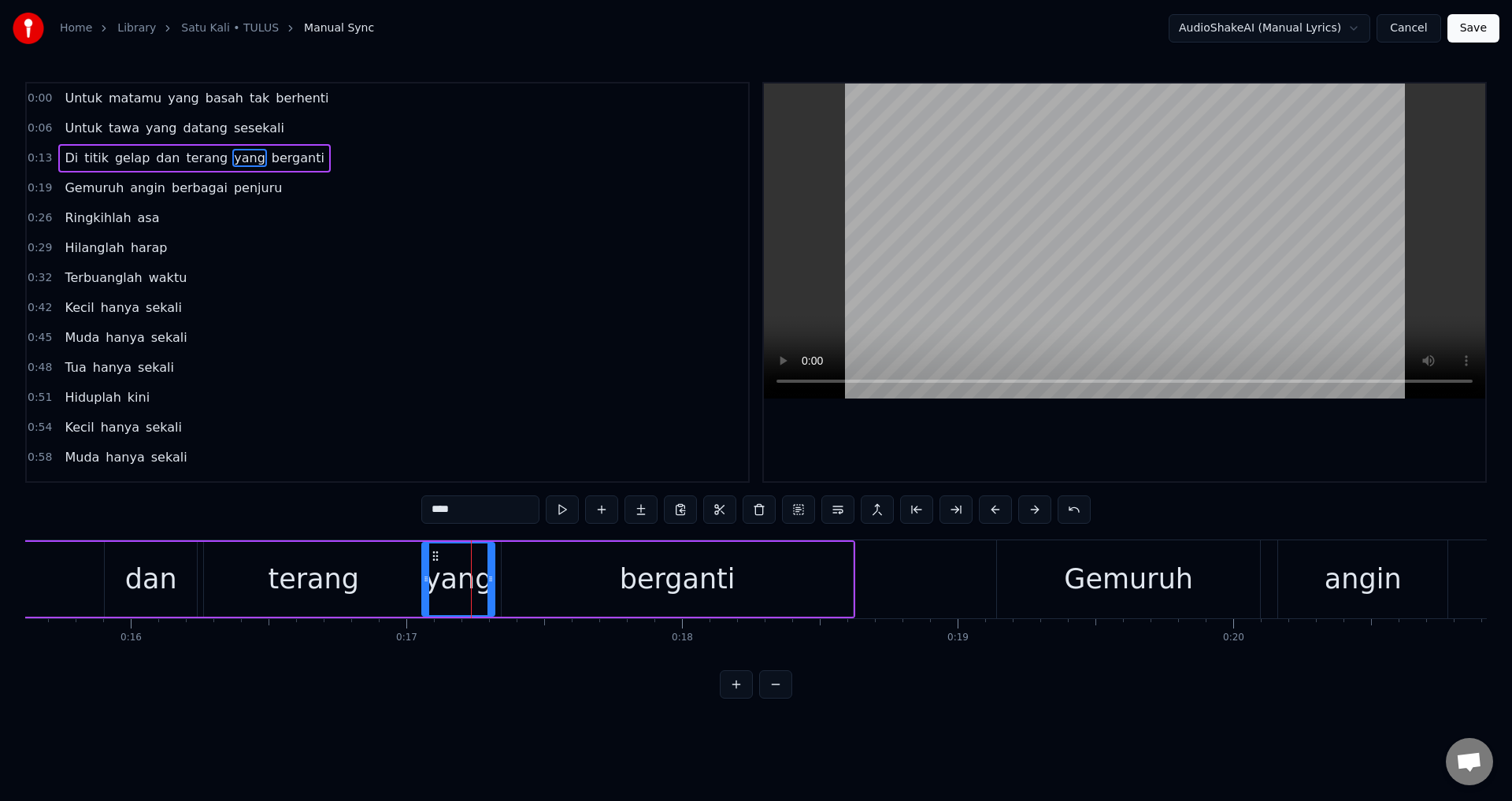
drag, startPoint x: 438, startPoint y: 580, endPoint x: 425, endPoint y: 576, distance: 13.6
click at [425, 576] on icon at bounding box center [426, 578] width 7 height 13
click at [508, 572] on div "berganti" at bounding box center [677, 580] width 351 height 75
type input "********"
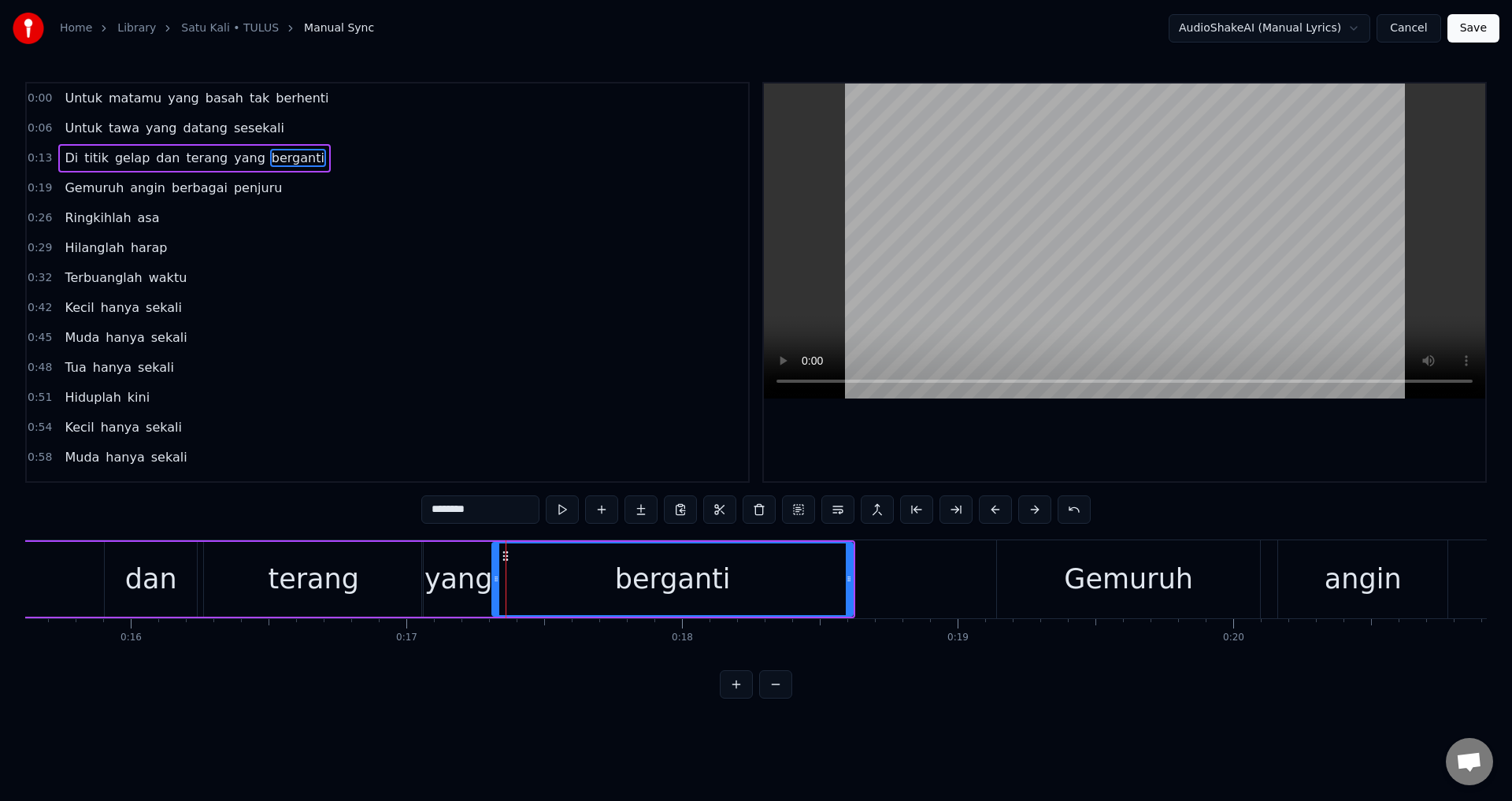
drag, startPoint x: 505, startPoint y: 579, endPoint x: 495, endPoint y: 573, distance: 11.7
click at [495, 577] on icon at bounding box center [496, 578] width 7 height 13
click at [379, 526] on div "0:00 Untuk matamu yang basah tak berhenti 0:06 Untuk tawa yang datang sesekali …" at bounding box center [756, 390] width 1462 height 617
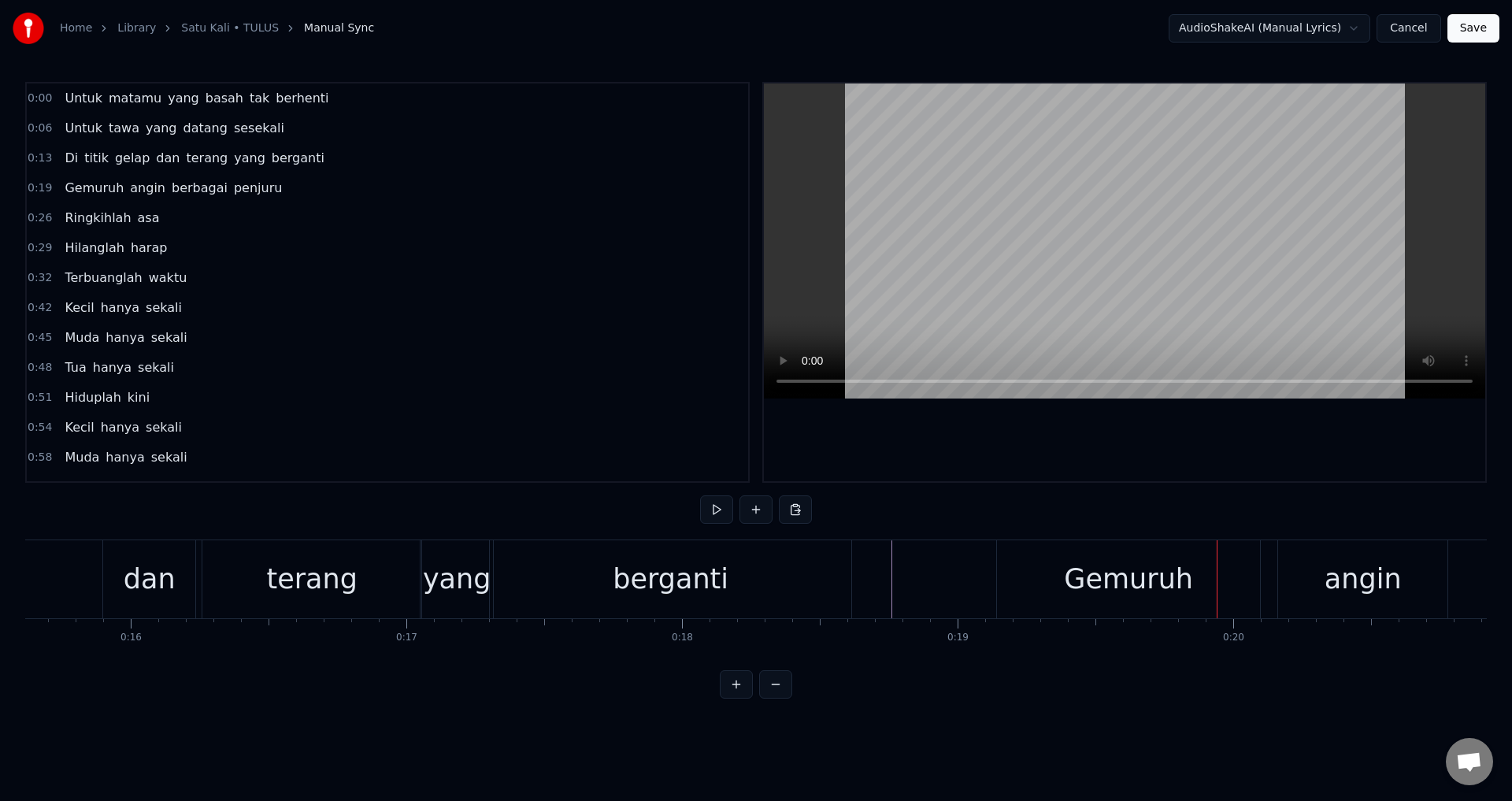
click at [1189, 602] on div "Gemuruh" at bounding box center [1128, 579] width 263 height 78
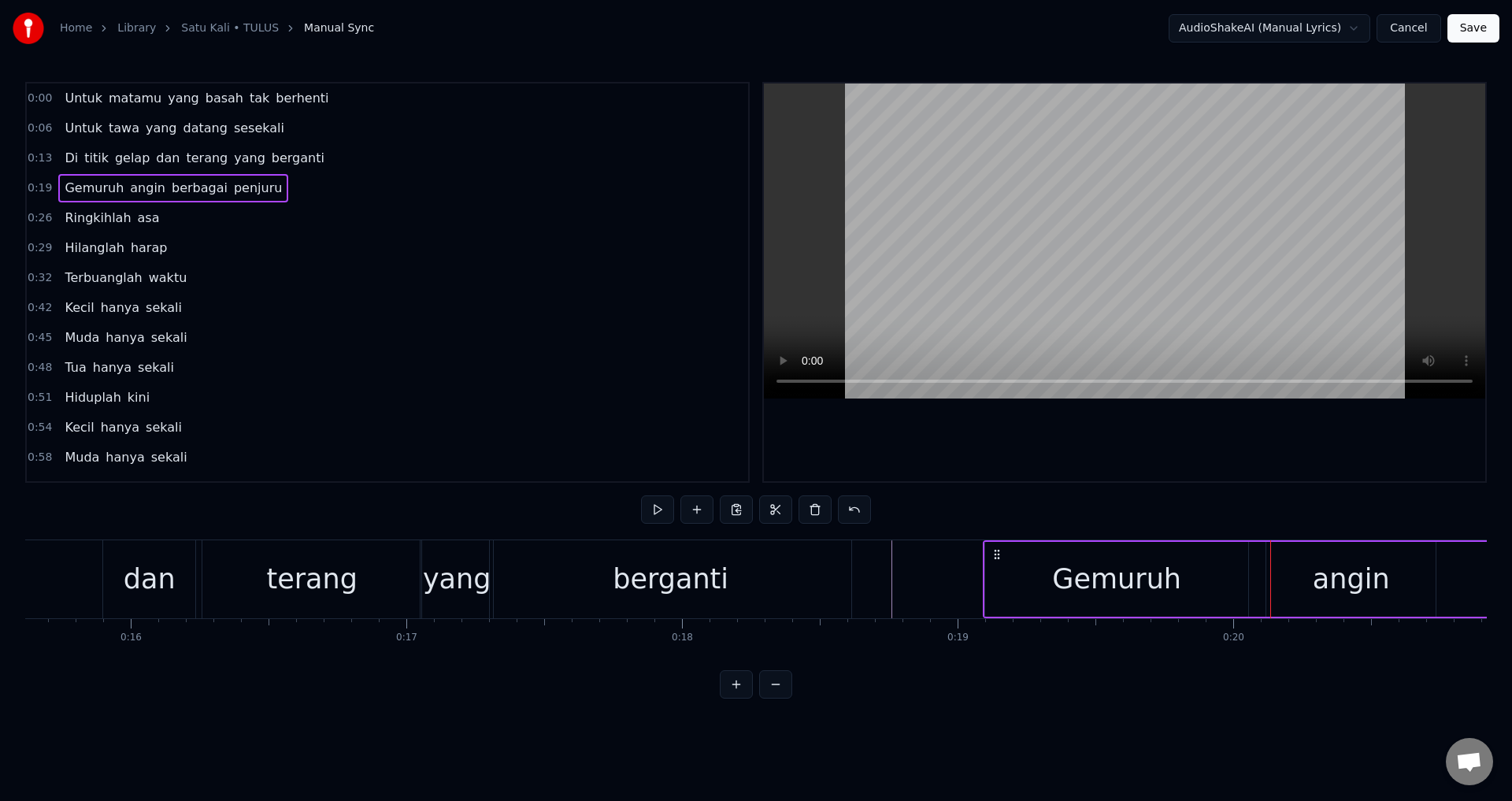
drag, startPoint x: 1010, startPoint y: 551, endPoint x: 997, endPoint y: 547, distance: 13.6
click at [997, 548] on icon at bounding box center [997, 554] width 13 height 13
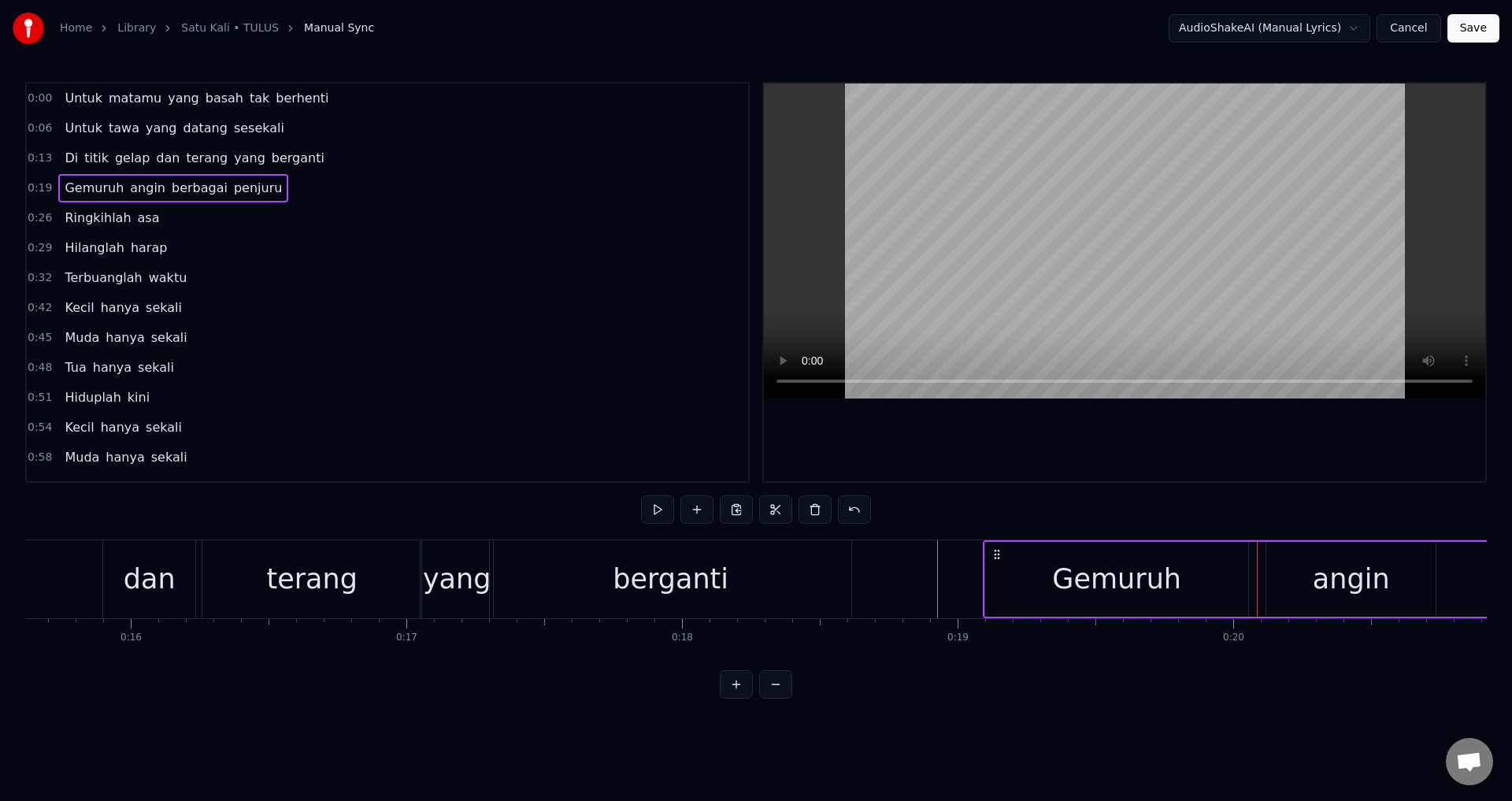
click at [1276, 579] on div "angin" at bounding box center [1352, 580] width 170 height 75
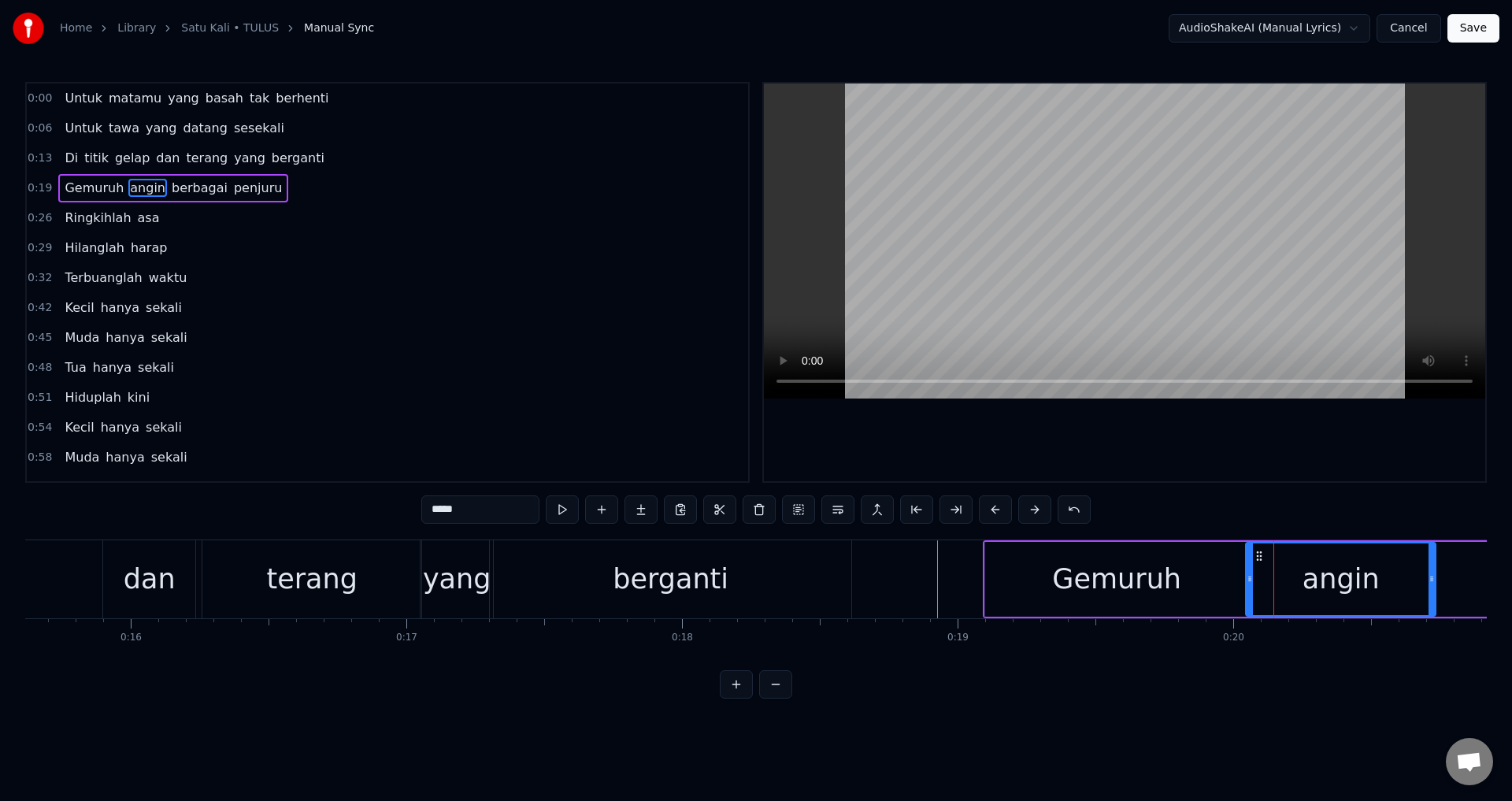
drag, startPoint x: 1271, startPoint y: 581, endPoint x: 1251, endPoint y: 570, distance: 22.8
click at [1250, 579] on icon at bounding box center [1250, 578] width 7 height 13
click at [1263, 515] on div "0:00 Untuk matamu yang basah tak berhenti 0:06 Untuk tawa yang datang sesekali …" at bounding box center [756, 390] width 1462 height 617
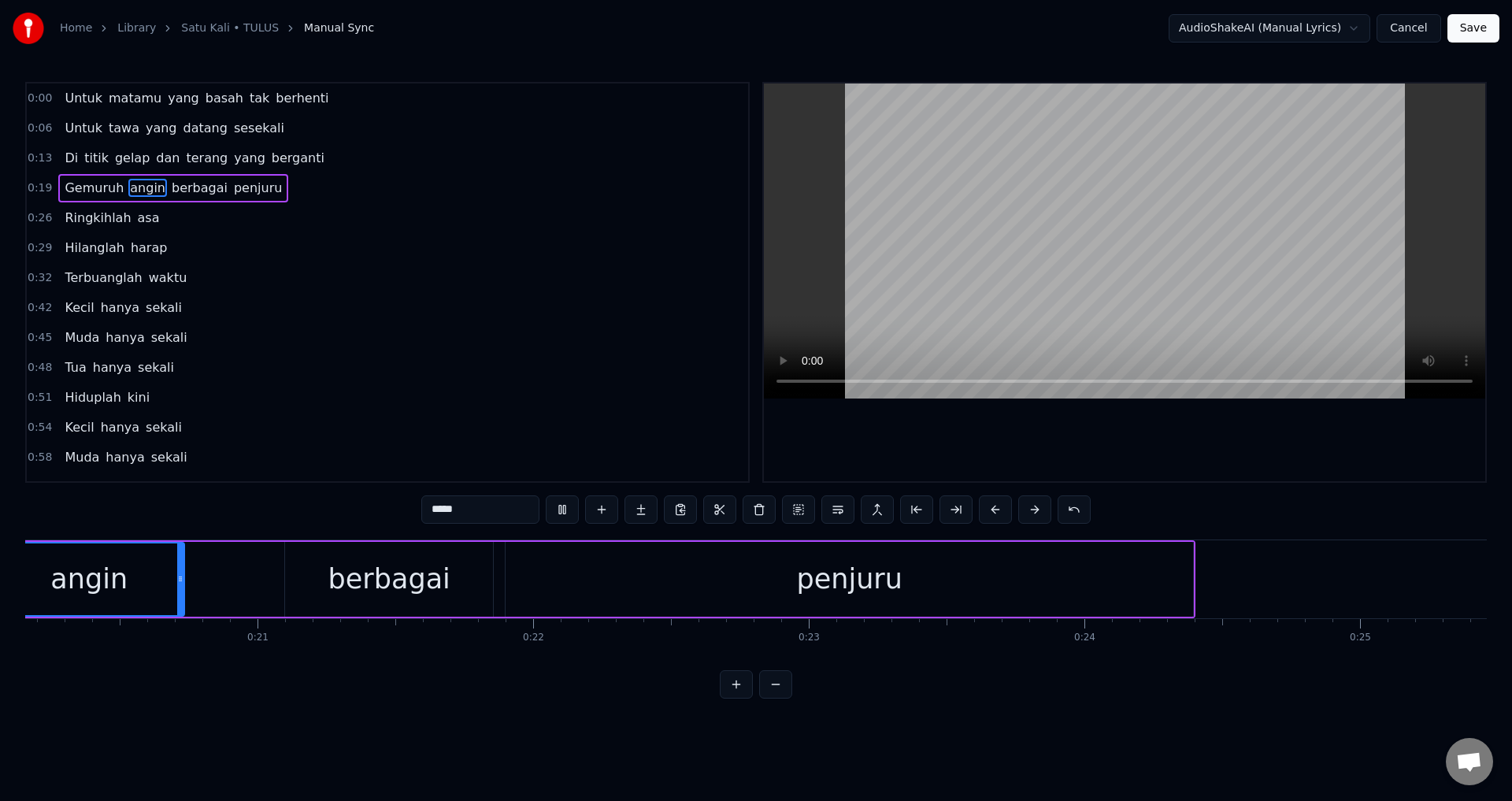
scroll to position [0, 5445]
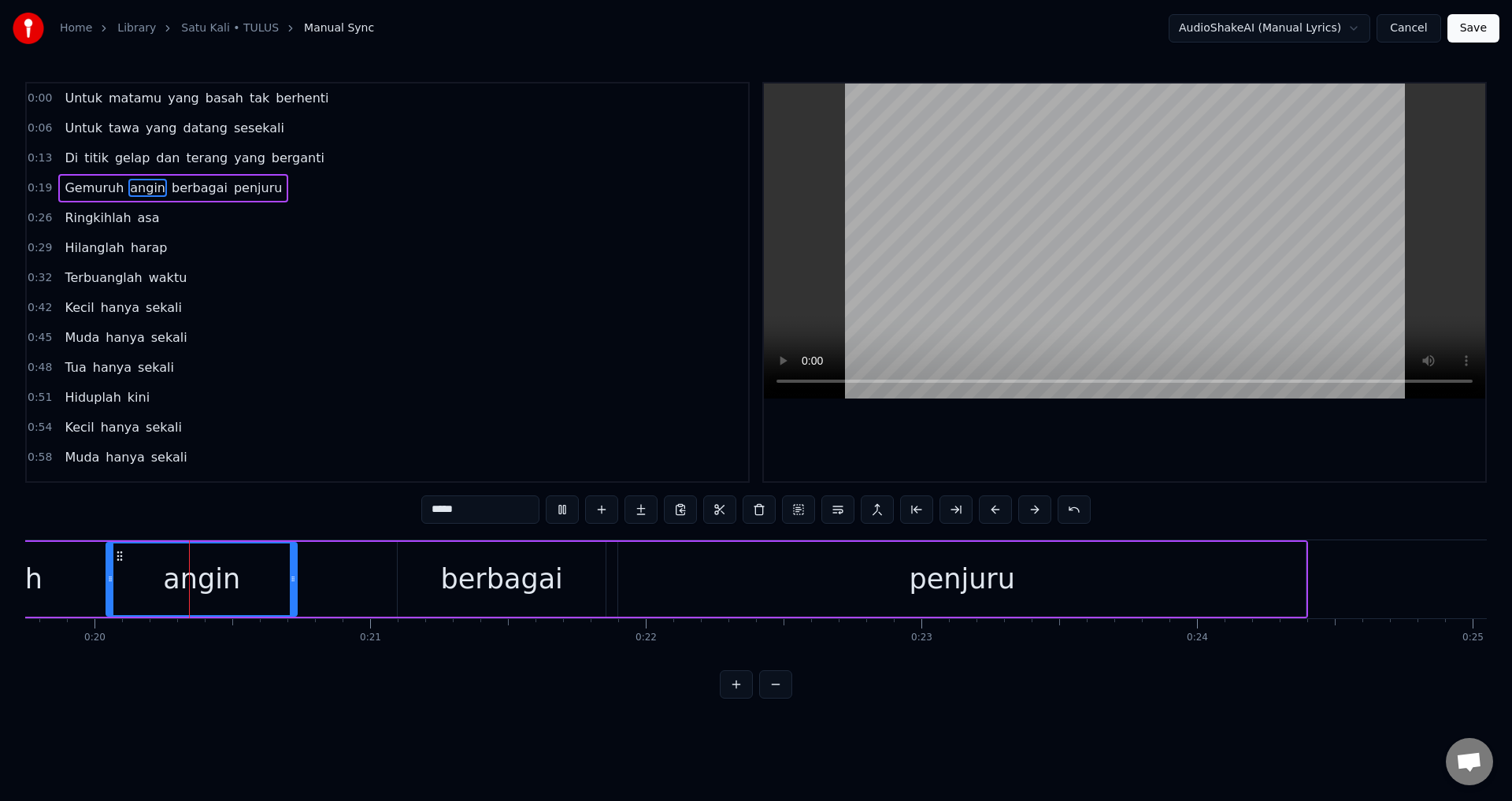
click at [167, 577] on div "angin" at bounding box center [202, 579] width 77 height 41
click at [314, 581] on div "Gemuruh angin berbagai penjuru" at bounding box center [576, 579] width 1465 height 78
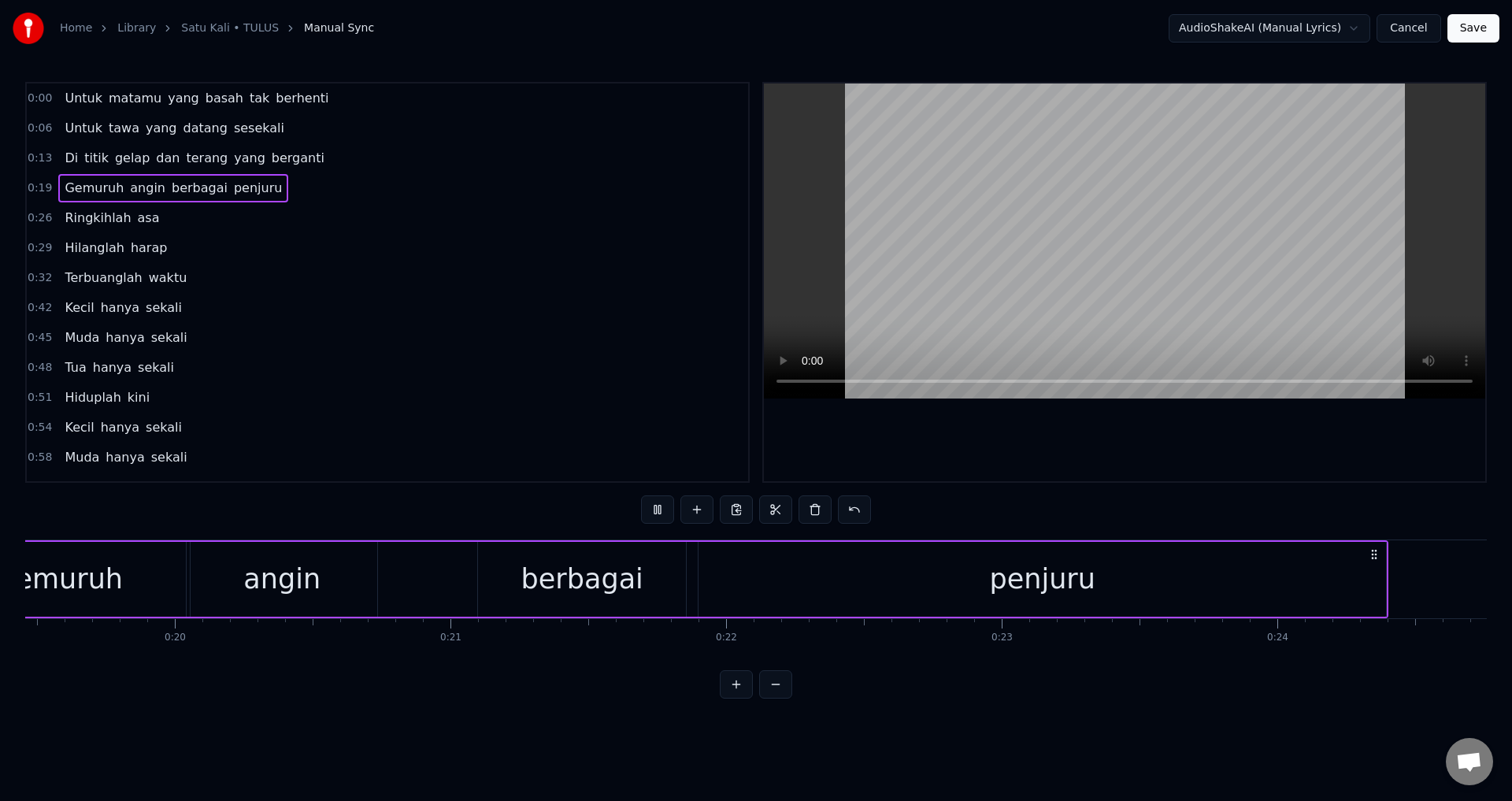
scroll to position [0, 5184]
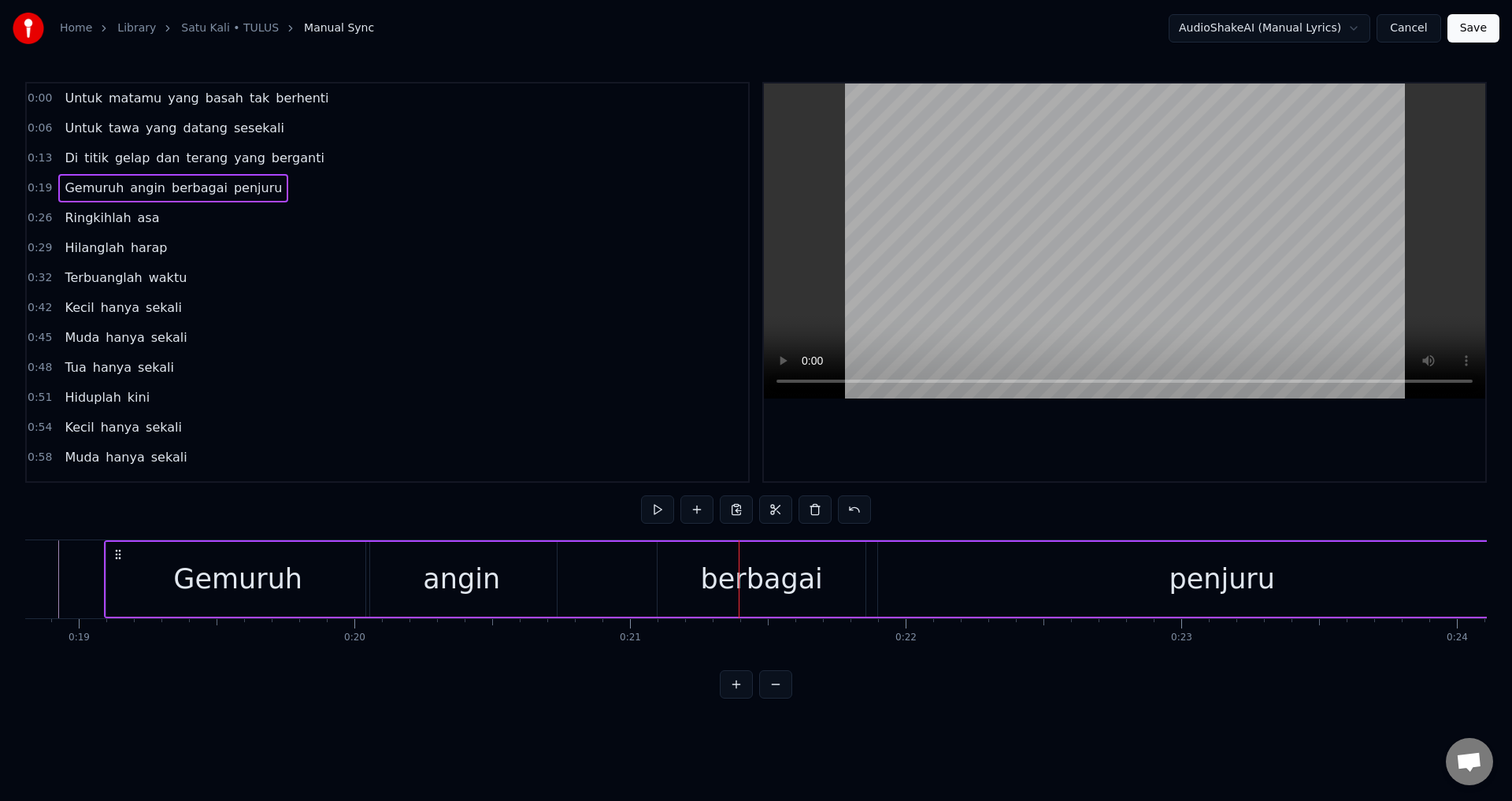
click at [712, 594] on div "berbagai" at bounding box center [762, 579] width 123 height 41
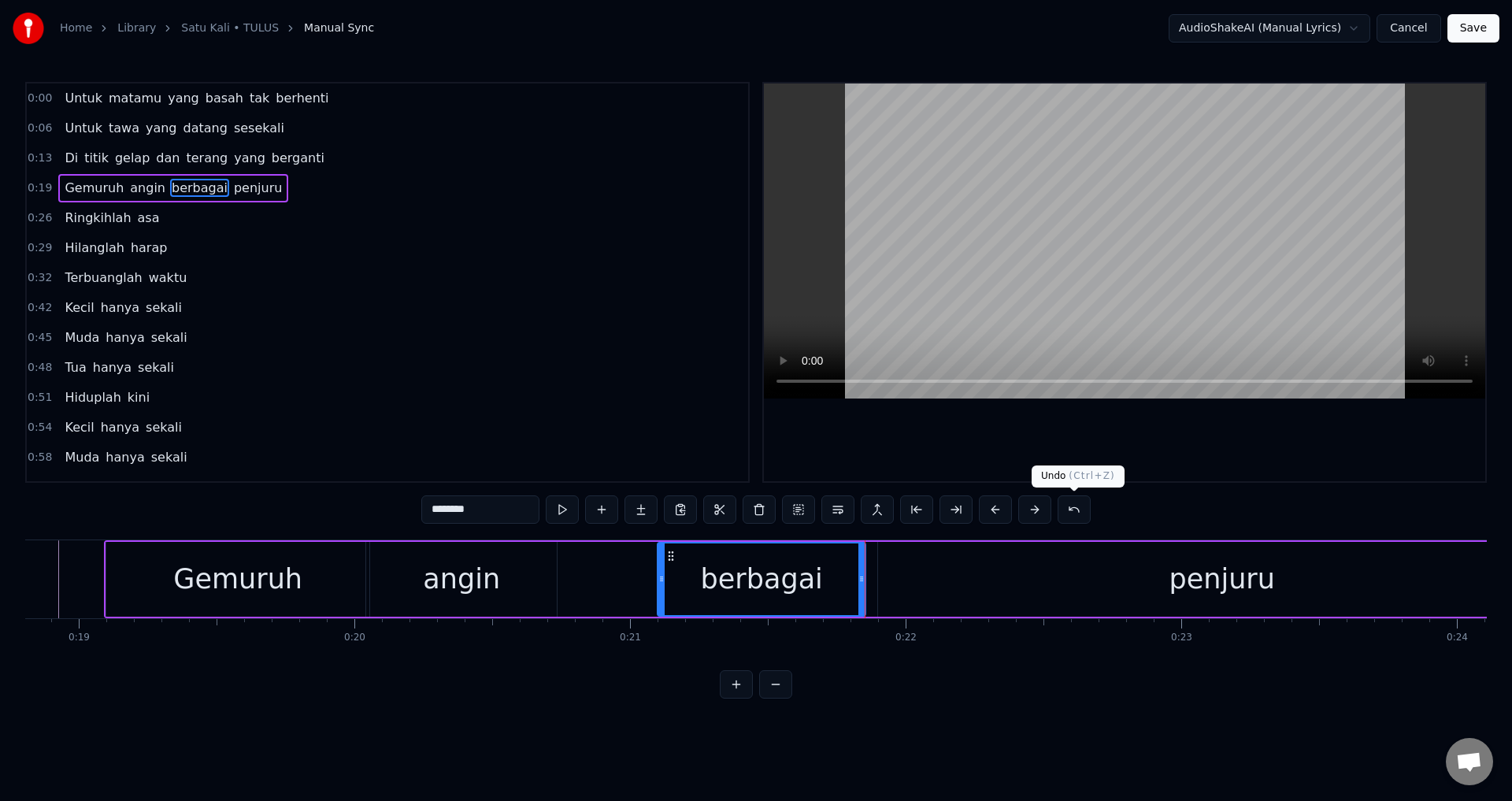
click at [1121, 454] on div at bounding box center [1125, 283] width 722 height 398
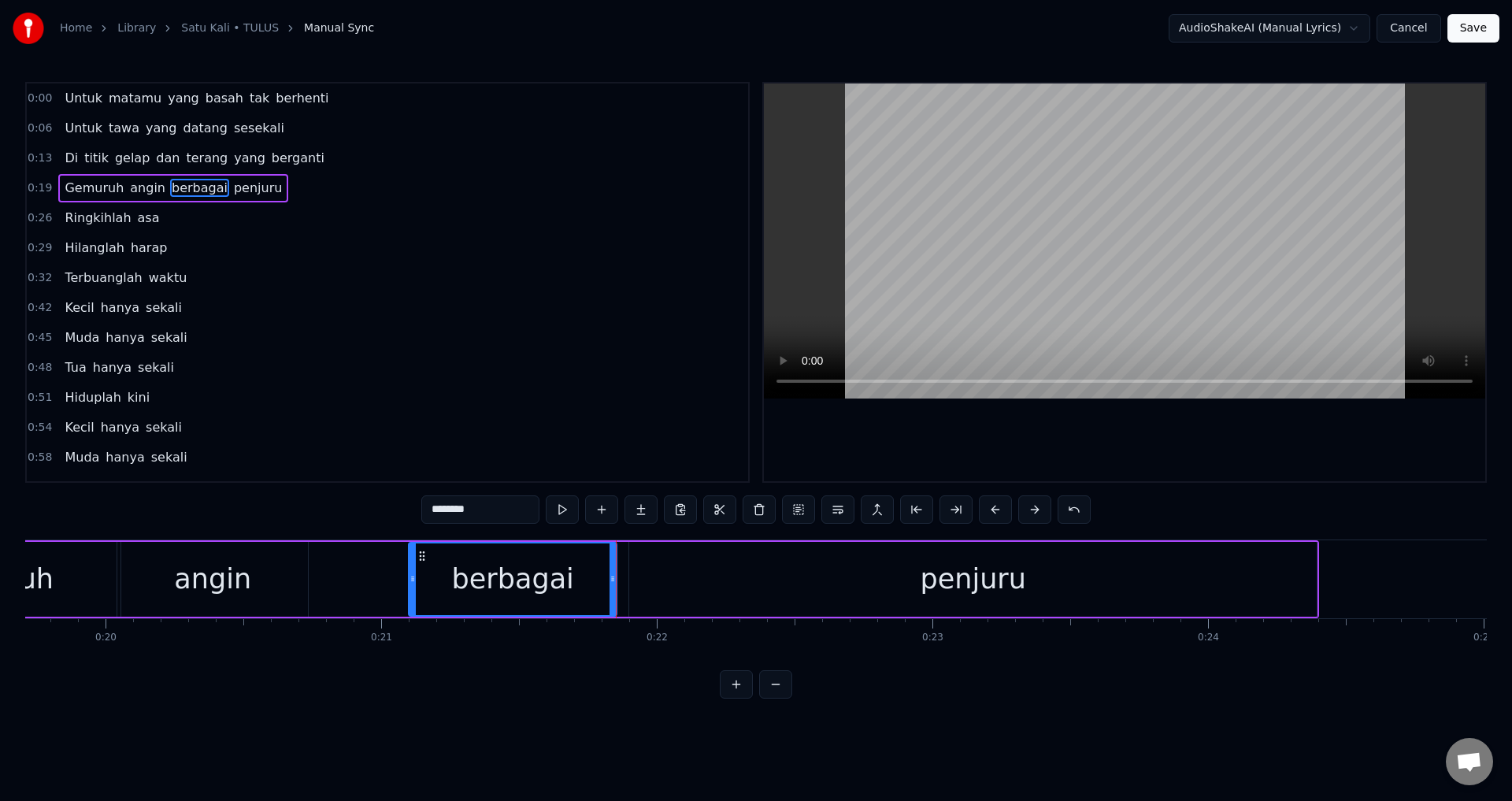
scroll to position [0, 5468]
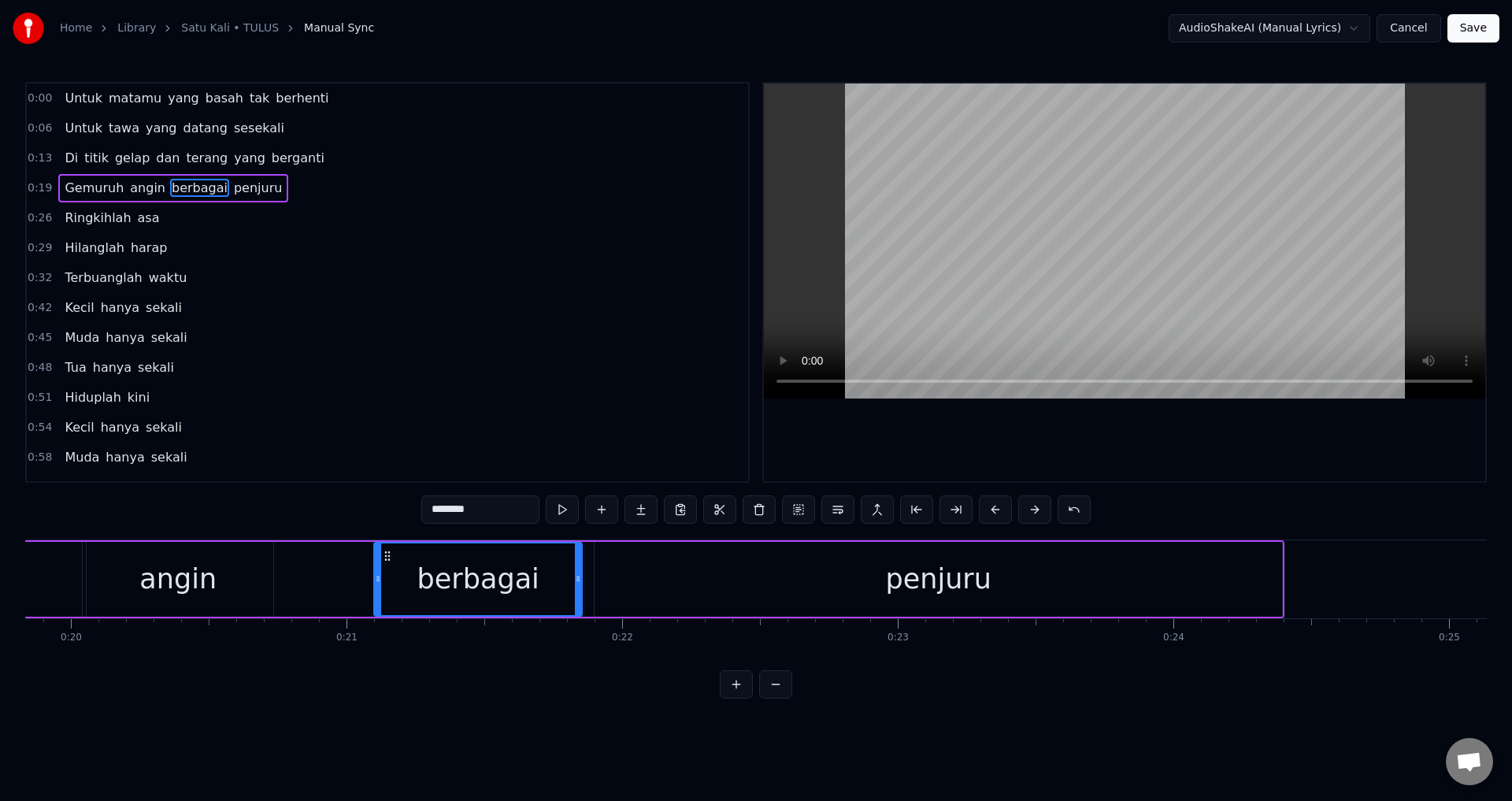
click at [1276, 575] on div "penjuru" at bounding box center [938, 580] width 688 height 75
type input "*******"
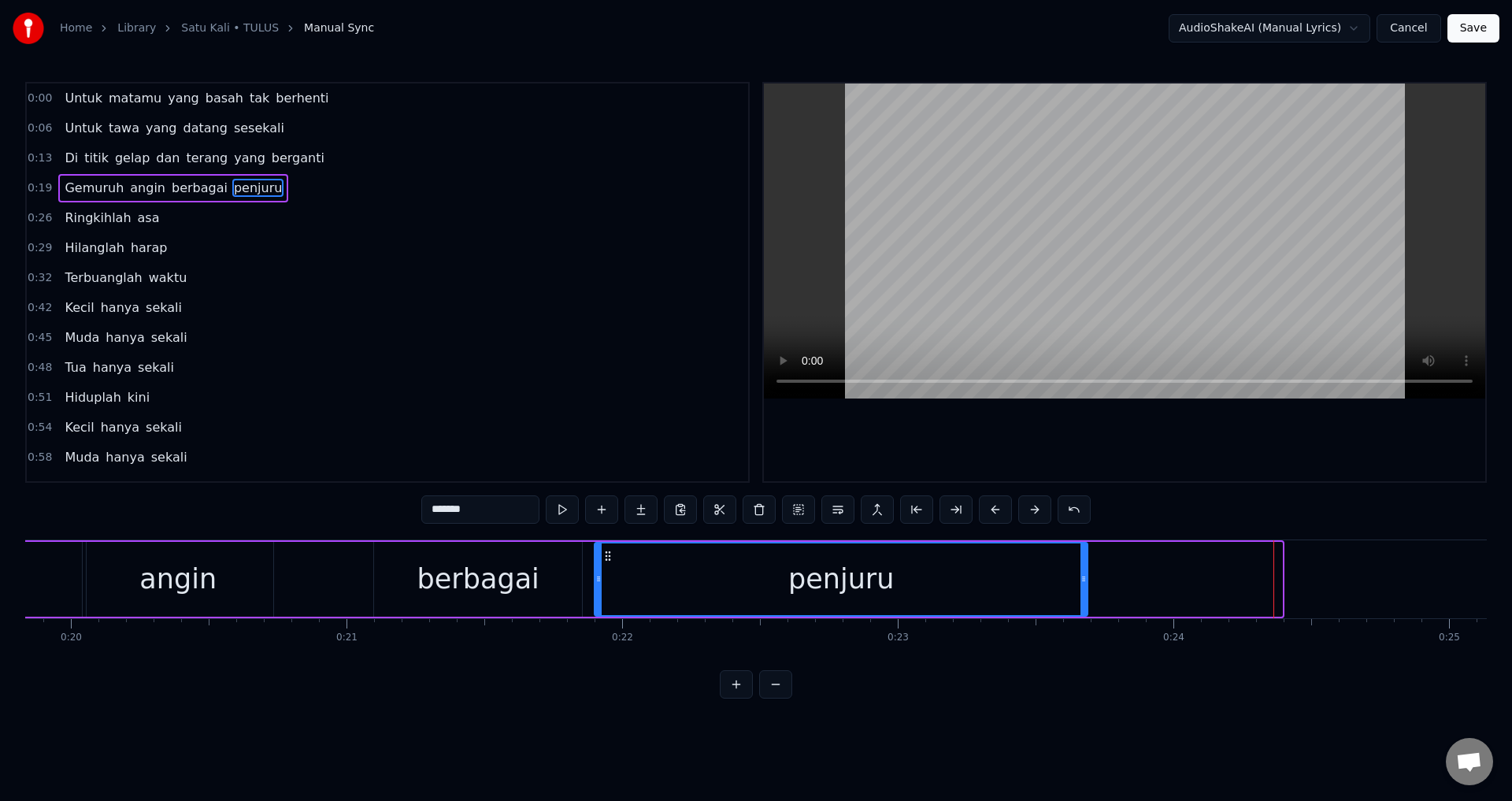
drag, startPoint x: 1280, startPoint y: 577, endPoint x: 1086, endPoint y: 578, distance: 194.0
click at [1086, 578] on icon at bounding box center [1084, 578] width 7 height 13
click at [865, 437] on div at bounding box center [1125, 283] width 722 height 398
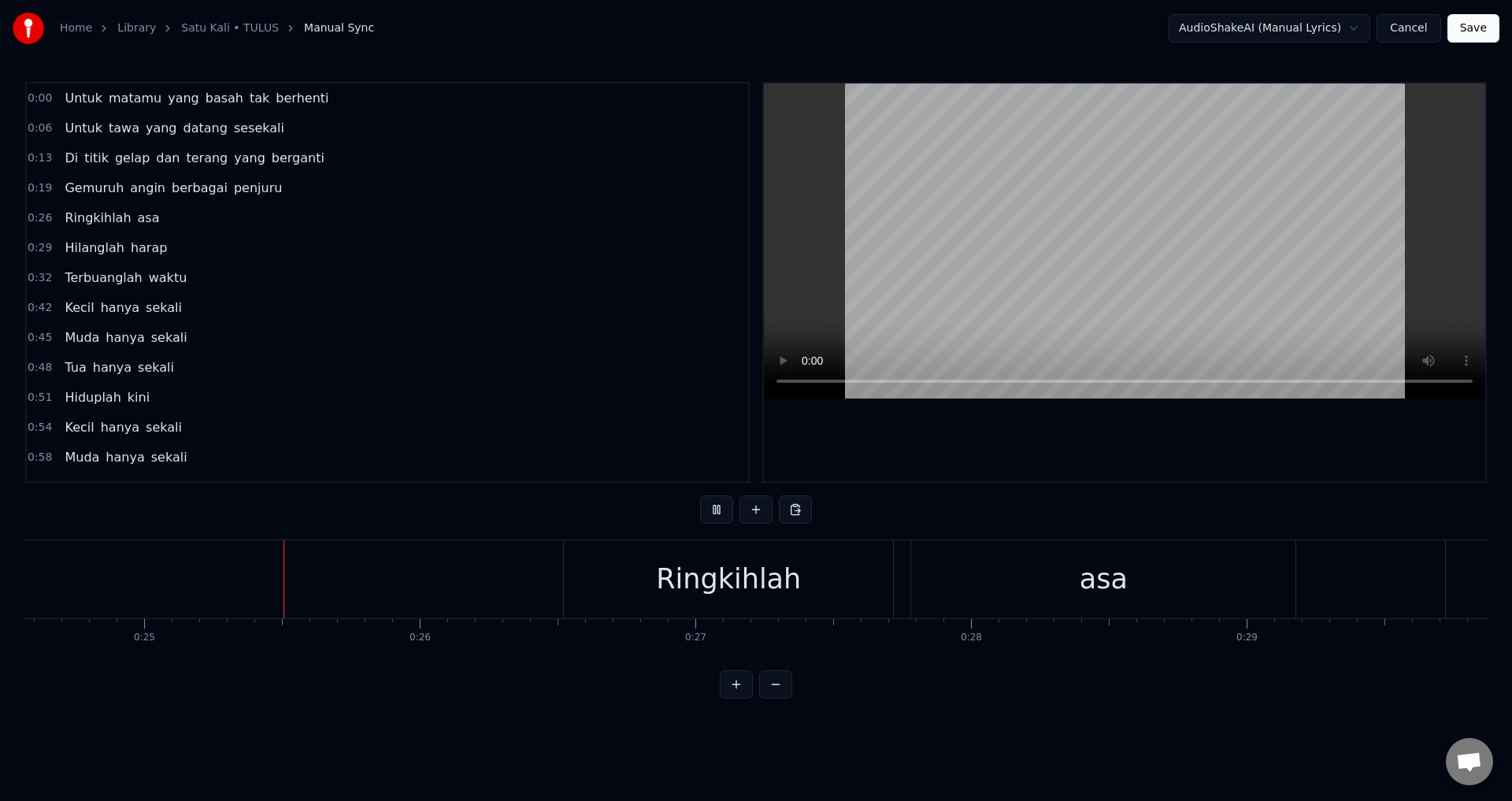
scroll to position [0, 6775]
click at [1282, 572] on div "asa" at bounding box center [1103, 579] width 384 height 78
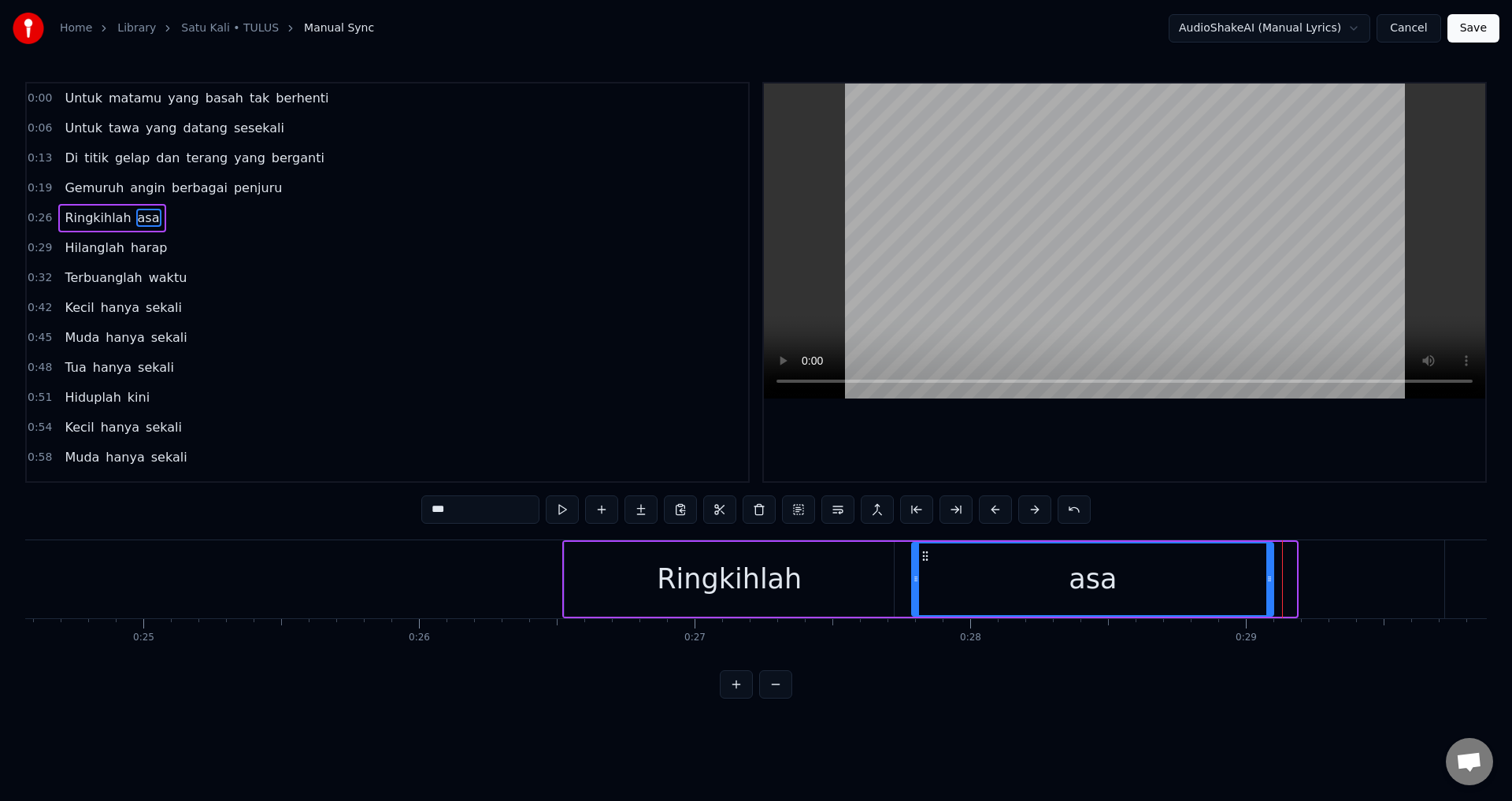
drag, startPoint x: 1291, startPoint y: 577, endPoint x: 1268, endPoint y: 577, distance: 23.0
click at [1268, 577] on icon at bounding box center [1270, 578] width 7 height 13
click at [1204, 488] on div "0:00 Untuk matamu yang basah tak berhenti 0:06 Untuk tawa yang datang sesekali …" at bounding box center [756, 390] width 1462 height 617
click at [1198, 464] on div at bounding box center [1125, 283] width 722 height 398
click at [1164, 417] on div at bounding box center [1125, 283] width 722 height 398
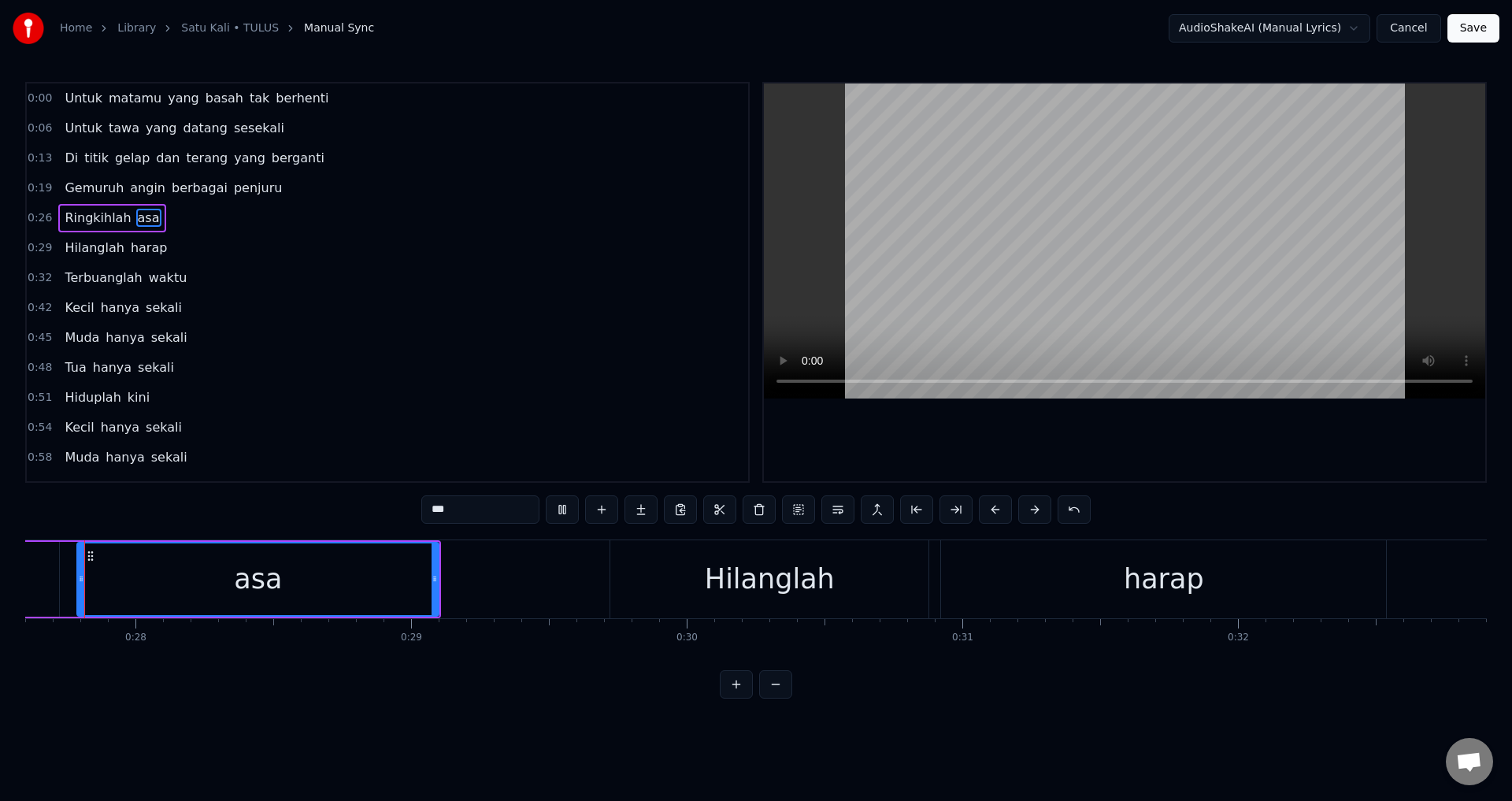
scroll to position [0, 7580]
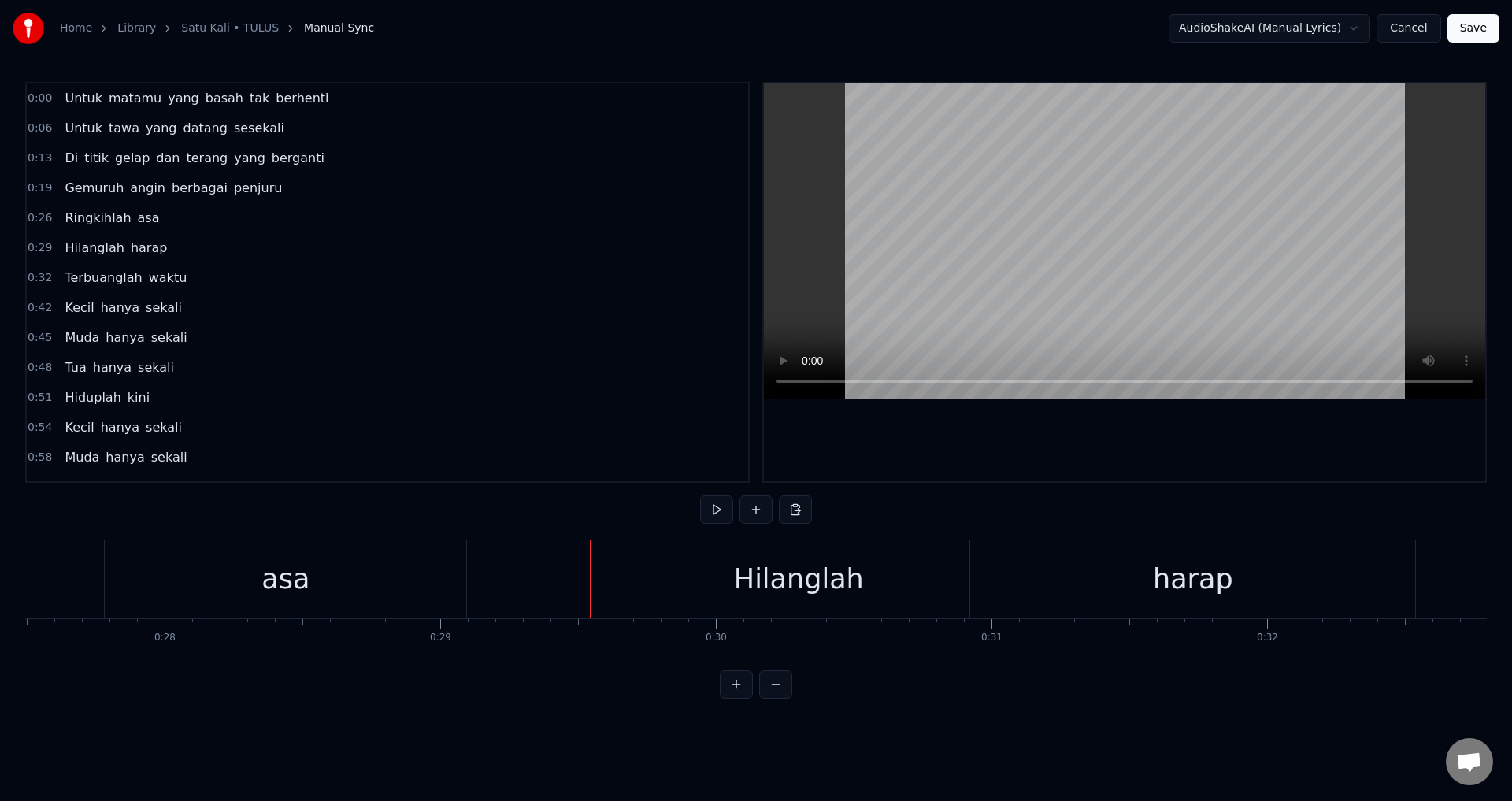
click at [1049, 414] on div at bounding box center [1125, 283] width 722 height 398
click at [963, 576] on div "Hilanglah harap" at bounding box center [1029, 579] width 781 height 78
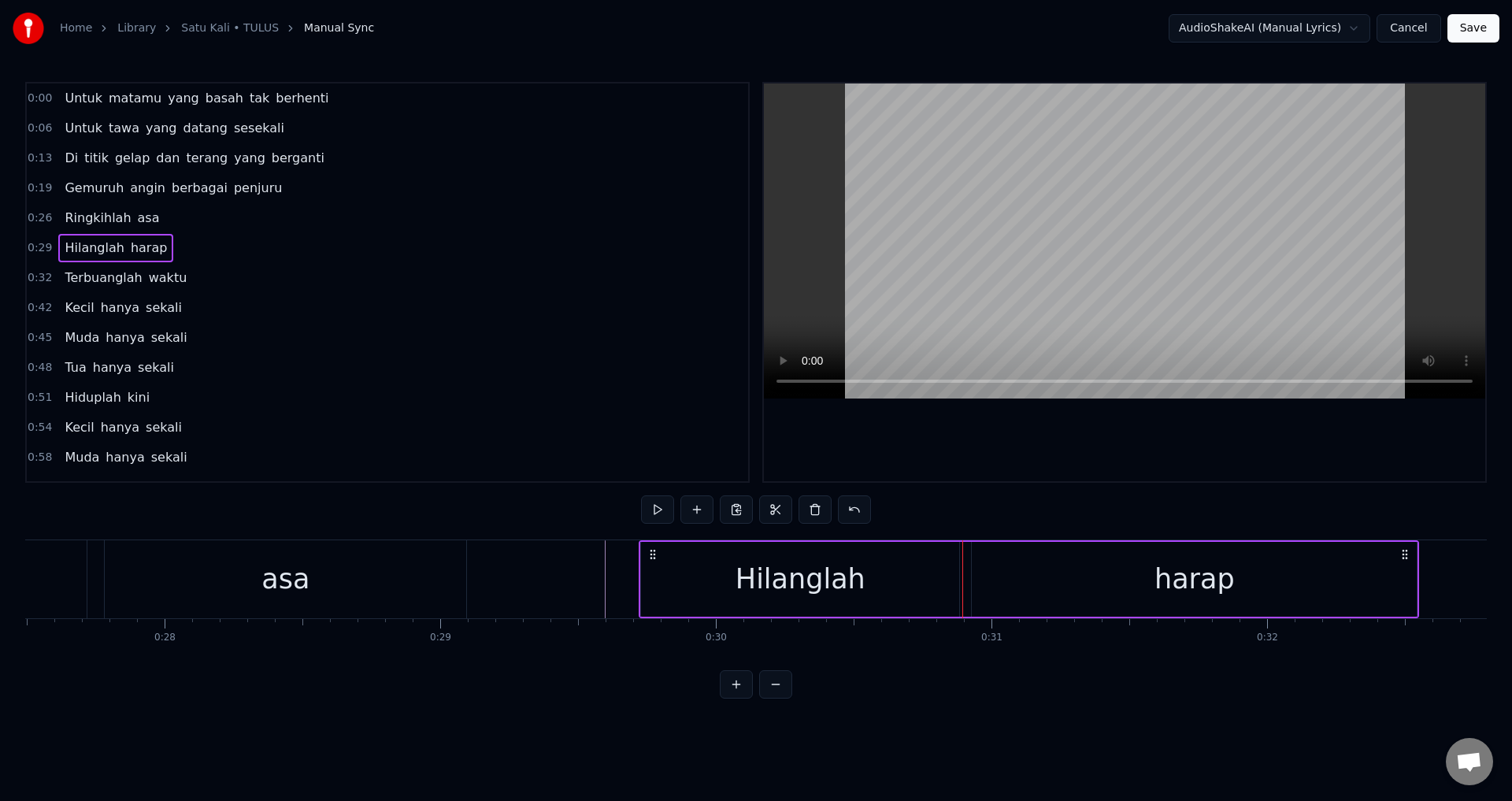
click at [979, 573] on div "harap" at bounding box center [1194, 580] width 445 height 75
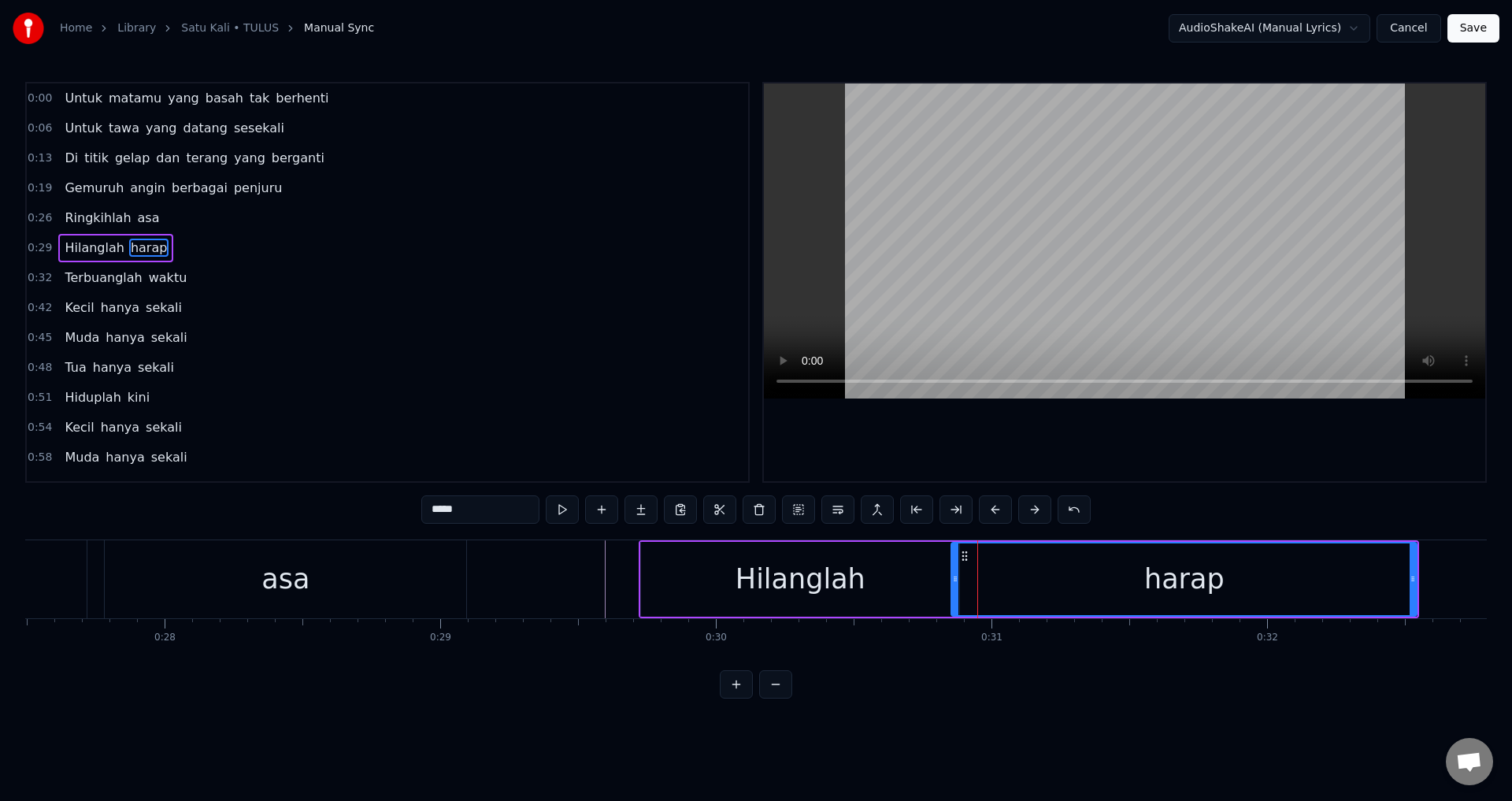
drag, startPoint x: 973, startPoint y: 572, endPoint x: 950, endPoint y: 572, distance: 23.0
click at [952, 572] on div at bounding box center [955, 579] width 7 height 71
click at [891, 447] on div at bounding box center [1125, 283] width 722 height 398
drag, startPoint x: 1417, startPoint y: 581, endPoint x: 1389, endPoint y: 577, distance: 28.3
click at [1389, 577] on div "harap" at bounding box center [1183, 580] width 470 height 75
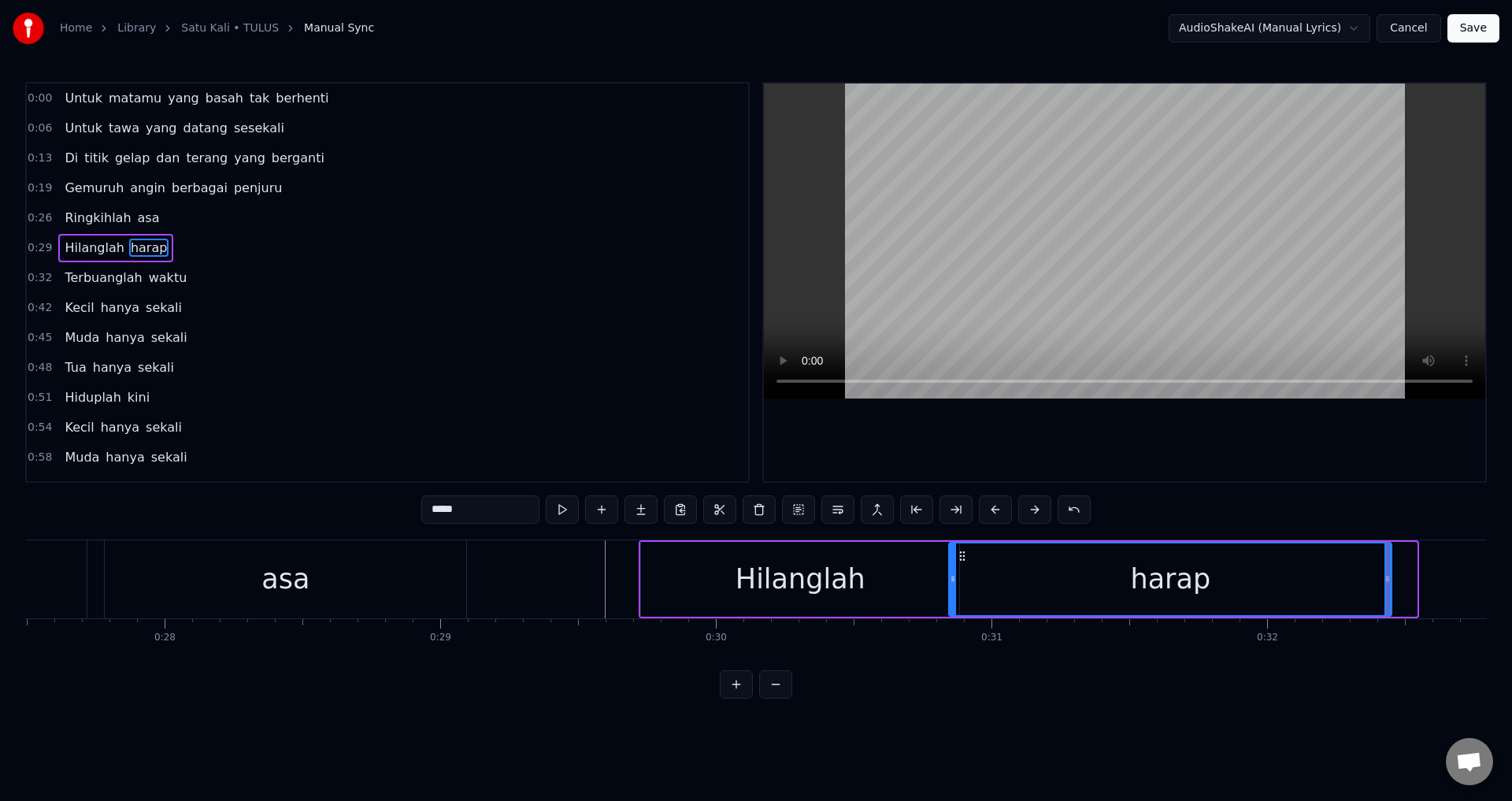
drag, startPoint x: 1415, startPoint y: 574, endPoint x: 1389, endPoint y: 572, distance: 26.1
click at [1389, 572] on icon at bounding box center [1388, 578] width 7 height 13
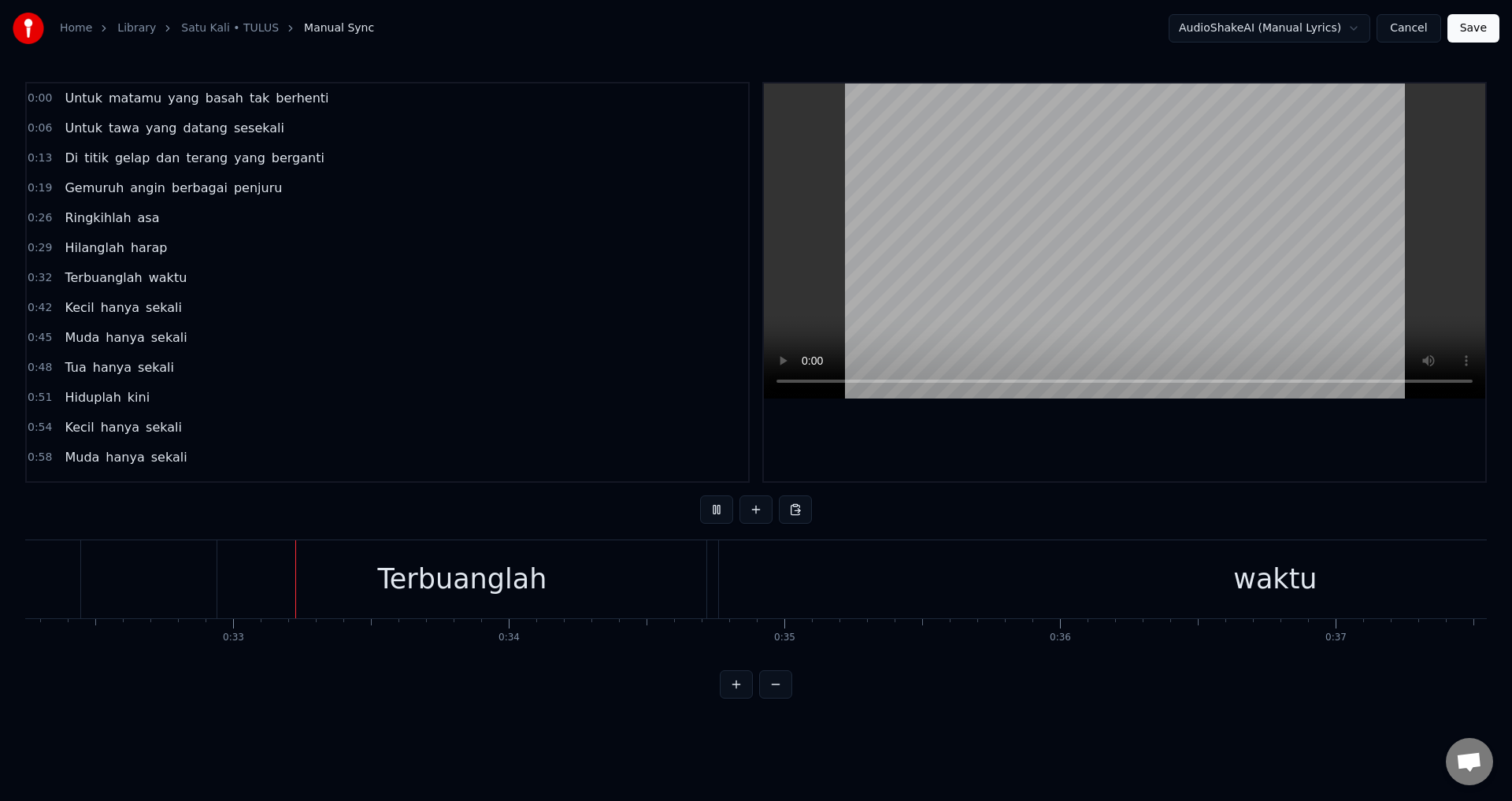
scroll to position [0, 8891]
click at [713, 568] on div "Terbuanglah waktu" at bounding box center [1026, 579] width 1619 height 78
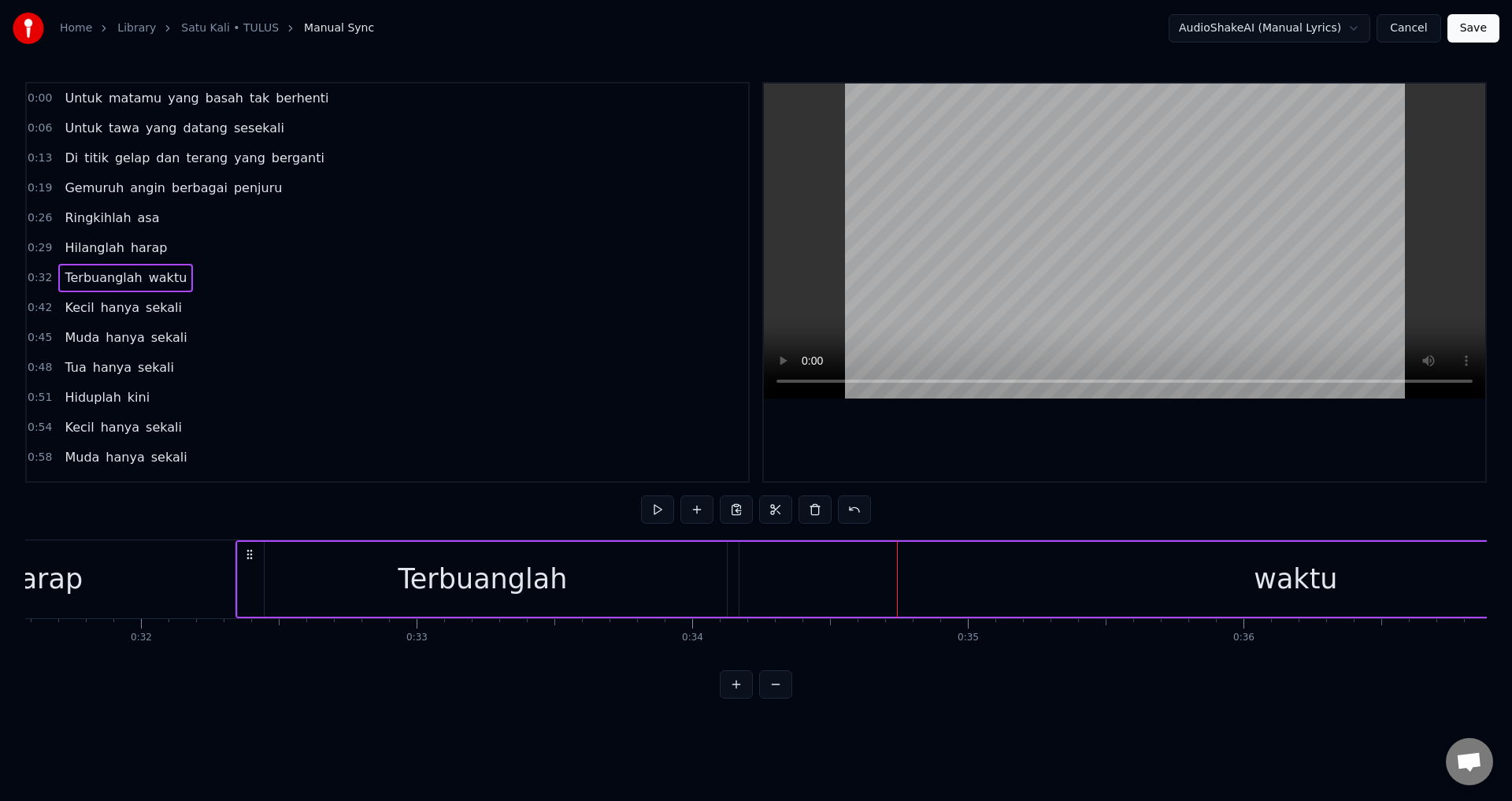
scroll to position [0, 8703]
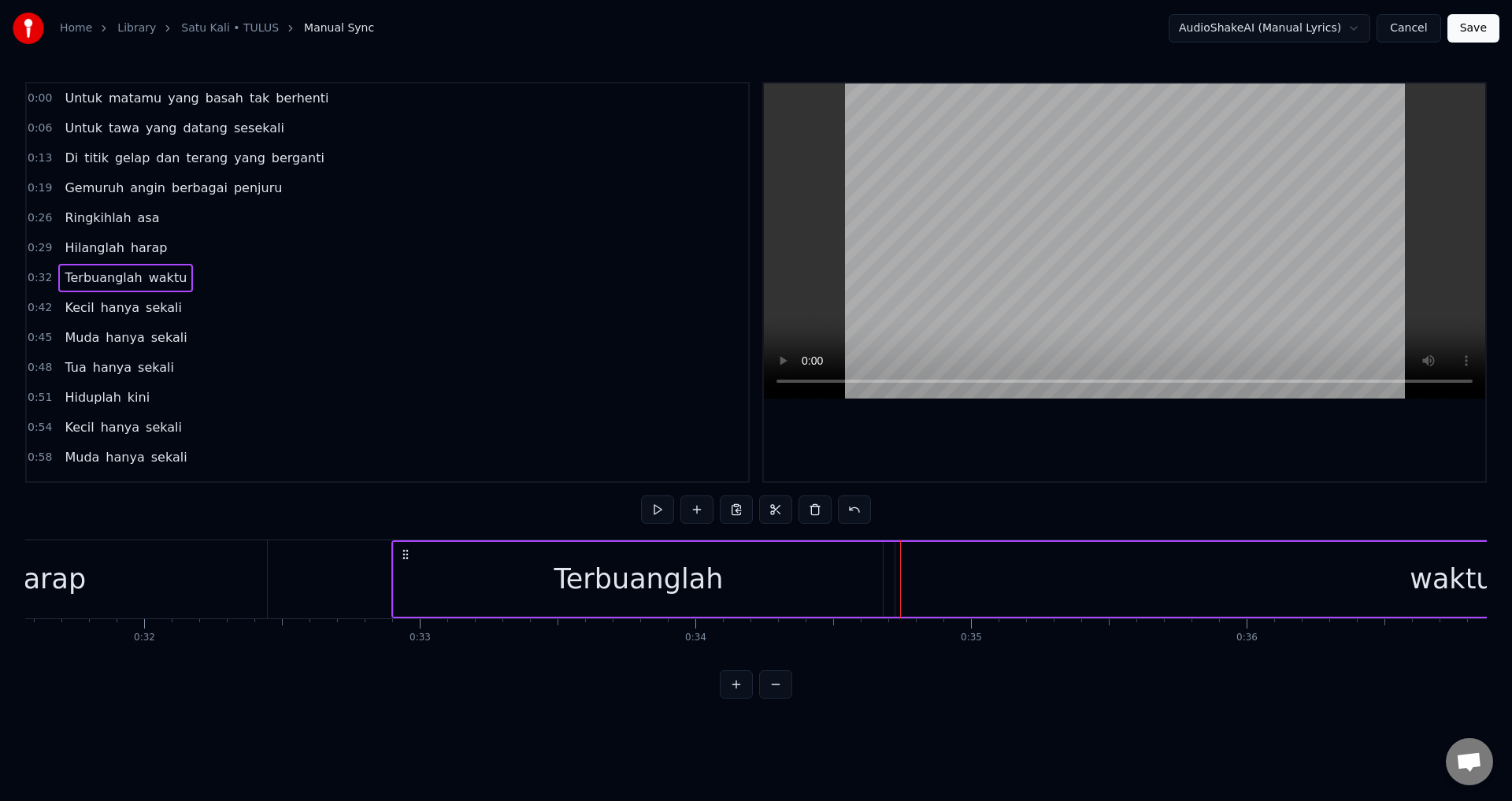
drag, startPoint x: 232, startPoint y: 549, endPoint x: 407, endPoint y: 547, distance: 175.0
click at [407, 547] on div "Terbuanglah waktu" at bounding box center [1201, 579] width 1619 height 78
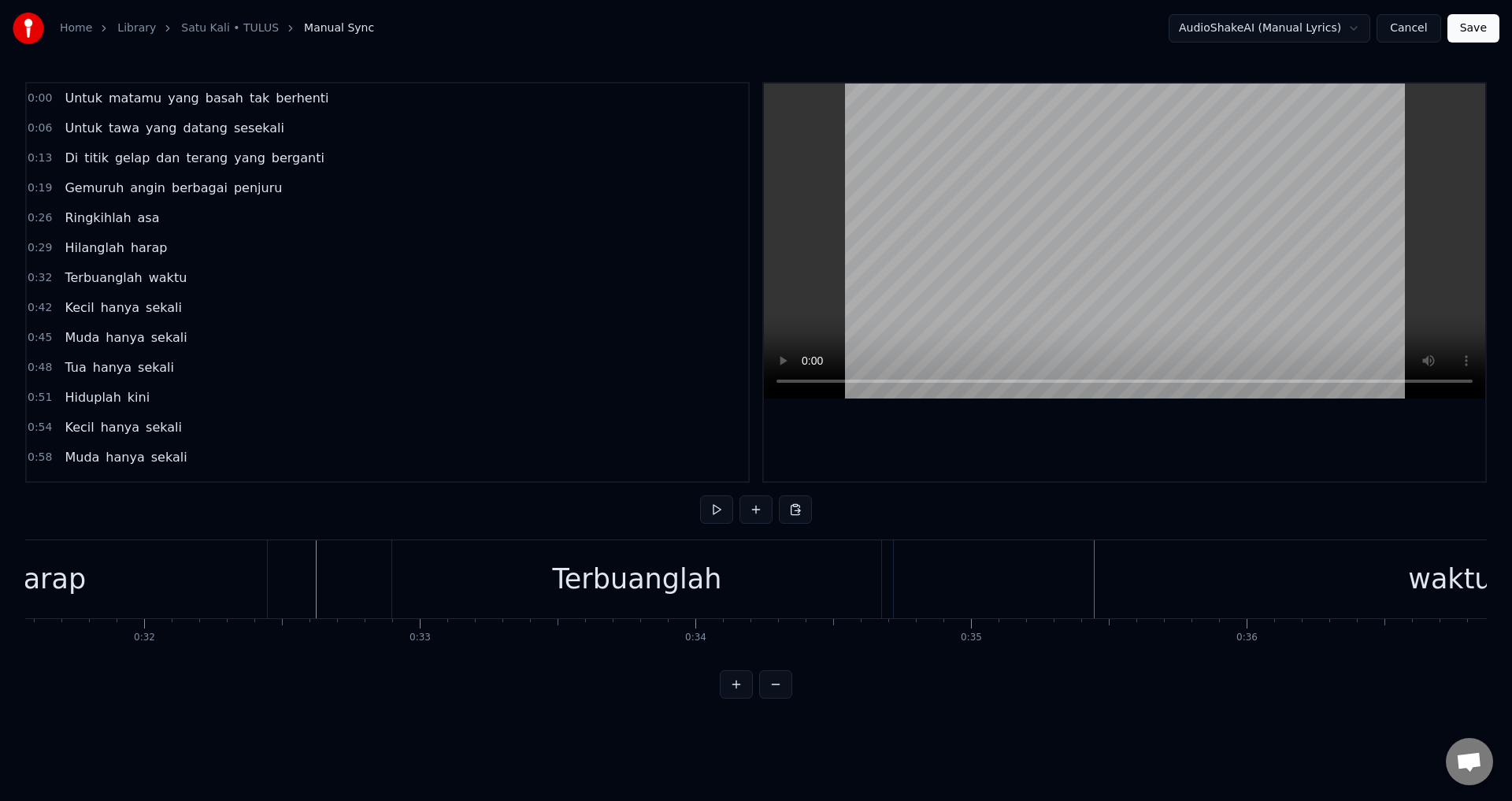
click at [928, 568] on div "waktu" at bounding box center [1450, 579] width 1113 height 78
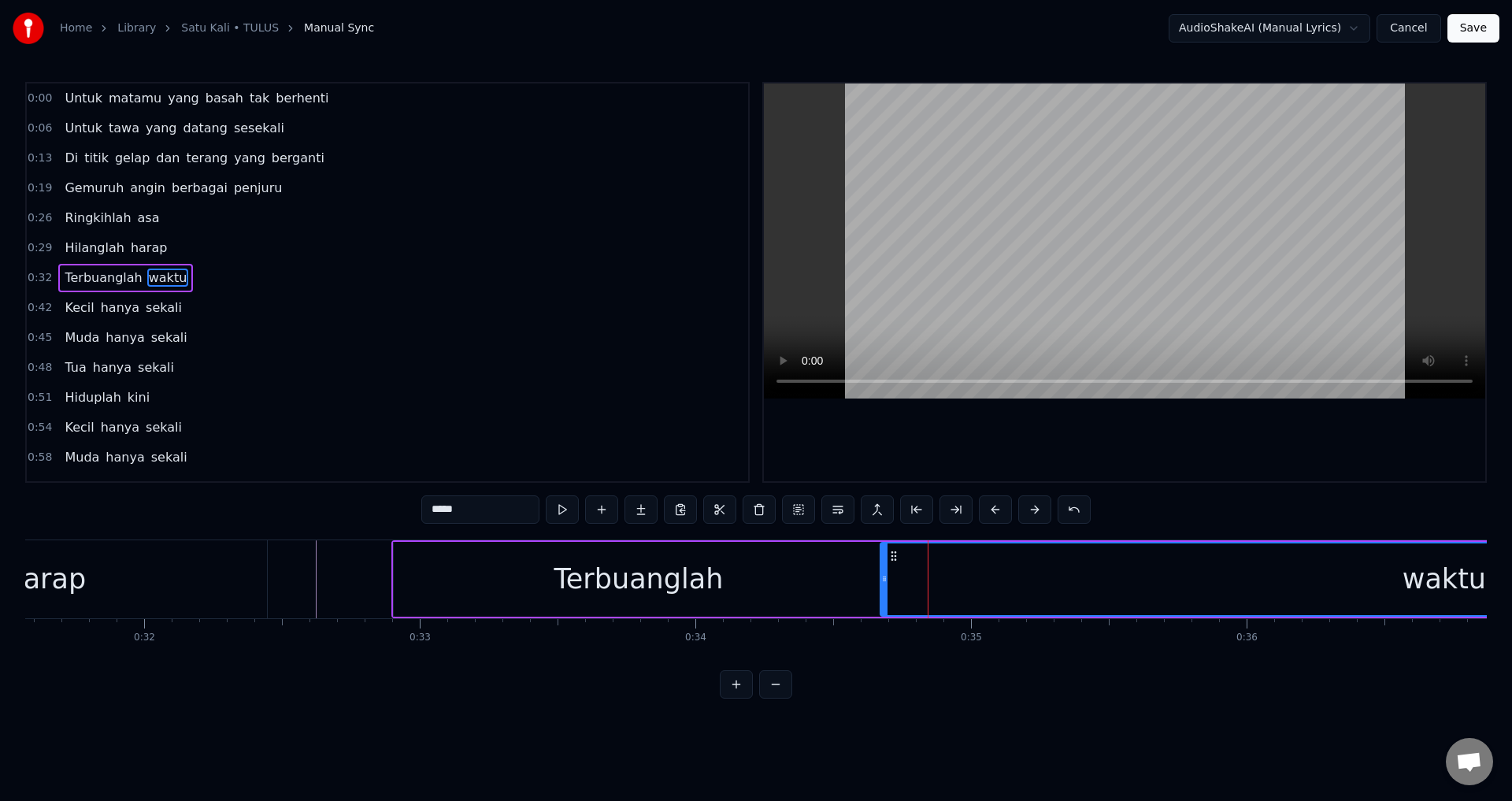
drag, startPoint x: 898, startPoint y: 572, endPoint x: 883, endPoint y: 570, distance: 15.1
click at [883, 570] on div at bounding box center [884, 579] width 7 height 71
click at [1100, 458] on div at bounding box center [1125, 283] width 722 height 398
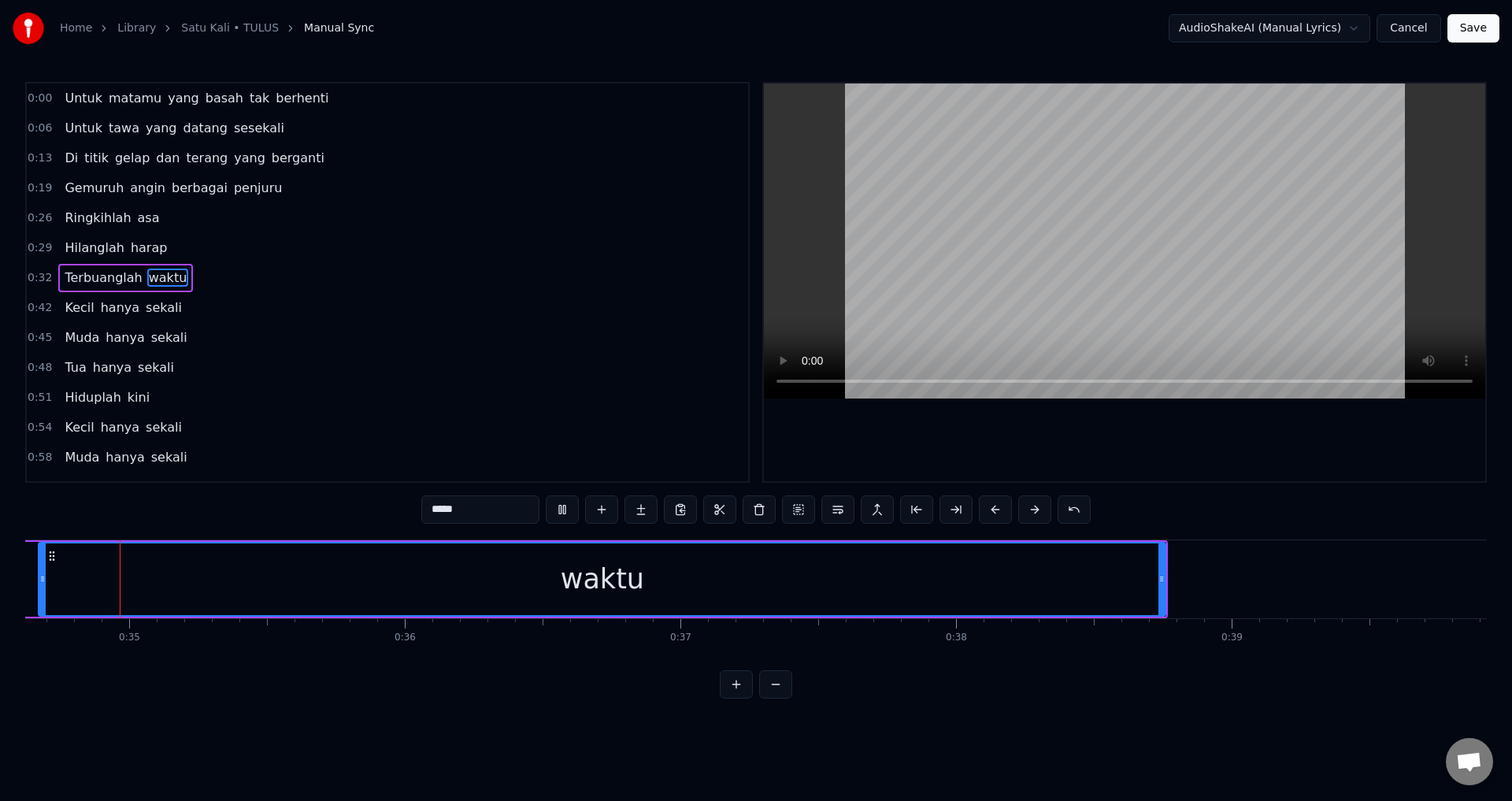
scroll to position [0, 9532]
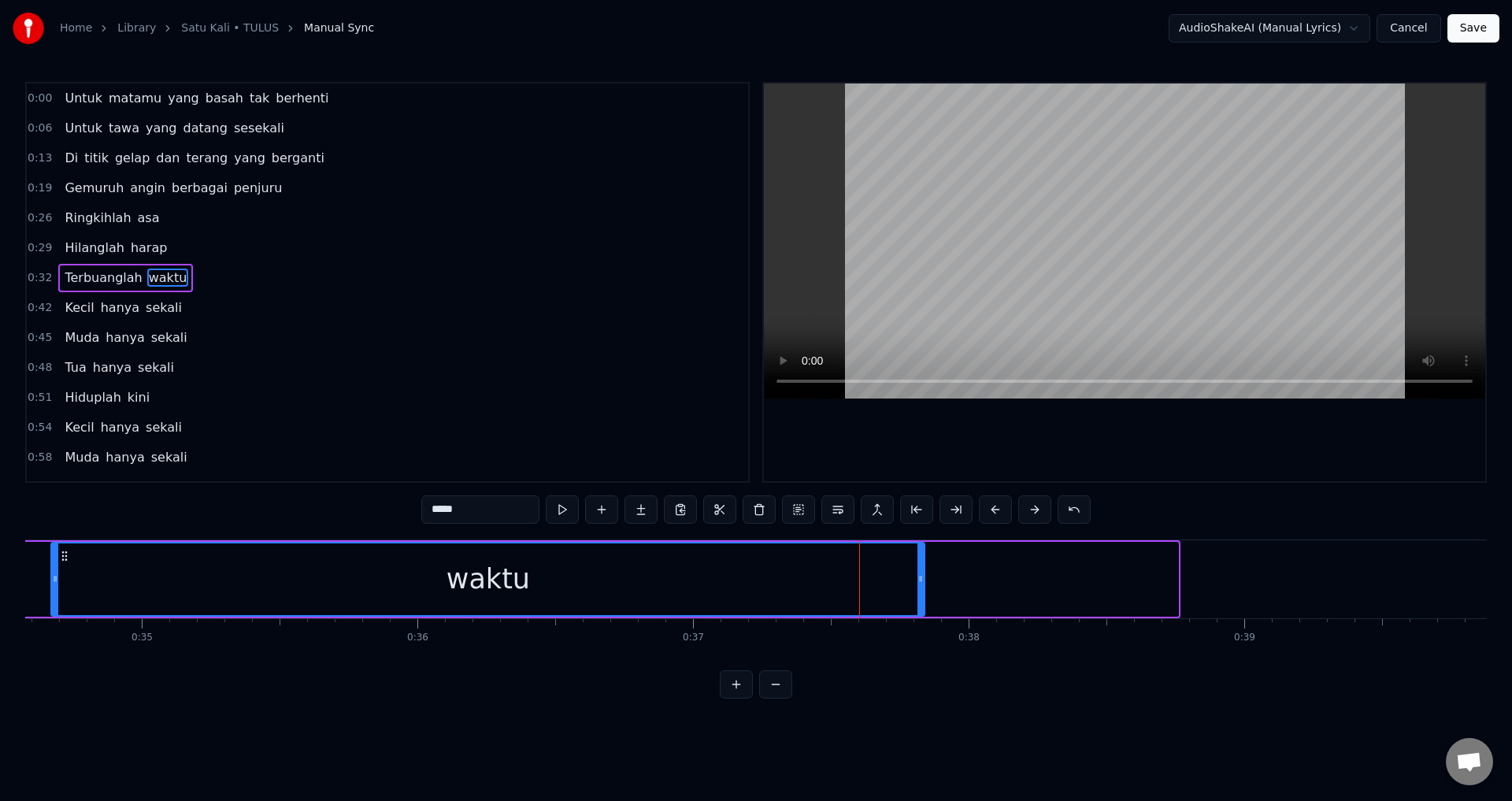
drag, startPoint x: 1173, startPoint y: 575, endPoint x: 912, endPoint y: 577, distance: 261.0
click at [918, 577] on icon at bounding box center [921, 578] width 7 height 13
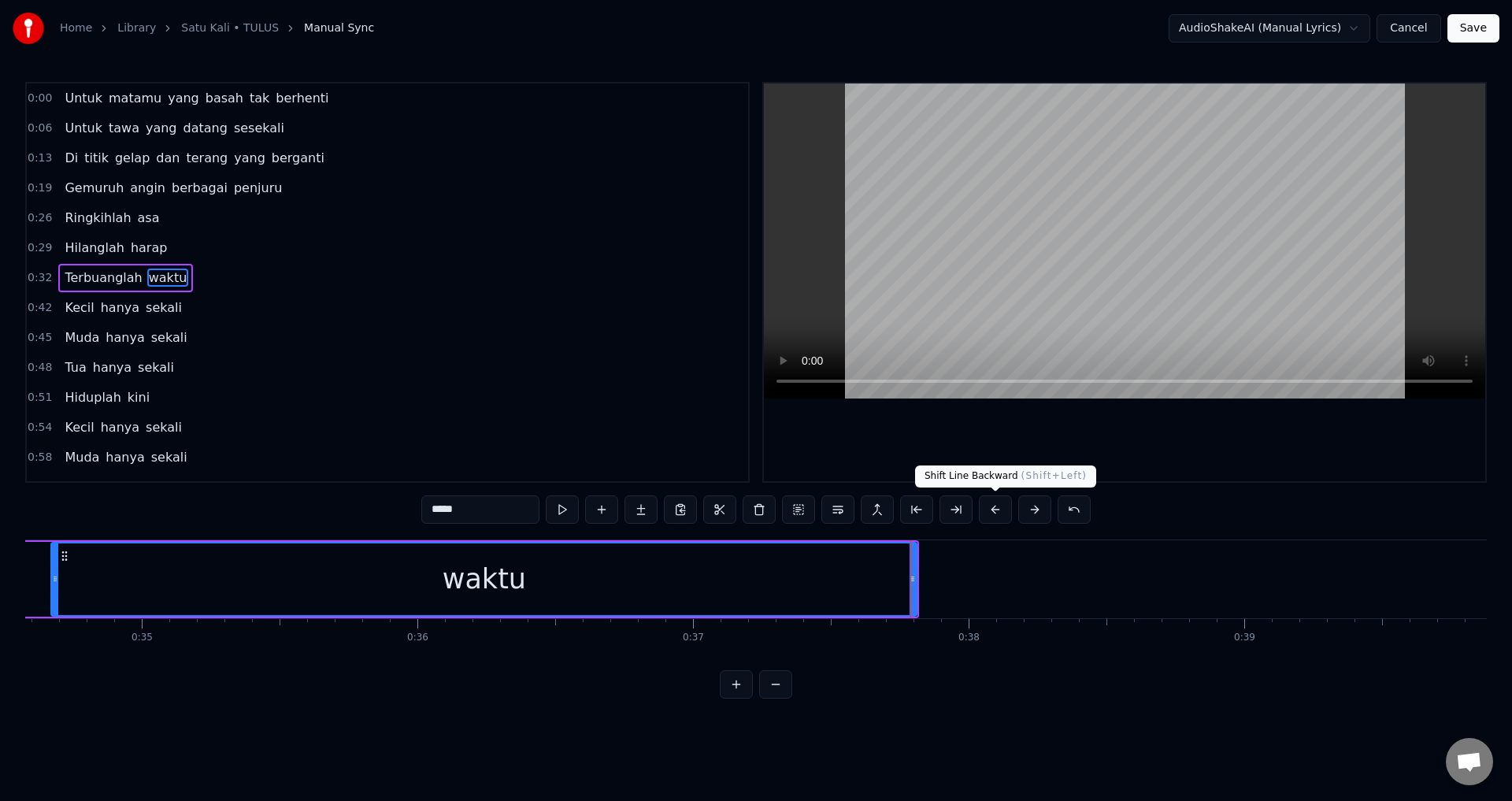
click at [993, 465] on div "Shift Line Backward ( Shift+Left ) Shift Line Backward ( Shift+Left )" at bounding box center [1006, 476] width 181 height 22
click at [999, 434] on div at bounding box center [1125, 283] width 722 height 398
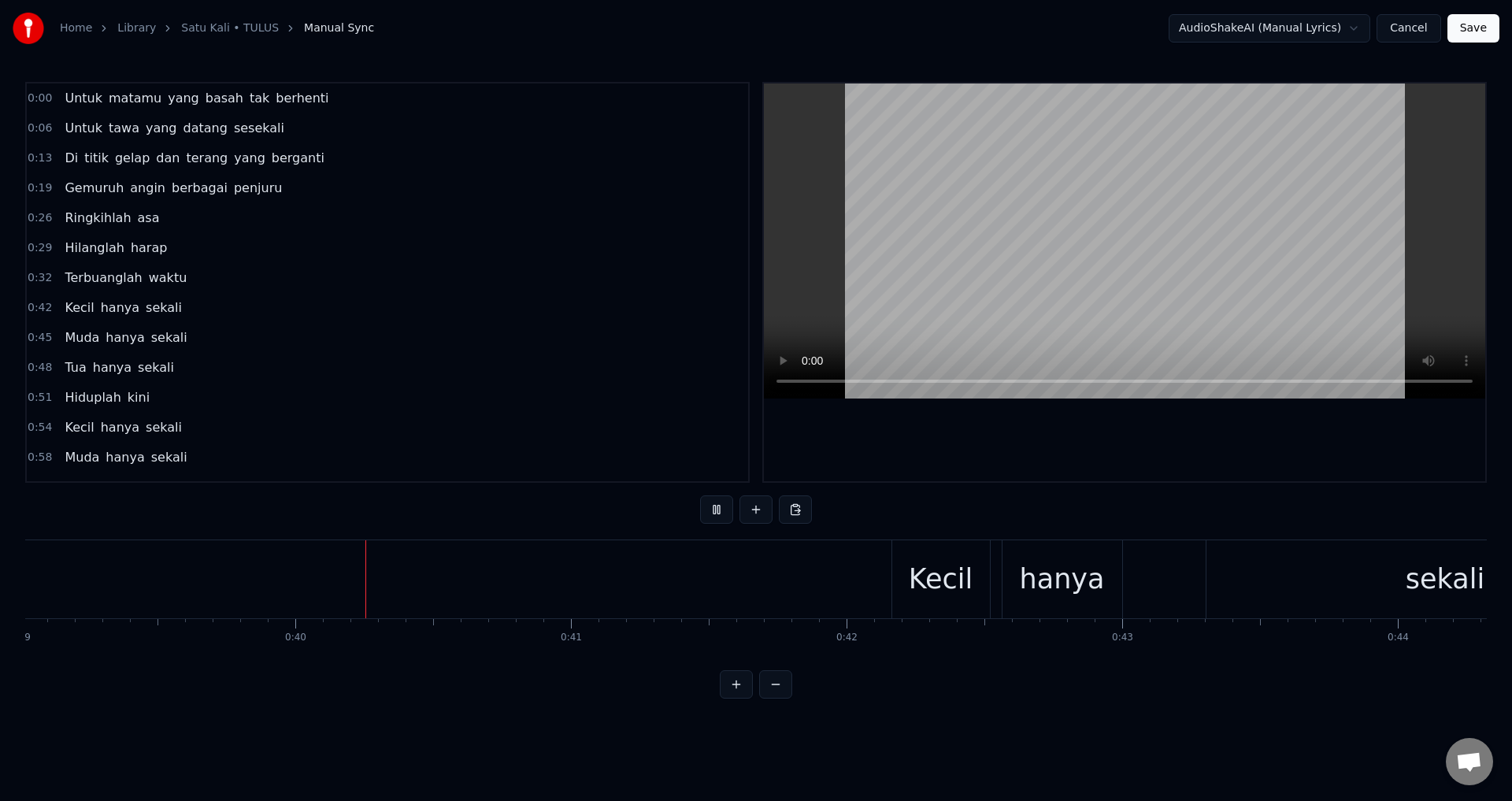
scroll to position [0, 10819]
click at [1091, 582] on div "Kecil hanya sekali" at bounding box center [1228, 579] width 797 height 78
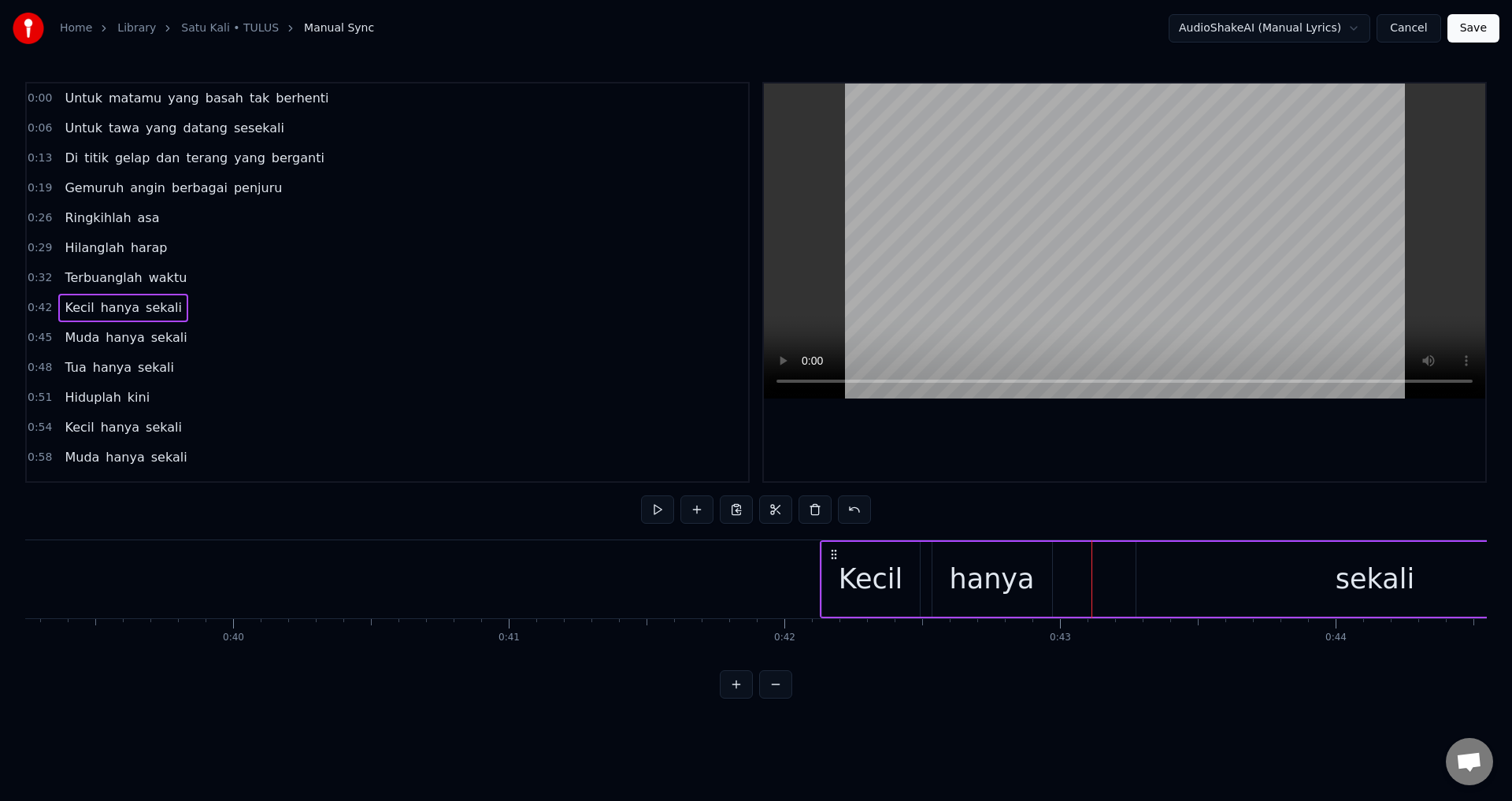
drag, startPoint x: 842, startPoint y: 549, endPoint x: 832, endPoint y: 550, distance: 10.0
click at [832, 550] on icon at bounding box center [834, 554] width 13 height 13
click at [911, 583] on div "Kecil" at bounding box center [870, 580] width 97 height 75
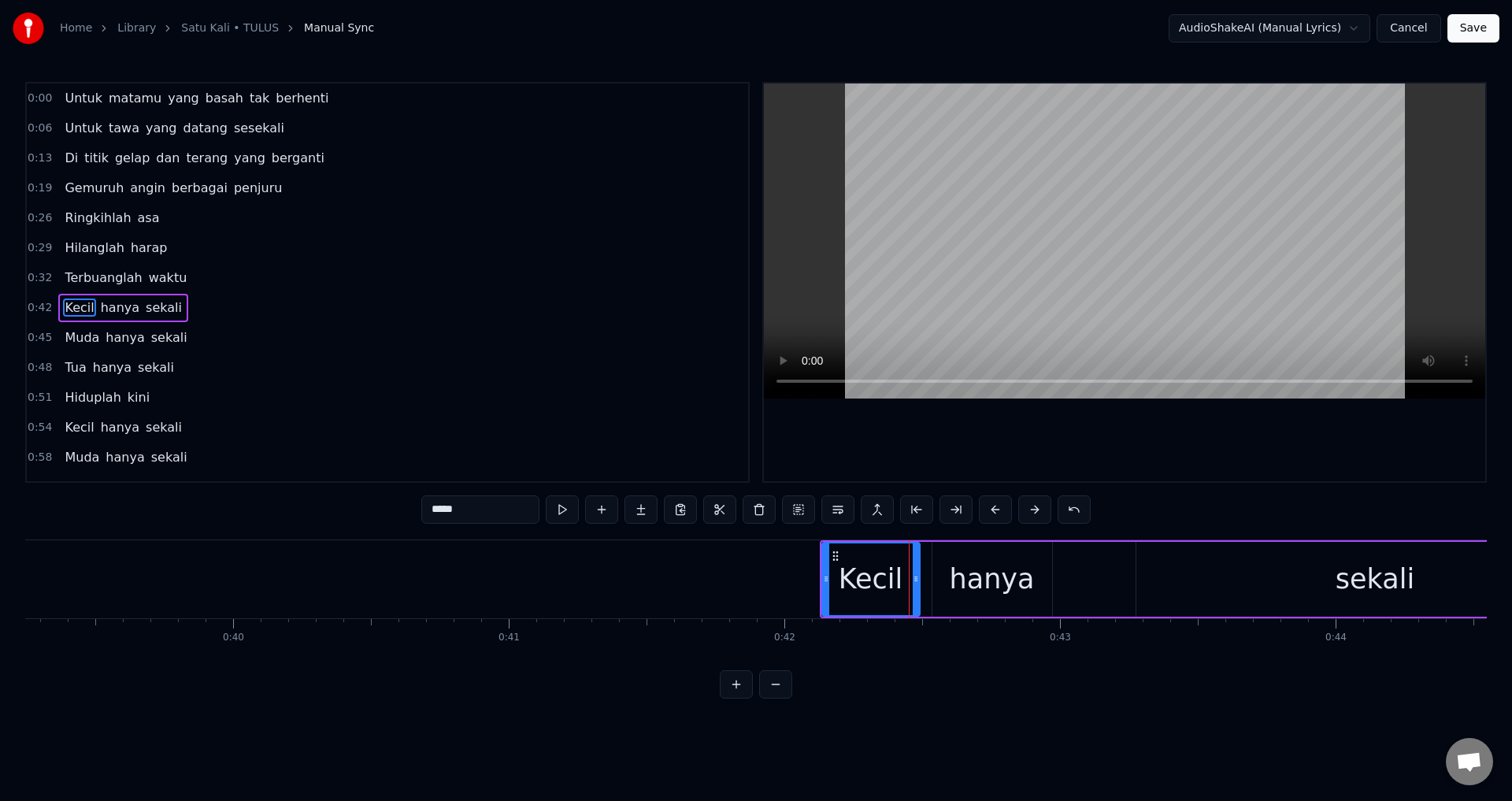
scroll to position [25, 0]
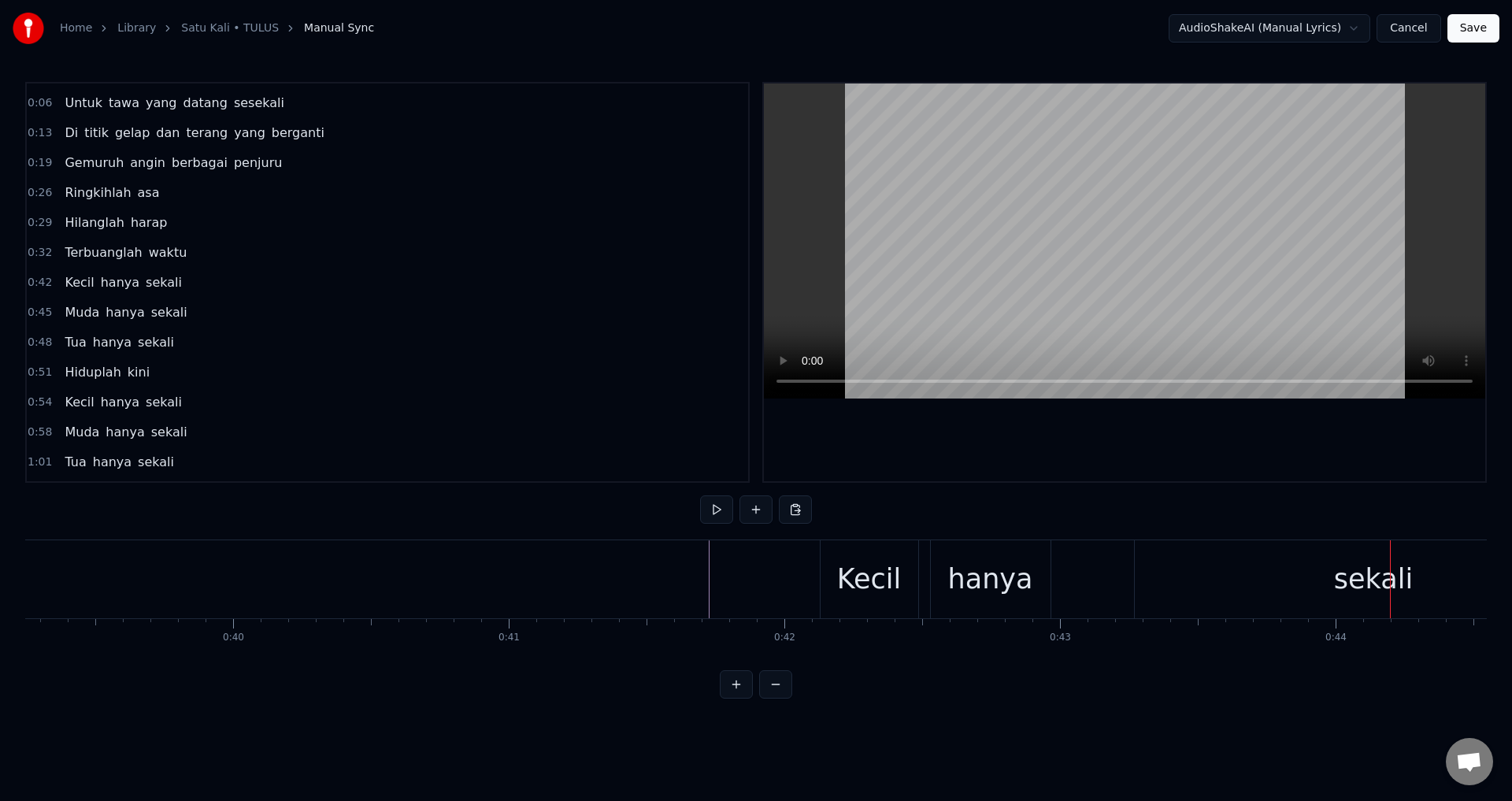
click at [1177, 576] on div "sekali" at bounding box center [1374, 579] width 479 height 78
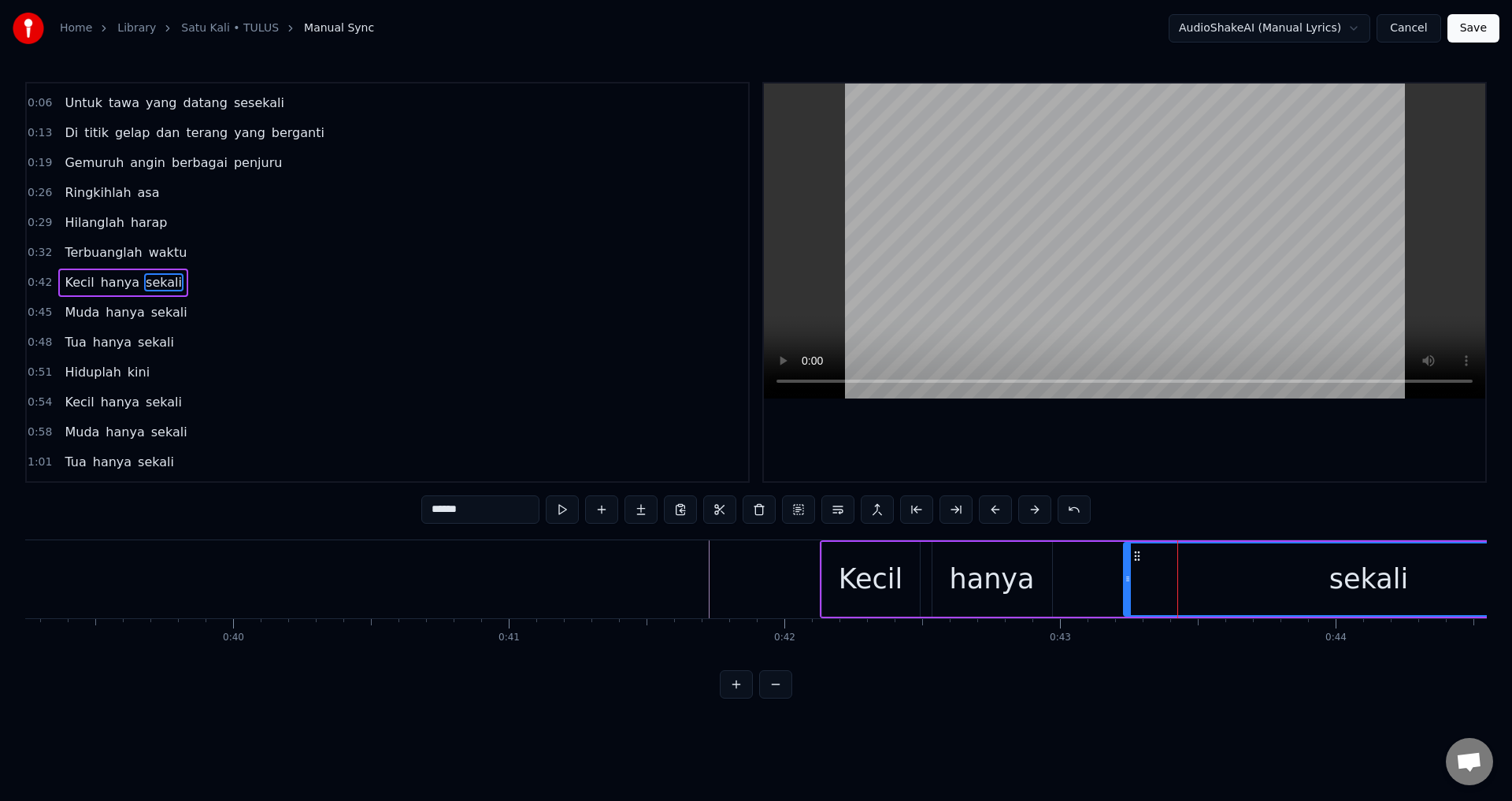
drag, startPoint x: 1139, startPoint y: 573, endPoint x: 1126, endPoint y: 573, distance: 13.0
click at [1126, 573] on icon at bounding box center [1128, 578] width 7 height 13
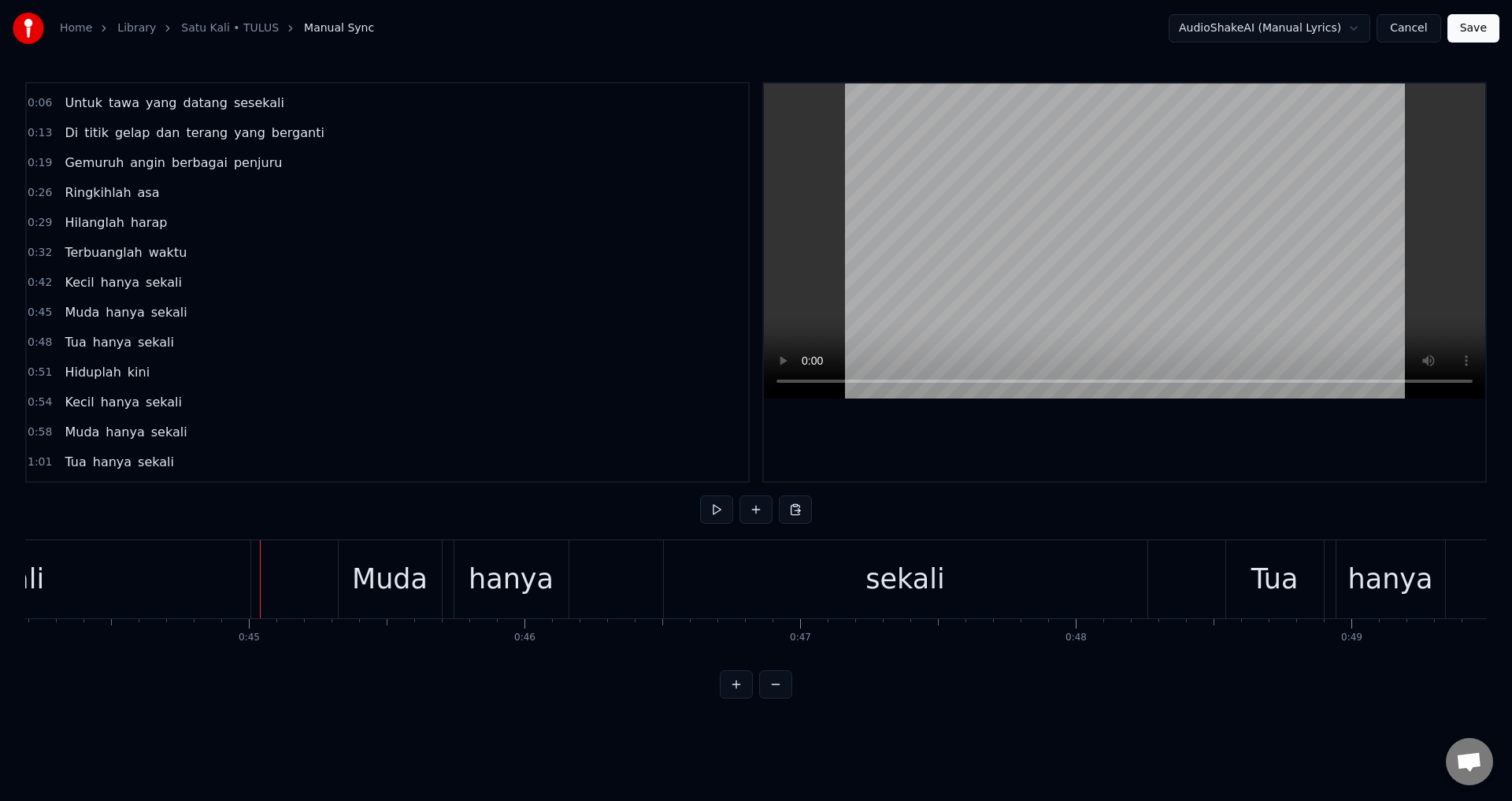
scroll to position [0, 12187]
click at [444, 573] on div "Muda hanya sekali" at bounding box center [740, 579] width 813 height 78
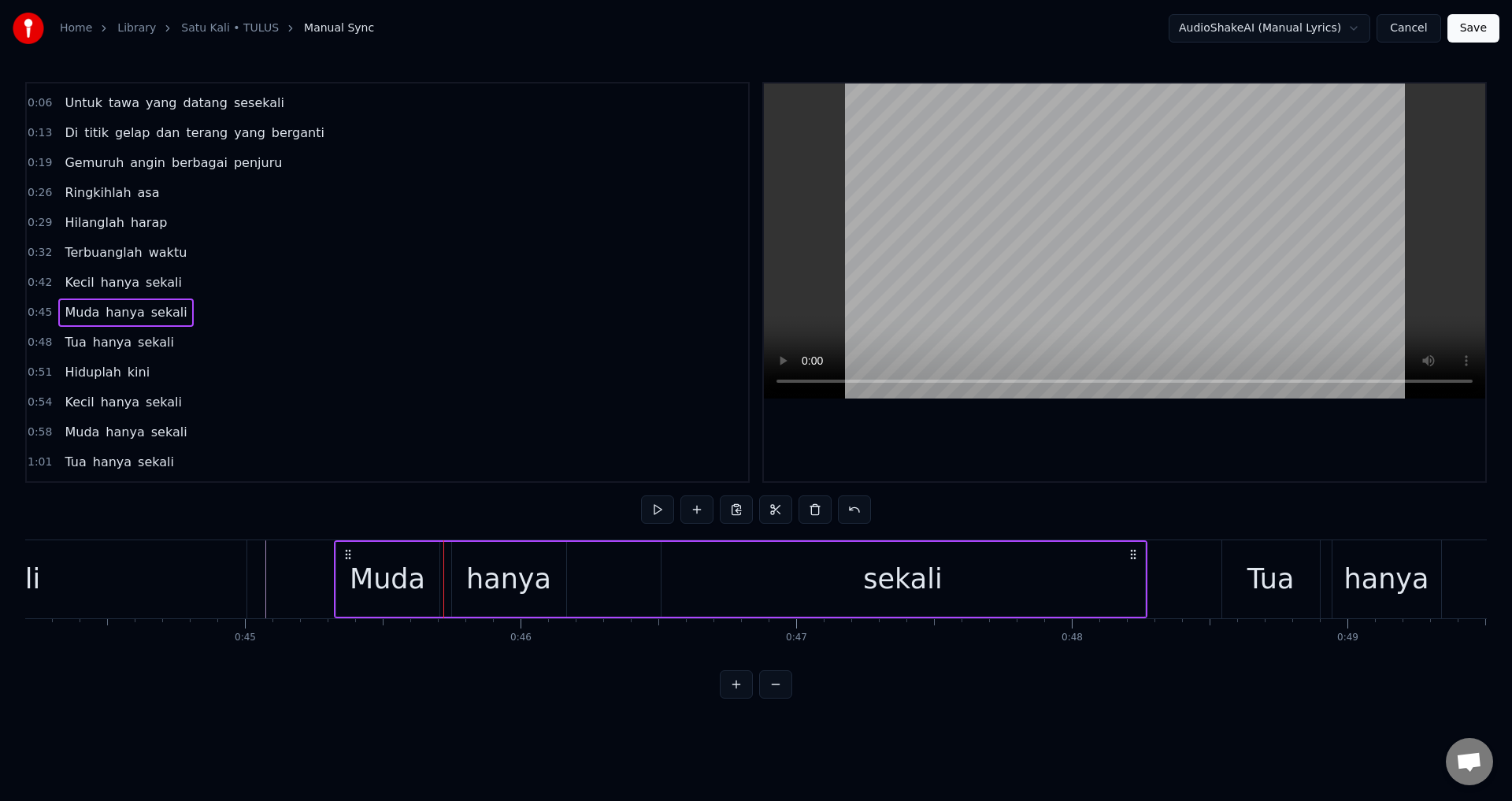
click at [446, 573] on div "Muda hanya sekali" at bounding box center [740, 579] width 813 height 78
drag, startPoint x: 345, startPoint y: 548, endPoint x: 324, endPoint y: 545, distance: 21.2
click at [324, 545] on div "Muda hanya sekali" at bounding box center [721, 579] width 813 height 78
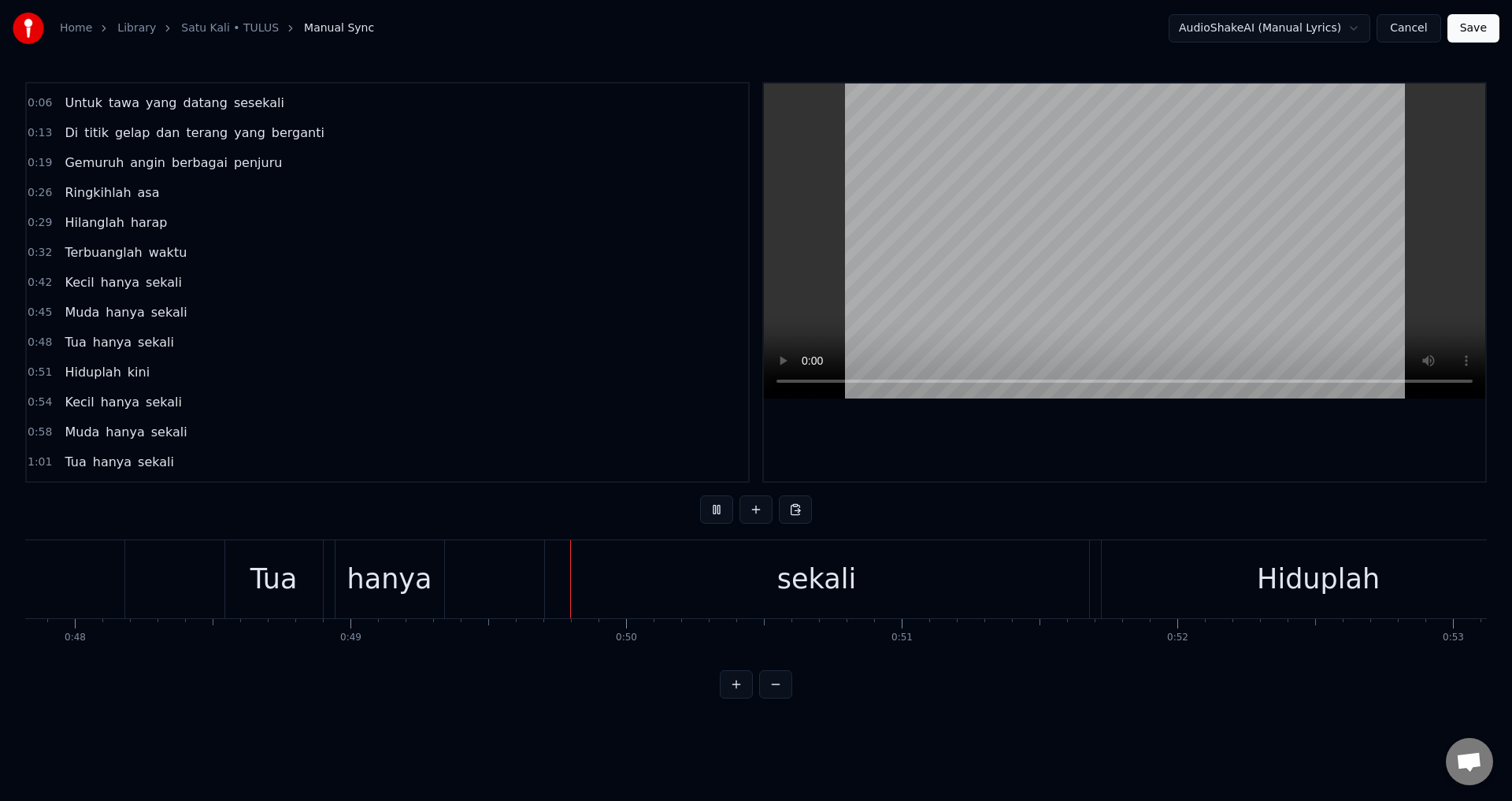
scroll to position [0, 13495]
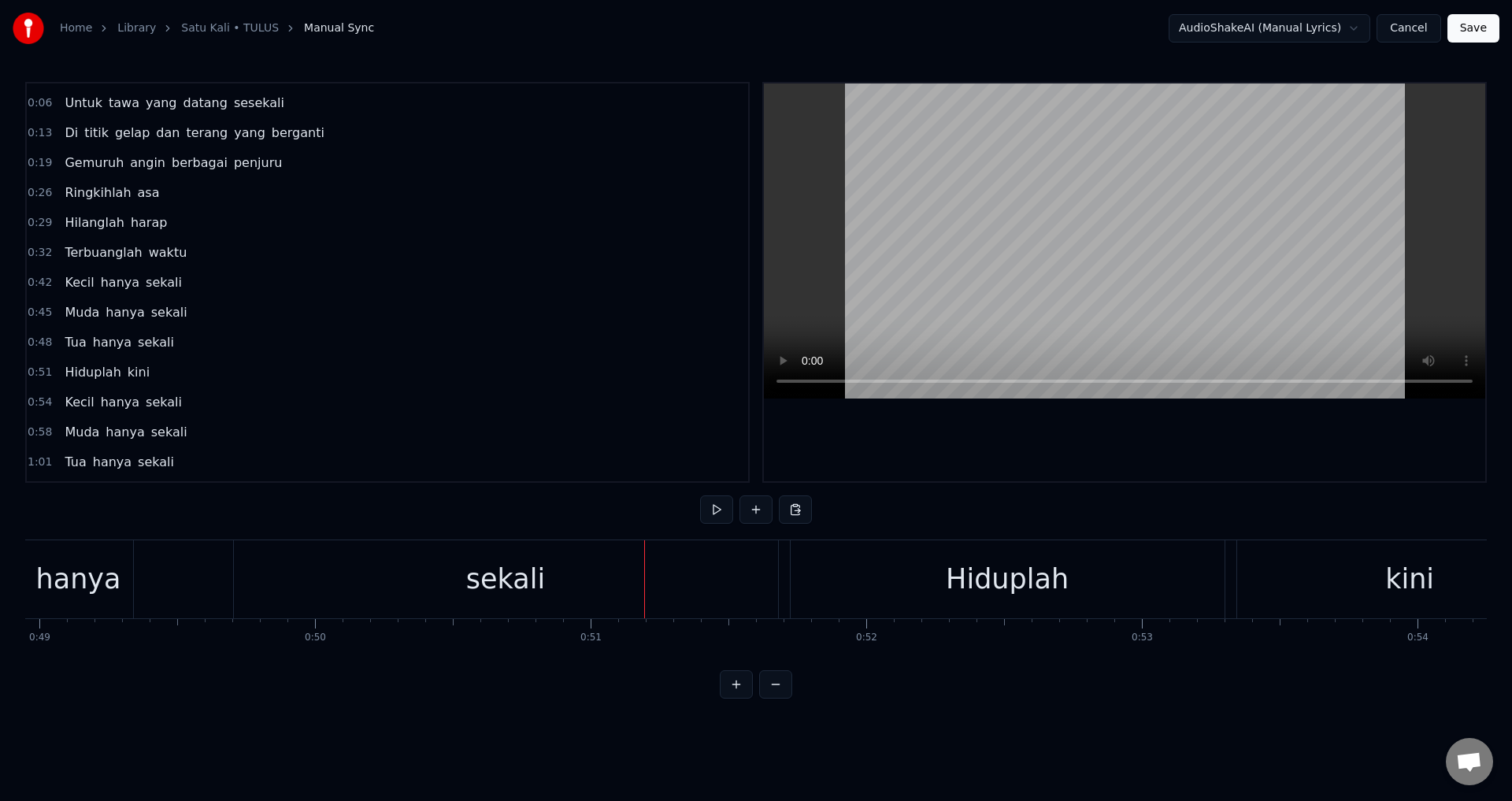
click at [332, 566] on div "sekali" at bounding box center [506, 579] width 544 height 78
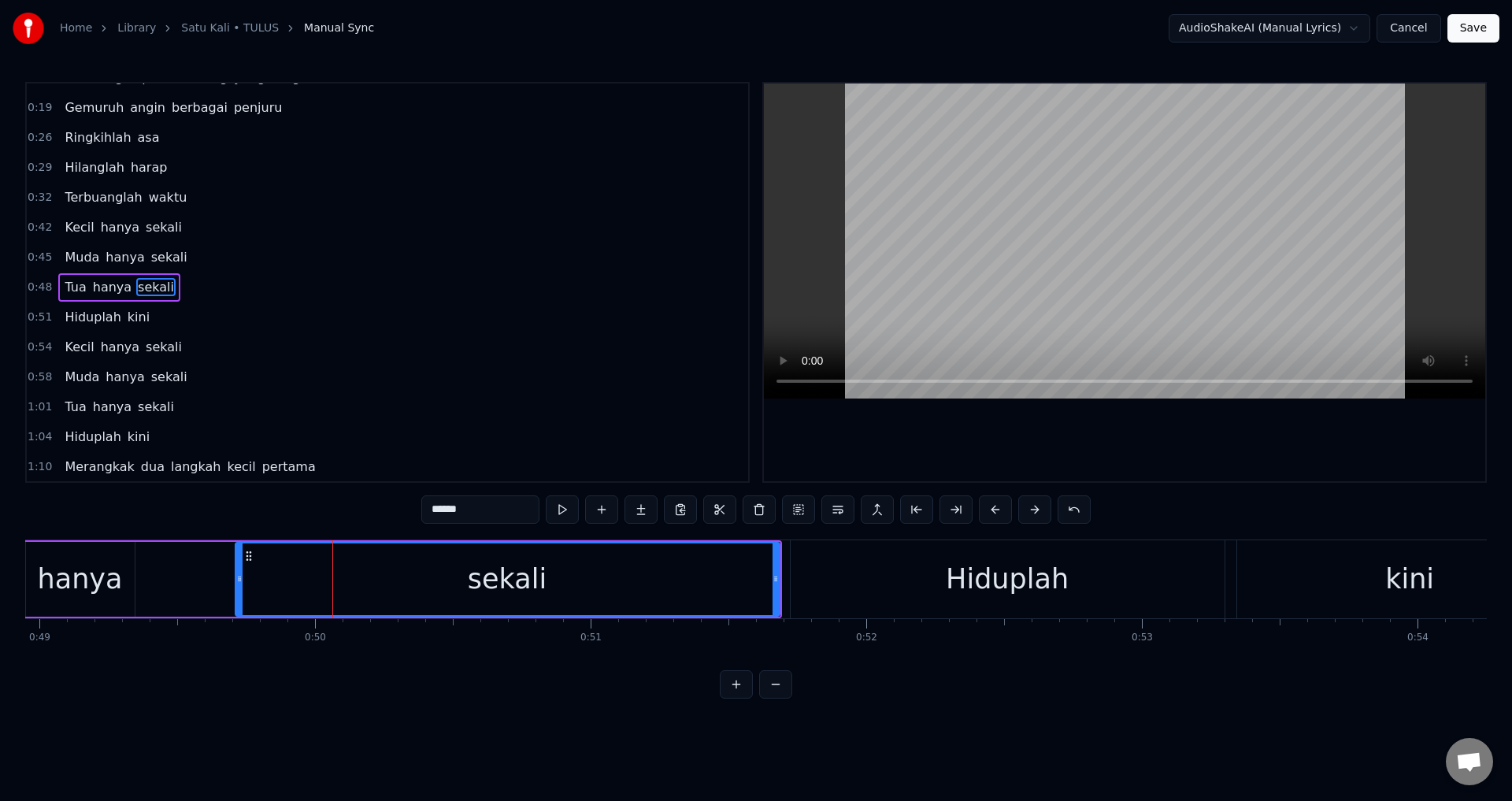
scroll to position [85, 0]
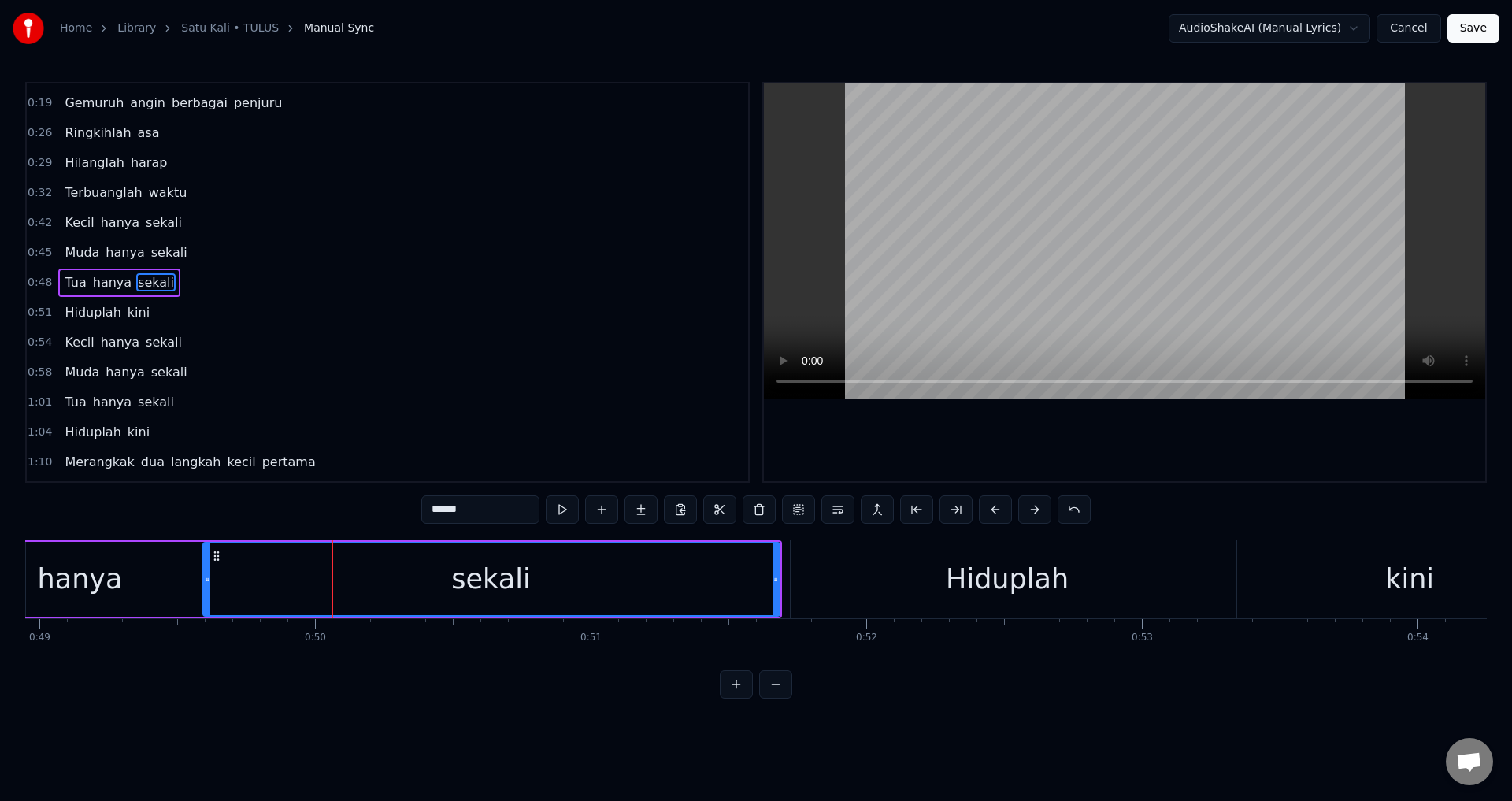
drag, startPoint x: 239, startPoint y: 578, endPoint x: 204, endPoint y: 577, distance: 35.0
click at [204, 577] on icon at bounding box center [206, 578] width 7 height 13
click at [186, 580] on div "Tua hanya sekali" at bounding box center [347, 579] width 868 height 78
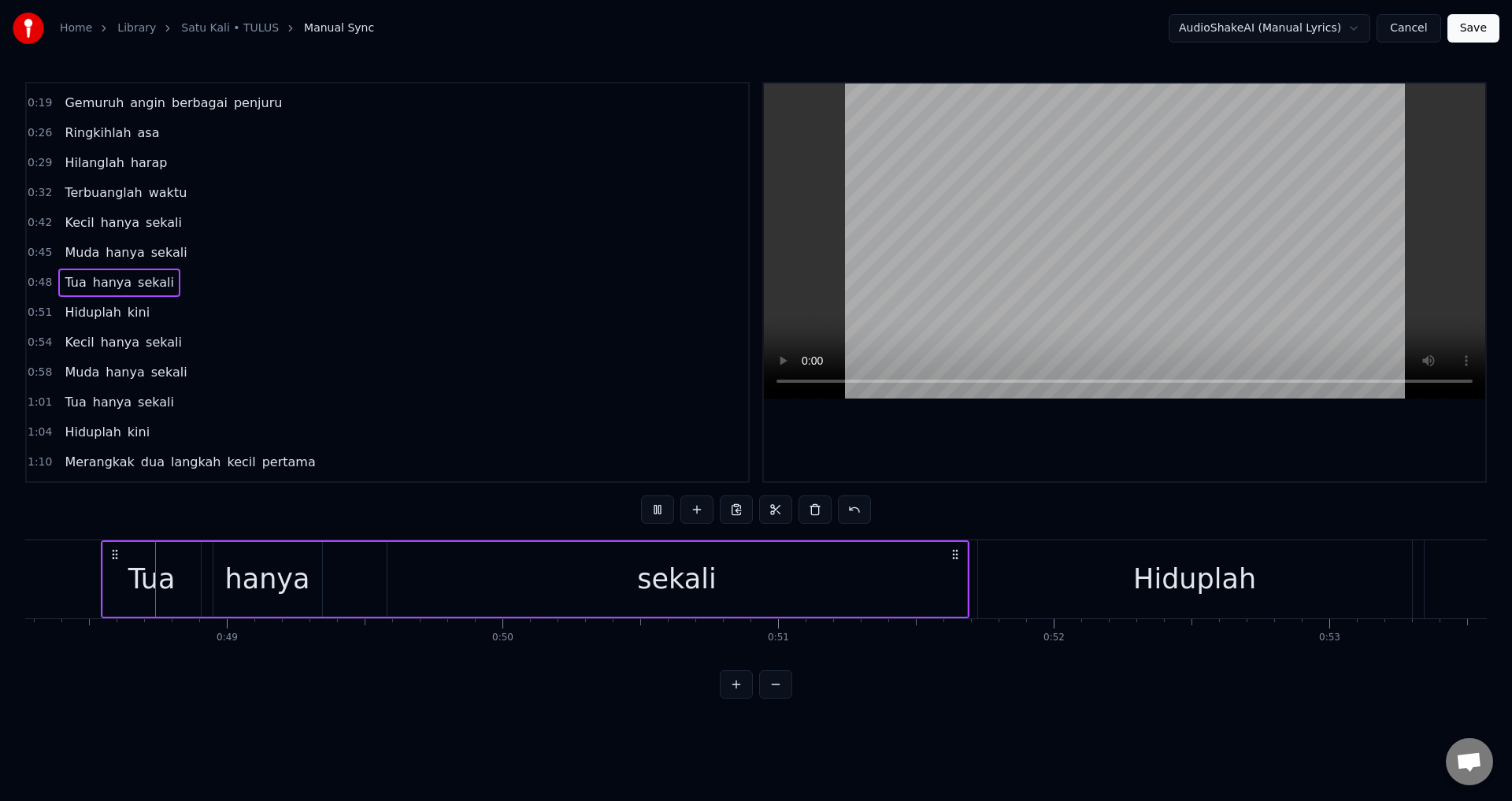
scroll to position [0, 13303]
click at [967, 577] on div "sekali" at bounding box center [681, 580] width 580 height 75
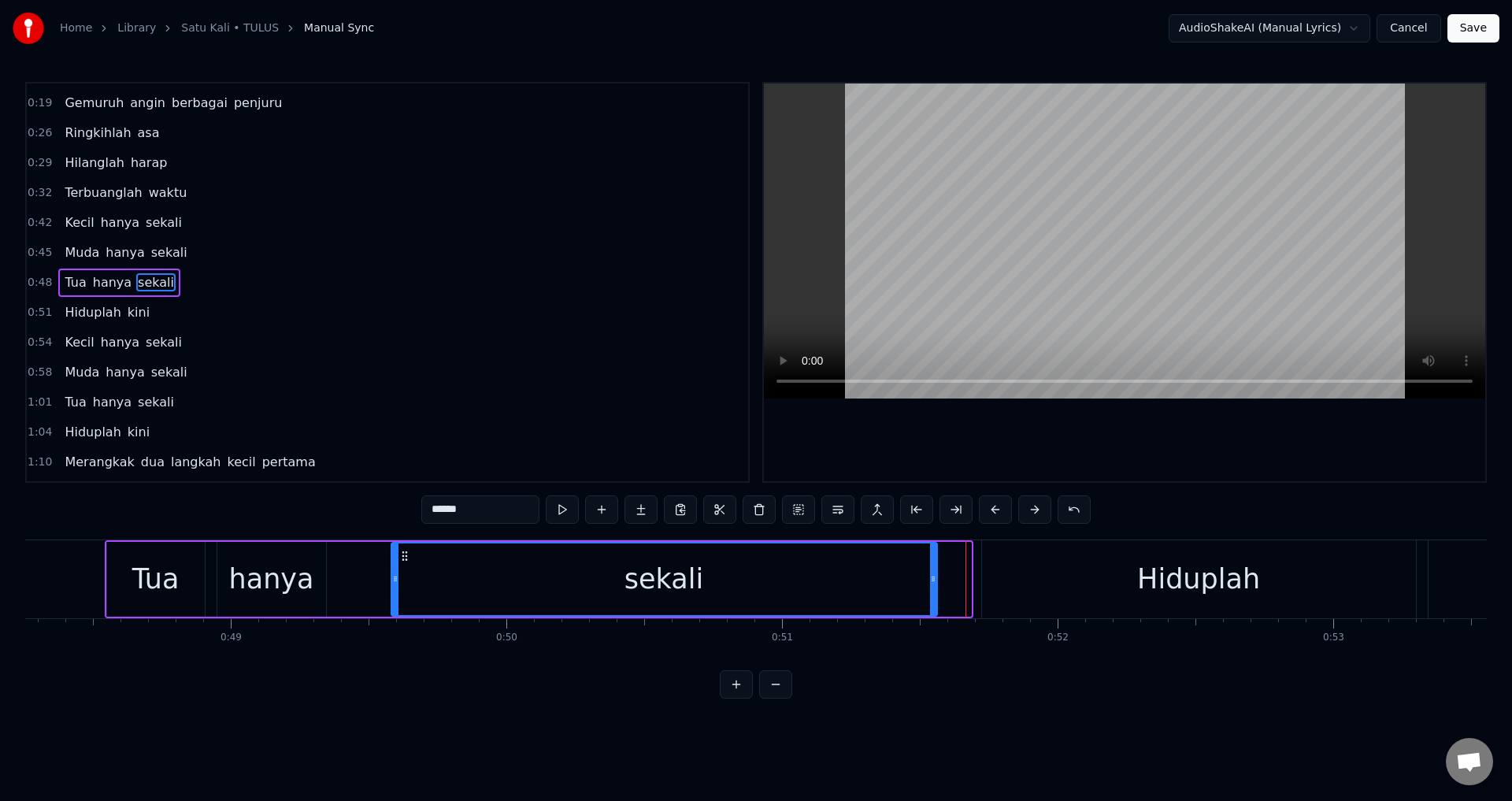
drag, startPoint x: 969, startPoint y: 573, endPoint x: 934, endPoint y: 574, distance: 35.0
click at [934, 574] on icon at bounding box center [933, 578] width 7 height 13
click at [1040, 457] on div at bounding box center [1125, 283] width 722 height 398
click at [1051, 431] on div at bounding box center [1125, 283] width 722 height 398
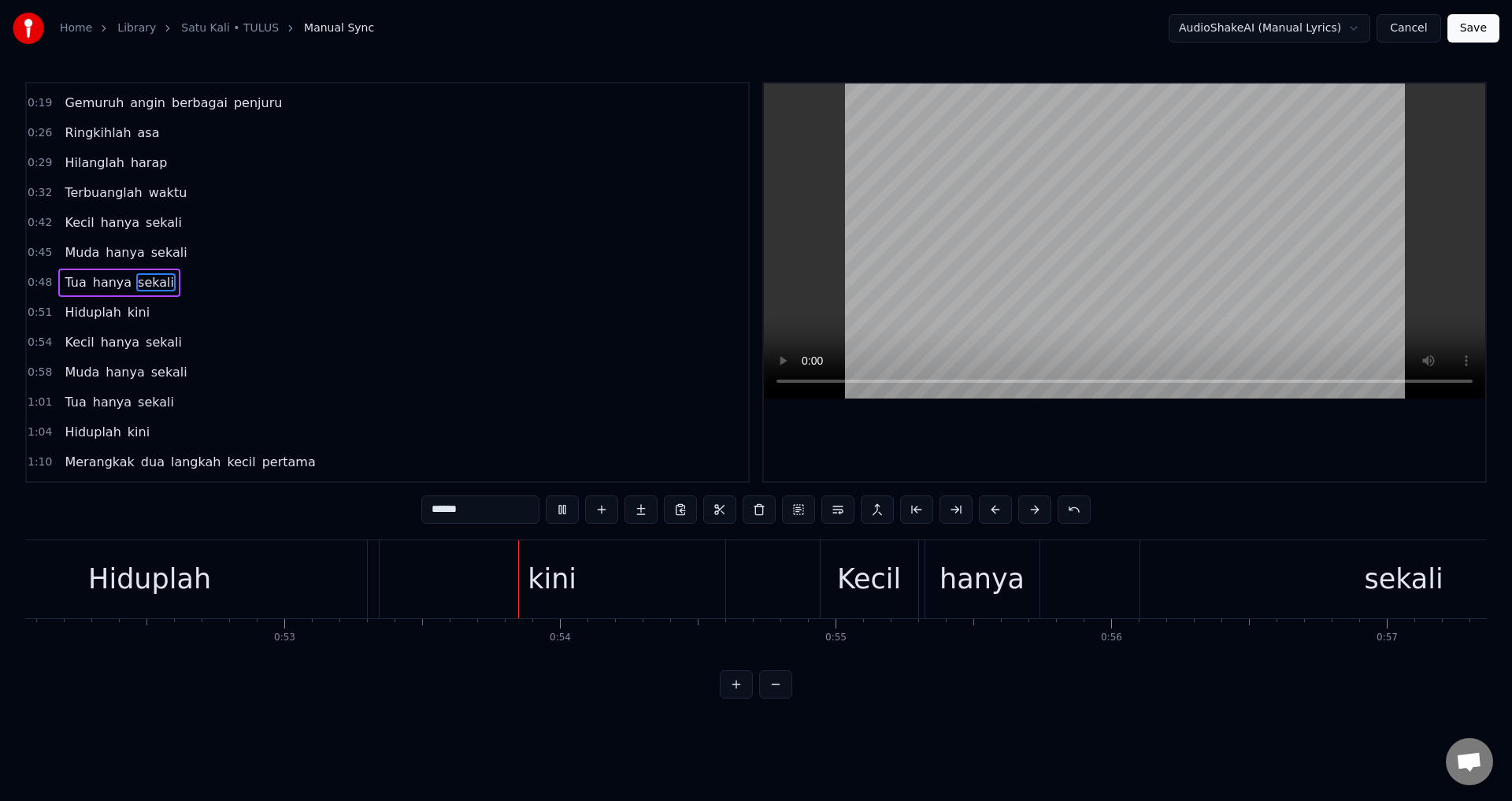
scroll to position [0, 14637]
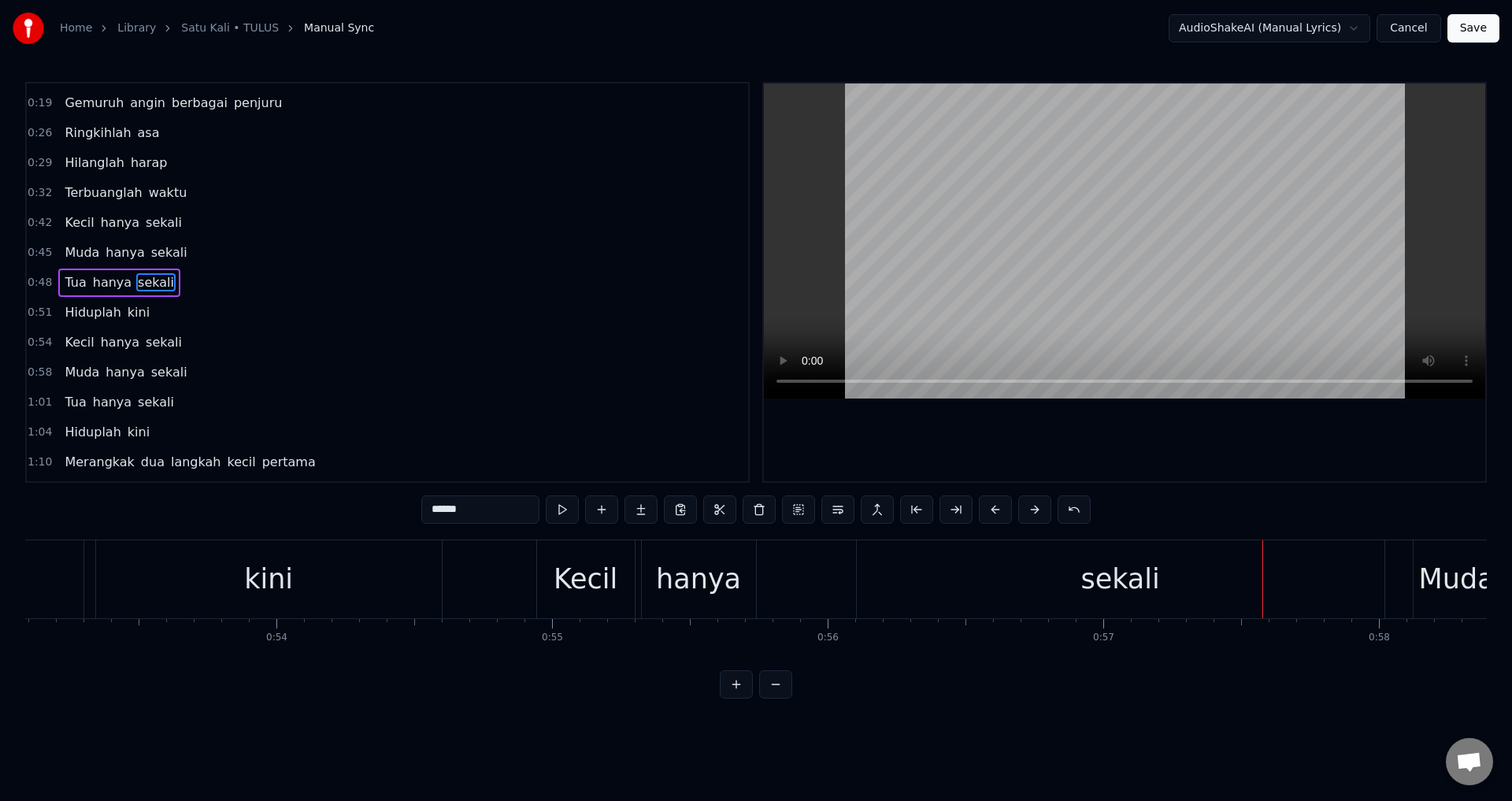
click at [638, 572] on div "Kecil hanya sekali" at bounding box center [962, 579] width 852 height 78
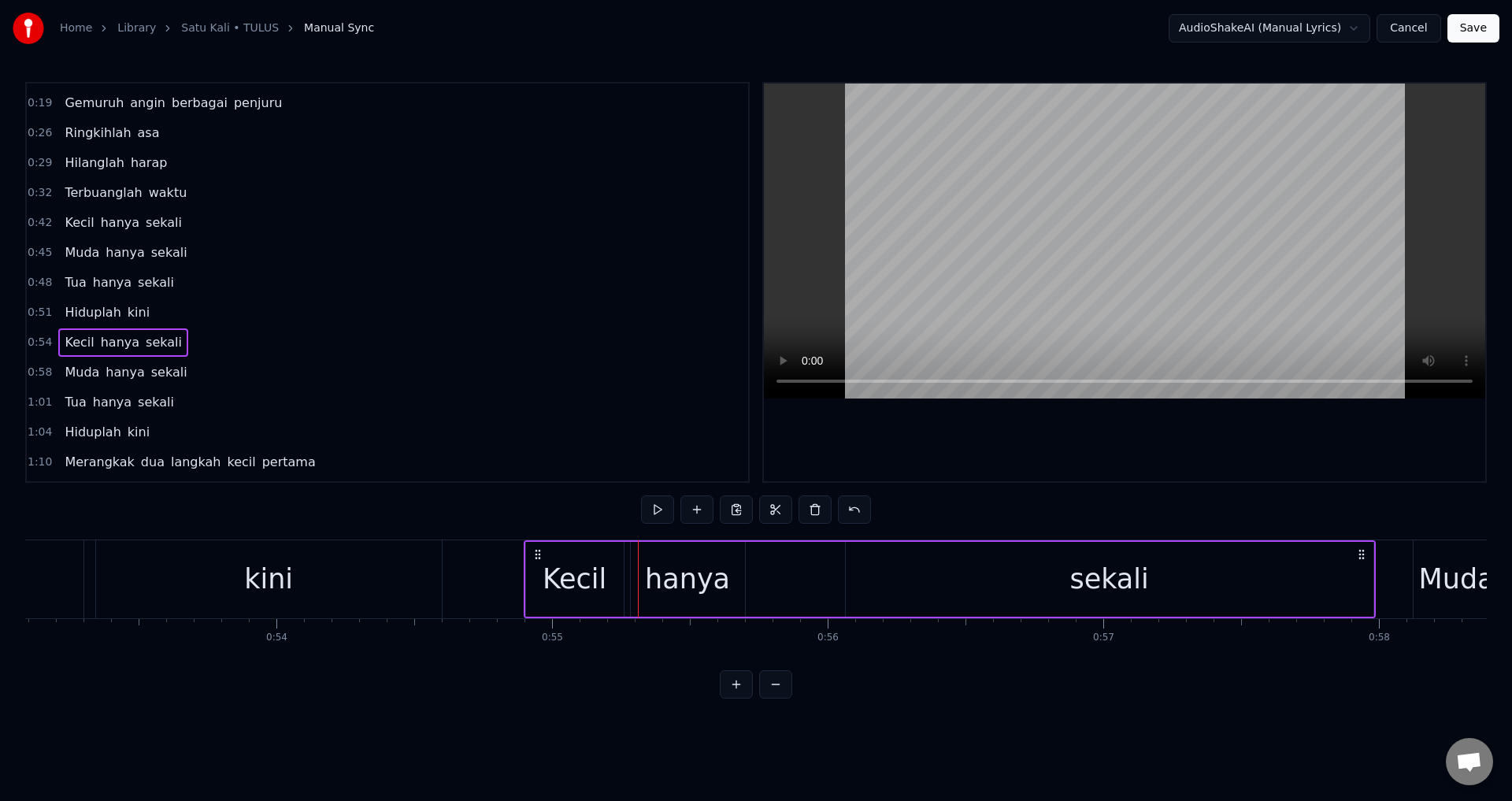
drag, startPoint x: 551, startPoint y: 552, endPoint x: 538, endPoint y: 550, distance: 13.2
click at [538, 550] on icon at bounding box center [537, 554] width 13 height 13
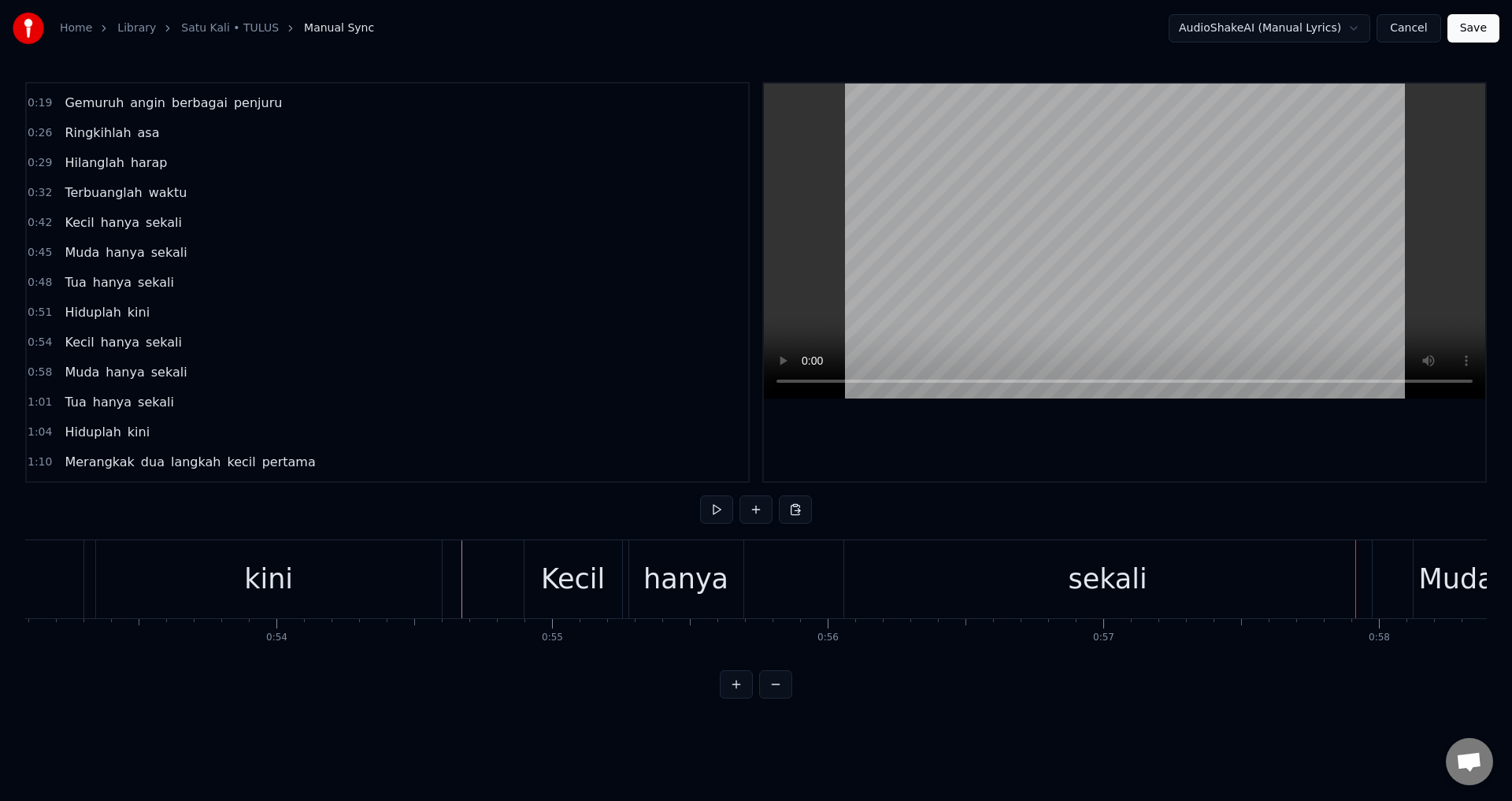
click at [1361, 588] on div "sekali" at bounding box center [1108, 579] width 528 height 78
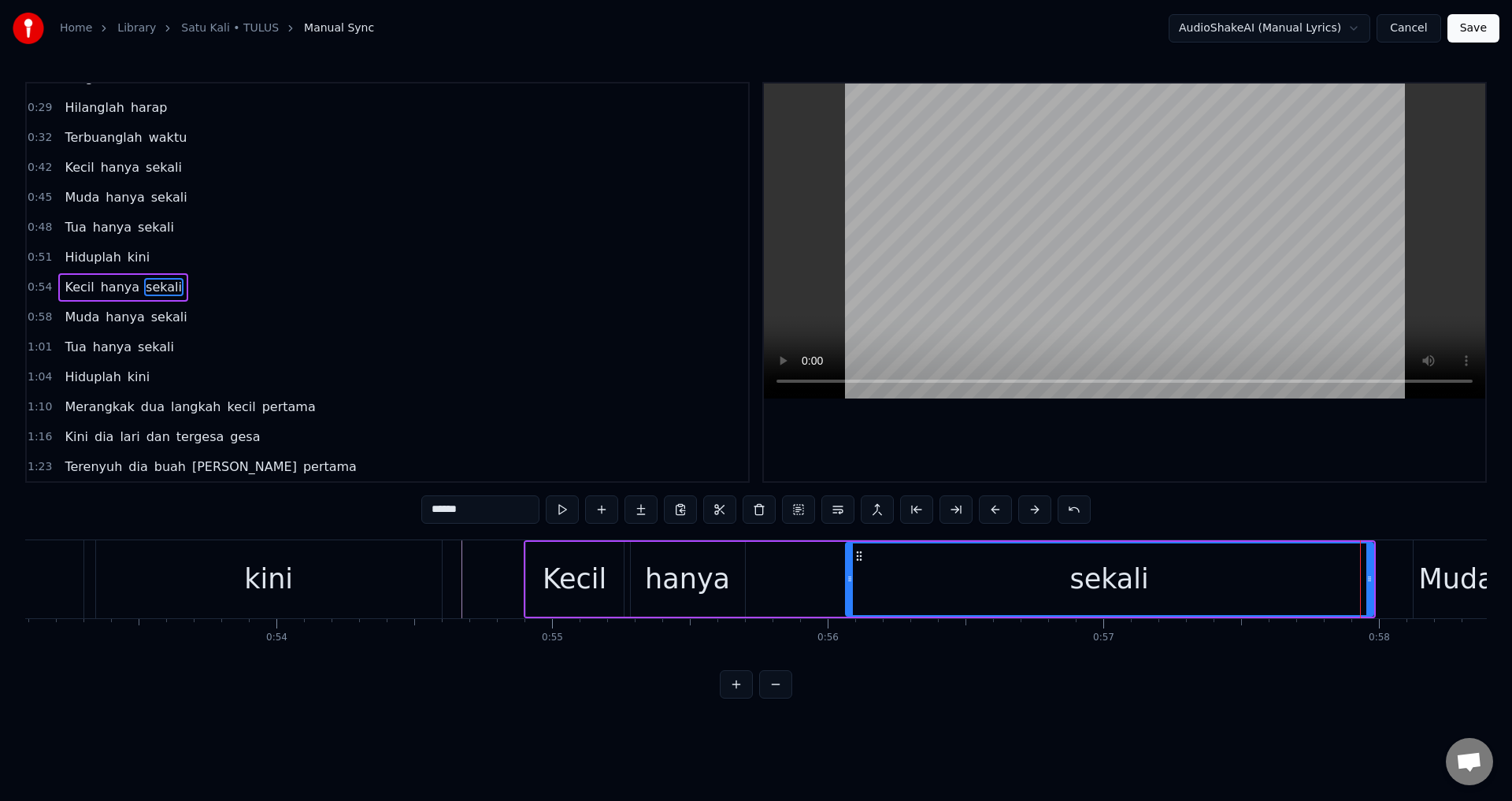
scroll to position [145, 0]
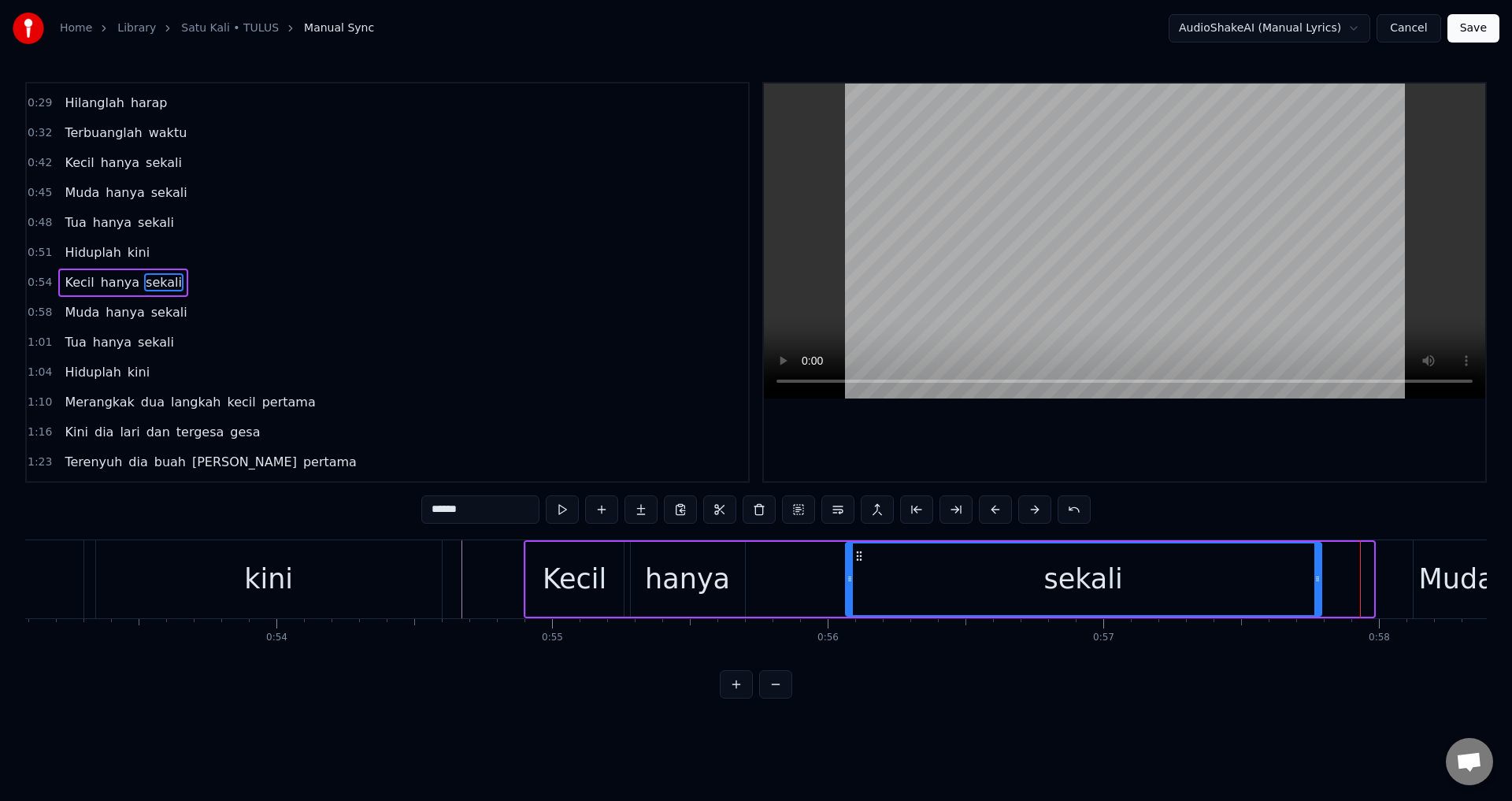
drag, startPoint x: 1371, startPoint y: 578, endPoint x: 1319, endPoint y: 578, distance: 52.0
click at [1319, 578] on icon at bounding box center [1317, 578] width 7 height 13
click at [1203, 480] on div at bounding box center [1125, 283] width 722 height 398
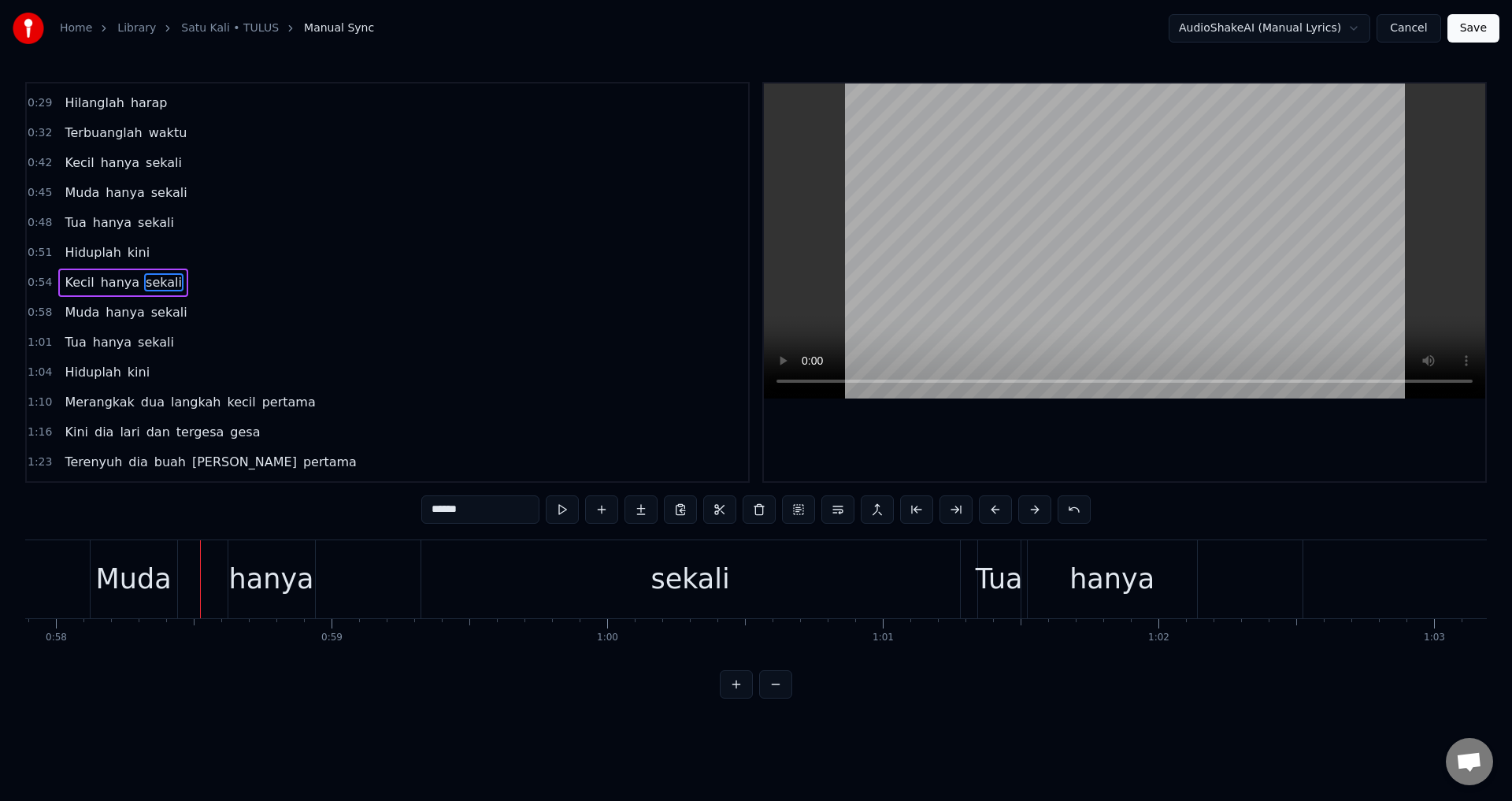
scroll to position [0, 15949]
click at [221, 576] on div "Muda hanya sekali" at bounding box center [537, 579] width 874 height 78
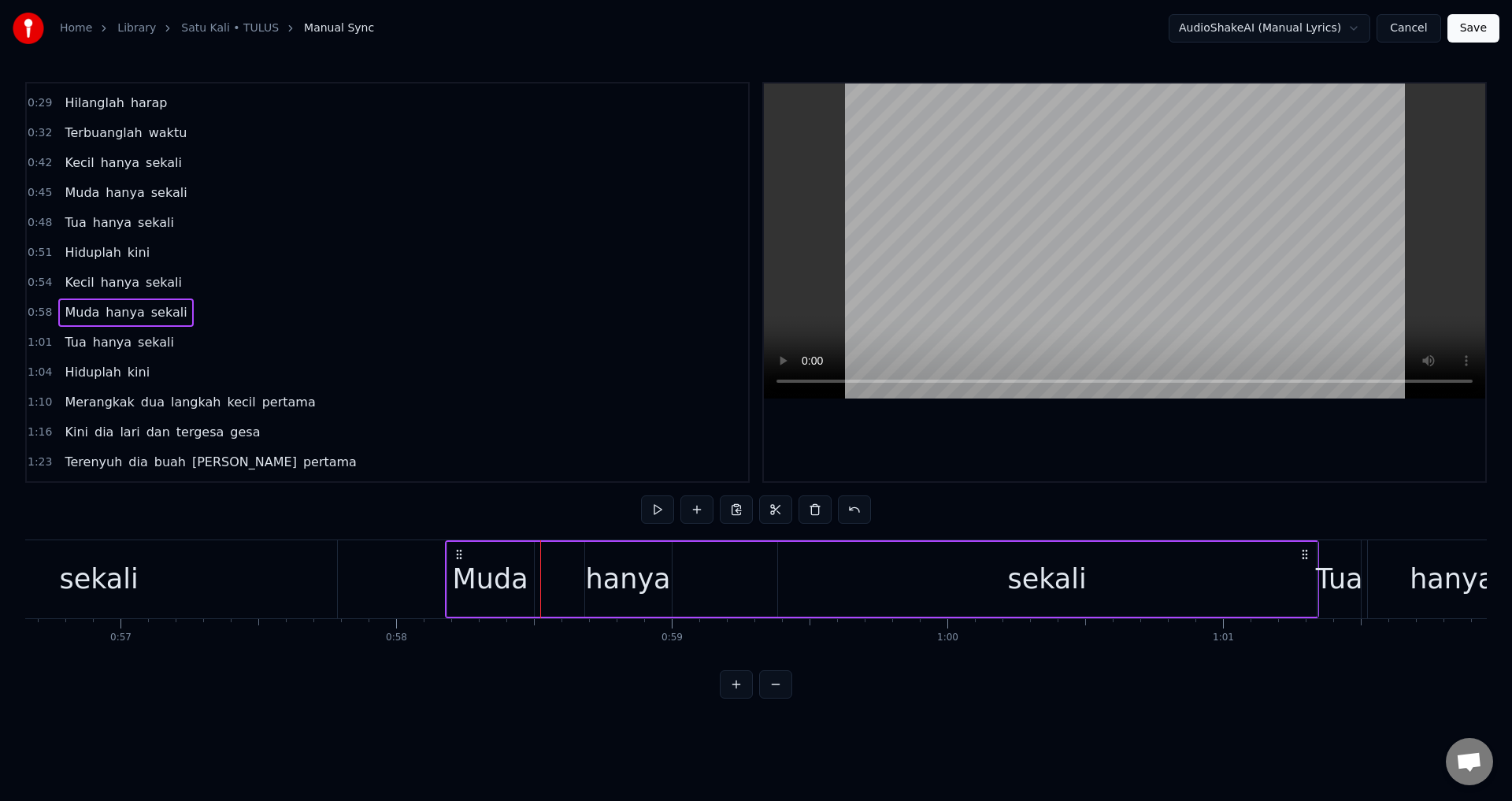
scroll to position [0, 15603]
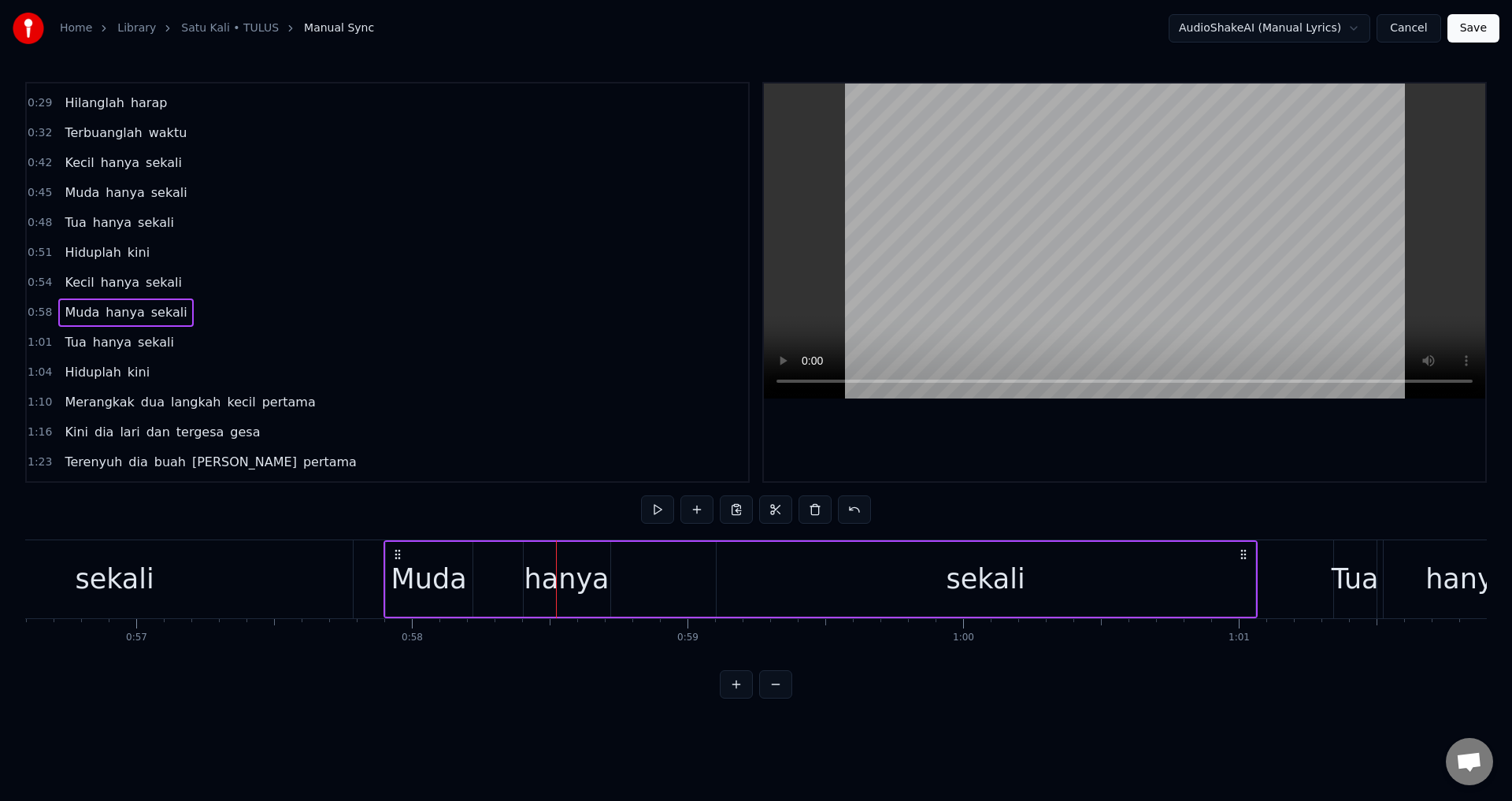
drag, startPoint x: 117, startPoint y: 551, endPoint x: 399, endPoint y: 596, distance: 285.6
click at [399, 596] on div "Muda hanya sekali" at bounding box center [821, 579] width 874 height 78
click at [302, 581] on div "sekali" at bounding box center [115, 579] width 476 height 78
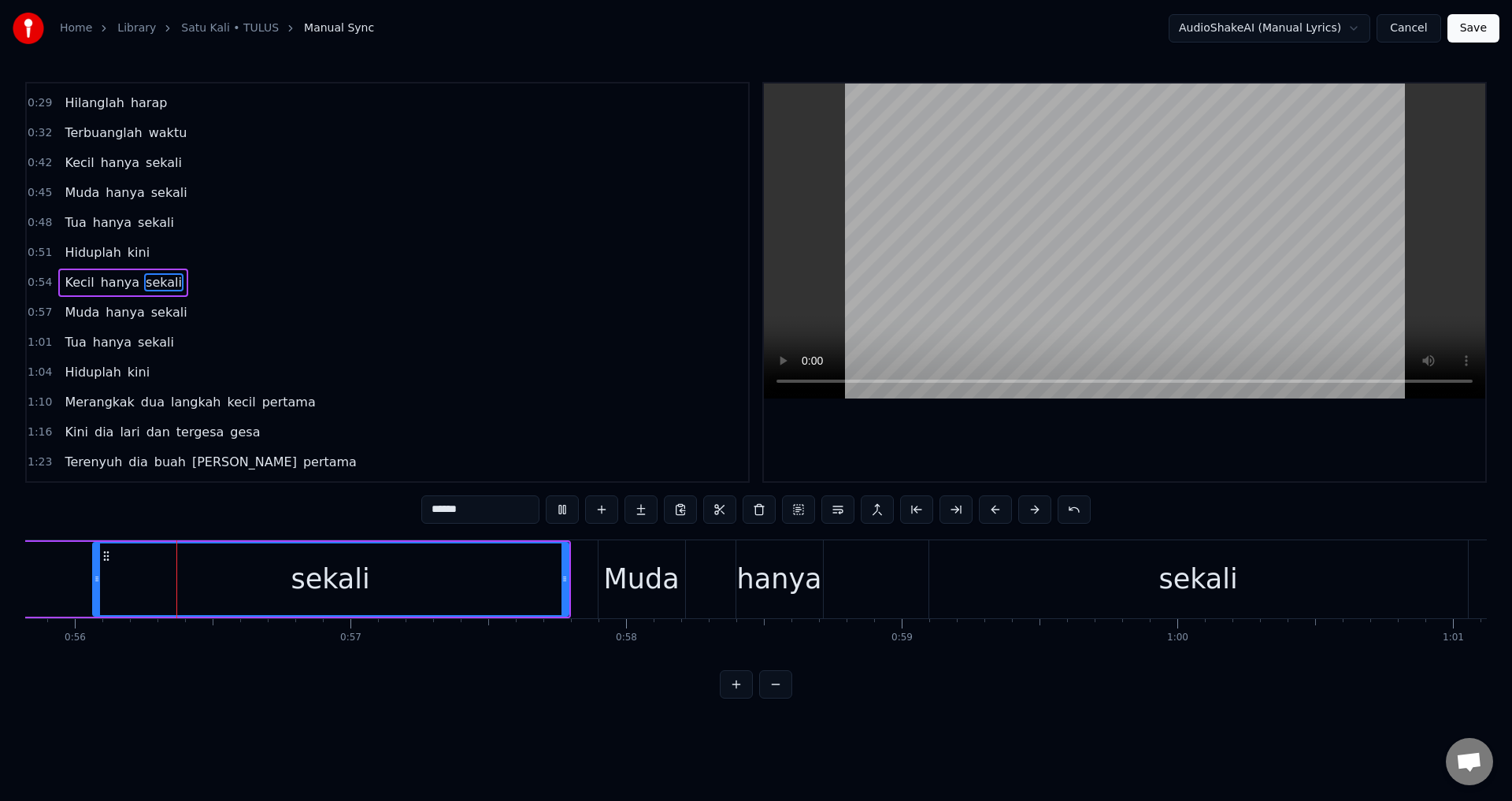
scroll to position [0, 15375]
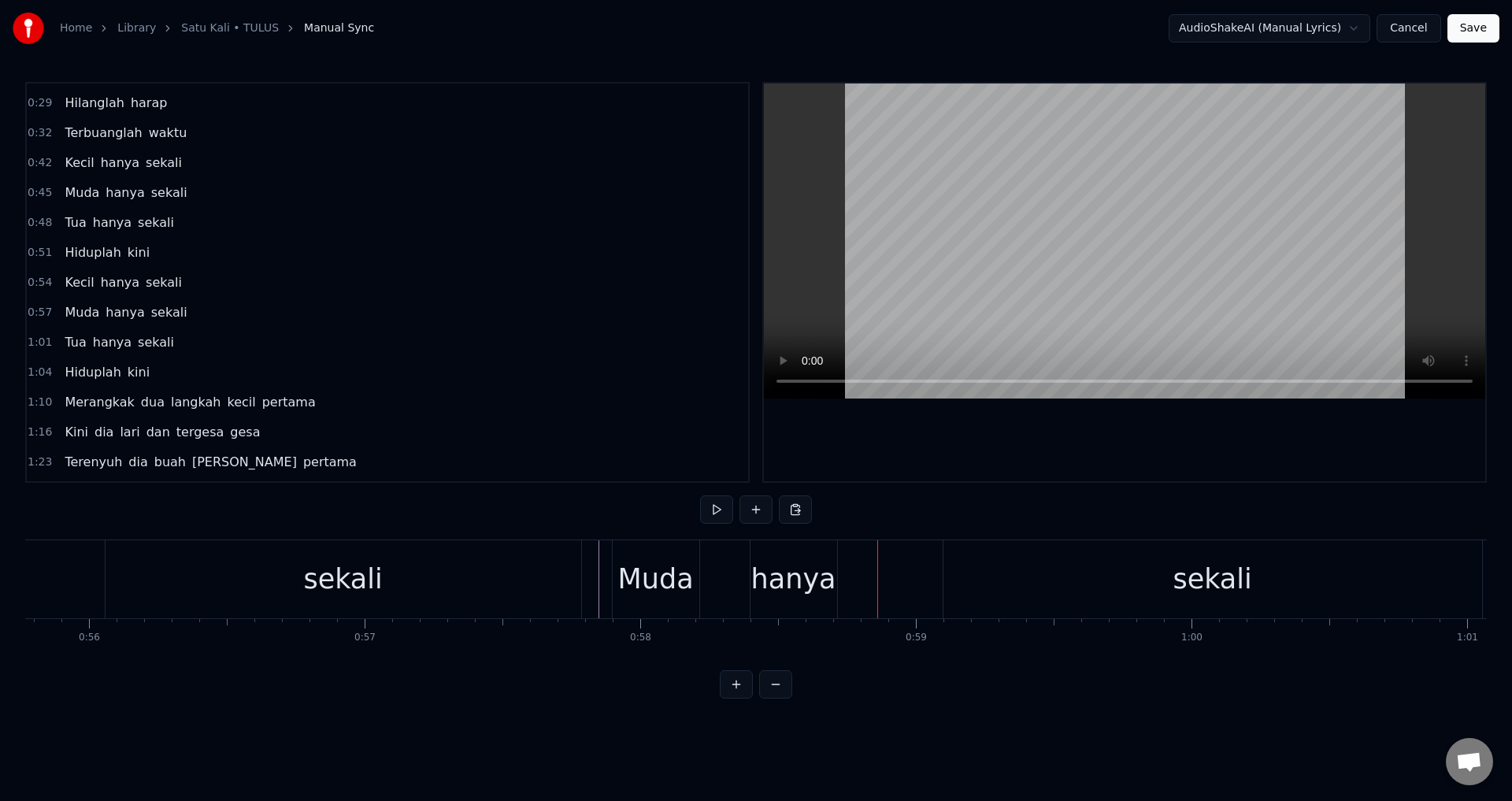
click at [687, 575] on div "Muda" at bounding box center [656, 579] width 75 height 41
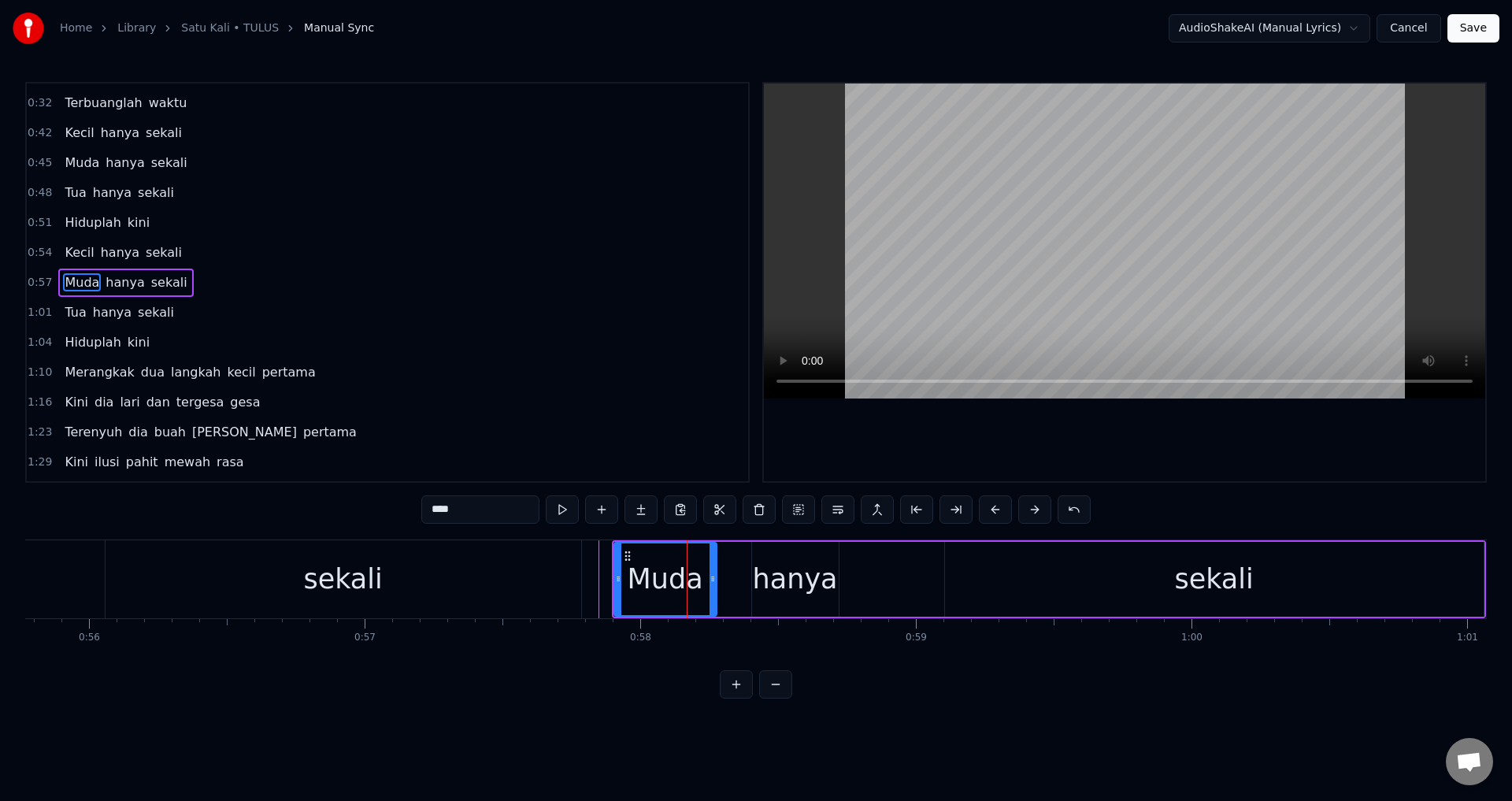
drag, startPoint x: 699, startPoint y: 572, endPoint x: 714, endPoint y: 573, distance: 15.0
click at [714, 573] on div at bounding box center [713, 579] width 7 height 71
click at [760, 573] on div "hanya" at bounding box center [795, 579] width 85 height 41
type input "*****"
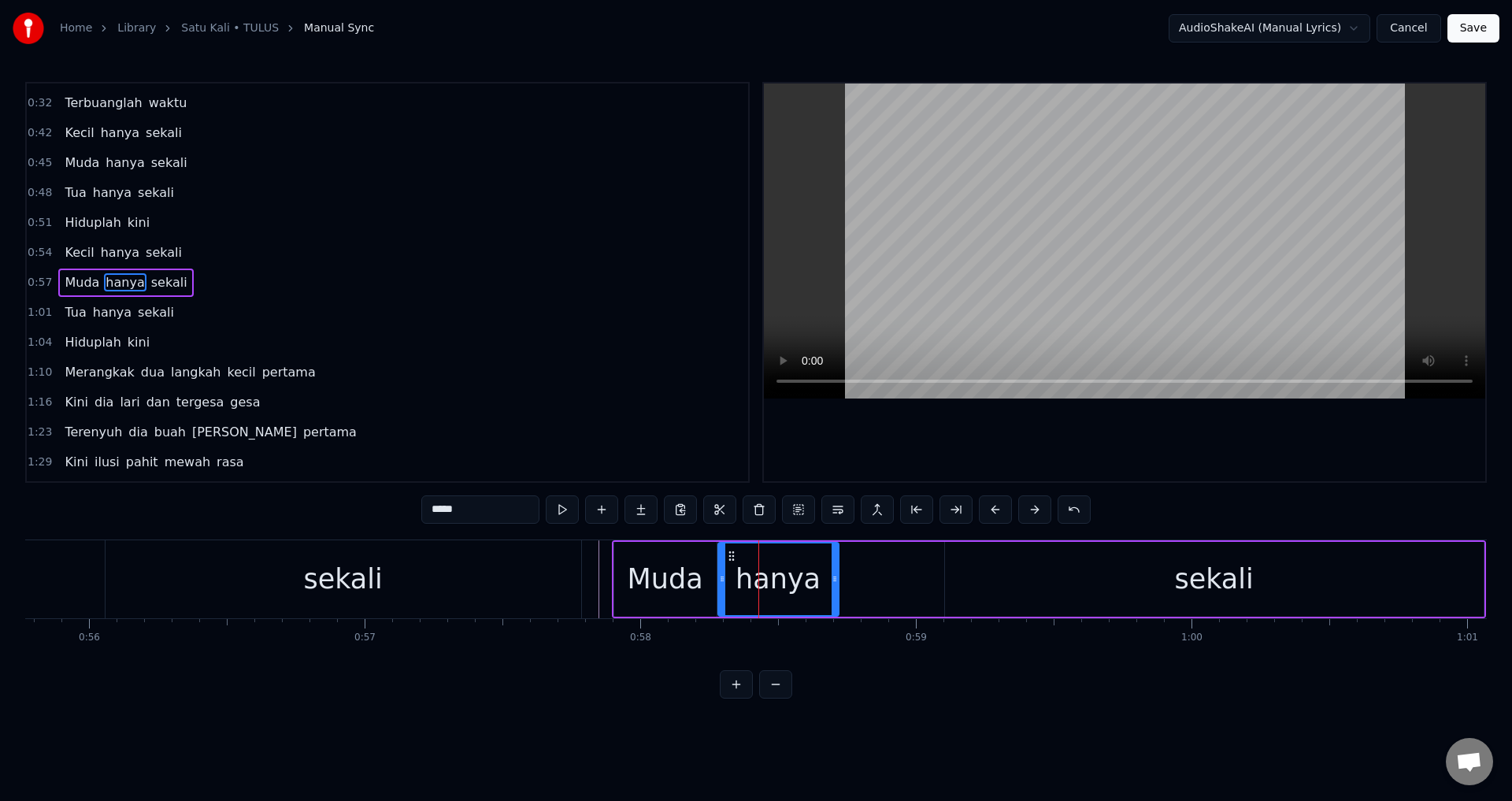
drag, startPoint x: 755, startPoint y: 578, endPoint x: 720, endPoint y: 576, distance: 35.1
click at [720, 576] on icon at bounding box center [722, 578] width 7 height 13
click at [902, 586] on div "Muda hanya sekali" at bounding box center [1049, 579] width 874 height 78
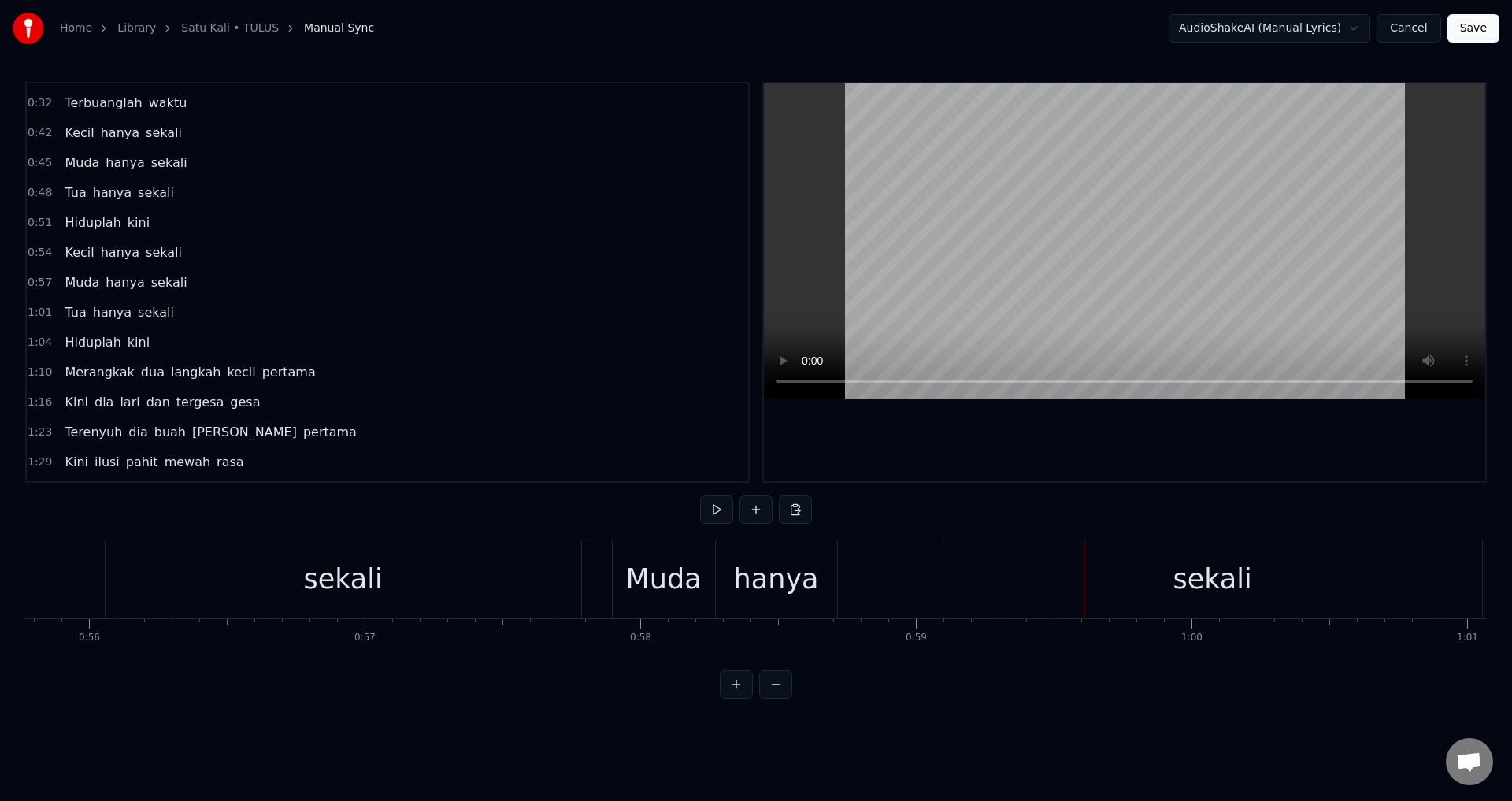
click at [967, 573] on div "sekali" at bounding box center [1213, 579] width 538 height 78
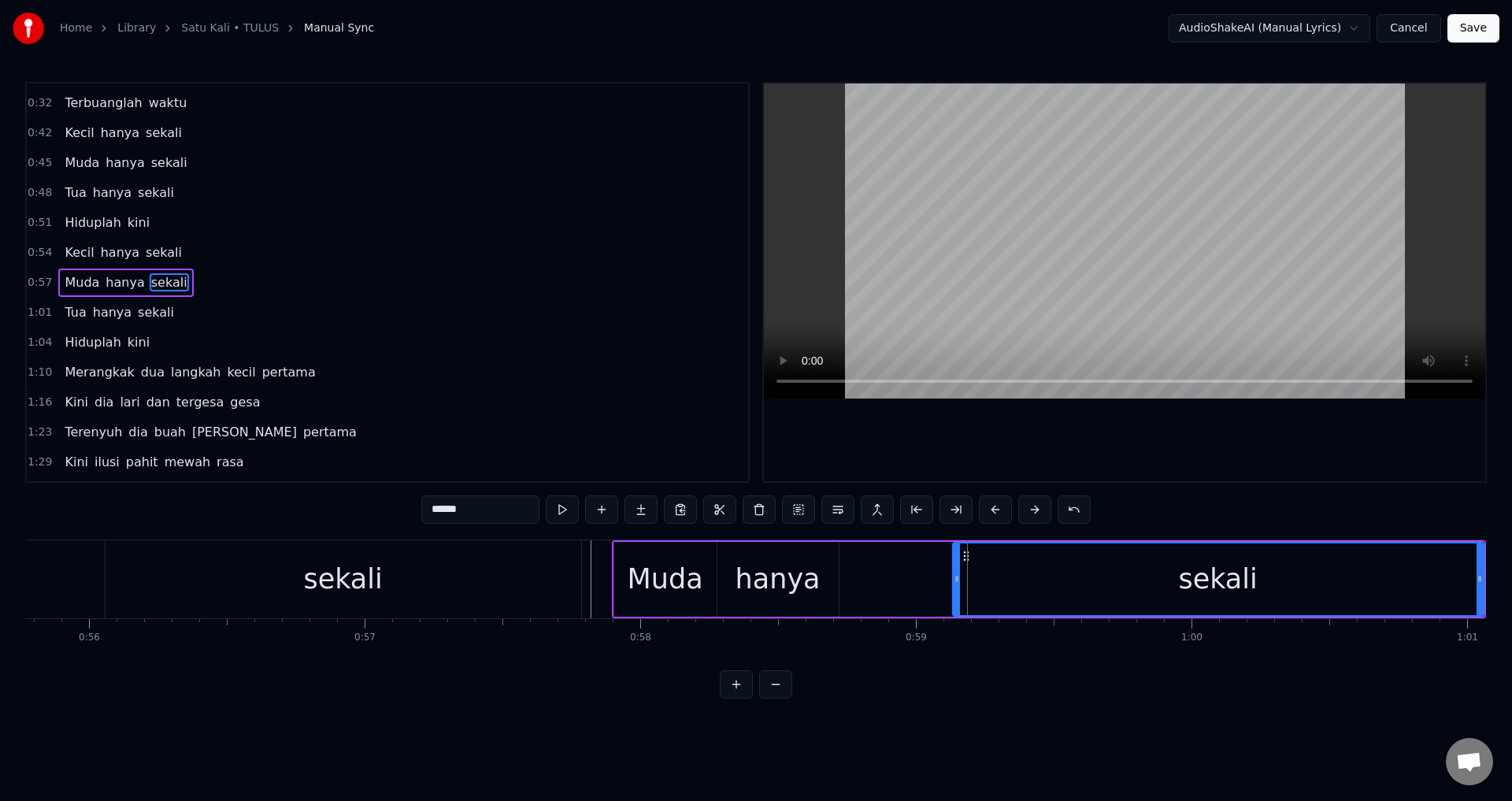
click at [954, 576] on icon at bounding box center [957, 578] width 7 height 13
click at [867, 576] on div "Muda hanya sekali" at bounding box center [1049, 579] width 874 height 78
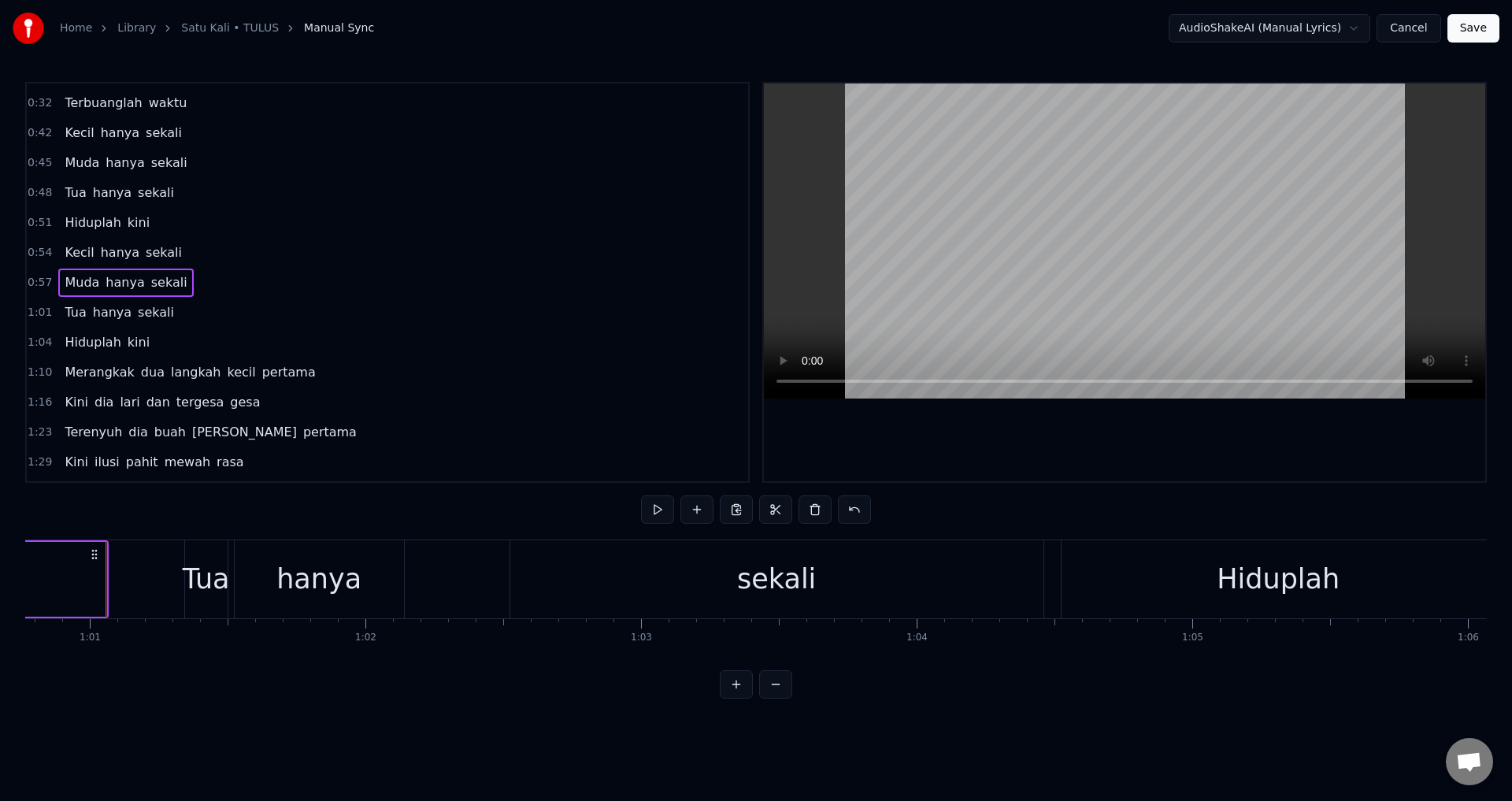
scroll to position [0, 16754]
click at [940, 453] on div at bounding box center [1125, 283] width 722 height 398
click at [234, 577] on div "hanya" at bounding box center [318, 579] width 171 height 78
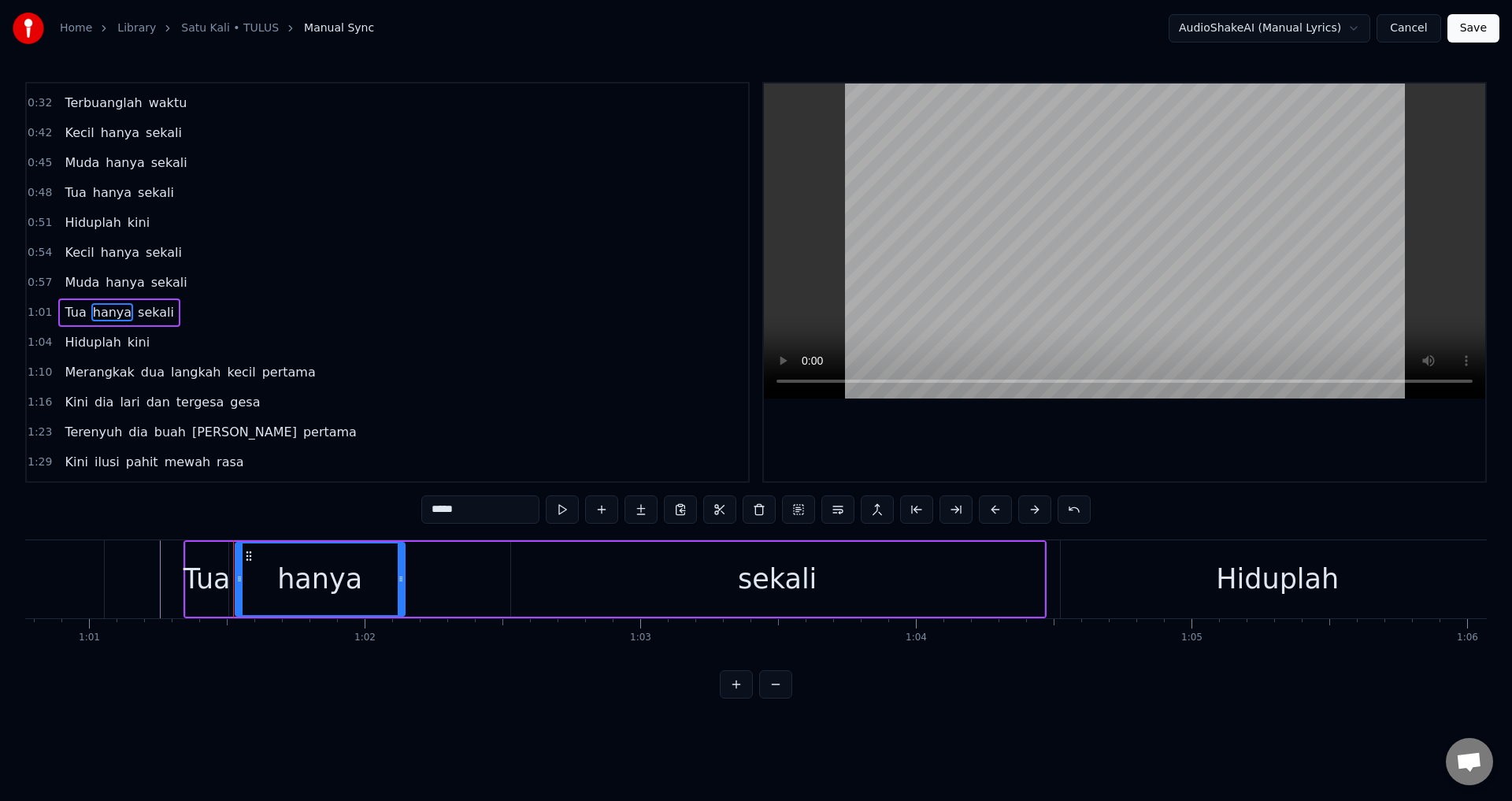
scroll to position [205, 0]
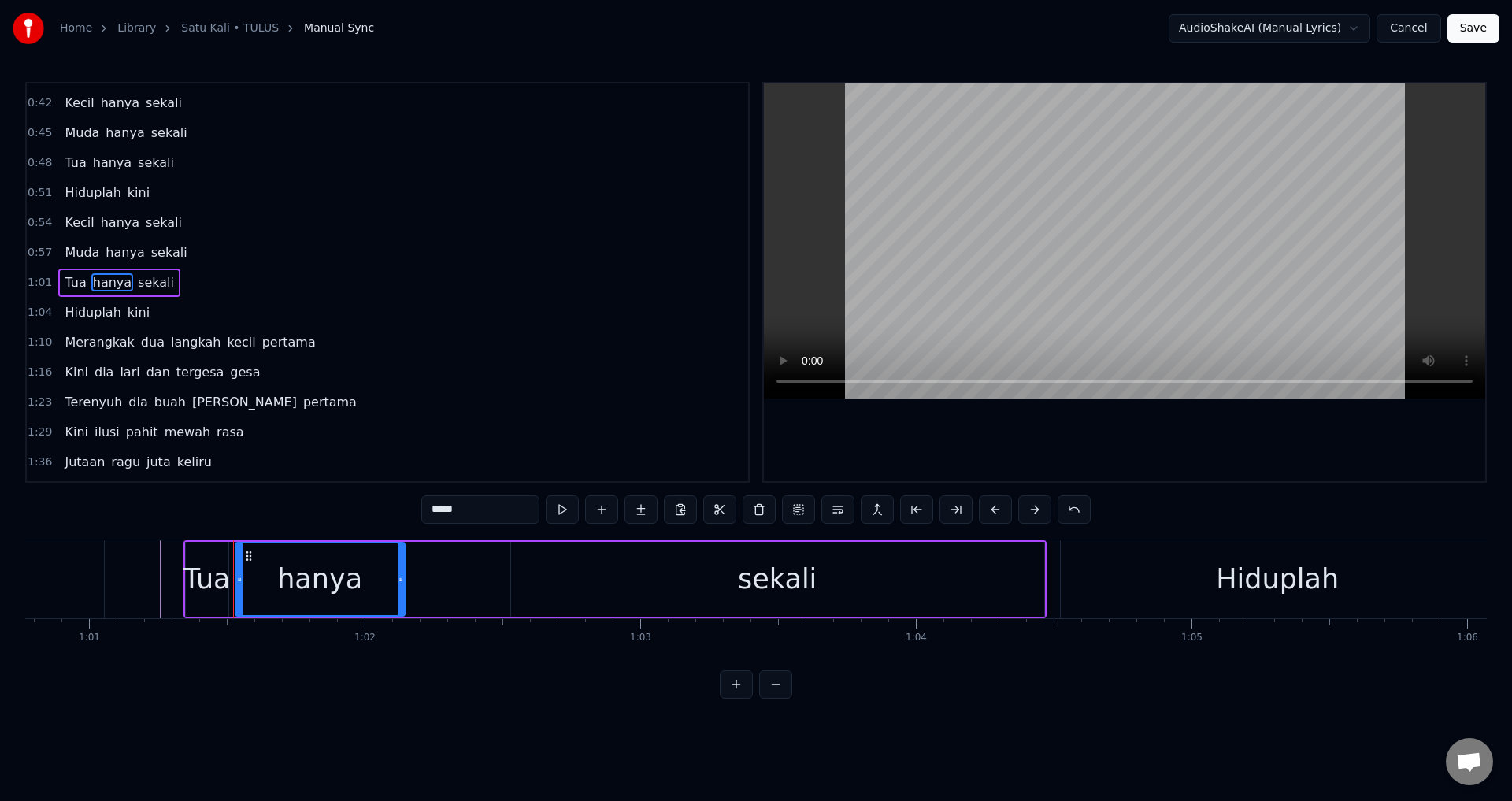
click at [439, 586] on div "Tua hanya sekali" at bounding box center [615, 579] width 864 height 78
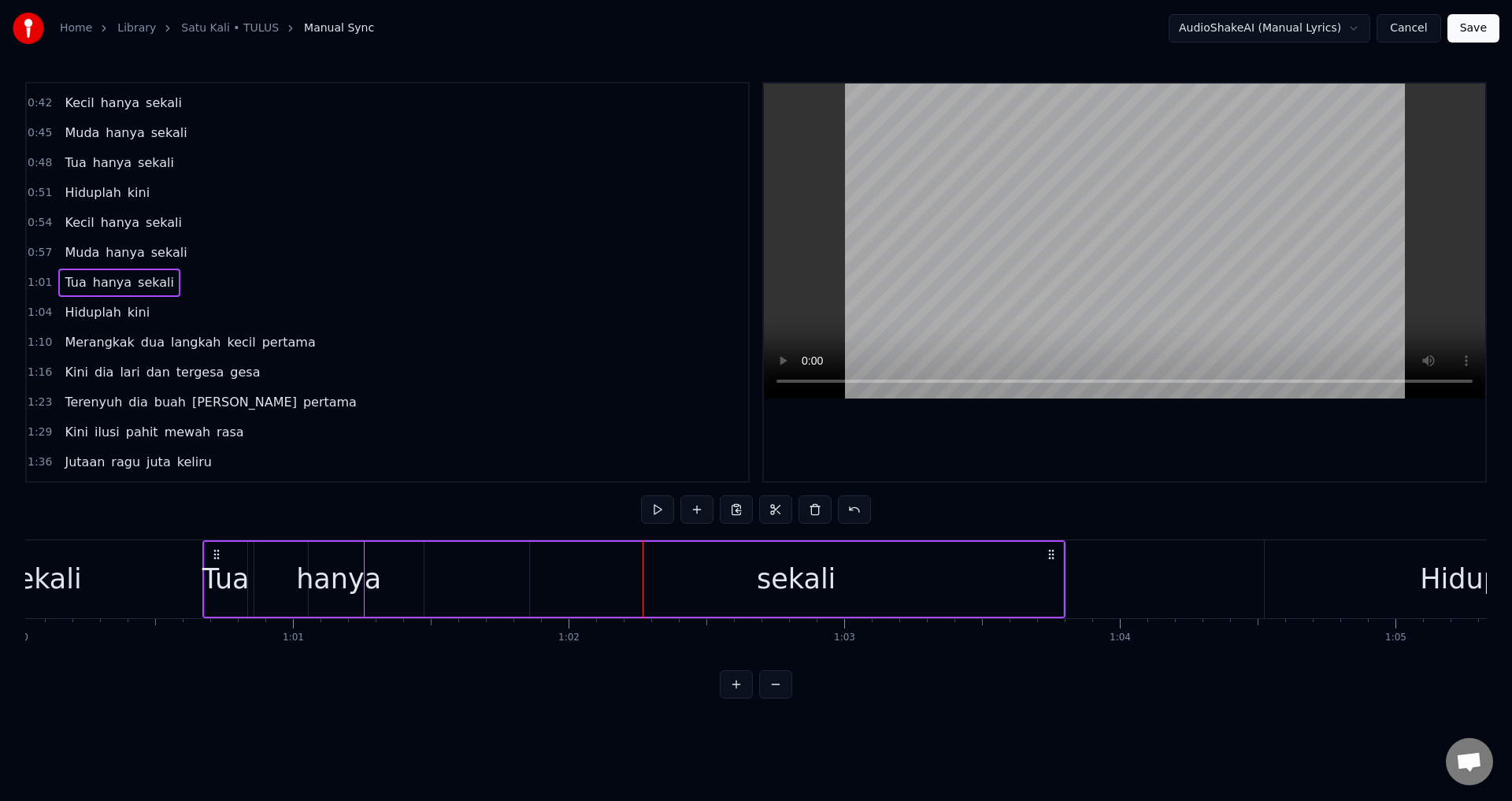
scroll to position [0, 16530]
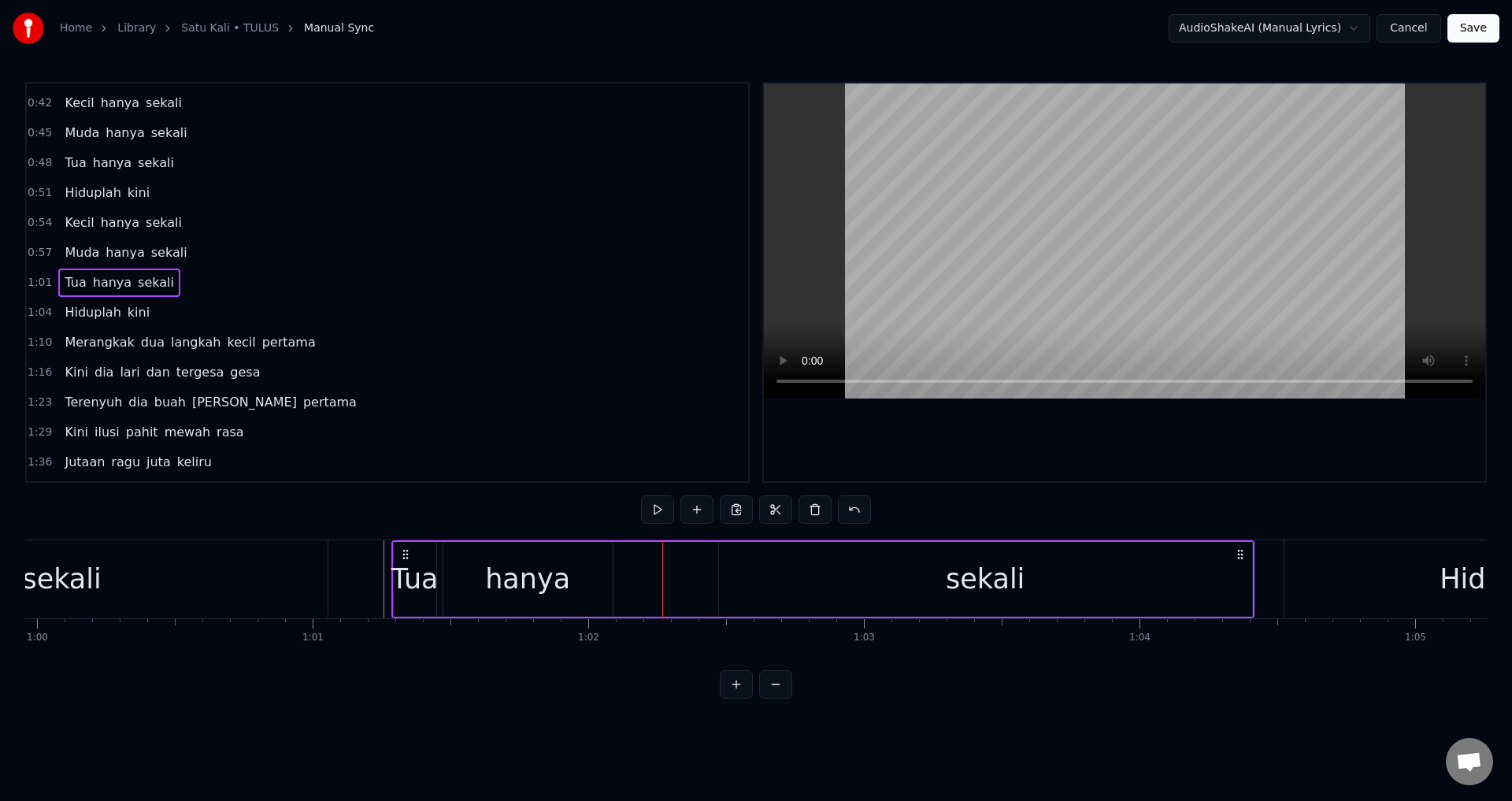
drag, startPoint x: 200, startPoint y: 551, endPoint x: 408, endPoint y: 590, distance: 211.6
click at [408, 590] on div "Tua hanya sekali" at bounding box center [823, 579] width 864 height 78
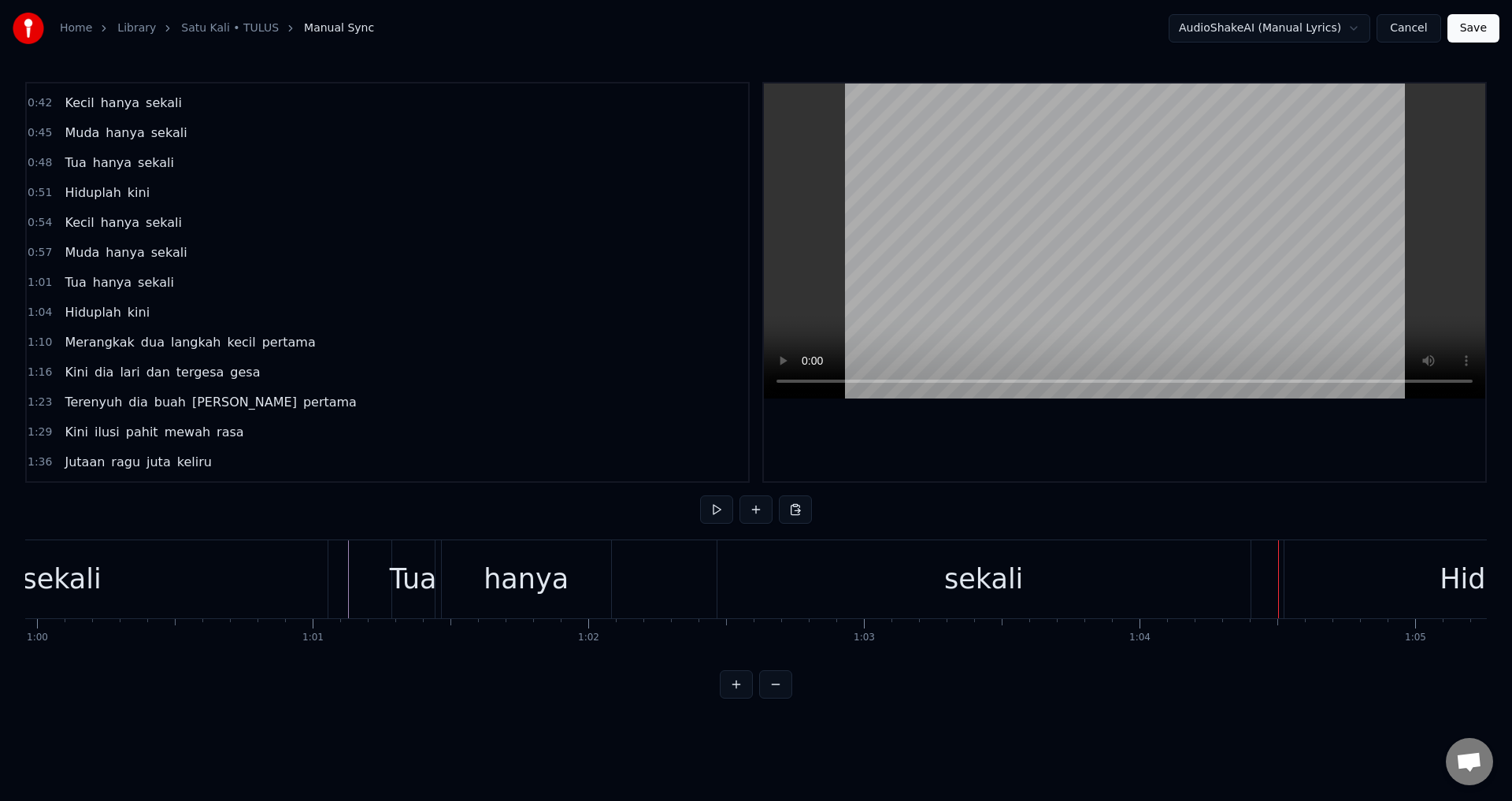
click at [1224, 572] on div "sekali" at bounding box center [984, 579] width 534 height 78
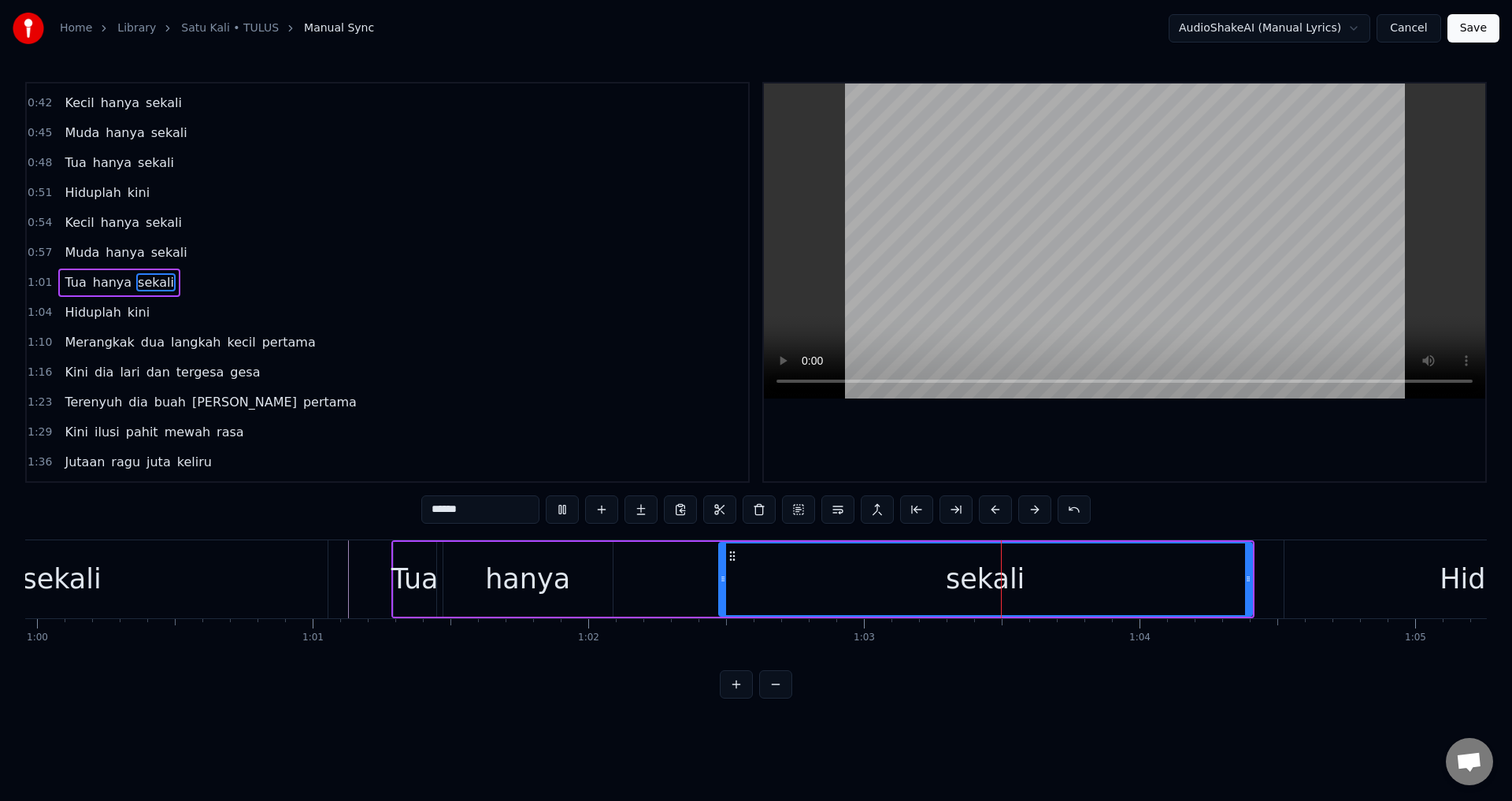
click at [1205, 464] on div at bounding box center [1125, 283] width 722 height 398
click at [1207, 435] on div at bounding box center [1125, 283] width 722 height 398
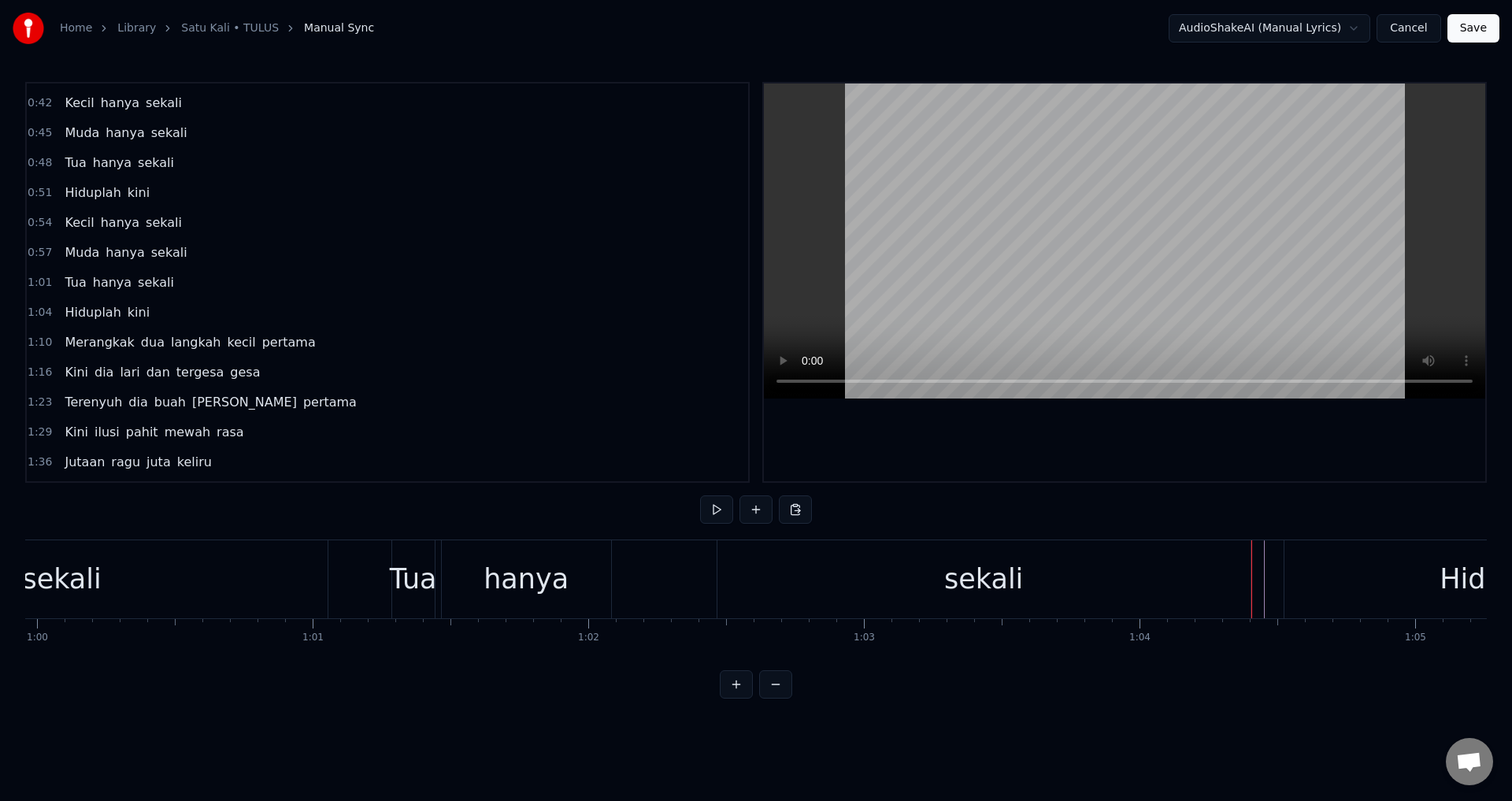
click at [780, 575] on div "Hiduplah kini" at bounding box center [962, 579] width 1244 height 78
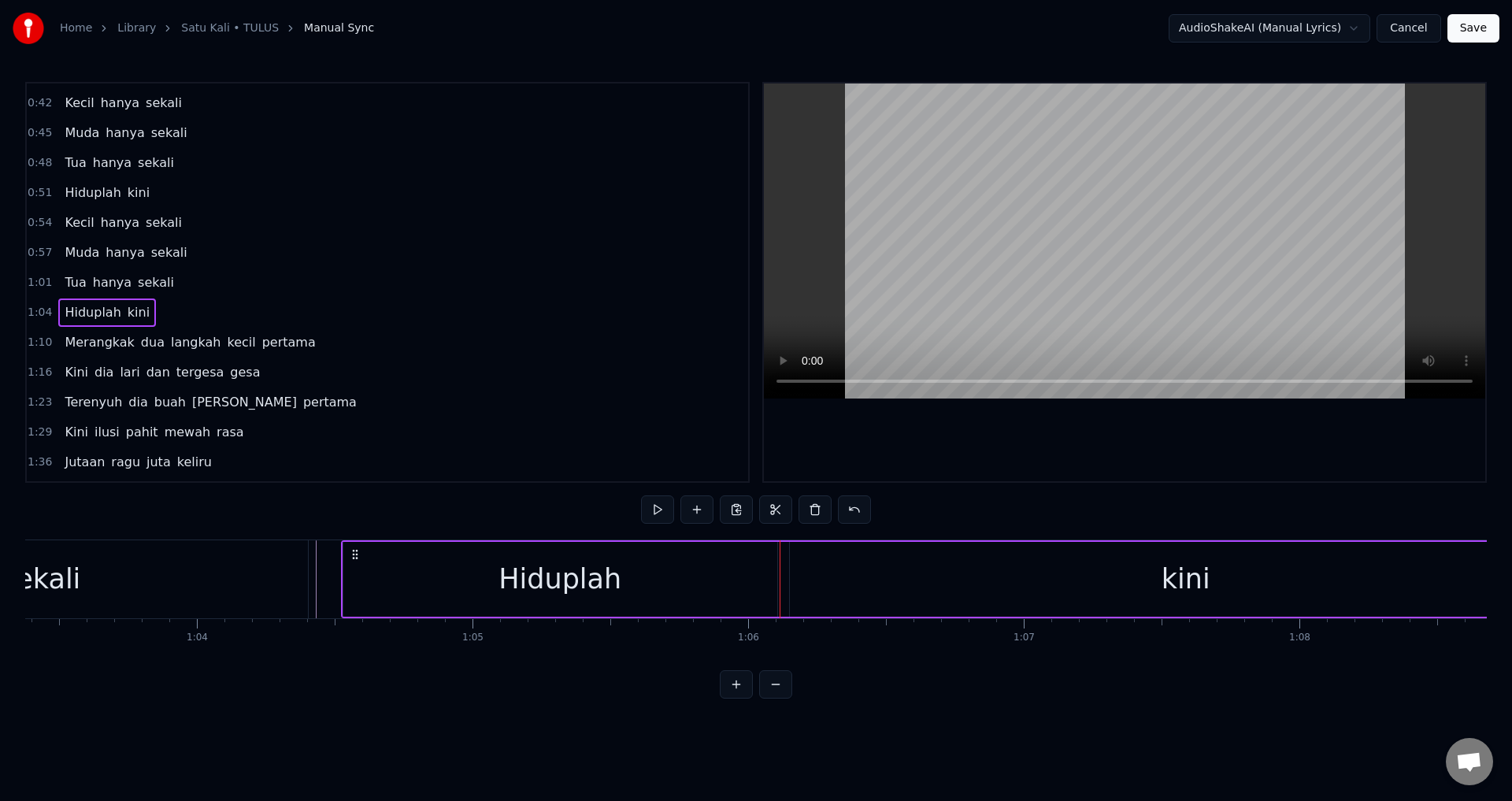
click at [355, 548] on div "Hiduplah kini" at bounding box center [962, 579] width 1244 height 78
drag, startPoint x: 351, startPoint y: 549, endPoint x: 341, endPoint y: 547, distance: 10.2
click at [341, 548] on icon at bounding box center [344, 554] width 13 height 13
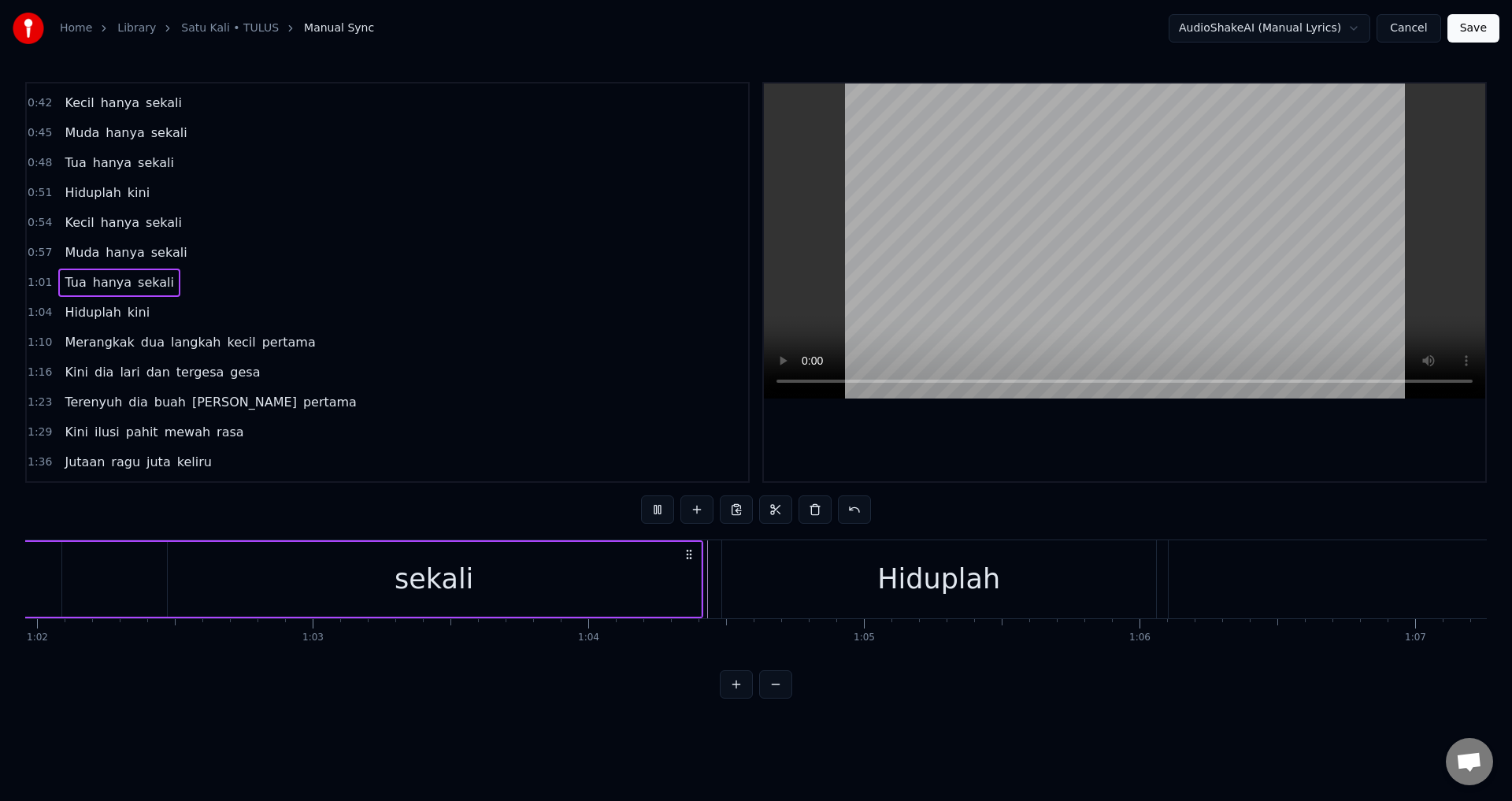
scroll to position [0, 16871]
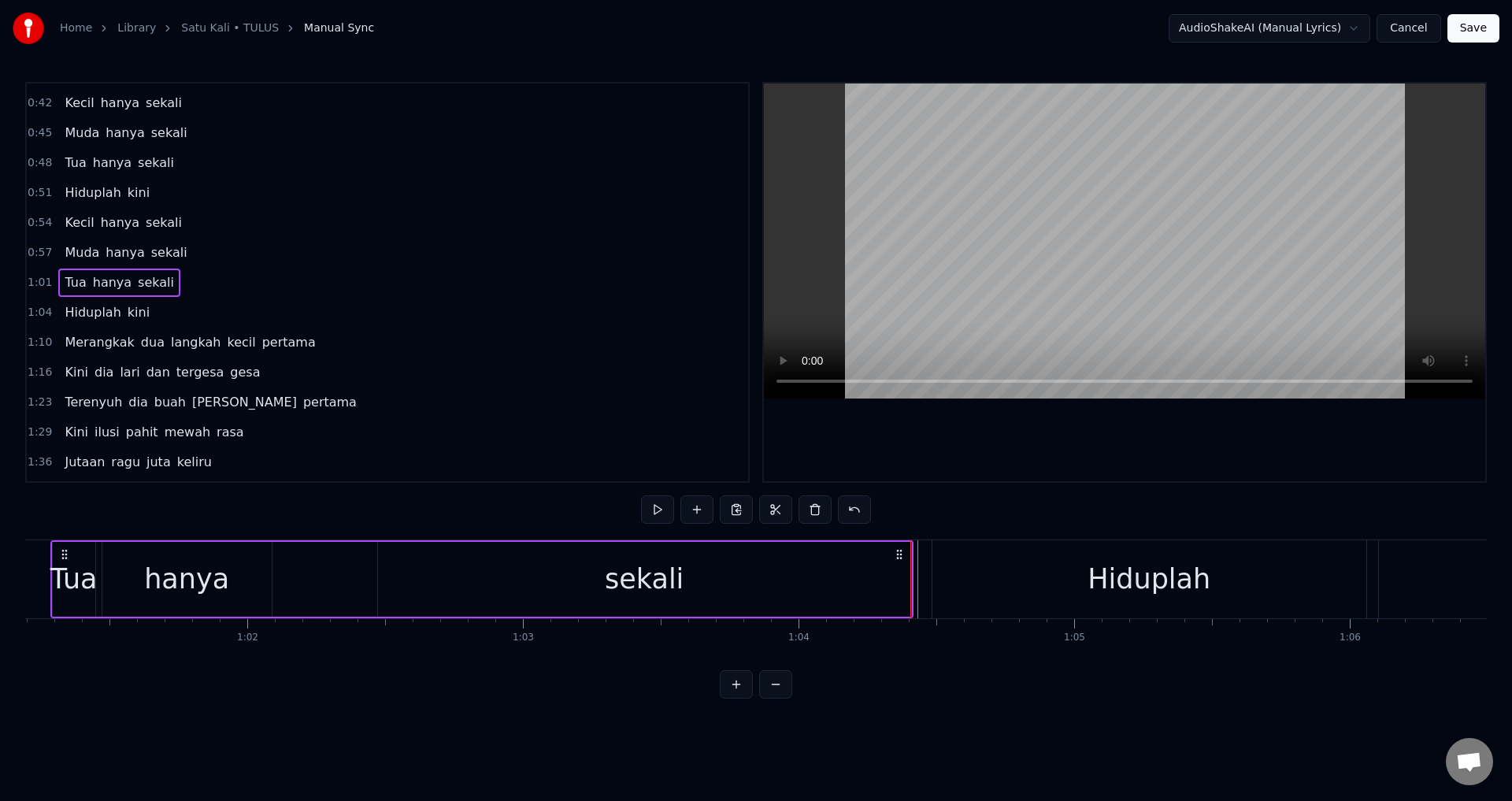
click at [1113, 436] on div at bounding box center [1125, 283] width 722 height 398
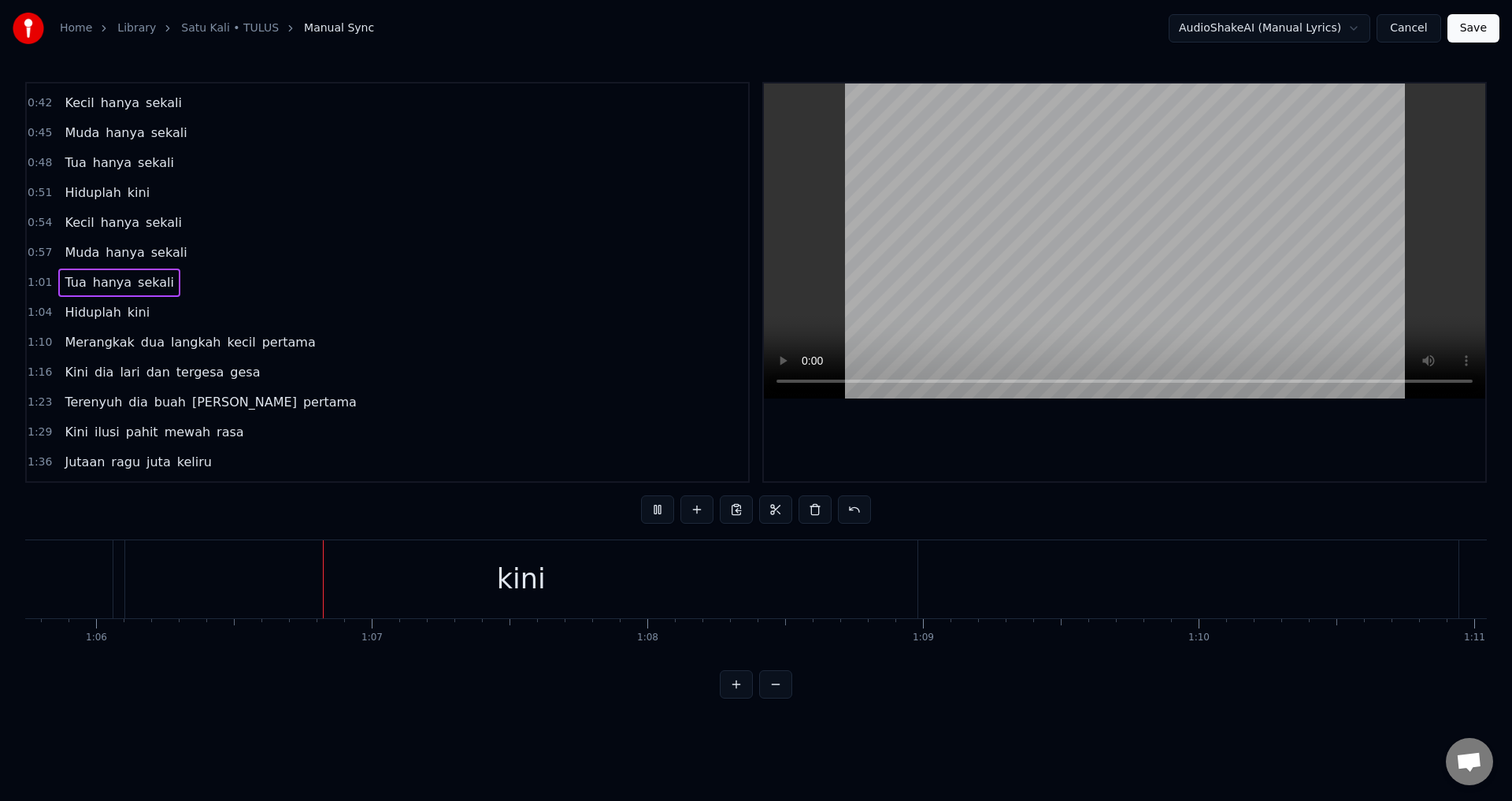
scroll to position [0, 18176]
click at [850, 576] on div "kini" at bounding box center [470, 579] width 792 height 78
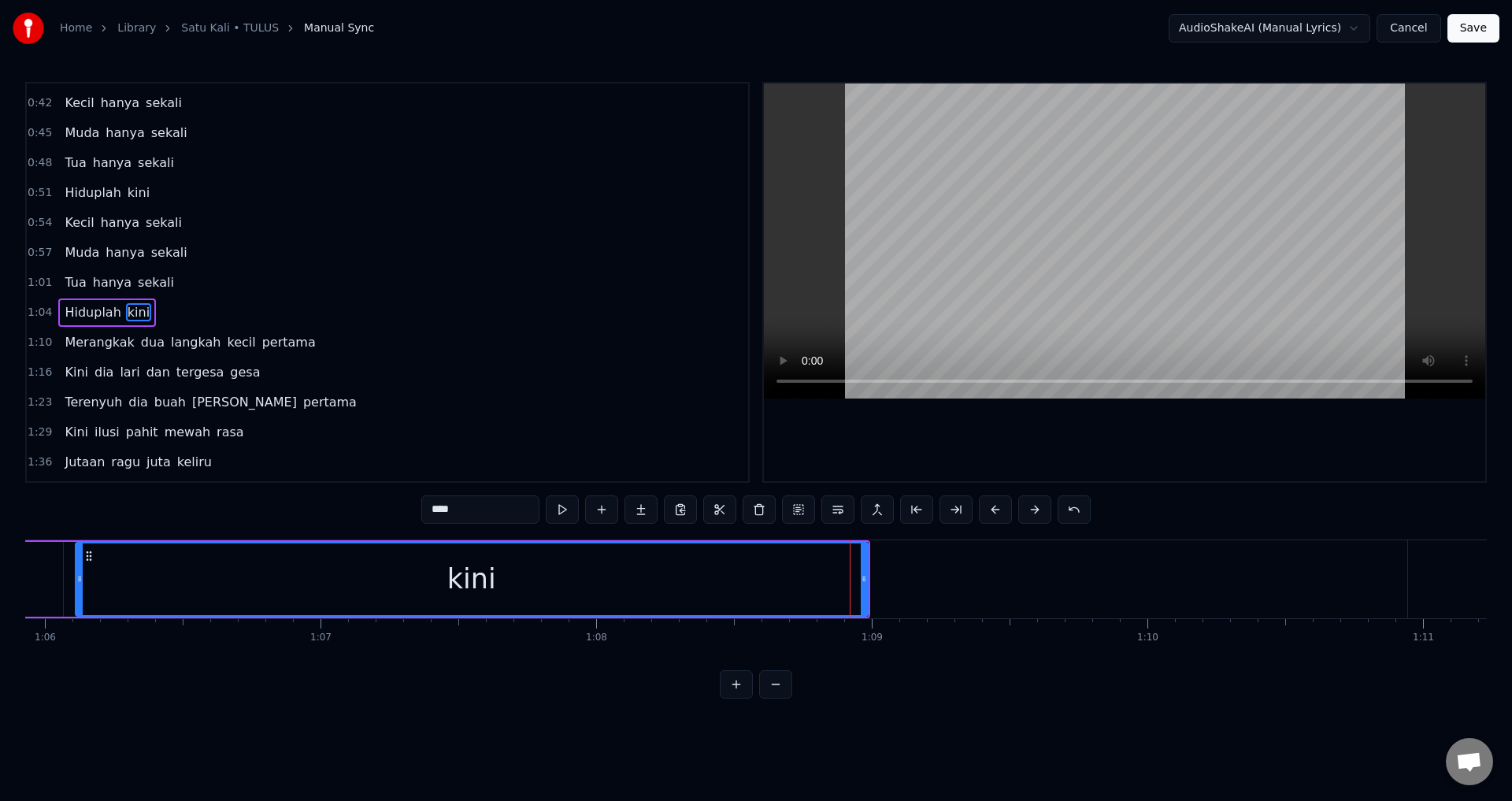
scroll to position [235, 0]
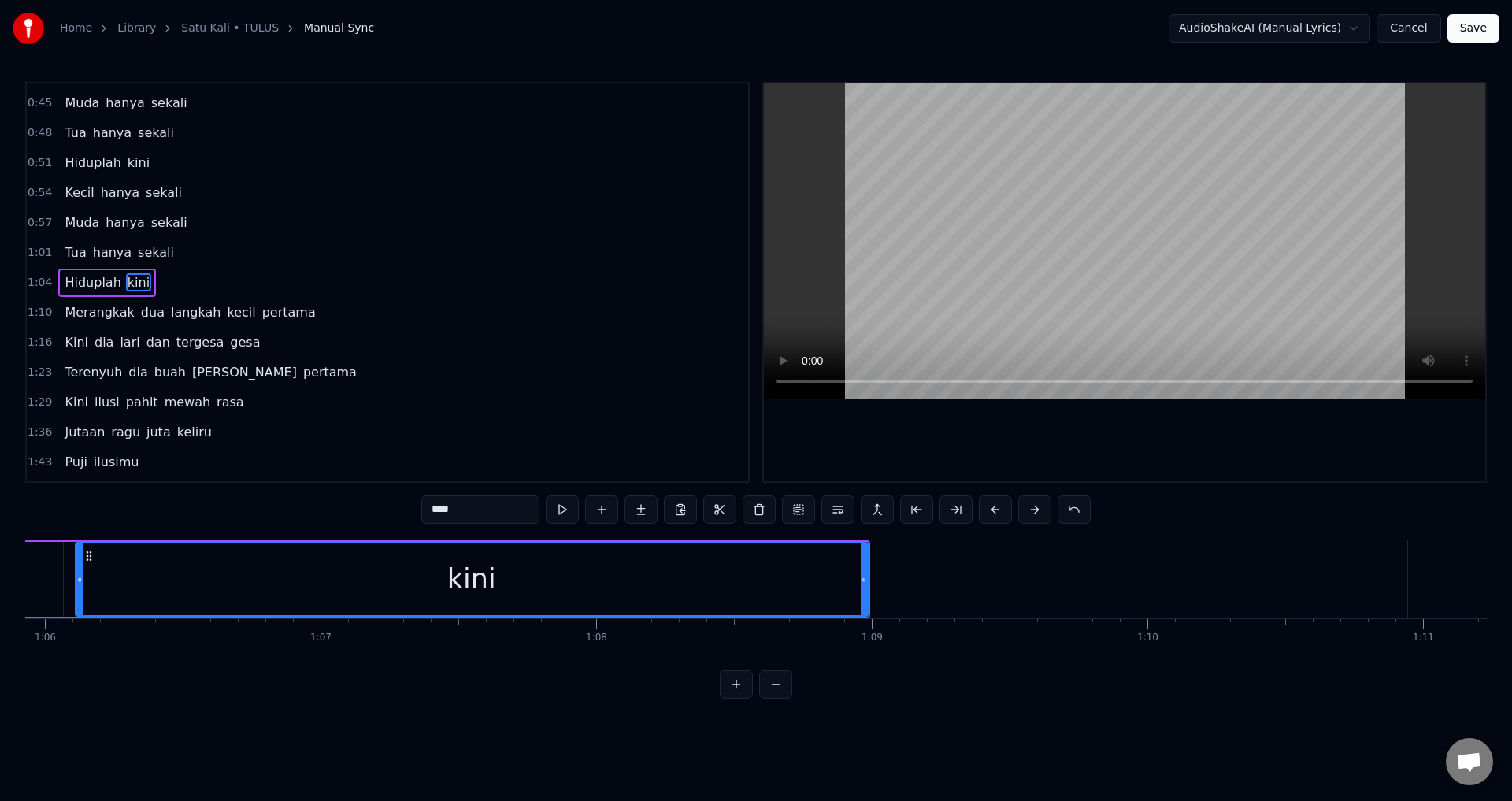
drag, startPoint x: 867, startPoint y: 577, endPoint x: 856, endPoint y: 577, distance: 11.0
click at [856, 577] on div "kini" at bounding box center [472, 580] width 794 height 75
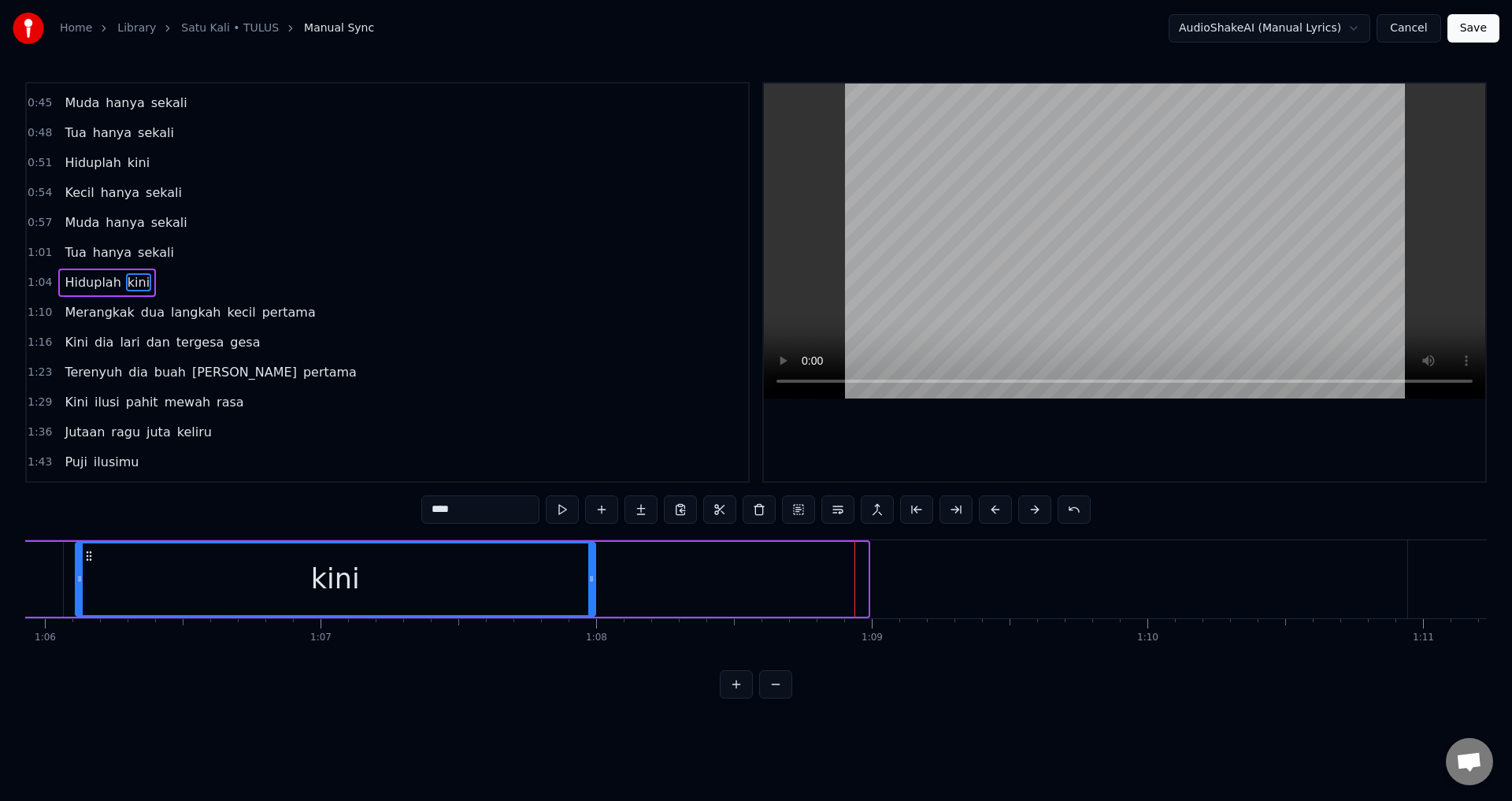
drag, startPoint x: 864, startPoint y: 579, endPoint x: 590, endPoint y: 579, distance: 274.0
click at [590, 579] on circle at bounding box center [590, 579] width 1 height 1
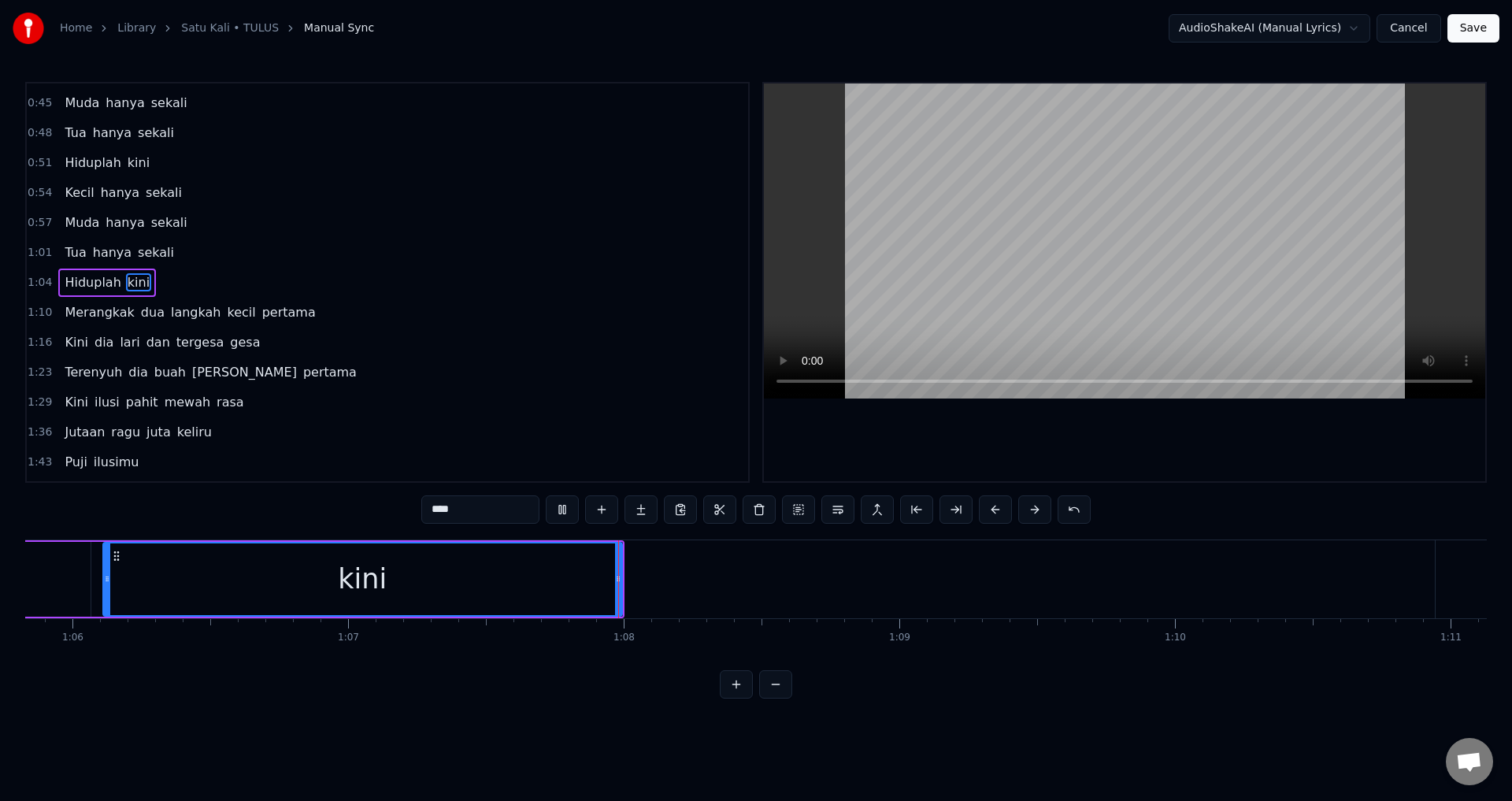
click at [984, 431] on div at bounding box center [1125, 283] width 722 height 398
click at [1031, 428] on div at bounding box center [1125, 283] width 722 height 398
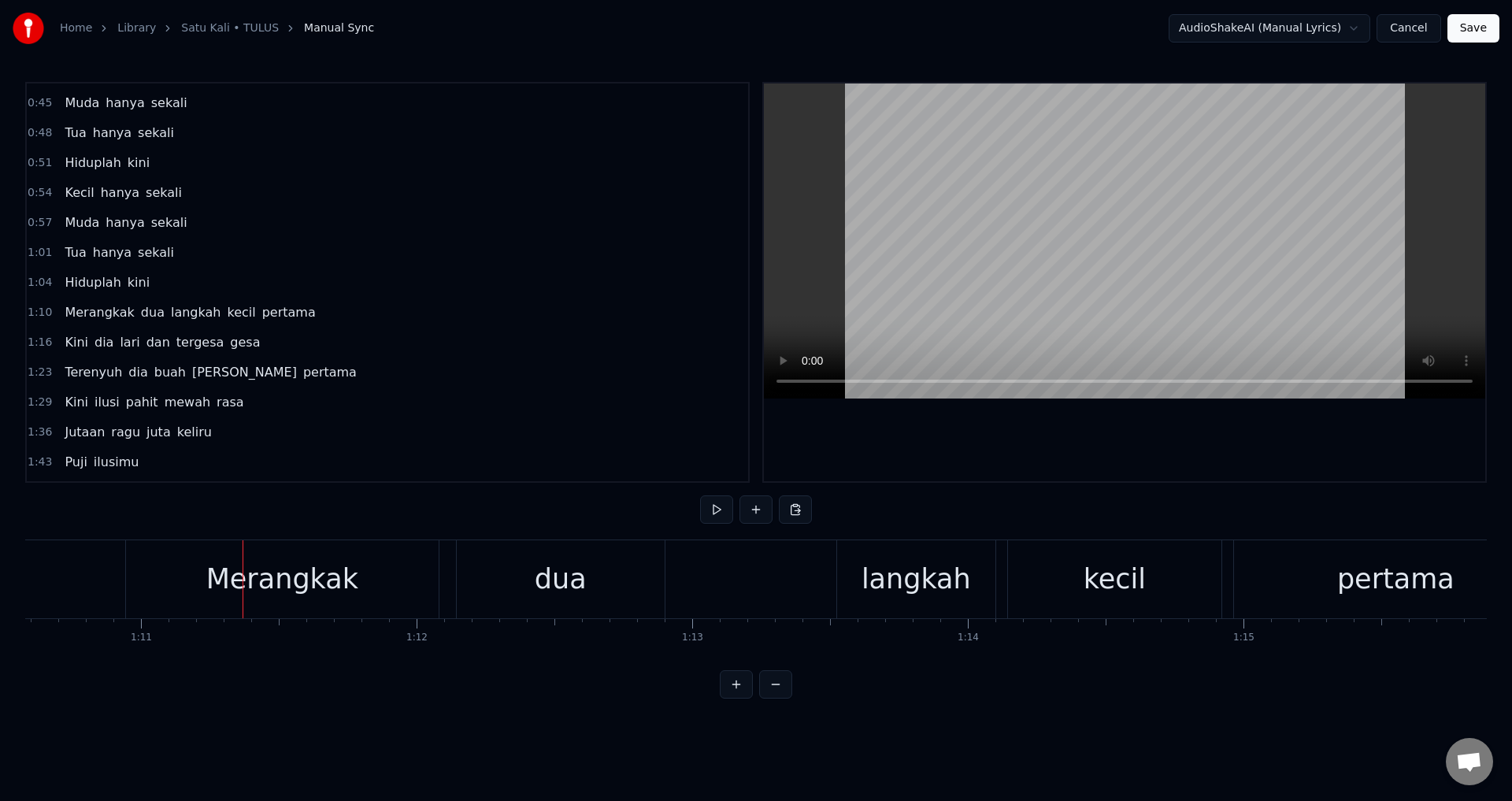
scroll to position [0, 19459]
click at [445, 581] on div "Merangkak dua langkah kecil pertama" at bounding box center [842, 579] width 1437 height 78
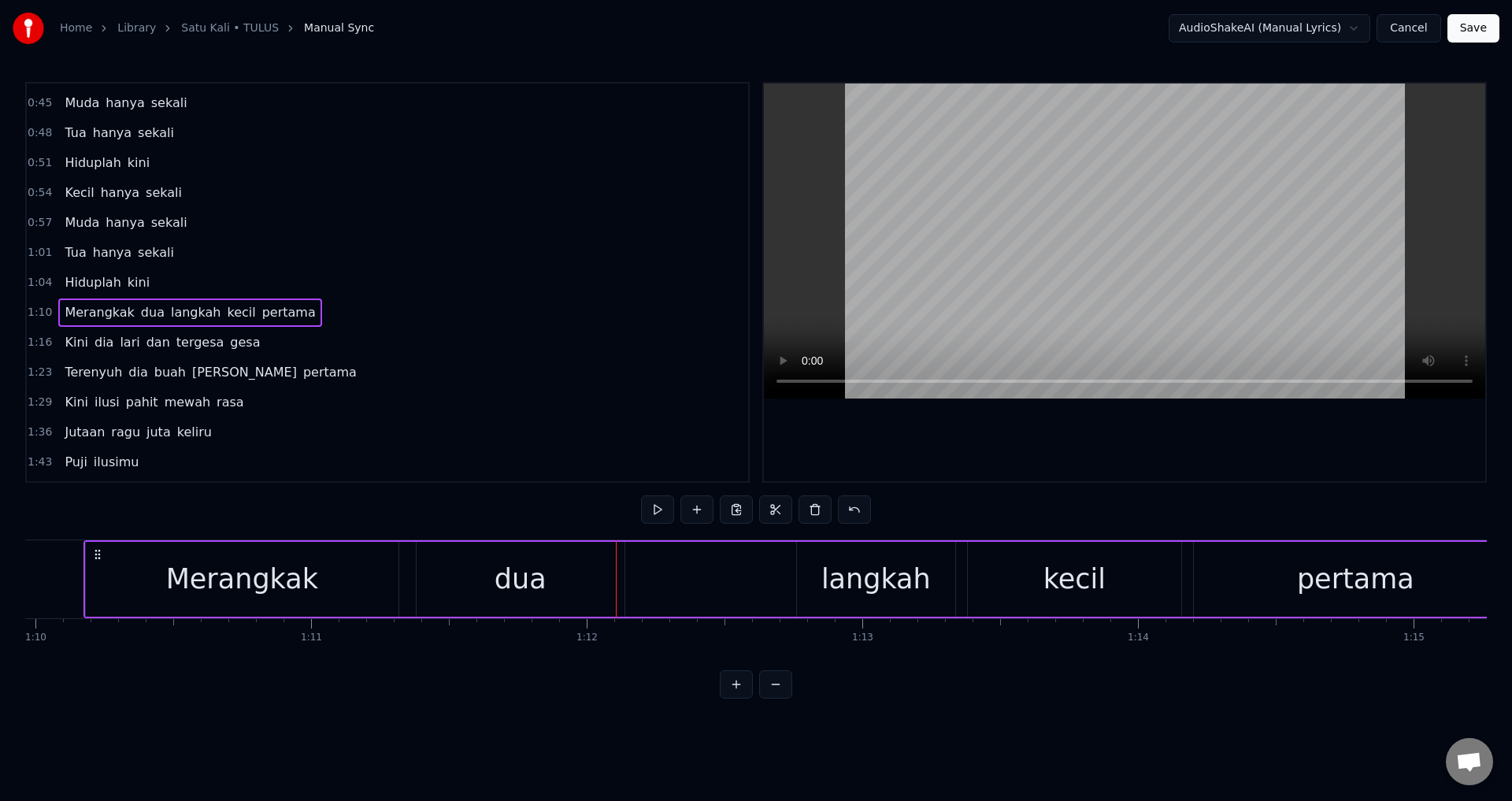
scroll to position [0, 19148]
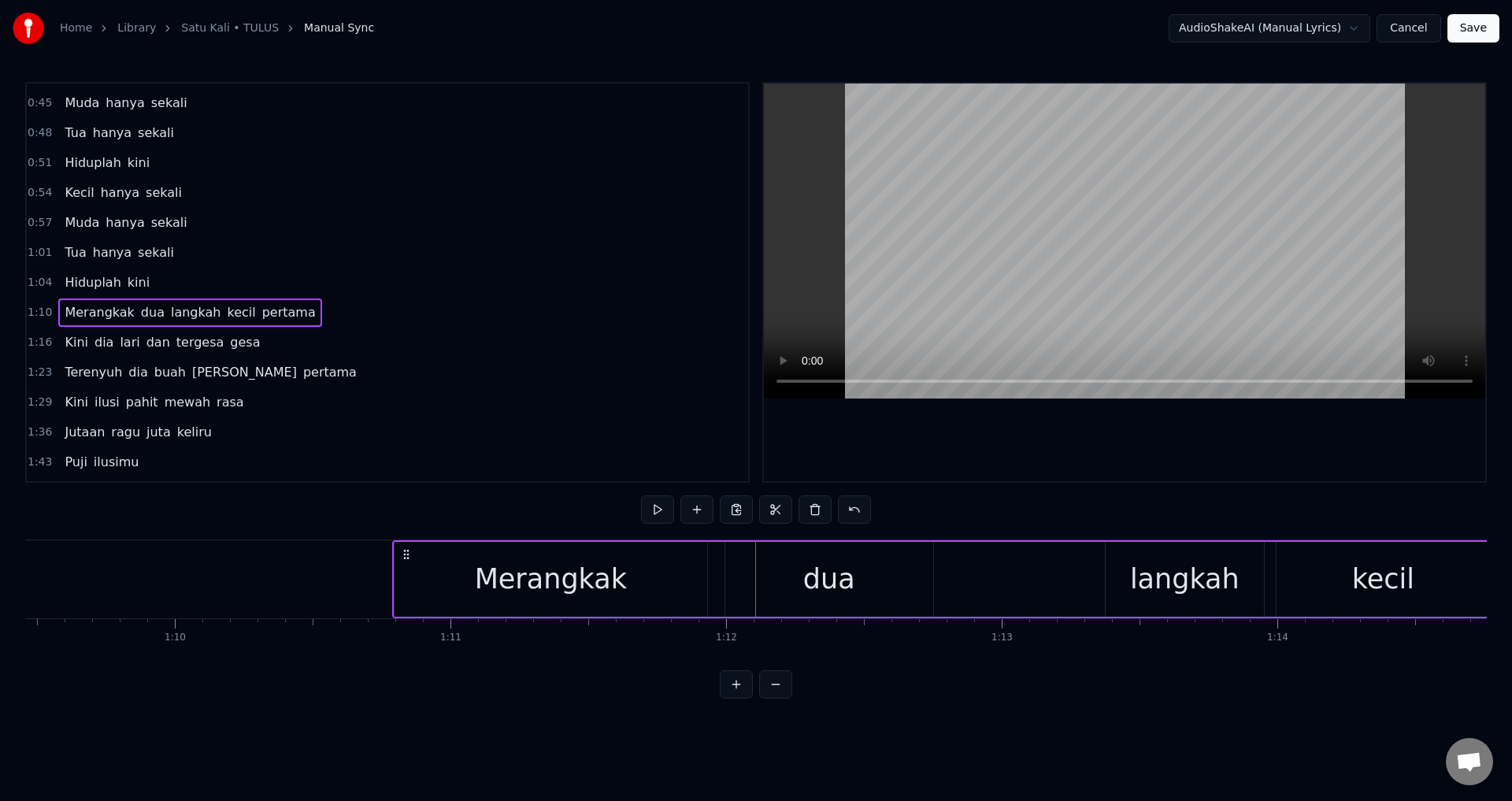
drag, startPoint x: 135, startPoint y: 550, endPoint x: 403, endPoint y: 564, distance: 268.4
click at [403, 564] on div "Merangkak dua langkah kecil pertama" at bounding box center [1111, 579] width 1437 height 78
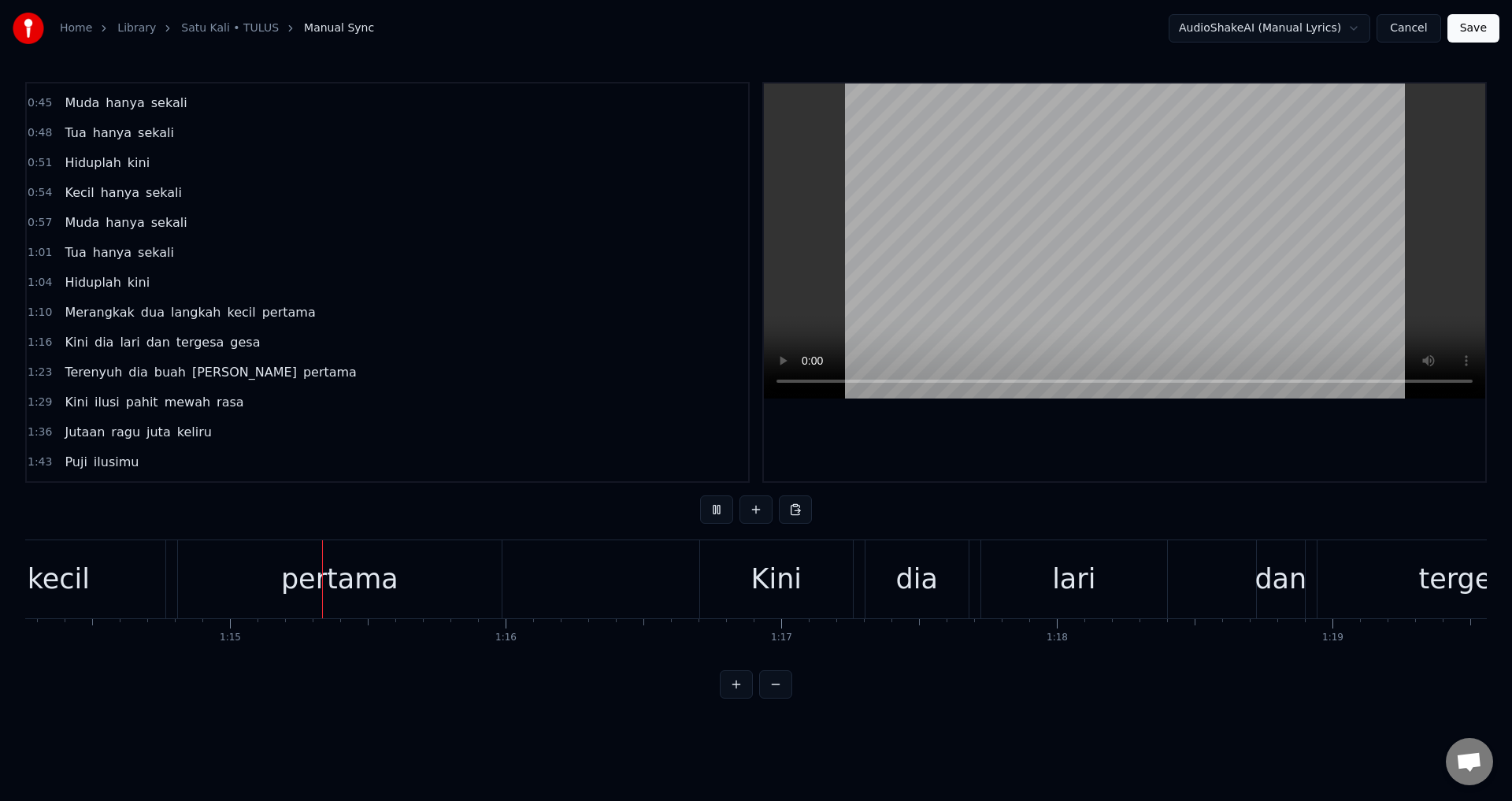
scroll to position [0, 20474]
click at [186, 577] on div "pertama" at bounding box center [339, 579] width 324 height 78
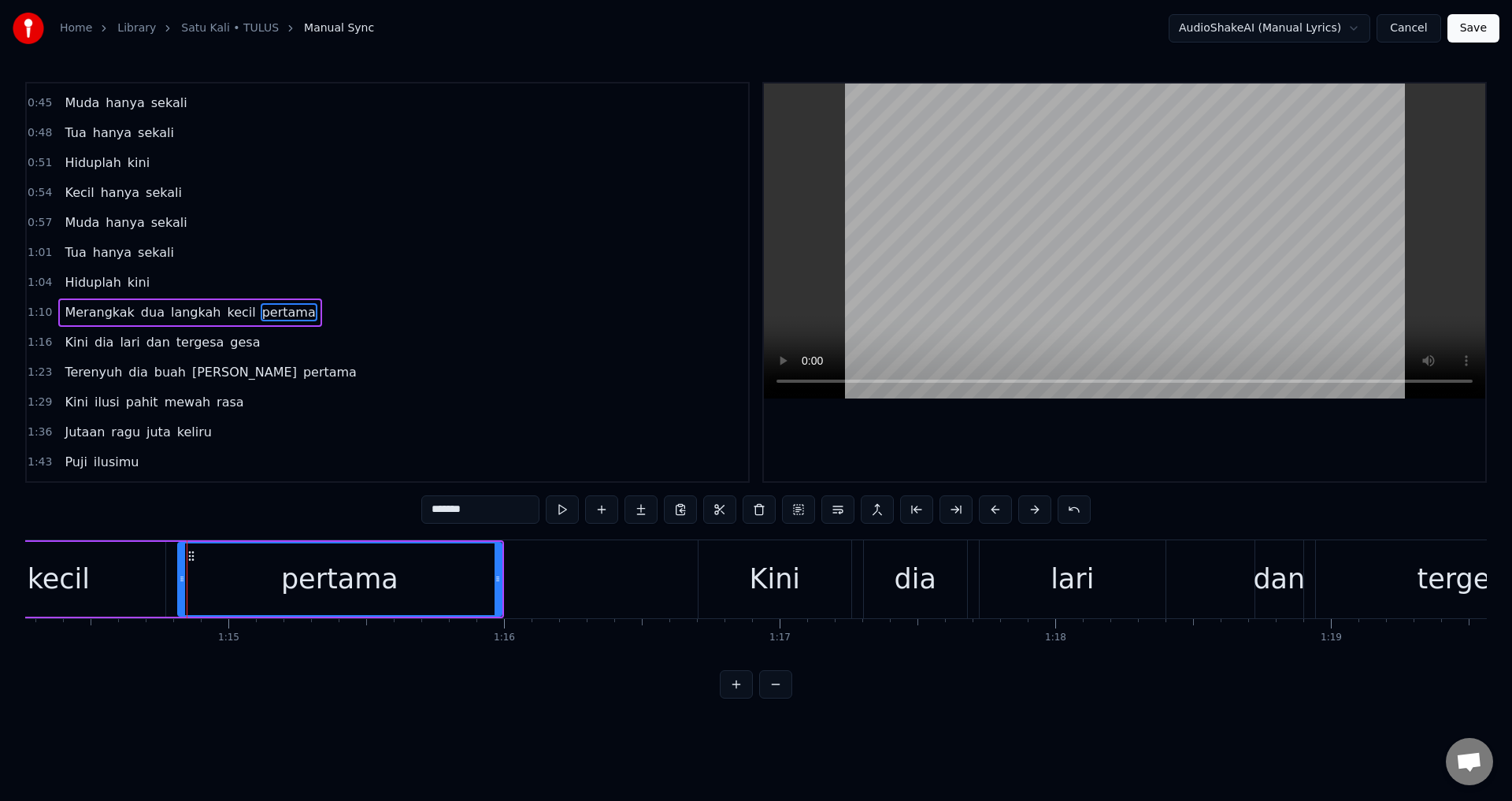
scroll to position [264, 0]
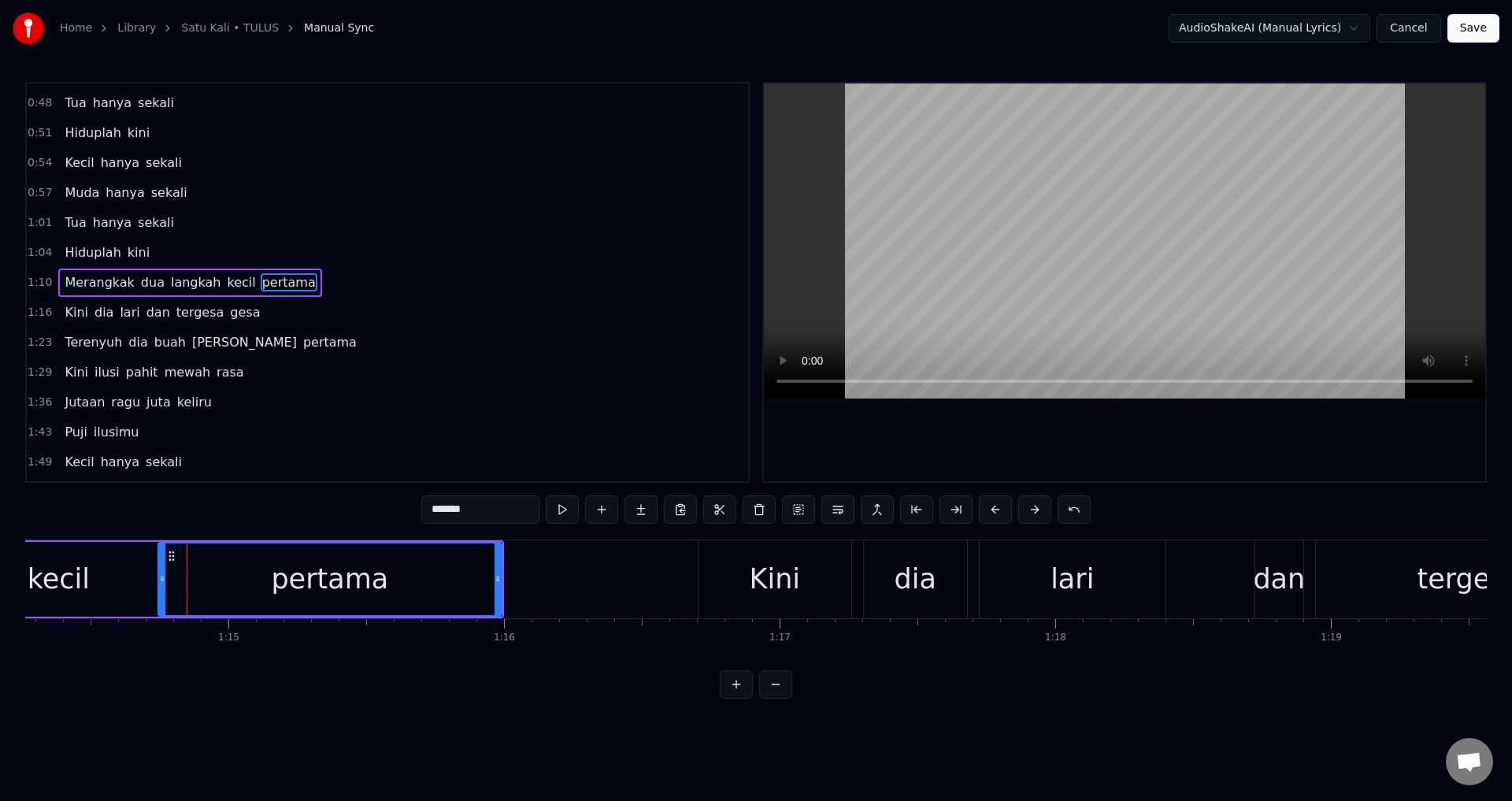
drag, startPoint x: 181, startPoint y: 577, endPoint x: 161, endPoint y: 578, distance: 20.0
click at [161, 578] on icon at bounding box center [162, 578] width 7 height 13
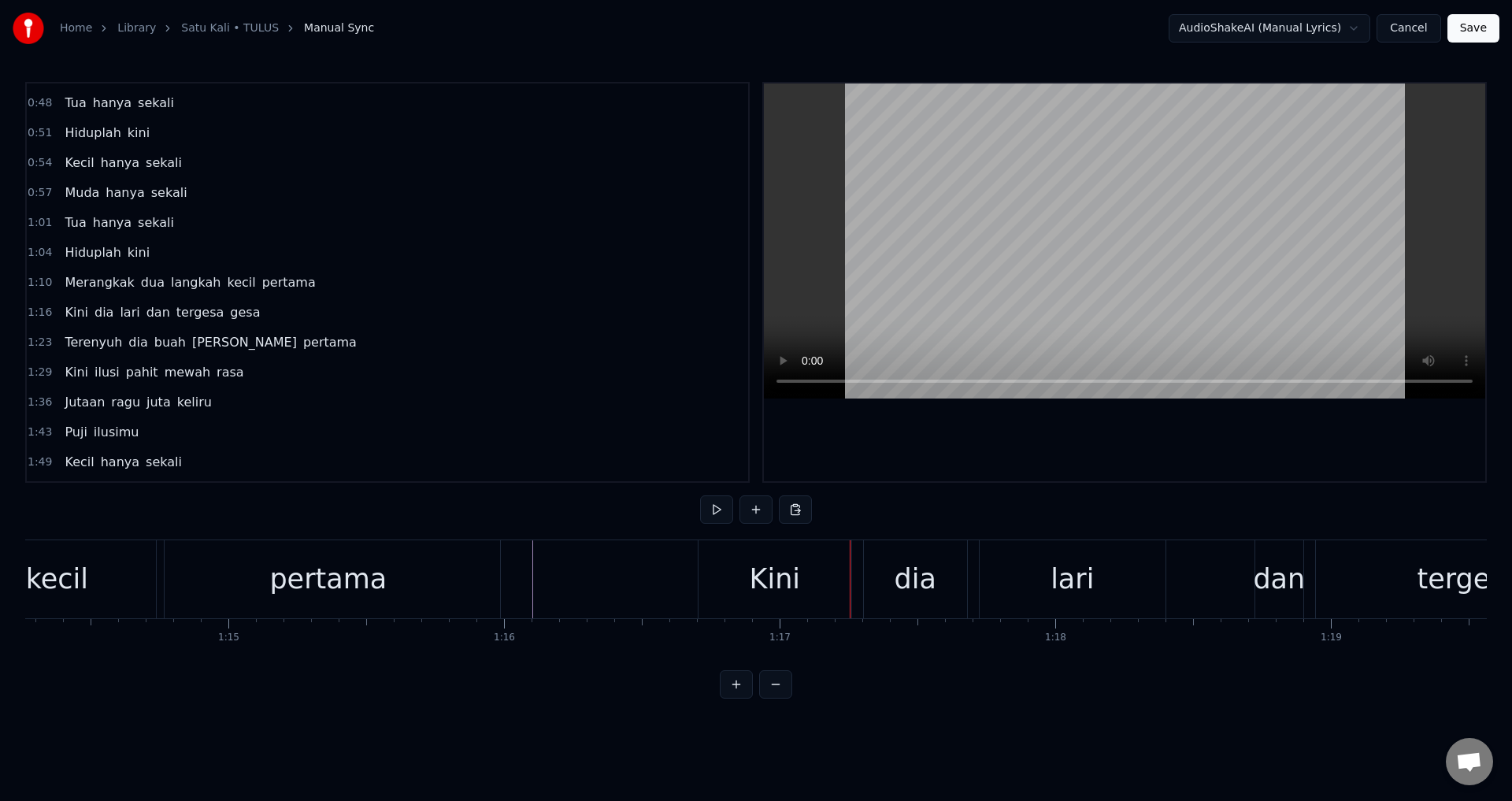
click at [856, 584] on div "Kini dia lari dan tergesa gesa" at bounding box center [1366, 579] width 1337 height 78
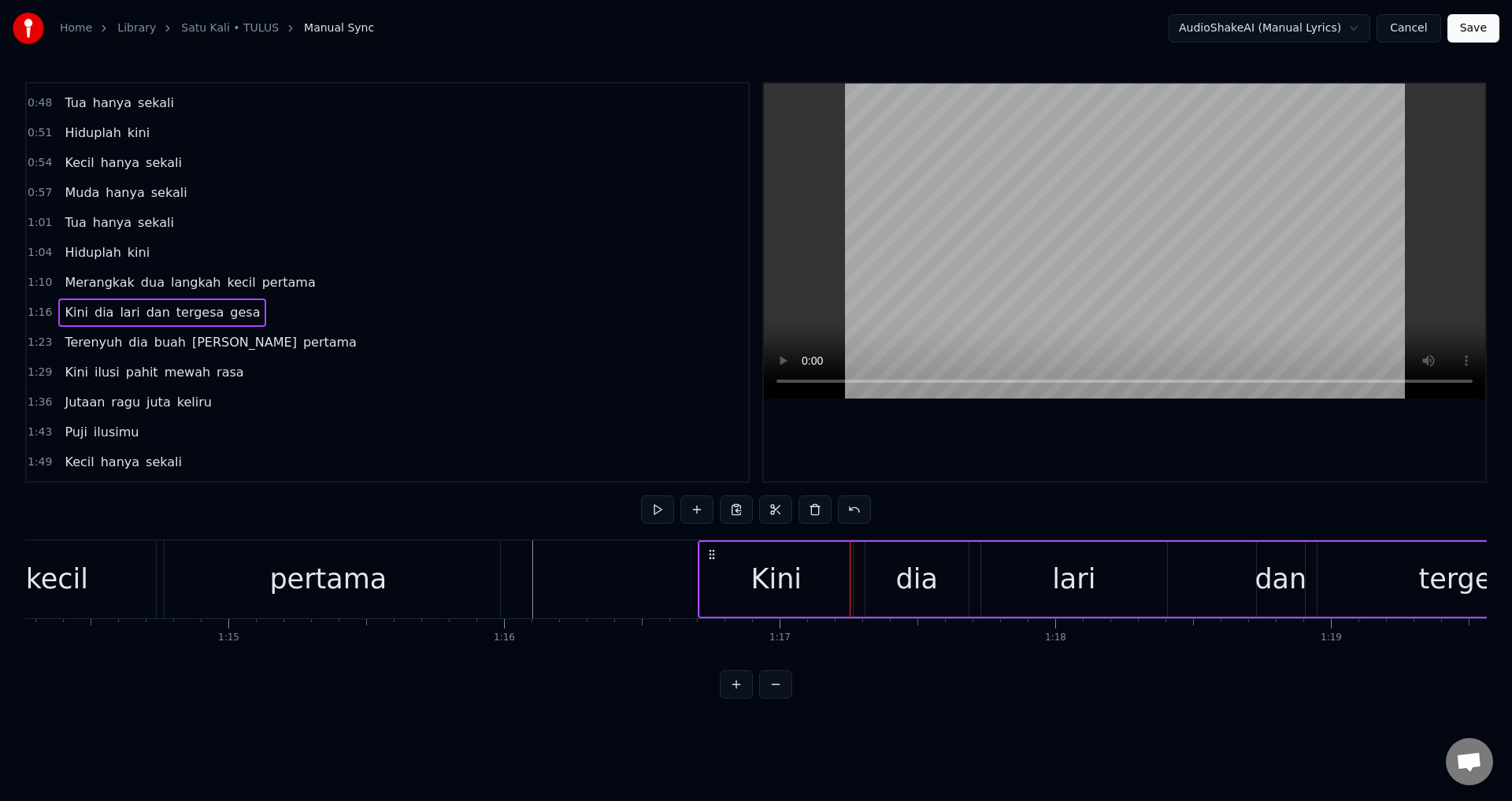
click at [705, 548] on div "Kini dia lari dan tergesa gesa" at bounding box center [1366, 579] width 1337 height 78
drag, startPoint x: 714, startPoint y: 550, endPoint x: 704, endPoint y: 551, distance: 10.0
click at [704, 551] on circle at bounding box center [703, 550] width 1 height 1
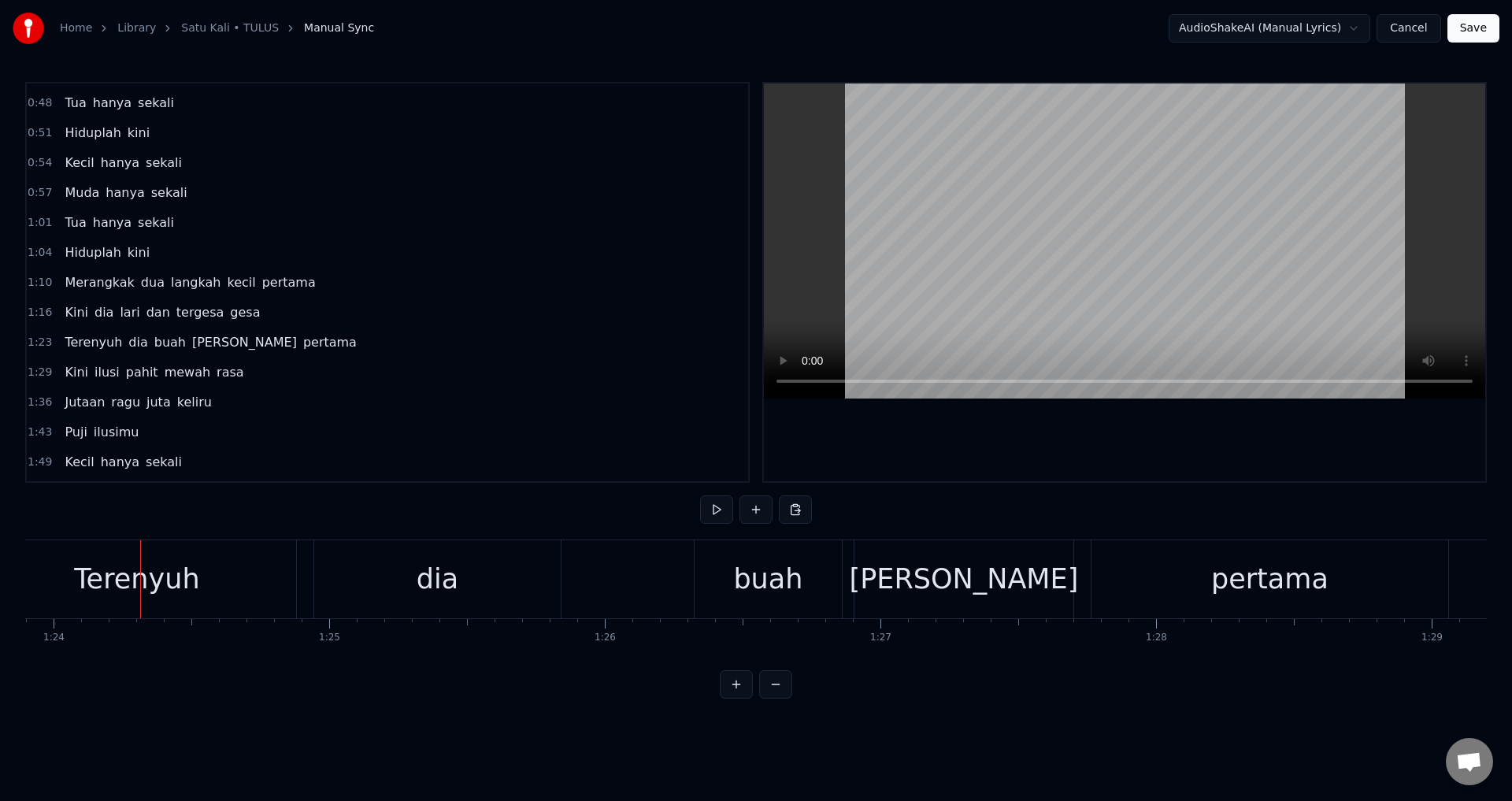
scroll to position [0, 23166]
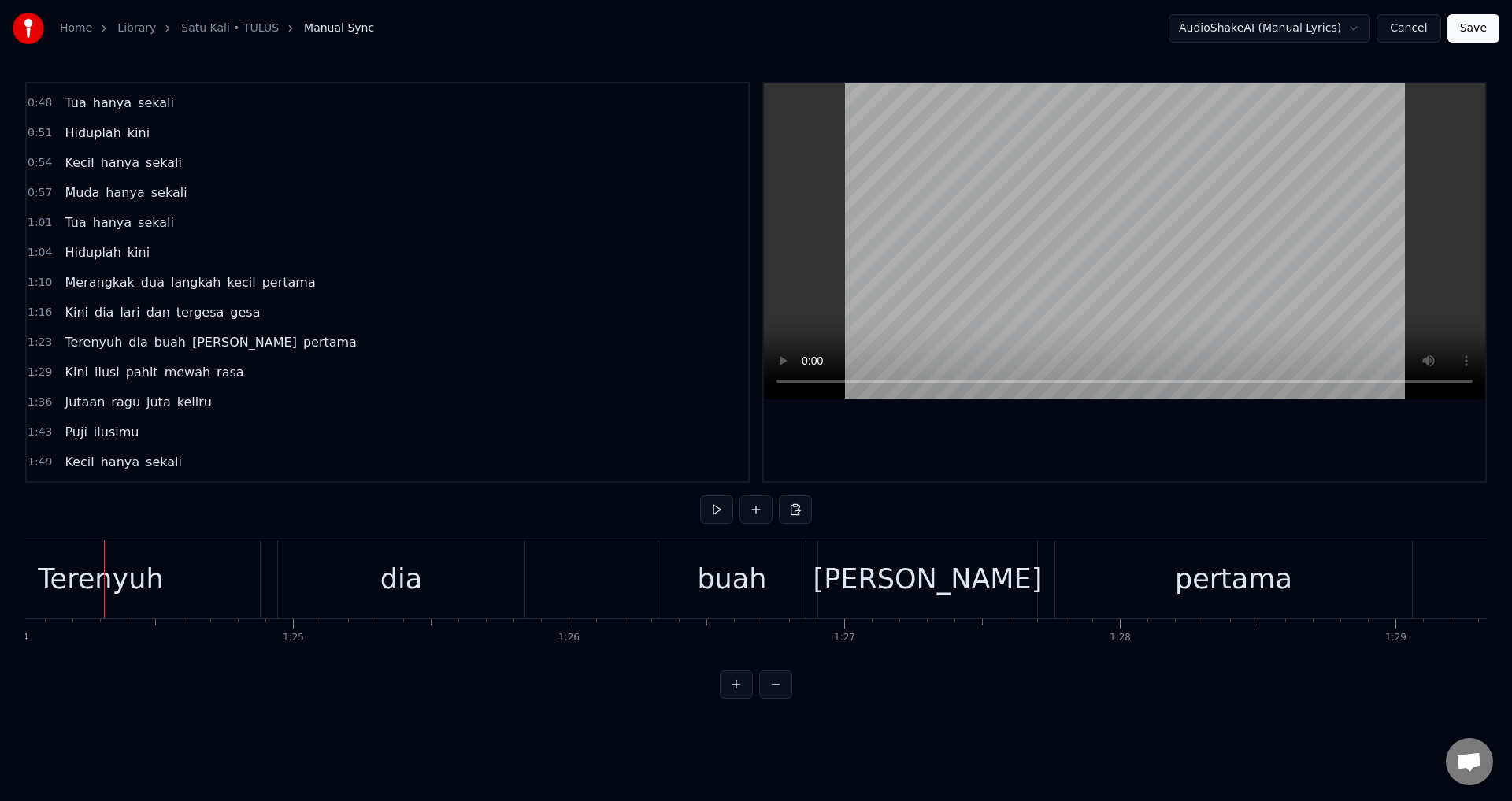
click at [32, 672] on div "0:00 Untuk matamu yang basah tak berhenti 0:06 Untuk tawa yang datang sesekali …" at bounding box center [756, 390] width 1462 height 617
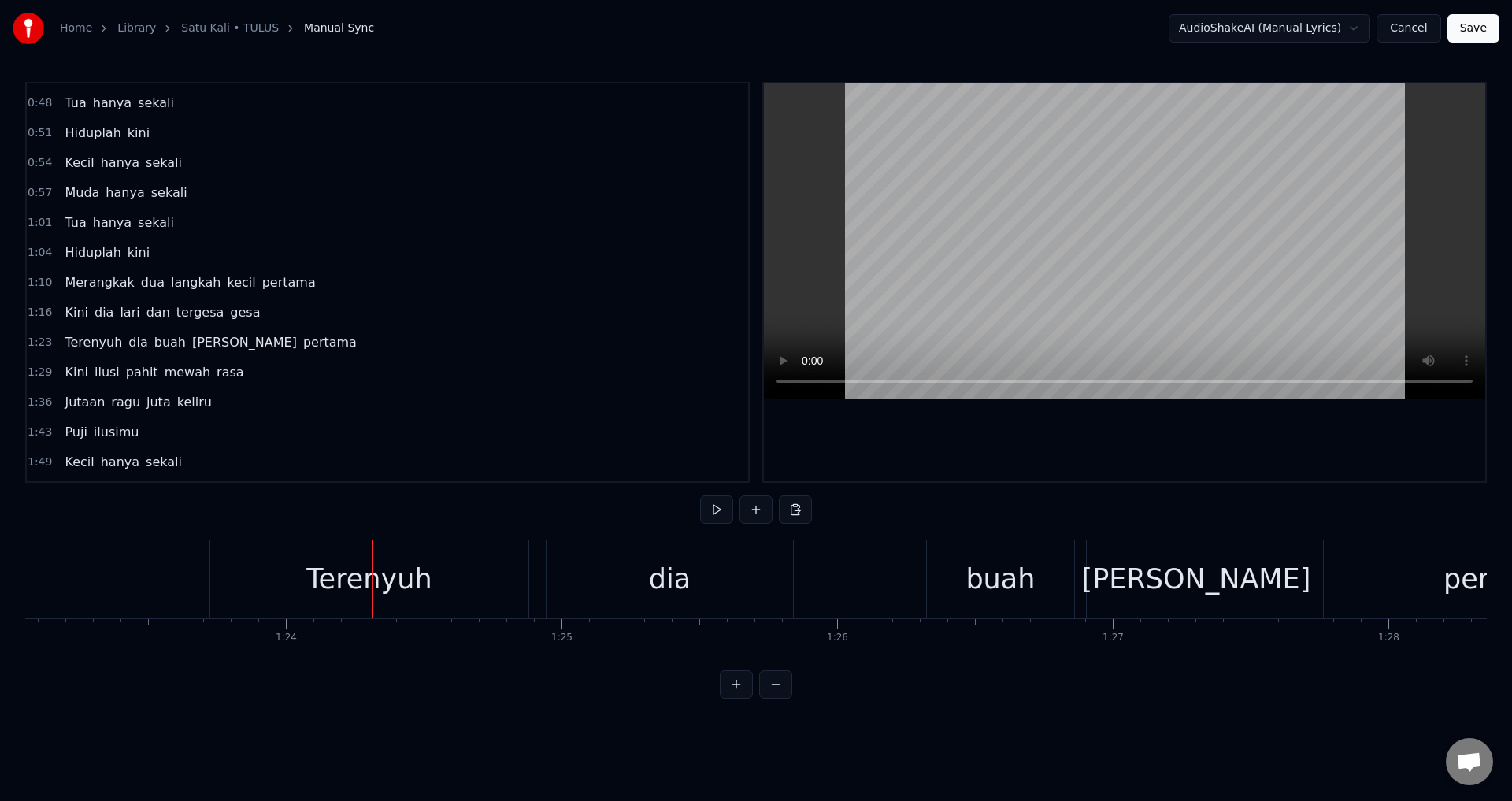
scroll to position [0, 22788]
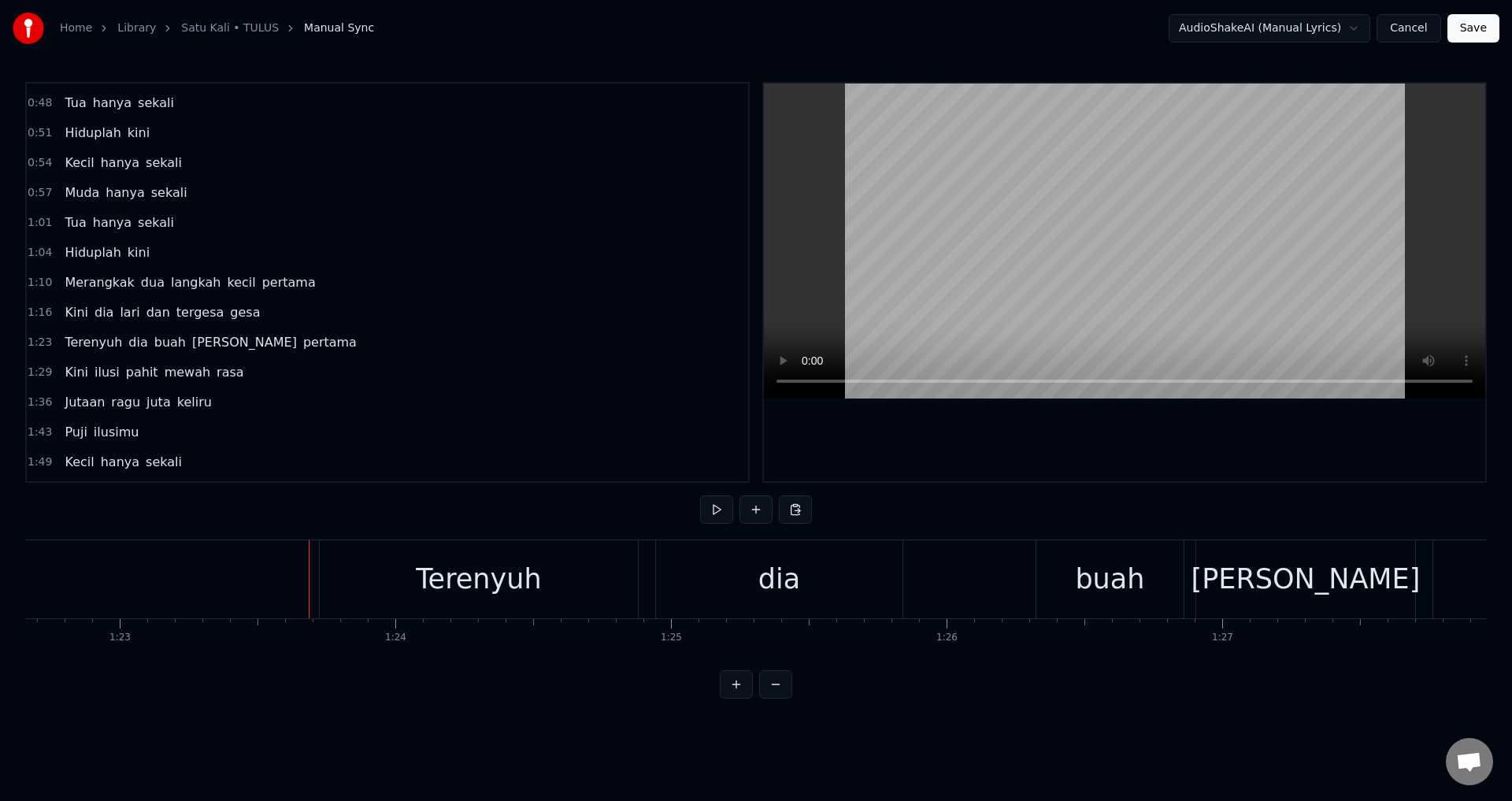
click at [647, 579] on div "Terenyuh dia buah manis pertama" at bounding box center [1057, 579] width 1475 height 78
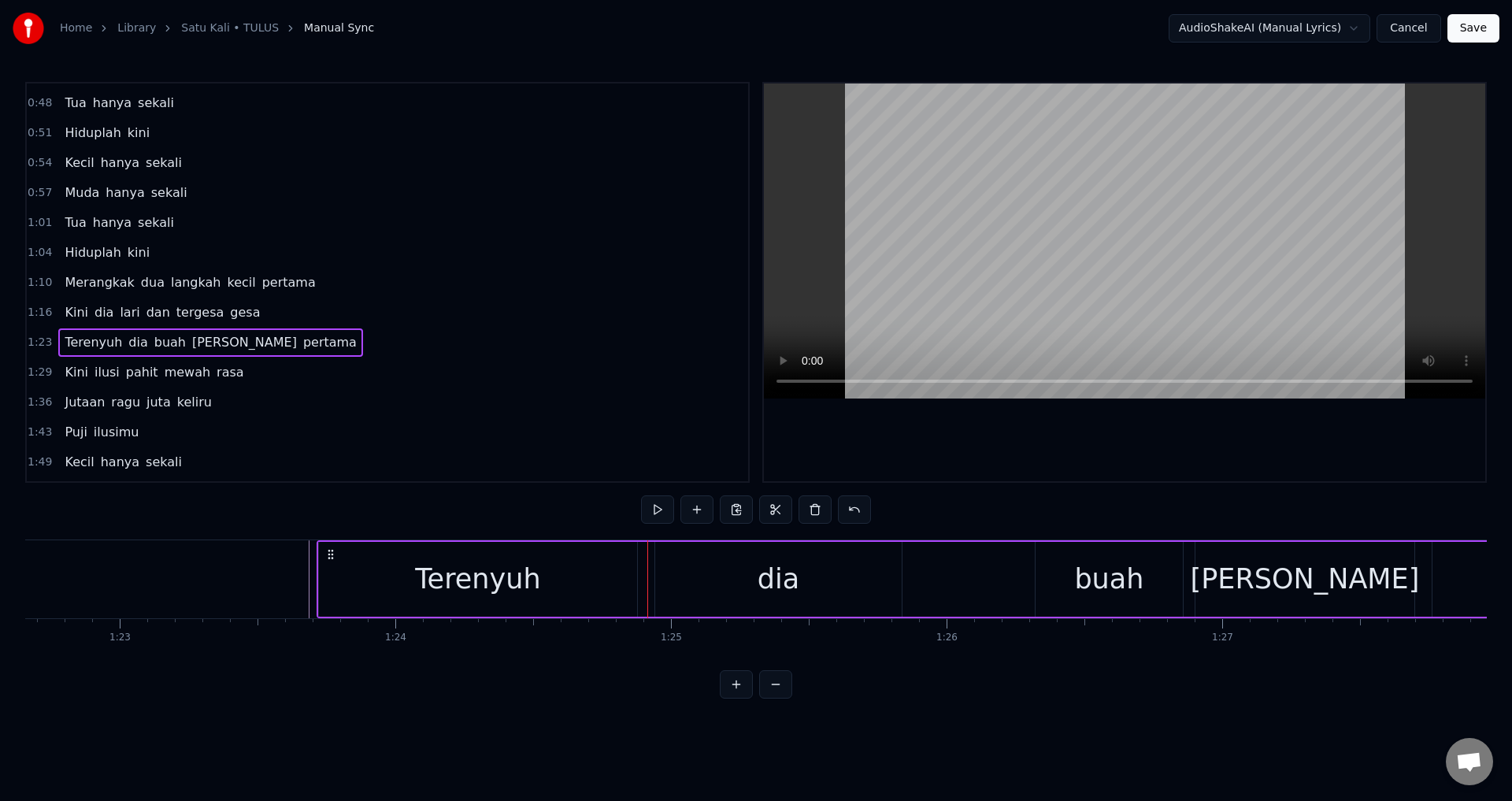
click at [333, 551] on icon at bounding box center [330, 554] width 13 height 13
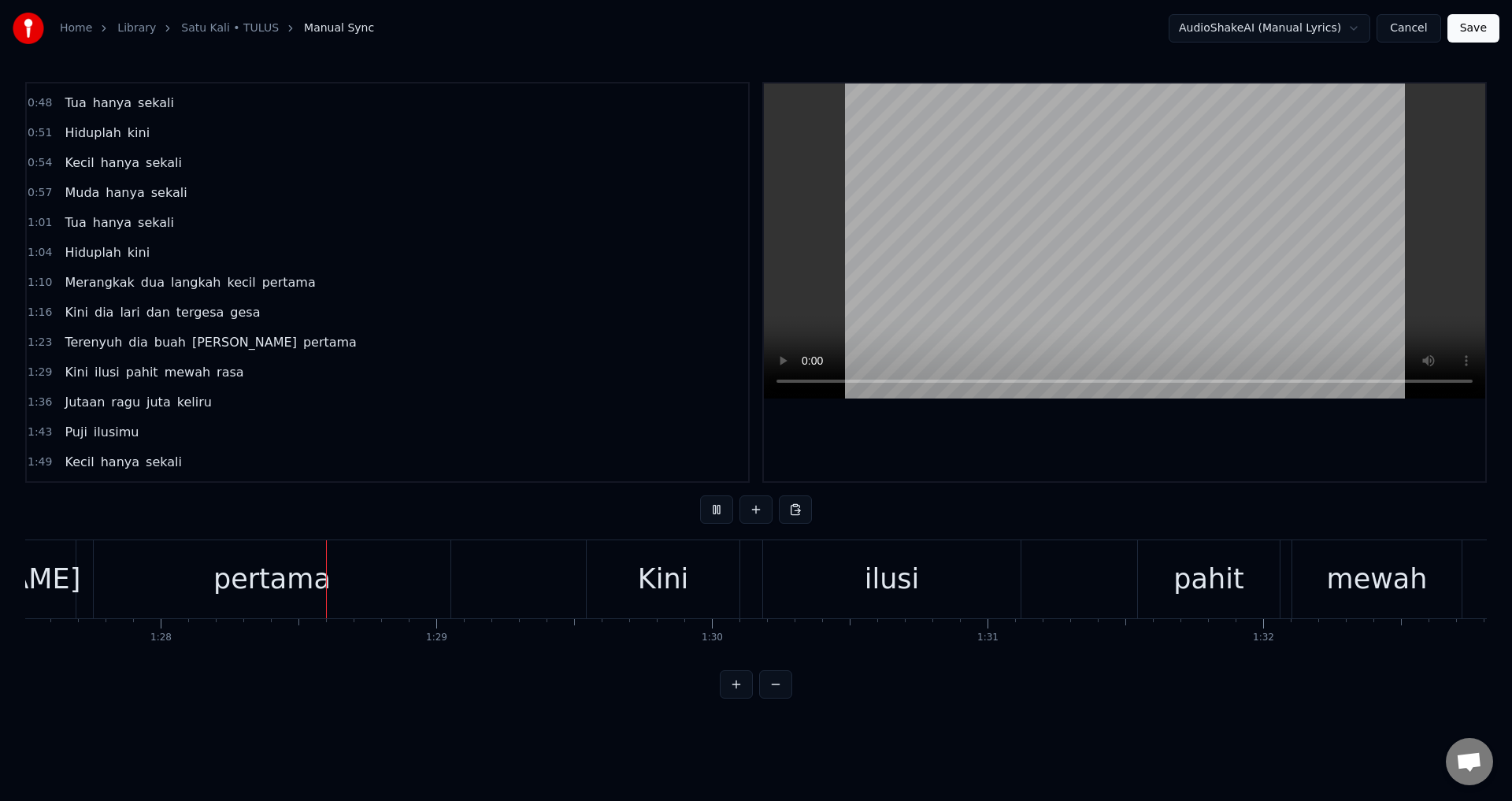
scroll to position [0, 24128]
click at [757, 579] on div "Kini ilusi pahit mewah rasa" at bounding box center [1217, 579] width 1266 height 78
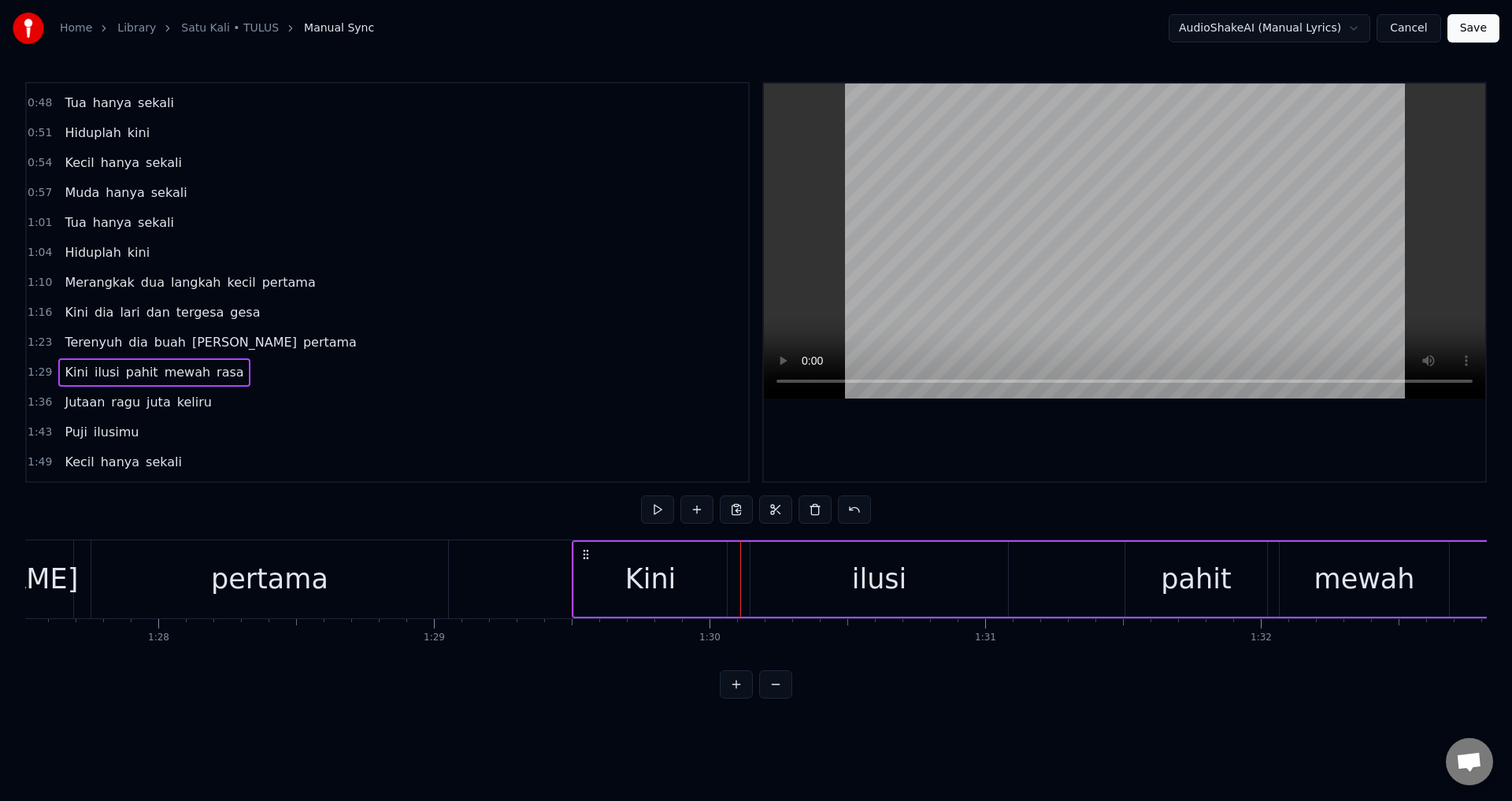
drag, startPoint x: 603, startPoint y: 549, endPoint x: 591, endPoint y: 550, distance: 12.0
click at [591, 550] on icon at bounding box center [586, 554] width 13 height 13
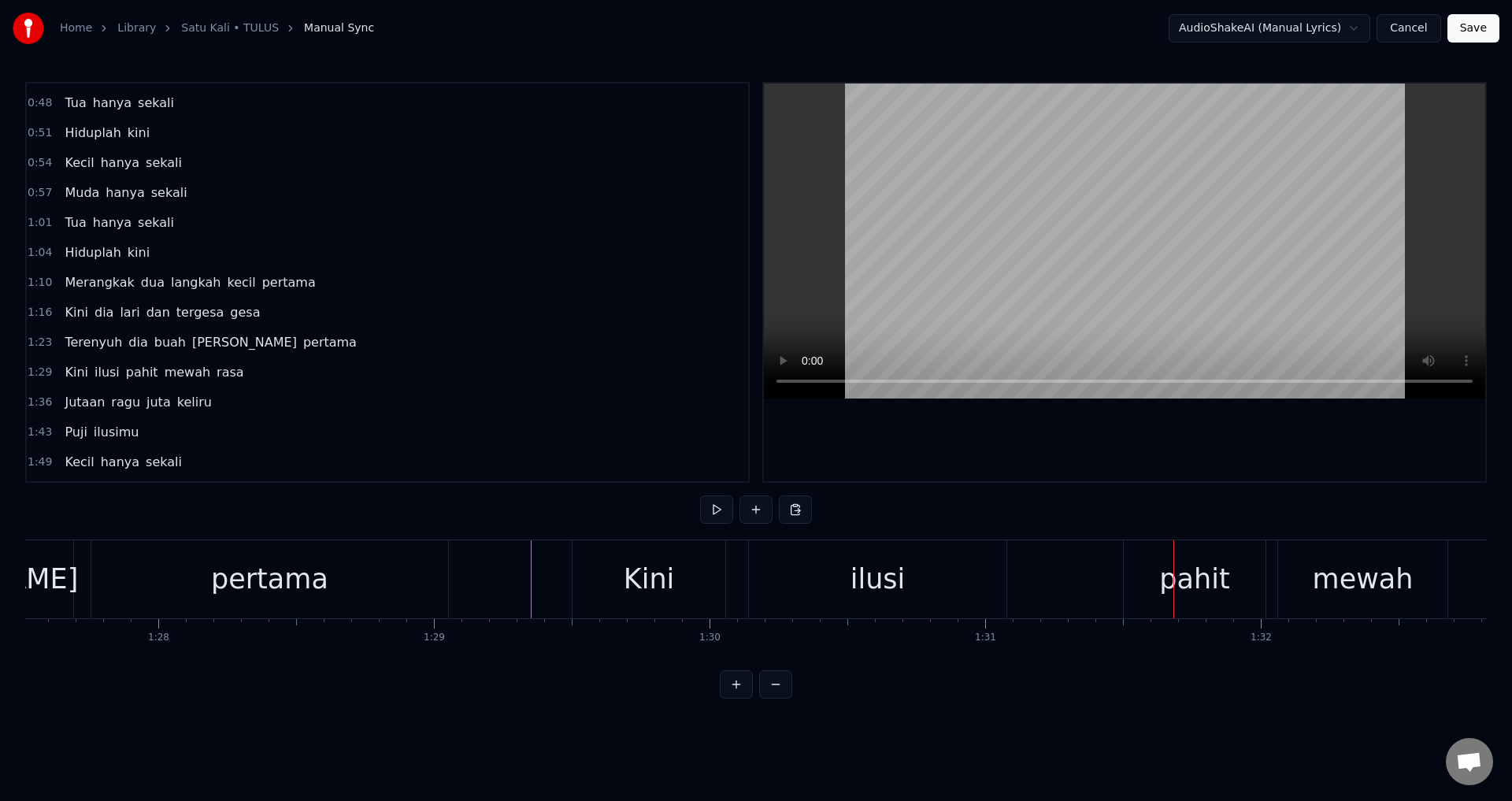
click at [777, 599] on div "ilusi" at bounding box center [877, 579] width 258 height 78
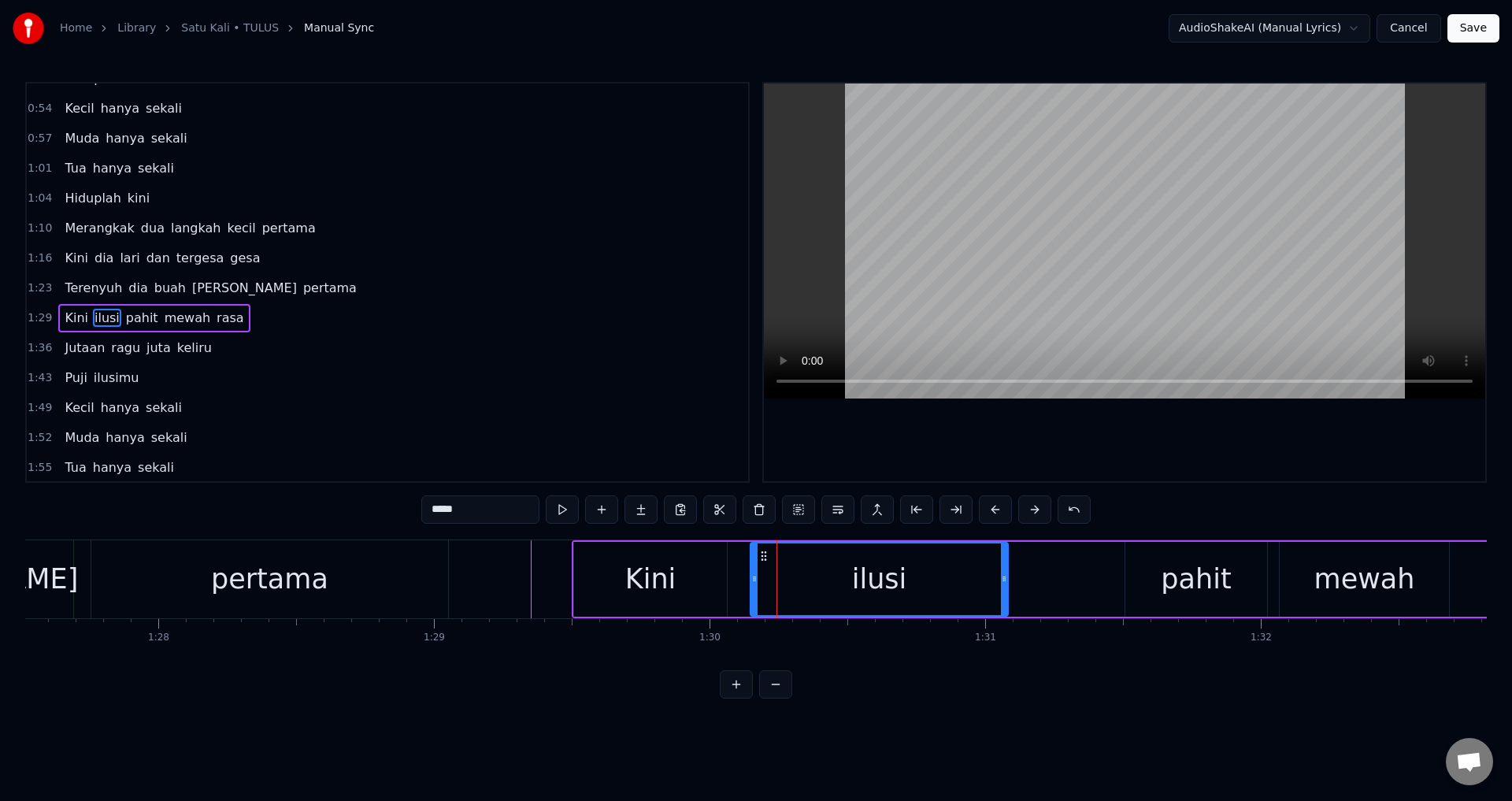
scroll to position [354, 0]
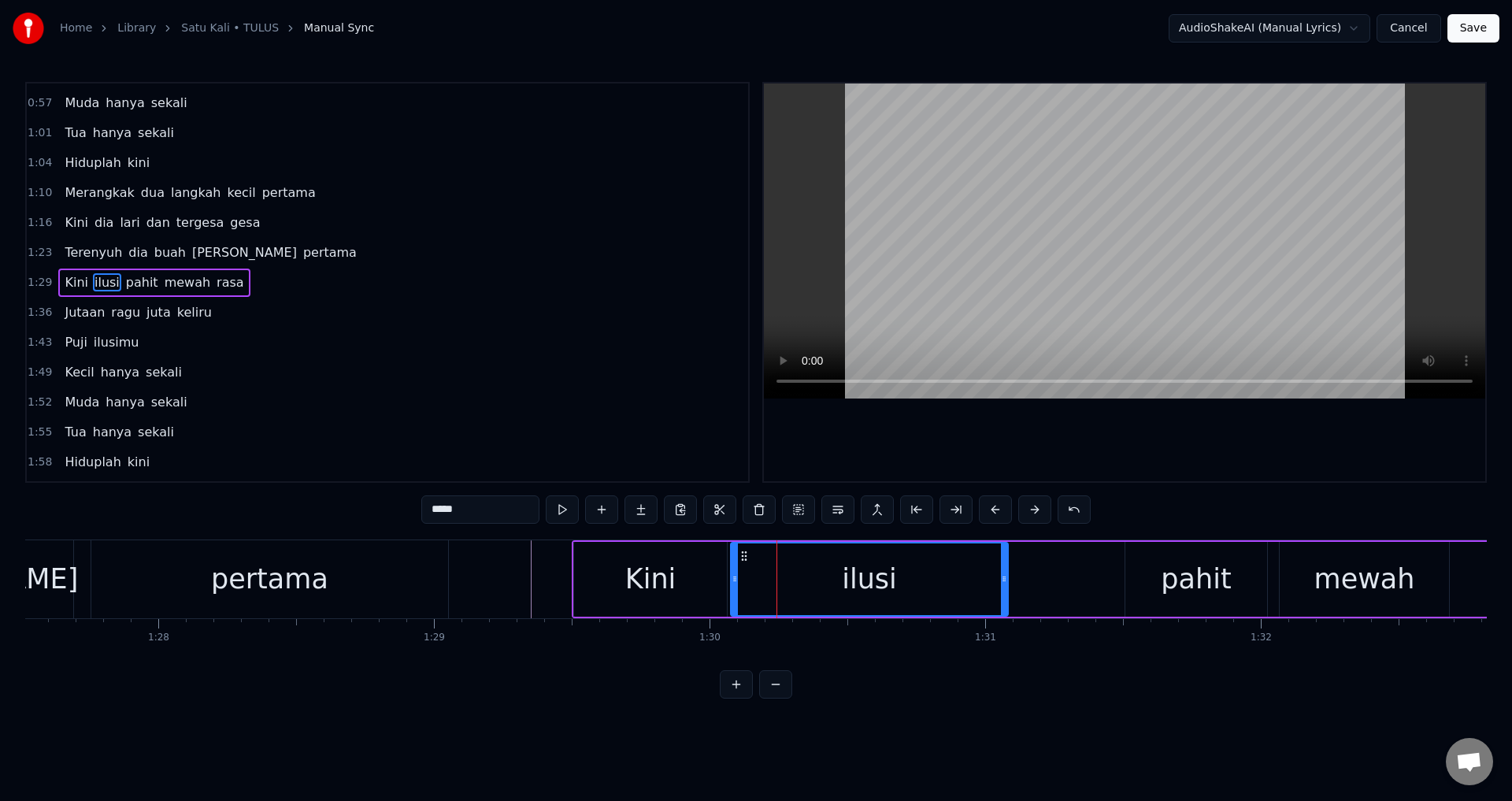
drag, startPoint x: 752, startPoint y: 575, endPoint x: 731, endPoint y: 570, distance: 21.6
click at [731, 571] on div at bounding box center [734, 579] width 7 height 71
click at [737, 572] on div "ilusi" at bounding box center [869, 579] width 277 height 71
click at [728, 572] on div at bounding box center [729, 579] width 7 height 71
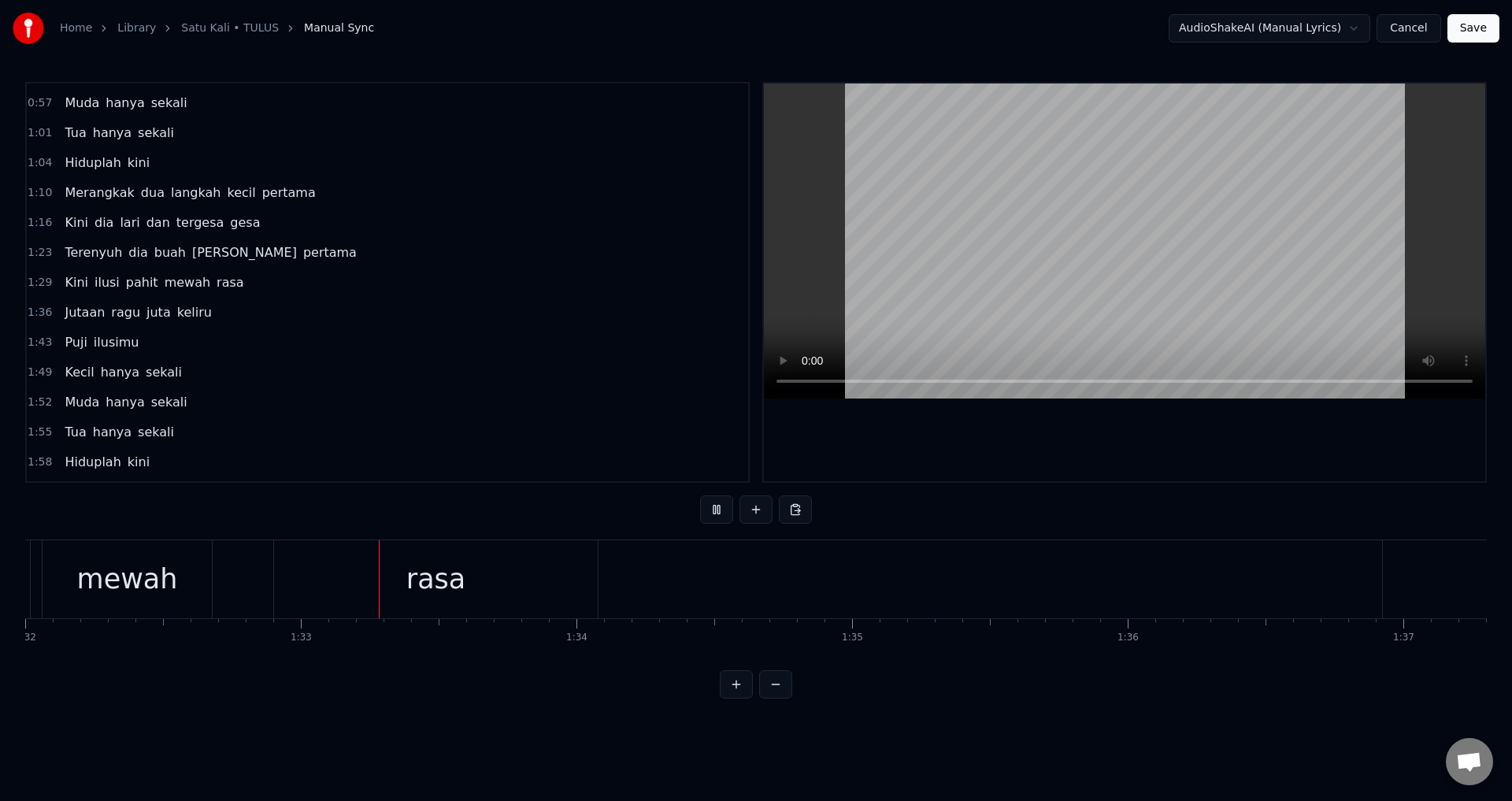
scroll to position [0, 25437]
click at [223, 580] on div "rasa" at bounding box center [364, 579] width 324 height 78
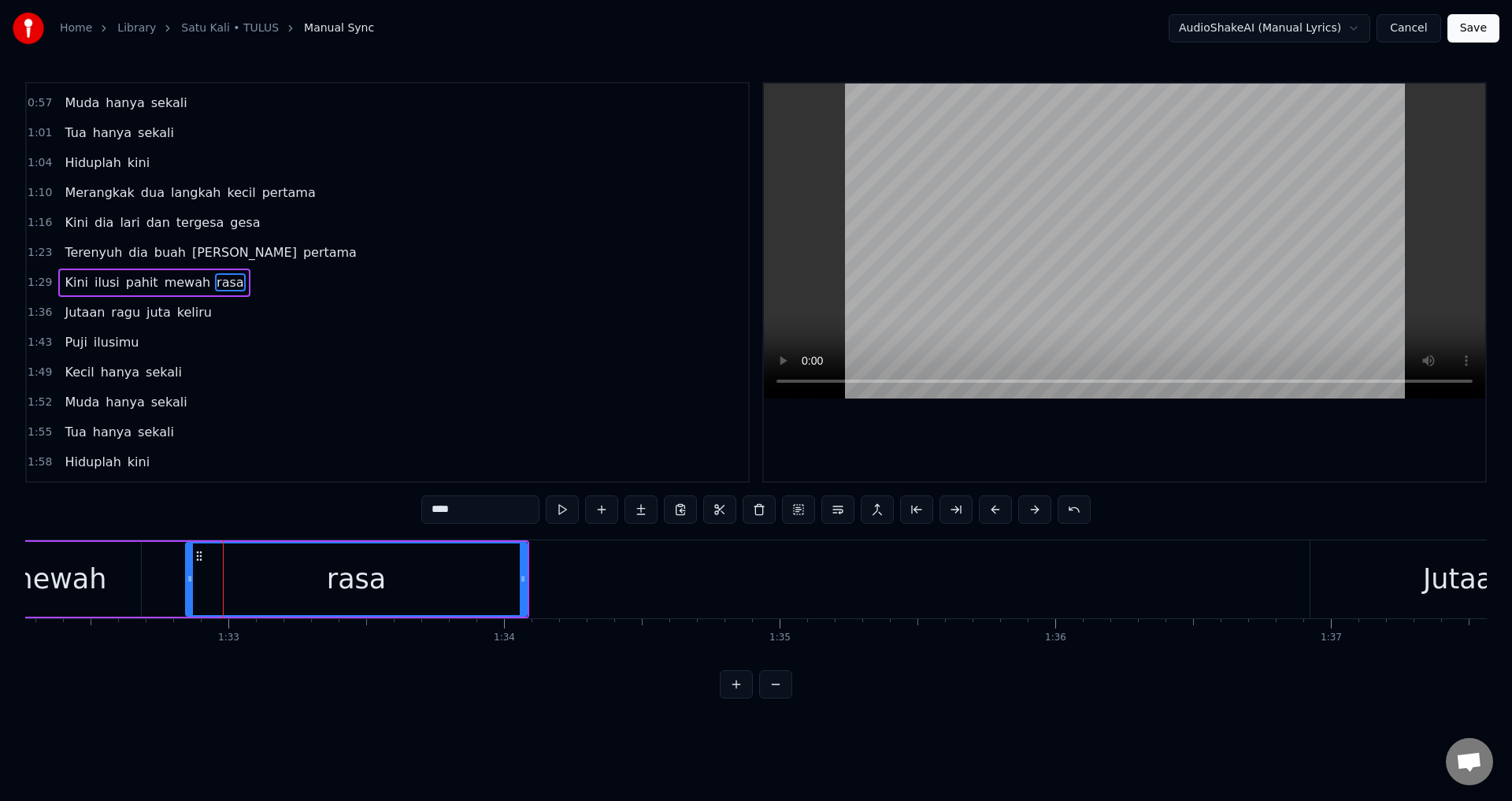
drag, startPoint x: 207, startPoint y: 576, endPoint x: 186, endPoint y: 576, distance: 21.0
click at [186, 576] on icon at bounding box center [189, 578] width 7 height 13
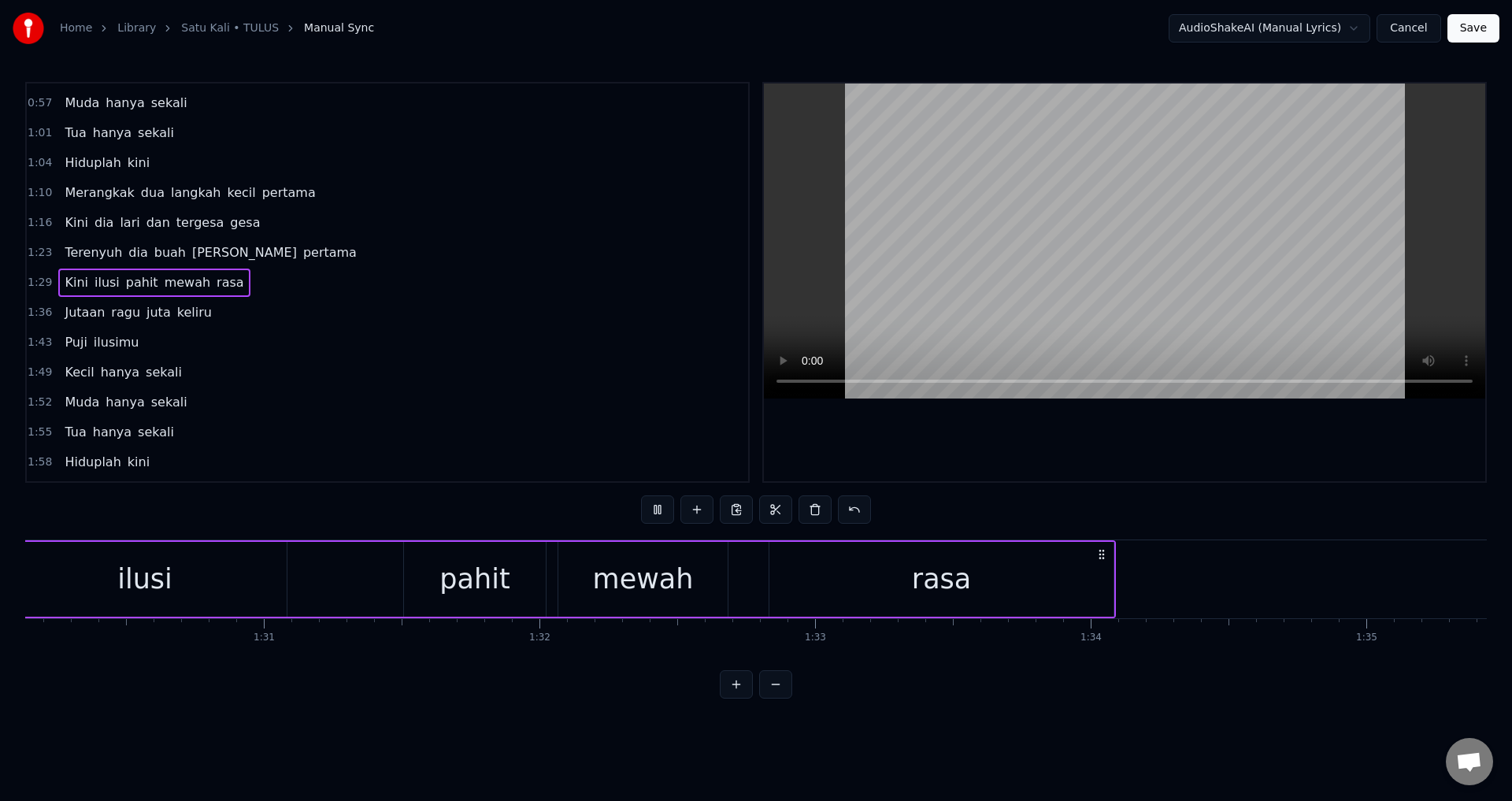
scroll to position [0, 24726]
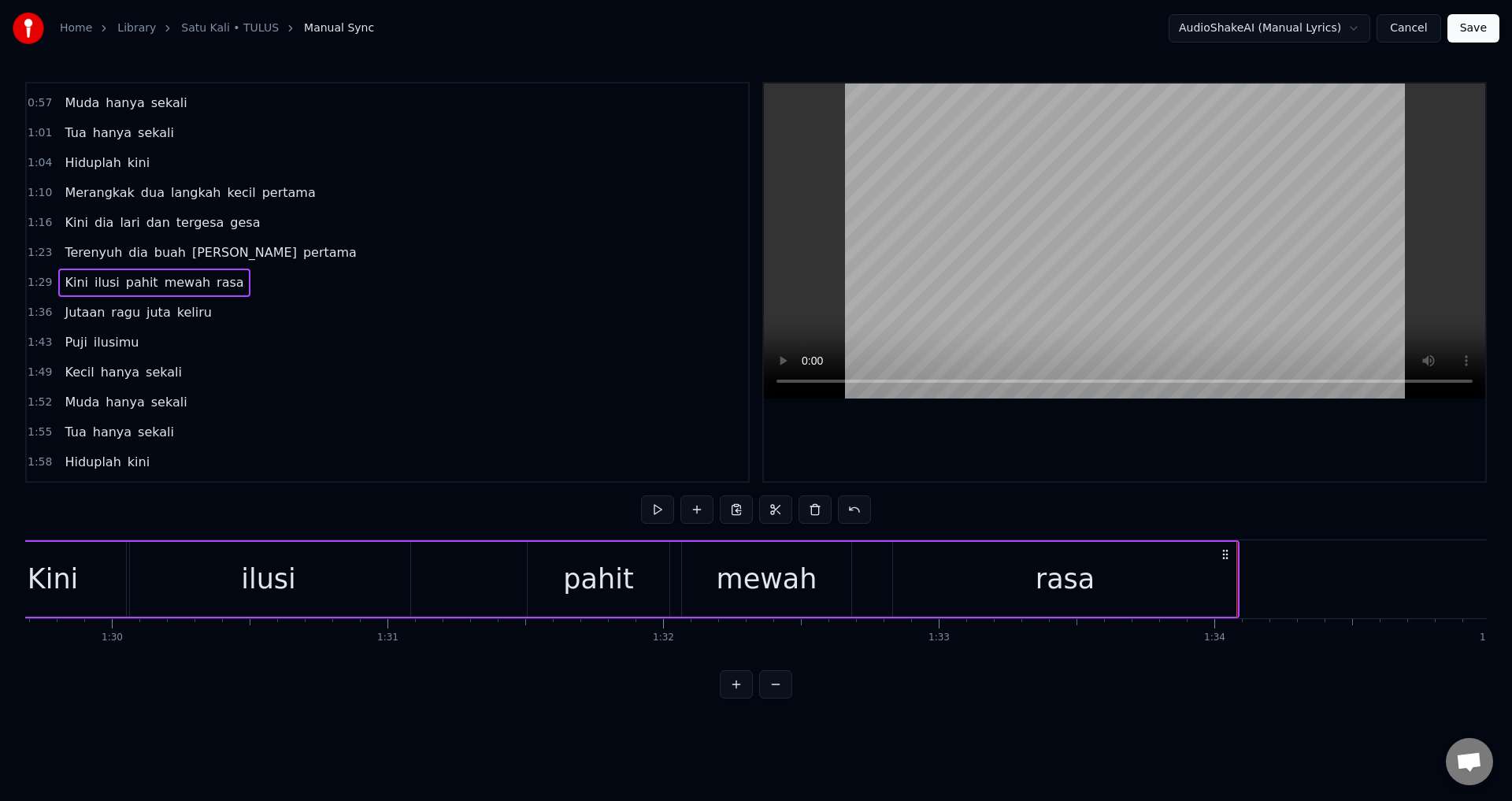
click at [1211, 483] on div "0:00 Untuk matamu yang basah tak berhenti 0:06 Untuk tawa yang datang sesekali …" at bounding box center [756, 390] width 1462 height 617
click at [1202, 456] on div at bounding box center [1125, 283] width 722 height 398
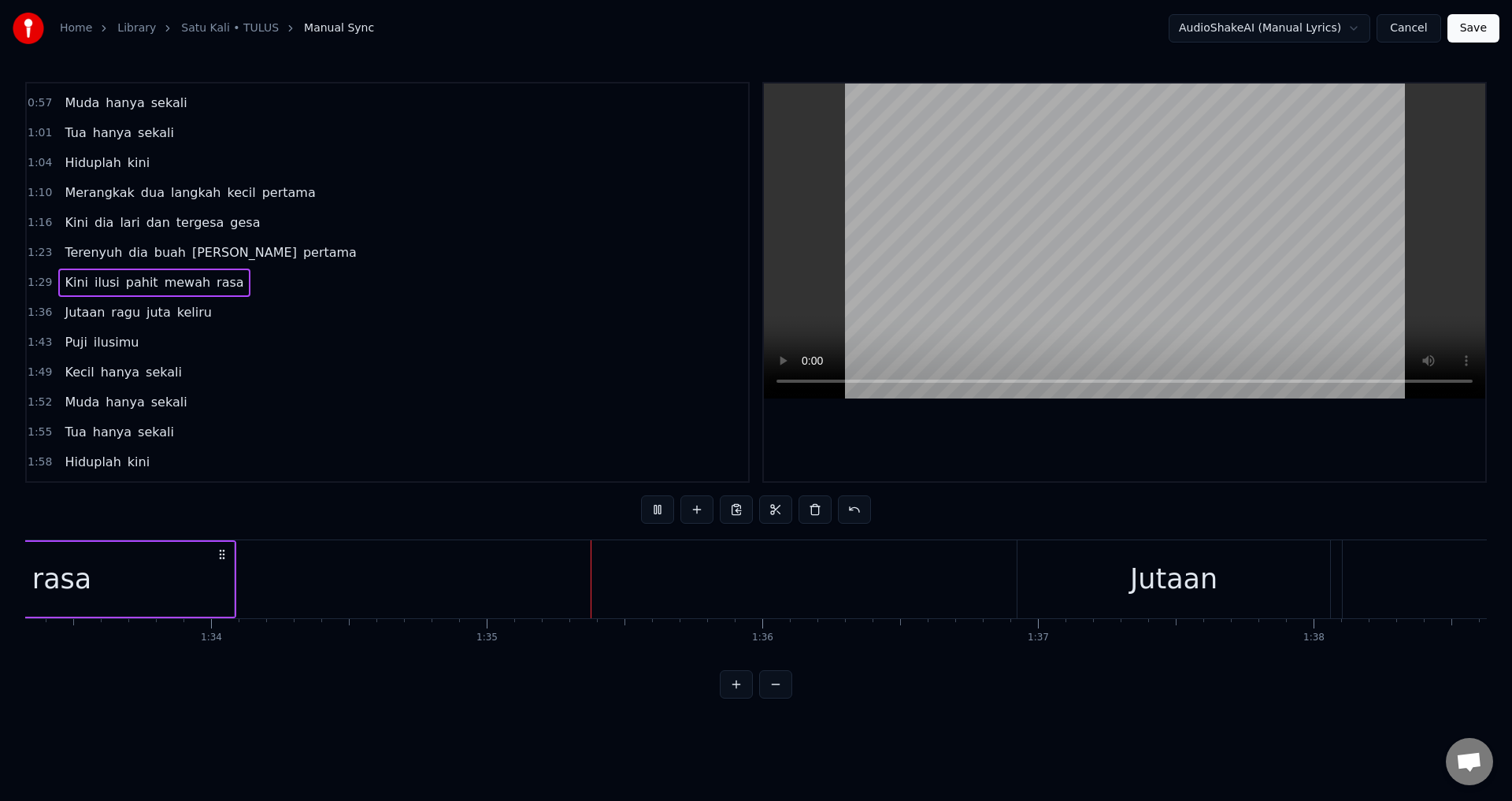
scroll to position [0, 26058]
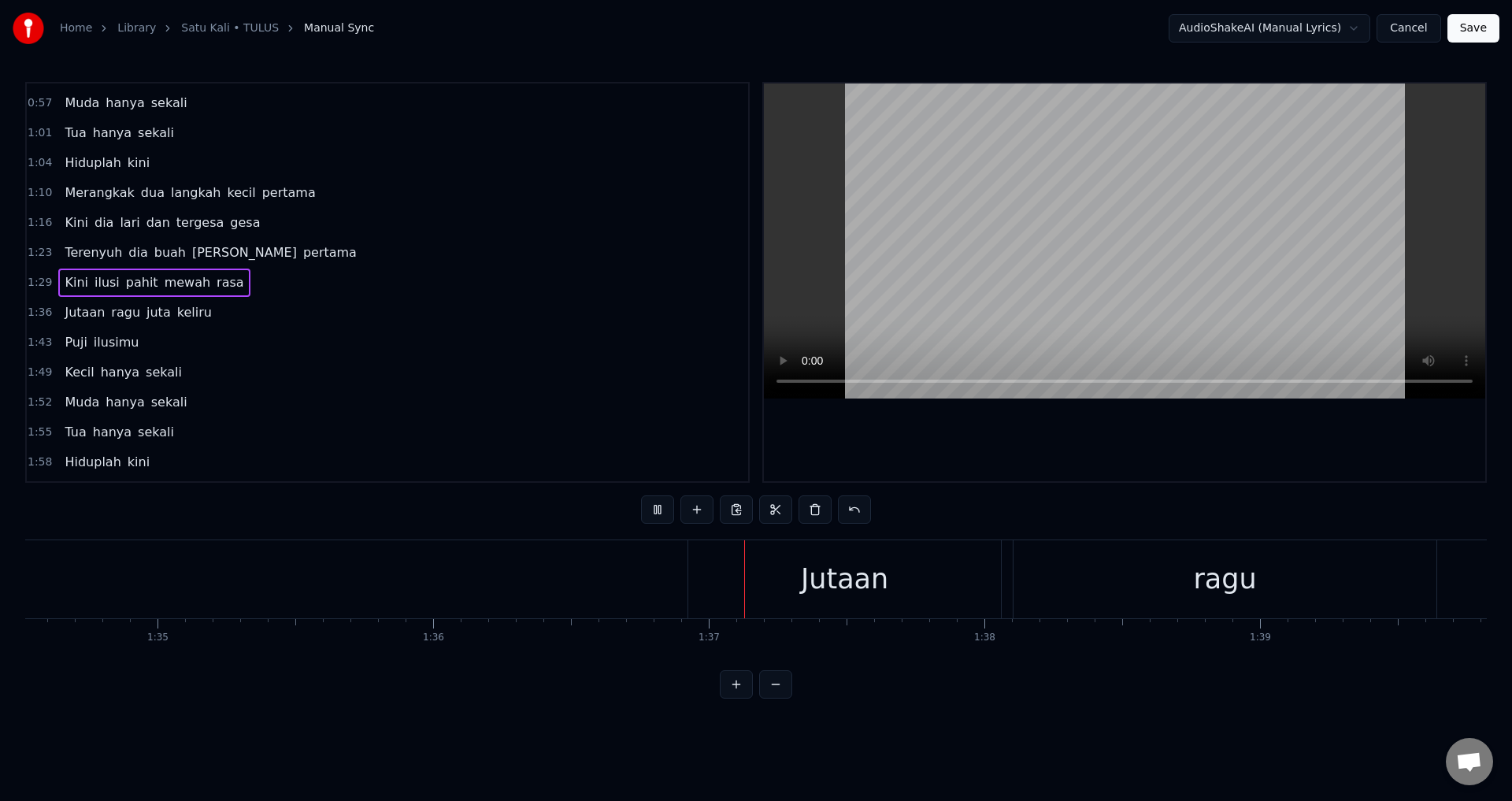
click at [1194, 452] on div at bounding box center [1125, 283] width 722 height 398
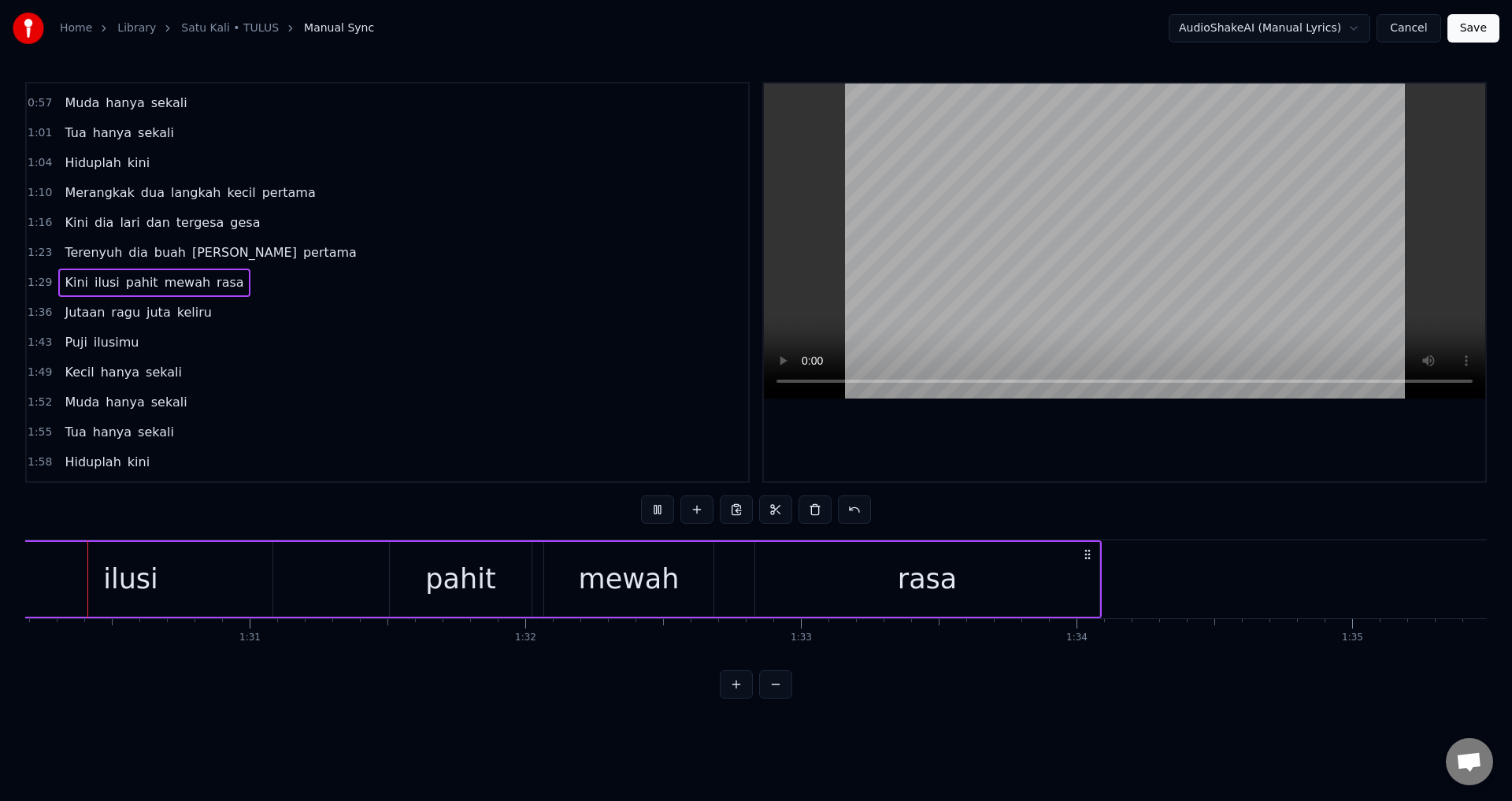
scroll to position [0, 24802]
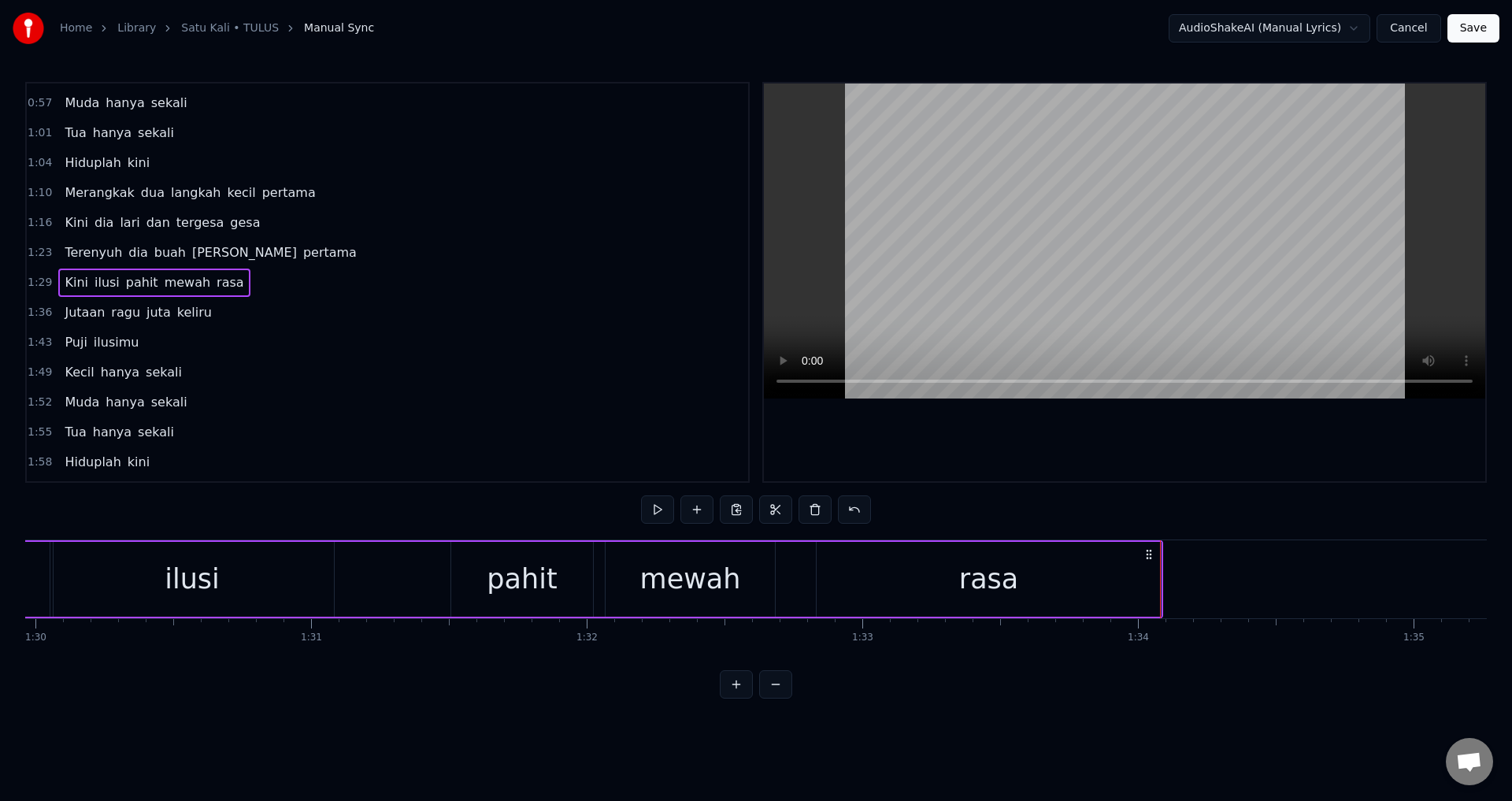
click at [1137, 428] on div at bounding box center [1125, 283] width 722 height 398
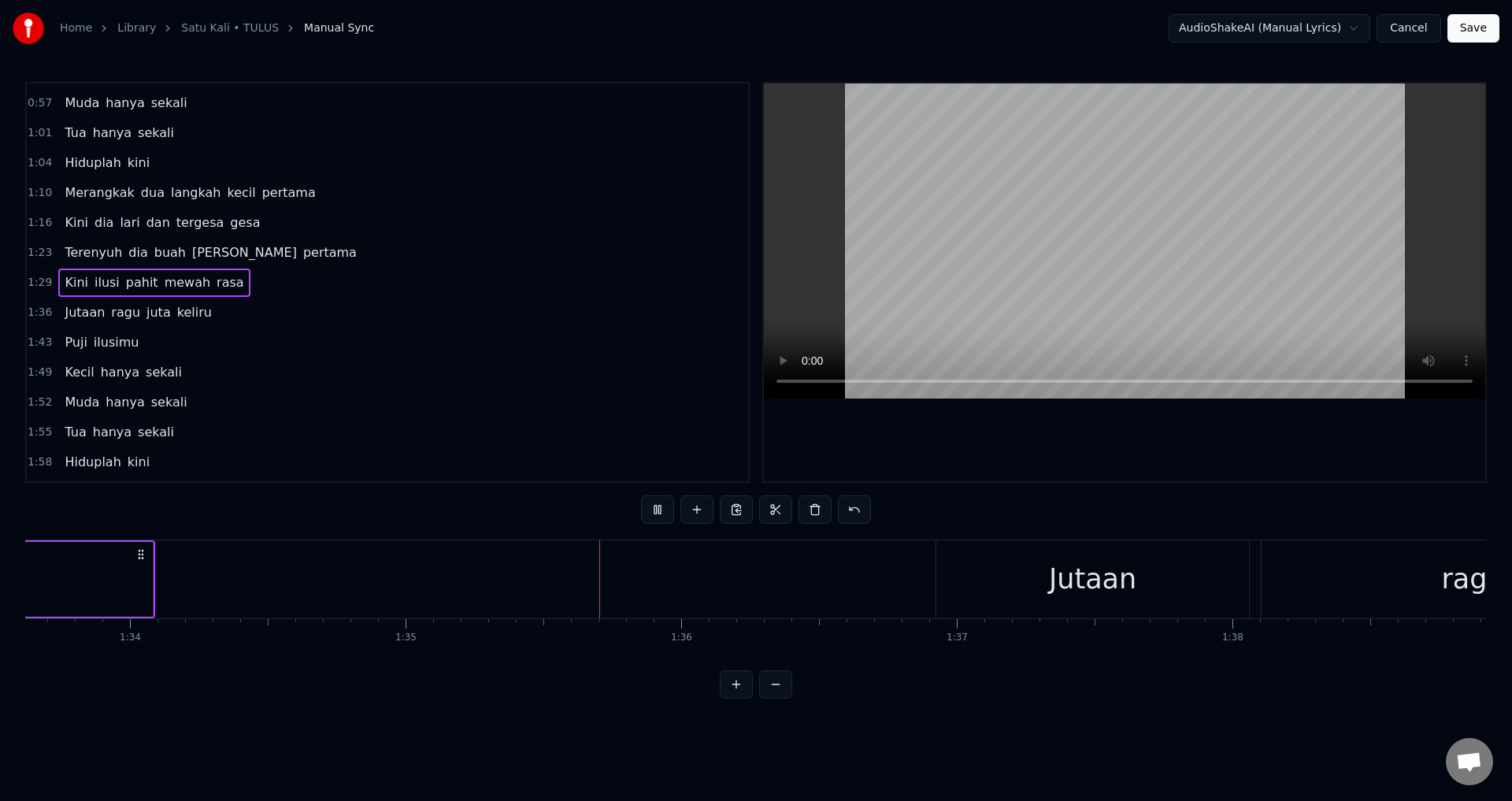
scroll to position [0, 26148]
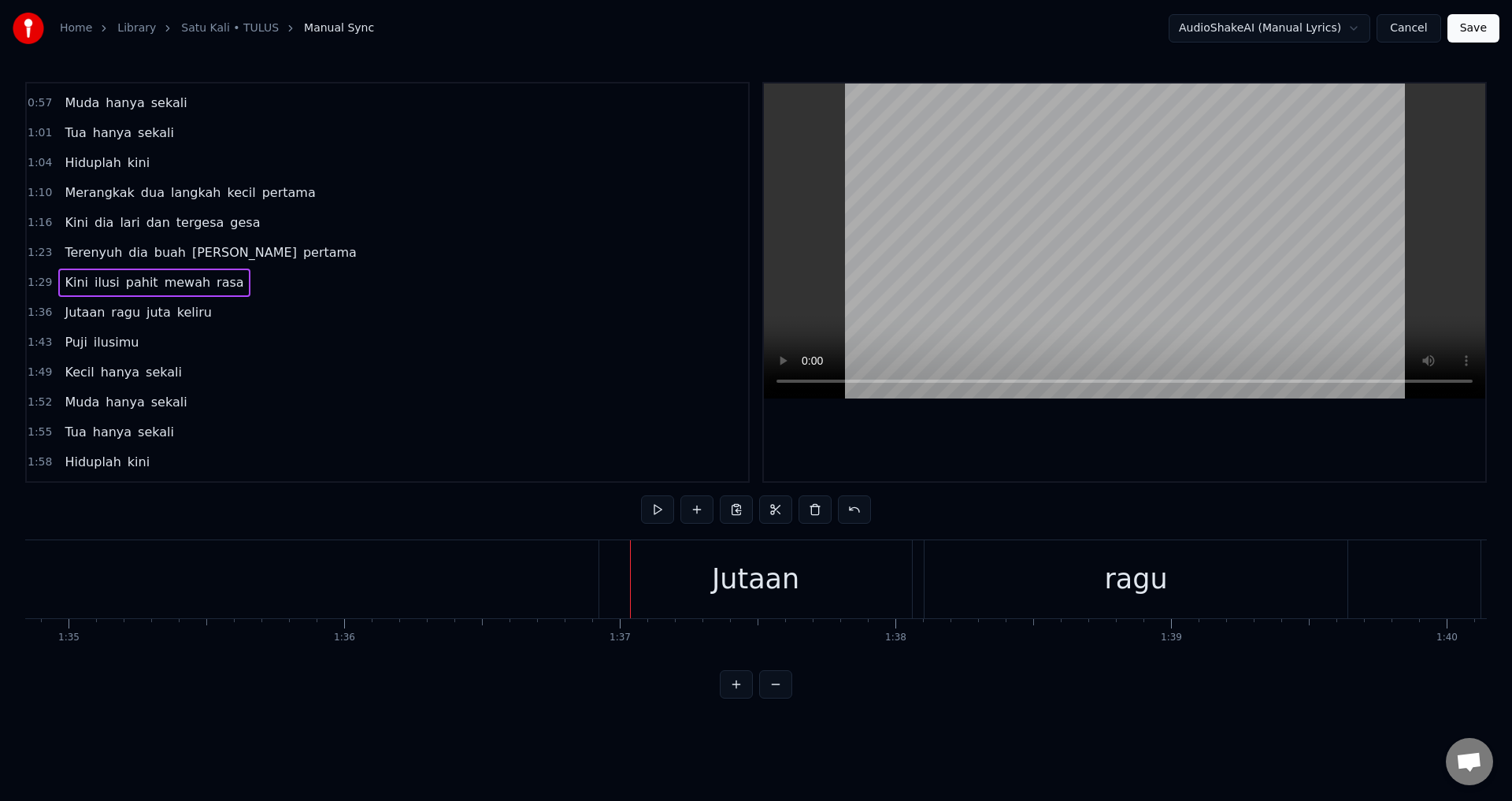
click at [918, 585] on div "Jutaan ragu juta keliru" at bounding box center [1374, 579] width 1553 height 78
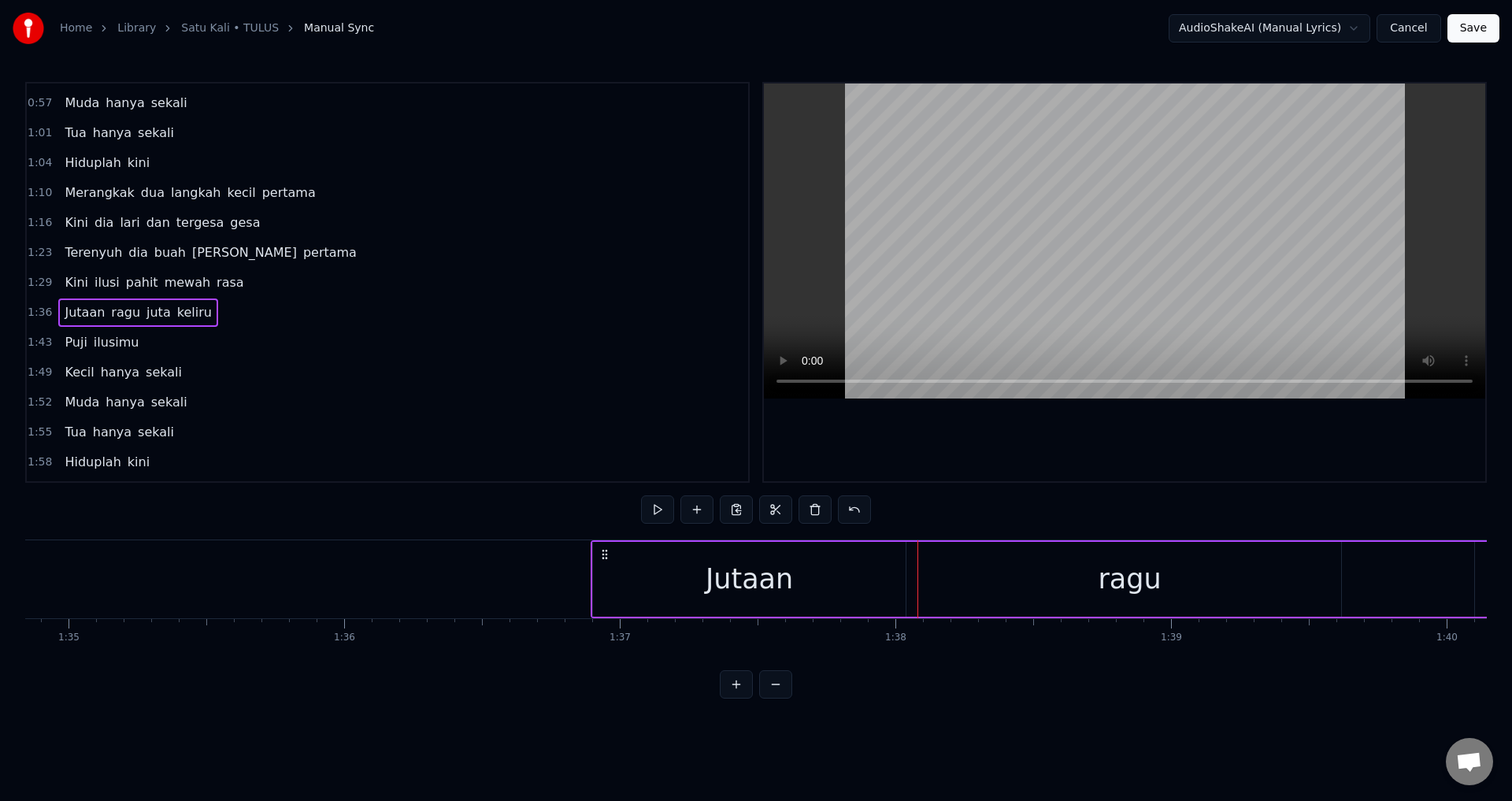
drag, startPoint x: 613, startPoint y: 552, endPoint x: 605, endPoint y: 551, distance: 8.1
click at [605, 551] on icon at bounding box center [604, 554] width 13 height 13
click at [948, 408] on div at bounding box center [1125, 283] width 722 height 398
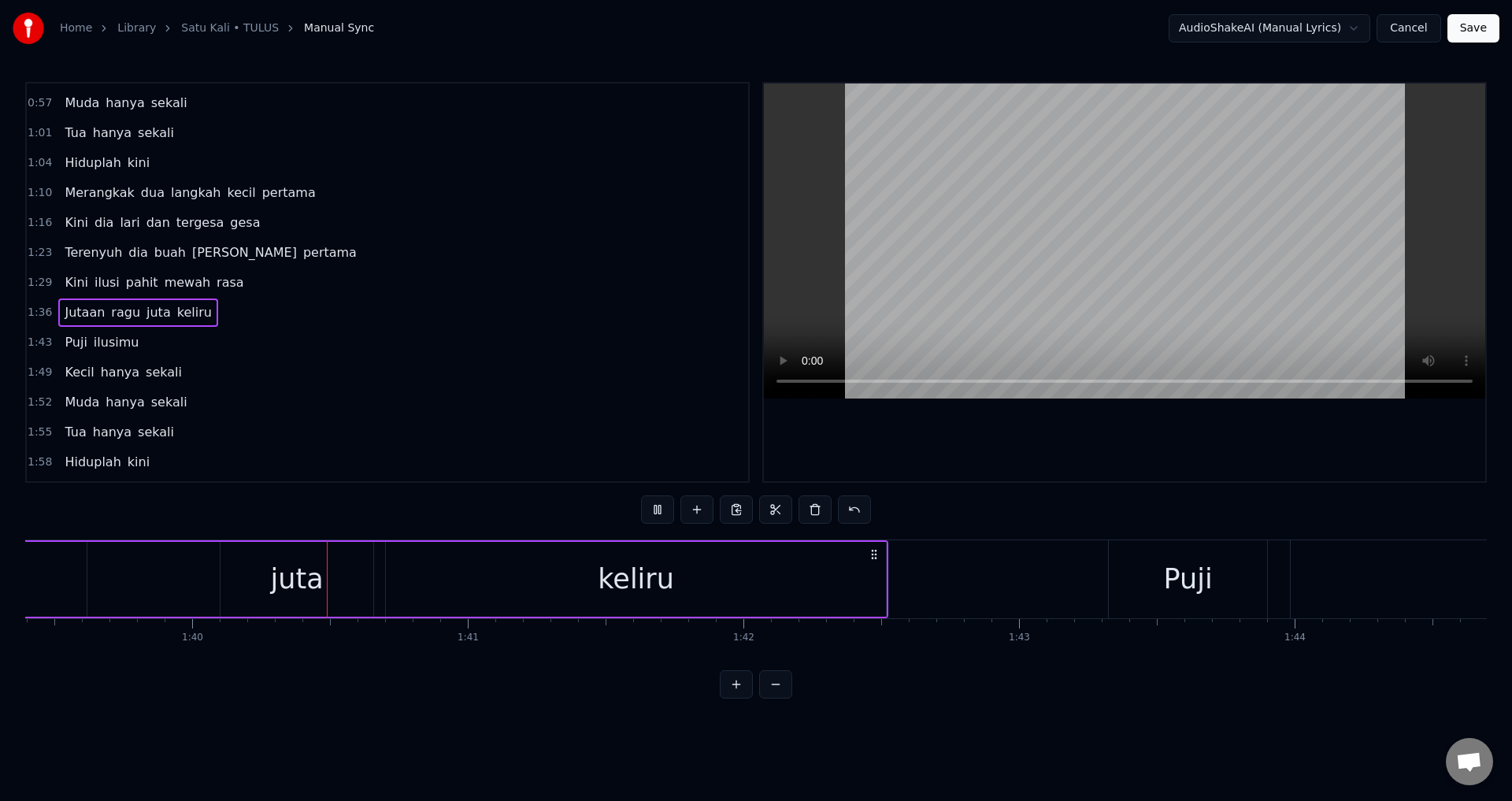
scroll to position [0, 27454]
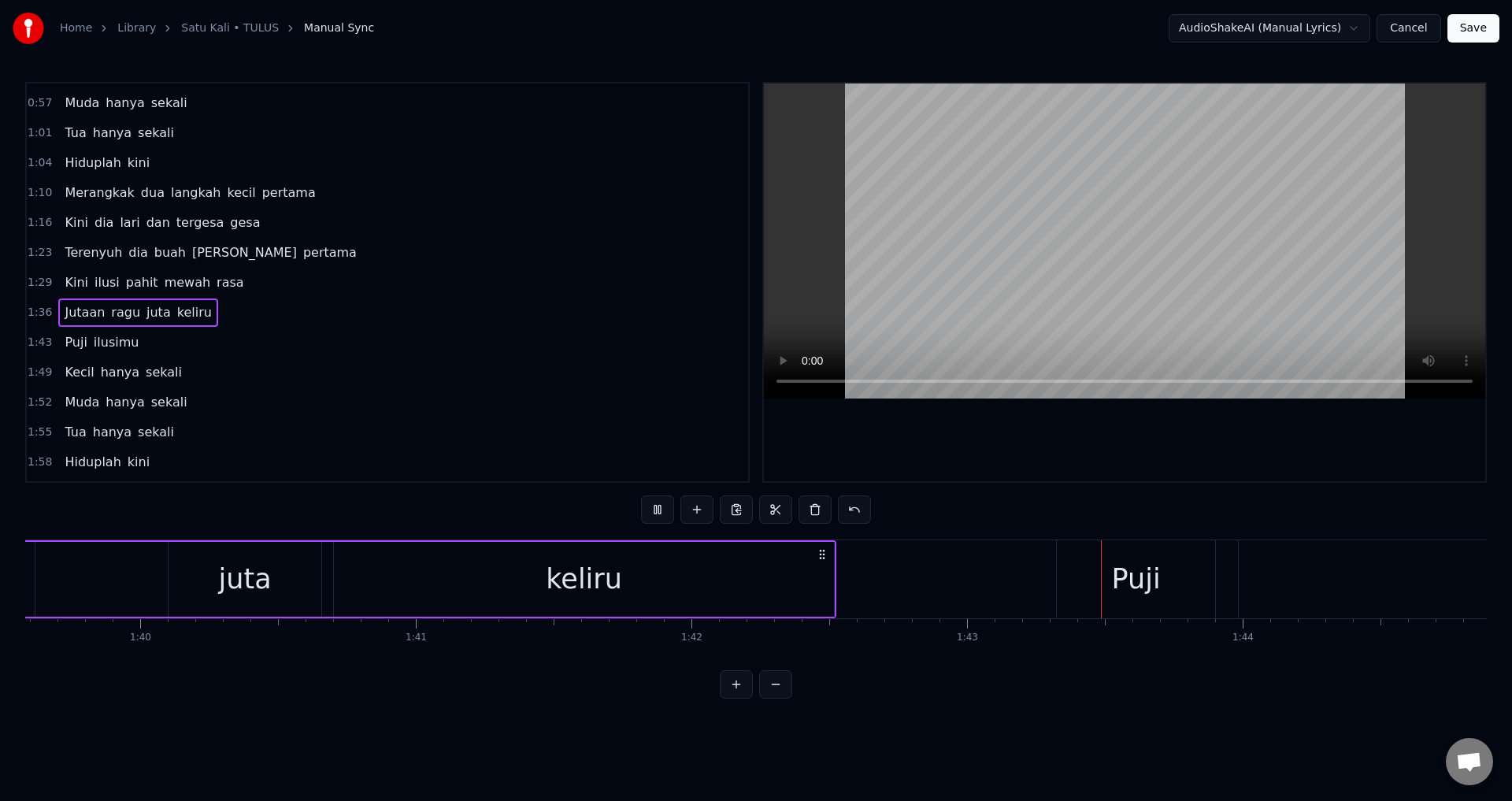
click at [1130, 444] on div at bounding box center [1125, 283] width 722 height 398
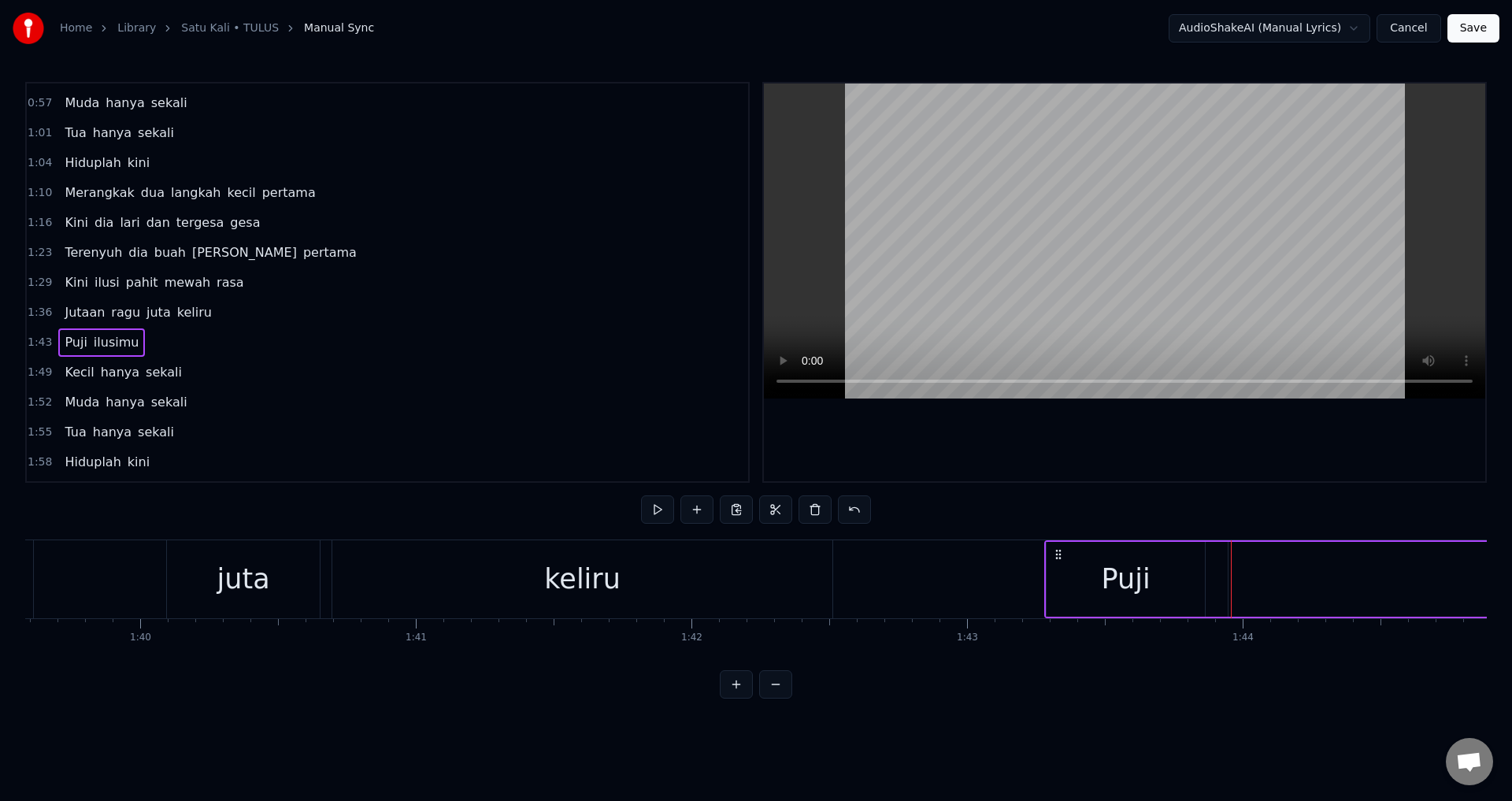
drag, startPoint x: 1070, startPoint y: 551, endPoint x: 1058, endPoint y: 551, distance: 12.0
click at [1058, 551] on icon at bounding box center [1058, 554] width 13 height 13
click at [1083, 443] on div at bounding box center [1125, 283] width 722 height 398
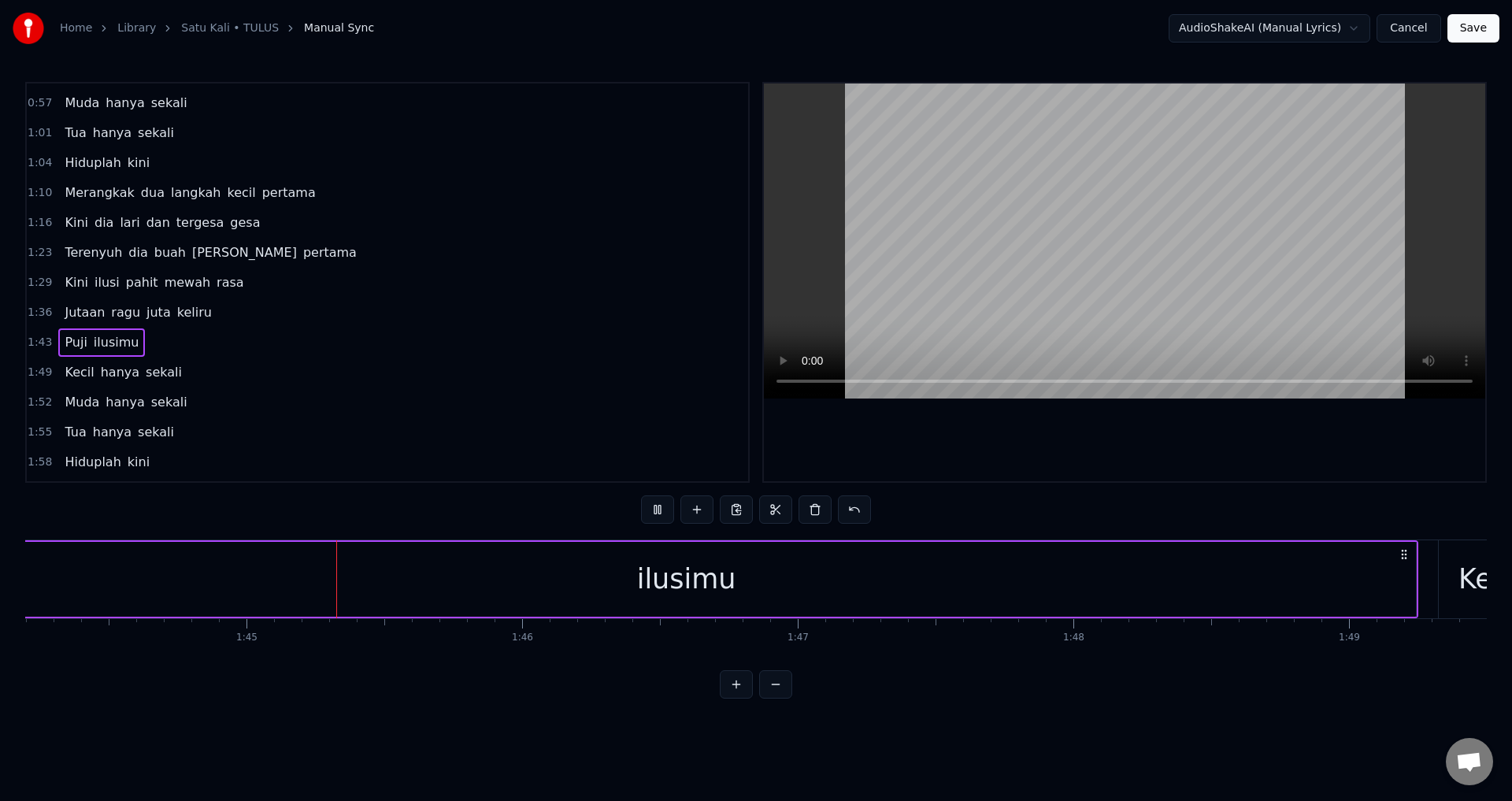
scroll to position [0, 28786]
click at [1358, 568] on div "ilusimu" at bounding box center [627, 580] width 1461 height 75
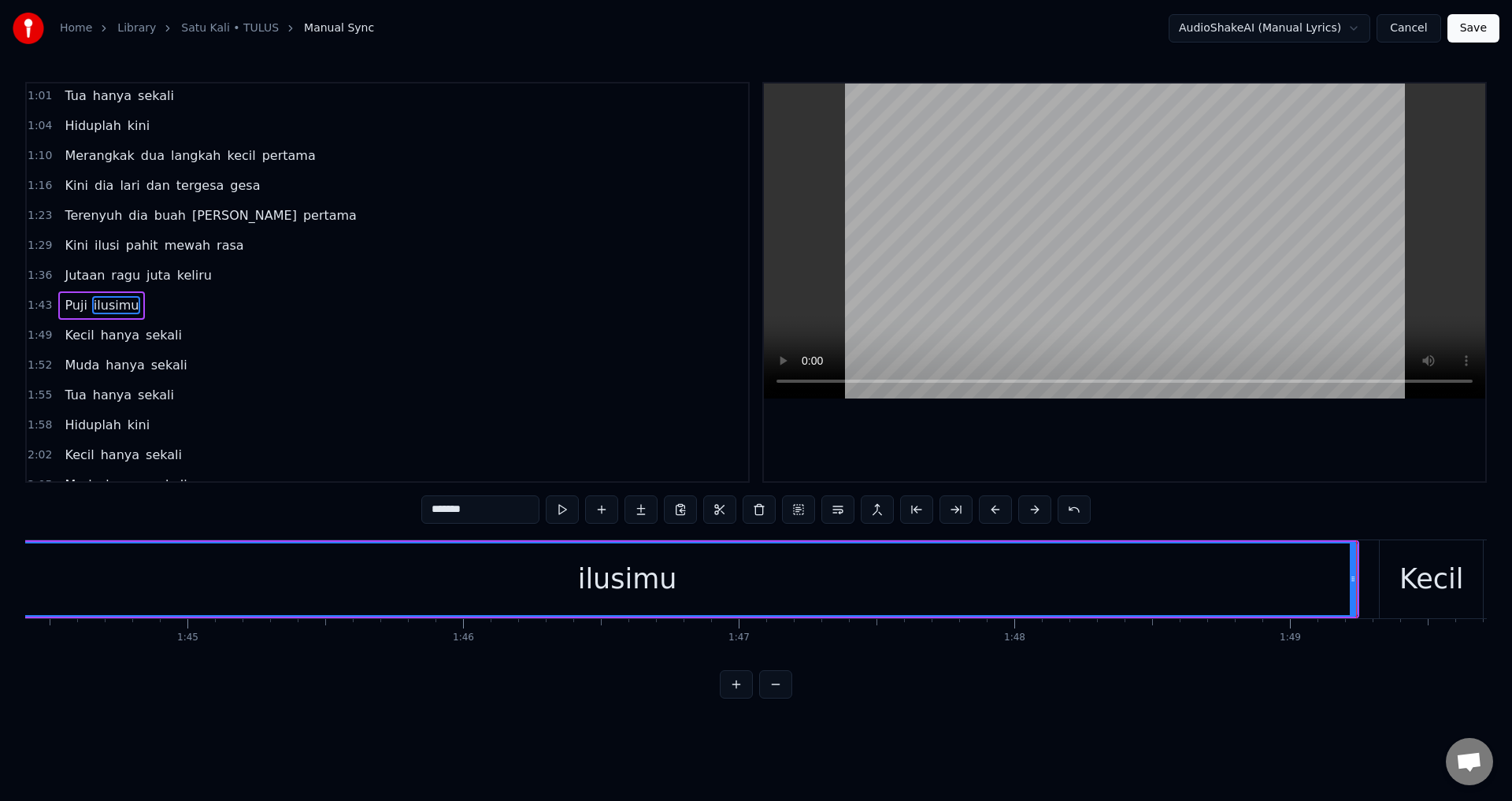
scroll to position [414, 0]
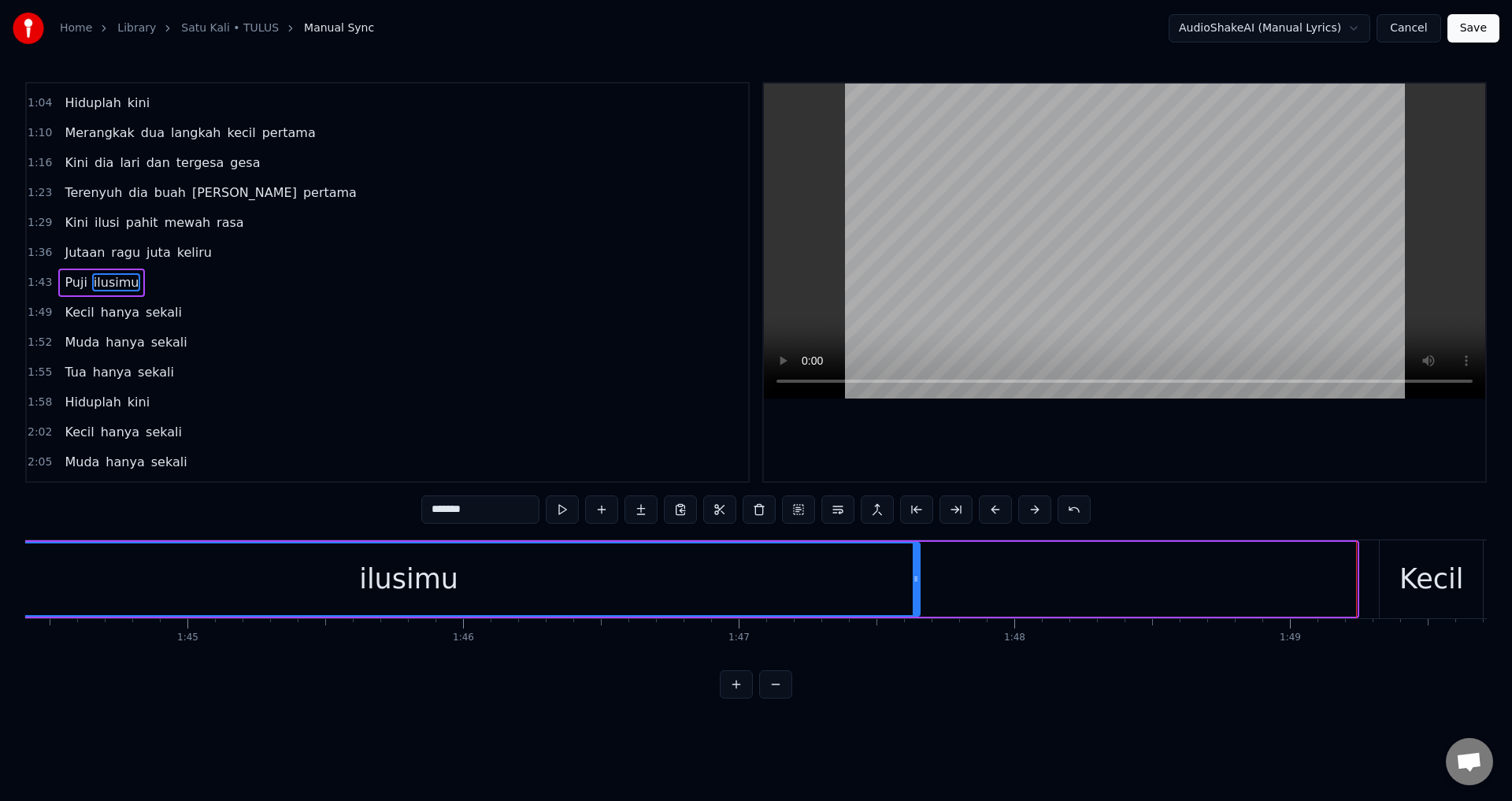
drag, startPoint x: 1355, startPoint y: 580, endPoint x: 918, endPoint y: 618, distance: 438.6
click at [918, 618] on div "Puji ilusimu" at bounding box center [536, 579] width 1646 height 78
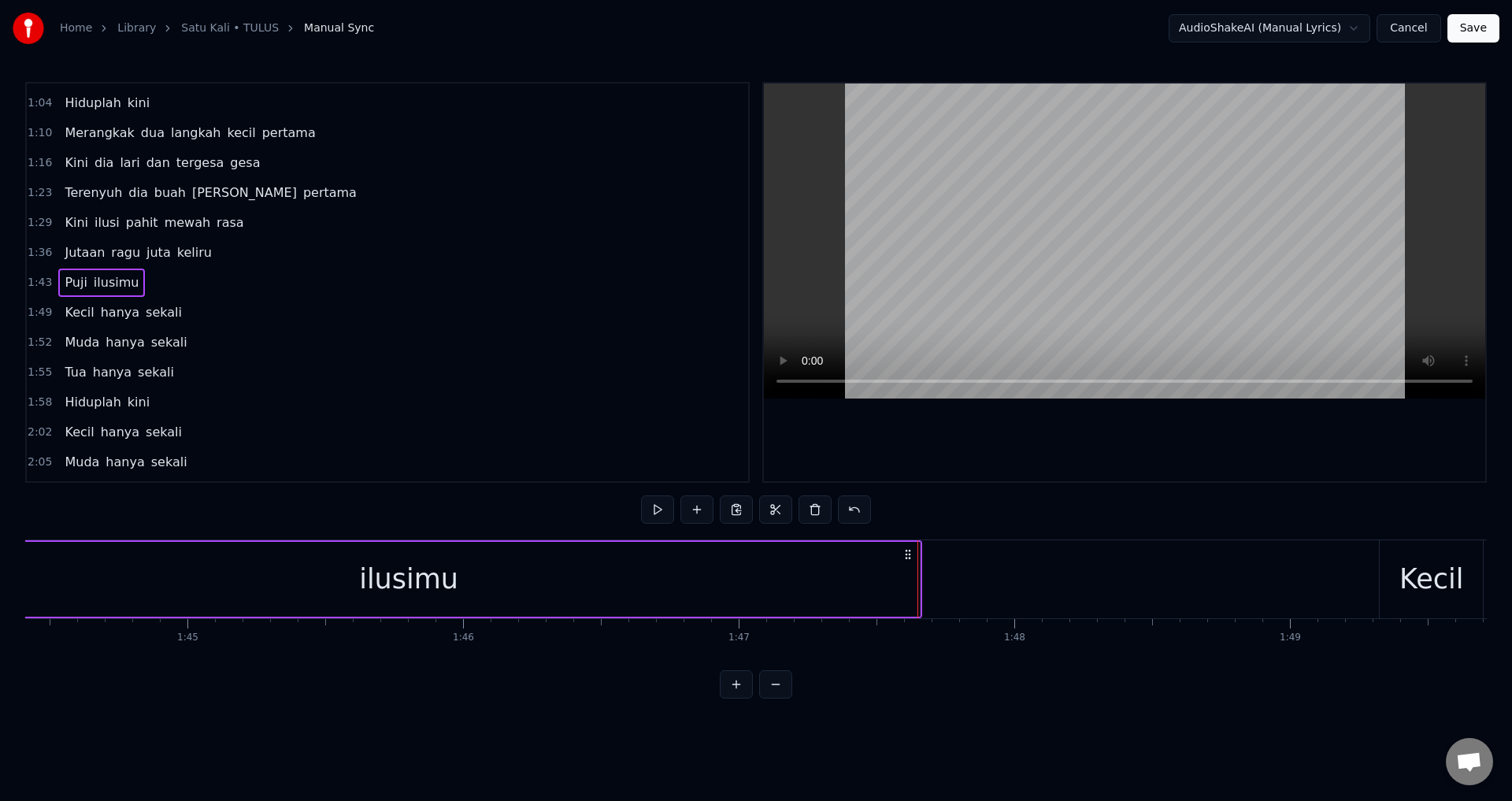
click at [915, 426] on div at bounding box center [1125, 283] width 722 height 398
click at [1201, 437] on div at bounding box center [1125, 283] width 722 height 398
click at [1426, 598] on div "Kecil" at bounding box center [1432, 579] width 64 height 41
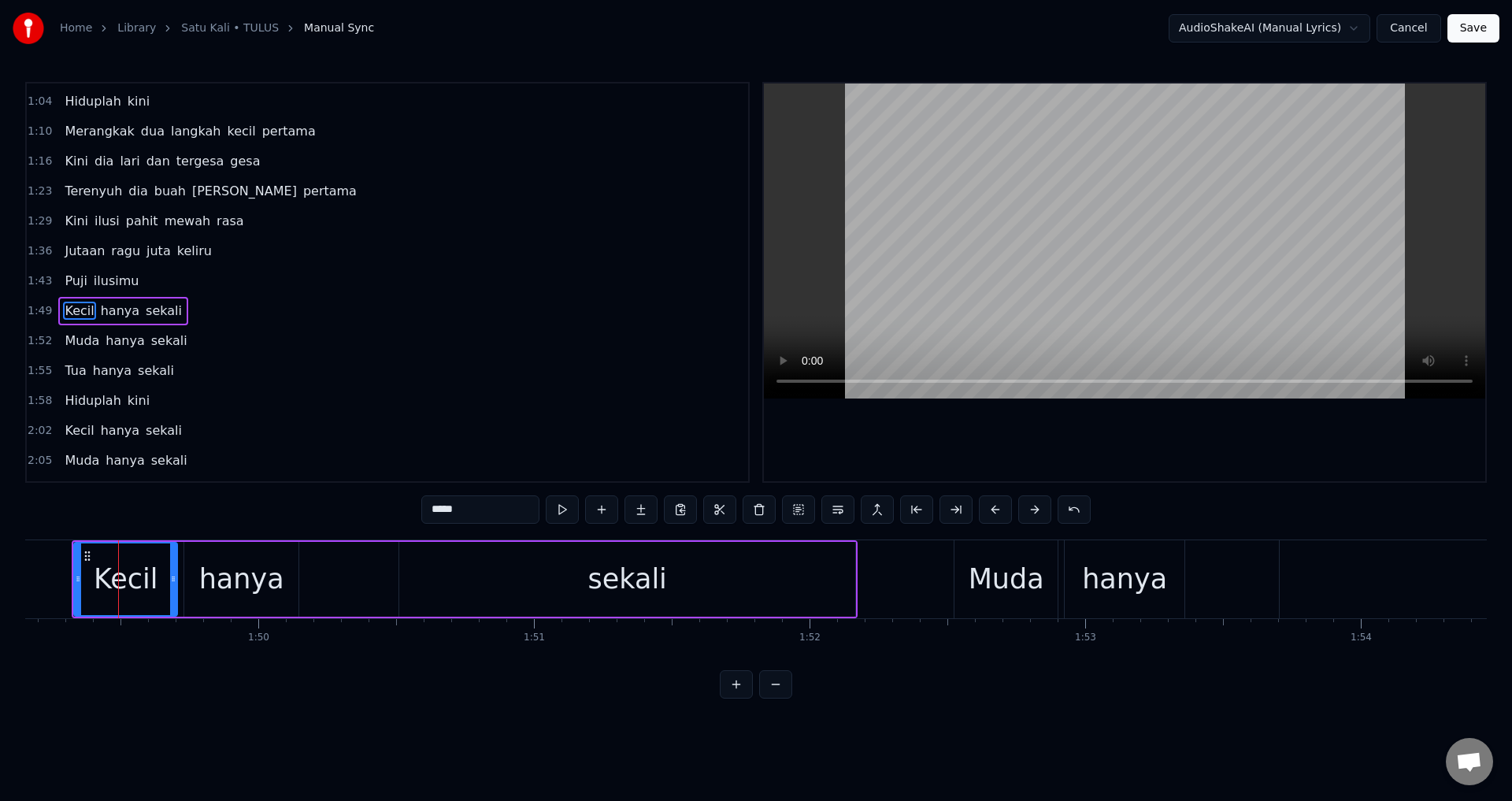
scroll to position [0, 30107]
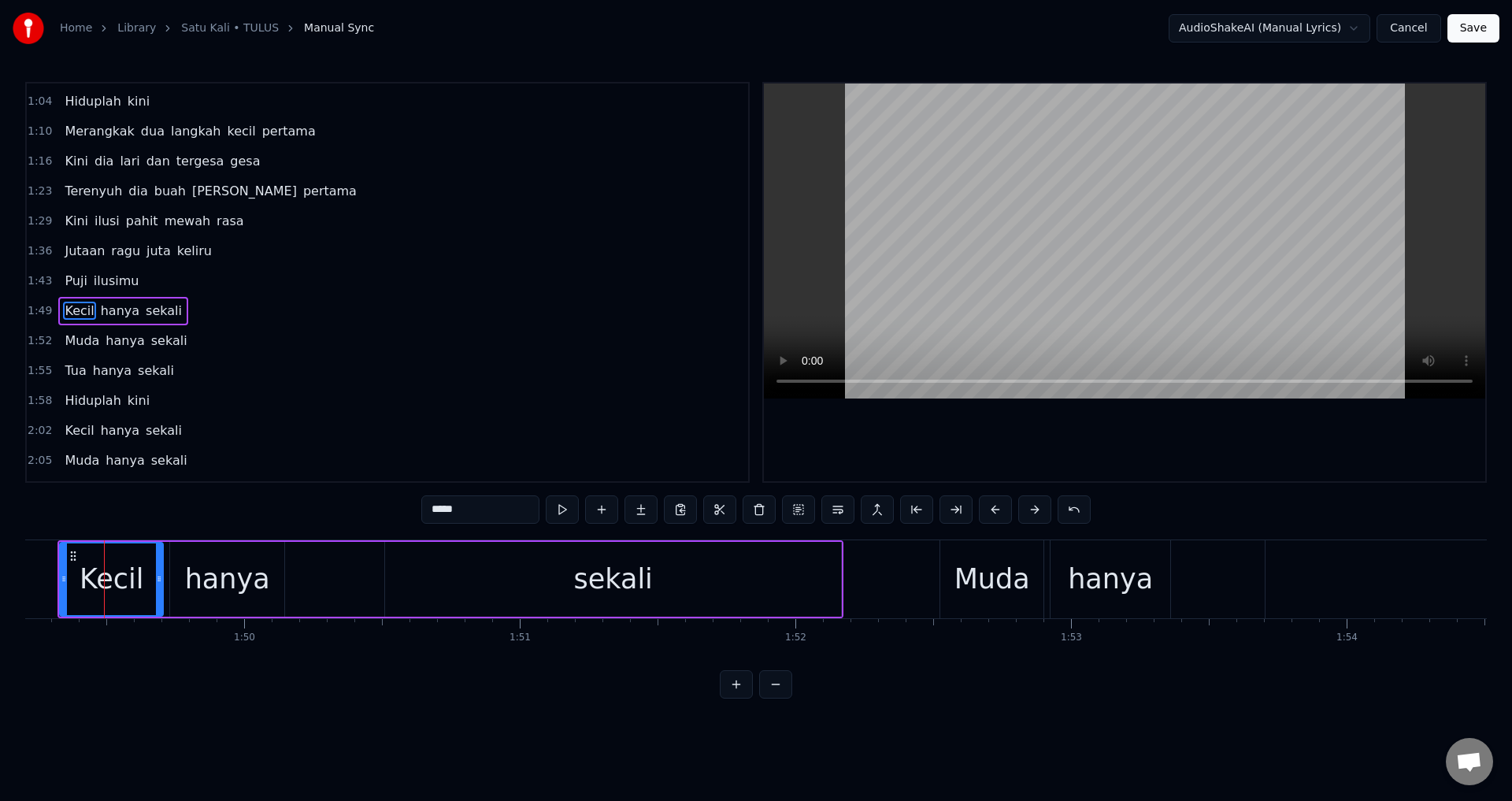
click at [303, 585] on div "Kecil hanya sekali" at bounding box center [451, 579] width 786 height 78
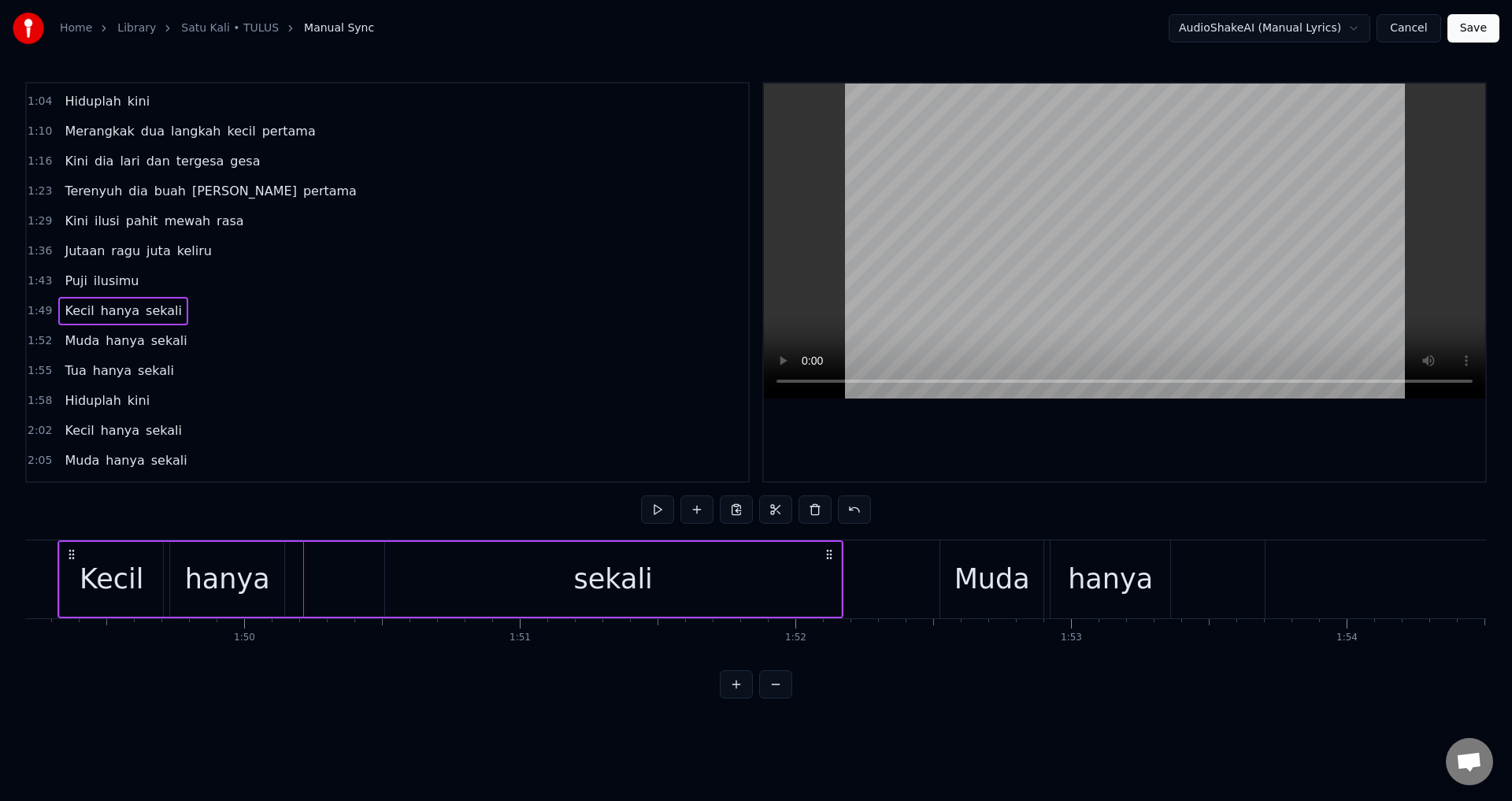
click at [306, 580] on div "Kecil hanya sekali" at bounding box center [451, 579] width 786 height 78
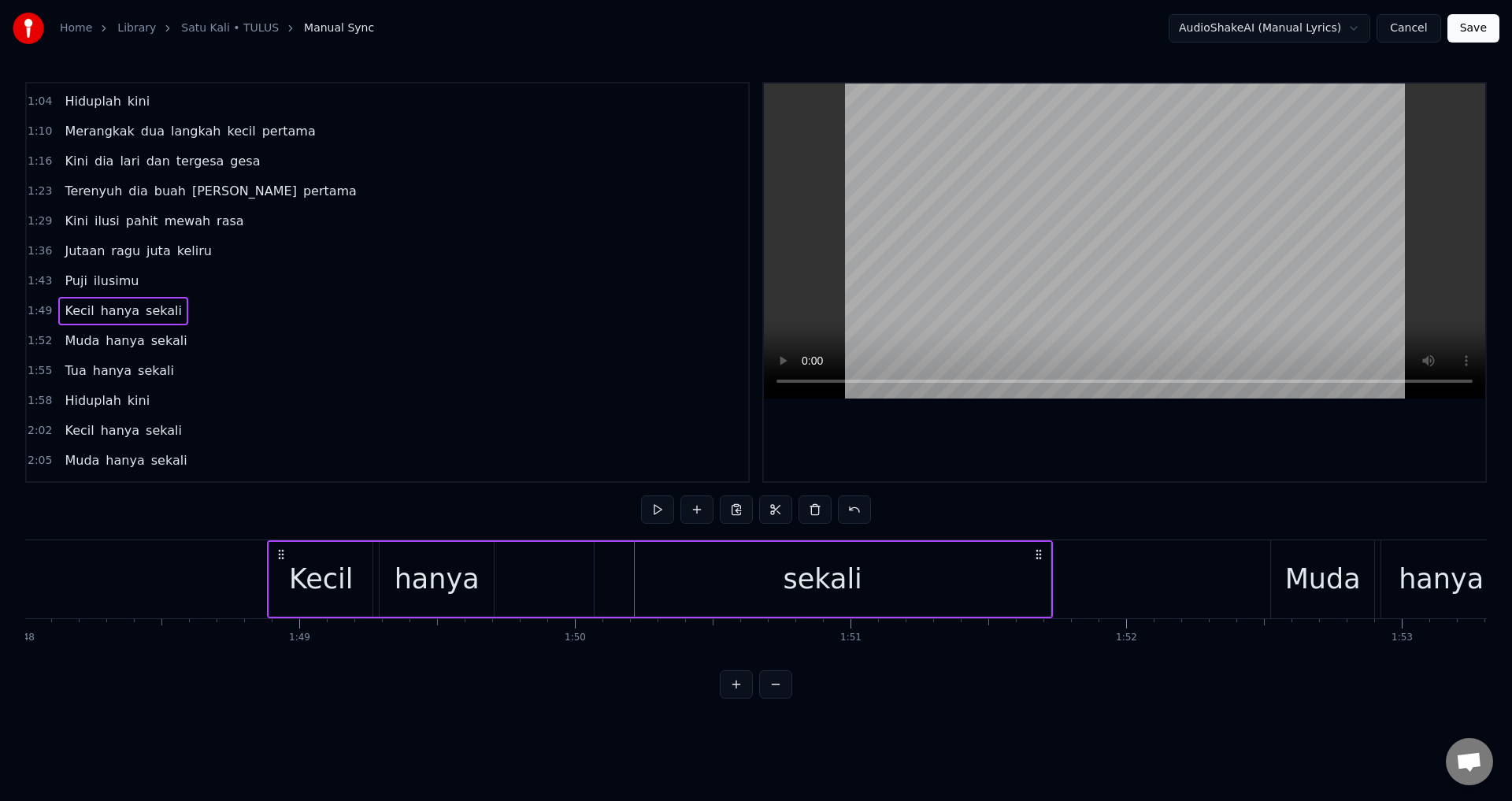
scroll to position [0, 29739]
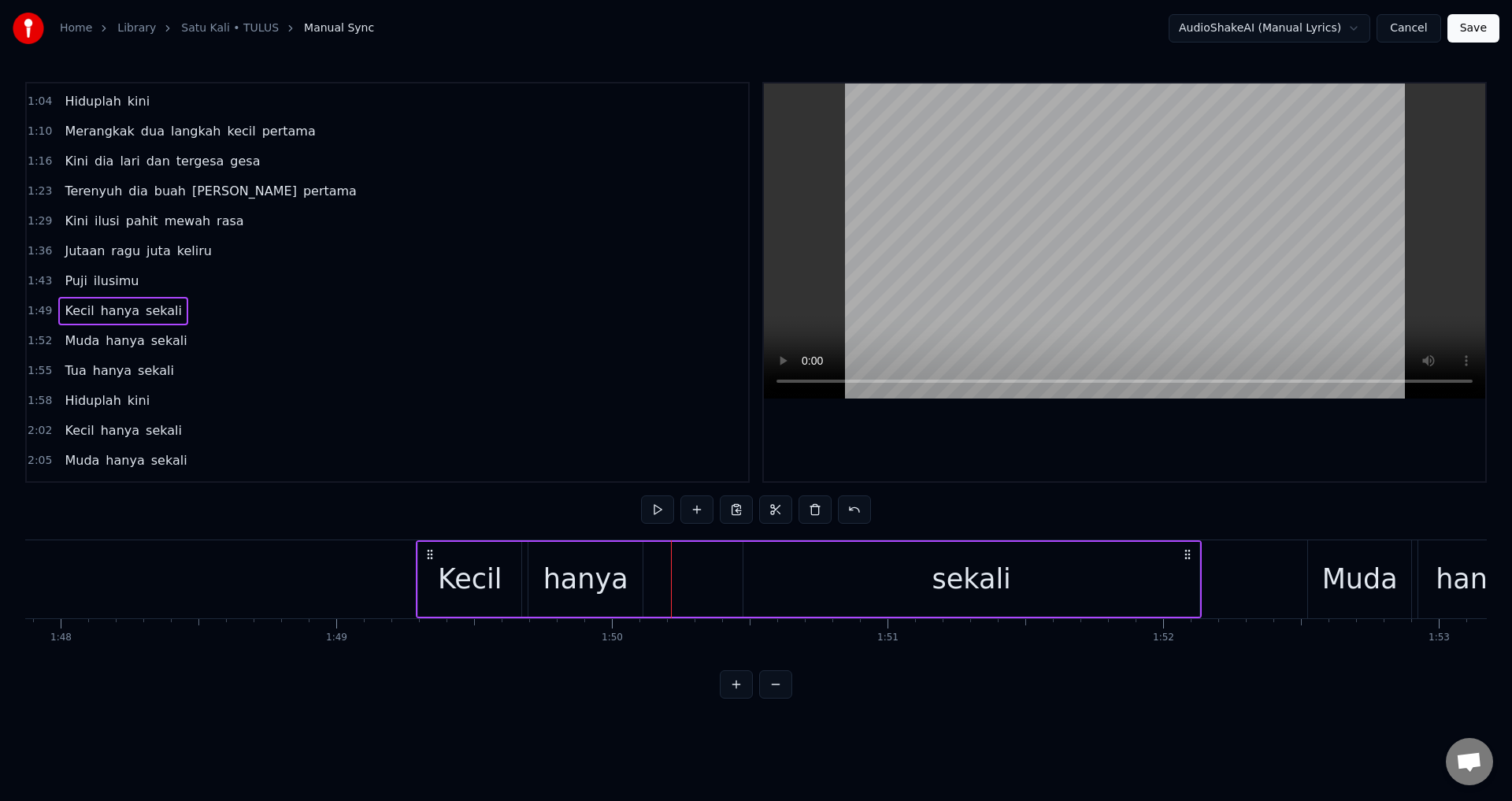
drag, startPoint x: 164, startPoint y: 554, endPoint x: 427, endPoint y: 598, distance: 266.7
click at [427, 598] on div "Kecil hanya sekali" at bounding box center [809, 579] width 786 height 78
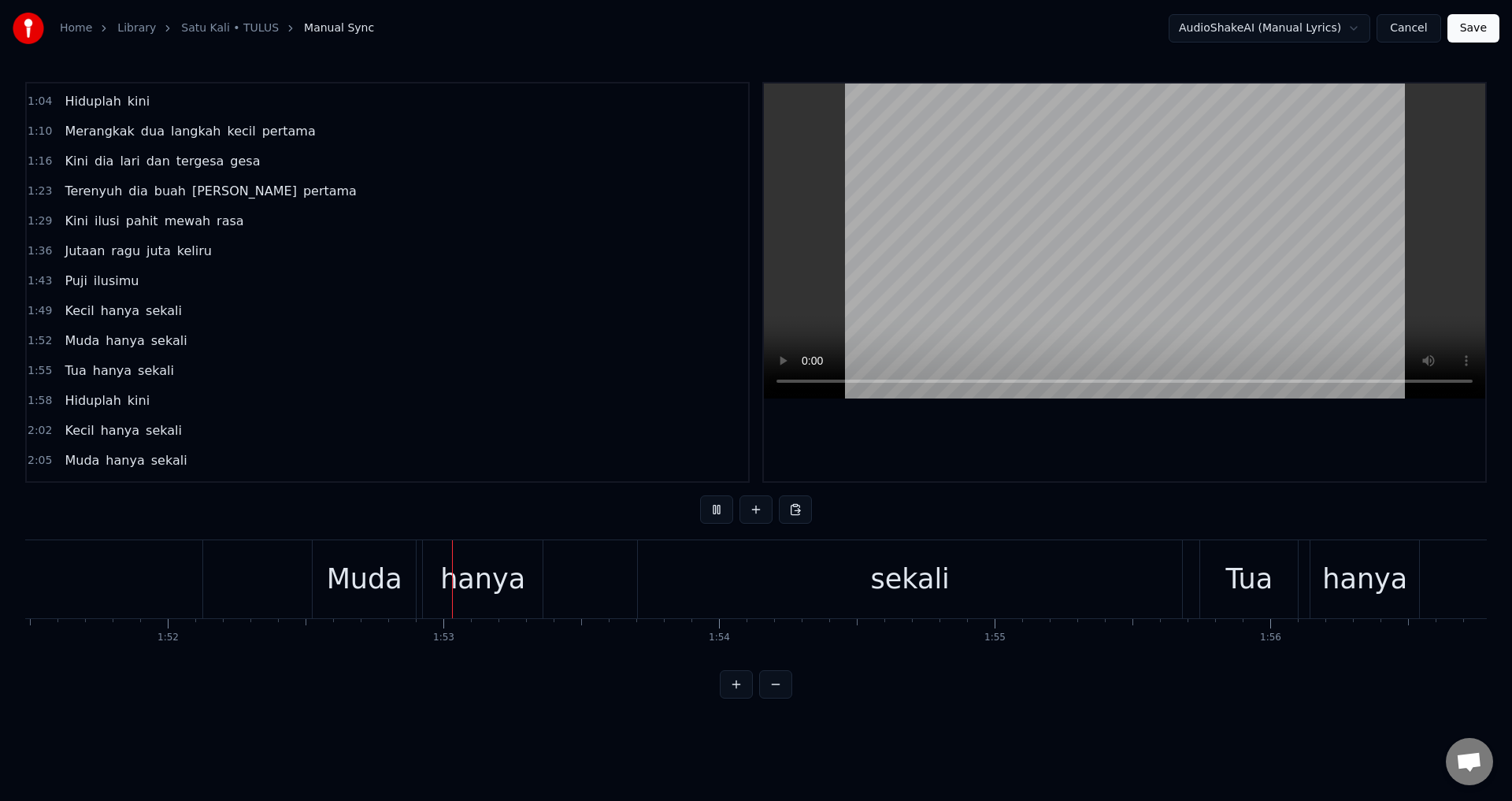
scroll to position [0, 31044]
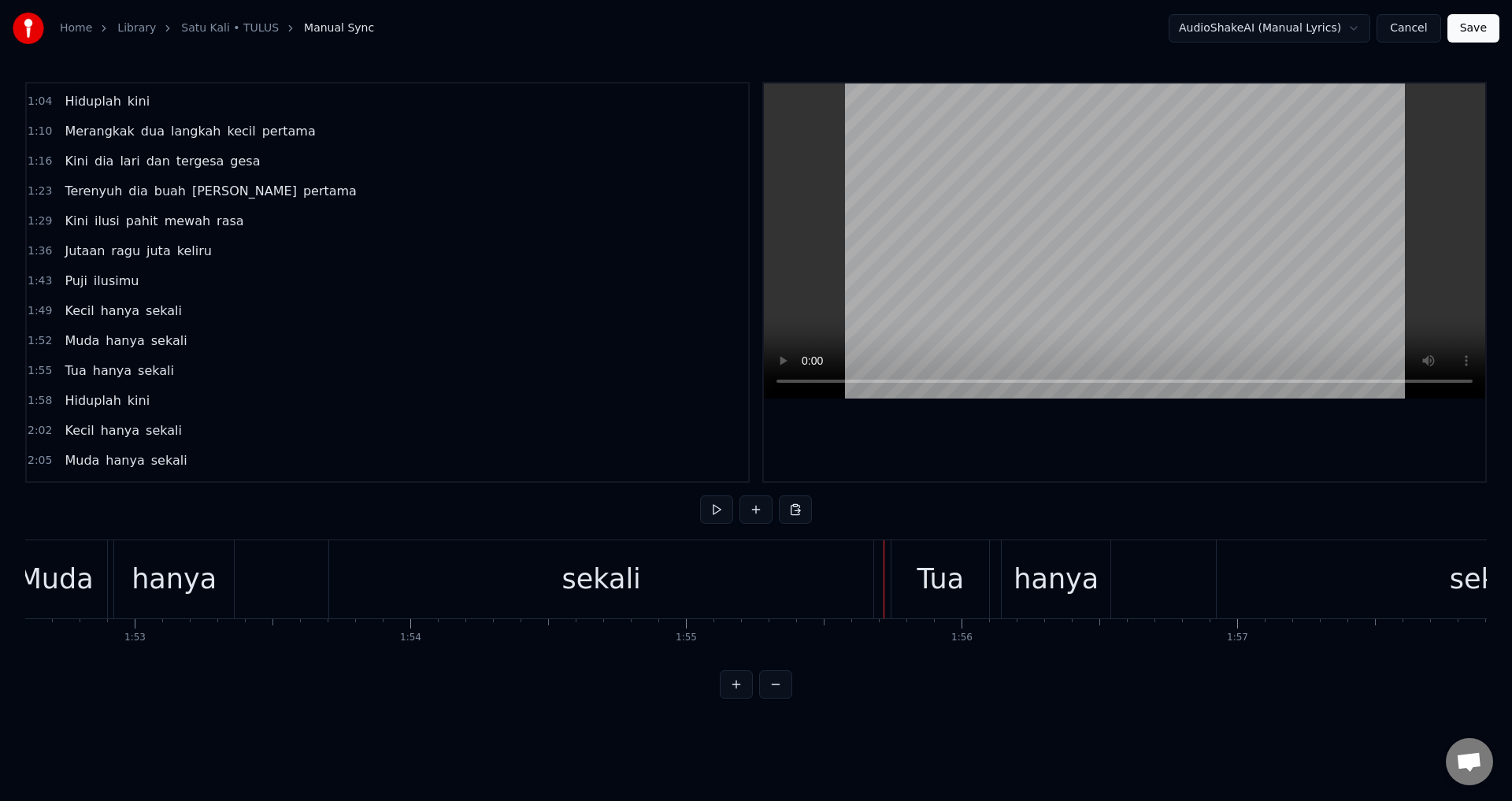
click at [296, 577] on div "Muda hanya sekali" at bounding box center [440, 579] width 874 height 78
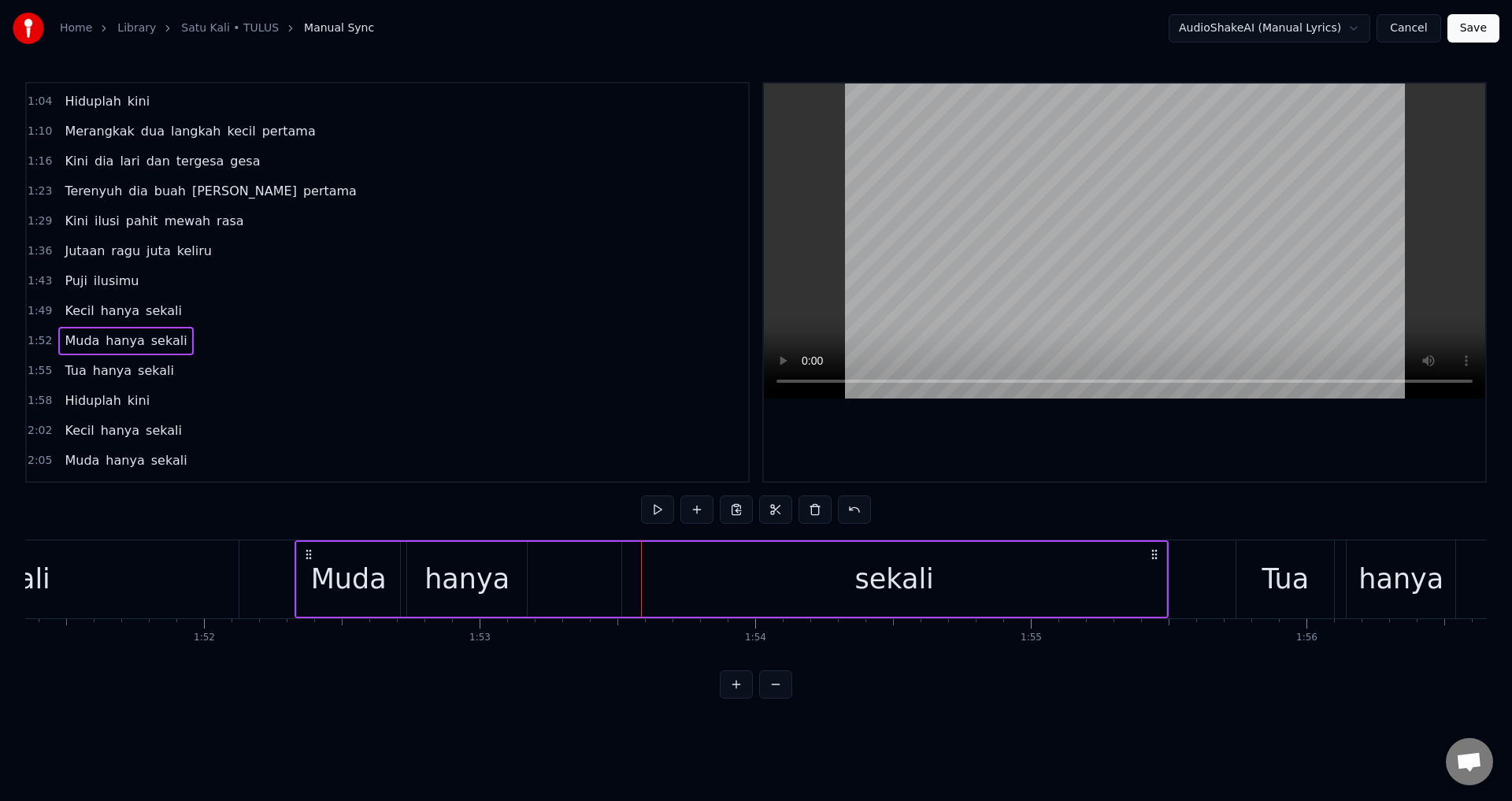
scroll to position [0, 30695]
drag, startPoint x: 301, startPoint y: 552, endPoint x: 347, endPoint y: 559, distance: 46.5
click at [347, 559] on icon at bounding box center [346, 554] width 13 height 13
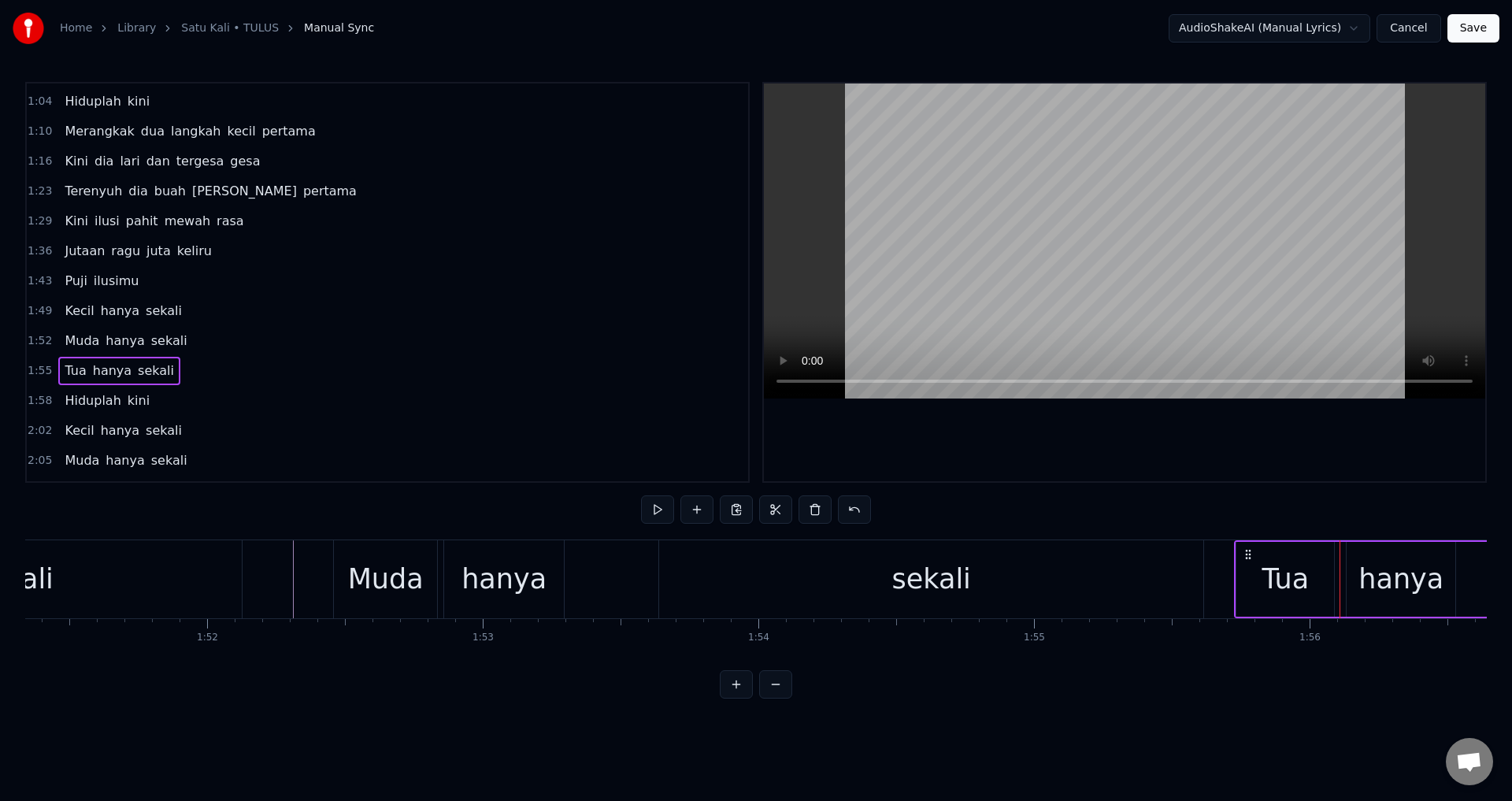
click at [1251, 553] on icon at bounding box center [1248, 554] width 13 height 13
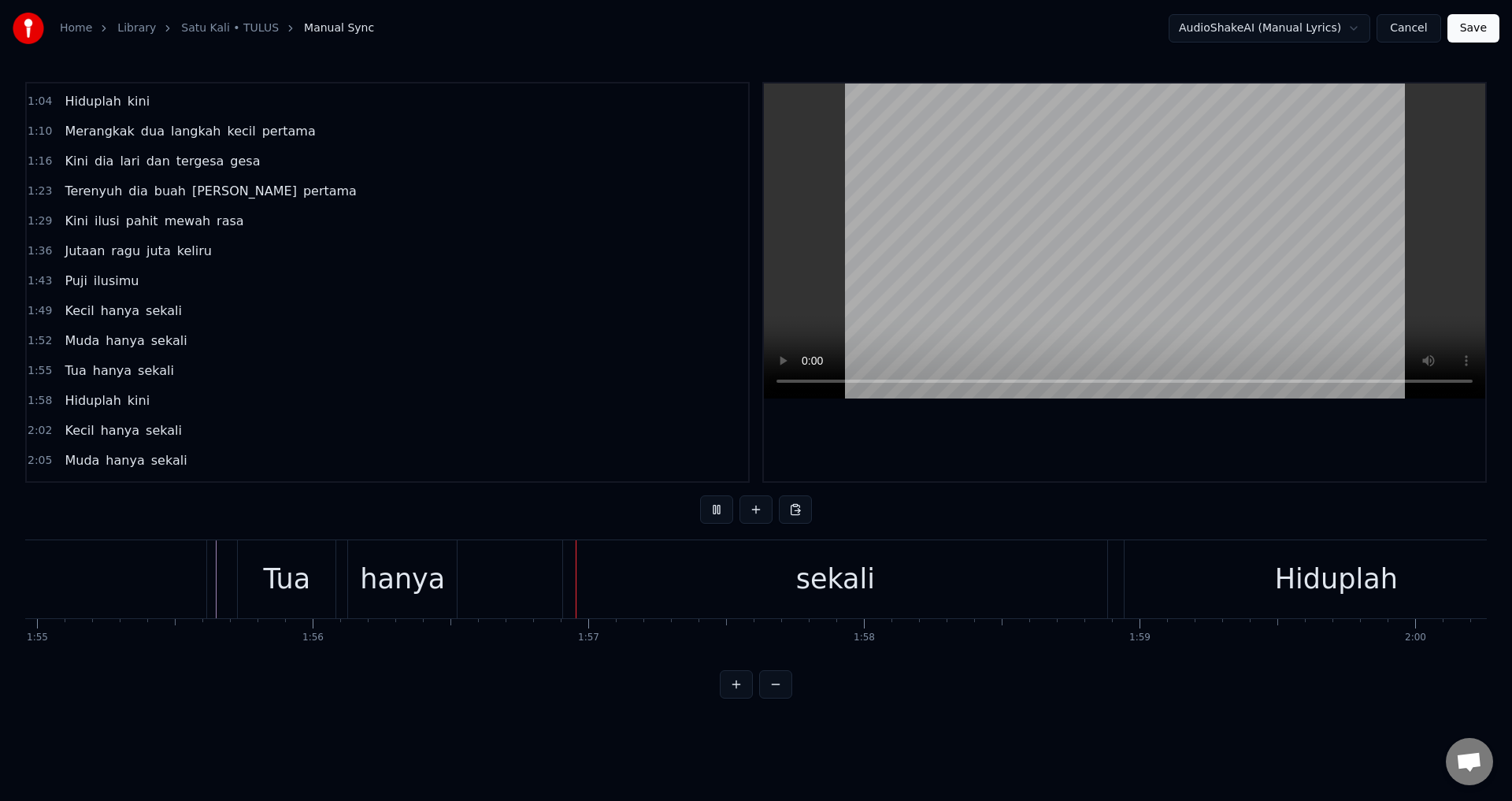
scroll to position [0, 32004]
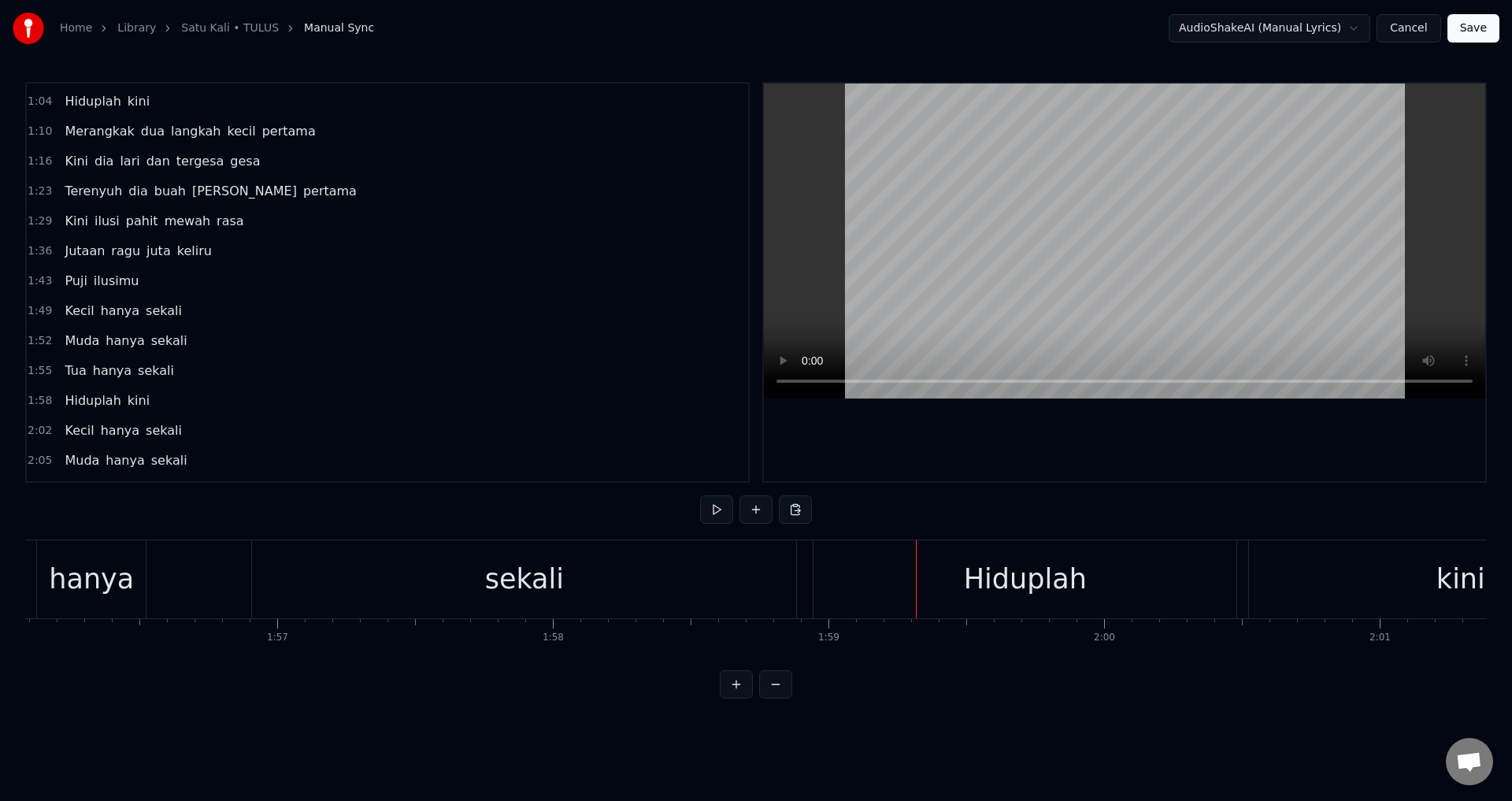
click at [1242, 581] on div "Hiduplah kini" at bounding box center [1244, 579] width 864 height 78
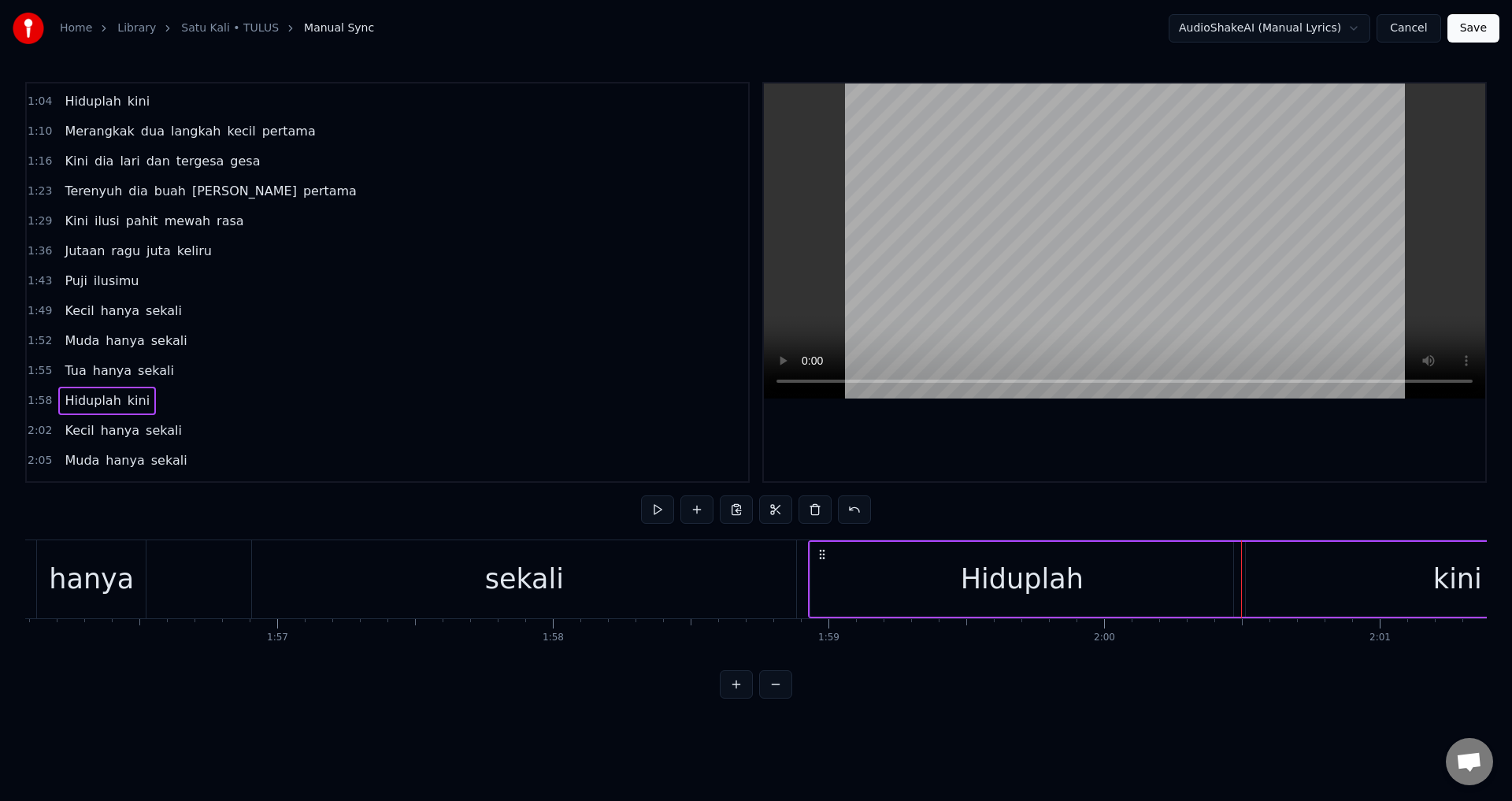
click at [818, 551] on icon at bounding box center [822, 554] width 13 height 13
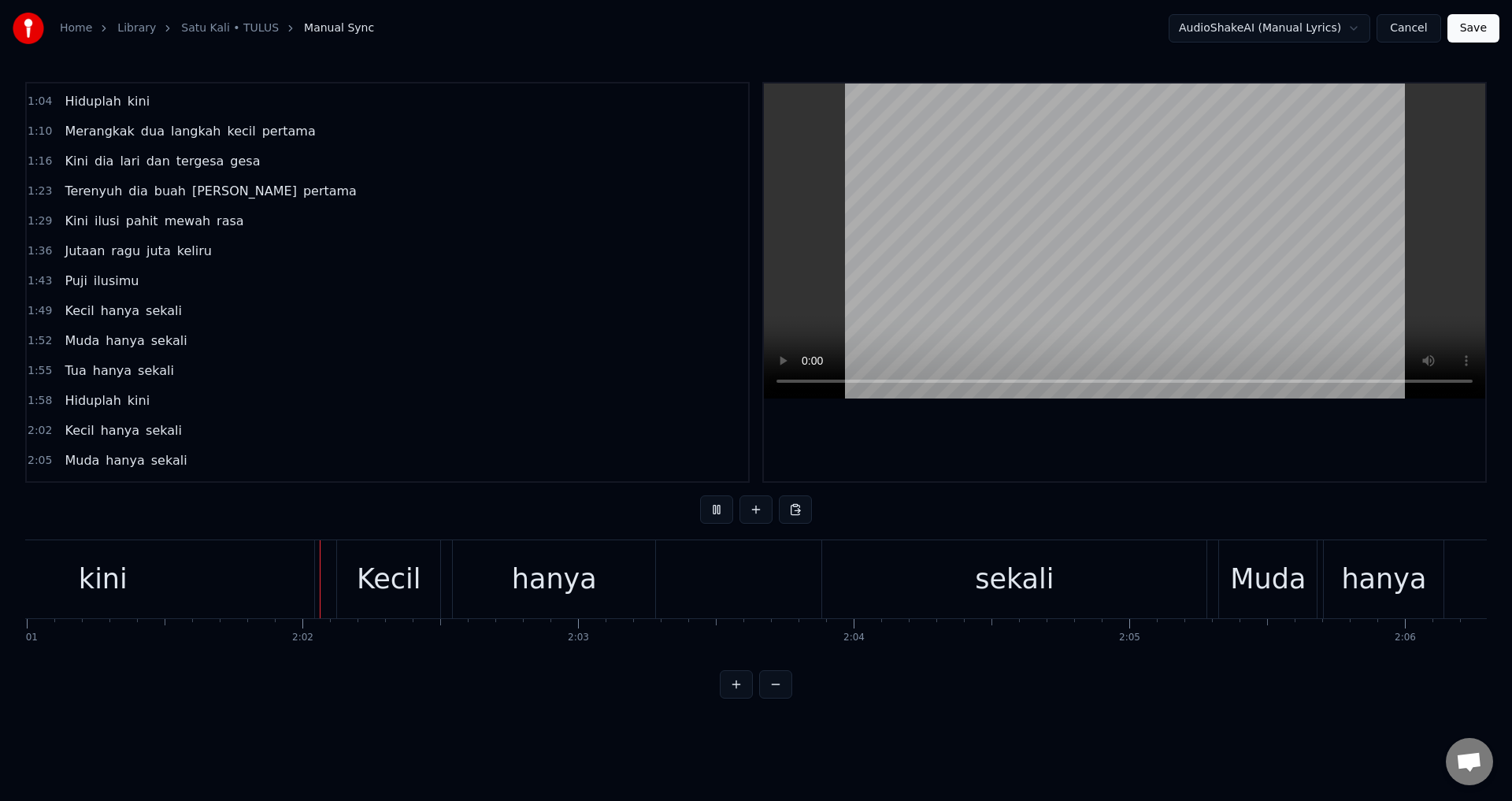
scroll to position [0, 33361]
click at [688, 579] on div "Kecil hanya sekali" at bounding box center [769, 579] width 874 height 78
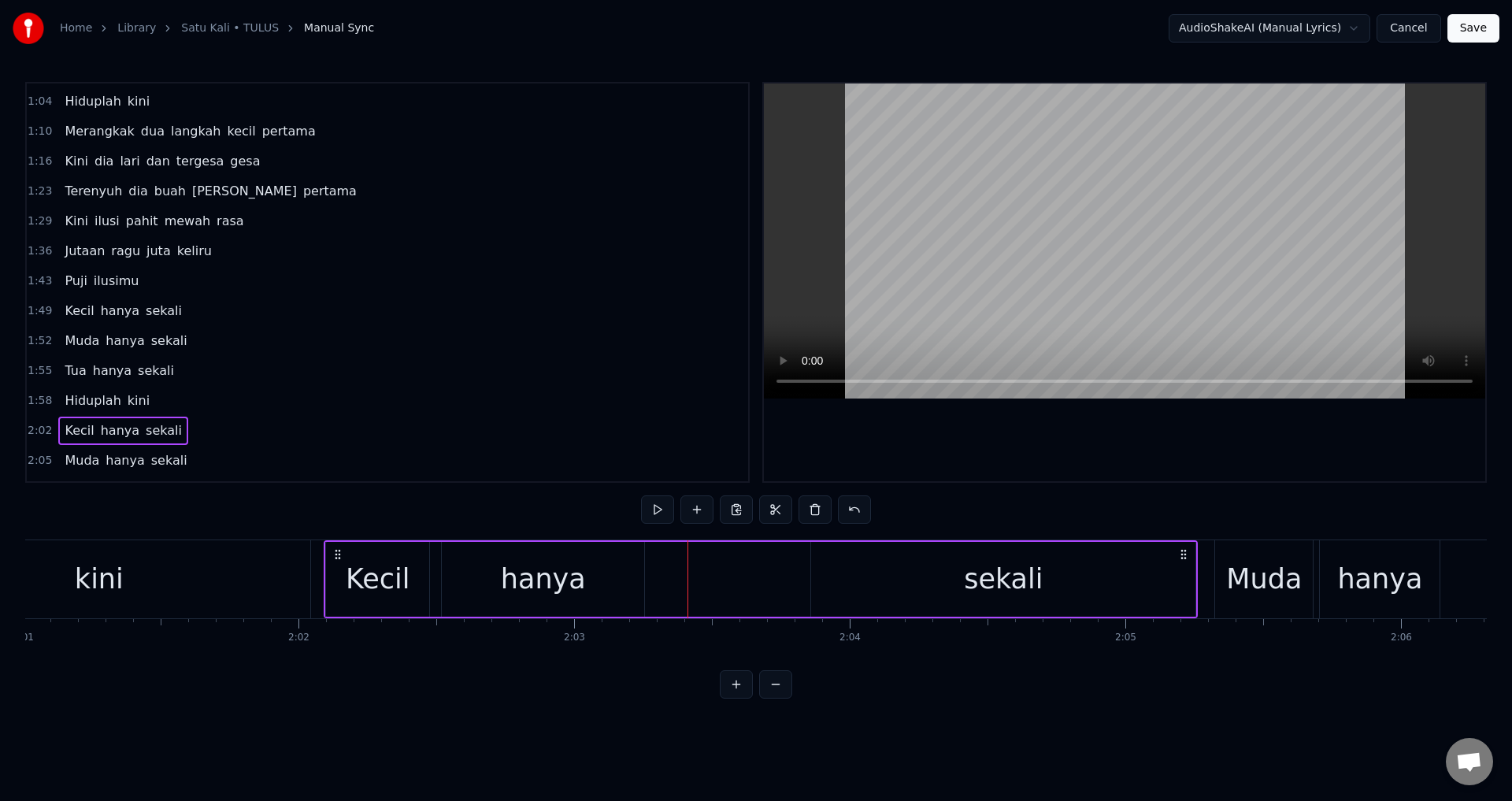
drag, startPoint x: 345, startPoint y: 548, endPoint x: 337, endPoint y: 548, distance: 8.0
click at [337, 548] on icon at bounding box center [338, 554] width 13 height 13
click at [311, 576] on div "kini" at bounding box center [98, 579] width 425 height 78
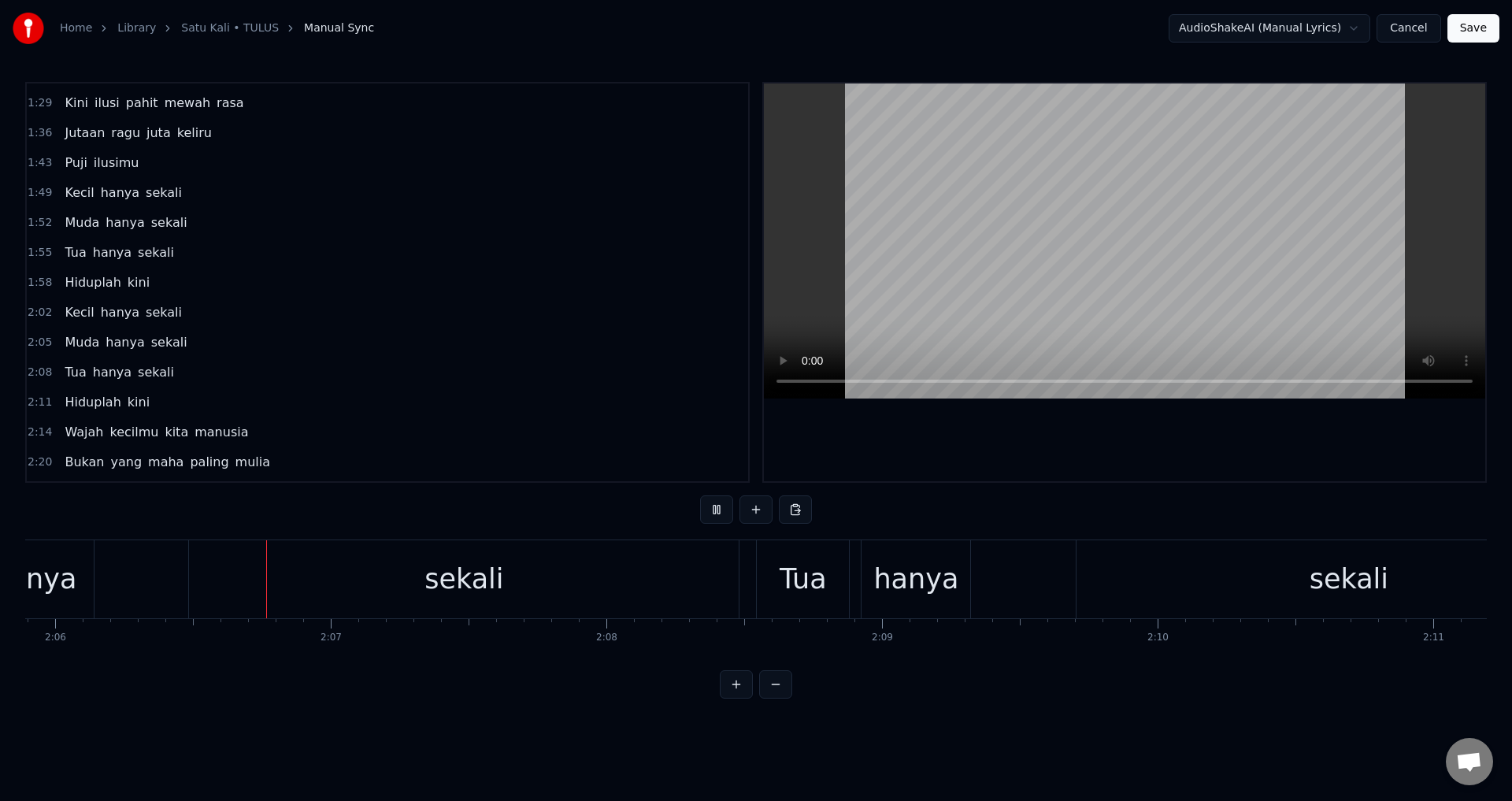
scroll to position [0, 34709]
click at [1012, 577] on div "Tua hanya sekali" at bounding box center [1188, 579] width 868 height 78
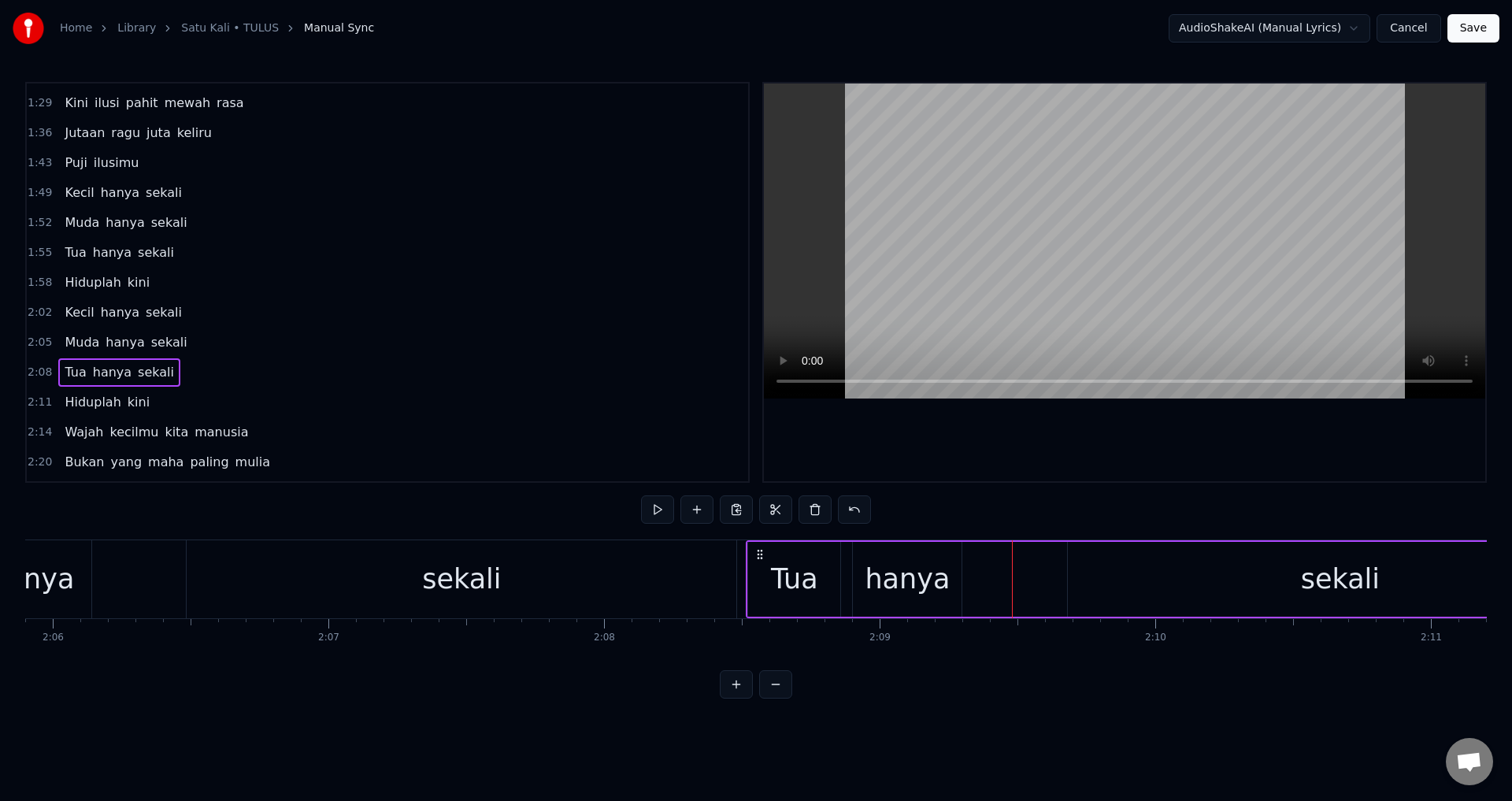
drag, startPoint x: 770, startPoint y: 553, endPoint x: 761, endPoint y: 553, distance: 9.0
click at [761, 553] on icon at bounding box center [759, 554] width 13 height 13
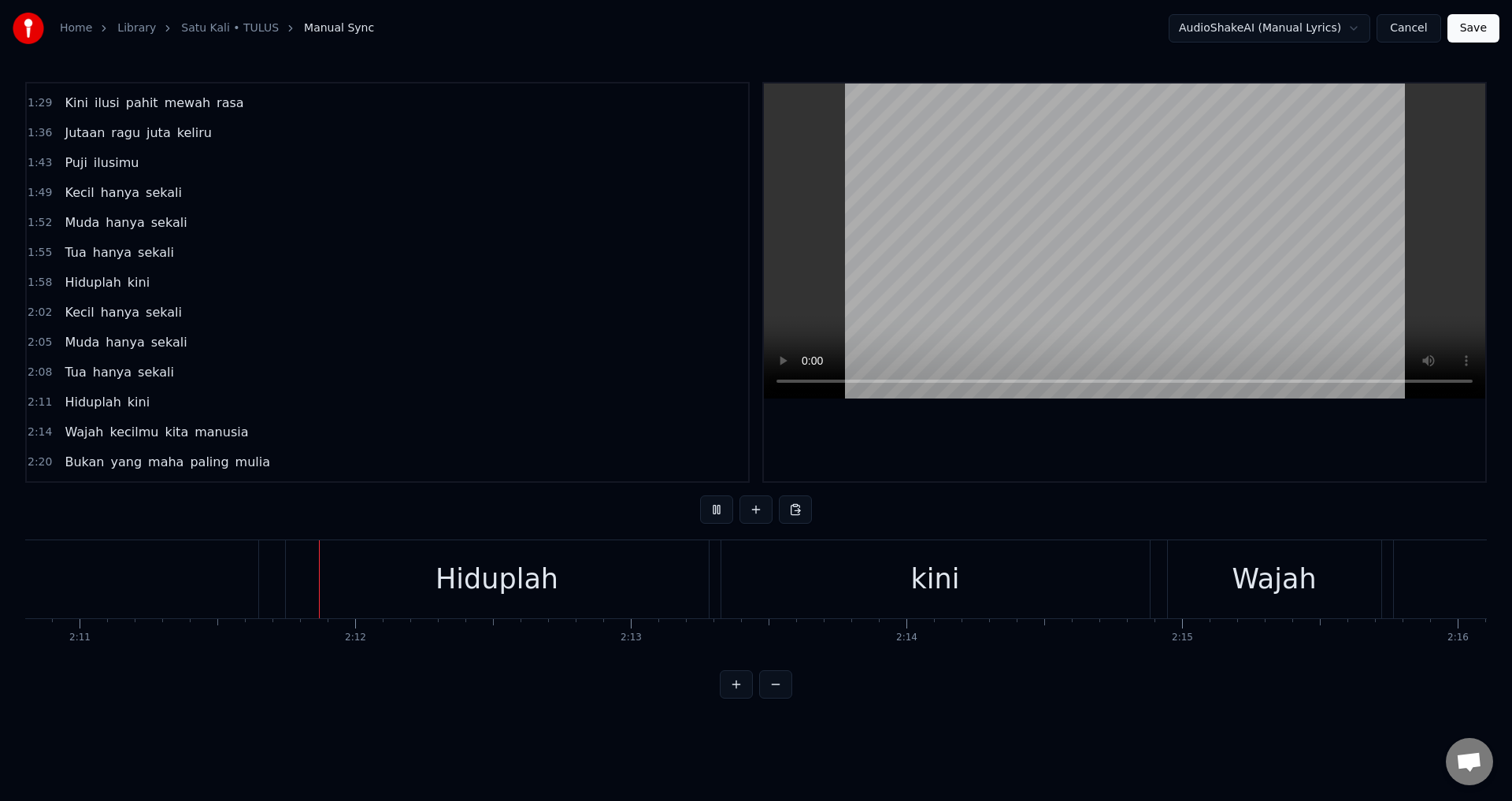
scroll to position [0, 36065]
click at [293, 582] on div "Hiduplah" at bounding box center [494, 579] width 423 height 78
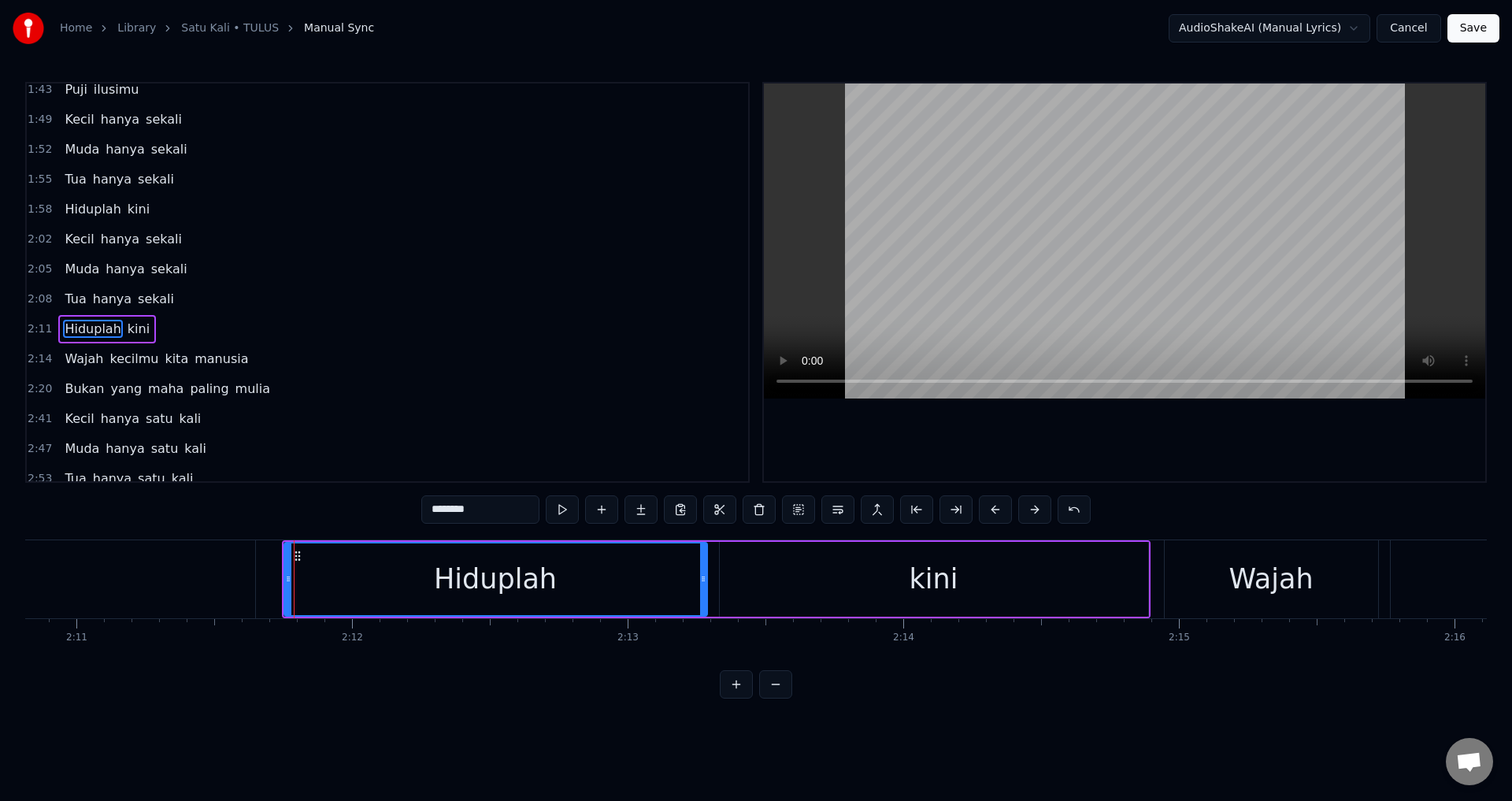
scroll to position [654, 0]
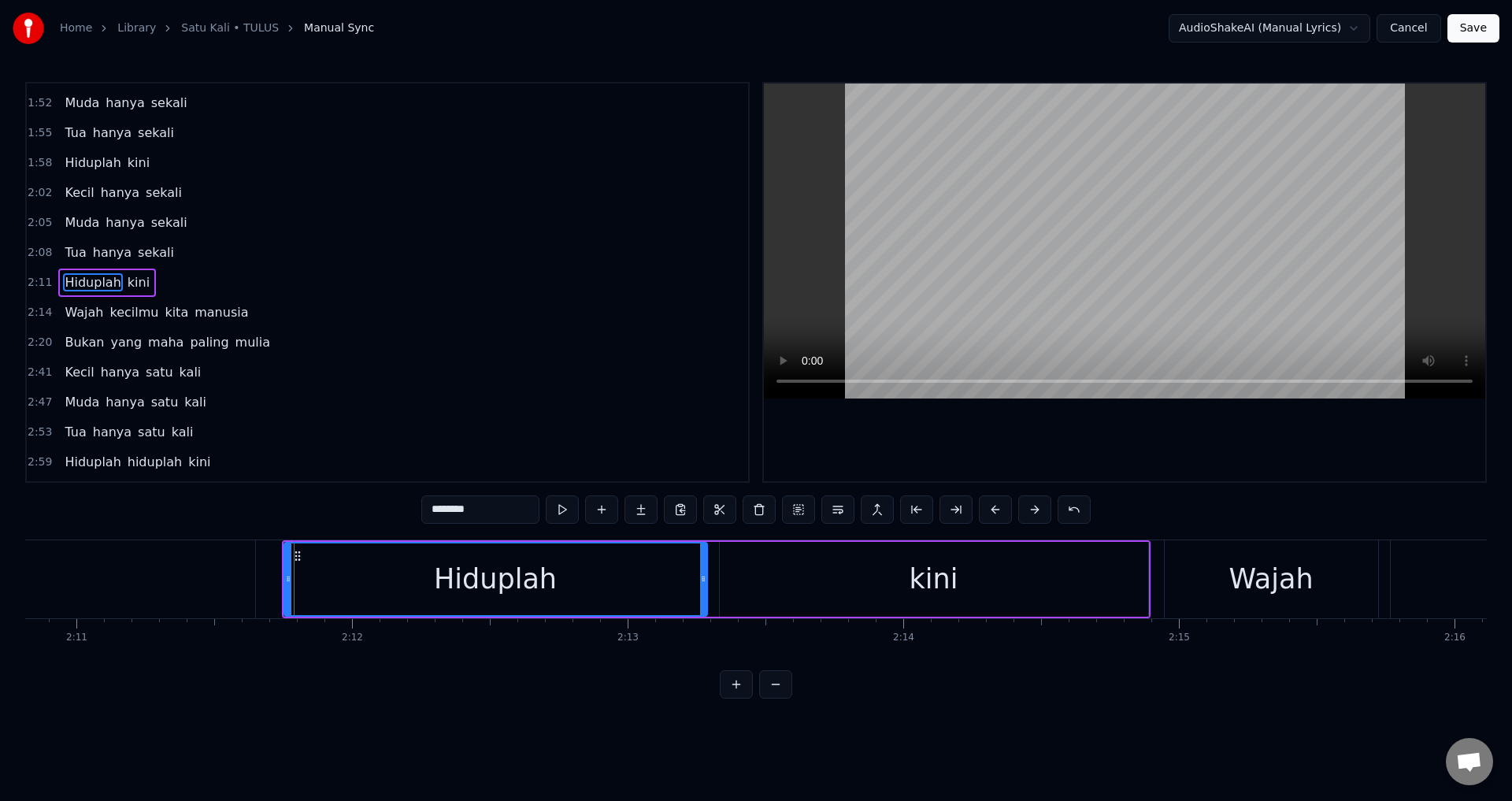
click at [714, 579] on div "Hiduplah kini" at bounding box center [716, 579] width 868 height 78
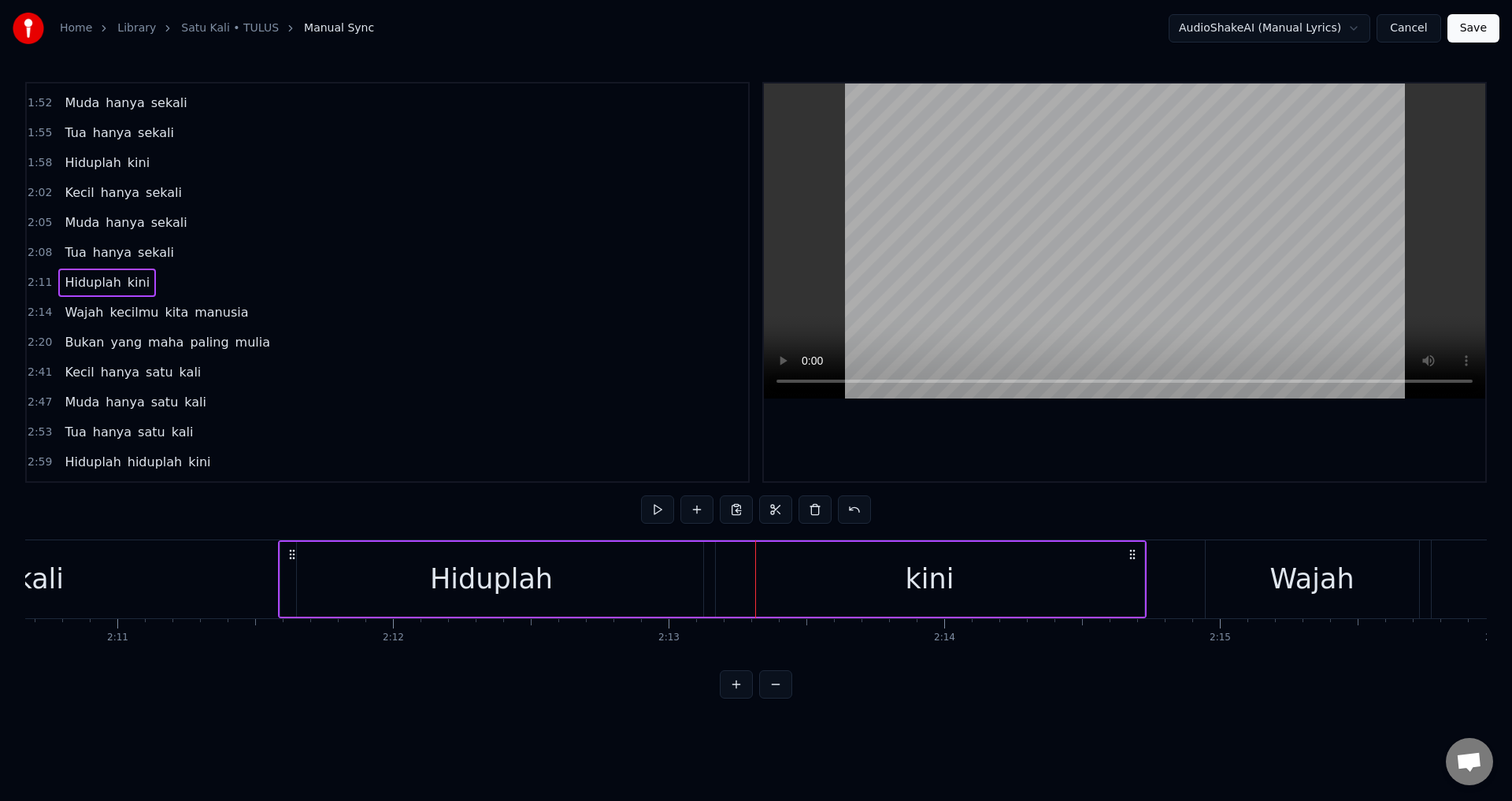
scroll to position [0, 36017]
drag, startPoint x: 298, startPoint y: 551, endPoint x: 334, endPoint y: 551, distance: 36.0
click at [334, 551] on circle at bounding box center [333, 550] width 1 height 1
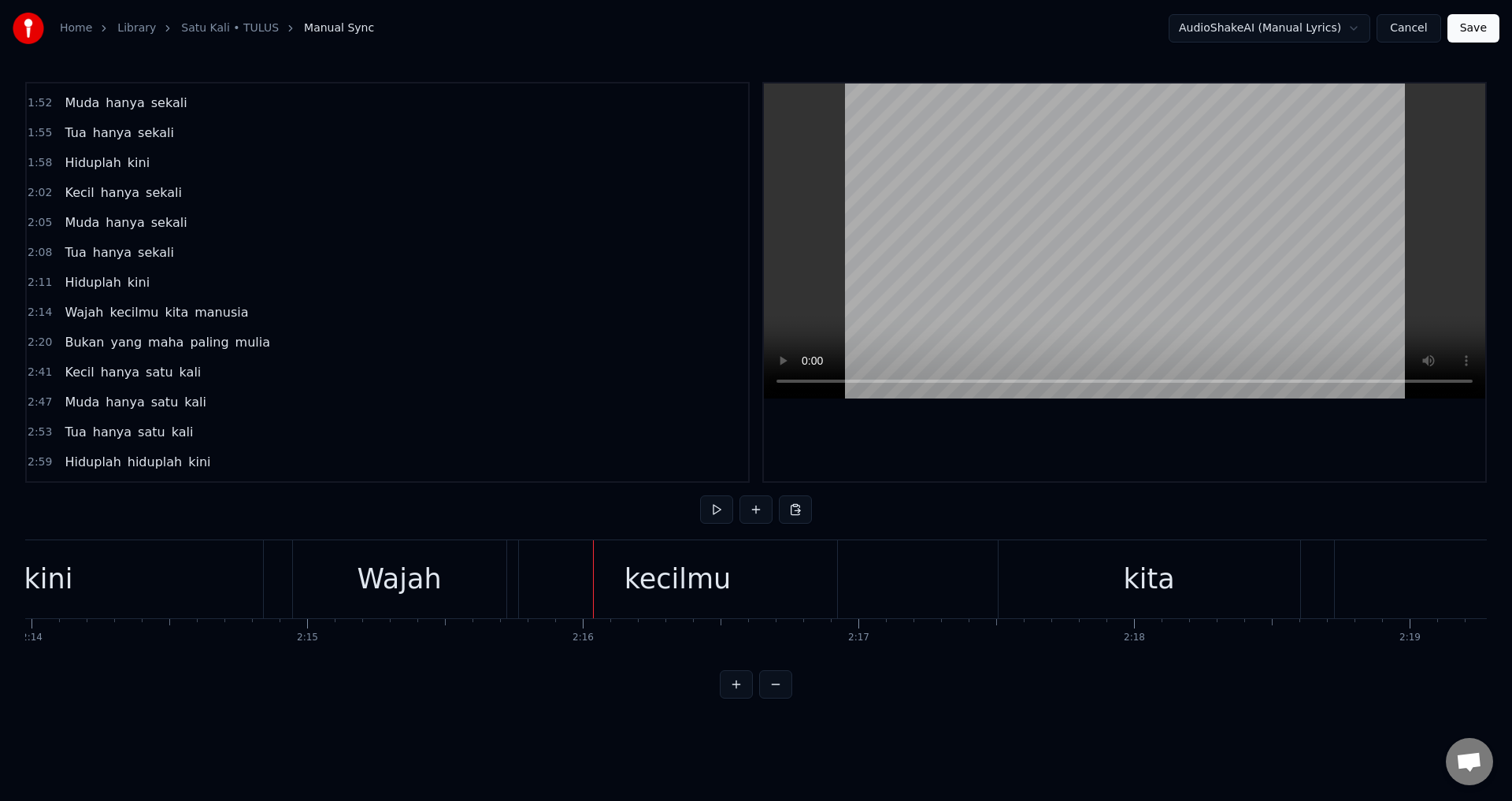
scroll to position [0, 36934]
click at [517, 577] on div "Wajah kecilmu kita manusia" at bounding box center [1040, 579] width 1492 height 78
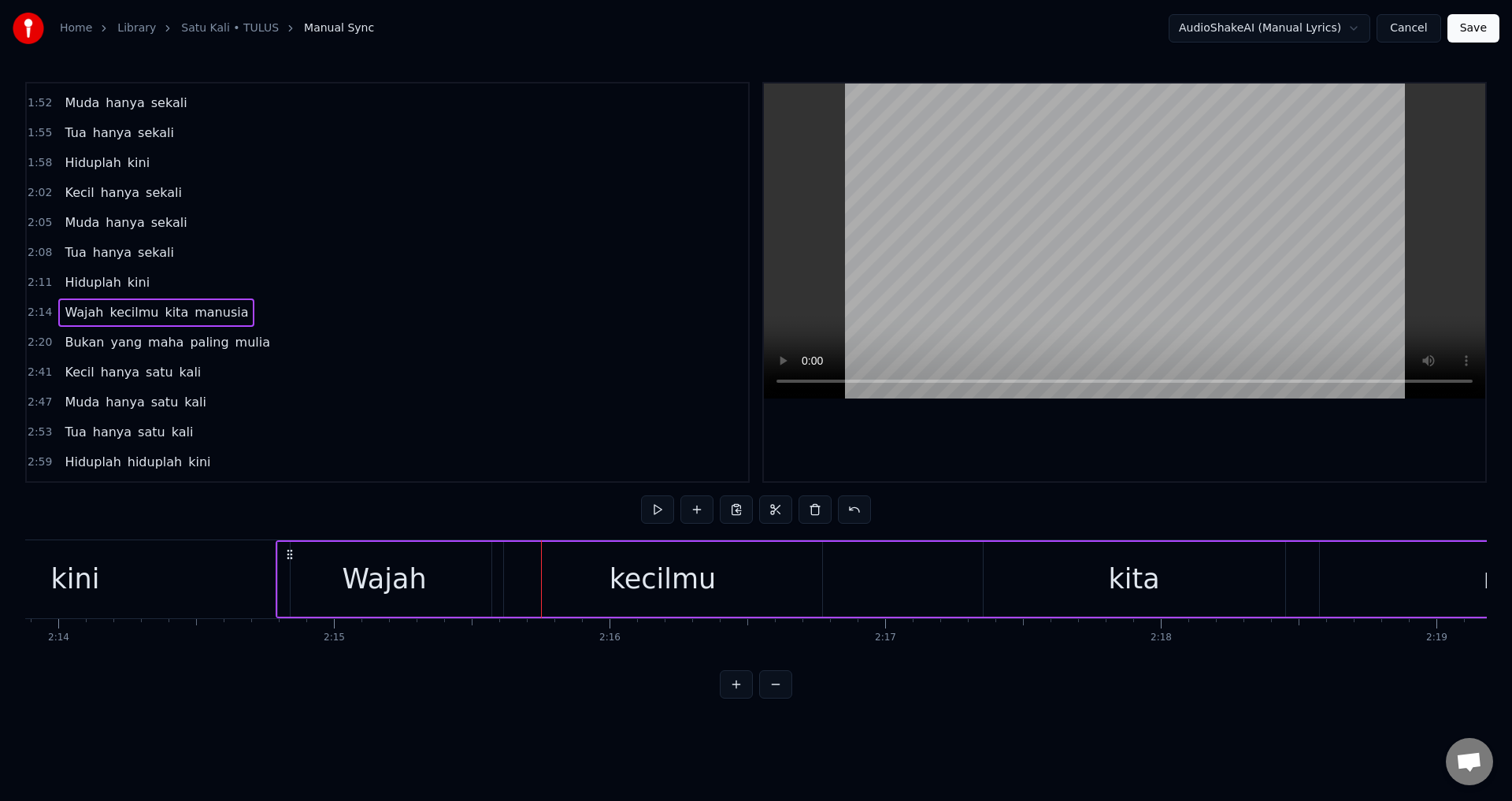
scroll to position [0, 36885]
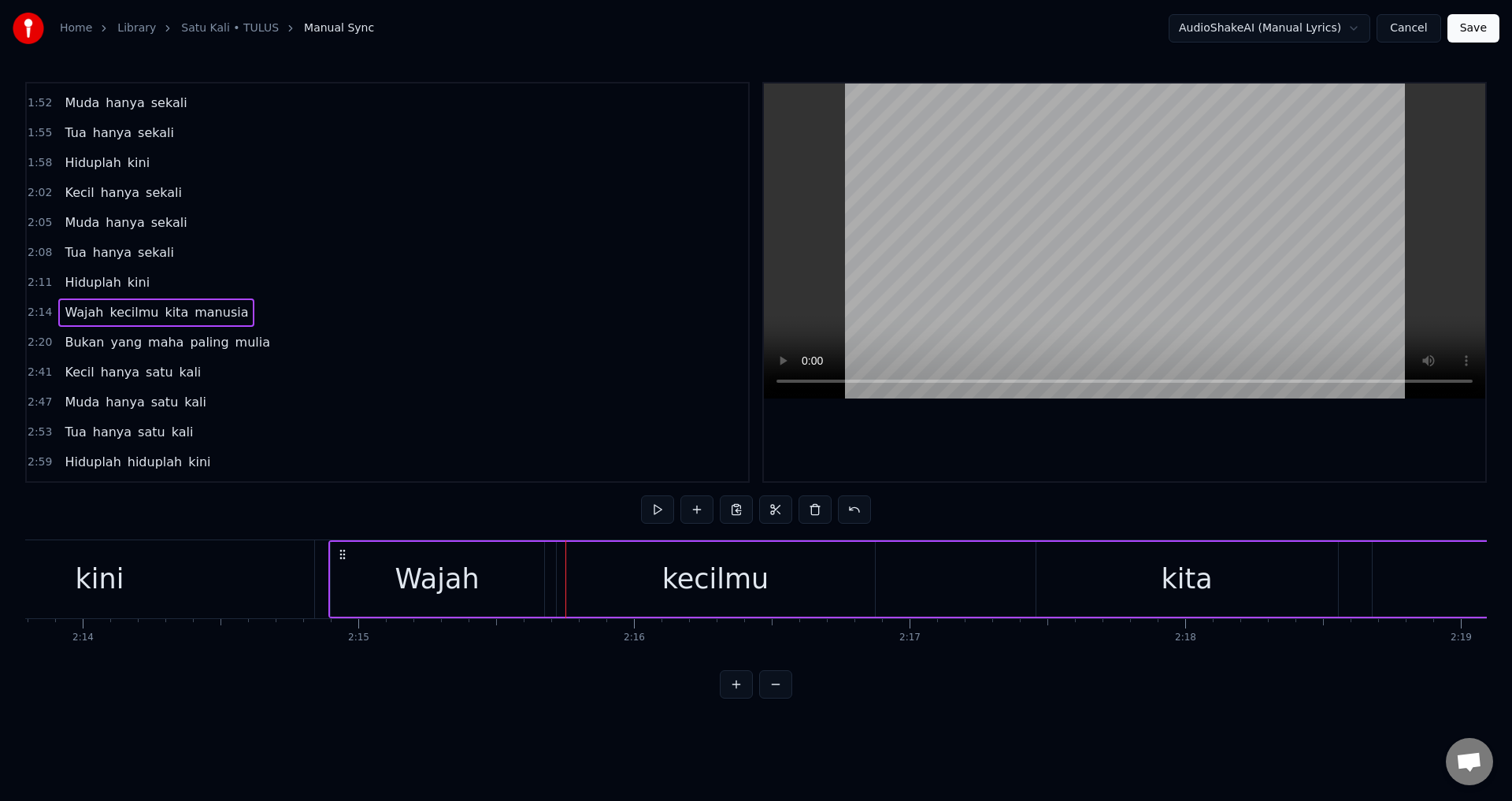
drag, startPoint x: 303, startPoint y: 549, endPoint x: 338, endPoint y: 556, distance: 35.7
click at [338, 556] on icon at bounding box center [343, 554] width 13 height 13
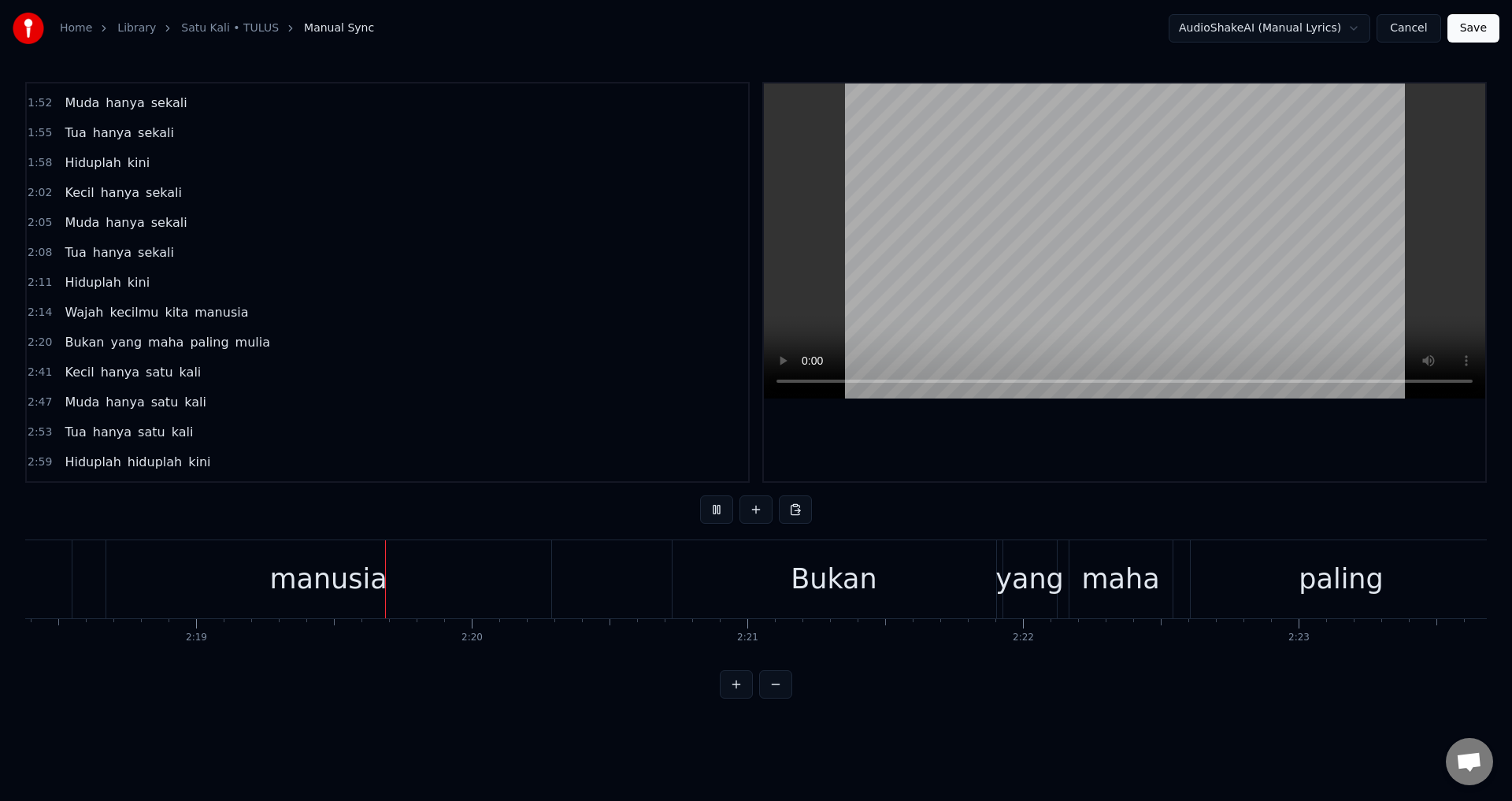
scroll to position [0, 38239]
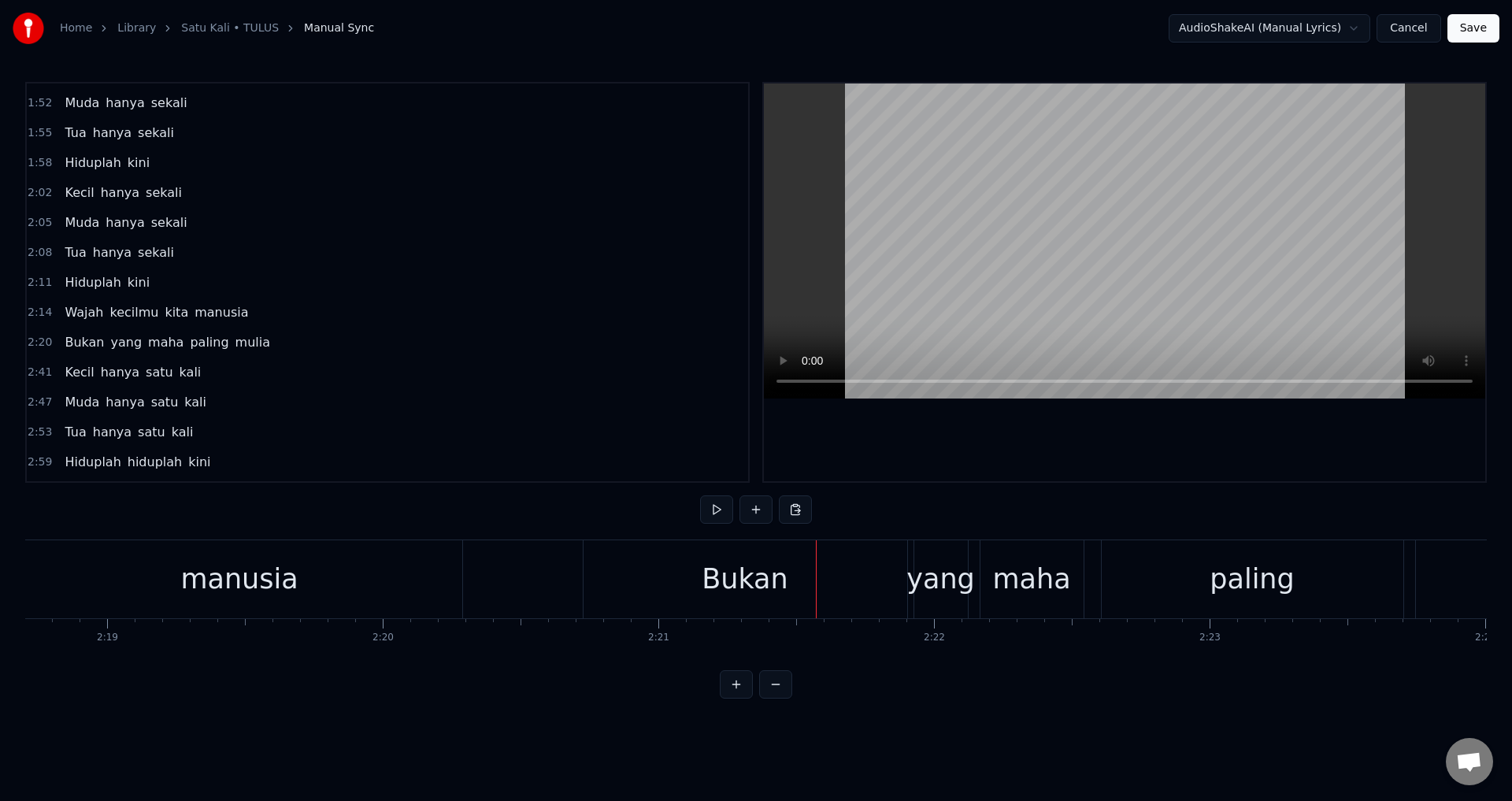
click at [909, 574] on div "Bukan yang maha paling mulia" at bounding box center [1422, 579] width 1679 height 78
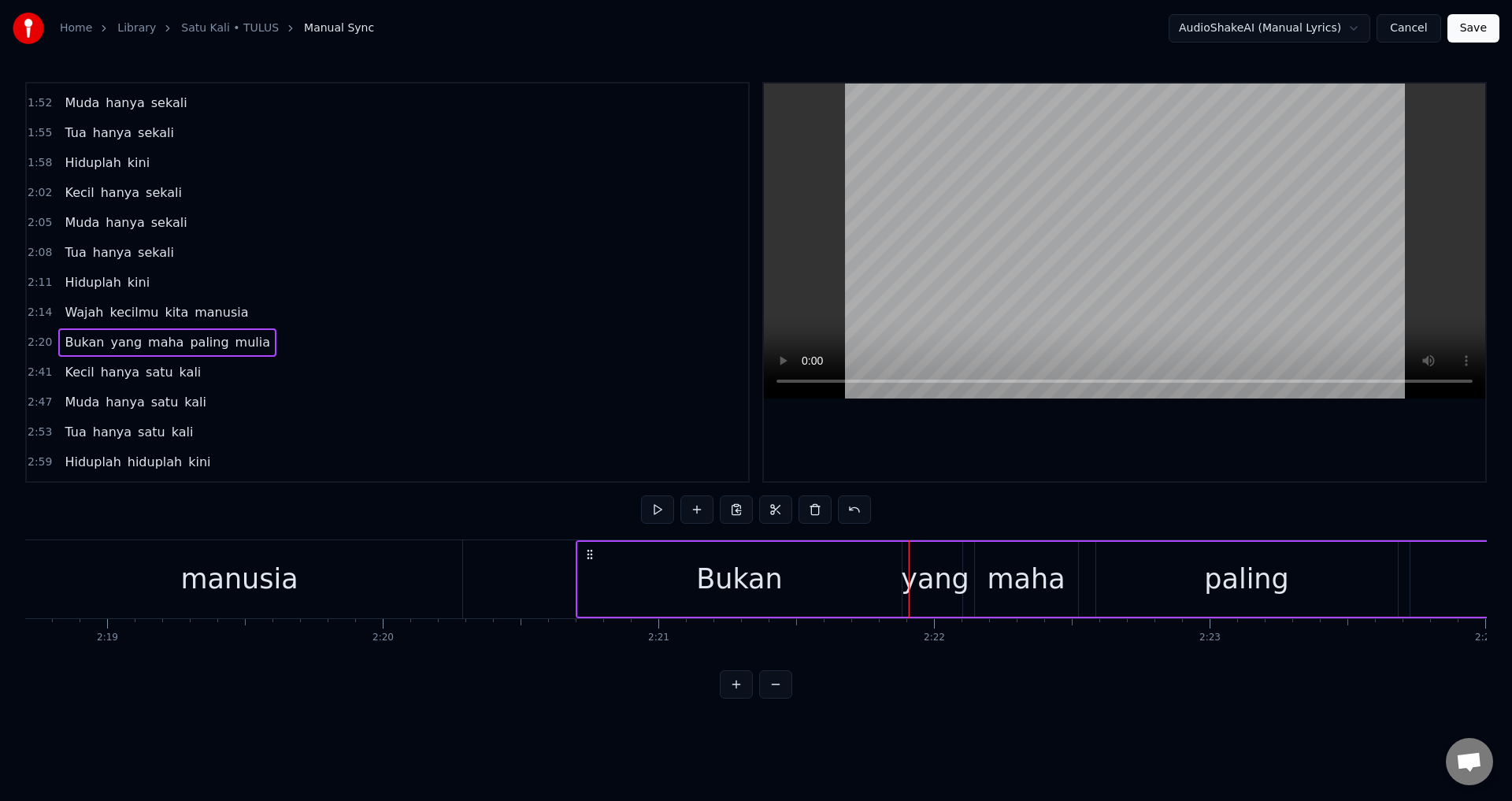
drag, startPoint x: 596, startPoint y: 547, endPoint x: 588, endPoint y: 547, distance: 8.0
click at [588, 548] on icon at bounding box center [590, 554] width 13 height 13
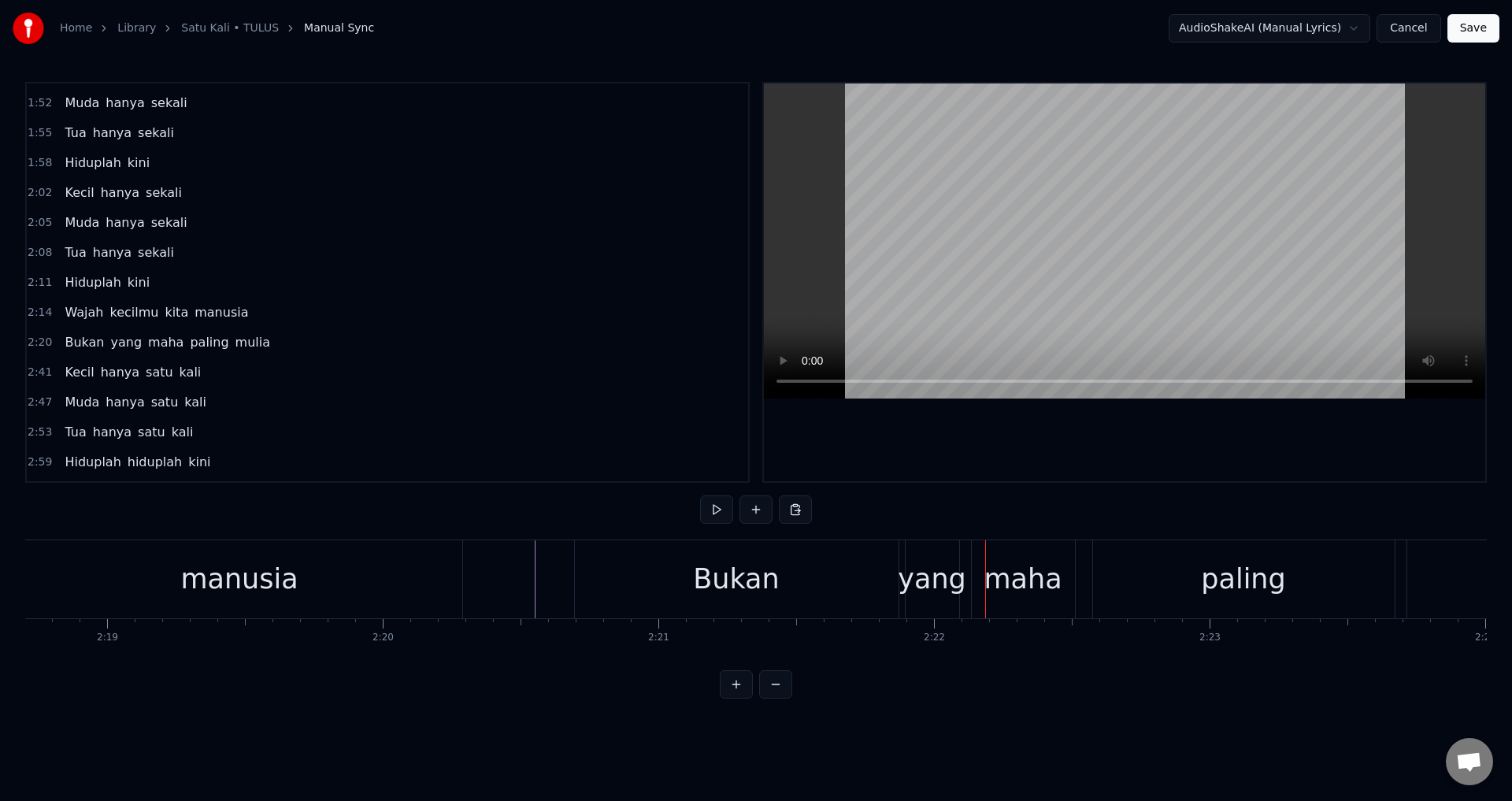
click at [936, 573] on div "yang" at bounding box center [932, 579] width 69 height 41
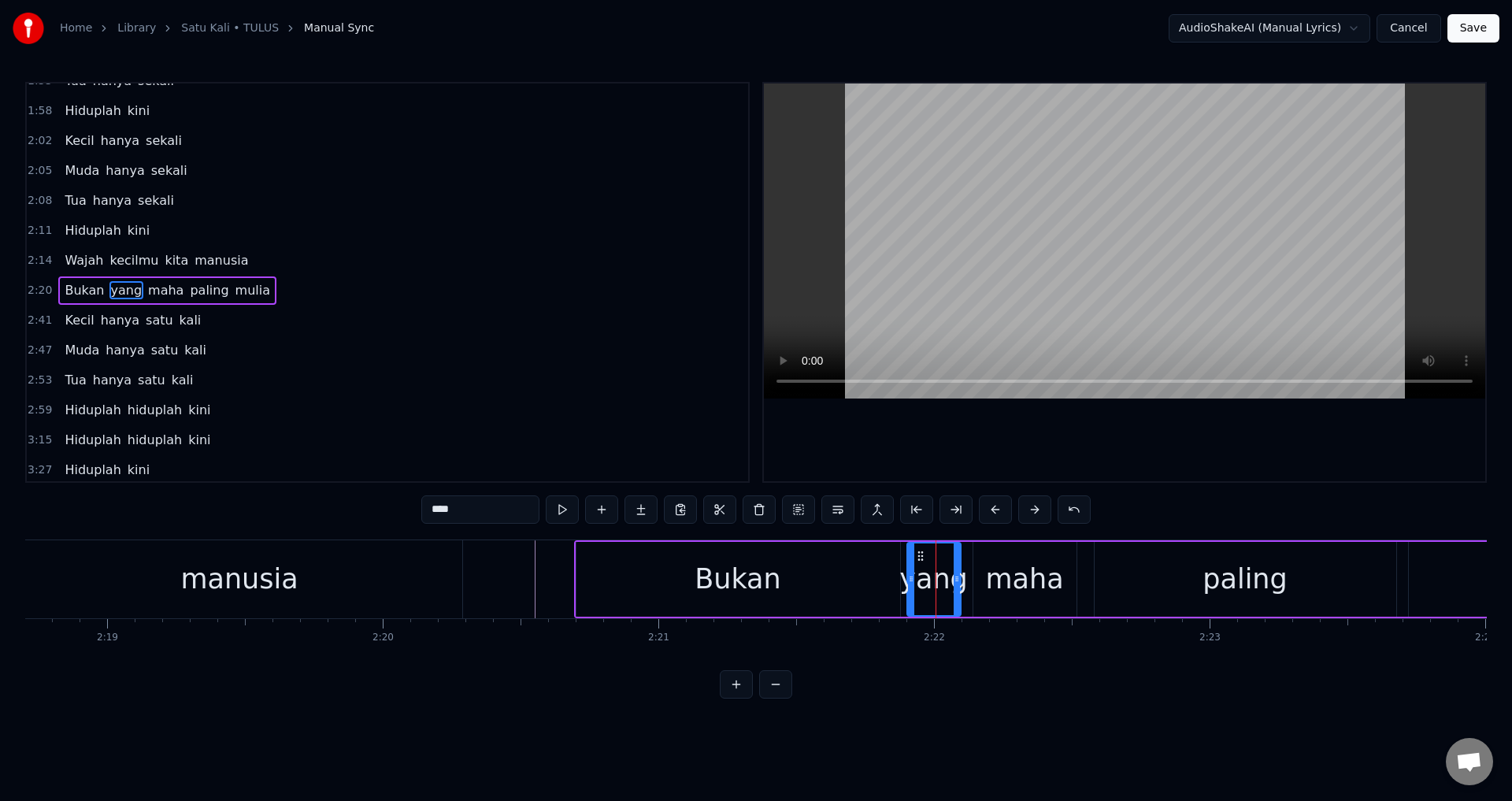
scroll to position [710, 0]
click at [907, 568] on div "yang" at bounding box center [933, 579] width 69 height 41
drag, startPoint x: 912, startPoint y: 569, endPoint x: 903, endPoint y: 569, distance: 9.0
click at [903, 569] on div at bounding box center [902, 579] width 7 height 71
click at [1001, 568] on div "maha" at bounding box center [1024, 579] width 78 height 41
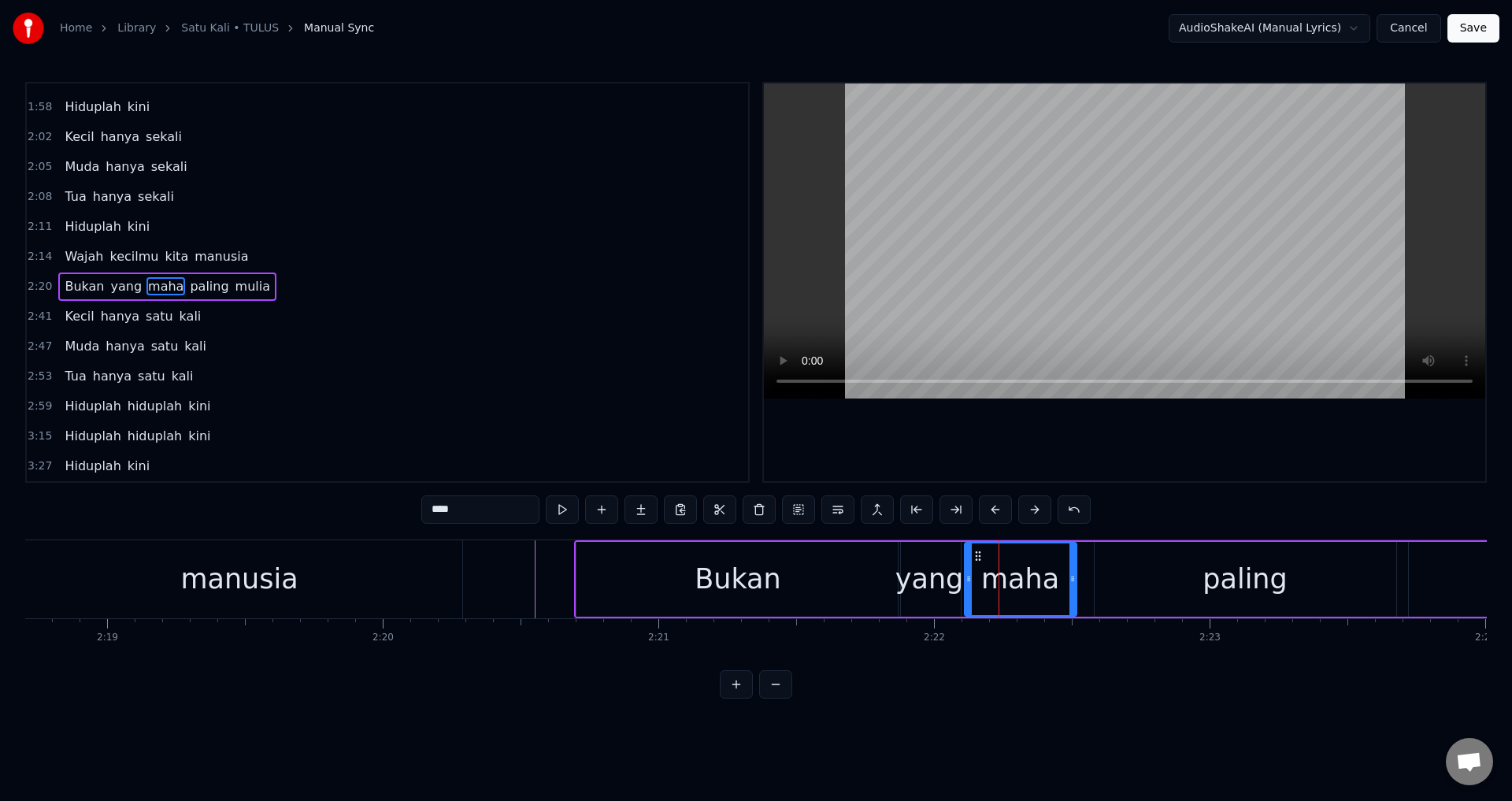
drag, startPoint x: 976, startPoint y: 569, endPoint x: 965, endPoint y: 569, distance: 11.0
click at [966, 569] on div at bounding box center [969, 579] width 7 height 71
click at [1106, 572] on div "paling" at bounding box center [1246, 580] width 302 height 75
type input "******"
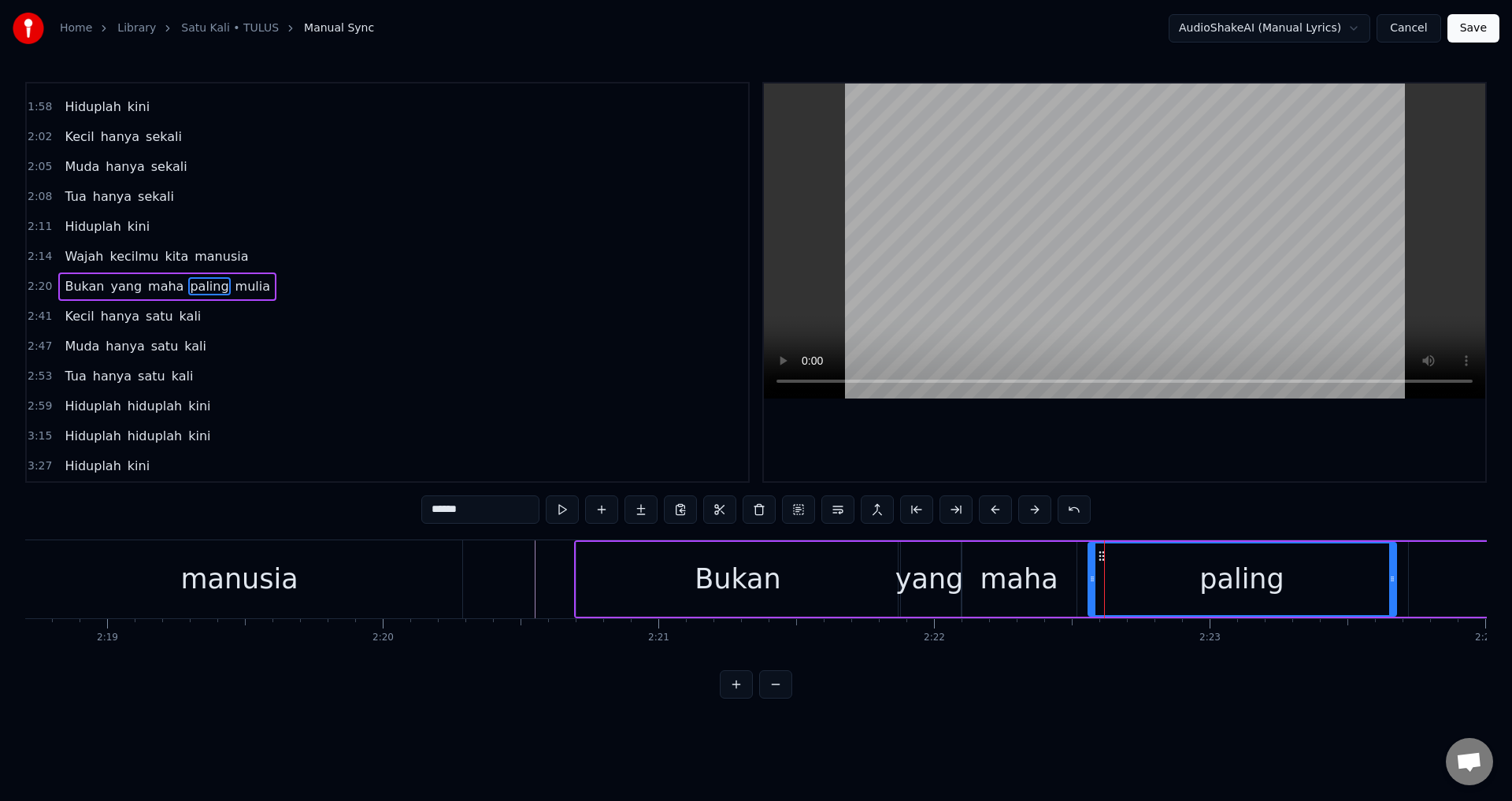
drag, startPoint x: 1095, startPoint y: 576, endPoint x: 1086, endPoint y: 578, distance: 9.2
click at [1089, 578] on icon at bounding box center [1092, 578] width 7 height 13
drag, startPoint x: 520, startPoint y: 592, endPoint x: 514, endPoint y: 585, distance: 9.2
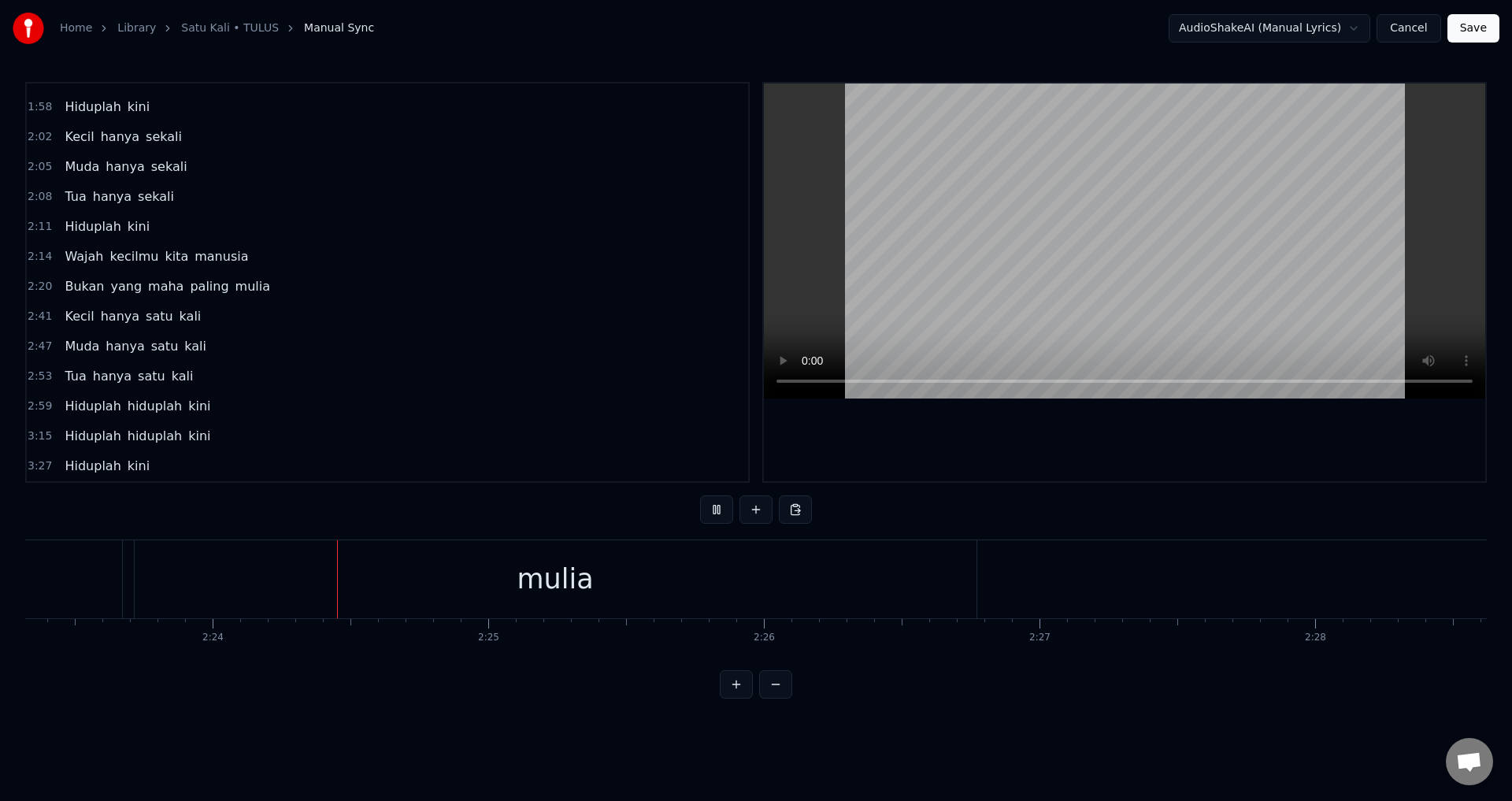
scroll to position [0, 39573]
click at [882, 572] on div "mulia" at bounding box center [496, 579] width 842 height 78
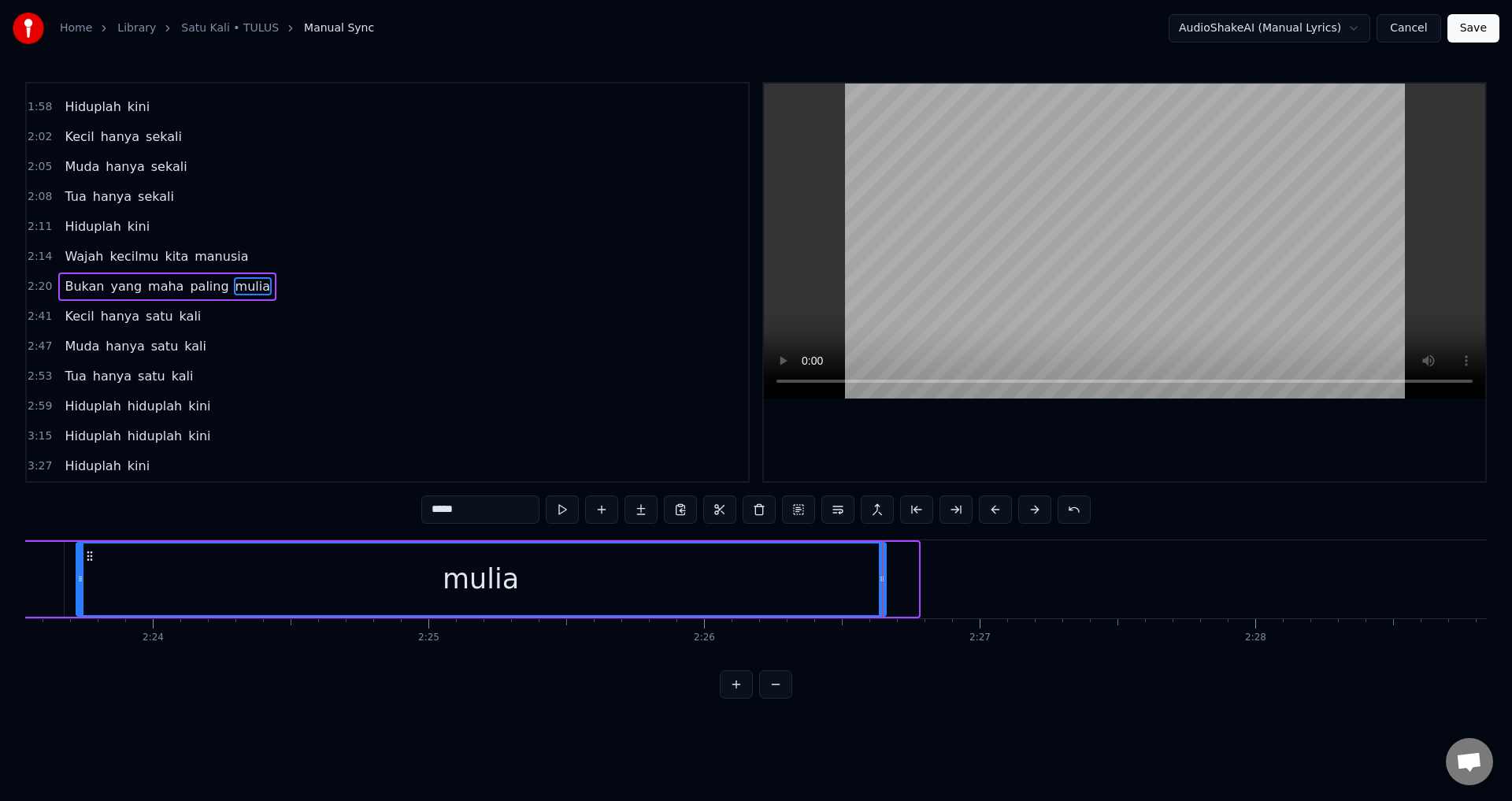
drag, startPoint x: 916, startPoint y: 577, endPoint x: 881, endPoint y: 575, distance: 35.1
click at [881, 575] on icon at bounding box center [882, 578] width 7 height 13
click at [1023, 462] on div at bounding box center [1125, 283] width 722 height 398
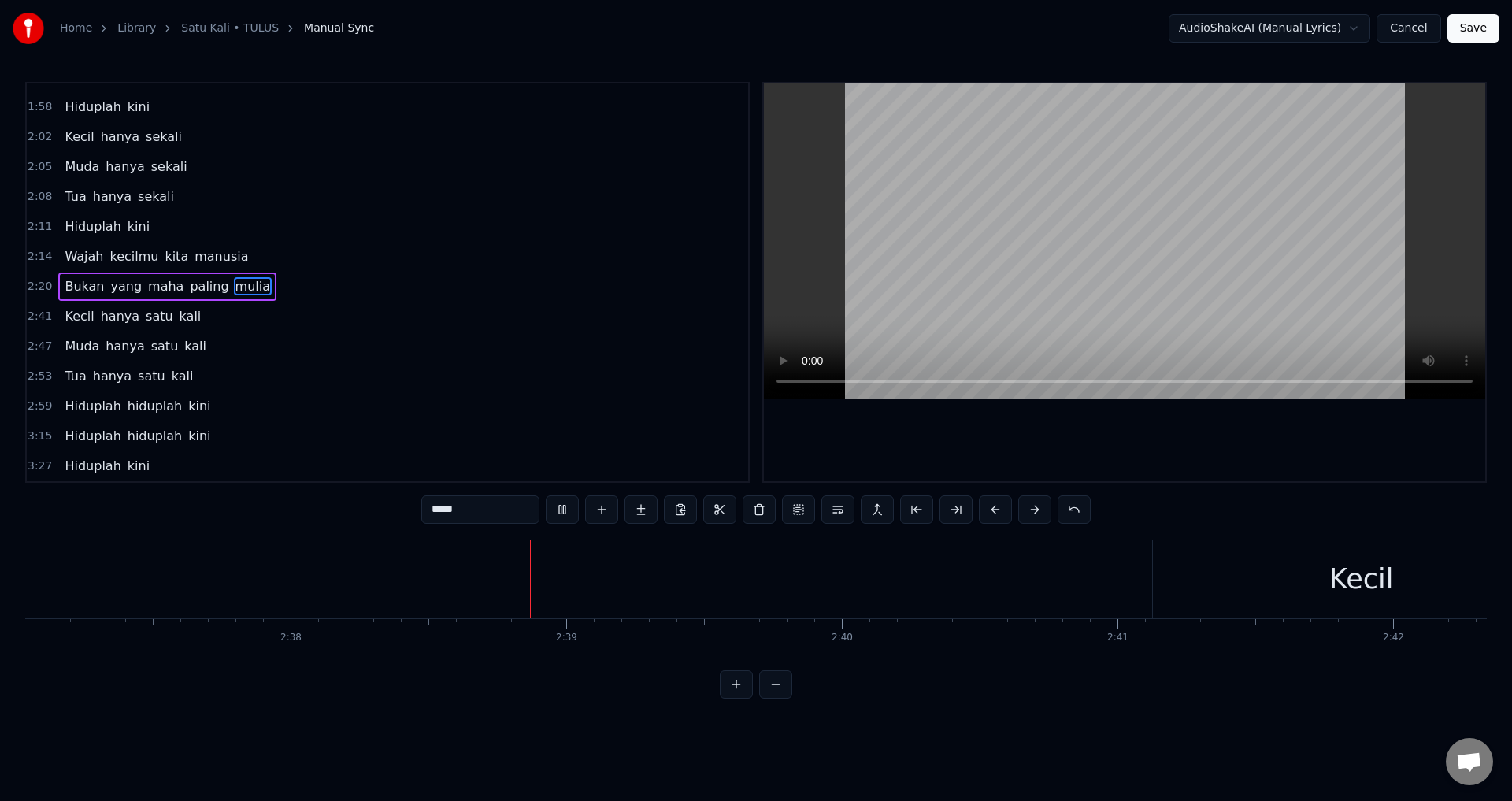
scroll to position [0, 43571]
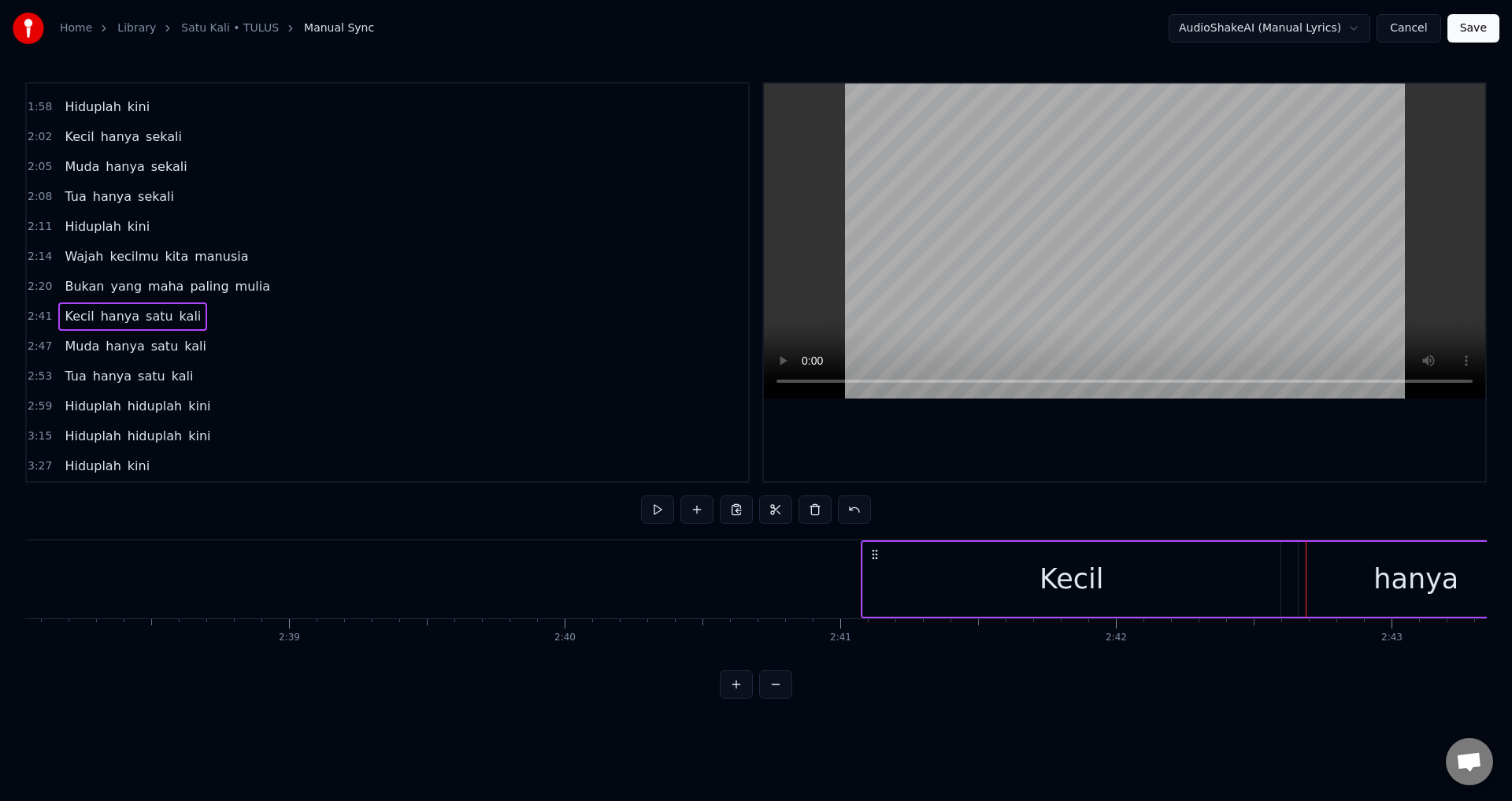
drag, startPoint x: 886, startPoint y: 548, endPoint x: 870, endPoint y: 547, distance: 16.0
click at [870, 548] on icon at bounding box center [874, 554] width 13 height 13
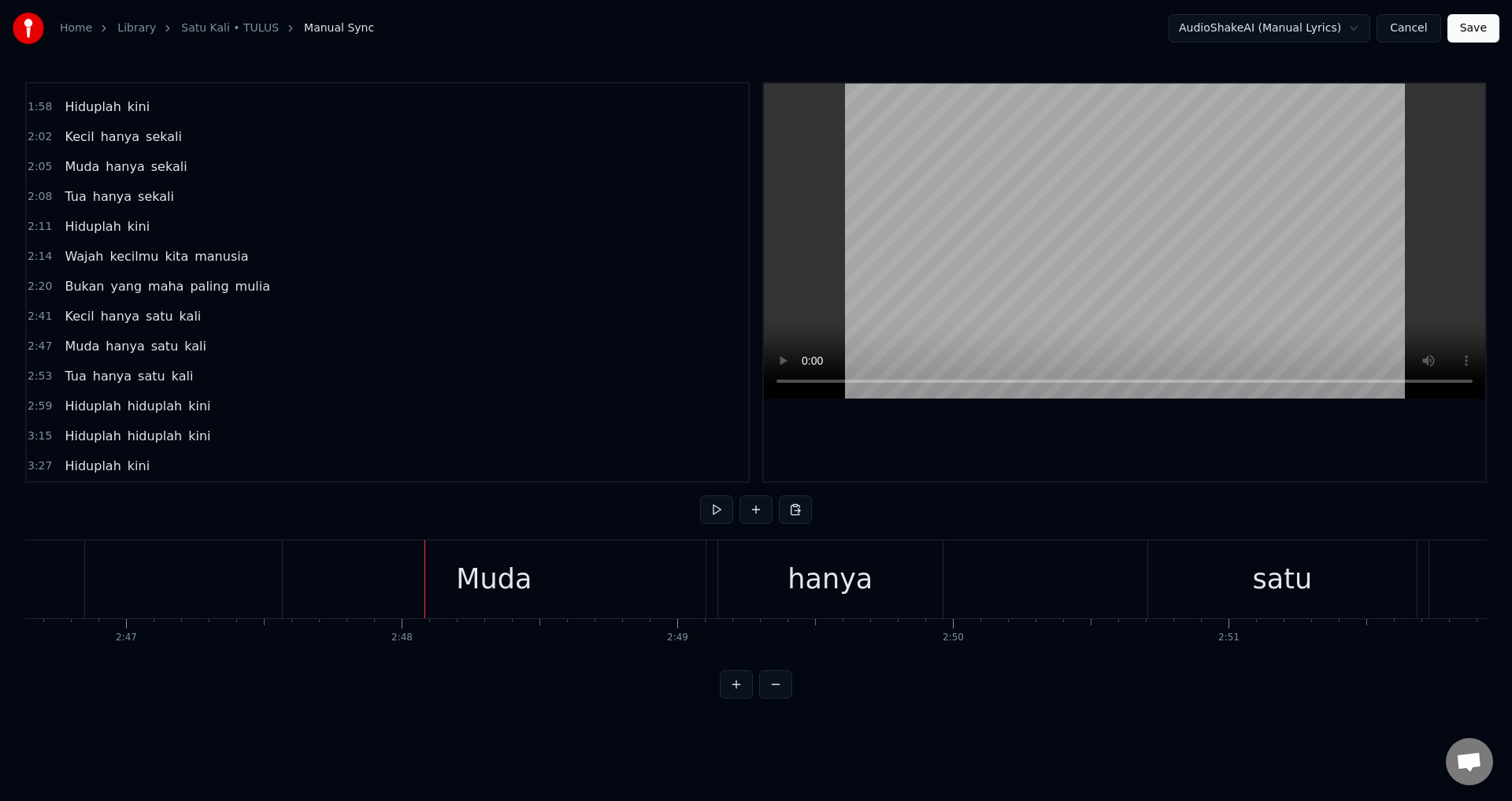
scroll to position [0, 46205]
click at [445, 578] on div "Muda hanya satu kali" at bounding box center [853, 579] width 1674 height 78
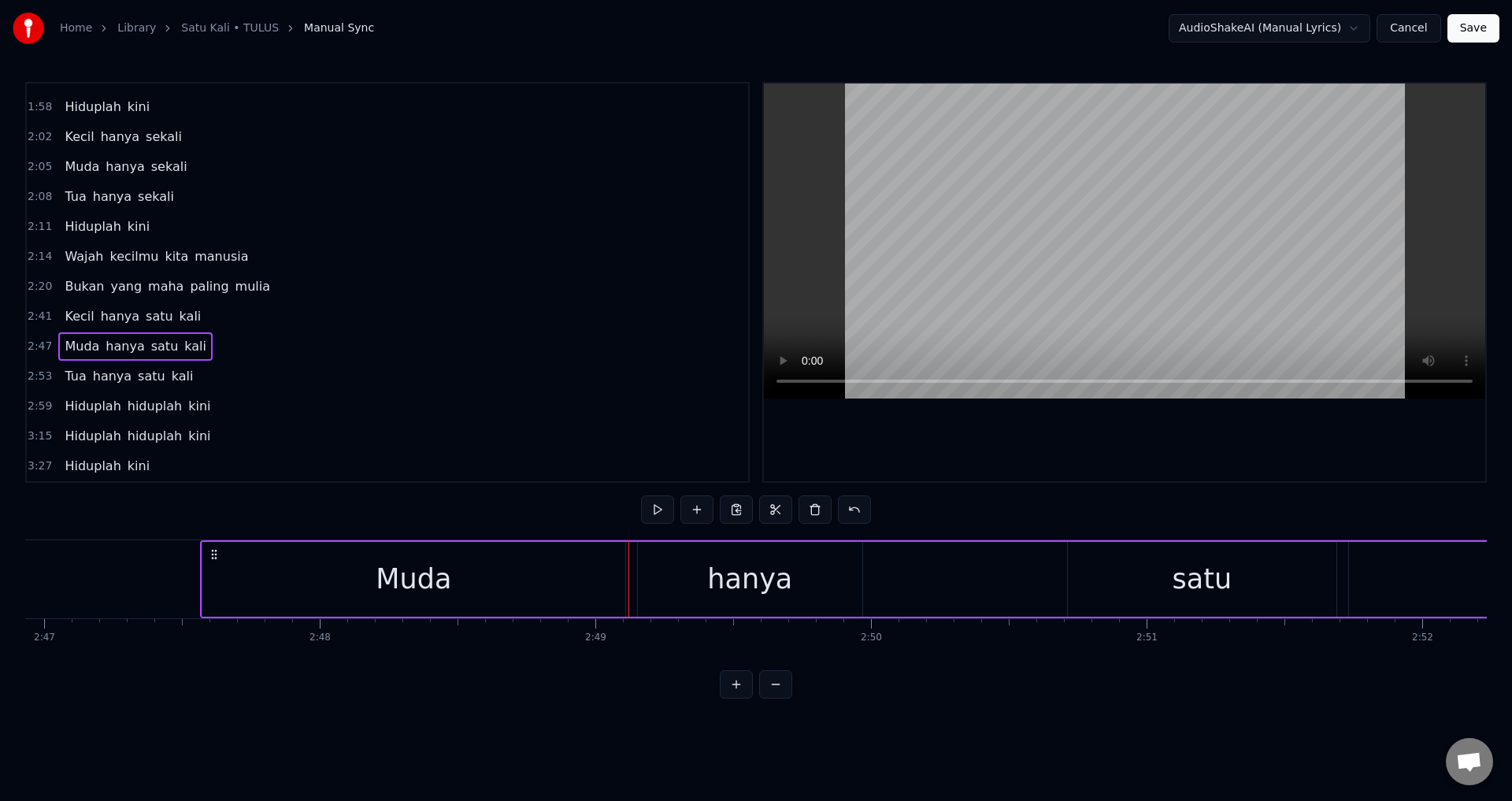
scroll to position [0, 45985]
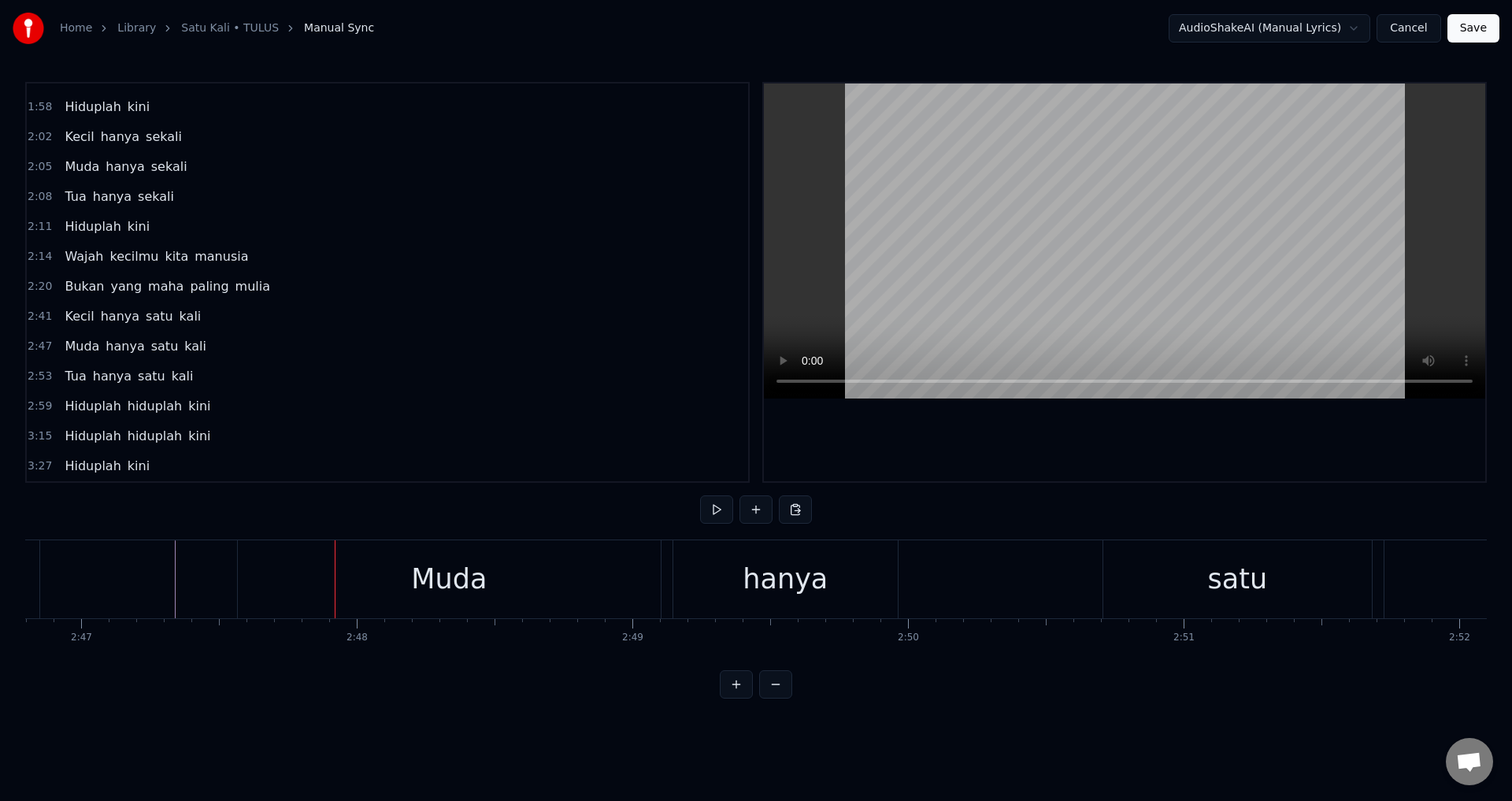
click at [671, 574] on div "Muda hanya satu kali" at bounding box center [1074, 579] width 1674 height 78
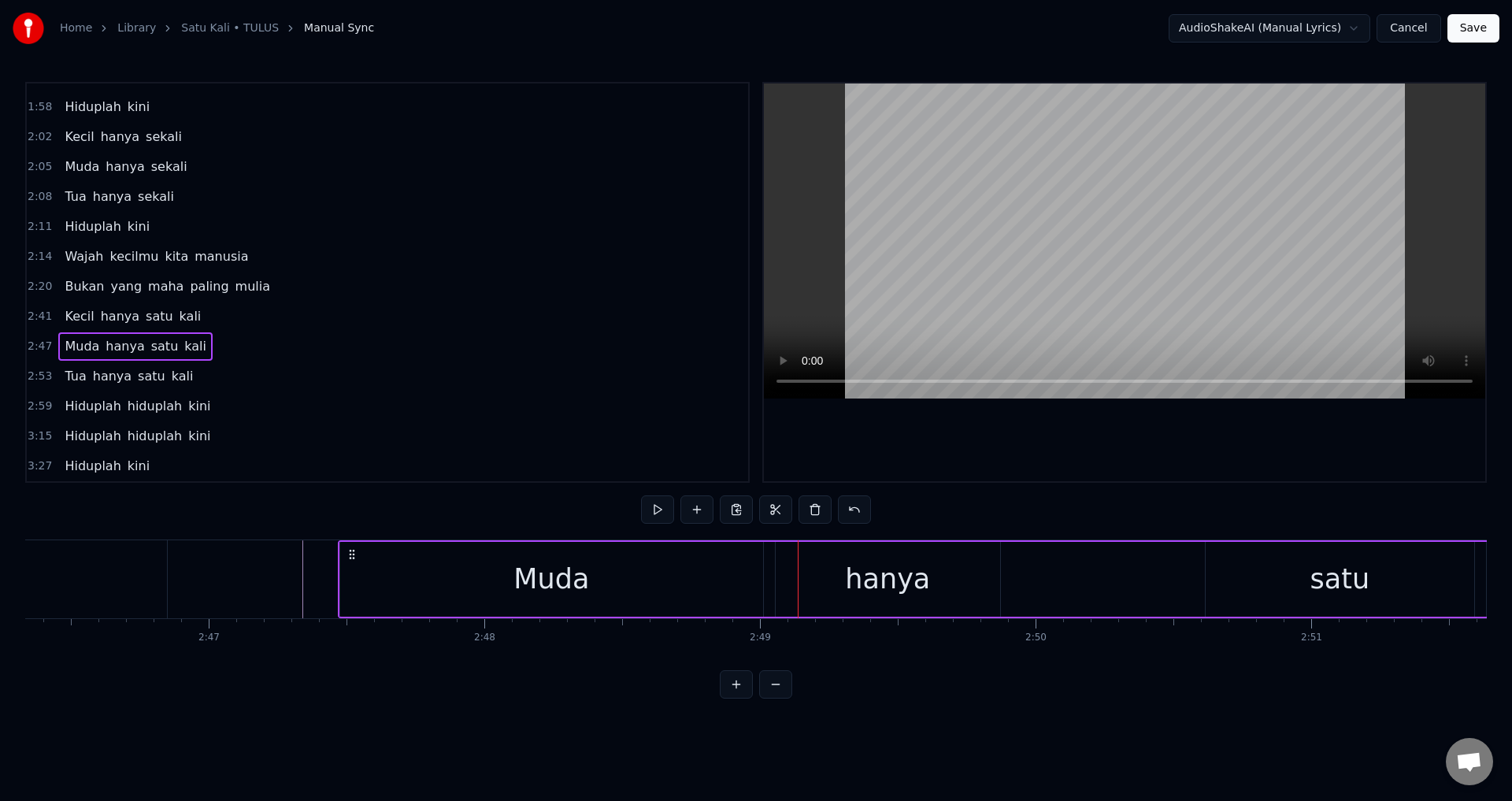
scroll to position [0, 45849]
drag, startPoint x: 251, startPoint y: 549, endPoint x: 346, endPoint y: 555, distance: 95.2
click at [346, 555] on icon at bounding box center [347, 554] width 13 height 13
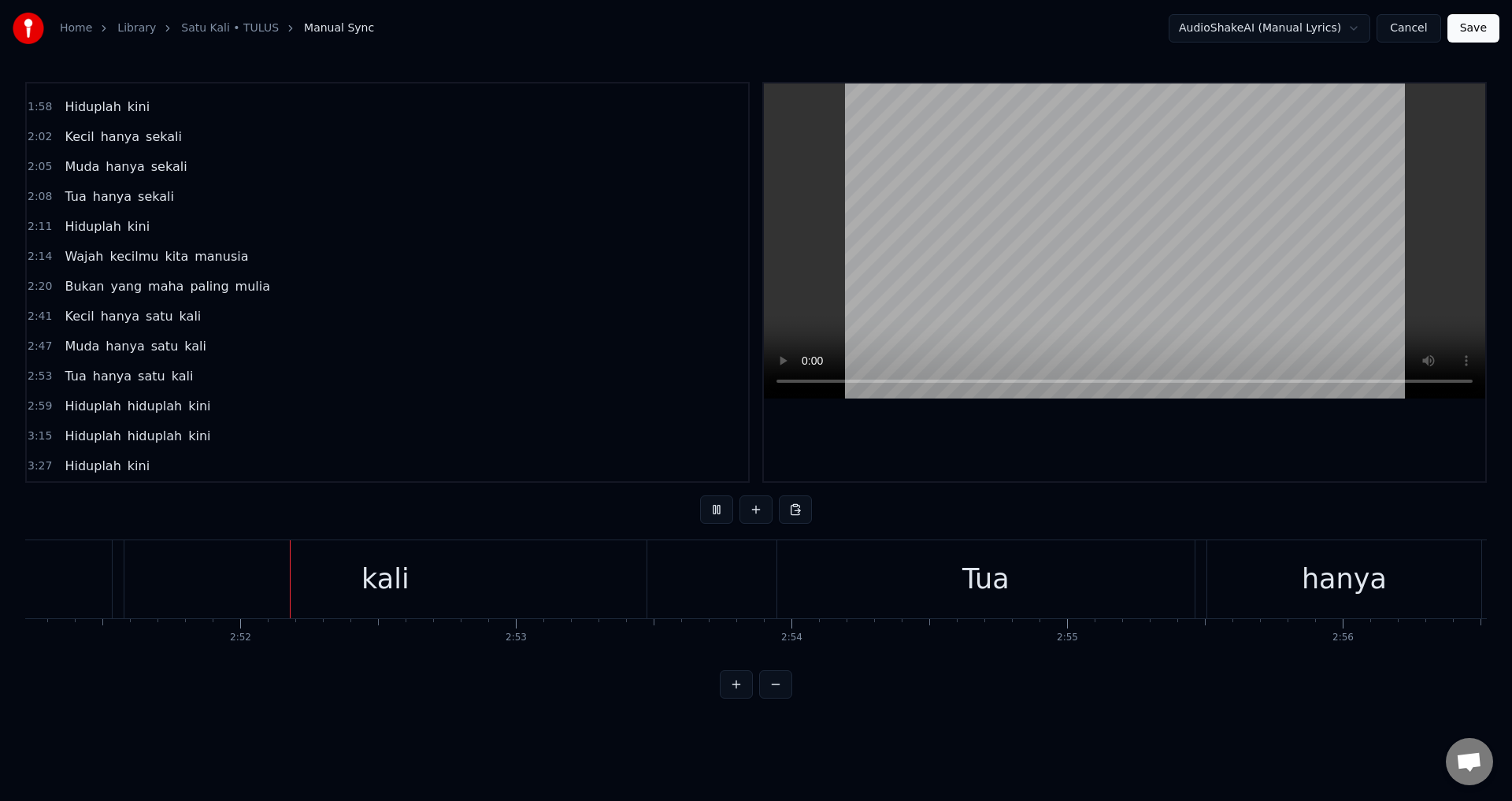
scroll to position [0, 47208]
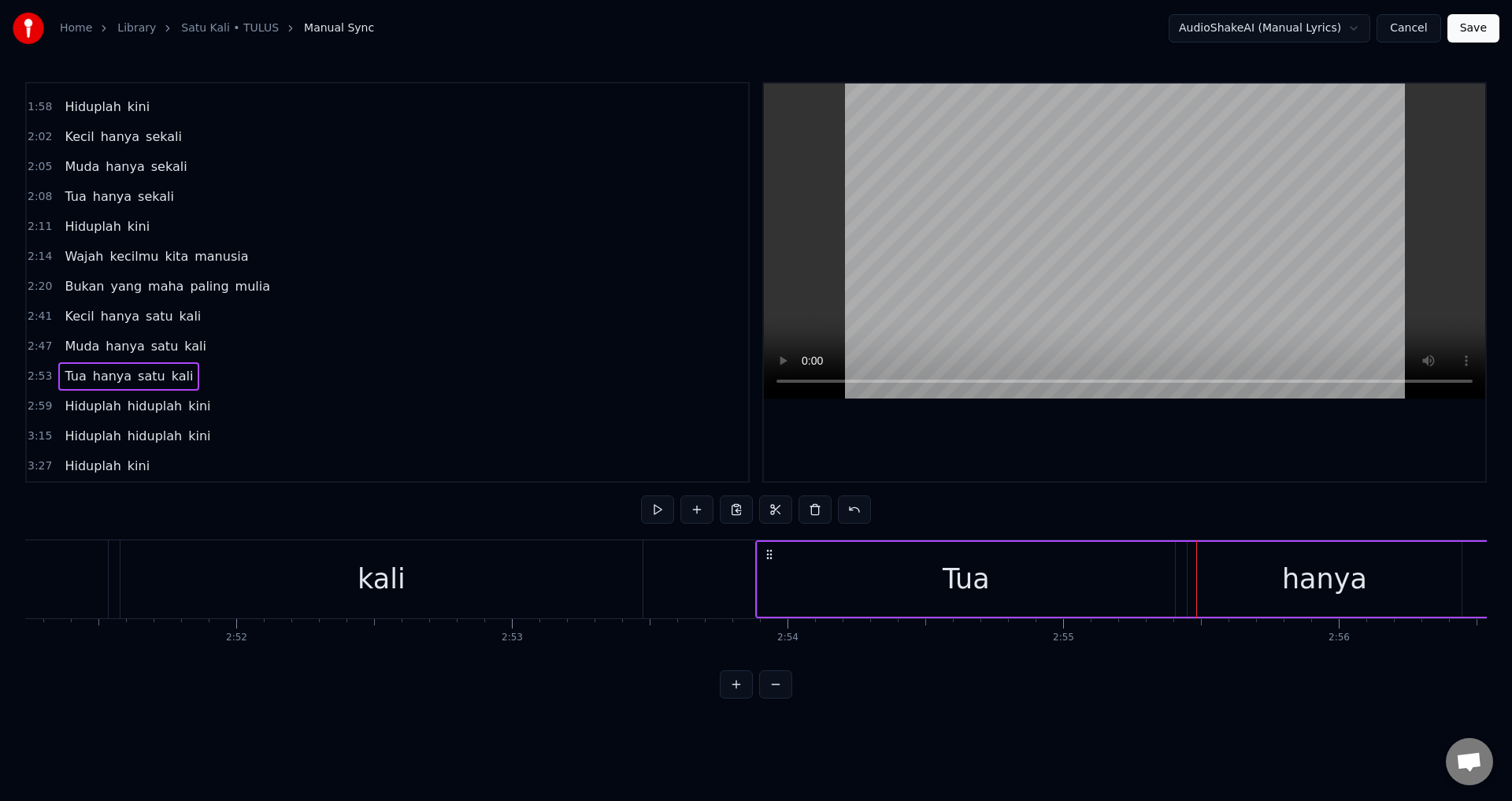
drag, startPoint x: 784, startPoint y: 549, endPoint x: 774, endPoint y: 548, distance: 10.0
click at [774, 548] on icon at bounding box center [769, 554] width 13 height 13
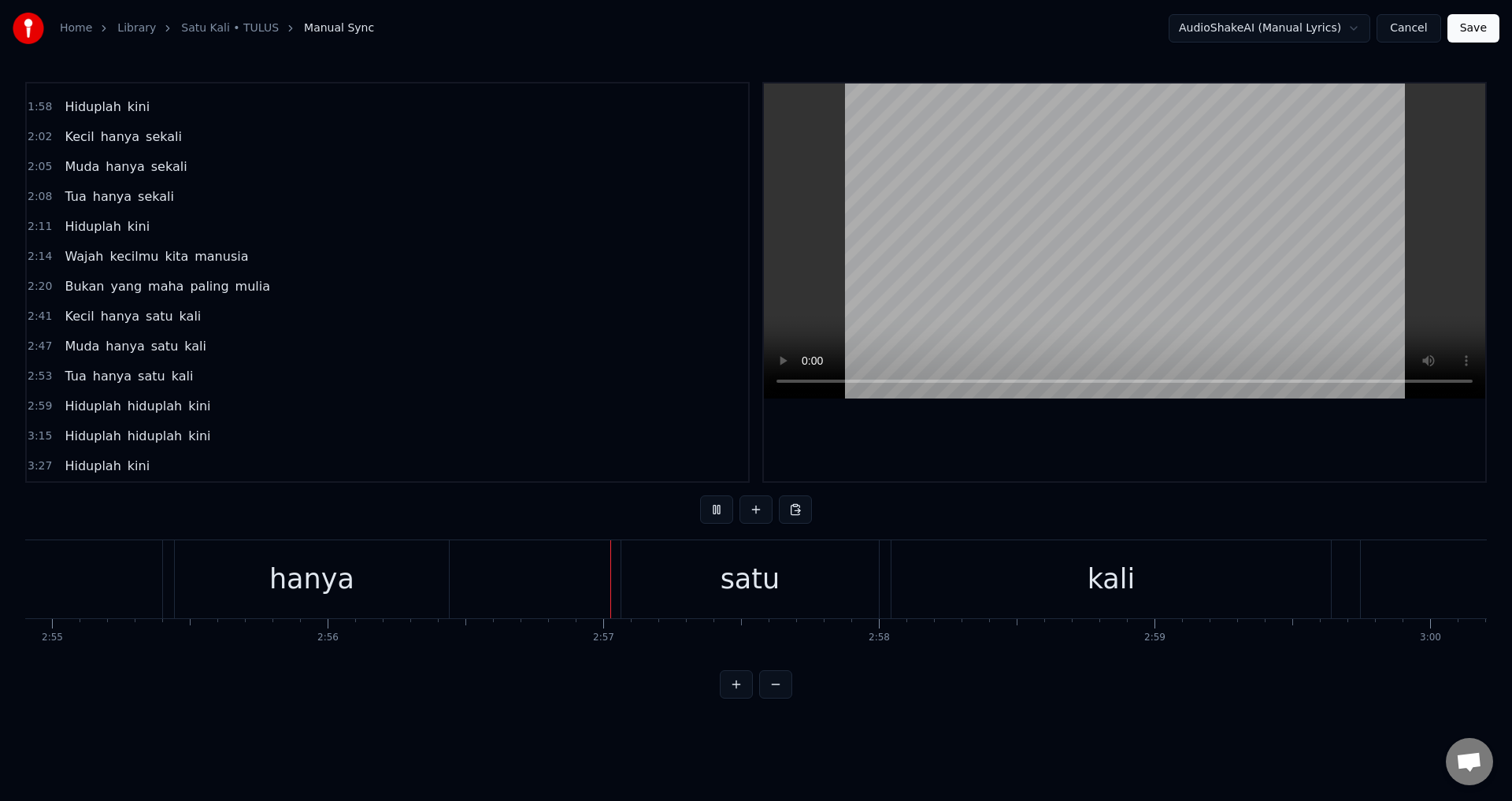
scroll to position [0, 48567]
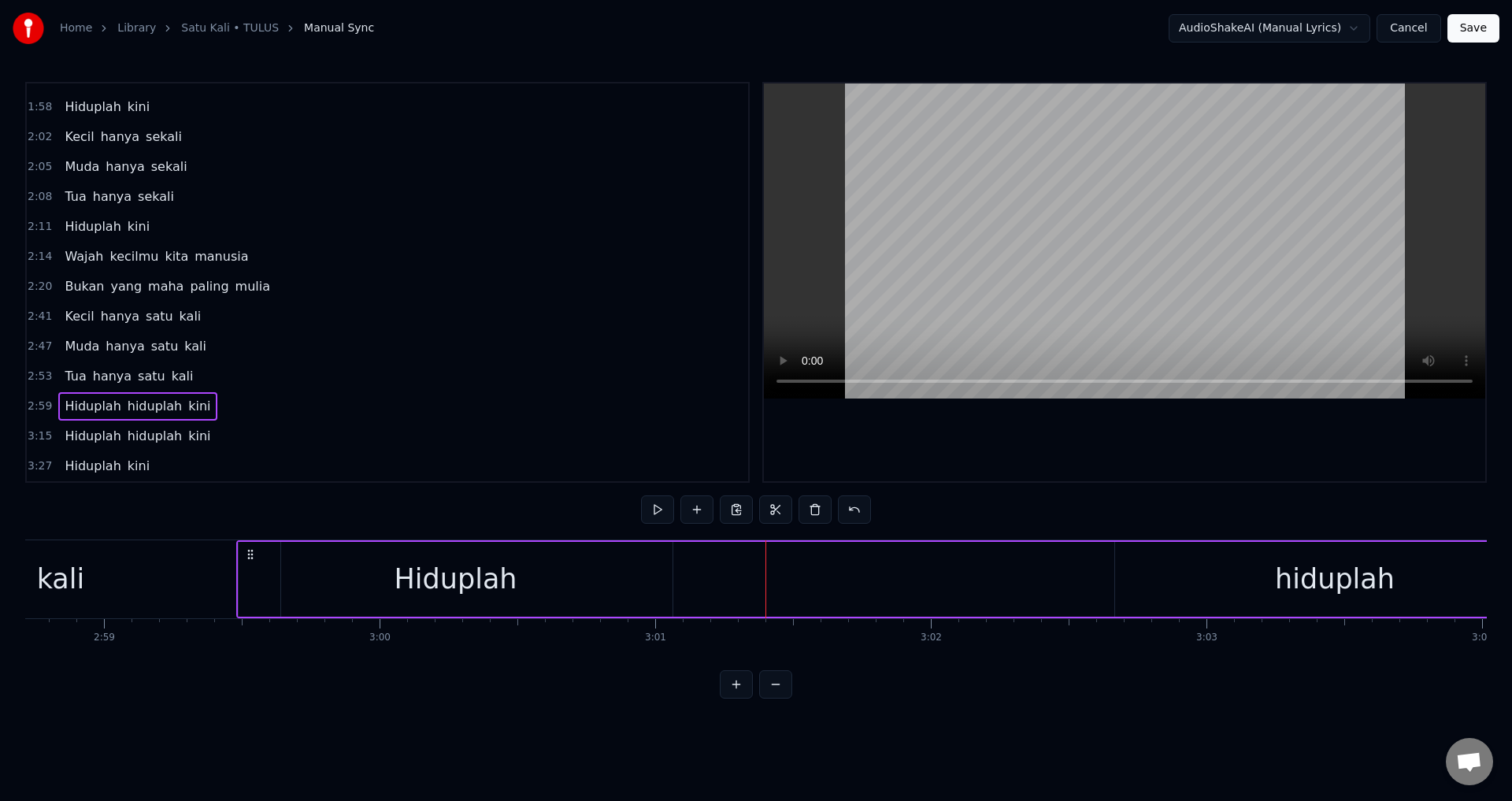
scroll to position [0, 49237]
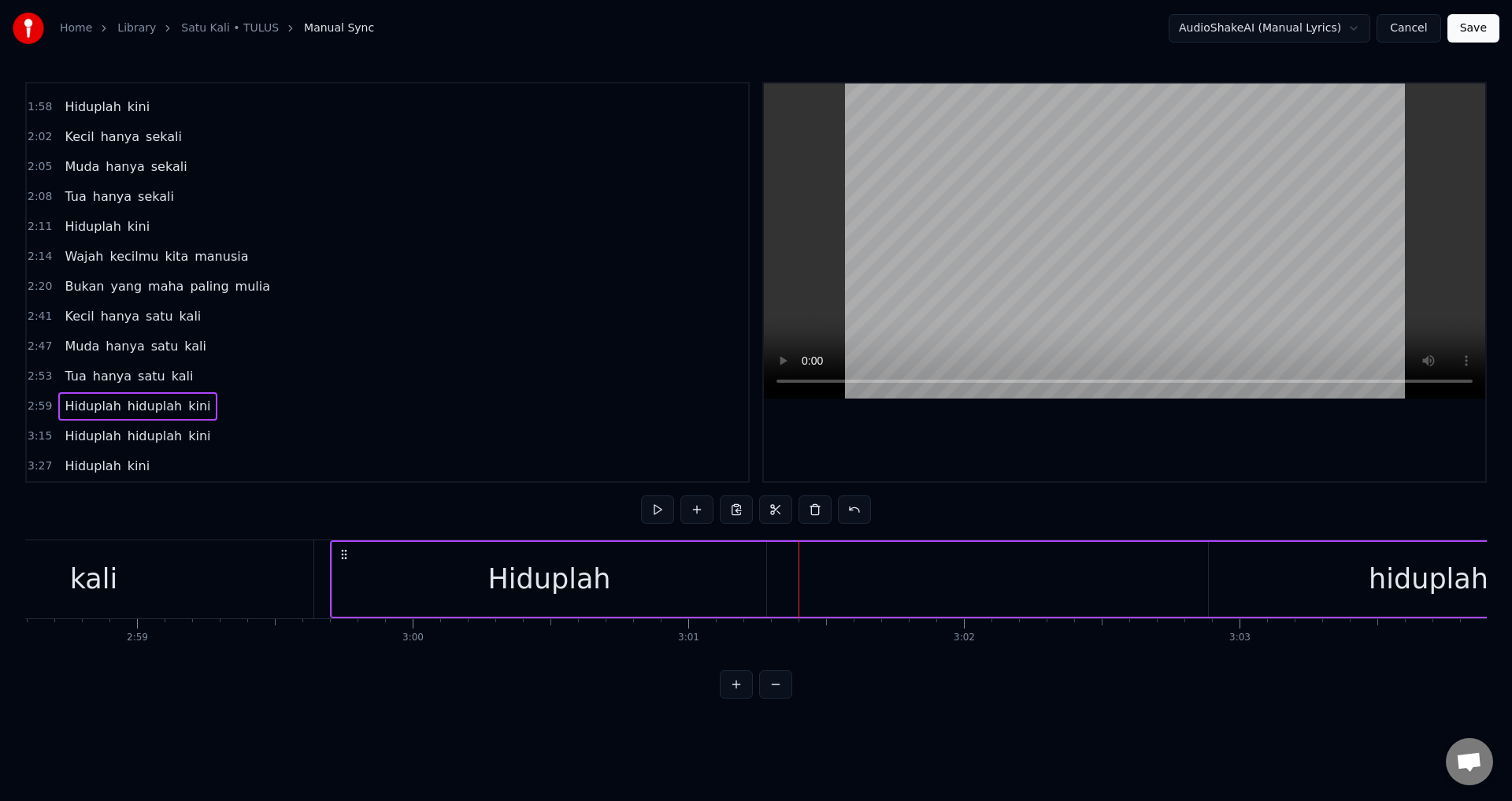
drag, startPoint x: 264, startPoint y: 548, endPoint x: 348, endPoint y: 581, distance: 90.2
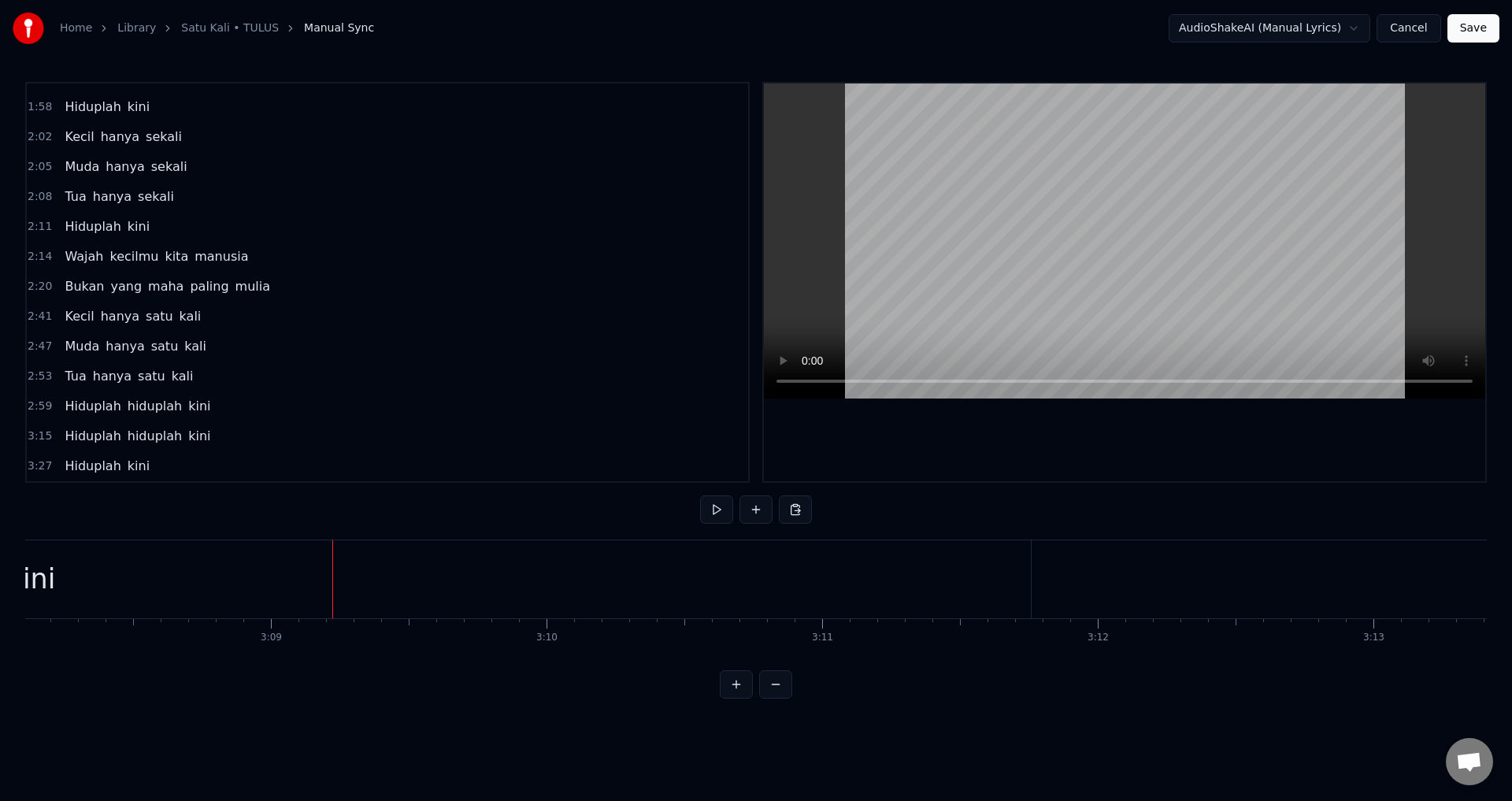
scroll to position [0, 51940]
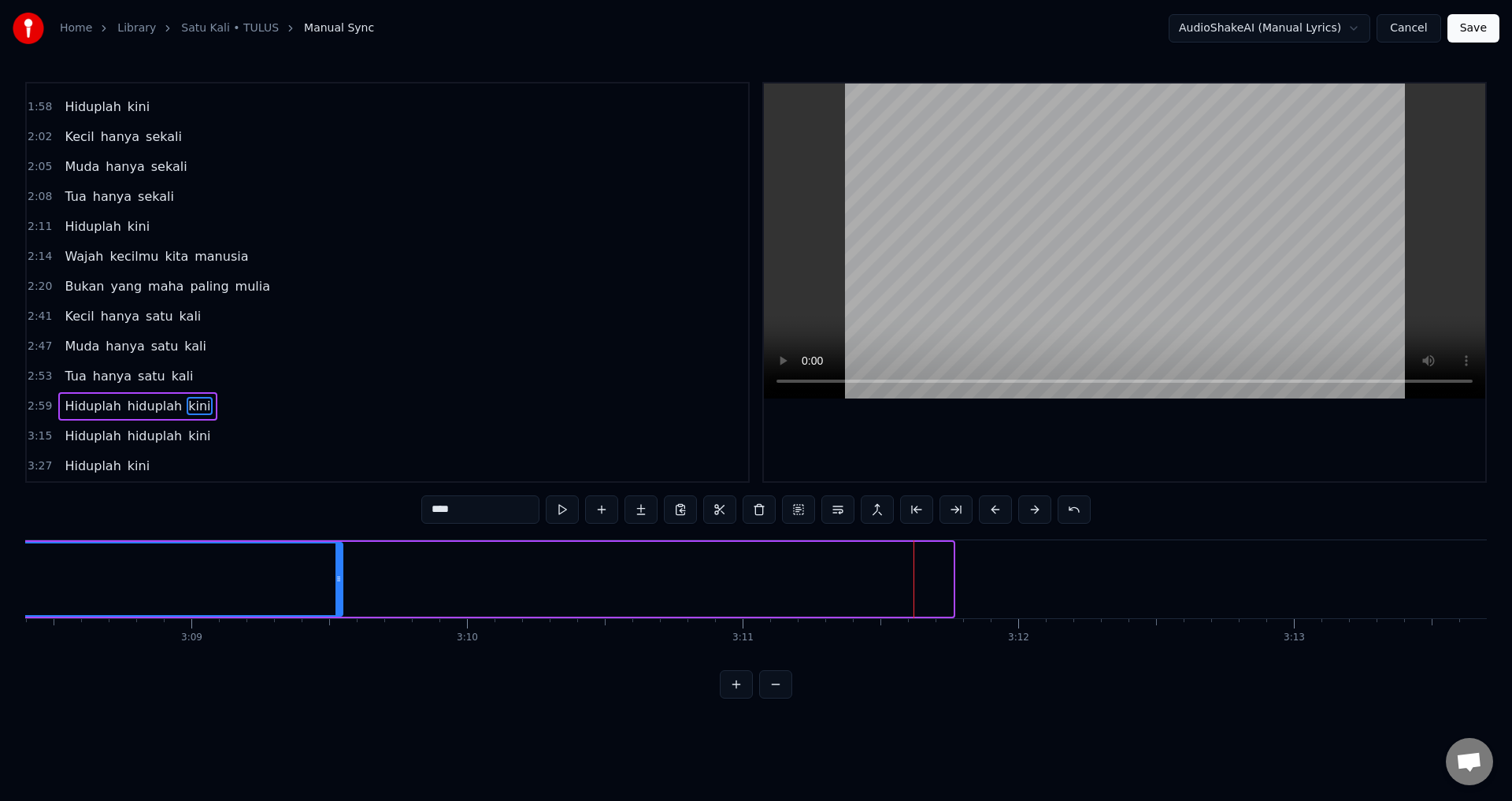
drag, startPoint x: 948, startPoint y: 580, endPoint x: 348, endPoint y: 553, distance: 600.6
click at [342, 553] on div at bounding box center [339, 579] width 7 height 71
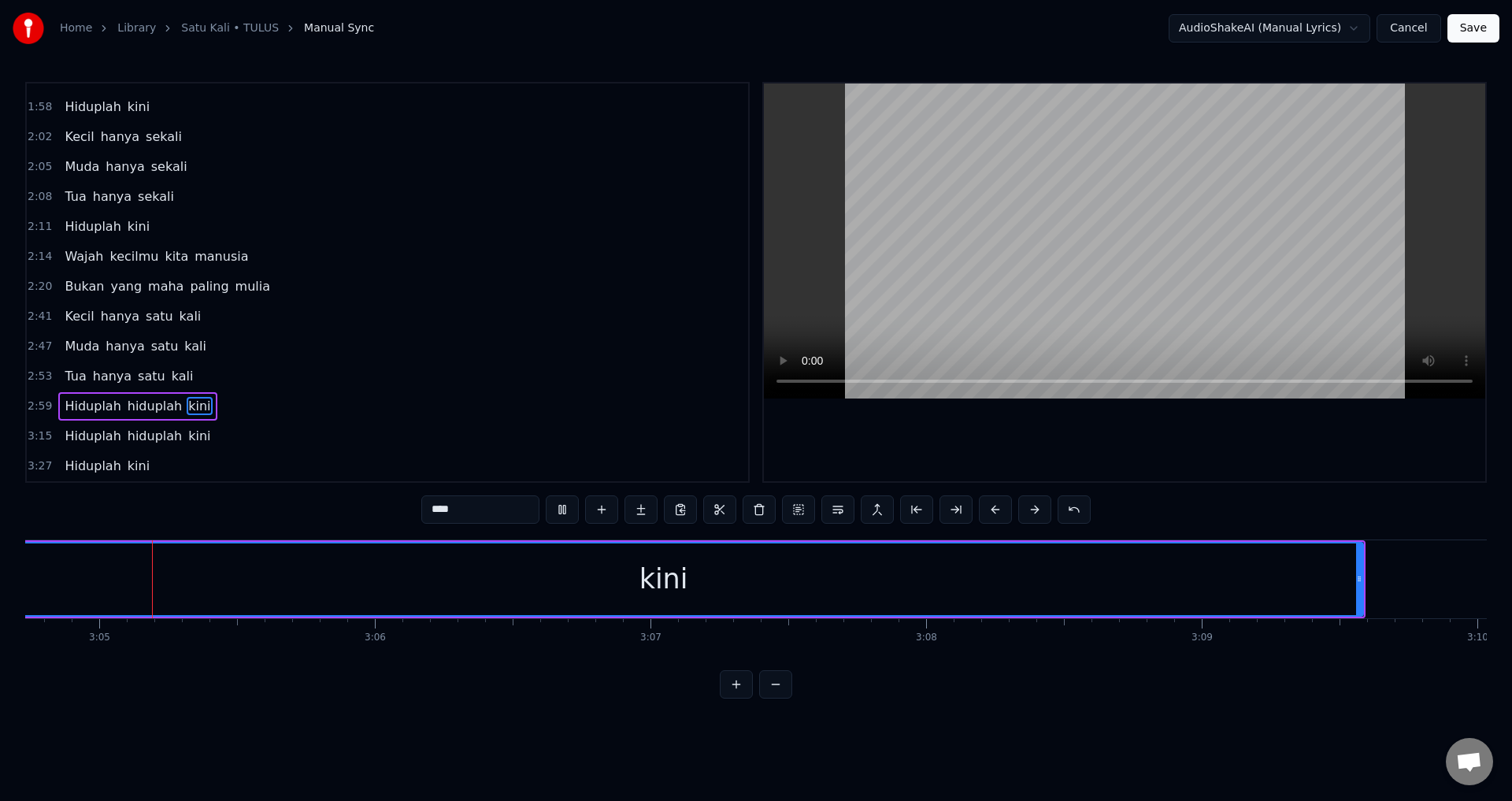
scroll to position [0, 50921]
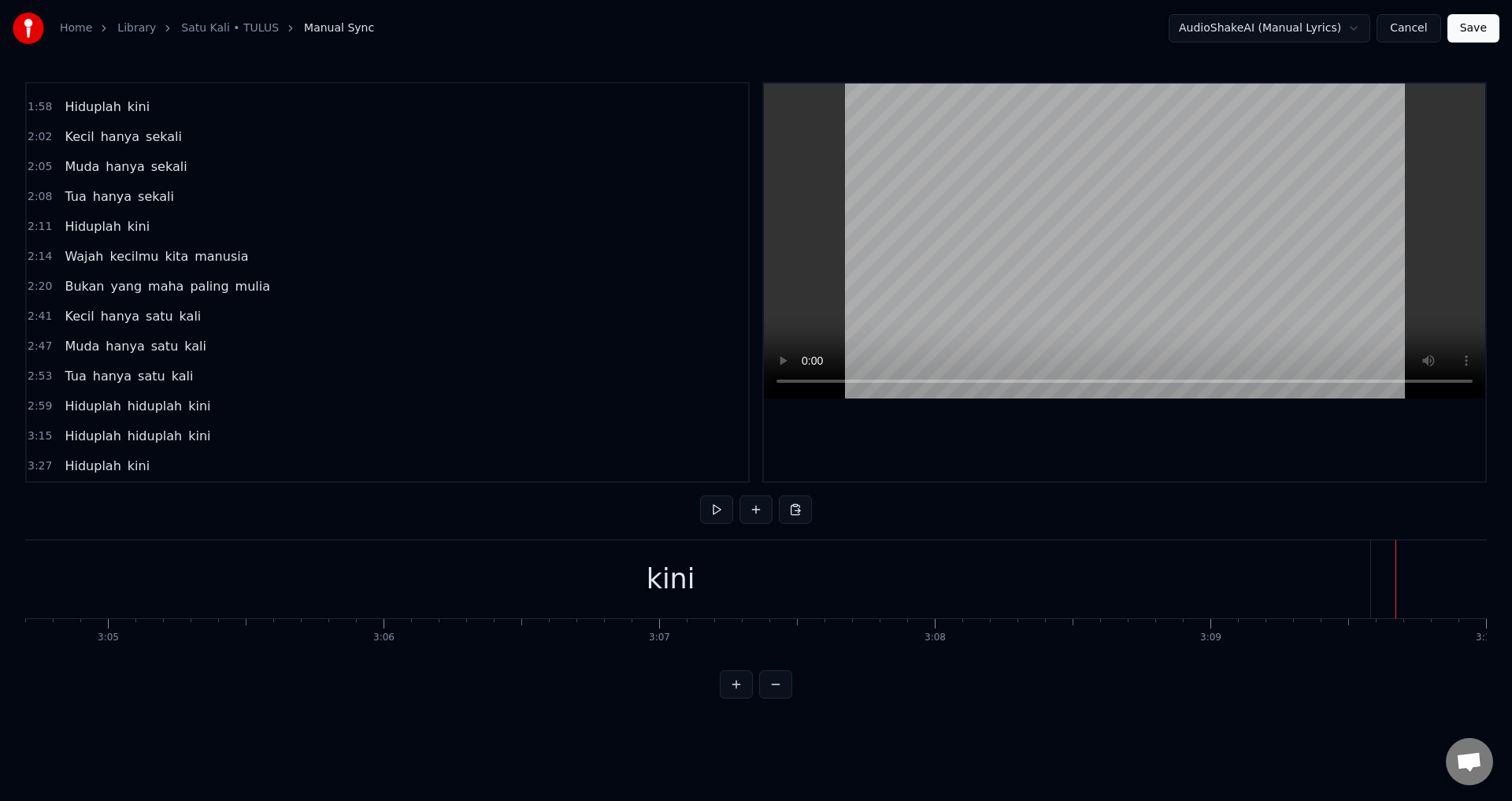
click at [1269, 479] on div at bounding box center [1125, 283] width 722 height 398
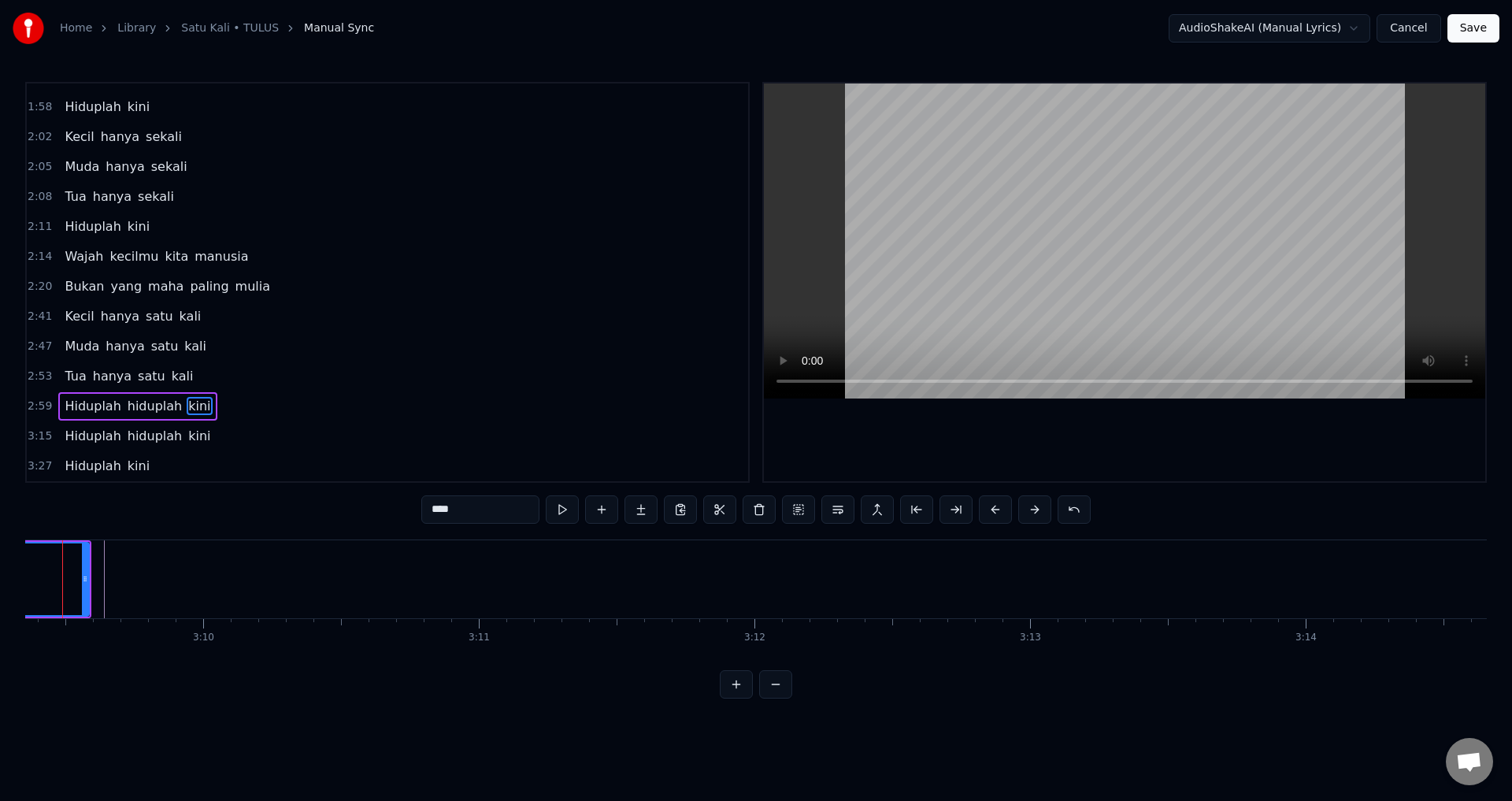
scroll to position [0, 52162]
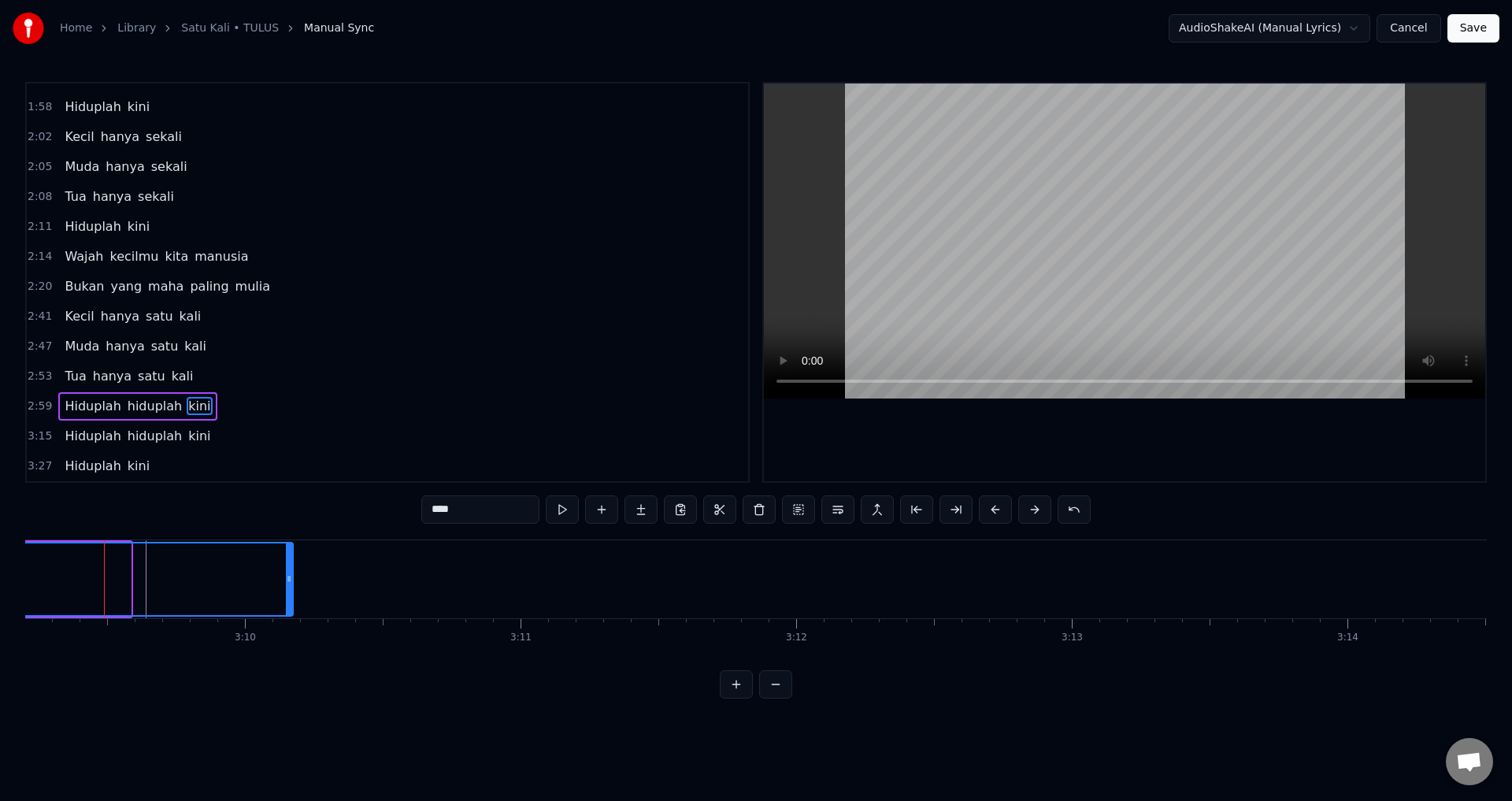
drag, startPoint x: 129, startPoint y: 581, endPoint x: 340, endPoint y: 581, distance: 211.0
click at [292, 581] on icon at bounding box center [289, 578] width 7 height 13
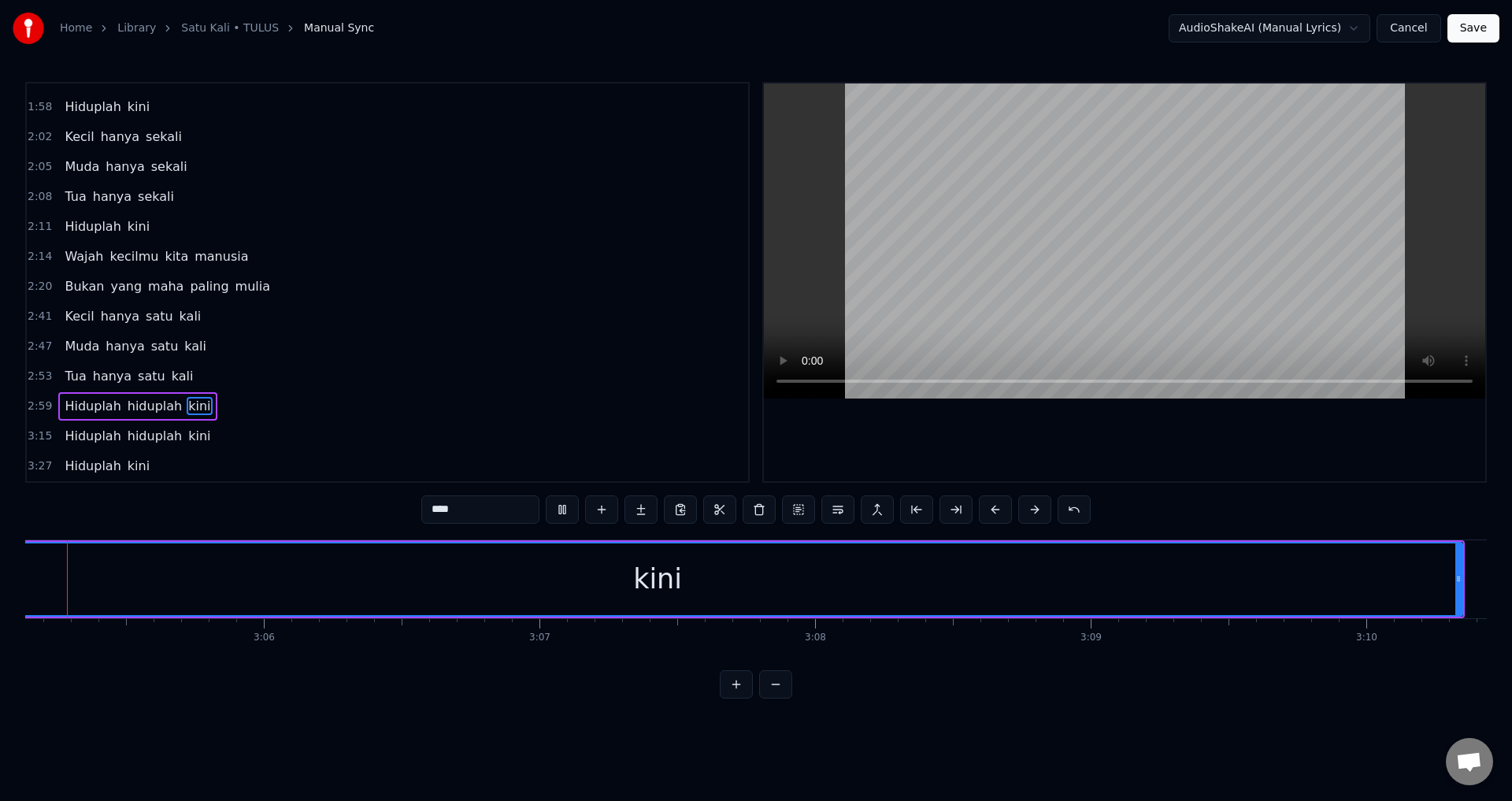
scroll to position [0, 50994]
click at [1194, 444] on div at bounding box center [1125, 283] width 722 height 398
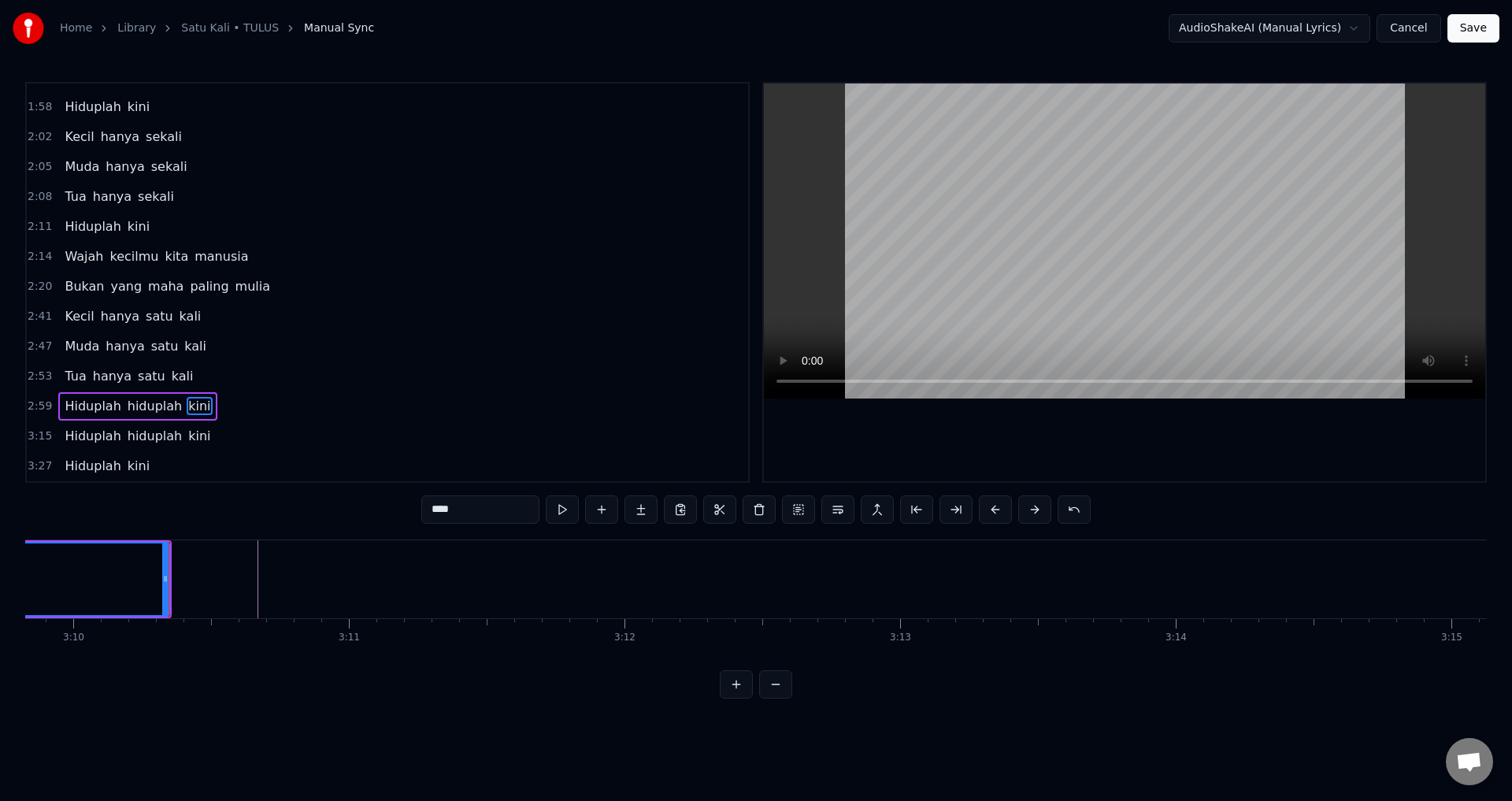
scroll to position [0, 52342]
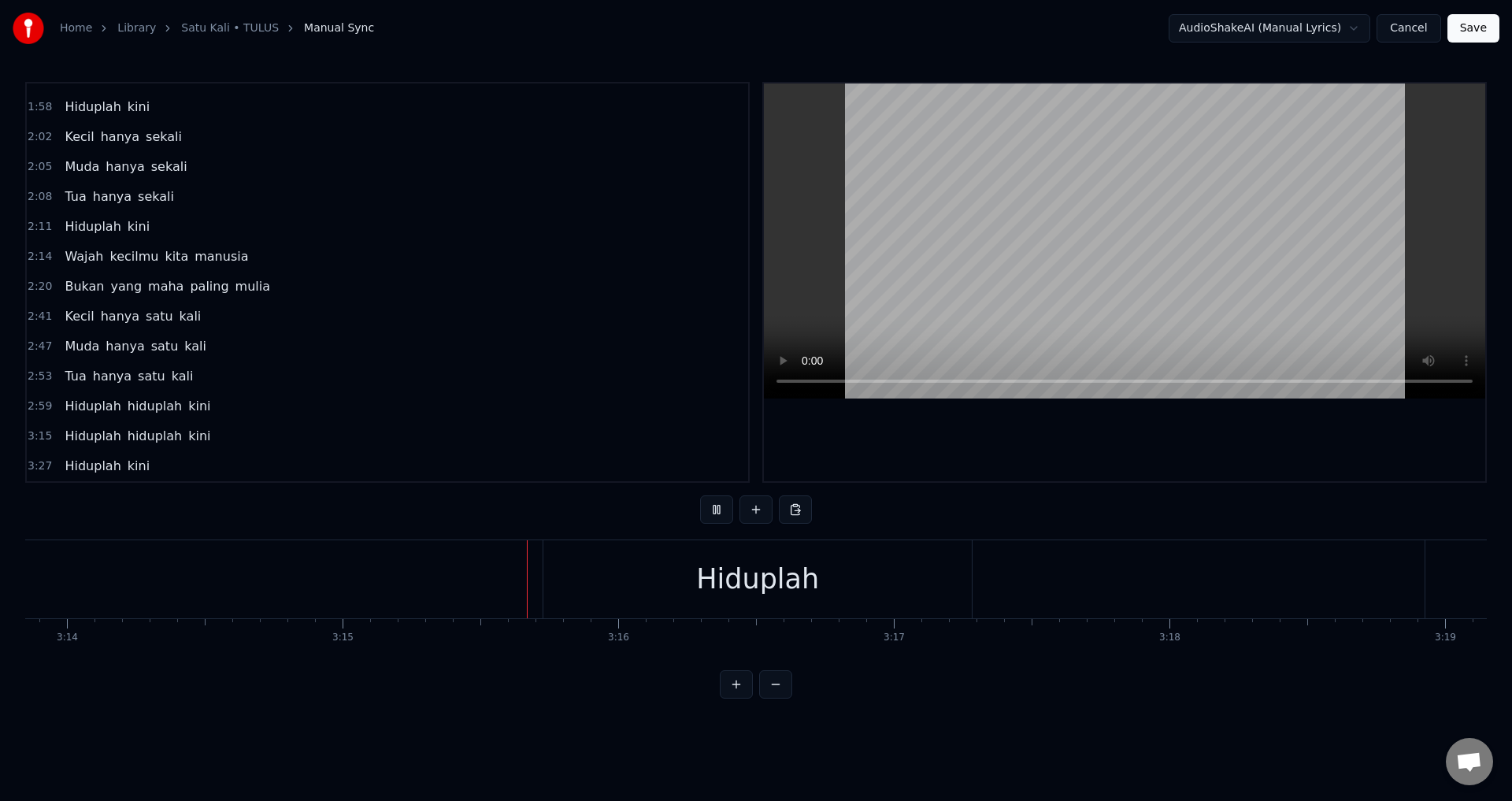
scroll to position [0, 53699]
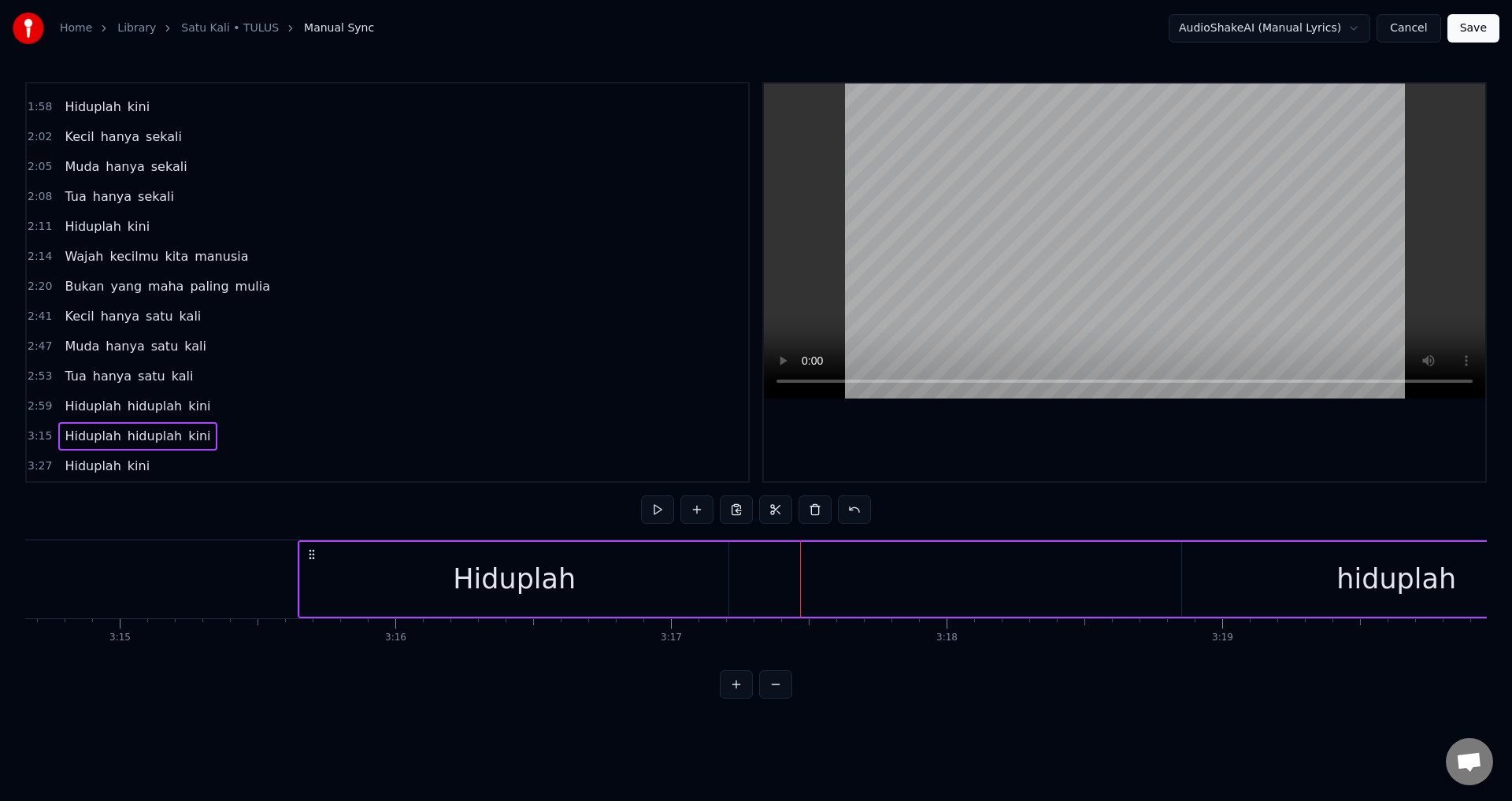
scroll to position [0, 53658]
drag, startPoint x: 302, startPoint y: 551, endPoint x: 327, endPoint y: 554, distance: 25.2
click at [327, 554] on icon at bounding box center [323, 554] width 13 height 13
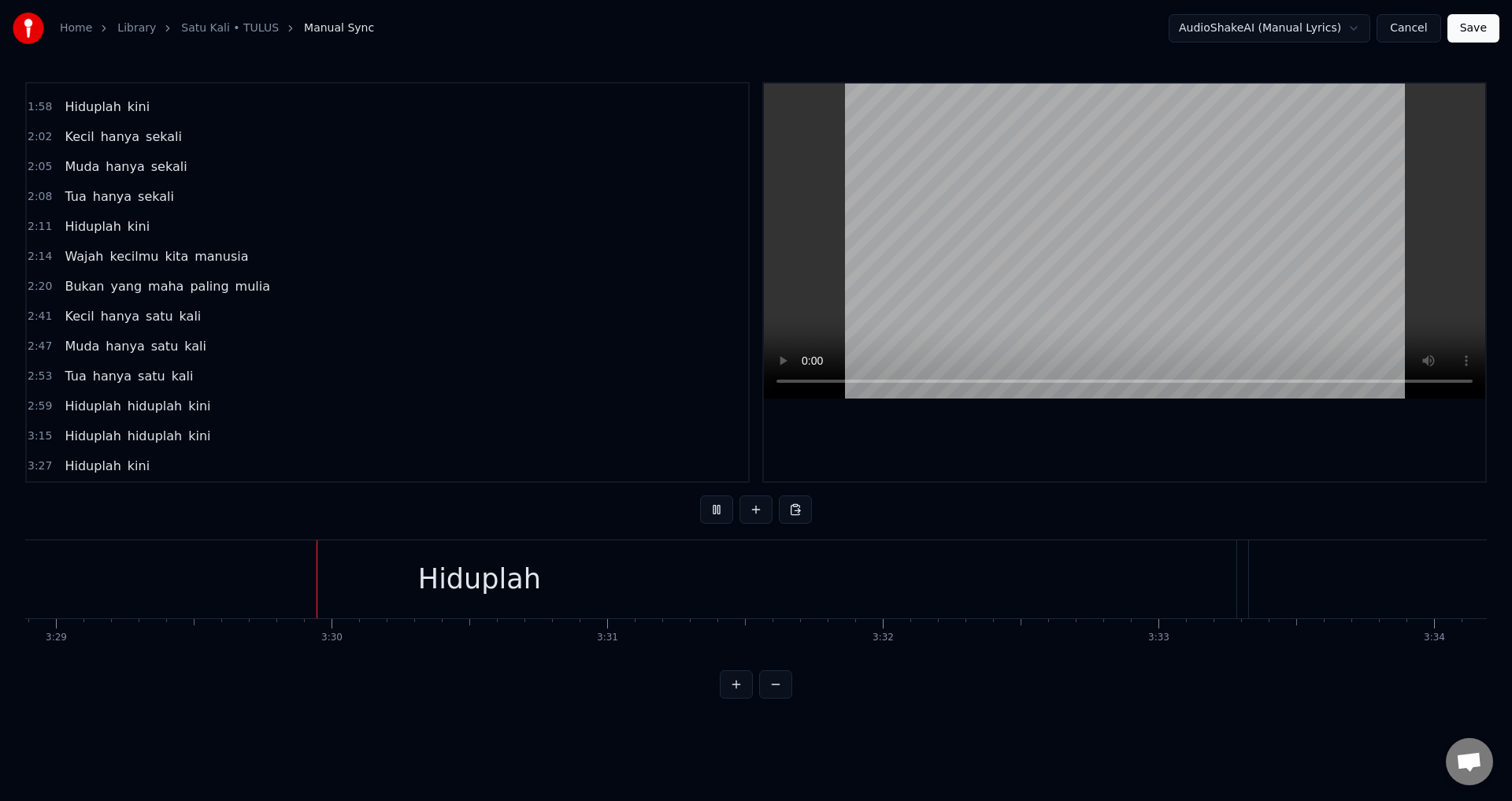
scroll to position [0, 57629]
click at [896, 586] on div "Hiduplah" at bounding box center [440, 579] width 1515 height 78
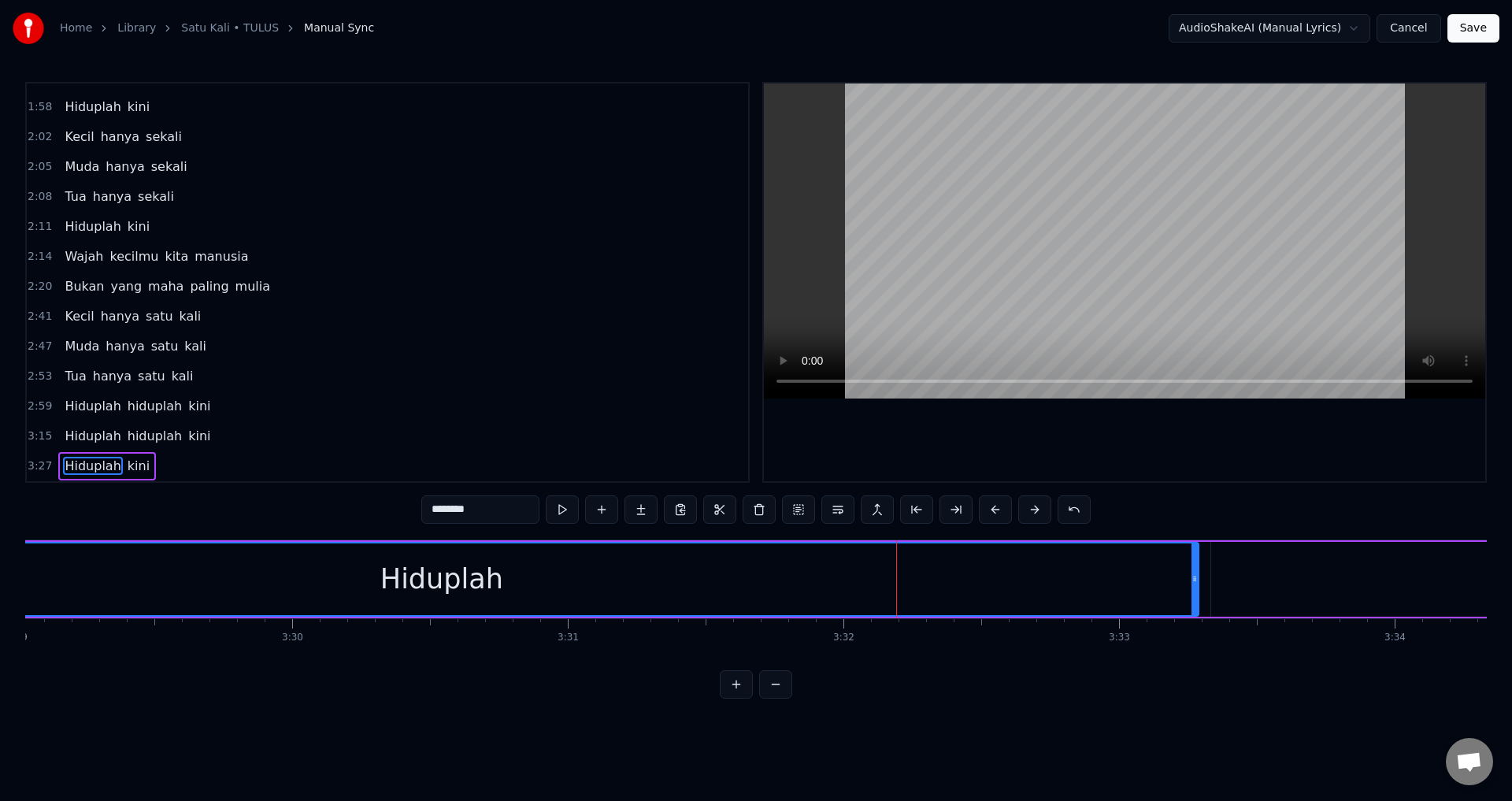
click at [963, 428] on div at bounding box center [1125, 283] width 722 height 398
click at [446, 580] on div "Hiduplah" at bounding box center [441, 579] width 123 height 41
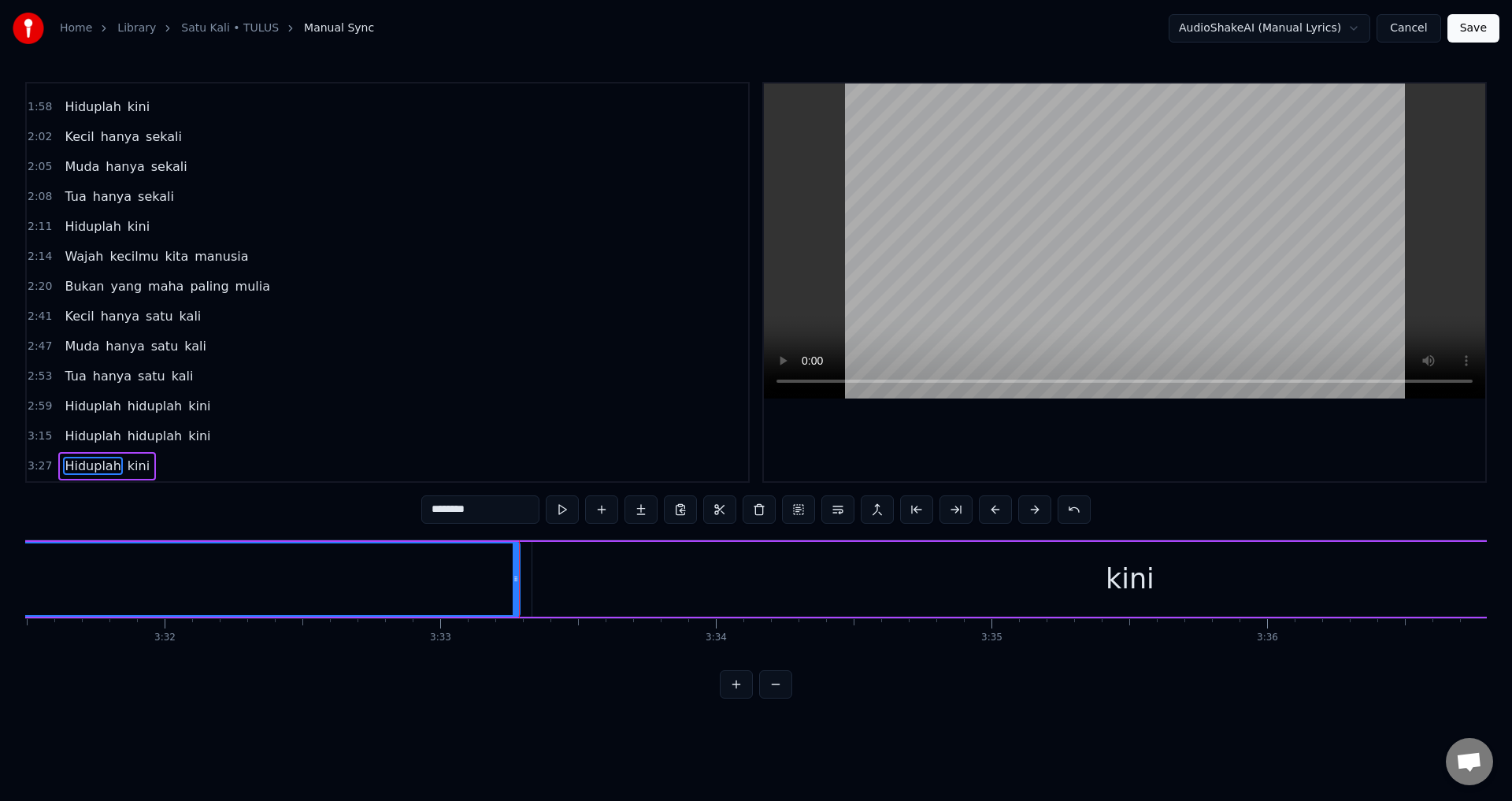
scroll to position [0, 58585]
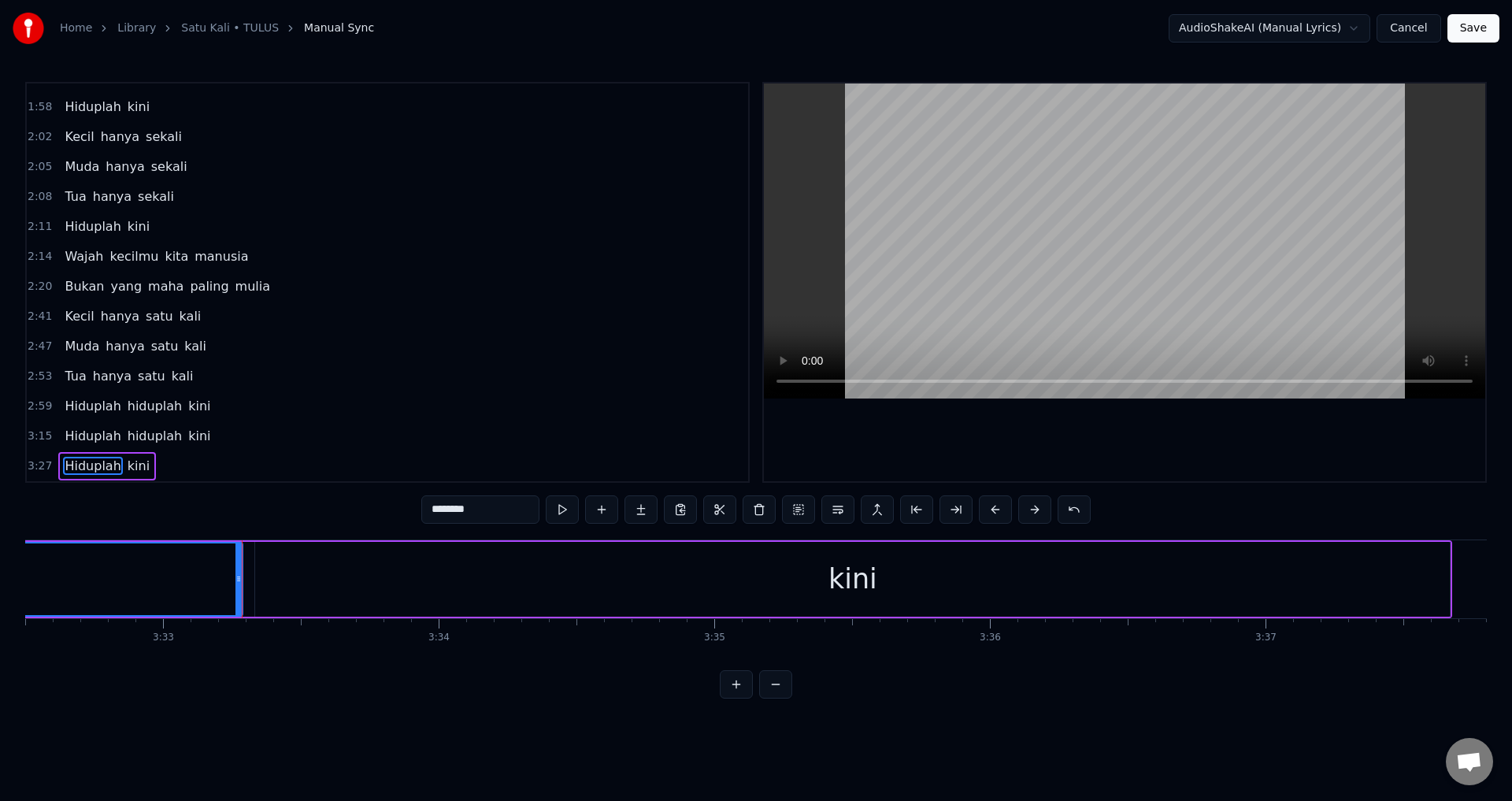
drag, startPoint x: 54, startPoint y: 572, endPoint x: 118, endPoint y: 575, distance: 64.1
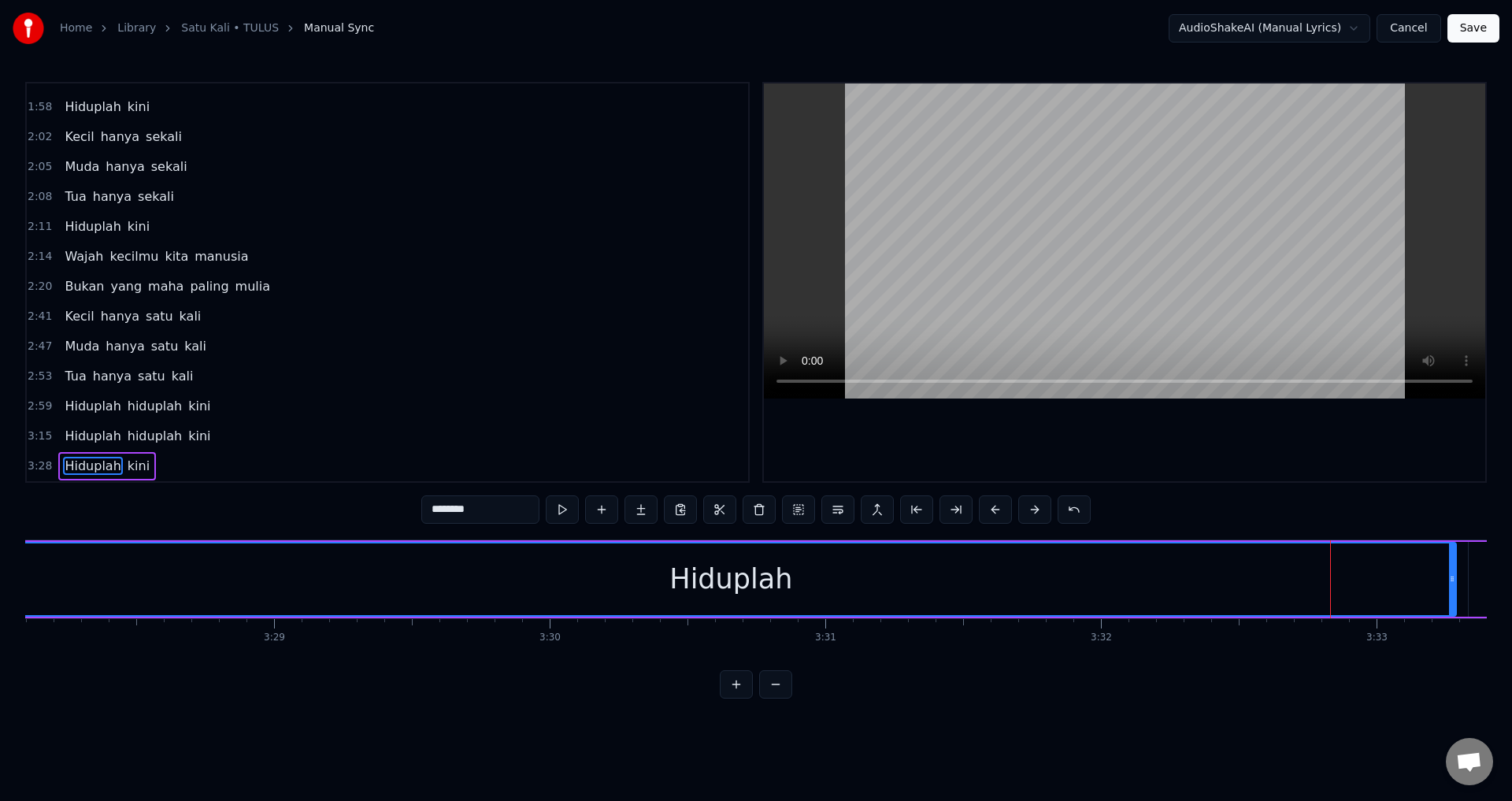
scroll to position [0, 57356]
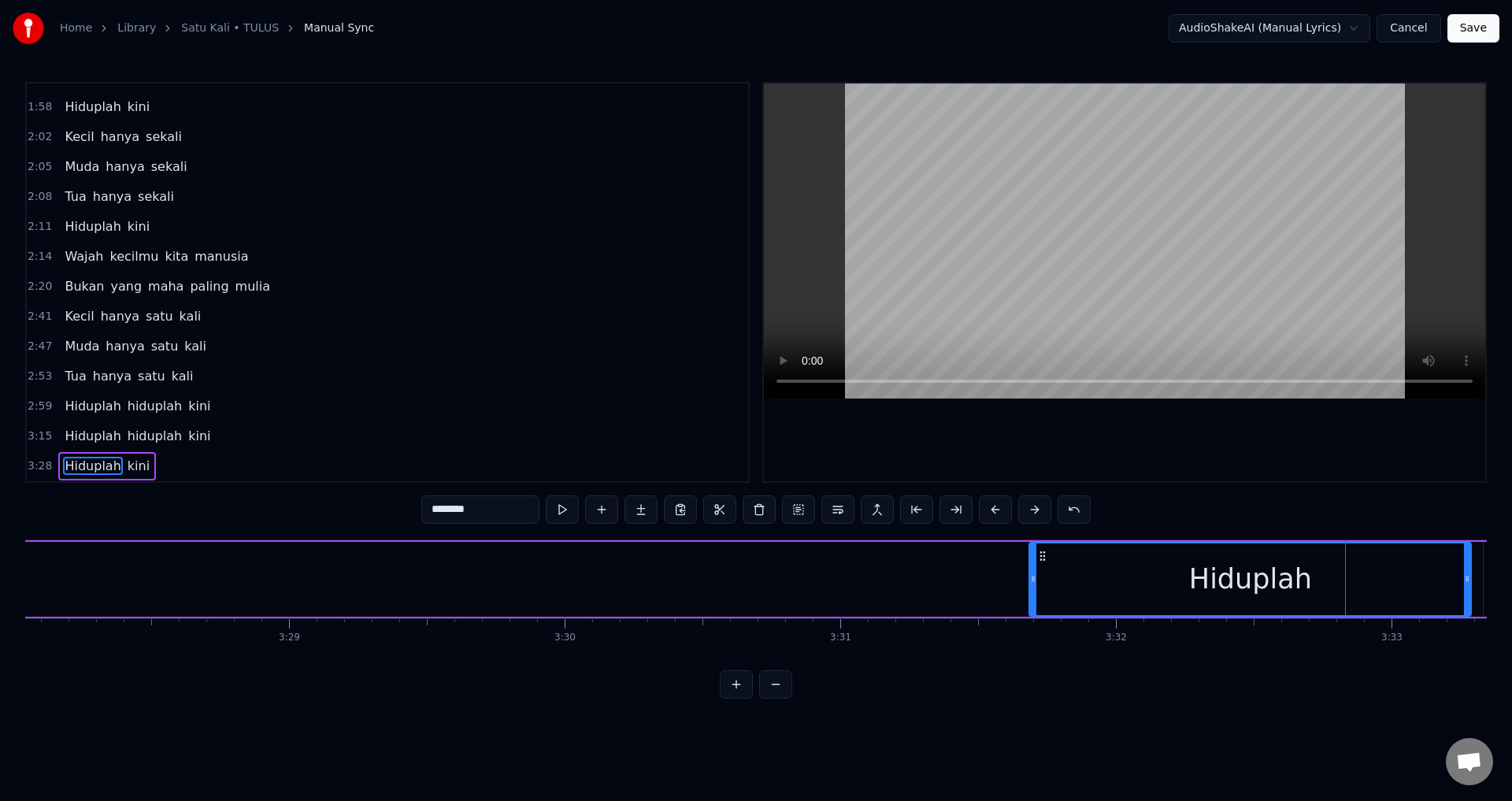
drag, startPoint x: 25, startPoint y: 565, endPoint x: 1034, endPoint y: 568, distance: 1009.0
click at [1034, 568] on div at bounding box center [1033, 579] width 7 height 71
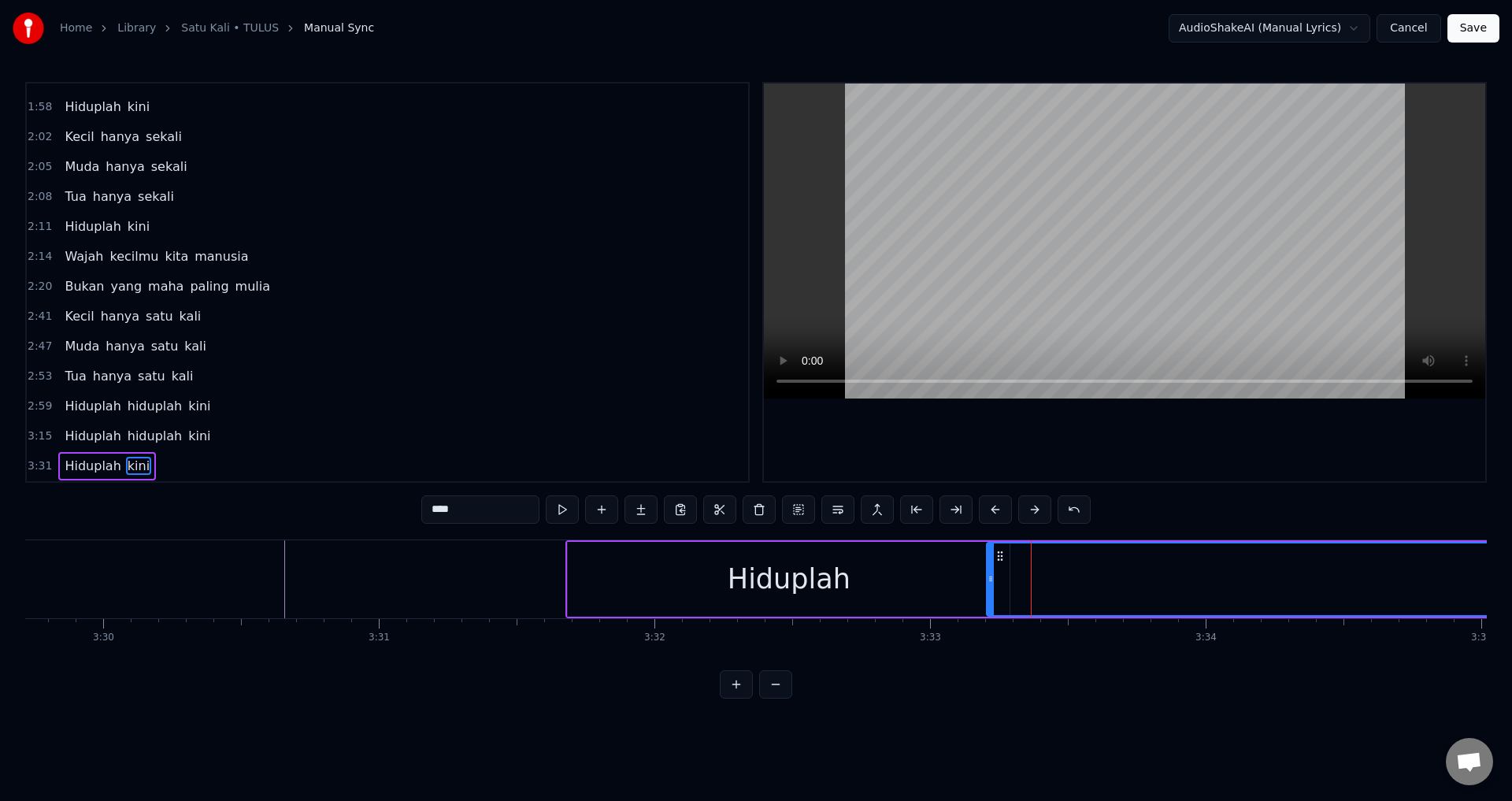
drag, startPoint x: 1026, startPoint y: 573, endPoint x: 988, endPoint y: 570, distance: 38.1
click at [988, 570] on div at bounding box center [991, 579] width 7 height 71
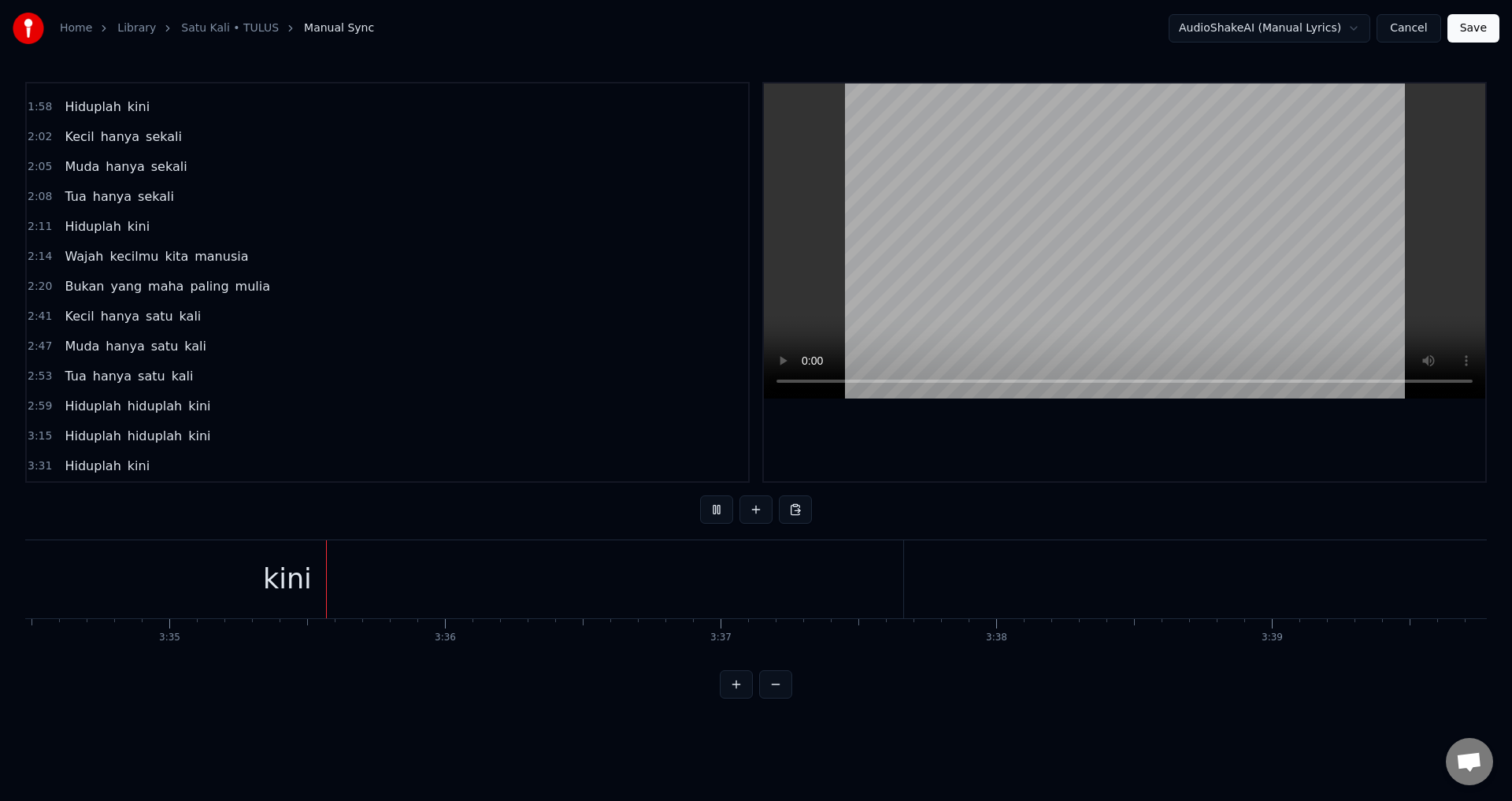
scroll to position [0, 59178]
click at [769, 568] on div "kini" at bounding box center [238, 579] width 1233 height 78
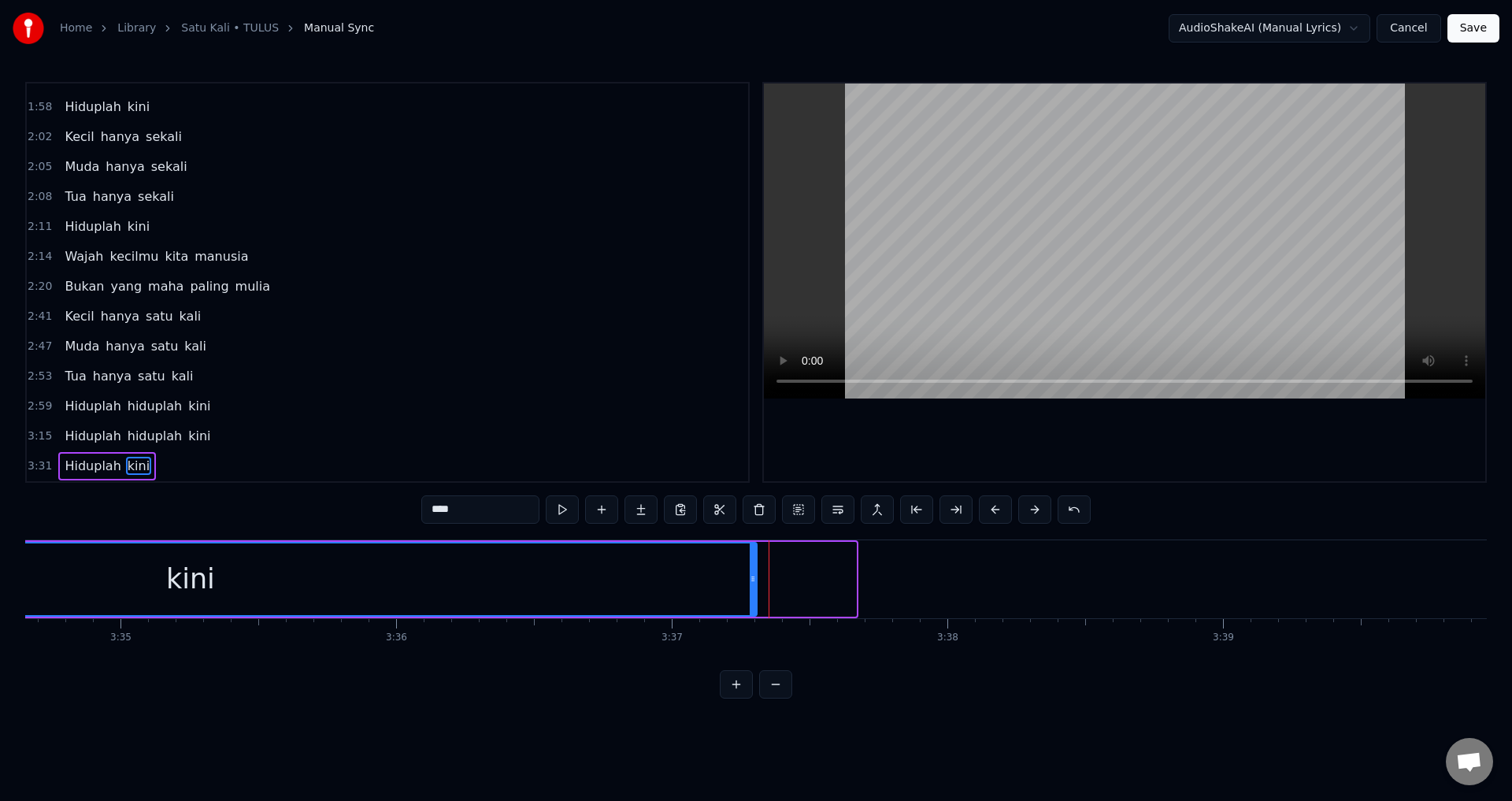
drag, startPoint x: 852, startPoint y: 578, endPoint x: 753, endPoint y: 578, distance: 99.0
click at [753, 578] on icon at bounding box center [753, 578] width 7 height 13
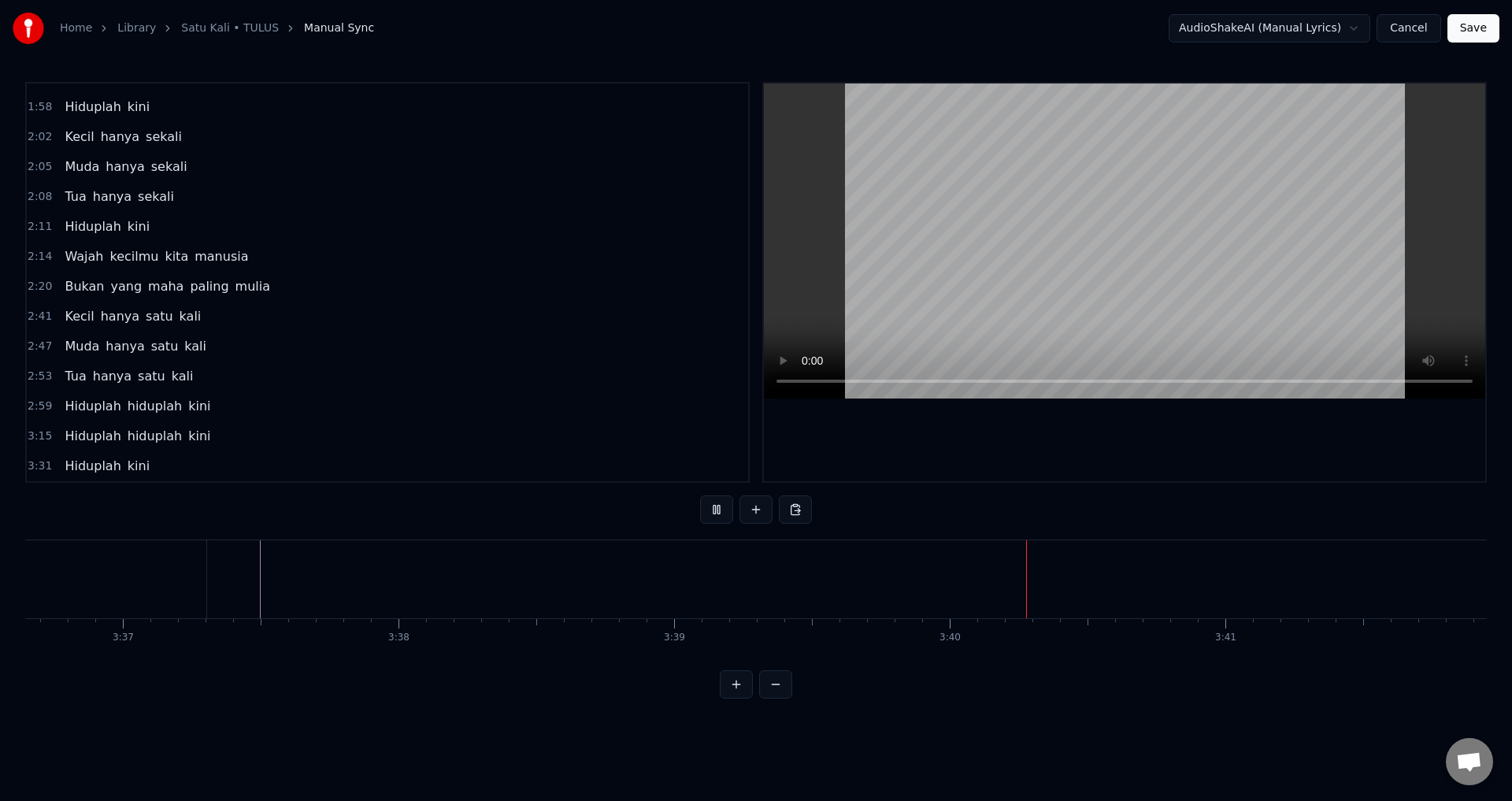
scroll to position [0, 59903]
click at [1469, 32] on button "Save" at bounding box center [1473, 28] width 52 height 28
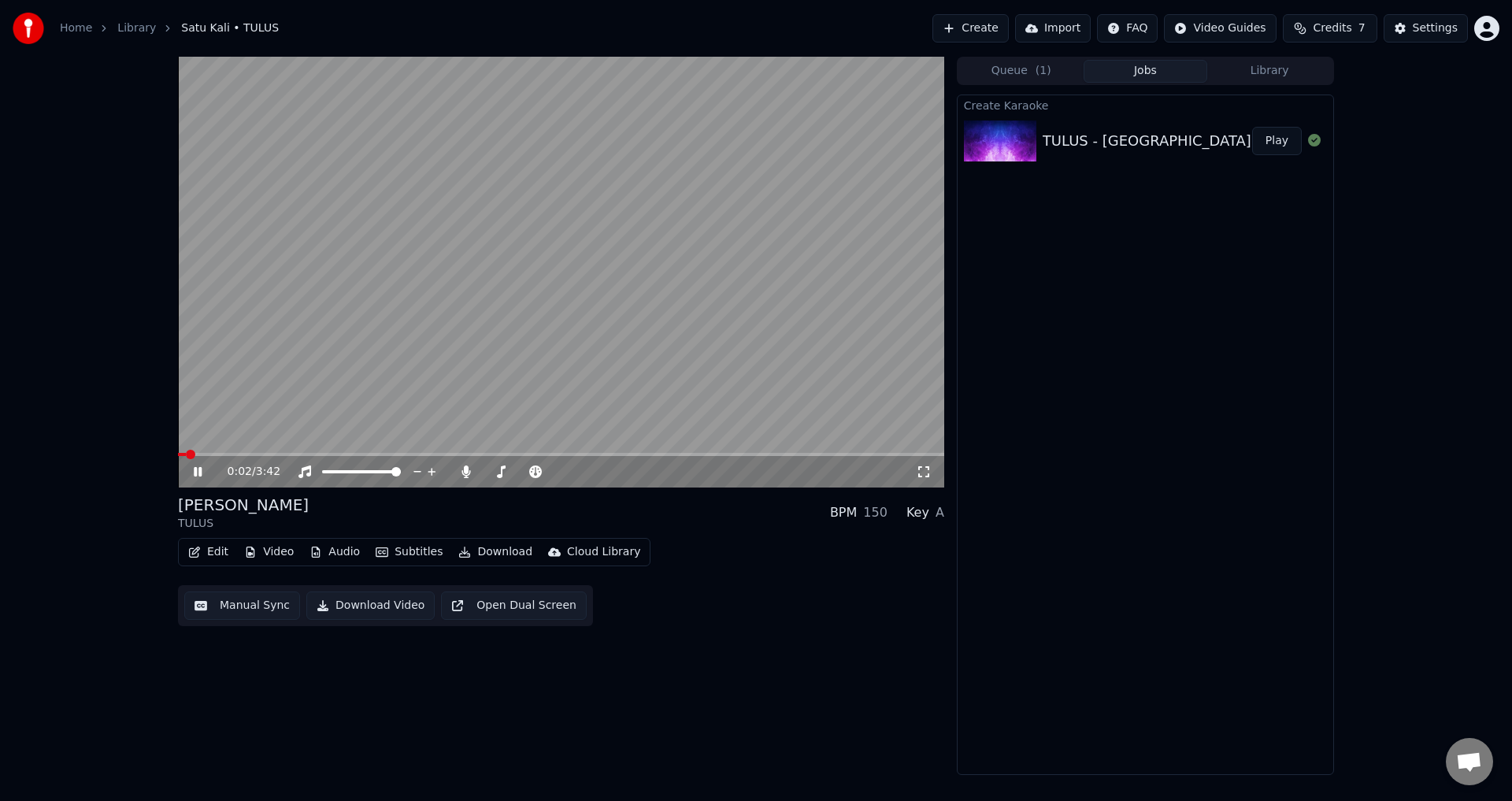
click at [923, 468] on icon at bounding box center [923, 471] width 15 height 13
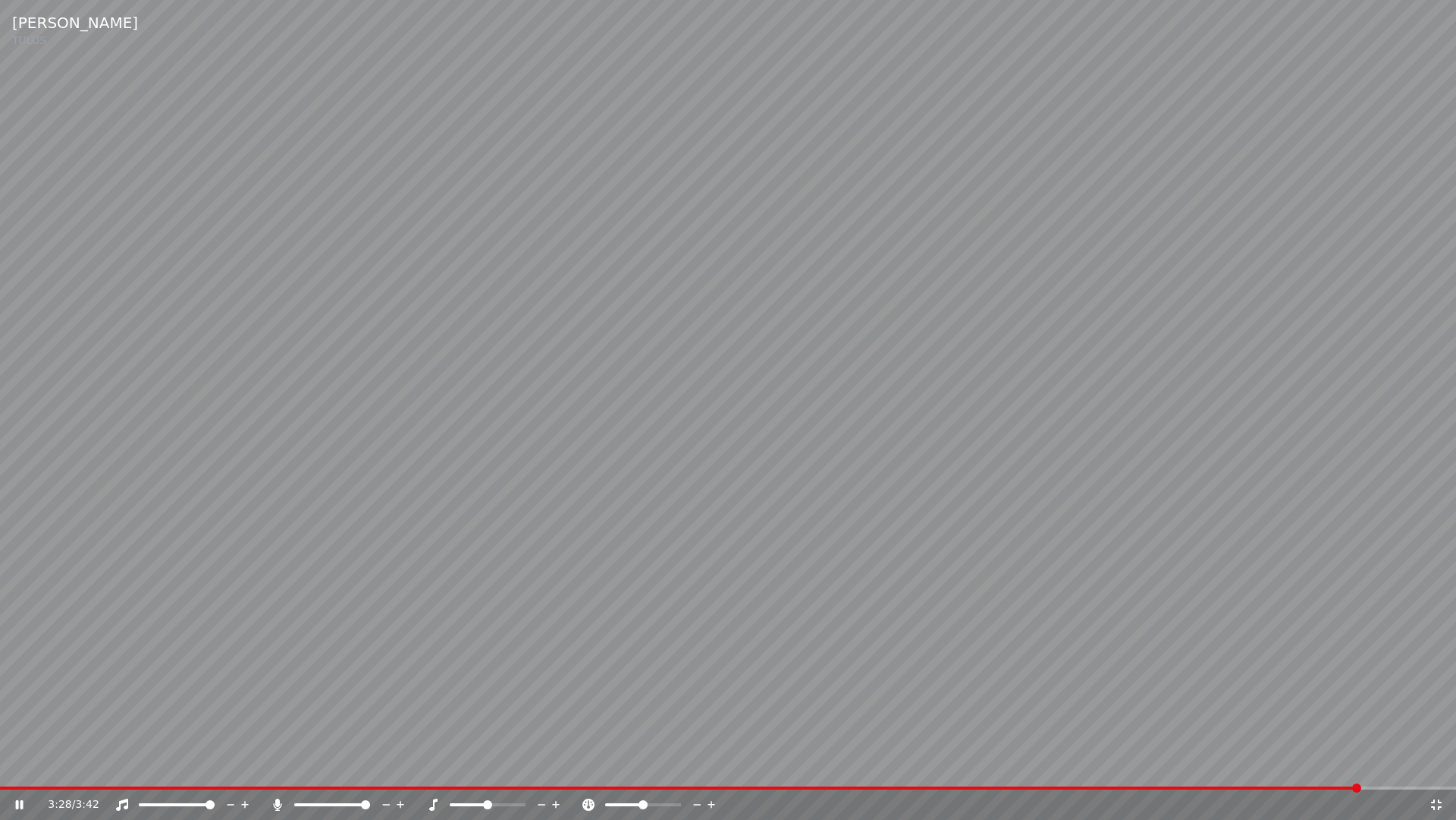
click at [1371, 771] on span at bounding box center [728, 787] width 1456 height 3
click at [1393, 771] on span at bounding box center [728, 787] width 1456 height 3
click at [1437, 771] on icon at bounding box center [1436, 804] width 15 height 12
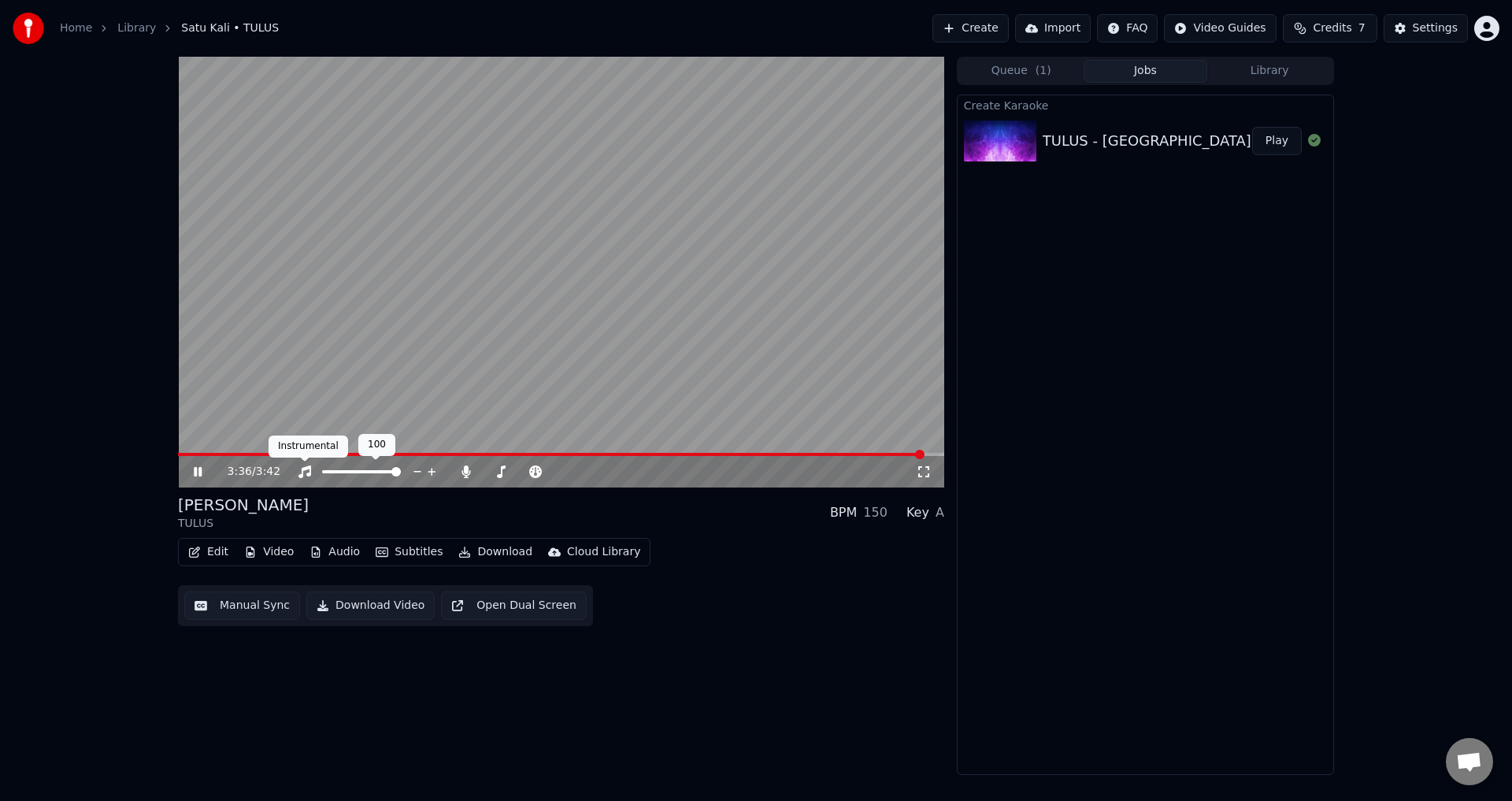
drag, startPoint x: 366, startPoint y: 474, endPoint x: 220, endPoint y: 474, distance: 146.0
click at [220, 474] on div "3:36 / 3:42" at bounding box center [561, 472] width 754 height 15
click at [322, 470] on span at bounding box center [322, 471] width 0 height 3
click at [354, 453] on span at bounding box center [553, 454] width 752 height 3
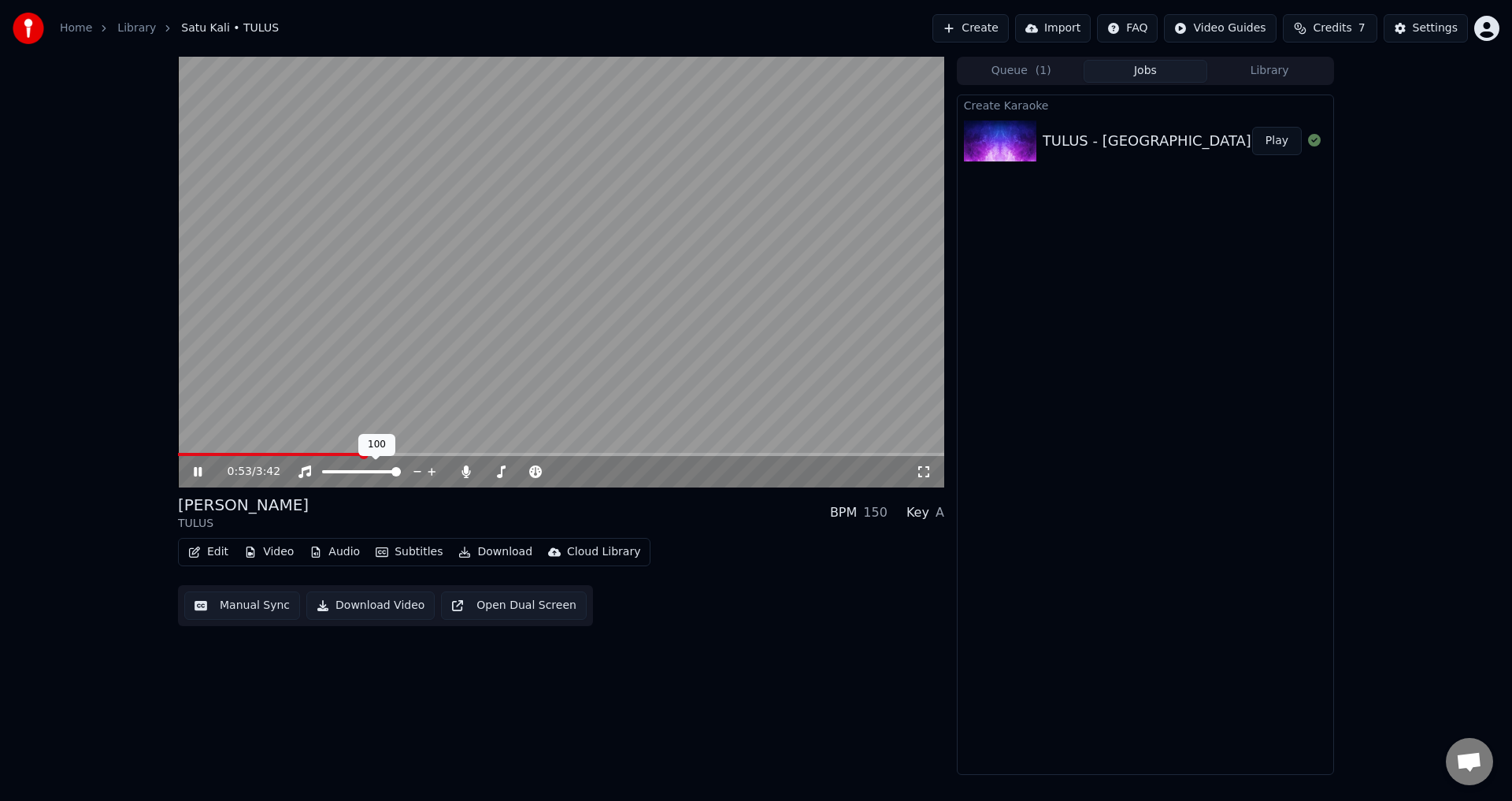
click at [401, 470] on span at bounding box center [362, 471] width 79 height 3
click at [483, 472] on span at bounding box center [483, 471] width 0 height 3
click at [454, 453] on span at bounding box center [561, 454] width 766 height 3
click at [591, 456] on div "1:20 / 3:42" at bounding box center [561, 472] width 766 height 32
click at [591, 456] on span at bounding box center [561, 454] width 766 height 3
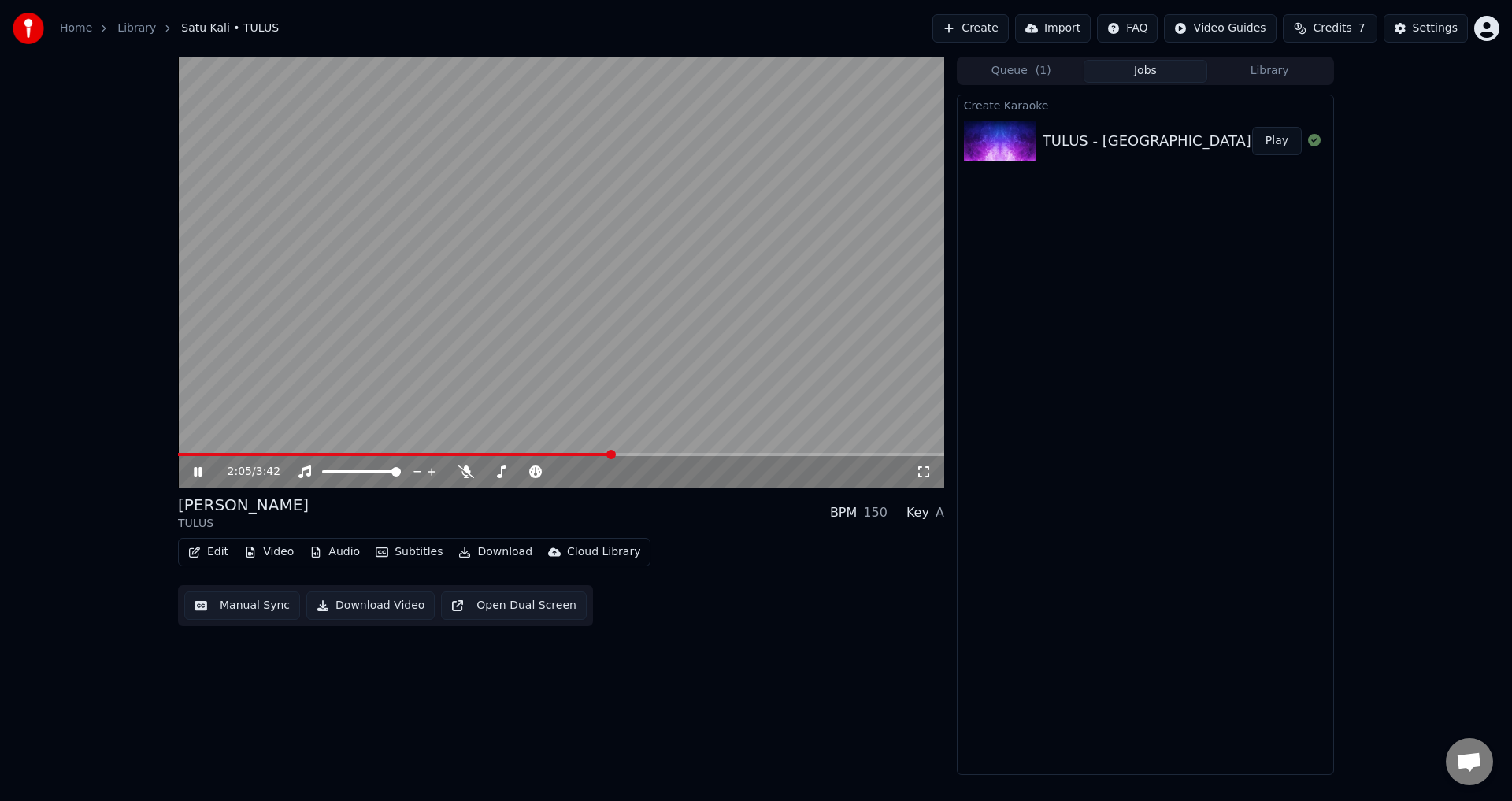
click at [530, 454] on span at bounding box center [394, 454] width 433 height 3
click at [619, 396] on video at bounding box center [561, 272] width 766 height 431
click at [492, 470] on span at bounding box center [496, 472] width 10 height 10
click at [616, 410] on video at bounding box center [561, 272] width 766 height 431
click at [483, 468] on span at bounding box center [488, 472] width 10 height 10
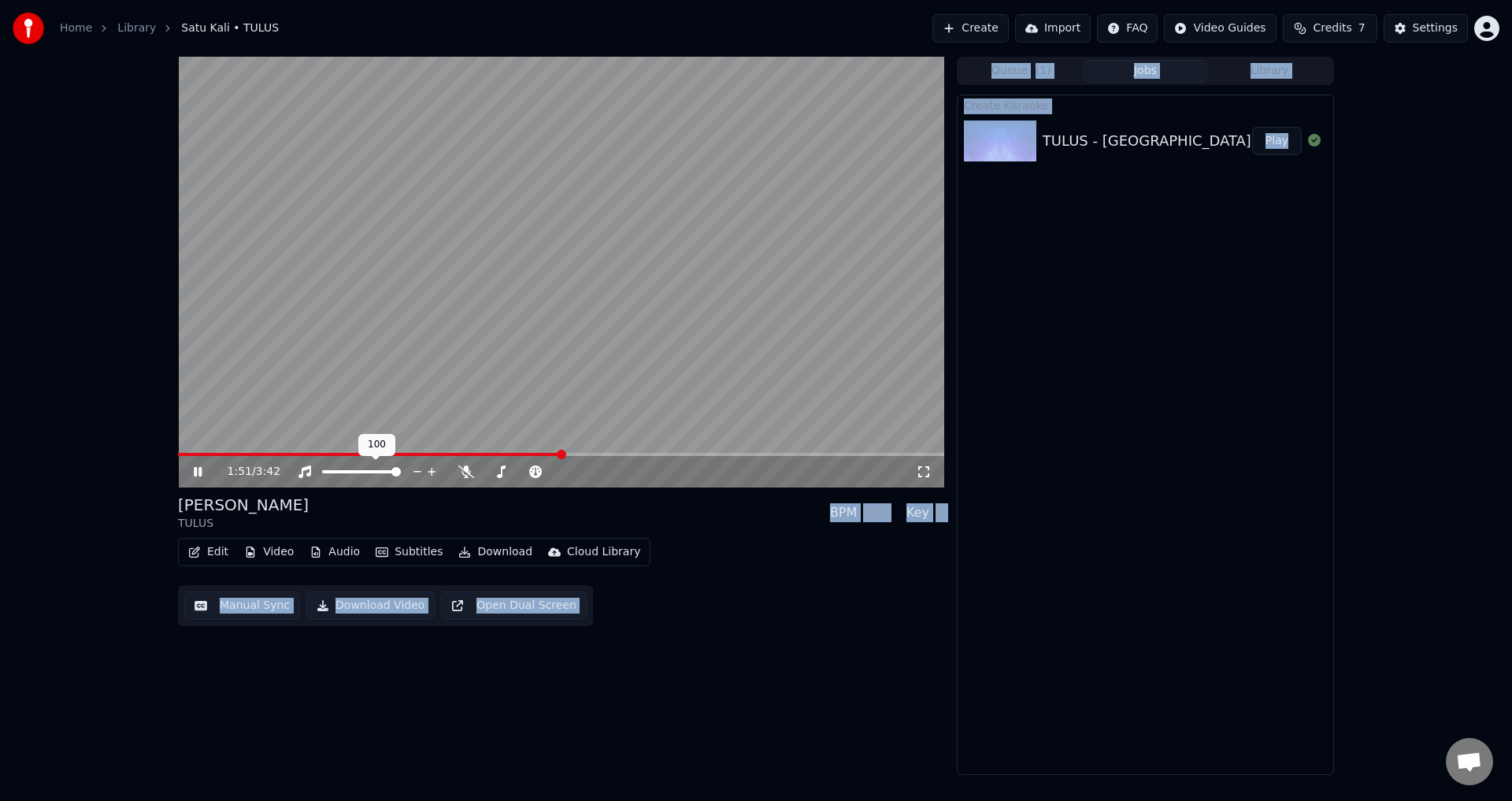
drag, startPoint x: 387, startPoint y: 470, endPoint x: 308, endPoint y: 466, distance: 79.1
click at [307, 469] on div at bounding box center [369, 472] width 143 height 15
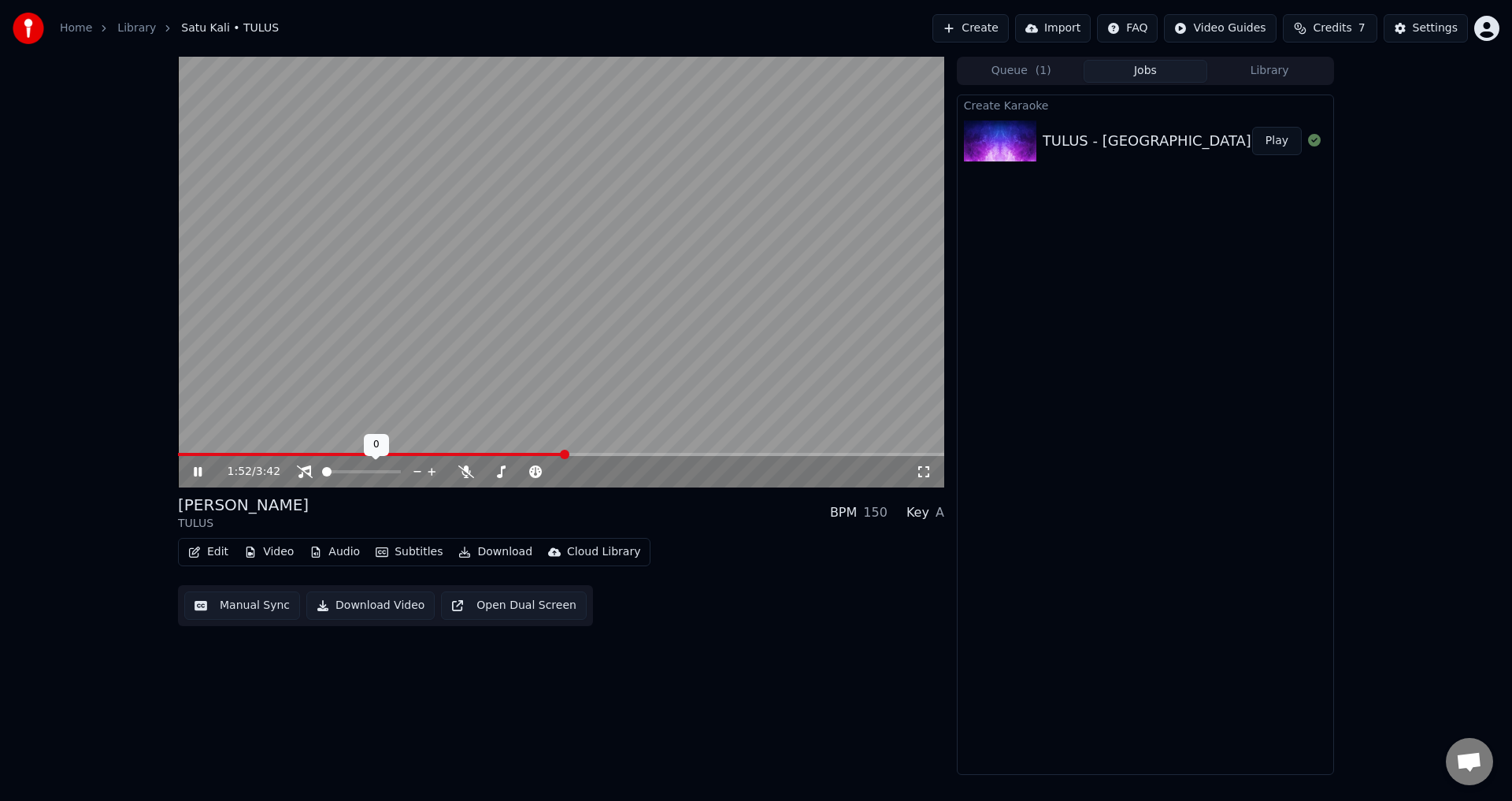
click at [322, 473] on span at bounding box center [322, 471] width 0 height 3
click at [470, 470] on icon at bounding box center [466, 471] width 15 height 13
click at [514, 471] on span at bounding box center [499, 471] width 31 height 3
drag, startPoint x: 332, startPoint y: 469, endPoint x: 509, endPoint y: 490, distance: 178.2
click at [509, 490] on div "2:00 / 3:42 Satu Kali TULUS BPM 150 Key A Edit Video Audio Subtitles Download C…" at bounding box center [561, 416] width 766 height 719
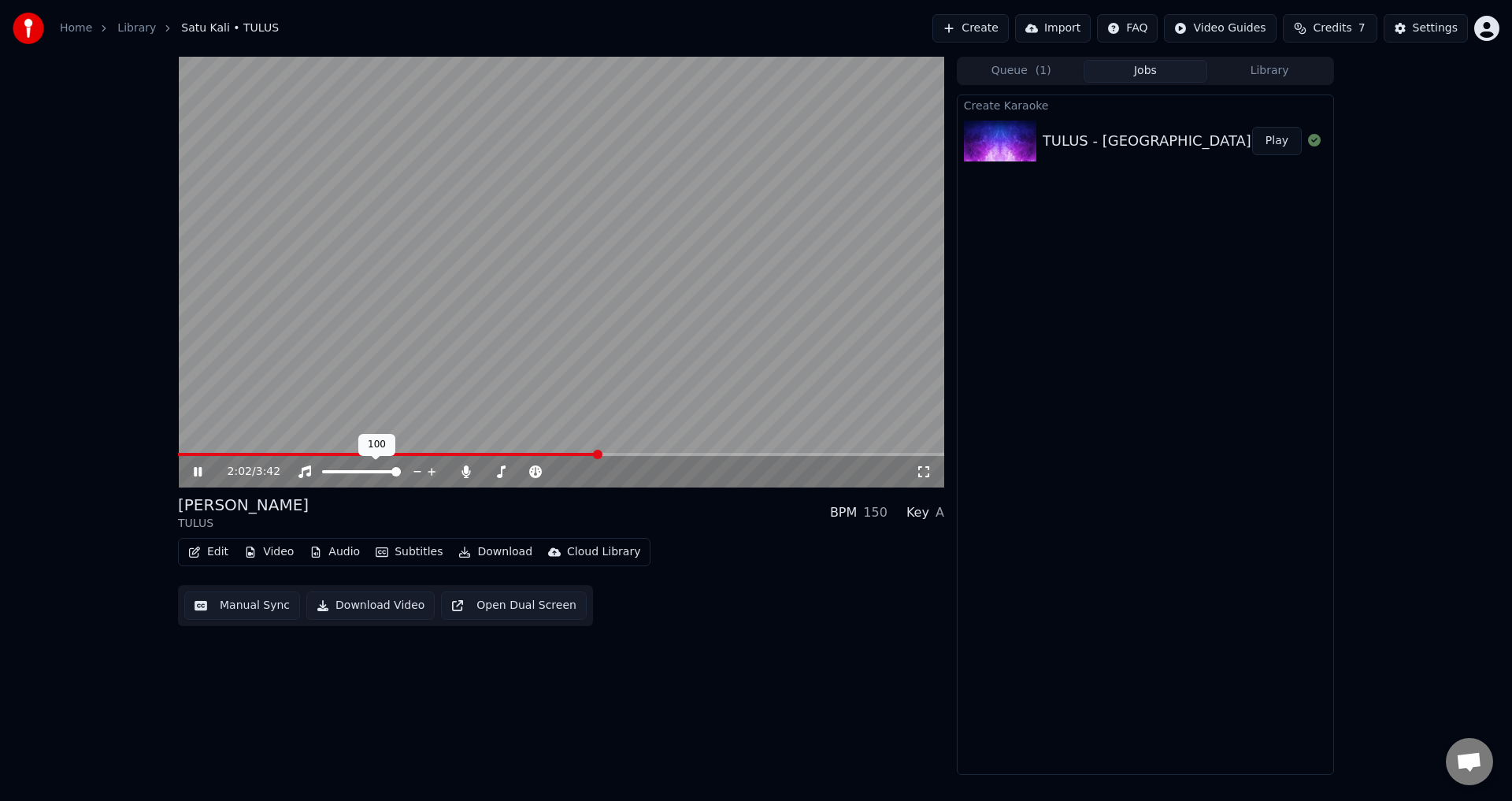
click at [401, 477] on span at bounding box center [397, 472] width 10 height 10
click at [470, 470] on icon at bounding box center [466, 471] width 15 height 13
click at [401, 470] on span at bounding box center [397, 472] width 10 height 10
click at [483, 472] on span at bounding box center [488, 472] width 10 height 10
click at [690, 367] on video at bounding box center [561, 272] width 766 height 431
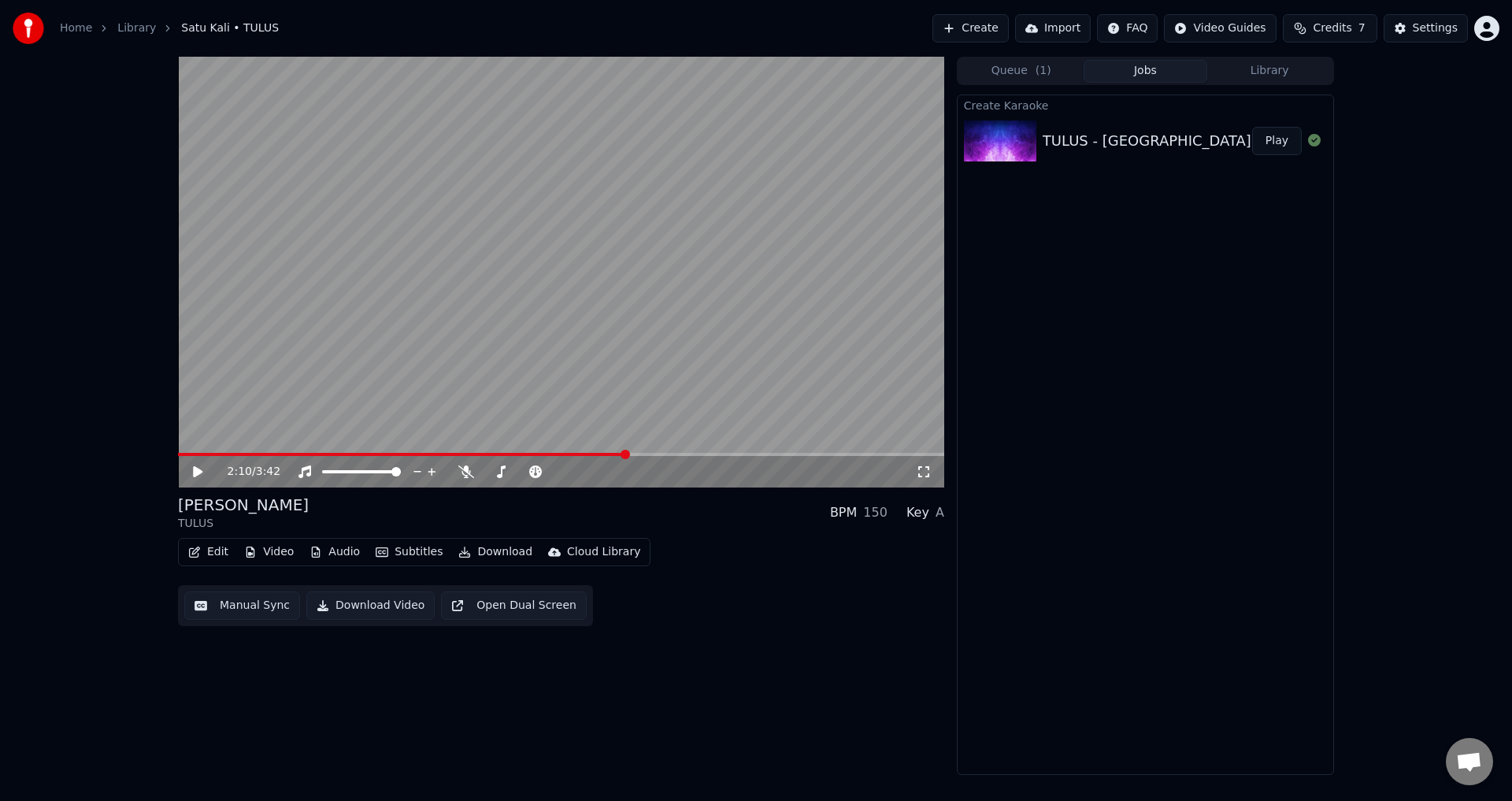
click at [616, 365] on video at bounding box center [561, 272] width 766 height 431
click at [803, 361] on video at bounding box center [561, 272] width 766 height 431
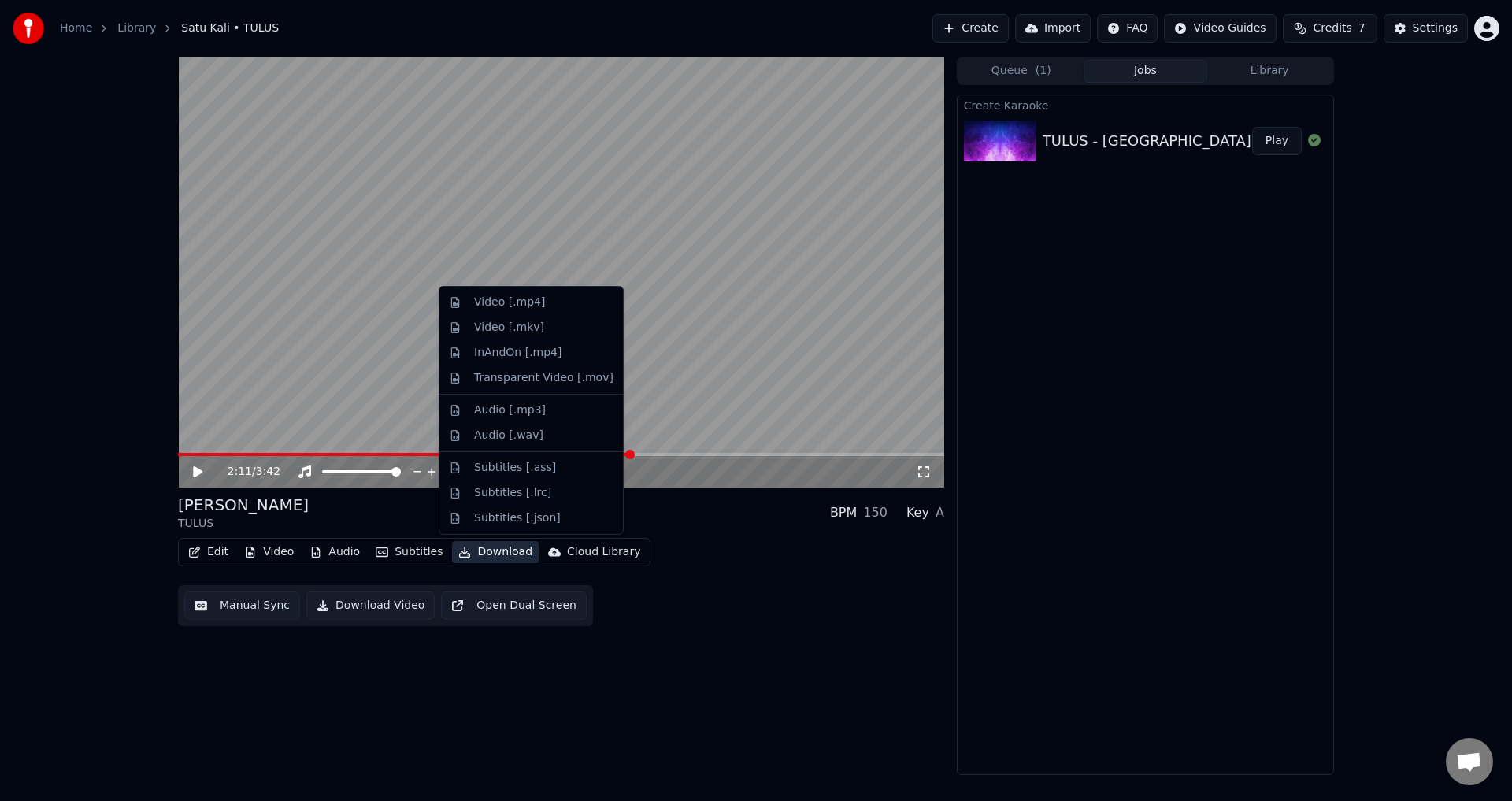
click at [485, 553] on button "Download" at bounding box center [496, 552] width 87 height 22
click at [534, 307] on div "Video [.mp4]" at bounding box center [509, 302] width 70 height 15
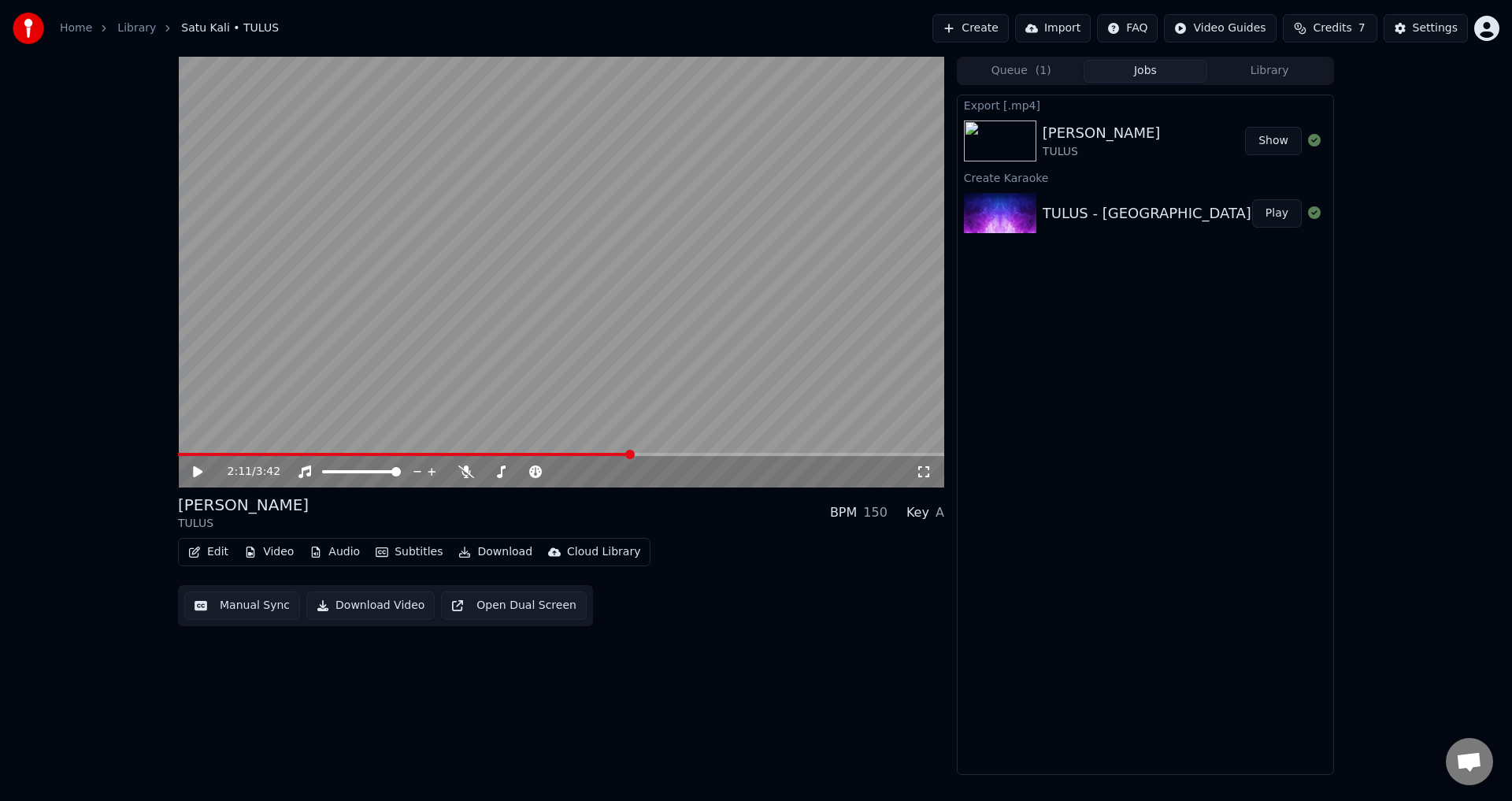
click at [1186, 293] on div "Export [.mp4] Satu Kali TULUS Show Create Karaoke TULUS - Satu Kali Play" at bounding box center [1145, 434] width 377 height 680
click at [1001, 29] on button "Create" at bounding box center [971, 28] width 76 height 28
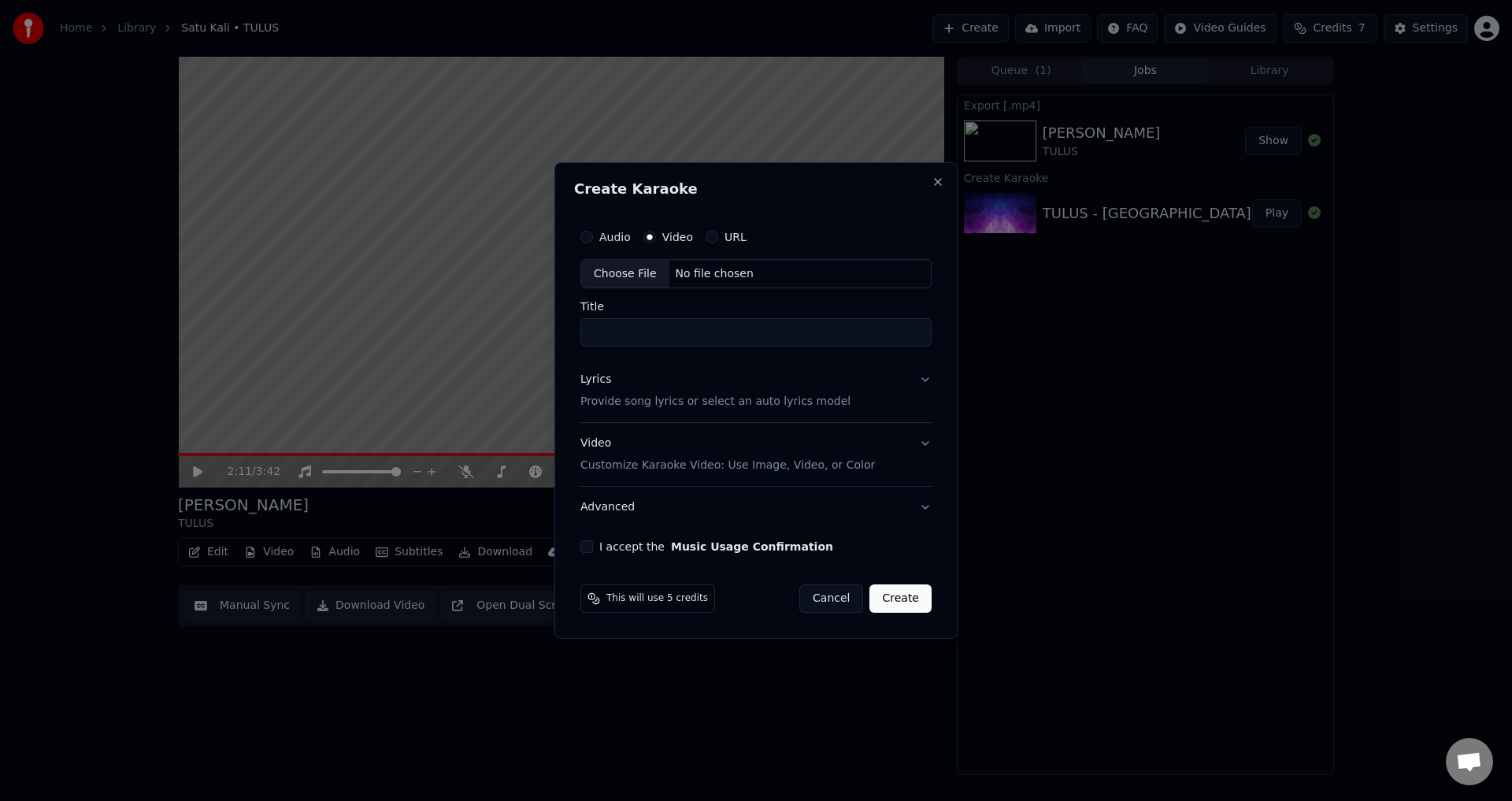
click at [728, 397] on p "Provide song lyrics or select an auto lyrics model" at bounding box center [716, 402] width 270 height 15
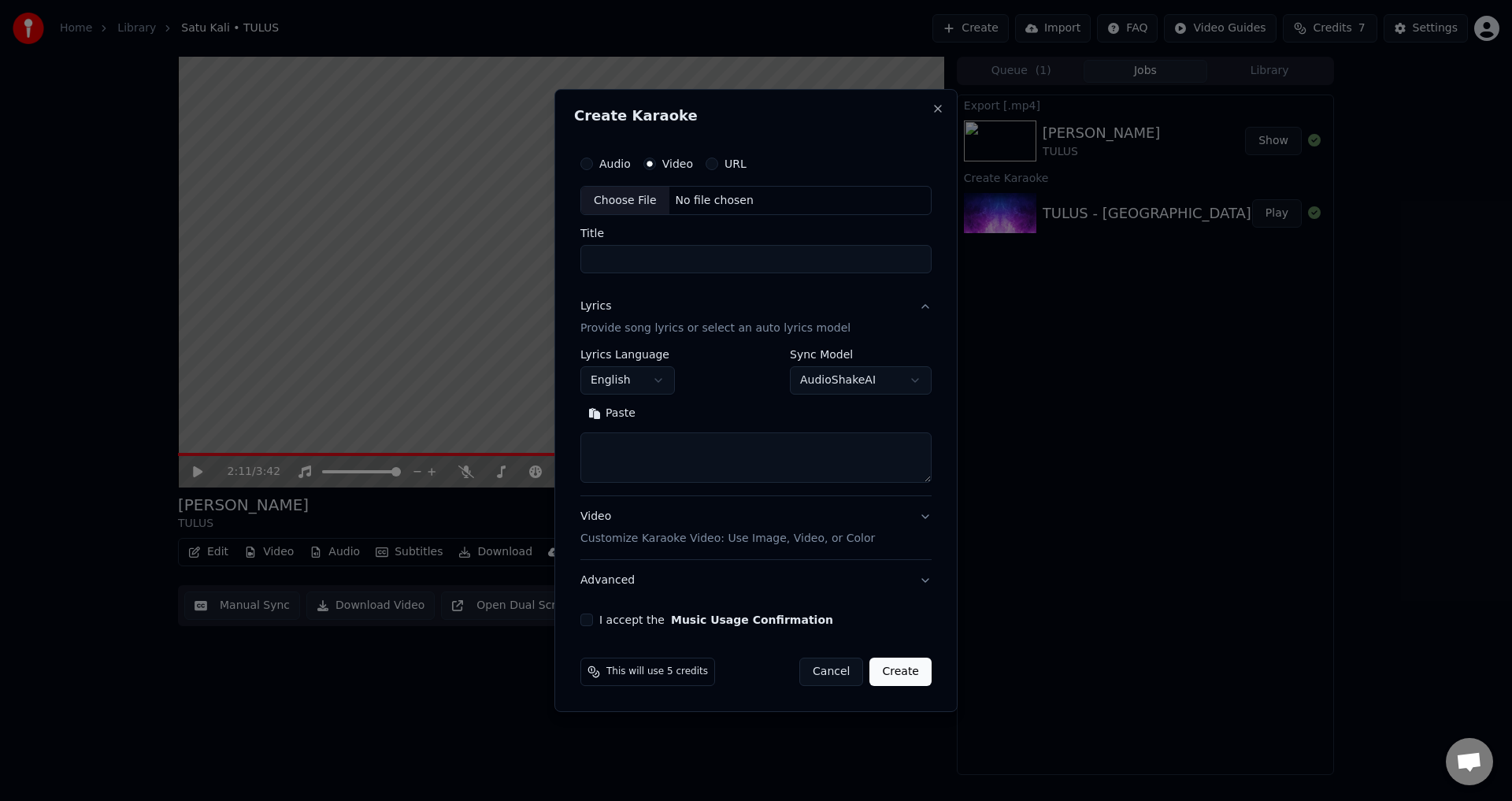
click at [649, 385] on body "**********" at bounding box center [756, 400] width 1512 height 801
select select "**"
click at [674, 373] on body "**********" at bounding box center [756, 400] width 1512 height 801
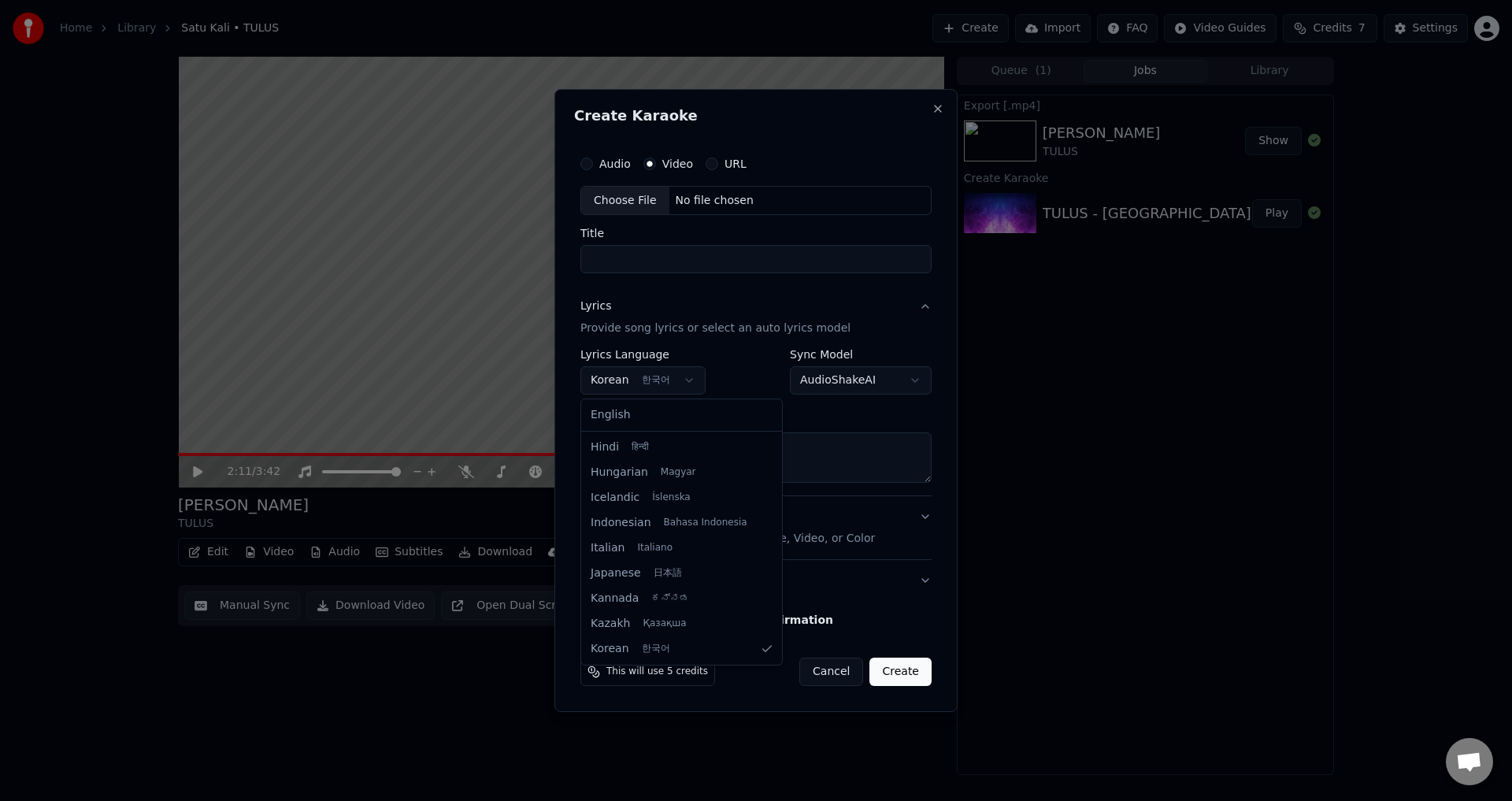
click at [683, 384] on body "**********" at bounding box center [756, 400] width 1512 height 801
